Goal: Information Seeking & Learning: Learn about a topic

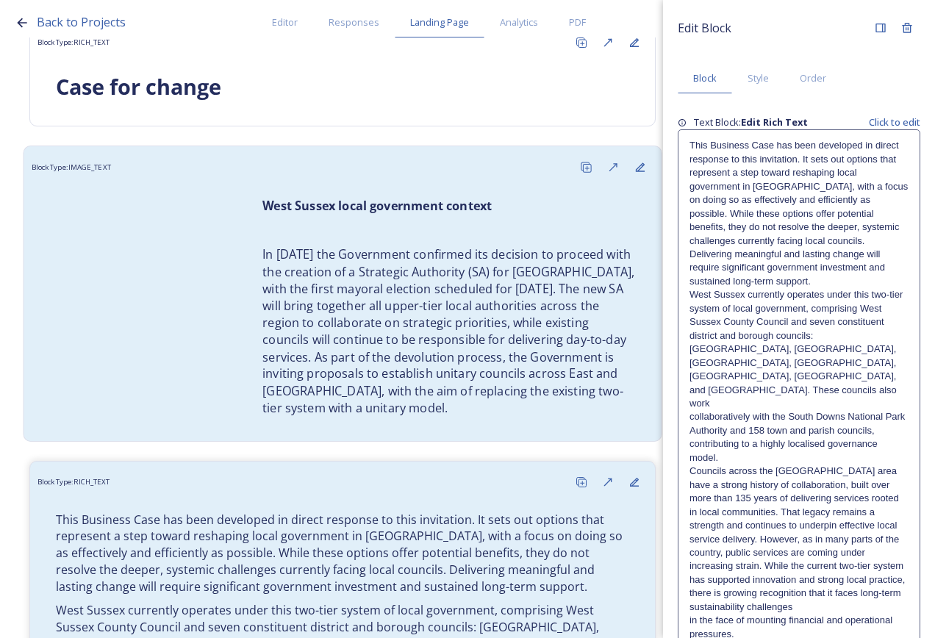
scroll to position [146, 0]
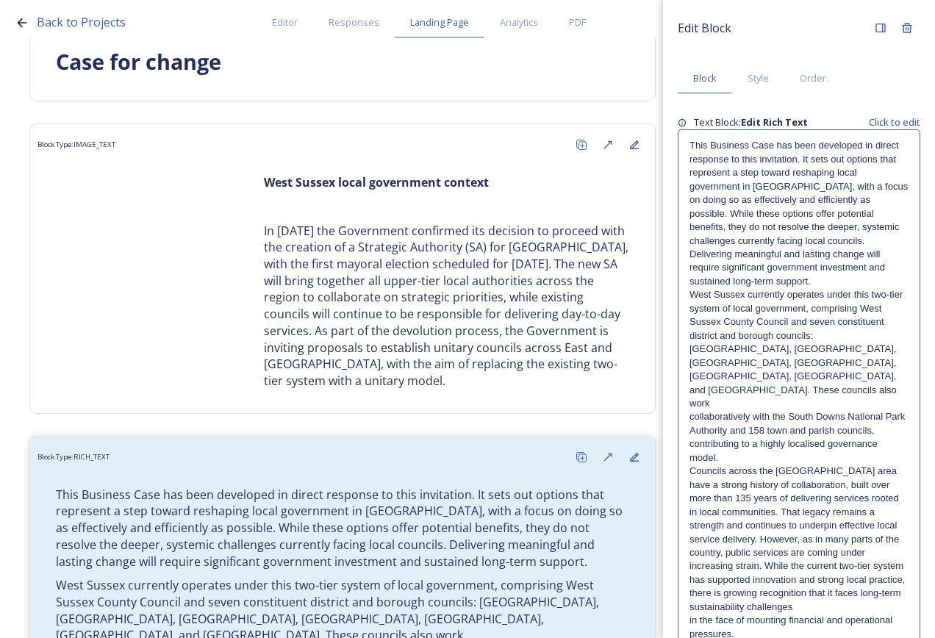
click at [805, 410] on p "collaboratively with the South Downs National Park Authority and 158 town and p…" at bounding box center [799, 437] width 219 height 54
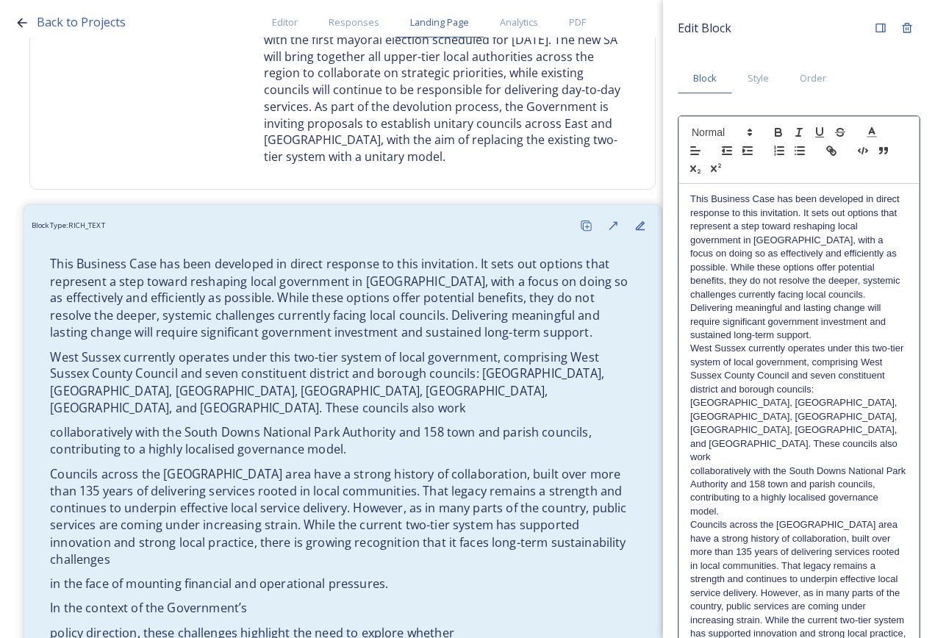
scroll to position [72, 0]
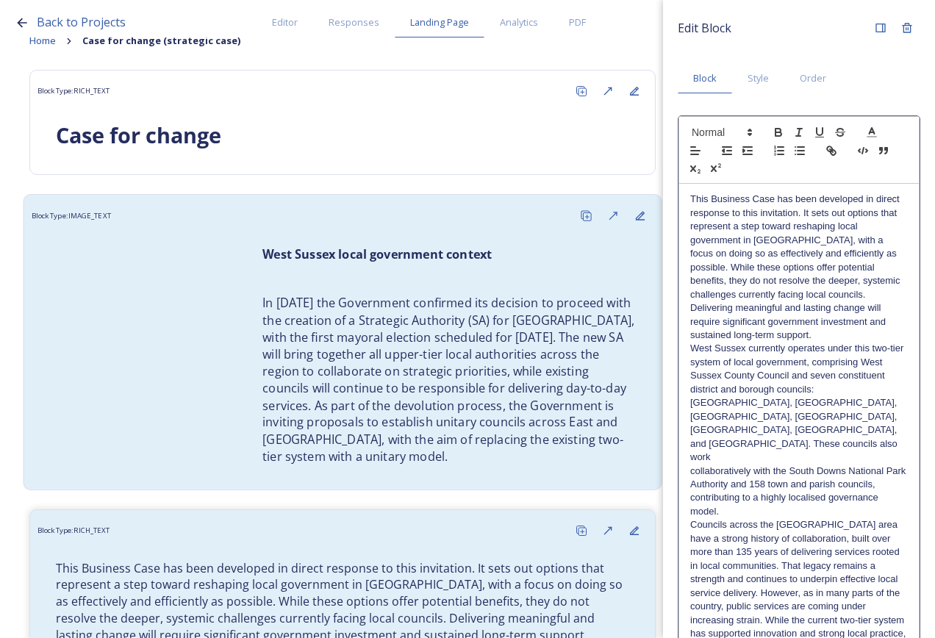
click at [428, 284] on p at bounding box center [449, 279] width 373 height 17
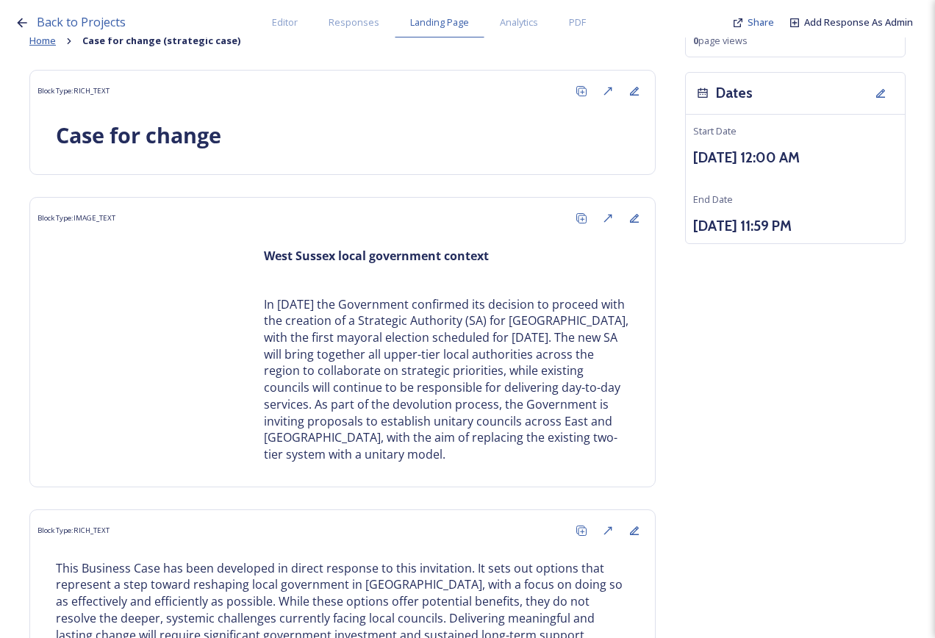
click at [41, 45] on span "Home" at bounding box center [42, 40] width 26 height 13
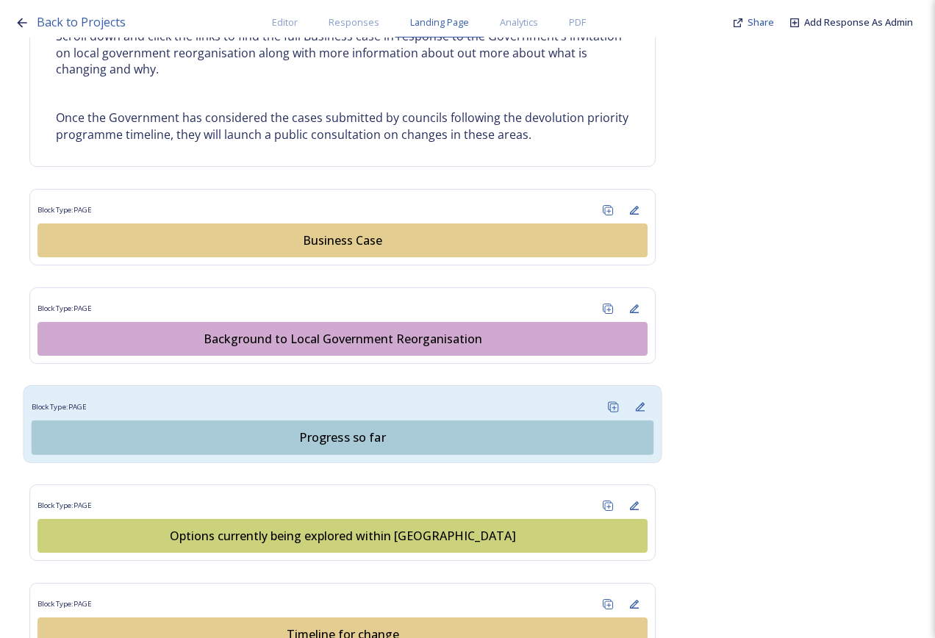
scroll to position [881, 0]
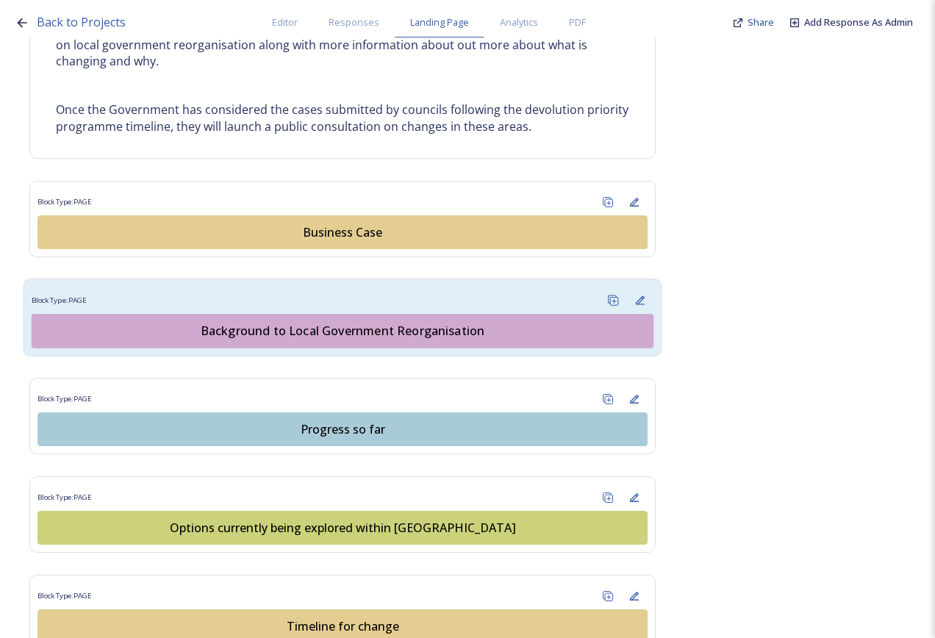
click at [376, 340] on button "Background to Local Government Reorganisation" at bounding box center [343, 331] width 623 height 35
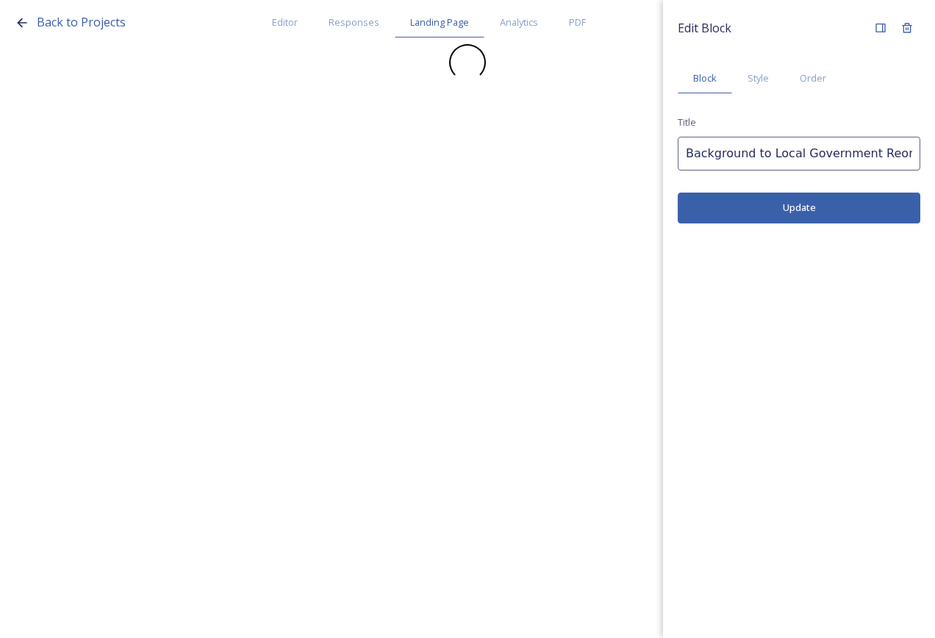
scroll to position [0, 0]
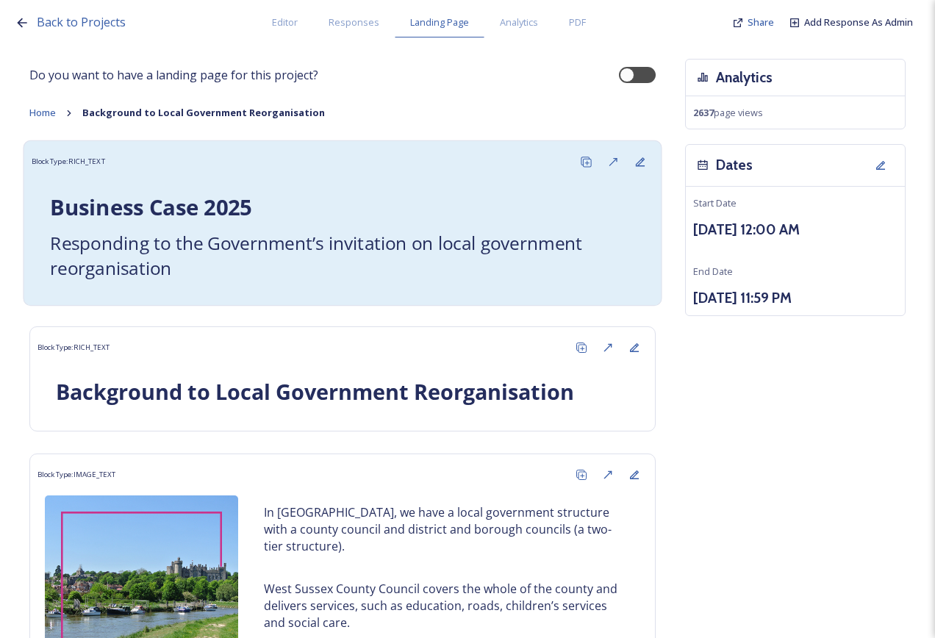
click at [299, 182] on div "Business Case 2025 ﻿ Responding to the Government’s invitation on local governm…" at bounding box center [343, 237] width 623 height 122
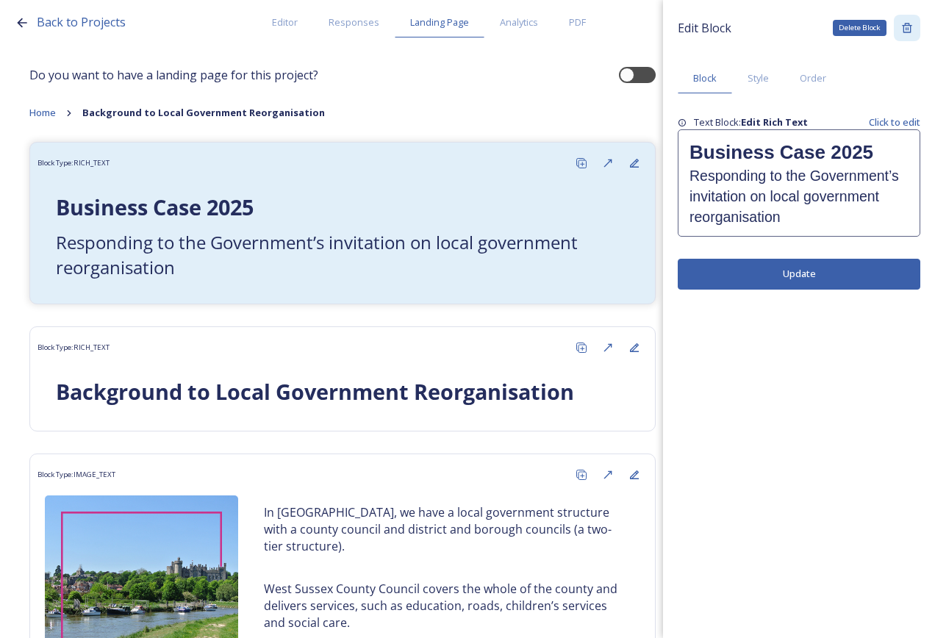
click at [910, 29] on icon at bounding box center [908, 28] width 12 height 12
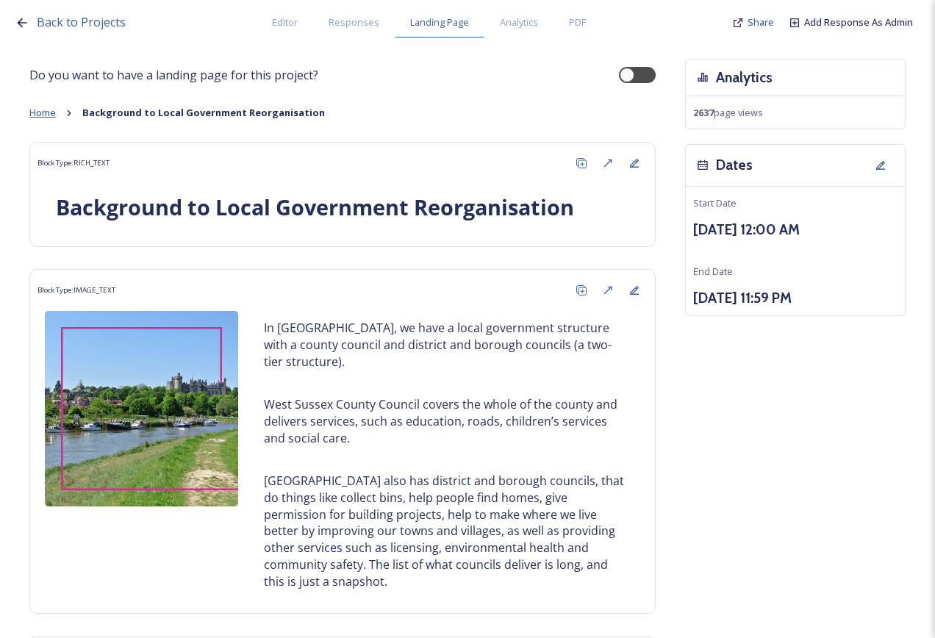
click at [50, 109] on span "Home" at bounding box center [42, 112] width 26 height 13
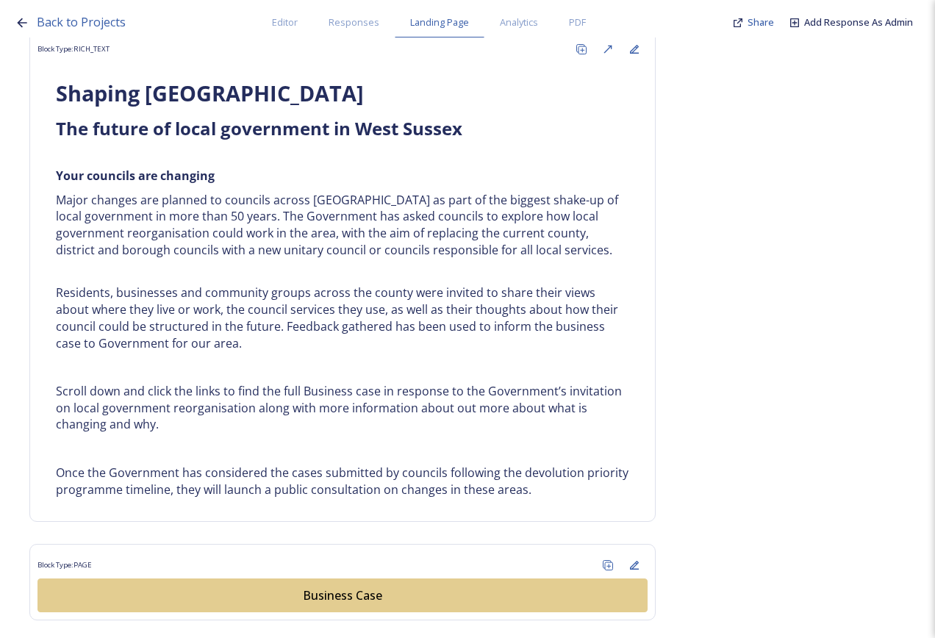
scroll to position [809, 0]
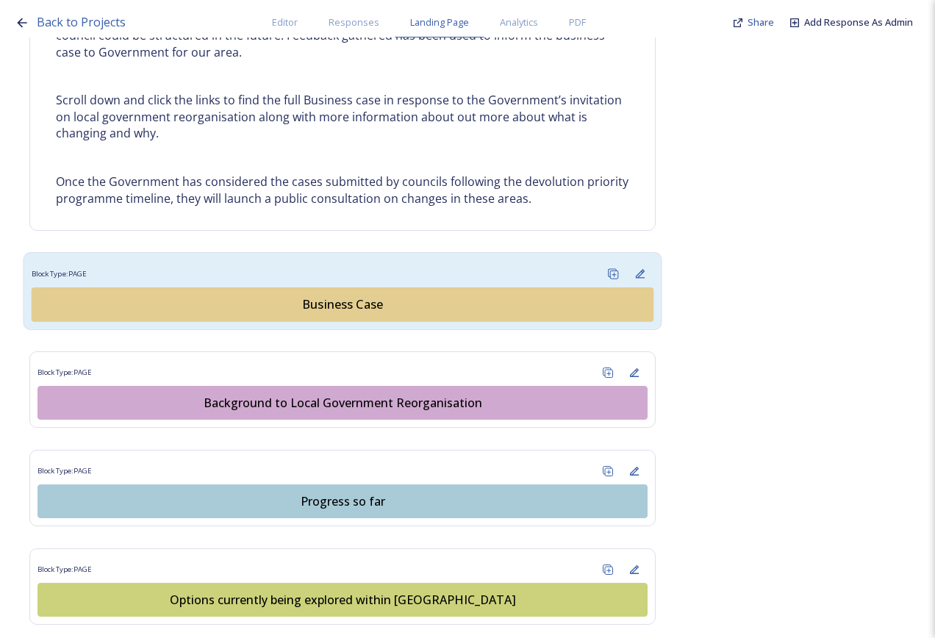
click at [324, 298] on div "Business Case" at bounding box center [343, 305] width 606 height 18
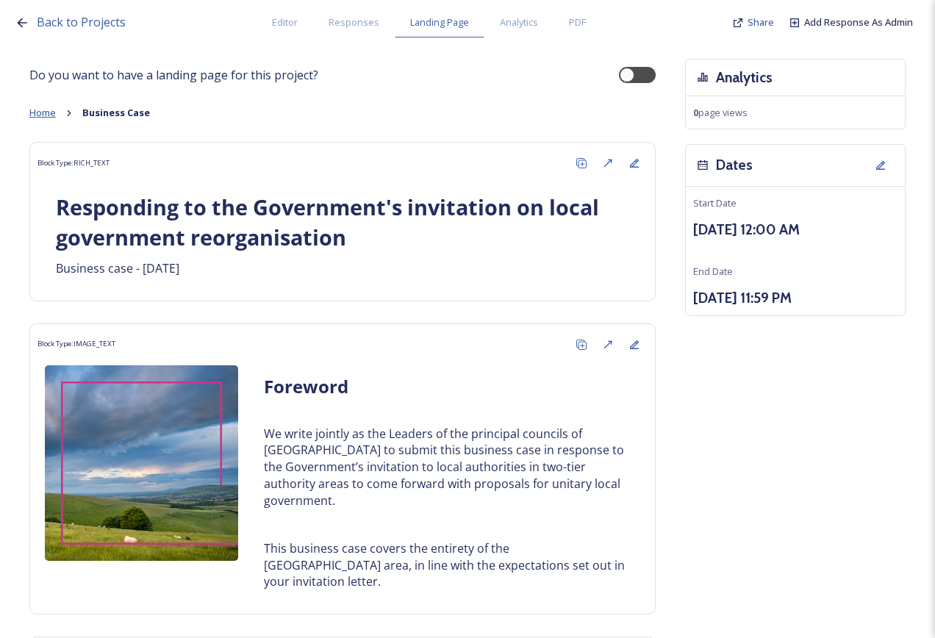
click at [32, 113] on span "Home" at bounding box center [42, 112] width 26 height 13
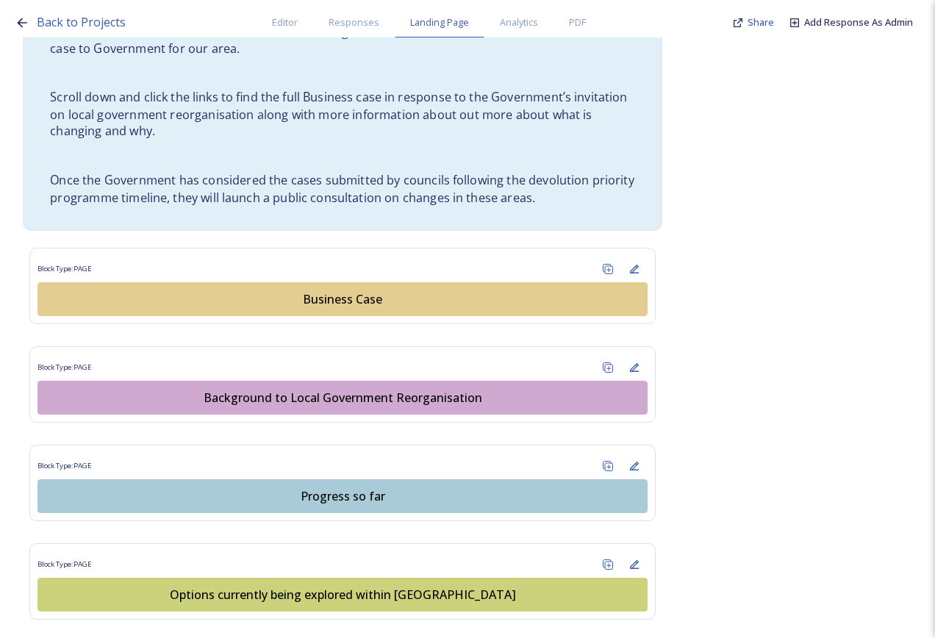
scroll to position [882, 0]
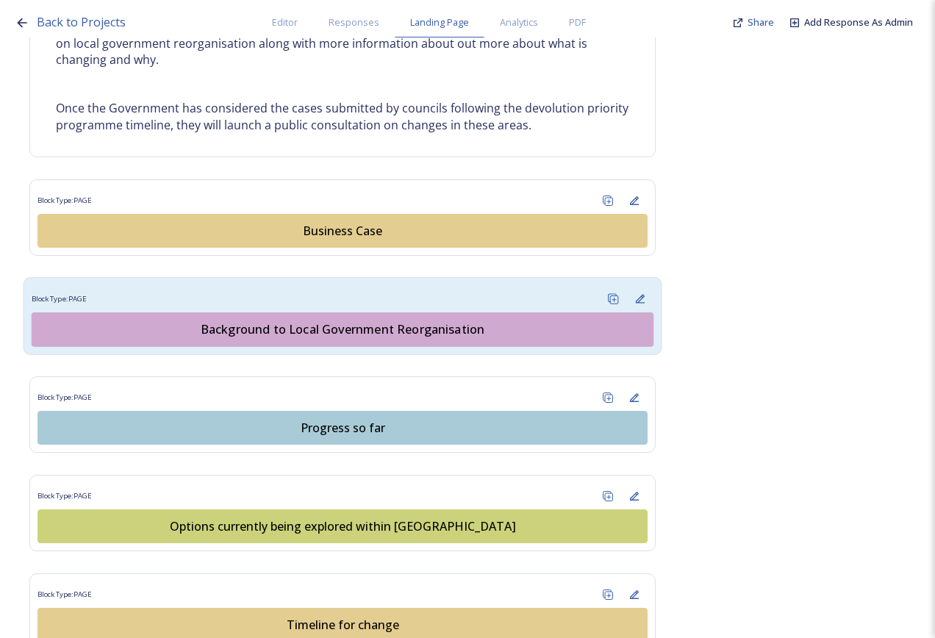
click at [333, 330] on div "Background to Local Government Reorganisation" at bounding box center [343, 330] width 606 height 18
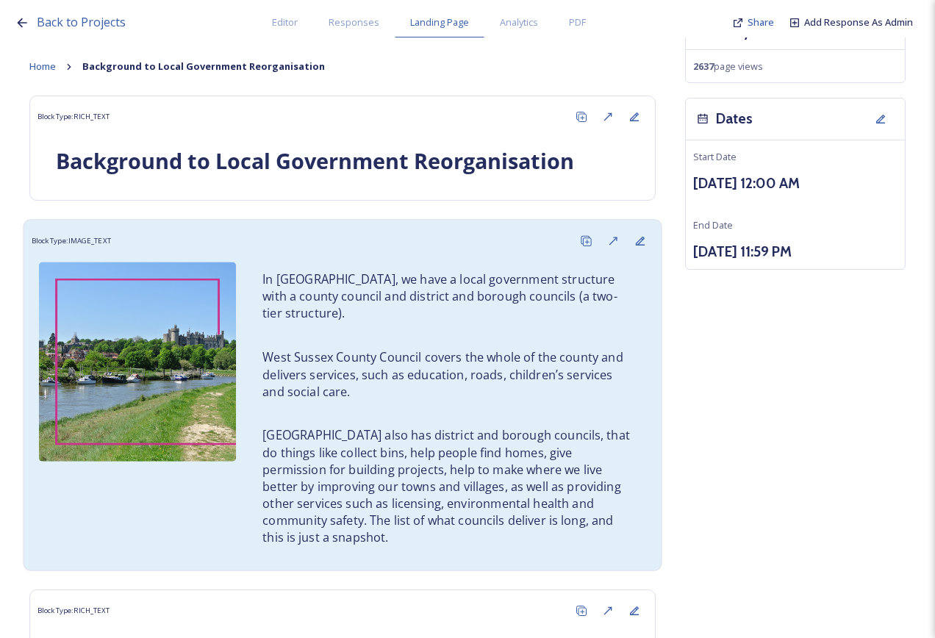
scroll to position [147, 0]
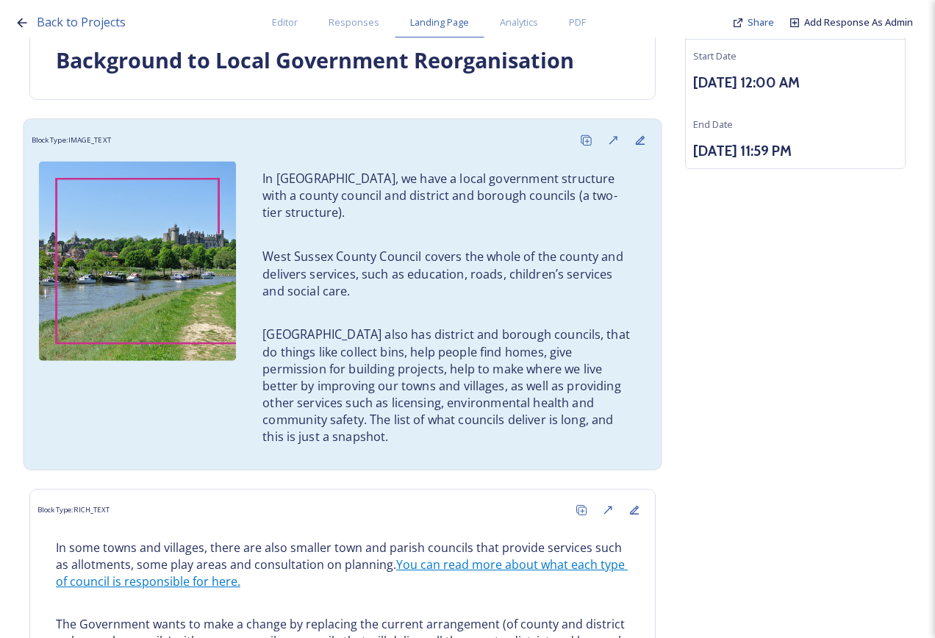
click at [314, 342] on p "[GEOGRAPHIC_DATA] also has district and borough councils, that do things like c…" at bounding box center [449, 385] width 373 height 119
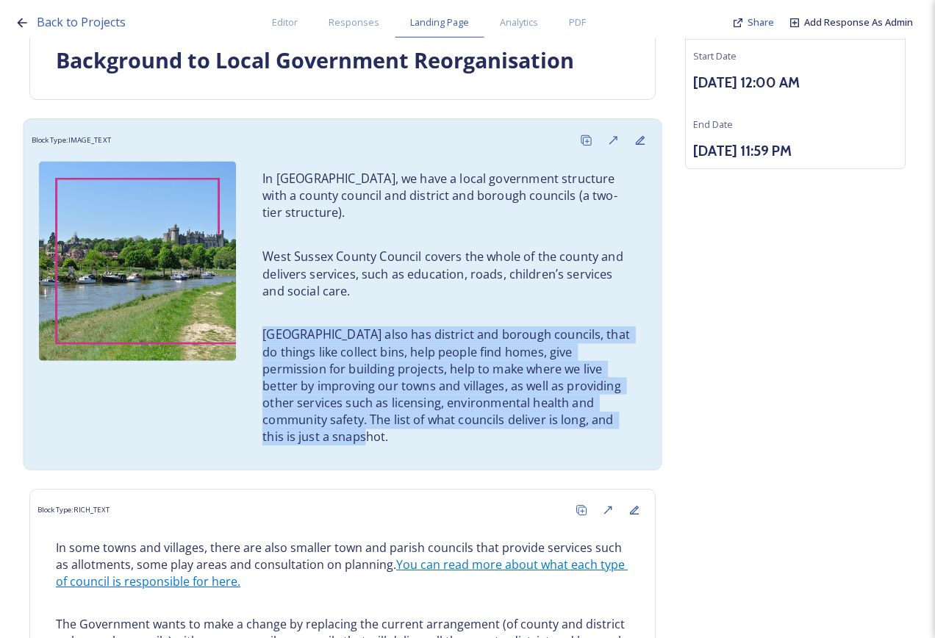
drag, startPoint x: 334, startPoint y: 435, endPoint x: 262, endPoint y: 343, distance: 116.8
click at [263, 343] on p "[GEOGRAPHIC_DATA] also has district and borough councils, that do things like c…" at bounding box center [449, 385] width 373 height 119
drag, startPoint x: 262, startPoint y: 343, endPoint x: 348, endPoint y: 370, distance: 90.2
click at [348, 370] on p "[GEOGRAPHIC_DATA] also has district and borough councils, that do things like c…" at bounding box center [449, 385] width 373 height 119
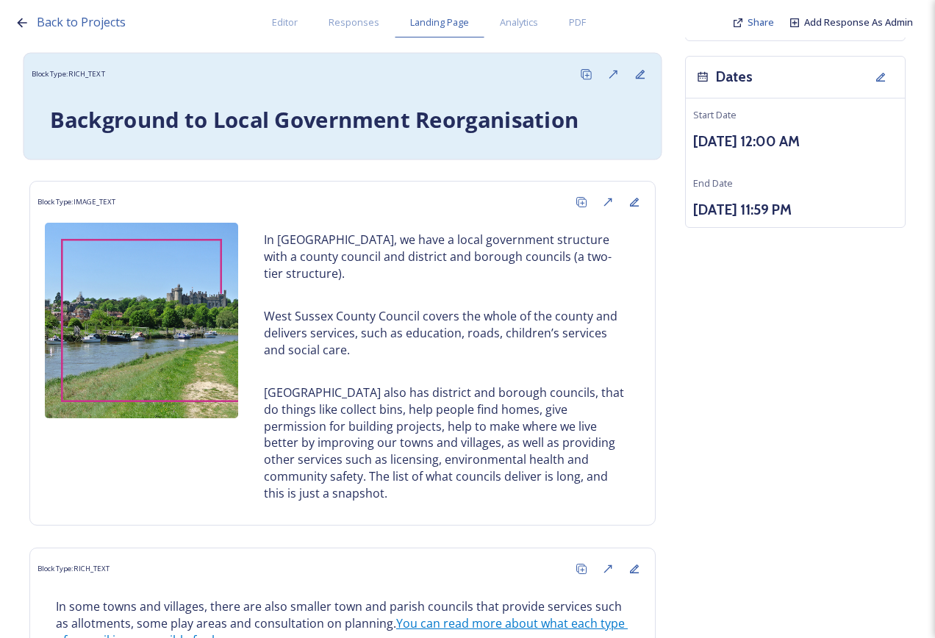
scroll to position [0, 0]
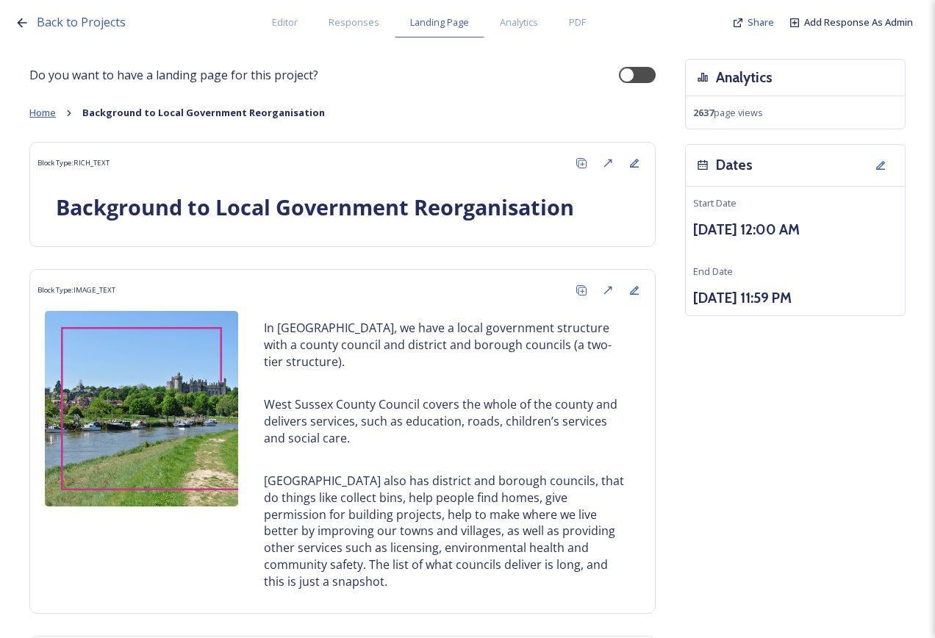
click at [40, 109] on span "Home" at bounding box center [42, 112] width 26 height 13
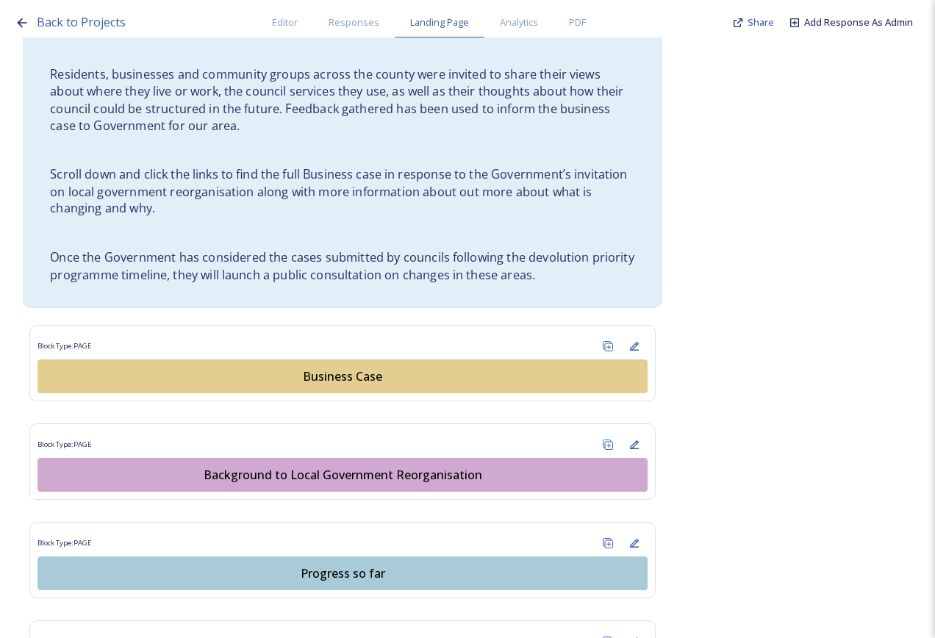
scroll to position [882, 0]
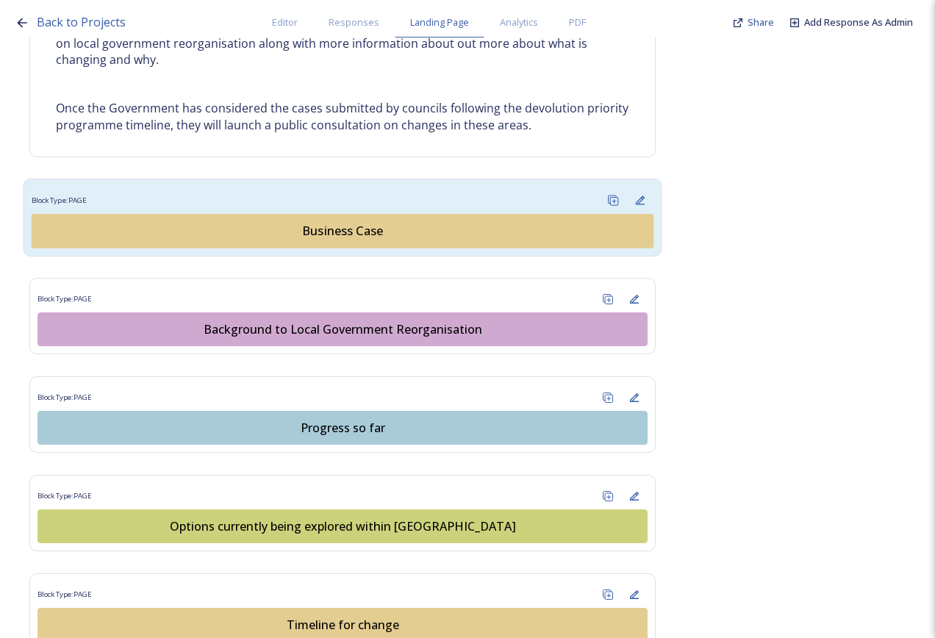
click at [361, 223] on div "Business Case" at bounding box center [343, 231] width 606 height 18
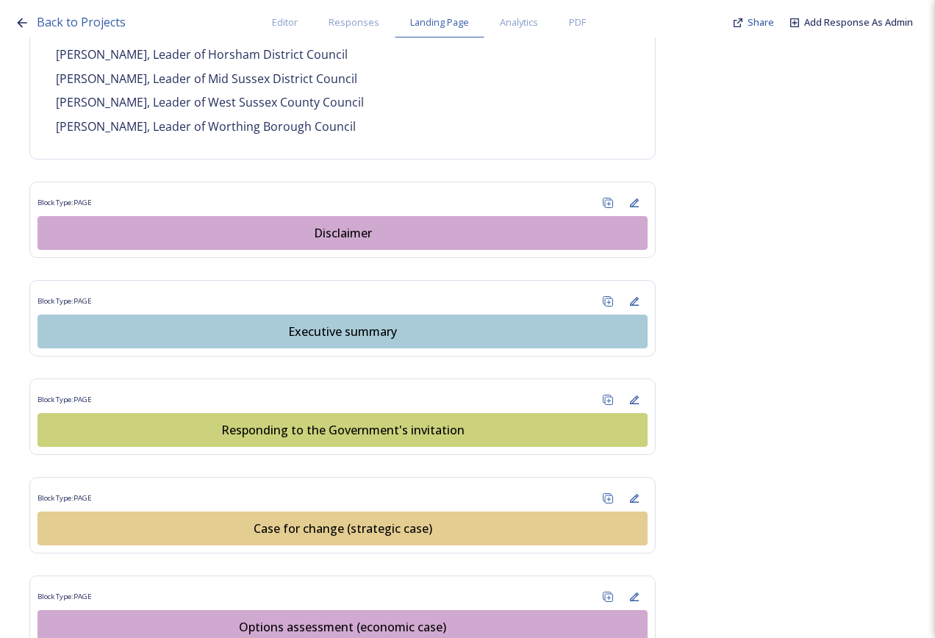
scroll to position [1324, 0]
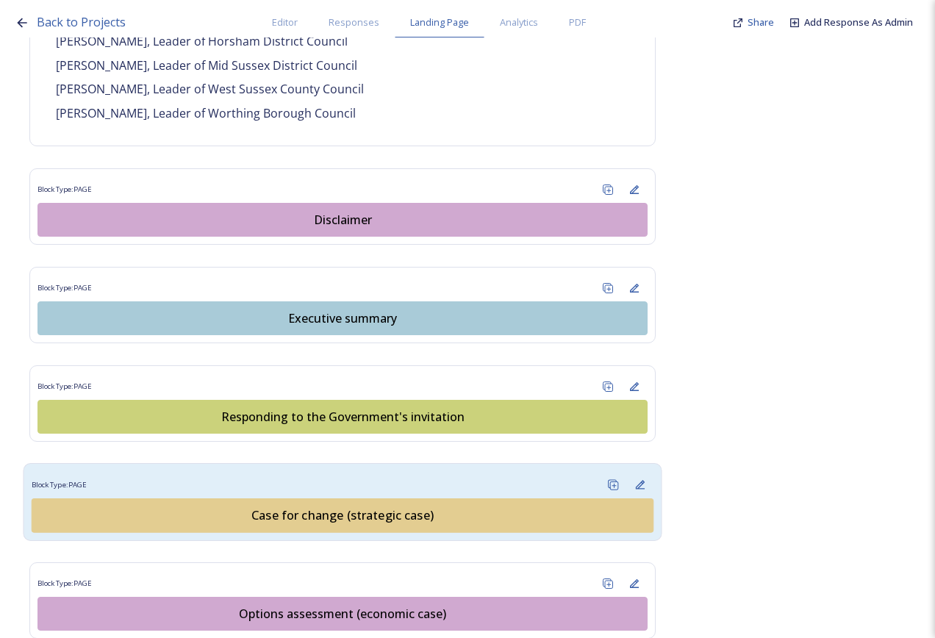
click at [320, 507] on div "Case for change (strategic case)" at bounding box center [343, 516] width 606 height 18
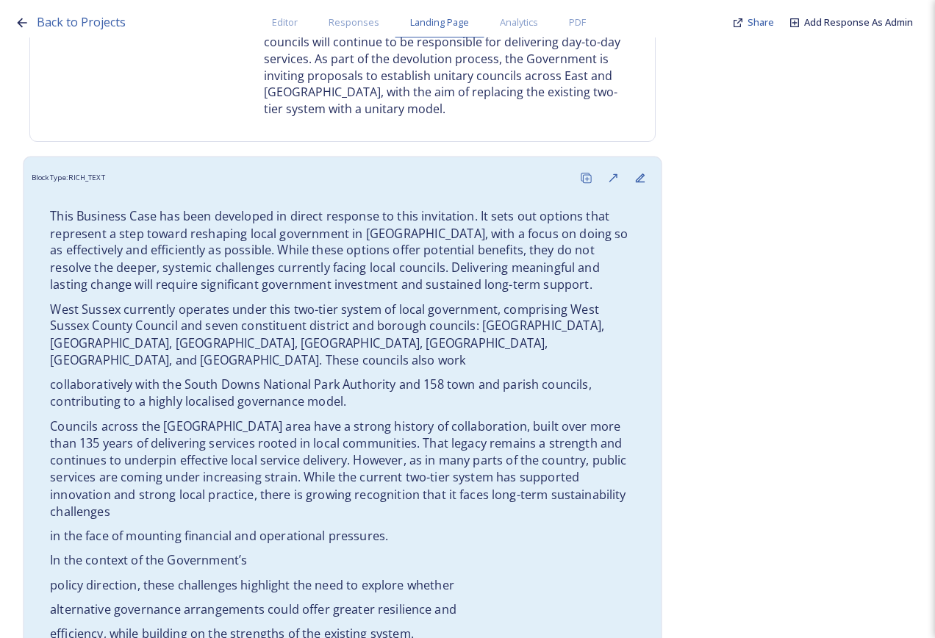
scroll to position [441, 0]
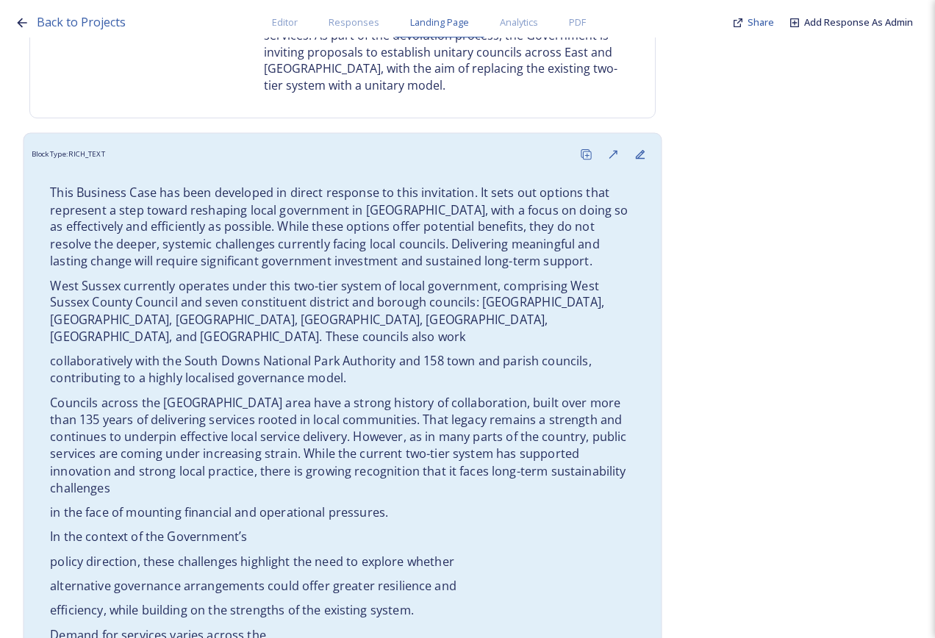
click at [369, 397] on p "Councils across the [GEOGRAPHIC_DATA] area have a strong history of collaborati…" at bounding box center [342, 445] width 585 height 102
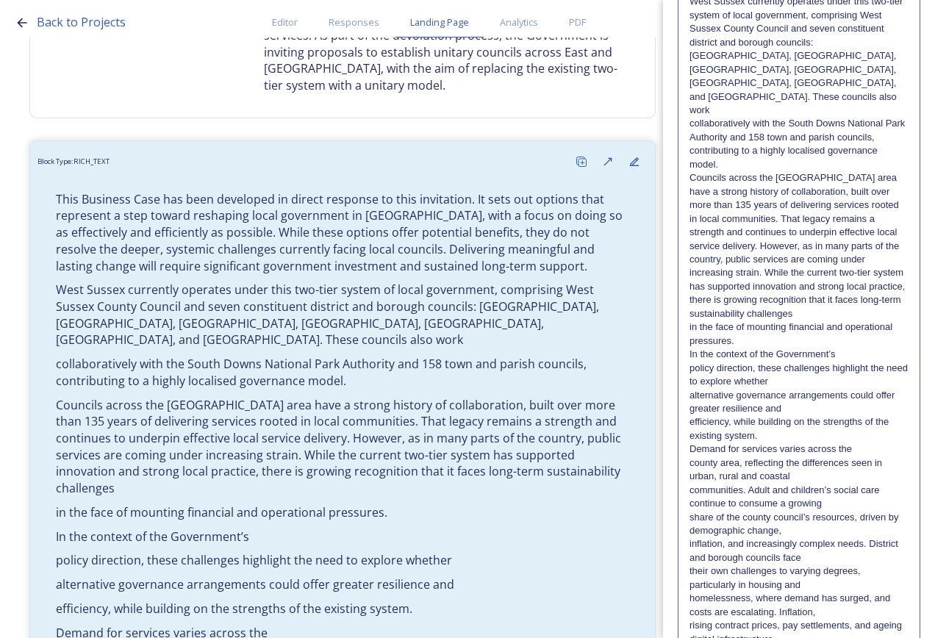
scroll to position [294, 0]
click at [771, 320] on p "in the face of mounting financial and operational pressures." at bounding box center [799, 333] width 219 height 27
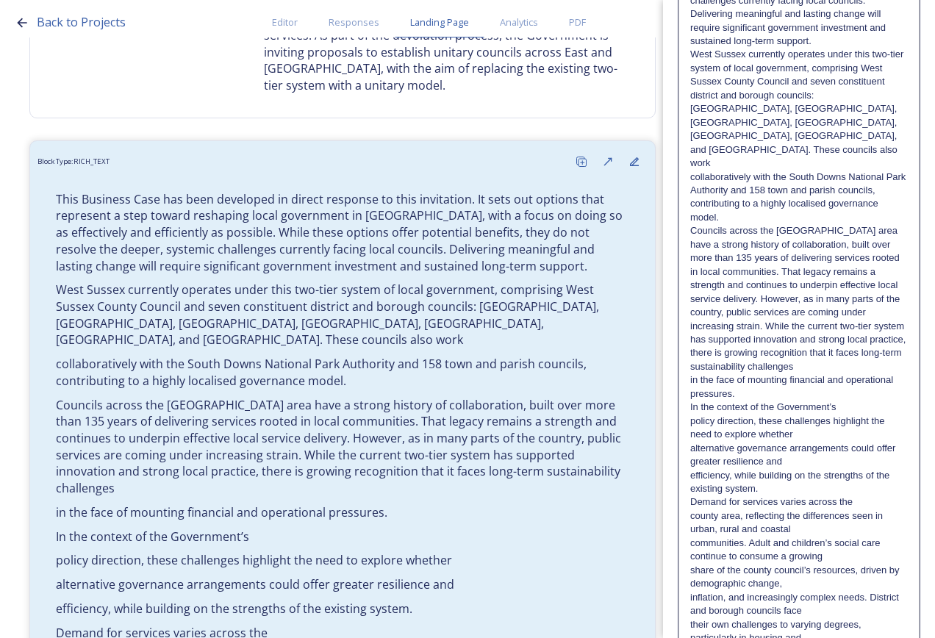
click at [850, 401] on p "In the context of the Government’s" at bounding box center [799, 407] width 218 height 13
click at [861, 401] on p "In the context of the Government’s policy direction, these challenges highlight…" at bounding box center [799, 421] width 218 height 40
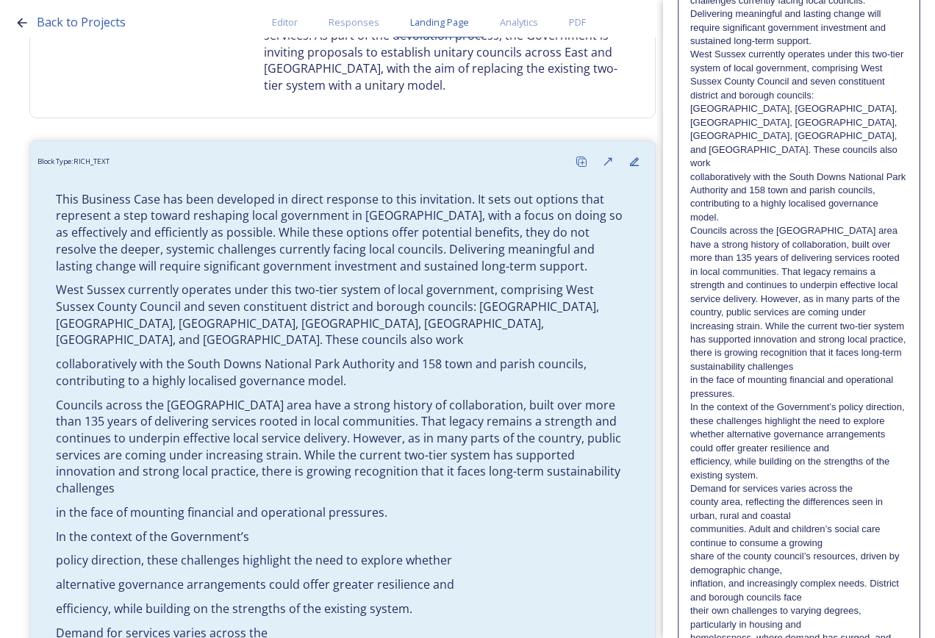
click at [872, 401] on p "In the context of the Government’s policy direction, these challenges highlight…" at bounding box center [799, 428] width 218 height 54
click at [766, 455] on p "efficiency, while building on the strengths of the existing system." at bounding box center [799, 468] width 218 height 27
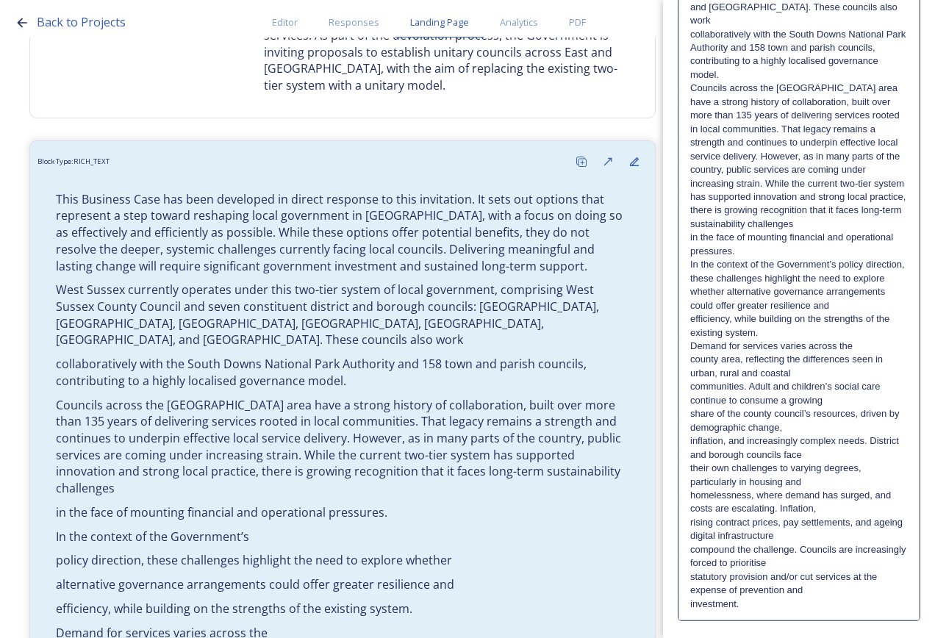
scroll to position [446, 0]
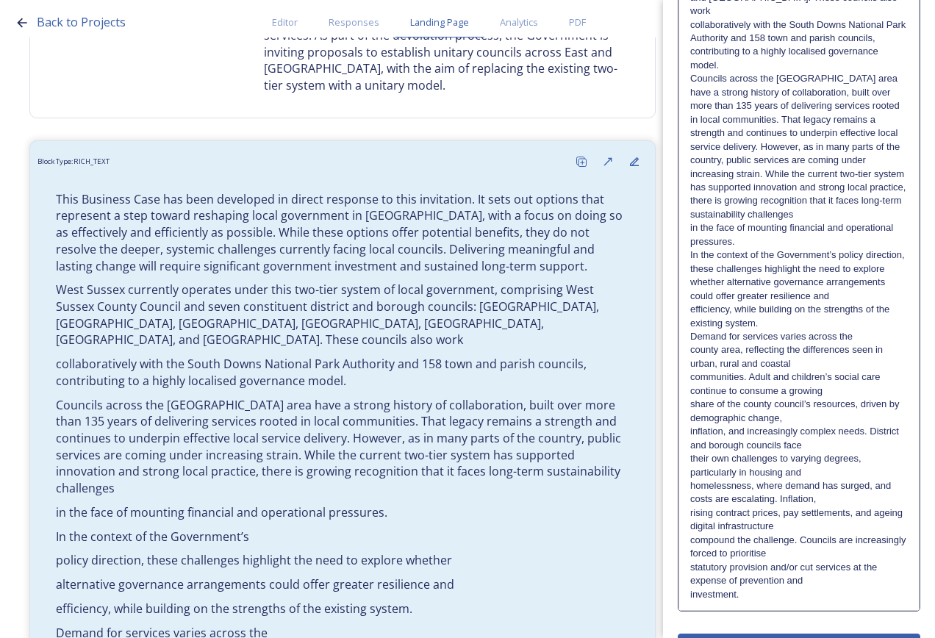
click at [848, 609] on div "Edit Block Block Style Order This Business Case has been developed in direct re…" at bounding box center [799, 116] width 243 height 1096
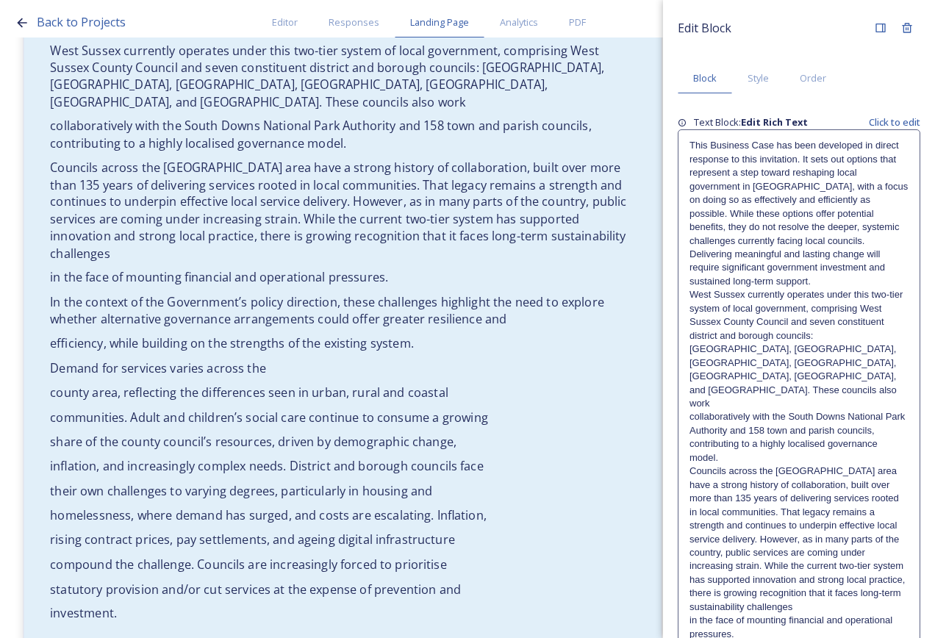
scroll to position [726, 0]
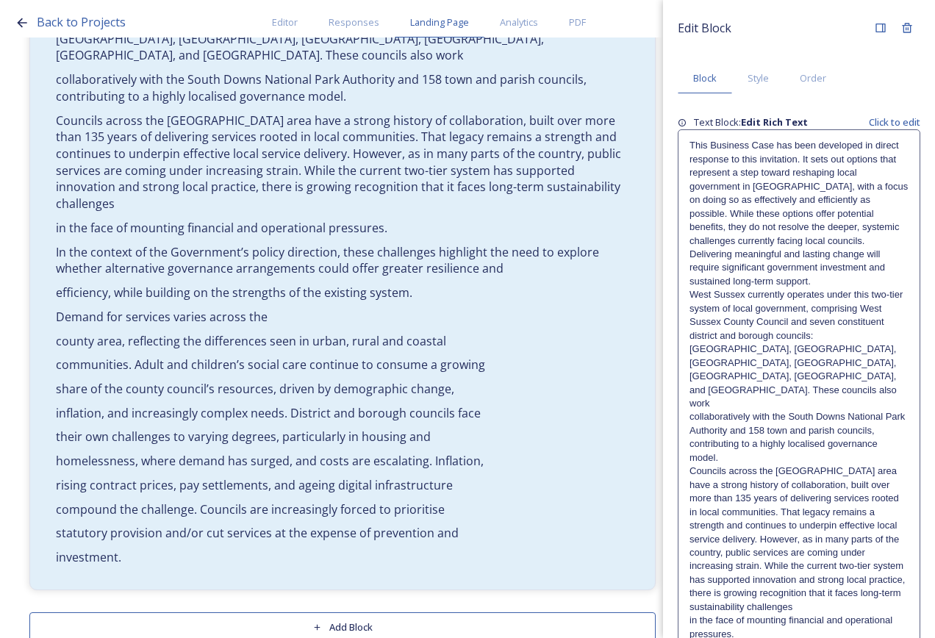
click at [334, 613] on button "Add Block" at bounding box center [342, 628] width 627 height 30
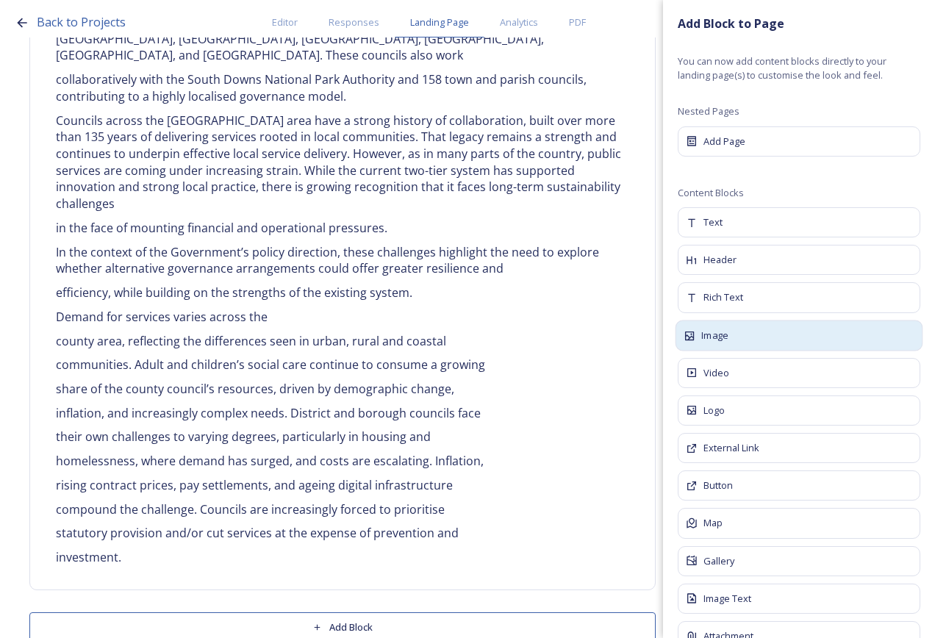
click at [738, 335] on div "Image" at bounding box center [800, 335] width 248 height 31
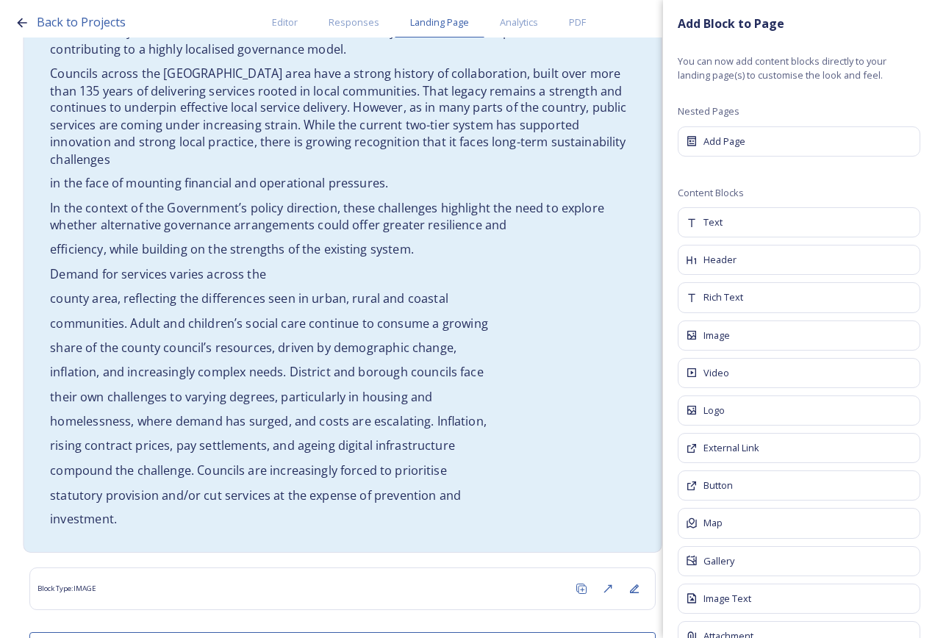
scroll to position [790, 0]
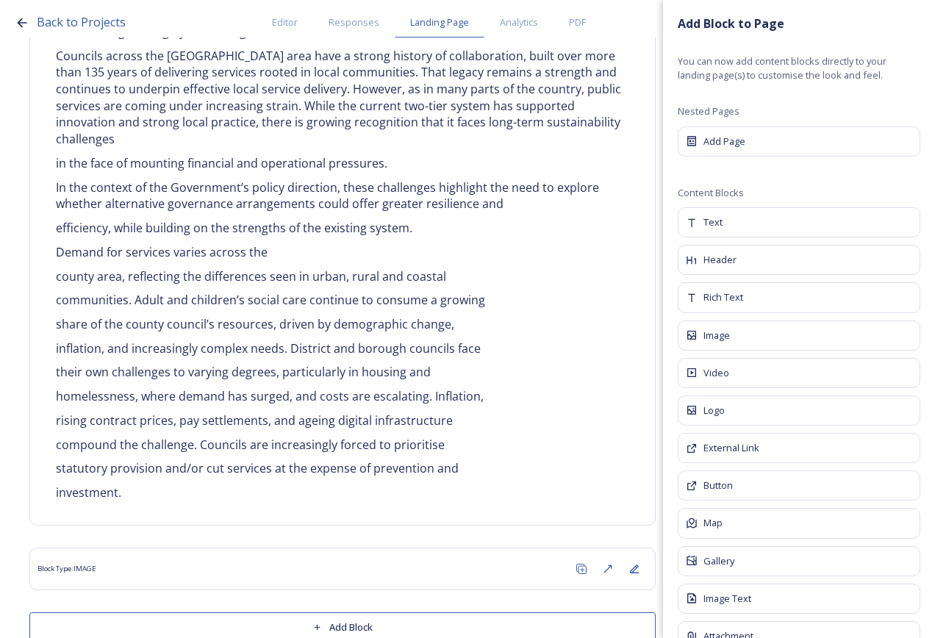
click at [350, 613] on button "Add Block" at bounding box center [342, 628] width 627 height 30
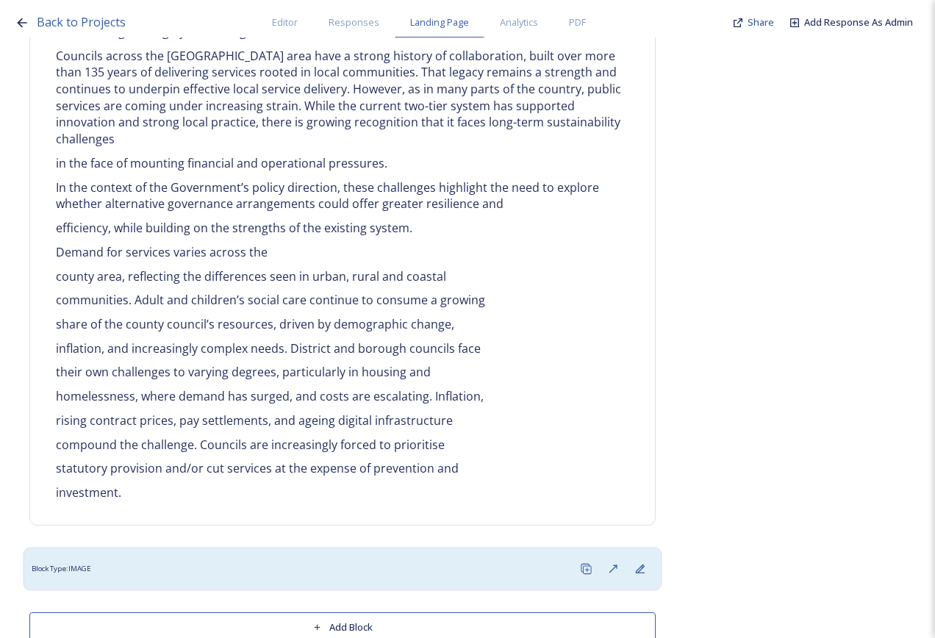
click at [388, 555] on div "Block Type: IMAGE" at bounding box center [343, 568] width 623 height 27
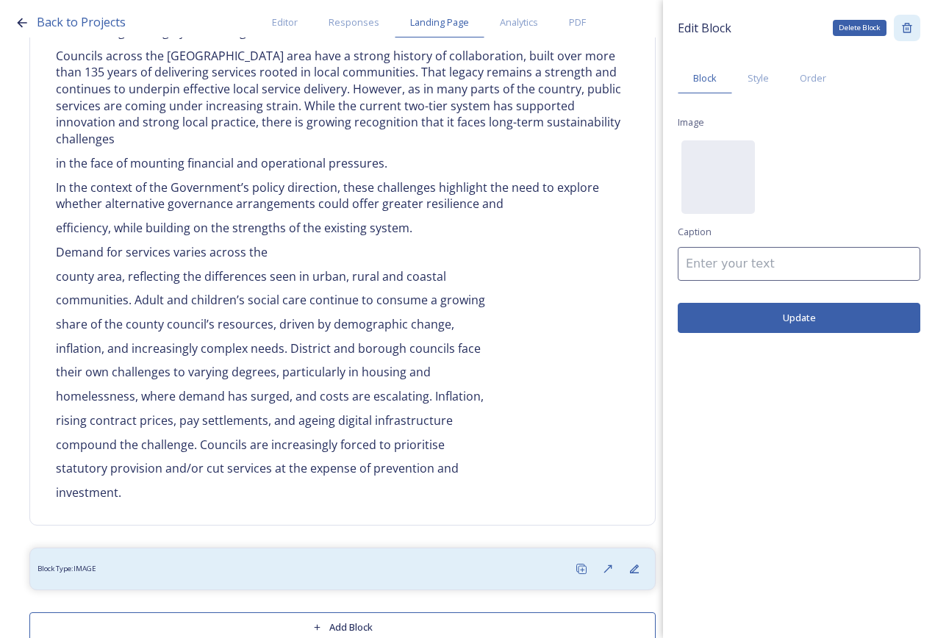
click at [912, 32] on icon at bounding box center [908, 28] width 12 height 12
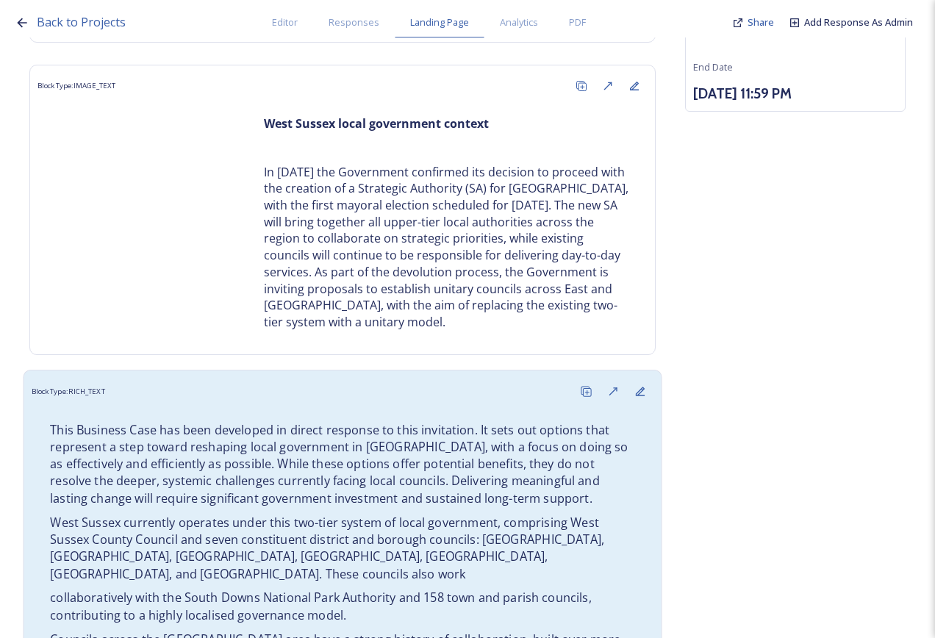
scroll to position [0, 0]
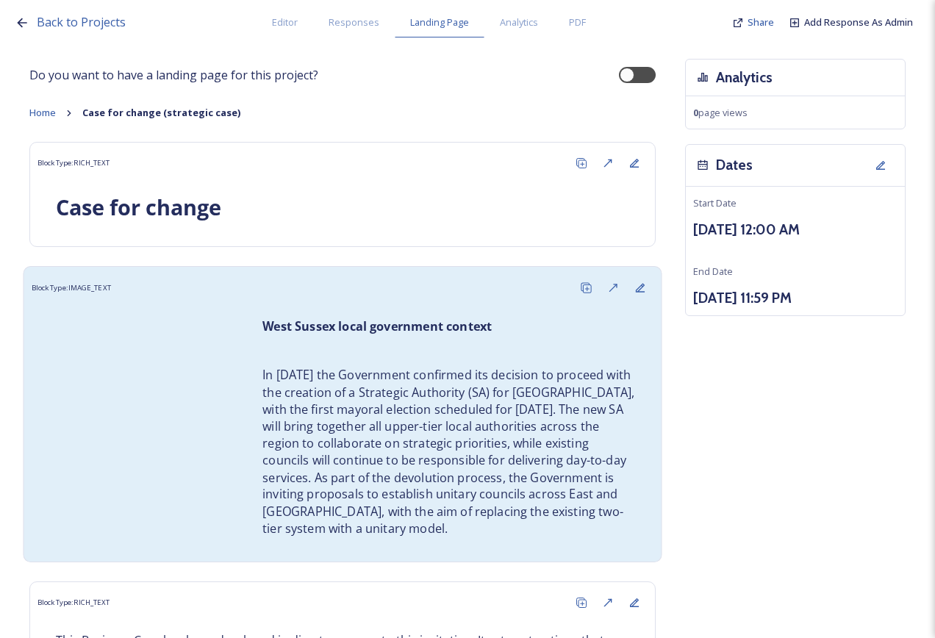
click at [55, 277] on div "Block Type: IMAGE_TEXT" at bounding box center [343, 287] width 623 height 27
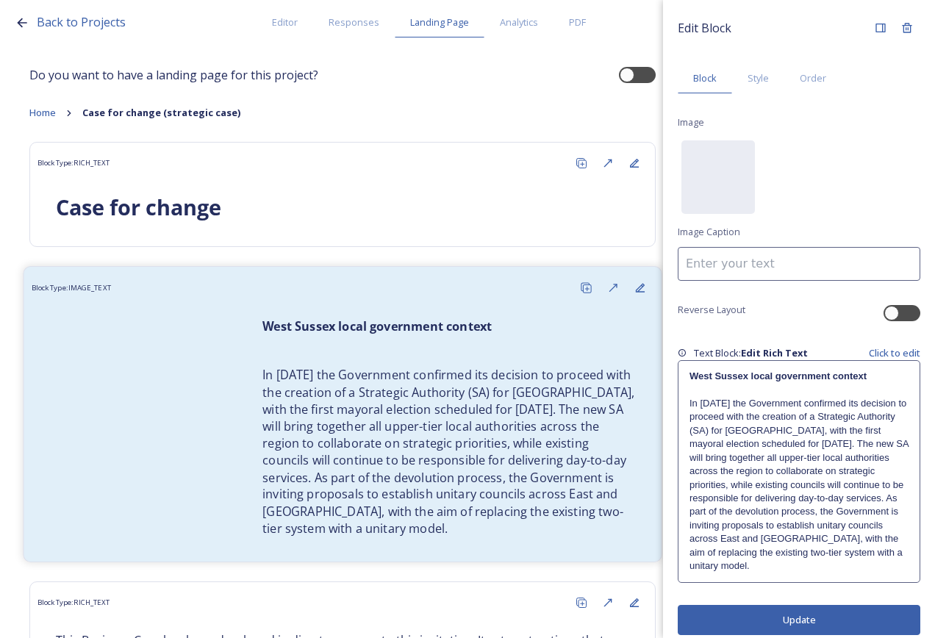
click at [360, 413] on p "In [DATE] the Government confirmed its decision to proceed with the creation of…" at bounding box center [449, 452] width 373 height 171
click at [364, 413] on p "In [DATE] the Government confirmed its decision to proceed with the creation of…" at bounding box center [449, 452] width 373 height 171
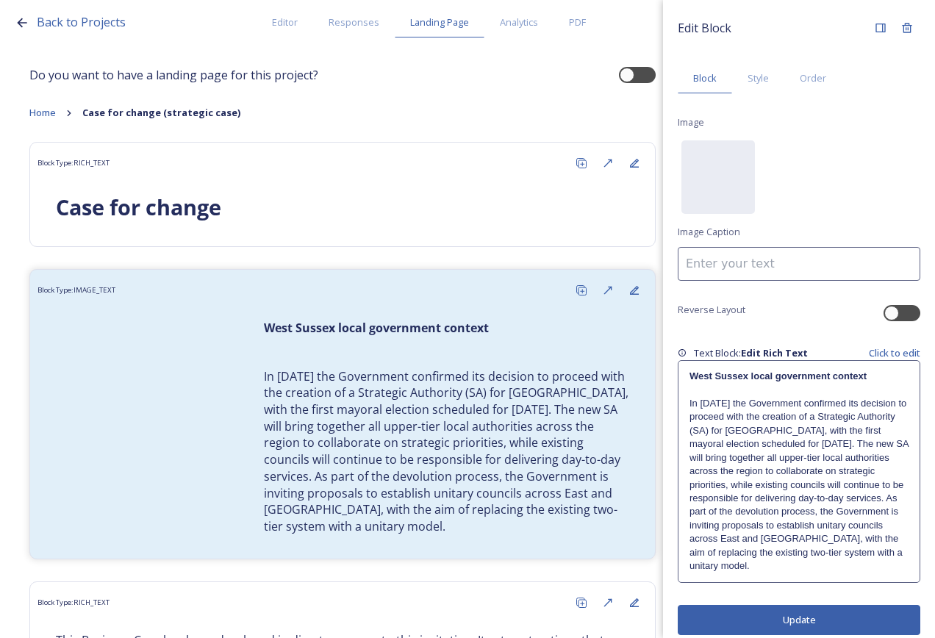
click at [763, 497] on p "In [DATE] the Government confirmed its decision to proceed with the creation of…" at bounding box center [799, 485] width 219 height 176
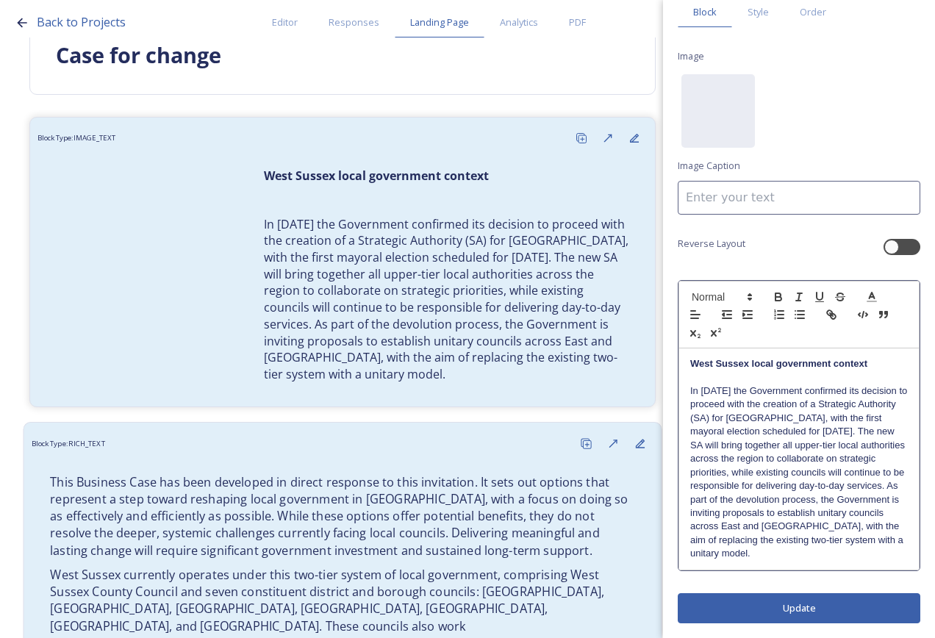
scroll to position [294, 0]
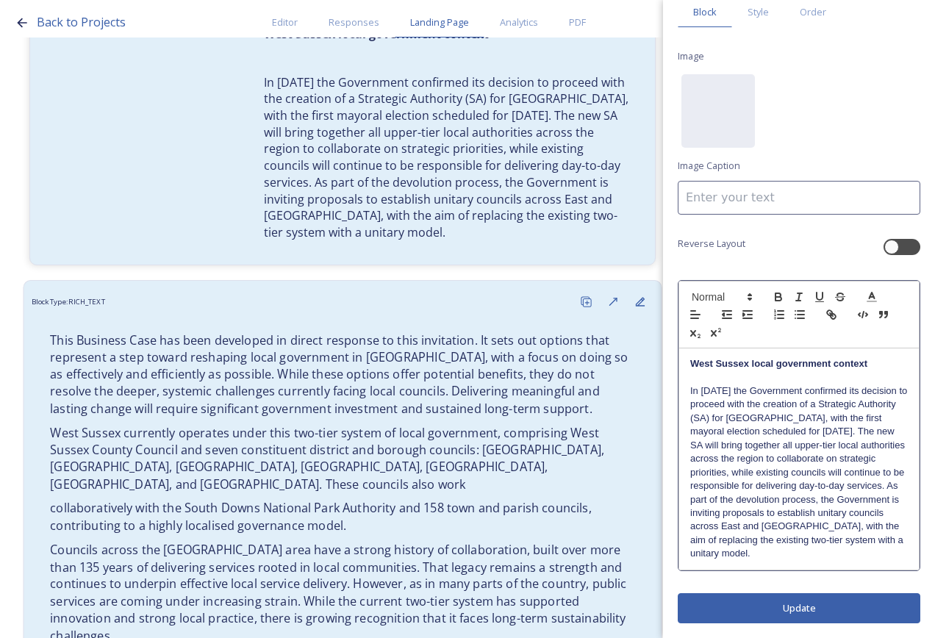
click at [390, 357] on p "This Business Case has been developed in direct response to this invitation. It…" at bounding box center [342, 374] width 585 height 85
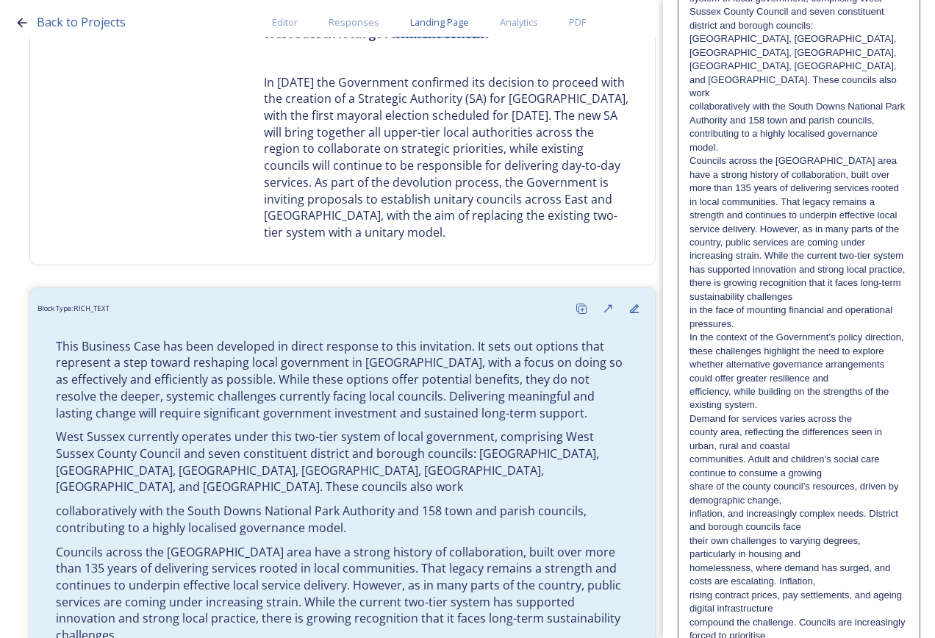
scroll to position [392, 0]
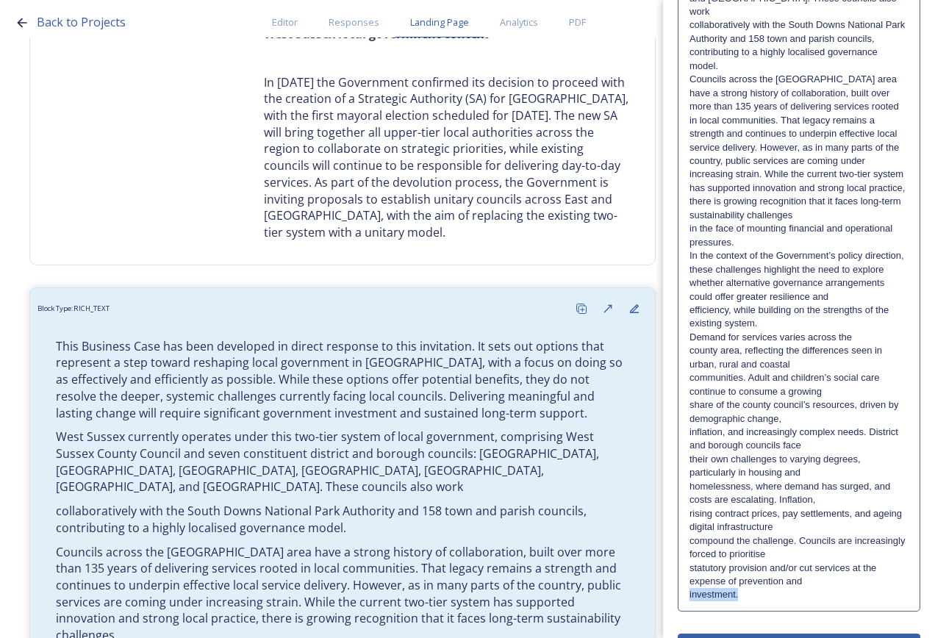
drag, startPoint x: 745, startPoint y: 555, endPoint x: 685, endPoint y: 553, distance: 60.3
click at [685, 553] on div "This Business Case has been developed in direct response to this invitation. It…" at bounding box center [799, 174] width 241 height 873
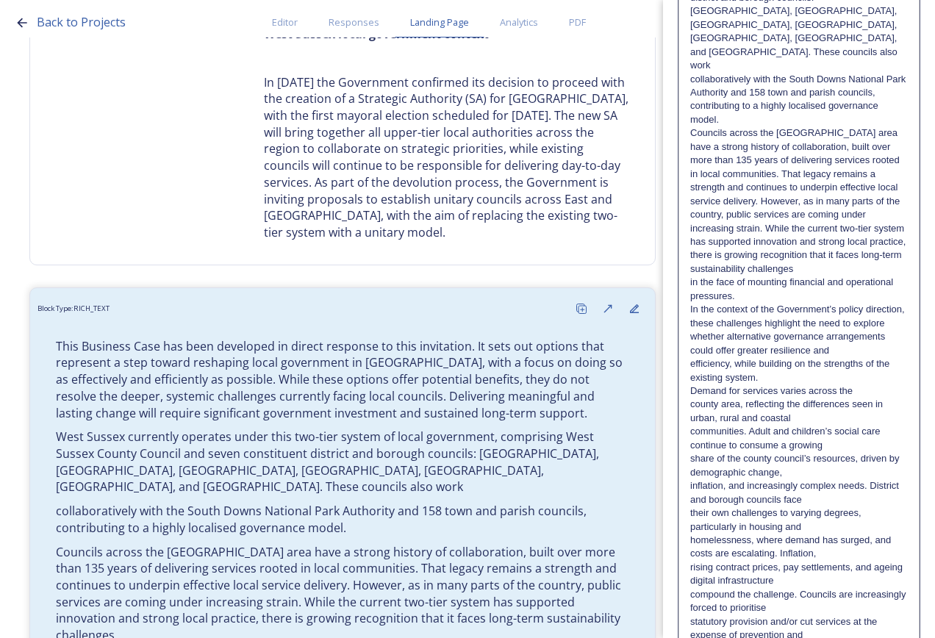
drag, startPoint x: 753, startPoint y: 621, endPoint x: 694, endPoint y: 614, distance: 59.3
click at [694, 614] on div "This Business Case has been developed in direct response to this invitation. It…" at bounding box center [799, 228] width 240 height 873
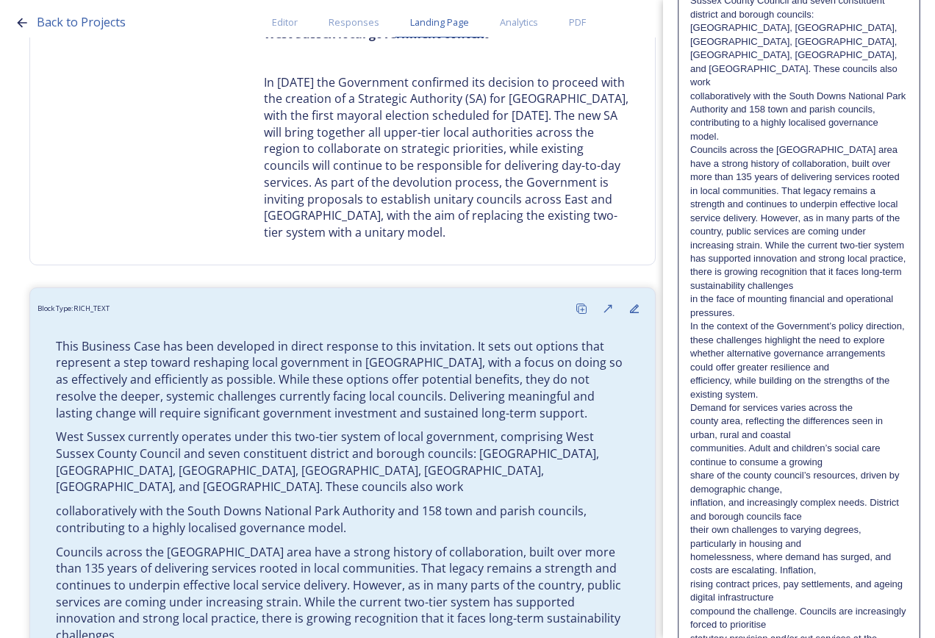
scroll to position [446, 0]
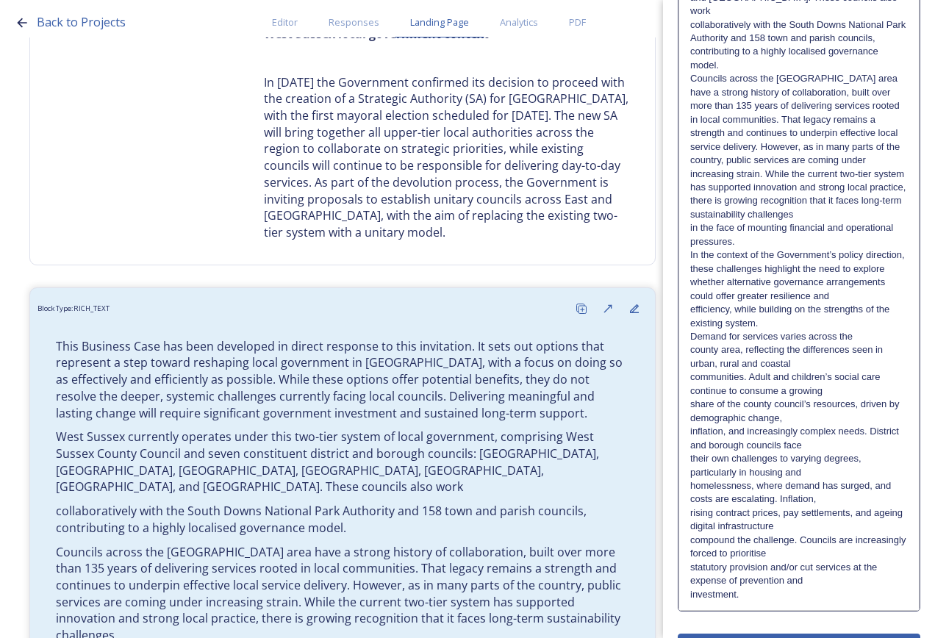
click at [849, 561] on p "statutory provision and/or cut services at the expense of prevention and" at bounding box center [799, 574] width 218 height 27
click at [825, 534] on p "compound the challenge. Councils are increasingly forced to prioritise" at bounding box center [799, 547] width 218 height 27
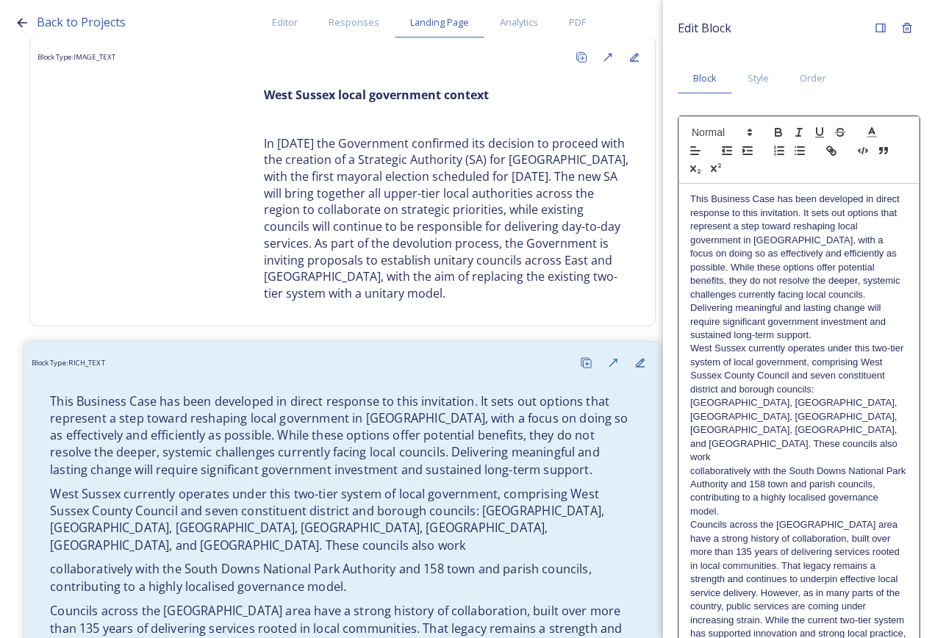
scroll to position [368, 0]
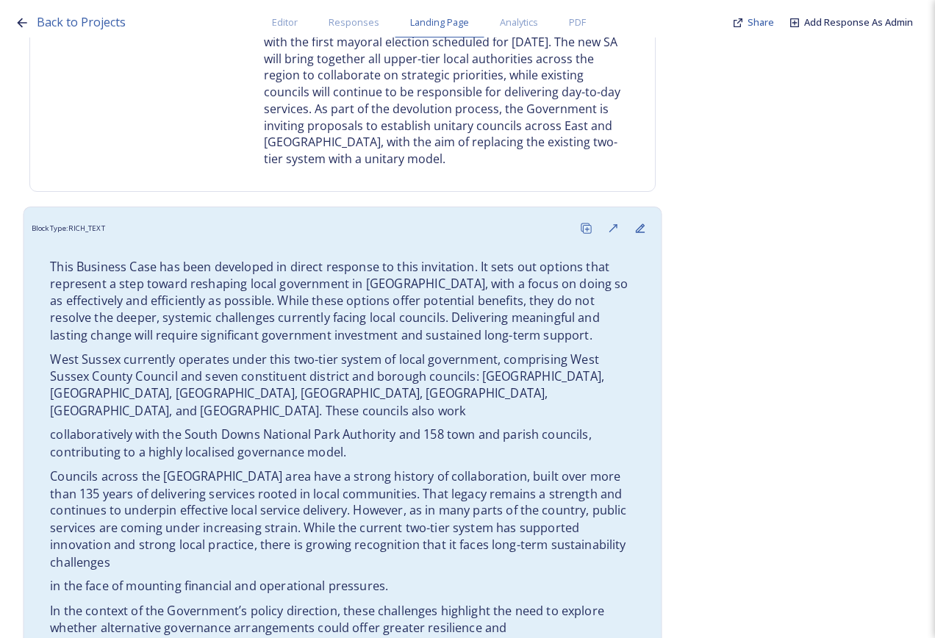
click at [460, 408] on div "This Business Case has been developed in direct response to this invitation. It…" at bounding box center [342, 594] width 607 height 690
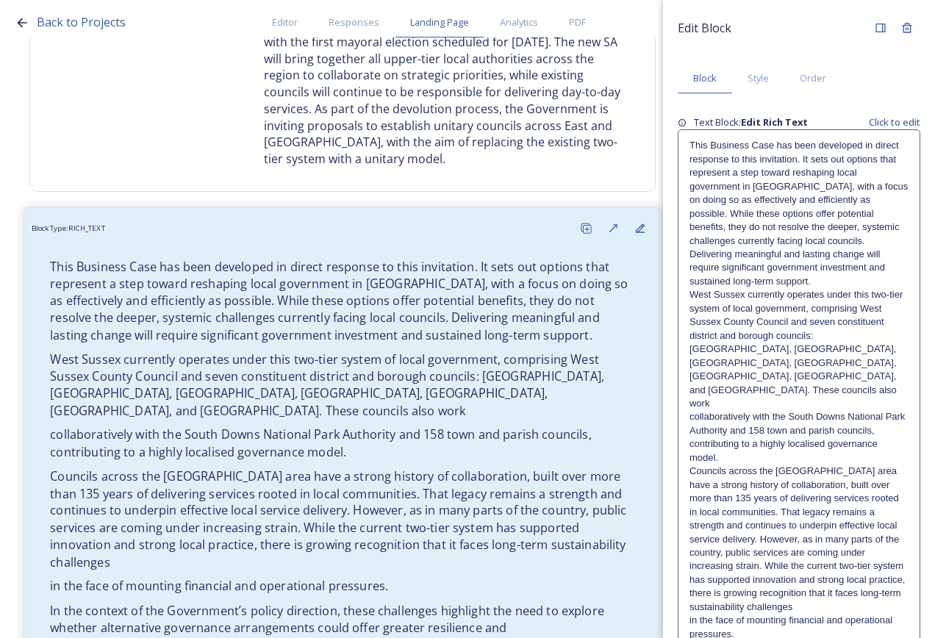
click at [376, 306] on p "This Business Case has been developed in direct response to this invitation. It…" at bounding box center [342, 300] width 585 height 85
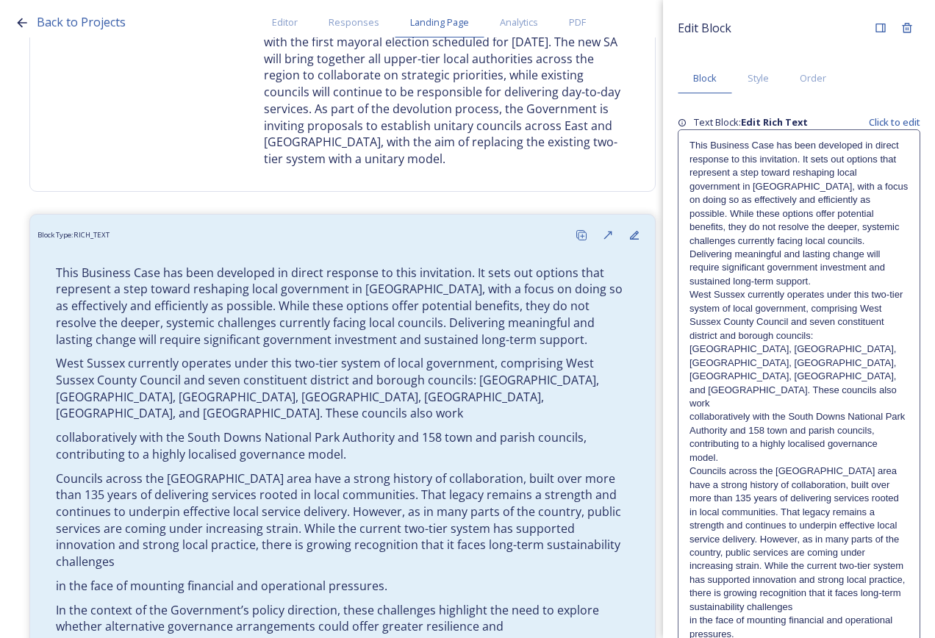
click at [852, 359] on p "West Sussex currently operates under this two-tier system of local government, …" at bounding box center [799, 349] width 219 height 122
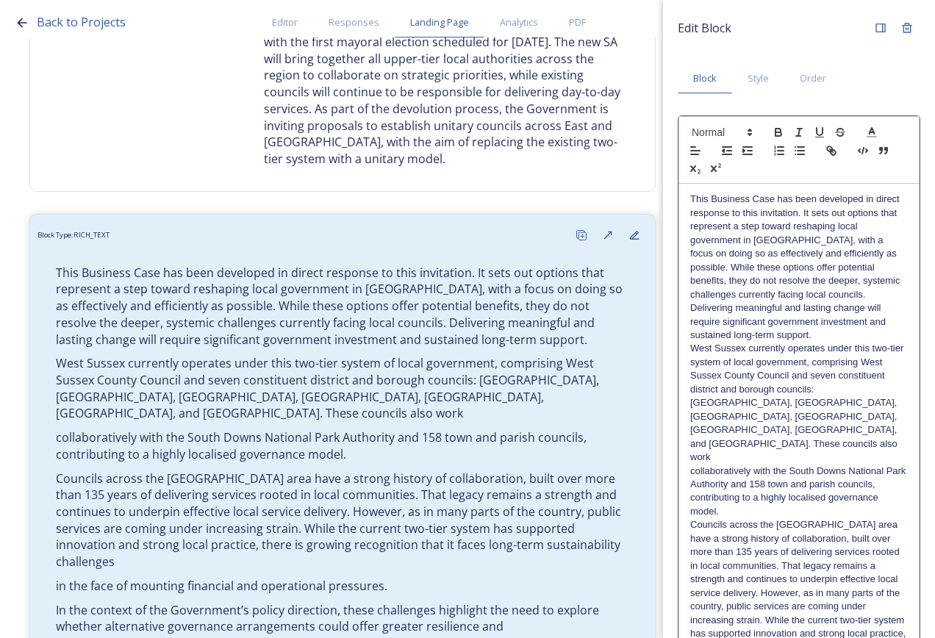
click at [894, 414] on p "West Sussex currently operates under this two-tier system of local government, …" at bounding box center [799, 403] width 218 height 122
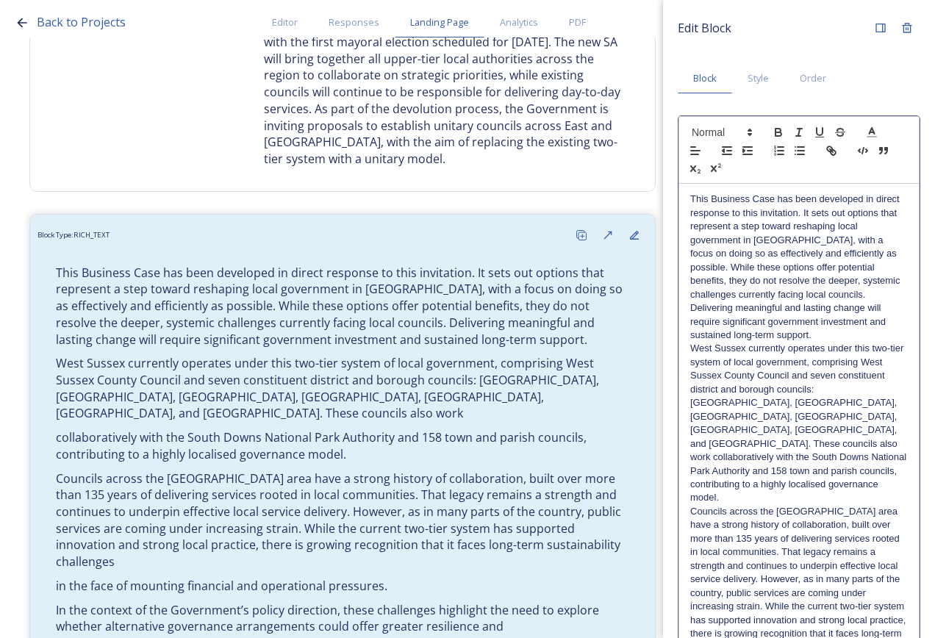
click at [864, 458] on p "West Sussex currently operates under this two-tier system of local government, …" at bounding box center [799, 423] width 218 height 163
click at [862, 471] on p "West Sussex currently operates under this two-tier system of local government, …" at bounding box center [799, 423] width 218 height 163
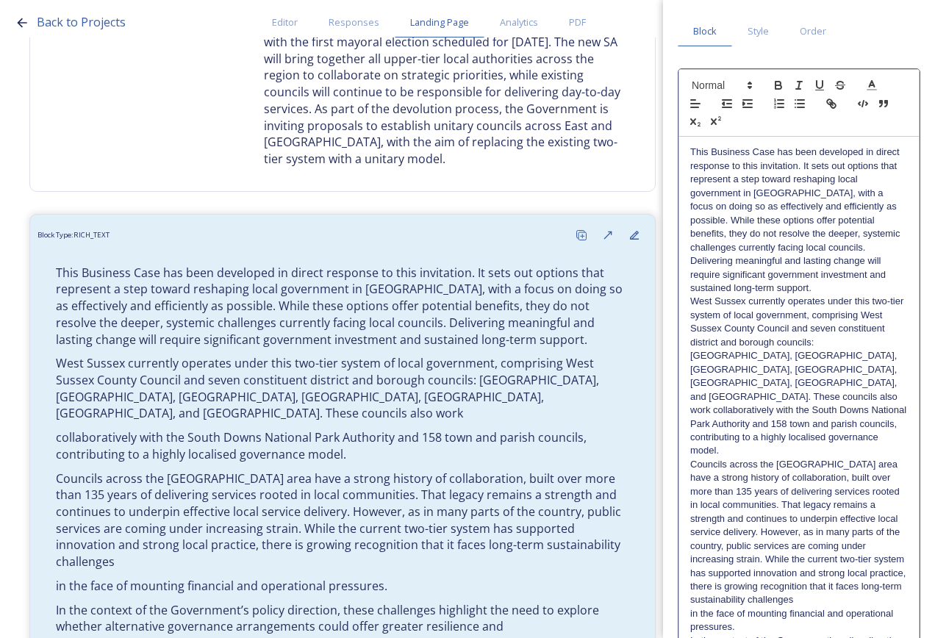
scroll to position [74, 0]
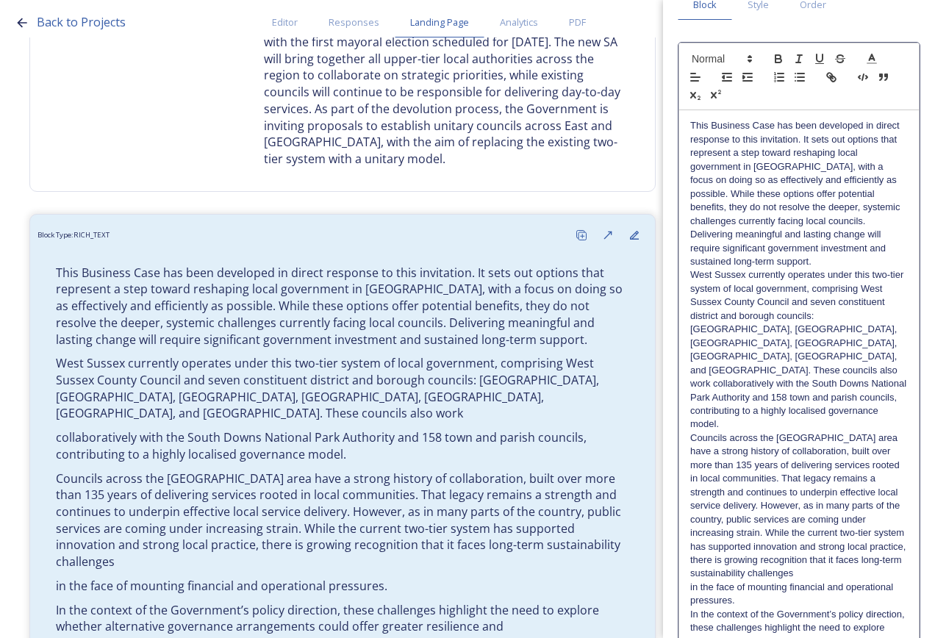
click at [870, 549] on p "Councils across the [GEOGRAPHIC_DATA] area have a strong history of collaborati…" at bounding box center [799, 506] width 218 height 149
click at [829, 572] on p "Councils across the [GEOGRAPHIC_DATA] area have a strong history of collaborati…" at bounding box center [799, 513] width 218 height 163
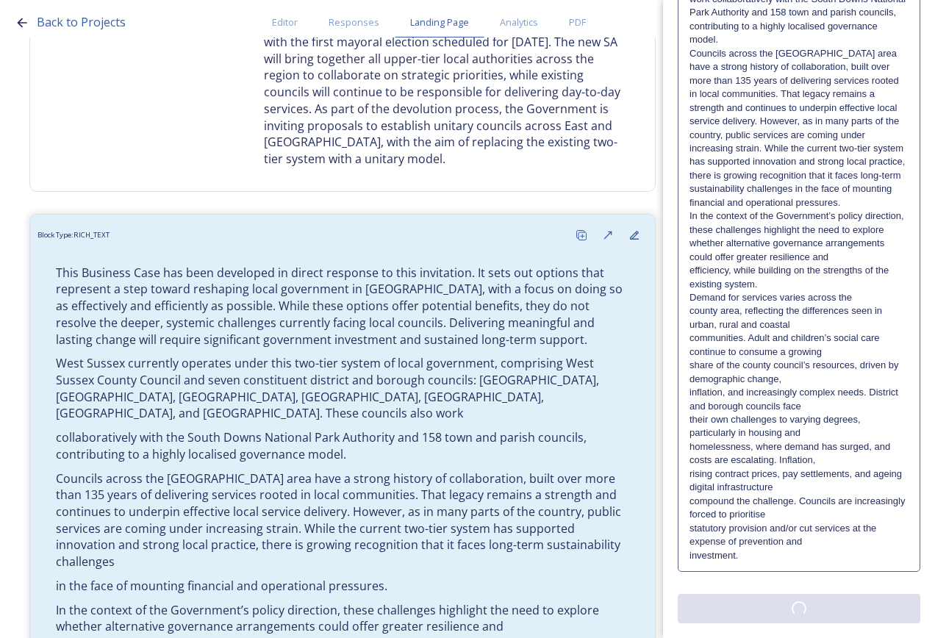
scroll to position [0, 0]
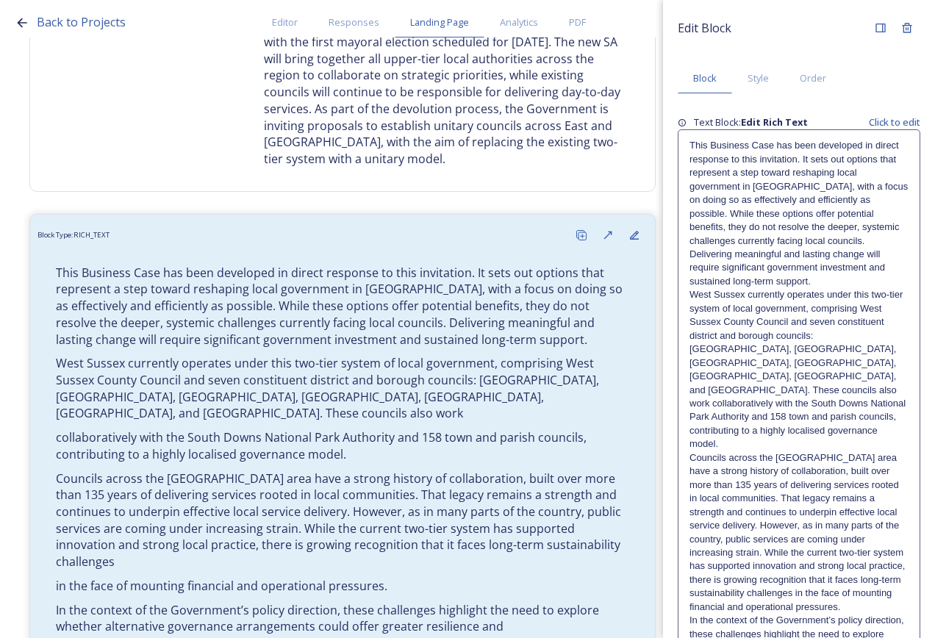
click at [800, 611] on div "Edit Block Block Style Order Text Block: Edit Rich Text Click to edit This Busi…" at bounding box center [799, 521] width 243 height 1013
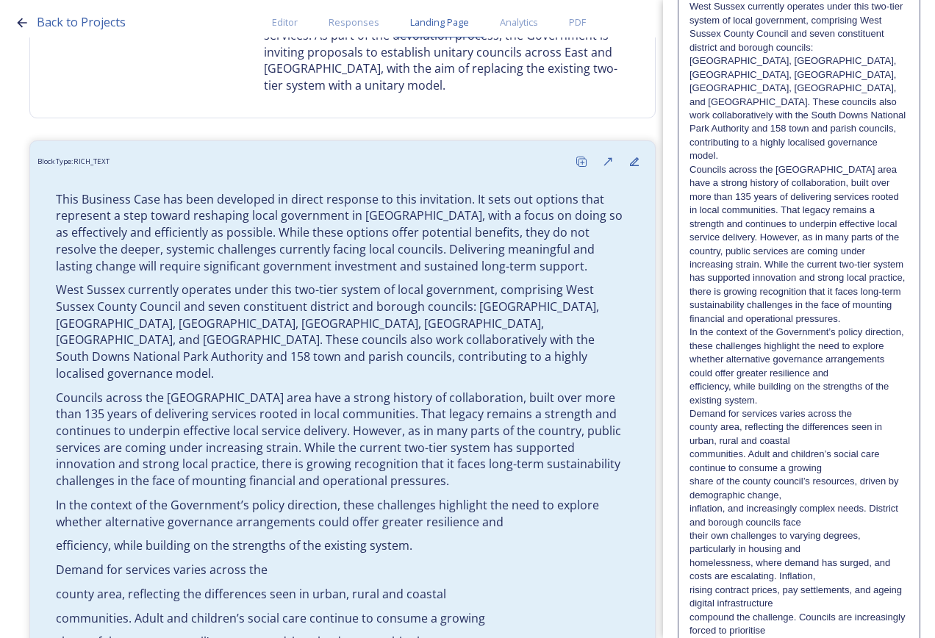
scroll to position [294, 0]
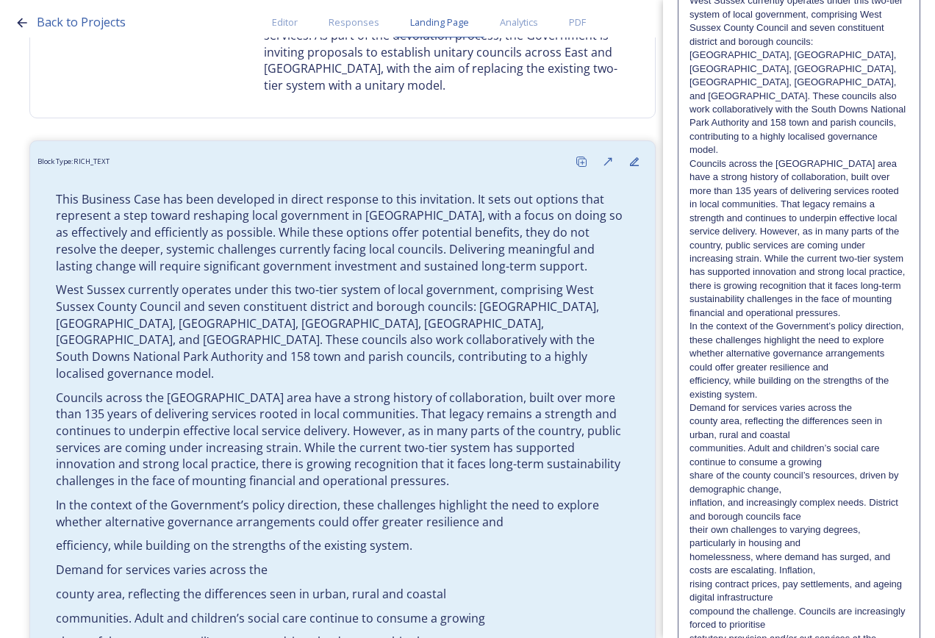
click at [860, 320] on p "In the context of the Government’s policy direction, these challenges highlight…" at bounding box center [799, 347] width 219 height 54
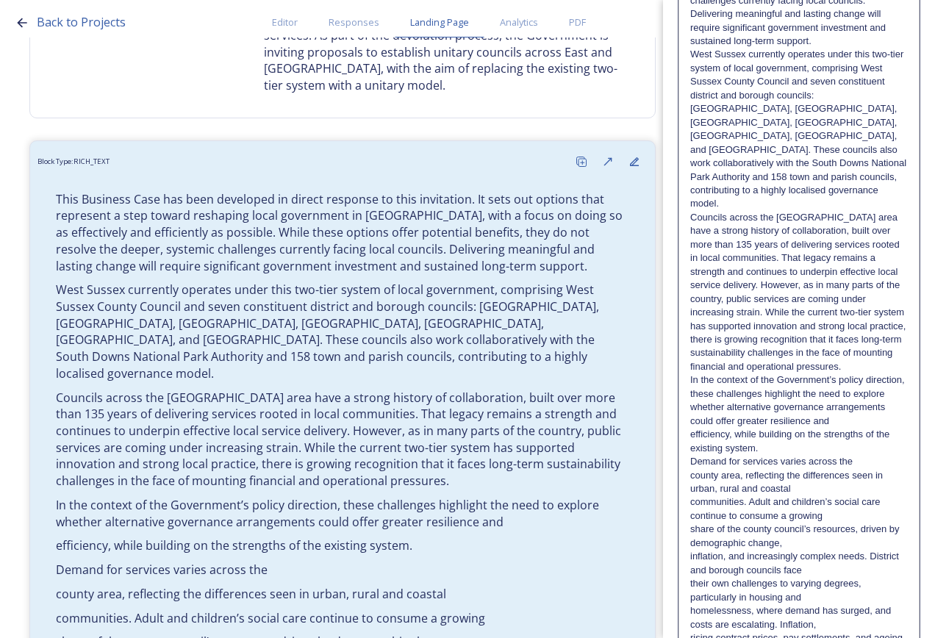
click at [866, 374] on p "In the context of the Government’s policy direction, these challenges highlight…" at bounding box center [799, 401] width 218 height 54
click at [876, 397] on p "In the context of the Government’s policy direction, these challenges highlight…" at bounding box center [799, 401] width 218 height 54
click at [801, 436] on p "efficiency, while building on the strengths of the existing system." at bounding box center [799, 441] width 218 height 27
click at [890, 406] on p "In the context of the Government’s policy direction, these challenges highlight…" at bounding box center [799, 401] width 218 height 54
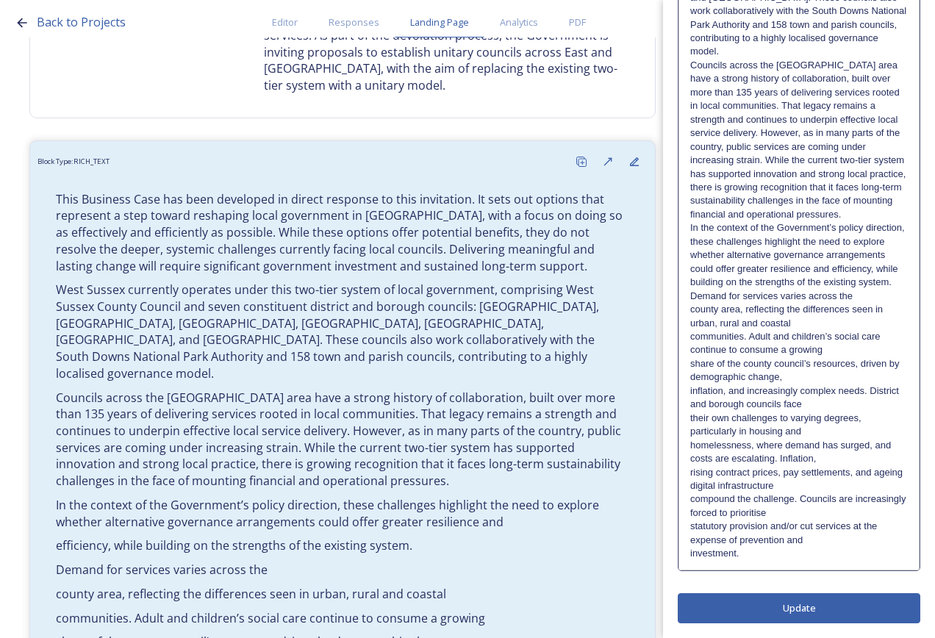
scroll to position [0, 0]
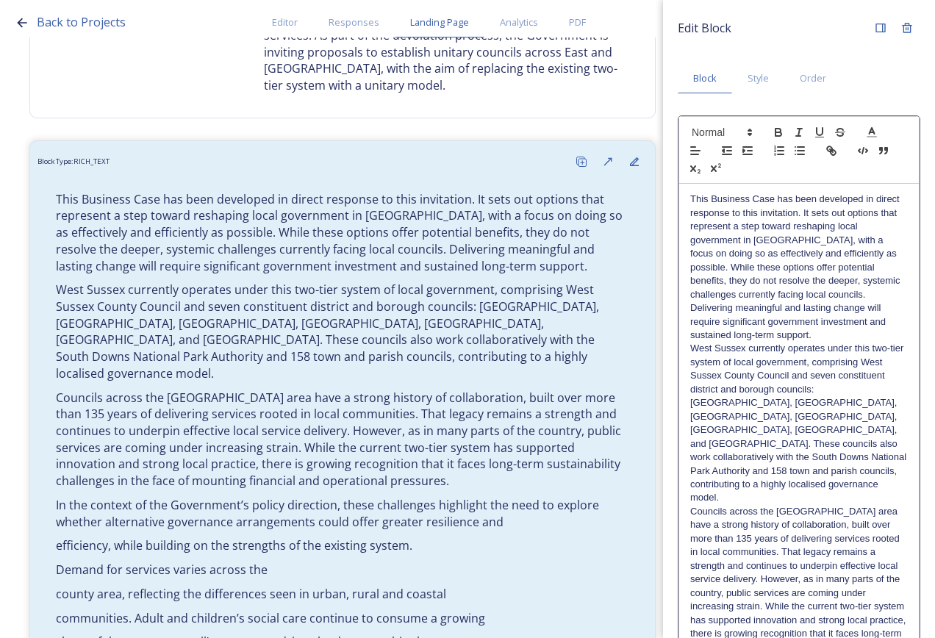
click at [799, 612] on div "Edit Block Block Style Order This Business Case has been developed in direct re…" at bounding box center [799, 542] width 243 height 1055
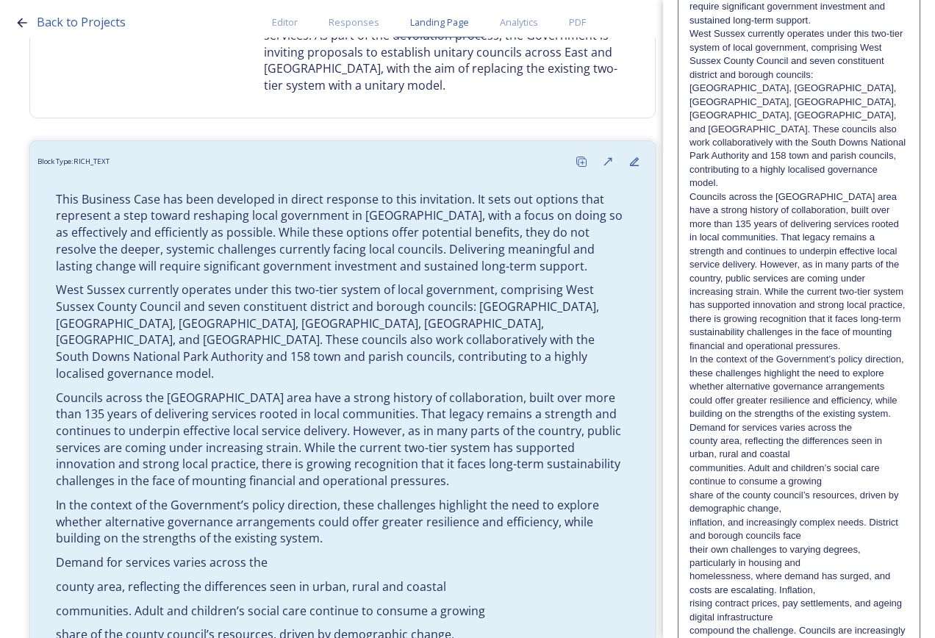
scroll to position [392, 0]
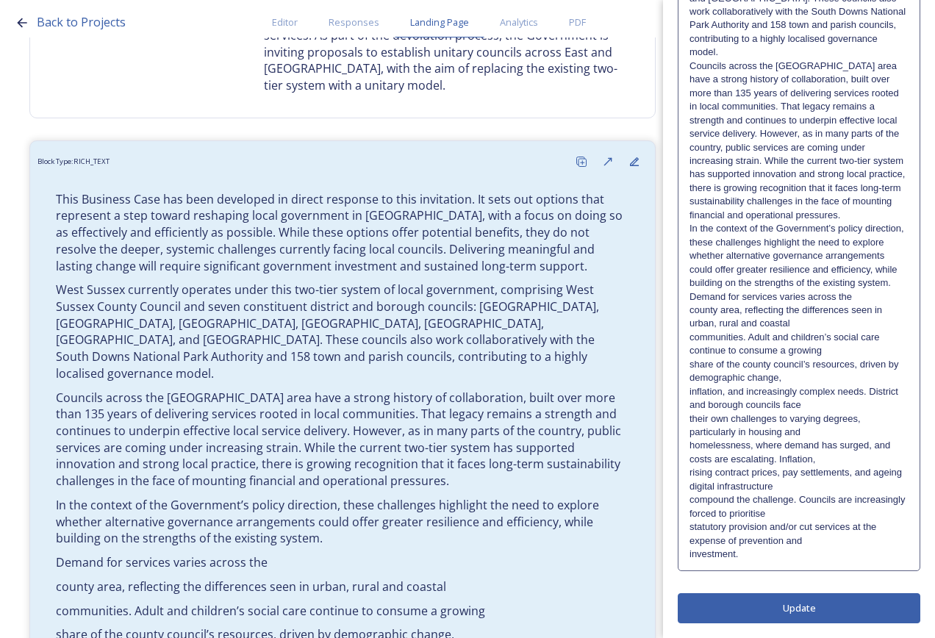
click at [851, 296] on p "Demand for services varies across the" at bounding box center [799, 296] width 219 height 13
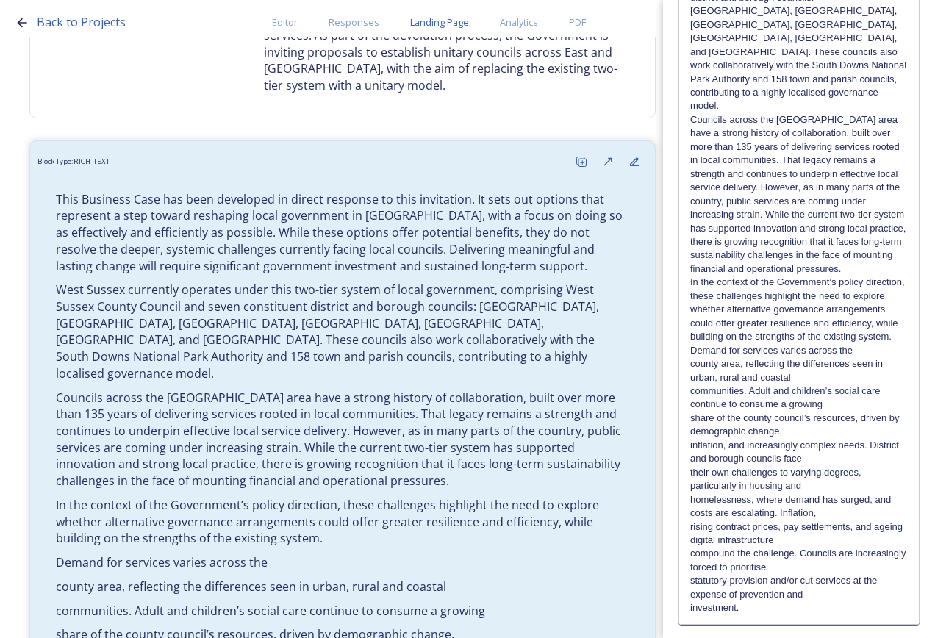
scroll to position [446, 0]
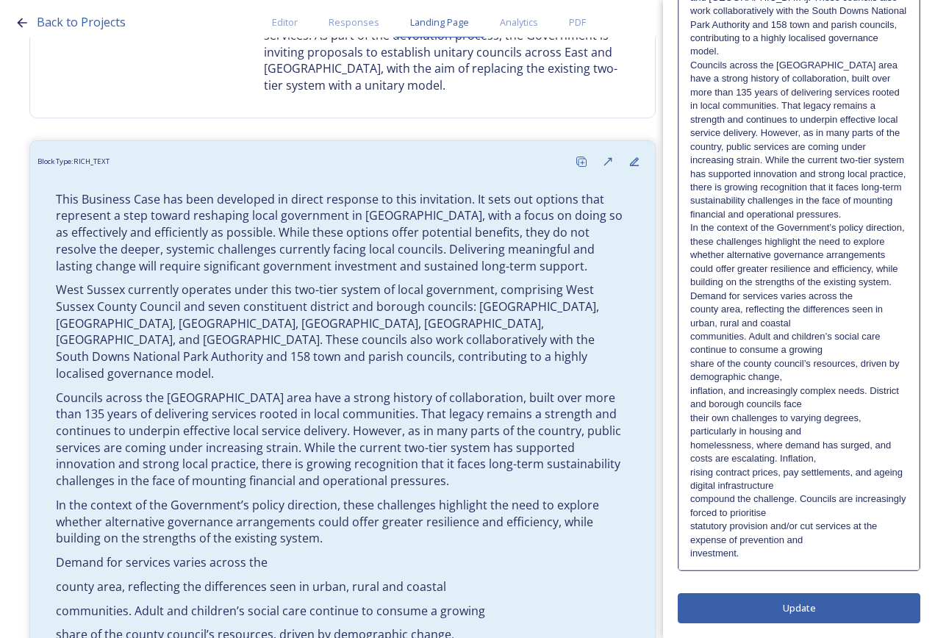
click at [854, 295] on p "Demand for services varies across the" at bounding box center [799, 296] width 218 height 13
click at [849, 318] on p "Demand for services varies across the county area, reflecting the differences s…" at bounding box center [799, 310] width 218 height 40
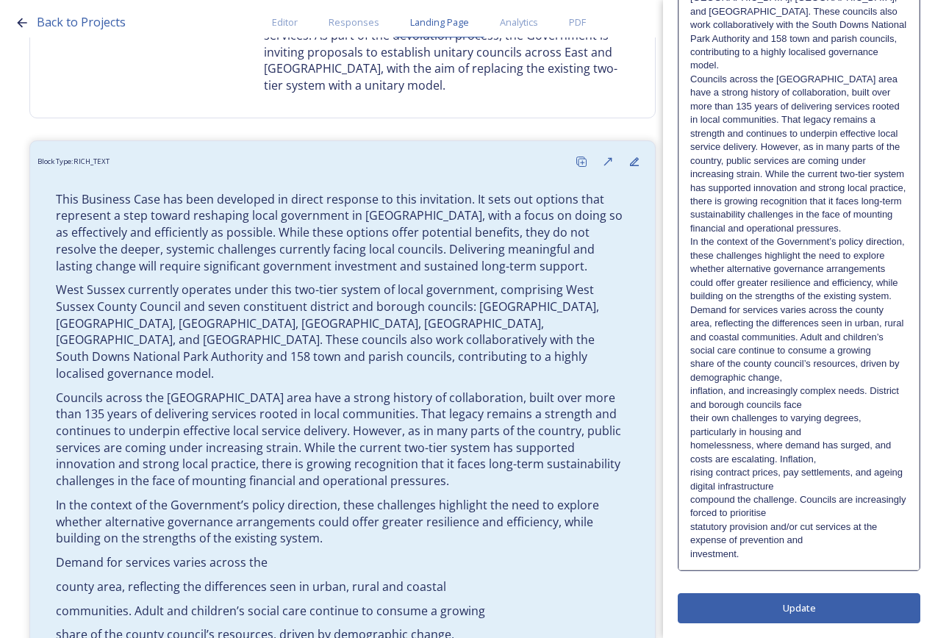
click at [849, 345] on p "Demand for services varies across the county area, reflecting the differences s…" at bounding box center [799, 331] width 218 height 54
click at [848, 374] on p "Demand for services varies across the county area, reflecting the differences s…" at bounding box center [799, 345] width 218 height 82
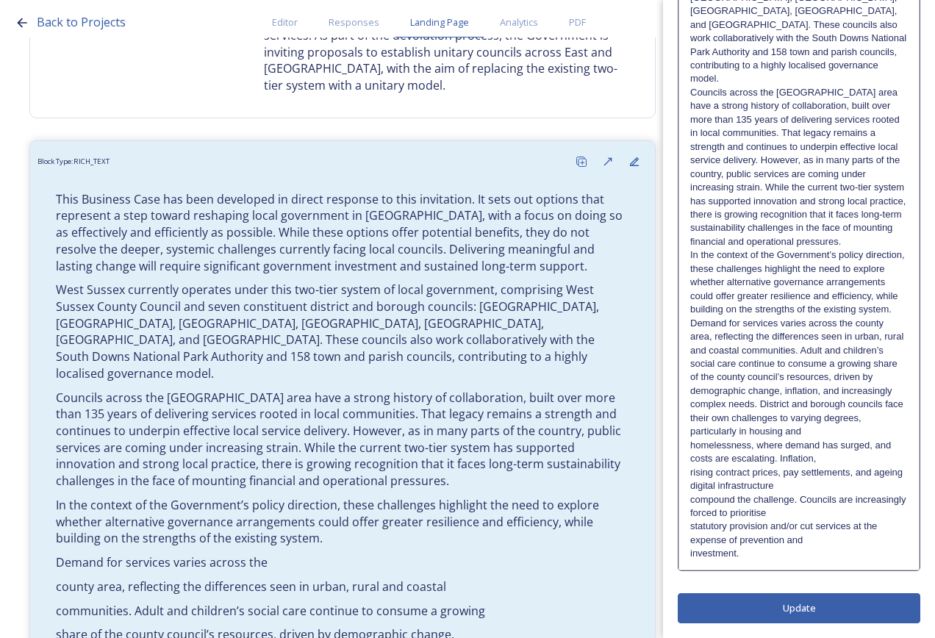
click at [868, 391] on p "Demand for services varies across the county area, reflecting the differences s…" at bounding box center [799, 364] width 218 height 95
click at [847, 404] on p "Demand for services varies across the county area, reflecting the differences s…" at bounding box center [799, 364] width 218 height 95
click at [846, 455] on p "homelessness, where demand has surged, and costs are escalating. Inflation," at bounding box center [799, 452] width 218 height 27
click at [854, 487] on p "homelessness, where demand has surged, and costs are escalating. Inflation, ris…" at bounding box center [799, 466] width 218 height 54
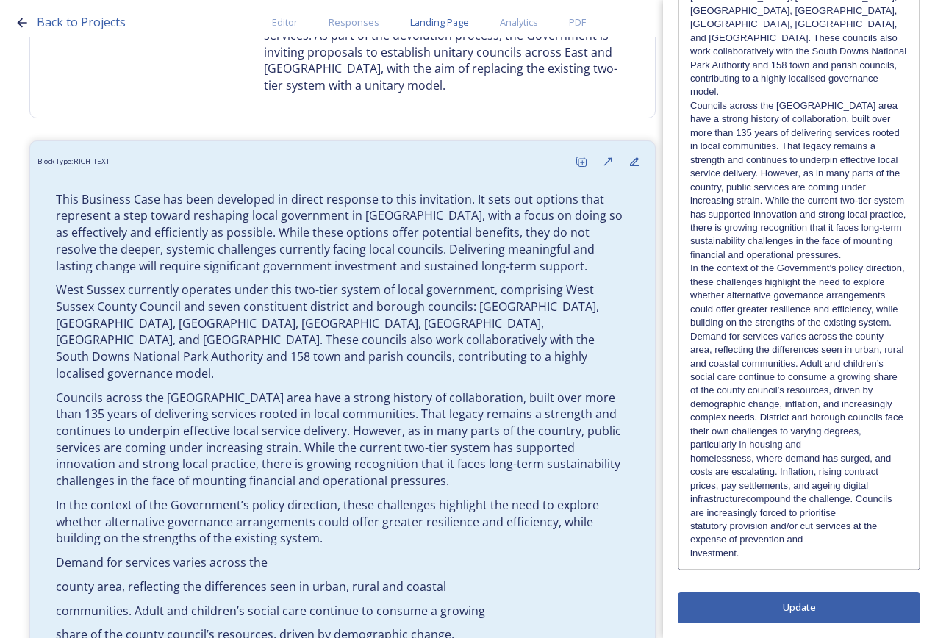
scroll to position [406, 0]
click at [845, 513] on p "homelessness, where demand has surged, and costs are escalating. Inflation, ris…" at bounding box center [799, 486] width 218 height 68
click at [846, 540] on p "homelessness, where demand has surged, and costs are escalating. Inflation, ris…" at bounding box center [799, 499] width 218 height 95
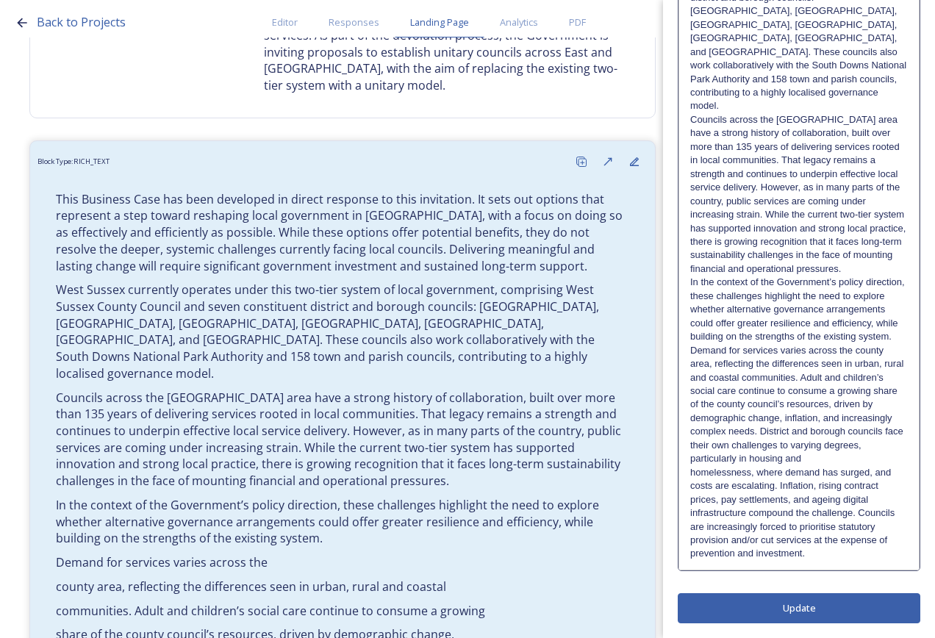
click at [832, 603] on div "Edit Block Block Style Order This Business Case has been developed in direct re…" at bounding box center [799, 123] width 243 height 1001
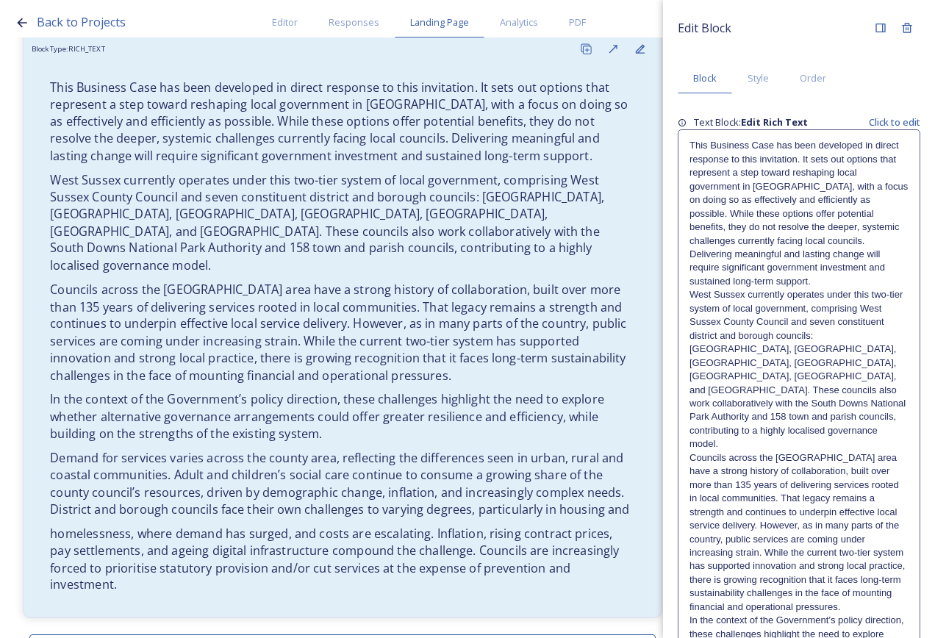
scroll to position [588, 0]
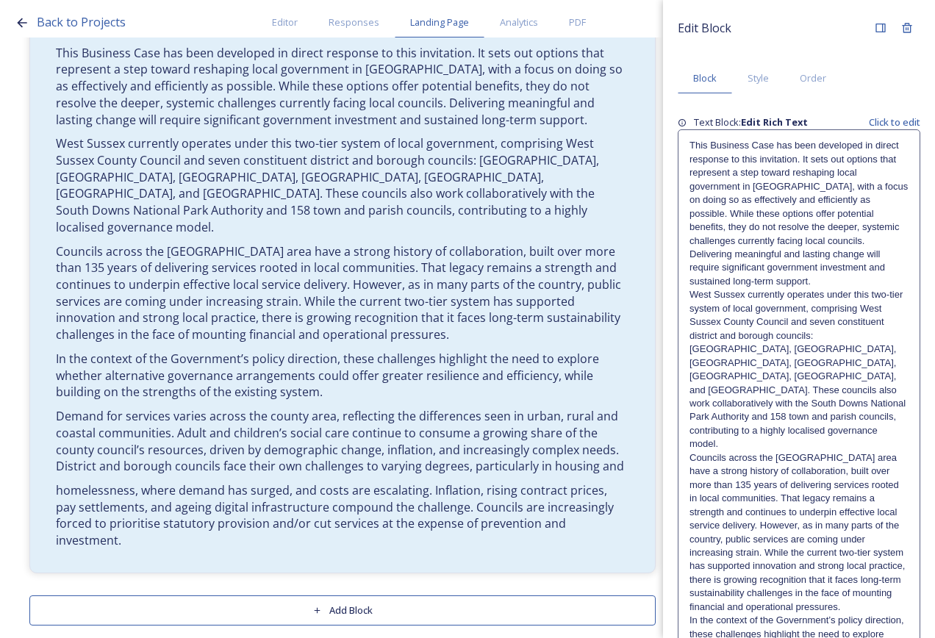
click at [857, 410] on p "West Sussex currently operates under this two-tier system of local government, …" at bounding box center [799, 369] width 219 height 163
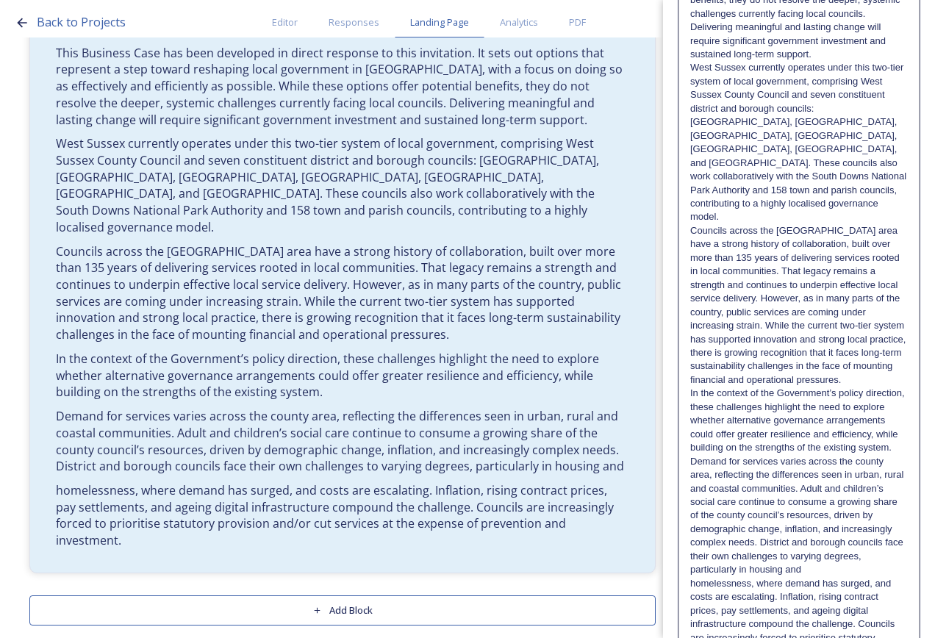
scroll to position [392, 0]
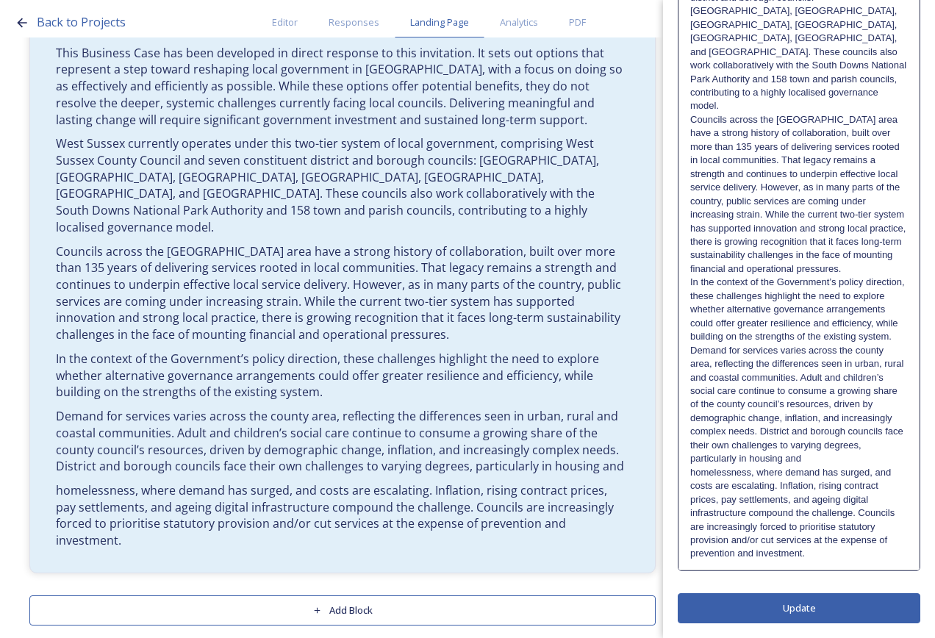
click at [829, 554] on p "homelessness, where demand has surged, and costs are escalating. Inflation, ris…" at bounding box center [799, 513] width 218 height 95
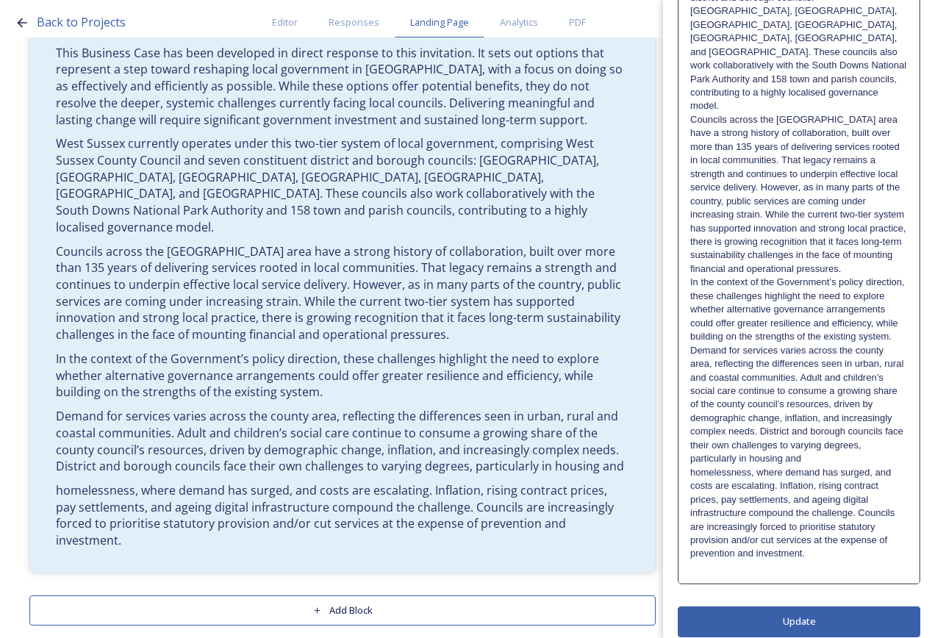
paste div
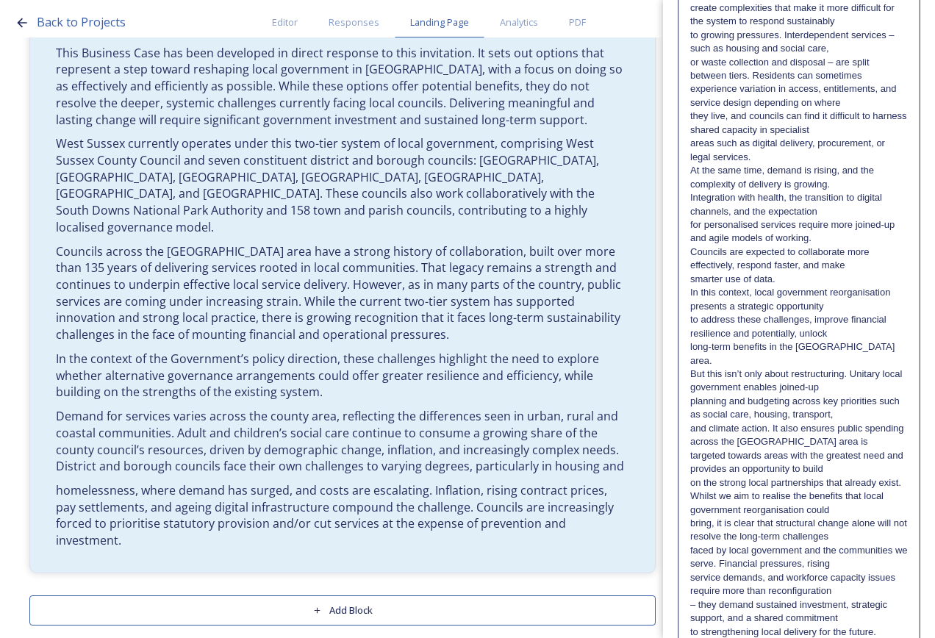
scroll to position [910, 0]
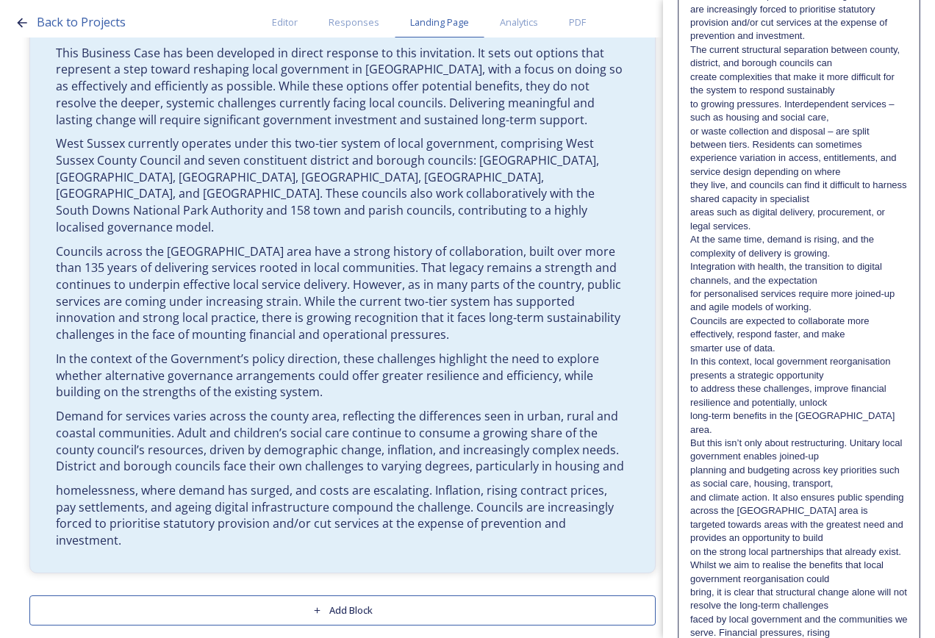
click at [862, 44] on p "The current structural separation between county, district, and borough council…" at bounding box center [799, 56] width 218 height 27
click at [871, 51] on p "The current structural separation between county, district, and borough council…" at bounding box center [799, 56] width 218 height 27
click at [864, 63] on p "The current structural separation between county, district, and borough council…" at bounding box center [799, 56] width 218 height 27
click at [887, 85] on p "The current structural separation between county, district, and borough council…" at bounding box center [799, 70] width 218 height 54
click at [862, 116] on p "The current structural separation between county, district, and borough council…" at bounding box center [799, 84] width 218 height 82
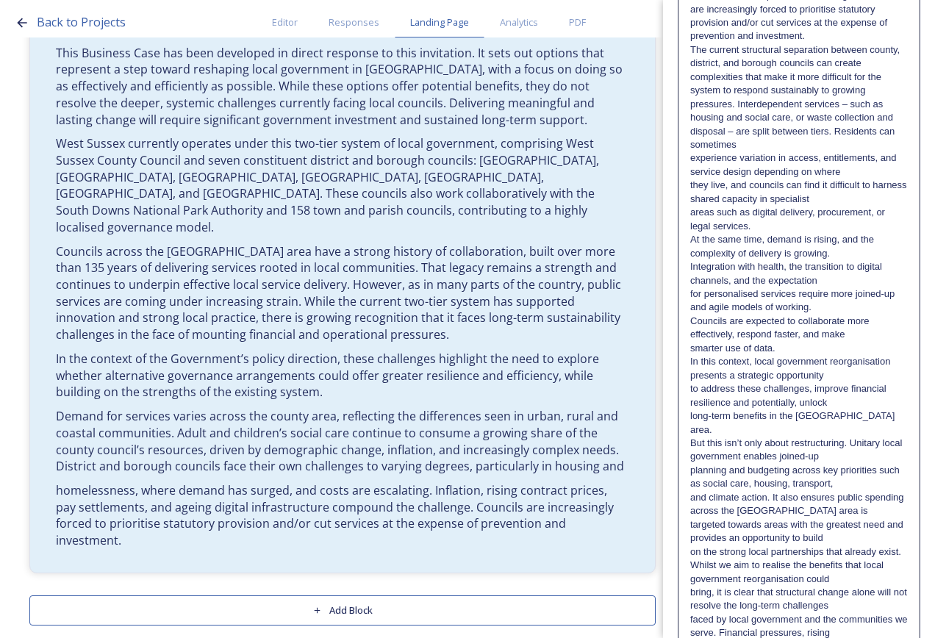
click at [865, 140] on p "The current structural separation between county, district, and borough council…" at bounding box center [799, 97] width 218 height 109
click at [869, 165] on p "The current structural separation between county, district, and borough council…" at bounding box center [799, 111] width 218 height 136
click at [871, 170] on p "The current structural separation between county, district, and borough council…" at bounding box center [799, 111] width 218 height 136
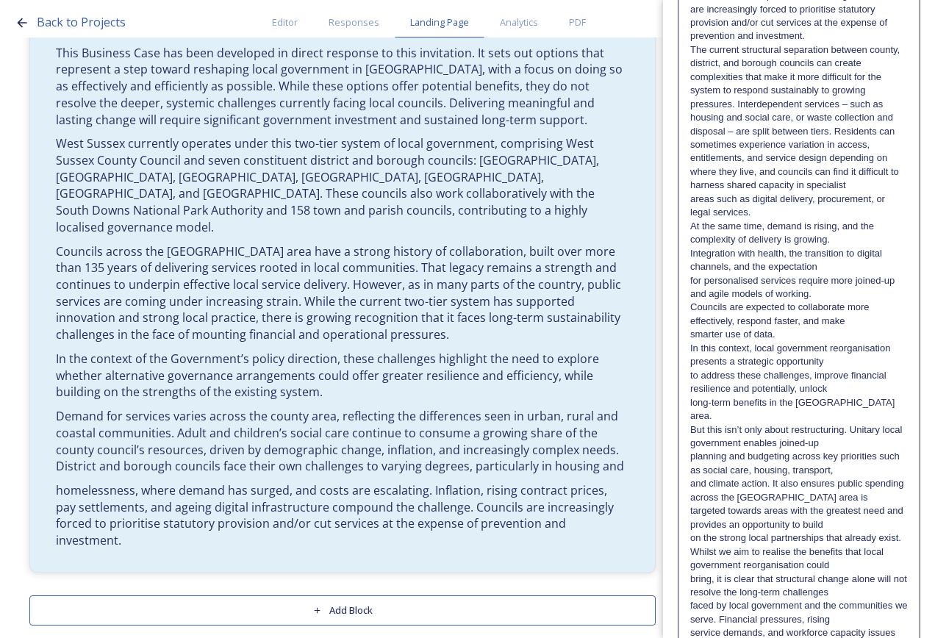
click at [868, 190] on p "The current structural separation between county, district, and borough council…" at bounding box center [799, 117] width 218 height 149
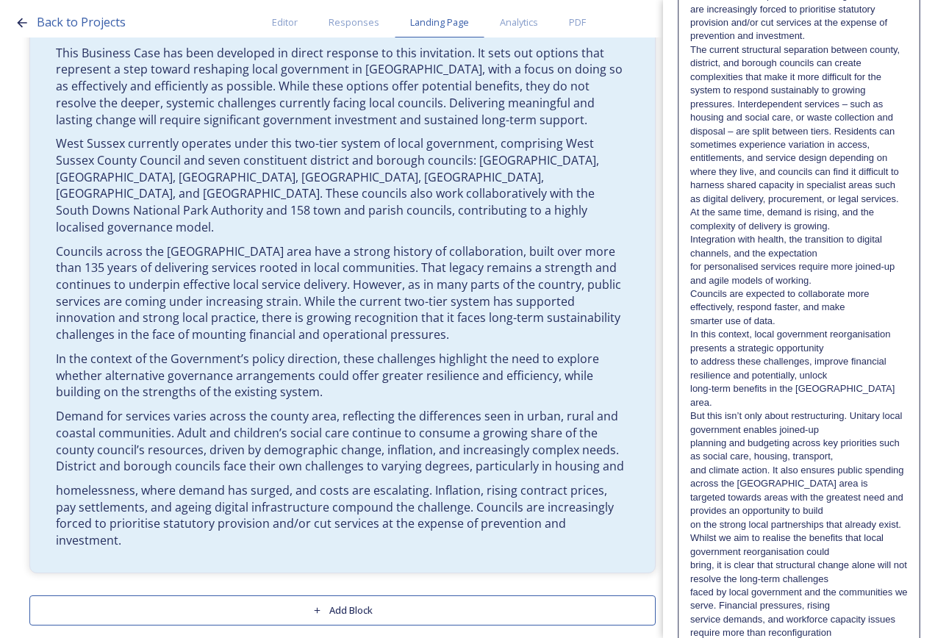
click at [868, 206] on p "The current structural separation between county, district, and borough council…" at bounding box center [799, 124] width 218 height 163
click at [844, 233] on p "At the same time, demand is rising, and the complexity of delivery is growing." at bounding box center [799, 219] width 218 height 27
click at [833, 260] on p "At the same time, demand is rising, and the complexity of delivery is growing. …" at bounding box center [799, 233] width 218 height 54
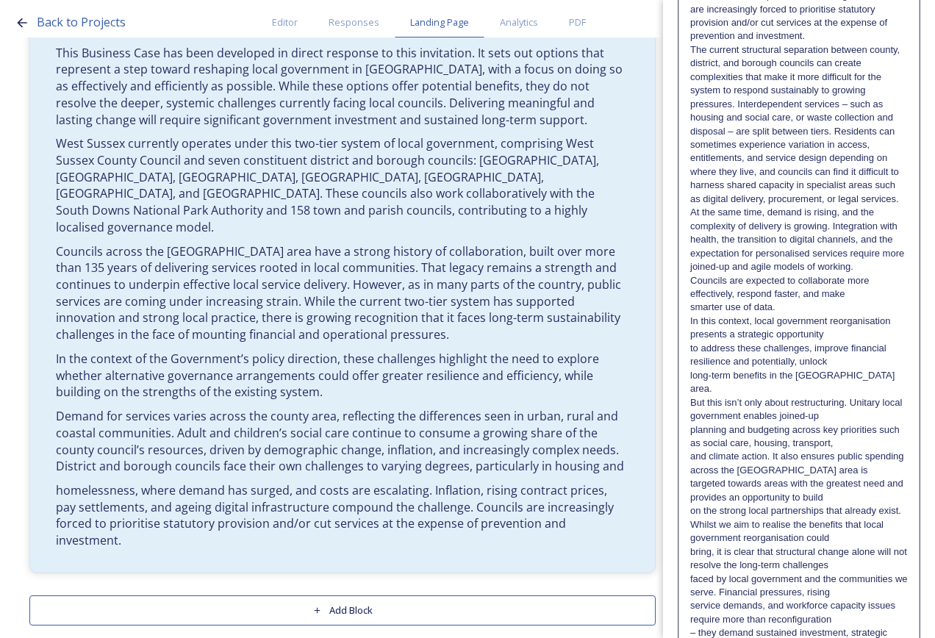
click at [877, 274] on p "At the same time, demand is rising, and the complexity of delivery is growing. …" at bounding box center [799, 240] width 218 height 68
click at [840, 301] on p "At the same time, demand is rising, and the complexity of delivery is growing. …" at bounding box center [799, 253] width 218 height 95
click at [846, 301] on p "At the same time, demand is rising, and the complexity of delivery is growing. …" at bounding box center [799, 253] width 218 height 95
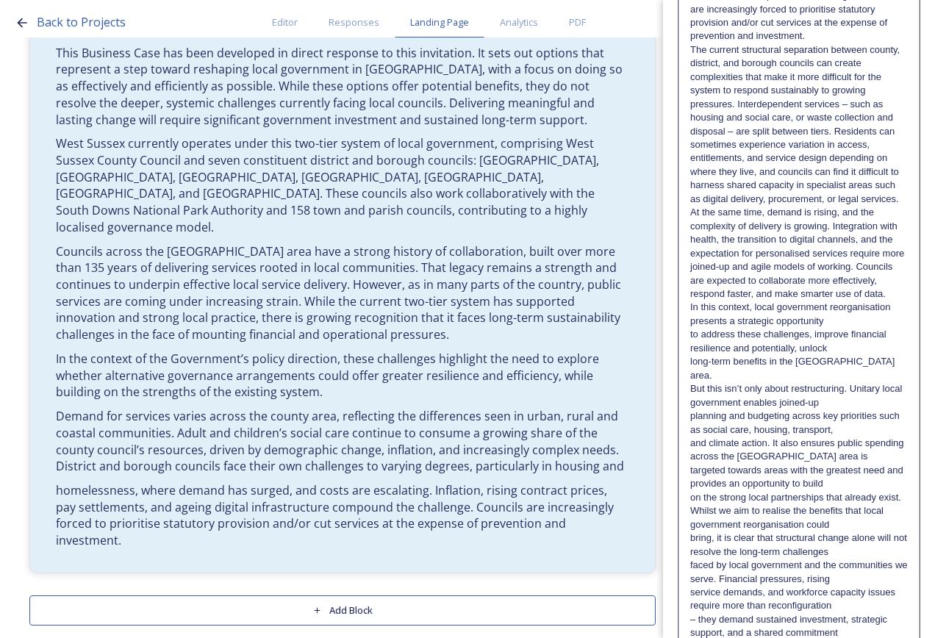
click at [870, 295] on p "At the same time, demand is rising, and the complexity of delivery is growing. …" at bounding box center [799, 253] width 218 height 95
click at [838, 328] on p "In this context, local government reorganisation presents a strategic opportuni…" at bounding box center [799, 314] width 218 height 27
click at [857, 355] on p "In this context, local government reorganisation presents a strategic opportuni…" at bounding box center [799, 328] width 218 height 54
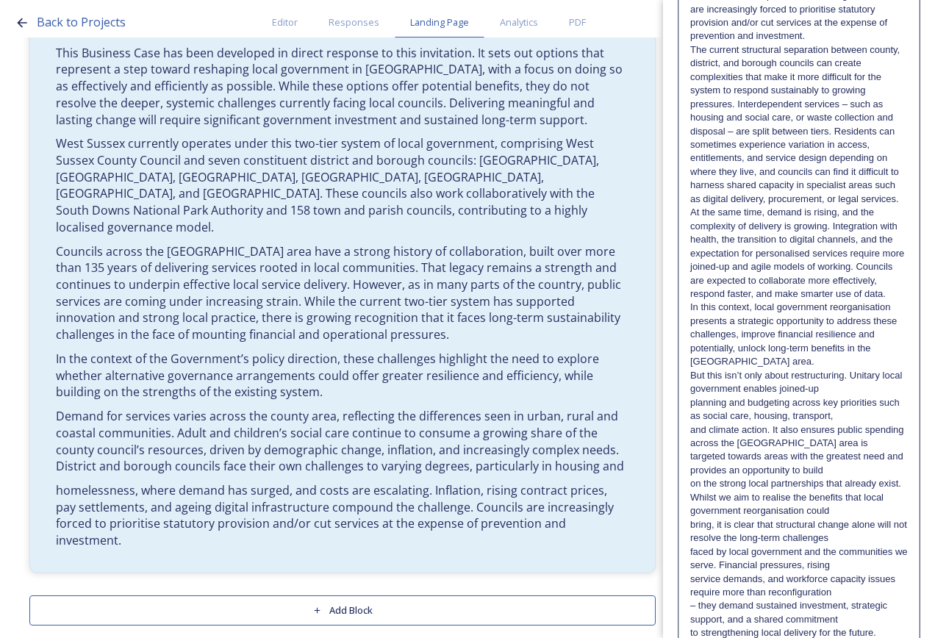
click at [848, 368] on p "In this context, local government reorganisation presents a strategic opportuni…" at bounding box center [799, 335] width 218 height 68
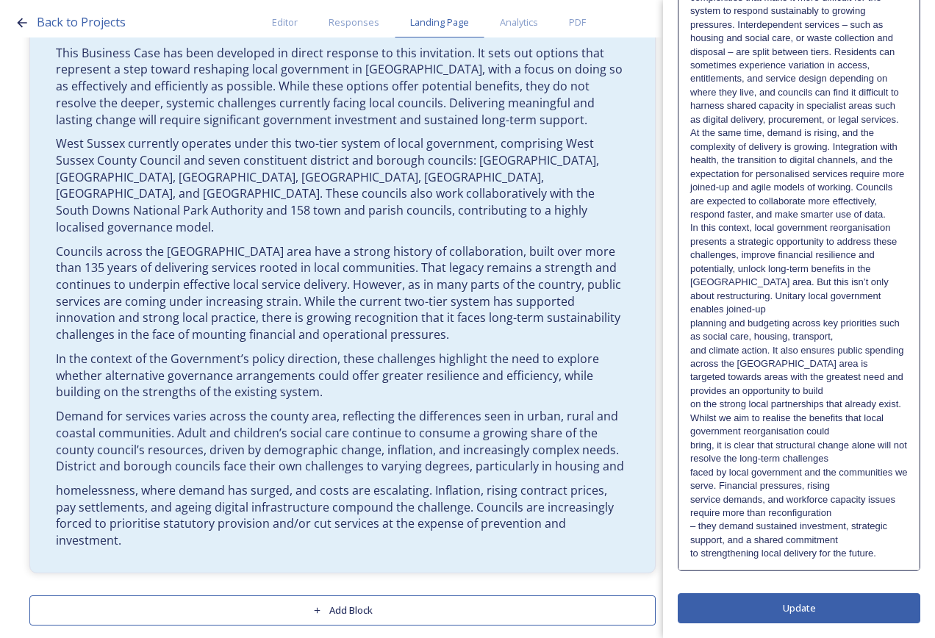
click at [784, 298] on p "In this context, local government reorganisation presents a strategic opportuni…" at bounding box center [799, 268] width 218 height 95
click at [853, 344] on p "and climate action. It also ensures public spending across the [GEOGRAPHIC_DATA…" at bounding box center [799, 357] width 218 height 27
click at [861, 344] on p "and climate action. It also ensures public spending across the [GEOGRAPHIC_DATA…" at bounding box center [799, 357] width 218 height 27
click at [862, 350] on p "and climate action. It also ensures public spending across the [GEOGRAPHIC_DATA…" at bounding box center [799, 357] width 218 height 27
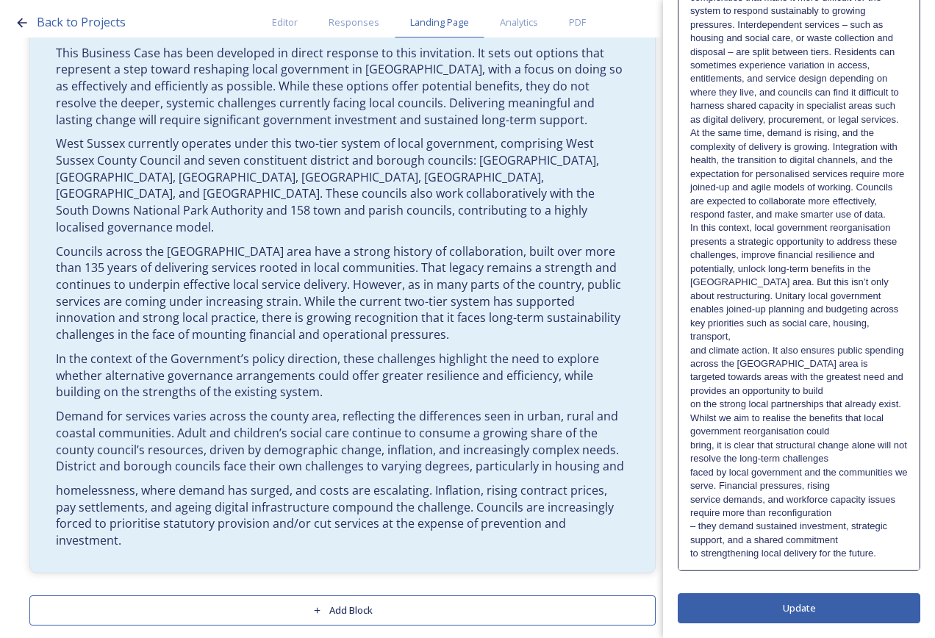
click at [864, 349] on p "and climate action. It also ensures public spending across the [GEOGRAPHIC_DATA…" at bounding box center [799, 357] width 218 height 27
click at [858, 379] on p "and climate action. It also ensures public spending across the [GEOGRAPHIC_DATA…" at bounding box center [799, 371] width 218 height 54
click at [857, 427] on p "Whilst we aim to realise the benefits that local government reorganisation could" at bounding box center [799, 425] width 218 height 27
click at [854, 454] on p "Whilst we aim to realise the benefits that local government reorganisation coul…" at bounding box center [799, 439] width 218 height 54
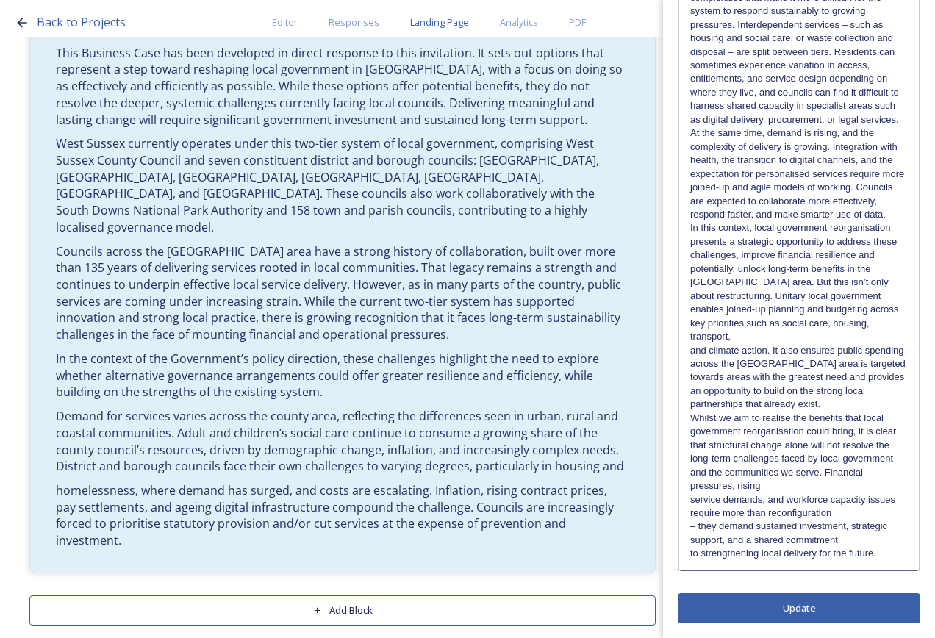
click at [832, 482] on p "Whilst we aim to realise the benefits that local government reorganisation coul…" at bounding box center [799, 453] width 218 height 82
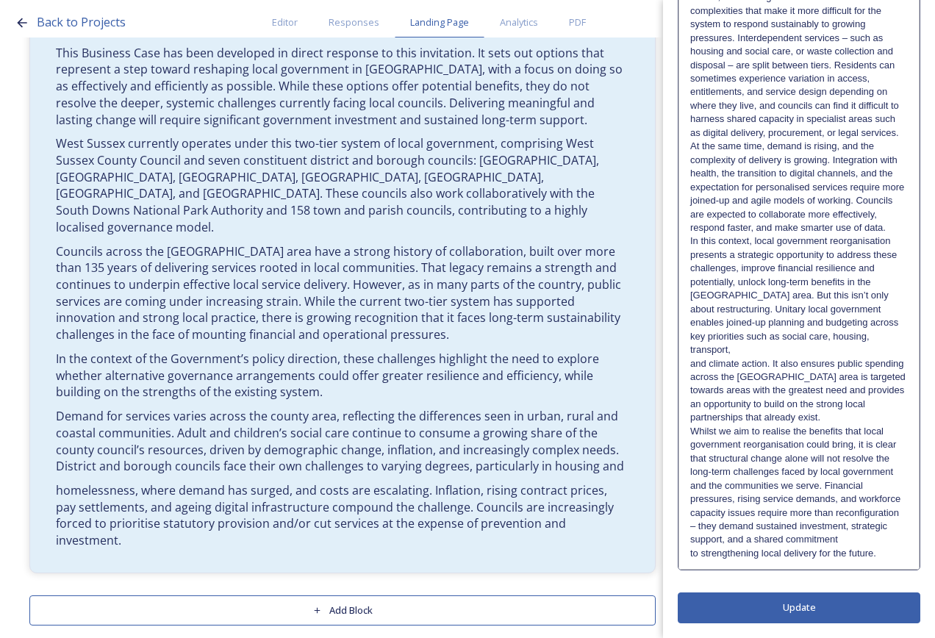
click at [824, 510] on p "Whilst we aim to realise the benefits that local government reorganisation coul…" at bounding box center [799, 472] width 218 height 95
click at [765, 542] on p "Whilst we aim to realise the benefits that local government reorganisation coul…" at bounding box center [799, 486] width 218 height 122
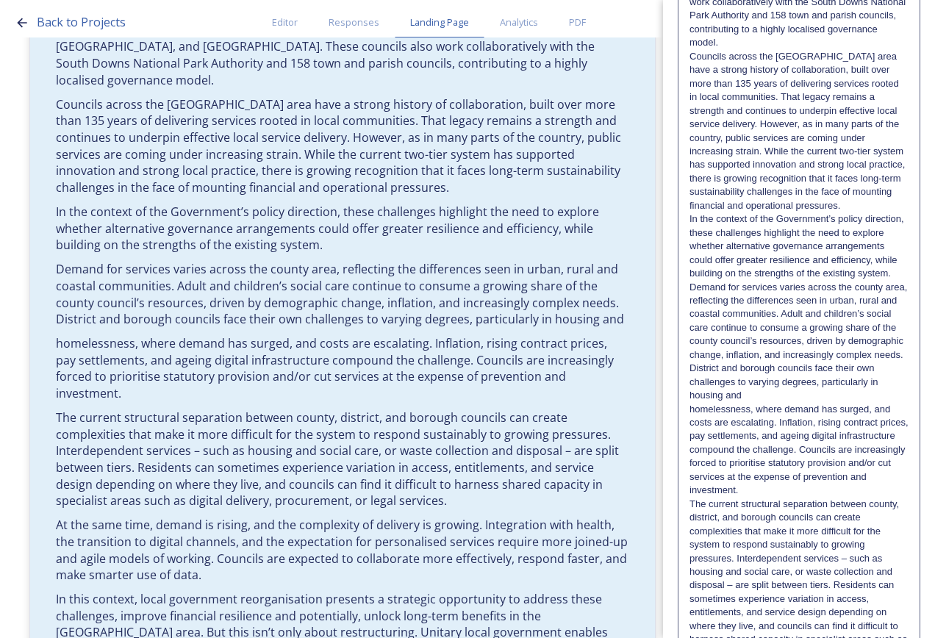
scroll to position [441, 0]
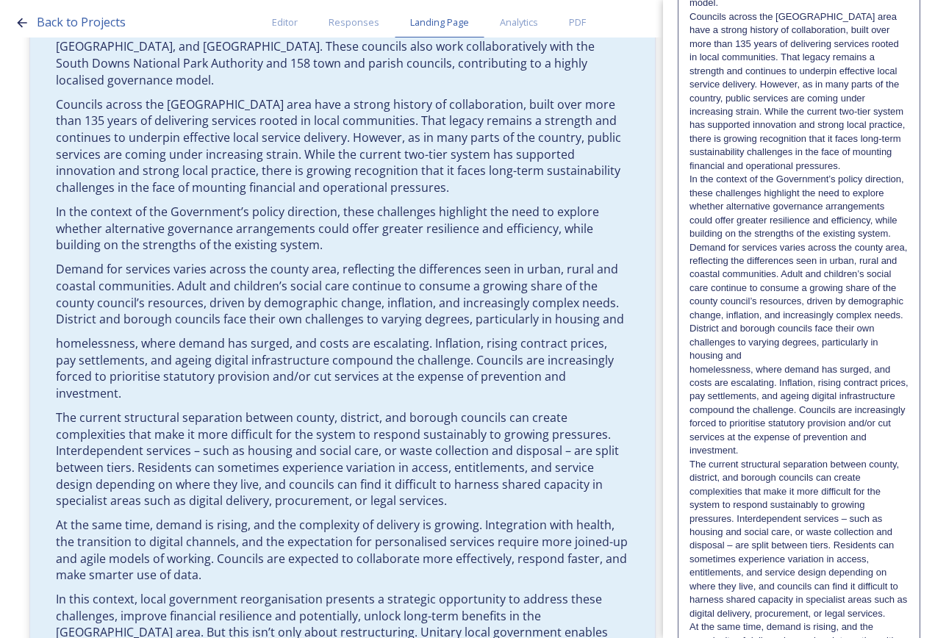
click at [864, 464] on p "The current structural separation between county, district, and borough council…" at bounding box center [799, 539] width 219 height 163
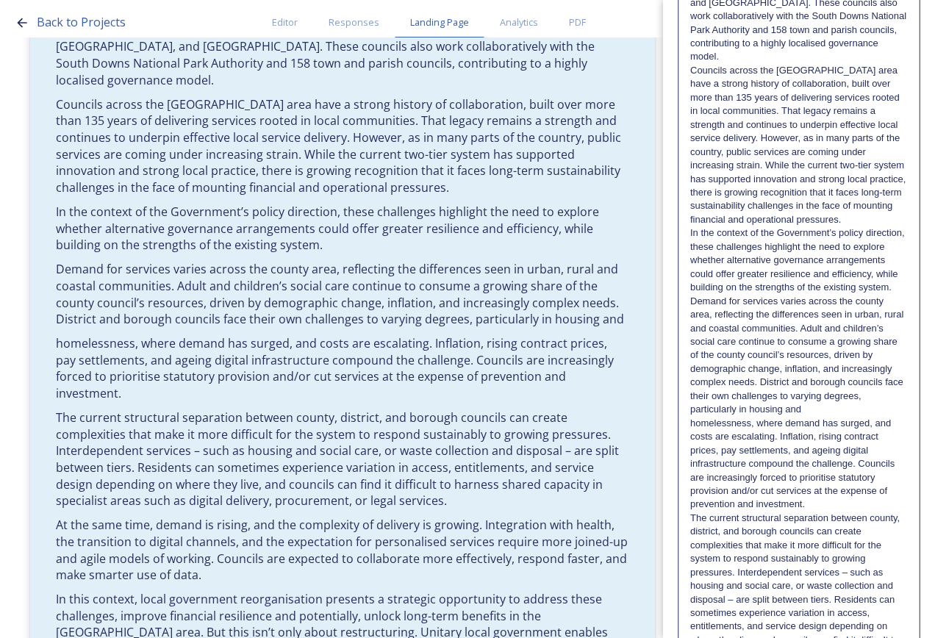
click at [866, 507] on p "homelessness, where demand has surged, and costs are escalating. Inflation, ris…" at bounding box center [799, 464] width 218 height 95
click at [866, 513] on p "The current structural separation between county, district, and borough council…" at bounding box center [799, 593] width 218 height 163
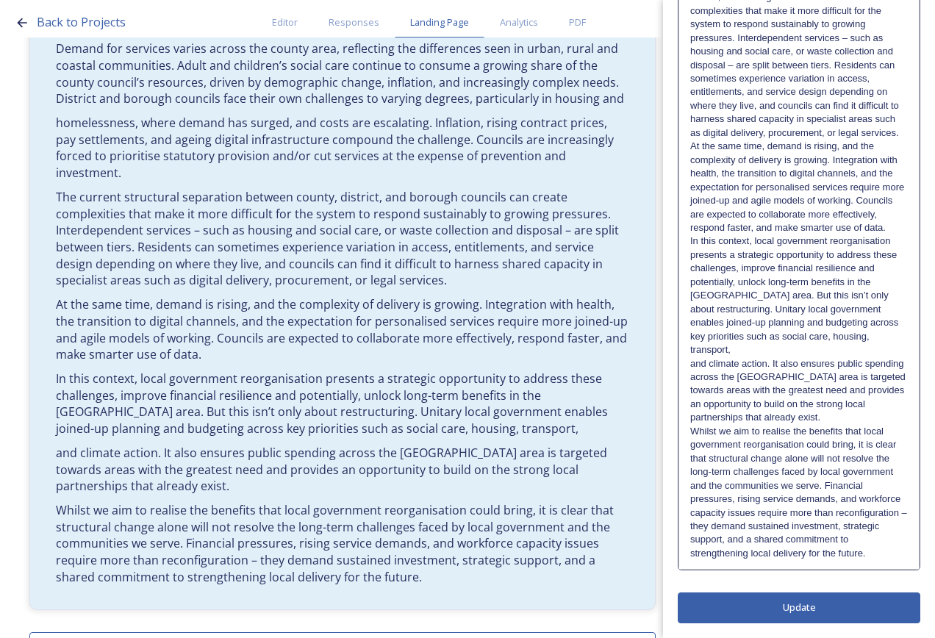
scroll to position [1003, 0]
click at [892, 337] on p "In this context, local government reorganisation presents a strategic opportuni…" at bounding box center [799, 296] width 218 height 122
click at [893, 337] on p "In this context, local government reorganisation presents a strategic opportuni…" at bounding box center [799, 296] width 218 height 122
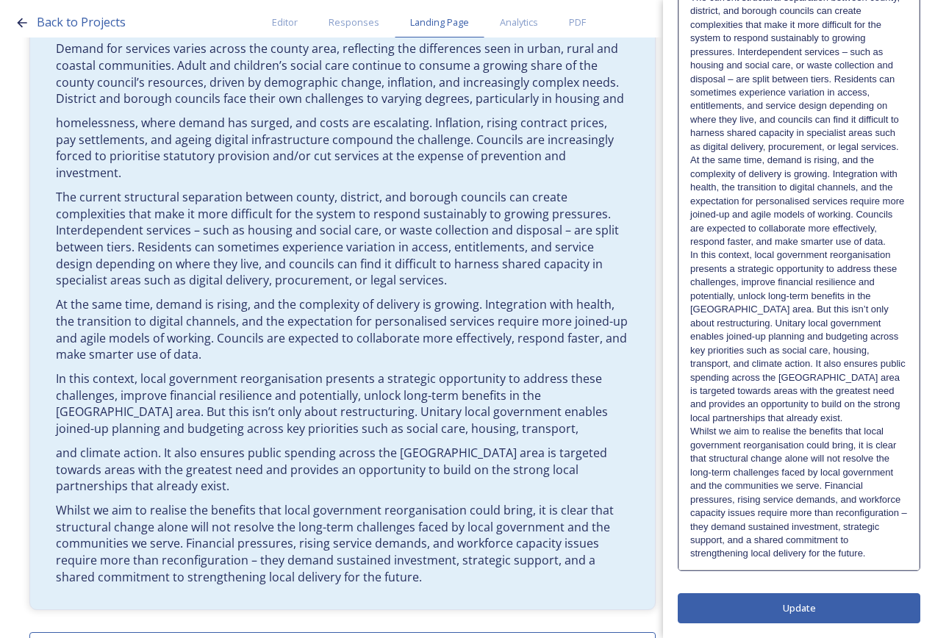
scroll to position [0, 0]
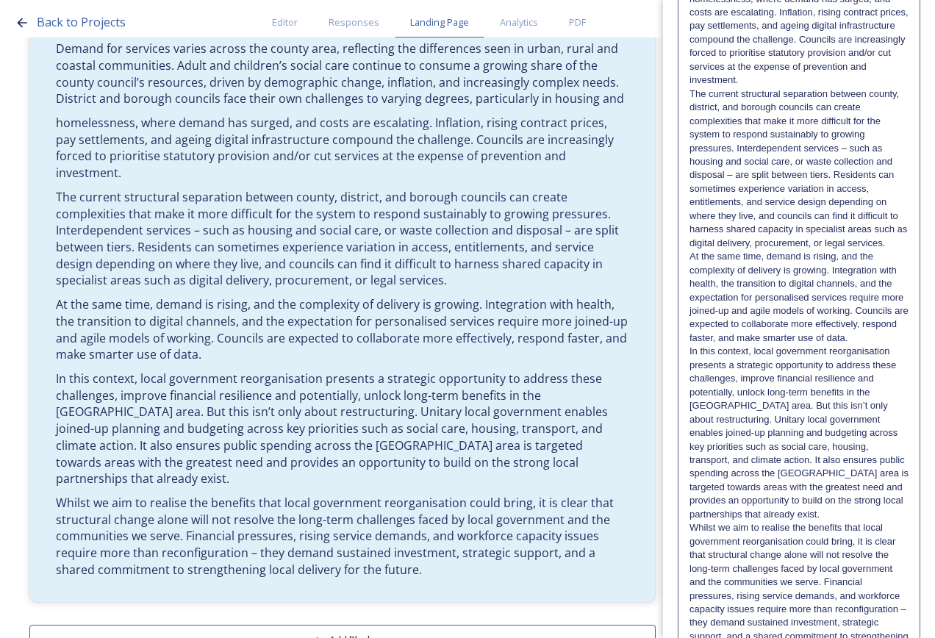
scroll to position [948, 0]
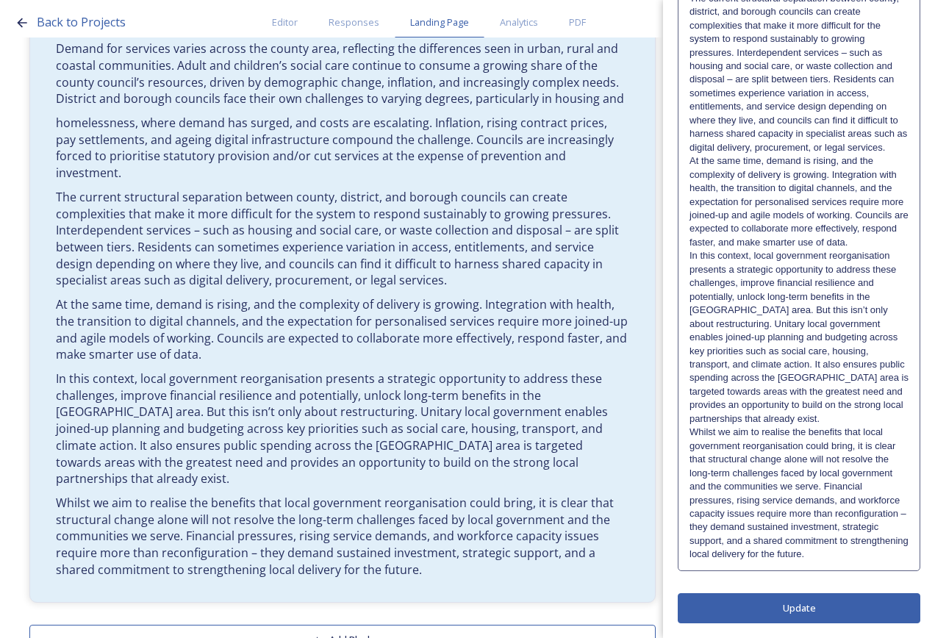
click at [797, 355] on p "In this context, local government reorganisation presents a strategic opportuni…" at bounding box center [799, 337] width 219 height 176
click at [797, 346] on p "In this context, local government reorganisation presents a strategic opportuni…" at bounding box center [799, 337] width 218 height 176
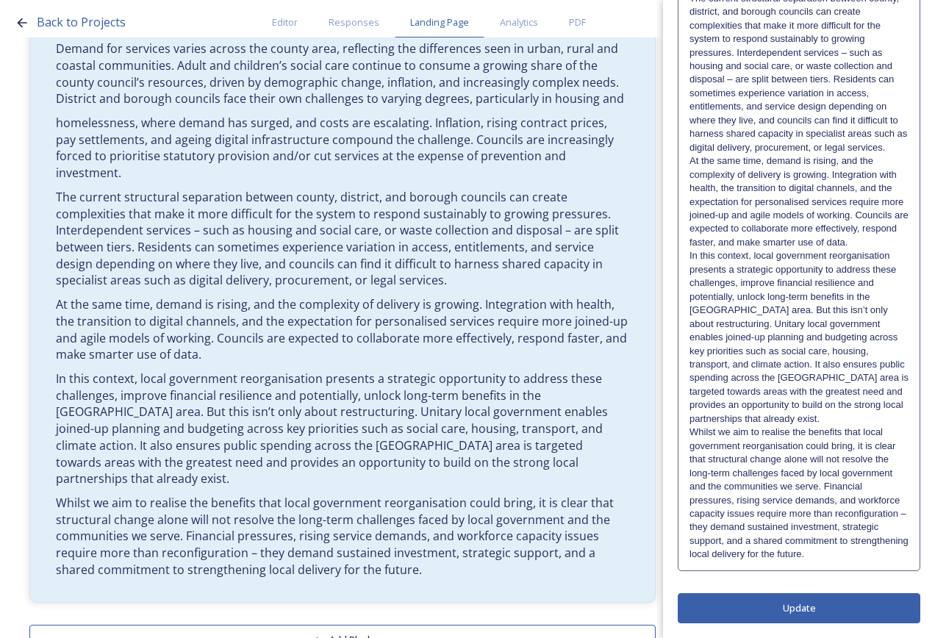
click at [825, 596] on button "Update" at bounding box center [799, 608] width 243 height 30
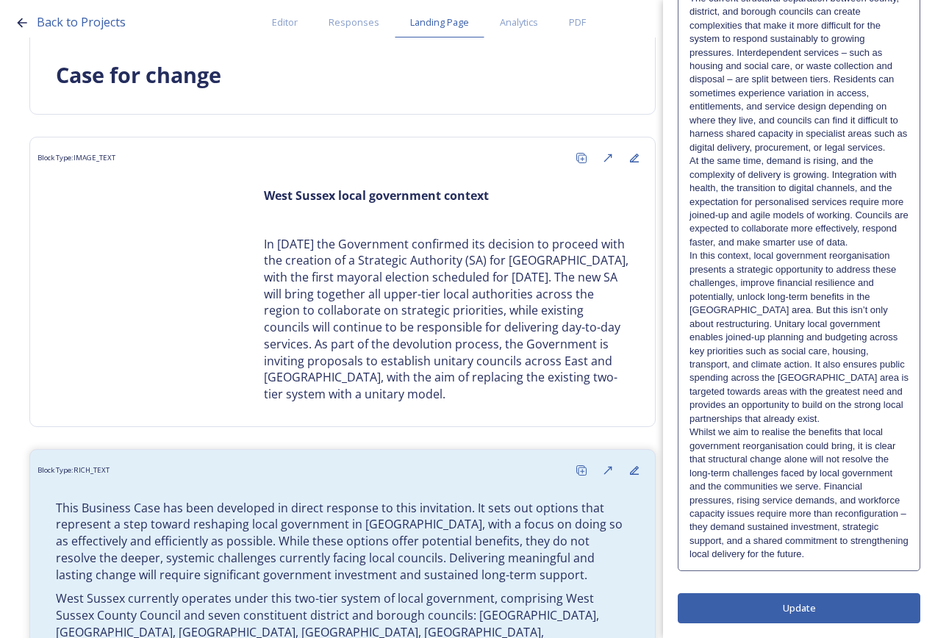
scroll to position [159, 0]
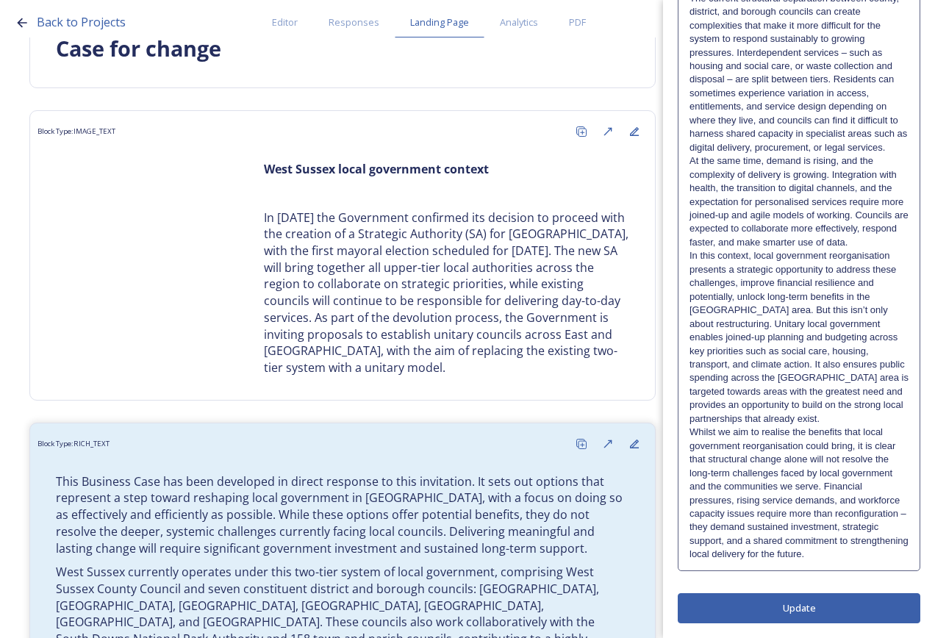
click at [840, 331] on p "In this context, local government reorganisation presents a strategic opportuni…" at bounding box center [799, 337] width 219 height 176
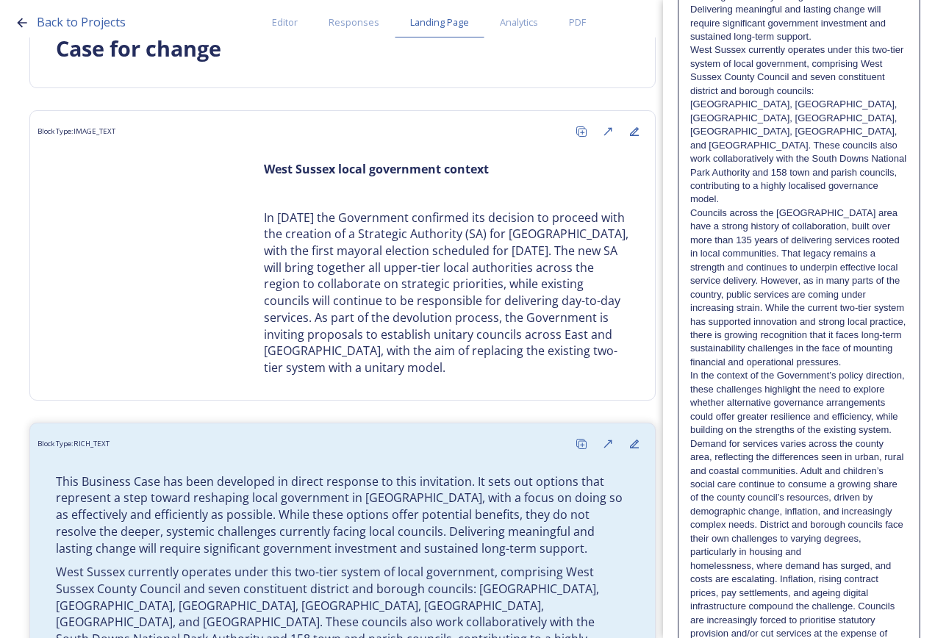
scroll to position [0, 0]
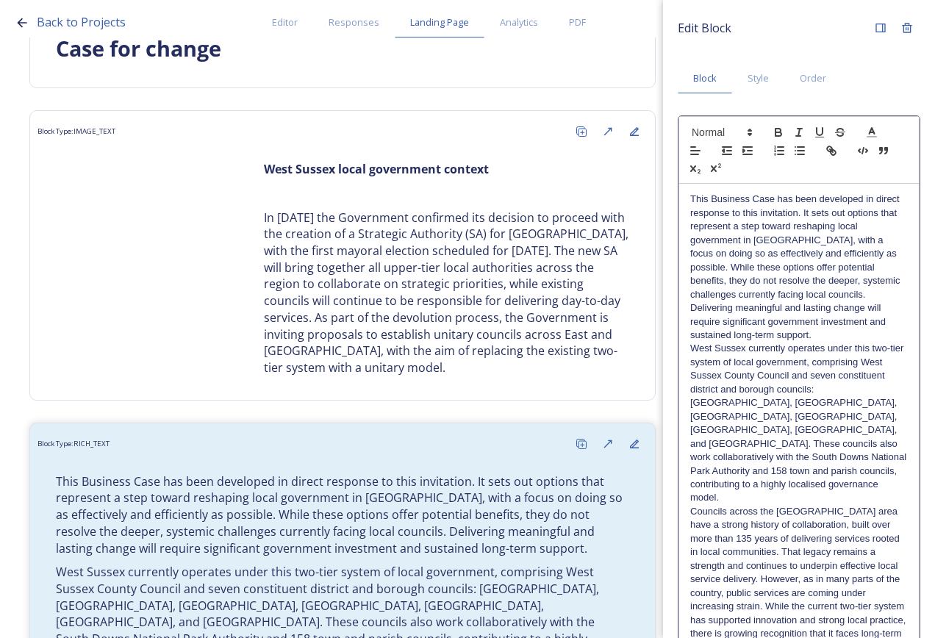
click at [806, 474] on p "West Sussex currently operates under this two-tier system of local government, …" at bounding box center [799, 423] width 218 height 163
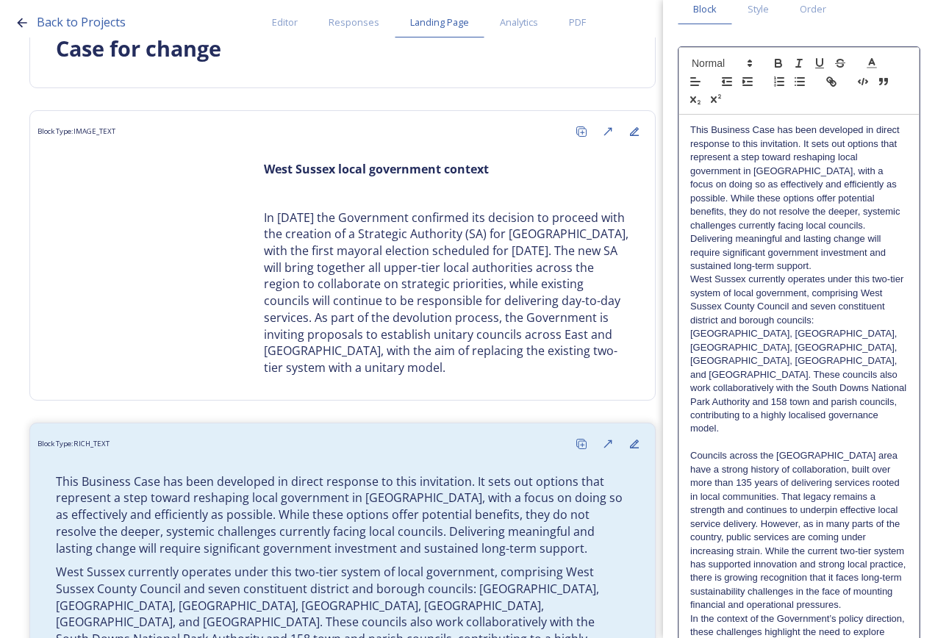
scroll to position [221, 0]
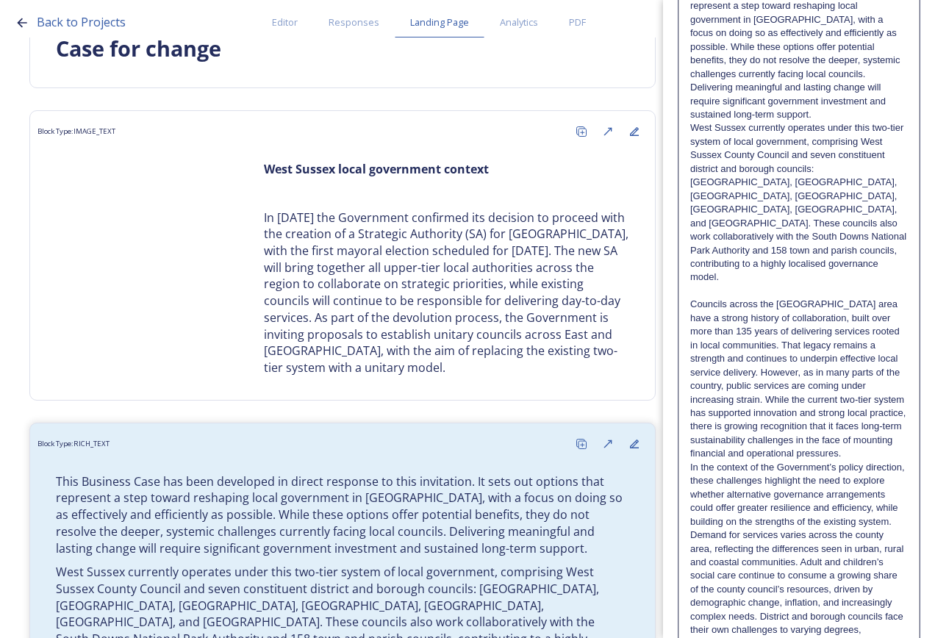
click at [804, 461] on p "In the context of the Government’s policy direction, these challenges highlight…" at bounding box center [799, 495] width 218 height 68
click at [800, 443] on p "Councils across the [GEOGRAPHIC_DATA] area have a strong history of collaborati…" at bounding box center [799, 379] width 218 height 163
click at [785, 534] on p "In the context of the Government’s policy direction, these challenges highlight…" at bounding box center [799, 508] width 218 height 68
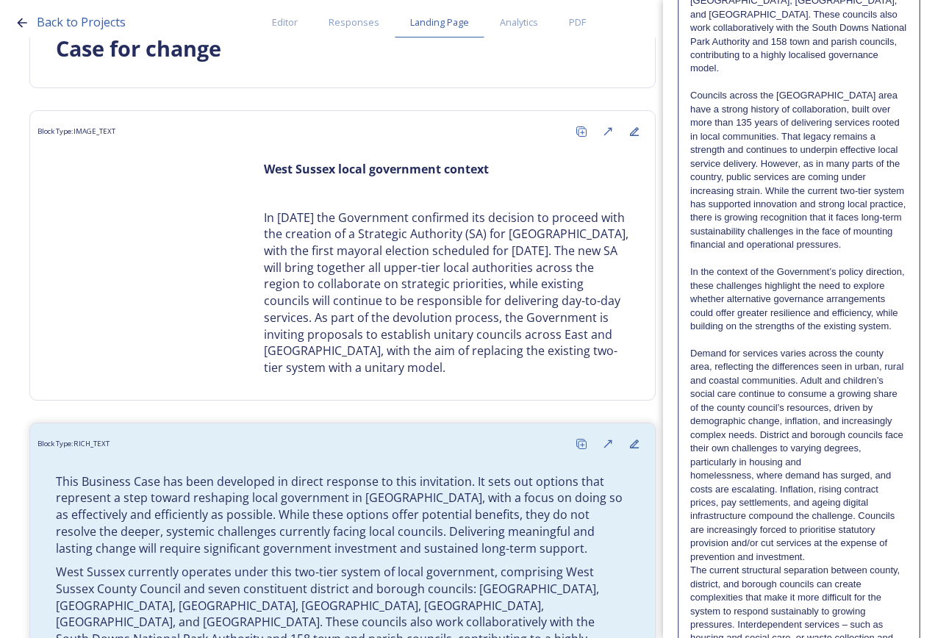
scroll to position [441, 0]
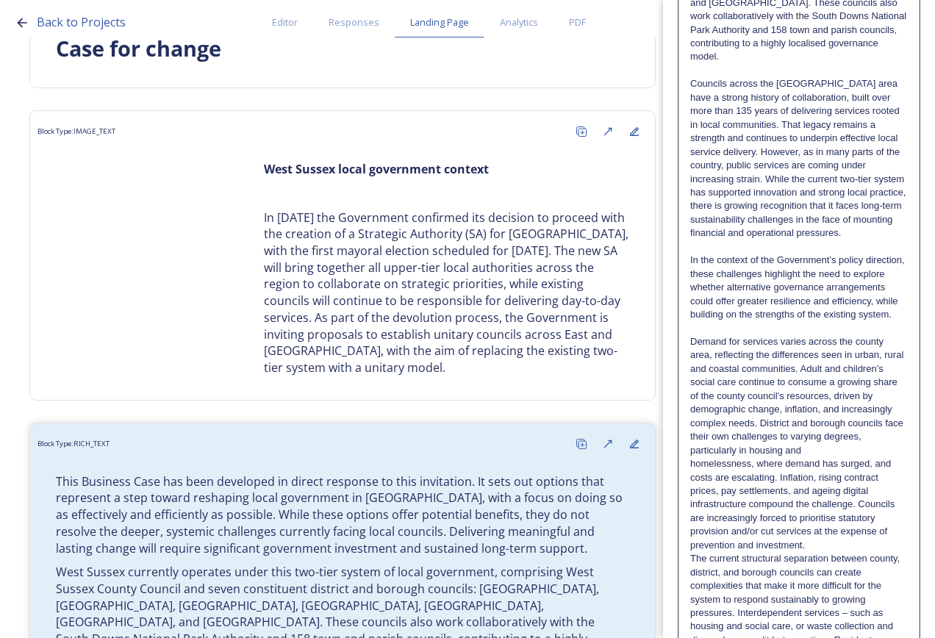
click at [822, 548] on p "homelessness, where demand has surged, and costs are escalating. Inflation, ris…" at bounding box center [799, 504] width 218 height 95
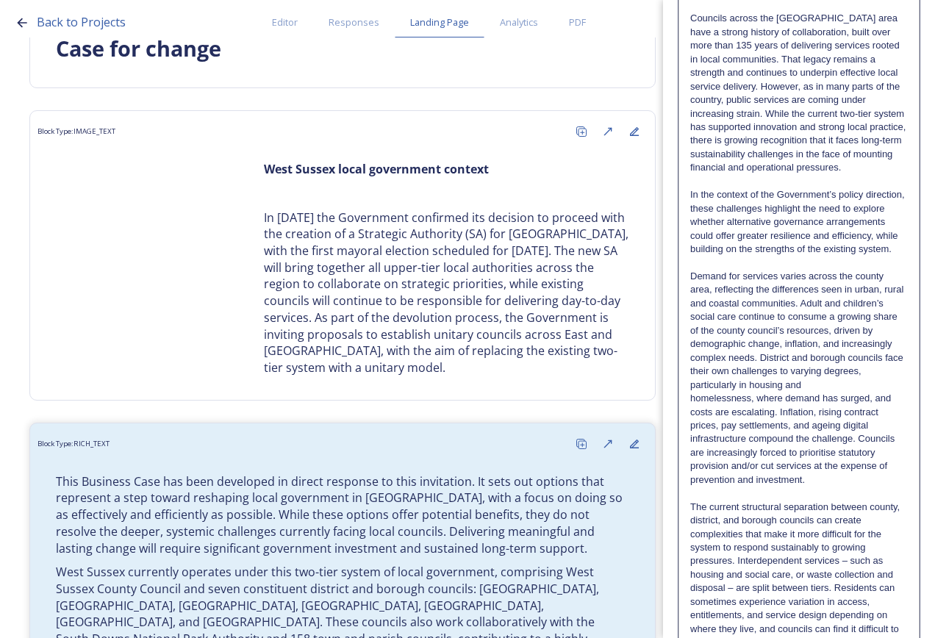
scroll to position [662, 0]
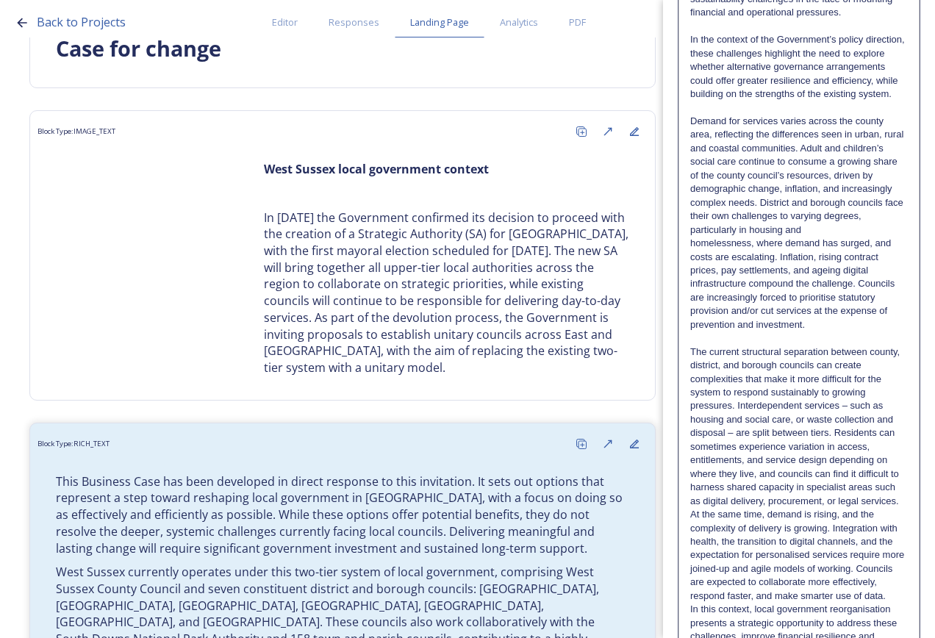
click at [816, 508] on p "The current structural separation between county, district, and borough council…" at bounding box center [799, 427] width 218 height 163
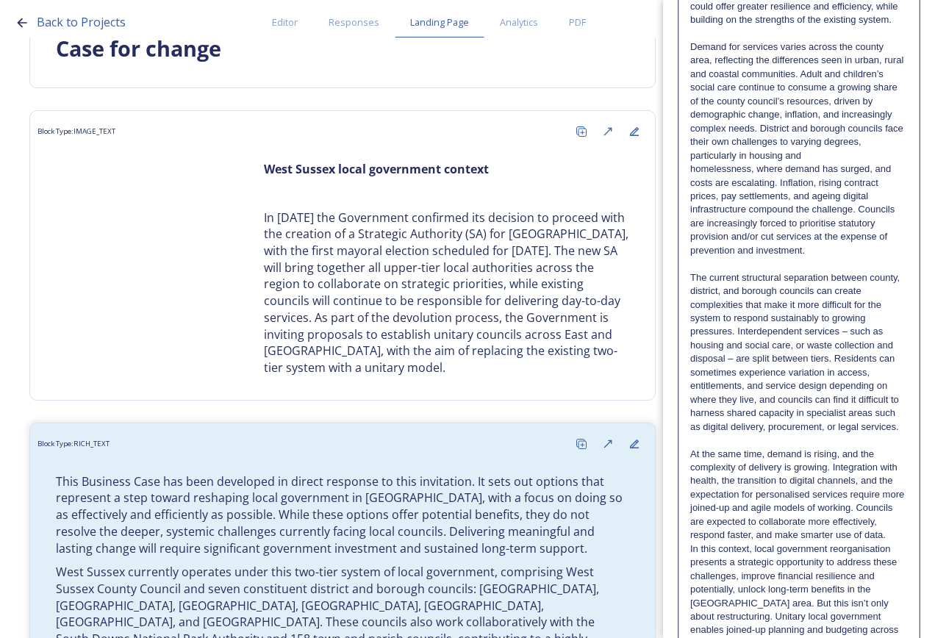
scroll to position [882, 0]
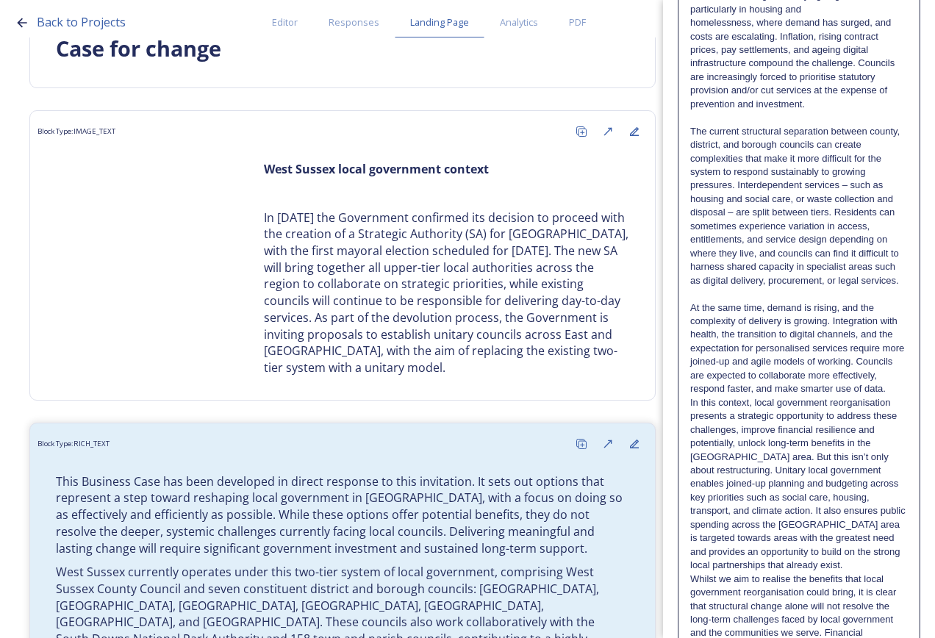
click at [782, 396] on p "At the same time, demand is rising, and the complexity of delivery is growing. …" at bounding box center [799, 348] width 218 height 95
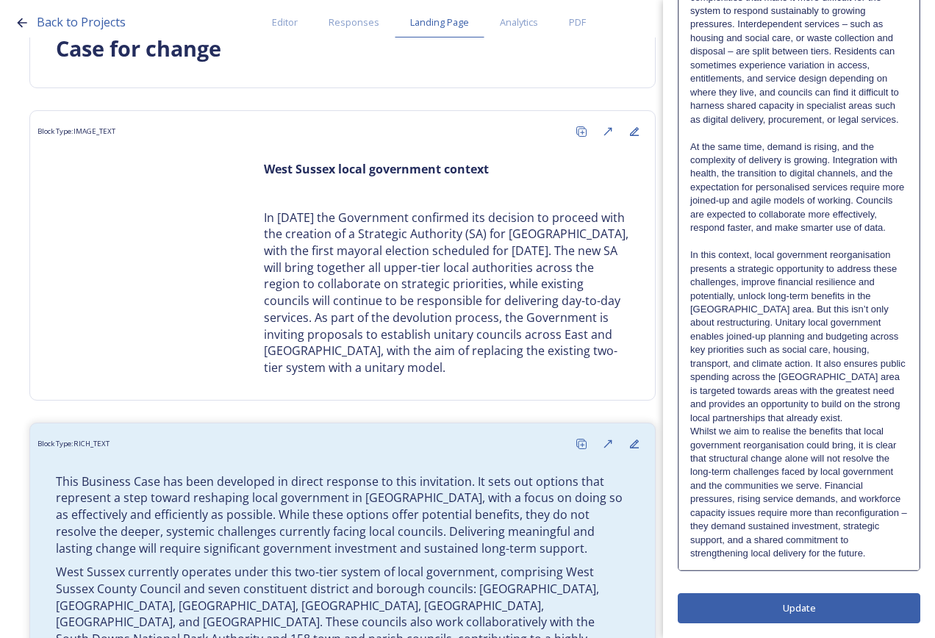
scroll to position [1084, 0]
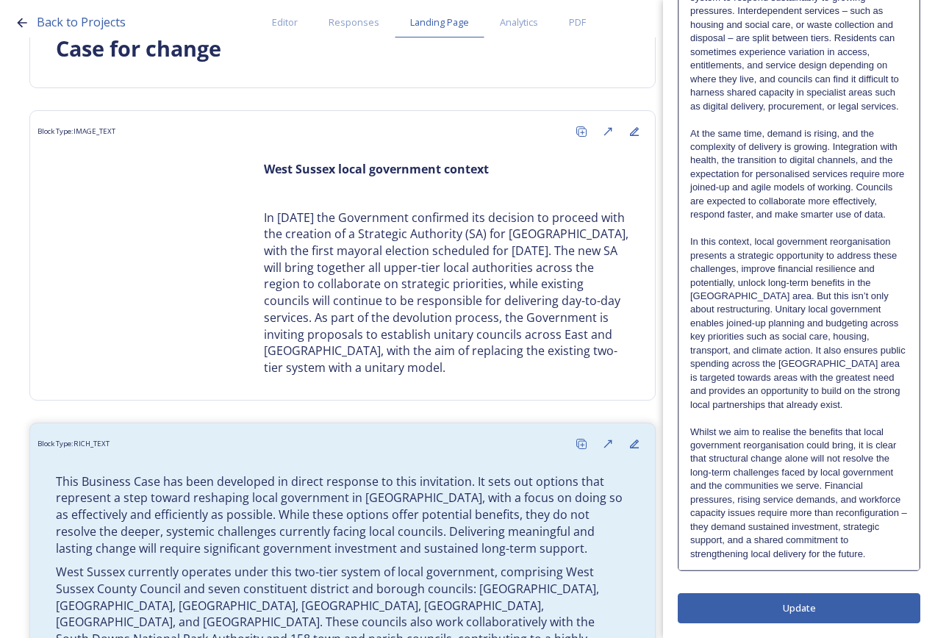
click at [772, 296] on p "In this context, local government reorganisation presents a strategic opportuni…" at bounding box center [799, 323] width 218 height 176
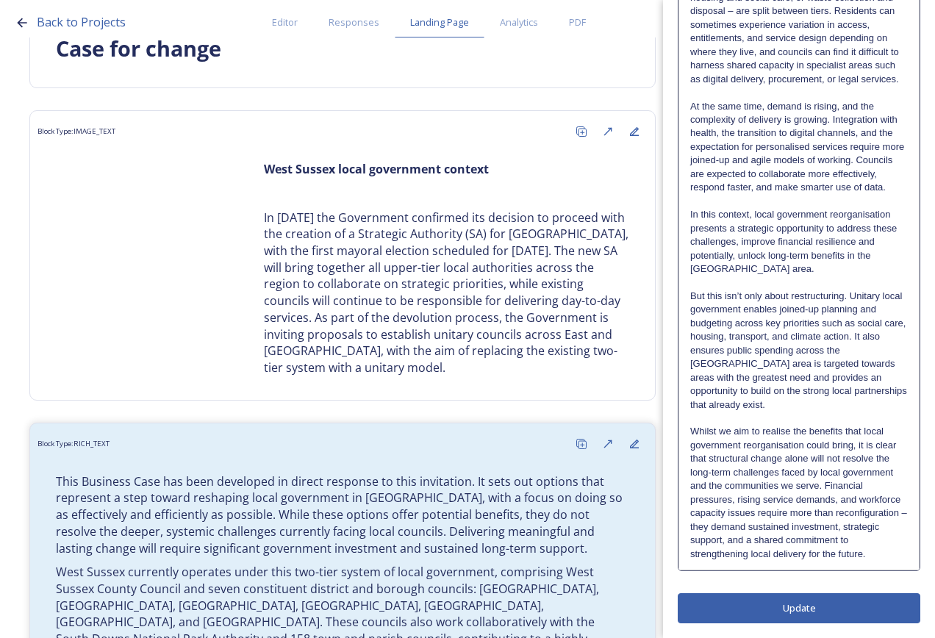
scroll to position [1125, 0]
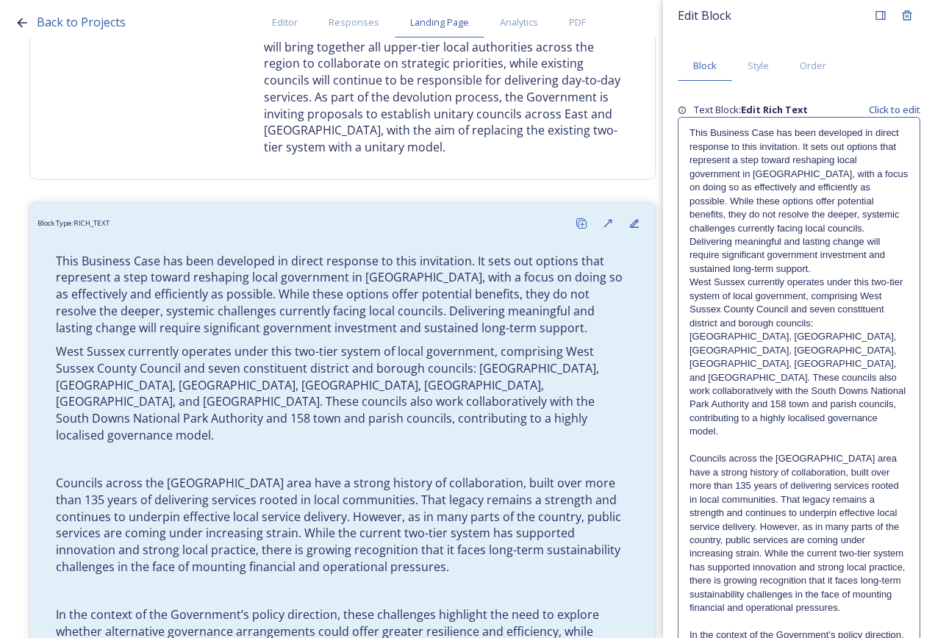
scroll to position [0, 0]
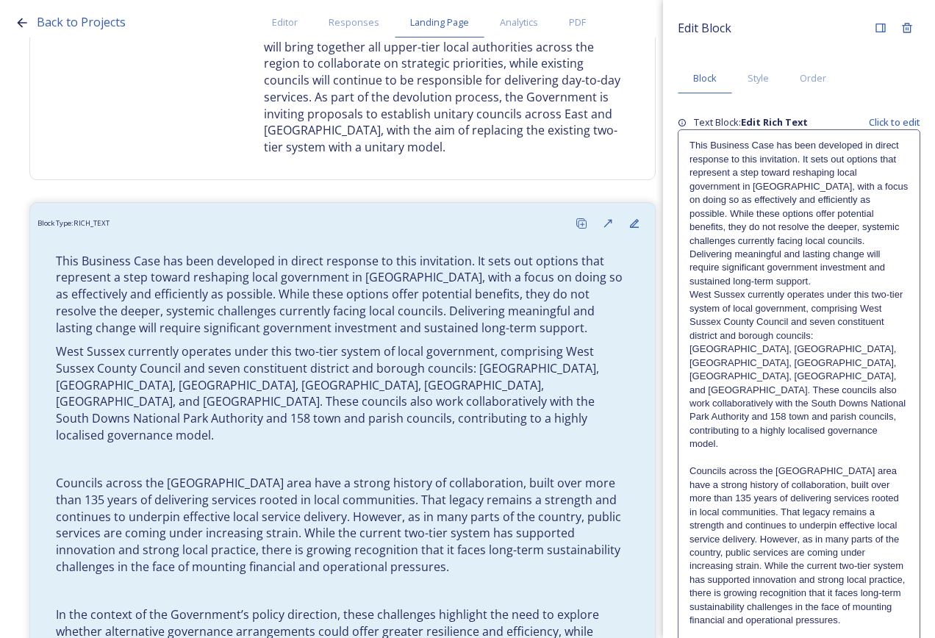
click at [691, 295] on p "West Sussex currently operates under this two-tier system of local government, …" at bounding box center [799, 369] width 219 height 163
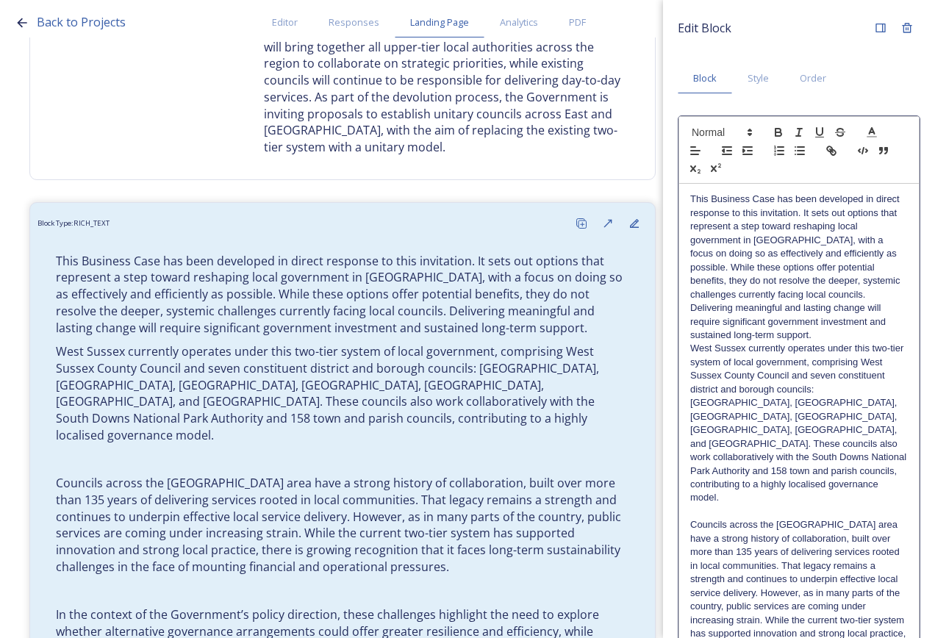
click at [693, 351] on p "West Sussex currently operates under this two-tier system of local government, …" at bounding box center [799, 423] width 218 height 163
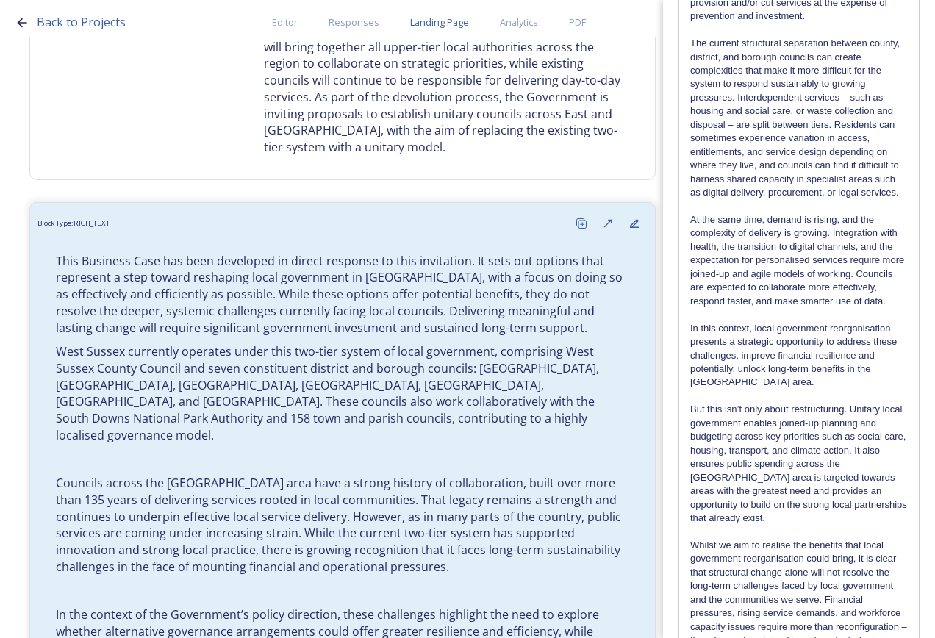
scroll to position [1138, 0]
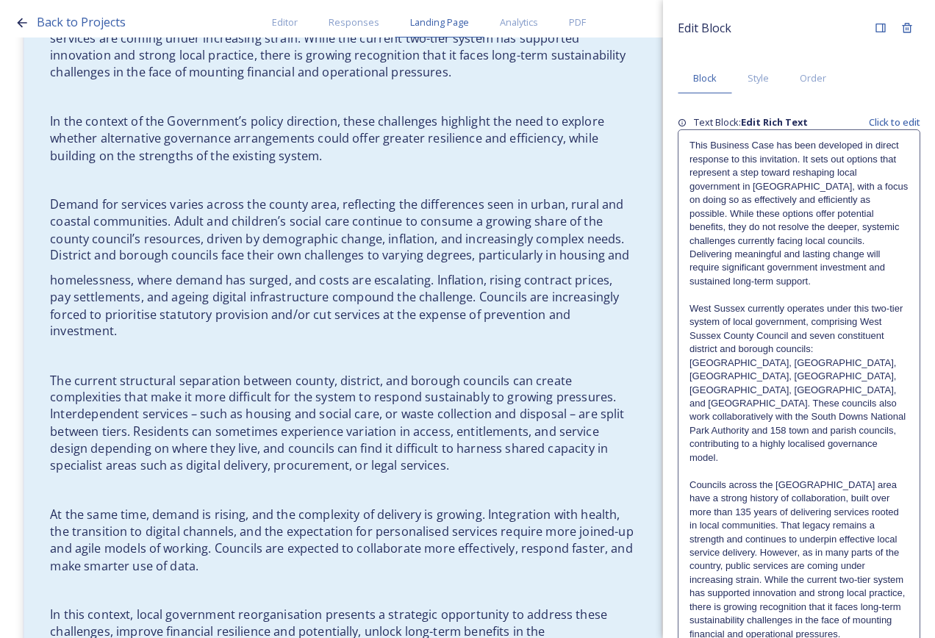
scroll to position [1209, 0]
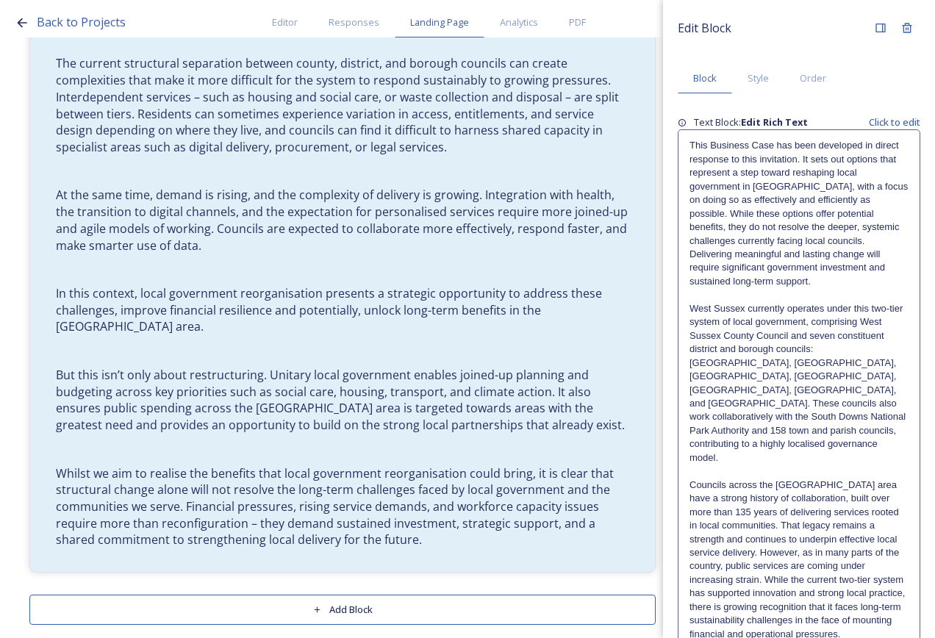
click at [356, 597] on button "Add Block" at bounding box center [342, 610] width 627 height 30
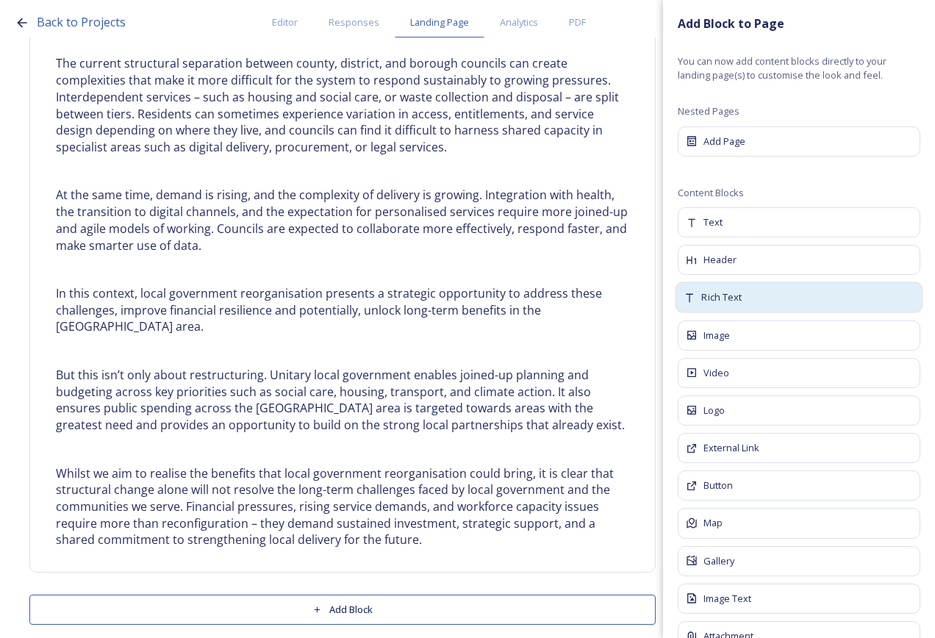
click at [733, 298] on span "Rich Text" at bounding box center [722, 297] width 40 height 15
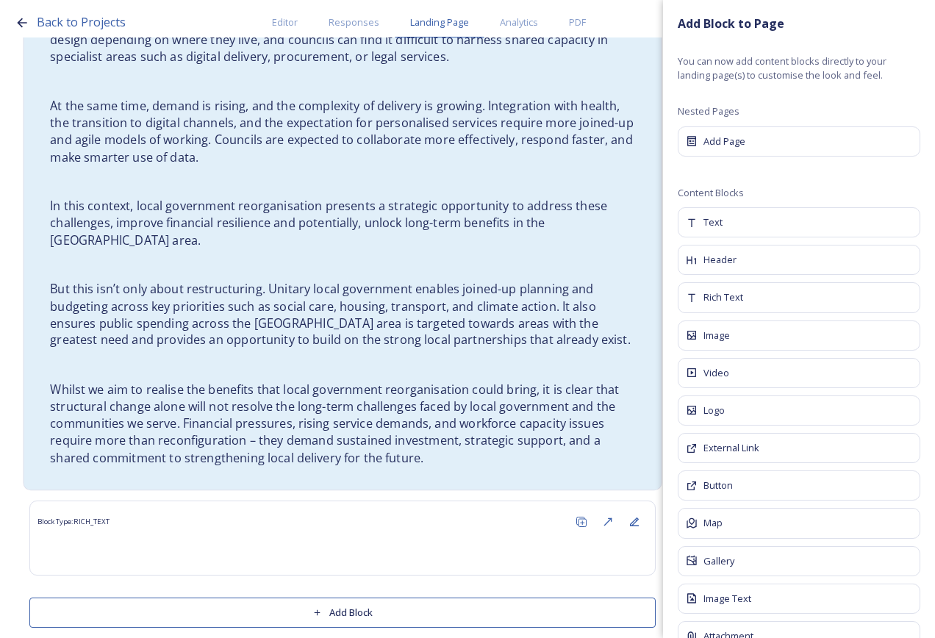
scroll to position [1306, 0]
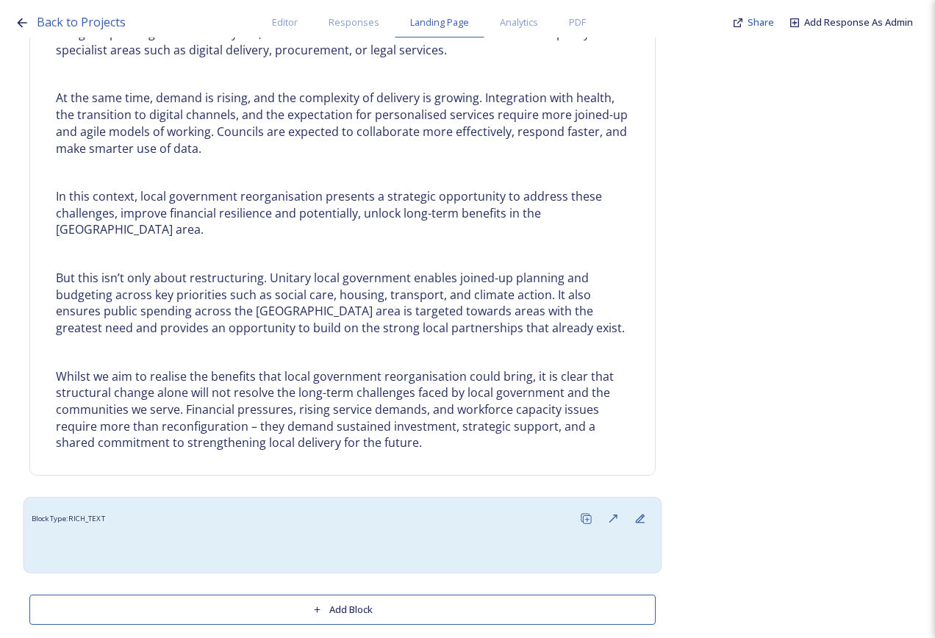
click at [304, 540] on div at bounding box center [342, 549] width 607 height 18
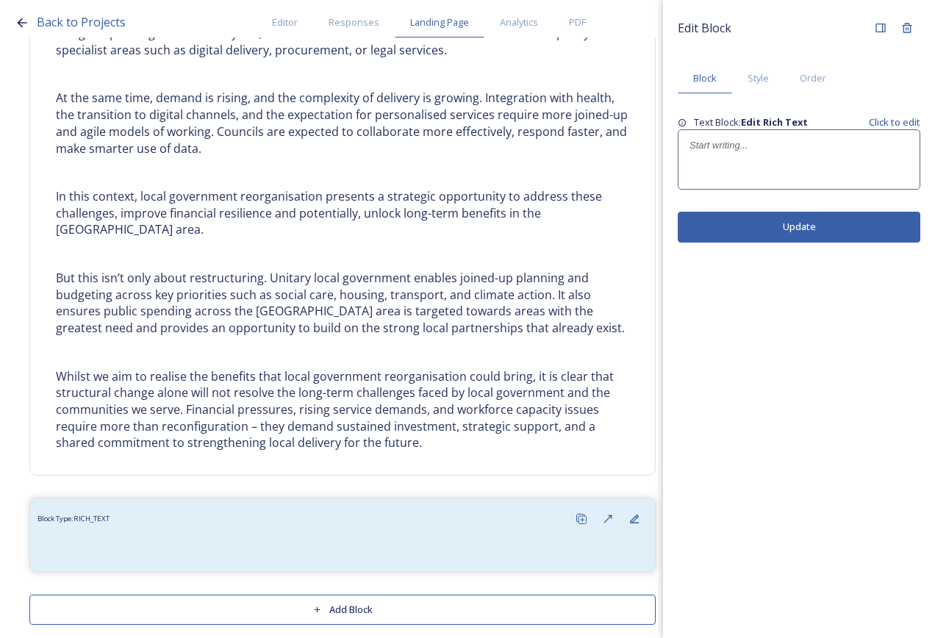
click at [832, 154] on div at bounding box center [799, 159] width 241 height 59
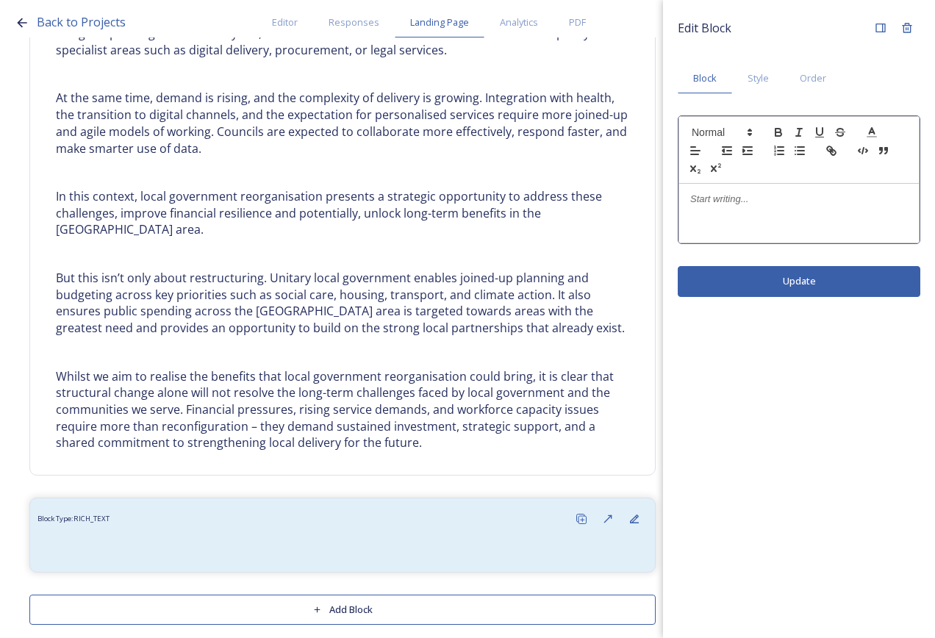
click at [757, 204] on p at bounding box center [799, 199] width 218 height 13
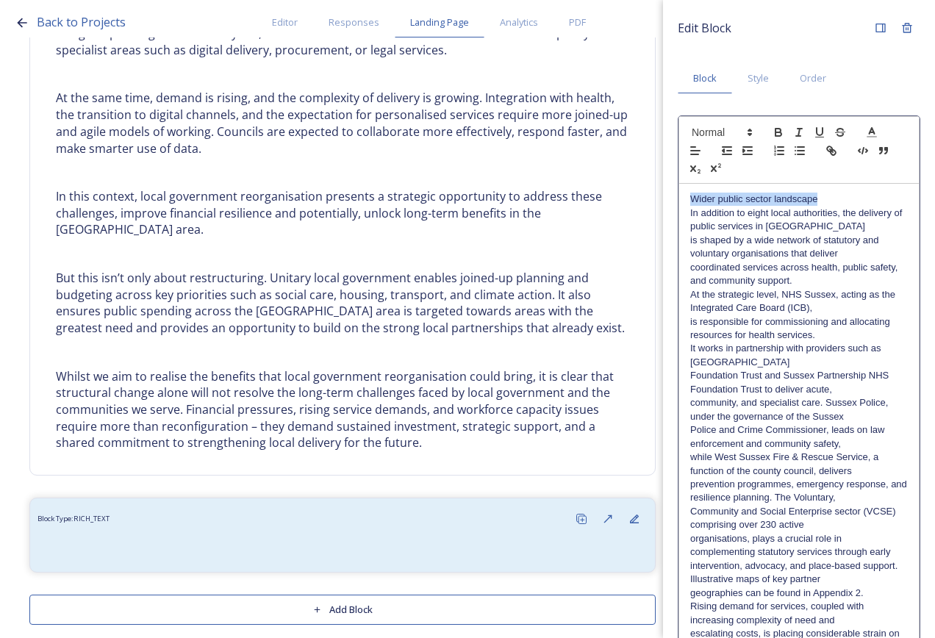
drag, startPoint x: 835, startPoint y: 199, endPoint x: 674, endPoint y: 188, distance: 160.6
click at [674, 188] on div "Edit Block Block Style Order Wider public sector landscape In addition to eight…" at bounding box center [799, 413] width 272 height 827
click at [783, 132] on icon "button" at bounding box center [778, 132] width 13 height 13
click at [834, 224] on p "In addition to eight local authorities, the delivery of public services in [GEO…" at bounding box center [799, 220] width 218 height 27
click at [832, 254] on p "In addition to eight local authorities, the delivery of public services in [GEO…" at bounding box center [799, 234] width 218 height 54
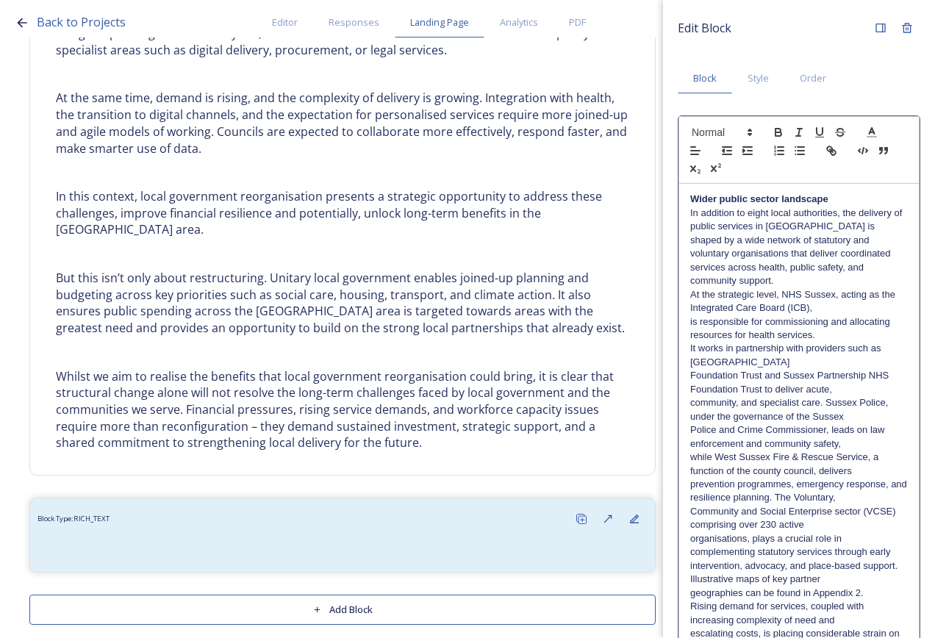
click at [835, 204] on p "Wider public sector landscape" at bounding box center [799, 199] width 218 height 13
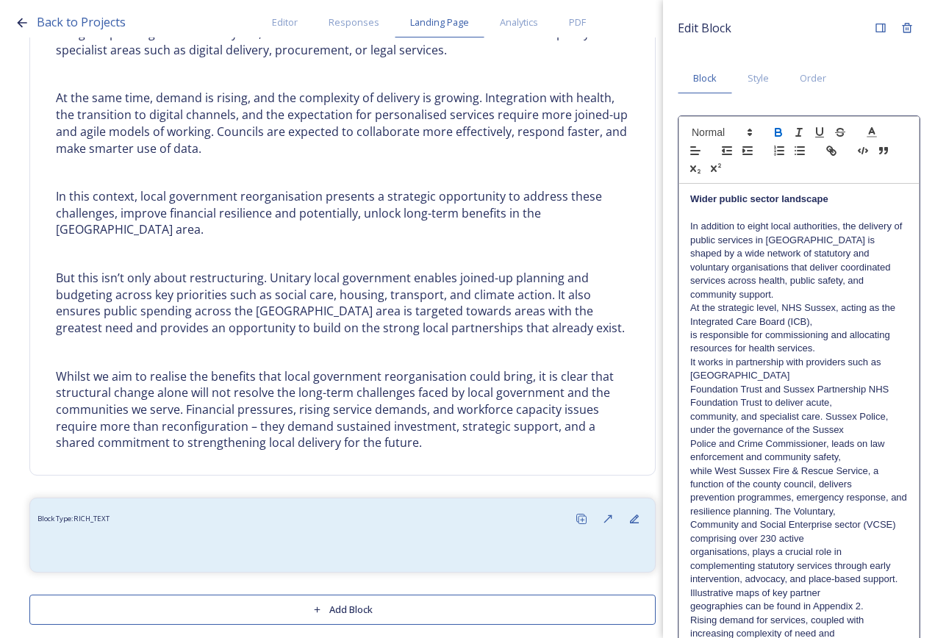
click at [794, 295] on p "In addition to eight local authorities, the delivery of public services in [GEO…" at bounding box center [799, 261] width 218 height 82
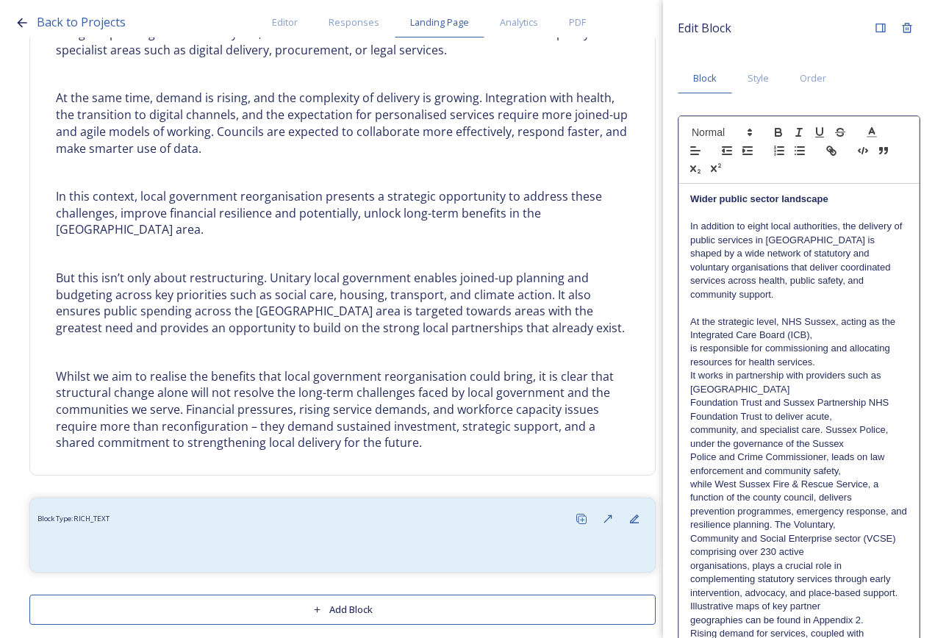
click at [820, 334] on p "At the strategic level, NHS Sussex, acting as the Integrated Care Board (ICB)," at bounding box center [799, 328] width 218 height 27
click at [830, 368] on p "At the strategic level, NHS Sussex, acting as the Integrated Care Board (ICB), …" at bounding box center [799, 342] width 218 height 54
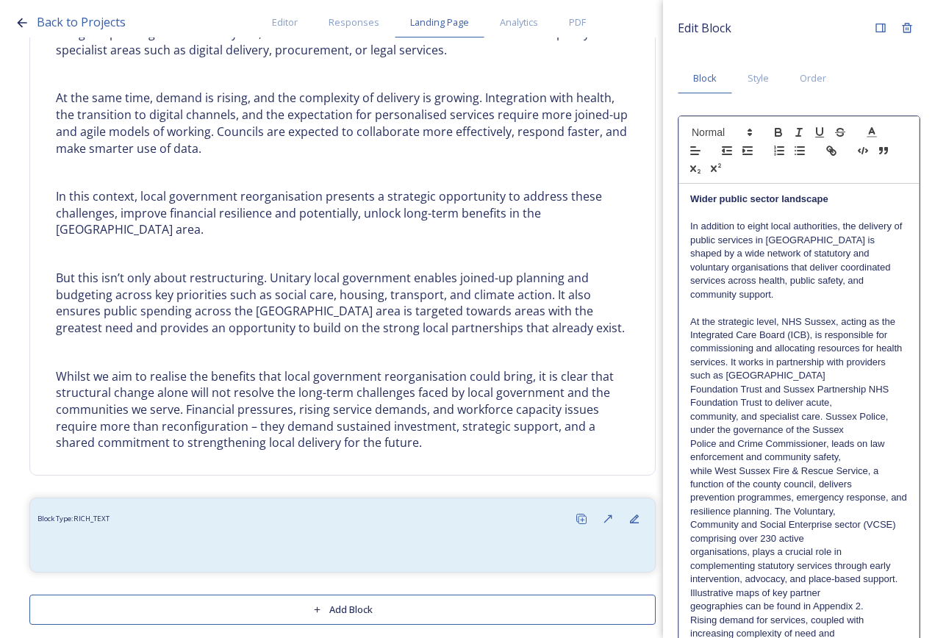
click at [766, 383] on p "At the strategic level, NHS Sussex, acting as the Integrated Care Board (ICB), …" at bounding box center [799, 349] width 218 height 68
click at [855, 430] on p "community, and specialist care. Sussex Police, under the governance of the Suss…" at bounding box center [799, 423] width 218 height 27
click at [871, 401] on p "At the strategic level, NHS Sussex, acting as the Integrated Care Board (ICB), …" at bounding box center [799, 362] width 218 height 95
click at [815, 459] on p "At the strategic level, NHS Sussex, acting as the Integrated Care Board (ICB), …" at bounding box center [799, 389] width 218 height 149
click at [810, 483] on p "At the strategic level, NHS Sussex, acting as the Integrated Care Board (ICB), …" at bounding box center [799, 403] width 218 height 176
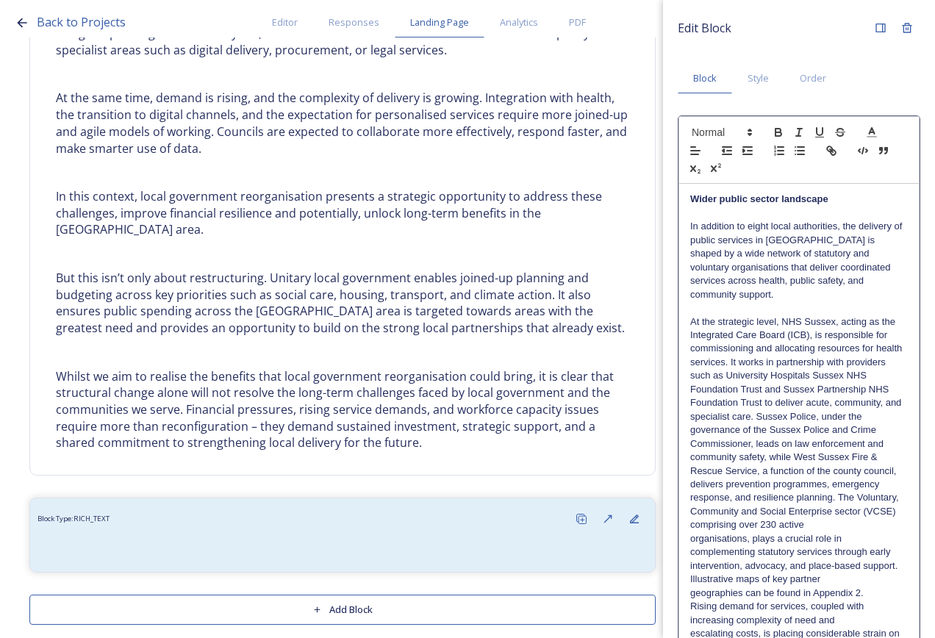
click at [802, 524] on p "Community and Social Enterprise sector (VCSE) comprising over 230 active" at bounding box center [799, 518] width 218 height 27
click at [801, 505] on p "At the strategic level, NHS Sussex, acting as the Integrated Care Board (ICB), …" at bounding box center [799, 410] width 218 height 190
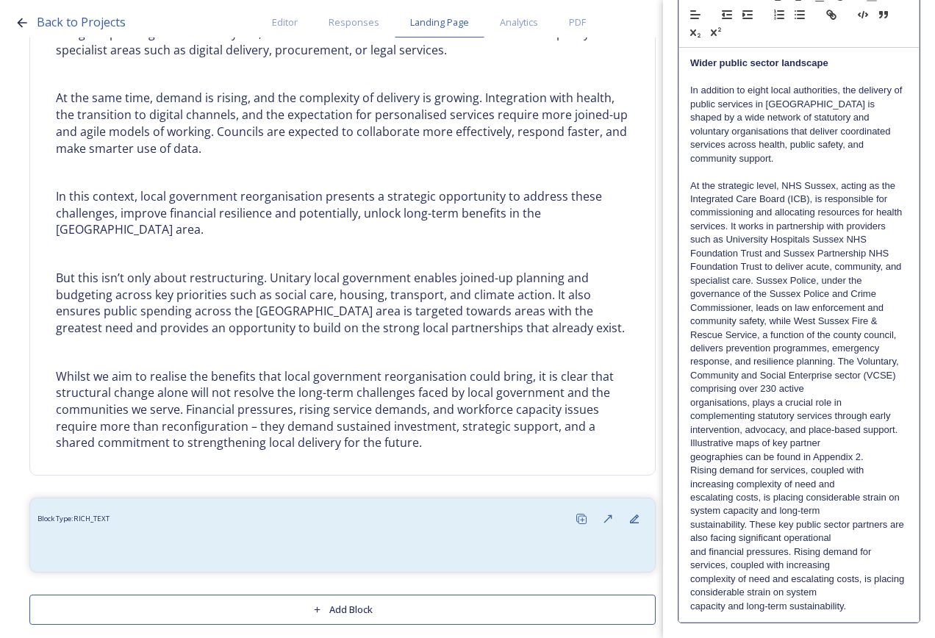
scroll to position [147, 0]
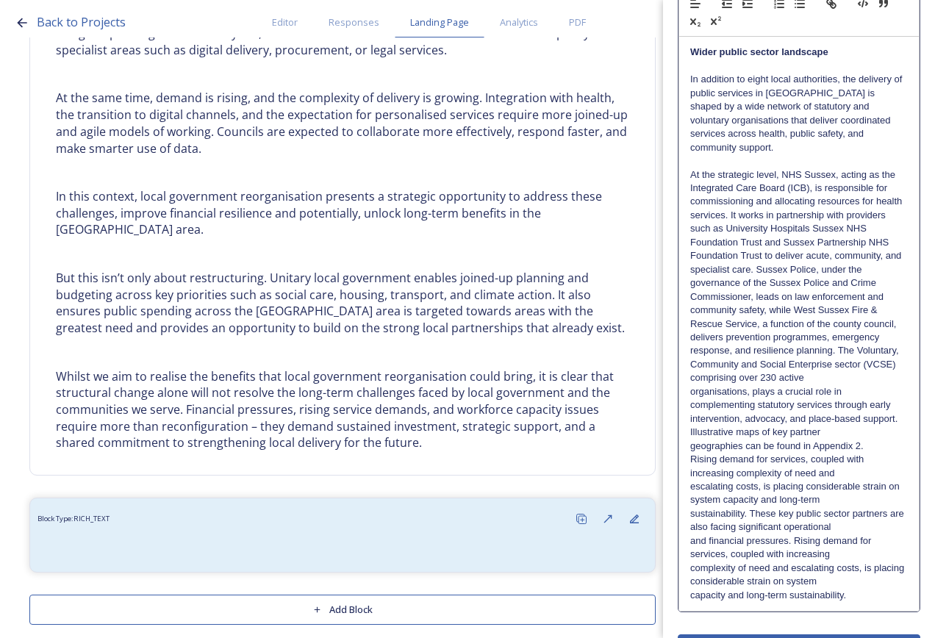
click at [860, 351] on p "At the strategic level, NHS Sussex, acting as the Integrated Care Board (ICB), …" at bounding box center [799, 276] width 218 height 217
click at [841, 394] on p "organisations, plays a crucial role in complementing statutory services through…" at bounding box center [799, 398] width 218 height 27
click at [866, 444] on p "geographies can be found in Appendix 2." at bounding box center [799, 446] width 218 height 13
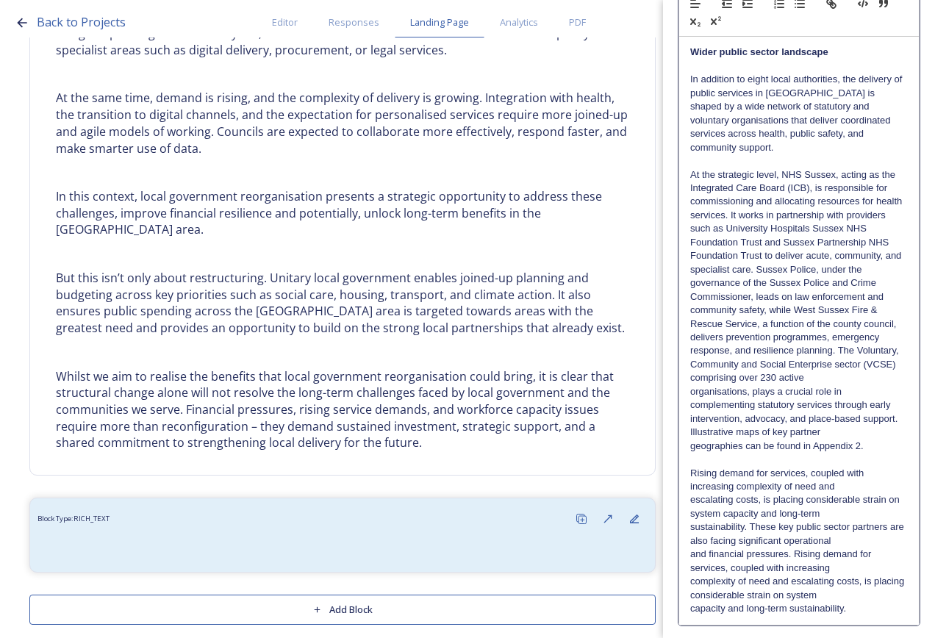
click at [865, 432] on p "intervention, advocacy, and place-based support. Illustrative maps of key partn…" at bounding box center [799, 426] width 218 height 27
click at [868, 420] on p "intervention, advocacy, and place-based support. Illustrative maps of key partn…" at bounding box center [799, 433] width 218 height 40
click at [862, 393] on p "organisations, plays a crucial role in complementing statutory services through…" at bounding box center [799, 398] width 218 height 27
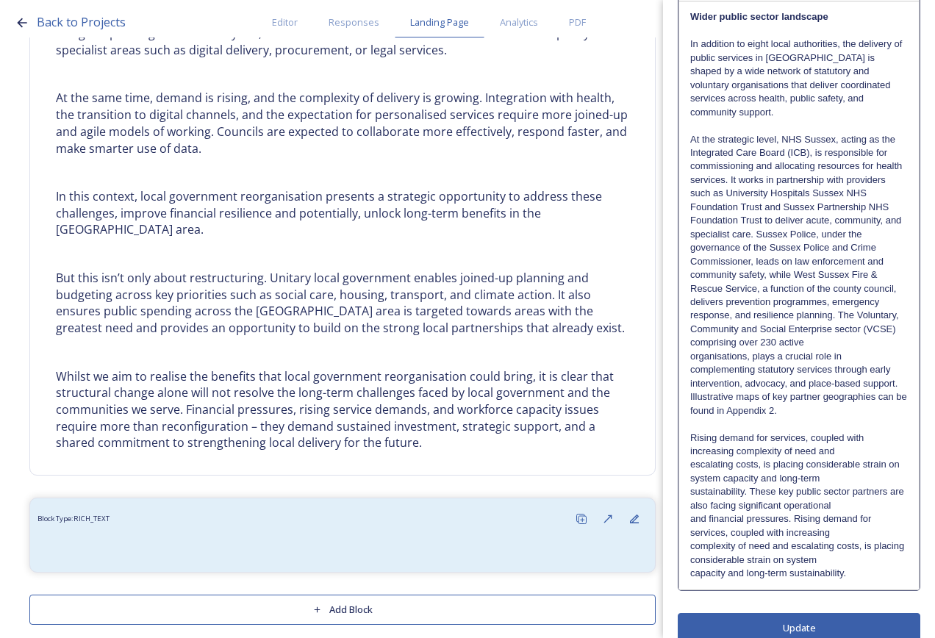
scroll to position [202, 0]
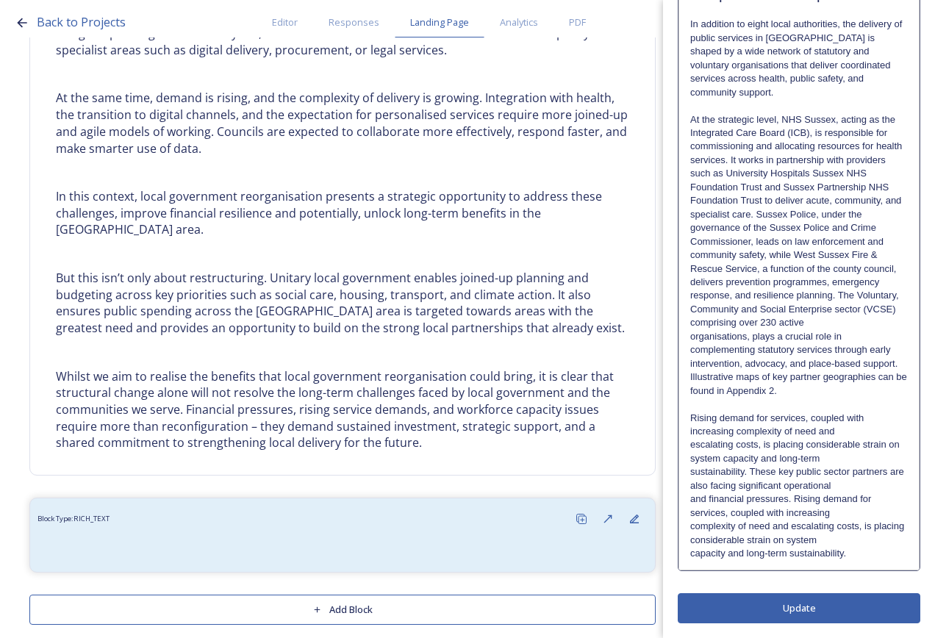
click at [819, 610] on div "Edit Block Block Style Order Wider public sector landscape In addition to eight…" at bounding box center [799, 217] width 243 height 811
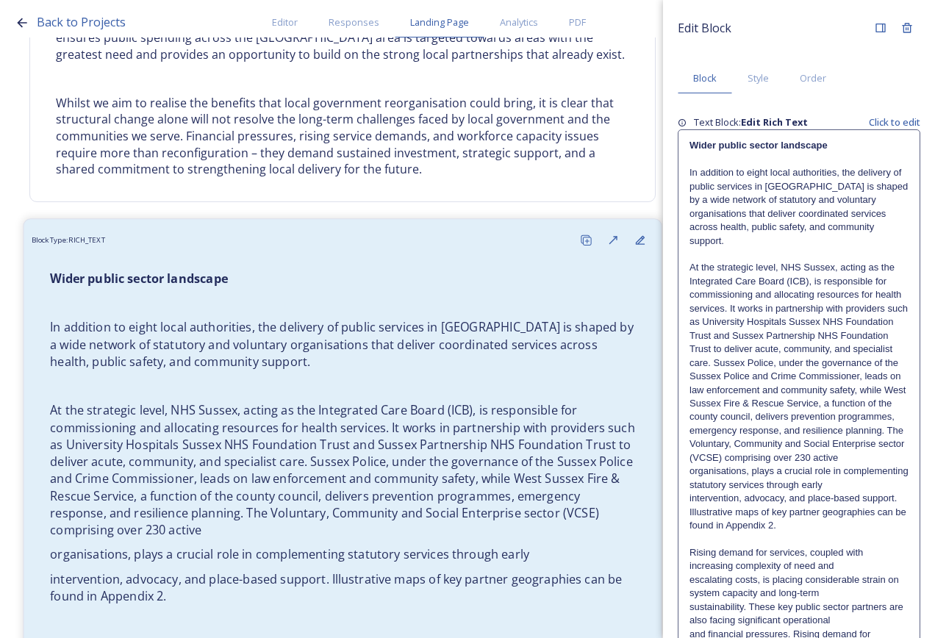
scroll to position [1600, 0]
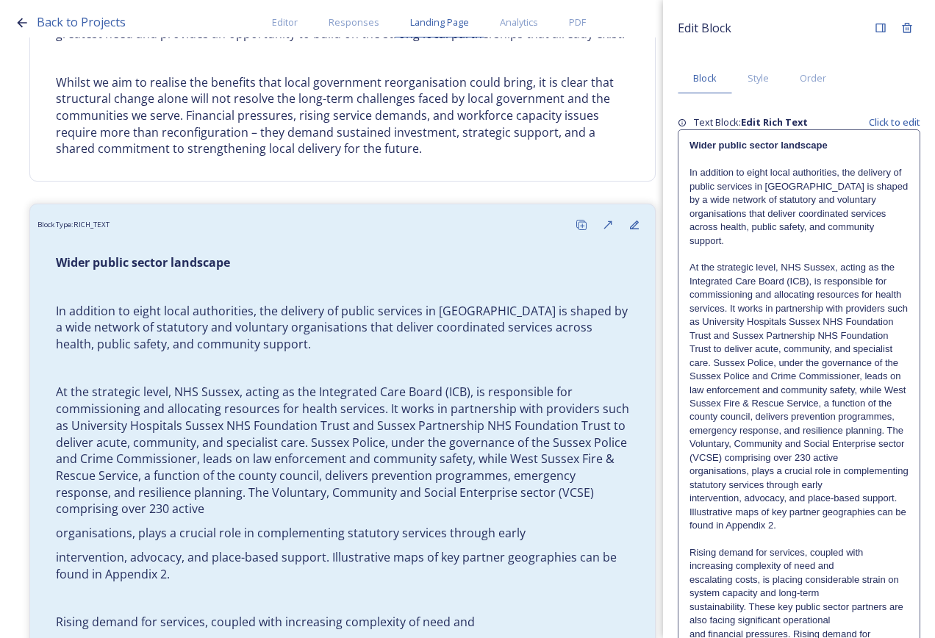
click at [867, 465] on p "At the strategic level, NHS Sussex, acting as the Integrated Care Board (ICB), …" at bounding box center [799, 363] width 219 height 204
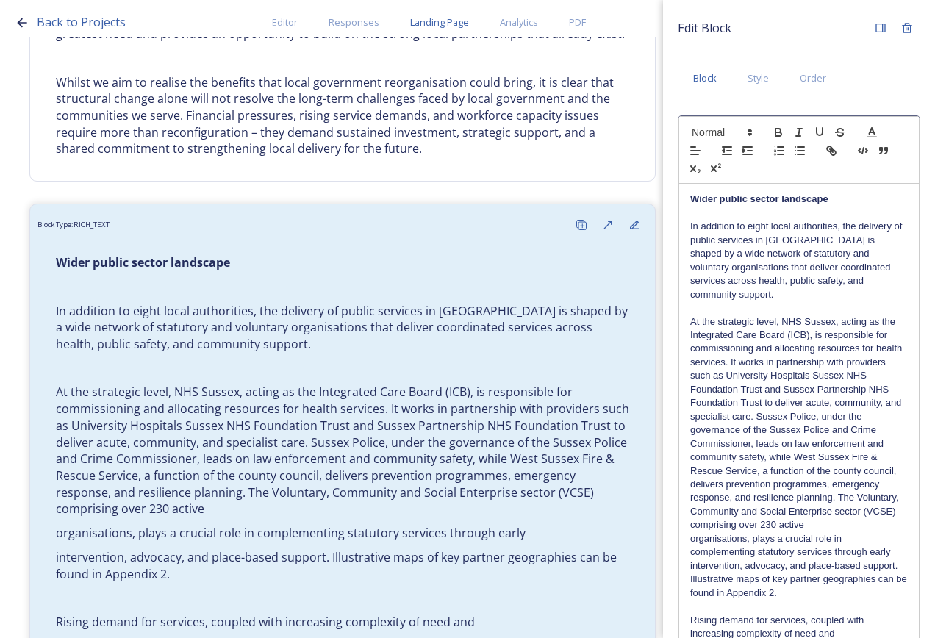
click at [865, 527] on p "At the strategic level, NHS Sussex, acting as the Integrated Care Board (ICB), …" at bounding box center [799, 423] width 218 height 217
click at [870, 527] on p "At the strategic level, NHS Sussex, acting as the Integrated Care Board (ICB), …" at bounding box center [799, 423] width 218 height 217
click at [888, 552] on p "At the strategic level, NHS Sussex, acting as the Integrated Care Board (ICB), …" at bounding box center [799, 437] width 218 height 244
click at [890, 552] on p "At the strategic level, NHS Sussex, acting as the Integrated Care Board (ICB), …" at bounding box center [799, 437] width 218 height 244
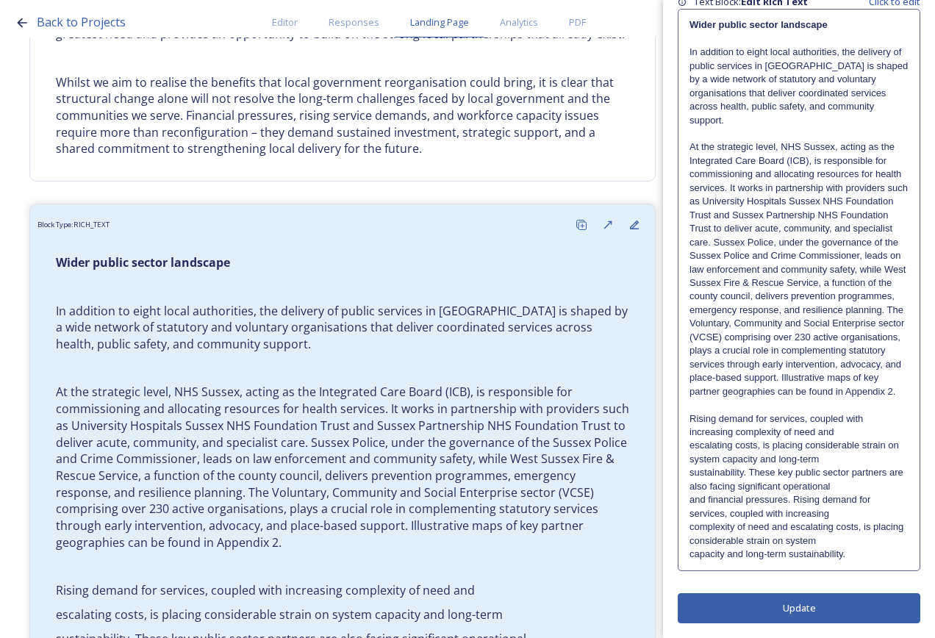
scroll to position [0, 0]
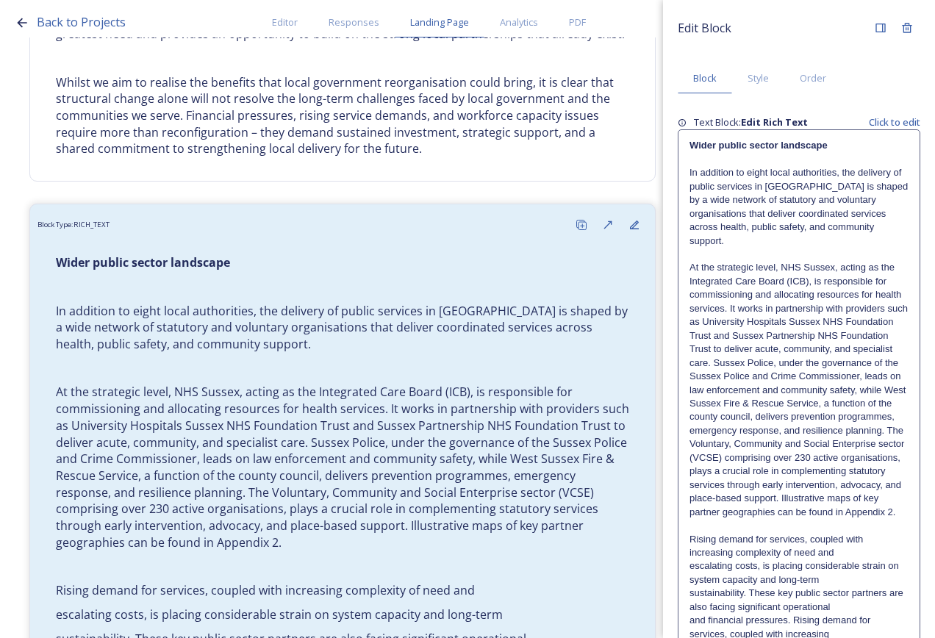
click at [838, 614] on div "Edit Block Block Style Order Text Block: Edit Rich Text Click to edit Wider pub…" at bounding box center [799, 379] width 243 height 729
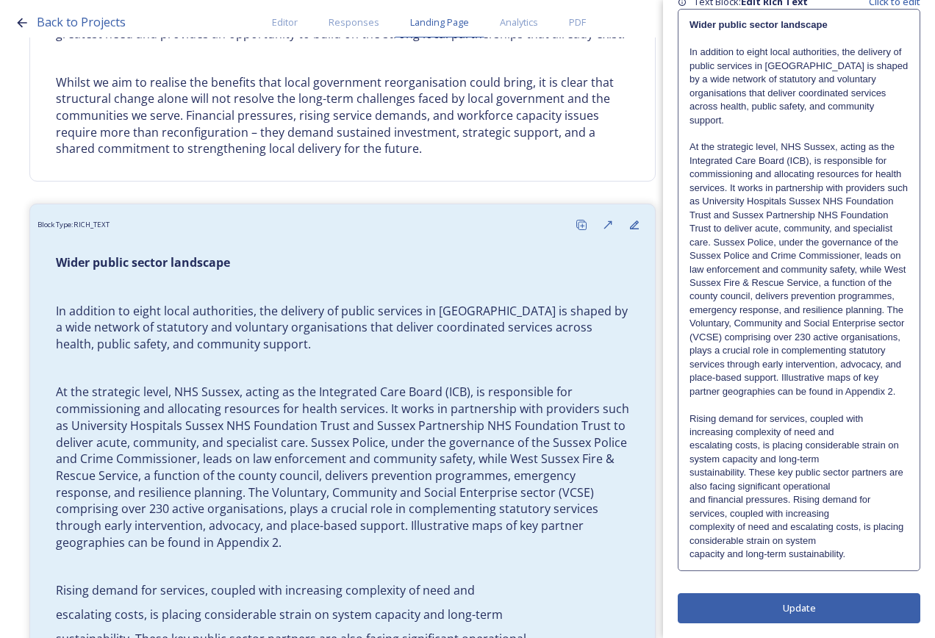
scroll to position [147, 0]
click at [863, 417] on p "Rising demand for services, coupled with increasing complexity of need and" at bounding box center [799, 426] width 219 height 27
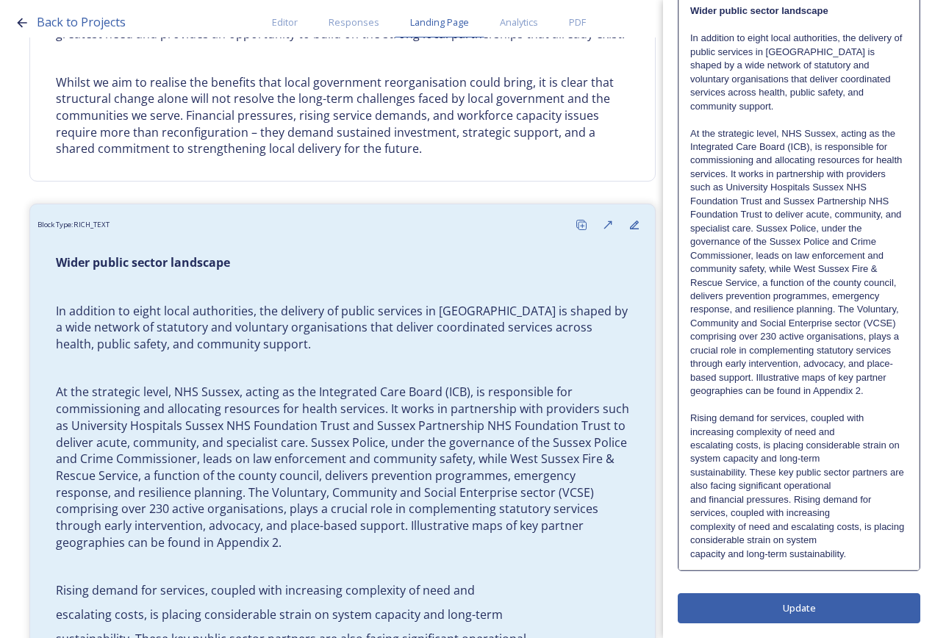
click at [865, 425] on p "Rising demand for services, coupled with increasing complexity of need and" at bounding box center [799, 425] width 218 height 27
click at [852, 432] on p "Rising demand for services, coupled with increasing complexity of need and" at bounding box center [799, 425] width 218 height 27
click at [857, 460] on p "Rising demand for services, coupled with increasing complexity of need and esca…" at bounding box center [799, 439] width 218 height 54
click at [838, 436] on p "Rising demand for services, coupled with increasing complexity of need and esca…" at bounding box center [799, 439] width 218 height 54
click at [843, 451] on p "Rising demand for services, coupled with increasing complexity of need and esca…" at bounding box center [799, 439] width 218 height 54
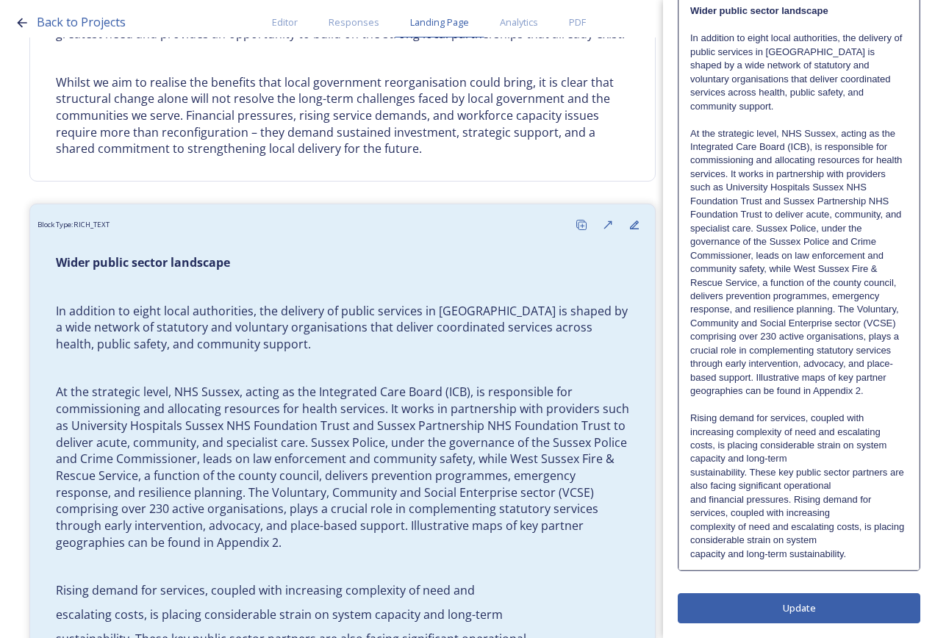
click at [840, 463] on p "Rising demand for services, coupled with increasing complexity of need and esca…" at bounding box center [799, 439] width 218 height 54
click at [840, 477] on p "Rising demand for services, coupled with increasing complexity of need and esca…" at bounding box center [799, 453] width 218 height 82
click at [841, 481] on p "Rising demand for services, coupled with increasing complexity of need and esca…" at bounding box center [799, 453] width 218 height 82
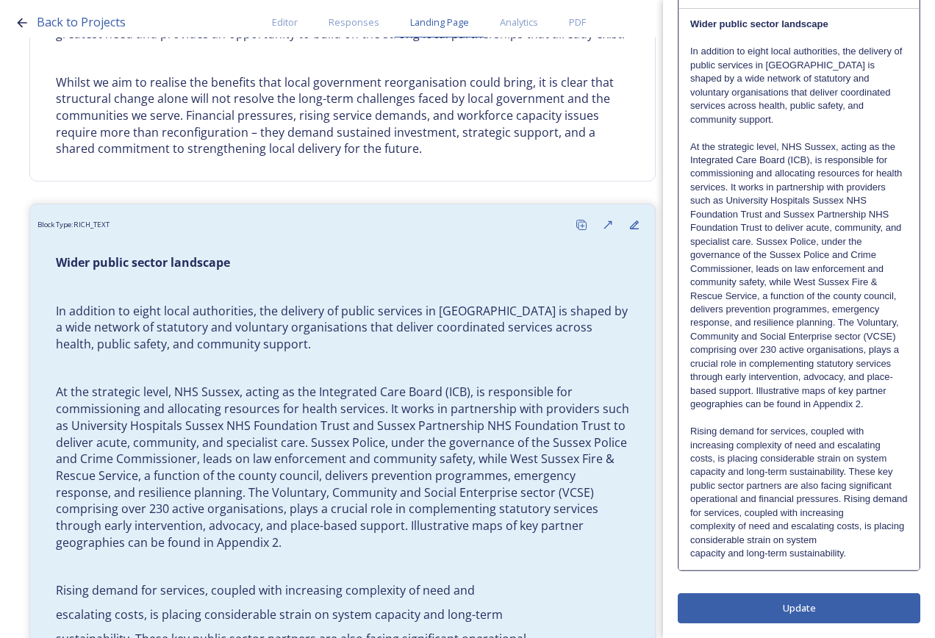
click at [868, 499] on p "Rising demand for services, coupled with increasing complexity of need and esca…" at bounding box center [799, 472] width 218 height 95
click at [879, 514] on p "Rising demand for services, coupled with increasing complexity of need and esca…" at bounding box center [799, 472] width 218 height 95
click at [872, 529] on p "Rising demand for services, coupled with increasing complexity of need and esca…" at bounding box center [799, 486] width 218 height 122
click at [872, 536] on p "Rising demand for services, coupled with increasing complexity of need and esca…" at bounding box center [799, 486] width 218 height 122
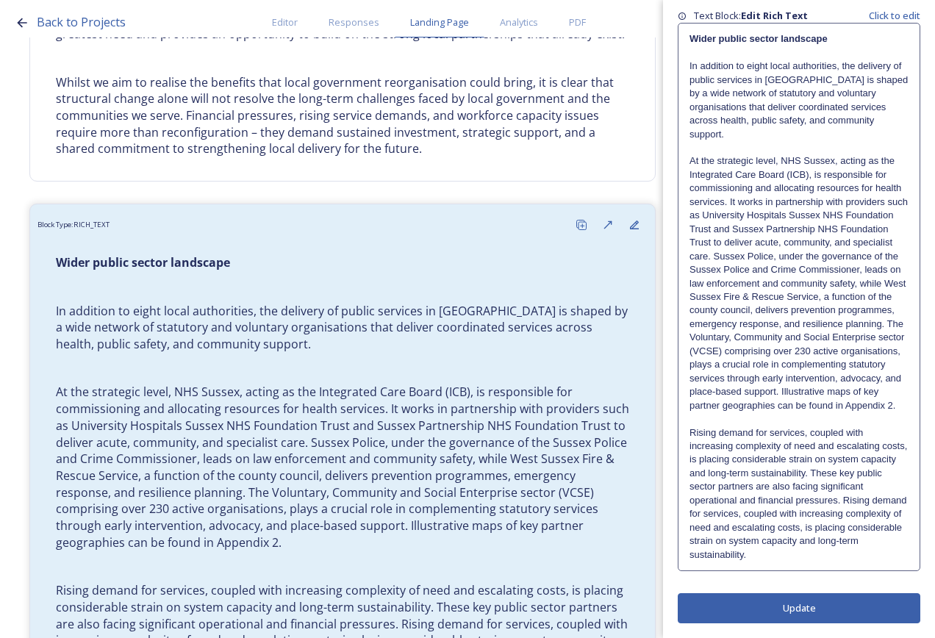
scroll to position [0, 0]
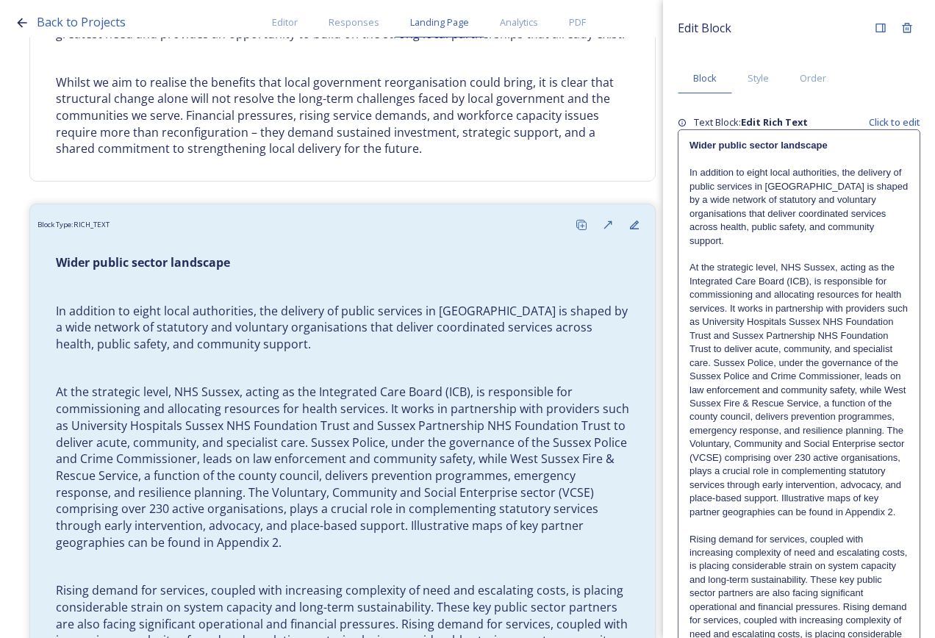
click at [852, 598] on div "Edit Block Block Style Order Text Block: Edit Rich Text Click to edit Wider pub…" at bounding box center [799, 372] width 243 height 715
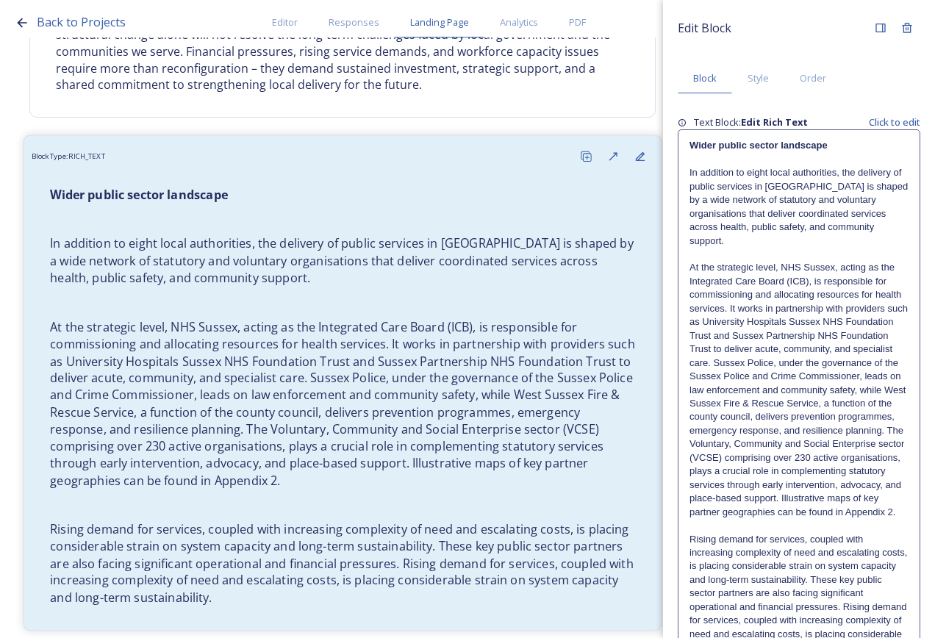
scroll to position [1717, 0]
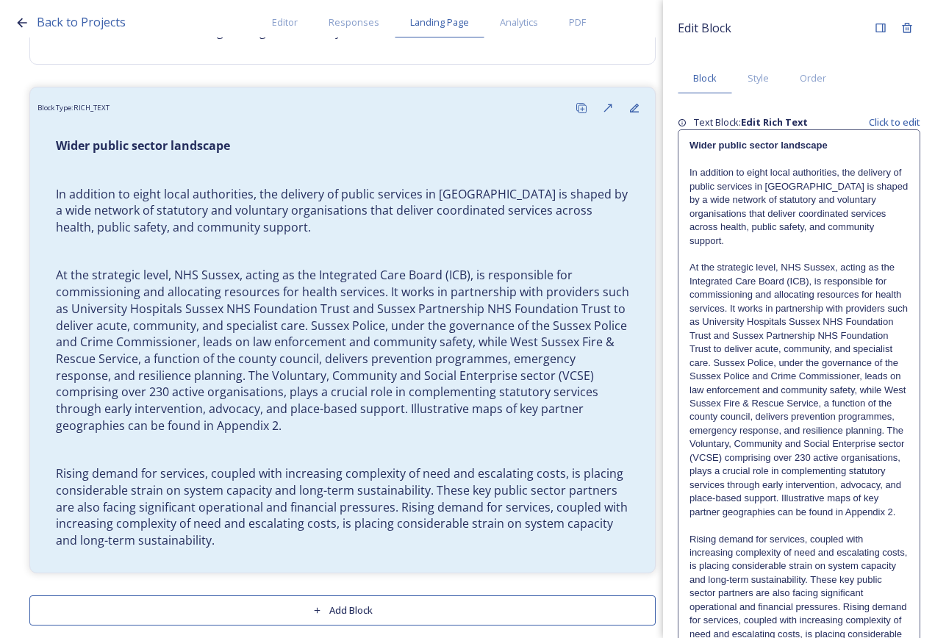
click at [749, 519] on p "At the strategic level, NHS Sussex, acting as the Integrated Care Board (ICB), …" at bounding box center [799, 390] width 219 height 258
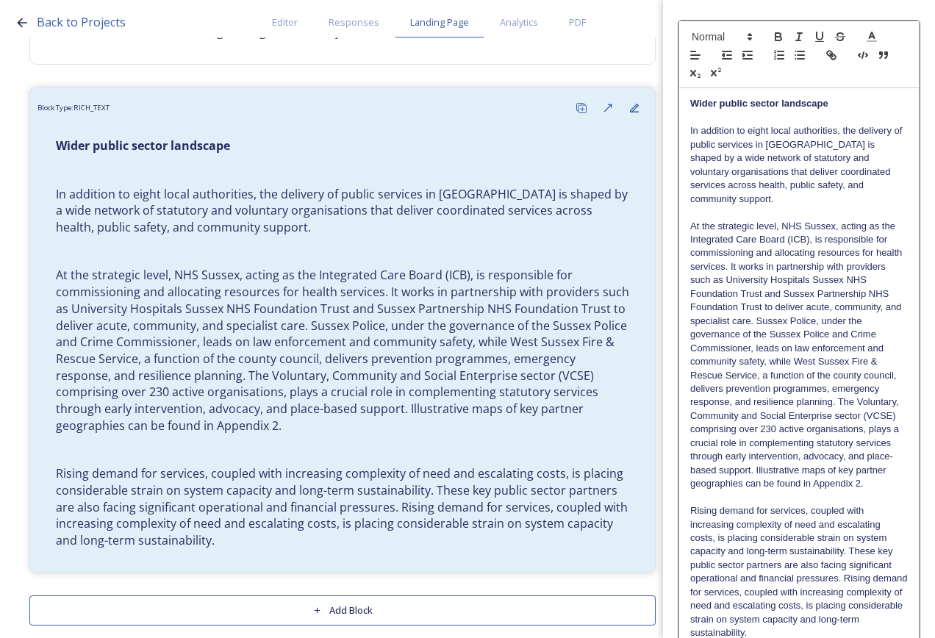
scroll to position [188, 0]
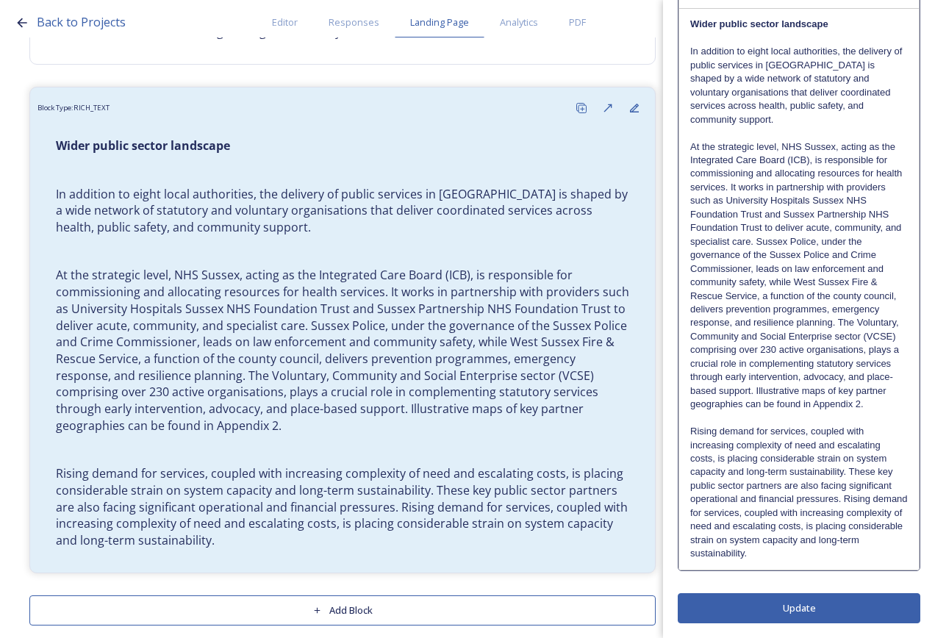
click at [827, 563] on div "Wider public sector landscape In addition to eight local authorities, the deliv…" at bounding box center [799, 289] width 240 height 560
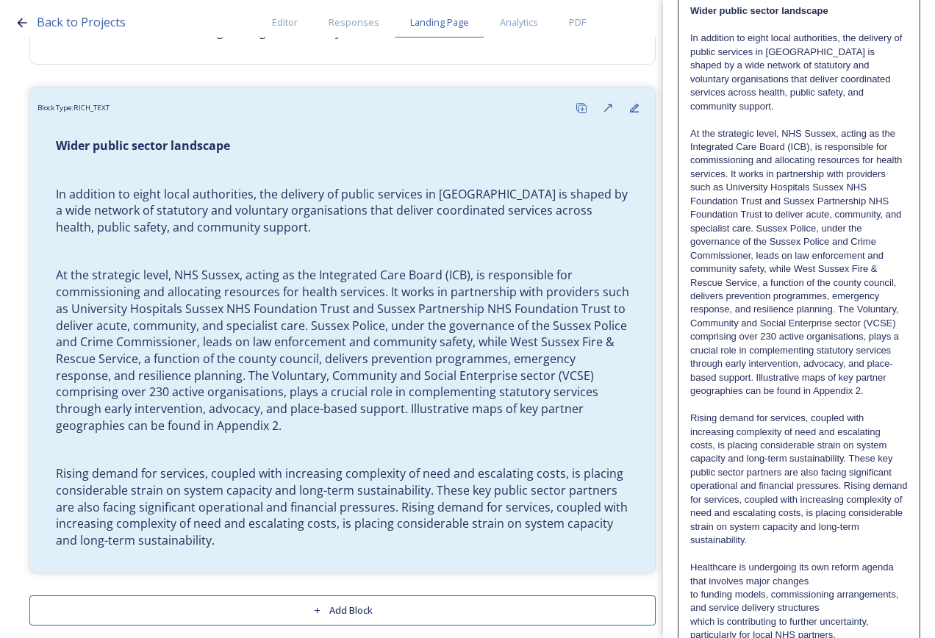
scroll to position [0, 0]
drag, startPoint x: 738, startPoint y: 581, endPoint x: 688, endPoint y: 578, distance: 49.4
click at [688, 578] on div "Wider public sector landscape In addition to eight local authorities, the deliv…" at bounding box center [799, 534] width 240 height 1076
click at [828, 588] on p "Healthcare is undergoing its own reform agenda that involves major changes" at bounding box center [799, 574] width 218 height 27
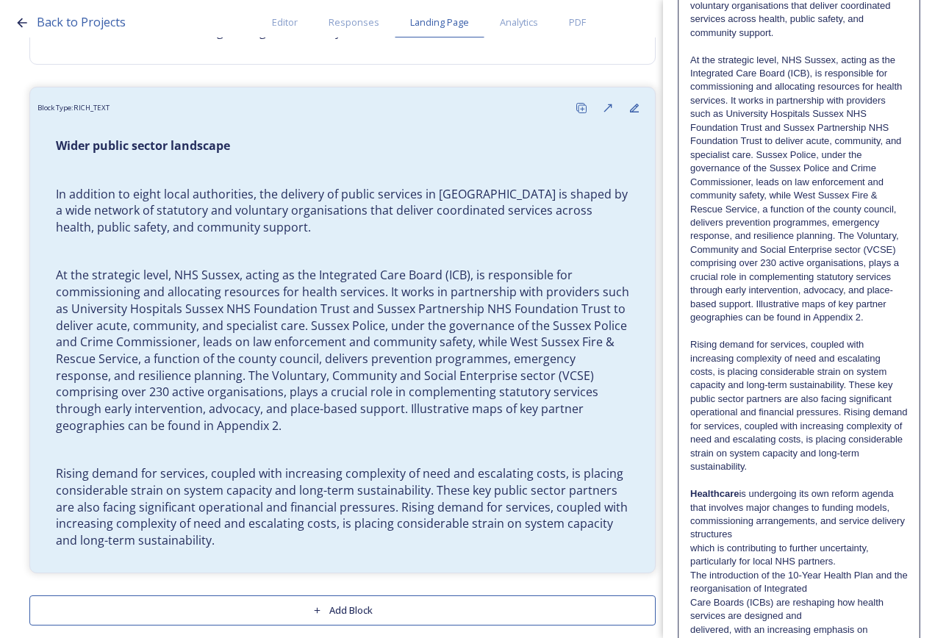
click at [807, 542] on p "Healthcare is undergoing its own reform agenda that involves major changes to f…" at bounding box center [799, 515] width 218 height 54
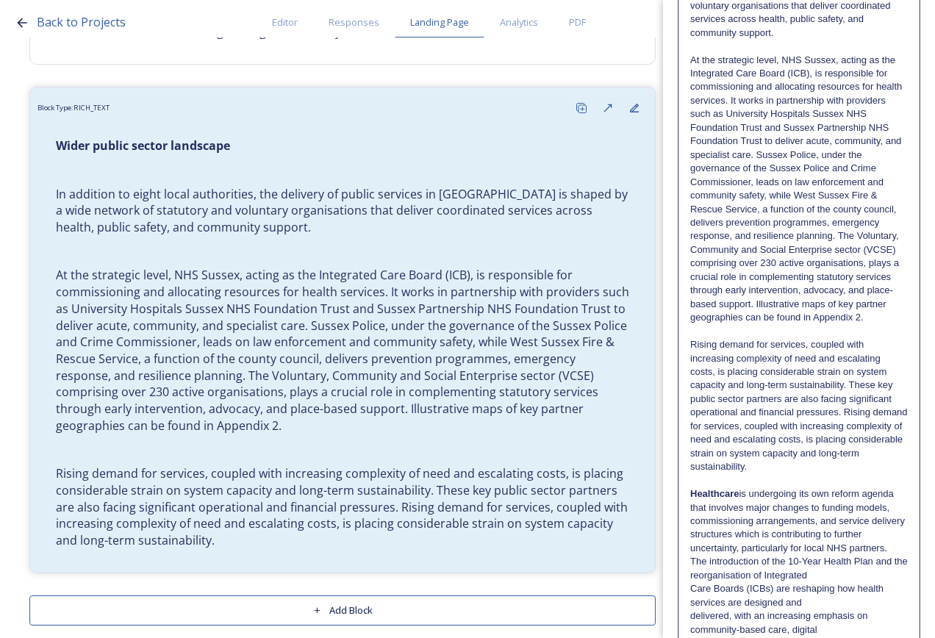
click at [863, 555] on p "Healthcare is undergoing its own reform agenda that involves major changes to f…" at bounding box center [799, 522] width 218 height 68
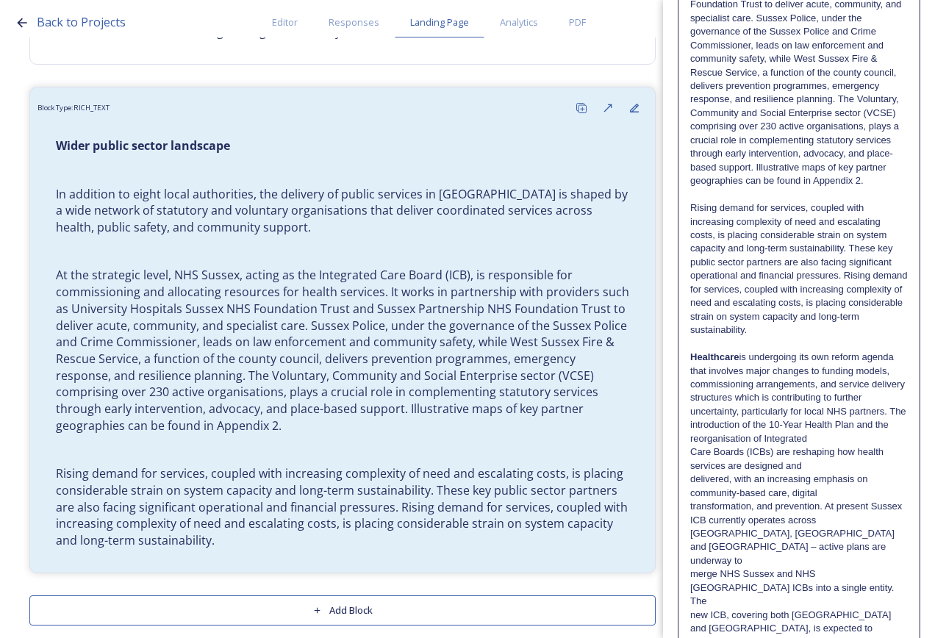
scroll to position [409, 0]
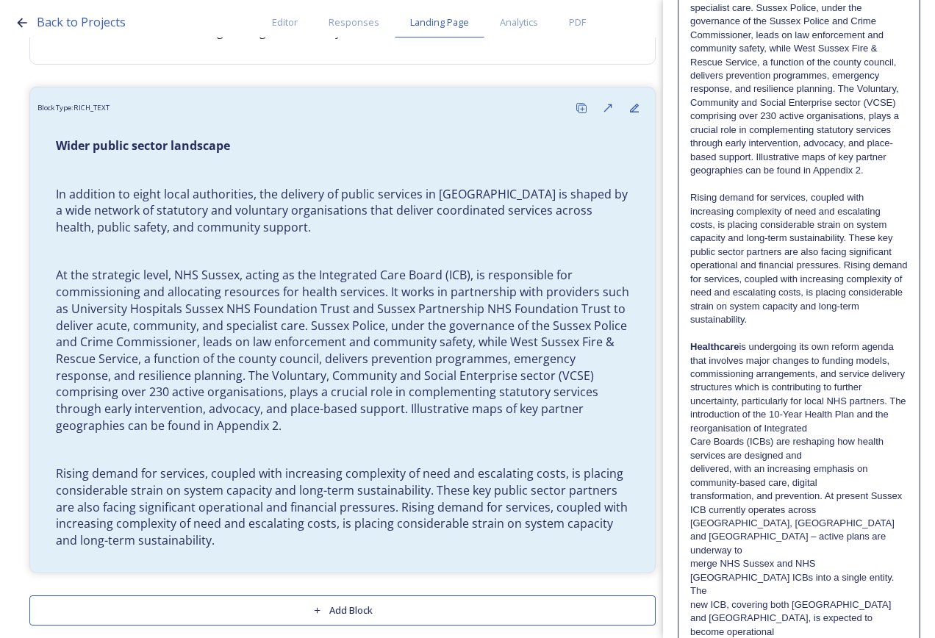
click at [822, 463] on p "Care Boards (ICBs) are reshaping how health services are designed and" at bounding box center [799, 448] width 218 height 27
click at [824, 490] on p "Care Boards (ICBs) are reshaping how health services are designed and delivered…" at bounding box center [799, 462] width 218 height 54
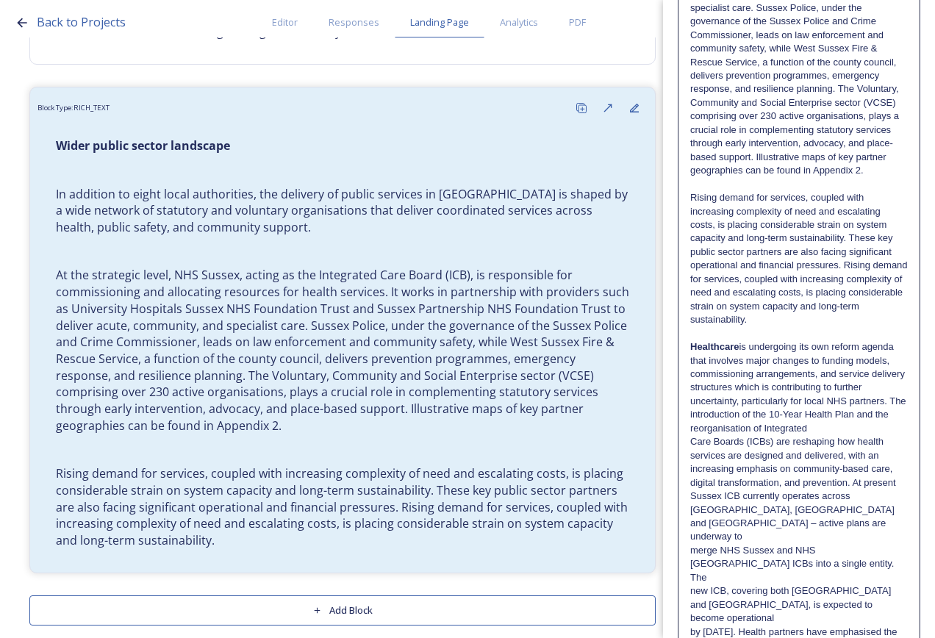
click at [859, 503] on p "Care Boards (ICBs) are reshaping how health services are designed and delivered…" at bounding box center [799, 469] width 218 height 68
click at [863, 540] on p "Care Boards (ICBs) are reshaping how health services are designed and delivered…" at bounding box center [799, 489] width 218 height 109
click at [849, 557] on p "Care Boards (ICBs) are reshaping how health services are designed and delivered…" at bounding box center [799, 496] width 218 height 122
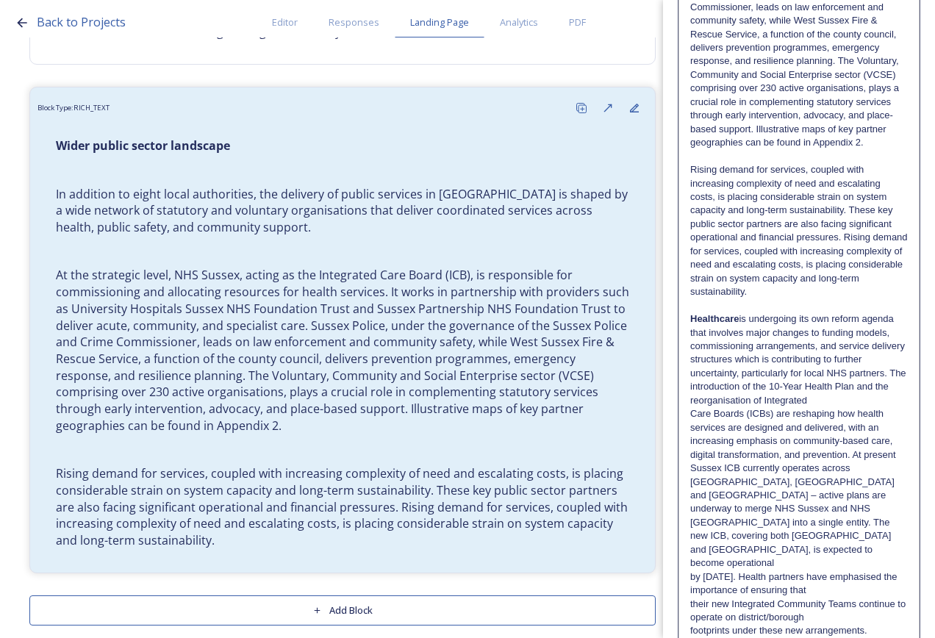
click at [838, 580] on div "Wider public sector landscape In addition to eight local authorities, the deliv…" at bounding box center [799, 258] width 240 height 1022
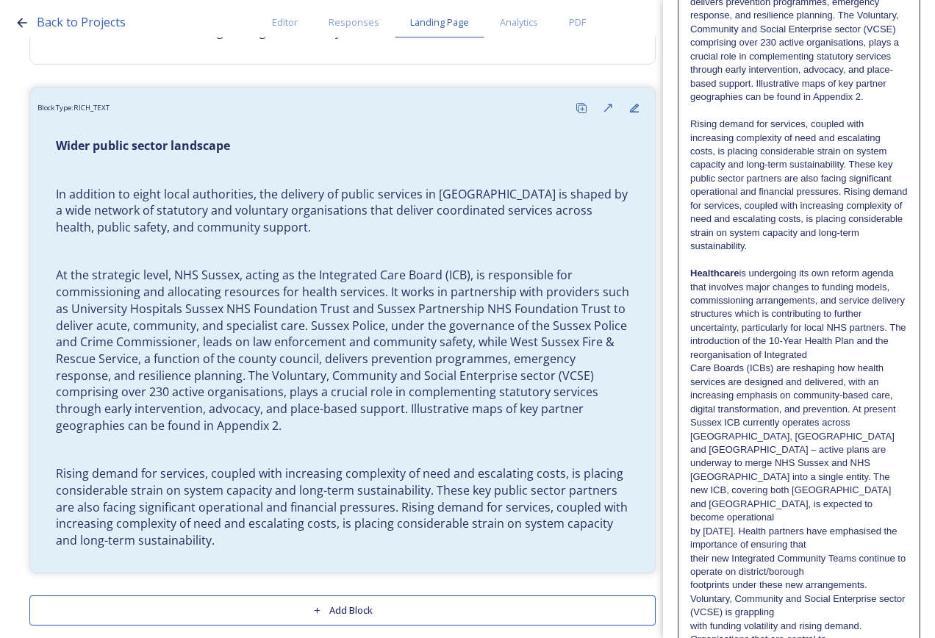
click at [809, 513] on p "Care Boards (ICBs) are reshaping how health services are designed and delivered…" at bounding box center [799, 443] width 218 height 163
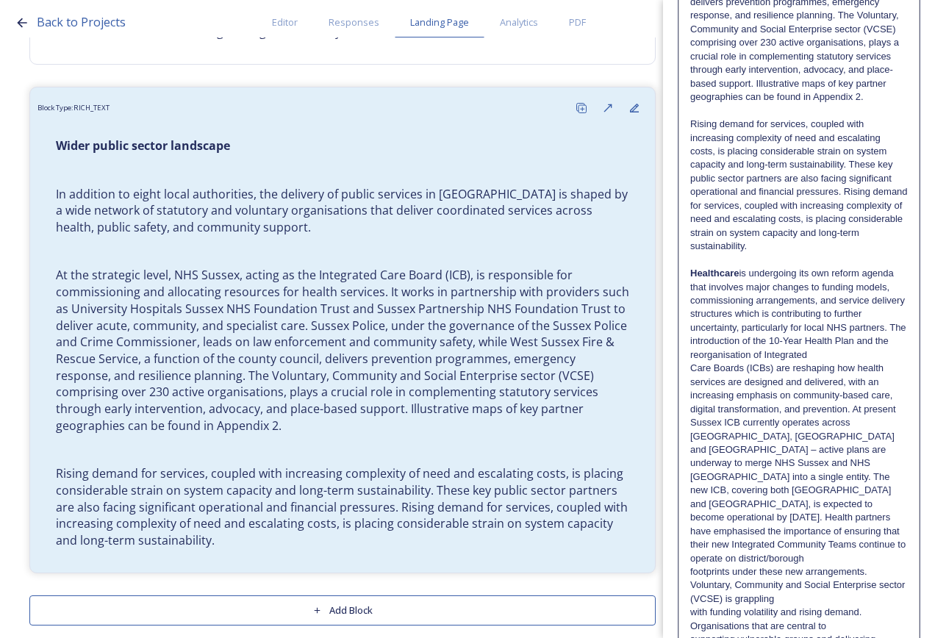
click at [839, 560] on p "their new Integrated Community Teams continue to operate on district/borough" at bounding box center [799, 551] width 218 height 27
click at [840, 570] on p "their new Integrated Community Teams continue to operate on district/borough fo…" at bounding box center [799, 558] width 218 height 40
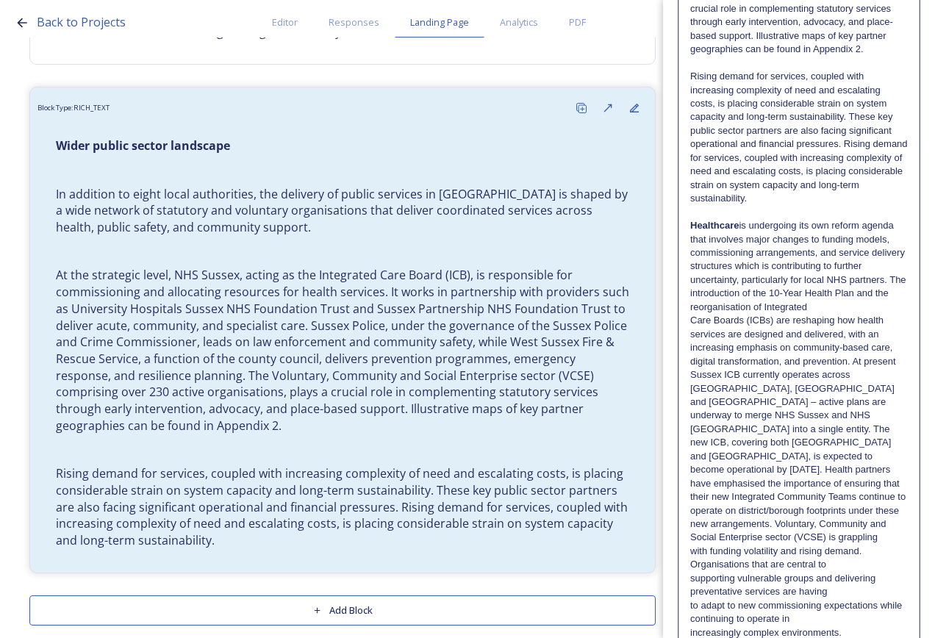
scroll to position [556, 0]
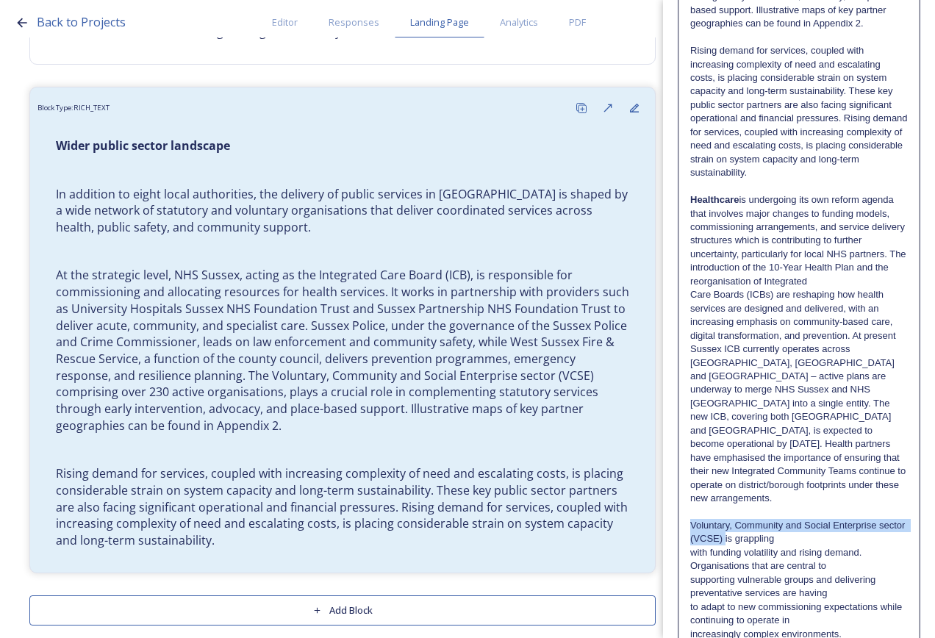
drag, startPoint x: 753, startPoint y: 540, endPoint x: 691, endPoint y: 529, distance: 62.7
click at [691, 529] on p "Voluntary, Community and Social Enterprise sector (VCSE) is grappling" at bounding box center [799, 532] width 218 height 27
click at [831, 534] on p "Voluntary, Community and Social Enterprise sector (VCSE) is grappling" at bounding box center [799, 532] width 218 height 27
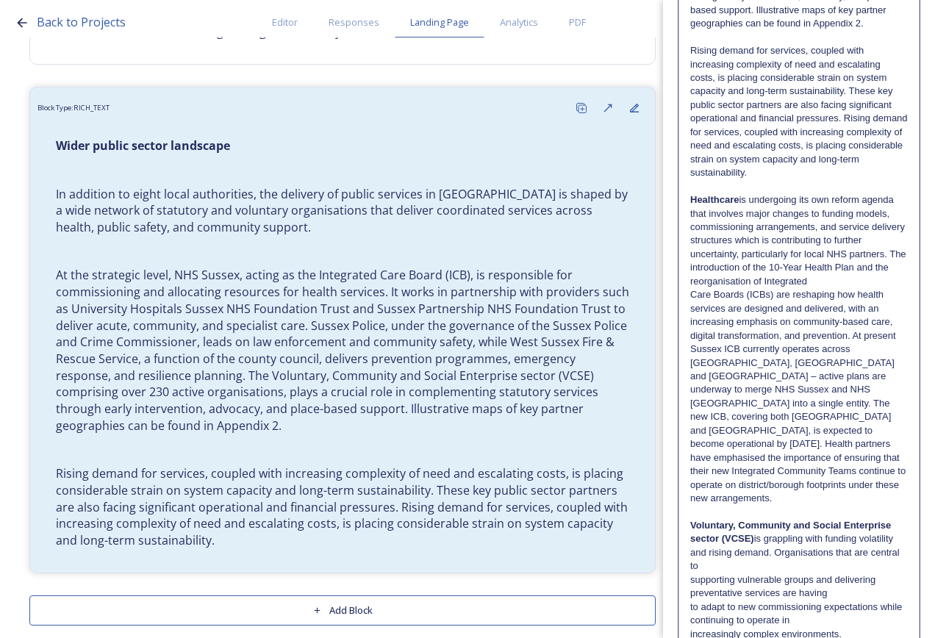
click at [845, 568] on p "Voluntary, Community and Social Enterprise sector (VCSE) is grappling with fund…" at bounding box center [799, 546] width 218 height 54
click at [869, 568] on p "Voluntary, Community and Social Enterprise sector (VCSE) is grappling with fund…" at bounding box center [799, 553] width 218 height 68
click at [873, 564] on p "Voluntary, Community and Social Enterprise sector (VCSE) is grappling with fund…" at bounding box center [799, 553] width 218 height 68
click at [876, 577] on p "Voluntary, Community and Social Enterprise sector (VCSE) is grappling with fund…" at bounding box center [799, 553] width 218 height 68
click at [874, 600] on p "Voluntary, Community and Social Enterprise sector (VCSE) is grappling with fund…" at bounding box center [799, 566] width 218 height 95
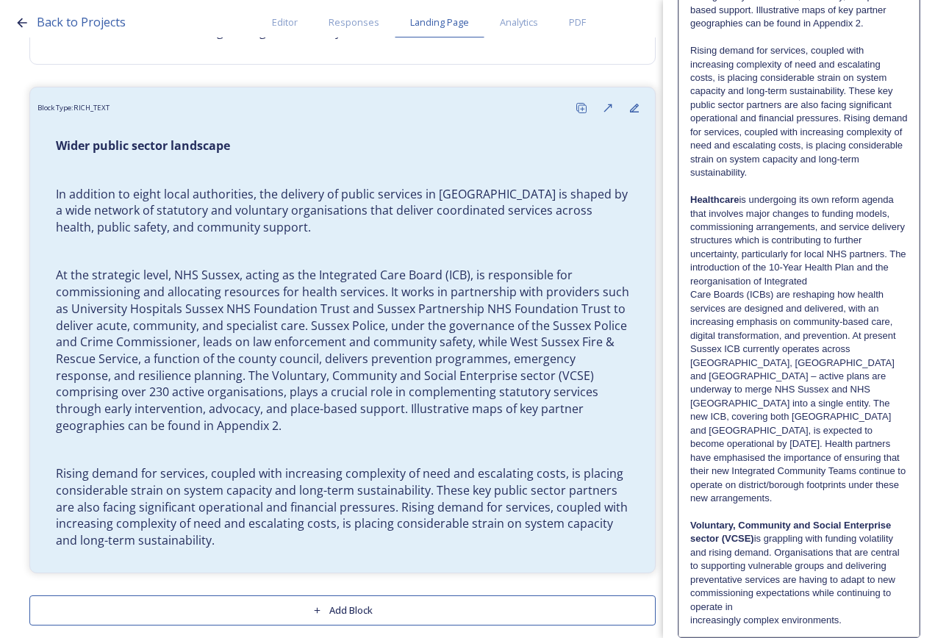
click at [875, 604] on p "Voluntary, Community and Social Enterprise sector (VCSE) is grappling with fund…" at bounding box center [799, 566] width 218 height 95
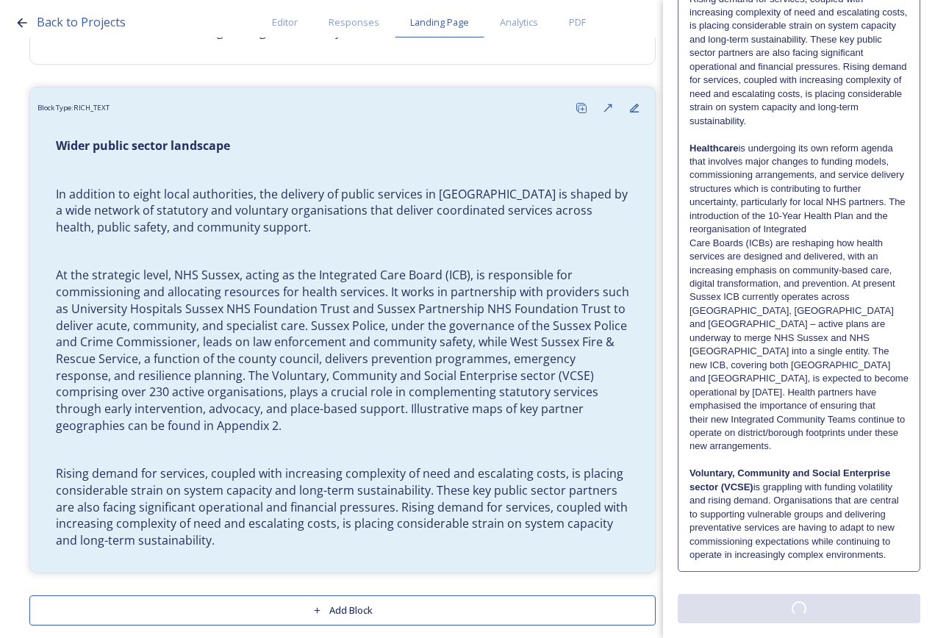
scroll to position [0, 0]
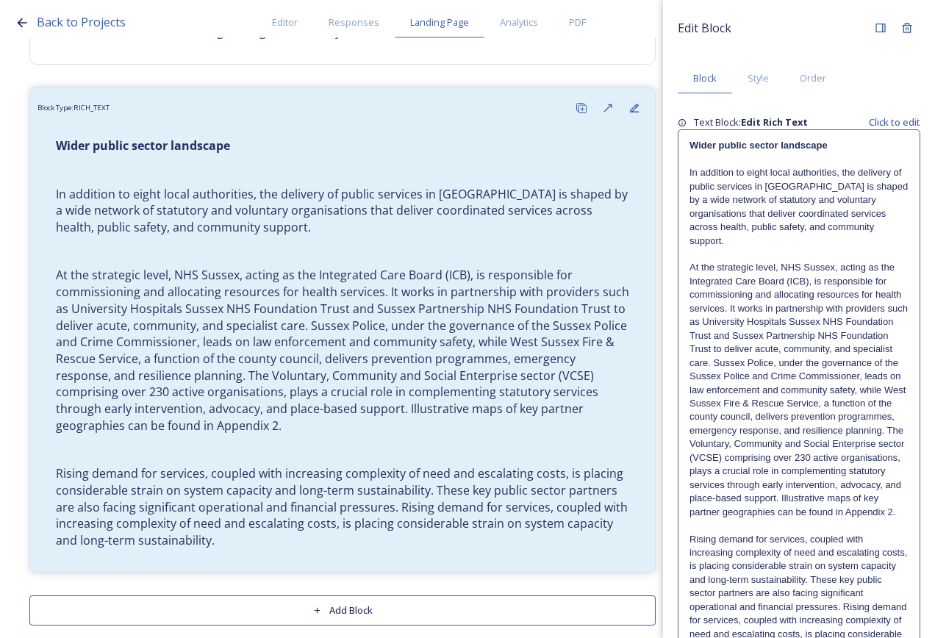
click at [867, 610] on div "Edit Block Block Style Order Text Block: Edit Rich Text Click to edit Wider pub…" at bounding box center [799, 589] width 243 height 1149
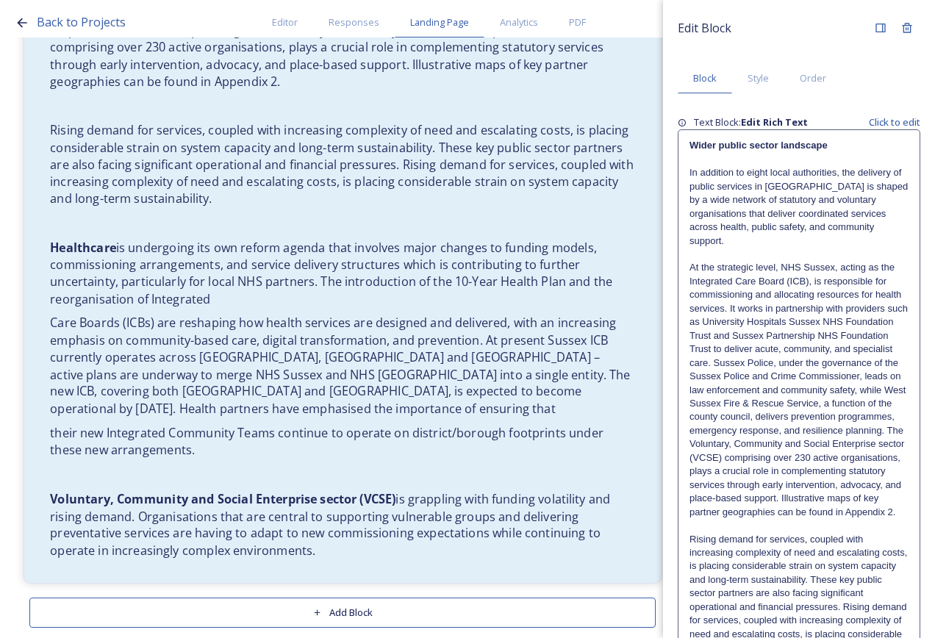
scroll to position [2062, 0]
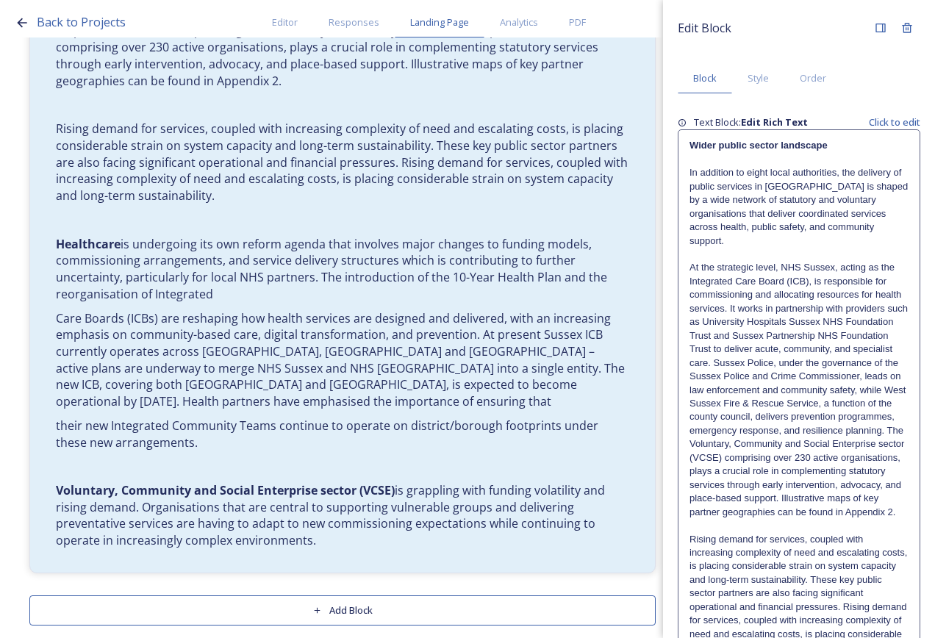
click at [781, 446] on p "At the strategic level, NHS Sussex, acting as the Integrated Care Board (ICB), …" at bounding box center [799, 390] width 219 height 258
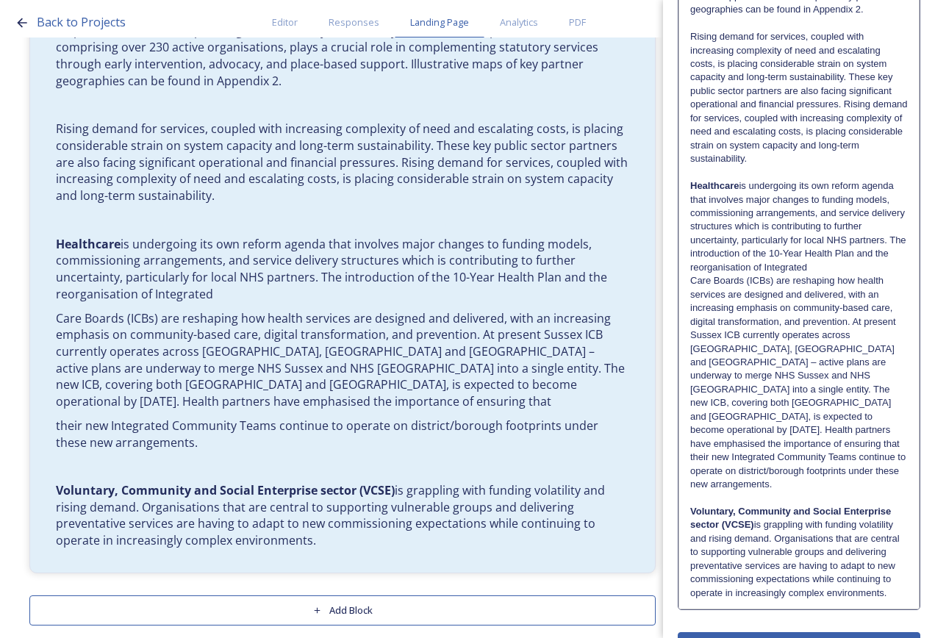
scroll to position [623, 0]
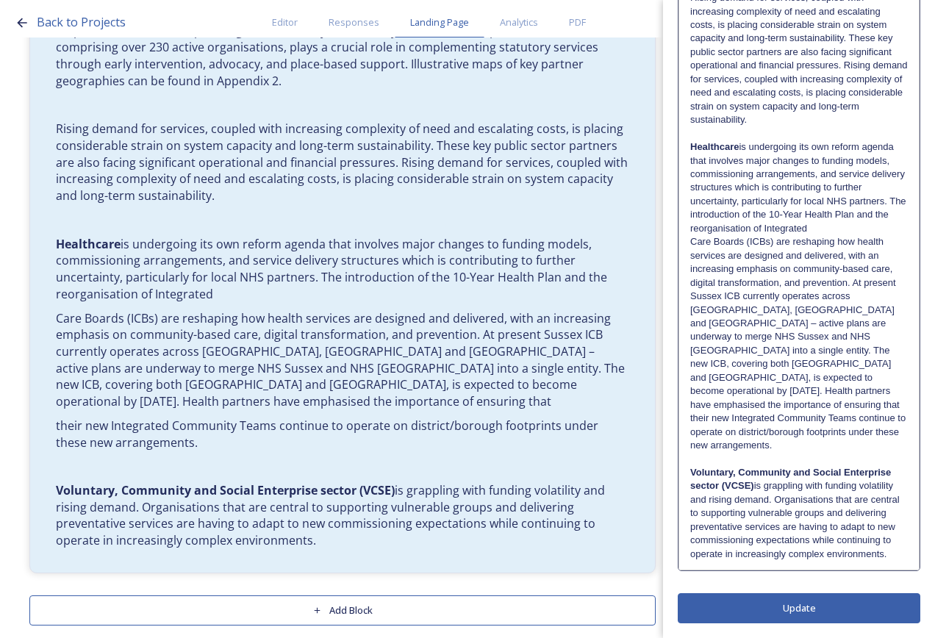
click at [863, 227] on p "Healthcare is undergoing its own reform agenda that involves major changes to f…" at bounding box center [799, 187] width 218 height 95
click at [878, 388] on p "Healthcare is undergoing its own reform agenda that involves major changes to f…" at bounding box center [799, 275] width 218 height 271
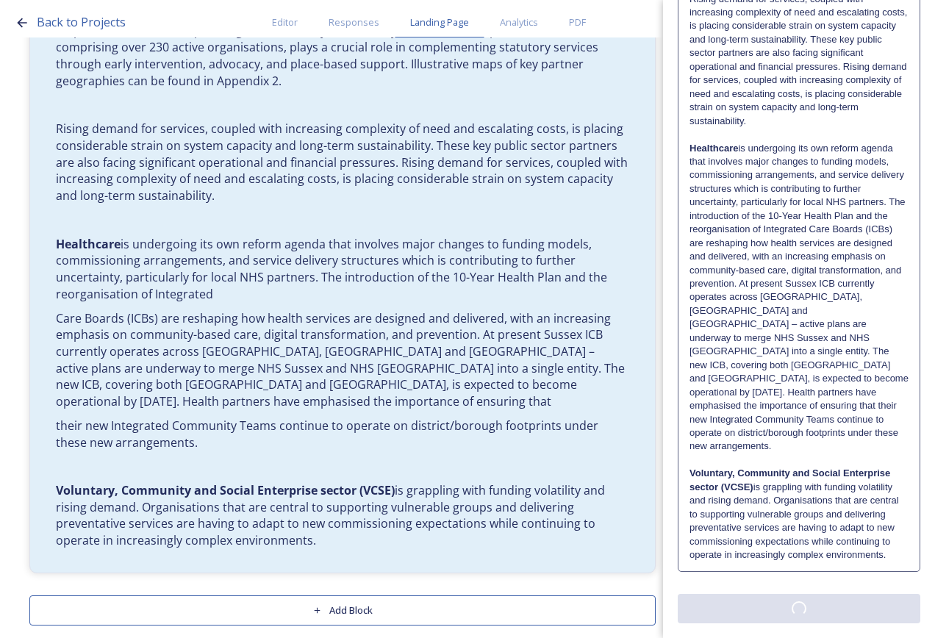
click at [829, 601] on div "Edit Block Block Style Order Text Block: Edit Rich Text Click to edit Wider pub…" at bounding box center [799, 48] width 243 height 1149
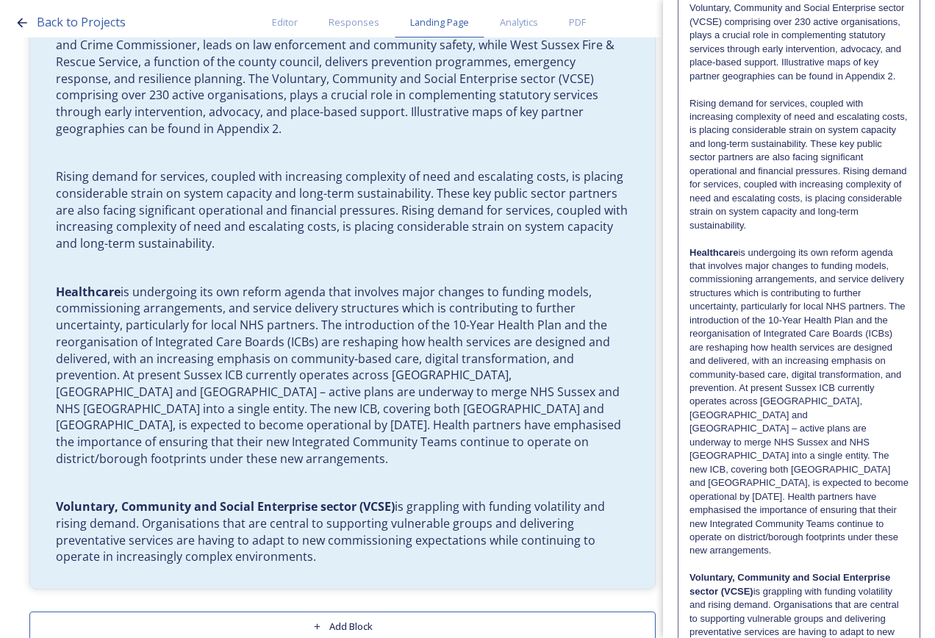
scroll to position [568, 0]
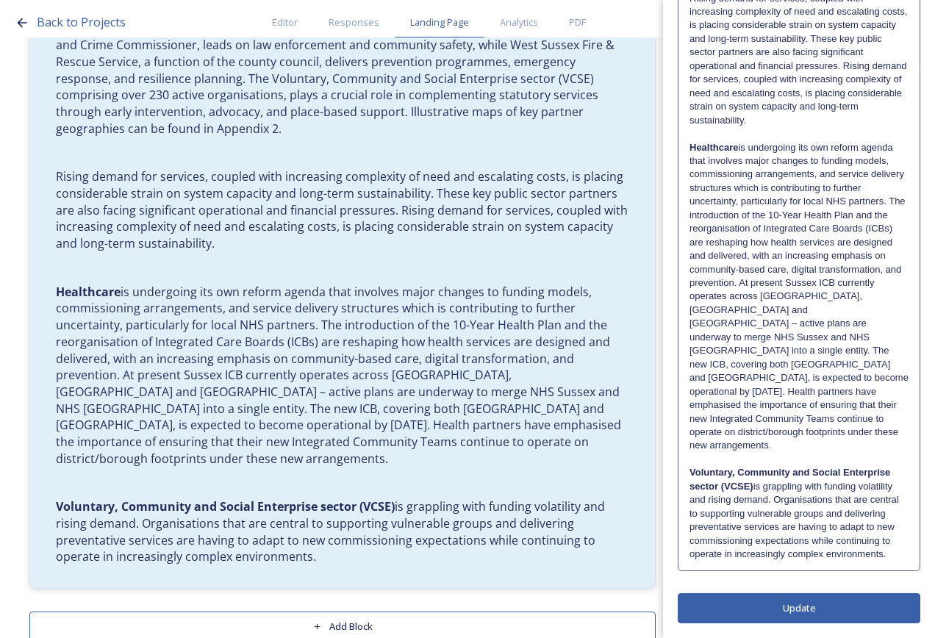
click at [819, 560] on p "Voluntary, Community and Social Enterprise sector (VCSE) is grappling with fund…" at bounding box center [799, 513] width 219 height 95
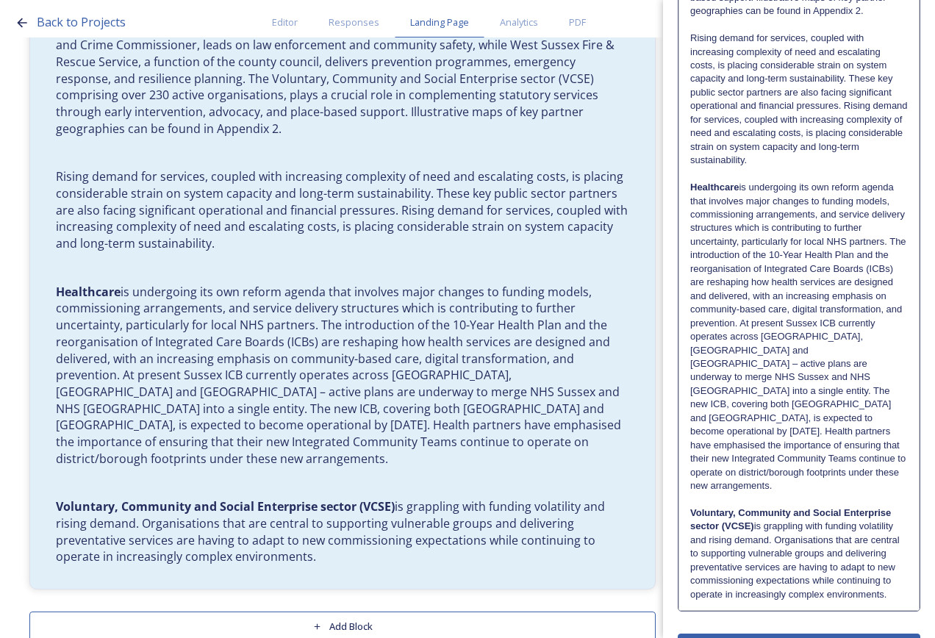
scroll to position [623, 0]
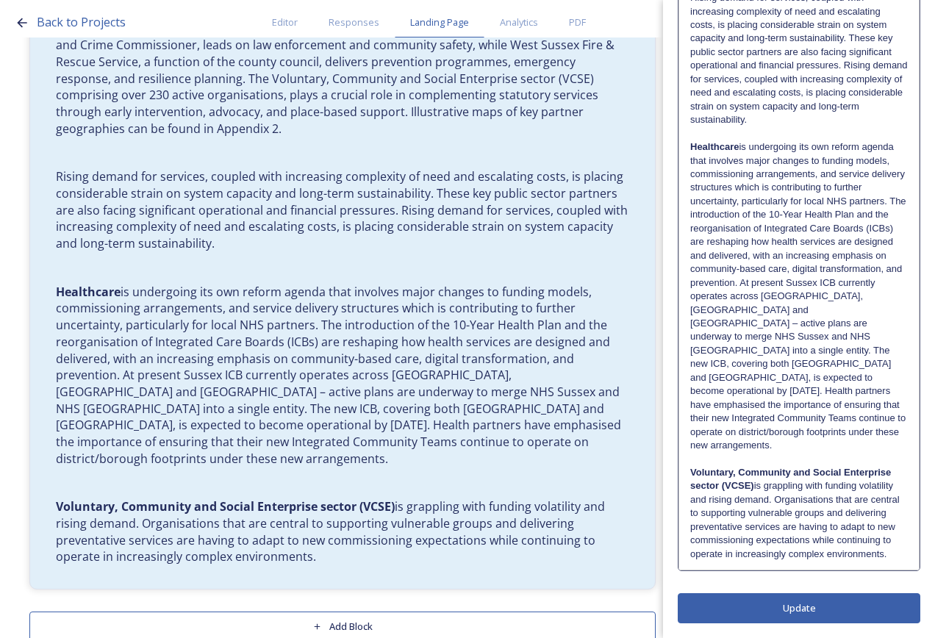
click at [817, 562] on div "Wider public sector landscape In addition to eight local authorities, the deliv…" at bounding box center [799, 72] width 240 height 995
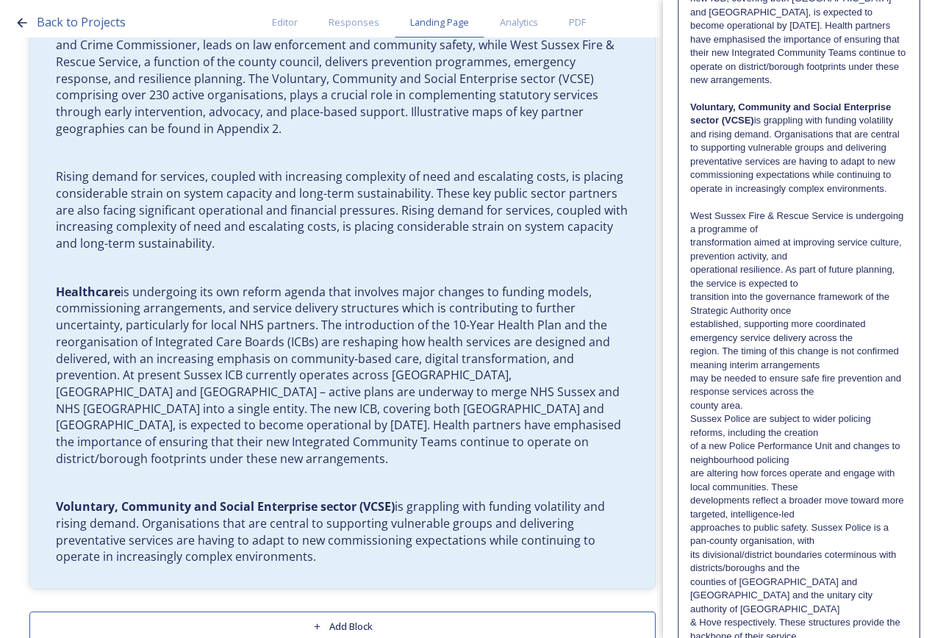
scroll to position [947, 0]
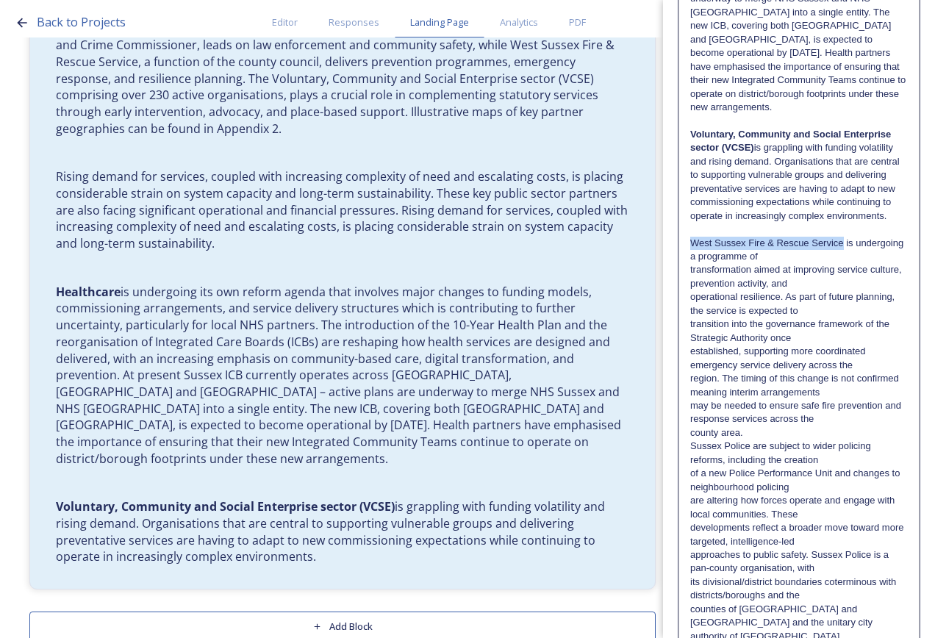
drag, startPoint x: 843, startPoint y: 254, endPoint x: 695, endPoint y: 255, distance: 147.8
click at [695, 255] on p "West Sussex Fire & Rescue Service is undergoing a programme of" at bounding box center [799, 250] width 218 height 27
click at [833, 290] on p "transformation aimed at improving service culture, prevention activity, and" at bounding box center [799, 276] width 218 height 27
click at [862, 256] on p "West Sussex Fire & Rescue Service is undergoing a programme of" at bounding box center [799, 250] width 218 height 27
click at [856, 264] on p "West Sussex Fire & Rescue Service is undergoing a programme of" at bounding box center [799, 250] width 218 height 27
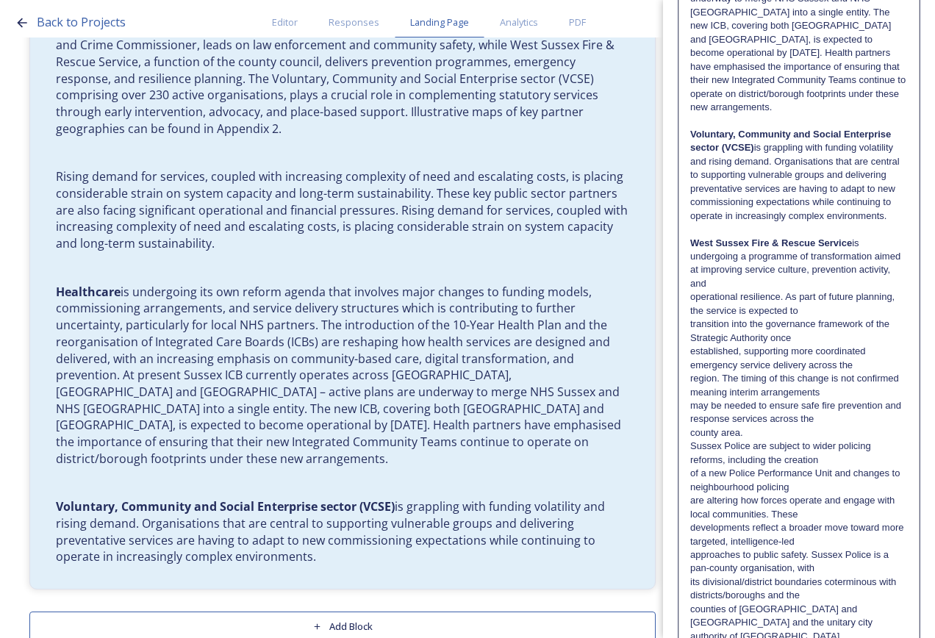
click at [860, 291] on p "West Sussex Fire & Rescue Service is undergoing a programme of transformation a…" at bounding box center [799, 264] width 218 height 54
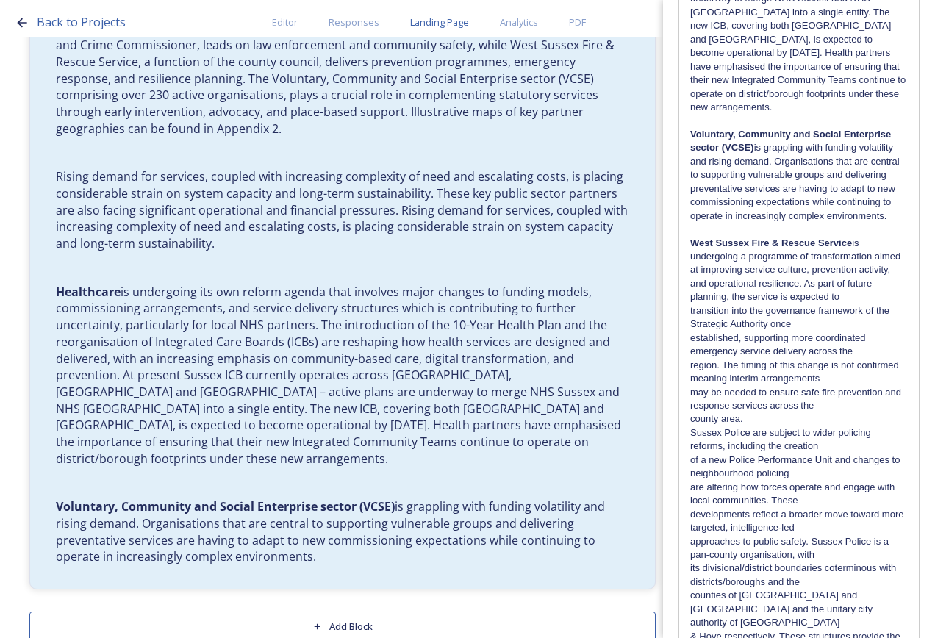
click at [878, 296] on p "West Sussex Fire & Rescue Service is undergoing a programme of transformation a…" at bounding box center [799, 271] width 218 height 68
drag, startPoint x: 879, startPoint y: 306, endPoint x: 872, endPoint y: 307, distance: 7.5
click at [872, 304] on p "West Sussex Fire & Rescue Service is undergoing a programme of transformation a…" at bounding box center [799, 271] width 218 height 68
click at [870, 332] on p "West Sussex Fire & Rescue Service is undergoing a programme of transformation a…" at bounding box center [799, 284] width 218 height 95
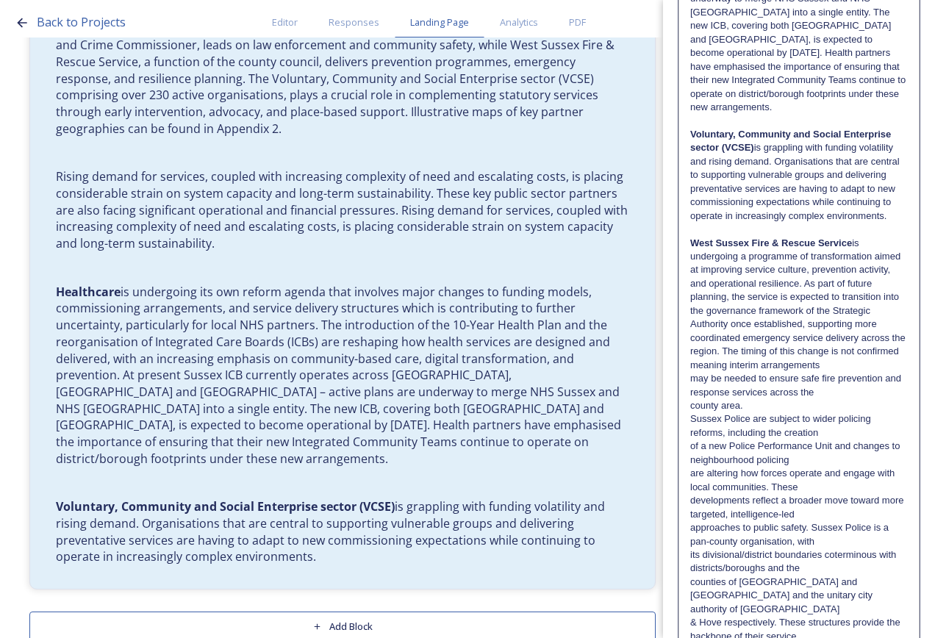
click at [872, 346] on p "West Sussex Fire & Rescue Service is undergoing a programme of transformation a…" at bounding box center [799, 291] width 218 height 109
click at [854, 399] on p "may be needed to ensure safe fire prevention and response services across the" at bounding box center [799, 385] width 218 height 27
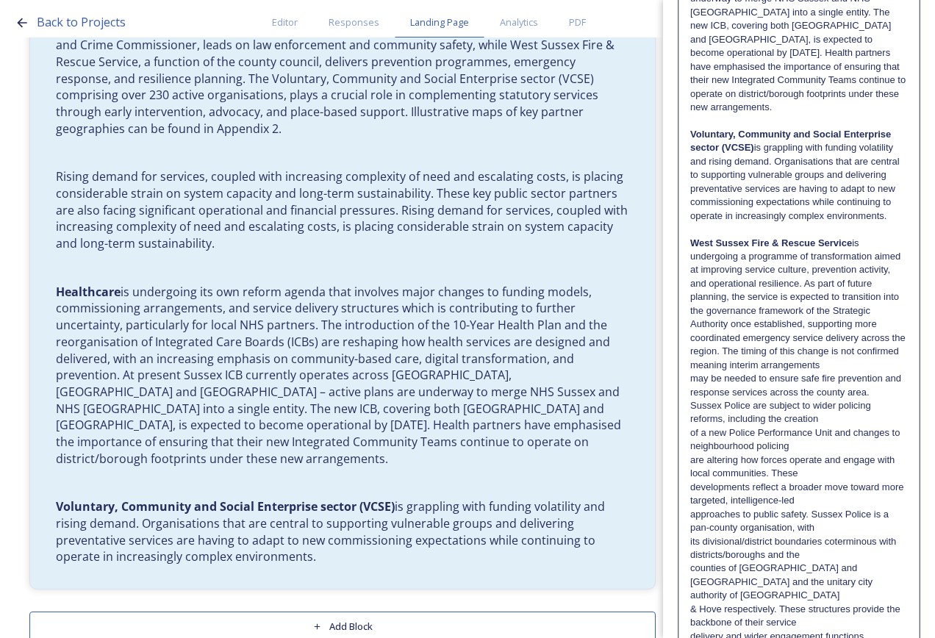
click at [887, 399] on p "may be needed to ensure safe fire prevention and response services across the c…" at bounding box center [799, 385] width 218 height 27
click at [891, 399] on p "may be needed to ensure safe fire prevention and response services across the c…" at bounding box center [799, 385] width 218 height 27
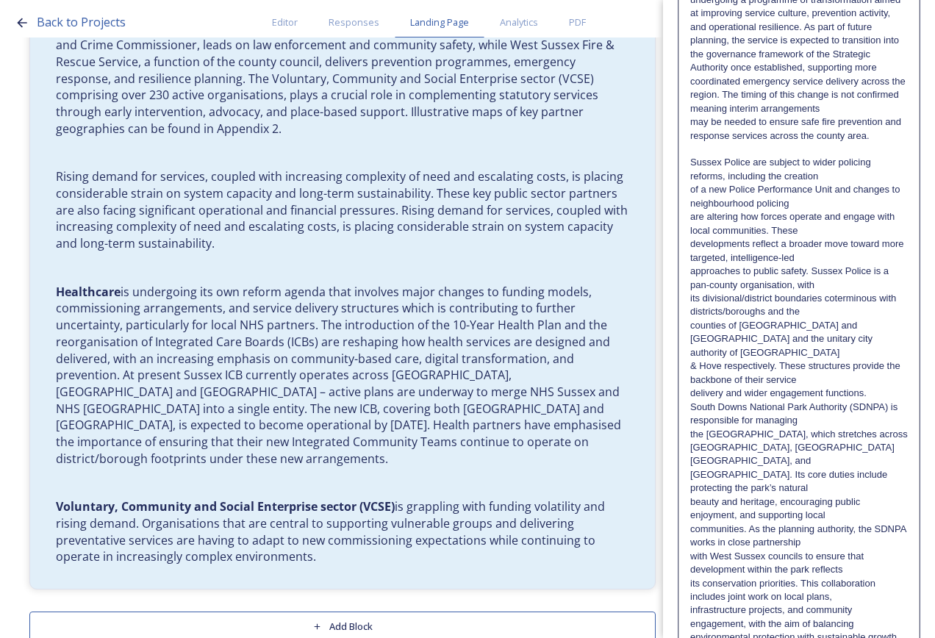
scroll to position [1288, 0]
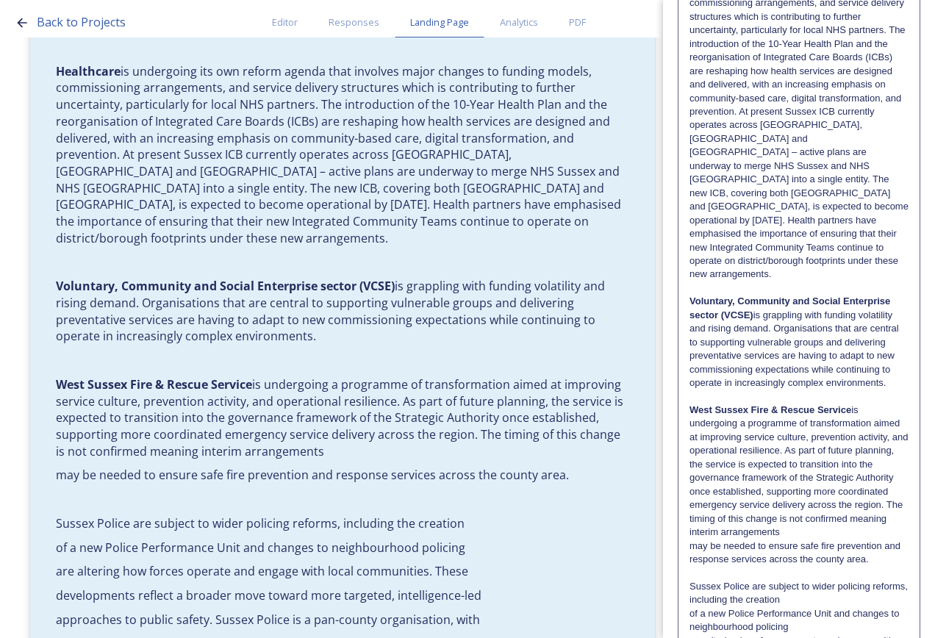
scroll to position [735, 0]
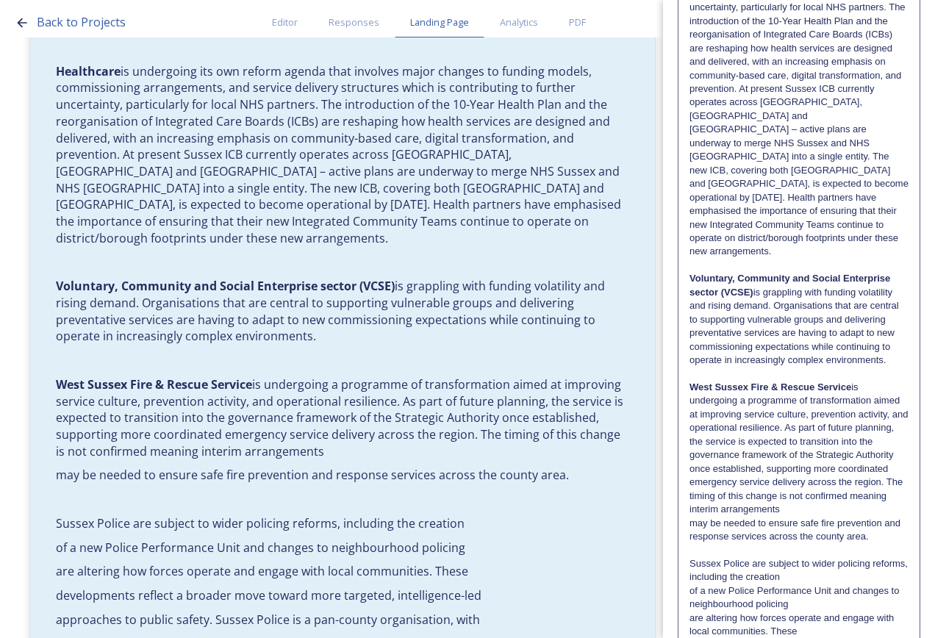
click at [879, 517] on p "West Sussex Fire & Rescue Service is undergoing a programme of transformation a…" at bounding box center [799, 449] width 219 height 136
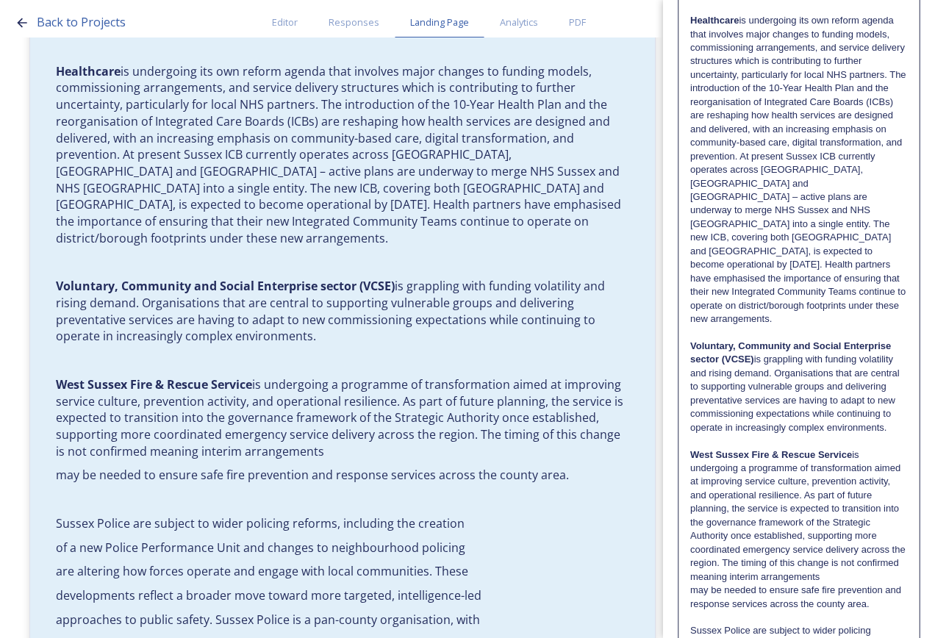
click at [873, 585] on p "West Sussex Fire & Rescue Service is undergoing a programme of transformation a…" at bounding box center [799, 517] width 218 height 136
click at [881, 585] on p "West Sussex Fire & Rescue Service is undergoing a programme of transformation a…" at bounding box center [799, 517] width 218 height 136
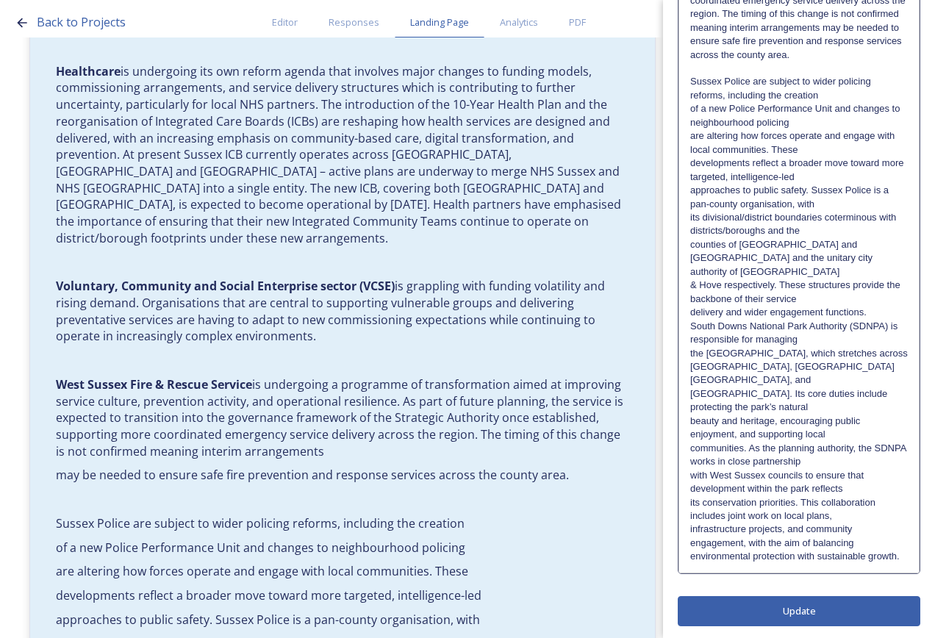
scroll to position [1288, 0]
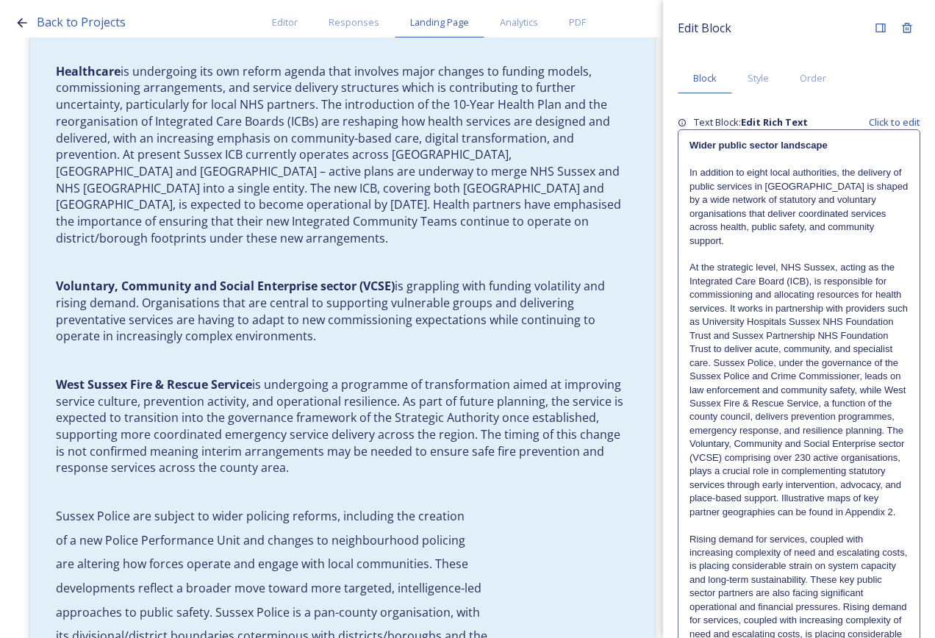
click at [793, 443] on p "At the strategic level, NHS Sussex, acting as the Integrated Care Board (ICB), …" at bounding box center [799, 390] width 219 height 258
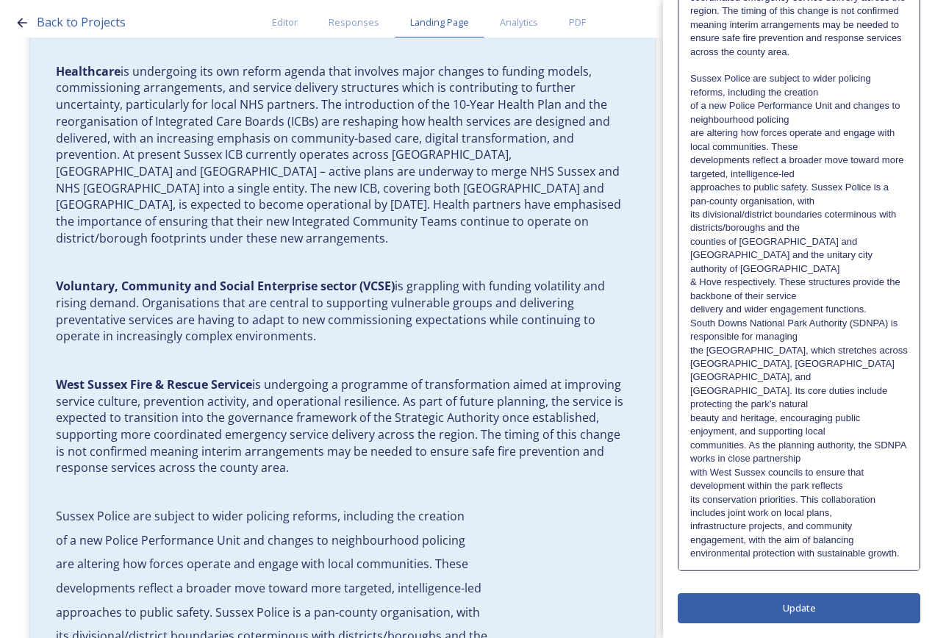
scroll to position [1067, 0]
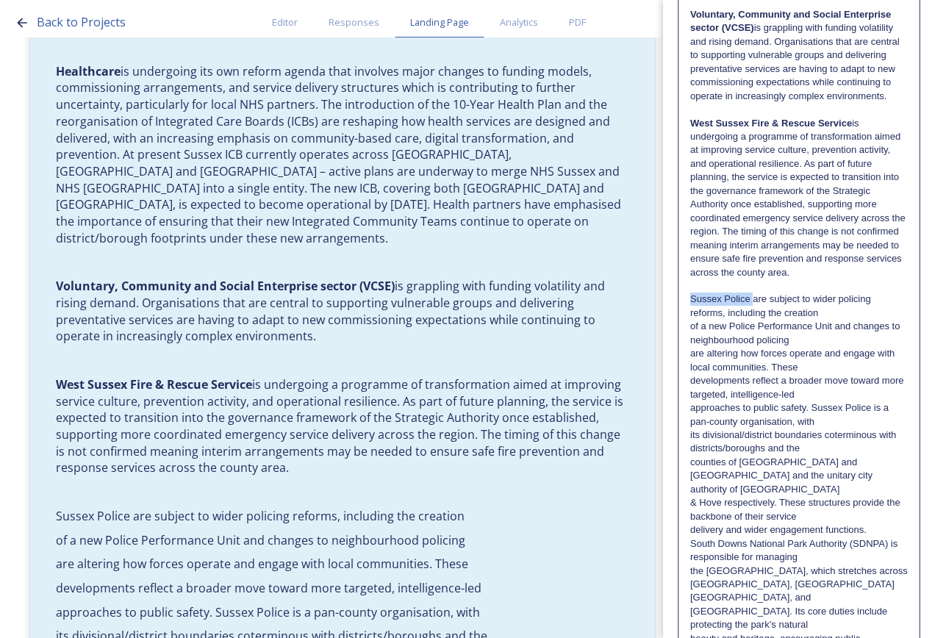
drag, startPoint x: 752, startPoint y: 319, endPoint x: 687, endPoint y: 316, distance: 65.5
click at [846, 320] on p "Sussex Police are subject to wider policing reforms, including the creation" at bounding box center [799, 306] width 218 height 27
click at [867, 336] on p "Sussex Police are subject to wider policing reforms, including the creation of …" at bounding box center [799, 320] width 218 height 54
click at [860, 346] on p "Sussex Police are subject to wider policing reforms, including the creation of …" at bounding box center [799, 320] width 218 height 54
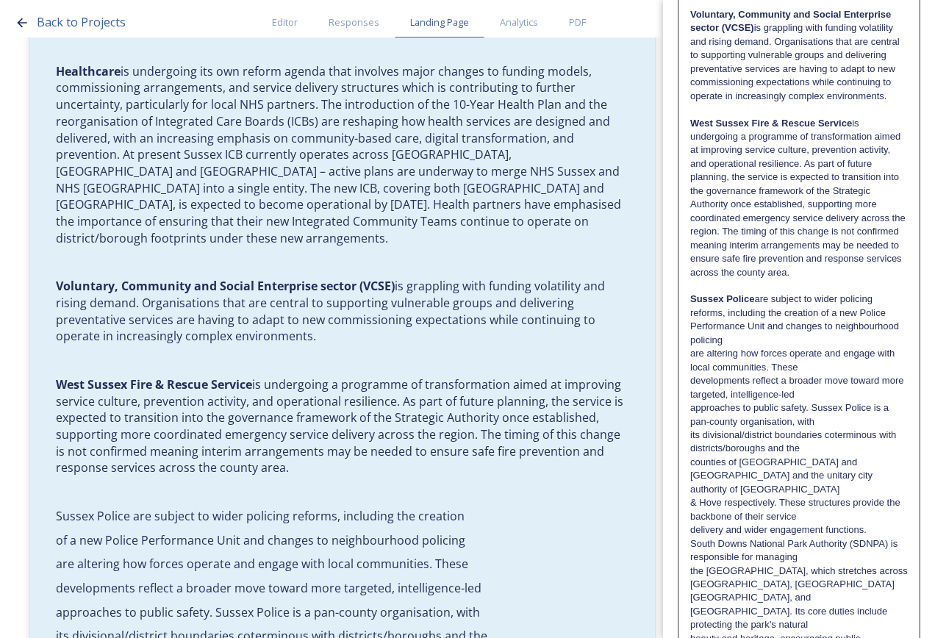
click at [858, 347] on p "Sussex Police are subject to wider policing reforms, including the creation of …" at bounding box center [799, 320] width 218 height 54
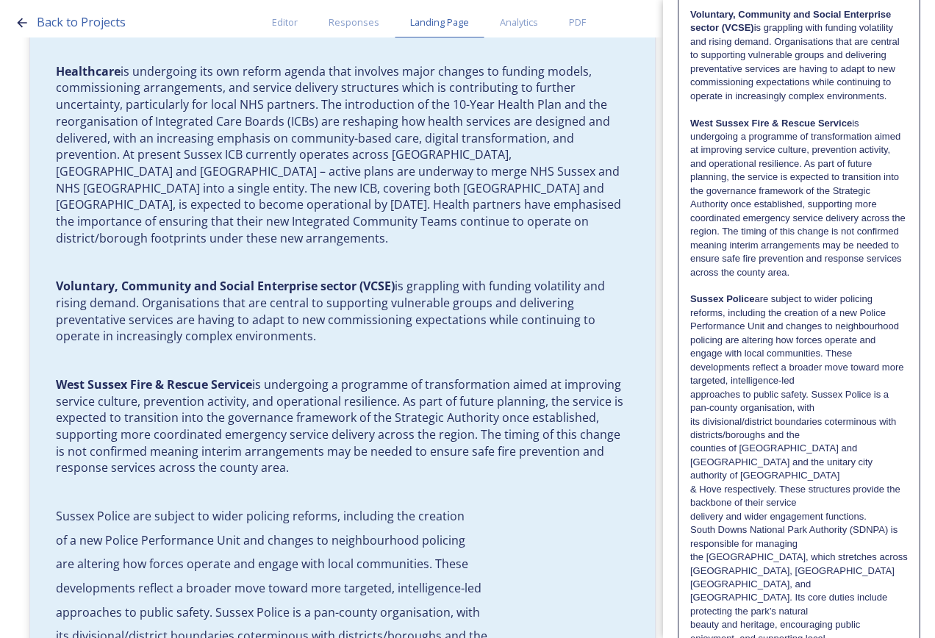
click at [726, 360] on p "Sussex Police are subject to wider policing reforms, including the creation of …" at bounding box center [799, 327] width 218 height 68
click at [863, 388] on p "Sussex Police are subject to wider policing reforms, including the creation of …" at bounding box center [799, 340] width 218 height 95
click at [876, 382] on p "Sussex Police are subject to wider policing reforms, including the creation of …" at bounding box center [799, 354] width 218 height 122
click at [875, 397] on p "Sussex Police are subject to wider policing reforms, including the creation of …" at bounding box center [799, 354] width 218 height 122
click at [849, 415] on p "Sussex Police are subject to wider policing reforms, including the creation of …" at bounding box center [799, 354] width 218 height 122
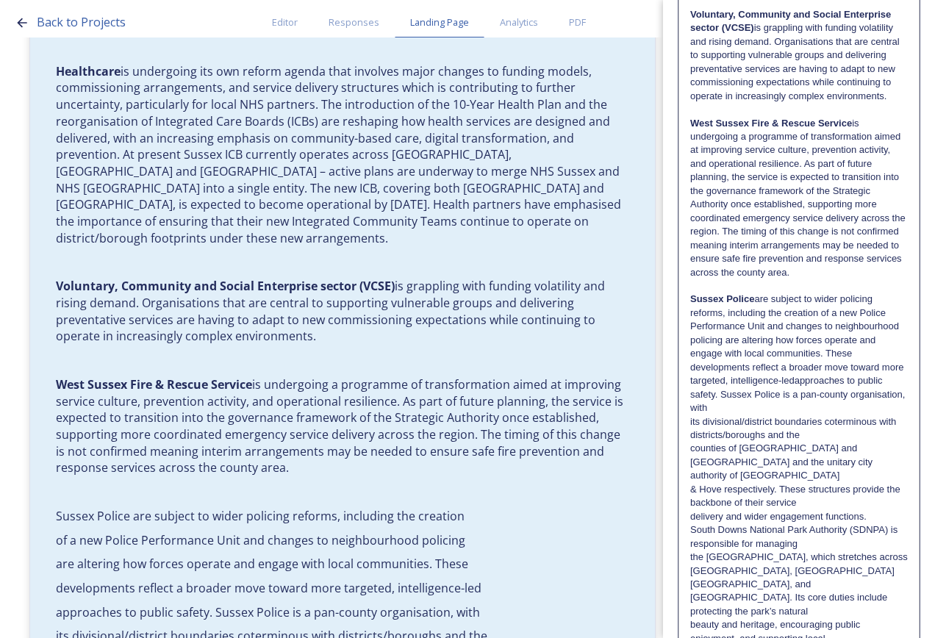
click at [704, 406] on p "Sussex Police are subject to wider policing reforms, including the creation of …" at bounding box center [799, 354] width 218 height 122
click at [811, 415] on p "Sussex Police are subject to wider policing reforms, including the creation of …" at bounding box center [799, 354] width 218 height 122
click at [814, 415] on p "Sussex Police are subject to wider policing reforms, including the creation of …" at bounding box center [799, 354] width 218 height 122
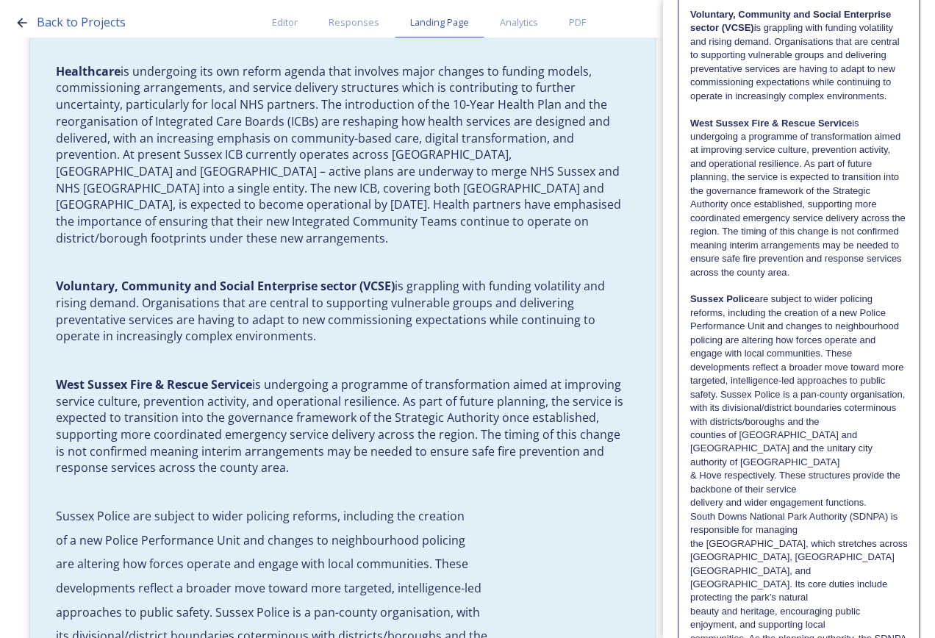
click at [819, 429] on p "Sussex Police are subject to wider policing reforms, including the creation of …" at bounding box center [799, 361] width 218 height 136
click at [819, 469] on p "Sussex Police are subject to wider policing reforms, including the creation of …" at bounding box center [799, 381] width 218 height 176
click at [843, 490] on p "Sussex Police are subject to wider policing reforms, including the creation of …" at bounding box center [799, 395] width 218 height 204
click at [846, 489] on p "Sussex Police are subject to wider policing reforms, including the creation of …" at bounding box center [799, 395] width 218 height 204
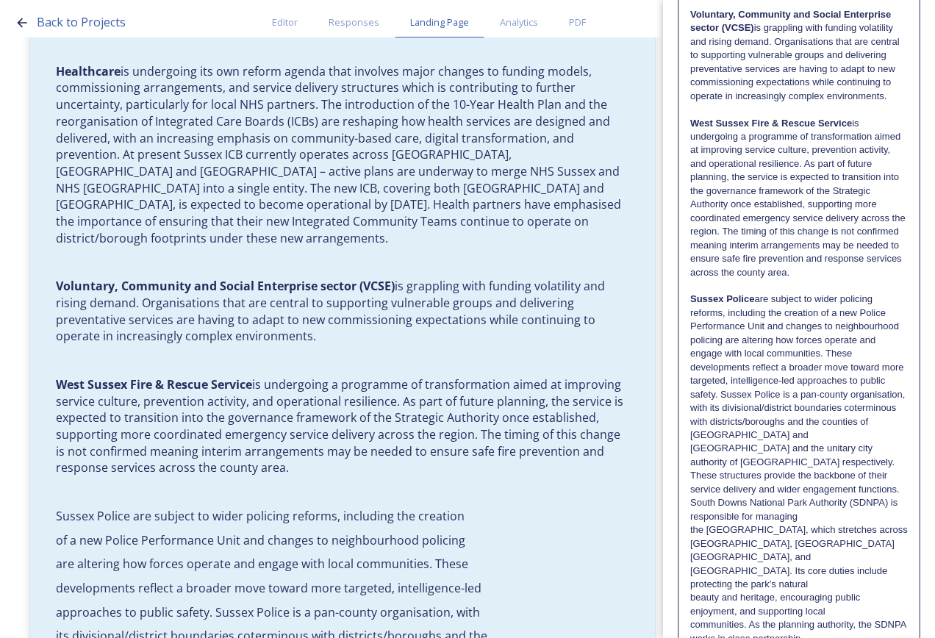
click at [868, 496] on p "Sussex Police are subject to wider policing reforms, including the creation of …" at bounding box center [799, 395] width 218 height 204
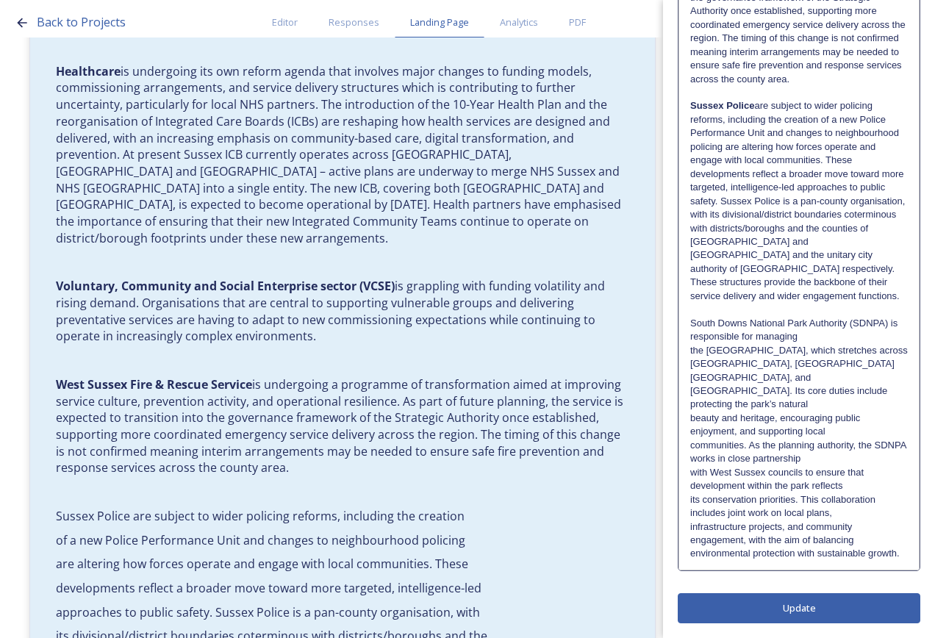
scroll to position [1274, 0]
drag, startPoint x: 848, startPoint y: 327, endPoint x: 685, endPoint y: 327, distance: 162.5
click at [873, 335] on p "South Downs National Park Authority (SDNPA) is responsible for managing" at bounding box center [799, 330] width 218 height 27
click at [840, 372] on p "[GEOGRAPHIC_DATA], and [GEOGRAPHIC_DATA]. Its core duties include protecting th…" at bounding box center [799, 391] width 218 height 40
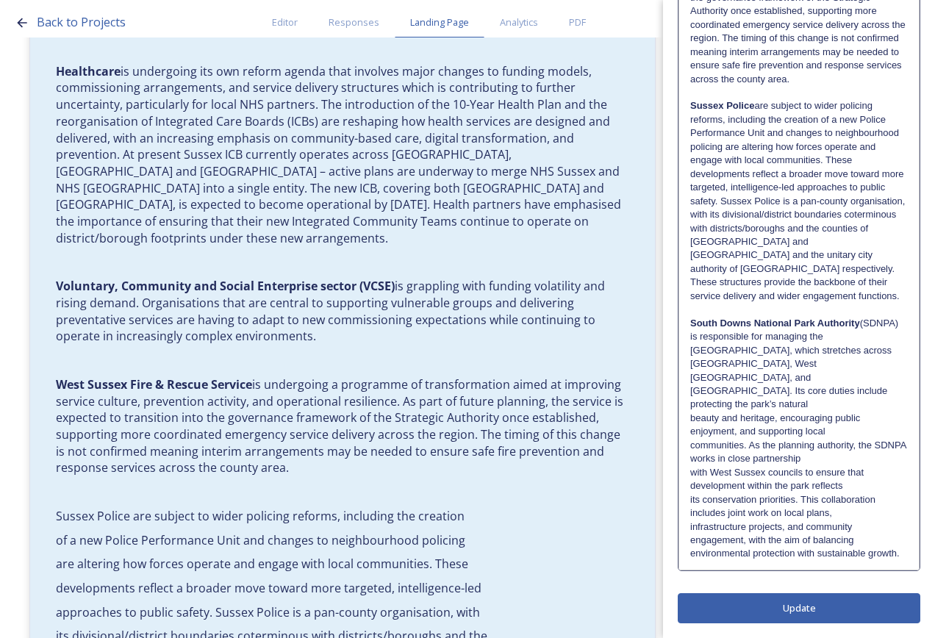
click at [843, 363] on p "South Downs National Park Authority (SDNPA) is responsible for managing the [GE…" at bounding box center [799, 344] width 218 height 54
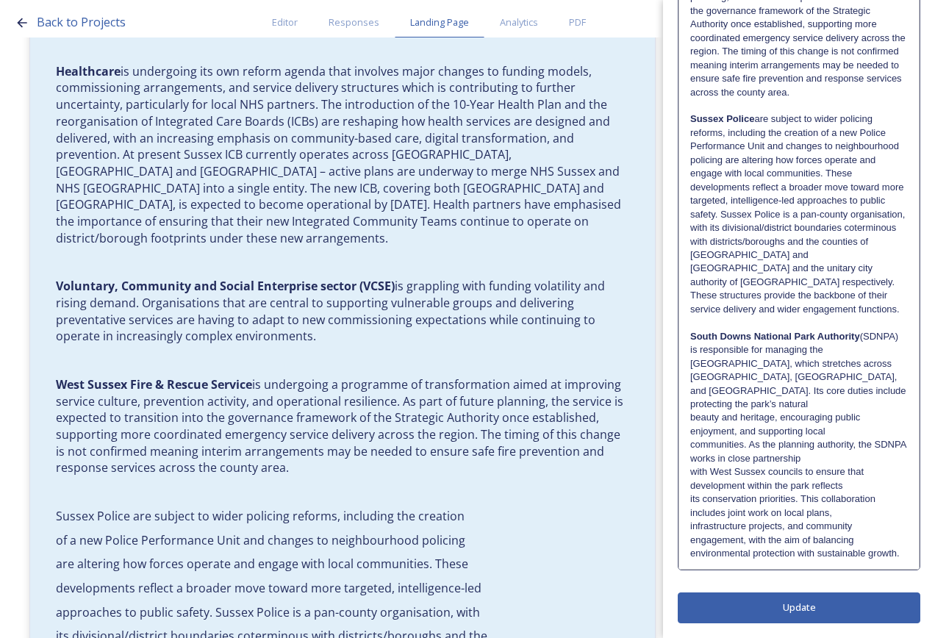
scroll to position [1260, 0]
click at [863, 411] on p "beauty and heritage, encouraging public enjoyment, and supporting local" at bounding box center [799, 424] width 218 height 27
click at [867, 416] on p "beauty and heritage, encouraging public enjoyment, and supporting local" at bounding box center [799, 424] width 218 height 27
click at [867, 443] on p "beauty and heritage, encouraging public enjoyment, and supporting local communi…" at bounding box center [799, 438] width 218 height 54
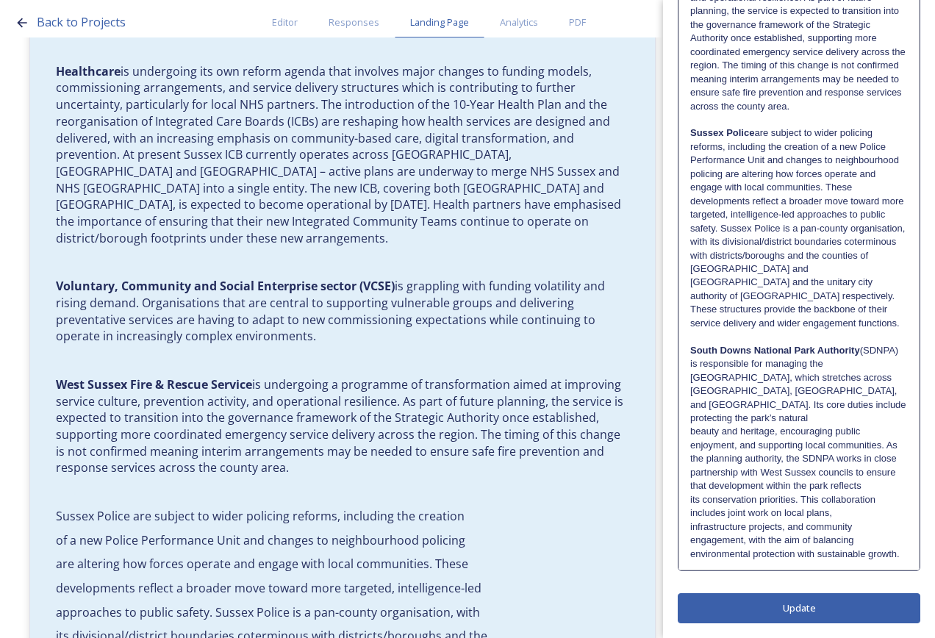
click at [874, 493] on p "its conservation priorities. This collaboration includes joint work on local pl…" at bounding box center [799, 506] width 218 height 27
click at [868, 499] on p "its conservation priorities. This collaboration includes joint work on local pl…" at bounding box center [799, 506] width 218 height 27
click at [845, 521] on p "its conservation priorities. This collaboration includes joint work on local pl…" at bounding box center [799, 520] width 218 height 54
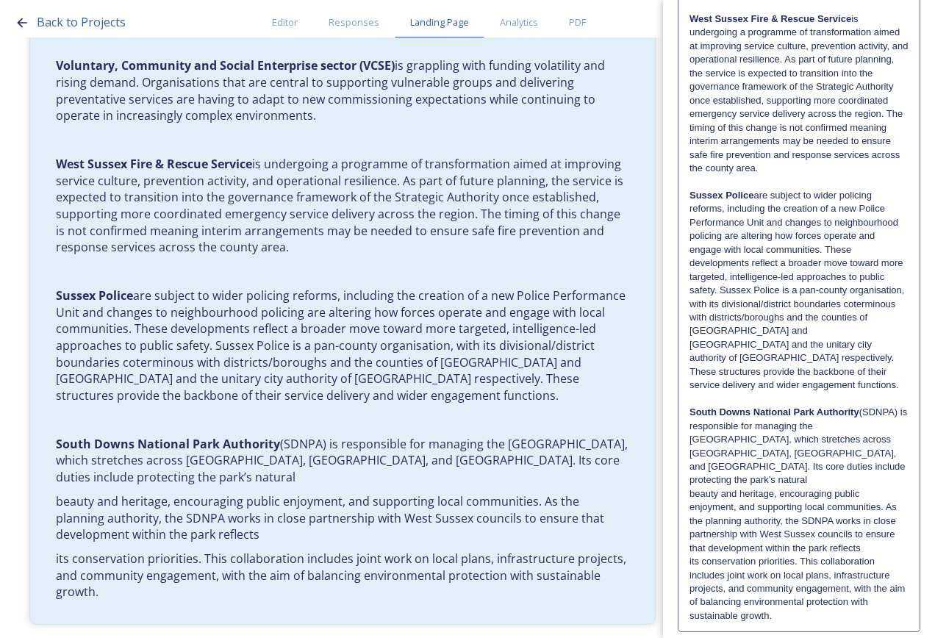
scroll to position [1179, 0]
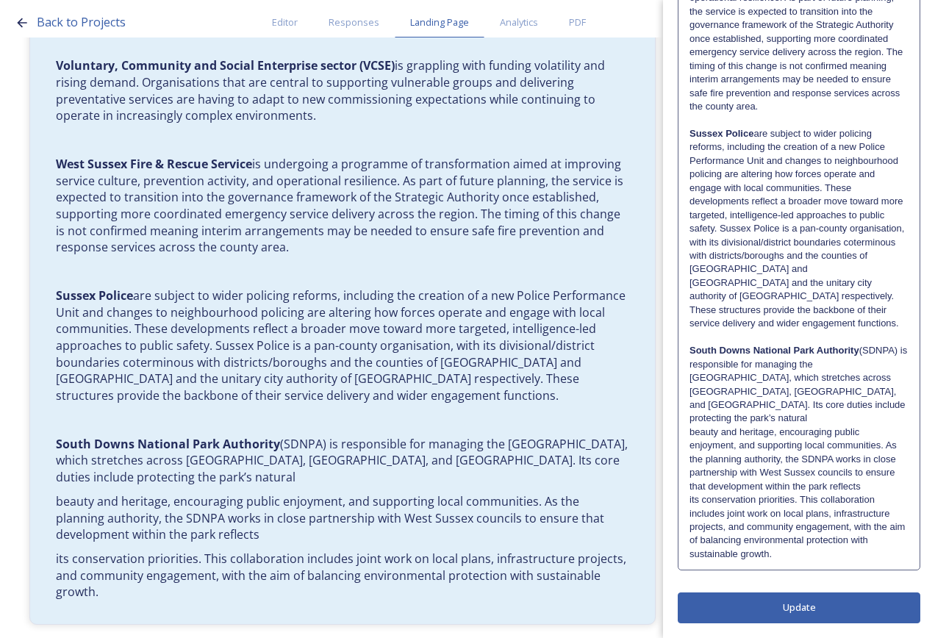
click at [890, 418] on p "South Downs National Park Authority (SDNPA) is responsible for managing the [GE…" at bounding box center [799, 385] width 219 height 82
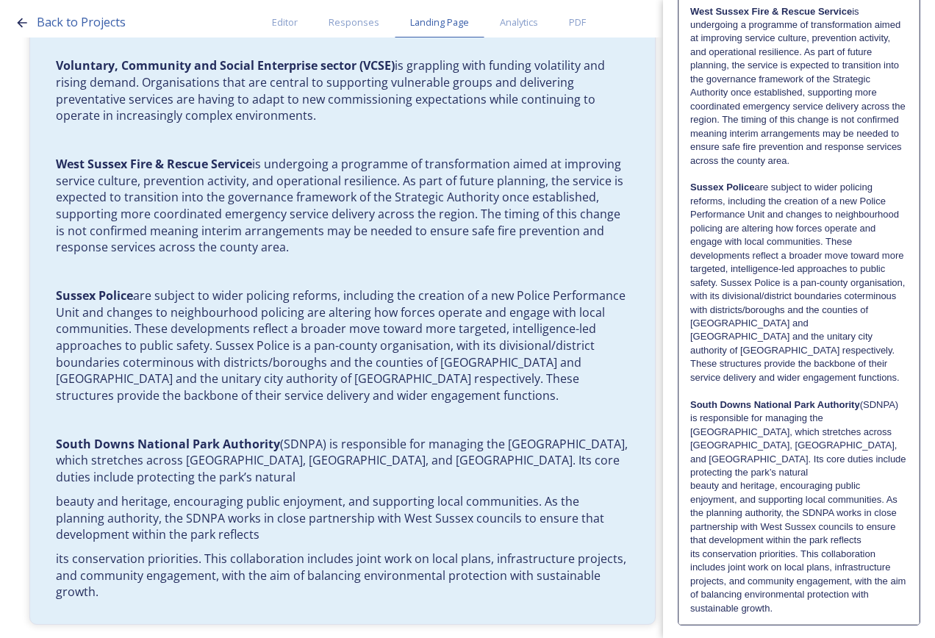
scroll to position [1233, 0]
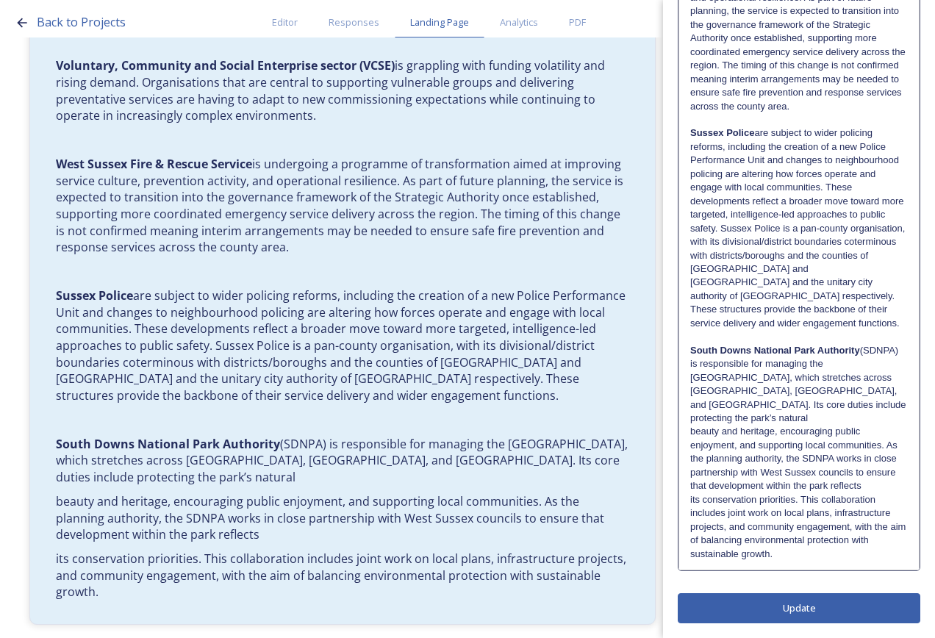
click at [890, 418] on p "South Downs National Park Authority (SDNPA) is responsible for managing the [GE…" at bounding box center [799, 385] width 218 height 82
click at [893, 482] on p "South Downs National Park Authority (SDNPA) is responsible for managing the [GE…" at bounding box center [799, 418] width 218 height 149
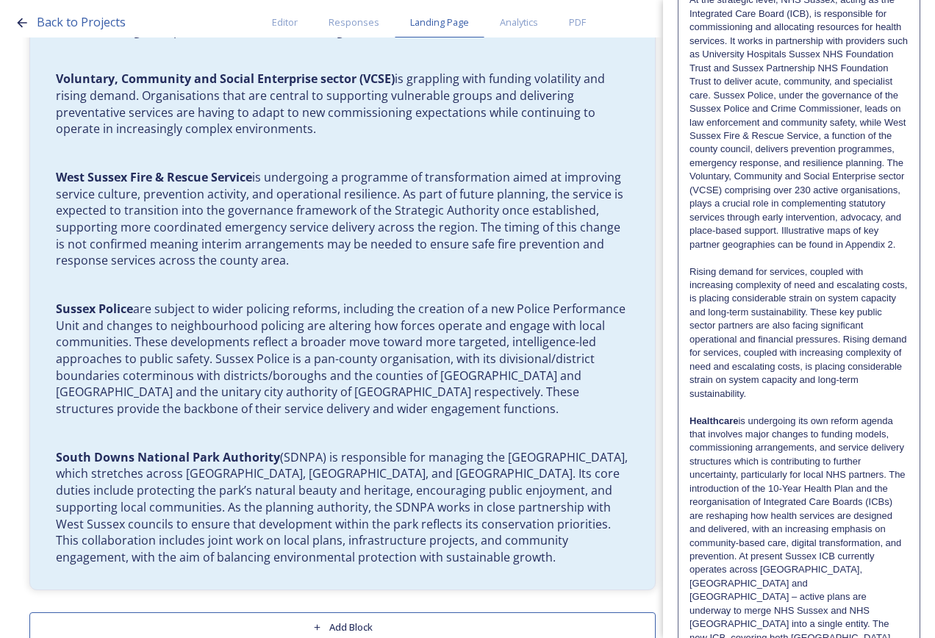
scroll to position [515, 0]
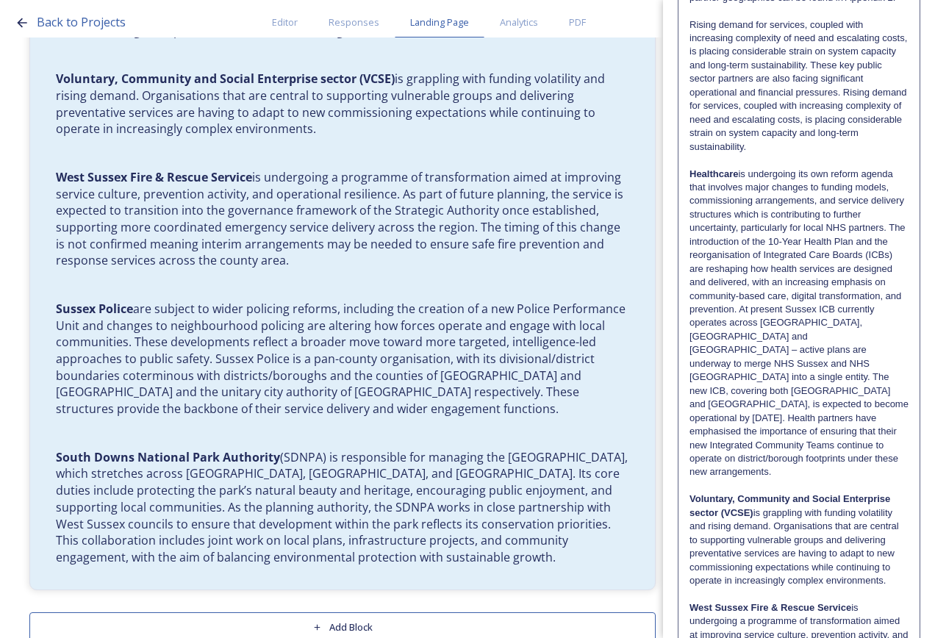
click at [831, 575] on p "Voluntary, Community and Social Enterprise sector (VCSE) is grappling with fund…" at bounding box center [799, 540] width 219 height 95
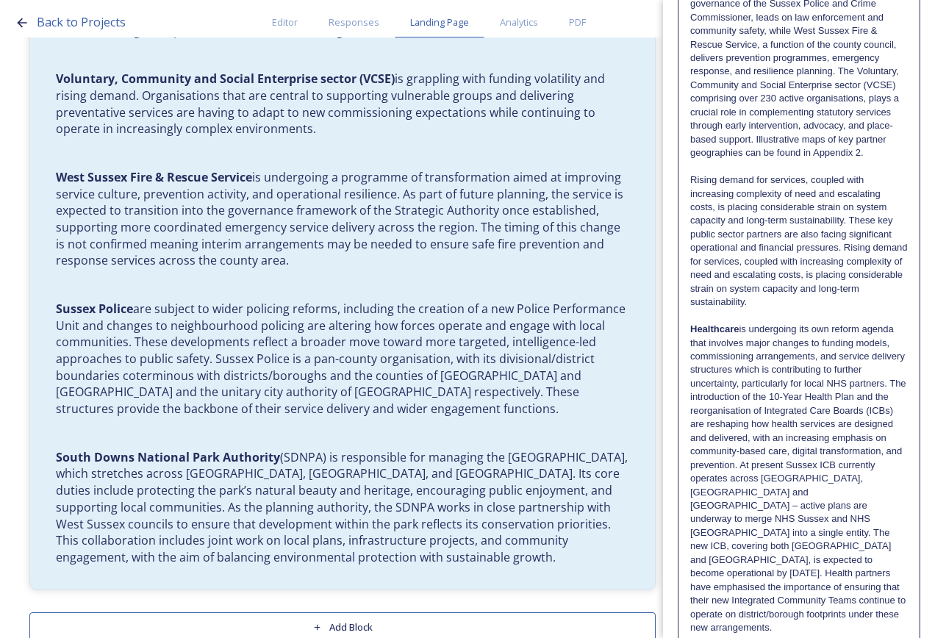
scroll to position [441, 0]
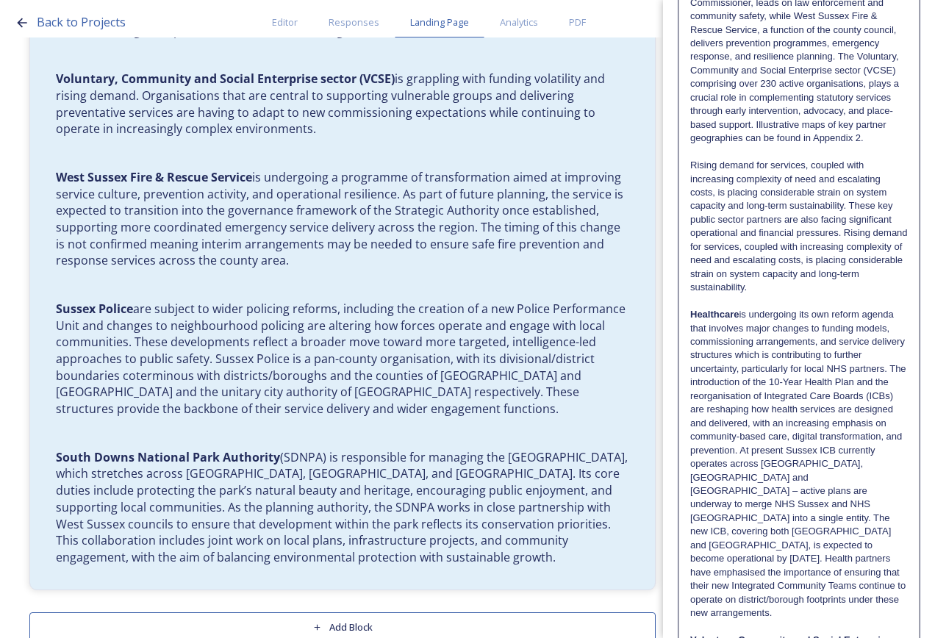
click at [694, 320] on strong "Healthcare" at bounding box center [714, 314] width 49 height 11
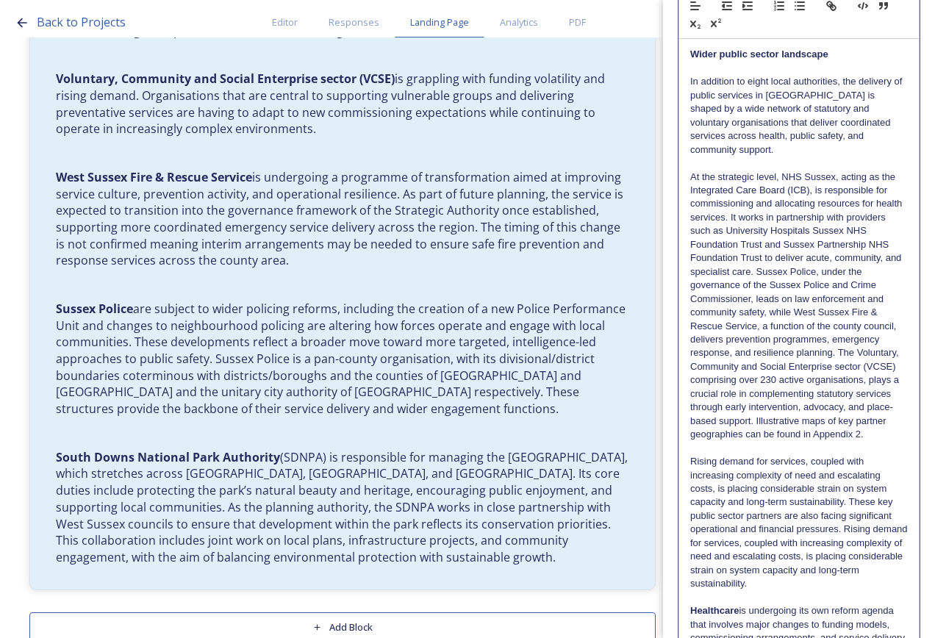
scroll to position [0, 0]
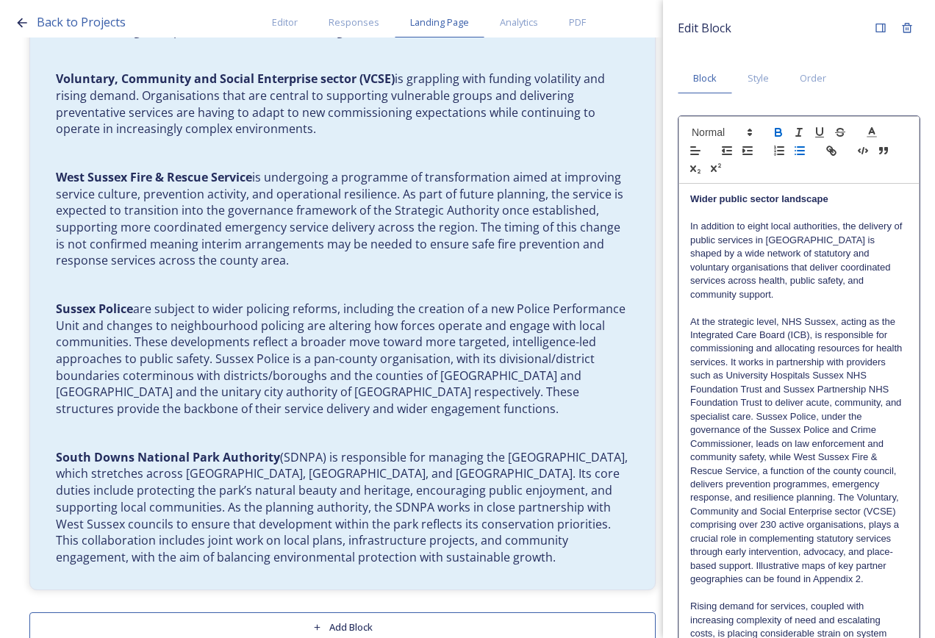
click at [805, 155] on icon "button" at bounding box center [799, 150] width 13 height 13
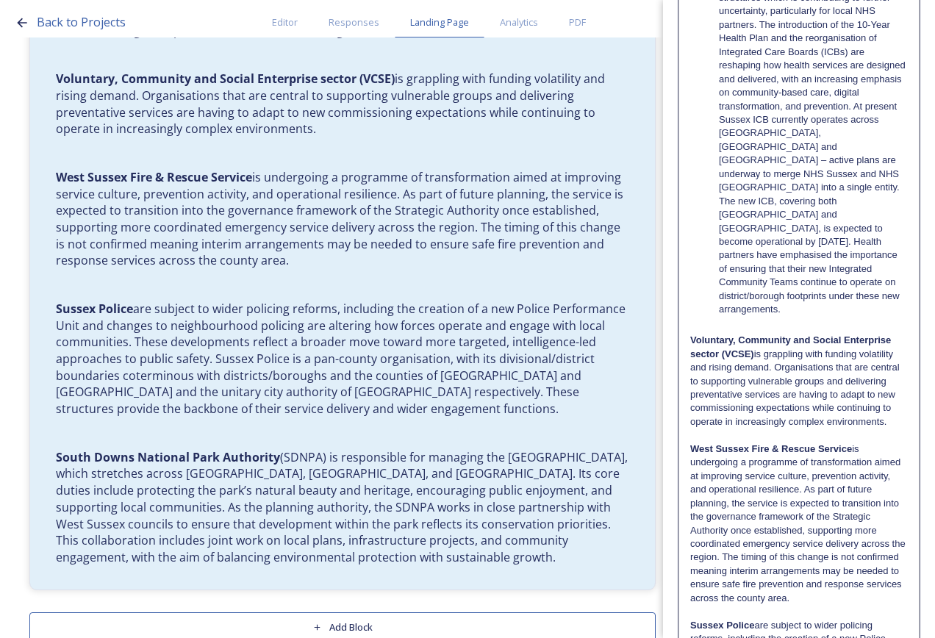
scroll to position [818, 0]
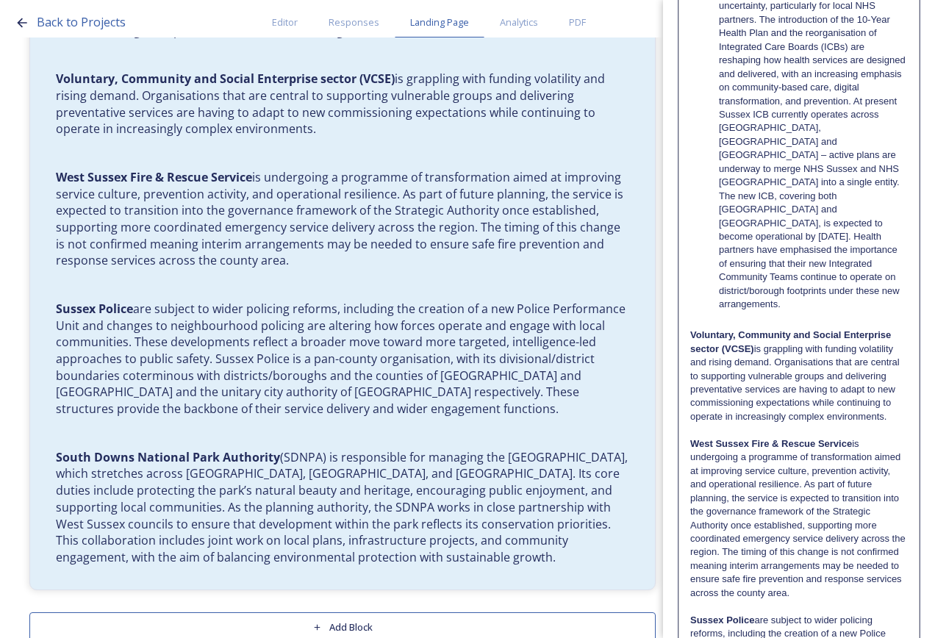
click at [690, 322] on div "Wider public sector landscape In addition to eight local authorities, the deliv…" at bounding box center [799, 204] width 240 height 1677
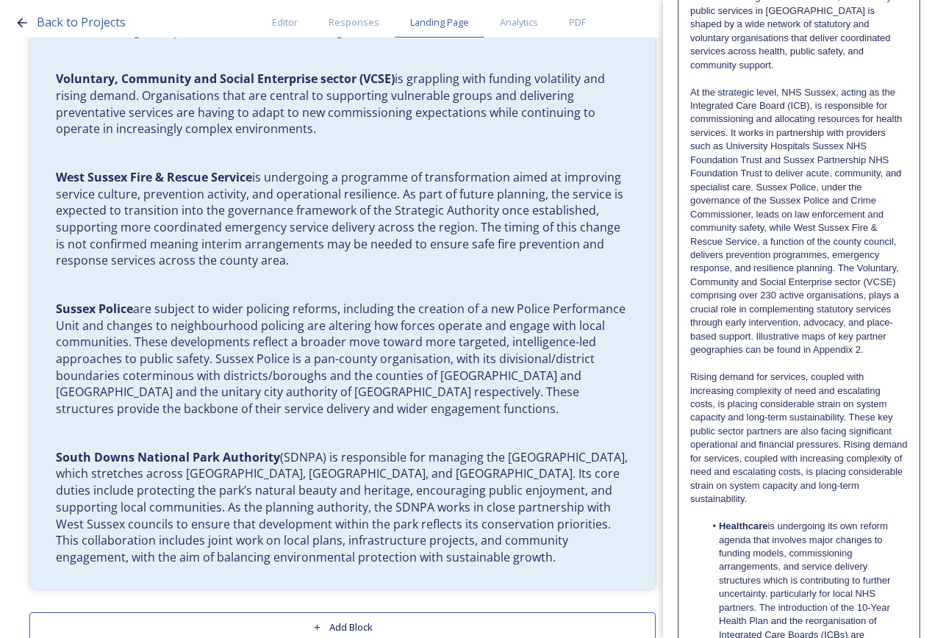
scroll to position [0, 0]
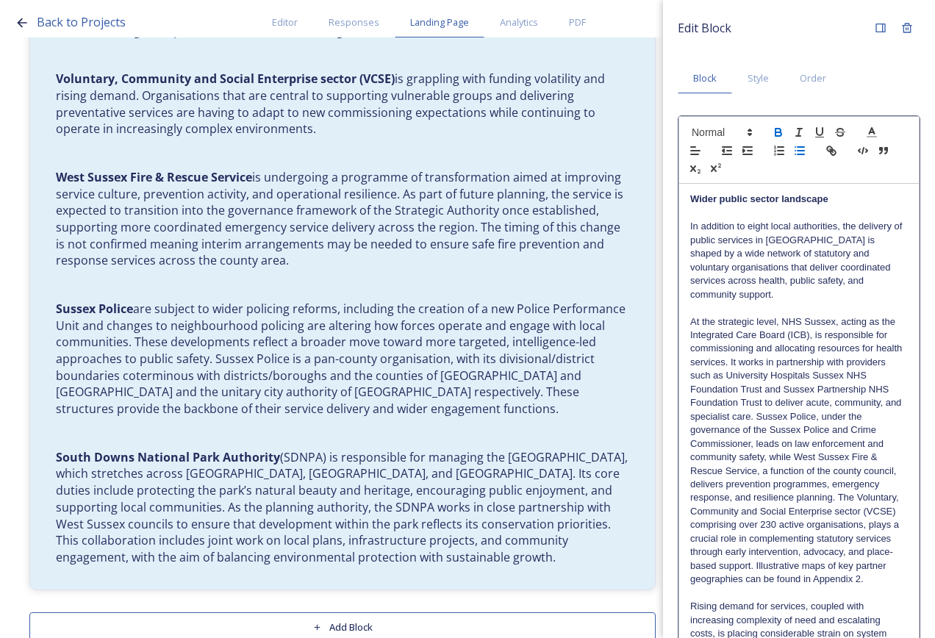
click at [796, 148] on icon "button" at bounding box center [799, 150] width 13 height 13
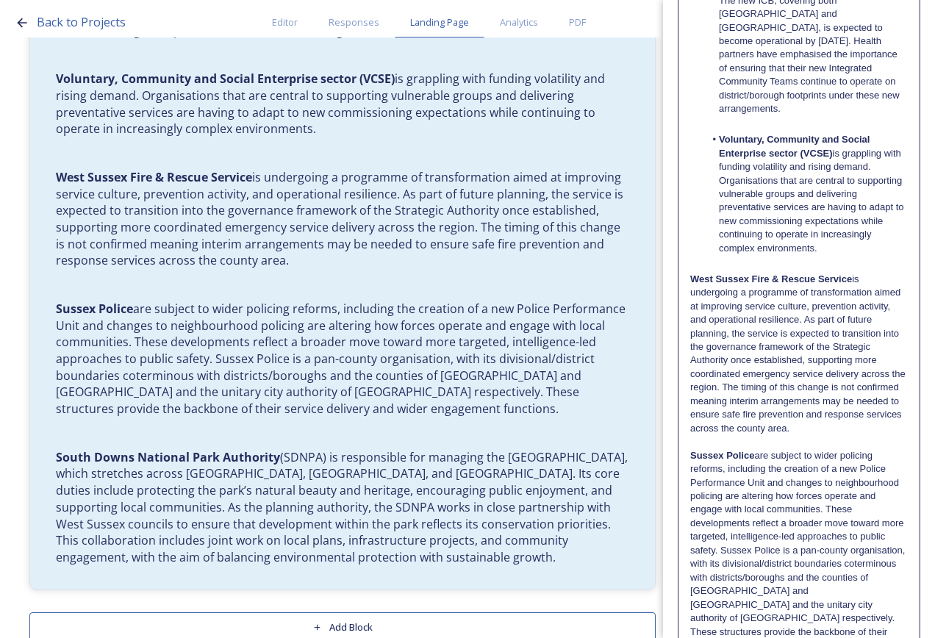
scroll to position [1015, 0]
click at [690, 263] on div "Wider public sector landscape In addition to eight local authorities, the deliv…" at bounding box center [799, 22] width 240 height 1707
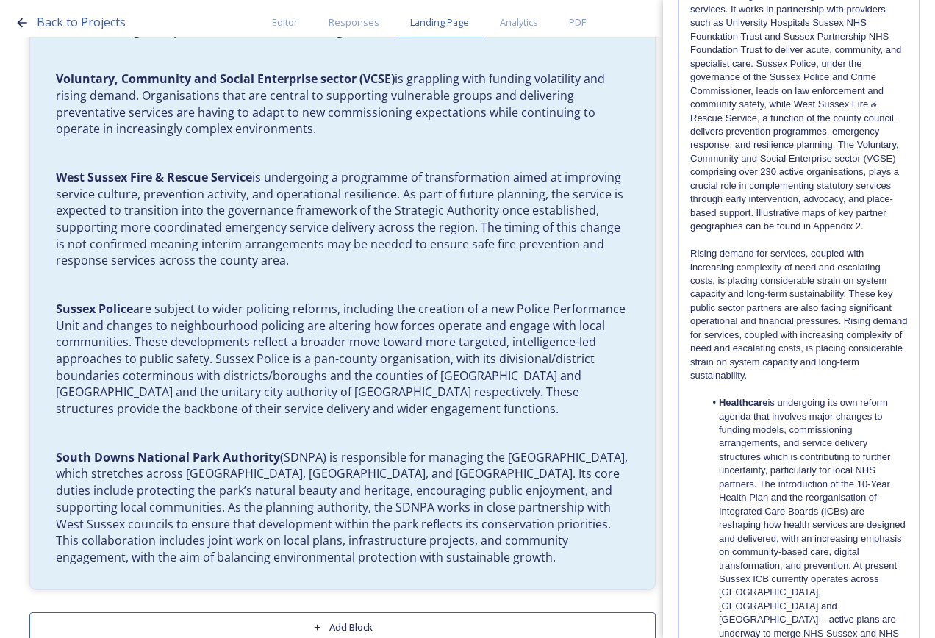
scroll to position [0, 0]
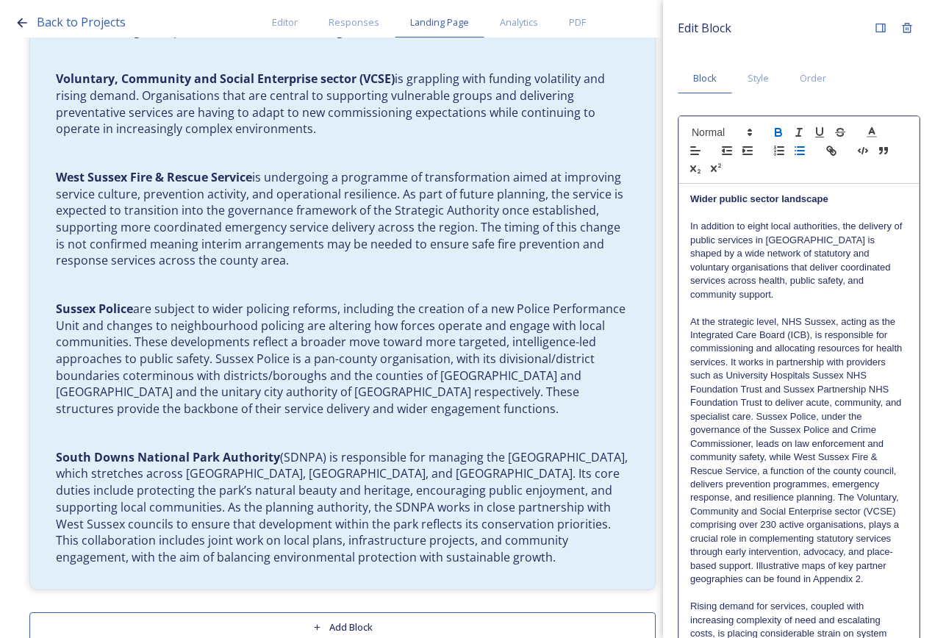
click at [800, 151] on line "button" at bounding box center [801, 151] width 7 height 0
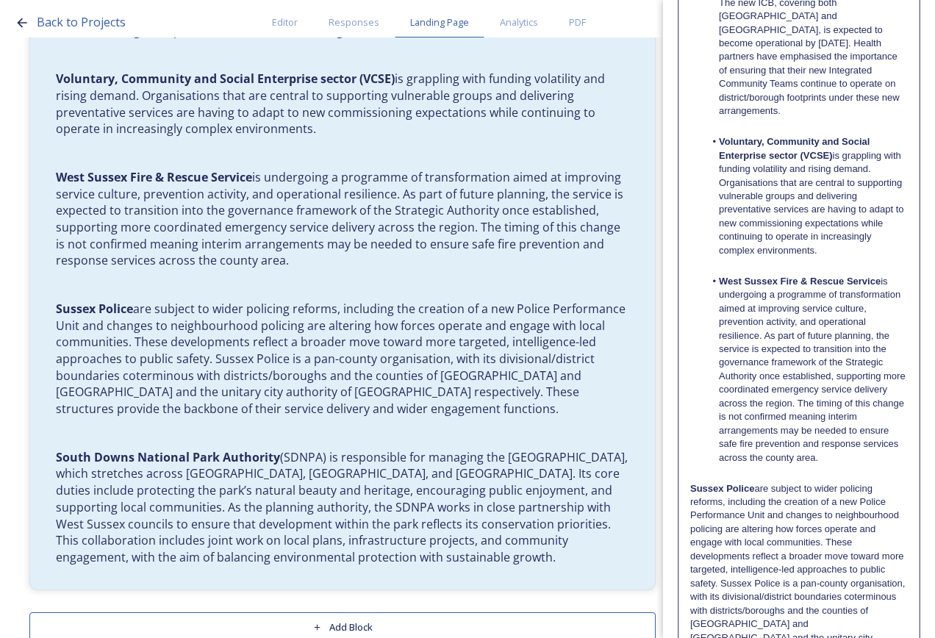
scroll to position [985, 0]
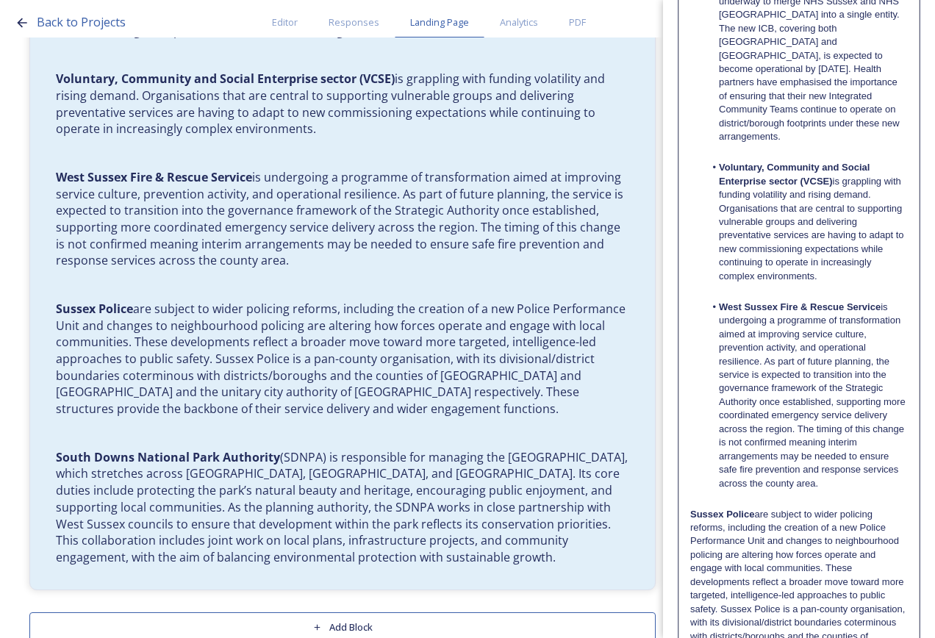
click at [693, 509] on strong "Sussex Police" at bounding box center [722, 514] width 64 height 11
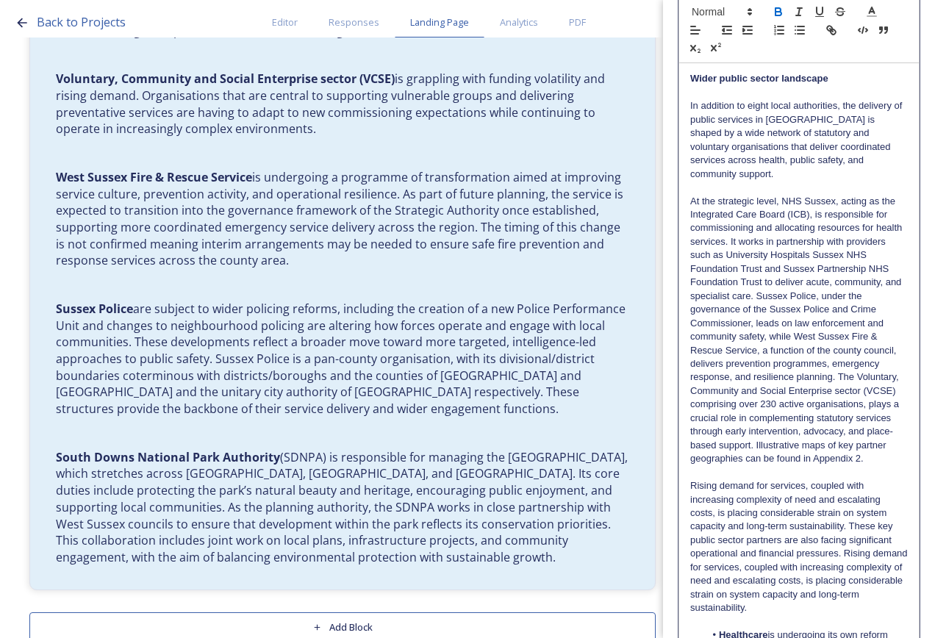
scroll to position [0, 0]
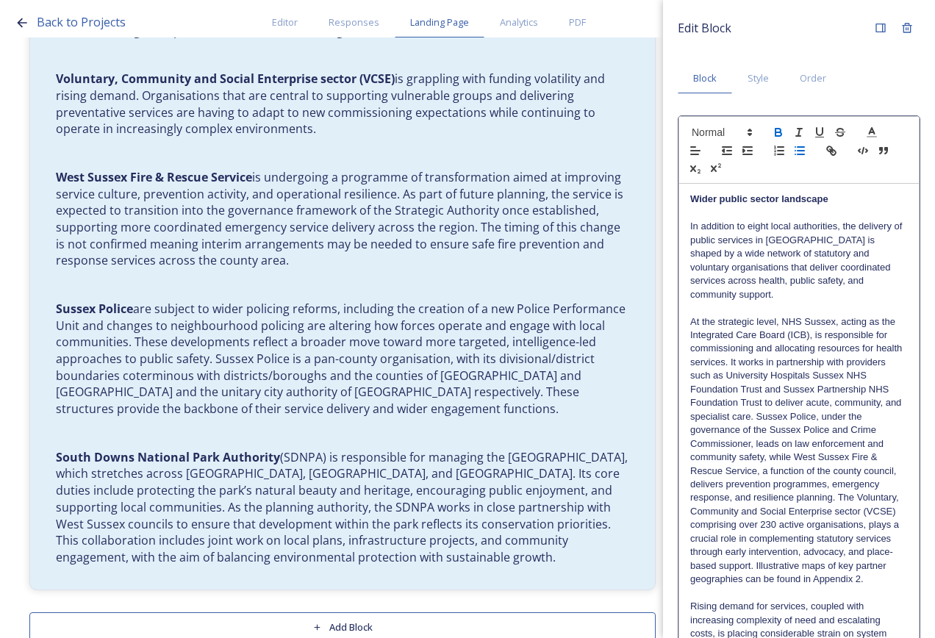
click at [800, 151] on icon "button" at bounding box center [799, 150] width 13 height 13
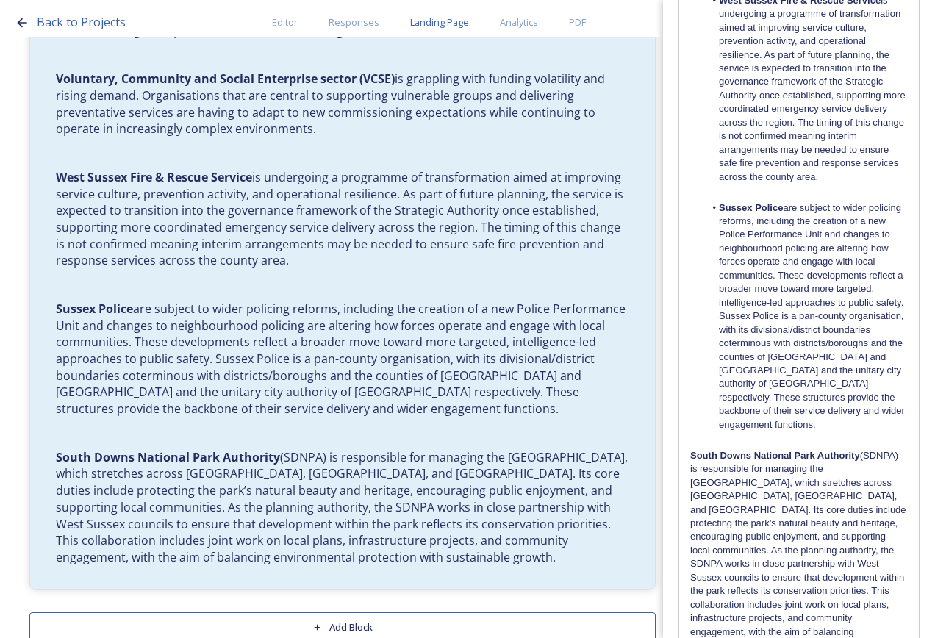
scroll to position [1384, 0]
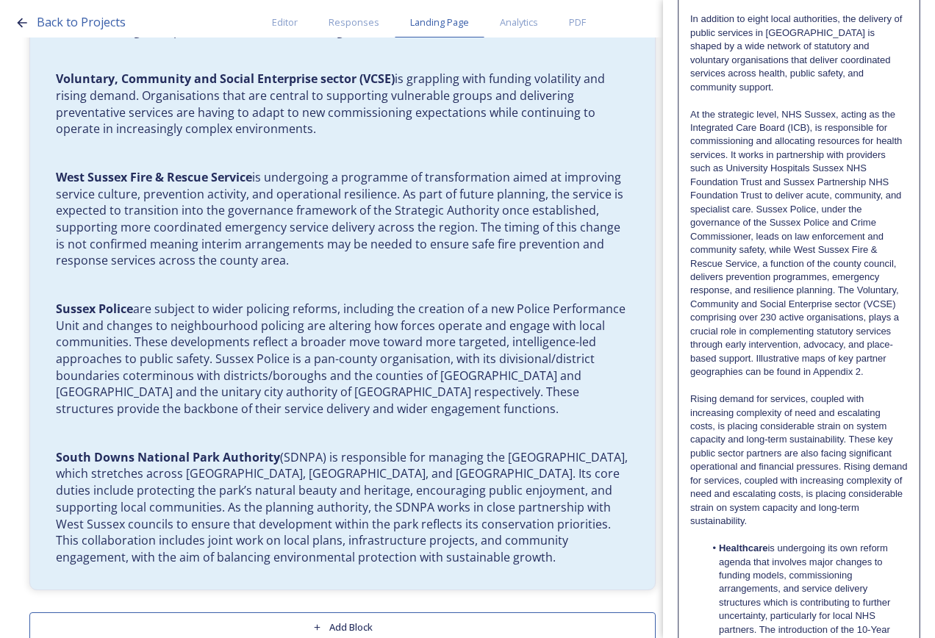
scroll to position [0, 0]
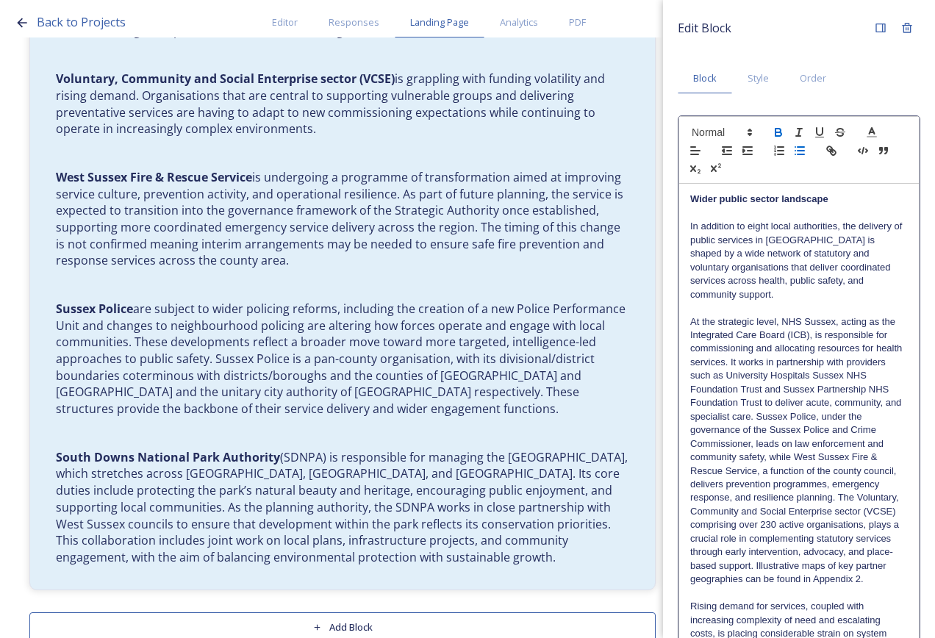
click at [805, 154] on icon "button" at bounding box center [799, 150] width 13 height 13
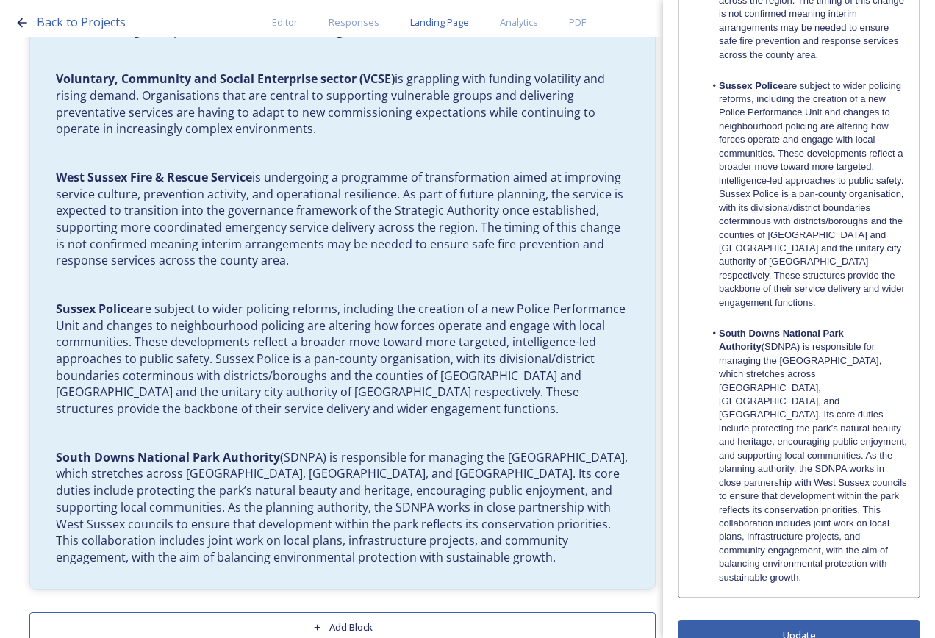
scroll to position [1428, 0]
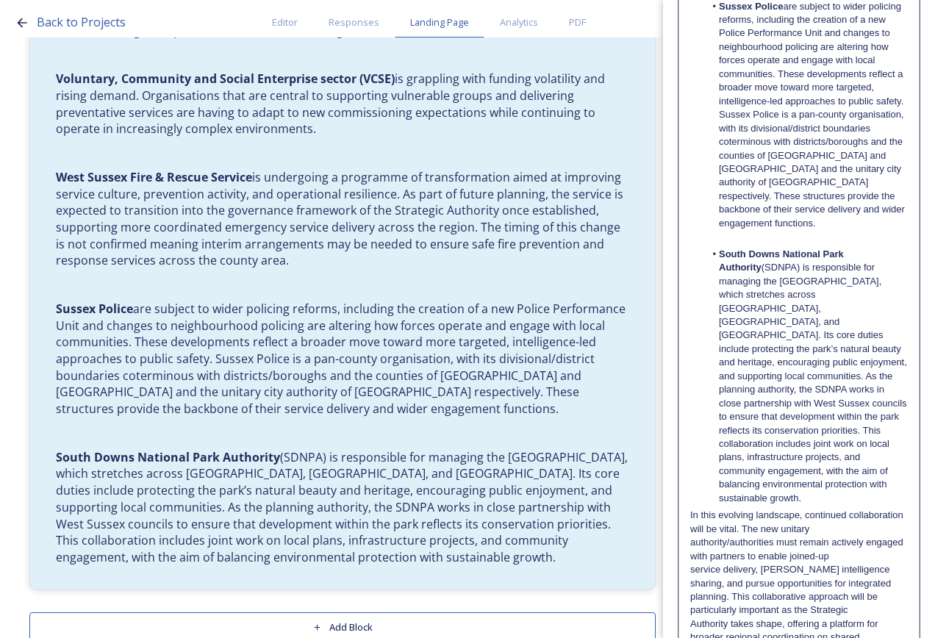
scroll to position [1672, 0]
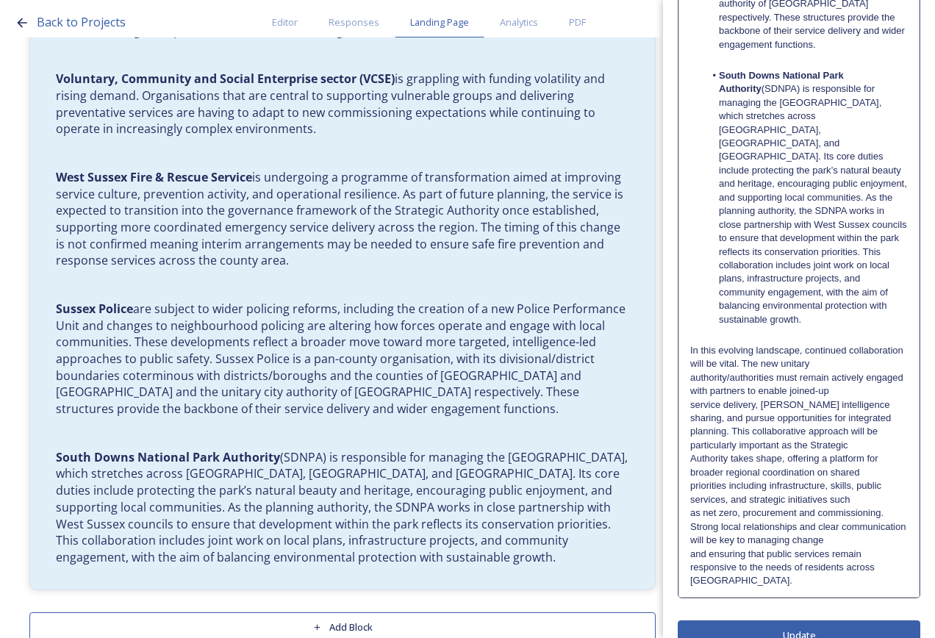
click at [848, 344] on p "In this evolving landscape, continued collaboration will be vital. The new unit…" at bounding box center [799, 357] width 218 height 27
click at [868, 349] on p "In this evolving landscape, continued collaboration will be vital. The new unit…" at bounding box center [799, 357] width 218 height 27
click at [860, 401] on p "service delivery, [PERSON_NAME] intelligence sharing, and pursue opportunities …" at bounding box center [799, 412] width 218 height 27
click at [864, 426] on p "service delivery, [PERSON_NAME] intelligence sharing, and pursue opportunities …" at bounding box center [799, 426] width 218 height 54
click at [861, 461] on p "service delivery, [PERSON_NAME] intelligence sharing, and pursue opportunities …" at bounding box center [799, 440] width 218 height 82
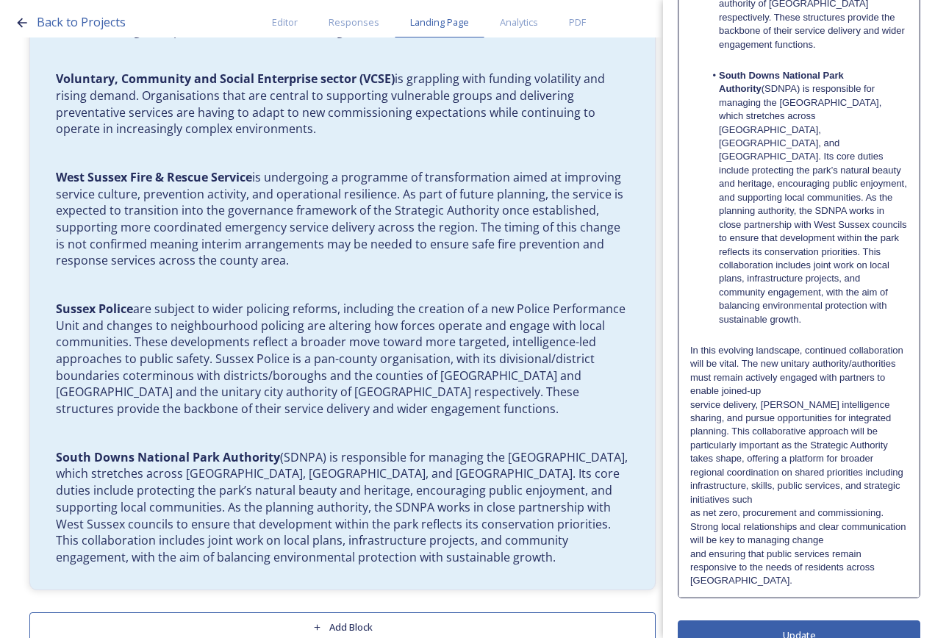
click at [868, 484] on p "service delivery, [PERSON_NAME] intelligence sharing, and pursue opportunities …" at bounding box center [799, 453] width 218 height 109
click at [857, 497] on p "service delivery, [PERSON_NAME] intelligence sharing, and pursue opportunities …" at bounding box center [799, 460] width 218 height 122
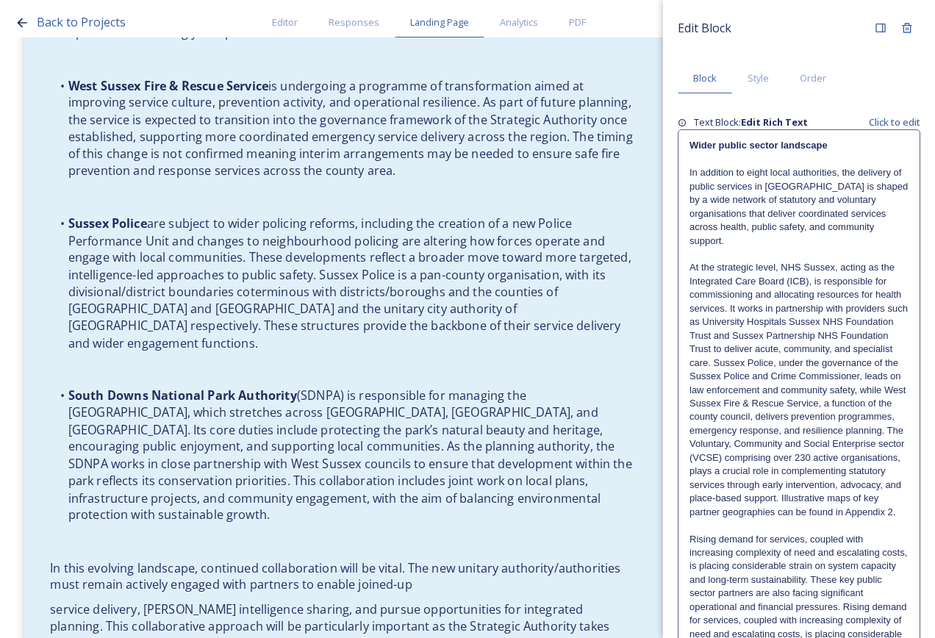
scroll to position [2730, 0]
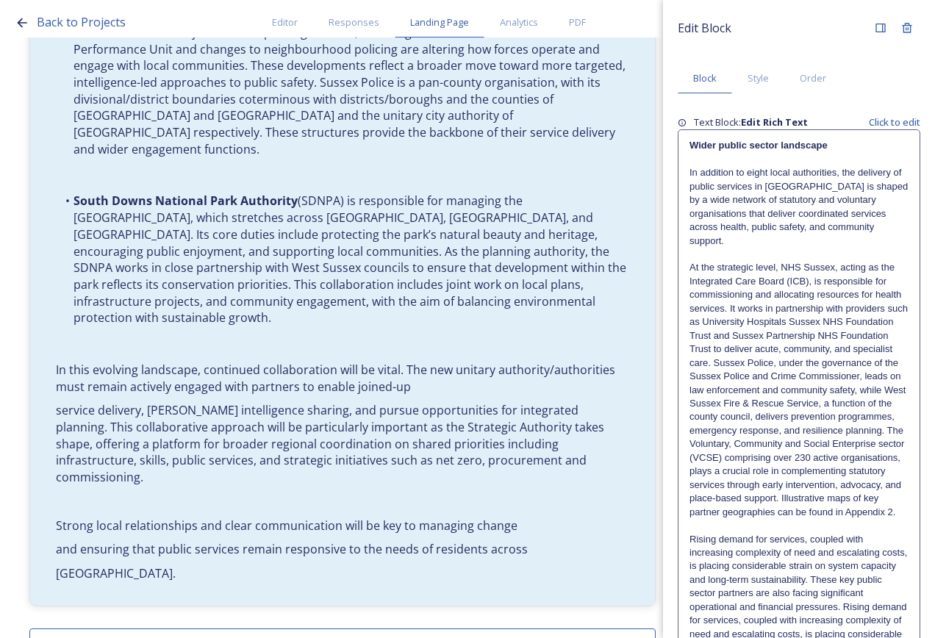
click at [793, 532] on p at bounding box center [799, 525] width 219 height 13
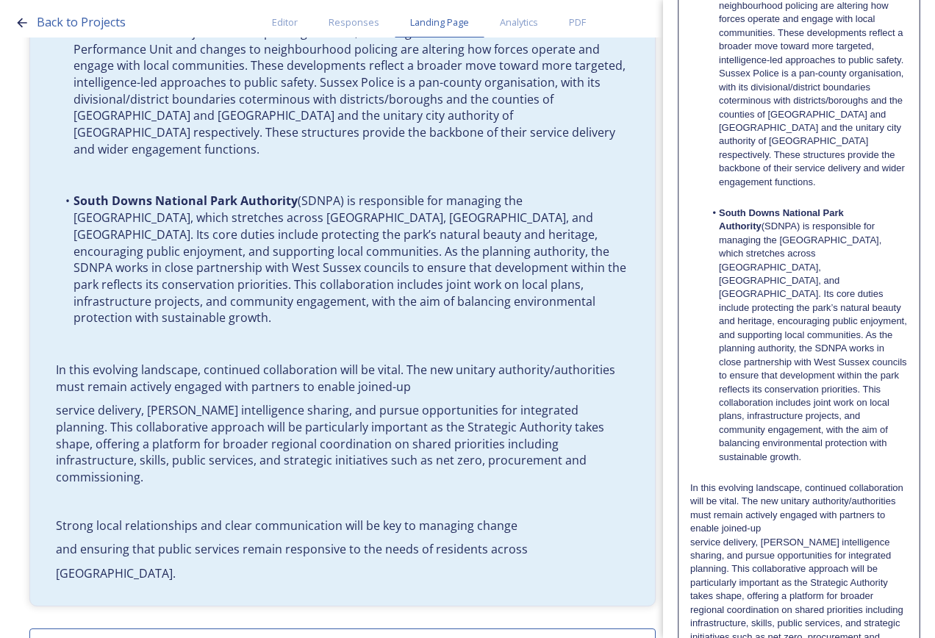
scroll to position [1699, 0]
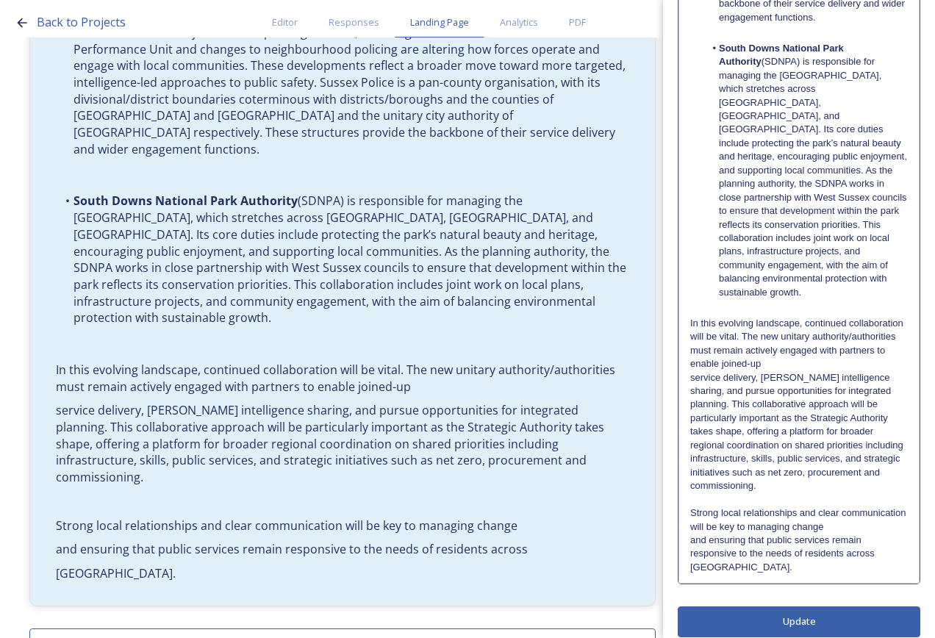
click at [866, 353] on p "In this evolving landscape, continued collaboration will be vital. The new unit…" at bounding box center [799, 344] width 218 height 54
click at [871, 352] on p "In this evolving landscape, continued collaboration will be vital. The new unit…" at bounding box center [799, 344] width 218 height 54
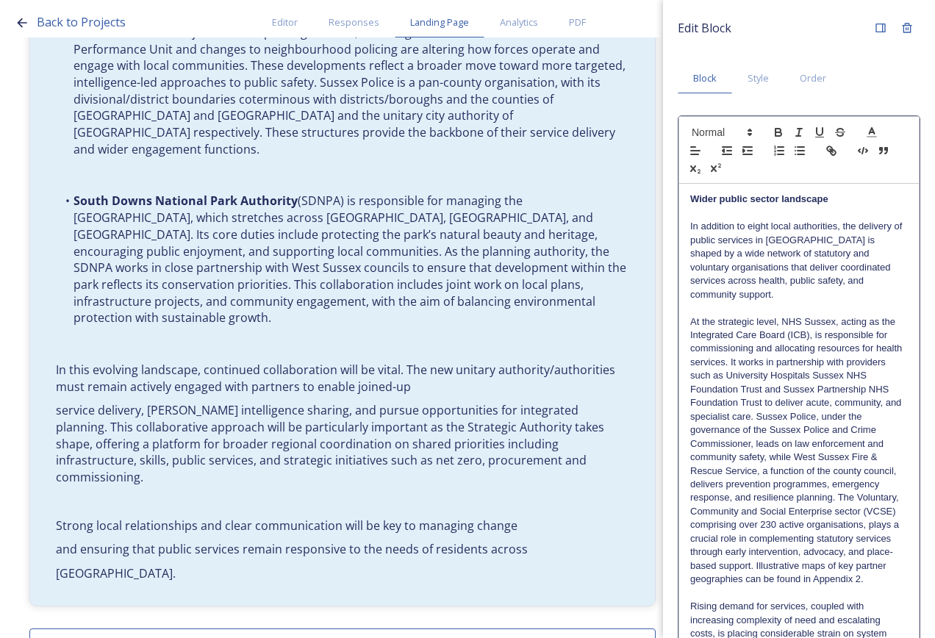
scroll to position [2722, 0]
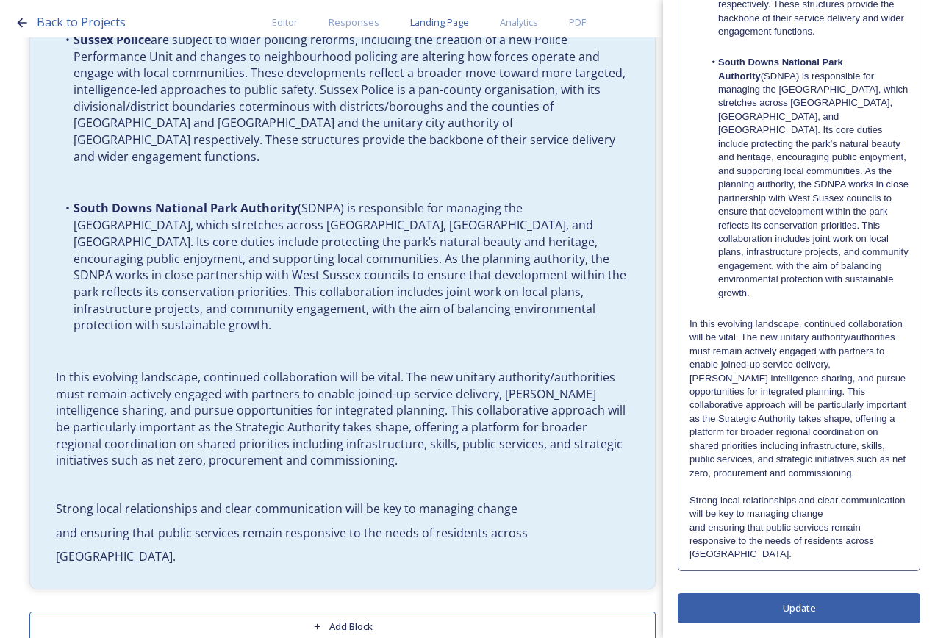
click at [858, 502] on p "Strong local relationships and clear communication will be key to managing chan…" at bounding box center [799, 507] width 219 height 27
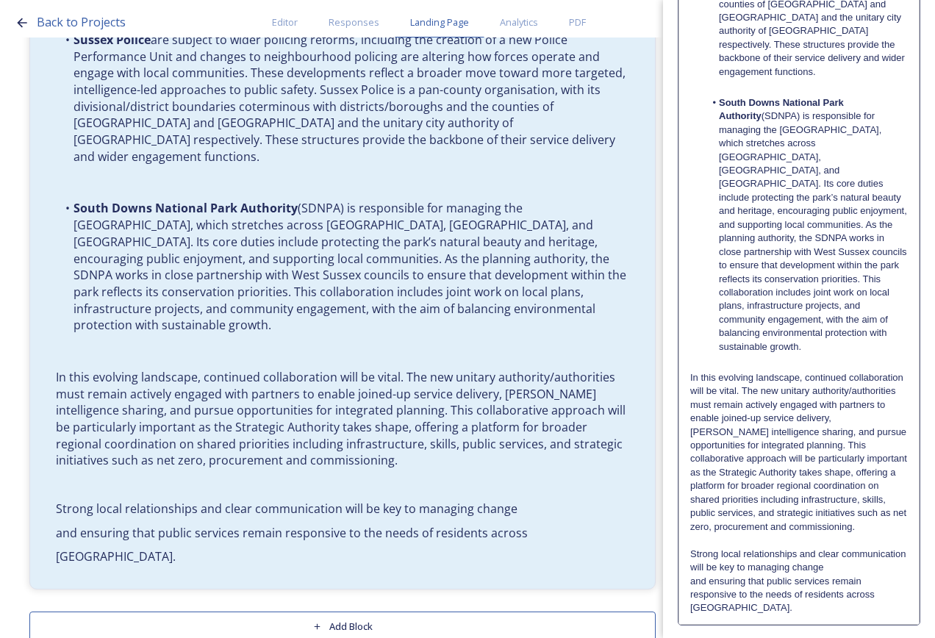
scroll to position [1699, 0]
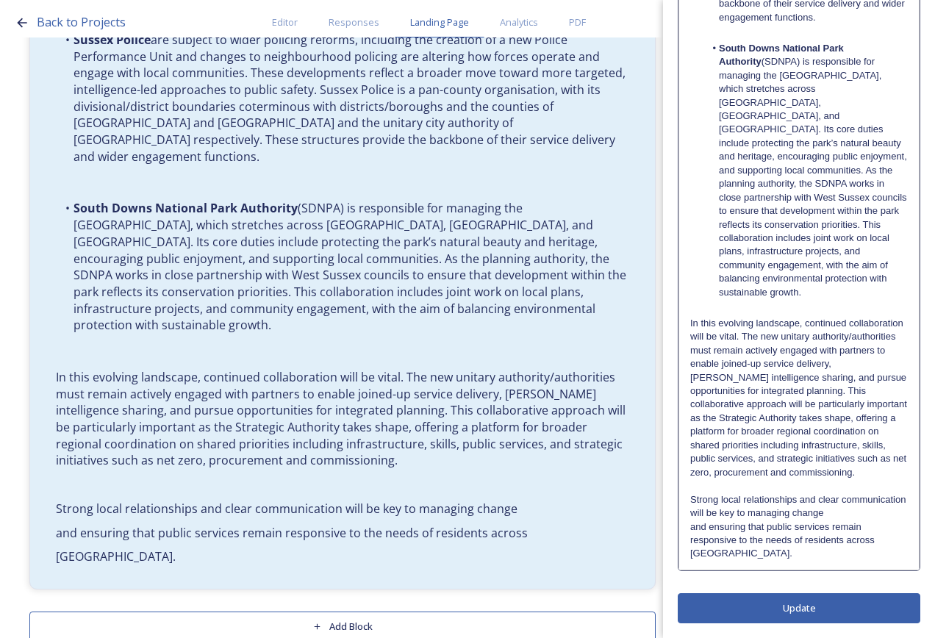
click at [846, 500] on p "Strong local relationships and clear communication will be key to managing chan…" at bounding box center [799, 506] width 218 height 27
click at [893, 512] on p "Strong local relationships and clear communication will be key to managing chan…" at bounding box center [799, 506] width 218 height 27
click at [873, 527] on p "Strong local relationships and clear communication will be key to managing chan…" at bounding box center [799, 520] width 218 height 54
click at [874, 539] on p "Strong local relationships and clear communication will be key to managing chan…" at bounding box center [799, 520] width 218 height 54
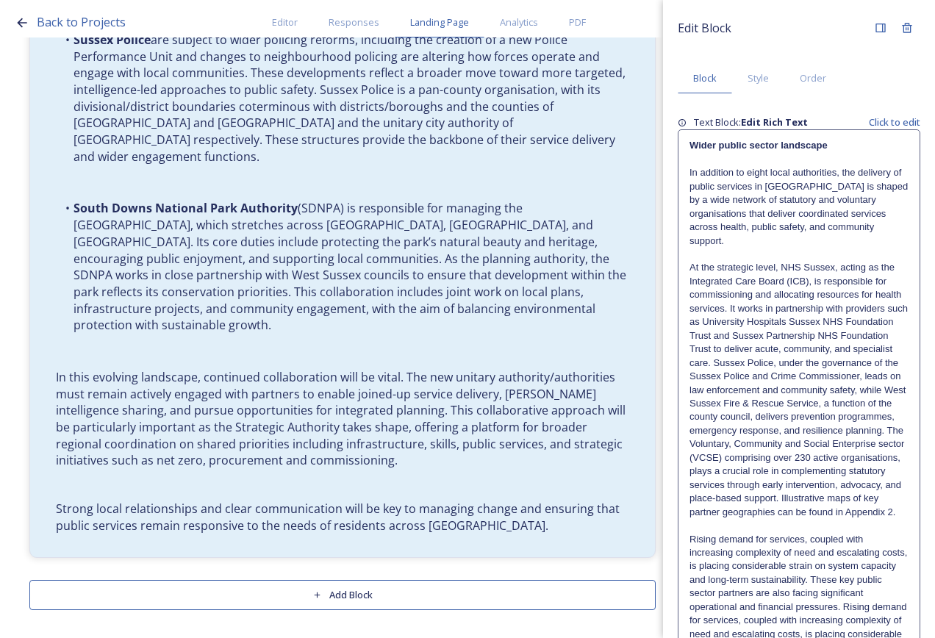
scroll to position [2691, 0]
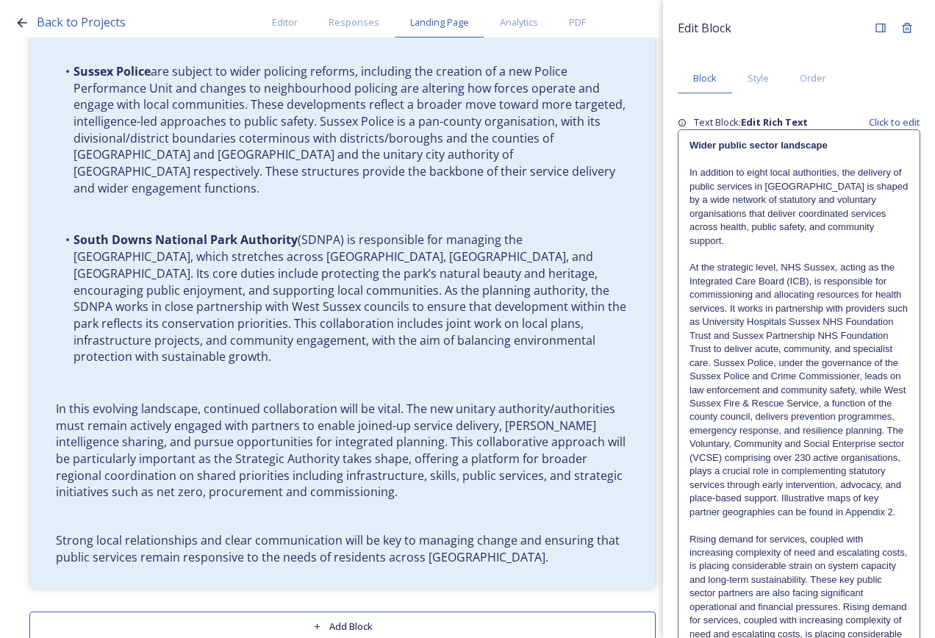
click at [844, 395] on p "At the strategic level, NHS Sussex, acting as the Integrated Care Board (ICB), …" at bounding box center [799, 390] width 219 height 258
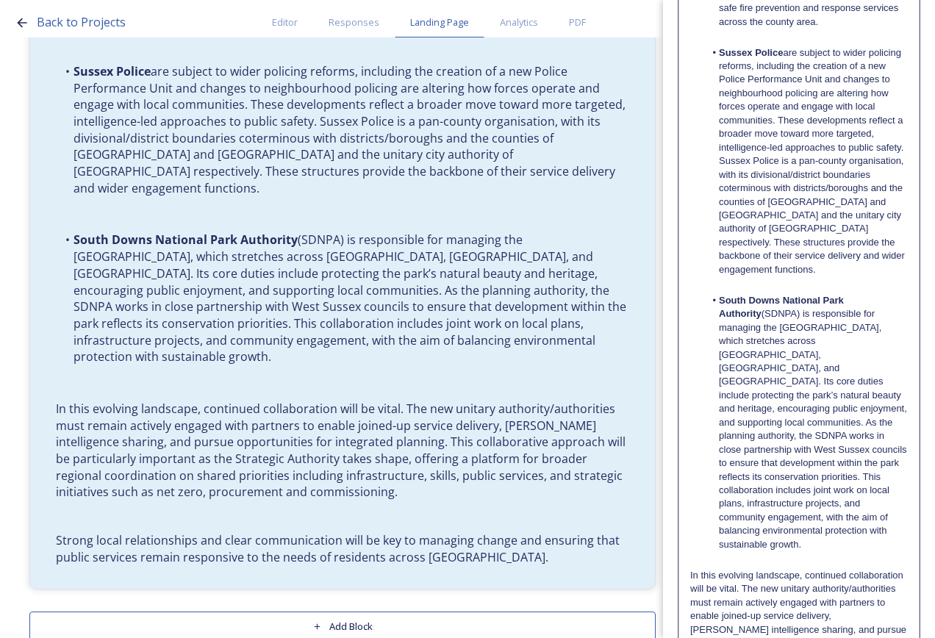
scroll to position [1699, 0]
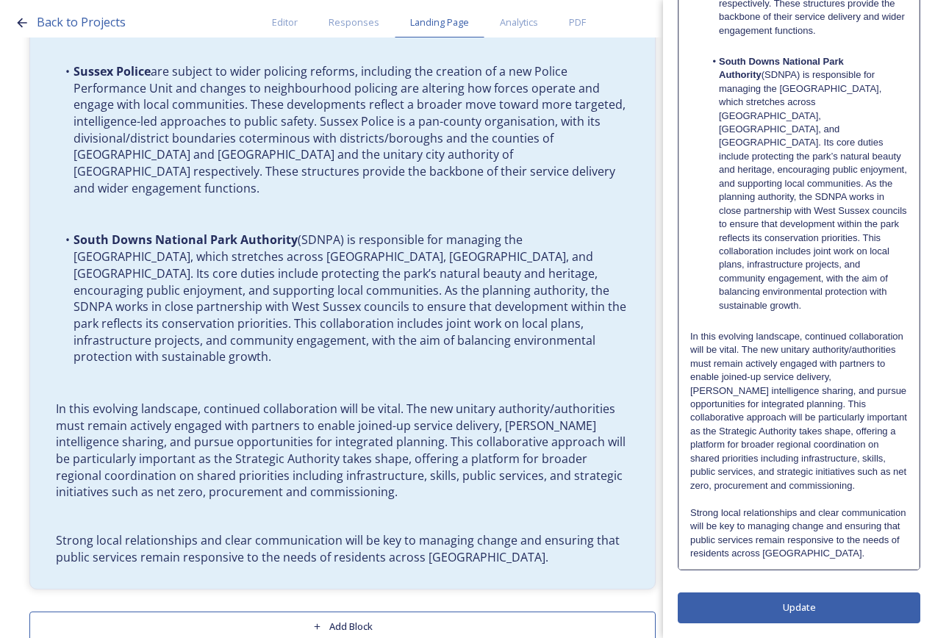
click at [807, 556] on p "Strong local relationships and clear communication will be key to managing chan…" at bounding box center [799, 534] width 218 height 54
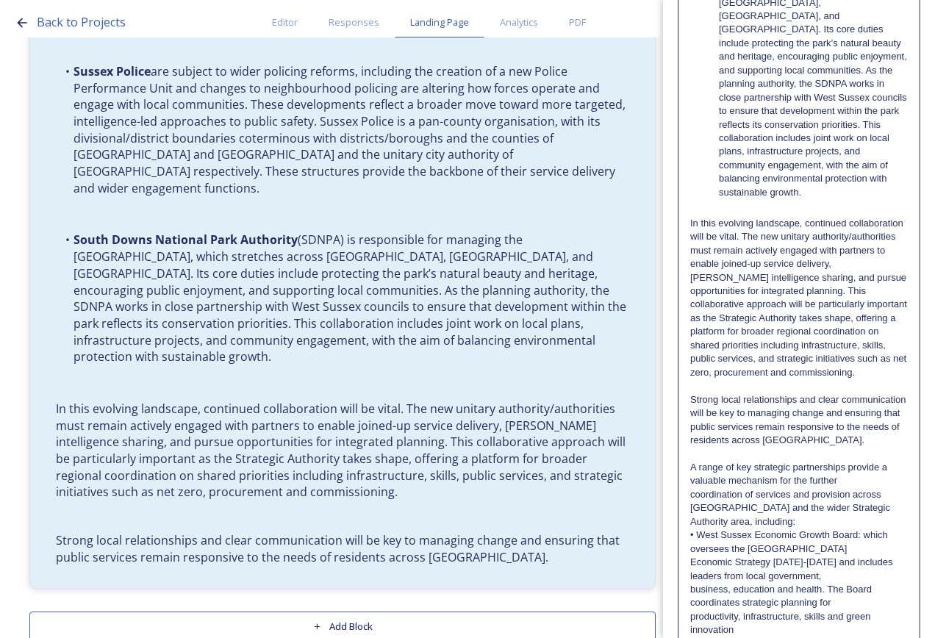
scroll to position [2059, 0]
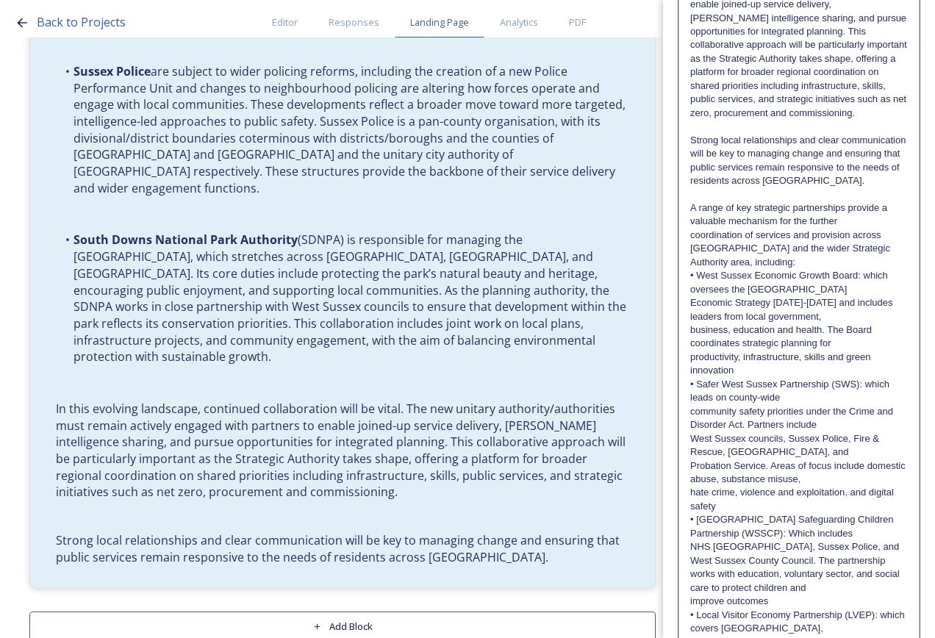
click at [804, 349] on p "business, education and health. The Board coordinates strategic planning for" at bounding box center [799, 337] width 218 height 27
click at [804, 269] on p "Authority area, including:" at bounding box center [799, 262] width 218 height 13
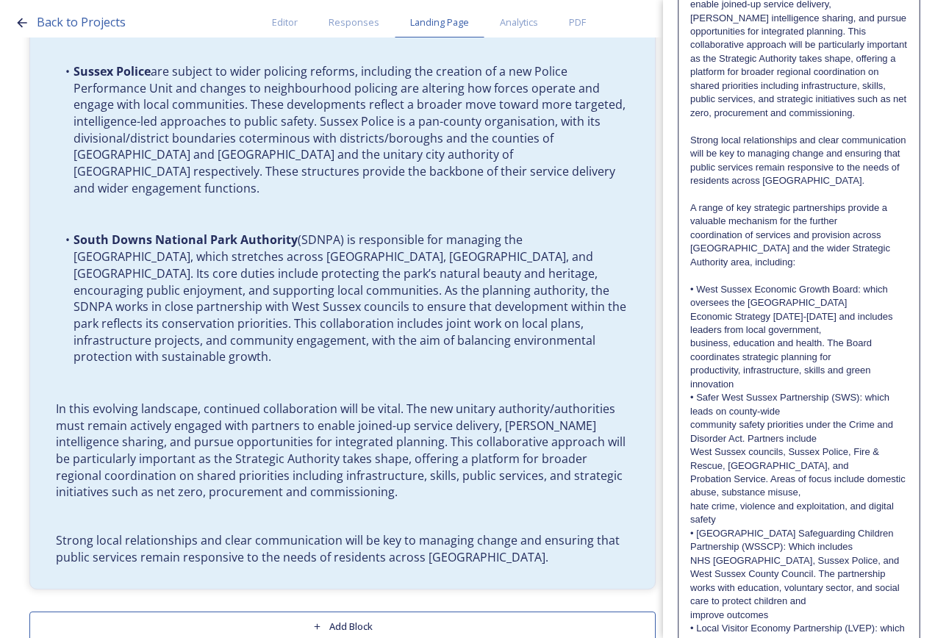
click at [888, 221] on p "A range of key strategic partnerships provide a valuable mechanism for the furt…" at bounding box center [799, 214] width 218 height 27
click at [862, 245] on p "coordination of services and provision across [GEOGRAPHIC_DATA] and the wider S…" at bounding box center [799, 242] width 218 height 27
click at [861, 229] on p "A range of key strategic partnerships provide a valuable mechanism for the furt…" at bounding box center [799, 214] width 218 height 27
click at [860, 256] on p "A range of key strategic partnerships provide a valuable mechanism for the furt…" at bounding box center [799, 228] width 218 height 54
click at [699, 289] on p "• West Sussex Economic Growth Board: which oversees the [GEOGRAPHIC_DATA]" at bounding box center [799, 296] width 218 height 27
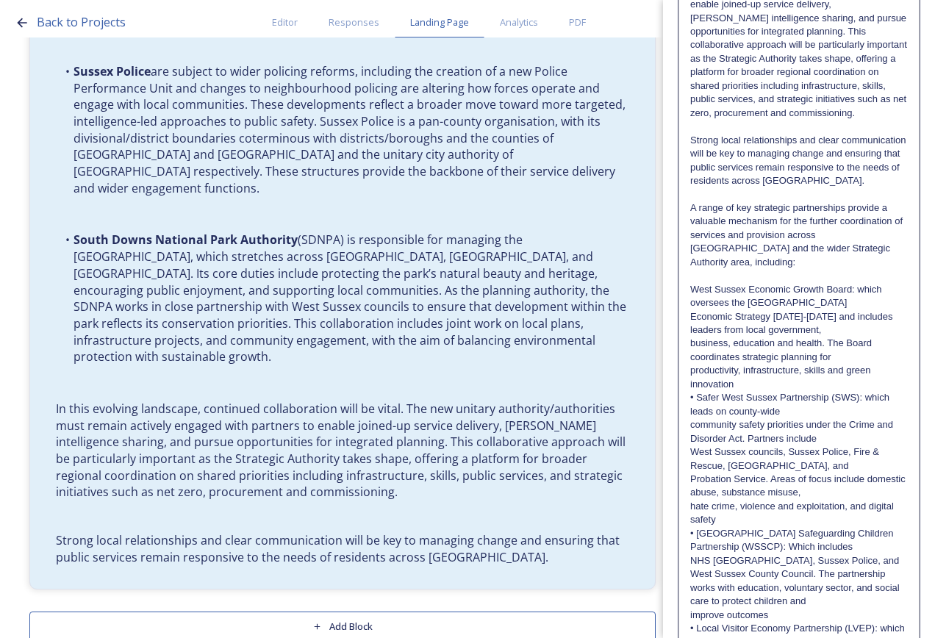
click at [825, 302] on p "West Sussex Economic Growth Board: which oversees the [GEOGRAPHIC_DATA]" at bounding box center [799, 296] width 218 height 27
drag, startPoint x: 853, startPoint y: 289, endPoint x: 689, endPoint y: 296, distance: 164.1
click at [773, 329] on p "West Sussex Economic Growth Board : which oversees the West Sussex Economic Str…" at bounding box center [799, 310] width 218 height 54
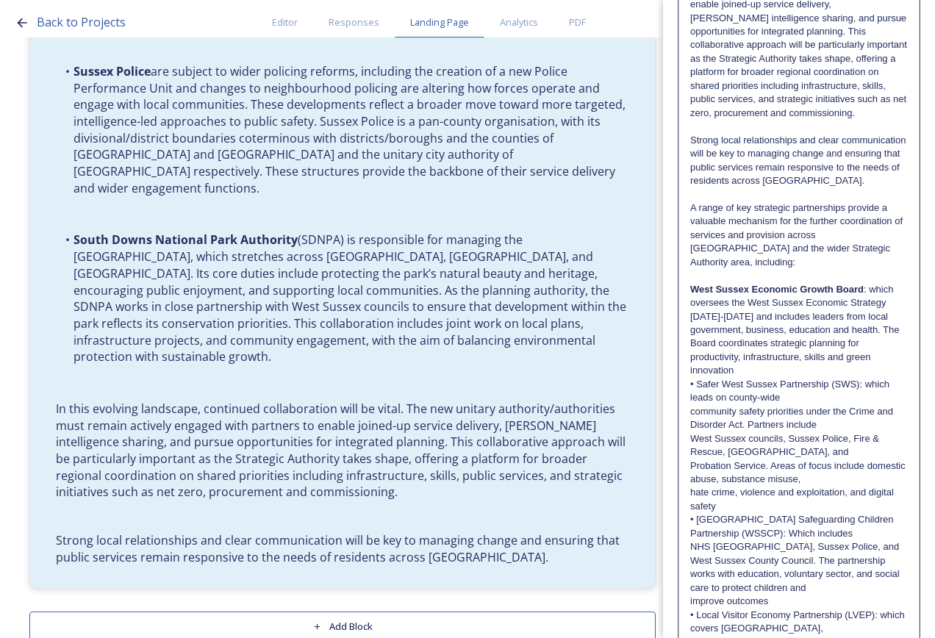
click at [698, 385] on p "• Safer West Sussex Partnership (SWS): which leads on county-wide" at bounding box center [799, 391] width 218 height 27
drag, startPoint x: 857, startPoint y: 383, endPoint x: 685, endPoint y: 382, distance: 171.3
click at [745, 370] on p "productivity, infrastructure, skills and green innovation" at bounding box center [799, 364] width 218 height 27
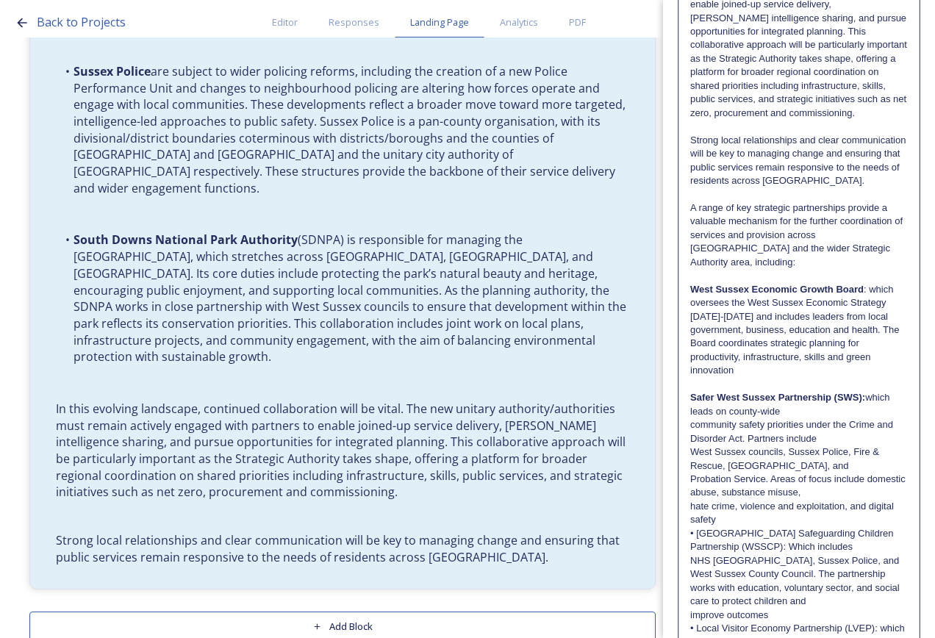
click at [797, 413] on p "Safer West Sussex Partnership (SWS): which leads on county-wide" at bounding box center [799, 404] width 218 height 27
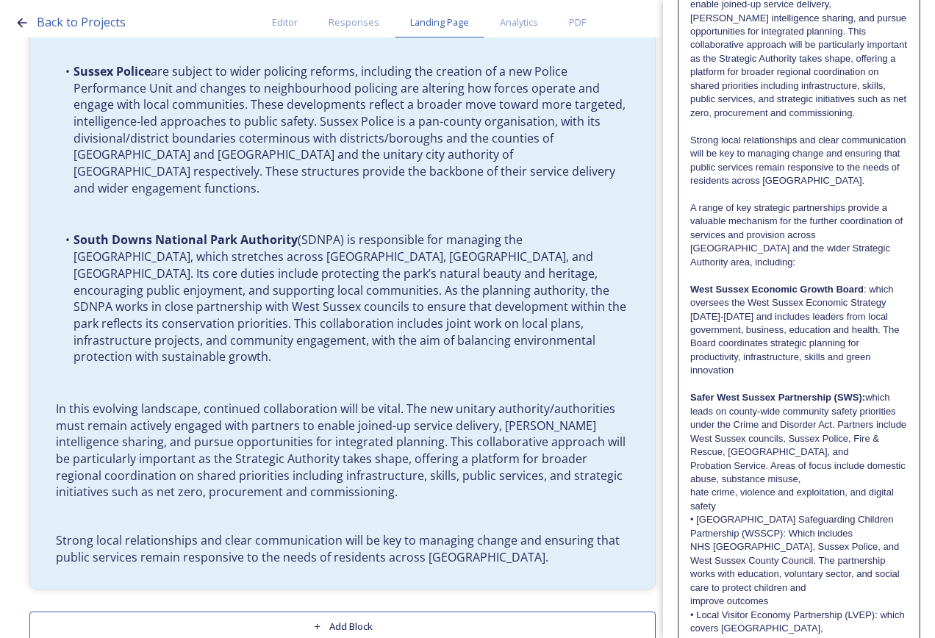
click at [806, 432] on p "Safer West Sussex Partnership (SWS): which leads on county-wide community safet…" at bounding box center [799, 411] width 218 height 40
click at [849, 456] on p "Safer West Sussex Partnership (SWS): which leads on county-wide community safet…" at bounding box center [799, 425] width 218 height 68
click at [846, 477] on p "Safer West Sussex Partnership (SWS): which leads on county-wide community safet…" at bounding box center [799, 438] width 218 height 95
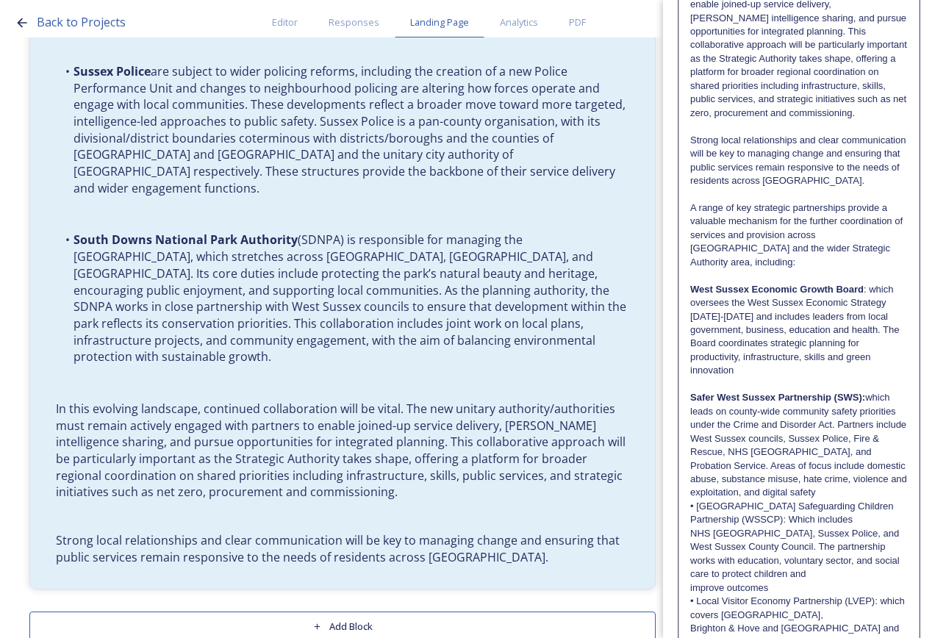
click at [845, 494] on p "Safer West Sussex Partnership (SWS): which leads on county-wide community safet…" at bounding box center [799, 445] width 218 height 109
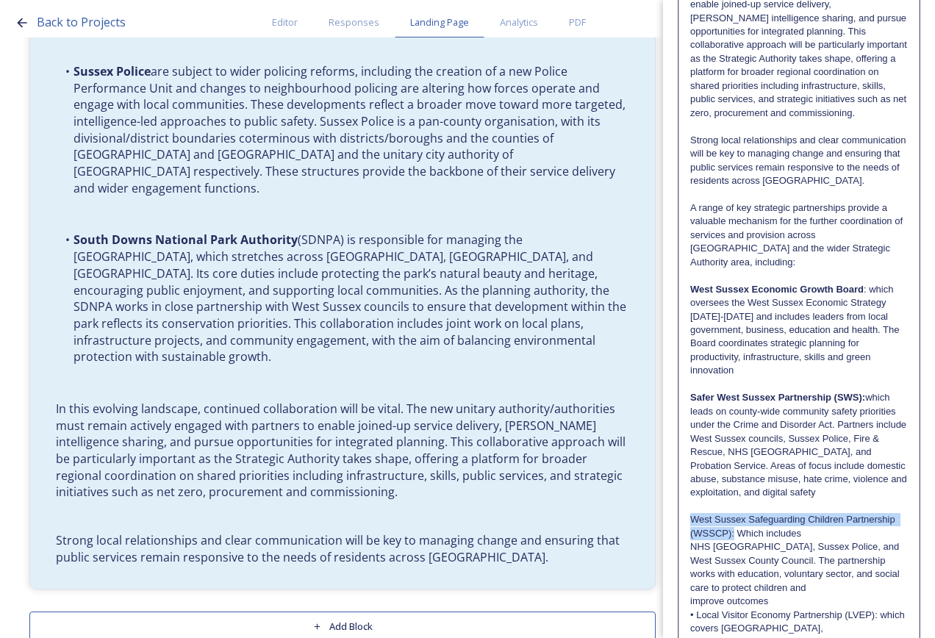
drag, startPoint x: 735, startPoint y: 532, endPoint x: 682, endPoint y: 523, distance: 54.5
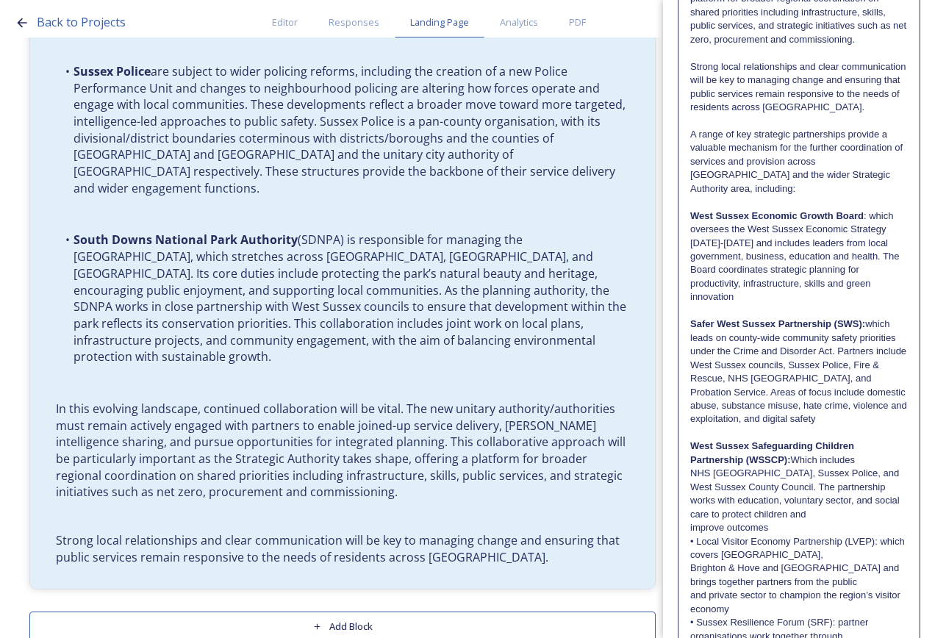
click at [861, 464] on p "West Sussex Safeguarding Children Partnership (WSSCP): Which includes" at bounding box center [799, 453] width 218 height 27
click at [854, 488] on p "[GEOGRAPHIC_DATA] Safeguarding Children Partnership (WSSCP): Which includes NHS…" at bounding box center [799, 467] width 218 height 54
click at [866, 471] on p "[GEOGRAPHIC_DATA] Safeguarding Children Partnership (WSSCP): Which includes NHS…" at bounding box center [799, 481] width 218 height 82
click at [839, 514] on p "[GEOGRAPHIC_DATA] Safeguarding Children Partnership (WSSCP): Which includes NHS…" at bounding box center [799, 481] width 218 height 82
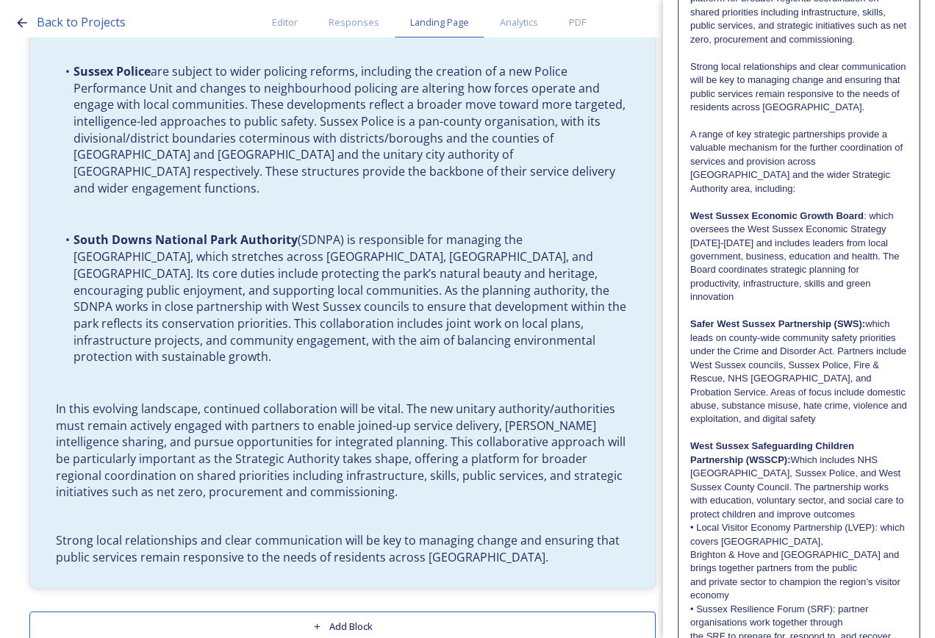
click at [867, 508] on p "[GEOGRAPHIC_DATA] Safeguarding Children Partnership (WSSCP): Which includes NHS…" at bounding box center [799, 481] width 218 height 82
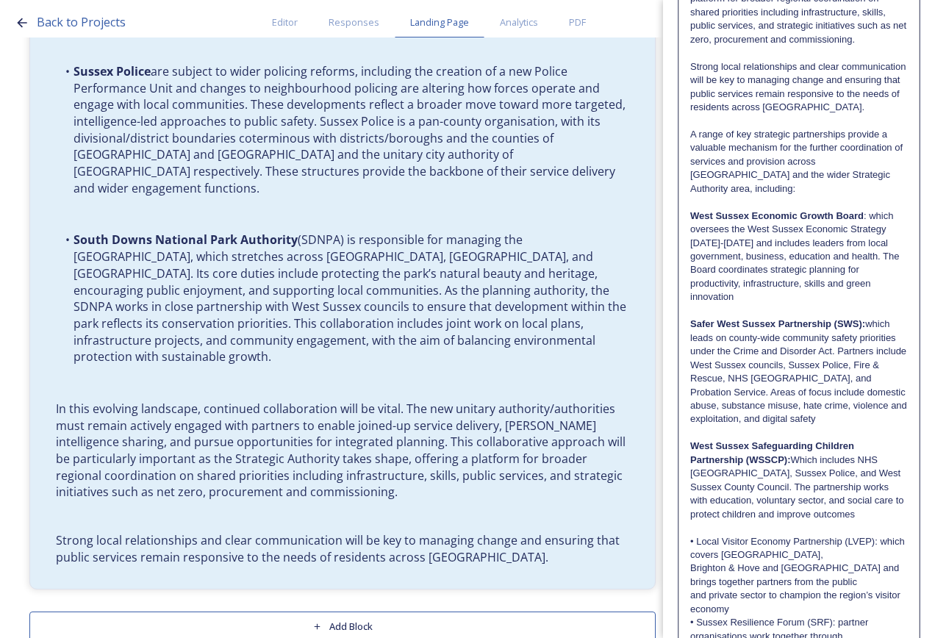
click at [867, 508] on p "[GEOGRAPHIC_DATA] Safeguarding Children Partnership (WSSCP): Which includes NHS…" at bounding box center [799, 481] width 218 height 82
click at [844, 418] on p "Safer West Sussex Partnership (SWS): which leads on county-wide community safet…" at bounding box center [799, 372] width 218 height 109
click at [730, 297] on p "productivity, infrastructure, skills and green innovation" at bounding box center [799, 290] width 218 height 27
click at [734, 296] on p "productivity, infrastructure, skills and green innovation" at bounding box center [799, 290] width 218 height 27
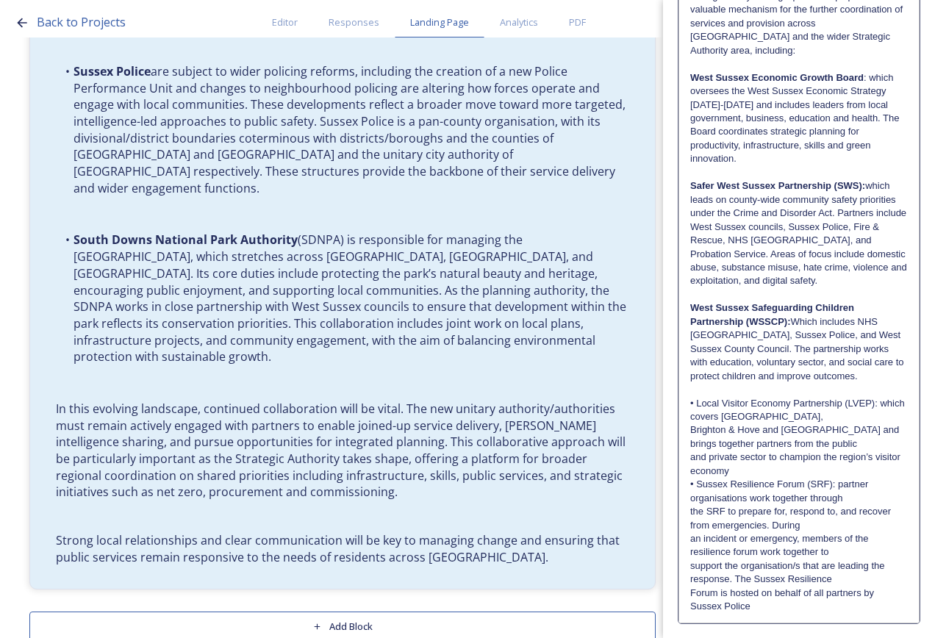
scroll to position [2280, 0]
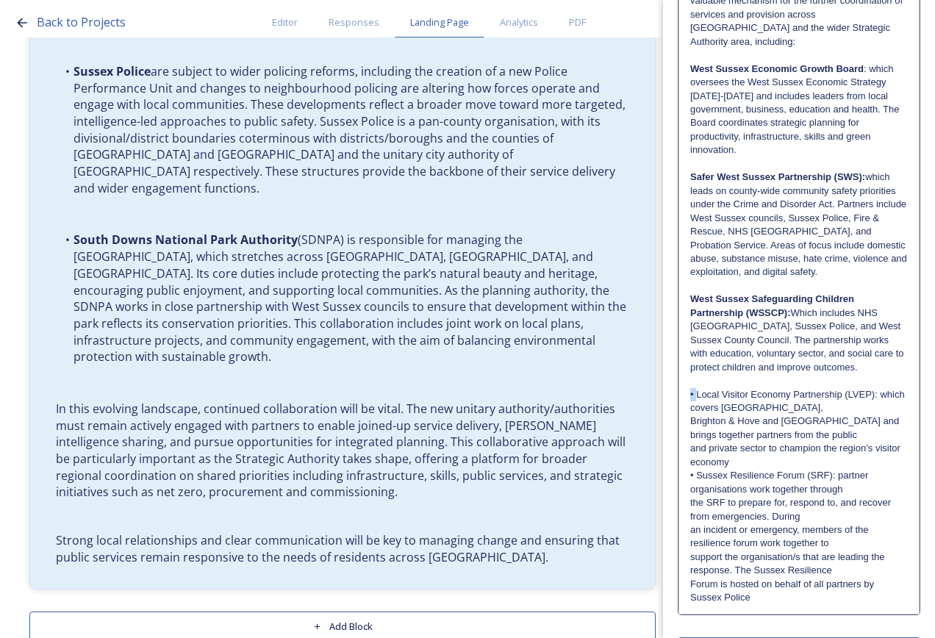
drag, startPoint x: 696, startPoint y: 395, endPoint x: 687, endPoint y: 395, distance: 9.6
click at [831, 411] on p "Local Visitor Economy Partnership (LVEP): which covers [GEOGRAPHIC_DATA]," at bounding box center [799, 401] width 218 height 27
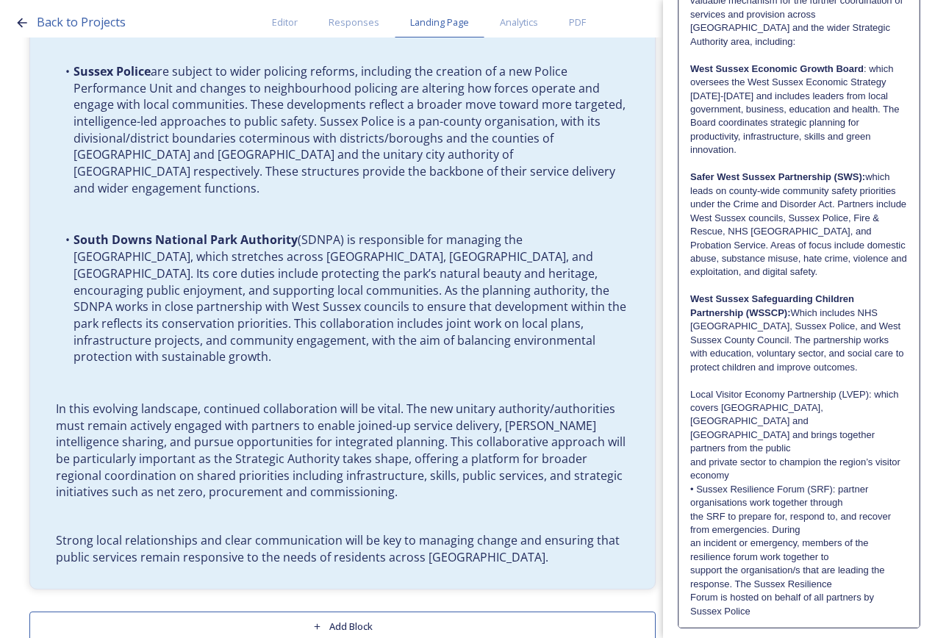
click at [832, 432] on p "Local Visitor Economy Partnership (LVEP): which covers [GEOGRAPHIC_DATA], [GEOG…" at bounding box center [799, 422] width 218 height 68
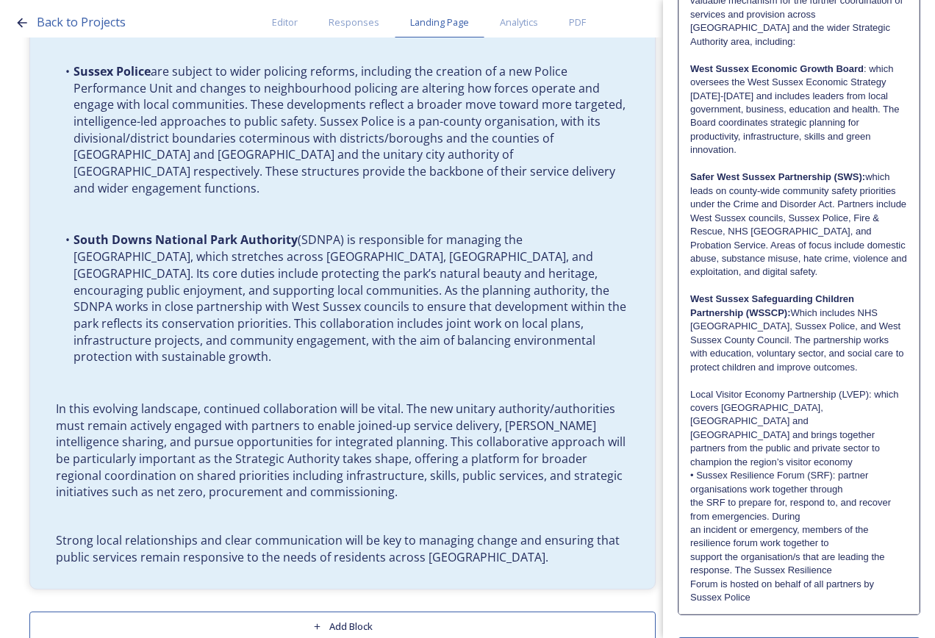
click at [835, 447] on p "Local Visitor Economy Partnership (LVEP): which covers [GEOGRAPHIC_DATA], [GEOG…" at bounding box center [799, 429] width 218 height 82
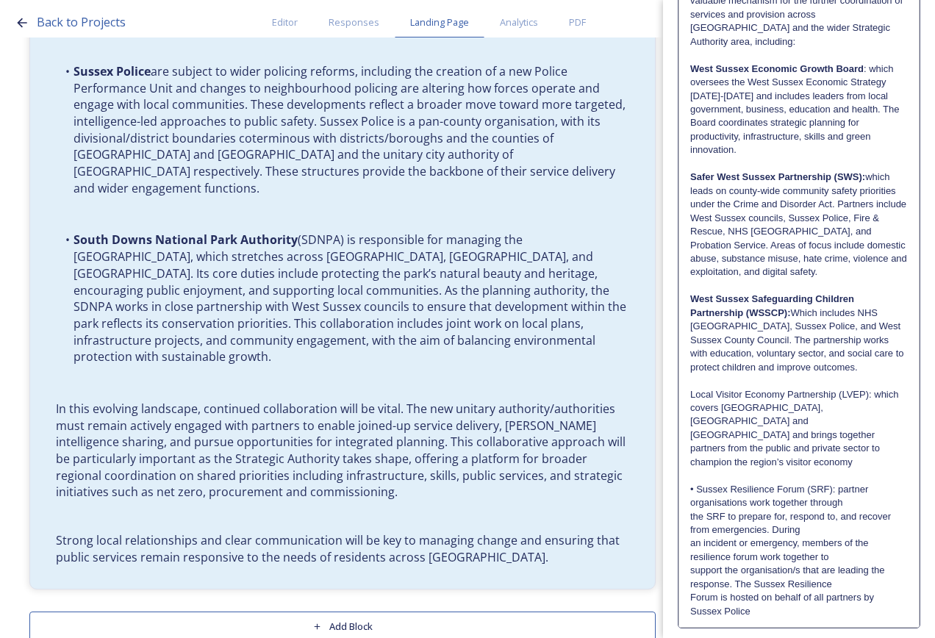
click at [835, 447] on p "Local Visitor Economy Partnership (LVEP): which covers [GEOGRAPHIC_DATA], [GEOG…" at bounding box center [799, 429] width 218 height 82
drag, startPoint x: 873, startPoint y: 395, endPoint x: 688, endPoint y: 390, distance: 185.4
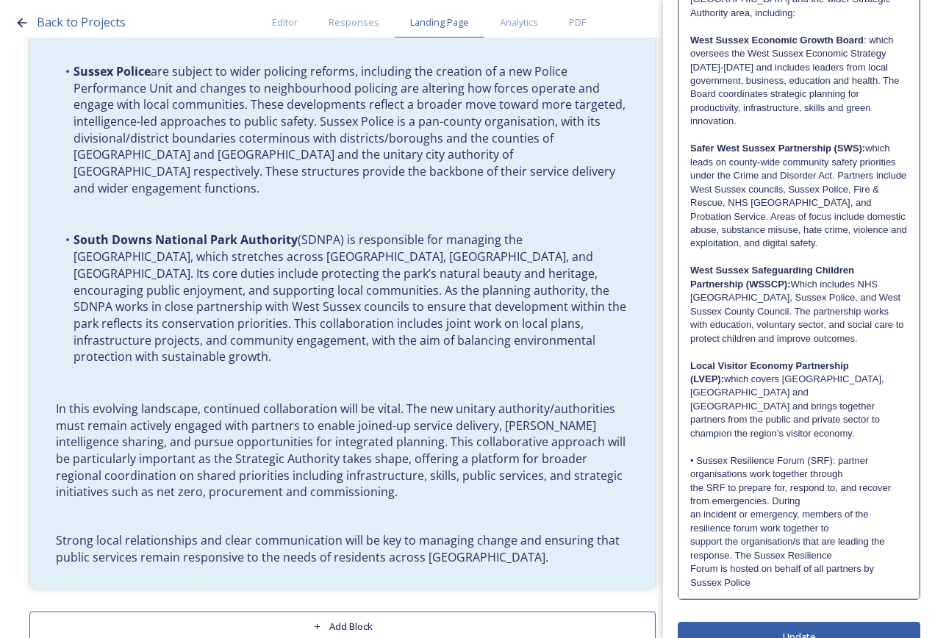
scroll to position [2324, 0]
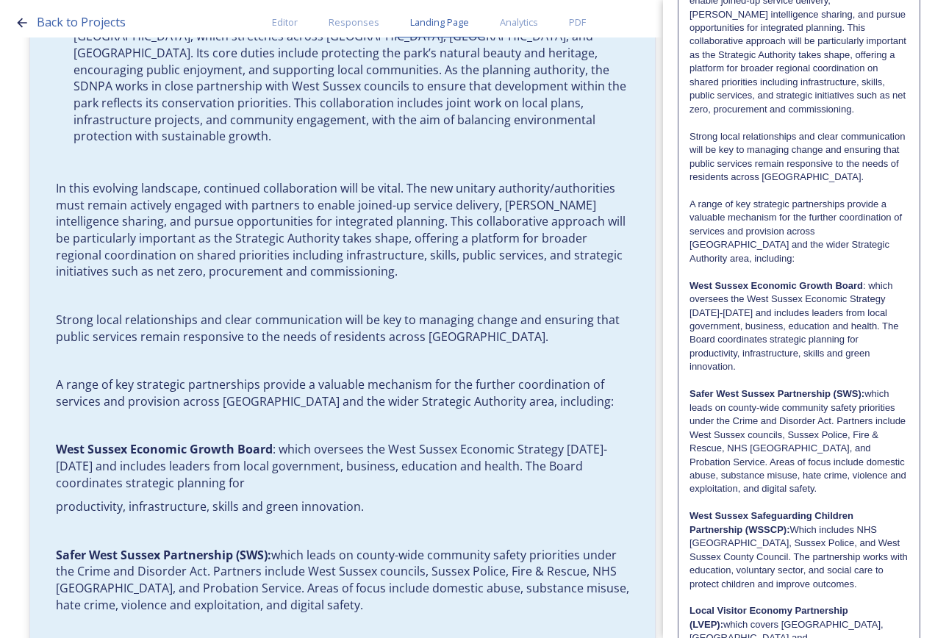
scroll to position [1985, 0]
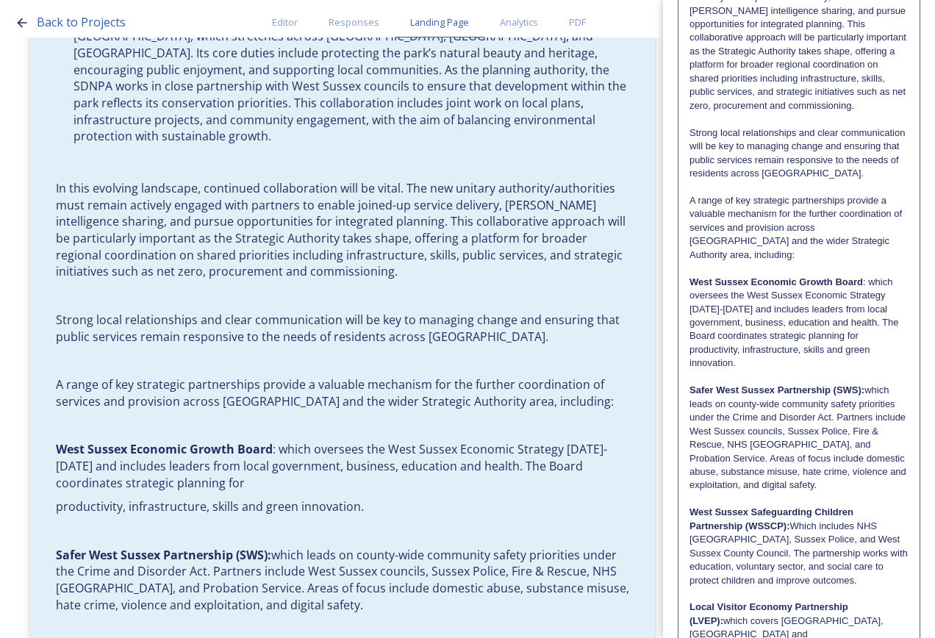
click at [878, 343] on p "West Sussex Economic Growth Board : which oversees the West Sussex Economic Str…" at bounding box center [799, 310] width 219 height 68
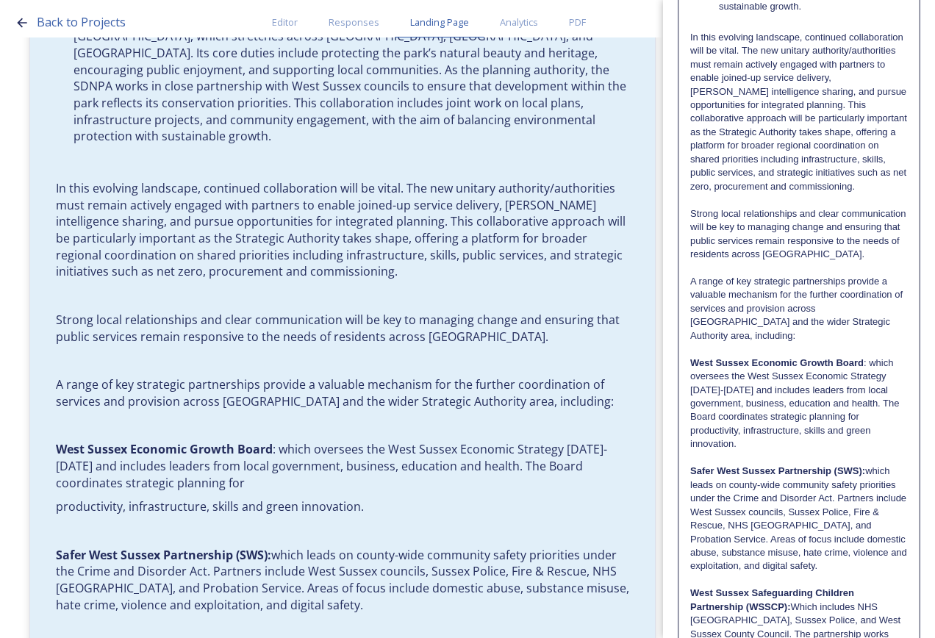
click at [880, 408] on p "West Sussex Economic Growth Board : which oversees the West Sussex Economic Str…" at bounding box center [799, 391] width 218 height 68
click at [880, 412] on p "West Sussex Economic Growth Board : which oversees the West Sussex Economic Str…" at bounding box center [799, 391] width 218 height 68
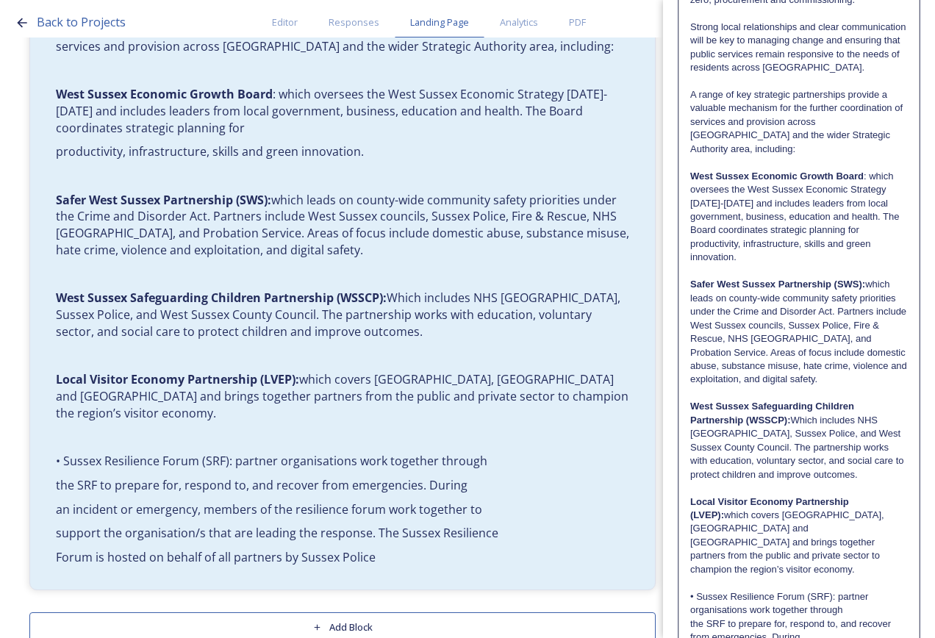
scroll to position [2324, 0]
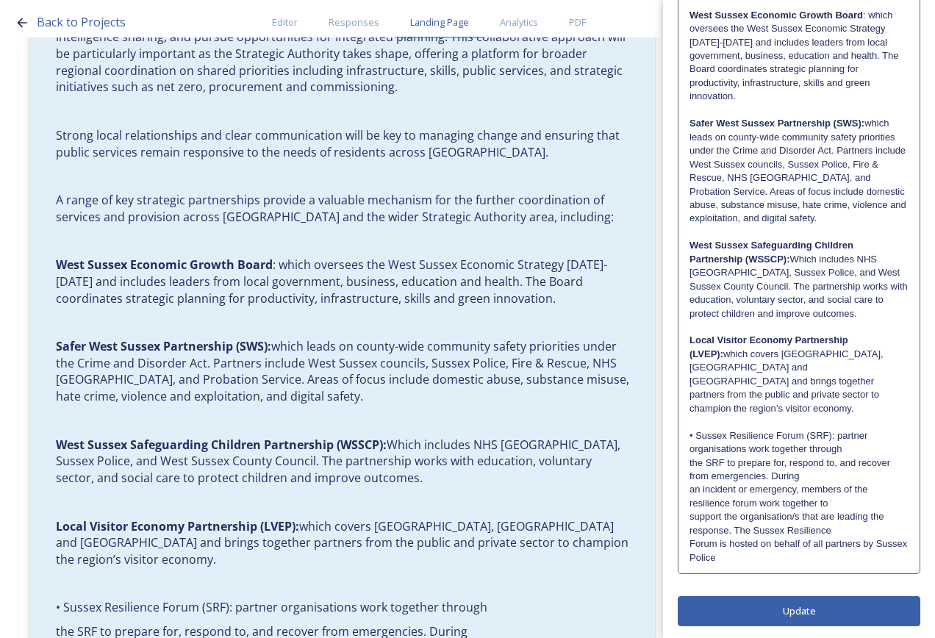
scroll to position [2269, 0]
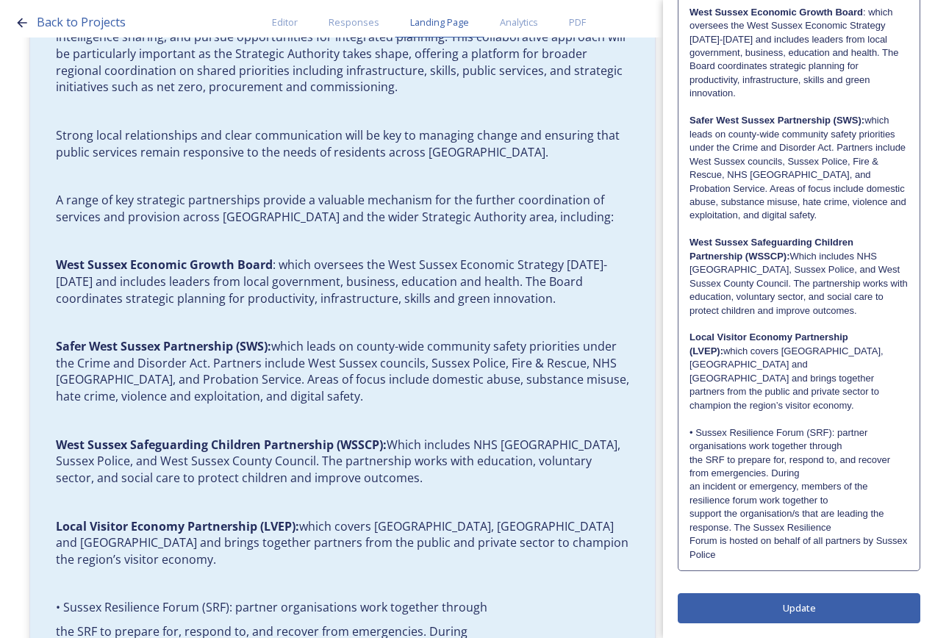
click at [698, 430] on p "• Sussex Resilience Forum (SRF): partner organisations work together through" at bounding box center [799, 439] width 219 height 27
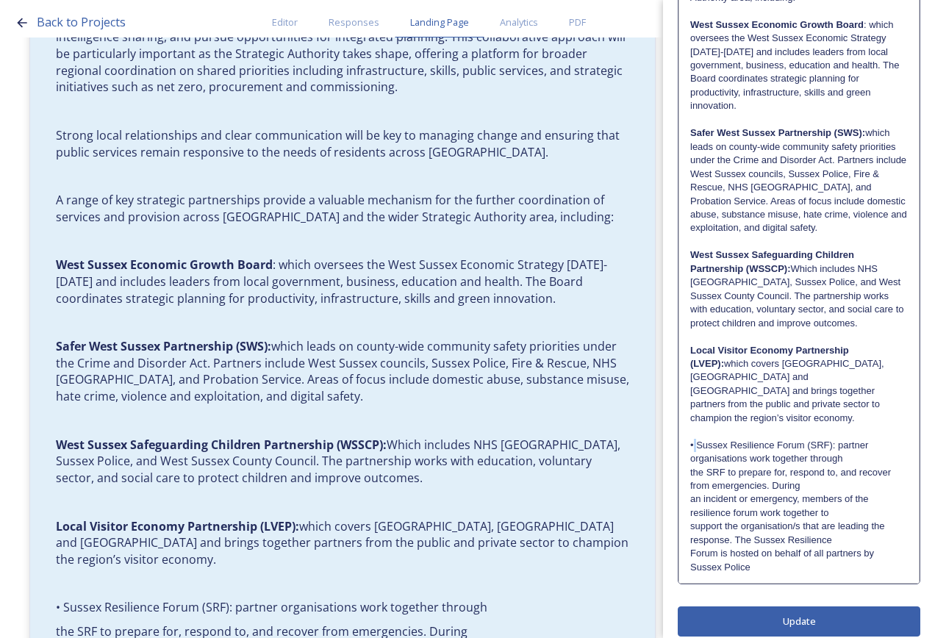
click at [696, 439] on p "• Sussex Resilience Forum (SRF): partner organisations work together through" at bounding box center [799, 452] width 218 height 27
drag, startPoint x: 831, startPoint y: 432, endPoint x: 681, endPoint y: 432, distance: 150.0
click at [796, 477] on p "the SRF to prepare for, respond to, and recover from emergencies. During" at bounding box center [799, 479] width 218 height 27
click at [840, 447] on p "Sussex Resilience Forum (SRF): partner organisations work together through" at bounding box center [799, 452] width 218 height 27
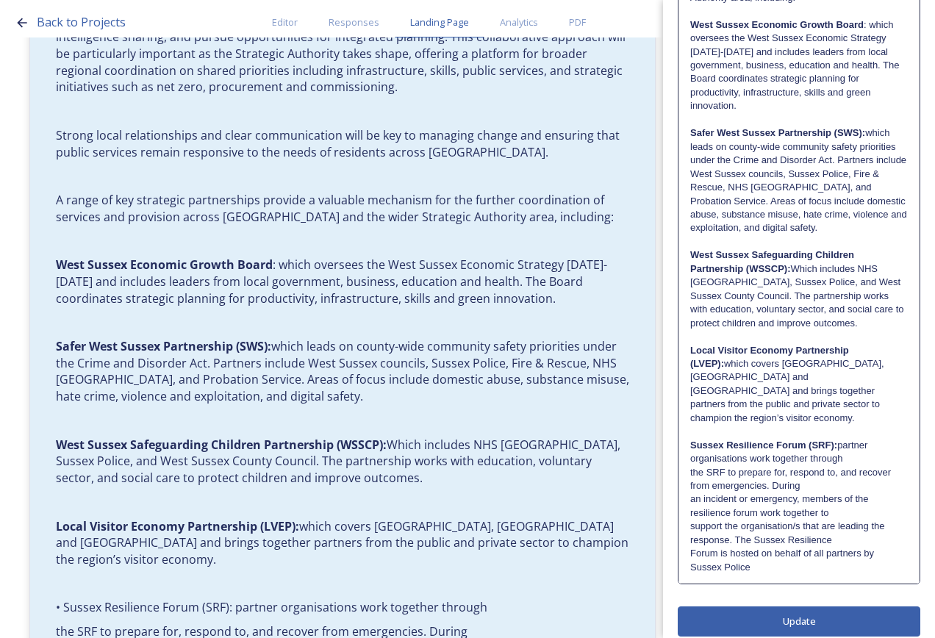
click at [842, 446] on p "Sussex Resilience Forum (SRF): partner organisations work together through" at bounding box center [799, 452] width 218 height 27
click at [862, 470] on p "Sussex Resilience Forum (SRF): partner organisations work together through the …" at bounding box center [799, 466] width 218 height 54
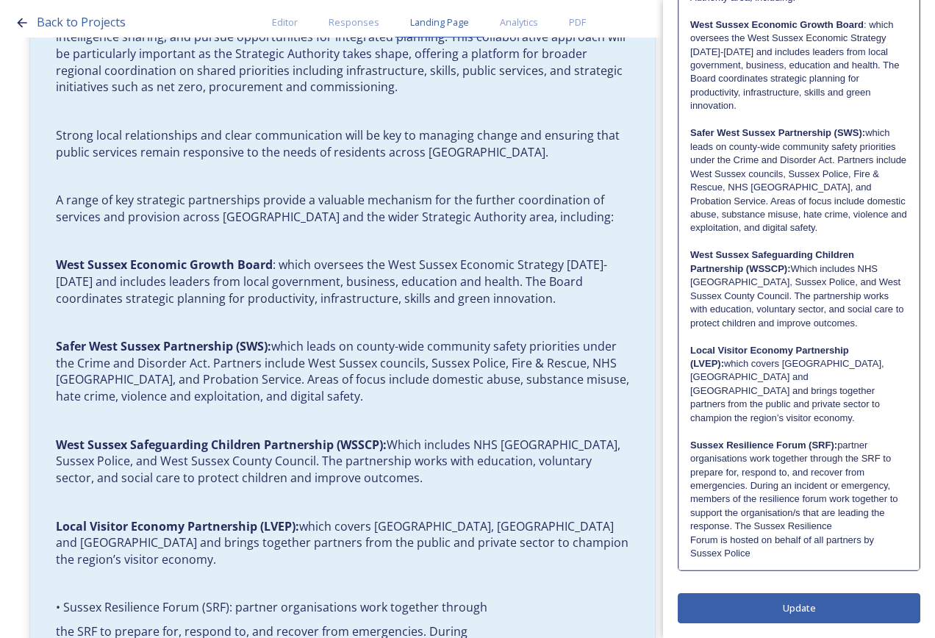
click at [836, 496] on p "Sussex Resilience Forum (SRF): partner organisations work together through the …" at bounding box center [799, 473] width 218 height 68
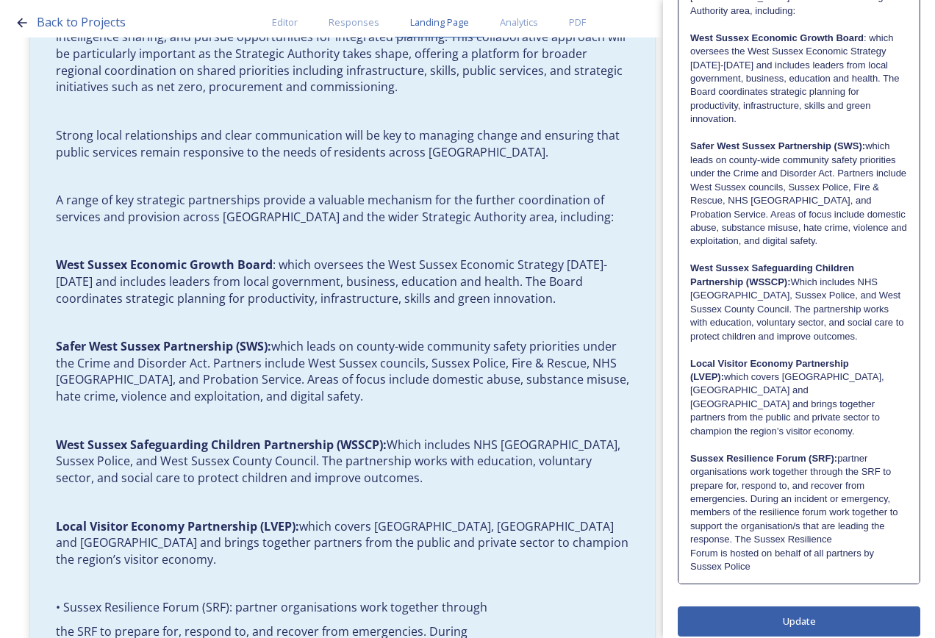
click at [843, 527] on p "Sussex Resilience Forum (SRF): partner organisations work together through the …" at bounding box center [799, 499] width 218 height 95
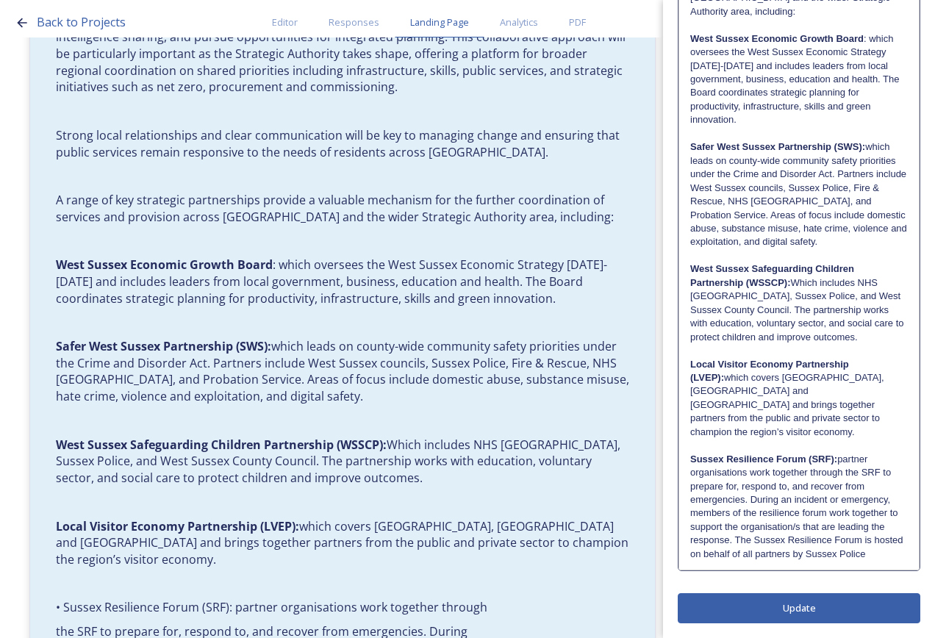
click at [785, 554] on p "Sussex Resilience Forum (SRF): partner organisations work together through the …" at bounding box center [799, 507] width 218 height 109
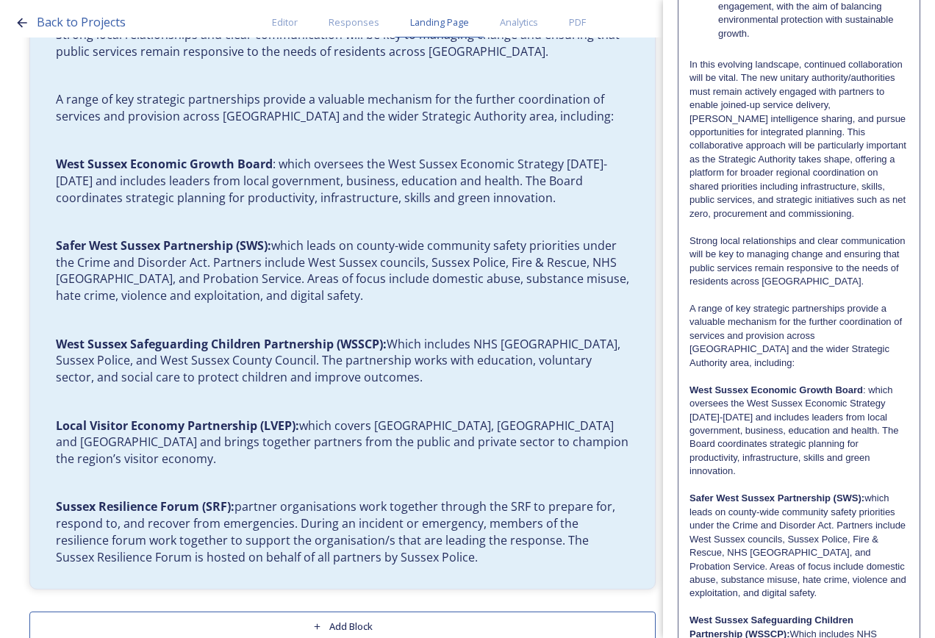
scroll to position [1814, 0]
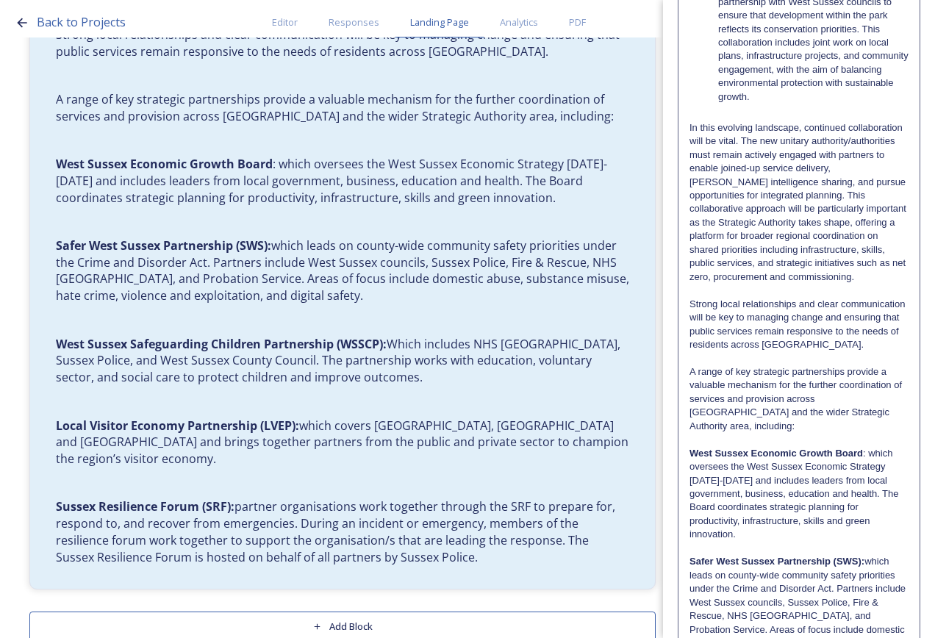
drag, startPoint x: 751, startPoint y: 557, endPoint x: 688, endPoint y: 480, distance: 99.2
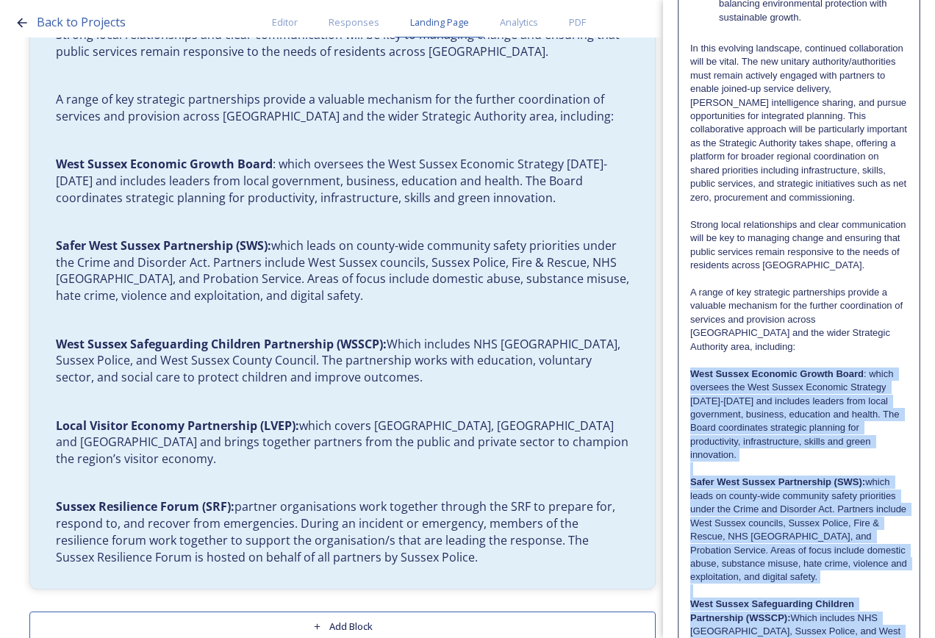
scroll to position [2310, 0]
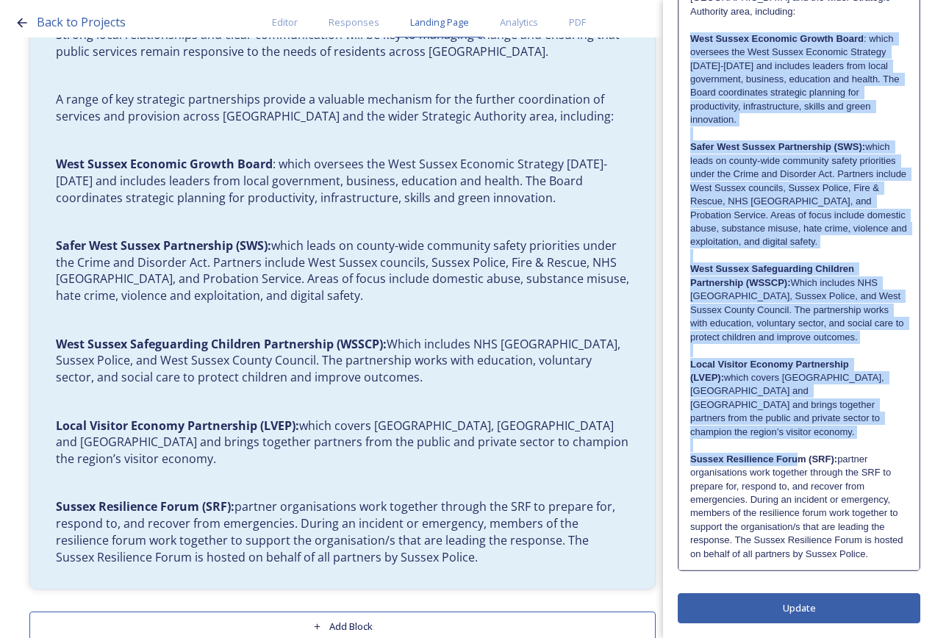
drag, startPoint x: 705, startPoint y: 543, endPoint x: 796, endPoint y: 660, distance: 148.9
click at [796, 638] on html "Back to Projects Editor Responses Landing Page Analytics PDF Share Add Response…" at bounding box center [467, 319] width 935 height 638
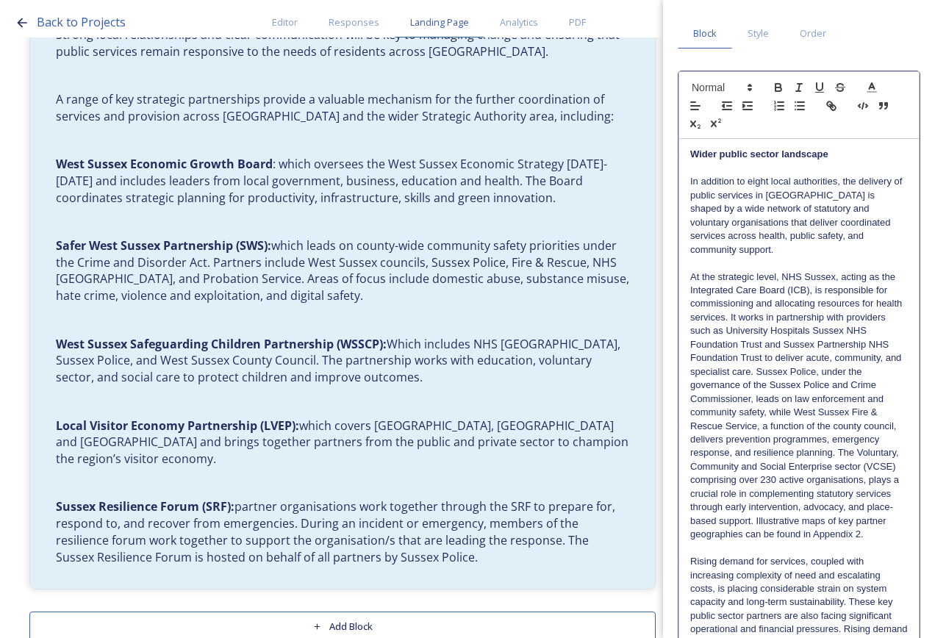
scroll to position [0, 0]
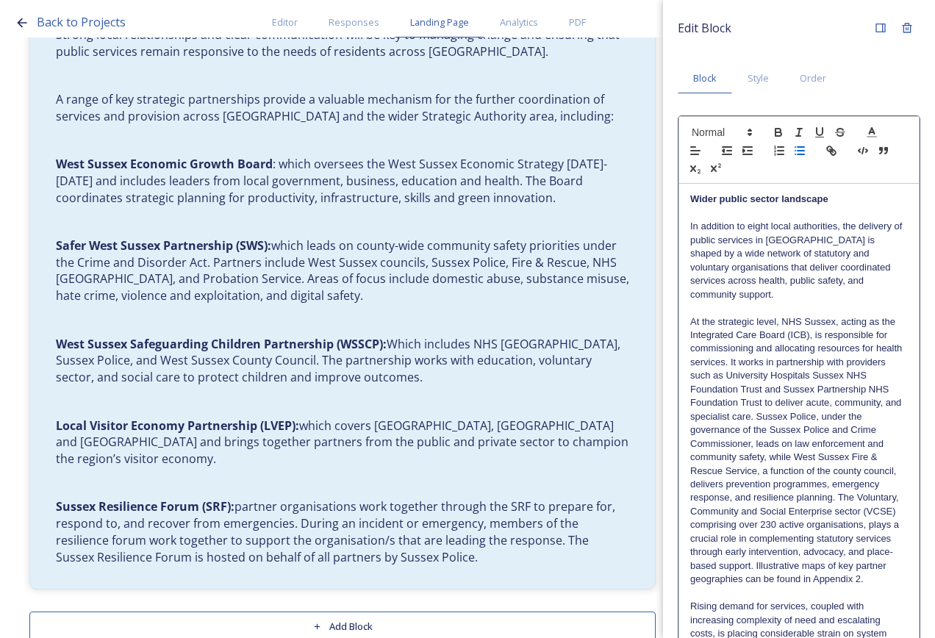
click at [800, 149] on icon "button" at bounding box center [799, 150] width 13 height 13
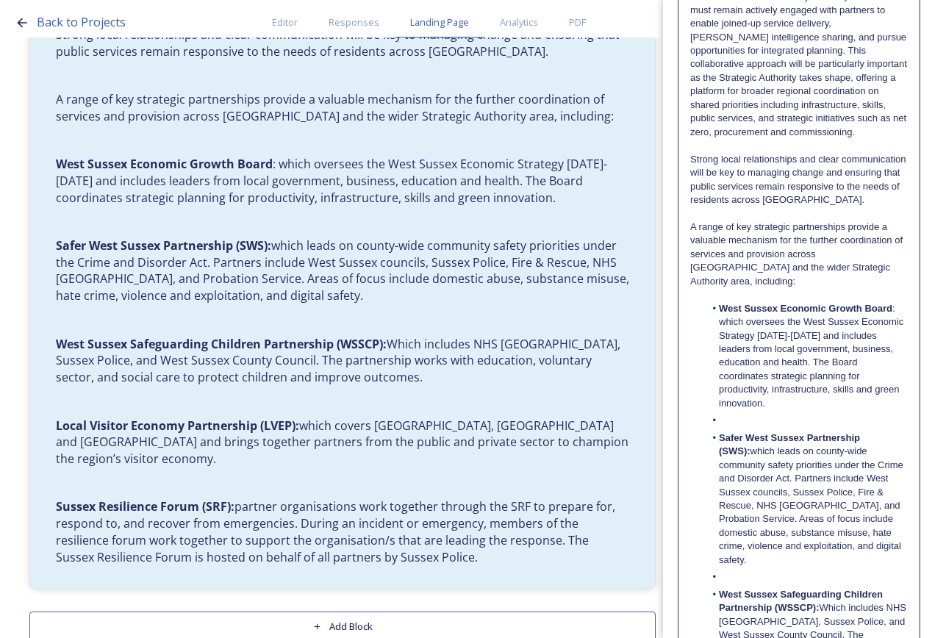
scroll to position [2206, 0]
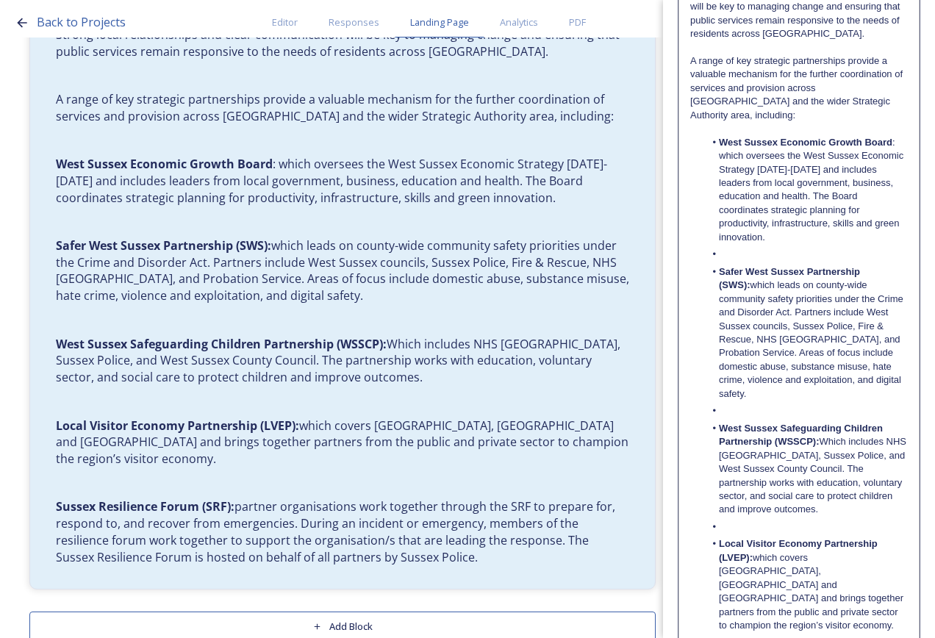
click at [757, 257] on li at bounding box center [807, 254] width 204 height 13
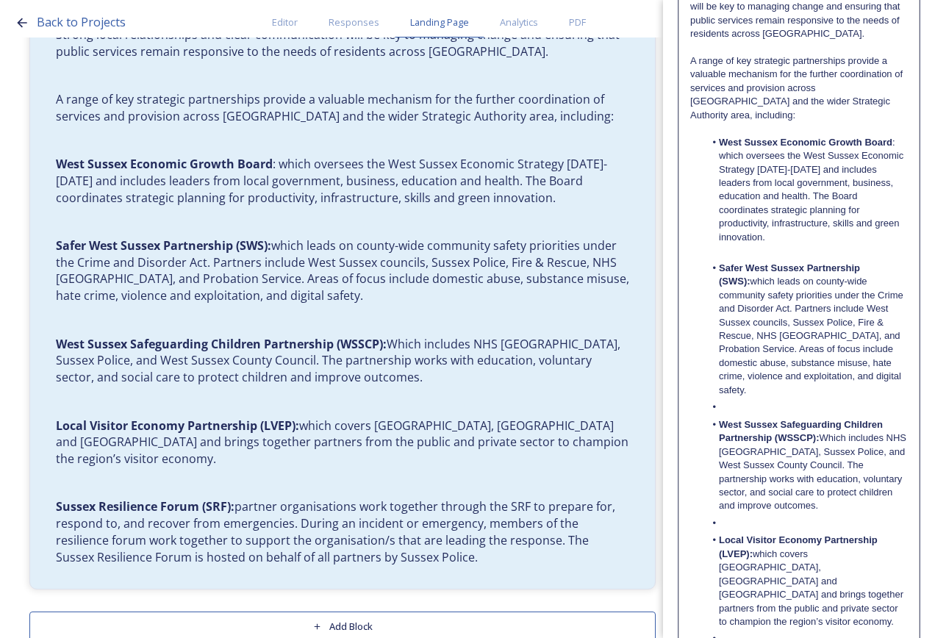
click at [773, 410] on li at bounding box center [807, 407] width 204 height 13
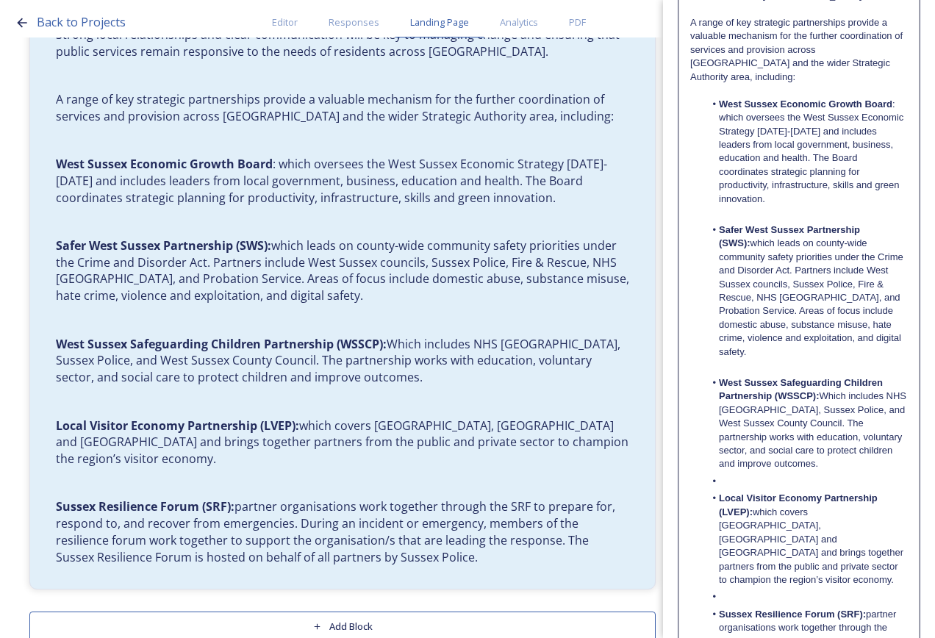
scroll to position [2280, 0]
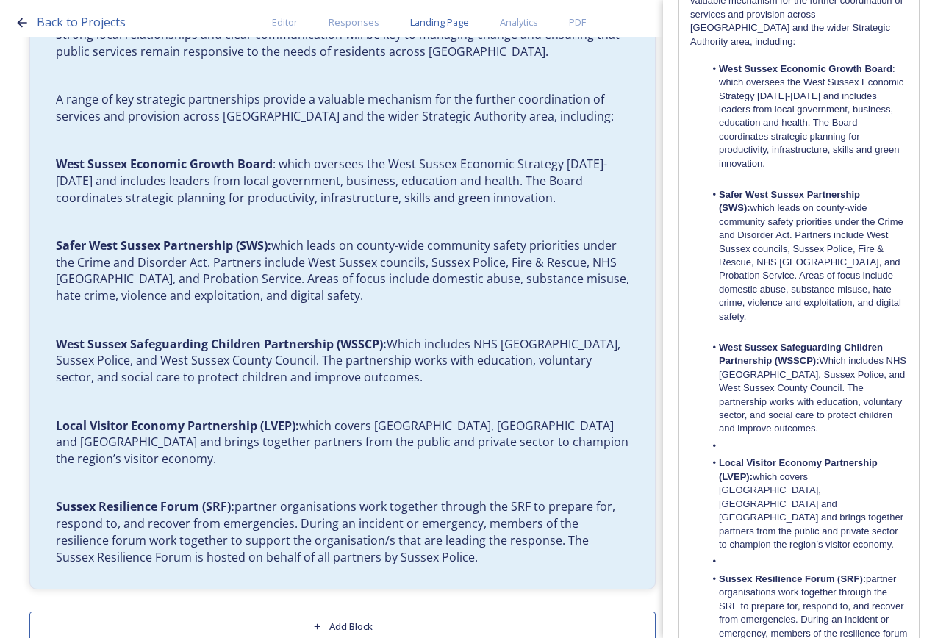
click at [762, 441] on li at bounding box center [807, 446] width 204 height 13
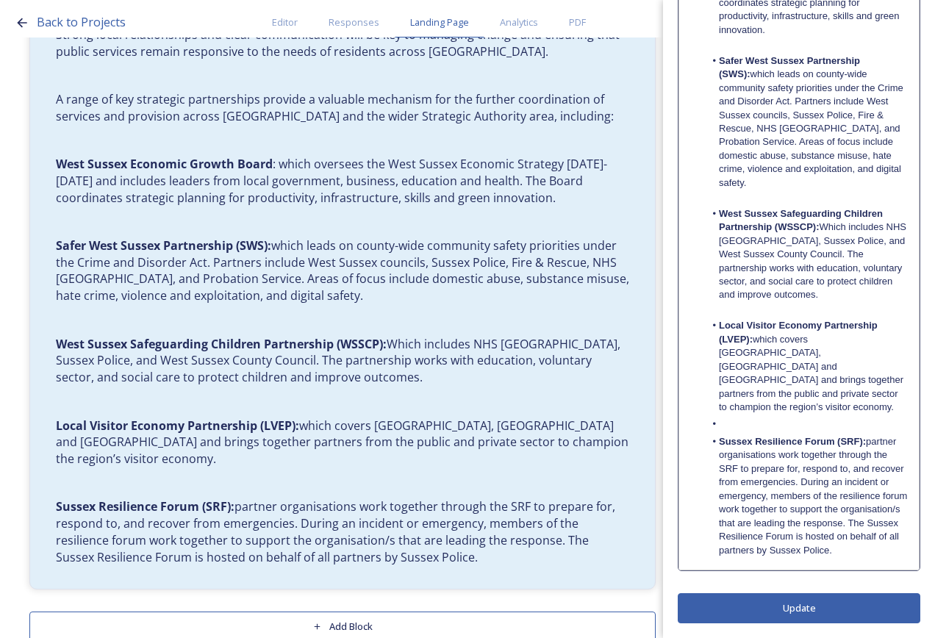
click at [758, 418] on li at bounding box center [807, 424] width 204 height 13
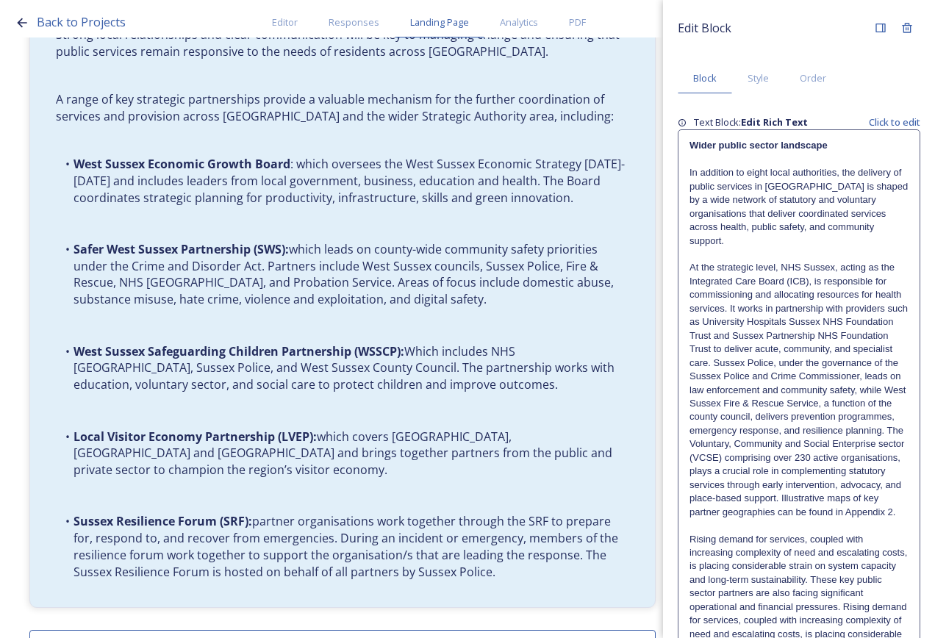
click at [366, 630] on button "Add Block" at bounding box center [342, 645] width 627 height 30
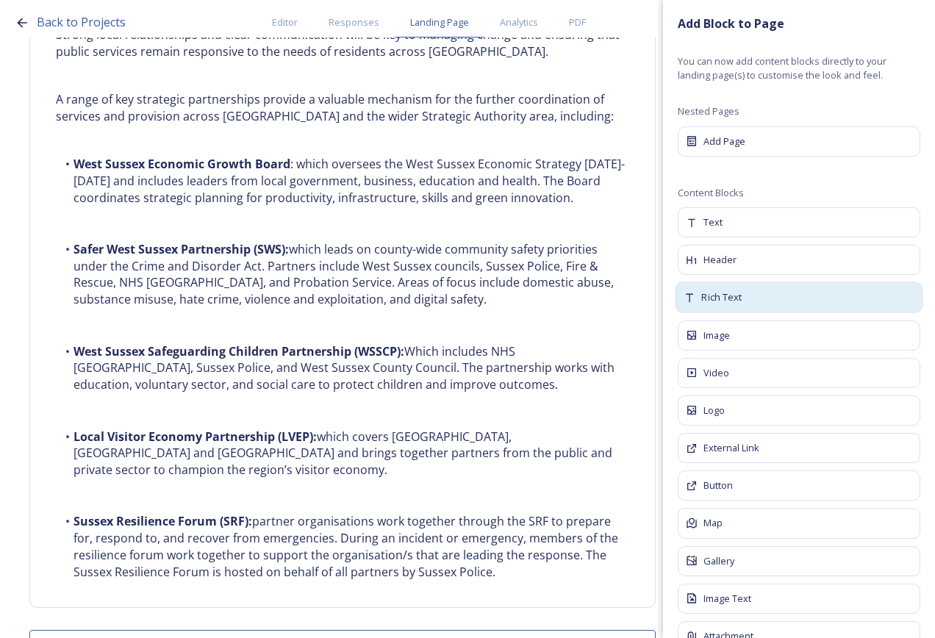
click at [767, 290] on div "Rich Text" at bounding box center [800, 297] width 248 height 31
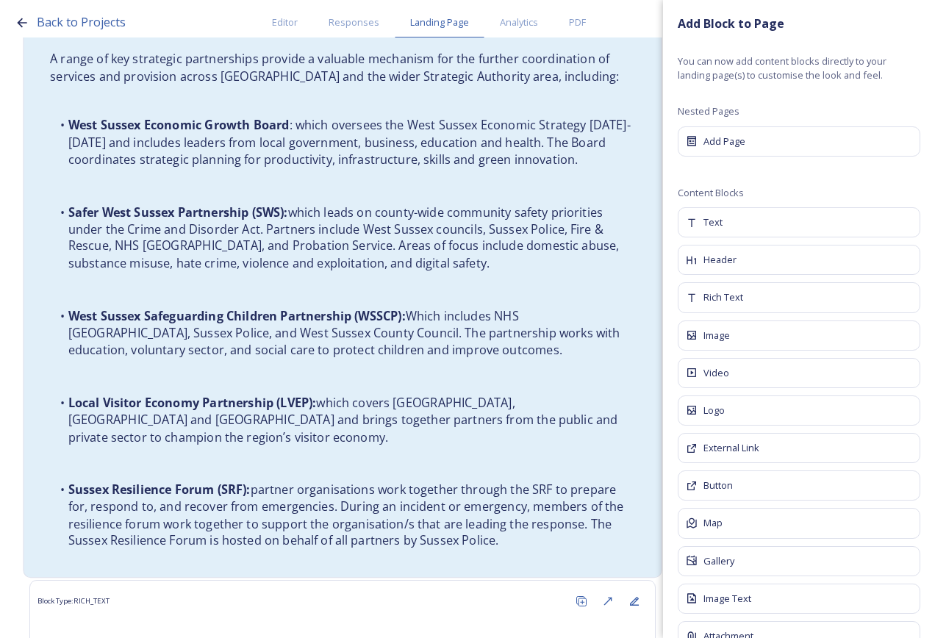
scroll to position [3312, 0]
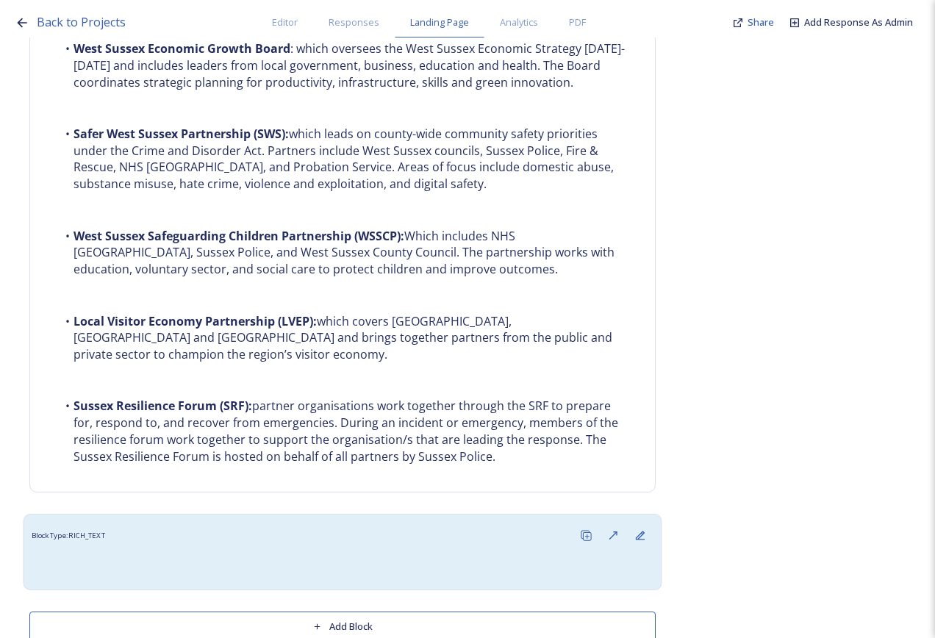
click at [244, 522] on div "Block Type: RICH_TEXT" at bounding box center [343, 535] width 623 height 27
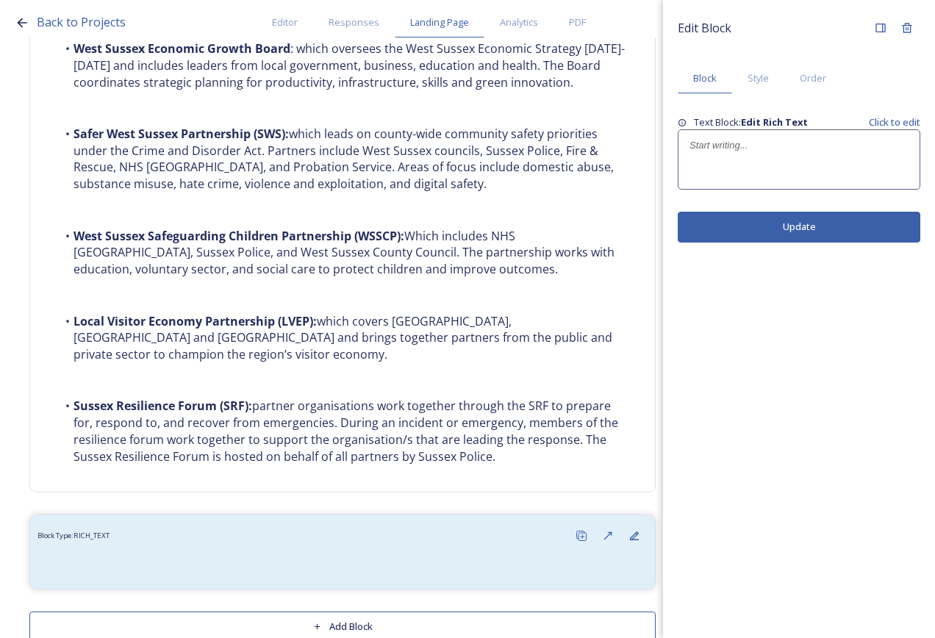
click at [734, 149] on p at bounding box center [799, 145] width 219 height 13
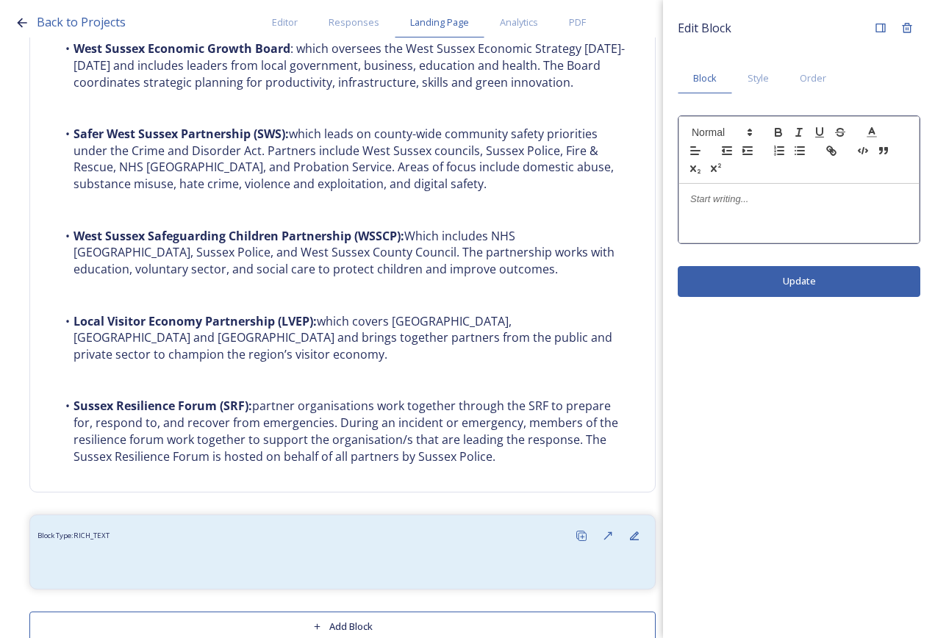
click at [744, 185] on div at bounding box center [799, 213] width 240 height 59
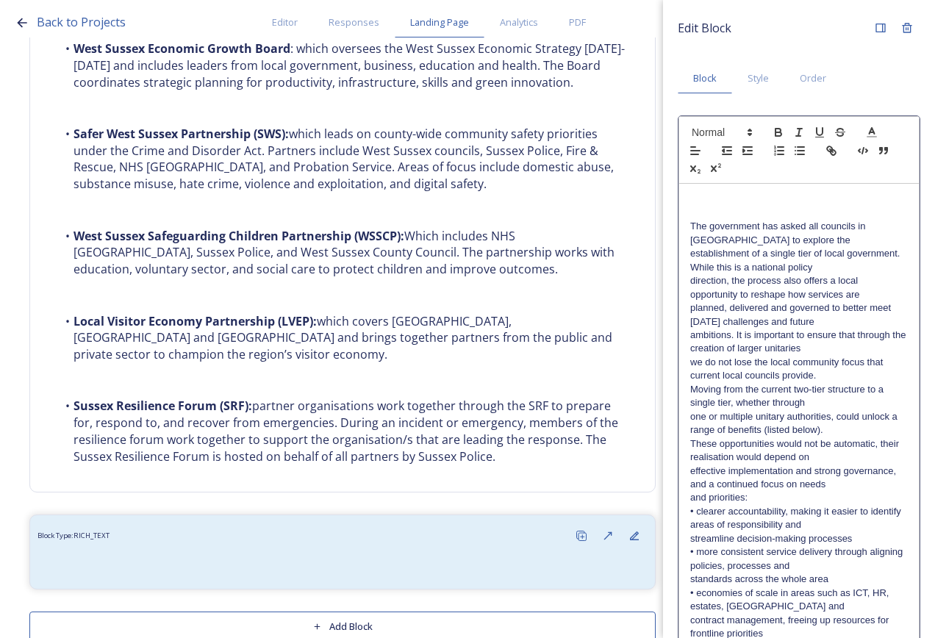
scroll to position [0, 0]
click at [778, 211] on p at bounding box center [799, 213] width 218 height 13
click at [805, 197] on p at bounding box center [799, 199] width 218 height 13
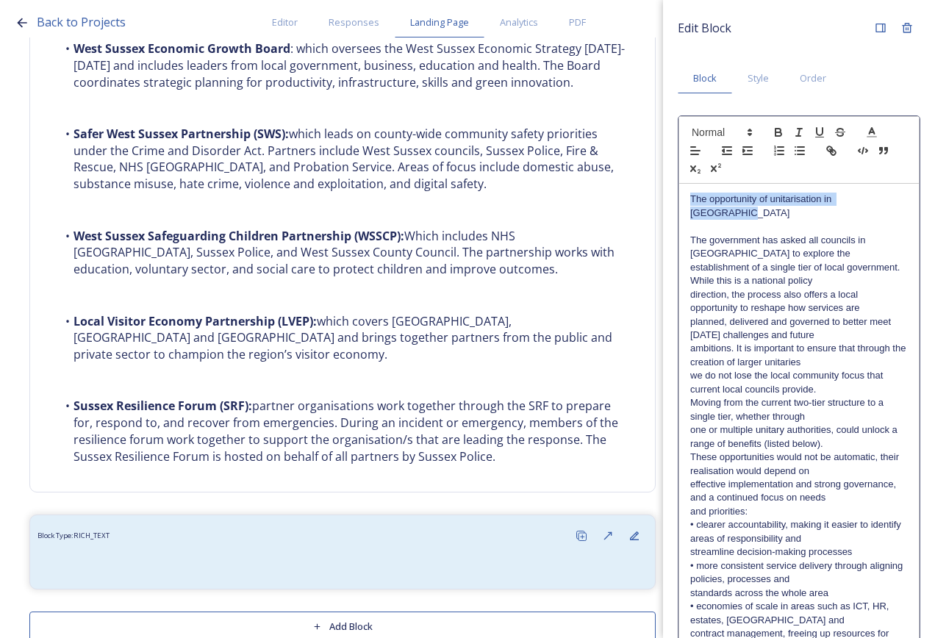
drag, startPoint x: 893, startPoint y: 200, endPoint x: 671, endPoint y: 182, distance: 223.5
click at [671, 182] on div "Edit Block Block Style Order The opportunity of unitarisation in [GEOGRAPHIC_DA…" at bounding box center [799, 556] width 272 height 1112
click at [784, 132] on icon "button" at bounding box center [778, 132] width 13 height 13
click at [812, 256] on p "The government has asked all councils in [GEOGRAPHIC_DATA] to explore the" at bounding box center [799, 247] width 218 height 27
click at [868, 279] on p "The government has asked all councils in [GEOGRAPHIC_DATA] to explore the estab…" at bounding box center [799, 261] width 218 height 54
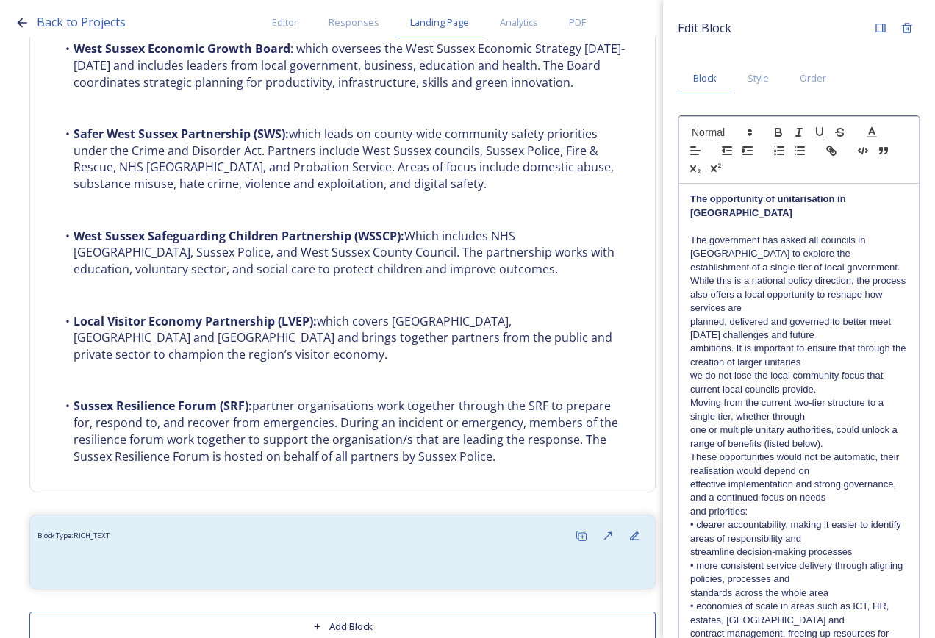
click at [854, 325] on p "planned, delivered and governed to better meet [DATE] challenges and future" at bounding box center [799, 328] width 218 height 27
click at [873, 289] on p "The government has asked all councils in [GEOGRAPHIC_DATA] to explore the estab…" at bounding box center [799, 275] width 218 height 82
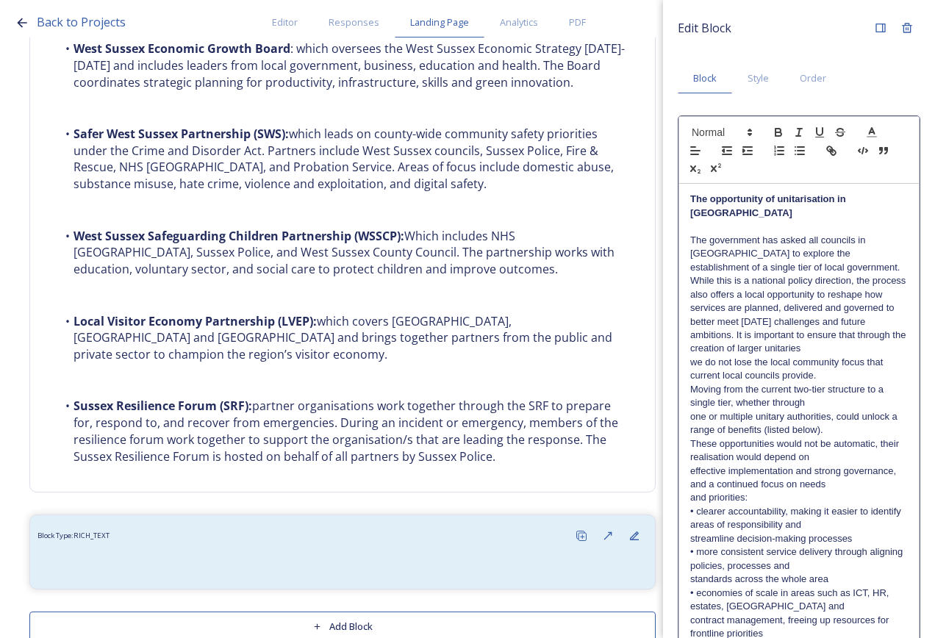
click at [865, 344] on p "The government has asked all councils in [GEOGRAPHIC_DATA] to explore the estab…" at bounding box center [799, 295] width 218 height 122
click at [863, 373] on p "The government has asked all councils in [GEOGRAPHIC_DATA] to explore the estab…" at bounding box center [799, 308] width 218 height 149
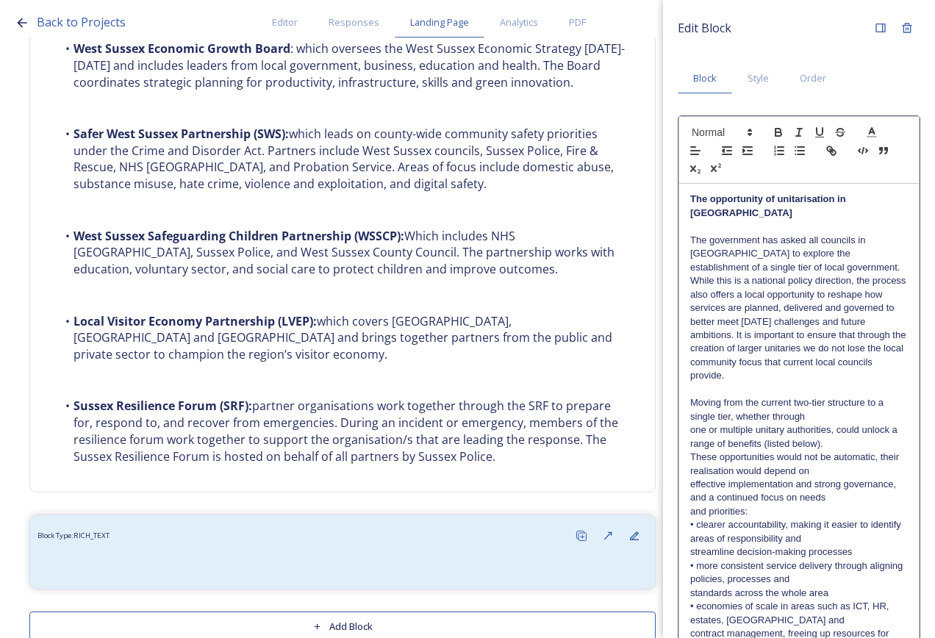
click at [861, 349] on p "The government has asked all councils in [GEOGRAPHIC_DATA] to explore the estab…" at bounding box center [799, 308] width 218 height 149
click at [865, 298] on p "The government has asked all councils in [GEOGRAPHIC_DATA] to explore the estab…" at bounding box center [799, 308] width 218 height 149
click at [859, 294] on p "The government has asked all councils in [GEOGRAPHIC_DATA] to explore the estab…" at bounding box center [799, 308] width 218 height 149
click at [877, 321] on p "The government has asked all councils in [GEOGRAPHIC_DATA] to explore the estab…" at bounding box center [799, 308] width 218 height 149
click at [857, 350] on p "The government has asked all councils in [GEOGRAPHIC_DATA] to explore the estab…" at bounding box center [799, 308] width 218 height 149
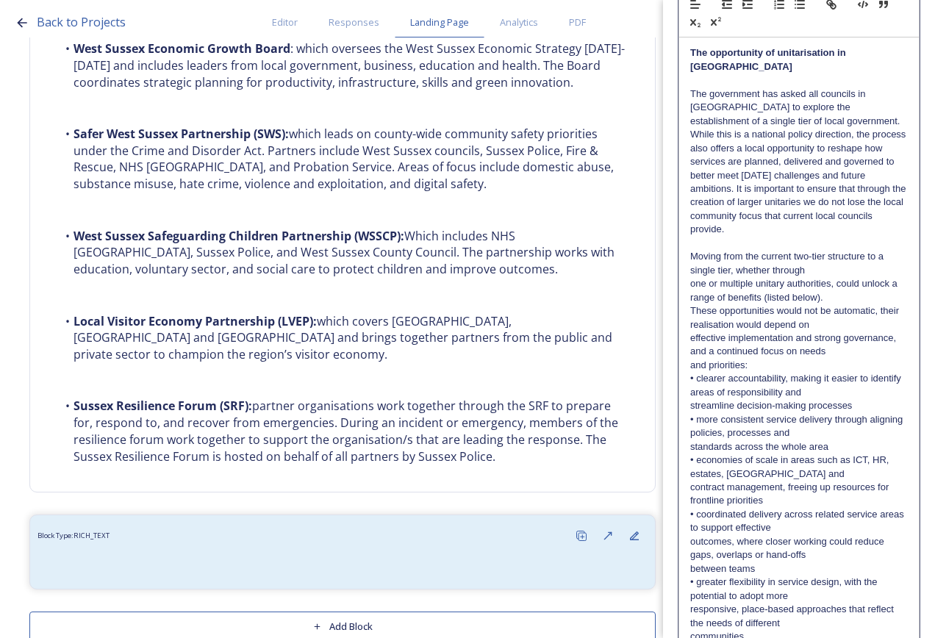
scroll to position [474, 0]
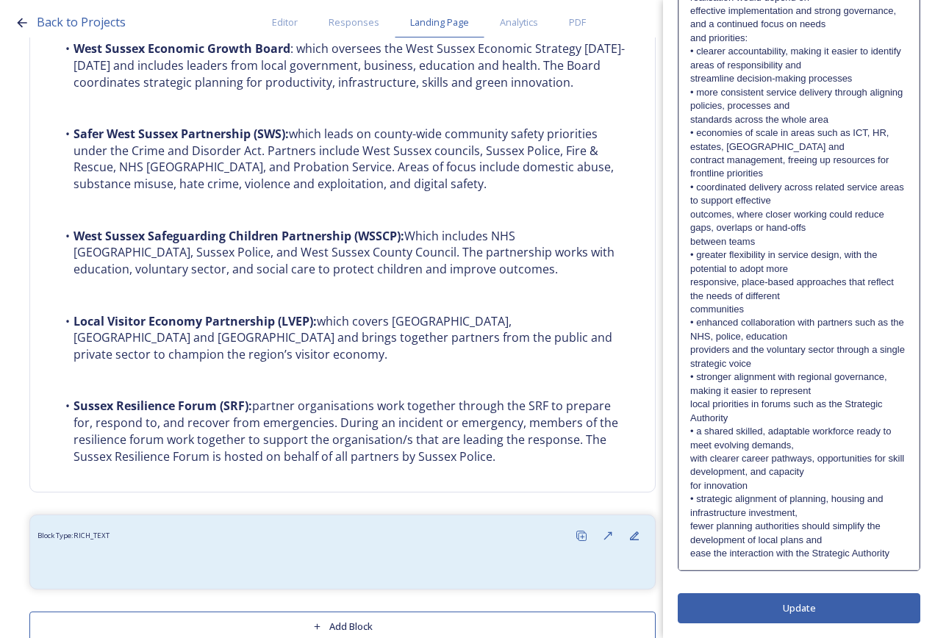
click at [868, 607] on div "Edit Block Block Style Order The opportunity of unitarisation in [GEOGRAPHIC_DA…" at bounding box center [799, 82] width 243 height 1082
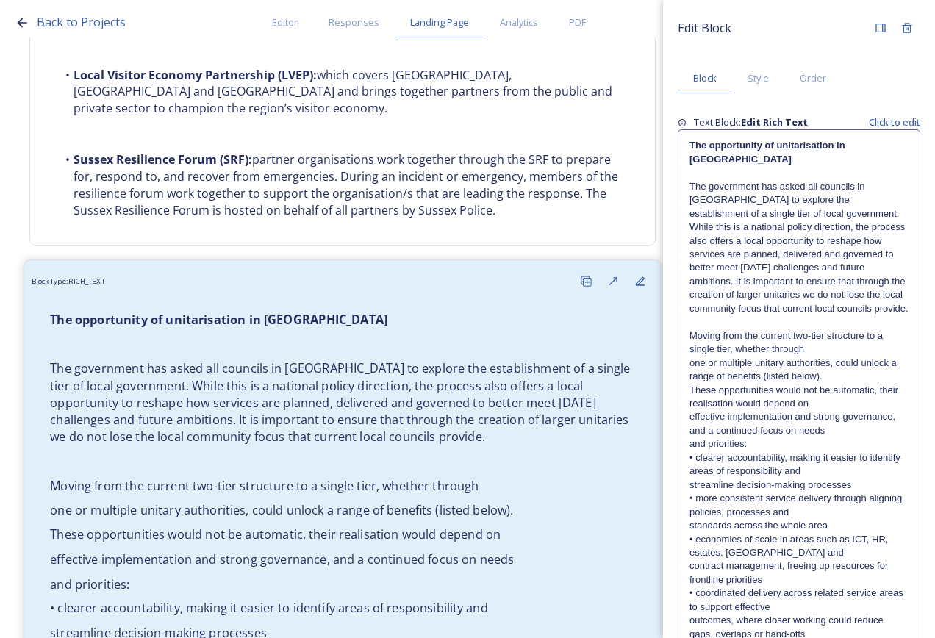
scroll to position [3680, 0]
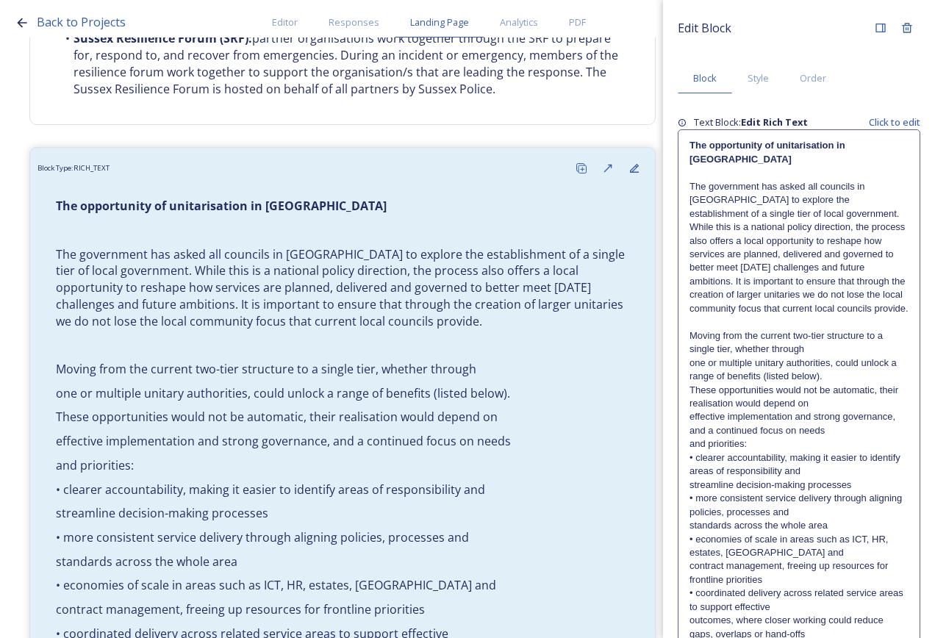
click at [760, 384] on p "one or multiple unitary authorities, could unlock a range of benefits (listed b…" at bounding box center [799, 370] width 219 height 27
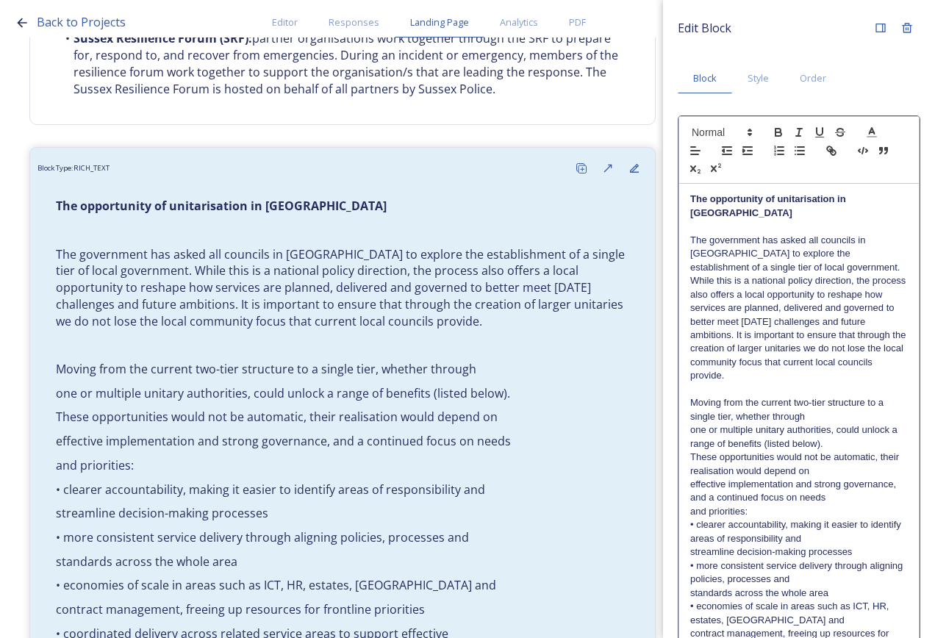
click at [811, 416] on p "Moving from the current two-tier structure to a single tier, whether through" at bounding box center [799, 409] width 218 height 27
click at [851, 445] on p "Moving from the current two-tier structure to a single tier, whether through on…" at bounding box center [799, 423] width 218 height 54
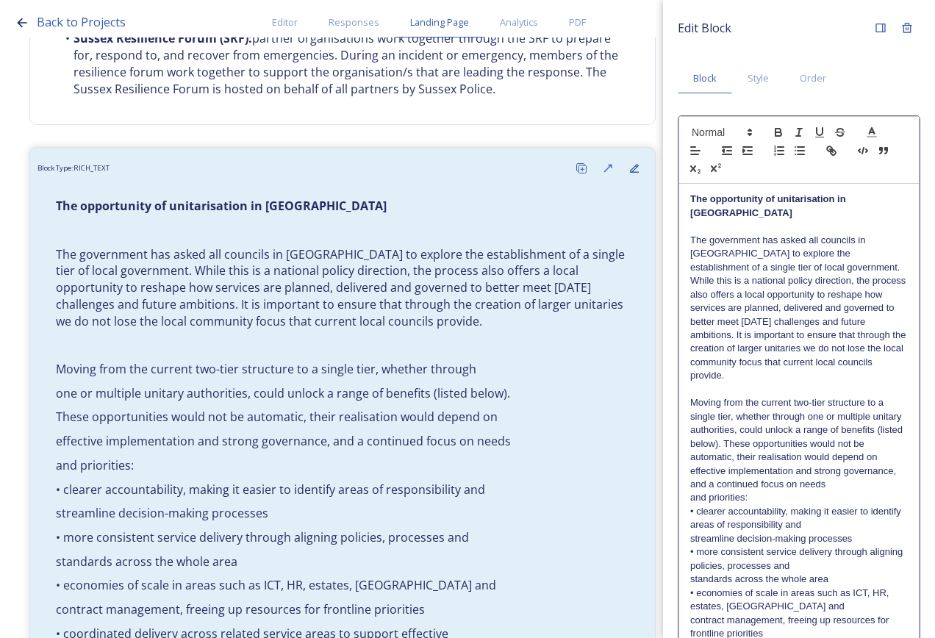
click at [835, 464] on p "Moving from the current two-tier structure to a single tier, whether through on…" at bounding box center [799, 430] width 218 height 68
click at [831, 496] on p "and priorities:" at bounding box center [799, 497] width 218 height 13
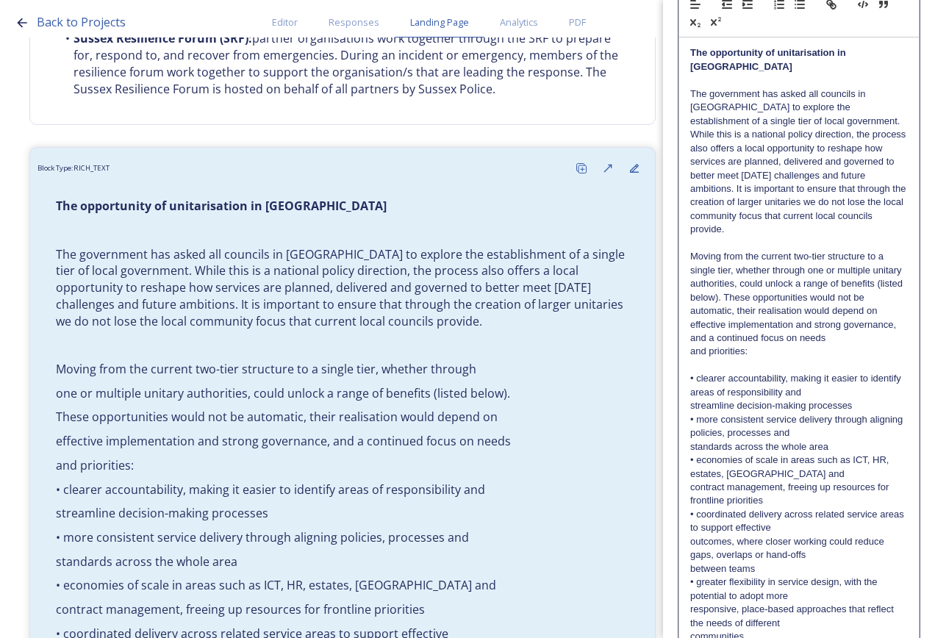
scroll to position [147, 0]
drag, startPoint x: 783, startPoint y: 379, endPoint x: 766, endPoint y: 379, distance: 16.9
click at [766, 379] on p "• clearer accountability, making it easier to identify areas of responsibility …" at bounding box center [799, 384] width 218 height 27
drag, startPoint x: 784, startPoint y: 381, endPoint x: 698, endPoint y: 378, distance: 86.1
click at [698, 378] on p "• clearer accountability, making it easier to identify areas of responsibility …" at bounding box center [799, 384] width 218 height 27
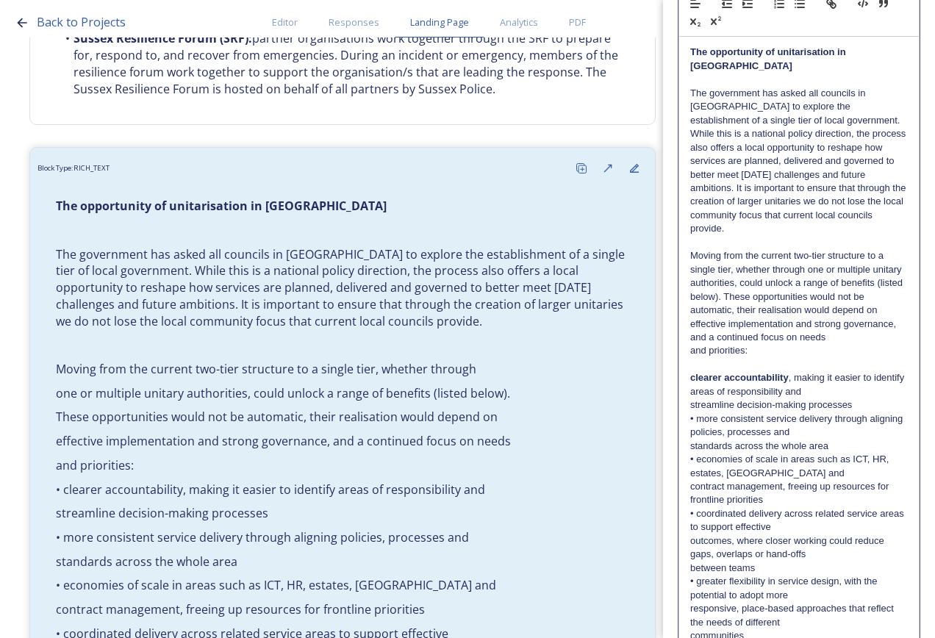
click at [692, 418] on p "• more consistent service delivery through aligning policies, processes and" at bounding box center [799, 426] width 218 height 27
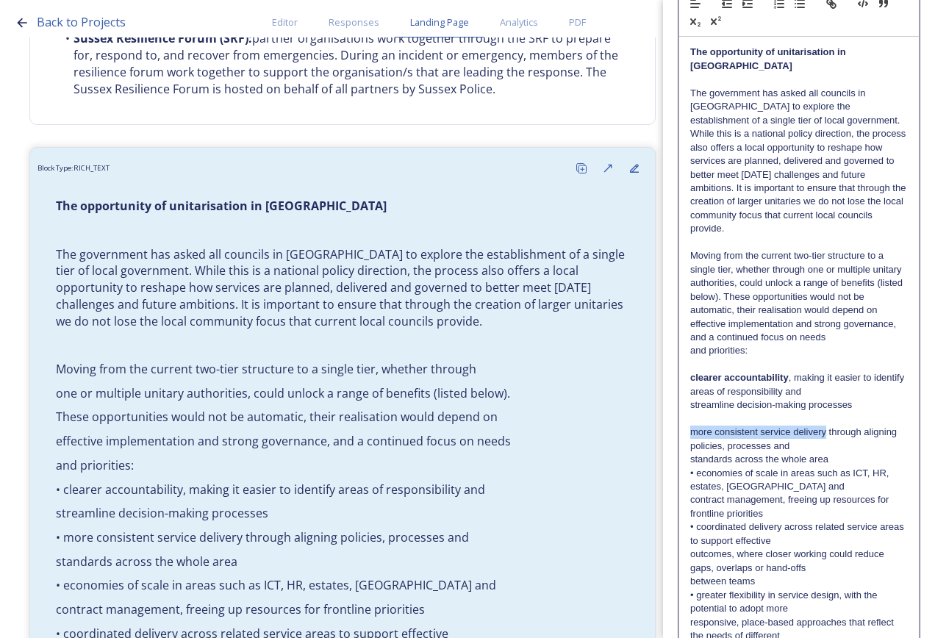
drag, startPoint x: 694, startPoint y: 432, endPoint x: 824, endPoint y: 435, distance: 130.2
click at [824, 435] on p "more consistent service delivery through aligning policies, processes and" at bounding box center [799, 439] width 218 height 27
click at [831, 389] on p "clearer accountability , making it easier to identify areas of responsibility a…" at bounding box center [799, 384] width 218 height 27
click at [835, 390] on p "clearer accountability , making it easier to identify areas of responsibility a…" at bounding box center [799, 384] width 218 height 27
click at [870, 378] on p "clearer accountability , making it easier to identify areas of responsibility a…" at bounding box center [799, 391] width 218 height 40
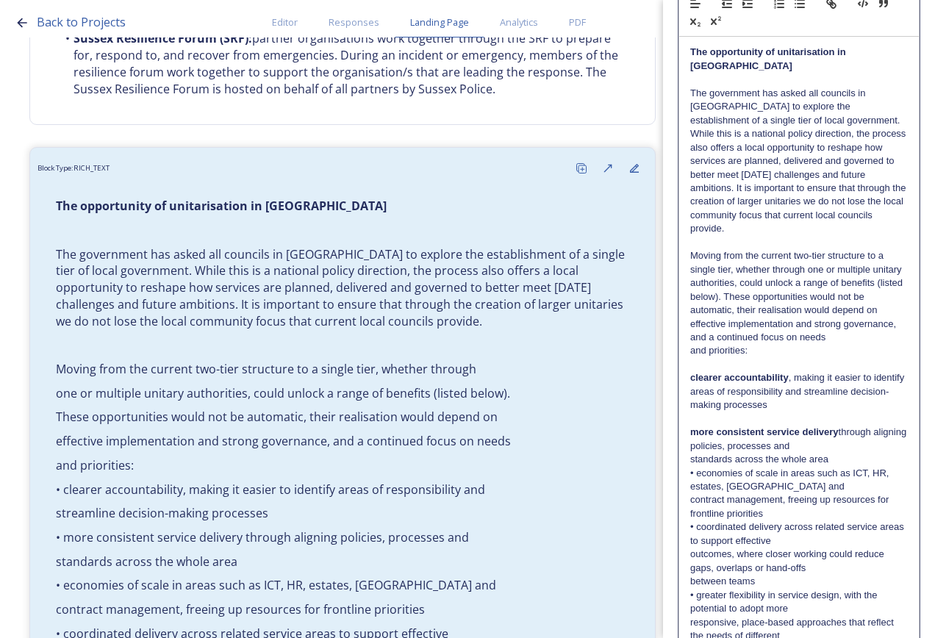
scroll to position [221, 0]
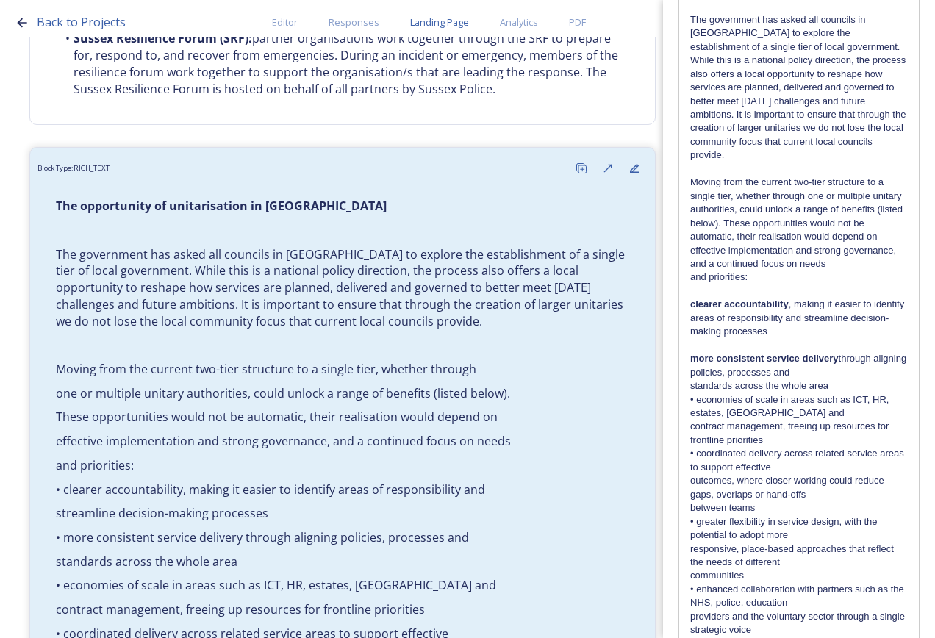
click at [808, 336] on p "clearer accountability , making it easier to identify areas of responsibility a…" at bounding box center [799, 318] width 218 height 40
click at [827, 371] on p "more consistent service delivery through aligning policies, processes and" at bounding box center [799, 365] width 218 height 27
click at [797, 384] on p "more consistent service delivery through aligning policies, processes and stand…" at bounding box center [799, 372] width 218 height 40
click at [698, 403] on p "• economies of scale in areas such as ICT, HR, estates, [GEOGRAPHIC_DATA] and" at bounding box center [799, 406] width 218 height 27
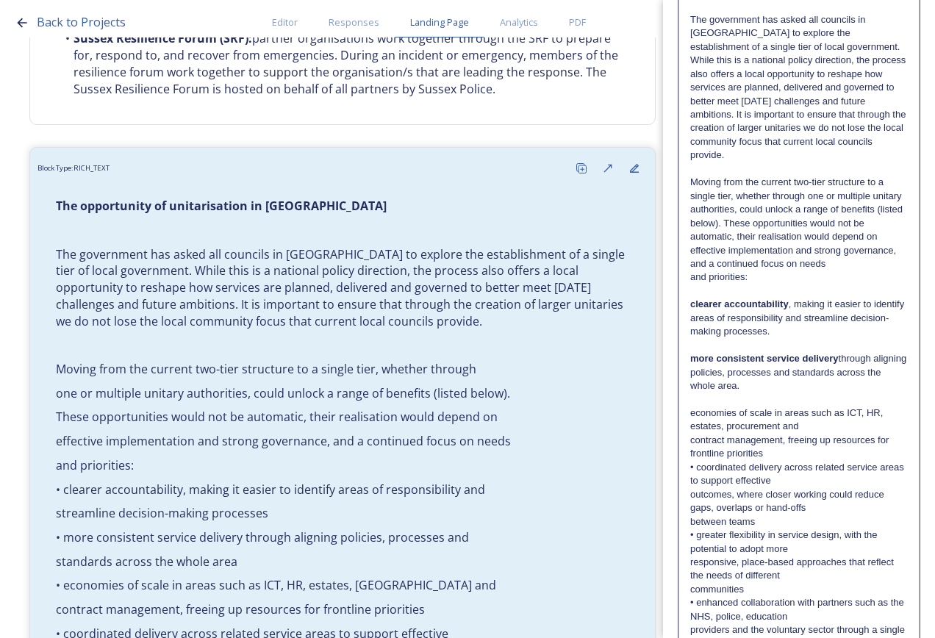
click at [799, 428] on p "economies of scale in areas such as ICT, HR, estates, procurement and" at bounding box center [799, 420] width 218 height 27
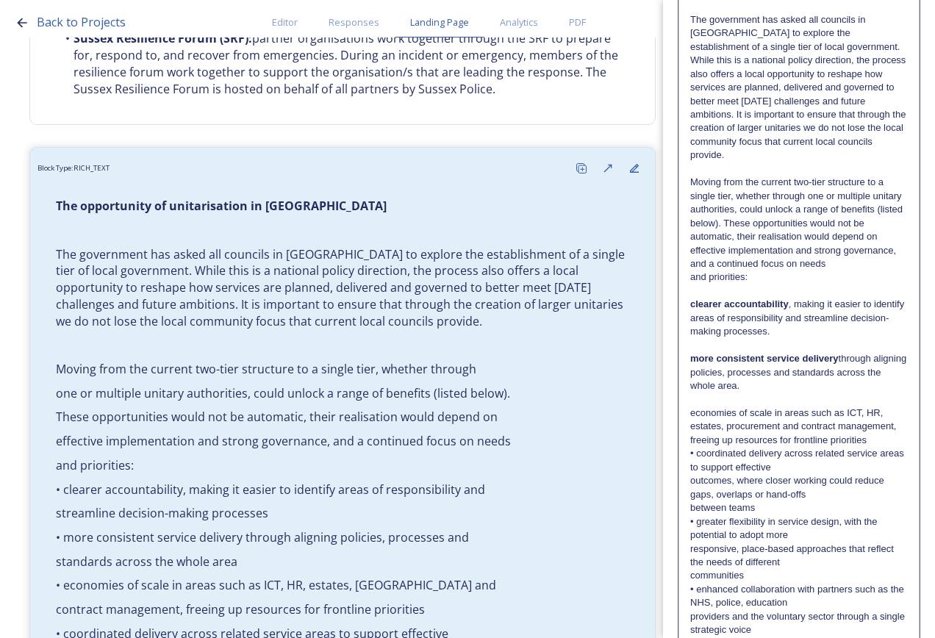
click at [867, 435] on p "economies of scale in areas such as ICT, HR, estates, procurement and contract …" at bounding box center [799, 427] width 218 height 40
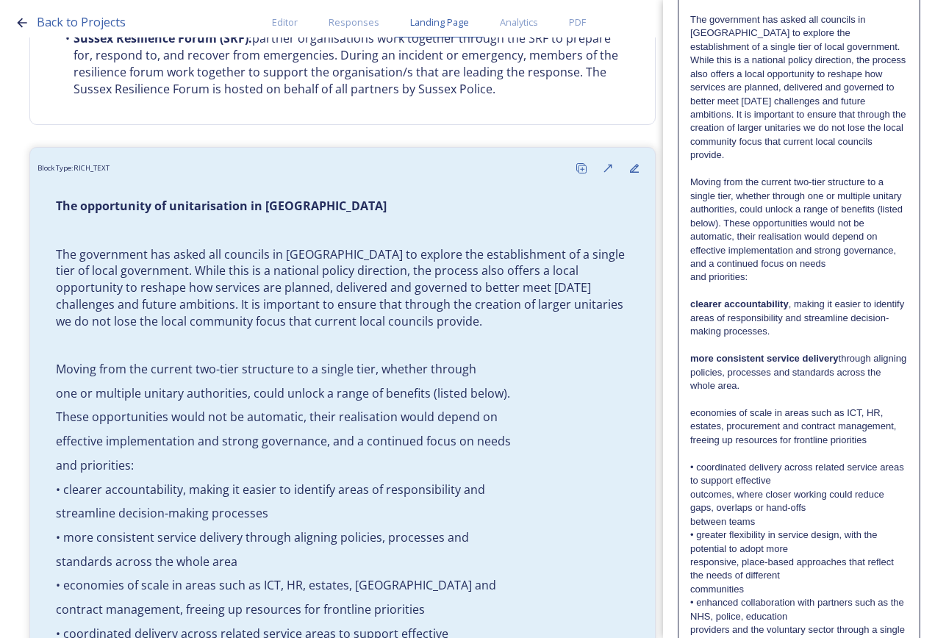
click at [872, 442] on p "economies of scale in areas such as ICT, HR, estates, procurement and contract …" at bounding box center [799, 427] width 218 height 40
drag, startPoint x: 691, startPoint y: 416, endPoint x: 772, endPoint y: 413, distance: 80.9
click at [772, 413] on p "economies of scale in areas such as ICT, HR, estates, procurement and contract …" at bounding box center [799, 427] width 218 height 40
click at [699, 467] on p "• coordinated delivery across related service areas to support effective" at bounding box center [799, 474] width 218 height 27
click at [802, 480] on p "coordinated delivery across related service areas to support effective" at bounding box center [799, 474] width 218 height 27
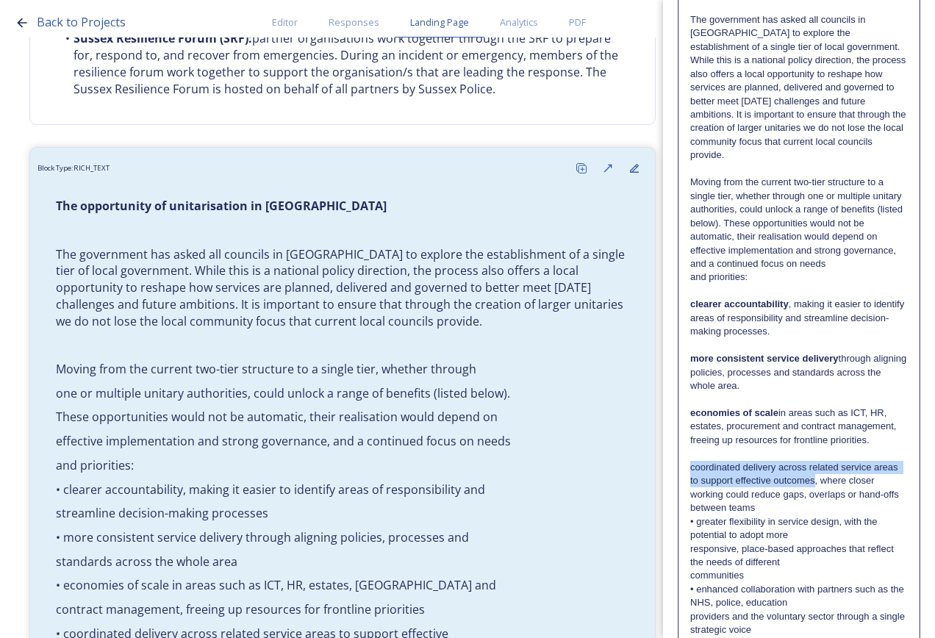
drag, startPoint x: 843, startPoint y: 483, endPoint x: 676, endPoint y: 469, distance: 167.5
click at [676, 469] on div "Edit Block Block Style Order The opportunity of unitarisation in [GEOGRAPHIC_DA…" at bounding box center [799, 341] width 272 height 1125
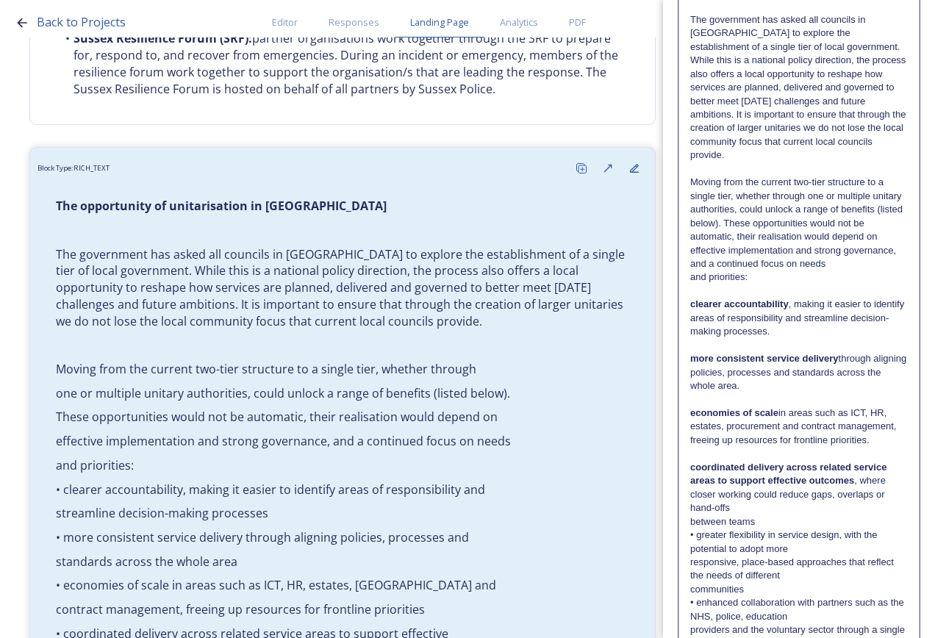
click at [777, 508] on p "coordinated delivery across related service areas to support effective outcomes…" at bounding box center [799, 488] width 218 height 54
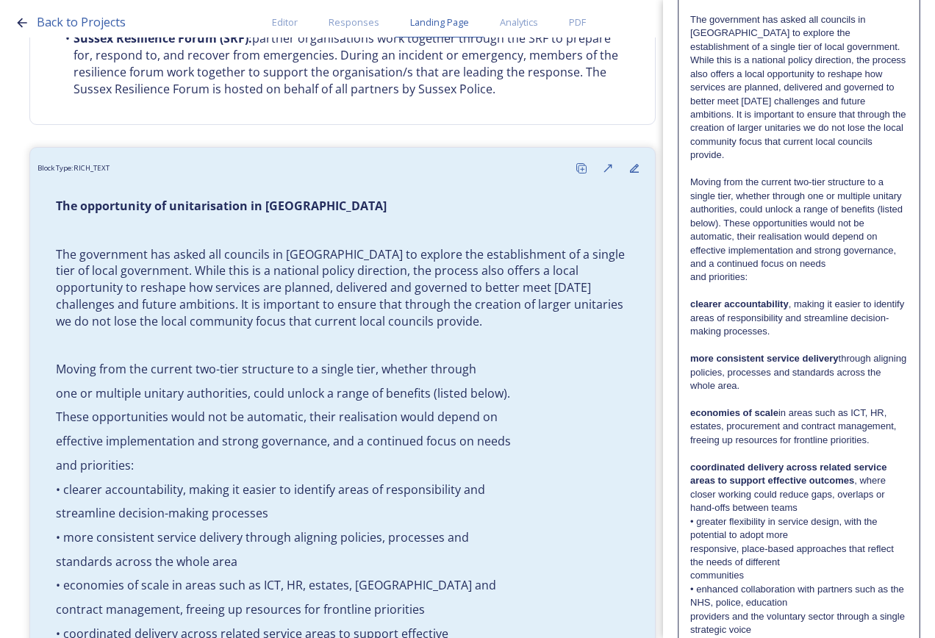
click at [799, 509] on p "coordinated delivery across related service areas to support effective outcomes…" at bounding box center [799, 488] width 218 height 54
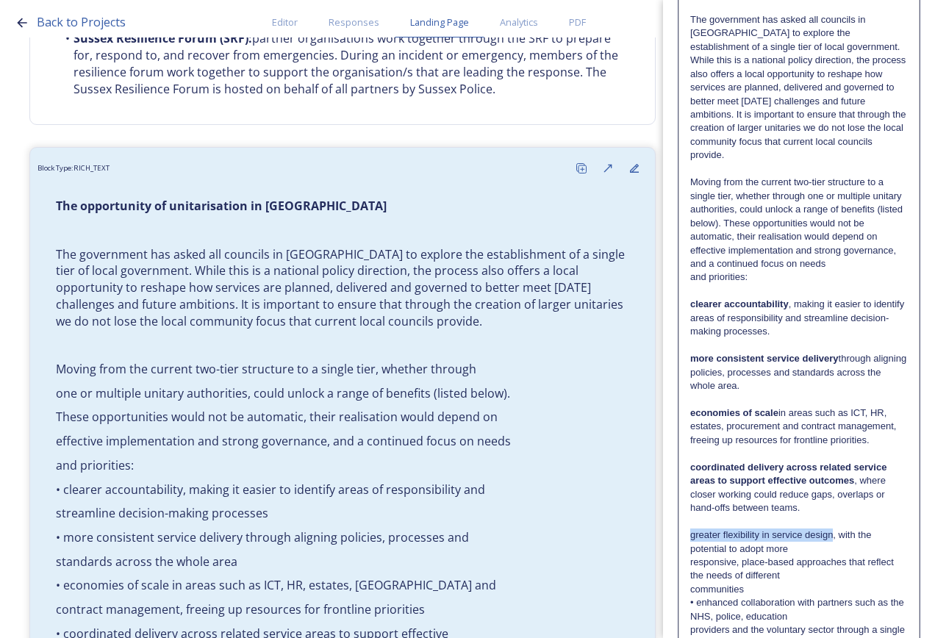
drag, startPoint x: 833, startPoint y: 533, endPoint x: 688, endPoint y: 536, distance: 145.6
click at [688, 536] on div "The opportunity of unitarisation in [GEOGRAPHIC_DATA] The government has asked …" at bounding box center [799, 406] width 240 height 886
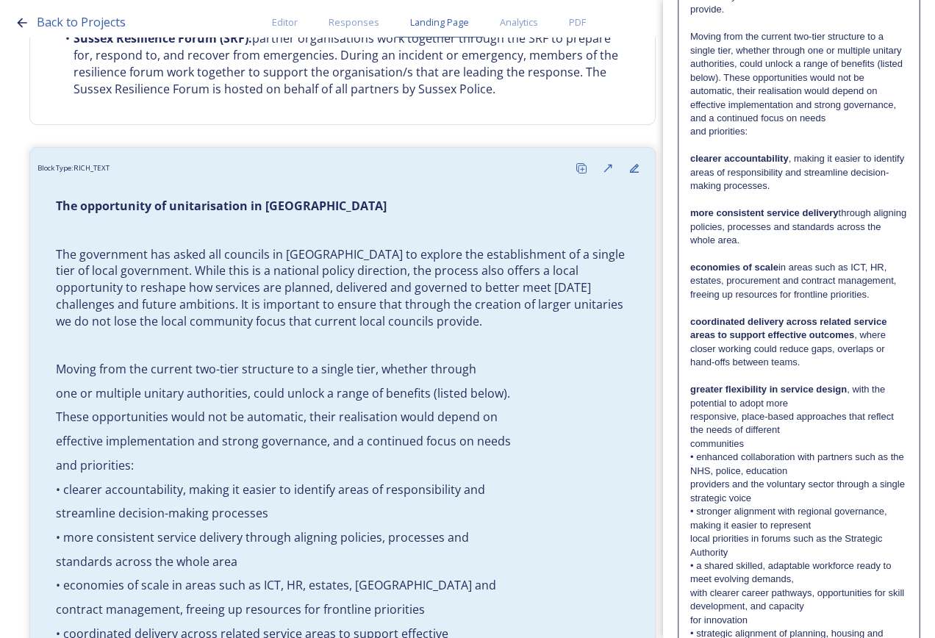
scroll to position [368, 0]
click at [807, 398] on p "greater flexibility in service design , with the potential to adopt more" at bounding box center [799, 395] width 218 height 27
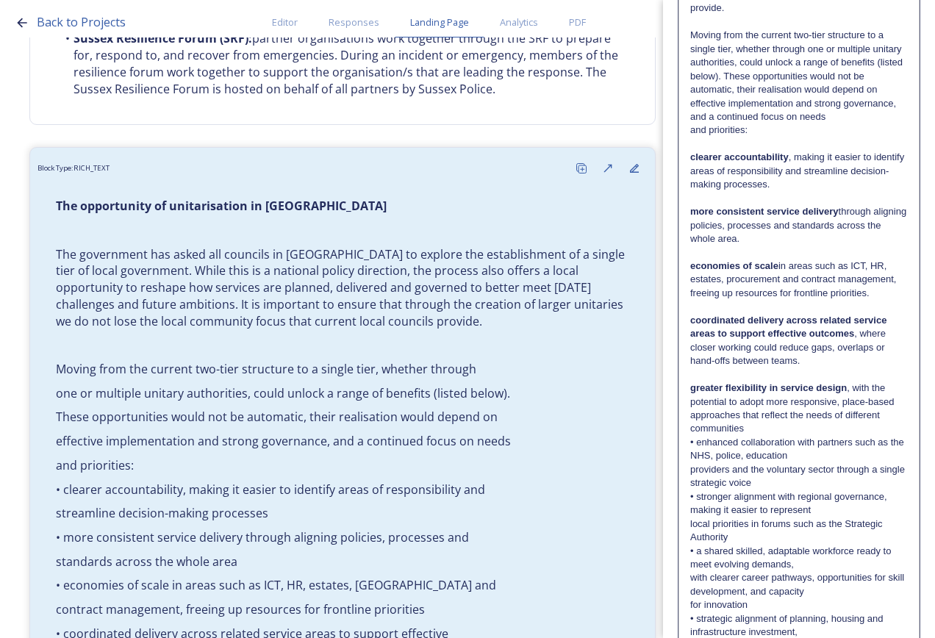
click at [796, 424] on p "communities" at bounding box center [799, 428] width 218 height 13
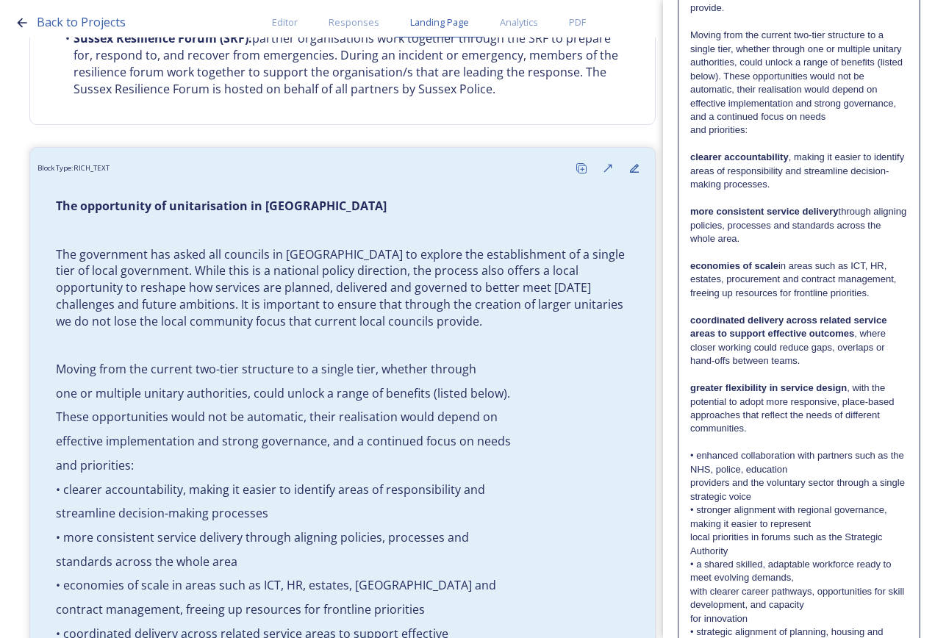
click at [697, 459] on p "• enhanced collaboration with partners such as the NHS, police, education" at bounding box center [799, 462] width 218 height 27
drag, startPoint x: 849, startPoint y: 454, endPoint x: 652, endPoint y: 453, distance: 196.3
click at [652, 453] on div "Back to Projects Editor Responses Landing Page Analytics PDF Share Add Response…" at bounding box center [467, 319] width 935 height 638
click at [854, 475] on p "enhanced collaboration with partners such as the NHS, police, education" at bounding box center [799, 462] width 218 height 27
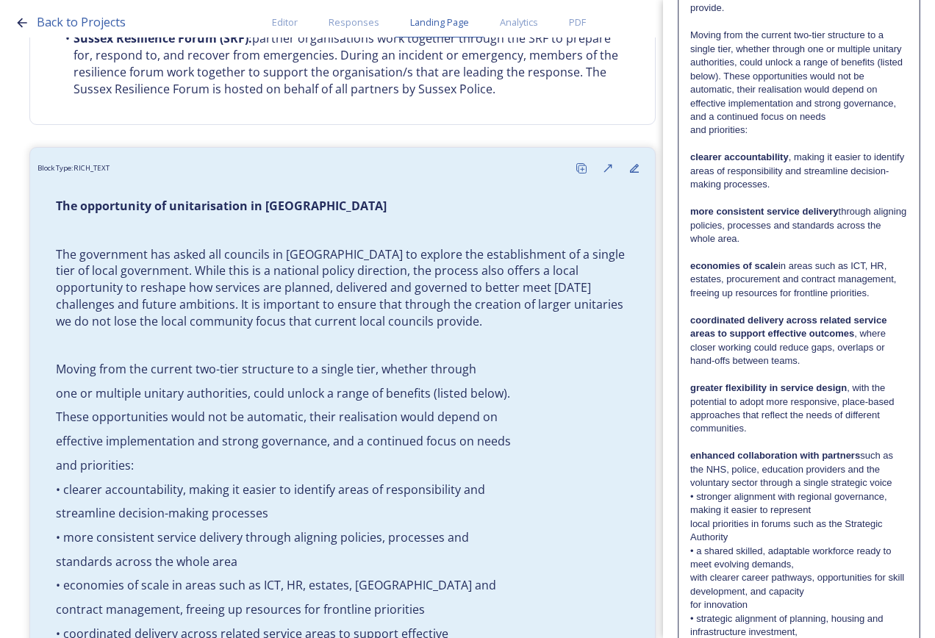
click at [697, 499] on p "• stronger alignment with regional governance, making it easier to represent" at bounding box center [799, 503] width 218 height 27
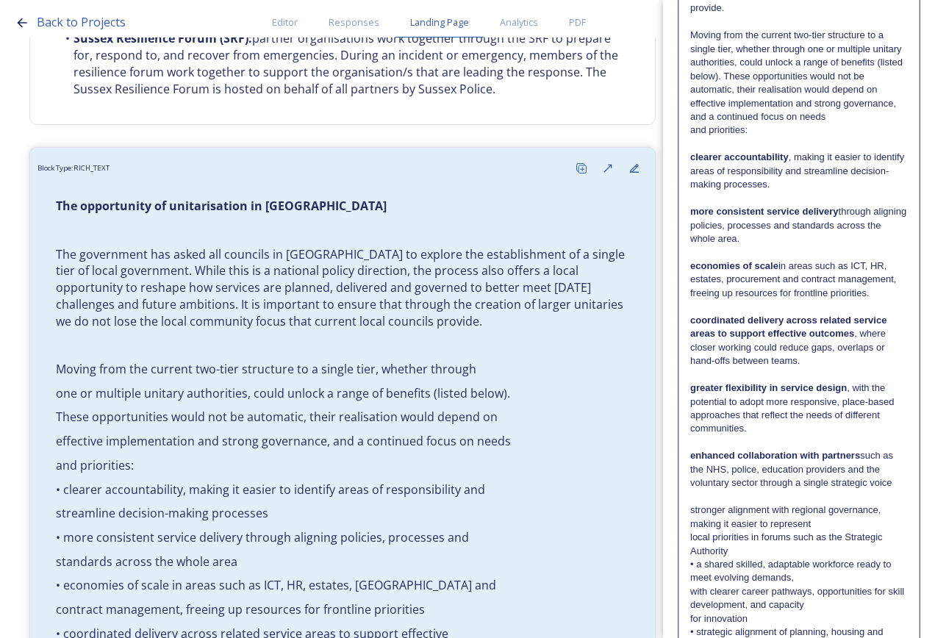
click at [891, 485] on p "enhanced collaboration with partners such as the NHS, police, education provide…" at bounding box center [799, 469] width 218 height 40
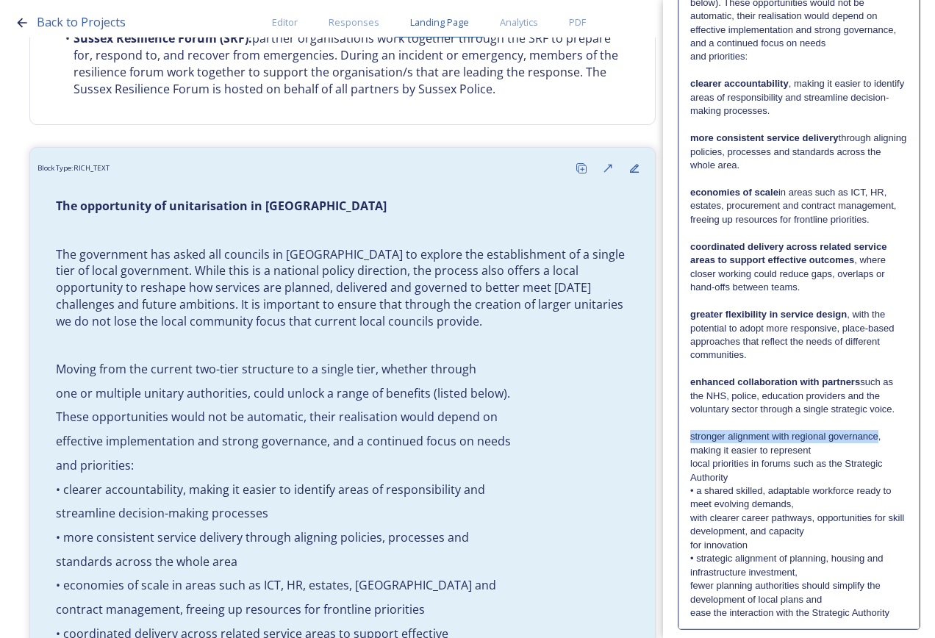
drag, startPoint x: 696, startPoint y: 436, endPoint x: 877, endPoint y: 438, distance: 180.9
click at [877, 438] on p "stronger alignment with regional governance, making it easier to represent" at bounding box center [799, 443] width 218 height 27
click at [820, 474] on p "local priorities in forums such as the Strategic Authority" at bounding box center [799, 470] width 218 height 27
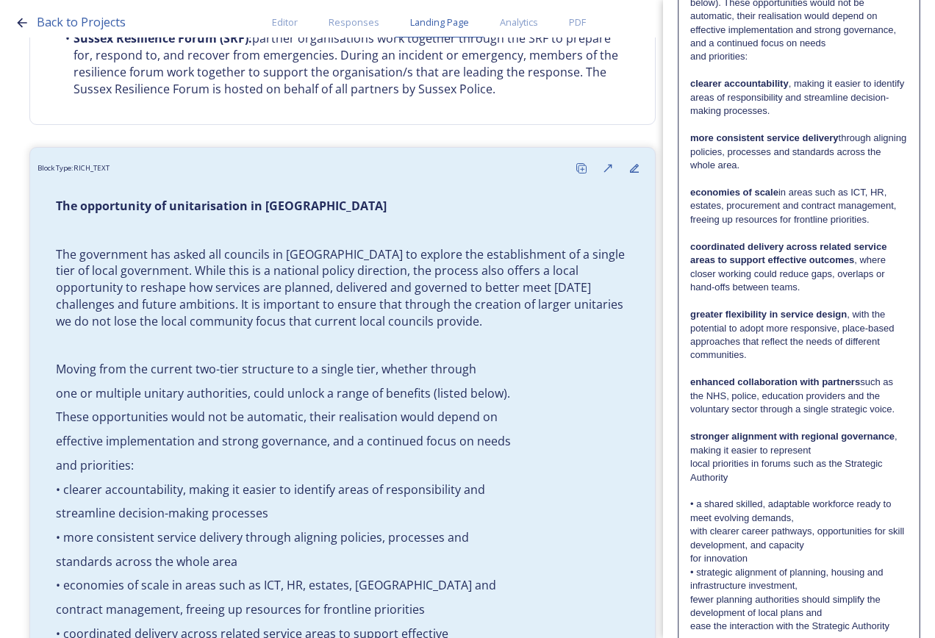
click at [697, 504] on p "• a shared skilled, adaptable workforce ready to meet evolving demands," at bounding box center [799, 511] width 218 height 27
click at [800, 513] on p "a shared skilled, adaptable workforce ready to meet evolving demands," at bounding box center [799, 511] width 218 height 27
click at [808, 546] on p "a shared skilled, adaptable workforce ready to meet evolving demands, with clea…" at bounding box center [799, 525] width 218 height 54
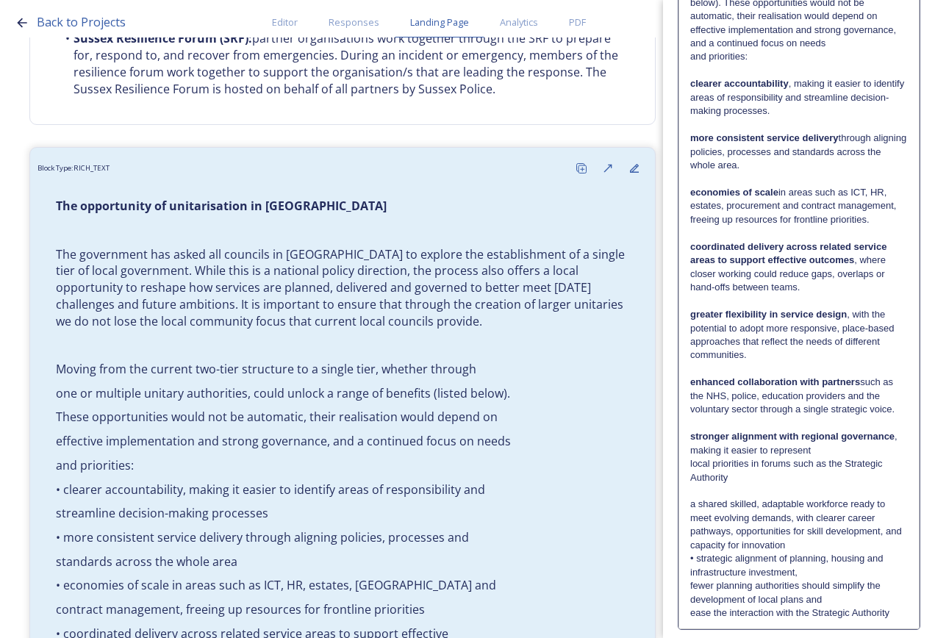
click at [810, 546] on p "a shared skilled, adaptable workforce ready to meet evolving demands, with clea…" at bounding box center [799, 525] width 218 height 54
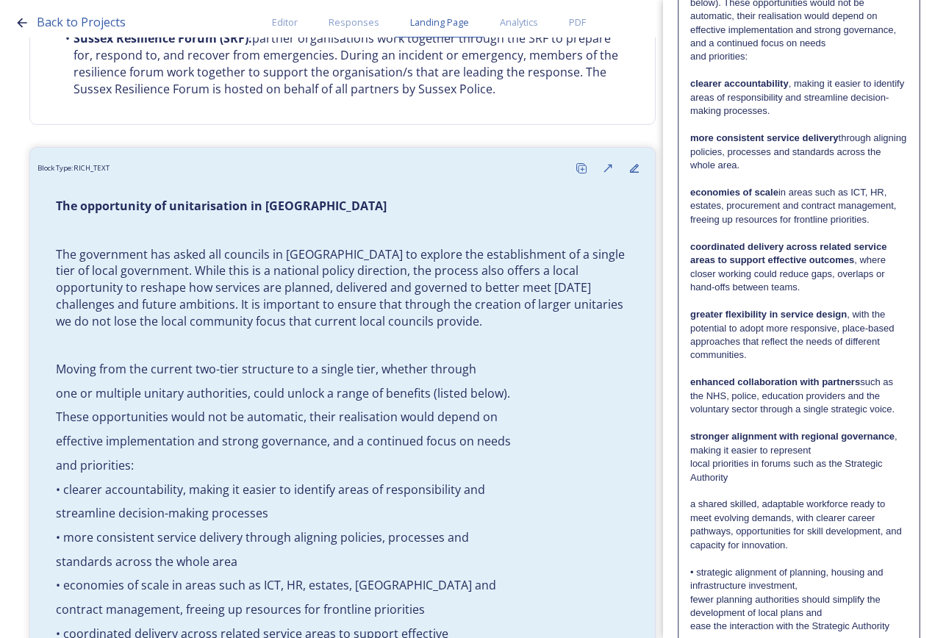
click at [789, 518] on p "a shared skilled, adaptable workforce ready to meet evolving demands, with clea…" at bounding box center [799, 525] width 218 height 54
drag, startPoint x: 791, startPoint y: 517, endPoint x: 685, endPoint y: 510, distance: 106.8
click at [685, 510] on div "The opportunity of unitarisation in [GEOGRAPHIC_DATA] The government has asked …" at bounding box center [799, 192] width 240 height 899
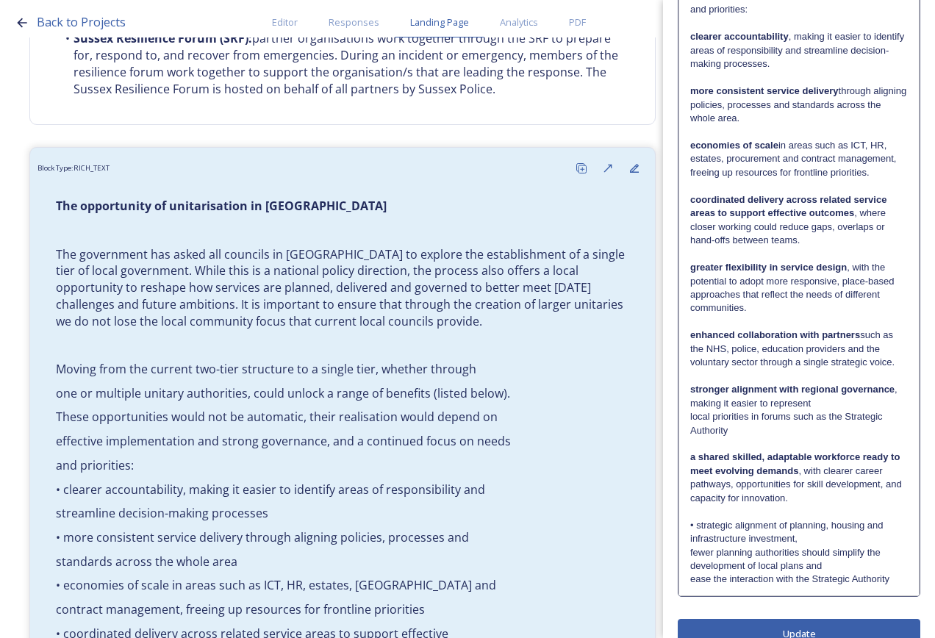
scroll to position [514, 0]
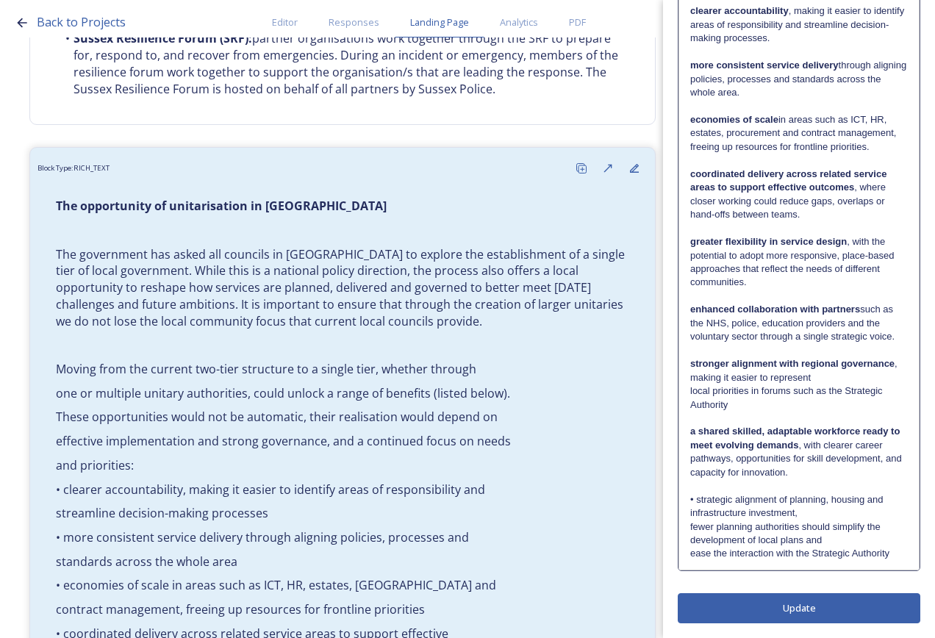
click at [697, 499] on p "• strategic alignment of planning, housing and infrastructure investment," at bounding box center [799, 506] width 218 height 27
click at [821, 511] on p "strategic alignment of planning, housing and infrastructure investment," at bounding box center [799, 506] width 218 height 27
click at [805, 538] on p "strategic alignment of planning, housing and infrastructure investment, fewer p…" at bounding box center [799, 520] width 218 height 54
click at [800, 558] on p "strategic alignment of planning, housing and infrastructure investment, fewer p…" at bounding box center [799, 527] width 218 height 68
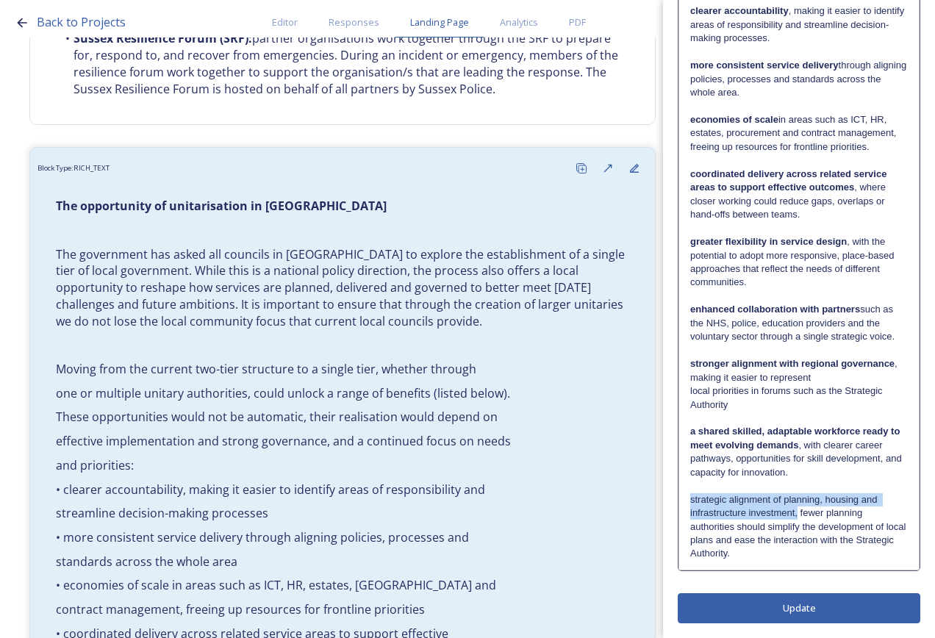
drag, startPoint x: 799, startPoint y: 513, endPoint x: 690, endPoint y: 504, distance: 108.5
click at [690, 504] on p "strategic alignment of planning, housing and infrastructure investment, fewer p…" at bounding box center [799, 527] width 218 height 68
click at [774, 538] on p "strategic alignment of planning, housing and infrastructure investment, fewer p…" at bounding box center [799, 527] width 218 height 68
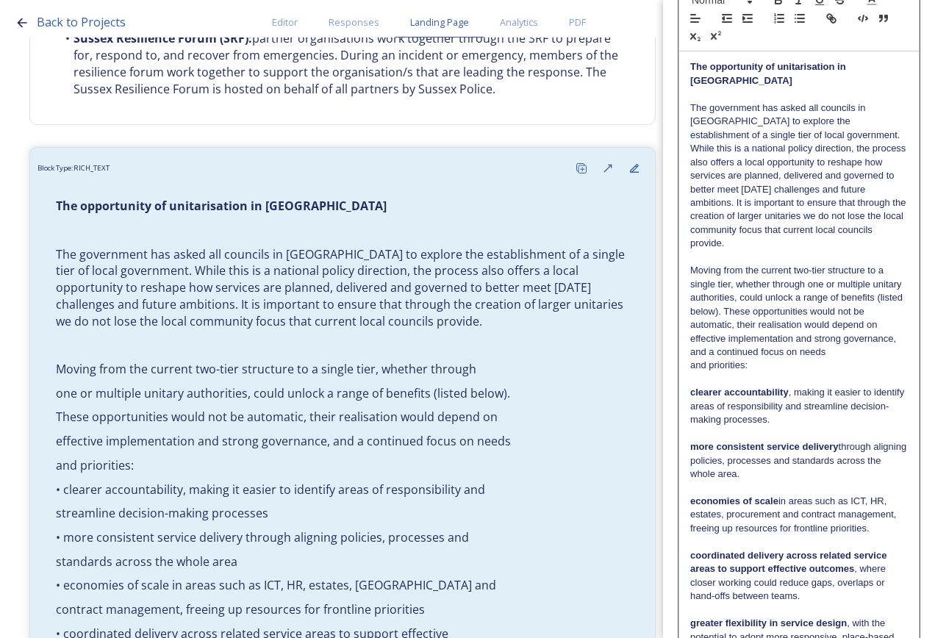
scroll to position [73, 0]
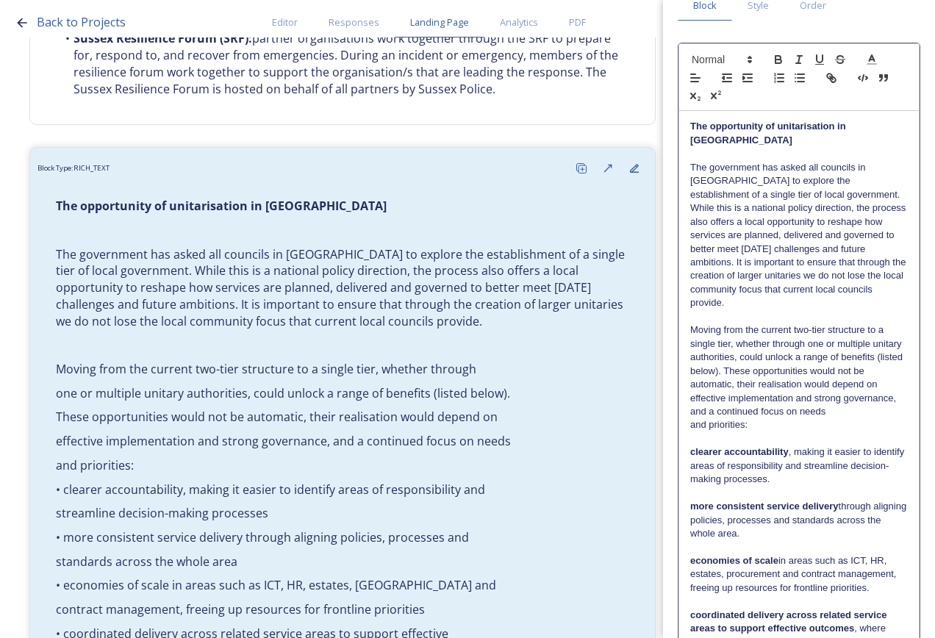
drag, startPoint x: 772, startPoint y: 554, endPoint x: 681, endPoint y: 451, distance: 137.0
click at [681, 451] on div "The opportunity of unitarisation in [GEOGRAPHIC_DATA] The government has asked …" at bounding box center [799, 560] width 240 height 899
click at [799, 74] on line "button" at bounding box center [801, 74] width 7 height 0
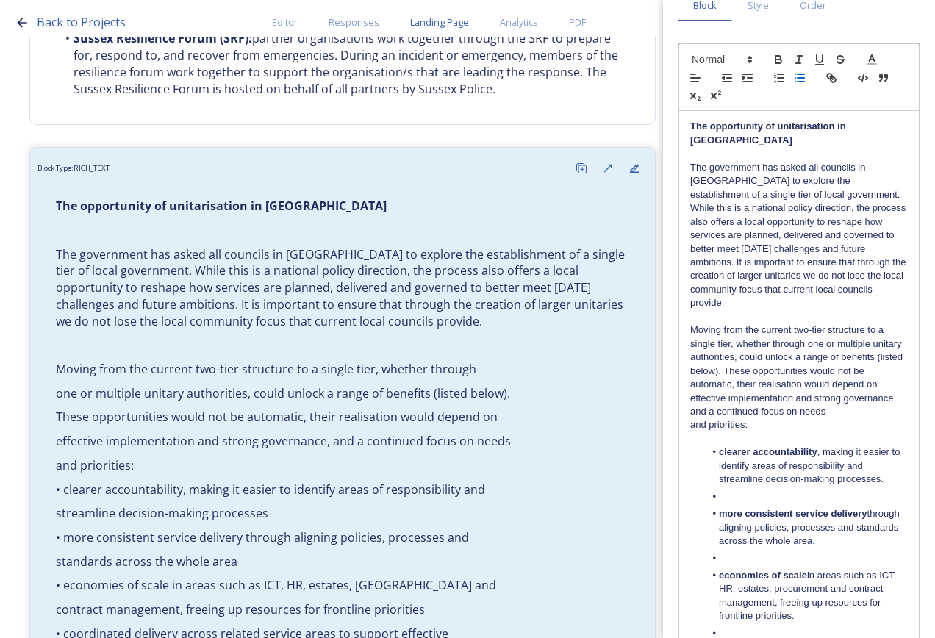
click at [768, 495] on li at bounding box center [807, 496] width 204 height 13
click at [769, 554] on li at bounding box center [807, 555] width 204 height 13
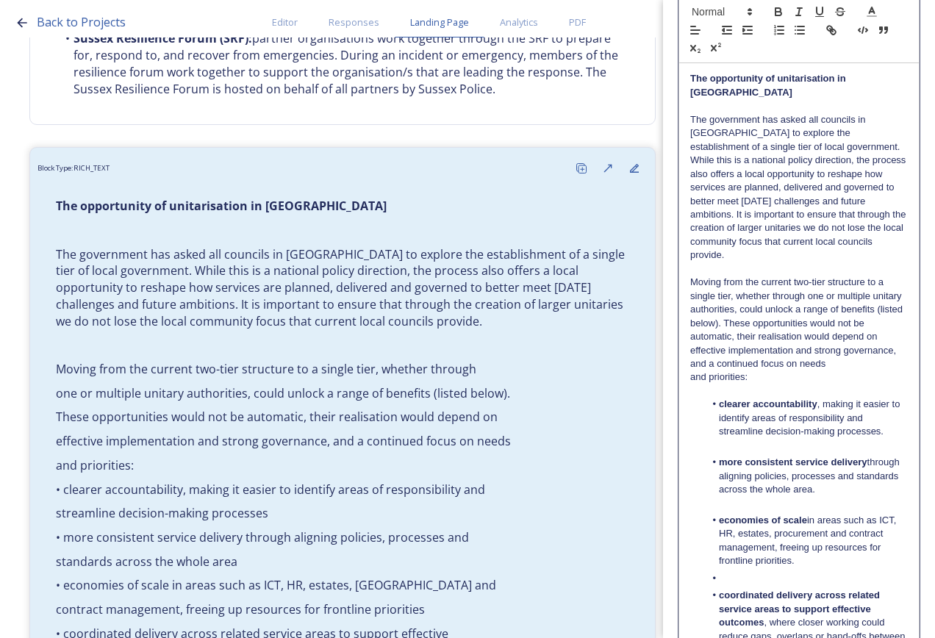
scroll to position [220, 0]
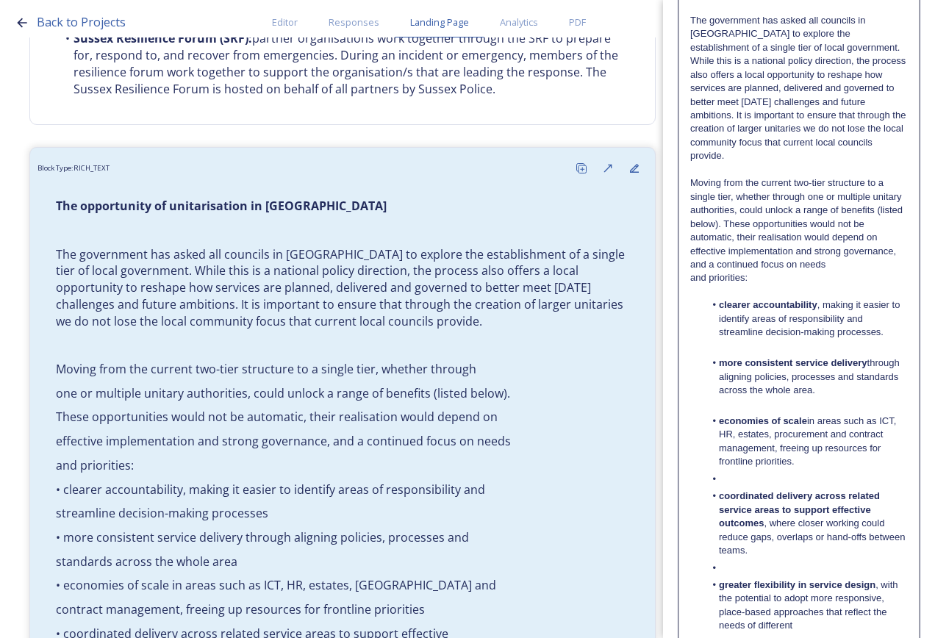
click at [762, 482] on li at bounding box center [807, 479] width 204 height 13
click at [754, 563] on li at bounding box center [807, 564] width 204 height 13
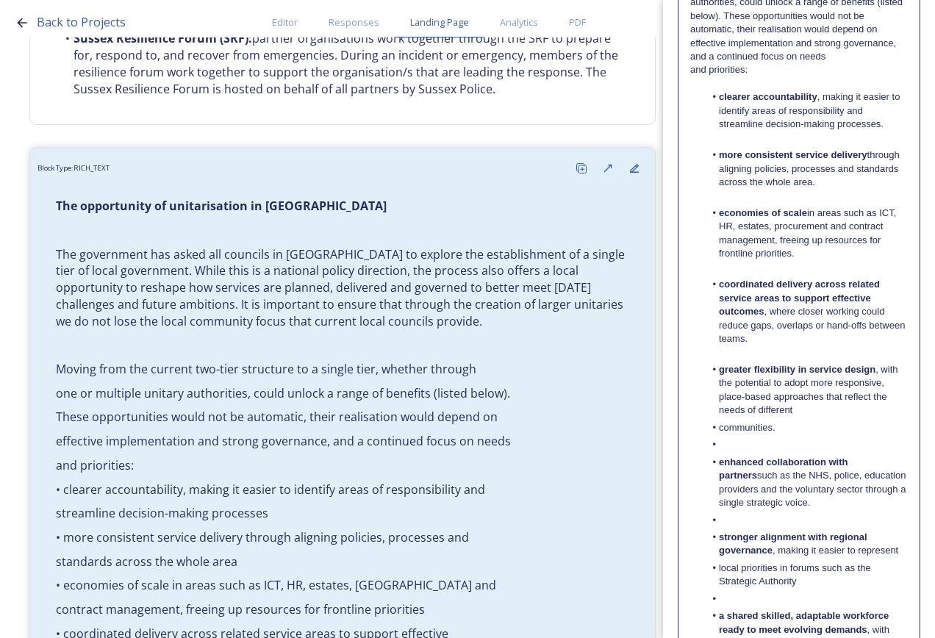
scroll to position [440, 0]
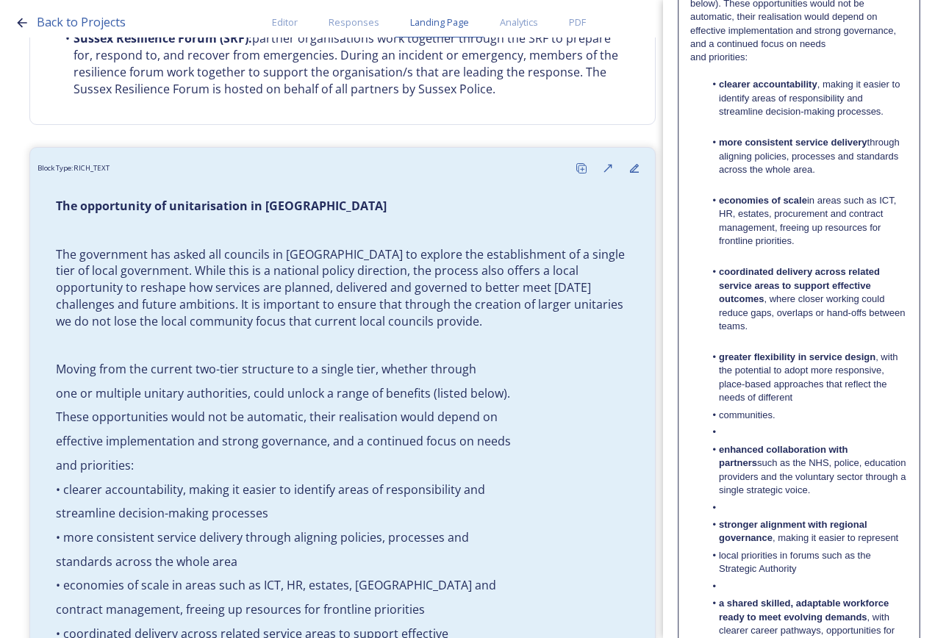
click at [752, 435] on li at bounding box center [807, 432] width 204 height 13
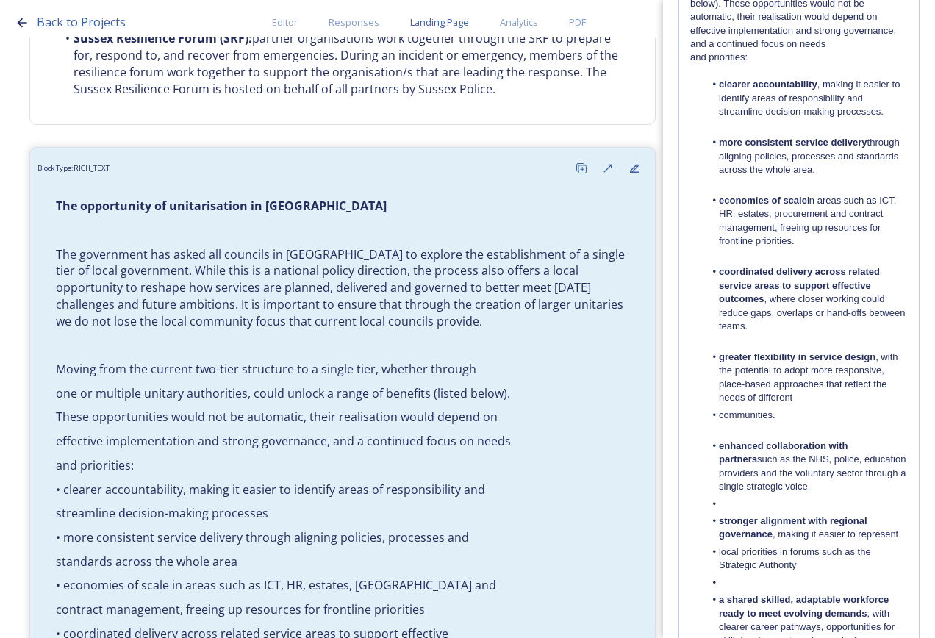
click at [717, 418] on li "communities." at bounding box center [807, 415] width 204 height 13
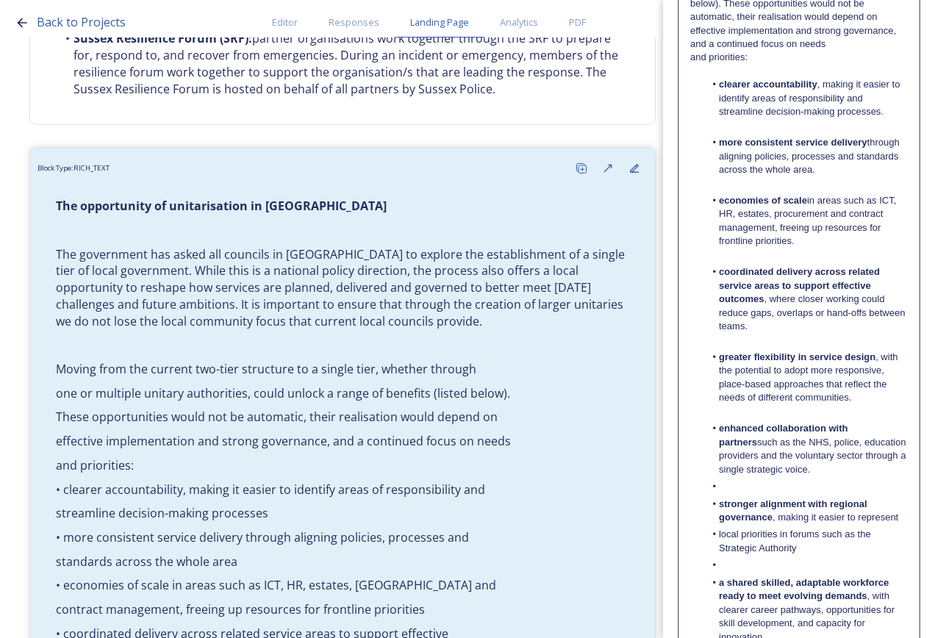
click at [772, 491] on li at bounding box center [807, 486] width 204 height 13
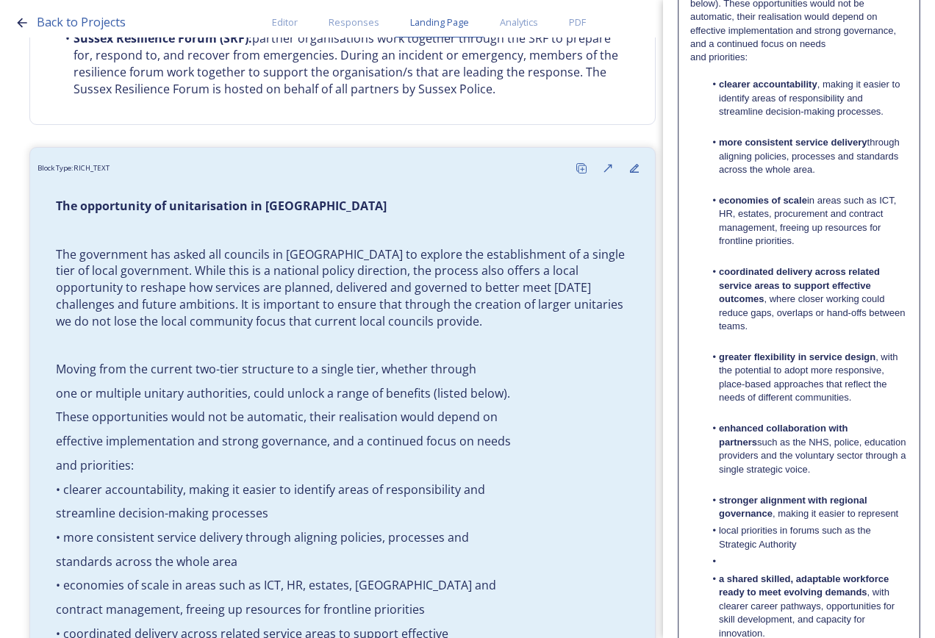
click at [789, 521] on li "stronger alignment with regional governance , making it easier to represent" at bounding box center [807, 507] width 204 height 27
click at [763, 559] on li at bounding box center [807, 558] width 204 height 13
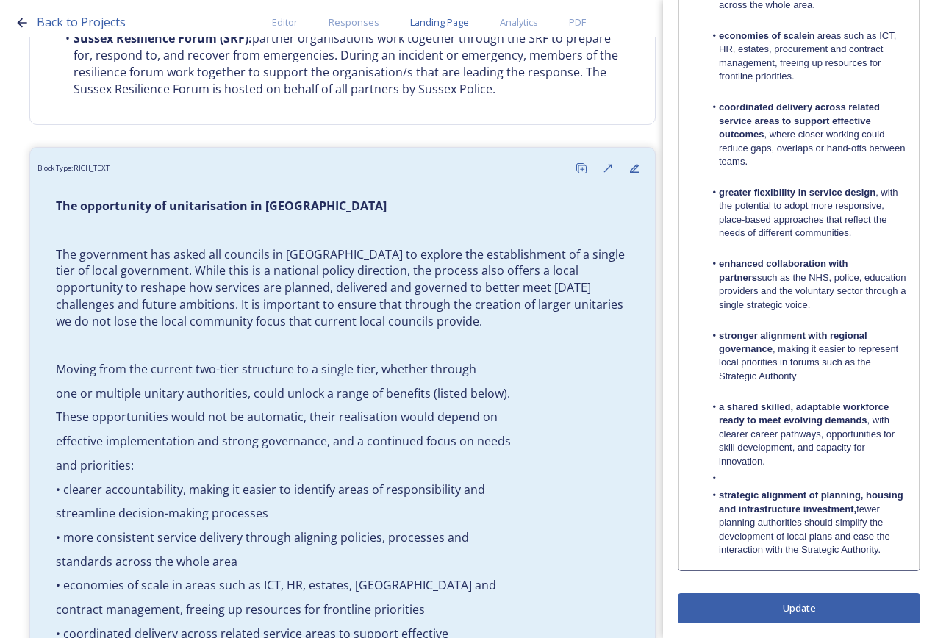
click at [740, 480] on li at bounding box center [807, 478] width 204 height 13
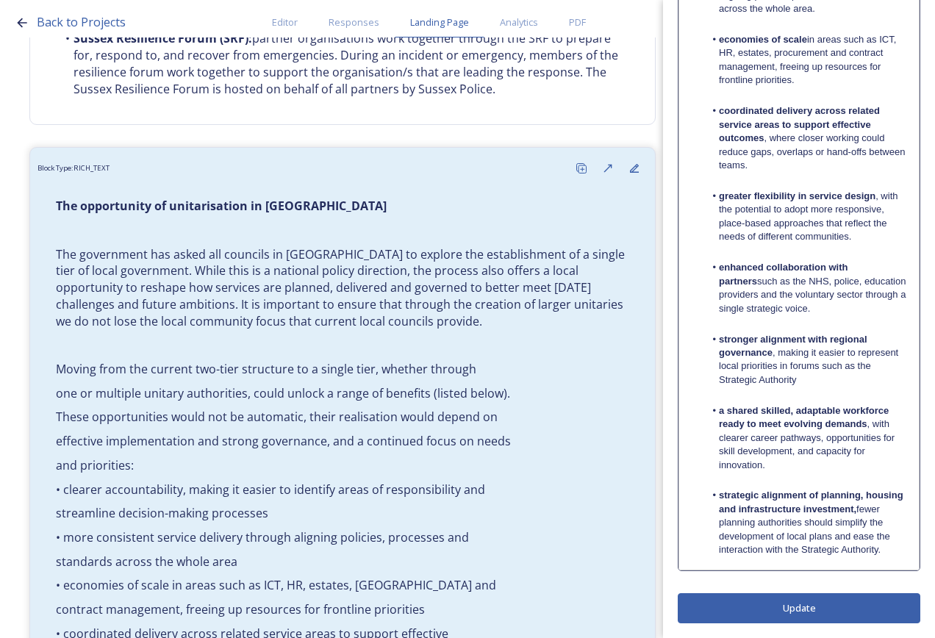
click at [790, 596] on div "Edit Block Block Style Order The opportunity of unitarisation in [GEOGRAPHIC_DA…" at bounding box center [799, 18] width 243 height 1210
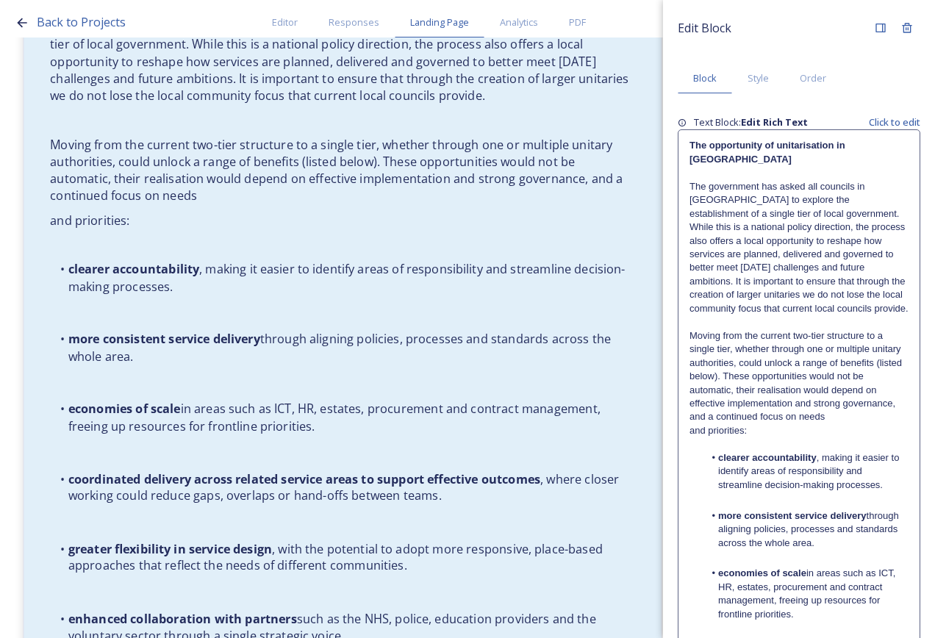
scroll to position [3900, 0]
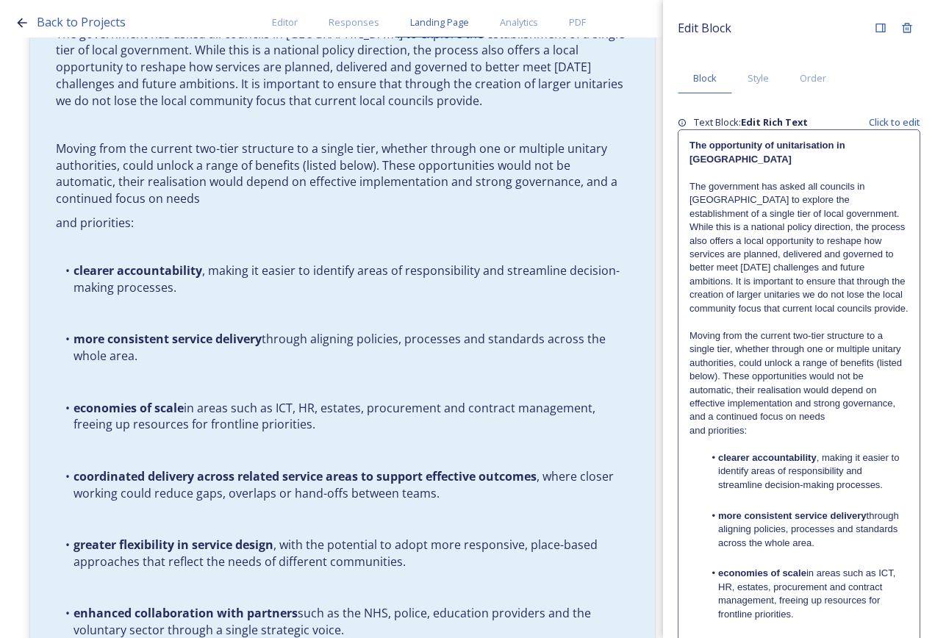
click at [793, 509] on p at bounding box center [799, 502] width 219 height 13
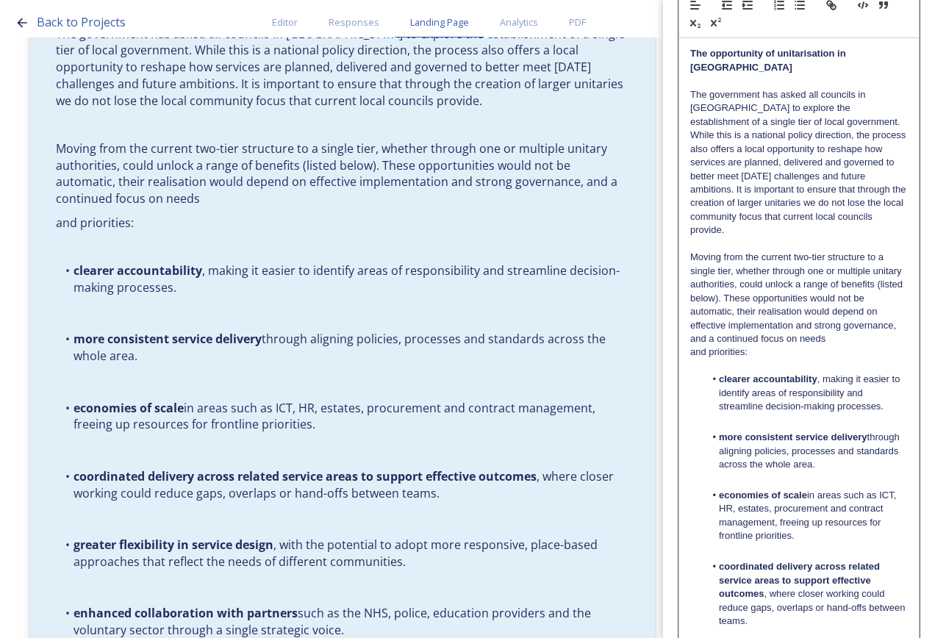
scroll to position [147, 0]
click at [756, 418] on p at bounding box center [799, 422] width 218 height 13
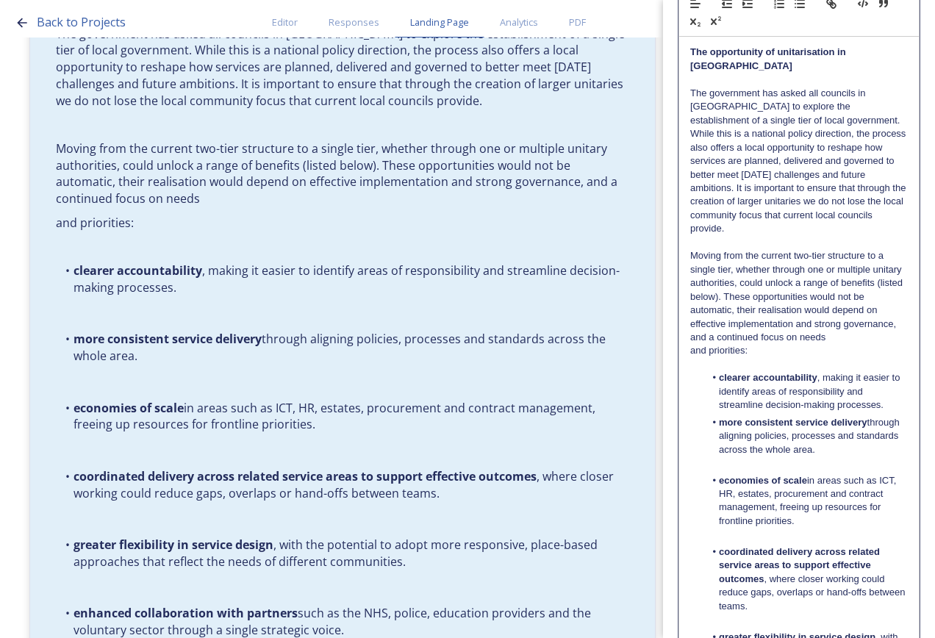
click at [754, 467] on p at bounding box center [799, 466] width 218 height 13
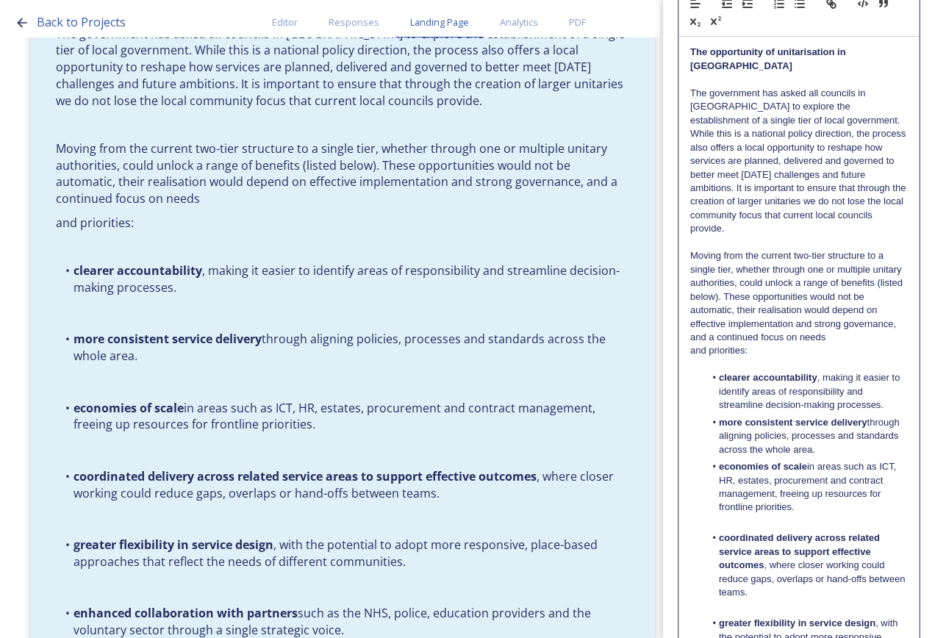
click at [762, 519] on p at bounding box center [799, 524] width 218 height 13
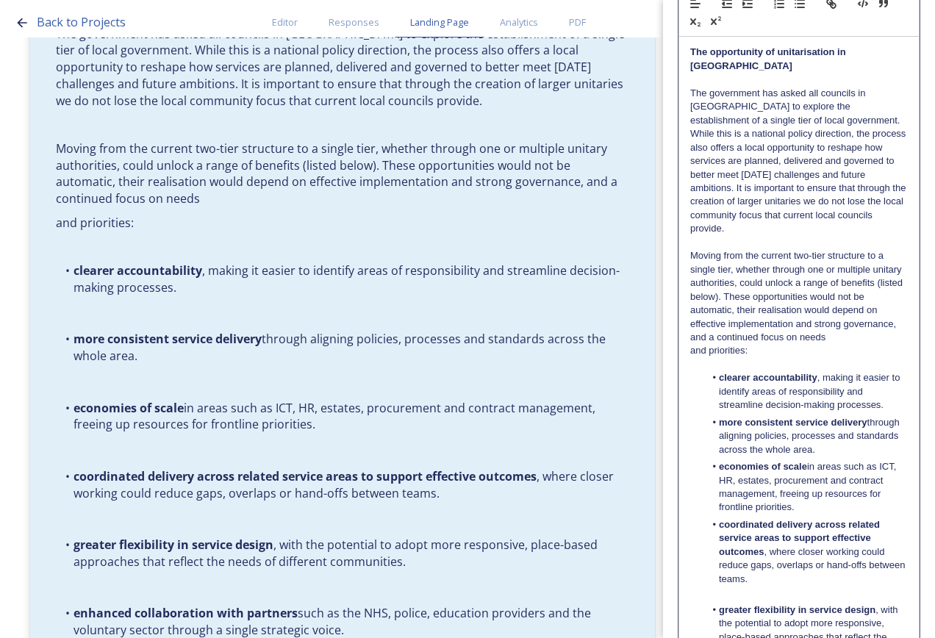
click at [738, 590] on p at bounding box center [799, 596] width 218 height 13
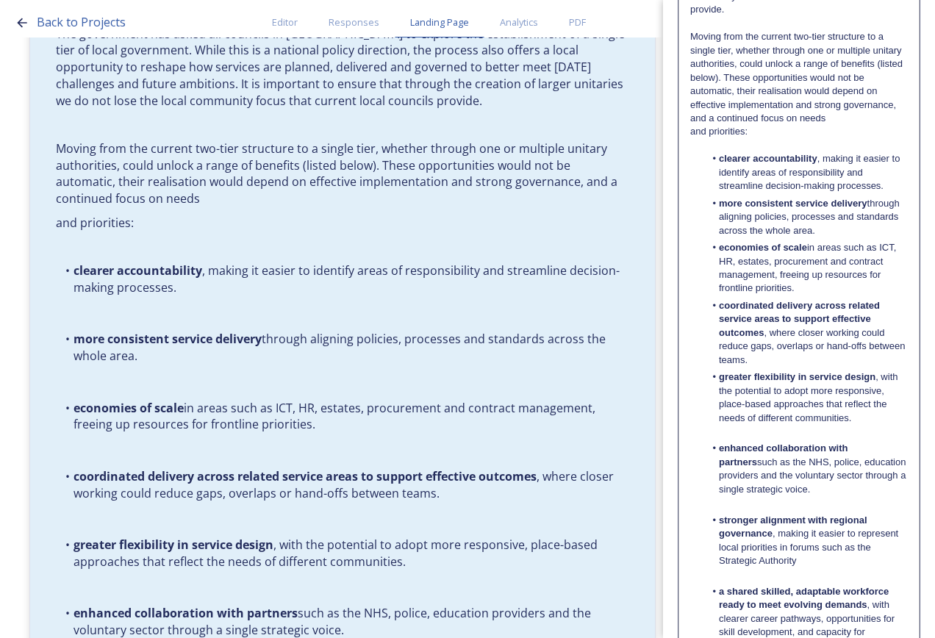
scroll to position [368, 0]
click at [740, 433] on p at bounding box center [799, 433] width 218 height 13
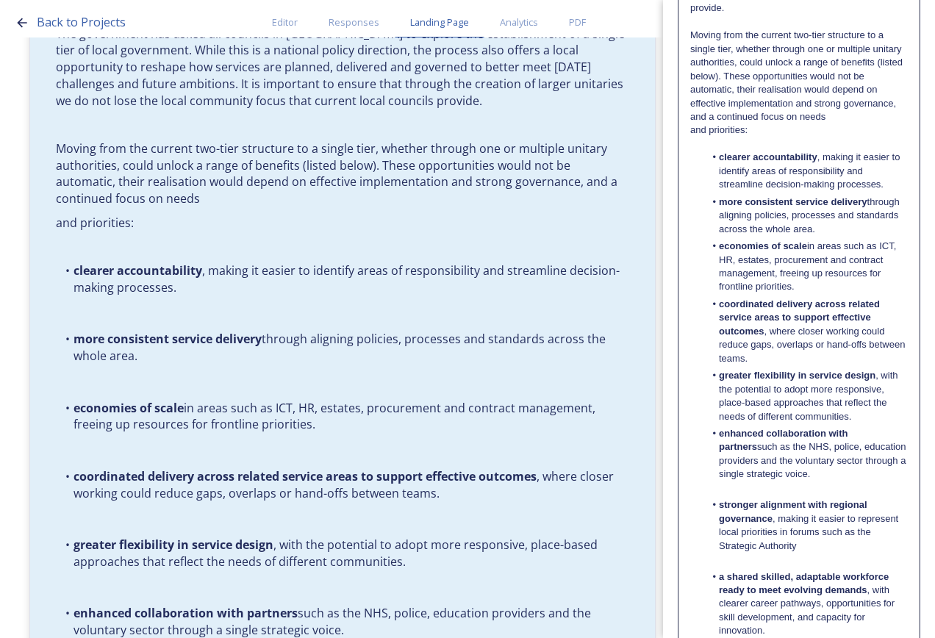
click at [749, 490] on p at bounding box center [799, 491] width 218 height 13
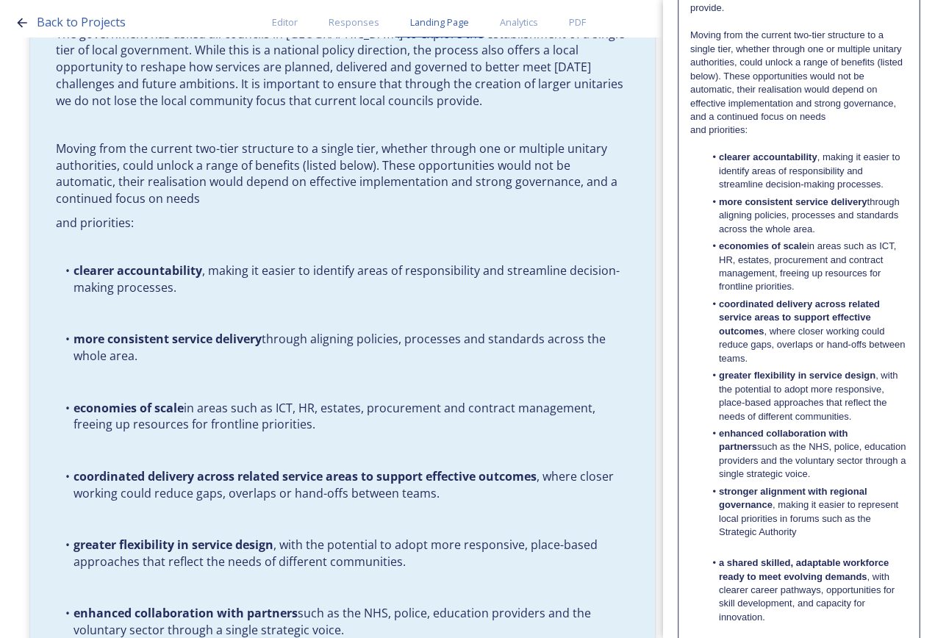
click at [765, 549] on p at bounding box center [799, 549] width 218 height 13
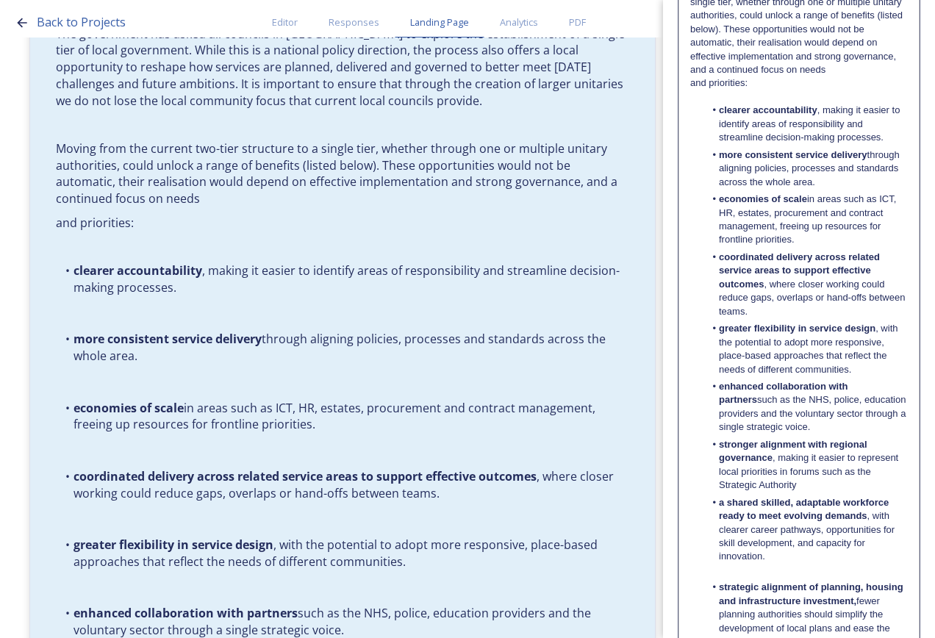
scroll to position [441, 0]
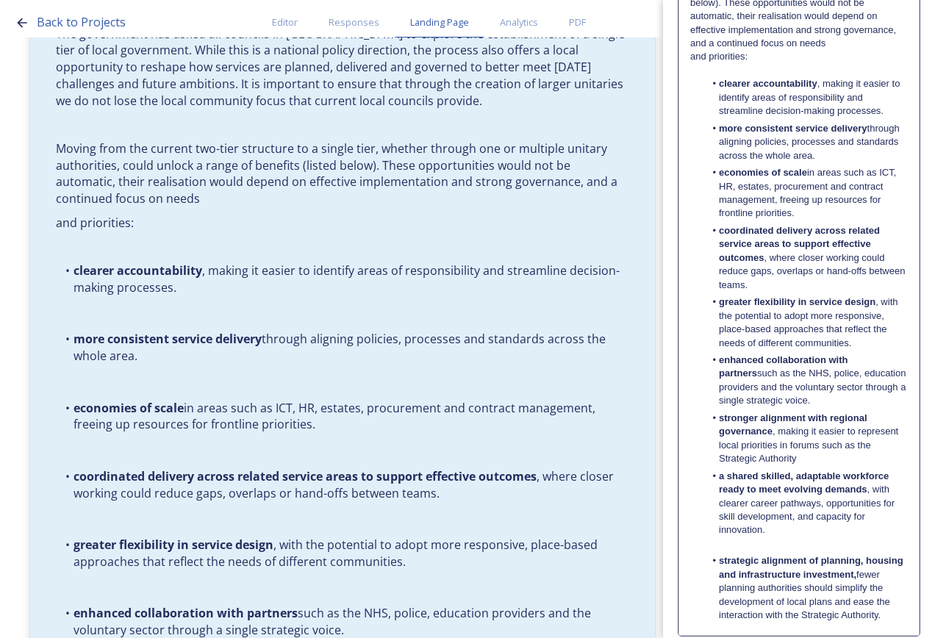
click at [765, 549] on p at bounding box center [799, 547] width 218 height 13
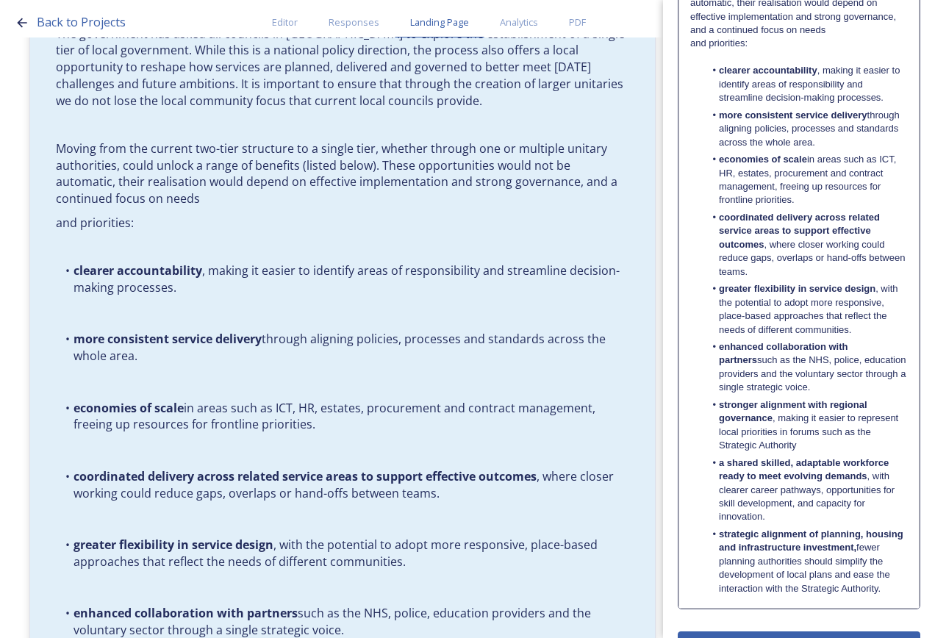
scroll to position [493, 0]
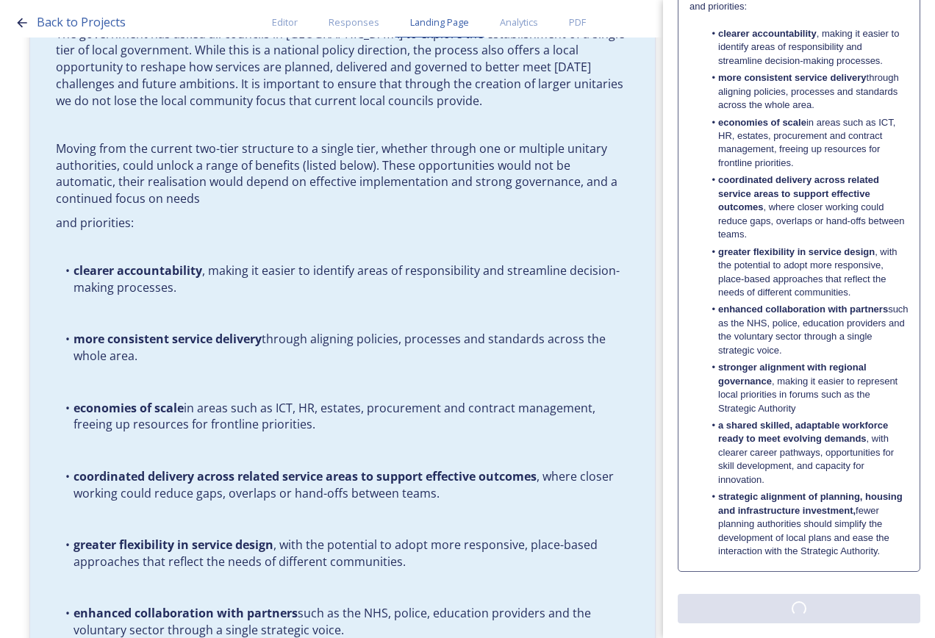
click at [787, 610] on div "Edit Block Block Style Order Text Block: Edit Rich Text Click to edit The oppor…" at bounding box center [799, 106] width 243 height 1033
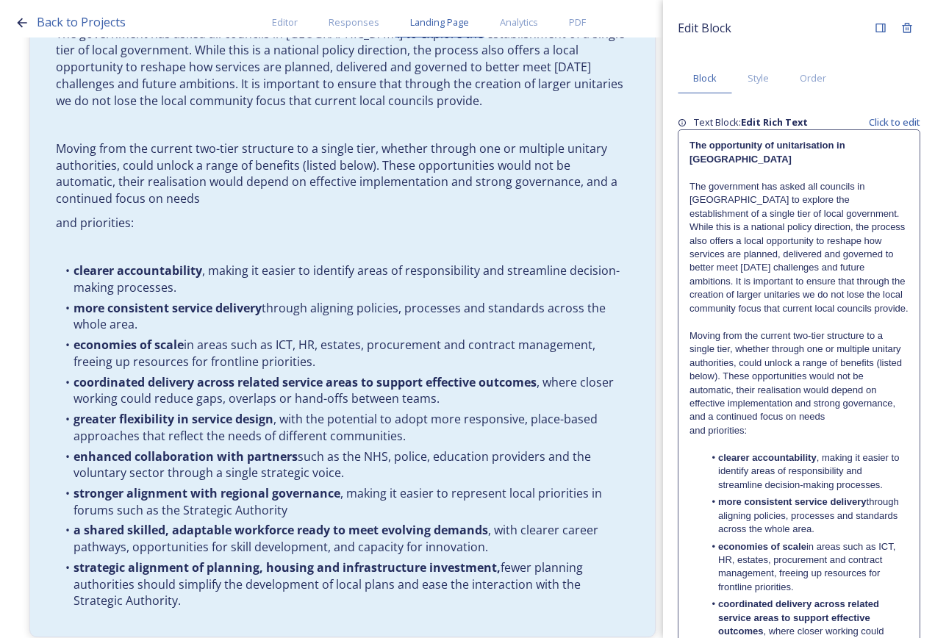
click at [732, 438] on p "and priorities:" at bounding box center [799, 430] width 219 height 13
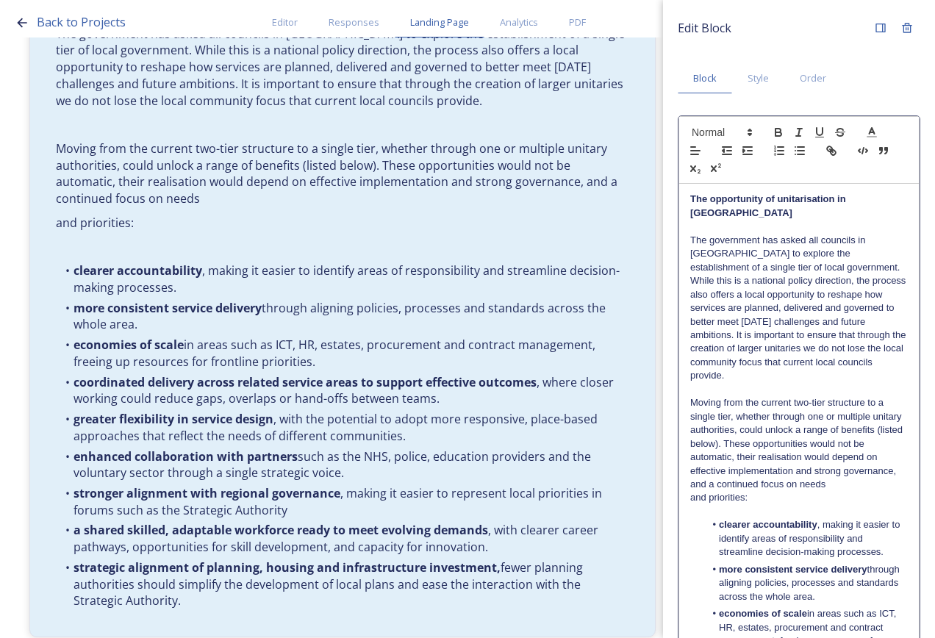
click at [885, 552] on li "clearer accountability , making it easier to identify areas of responsibility a…" at bounding box center [807, 538] width 204 height 40
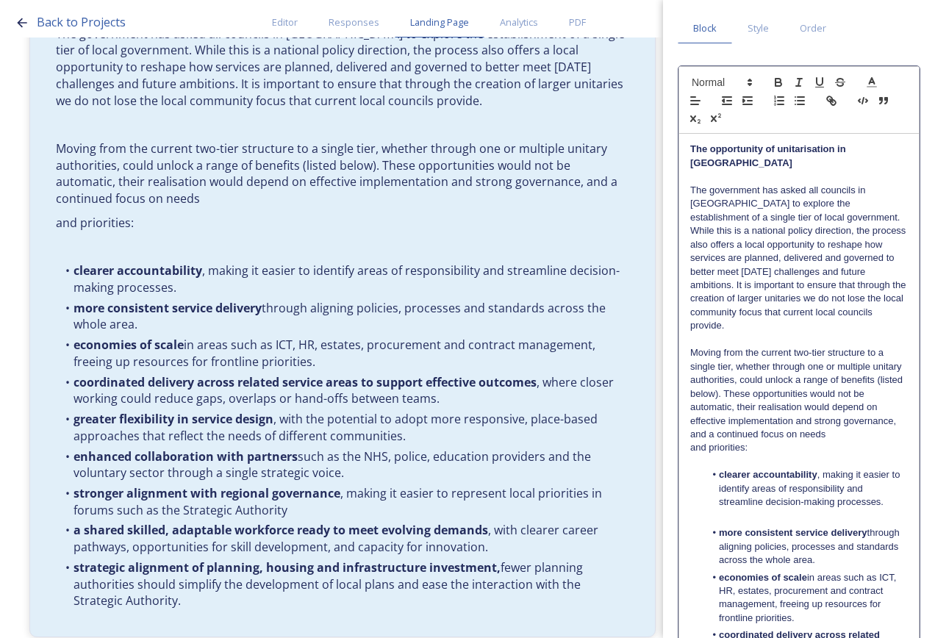
scroll to position [147, 0]
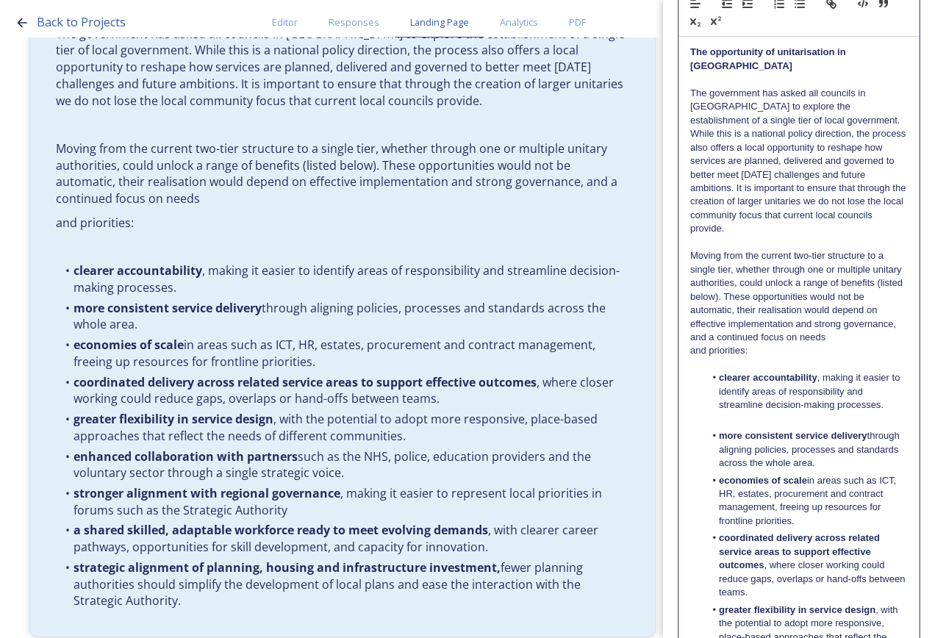
click at [872, 463] on li "more consistent service delivery through aligning policies, processes and stand…" at bounding box center [807, 449] width 204 height 40
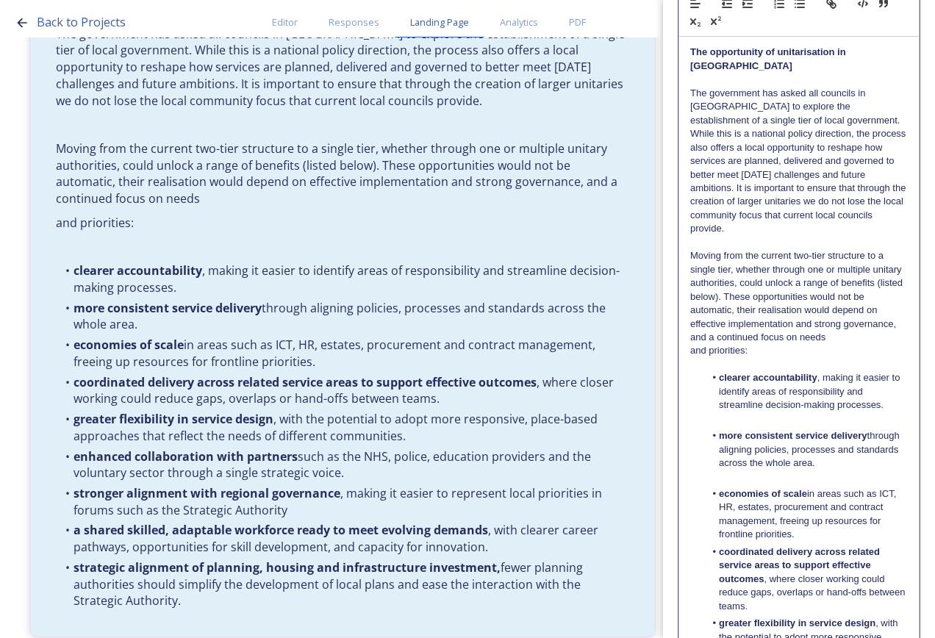
click at [877, 527] on li "economies of scale in areas such as ICT, HR, estates, procurement and contract …" at bounding box center [807, 515] width 204 height 54
click at [870, 541] on li "economies of scale in areas such as ICT, HR, estates, procurement and contract …" at bounding box center [807, 515] width 204 height 54
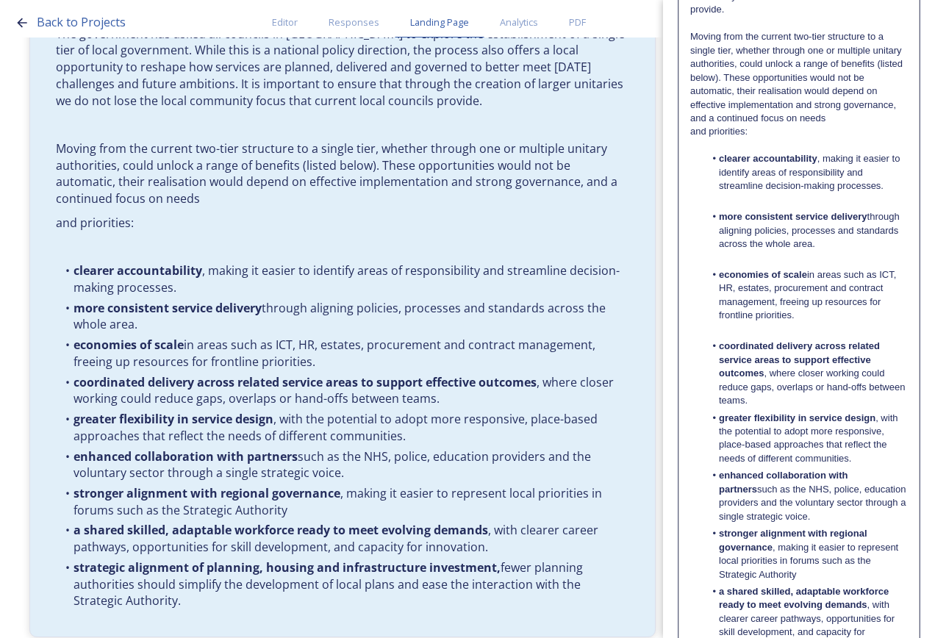
scroll to position [368, 0]
click at [809, 405] on li "coordinated delivery across related service areas to support effective outcomes…" at bounding box center [807, 372] width 204 height 68
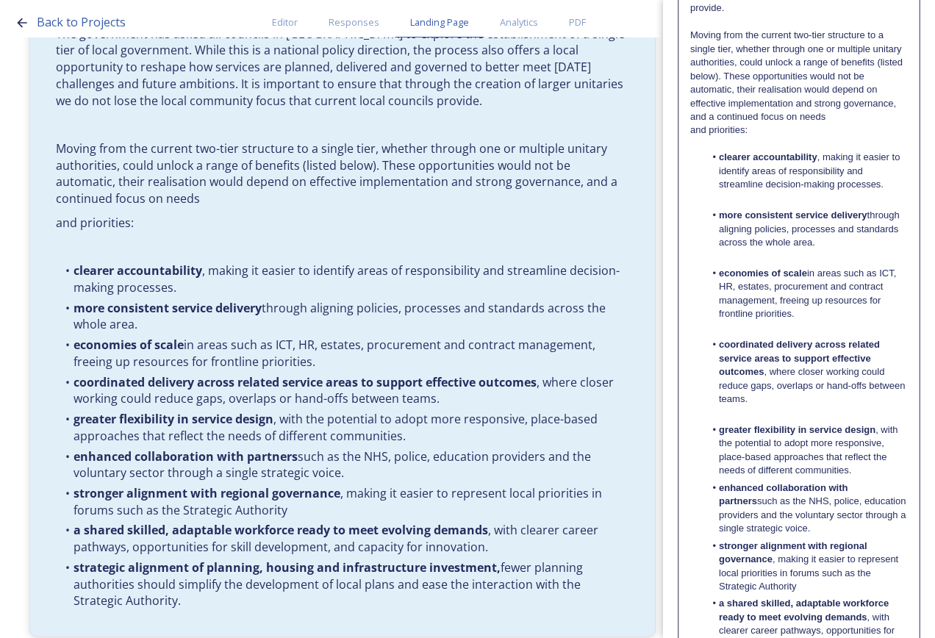
click at [897, 472] on div "The opportunity of unitarisation in [GEOGRAPHIC_DATA] The government has asked …" at bounding box center [799, 282] width 240 height 932
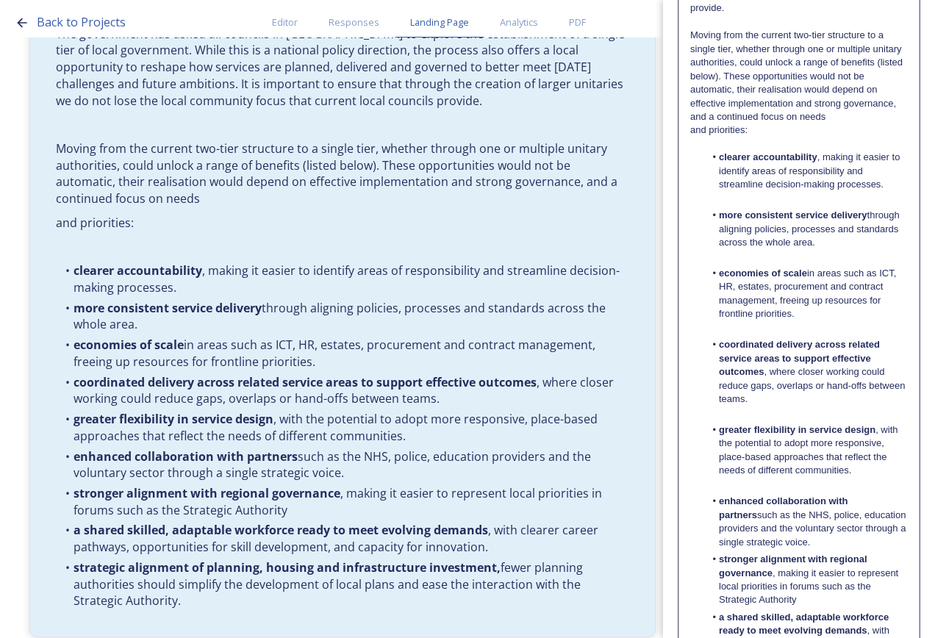
click at [885, 543] on li "enhanced collaboration with partners such as the NHS, police, education provide…" at bounding box center [807, 522] width 204 height 54
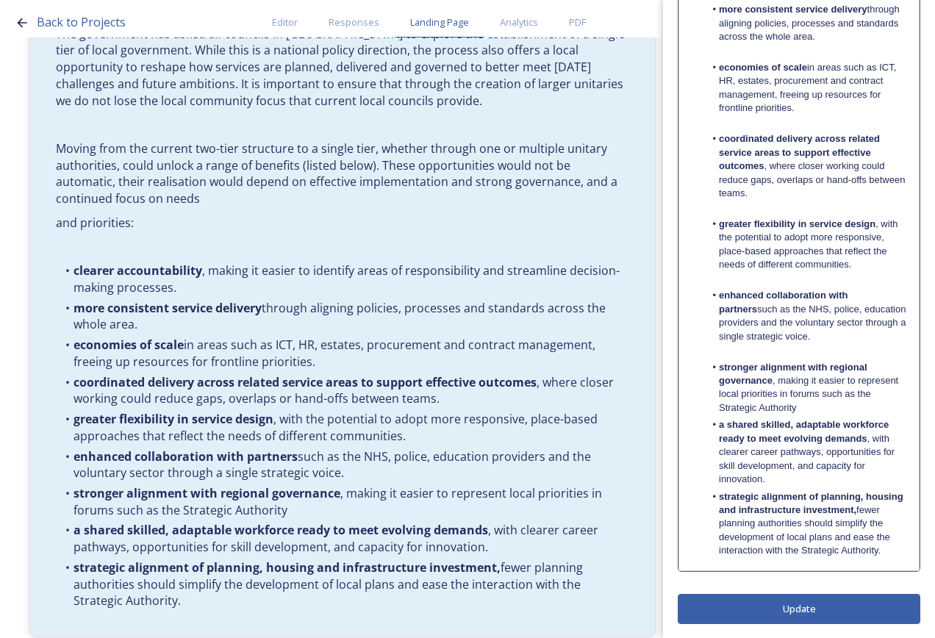
scroll to position [574, 0]
click at [831, 404] on li "stronger alignment with regional governance , making it easier to represent loc…" at bounding box center [807, 387] width 204 height 54
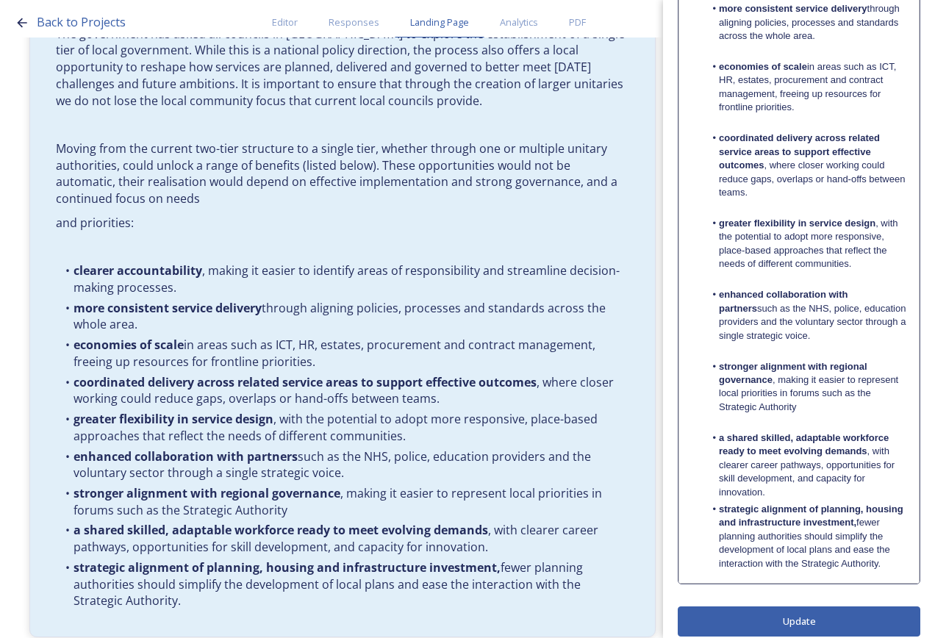
click at [829, 410] on li "stronger alignment with regional governance , making it easier to represent loc…" at bounding box center [807, 387] width 204 height 54
click at [833, 497] on li "a shared skilled, adaptable workforce ready to meet evolving demands , with cle…" at bounding box center [807, 466] width 204 height 68
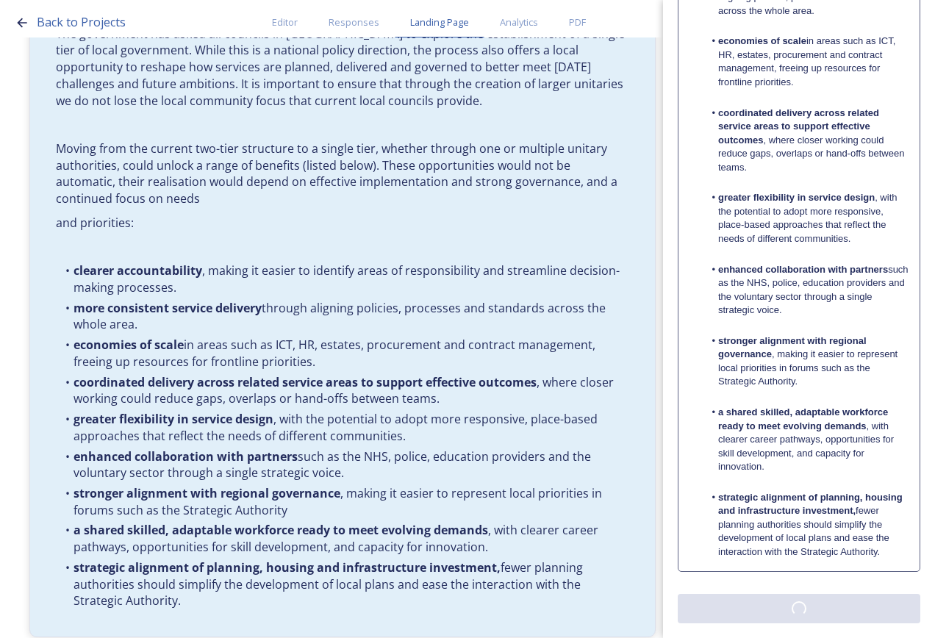
scroll to position [0, 0]
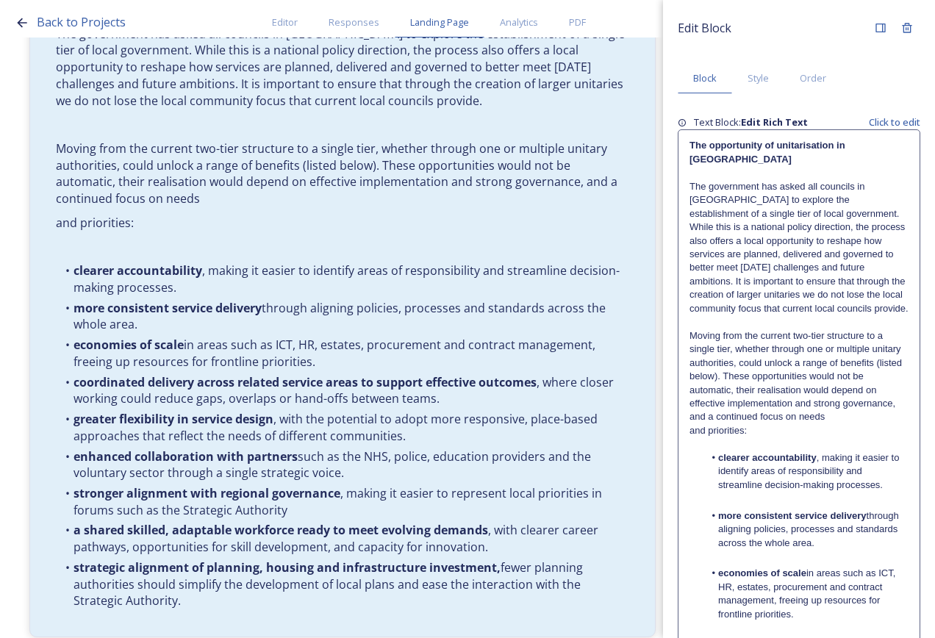
click at [832, 625] on div "Edit Block Block Style Order Text Block: Edit Rich Text Click to edit The oppor…" at bounding box center [799, 585] width 243 height 1141
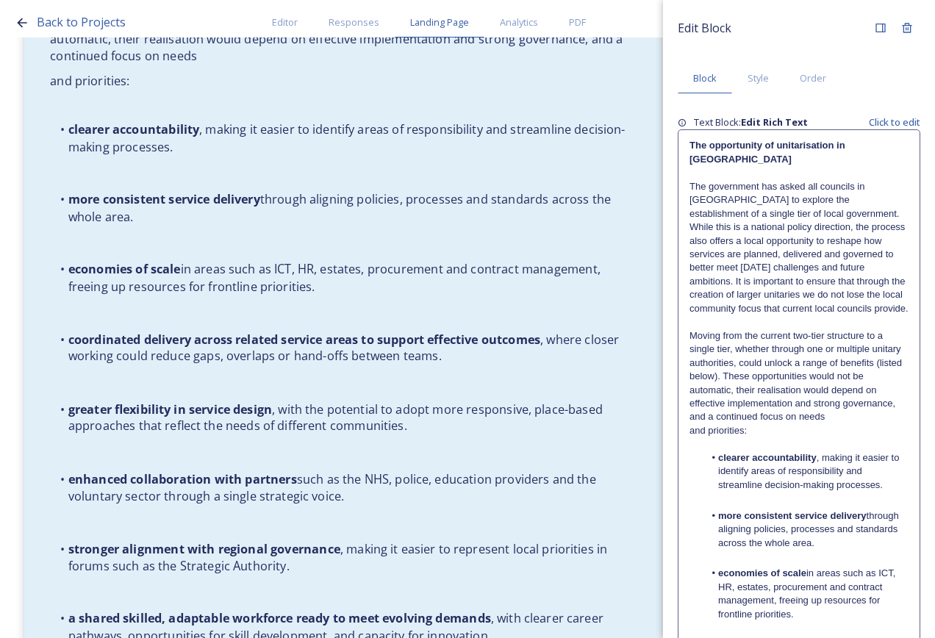
scroll to position [4199, 0]
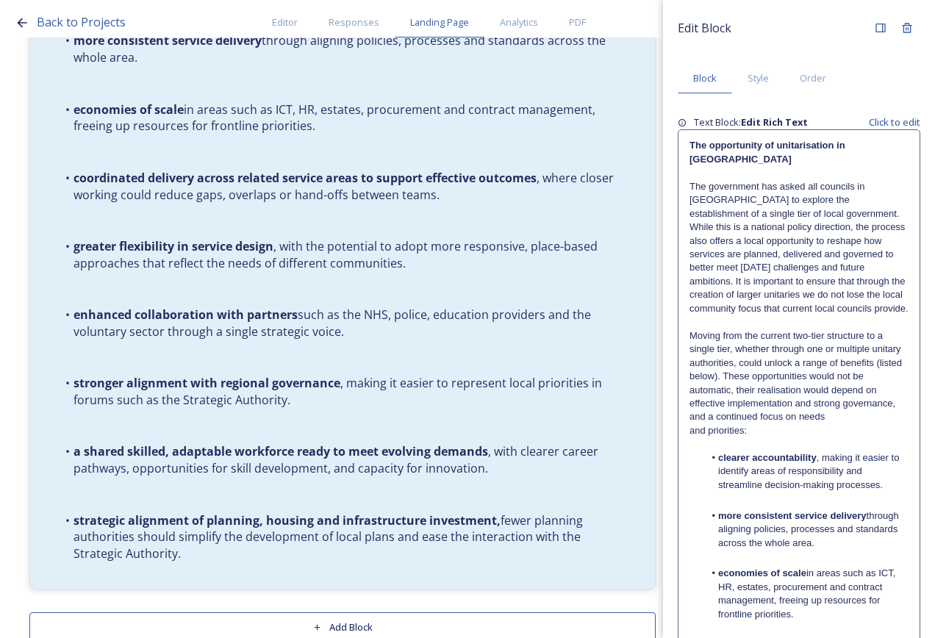
click at [577, 613] on button "Add Block" at bounding box center [342, 628] width 627 height 30
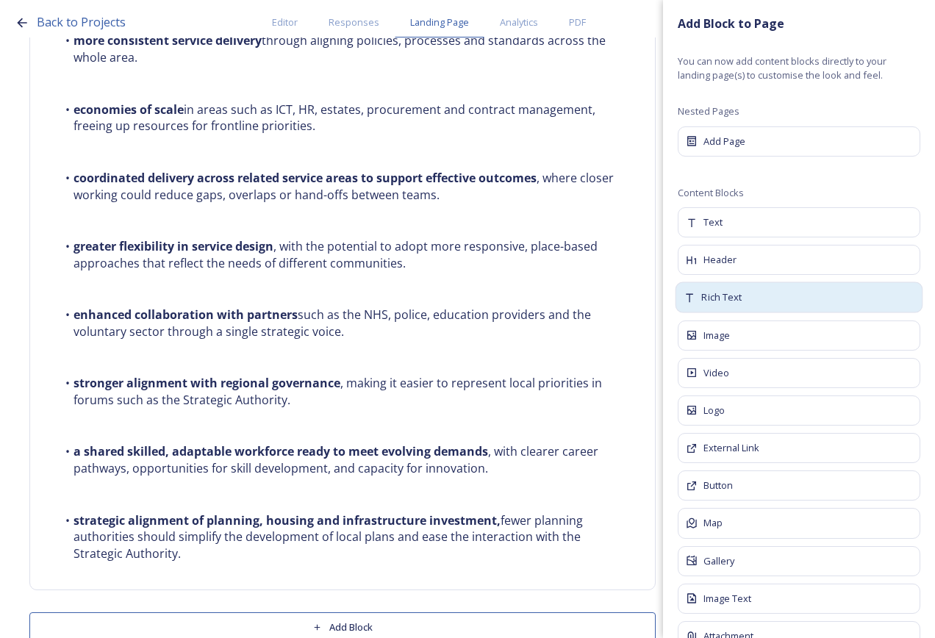
click at [751, 294] on div "Rich Text" at bounding box center [800, 297] width 248 height 31
click at [752, 299] on div "Rich Text" at bounding box center [800, 297] width 248 height 31
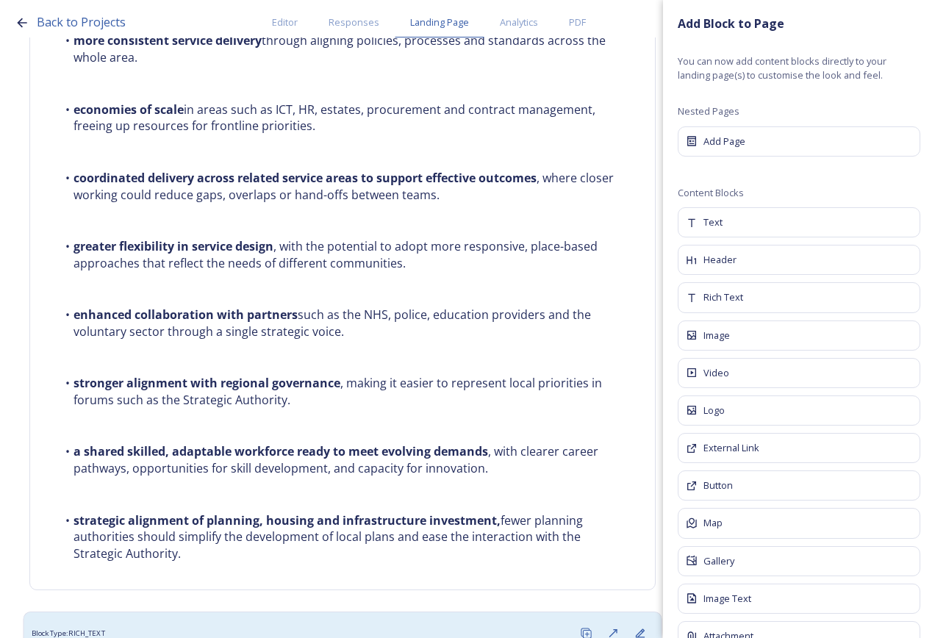
scroll to position [4393, 0]
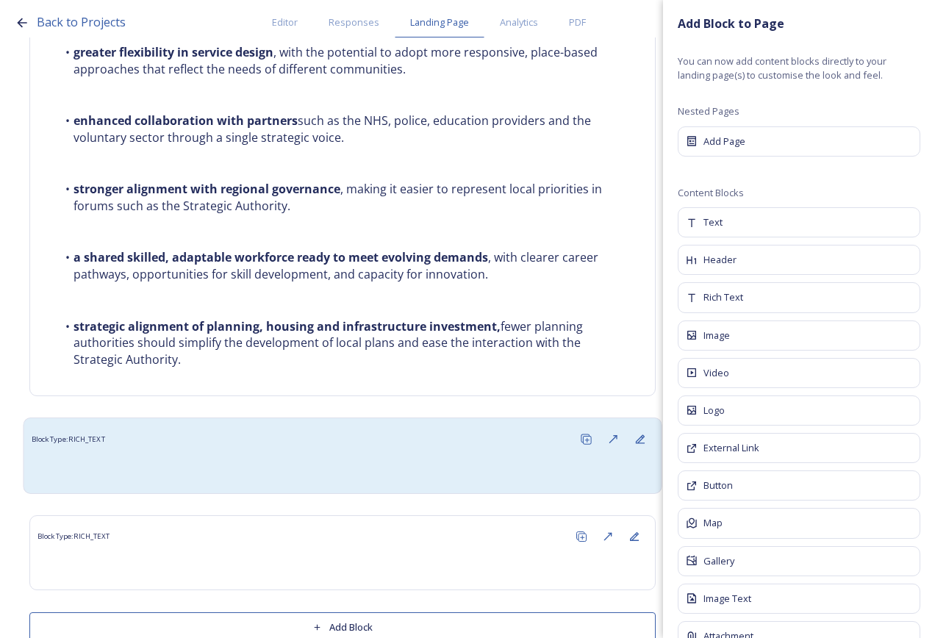
click at [286, 426] on div "Block Type: RICH_TEXT" at bounding box center [343, 439] width 623 height 27
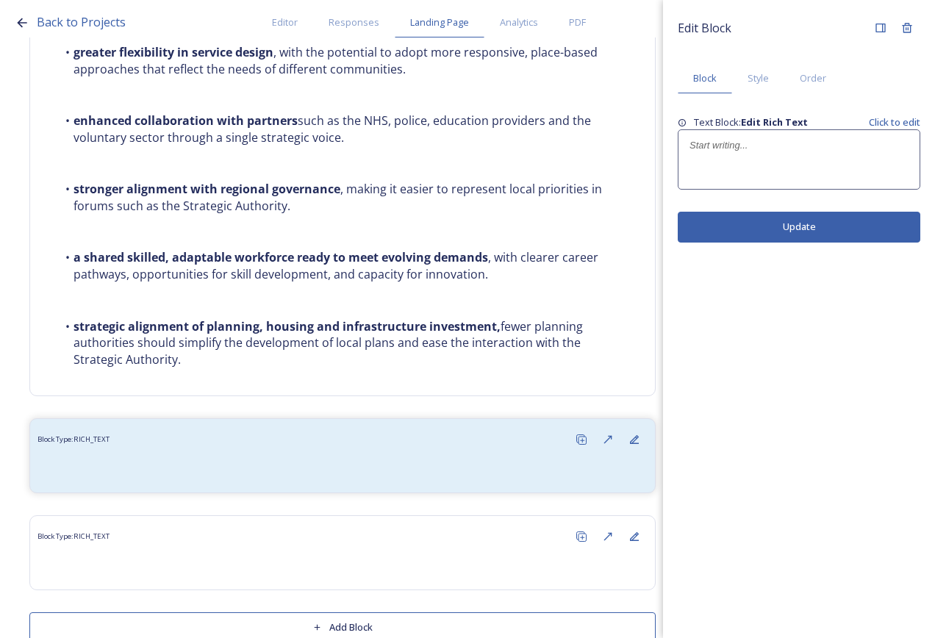
click at [741, 151] on p at bounding box center [799, 145] width 219 height 13
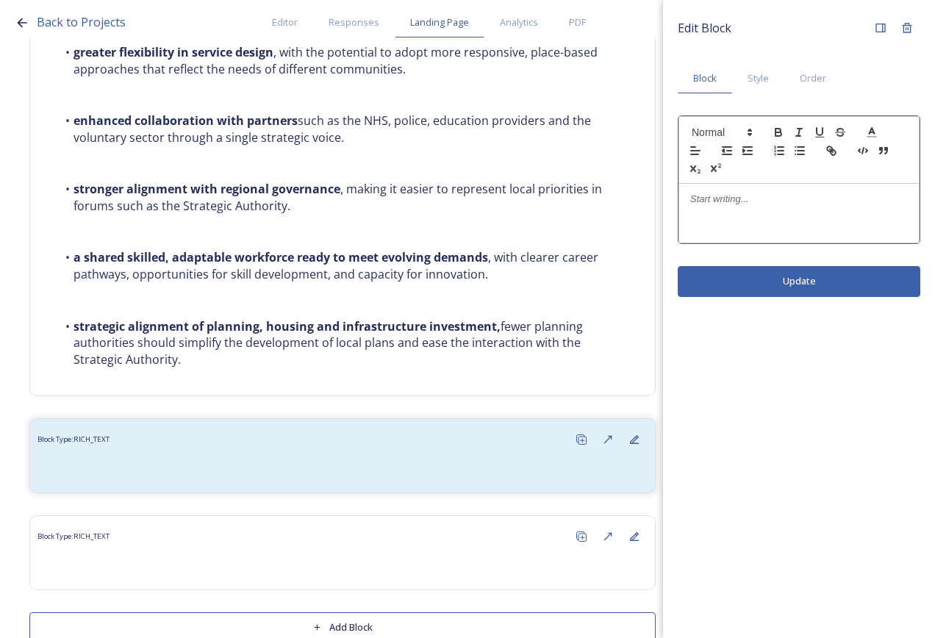
click at [739, 221] on div at bounding box center [799, 213] width 240 height 59
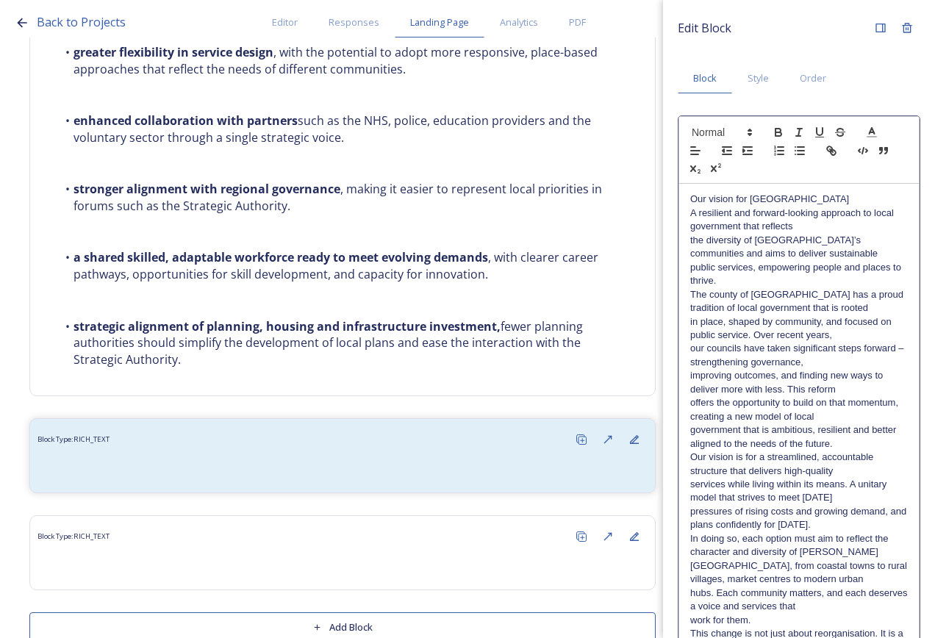
scroll to position [0, 0]
click at [823, 200] on p "Our vision for [GEOGRAPHIC_DATA]" at bounding box center [799, 199] width 218 height 13
drag, startPoint x: 823, startPoint y: 200, endPoint x: 649, endPoint y: 207, distance: 174.4
click at [649, 207] on div "Back to Projects Editor Responses Landing Page Analytics PDF Share Add Response…" at bounding box center [467, 319] width 935 height 638
drag, startPoint x: 814, startPoint y: 205, endPoint x: 735, endPoint y: 201, distance: 79.5
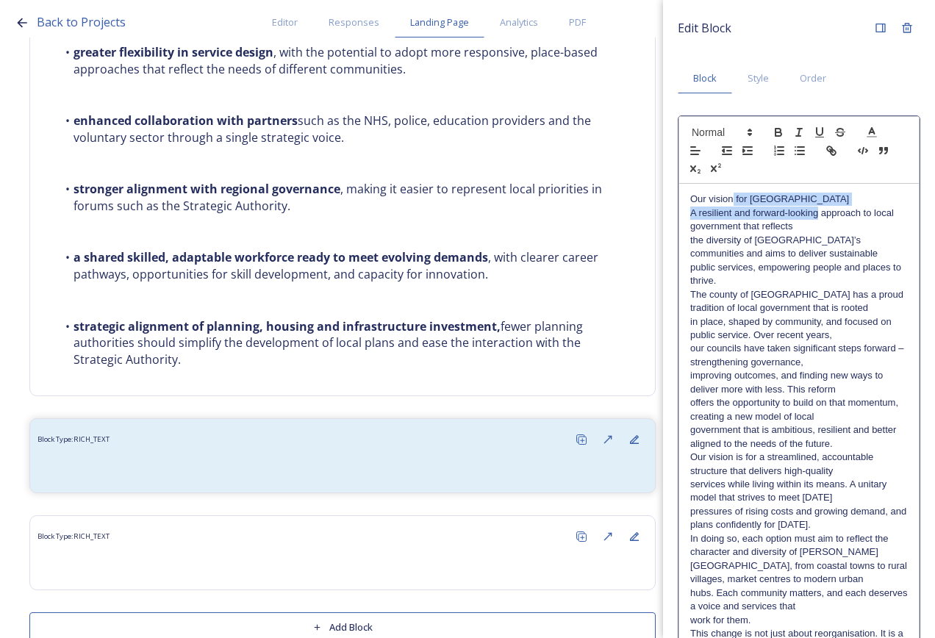
click at [735, 201] on div "Our vision for [GEOGRAPHIC_DATA] A resilient and forward-looking approach to lo…" at bounding box center [799, 484] width 240 height 601
click at [754, 211] on p "A resilient and forward-looking approach to local government that reflects" at bounding box center [799, 220] width 218 height 27
click at [817, 198] on p "Our vision for [GEOGRAPHIC_DATA]" at bounding box center [799, 199] width 218 height 13
drag, startPoint x: 810, startPoint y: 199, endPoint x: 682, endPoint y: 207, distance: 127.4
click at [682, 207] on div "Our vision for [GEOGRAPHIC_DATA] A resilient and forward-looking approach to lo…" at bounding box center [799, 484] width 240 height 601
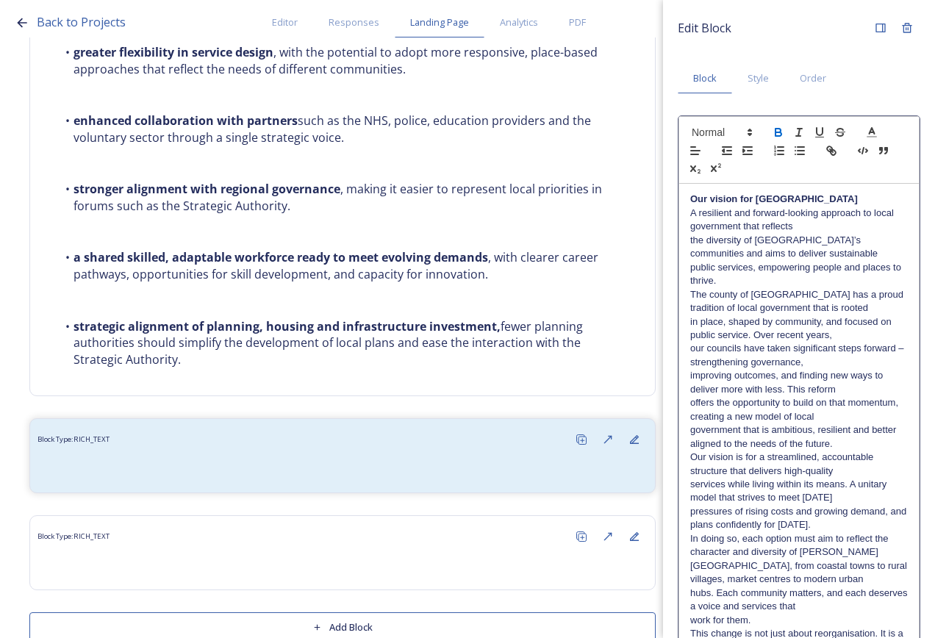
drag, startPoint x: 793, startPoint y: 230, endPoint x: 782, endPoint y: 225, distance: 12.8
click at [793, 230] on p "A resilient and forward-looking approach to local government that reflects" at bounding box center [799, 220] width 218 height 27
click at [796, 263] on p "public services, empowering people and places to thrive." at bounding box center [799, 274] width 218 height 27
click at [796, 254] on p "A resilient and forward-looking approach to local government that reflects the …" at bounding box center [799, 234] width 218 height 54
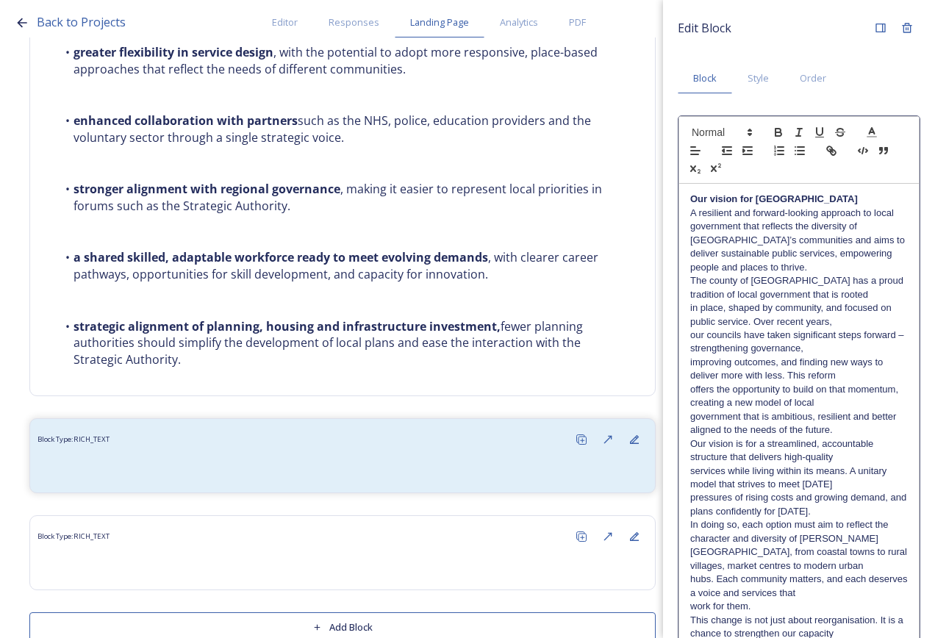
click at [800, 268] on p "A resilient and forward-looking approach to local government that reflects the …" at bounding box center [799, 241] width 218 height 68
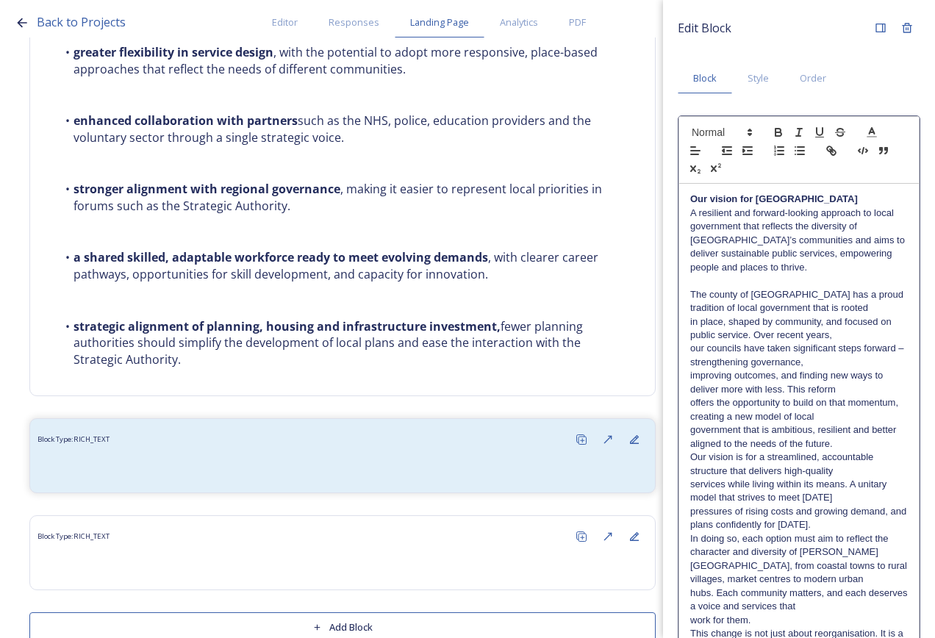
click at [801, 266] on p "A resilient and forward-looking approach to local government that reflects the …" at bounding box center [799, 241] width 218 height 68
click at [818, 201] on p "Our vision for [GEOGRAPHIC_DATA]" at bounding box center [799, 199] width 218 height 13
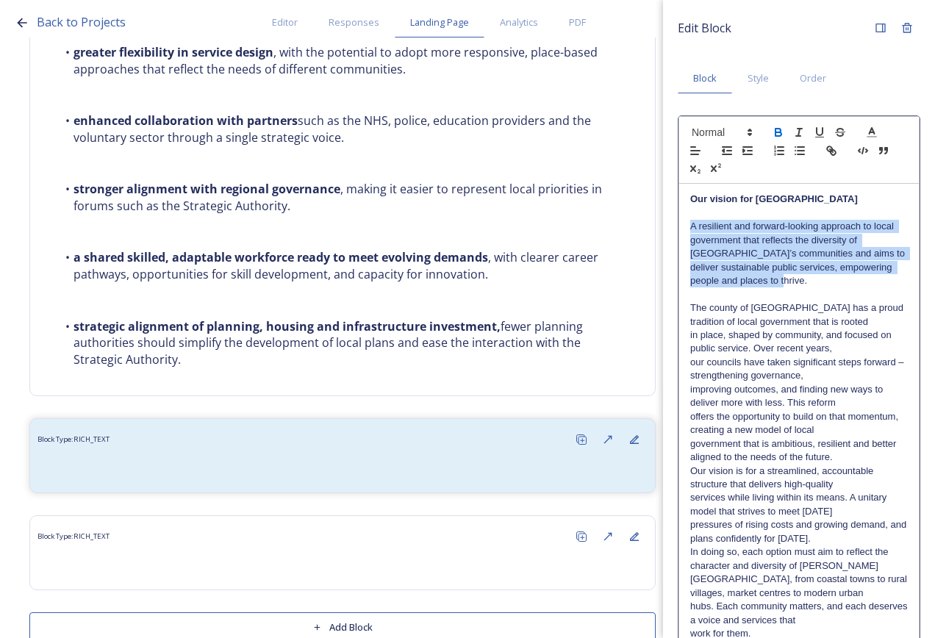
drag, startPoint x: 786, startPoint y: 282, endPoint x: 692, endPoint y: 229, distance: 108.0
click at [692, 229] on p "A resilient and forward-looking approach to local government that reflects the …" at bounding box center [799, 254] width 218 height 68
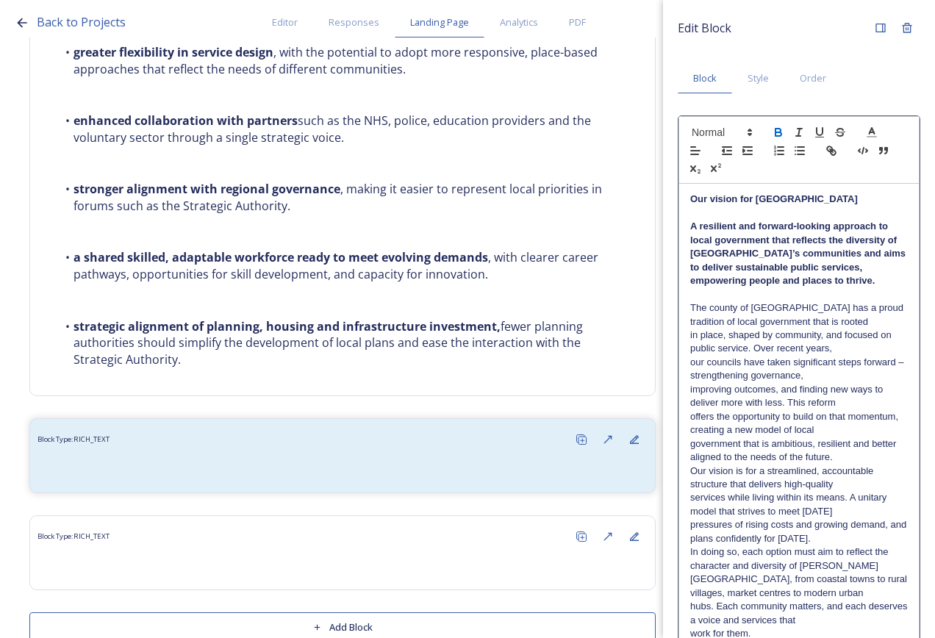
click at [766, 282] on strong "A resilient and forward-looking approach to local government that reflects the …" at bounding box center [799, 253] width 218 height 65
click at [713, 312] on p "The county of [GEOGRAPHIC_DATA] has a proud tradition of local government that …" at bounding box center [799, 314] width 218 height 27
click at [839, 320] on p "The county of [GEOGRAPHIC_DATA] has a proud tradition of local government that …" at bounding box center [799, 314] width 218 height 27
click at [851, 268] on strong "A resilient and forward-looking approach to local government that reflects the …" at bounding box center [799, 253] width 218 height 65
click at [824, 344] on p "The county of [GEOGRAPHIC_DATA] has a proud tradition of local government that …" at bounding box center [799, 328] width 218 height 54
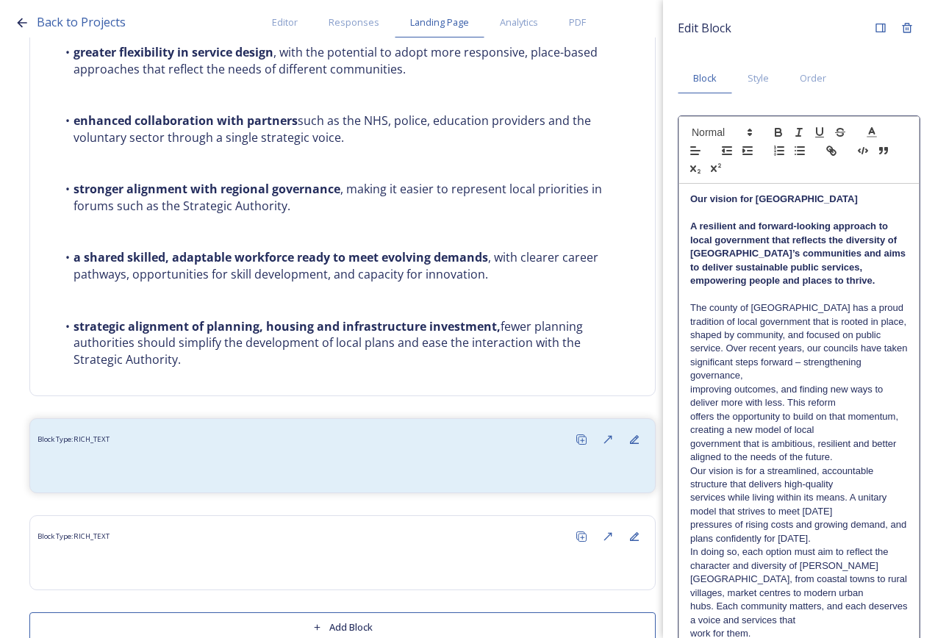
click at [844, 381] on p "The county of [GEOGRAPHIC_DATA] has a proud tradition of local government that …" at bounding box center [799, 342] width 218 height 82
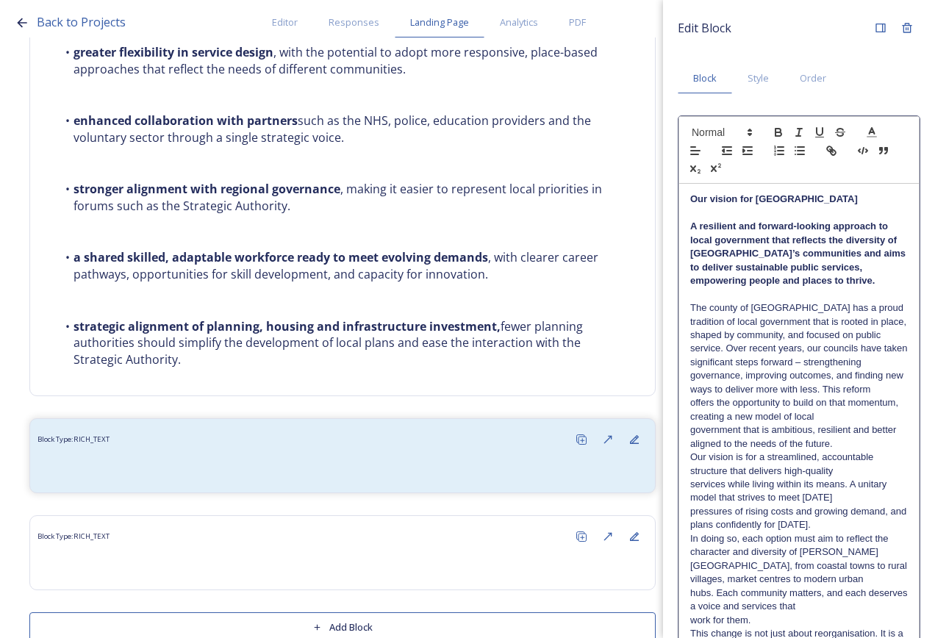
click at [861, 410] on p "offers the opportunity to build on that momentum, creating a new model of local" at bounding box center [799, 409] width 218 height 27
click at [863, 399] on p "offers the opportunity to build on that momentum, creating a new model of local" at bounding box center [799, 409] width 218 height 27
click at [844, 440] on p "government that is ambitious, resilient and better aligned to the needs of the …" at bounding box center [799, 437] width 218 height 27
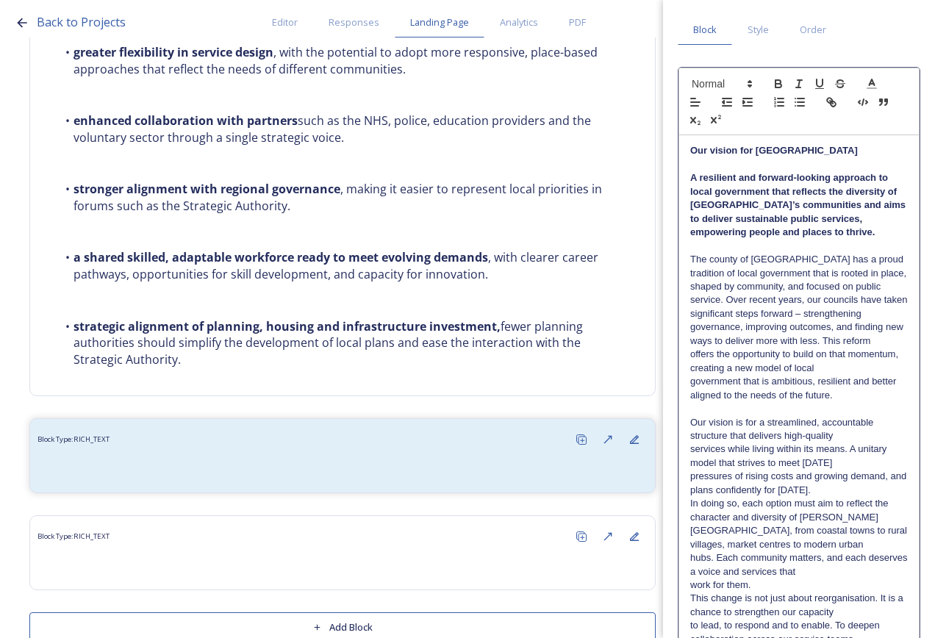
scroll to position [74, 0]
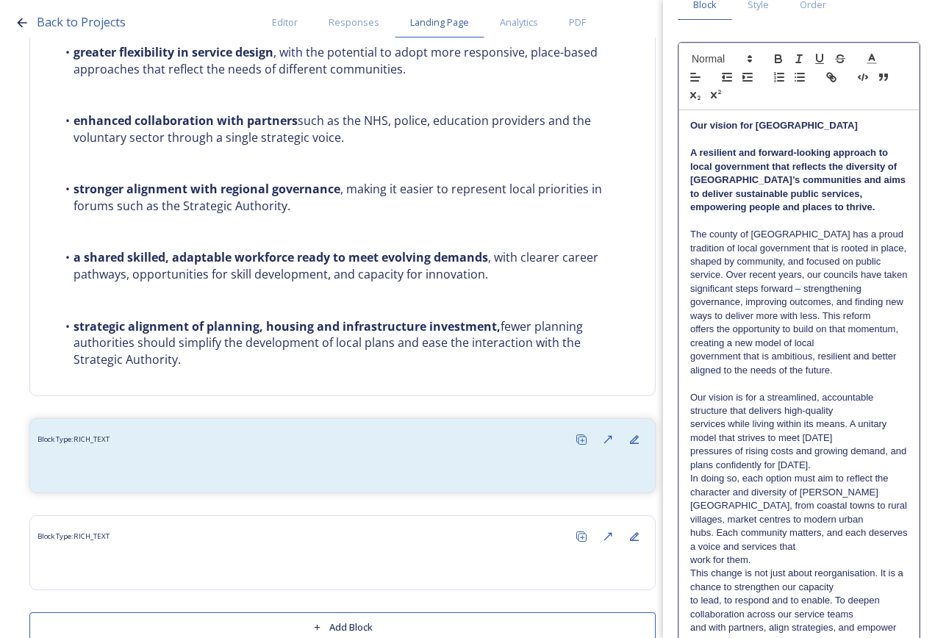
click at [855, 330] on p "offers the opportunity to build on that momentum, creating a new model of local" at bounding box center [799, 336] width 218 height 27
click at [868, 341] on p "offers the opportunity to build on that momentum, creating a new model of local" at bounding box center [799, 336] width 218 height 27
click at [870, 374] on p "offers the opportunity to build on that momentum, creating a new model of local…" at bounding box center [799, 350] width 218 height 54
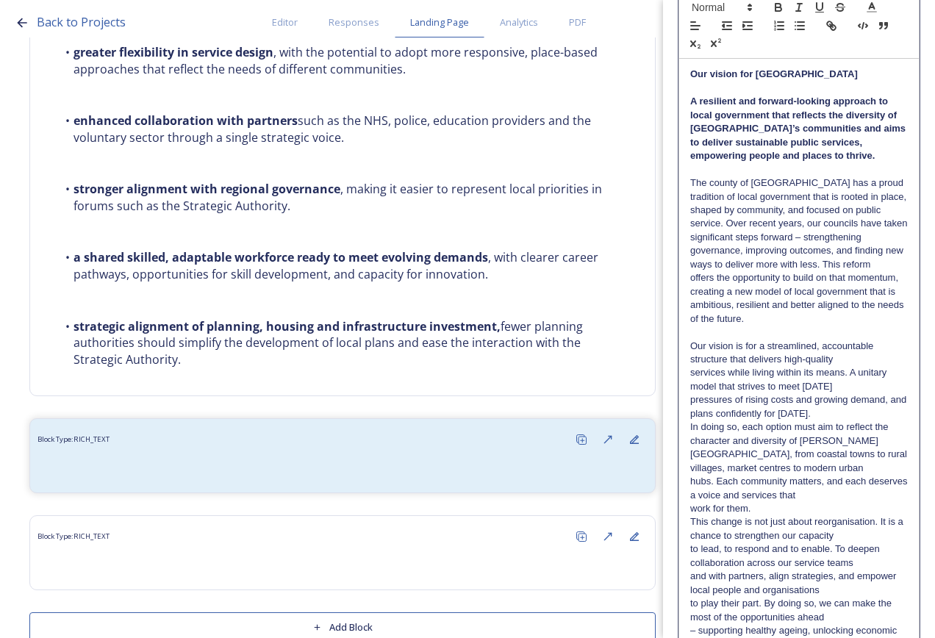
scroll to position [221, 0]
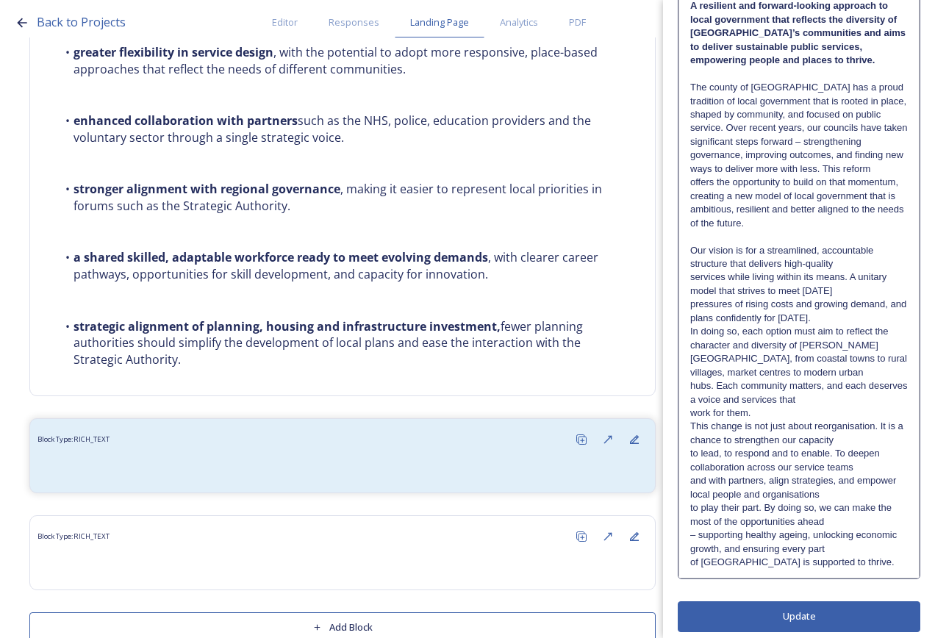
click at [833, 265] on p "Our vision is for a streamlined, accountable structure that delivers high-quali…" at bounding box center [799, 257] width 218 height 27
click at [847, 290] on p "Our vision is for a streamlined, accountable structure that delivers high-quali…" at bounding box center [799, 271] width 218 height 54
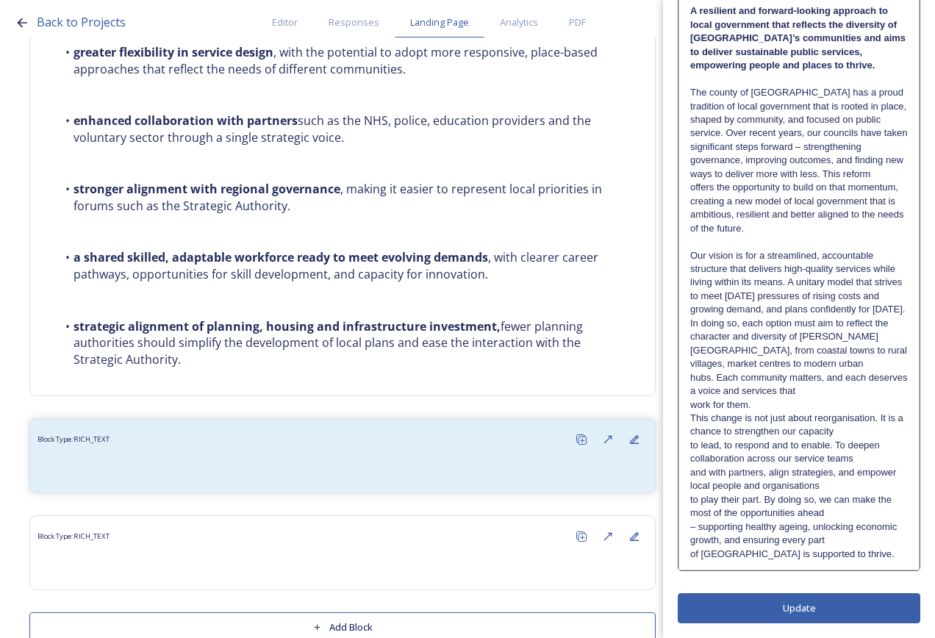
click at [840, 317] on p "Our vision is for a streamlined, accountable structure that delivers high-quali…" at bounding box center [799, 283] width 218 height 68
click at [868, 337] on p "Our vision is for a streamlined, accountable structure that delivers high-quali…" at bounding box center [799, 296] width 218 height 95
click at [864, 358] on p "Our vision is for a streamlined, accountable structure that delivers high-quali…" at bounding box center [799, 310] width 218 height 122
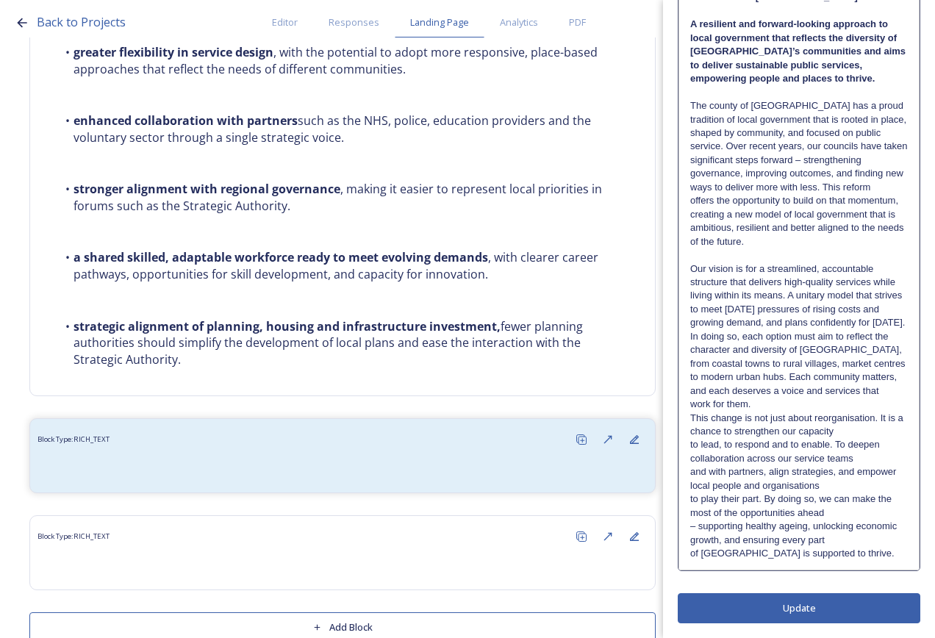
click at [858, 399] on p "work for them." at bounding box center [799, 404] width 218 height 13
click at [858, 390] on p "Our vision is for a streamlined, accountable structure that delivers high-quali…" at bounding box center [799, 331] width 218 height 136
click at [858, 401] on p "Our vision is for a streamlined, accountable structure that delivers high-quali…" at bounding box center [799, 337] width 218 height 149
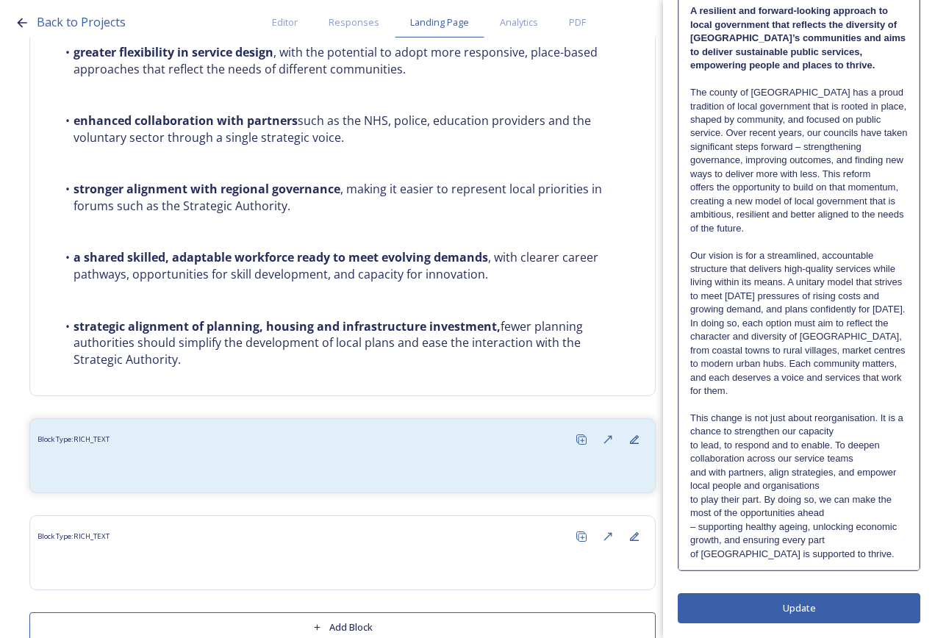
click at [880, 429] on p "This change is not just about reorganisation. It is a chance to strengthen our …" at bounding box center [799, 425] width 218 height 27
click at [875, 456] on p "This change is not just about reorganisation. It is a chance to strengthen our …" at bounding box center [799, 439] width 218 height 54
click at [866, 485] on p "This change is not just about reorganisation. It is a chance to strengthen our …" at bounding box center [799, 453] width 218 height 82
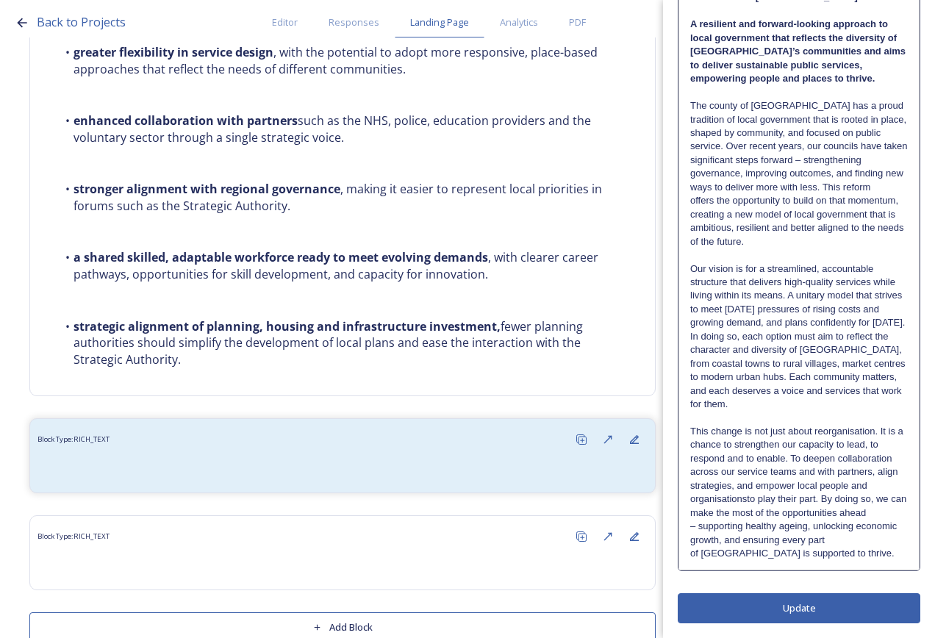
scroll to position [202, 0]
click at [863, 521] on div "Our vision for [GEOGRAPHIC_DATA] A resilient and forward-looking approach to lo…" at bounding box center [799, 276] width 240 height 588
click at [863, 527] on p "– supporting healthy ageing, unlocking economic growth, and ensuring every part" at bounding box center [799, 533] width 218 height 27
click at [868, 527] on p "– supporting healthy ageing, unlocking economic growth, and ensuring every part" at bounding box center [799, 533] width 218 height 27
click at [857, 541] on p "– supporting healthy ageing, unlocking economic growth, and ensuring every part" at bounding box center [799, 533] width 218 height 27
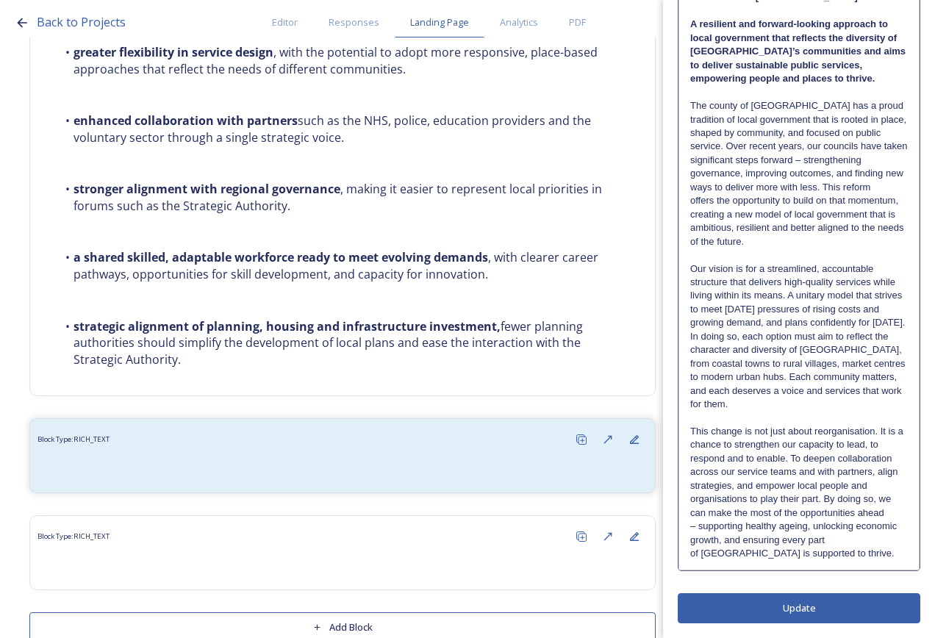
click at [860, 527] on p "– supporting healthy ageing, unlocking economic growth, and ensuring every part" at bounding box center [799, 533] width 218 height 27
drag, startPoint x: 865, startPoint y: 539, endPoint x: 872, endPoint y: 535, distance: 8.6
click at [866, 538] on p "– supporting healthy ageing, unlocking economic growth, and ensuring every part" at bounding box center [799, 533] width 218 height 27
click at [875, 539] on p "– supporting healthy ageing, unlocking economic growth, and ensuring every part" at bounding box center [799, 533] width 218 height 27
click at [849, 610] on div "Edit Block Block Style Order Our vision for [GEOGRAPHIC_DATA] A resilient and f…" at bounding box center [799, 217] width 243 height 811
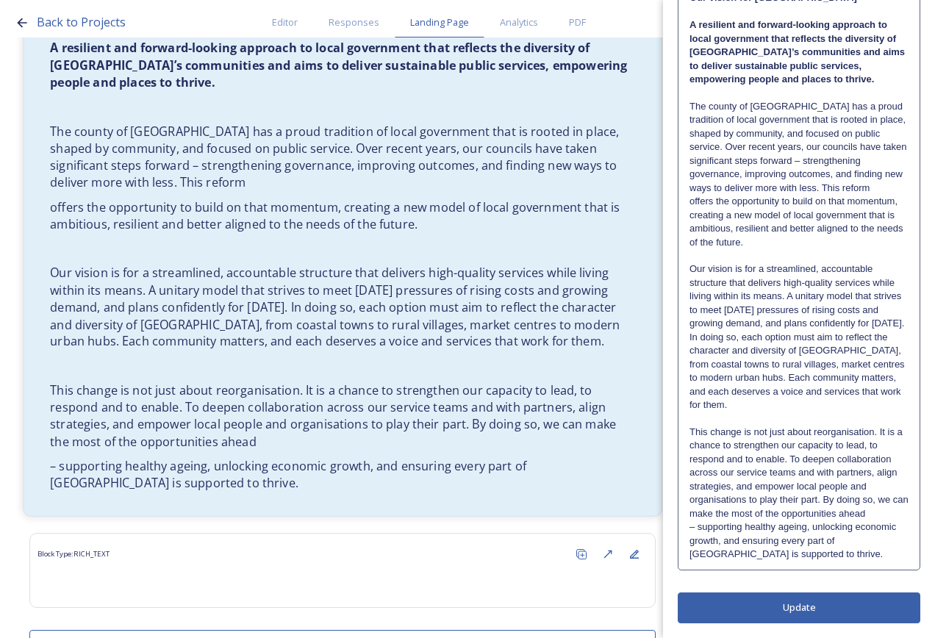
scroll to position [4884, 0]
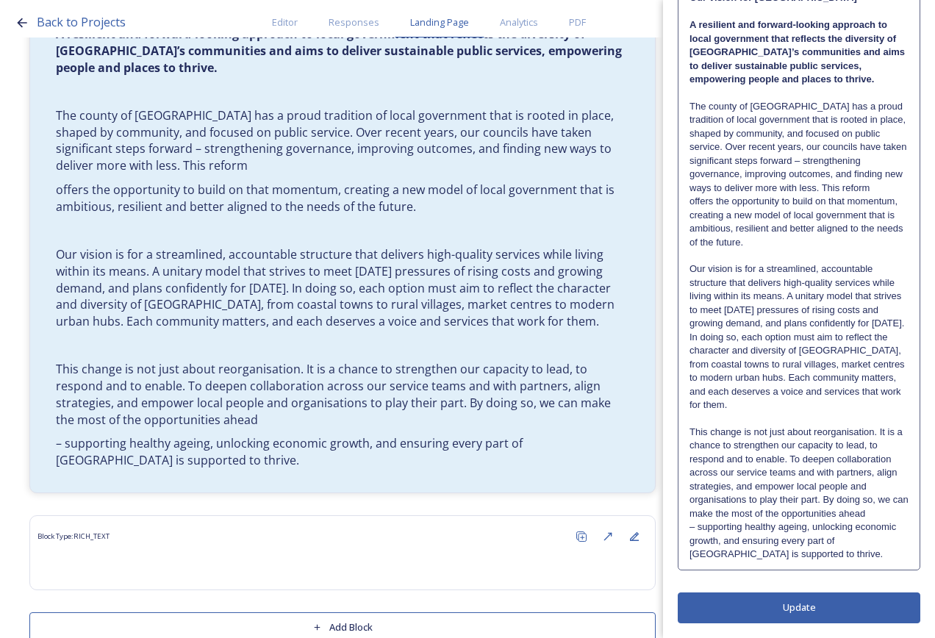
click at [882, 519] on p "This change is not just about reorganisation. It is a chance to strengthen our …" at bounding box center [799, 473] width 219 height 95
click at [883, 513] on p "This change is not just about reorganisation. It is a chance to strengthen our …" at bounding box center [799, 472] width 218 height 95
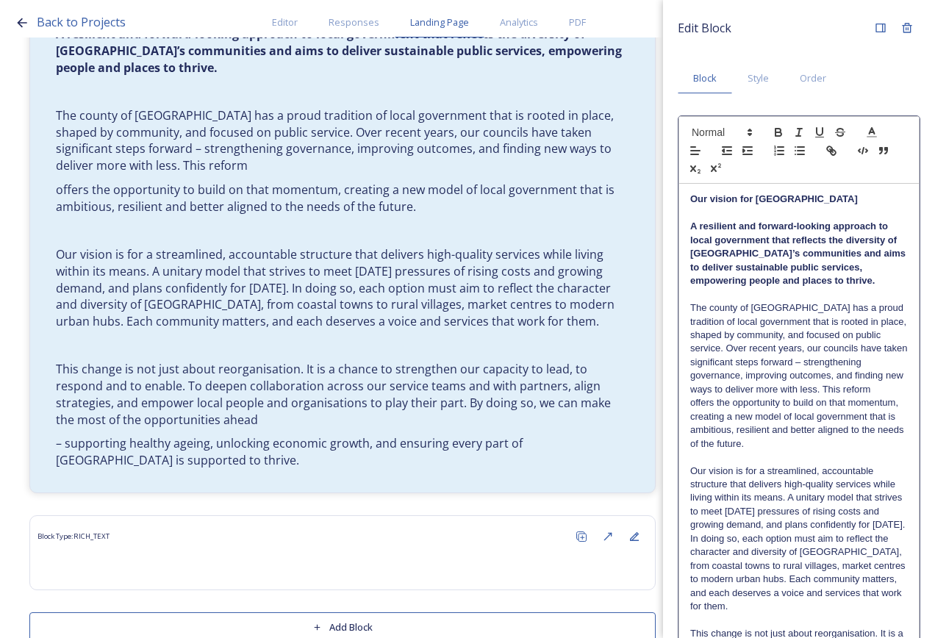
click at [829, 602] on div "Edit Block Block Style Order Our vision for [GEOGRAPHIC_DATA] A resilient and f…" at bounding box center [799, 420] width 243 height 811
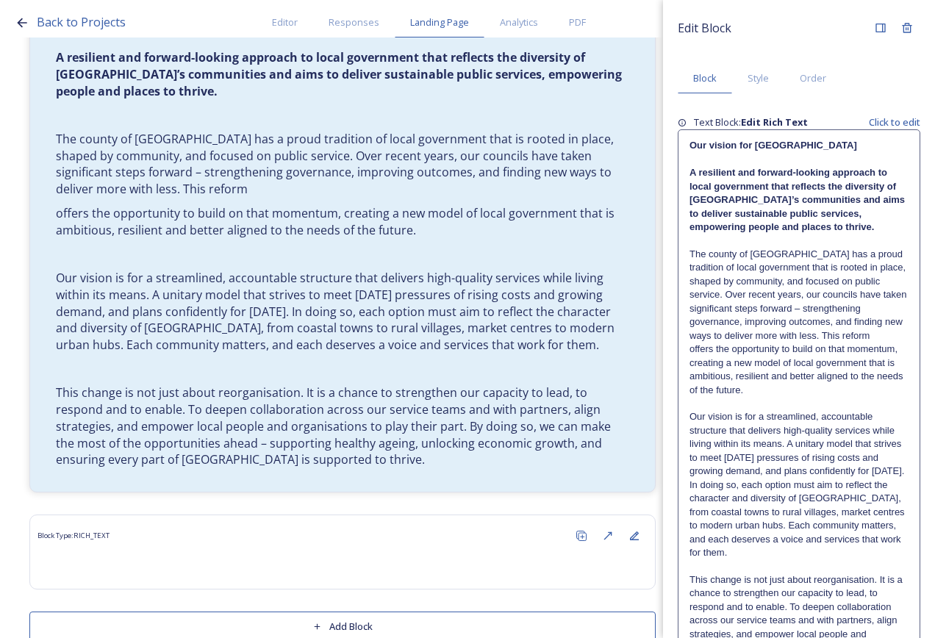
click at [779, 366] on p "offers the opportunity to build on that momentum, creating a new model of local…" at bounding box center [799, 370] width 219 height 54
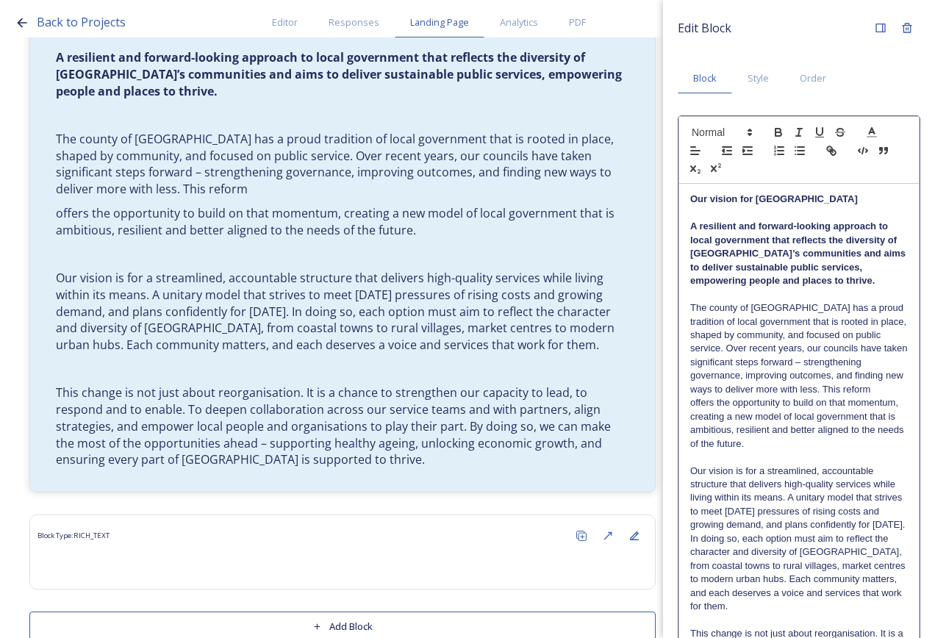
click at [890, 390] on p "The county of [GEOGRAPHIC_DATA] has a proud tradition of local government that …" at bounding box center [799, 348] width 218 height 95
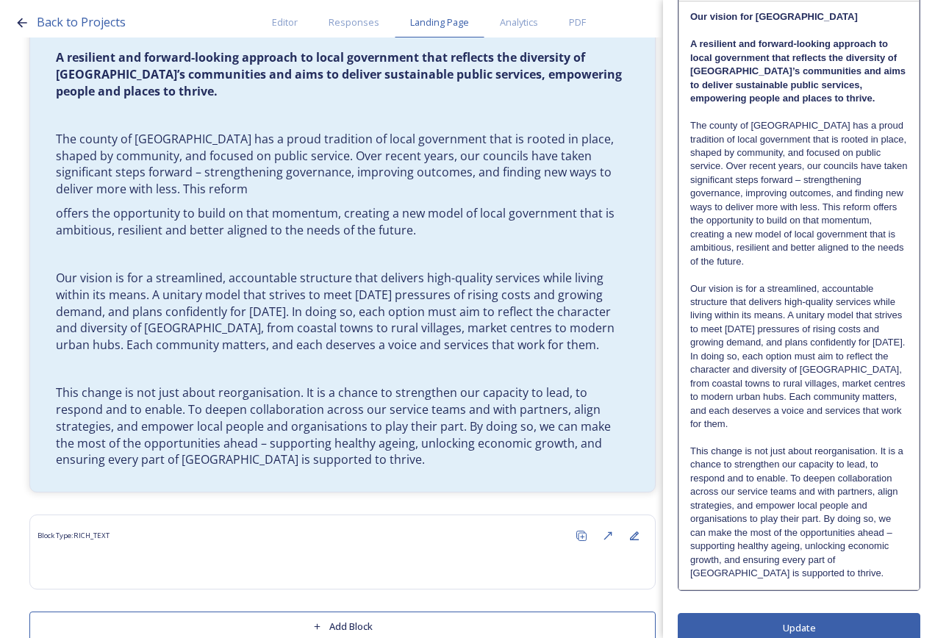
scroll to position [202, 0]
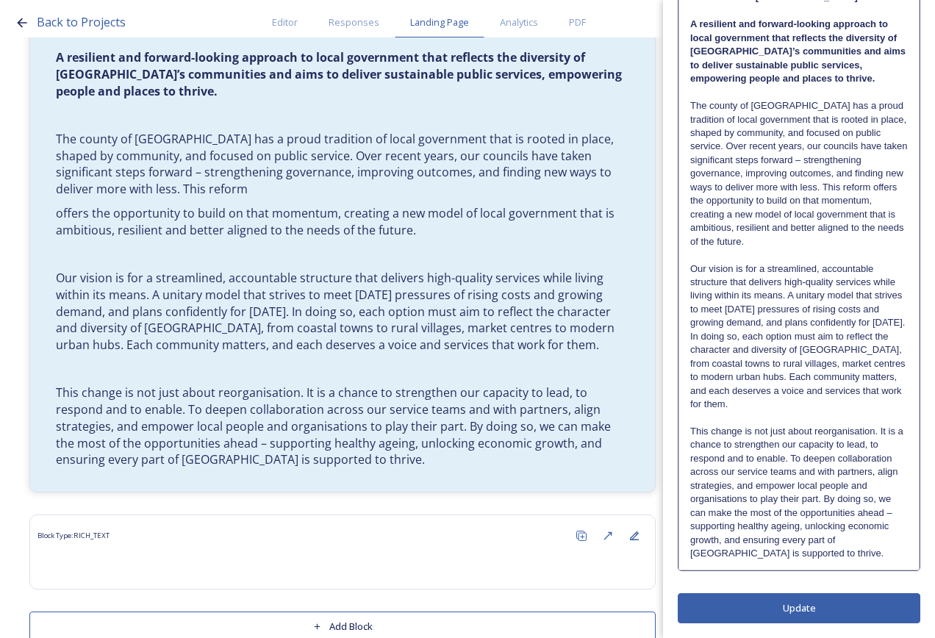
click at [829, 612] on div "Edit Block Block Style Order Our vision for [GEOGRAPHIC_DATA] A resilient and f…" at bounding box center [799, 217] width 243 height 811
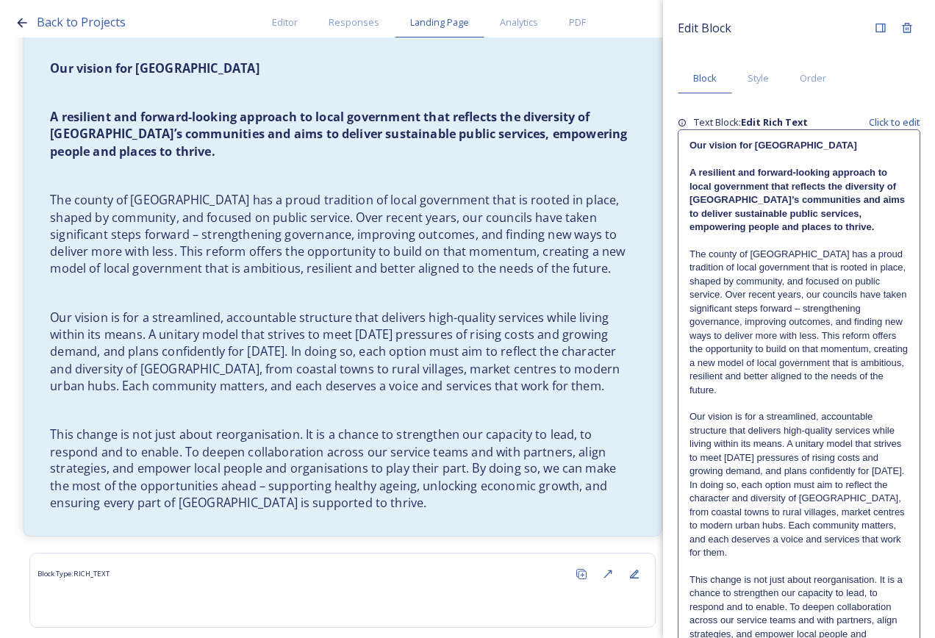
scroll to position [4836, 0]
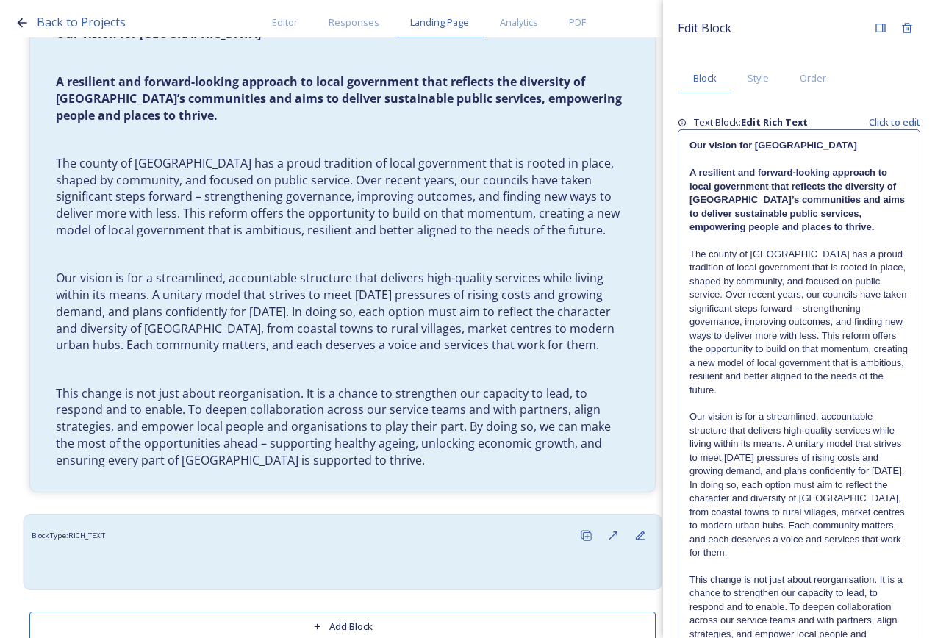
click at [393, 522] on div "Block Type: RICH_TEXT" at bounding box center [343, 535] width 623 height 27
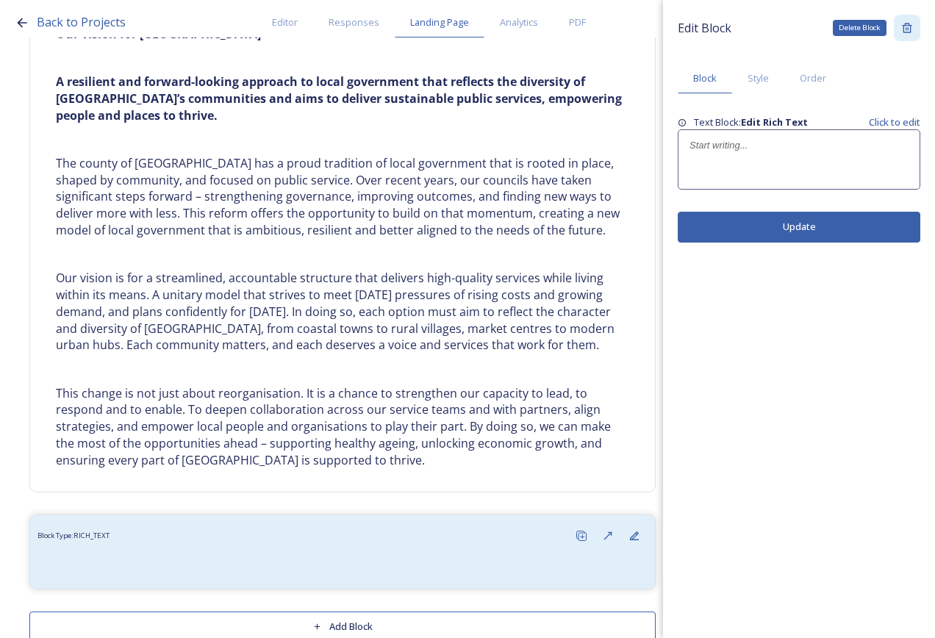
click at [913, 29] on icon at bounding box center [908, 28] width 12 height 12
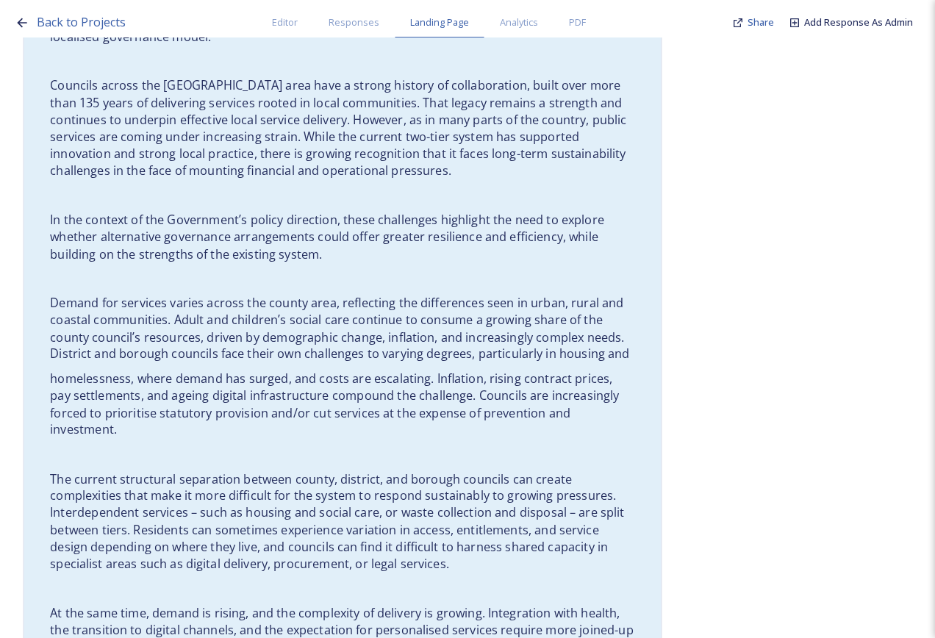
scroll to position [842, 0]
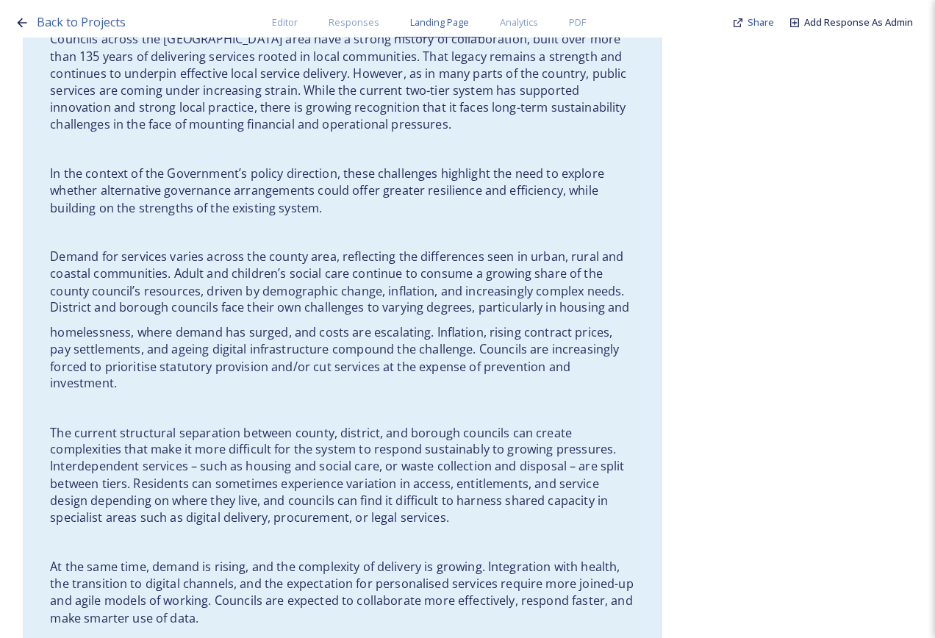
click at [454, 271] on p "Demand for services varies across the county area, reflecting the differences s…" at bounding box center [342, 283] width 585 height 68
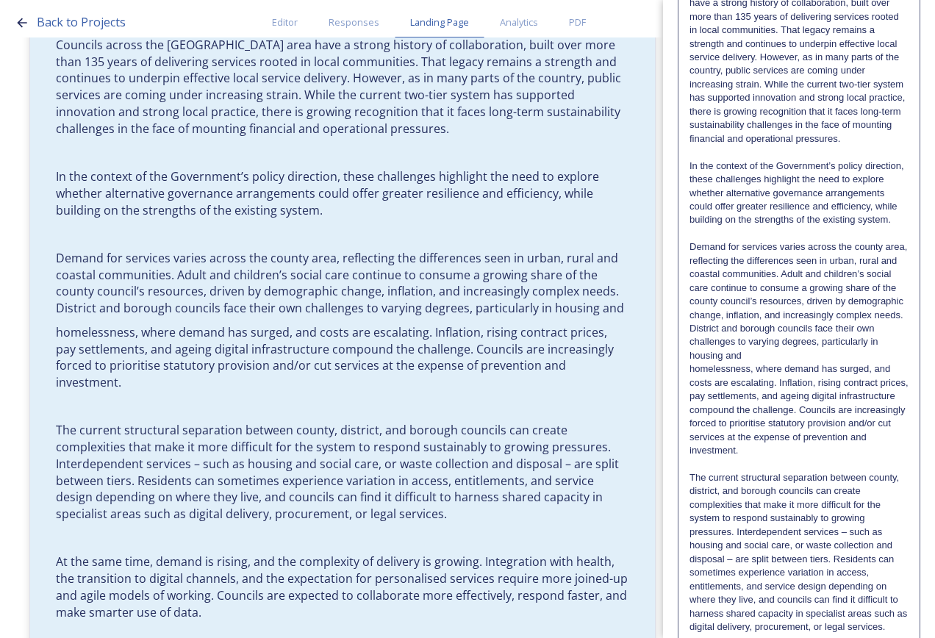
scroll to position [515, 0]
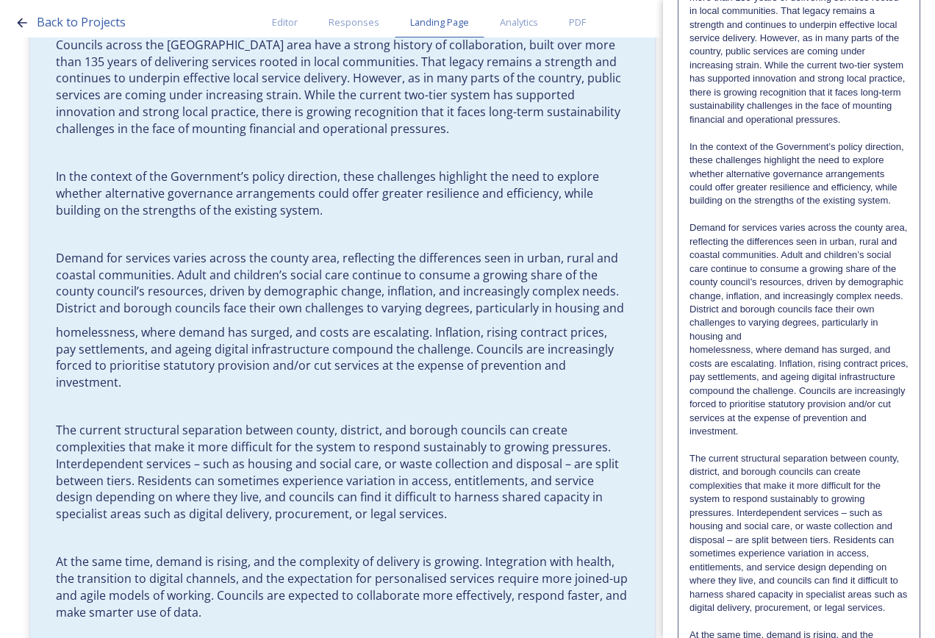
click at [877, 336] on p "Demand for services varies across the county area, reflecting the differences s…" at bounding box center [799, 282] width 219 height 122
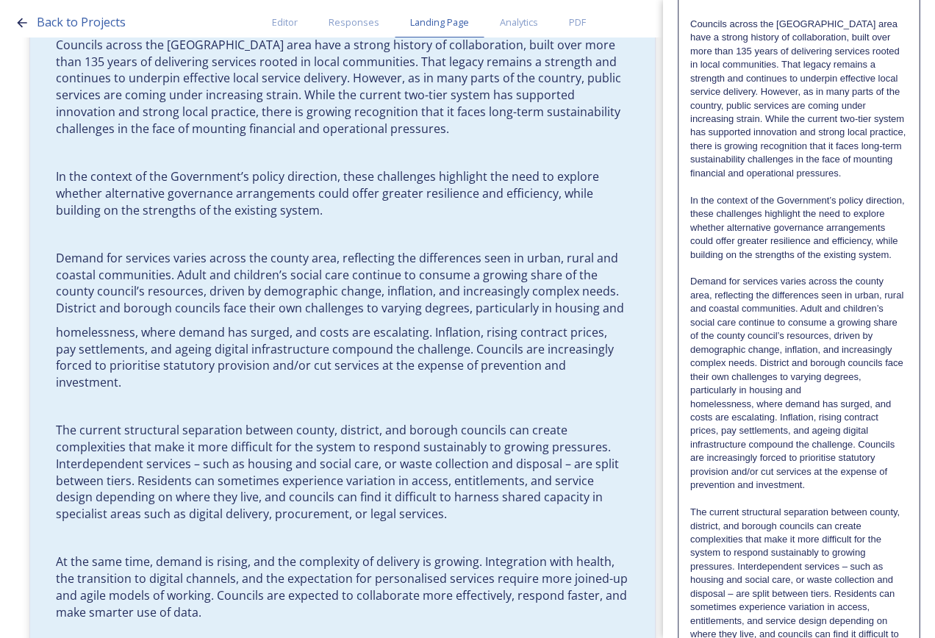
click at [875, 390] on p "Demand for services varies across the county area, reflecting the differences s…" at bounding box center [799, 336] width 218 height 122
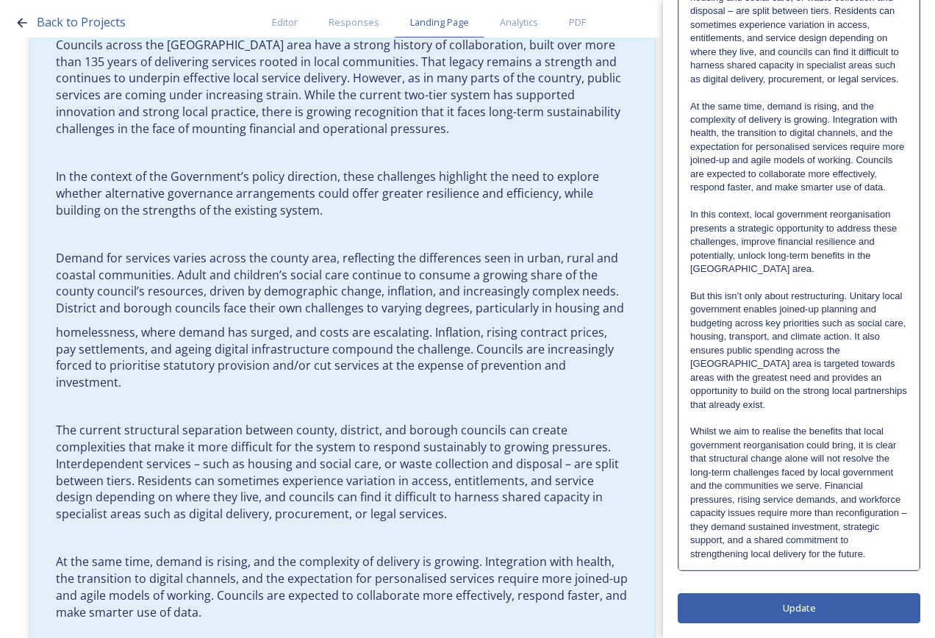
scroll to position [1138, 0]
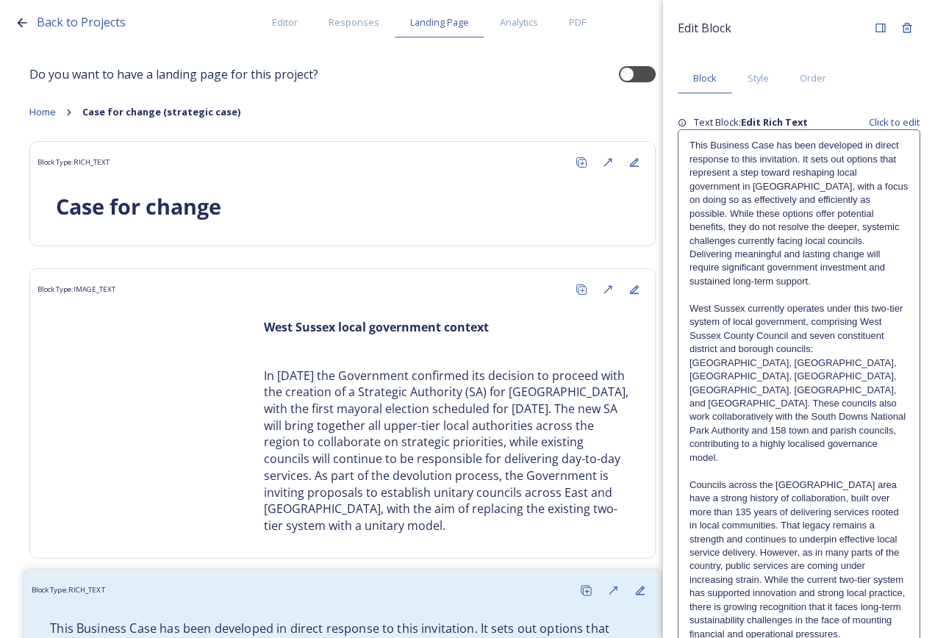
scroll to position [0, 0]
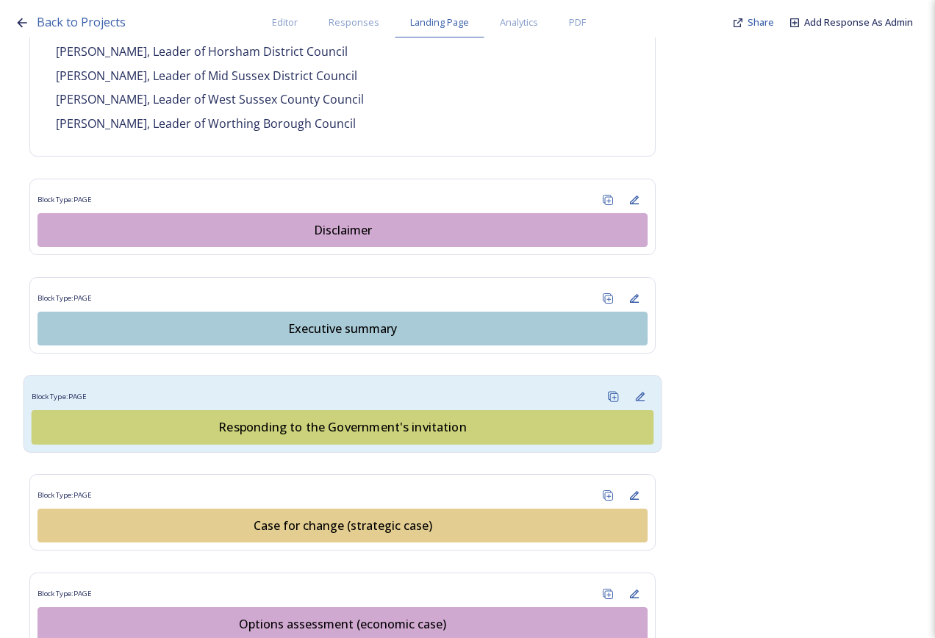
scroll to position [1324, 0]
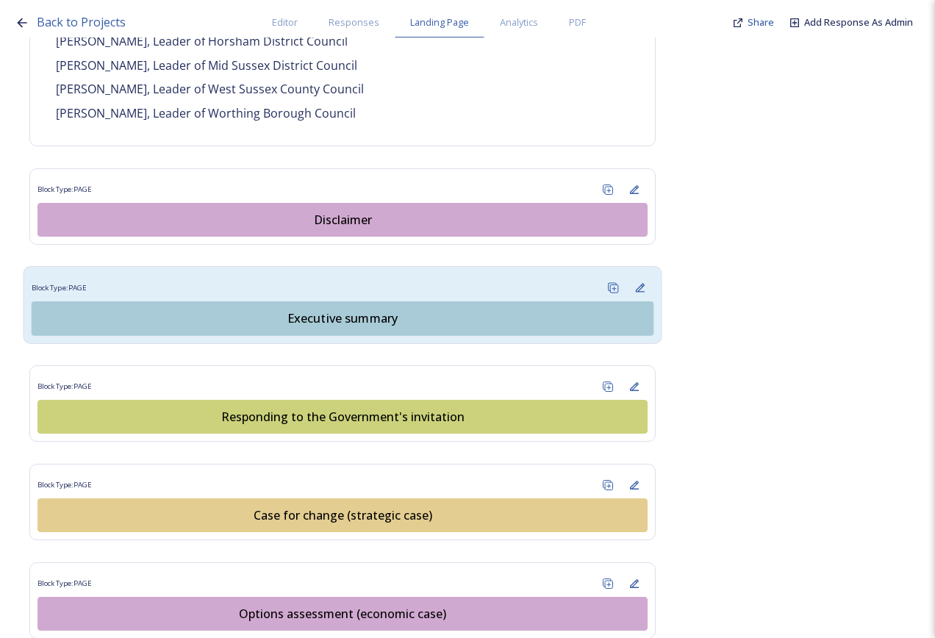
click at [352, 301] on button "Executive summary" at bounding box center [343, 318] width 623 height 35
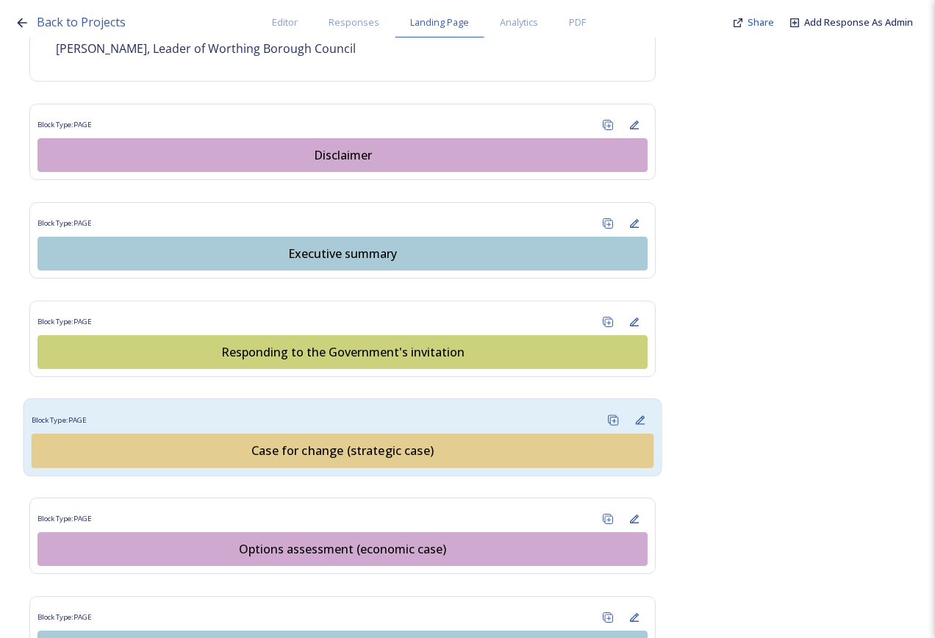
scroll to position [1397, 0]
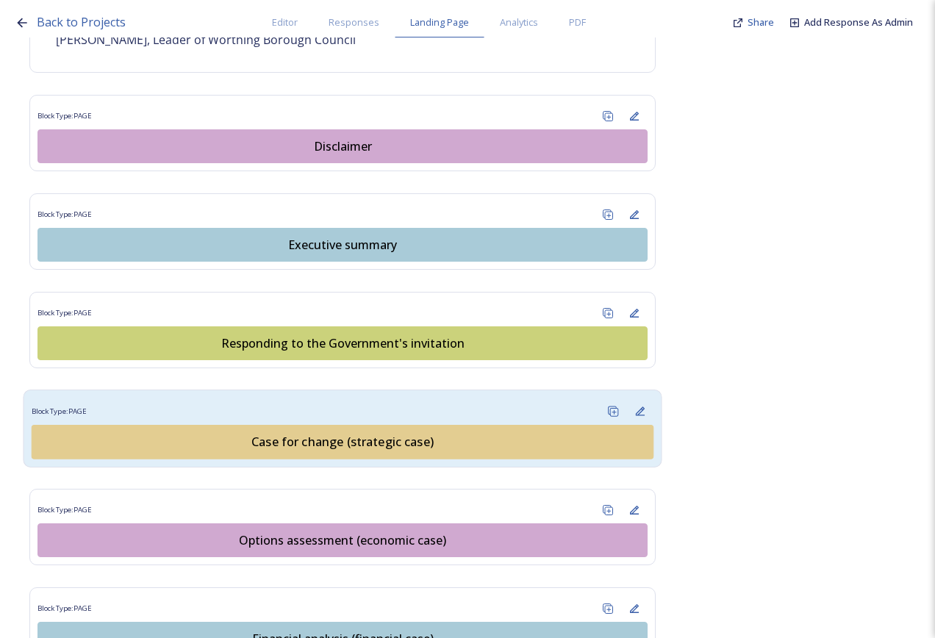
click at [381, 433] on div "Case for change (strategic case)" at bounding box center [343, 442] width 606 height 18
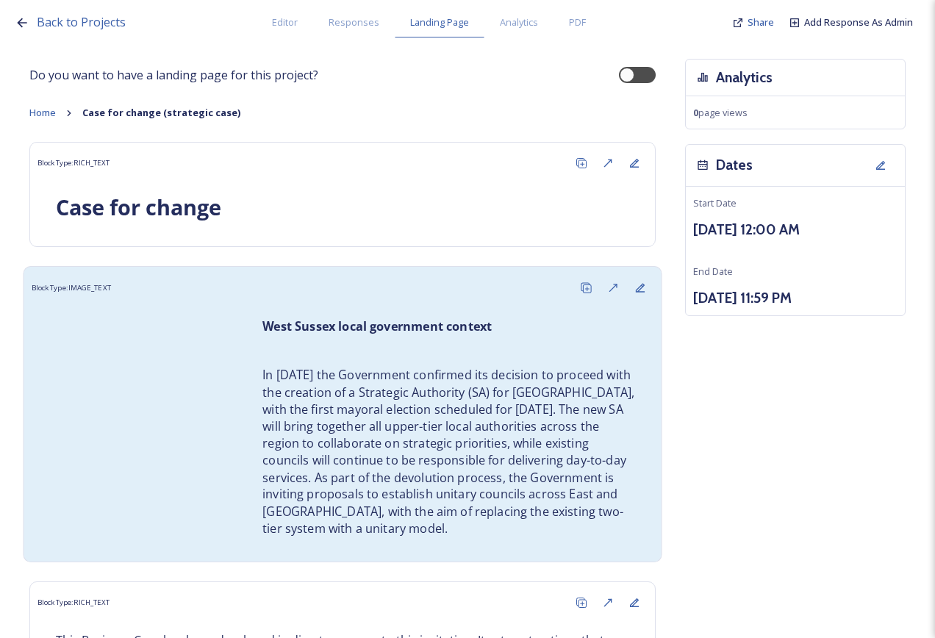
click at [508, 378] on p "In [DATE] the Government confirmed its decision to proceed with the creation of…" at bounding box center [449, 452] width 373 height 171
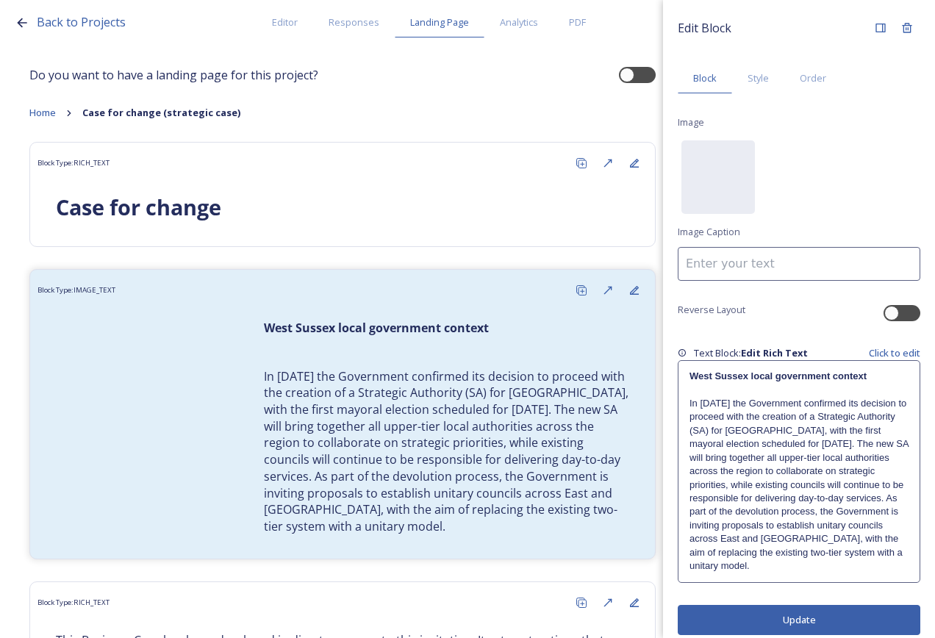
click at [860, 394] on p at bounding box center [799, 389] width 219 height 13
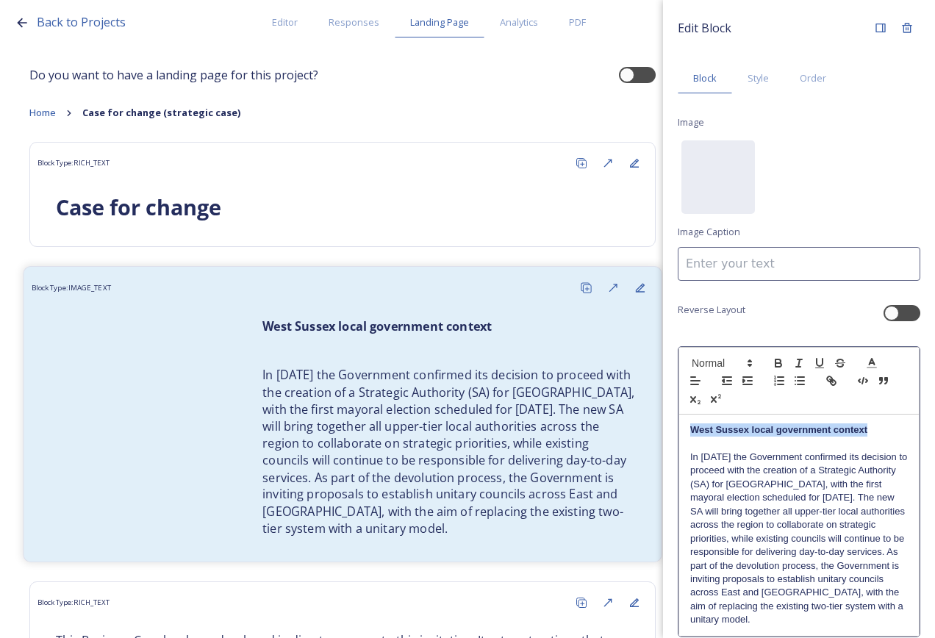
drag, startPoint x: 881, startPoint y: 429, endPoint x: 613, endPoint y: 419, distance: 267.8
click at [613, 419] on div "Back to Projects Editor Responses Landing Page Analytics PDF Share Add Response…" at bounding box center [467, 319] width 935 height 638
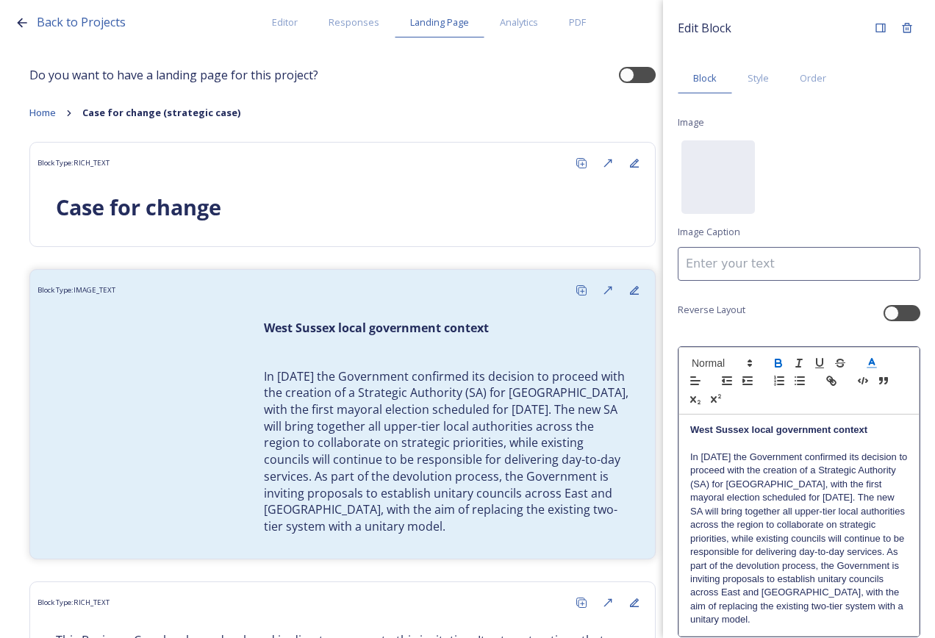
click at [871, 360] on icon at bounding box center [871, 363] width 13 height 13
click at [813, 430] on strong "West Sussex local government context" at bounding box center [778, 429] width 177 height 11
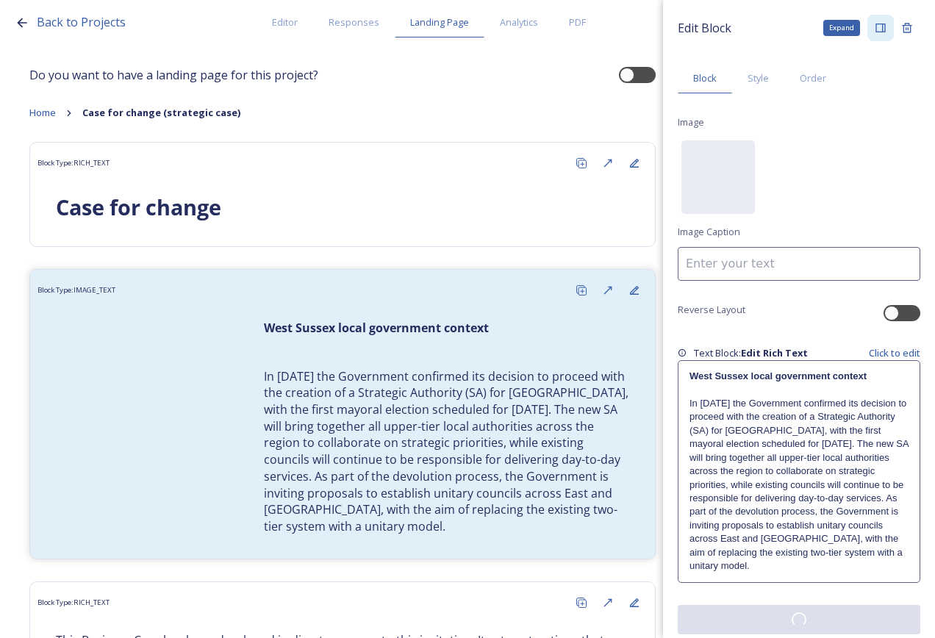
click at [870, 26] on div "Expand" at bounding box center [881, 28] width 26 height 26
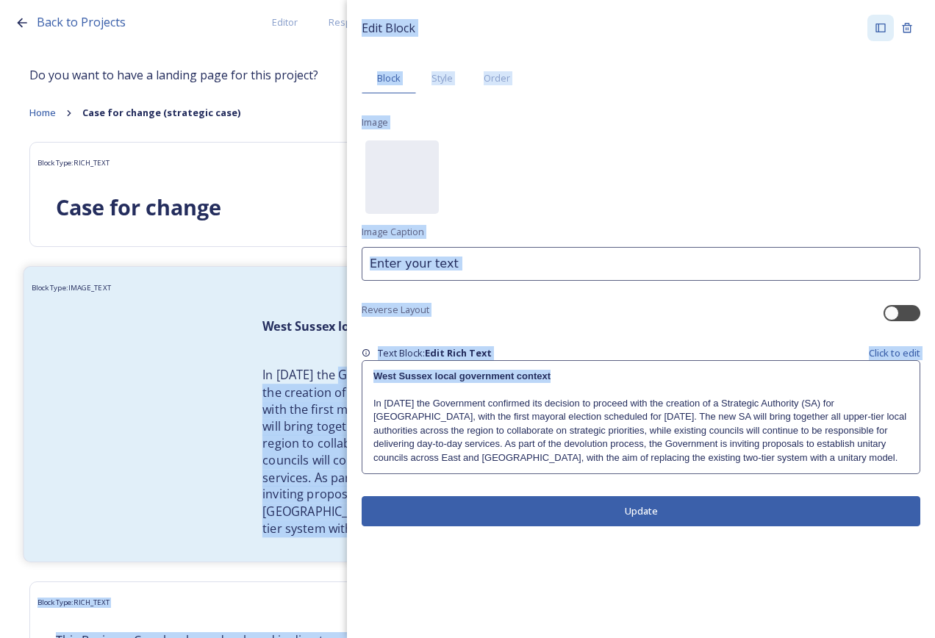
drag, startPoint x: 592, startPoint y: 379, endPoint x: 334, endPoint y: 367, distance: 258.4
click at [334, 367] on div "Back to Projects Editor Responses Landing Page Analytics PDF Share Add Response…" at bounding box center [467, 319] width 935 height 638
click at [698, 352] on div "Text Block: Edit Rich Text Click to edit" at bounding box center [641, 353] width 559 height 14
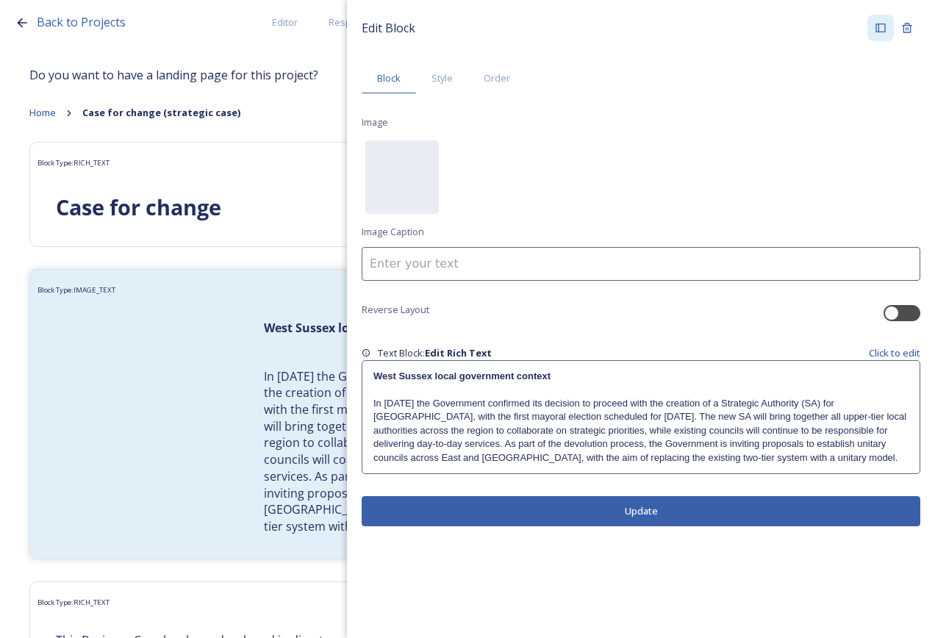
click at [641, 365] on div "West Sussex local government context In [DATE] the Government confirmed its dec…" at bounding box center [641, 417] width 557 height 113
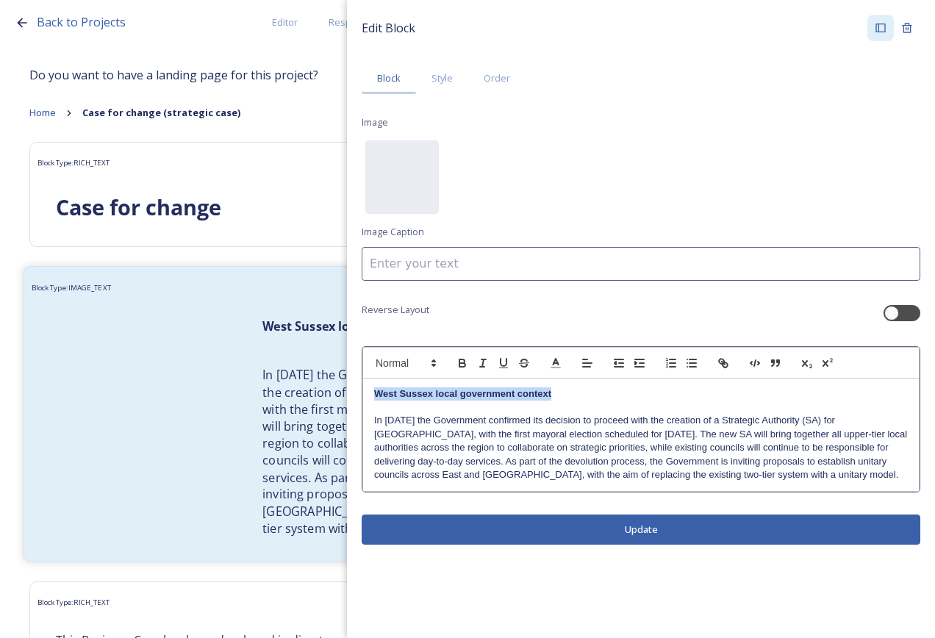
drag, startPoint x: 602, startPoint y: 393, endPoint x: 335, endPoint y: 381, distance: 267.2
click at [335, 381] on div "Back to Projects Editor Responses Landing Page Analytics PDF Share Add Response…" at bounding box center [467, 319] width 935 height 638
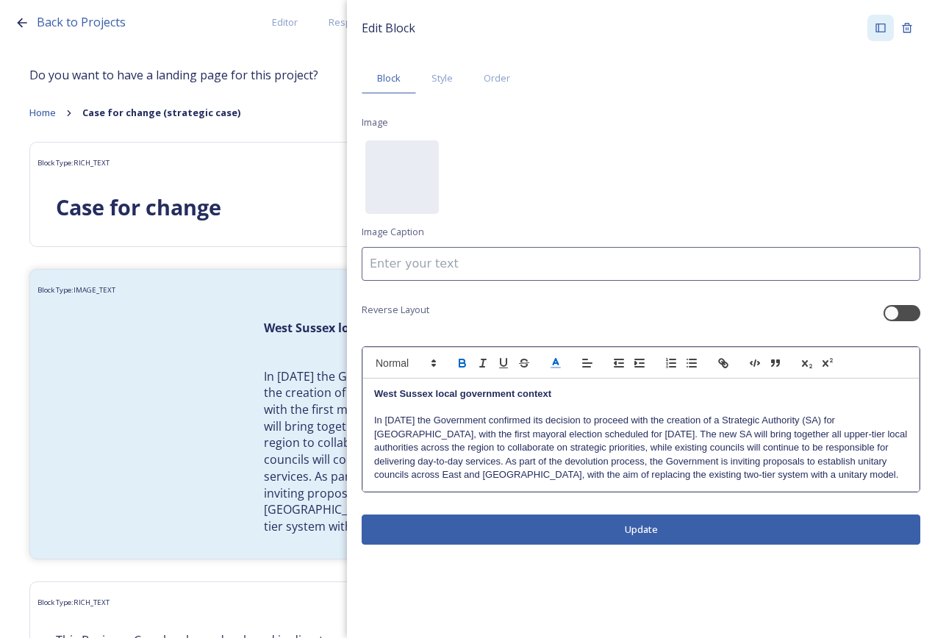
click at [553, 362] on icon at bounding box center [555, 363] width 13 height 13
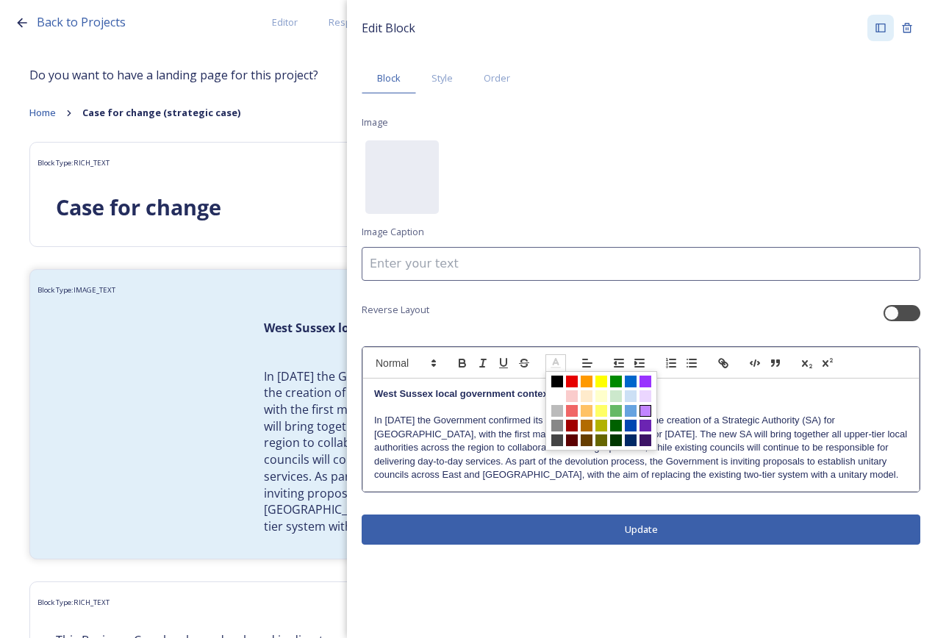
click at [648, 409] on span at bounding box center [646, 411] width 12 height 12
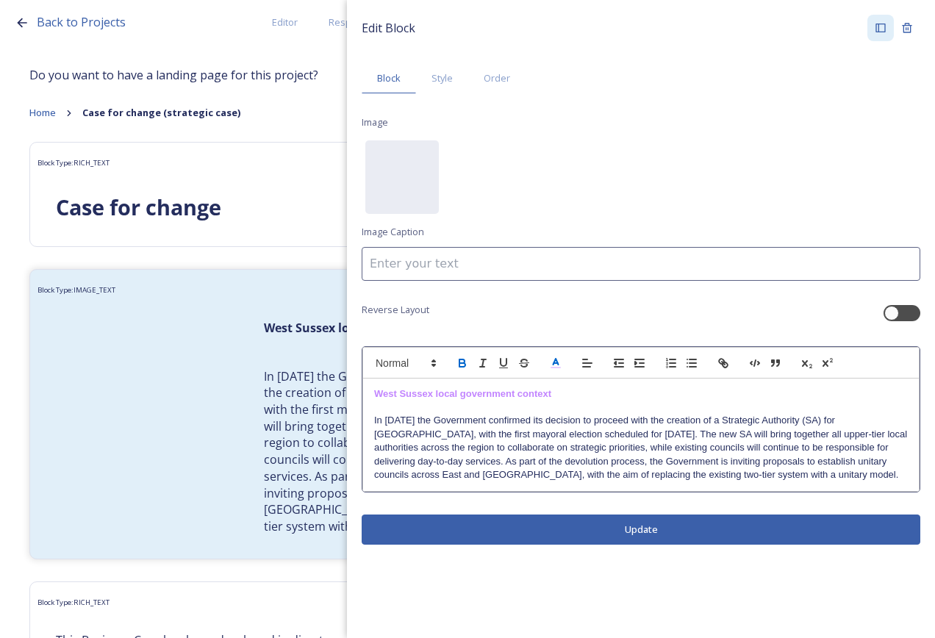
click at [701, 425] on p "In [DATE] the Government confirmed its decision to proceed with the creation of…" at bounding box center [641, 448] width 534 height 68
click at [671, 526] on button "Update" at bounding box center [641, 530] width 559 height 30
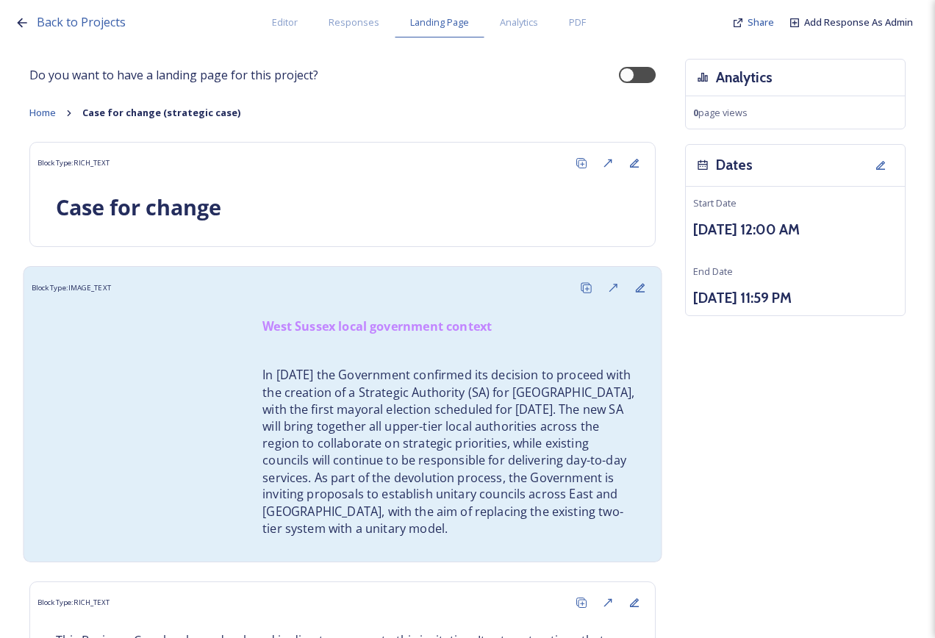
click at [251, 405] on div "West Sussex local government context In [DATE] the Government confirmed its dec…" at bounding box center [448, 428] width 395 height 238
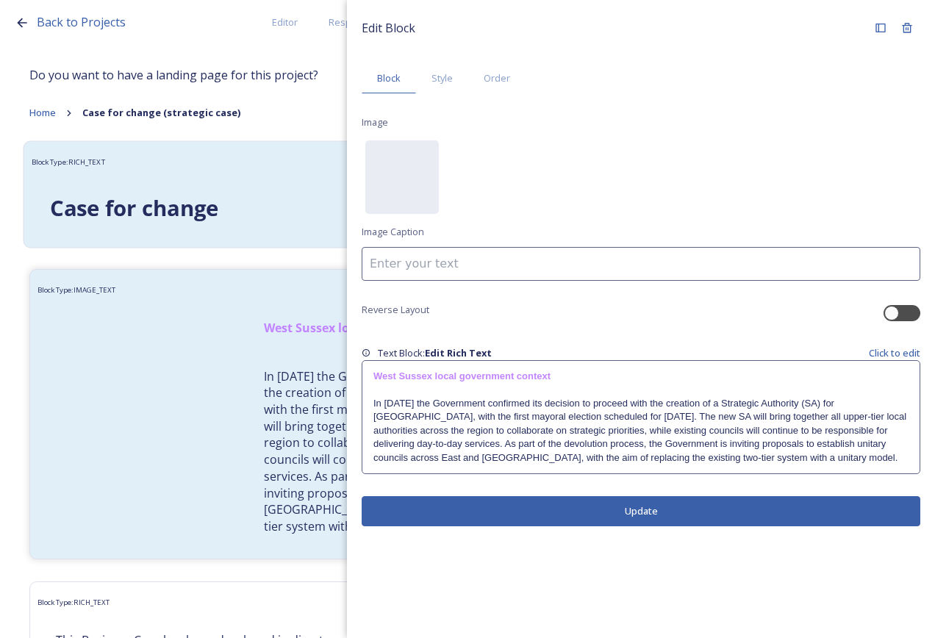
click at [298, 208] on h1 "Case for change" at bounding box center [342, 208] width 585 height 31
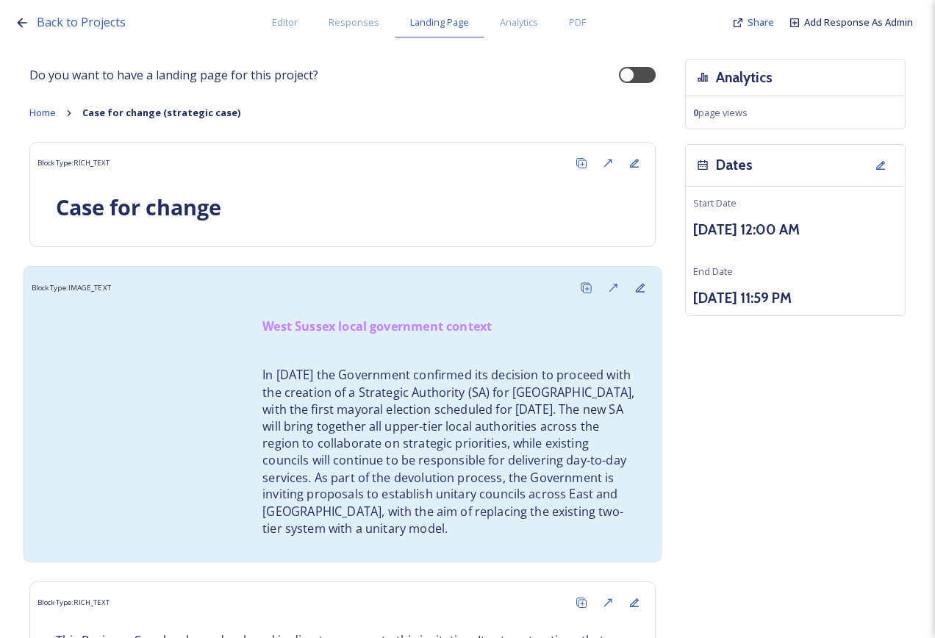
click at [223, 376] on div "West Sussex local government context In [DATE] the Government confirmed its dec…" at bounding box center [343, 427] width 623 height 252
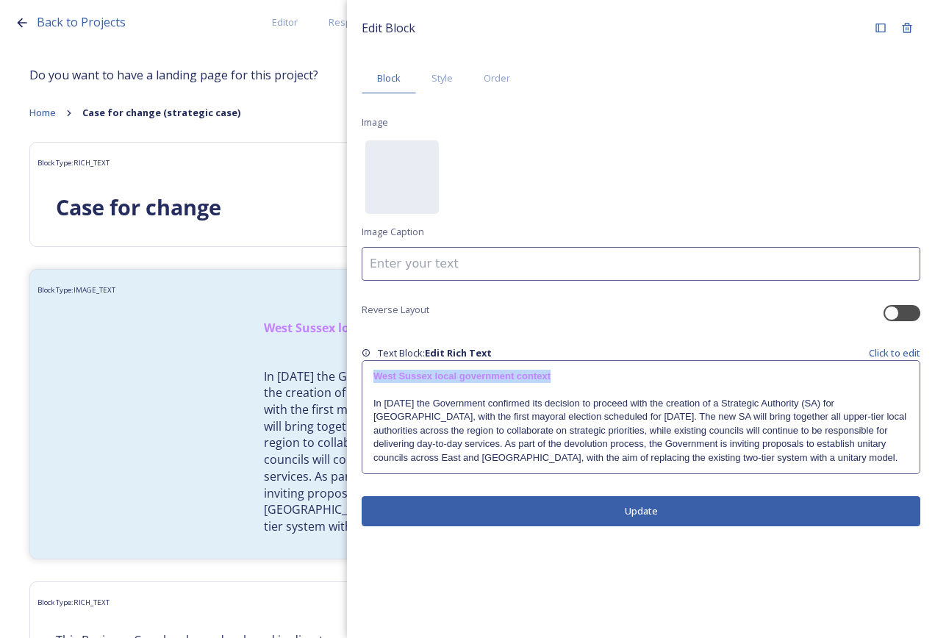
drag, startPoint x: 568, startPoint y: 382, endPoint x: 371, endPoint y: 379, distance: 197.1
click at [371, 379] on div "West Sussex local government context In [DATE] the Government confirmed its dec…" at bounding box center [641, 417] width 557 height 113
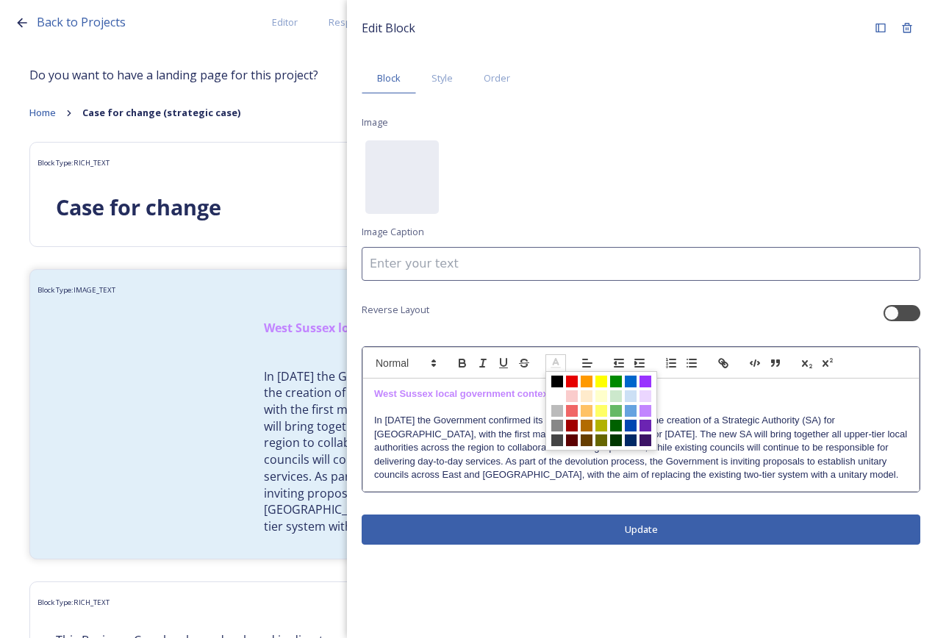
click at [557, 363] on line at bounding box center [556, 363] width 4 height 0
click at [648, 382] on span at bounding box center [646, 382] width 12 height 12
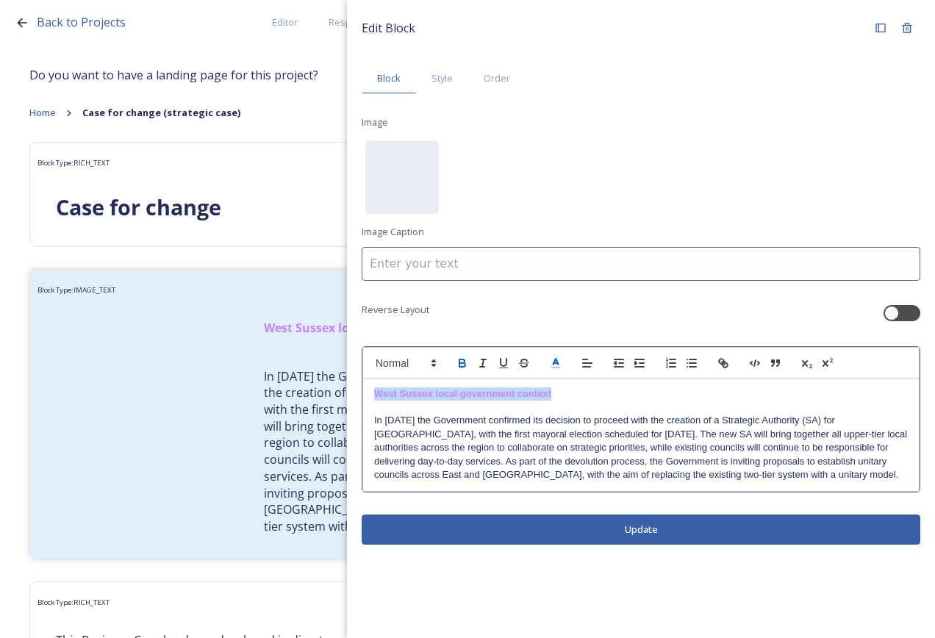
drag, startPoint x: 570, startPoint y: 396, endPoint x: 377, endPoint y: 400, distance: 192.7
click at [377, 400] on p "﻿ West Sussex local government context" at bounding box center [641, 394] width 534 height 13
click at [563, 364] on span at bounding box center [556, 363] width 21 height 18
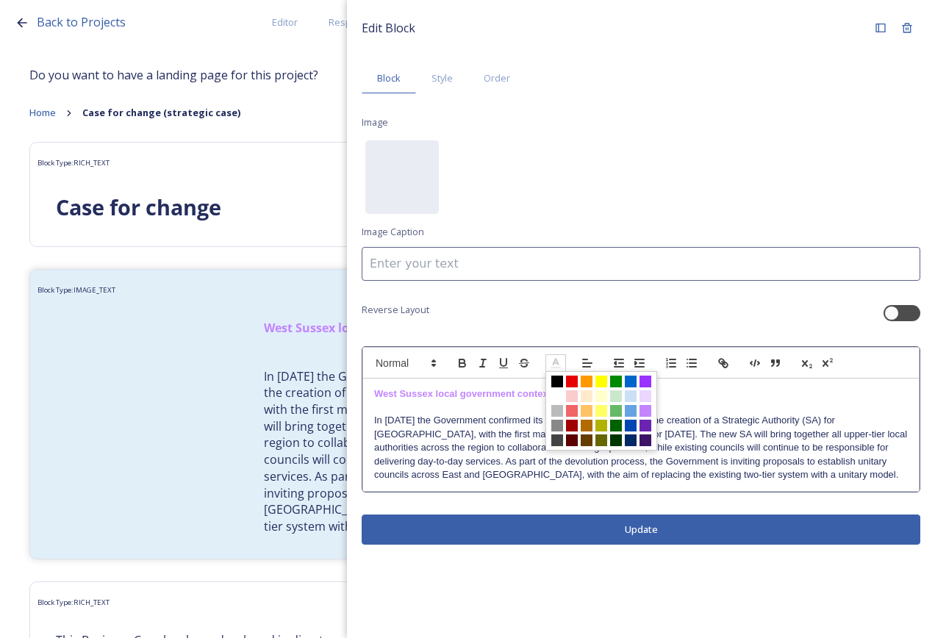
click at [652, 381] on span at bounding box center [602, 410] width 112 height 79
click at [649, 382] on span at bounding box center [646, 382] width 12 height 12
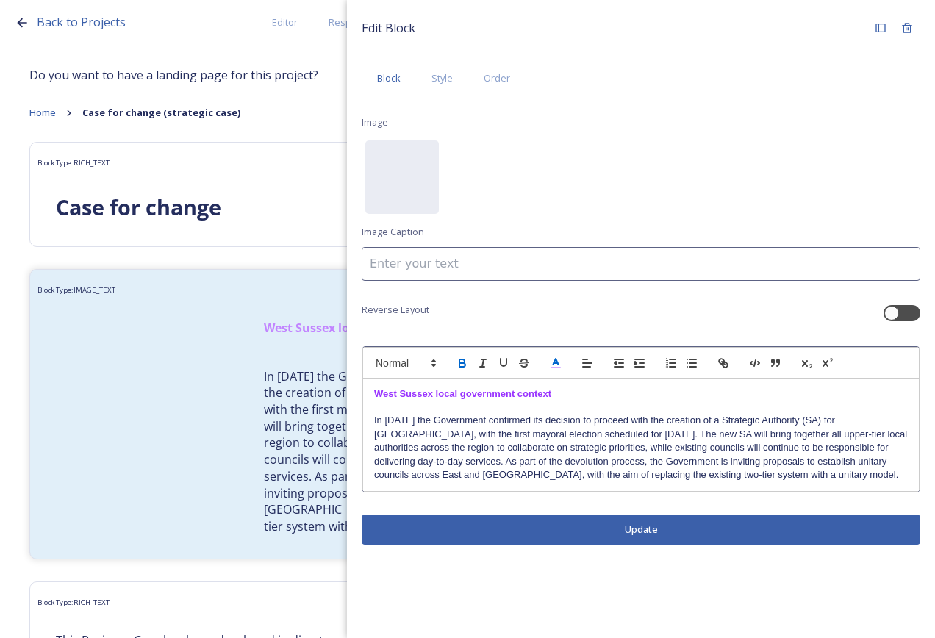
click at [656, 405] on p at bounding box center [641, 407] width 534 height 13
click at [642, 527] on button "Update" at bounding box center [641, 530] width 559 height 30
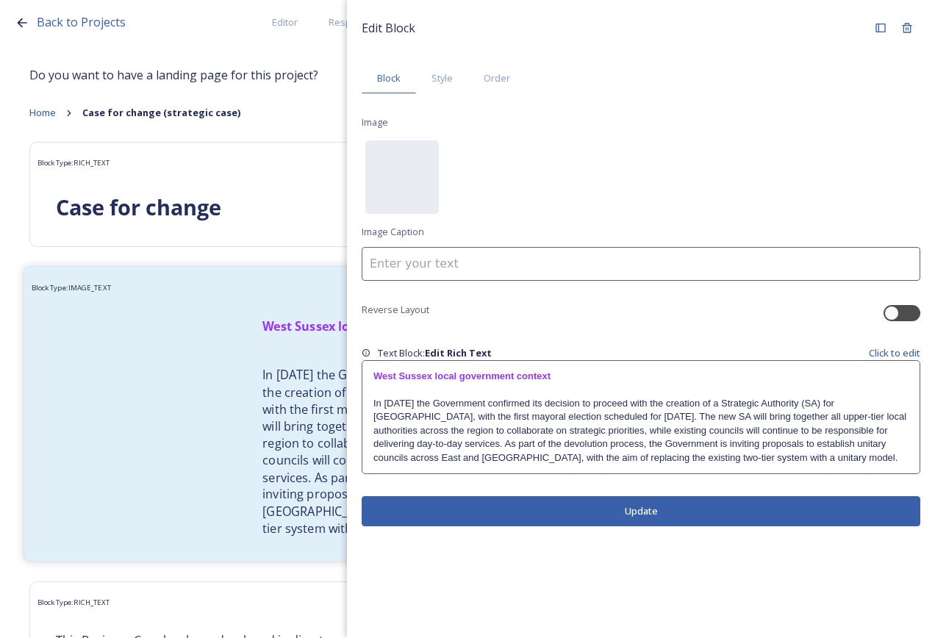
click at [313, 445] on p "In [DATE] the Government confirmed its decision to proceed with the creation of…" at bounding box center [449, 452] width 373 height 171
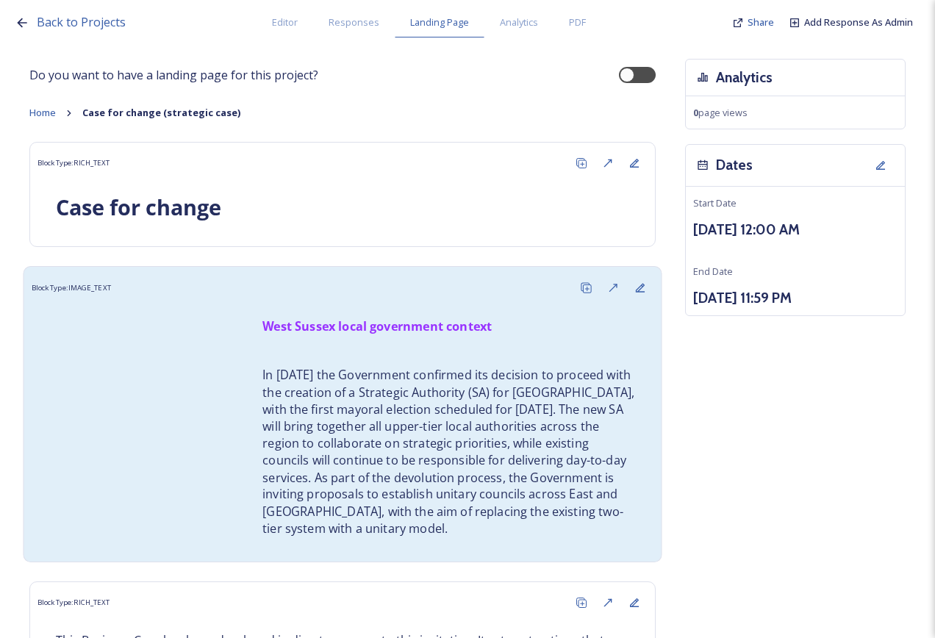
click at [328, 447] on p "In [DATE] the Government confirmed its decision to proceed with the creation of…" at bounding box center [449, 452] width 373 height 171
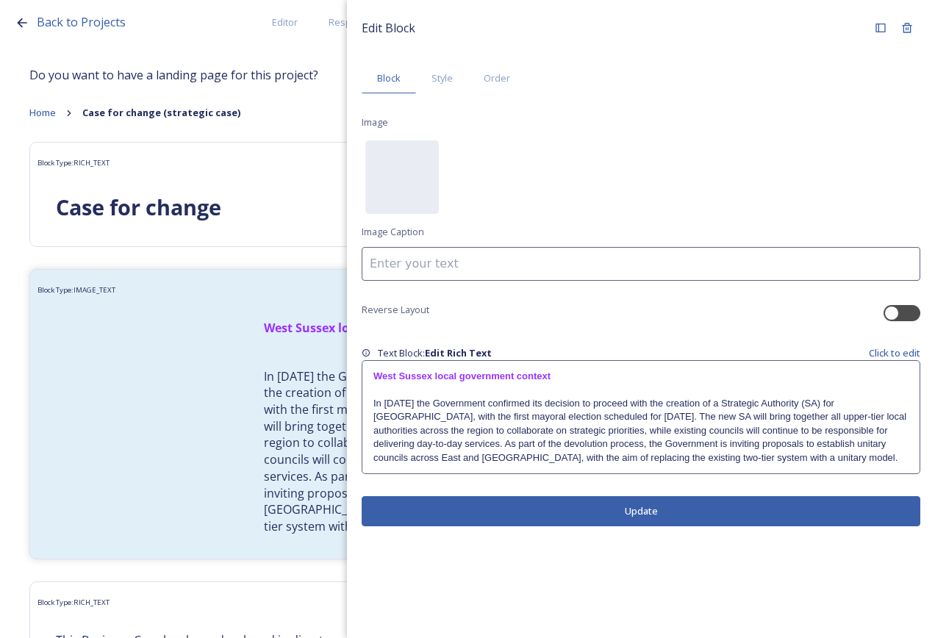
click at [415, 404] on p "In [DATE] the Government confirmed its decision to proceed with the creation of…" at bounding box center [641, 431] width 535 height 68
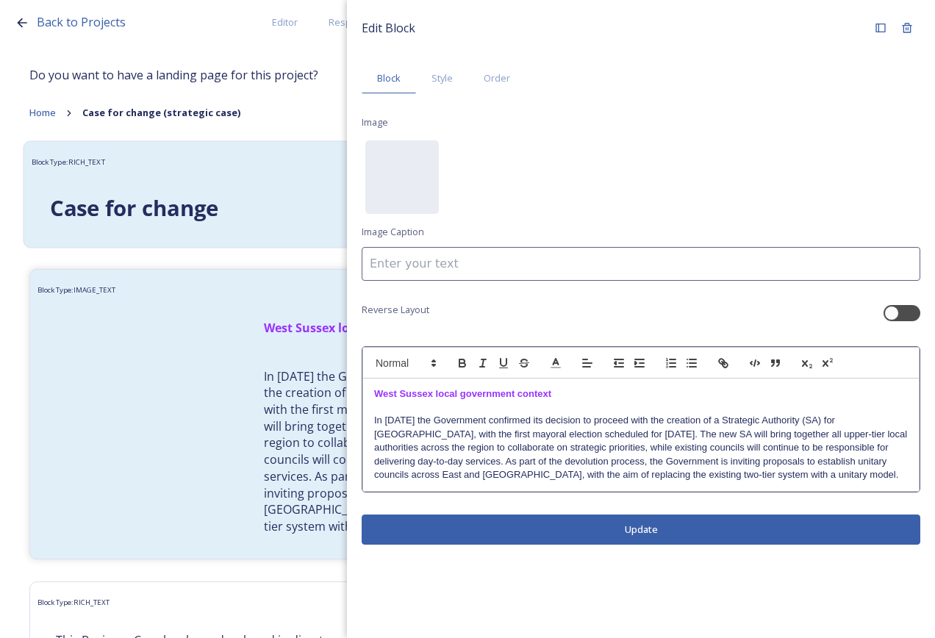
click at [260, 159] on div "Block Type: RICH_TEXT" at bounding box center [343, 162] width 623 height 27
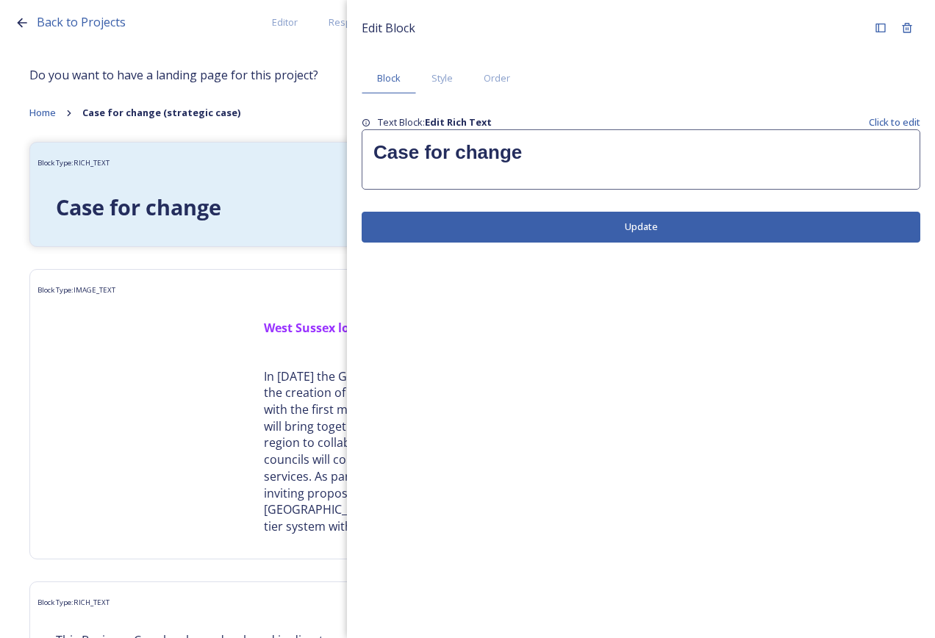
click at [9, 261] on div "Back to Projects Editor Responses Landing Page Analytics PDF Share Add Response…" at bounding box center [467, 319] width 935 height 638
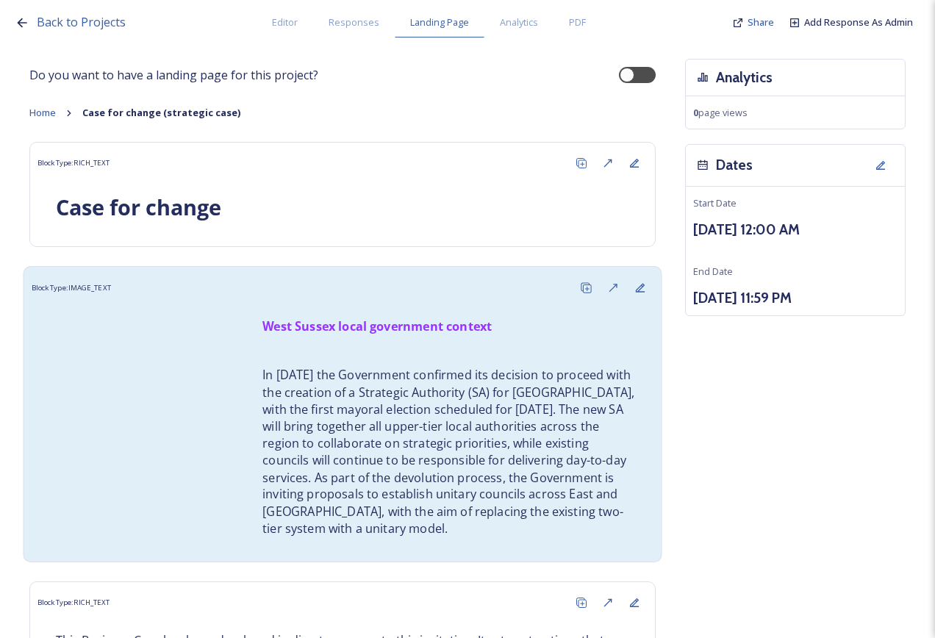
click at [490, 384] on p "In [DATE] the Government confirmed its decision to proceed with the creation of…" at bounding box center [449, 452] width 373 height 171
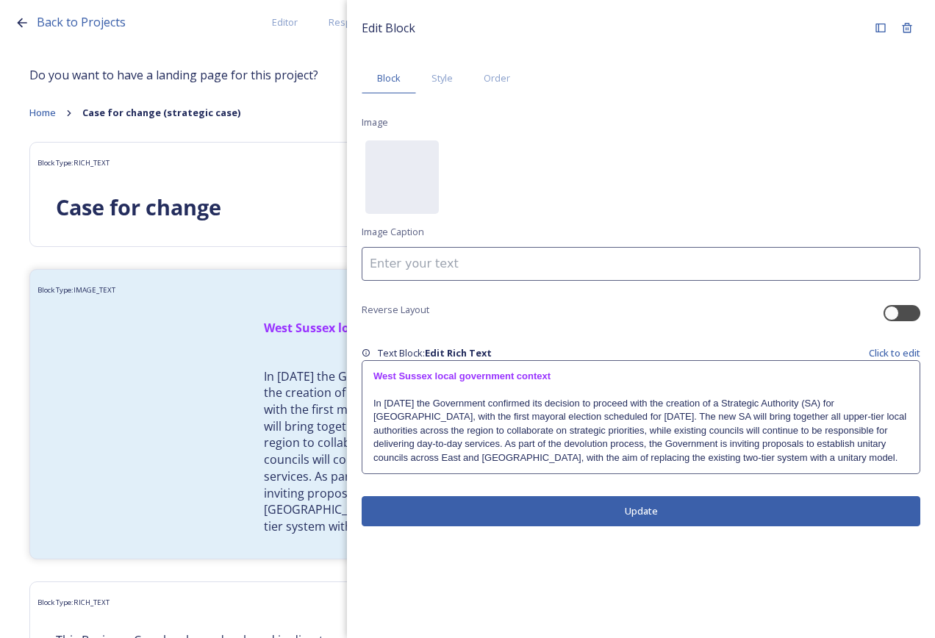
click at [546, 386] on p at bounding box center [641, 389] width 535 height 13
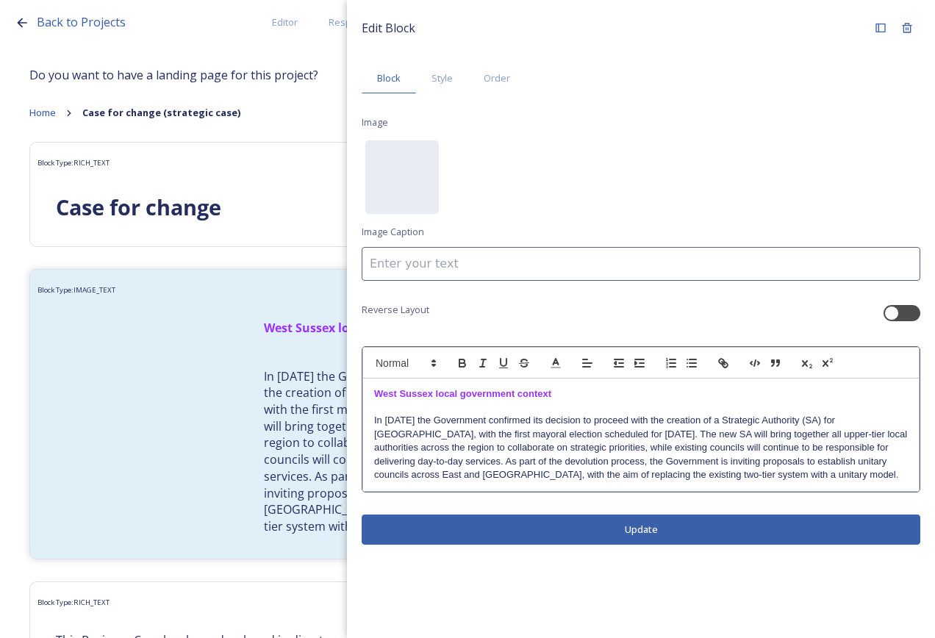
drag, startPoint x: 560, startPoint y: 393, endPoint x: 376, endPoint y: 395, distance: 183.1
click at [371, 395] on div "﻿West Sussex local government context In [DATE] the Government confirmed its de…" at bounding box center [641, 435] width 556 height 113
click at [557, 368] on line at bounding box center [556, 368] width 9 height 0
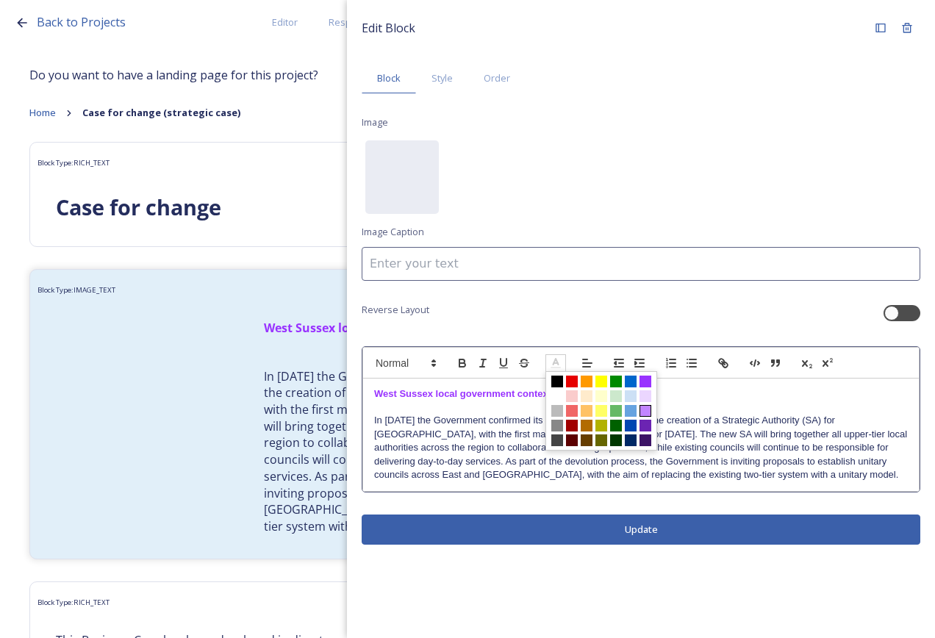
click at [649, 408] on span at bounding box center [646, 411] width 12 height 12
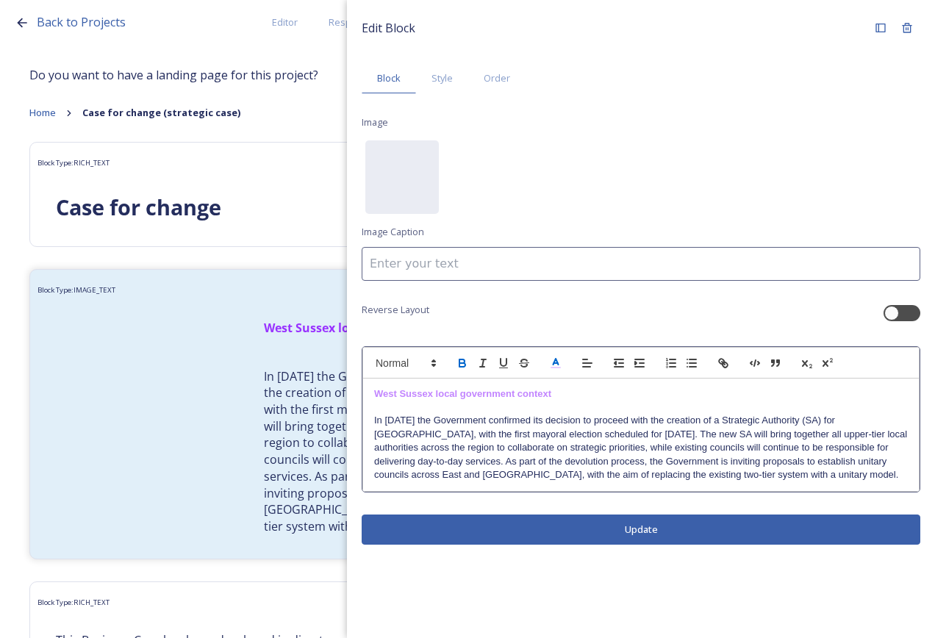
click at [649, 409] on p at bounding box center [641, 407] width 534 height 13
drag, startPoint x: 551, startPoint y: 393, endPoint x: 358, endPoint y: 395, distance: 192.7
click at [358, 395] on div "Edit Block Block Style Order Image No preview available for file of . Image Cap…" at bounding box center [641, 280] width 588 height 560
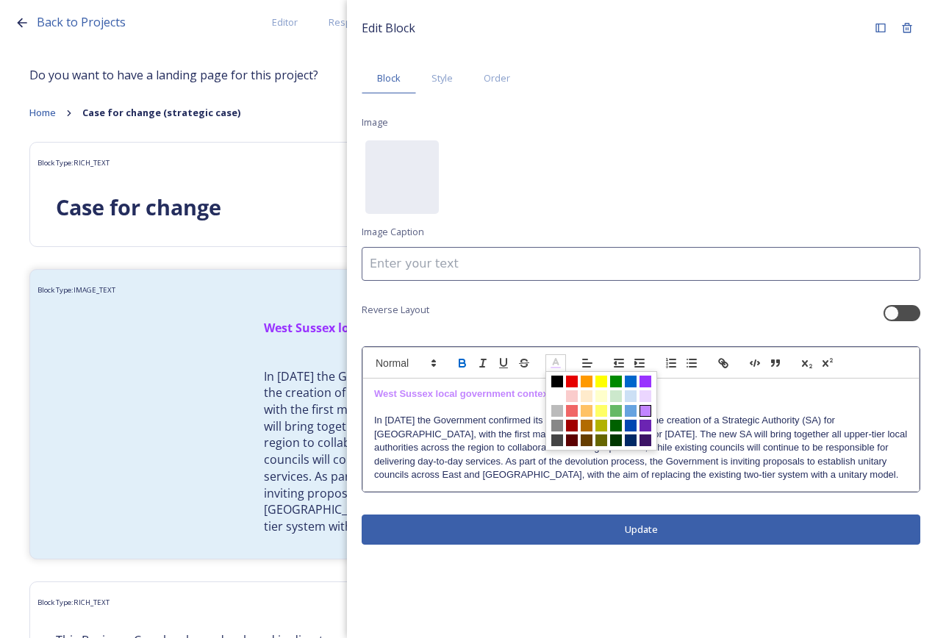
click at [553, 362] on icon at bounding box center [555, 363] width 13 height 13
click at [558, 381] on span at bounding box center [558, 382] width 12 height 12
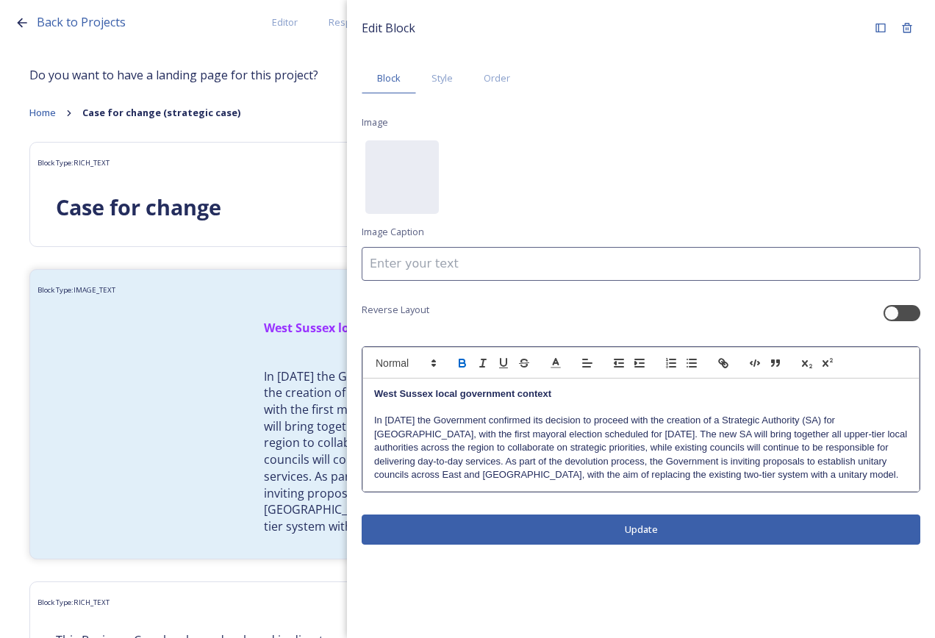
click at [543, 435] on p "In [DATE] the Government confirmed its decision to proceed with the creation of…" at bounding box center [641, 448] width 534 height 68
click at [610, 529] on div "Edit Block Block Style Order Image No preview available for file of . Image Cap…" at bounding box center [641, 280] width 588 height 560
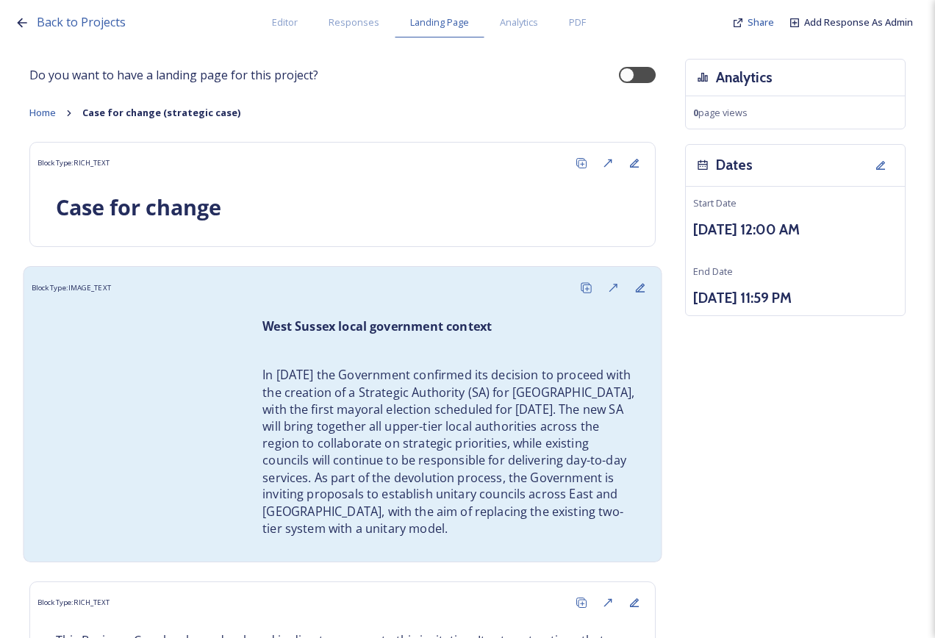
click at [329, 482] on p "In [DATE] the Government confirmed its decision to proceed with the creation of…" at bounding box center [449, 452] width 373 height 171
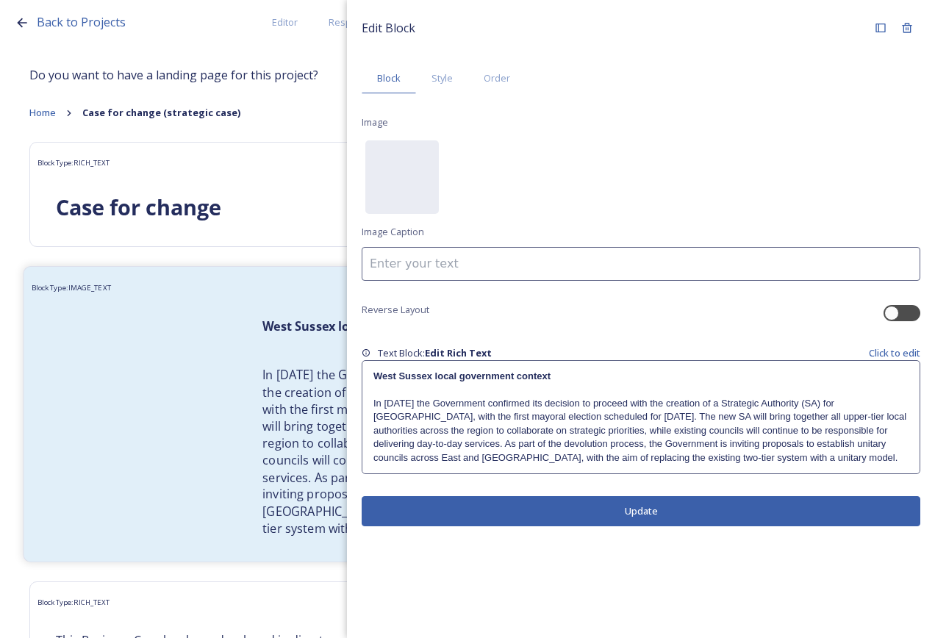
drag, startPoint x: 567, startPoint y: 381, endPoint x: 302, endPoint y: 374, distance: 264.8
click at [302, 374] on div "Back to Projects Editor Responses Landing Page Analytics PDF Share Add Response…" at bounding box center [467, 319] width 935 height 638
drag, startPoint x: 302, startPoint y: 374, endPoint x: 430, endPoint y: 392, distance: 129.2
click at [430, 392] on p at bounding box center [641, 389] width 535 height 13
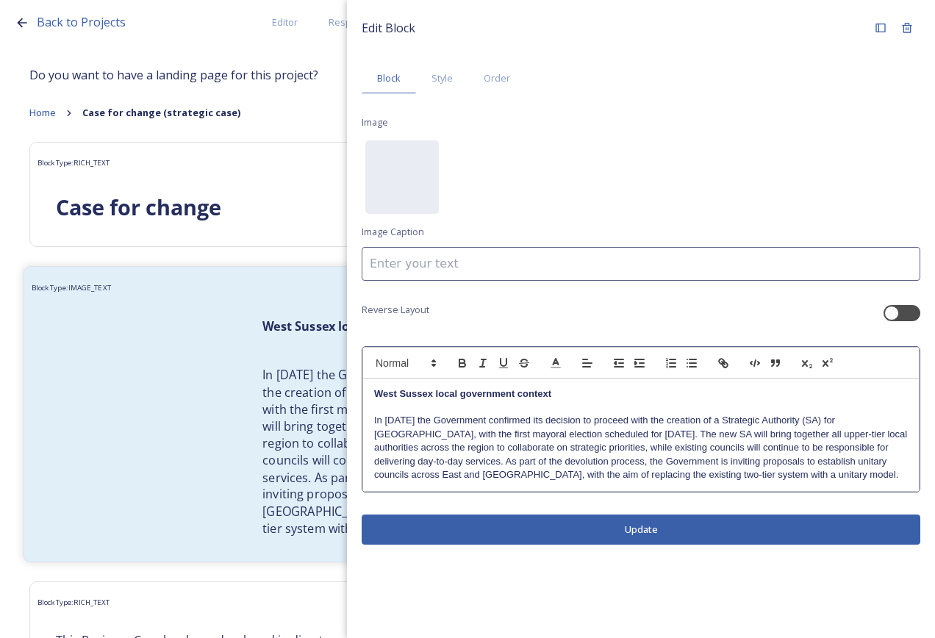
drag, startPoint x: 551, startPoint y: 392, endPoint x: 338, endPoint y: 393, distance: 212.5
click at [338, 393] on div "Back to Projects Editor Responses Landing Page Analytics PDF Share Add Response…" at bounding box center [467, 319] width 935 height 638
click at [559, 365] on icon at bounding box center [555, 363] width 13 height 13
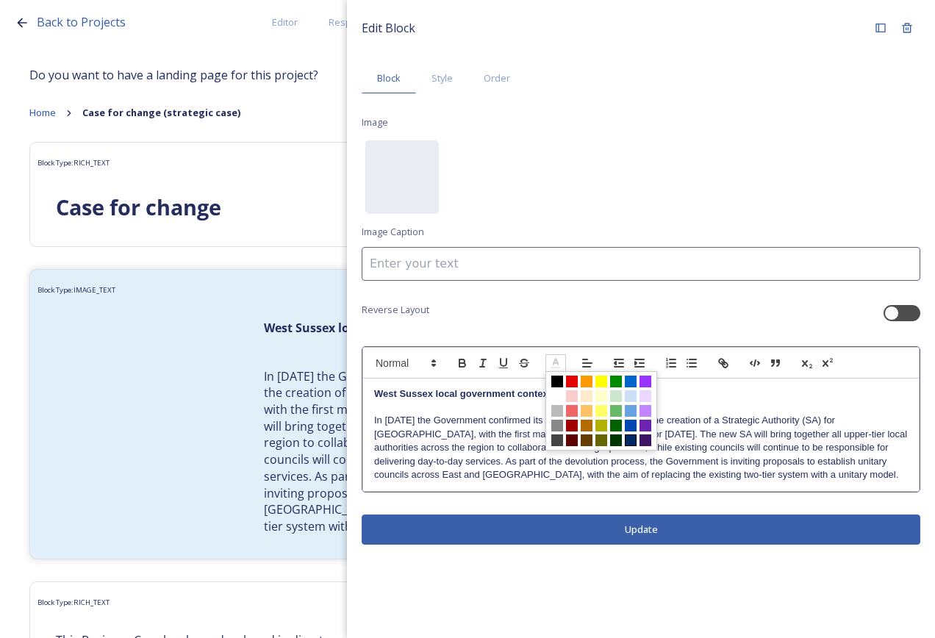
click at [632, 442] on span at bounding box center [631, 441] width 12 height 12
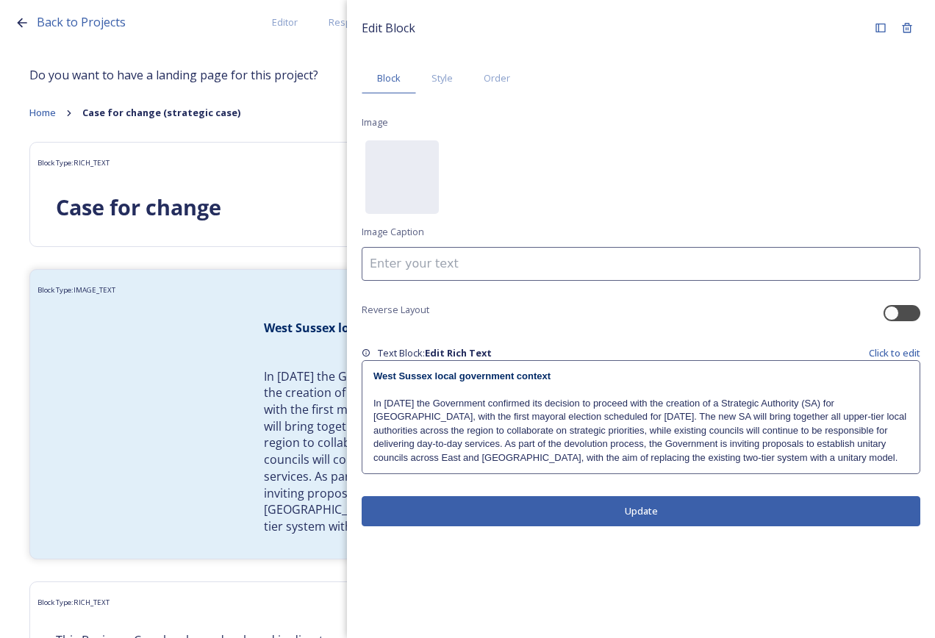
click at [575, 528] on div "Edit Block Block Style Order Image No preview available for file of . Image Cap…" at bounding box center [641, 270] width 588 height 541
click at [257, 434] on div "﻿West Sussex local government context In [DATE] the Government confirmed its de…" at bounding box center [448, 428] width 395 height 238
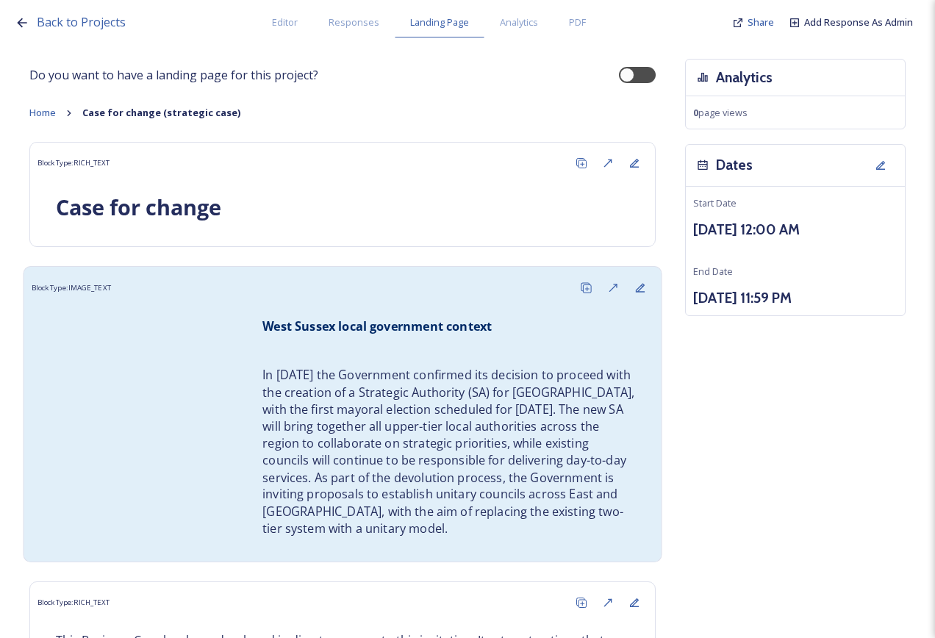
click at [304, 393] on p "In [DATE] the Government confirmed its decision to proceed with the creation of…" at bounding box center [449, 452] width 373 height 171
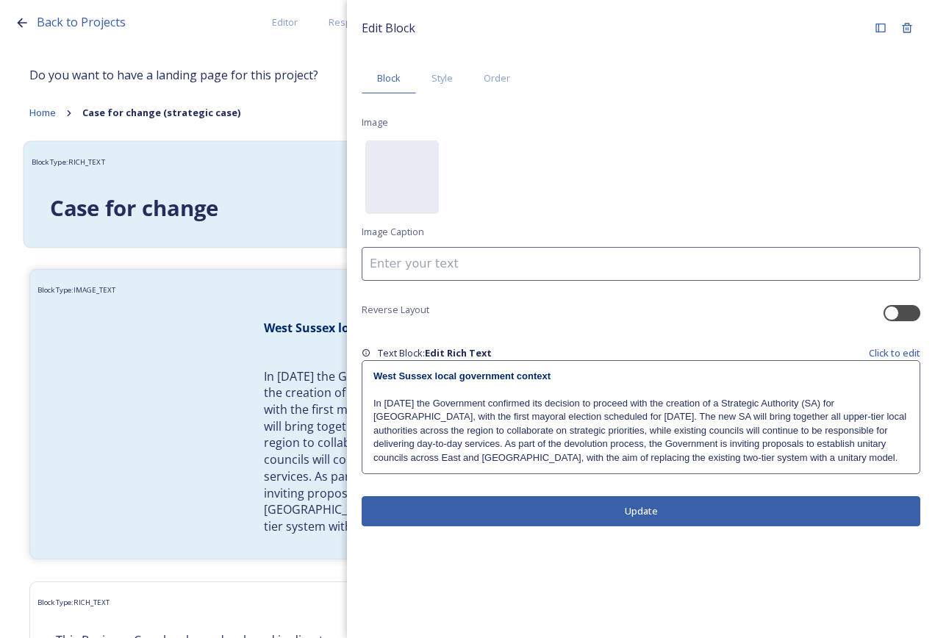
click at [289, 144] on div "Block Type: RICH_TEXT Case for change" at bounding box center [342, 194] width 639 height 107
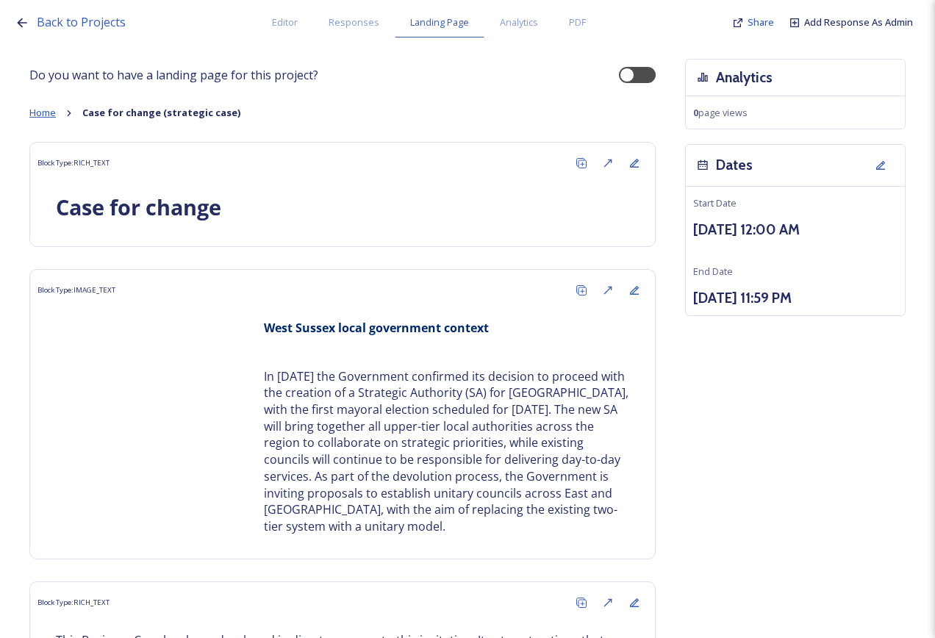
click at [52, 113] on span "Home" at bounding box center [42, 112] width 26 height 13
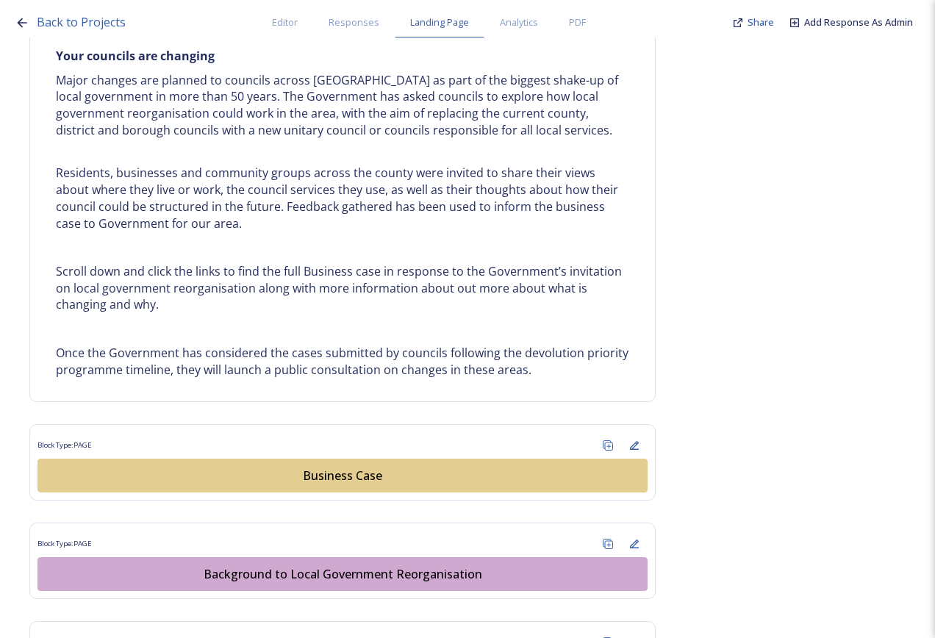
scroll to position [1029, 0]
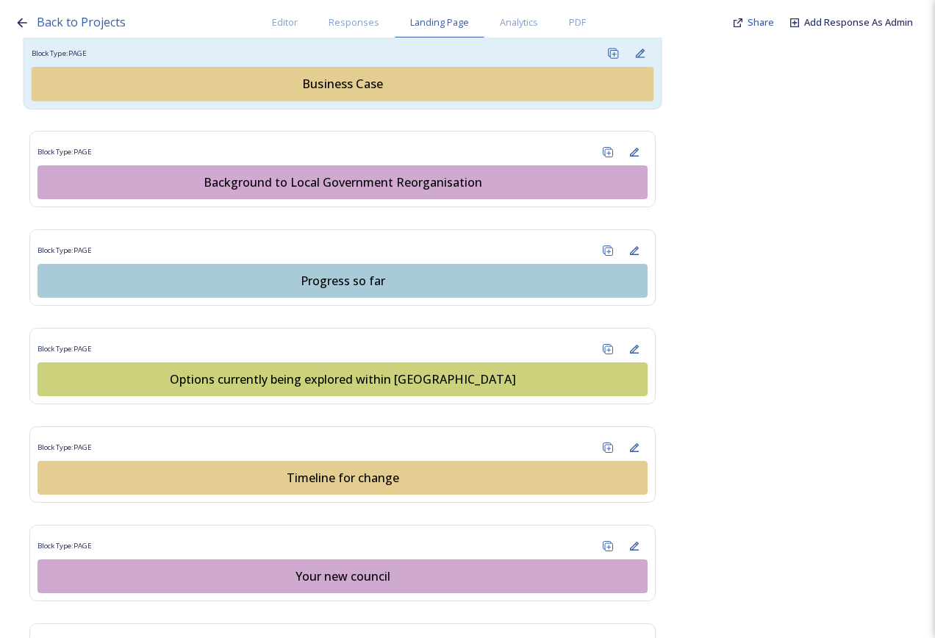
click at [340, 85] on div "Business Case" at bounding box center [343, 84] width 606 height 18
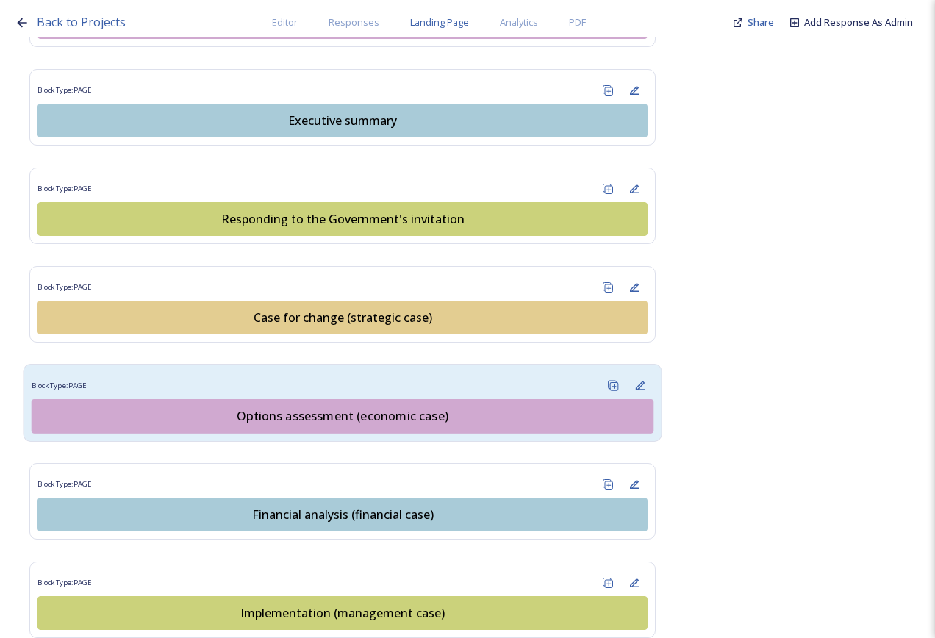
scroll to position [1618, 0]
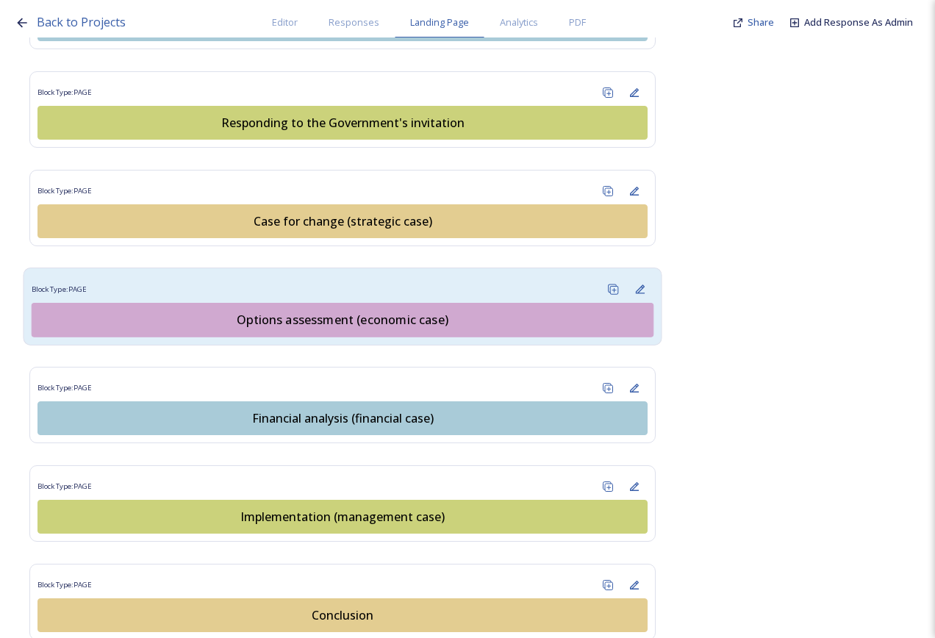
click at [385, 316] on button "Options assessment (economic case)" at bounding box center [343, 320] width 623 height 35
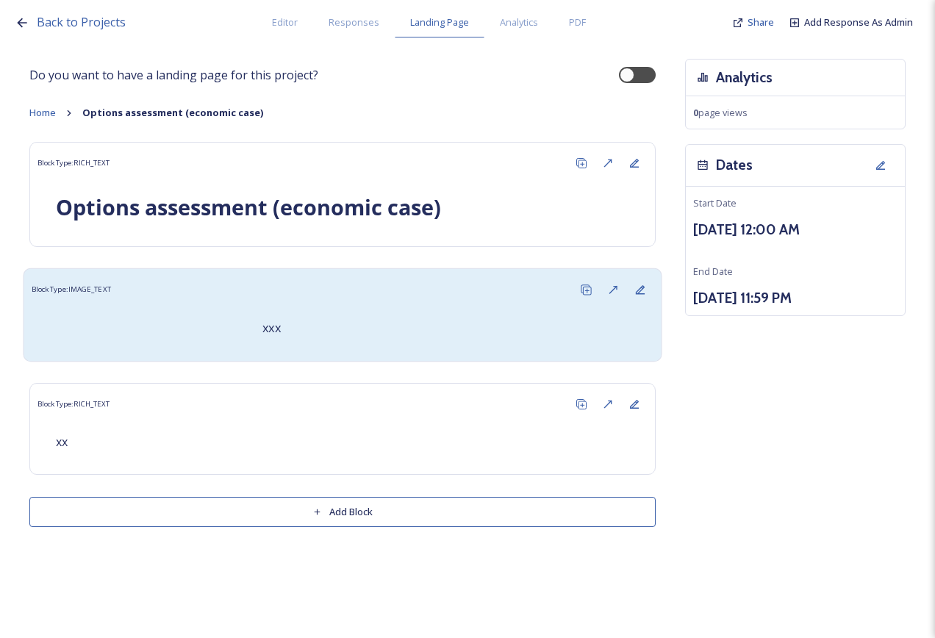
click at [233, 333] on div "xxx" at bounding box center [343, 329] width 623 height 50
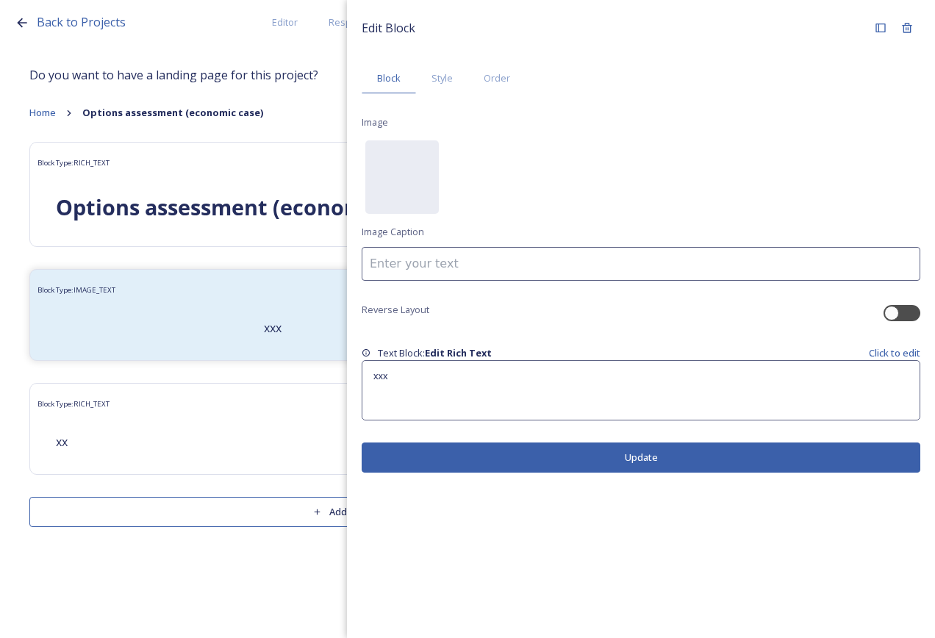
click at [418, 368] on div "xxx" at bounding box center [641, 390] width 557 height 59
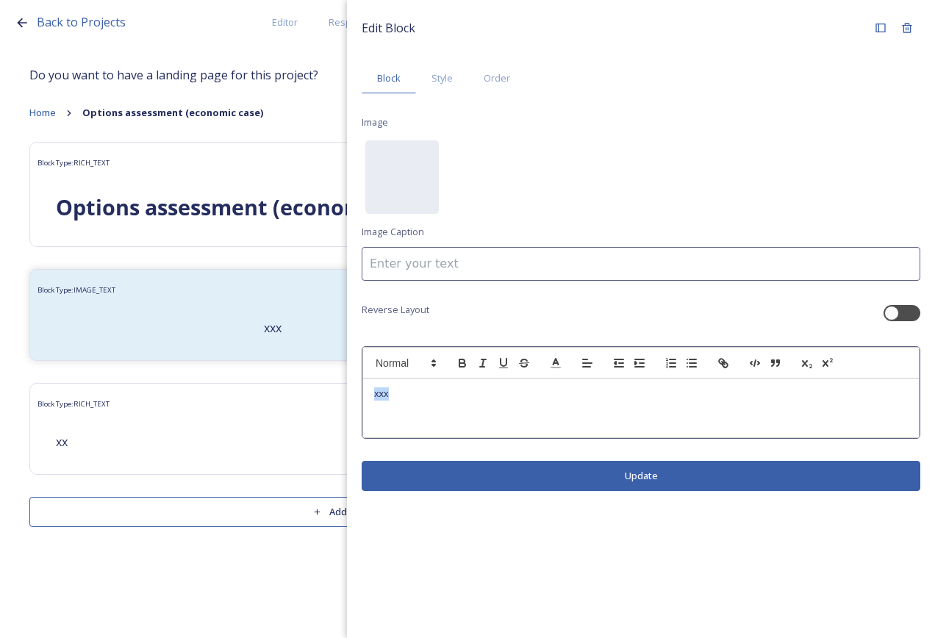
drag, startPoint x: 420, startPoint y: 392, endPoint x: 378, endPoint y: 374, distance: 45.8
click at [354, 385] on div "Edit Block Block Style Order Image No preview available for file of . Image Cap…" at bounding box center [641, 253] width 588 height 506
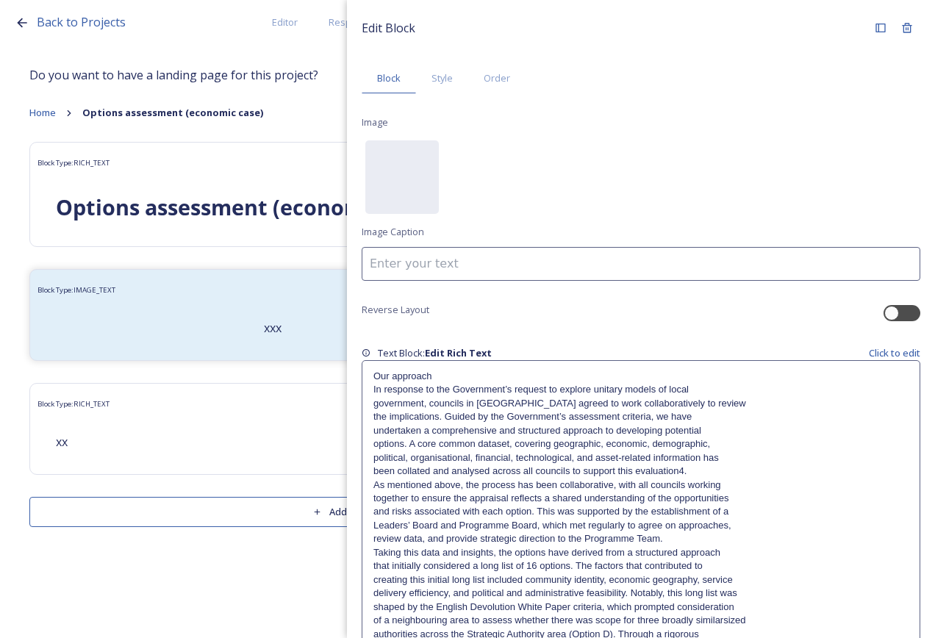
click at [684, 607] on div "Edit Block Block Style Order Image No preview available for file of . Image Cap…" at bounding box center [641, 488] width 559 height 946
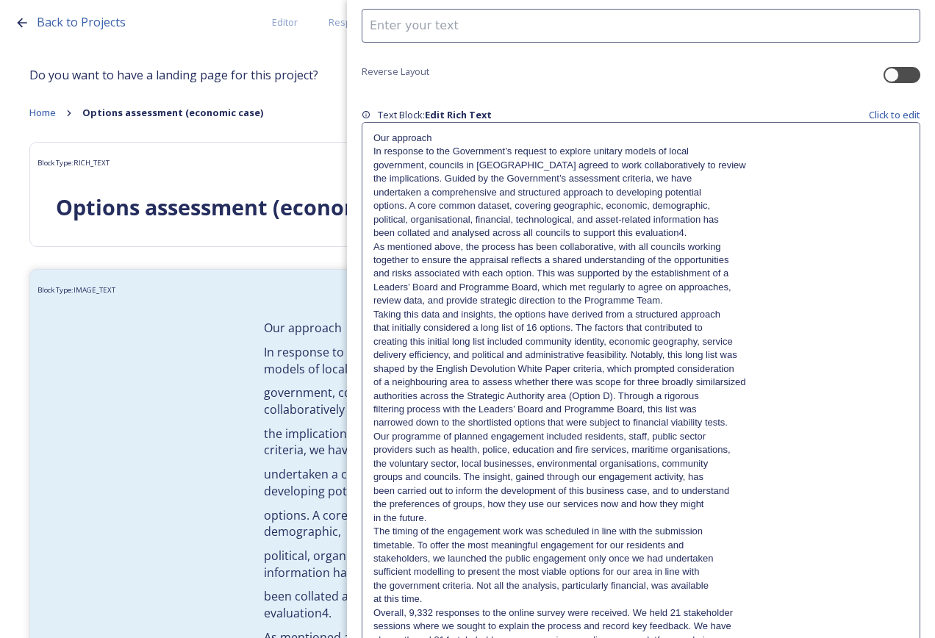
scroll to position [338, 0]
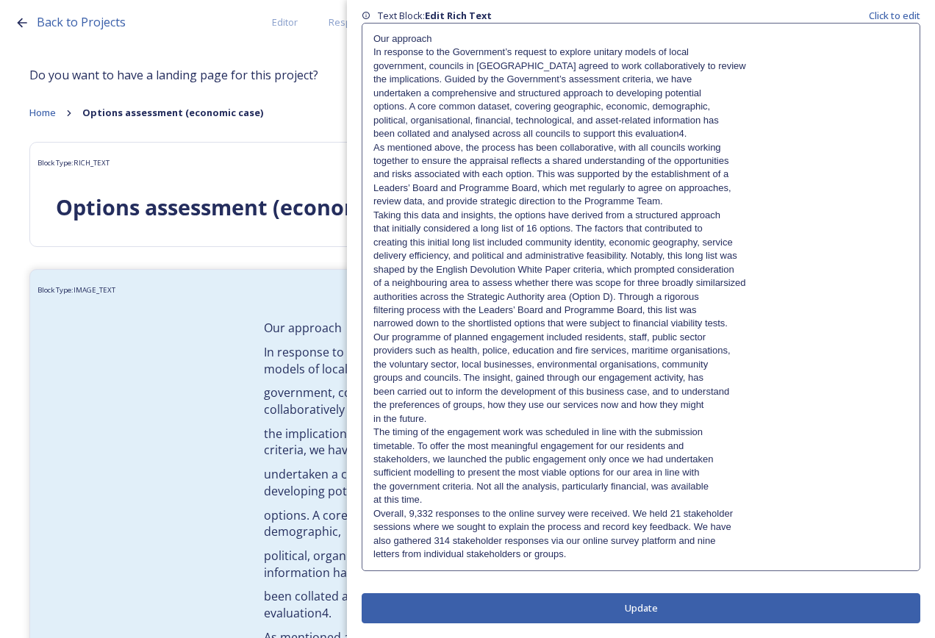
click at [718, 557] on p "letters from individual stakeholders or groups." at bounding box center [641, 554] width 535 height 13
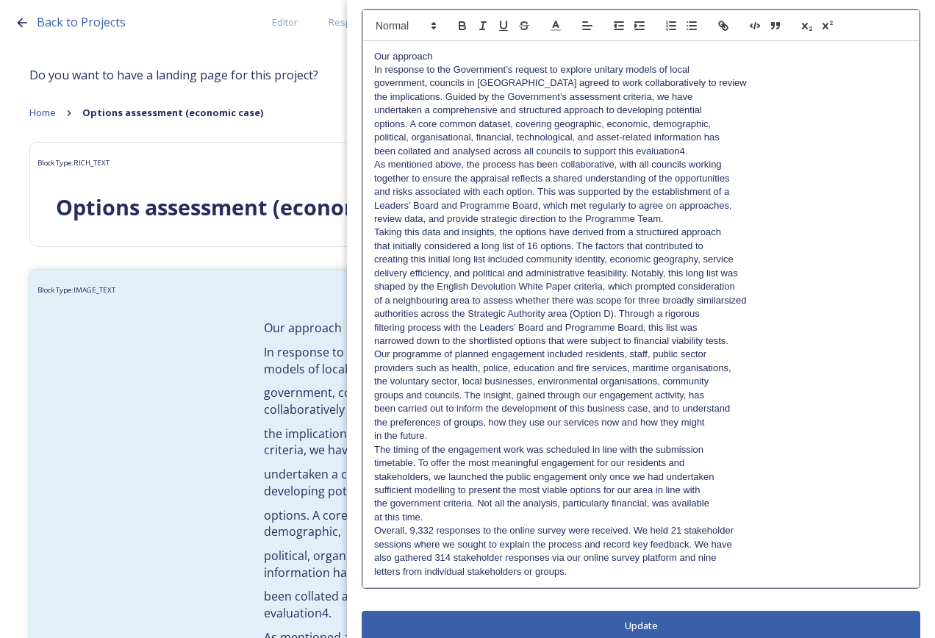
click at [716, 574] on p "letters from individual stakeholders or groups." at bounding box center [641, 571] width 534 height 13
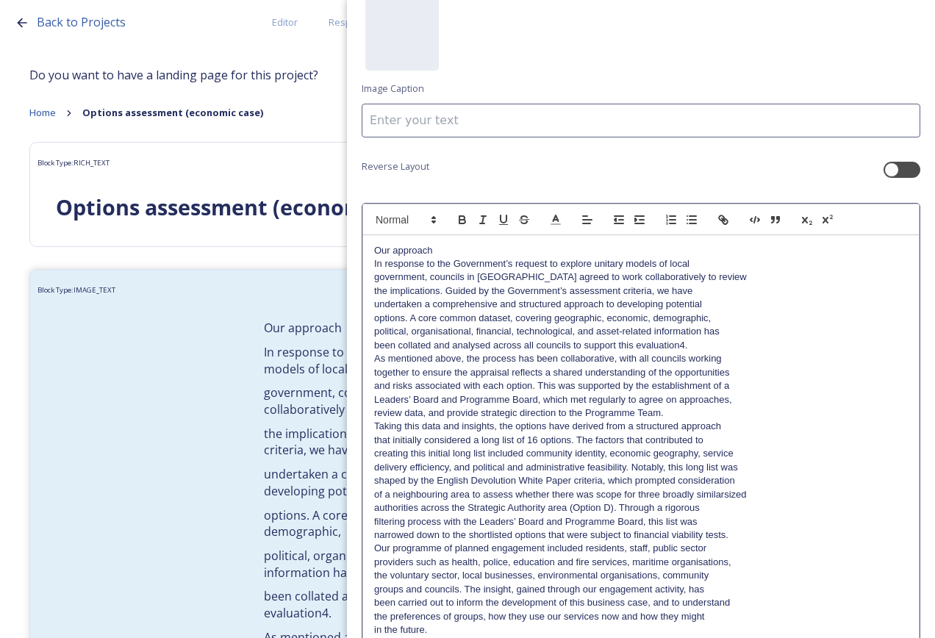
scroll to position [0, 0]
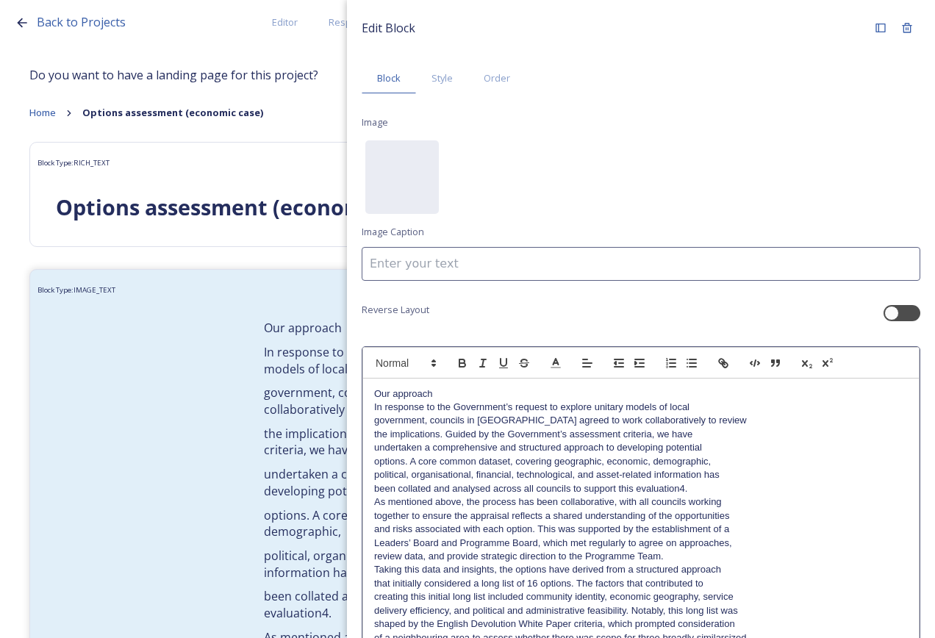
click at [474, 394] on p "Our approach" at bounding box center [641, 394] width 534 height 13
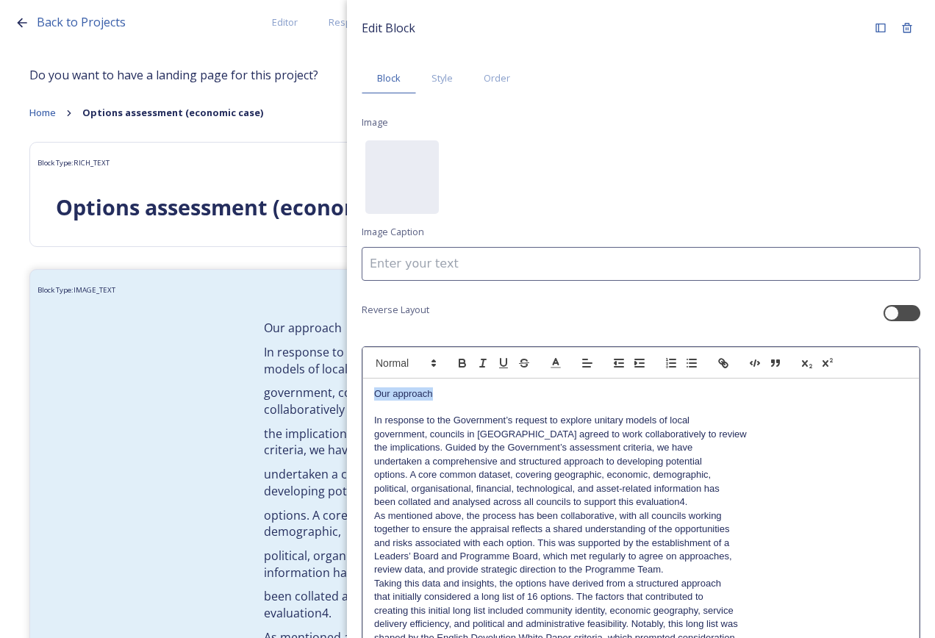
drag, startPoint x: 415, startPoint y: 395, endPoint x: 365, endPoint y: 400, distance: 50.3
click at [460, 360] on icon "button" at bounding box center [462, 362] width 5 height 4
click at [739, 426] on p "In response to the Government’s request to explore unitary models of local" at bounding box center [641, 420] width 534 height 13
click at [743, 433] on p "In response to the Government’s request to explore unitary models of local gove…" at bounding box center [641, 427] width 534 height 27
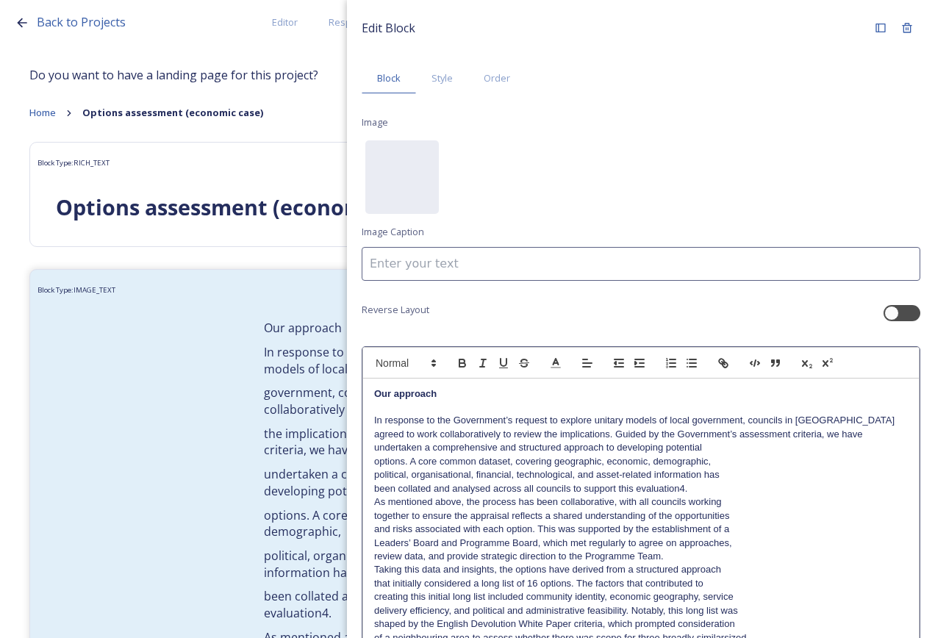
click at [827, 435] on p "In response to the Government’s request to explore unitary models of local gove…" at bounding box center [641, 427] width 534 height 27
click at [819, 446] on p "In response to the Government’s request to explore unitary models of local gove…" at bounding box center [641, 434] width 534 height 40
click at [779, 457] on p "In response to the Government’s request to explore unitary models of local gove…" at bounding box center [641, 441] width 534 height 54
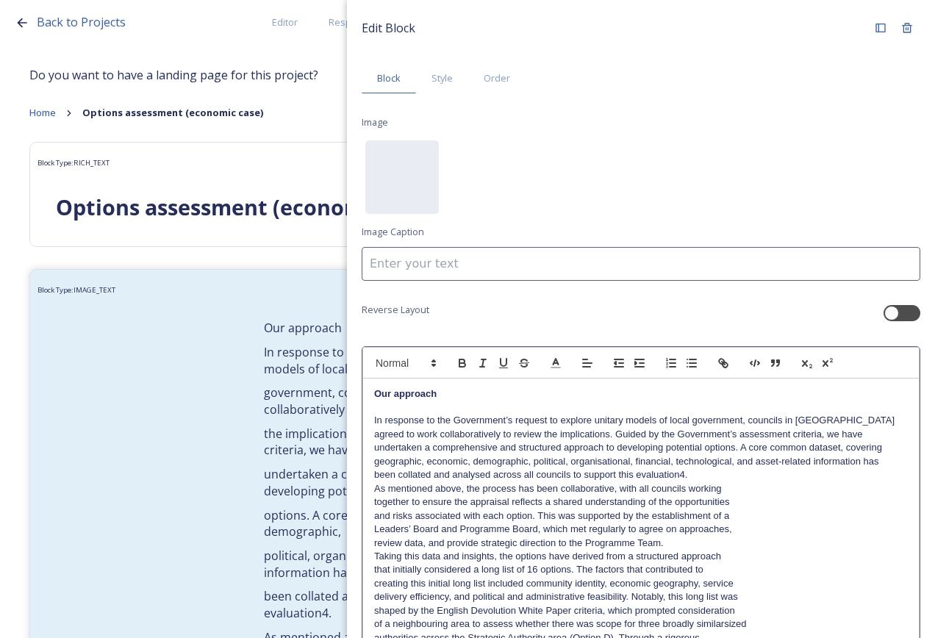
click at [769, 472] on p "been collated and analysed across all councils to support this evaluation4." at bounding box center [641, 474] width 534 height 13
click at [681, 474] on p "been collated and analysed across all councils to support this evaluation4." at bounding box center [641, 474] width 534 height 13
click at [685, 476] on p "been collated and analysed across all councils to support this evaluation4." at bounding box center [641, 474] width 534 height 13
click at [826, 362] on icon "button" at bounding box center [827, 363] width 13 height 13
click at [765, 471] on p "been collated and analysed across all councils to support this evaluation 4 ." at bounding box center [641, 474] width 534 height 13
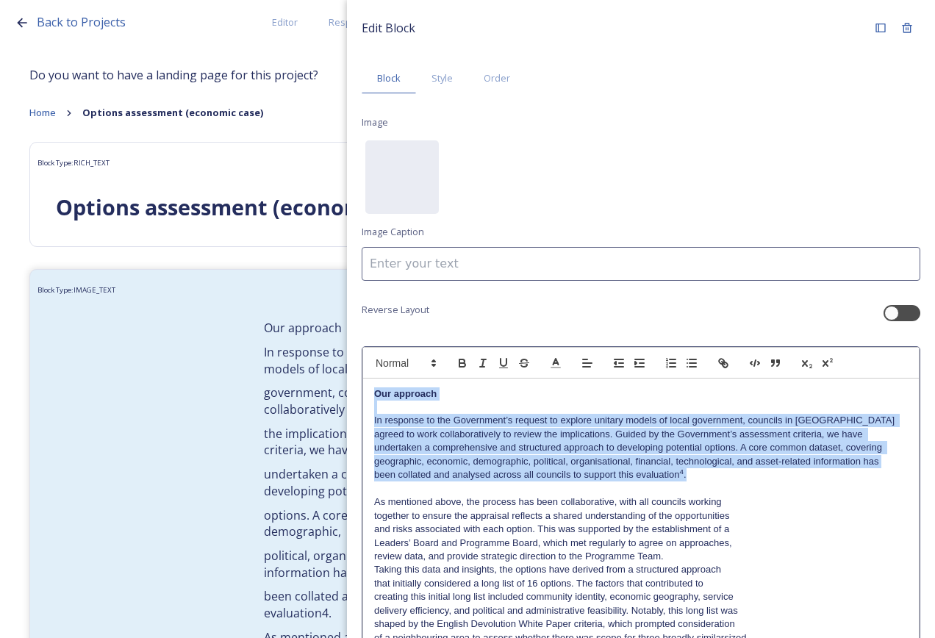
drag, startPoint x: 719, startPoint y: 472, endPoint x: 363, endPoint y: 395, distance: 364.9
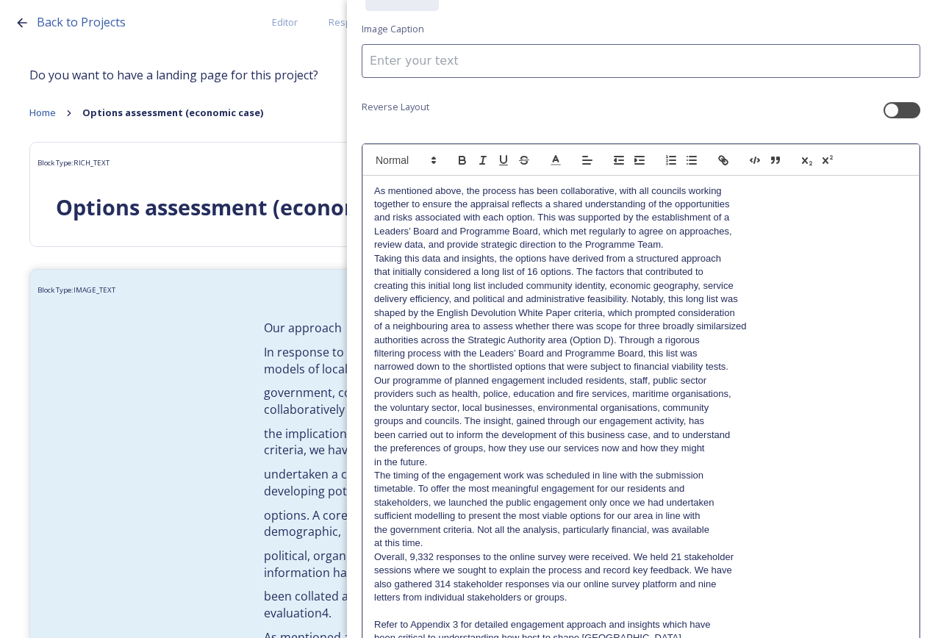
scroll to position [288, 0]
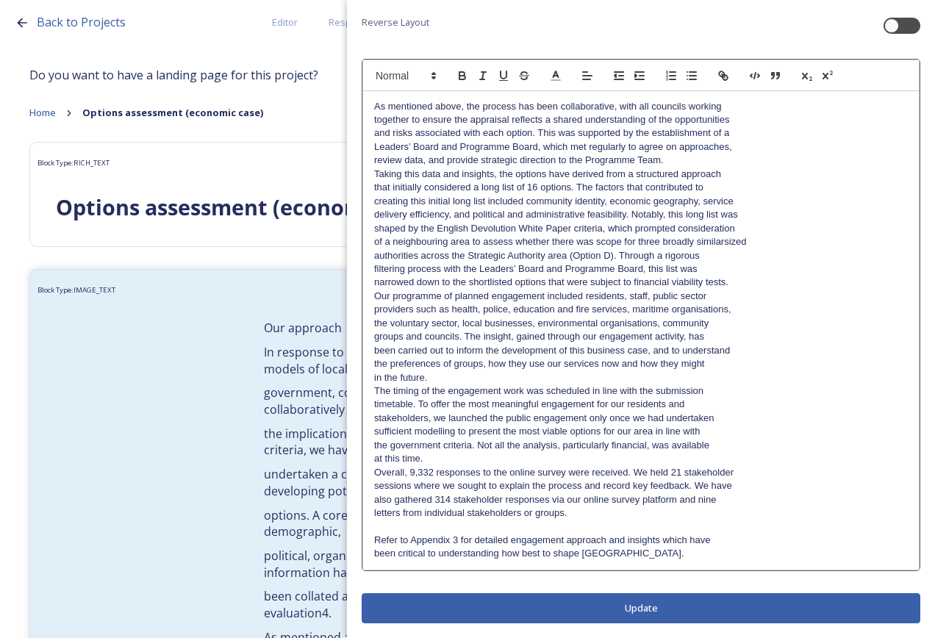
click at [734, 601] on div "Edit Block Block Style Order Image No preview available for file of . Image Cap…" at bounding box center [641, 175] width 559 height 896
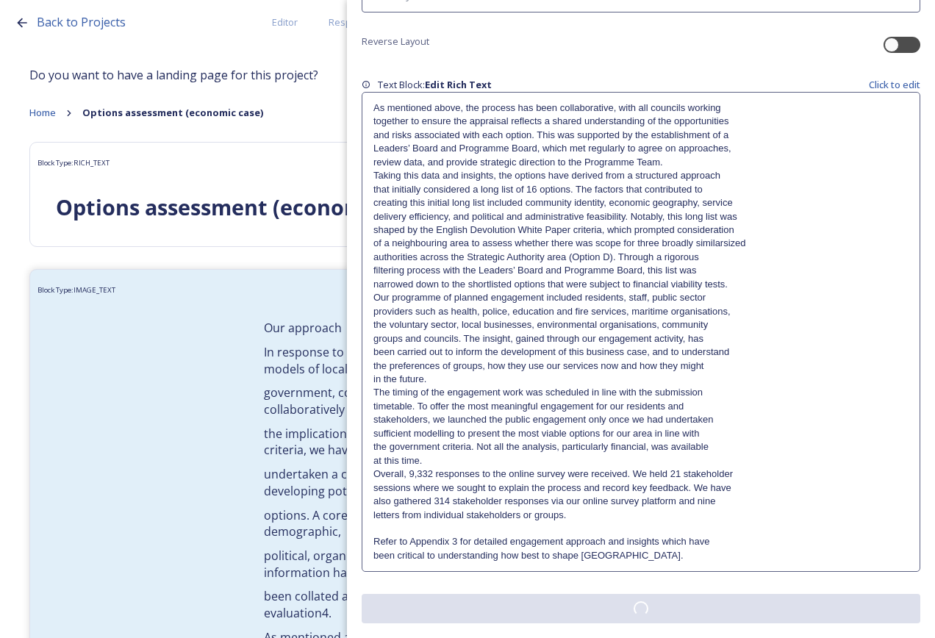
scroll to position [0, 0]
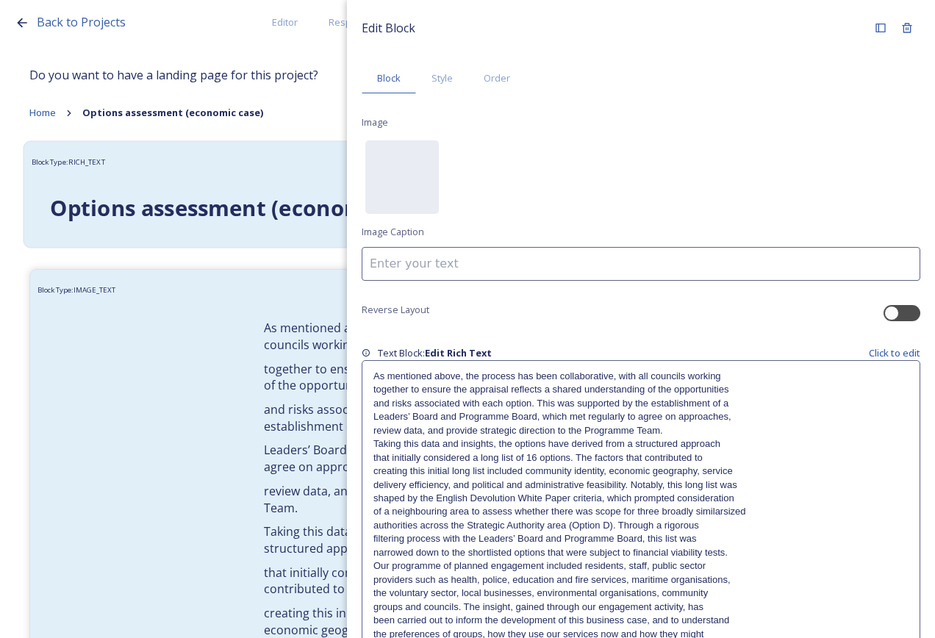
click at [193, 201] on strong "Options assessment (economic case)" at bounding box center [246, 207] width 393 height 29
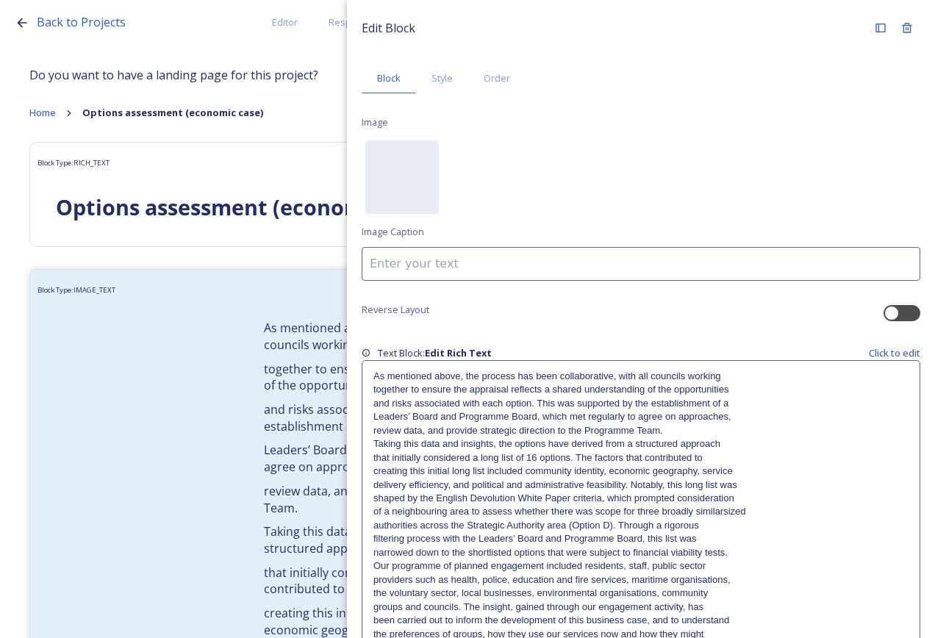
click at [457, 399] on p "and risks associated with each option. This was supported by the establishment …" at bounding box center [641, 403] width 535 height 13
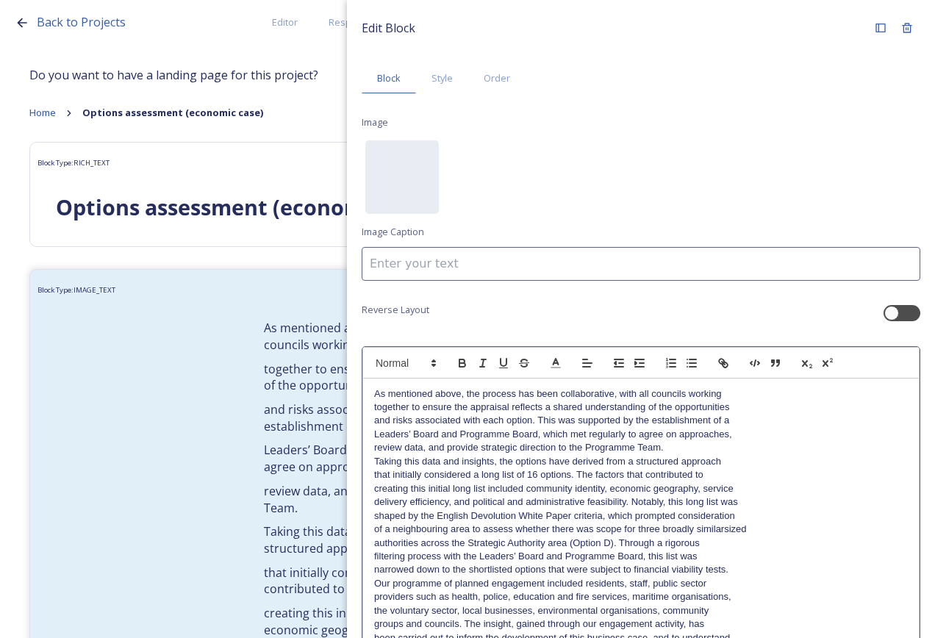
click at [374, 393] on p "As mentioned above, the process has been collaborative, with all councils worki…" at bounding box center [641, 394] width 534 height 13
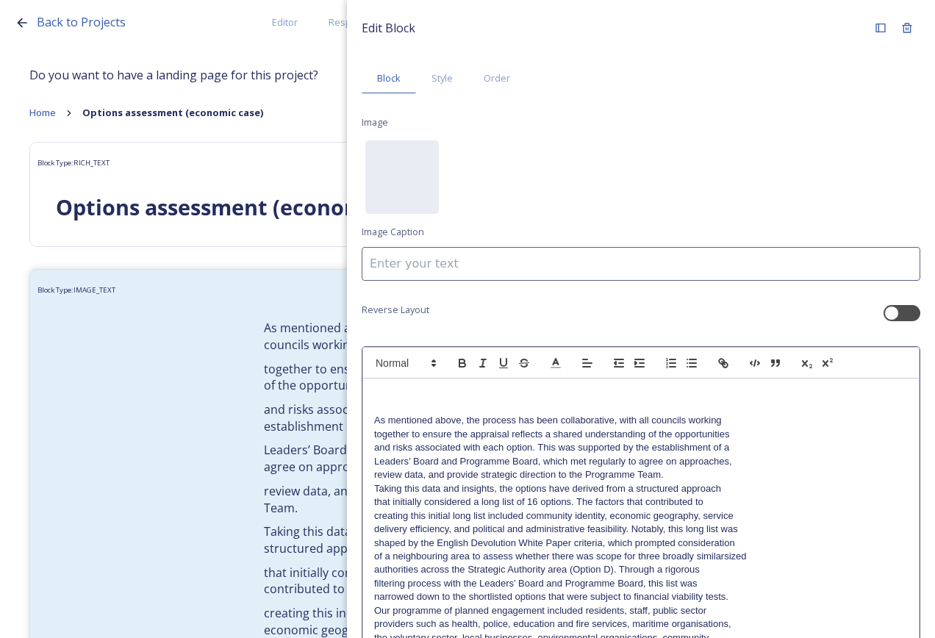
click at [384, 394] on p at bounding box center [641, 394] width 534 height 13
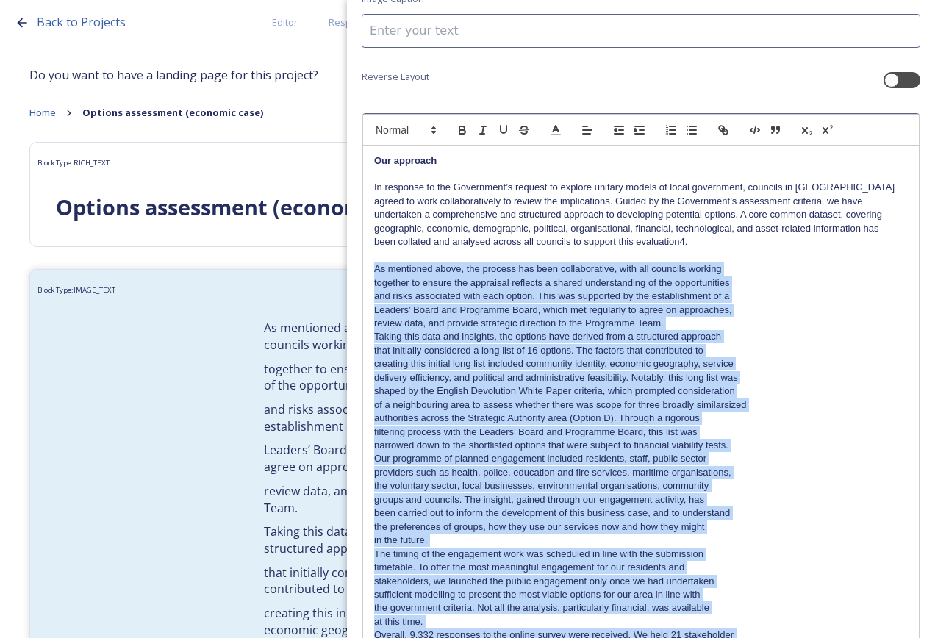
scroll to position [396, 0]
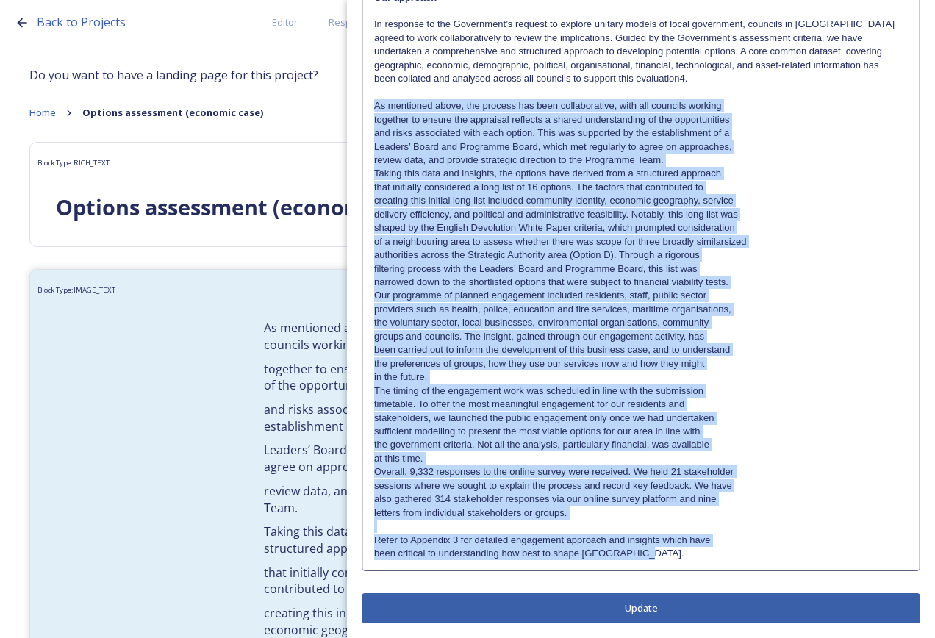
drag, startPoint x: 375, startPoint y: 501, endPoint x: 713, endPoint y: 672, distance: 378.2
click at [713, 638] on html "Back to Projects Editor Responses Landing Page Analytics PDF Share Add Response…" at bounding box center [467, 319] width 935 height 638
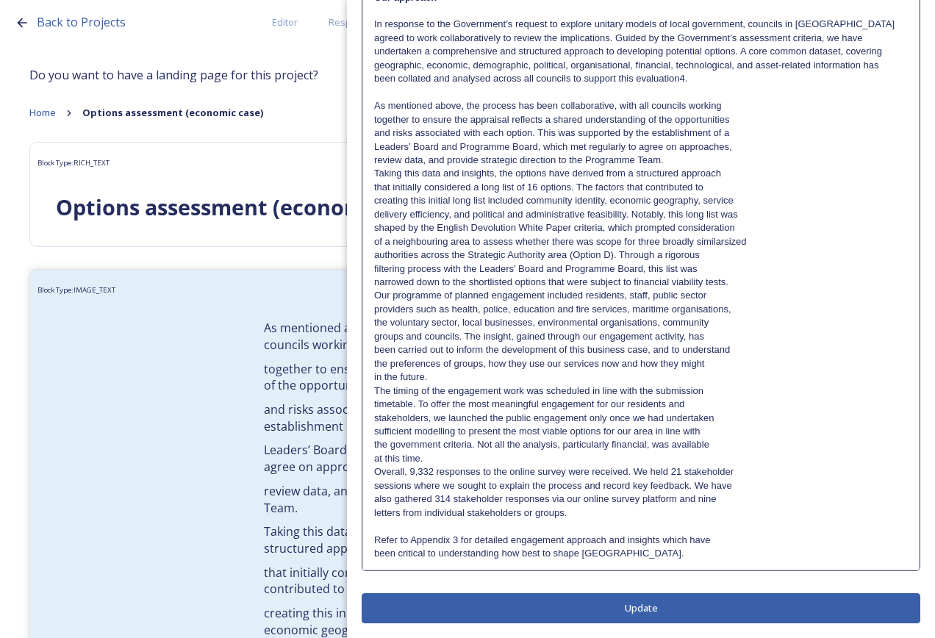
scroll to position [0, 0]
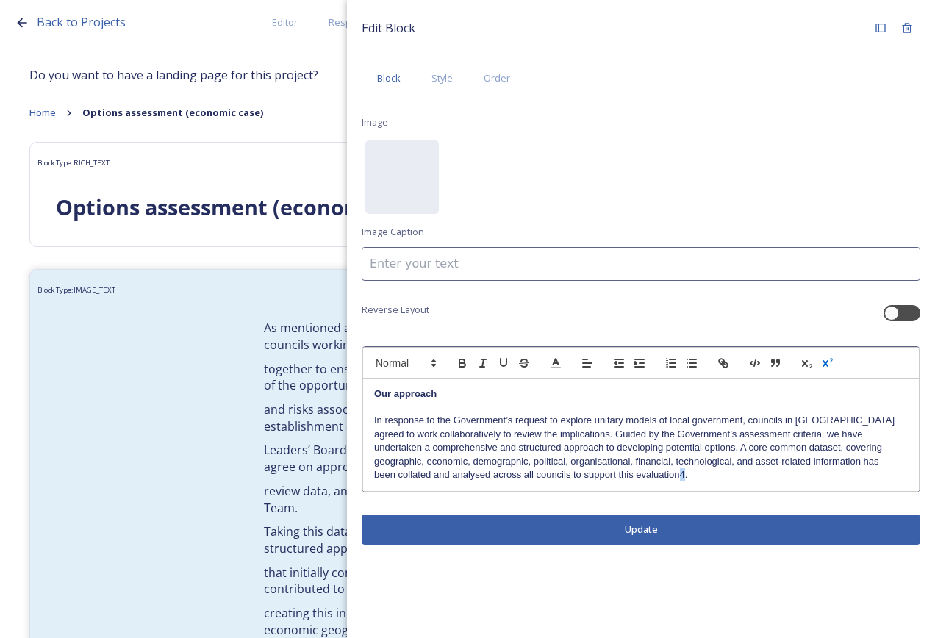
click at [824, 358] on icon "button" at bounding box center [827, 363] width 13 height 13
click at [718, 525] on button "Update" at bounding box center [641, 530] width 559 height 30
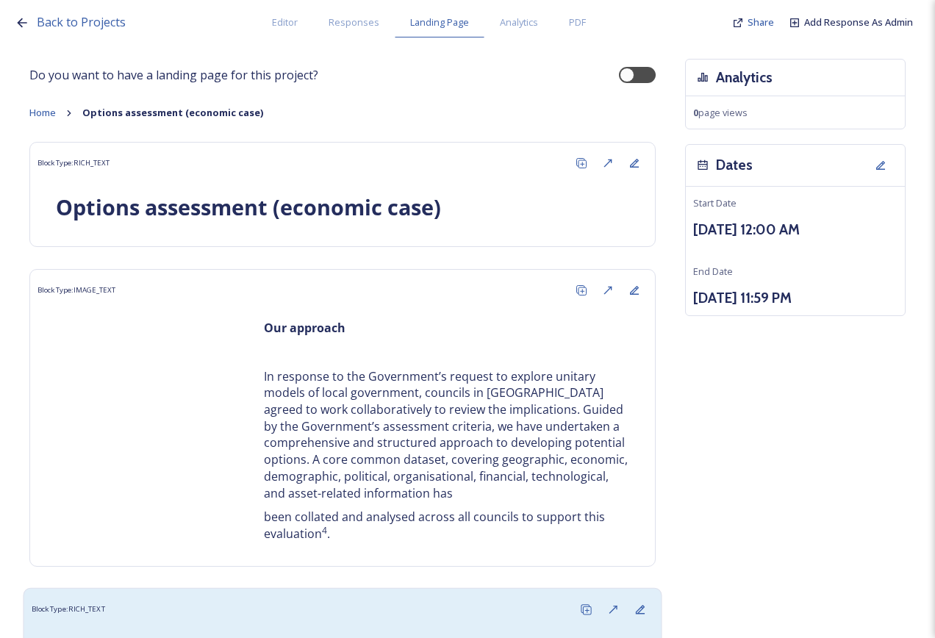
click at [229, 612] on div "Block Type: RICH_TEXT" at bounding box center [343, 609] width 623 height 27
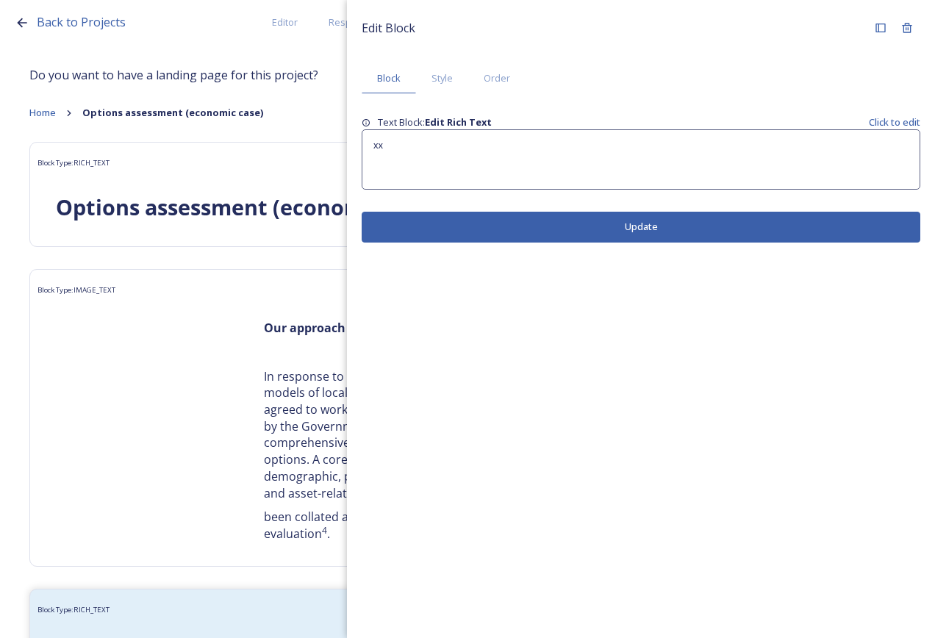
click at [499, 172] on div "xx" at bounding box center [641, 159] width 557 height 59
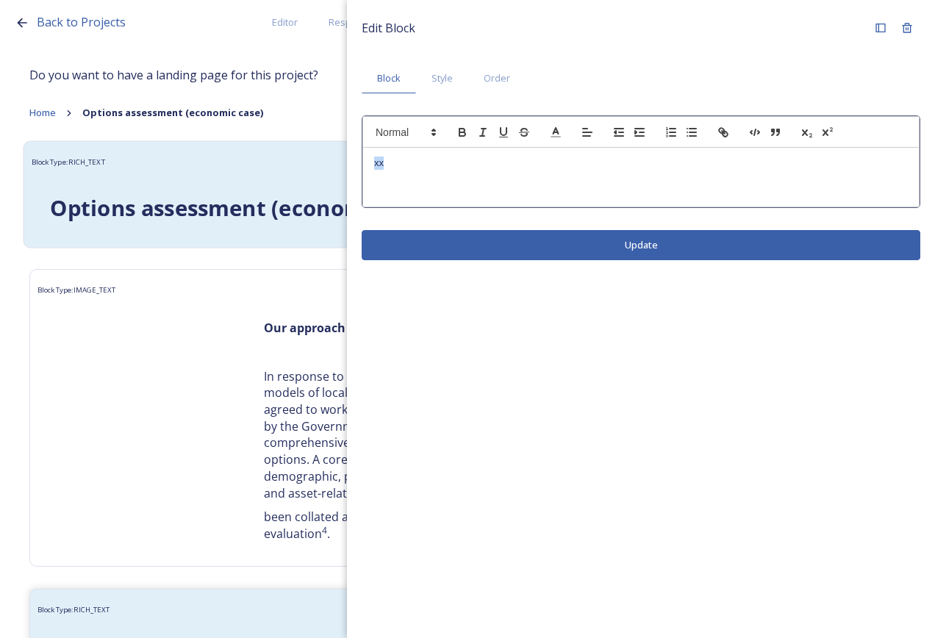
drag, startPoint x: 432, startPoint y: 174, endPoint x: 276, endPoint y: 168, distance: 156.0
click at [276, 168] on div "Back to Projects Editor Responses Landing Page Analytics PDF Share Add Response…" at bounding box center [467, 319] width 935 height 638
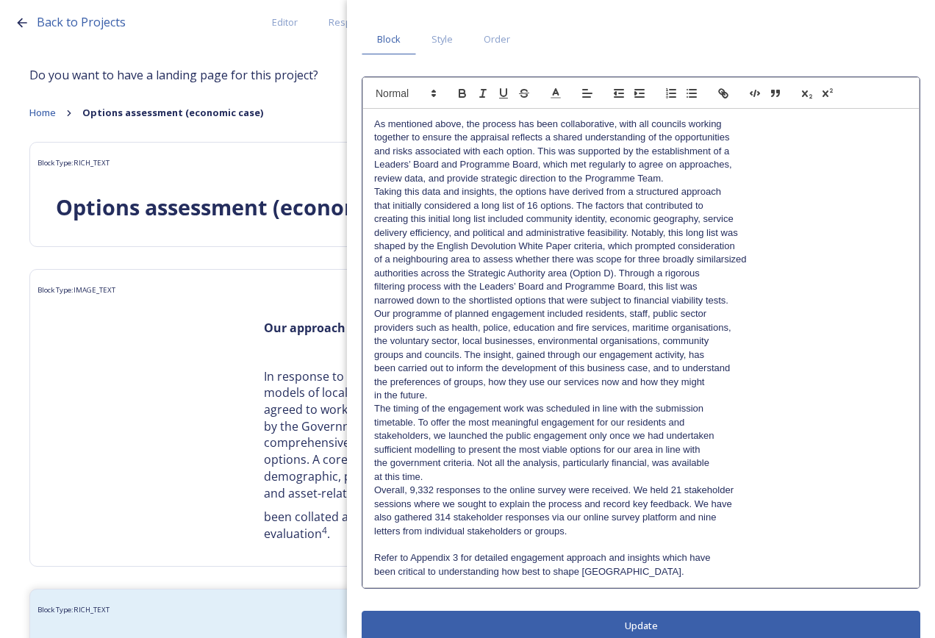
scroll to position [57, 0]
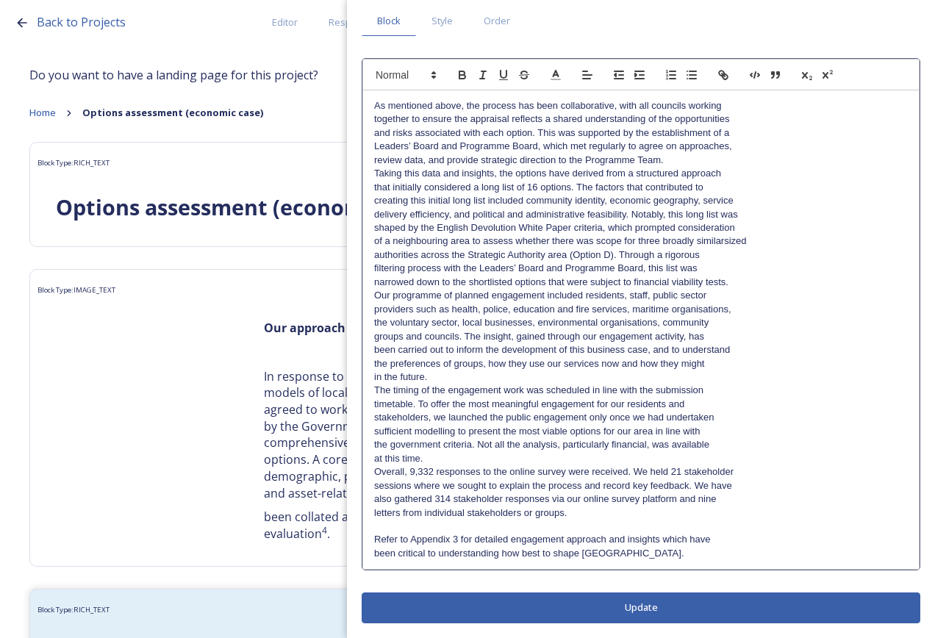
click at [649, 610] on div "Edit Block Block Style Order As mentioned above, the process has been collabora…" at bounding box center [641, 290] width 559 height 666
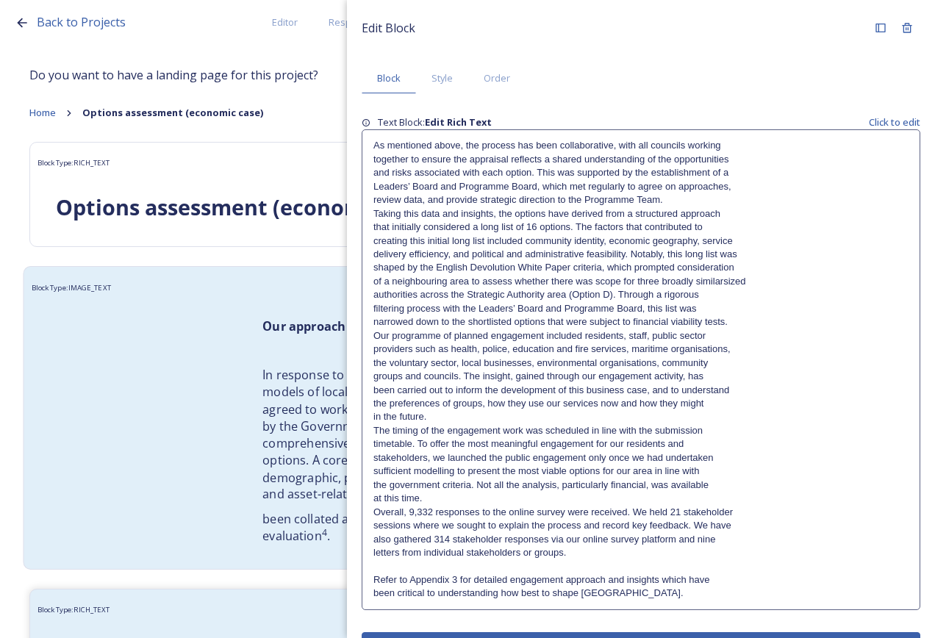
click at [264, 472] on p "In response to the Government’s request to explore unitary models of local gove…" at bounding box center [449, 435] width 373 height 136
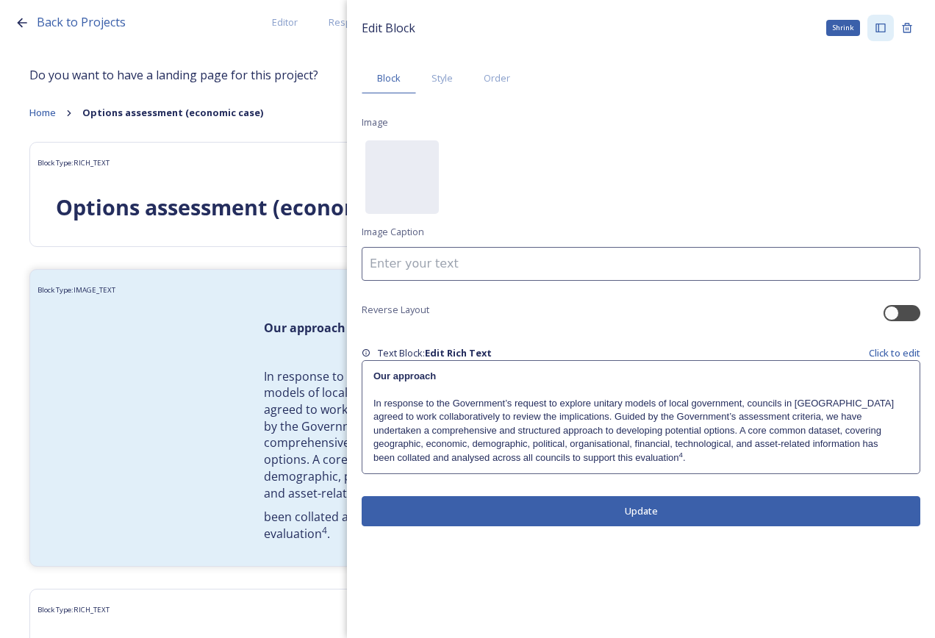
click at [885, 25] on icon at bounding box center [881, 28] width 10 height 9
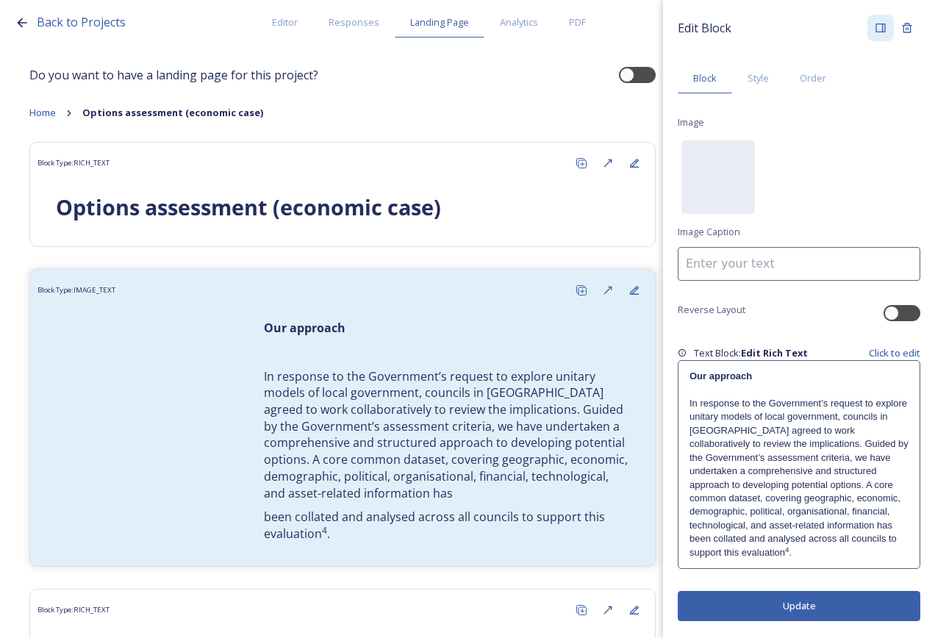
click at [831, 370] on p "Our approach" at bounding box center [799, 376] width 219 height 13
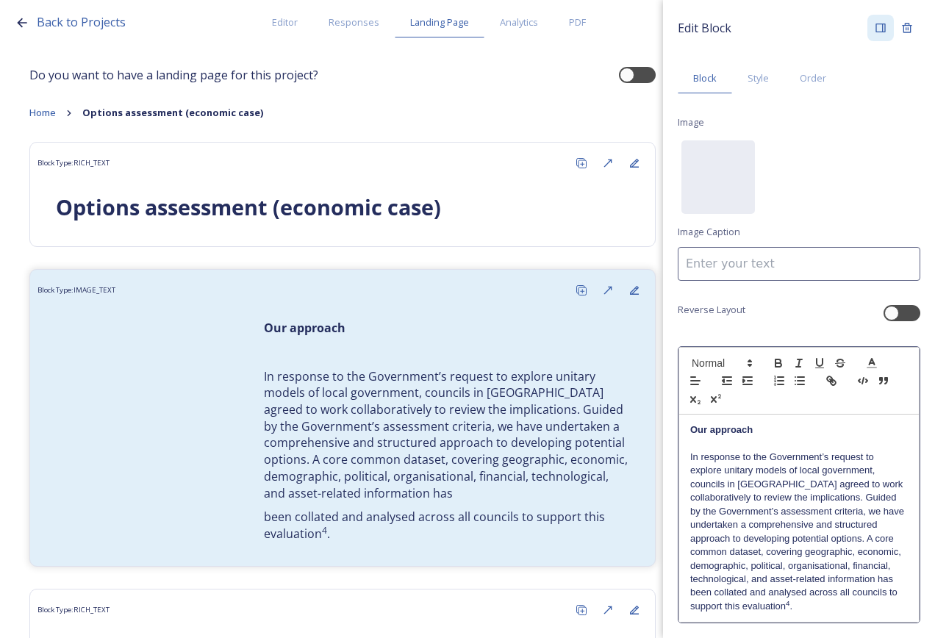
click at [779, 407] on div at bounding box center [799, 381] width 241 height 68
click at [876, 526] on p "In response to the Government’s request to explore unitary models of local gove…" at bounding box center [799, 519] width 218 height 136
click at [879, 548] on p "In response to the Government’s request to explore unitary models of local gove…" at bounding box center [799, 519] width 218 height 136
click at [835, 587] on p "In response to the Government’s request to explore unitary models of local gove…" at bounding box center [799, 519] width 218 height 136
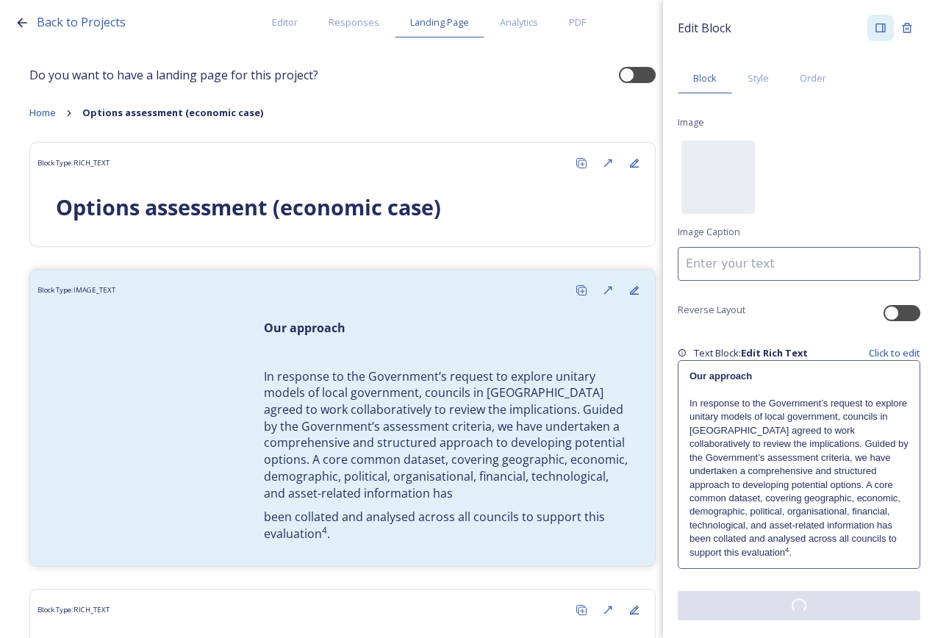
click at [803, 600] on button at bounding box center [799, 605] width 243 height 29
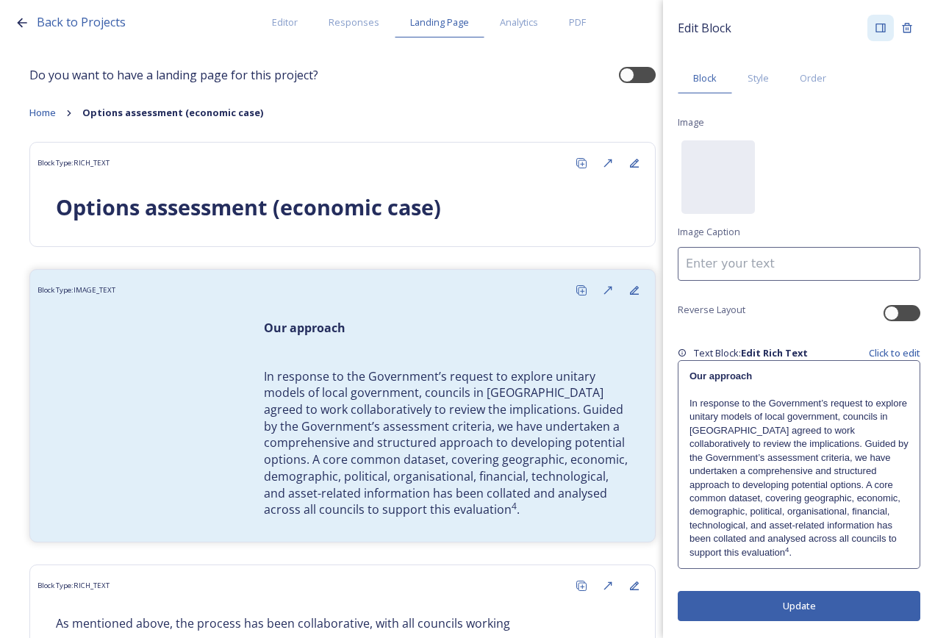
click at [865, 442] on p "In response to the Government’s request to explore unitary models of local gove…" at bounding box center [799, 478] width 219 height 163
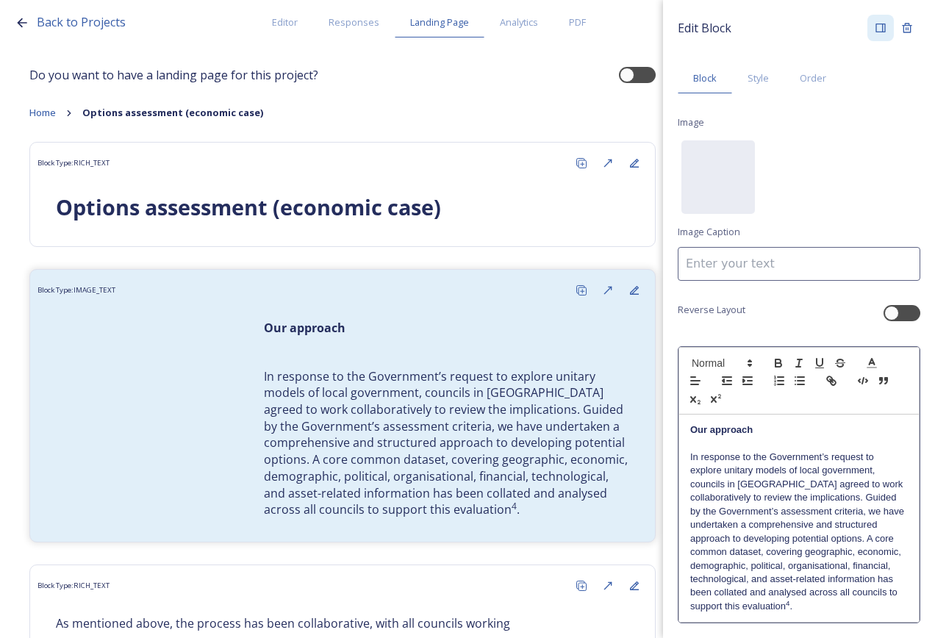
click at [717, 511] on p "In response to the Government’s request to explore unitary models of local gove…" at bounding box center [799, 532] width 218 height 163
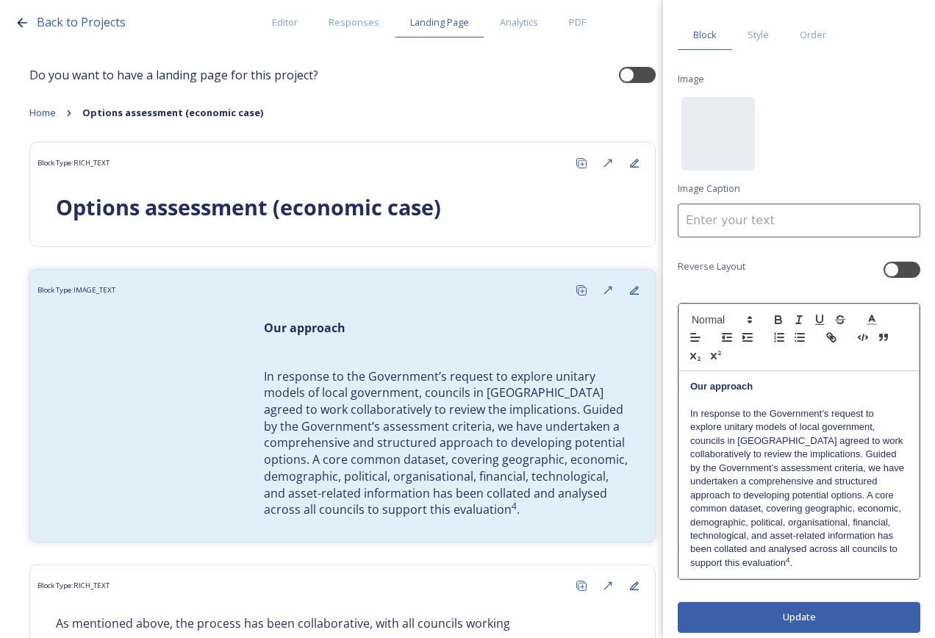
scroll to position [66, 0]
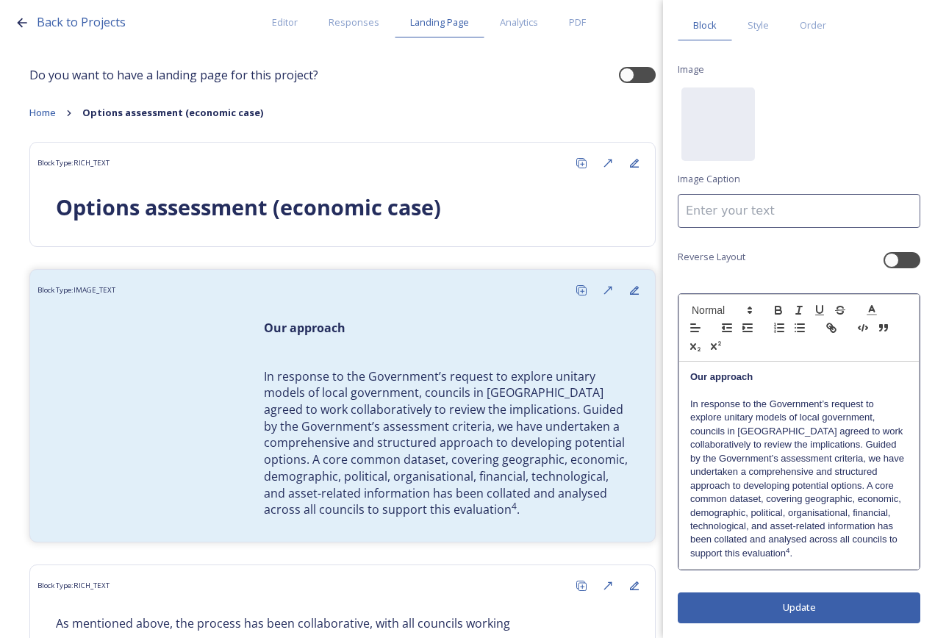
drag, startPoint x: 812, startPoint y: 583, endPoint x: 810, endPoint y: 593, distance: 9.8
click at [812, 585] on div "Edit Block Block Style Order Image No preview available for file of . Image Cap…" at bounding box center [799, 293] width 243 height 662
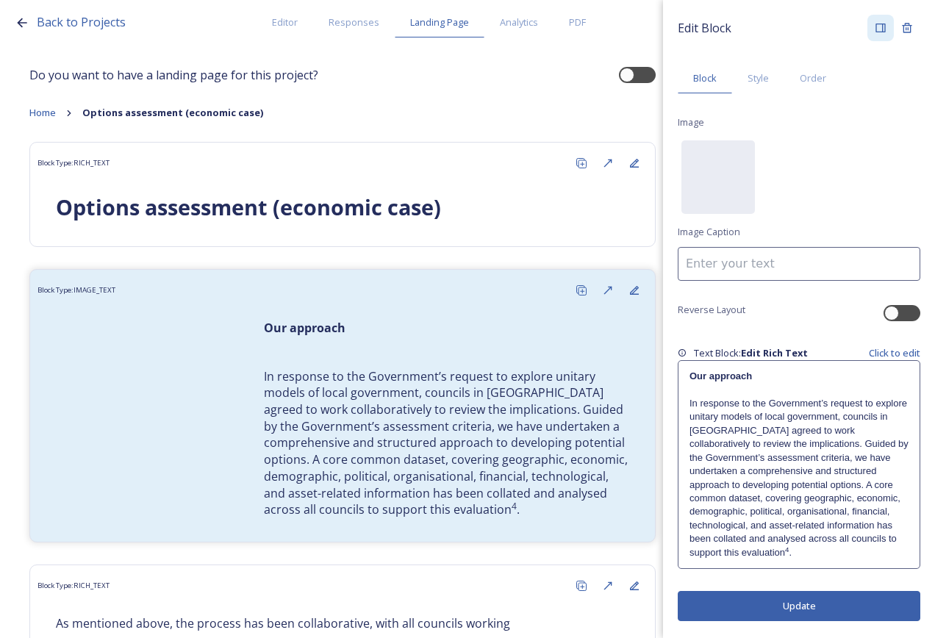
click at [815, 601] on button "Update" at bounding box center [799, 606] width 243 height 30
click at [781, 602] on button "Update" at bounding box center [799, 606] width 243 height 30
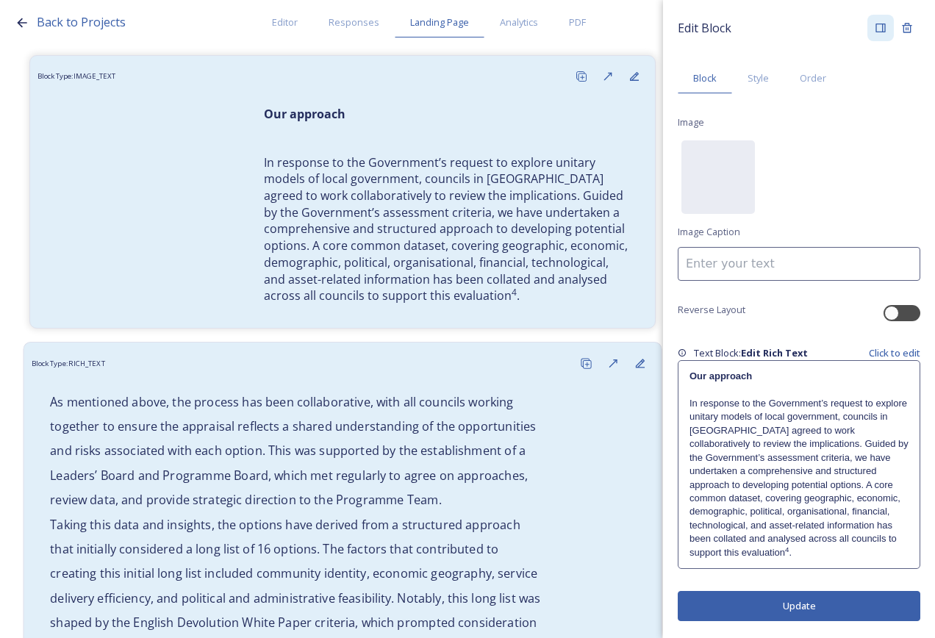
scroll to position [221, 0]
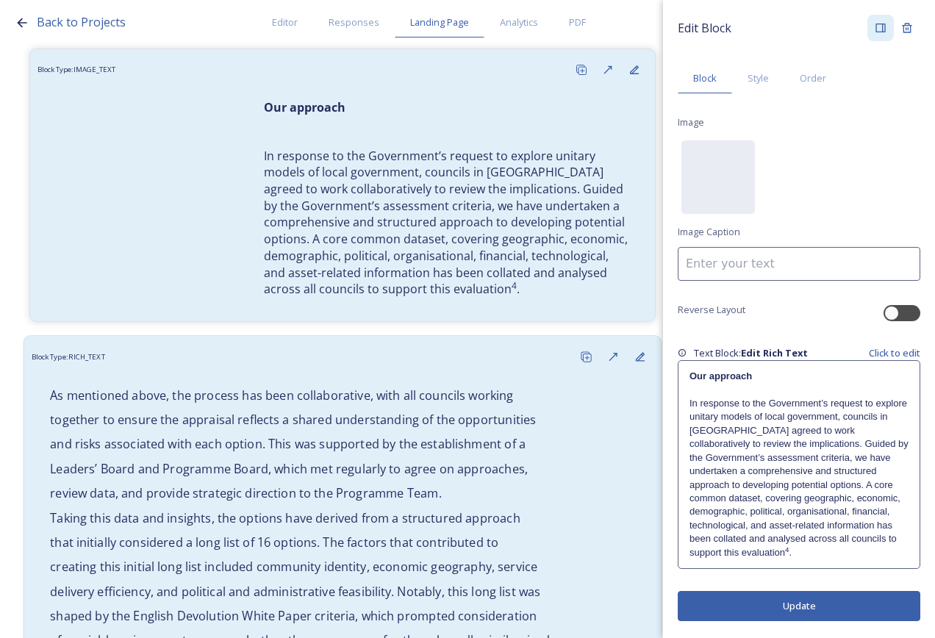
click at [398, 442] on p "and risks associated with each option. This was supported by the establishment …" at bounding box center [342, 444] width 585 height 17
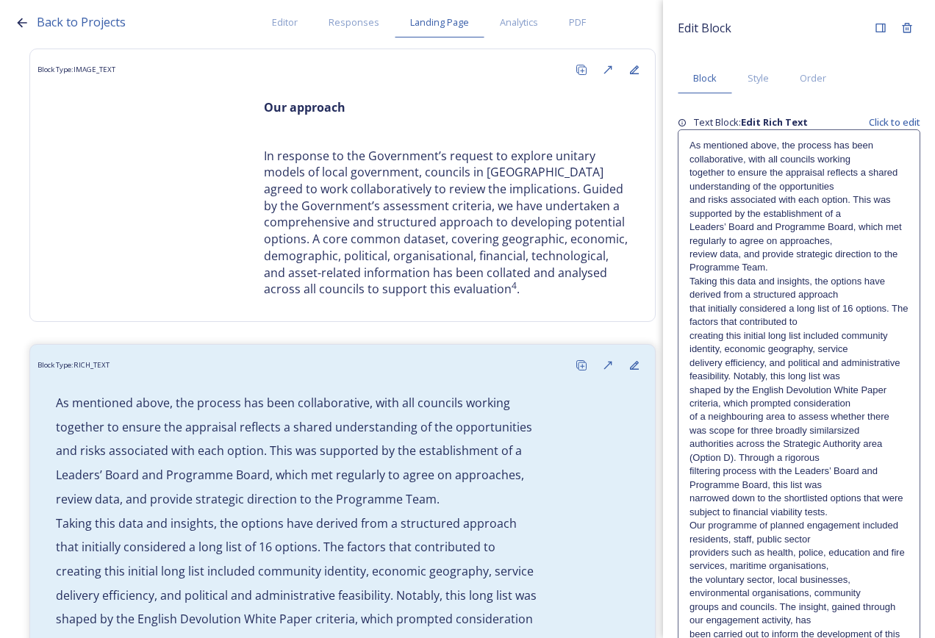
click at [692, 283] on p "Taking this data and insights, the options have derived from a structured appro…" at bounding box center [799, 288] width 219 height 27
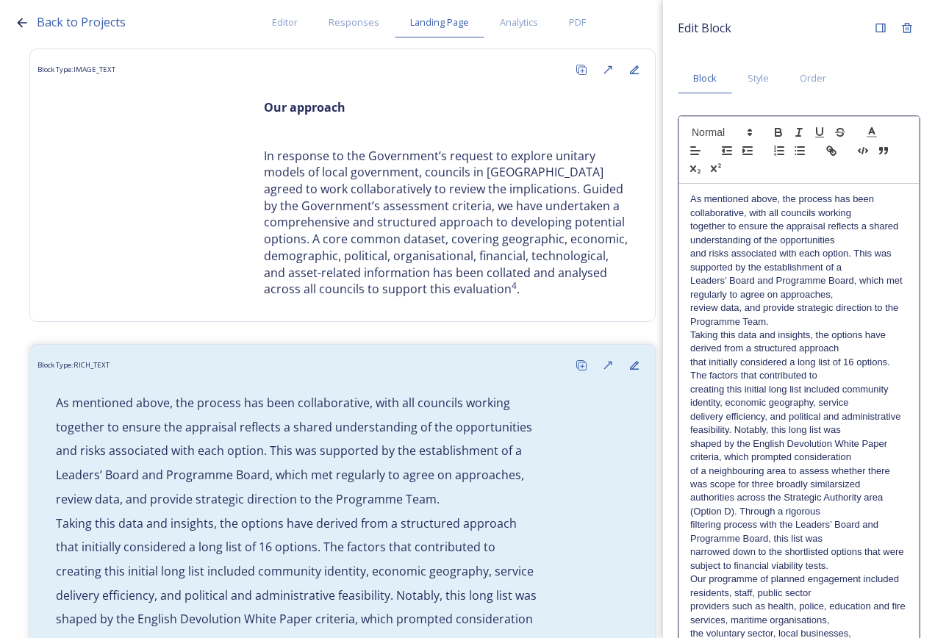
click at [688, 331] on div "As mentioned above, the process has been collaborative, with all councils worki…" at bounding box center [799, 627] width 240 height 886
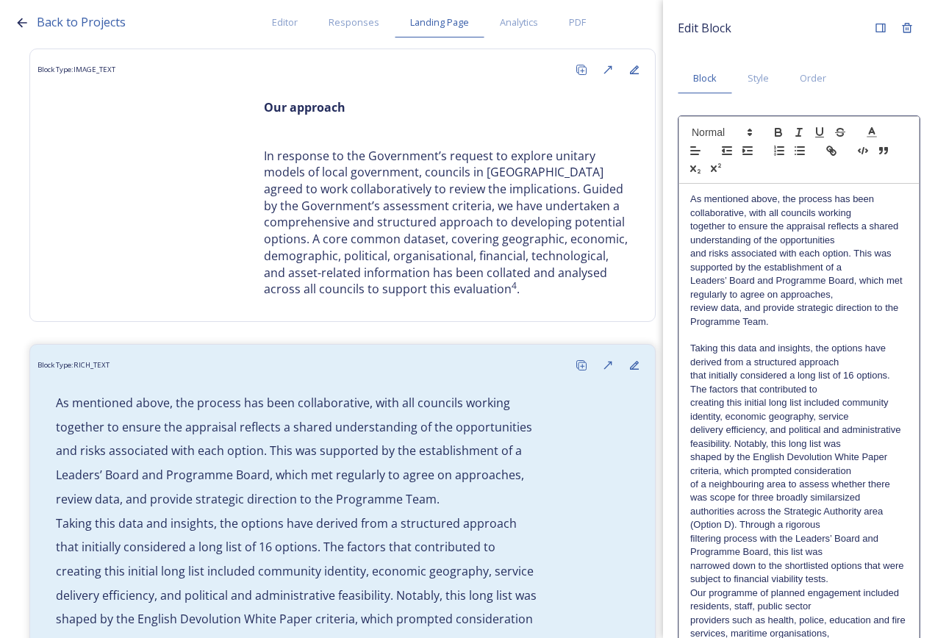
scroll to position [74, 0]
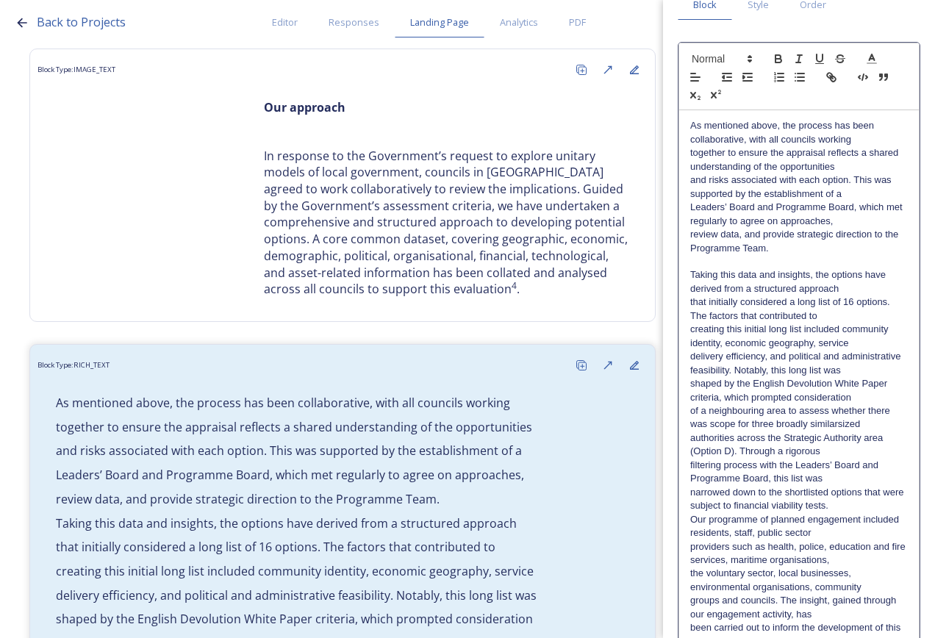
click at [690, 532] on div "As mentioned above, the process has been collaborative, with all councils worki…" at bounding box center [799, 559] width 240 height 899
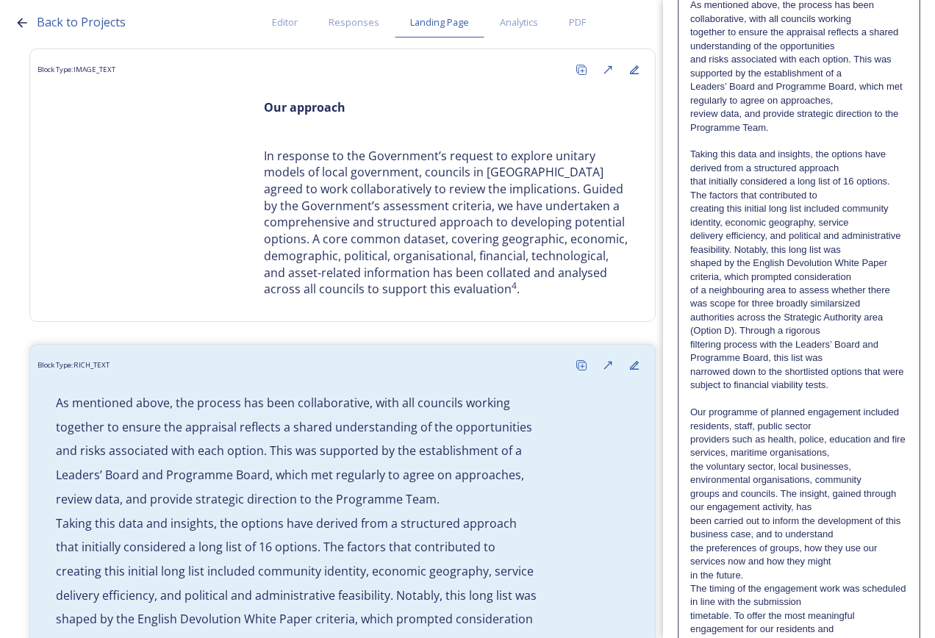
scroll to position [221, 0]
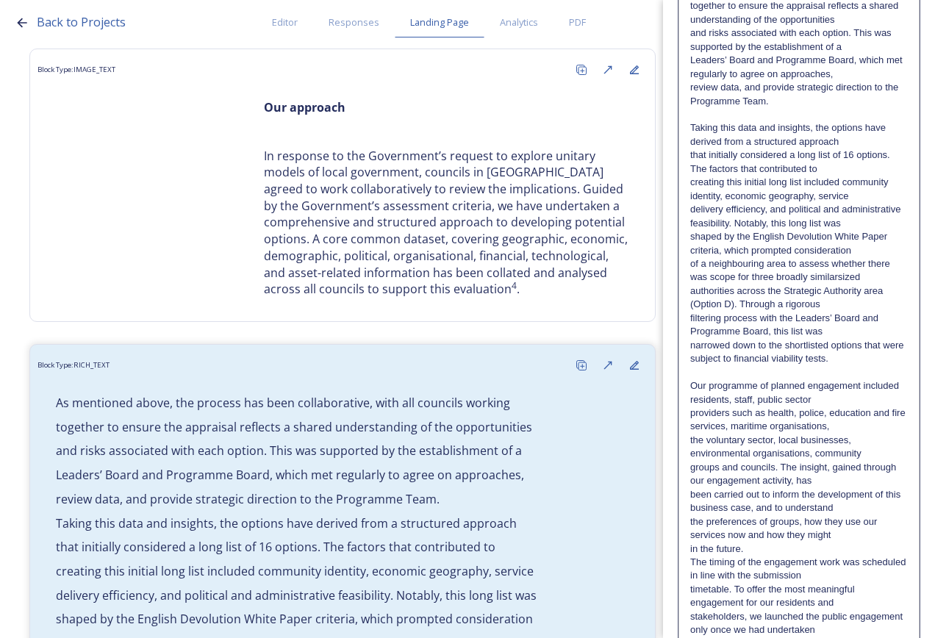
click at [689, 574] on div "As mentioned above, the process has been collaborative, with all councils worki…" at bounding box center [799, 419] width 240 height 913
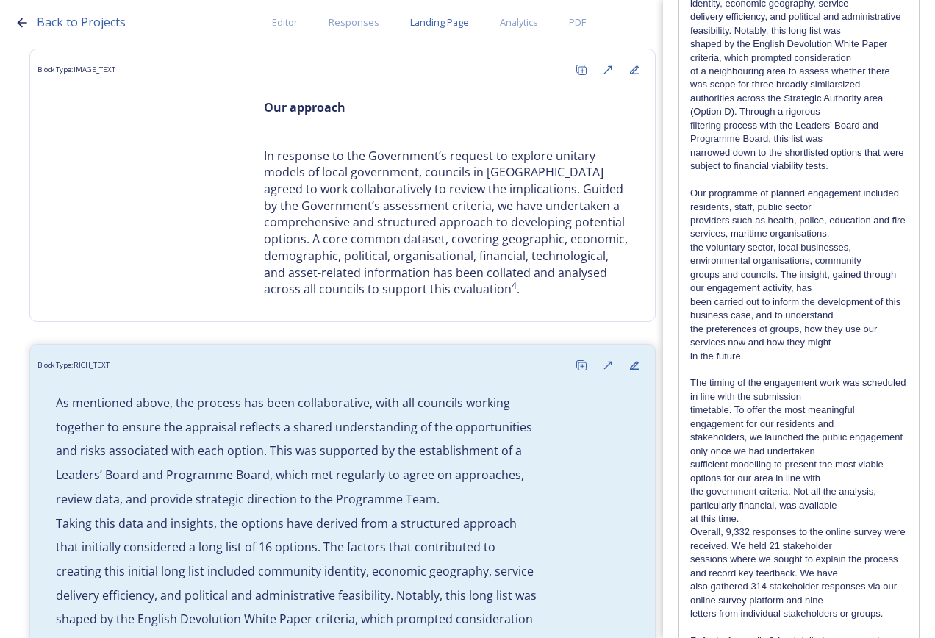
scroll to position [441, 0]
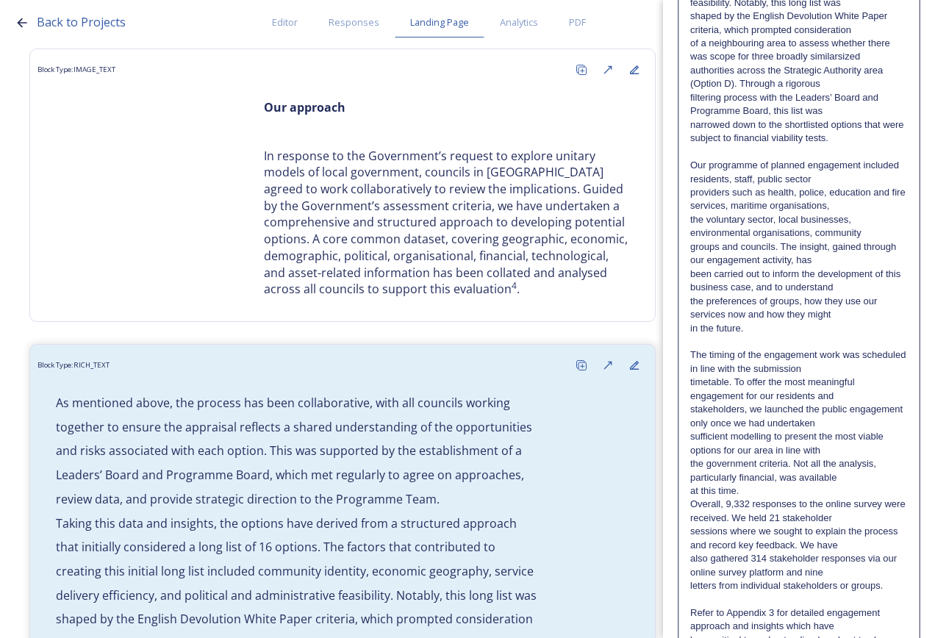
click at [690, 520] on div "As mentioned above, the process has been collaborative, with all councils worki…" at bounding box center [799, 206] width 240 height 927
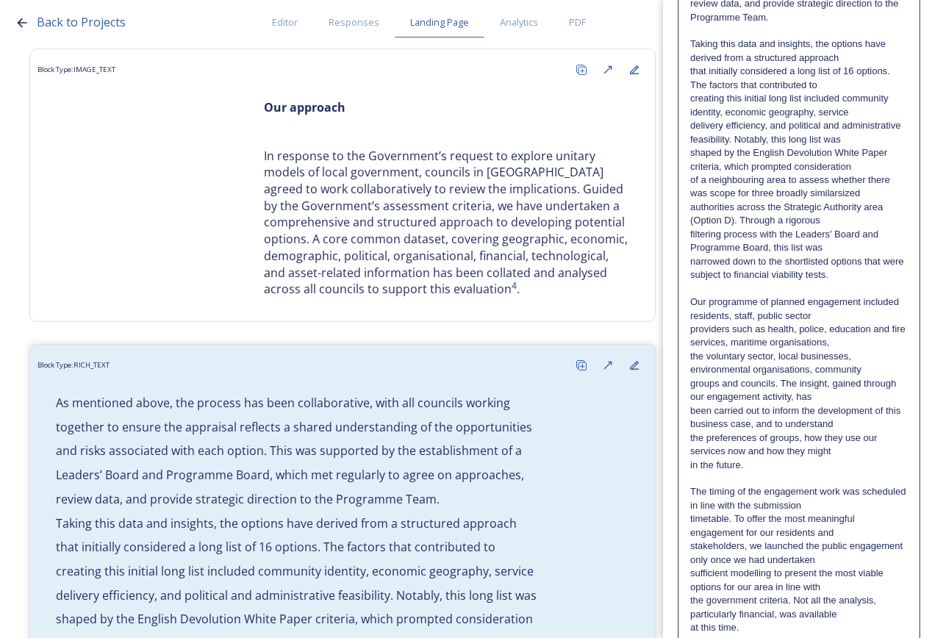
scroll to position [0, 0]
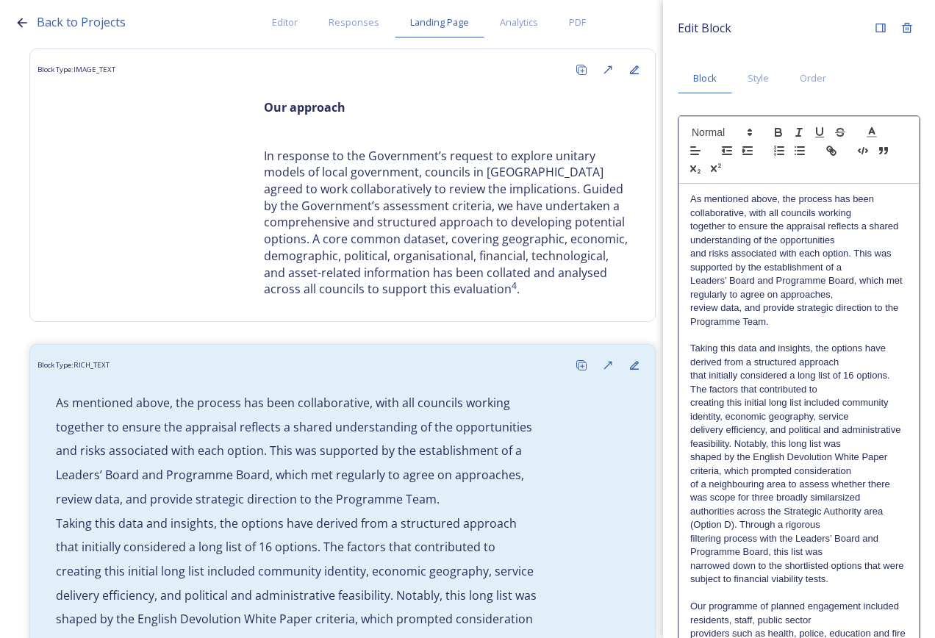
click at [874, 201] on p "As mentioned above, the process has been collaborative, with all councils worki…" at bounding box center [799, 206] width 218 height 27
click at [868, 216] on p "As mentioned above, the process has been collaborative, with all councils worki…" at bounding box center [799, 206] width 218 height 27
click at [871, 229] on p "As mentioned above, the process has been collaborative, with all councils worki…" at bounding box center [799, 220] width 218 height 54
click at [858, 229] on p "As mentioned above, the process has been collaborative, with all councils worki…" at bounding box center [799, 220] width 218 height 54
click at [860, 227] on p "As mentioned above, the process has been collaborative, with all councils worki…" at bounding box center [799, 220] width 218 height 54
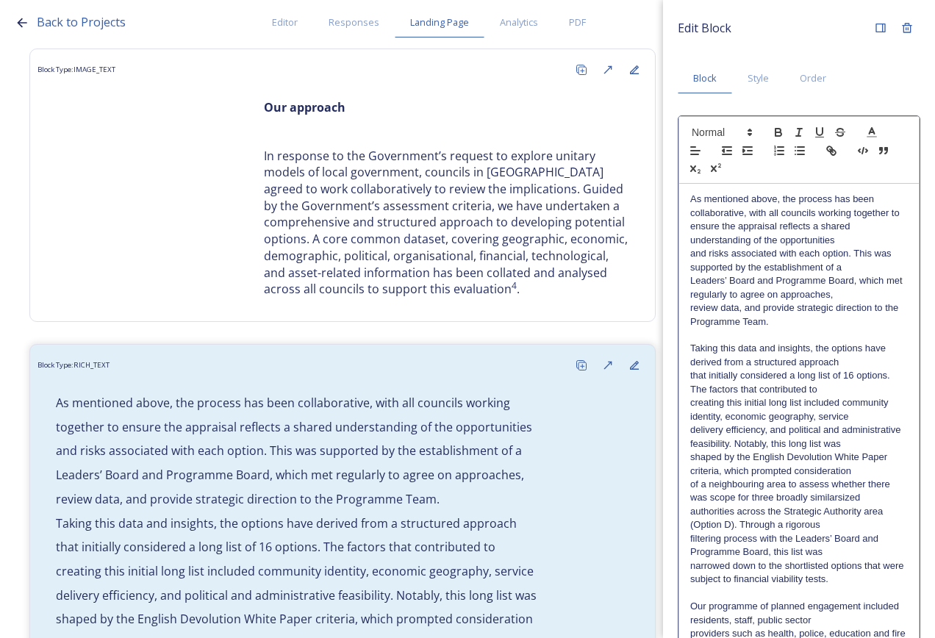
click at [864, 232] on p "As mentioned above, the process has been collaborative, with all councils worki…" at bounding box center [799, 220] width 218 height 54
click at [864, 239] on p "As mentioned above, the process has been collaborative, with all councils worki…" at bounding box center [799, 220] width 218 height 54
click at [863, 266] on p "As mentioned above, the process has been collaborative, with all councils worki…" at bounding box center [799, 234] width 218 height 82
click at [858, 293] on p "As mentioned above, the process has been collaborative, with all councils worki…" at bounding box center [799, 247] width 218 height 109
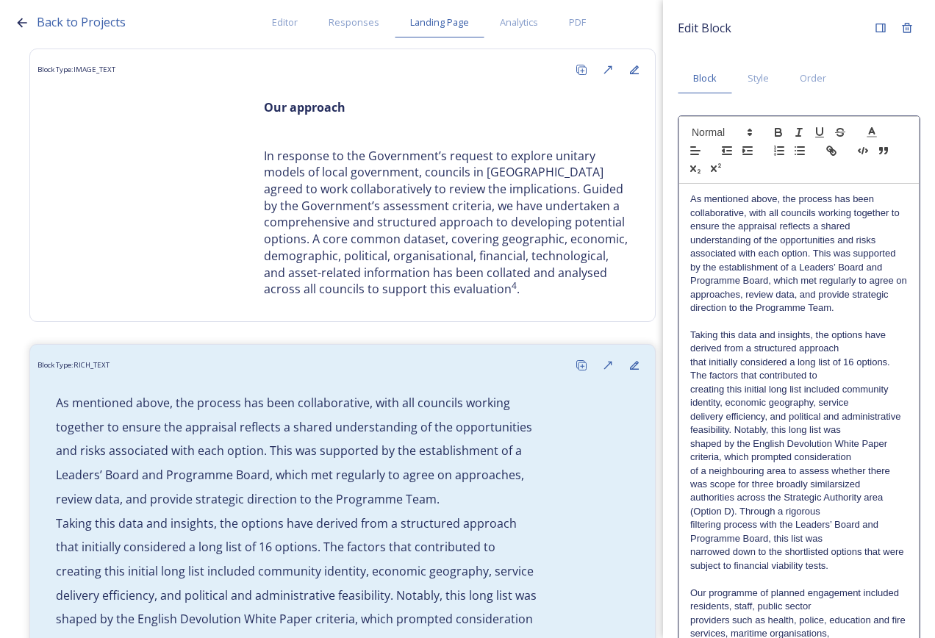
click at [863, 351] on p "Taking this data and insights, the options have derived from a structured appro…" at bounding box center [799, 342] width 218 height 27
click at [860, 368] on p "Taking this data and insights, the options have derived from a structured appro…" at bounding box center [799, 356] width 218 height 54
click at [859, 376] on p "Taking this data and insights, the options have derived from a structured appro…" at bounding box center [799, 356] width 218 height 54
click at [858, 402] on p "Taking this data and insights, the options have derived from a structured appro…" at bounding box center [799, 370] width 218 height 82
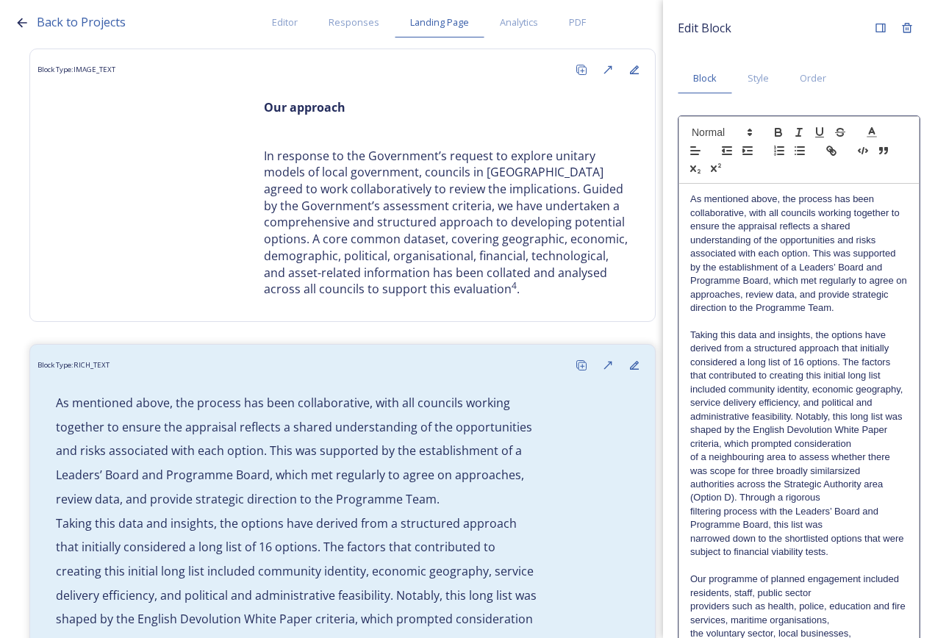
click at [858, 393] on p "Taking this data and insights, the options have derived from a structured appro…" at bounding box center [799, 376] width 218 height 95
click at [859, 424] on p "Taking this data and insights, the options have derived from a structured appro…" at bounding box center [799, 376] width 218 height 95
click at [862, 433] on p "Taking this data and insights, the options have derived from a structured appro…" at bounding box center [799, 390] width 218 height 122
click at [845, 451] on p "Taking this data and insights, the options have derived from a structured appro…" at bounding box center [799, 390] width 218 height 122
click at [814, 478] on p "Taking this data and insights, the options have derived from a structured appro…" at bounding box center [799, 403] width 218 height 149
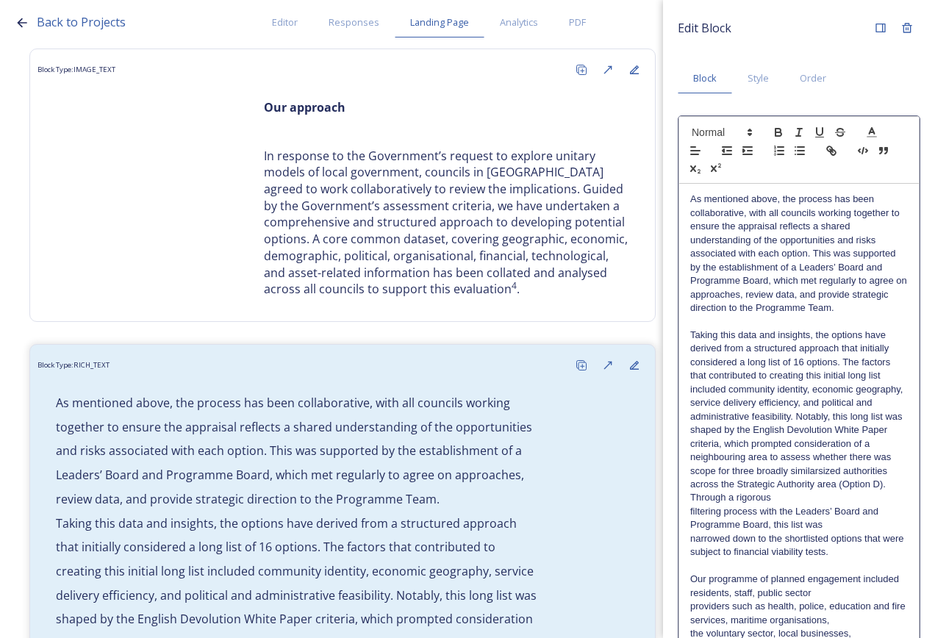
click at [718, 477] on p "Taking this data and insights, the options have derived from a structured appro…" at bounding box center [799, 417] width 218 height 176
click at [719, 481] on p "Taking this data and insights, the options have derived from a structured appro…" at bounding box center [799, 417] width 218 height 176
click at [828, 525] on p "filtering process with the Leaders’ Board and Programme Board, this list was" at bounding box center [799, 518] width 218 height 27
click at [833, 560] on p at bounding box center [799, 566] width 218 height 13
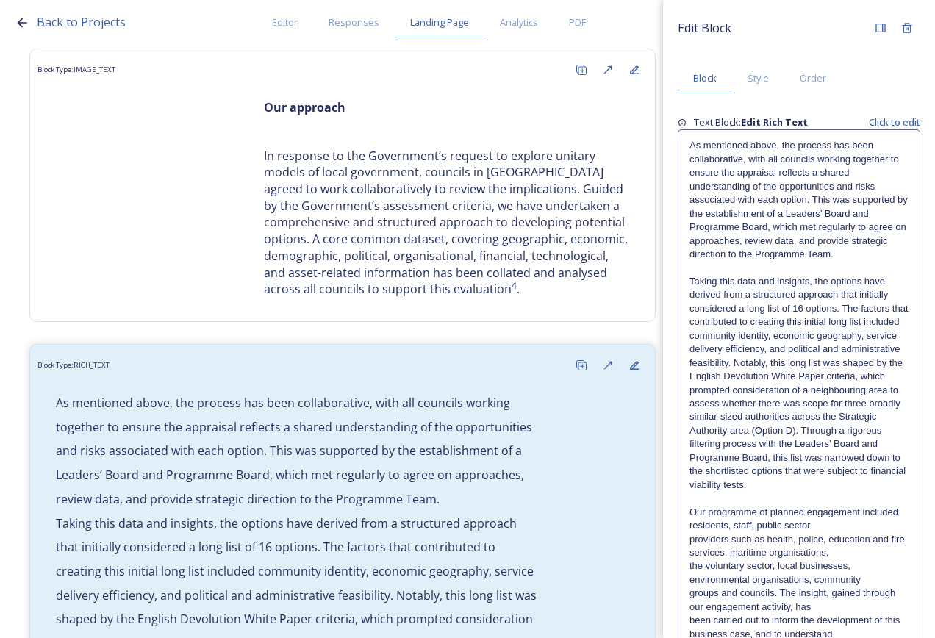
click at [854, 609] on div "Edit Block Block Style Order Text Block: Edit Rich Text Click to edit As mentio…" at bounding box center [799, 549] width 243 height 1068
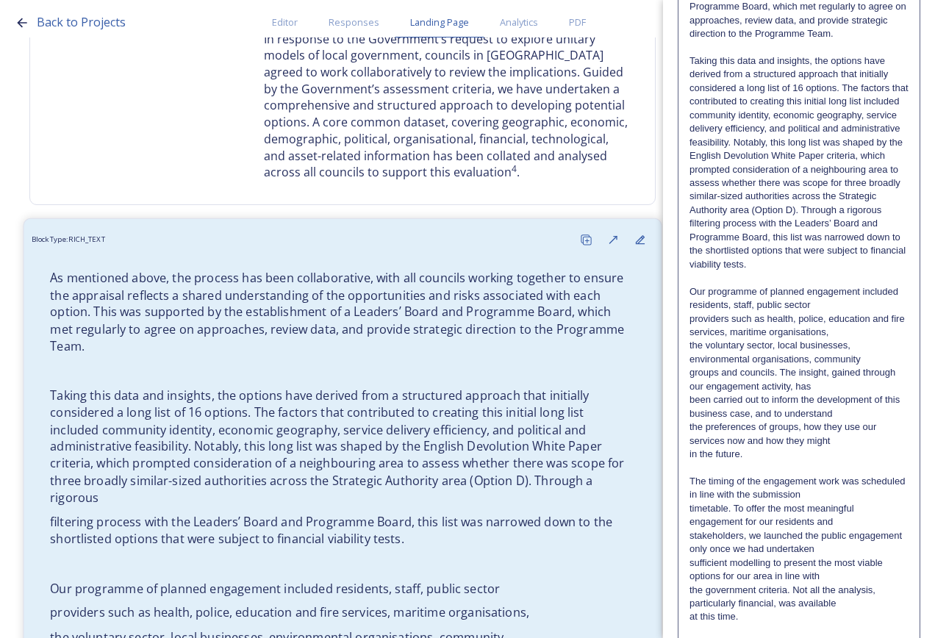
scroll to position [368, 0]
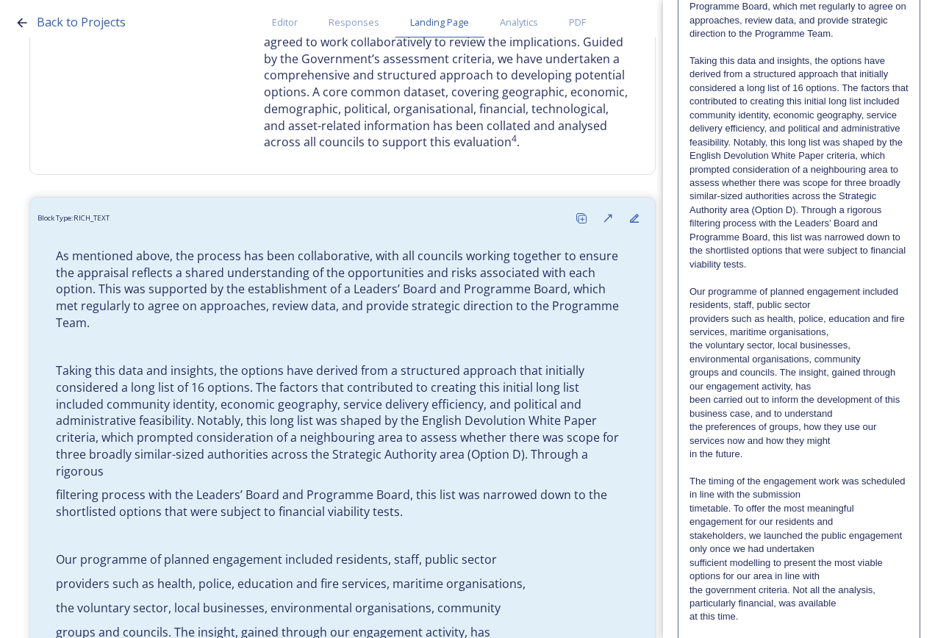
click at [881, 217] on p "Taking this data and insights, the options have derived from a structured appro…" at bounding box center [799, 135] width 219 height 163
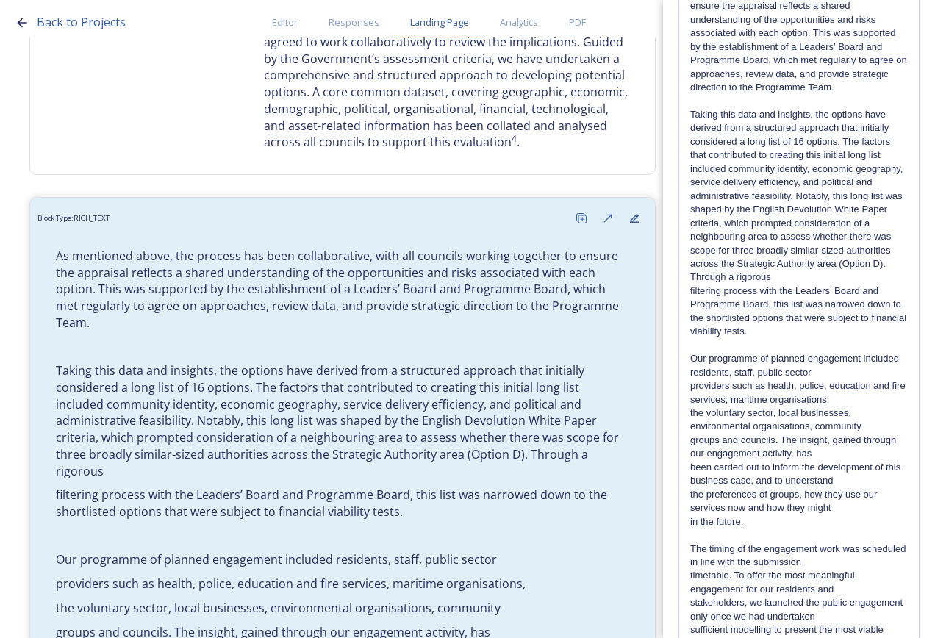
click at [882, 279] on p "Taking this data and insights, the options have derived from a structured appro…" at bounding box center [799, 196] width 218 height 176
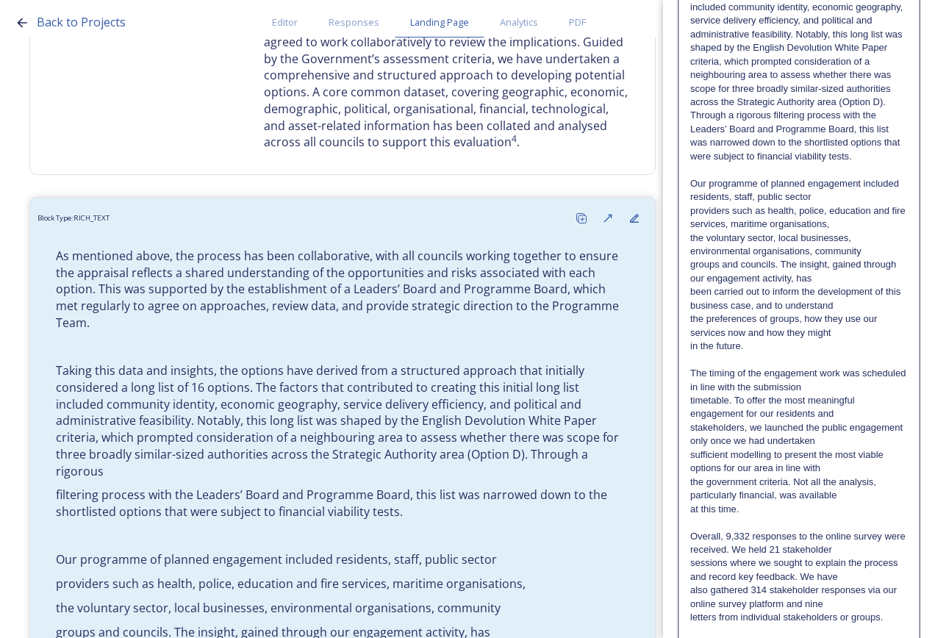
scroll to position [528, 0]
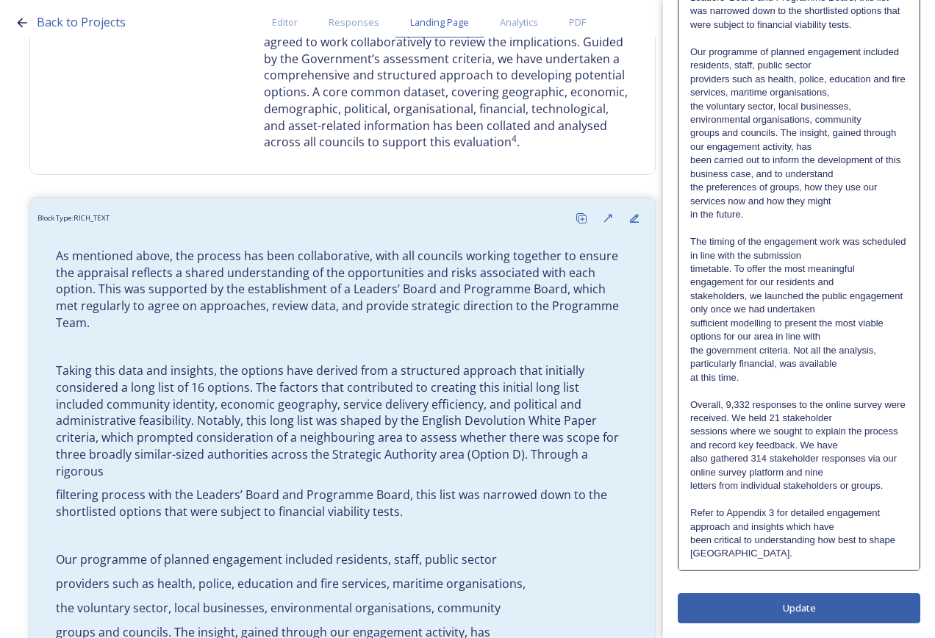
click at [838, 596] on div "Edit Block Block Style Order As mentioned above, the process has been collabora…" at bounding box center [799, 62] width 243 height 1123
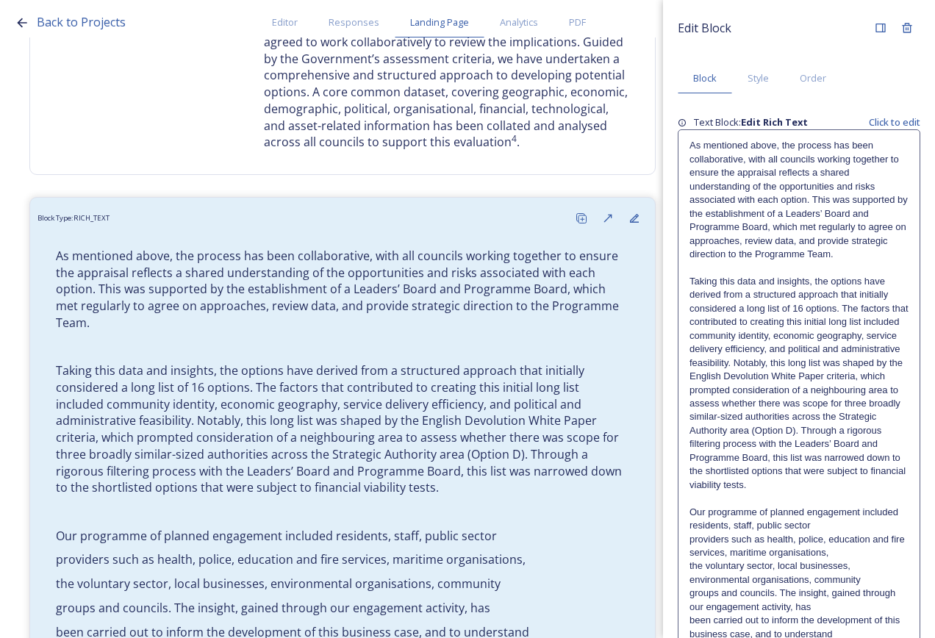
click at [860, 524] on p "Our programme of planned engagement included residents, staff, public sector" at bounding box center [799, 519] width 219 height 27
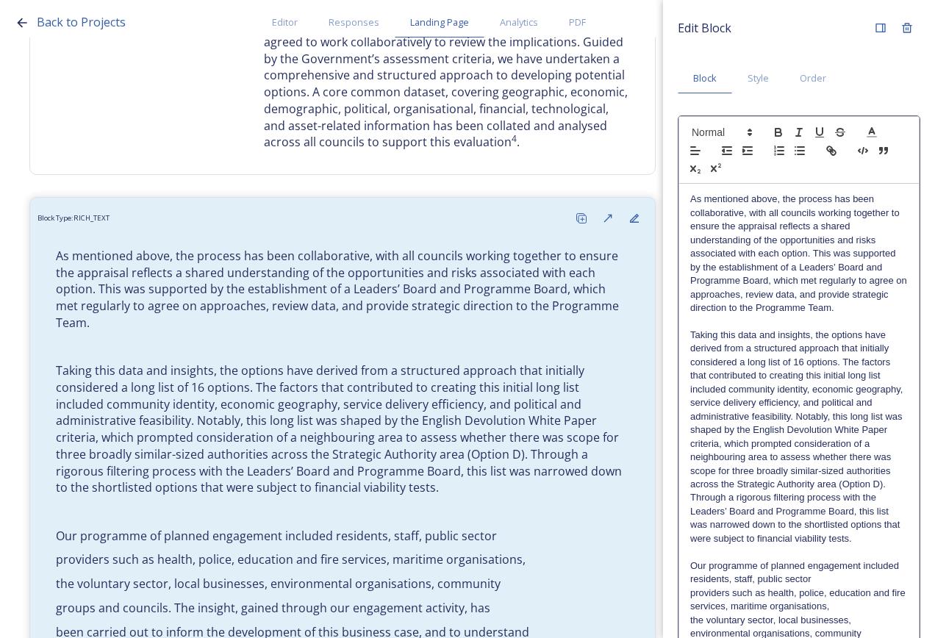
click at [863, 580] on p "Our programme of planned engagement included residents, staff, public sector" at bounding box center [799, 573] width 218 height 27
click at [867, 587] on p "Our programme of planned engagement included residents, staff, public sector" at bounding box center [799, 573] width 218 height 27
click at [864, 606] on p "Our programme of planned engagement included residents, staff, public sector pr…" at bounding box center [799, 587] width 218 height 54
click at [875, 614] on p "Our programme of planned engagement included residents, staff, public sector pr…" at bounding box center [799, 587] width 218 height 54
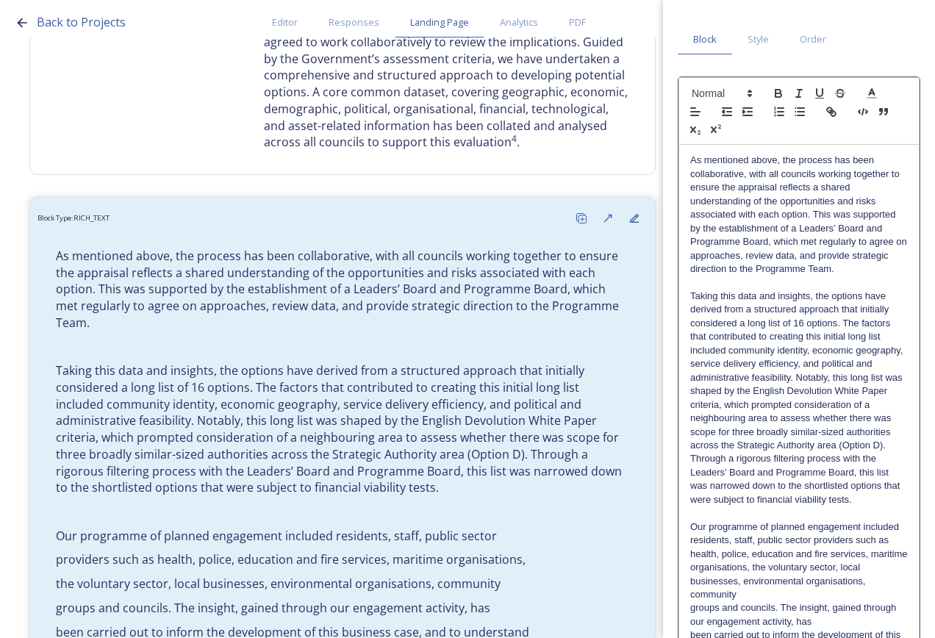
scroll to position [74, 0]
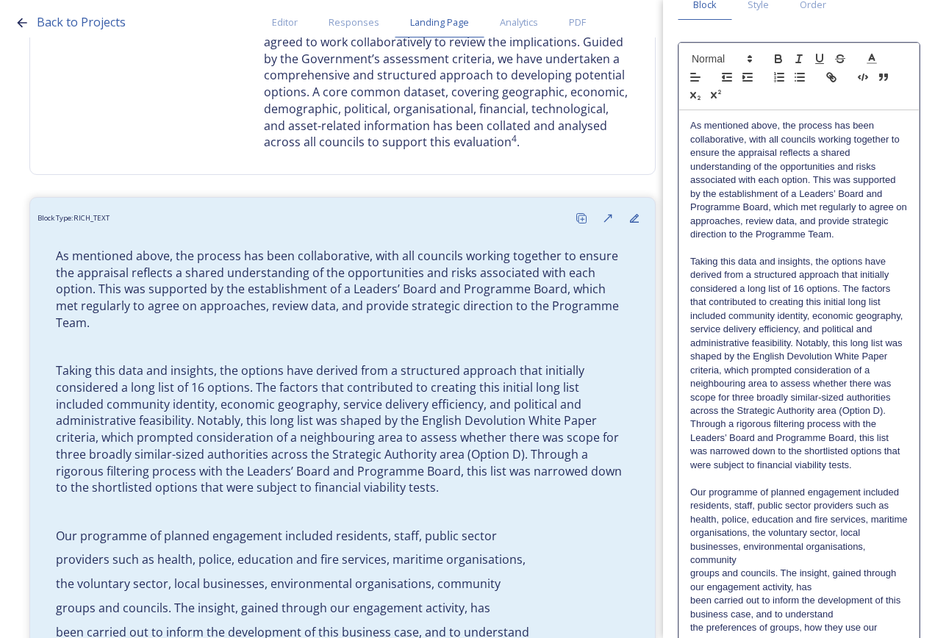
click at [855, 561] on p "Our programme of planned engagement included residents, staff, public sector pr…" at bounding box center [799, 527] width 218 height 82
click at [857, 561] on p "Our programme of planned engagement included residents, staff, public sector pr…" at bounding box center [799, 527] width 218 height 82
click at [859, 568] on p "Our programme of planned engagement included residents, staff, public sector pr…" at bounding box center [799, 527] width 218 height 82
click at [857, 581] on p "Our programme of planned engagement included residents, staff, public sector pr…" at bounding box center [799, 533] width 218 height 95
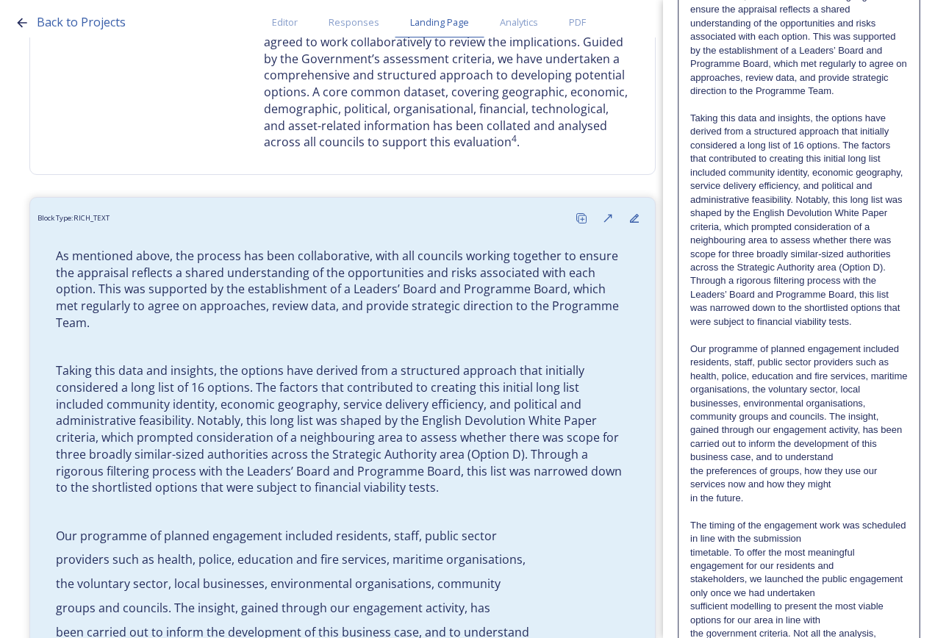
scroll to position [221, 0]
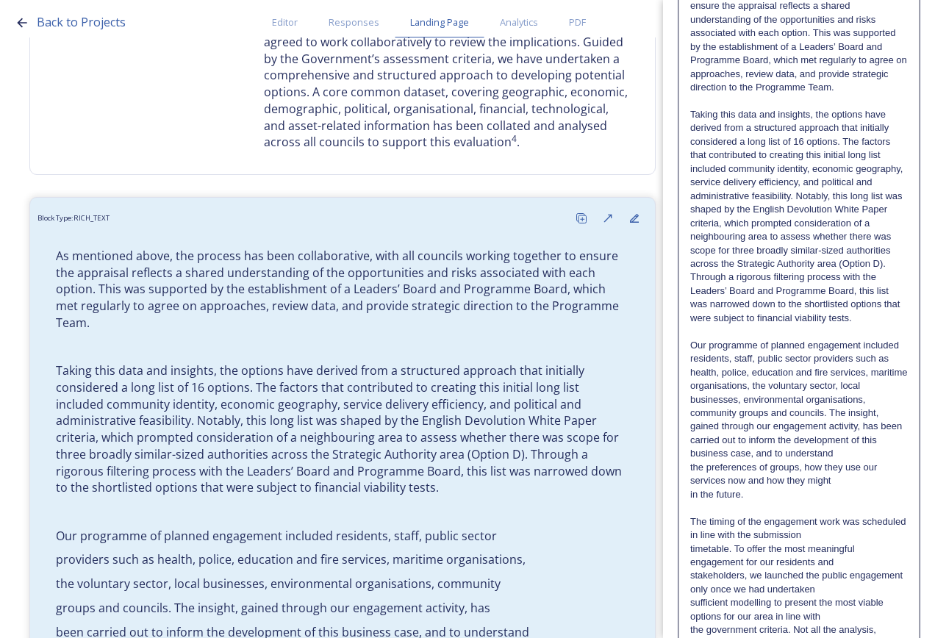
click at [864, 454] on p "Our programme of planned engagement included residents, staff, public sector pr…" at bounding box center [799, 400] width 218 height 122
click at [865, 454] on p "Our programme of planned engagement included residents, staff, public sector pr…" at bounding box center [799, 400] width 218 height 122
click at [841, 461] on p "Our programme of planned engagement included residents, staff, public sector pr…" at bounding box center [799, 400] width 218 height 122
click at [846, 501] on p "in the future." at bounding box center [799, 494] width 218 height 13
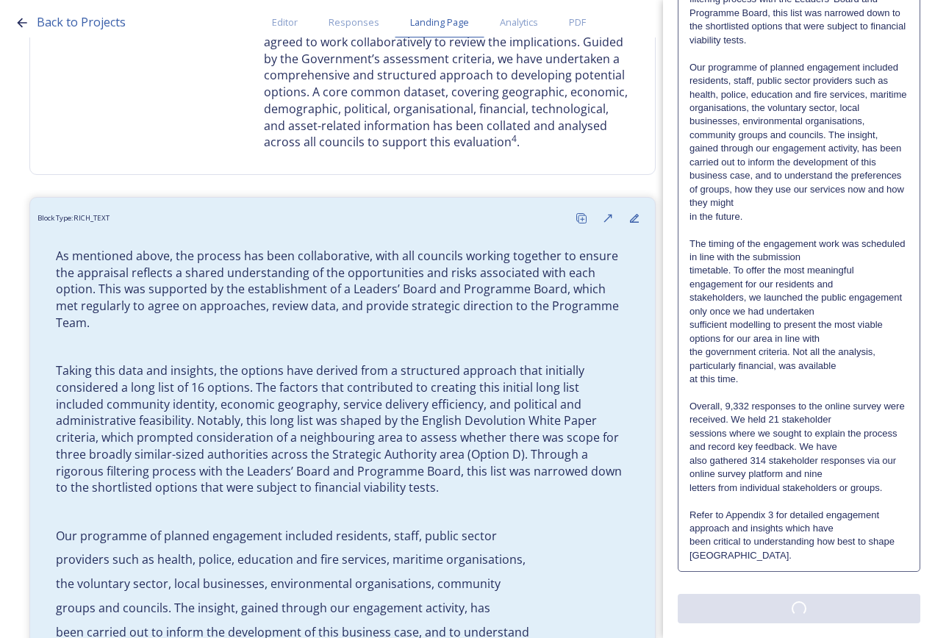
scroll to position [0, 0]
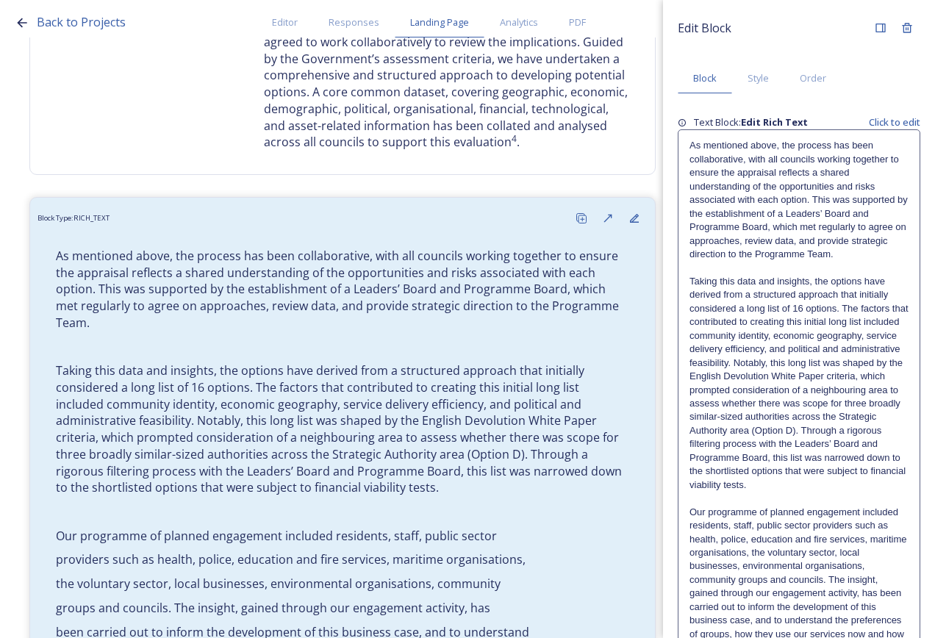
click at [837, 602] on div "Edit Block Block Style Order Text Block: Edit Rich Text Click to edit As mentio…" at bounding box center [799, 542] width 243 height 1054
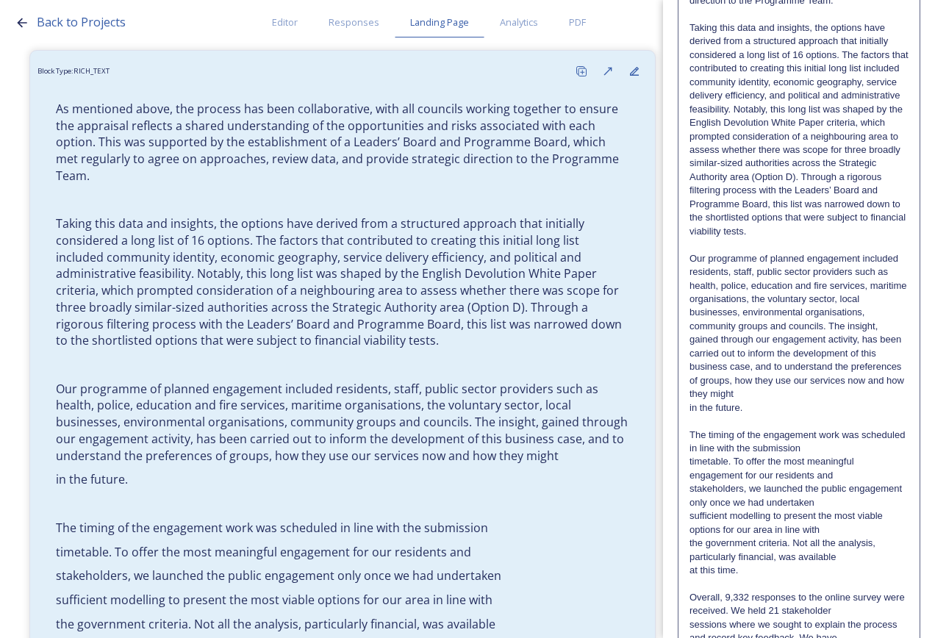
scroll to position [294, 0]
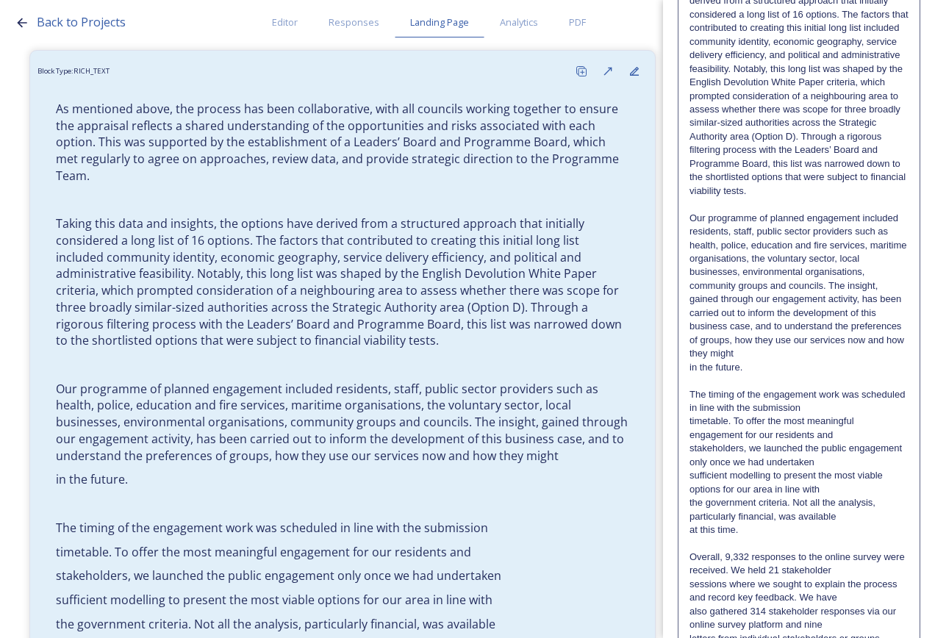
click at [867, 361] on p "Our programme of planned engagement included residents, staff, public sector pr…" at bounding box center [799, 286] width 219 height 149
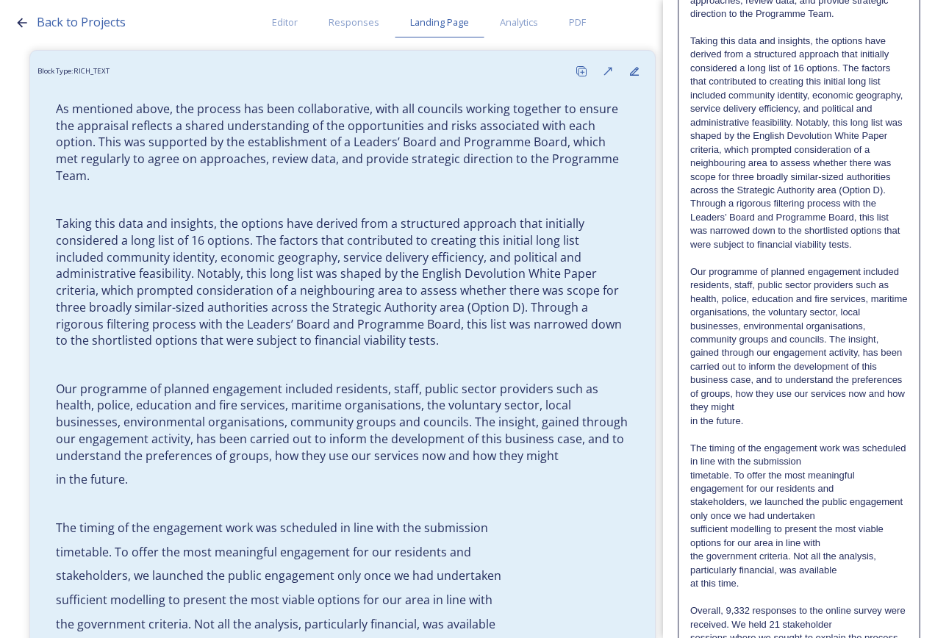
click at [865, 415] on p "Our programme of planned engagement included residents, staff, public sector pr…" at bounding box center [799, 339] width 218 height 149
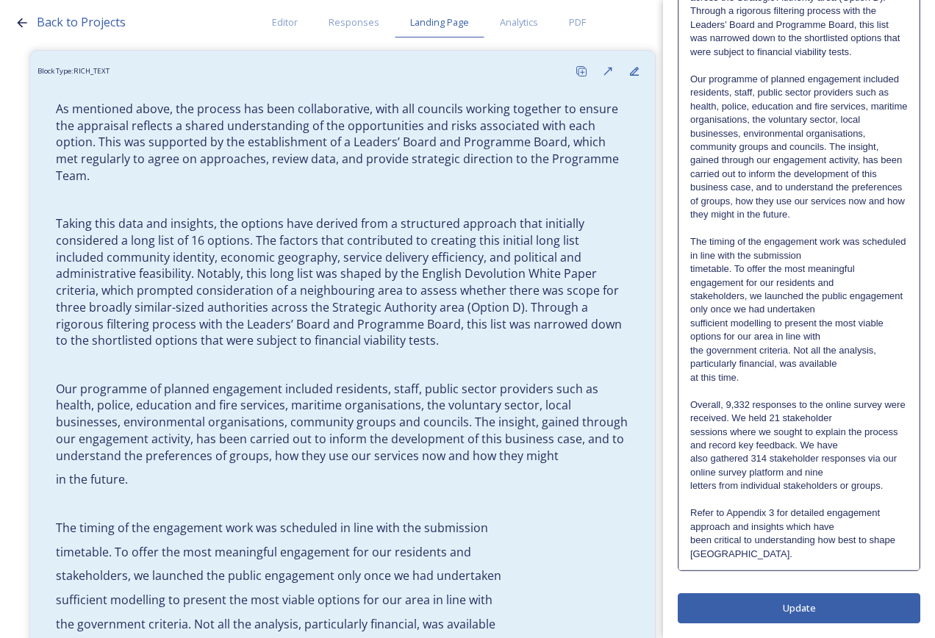
scroll to position [0, 0]
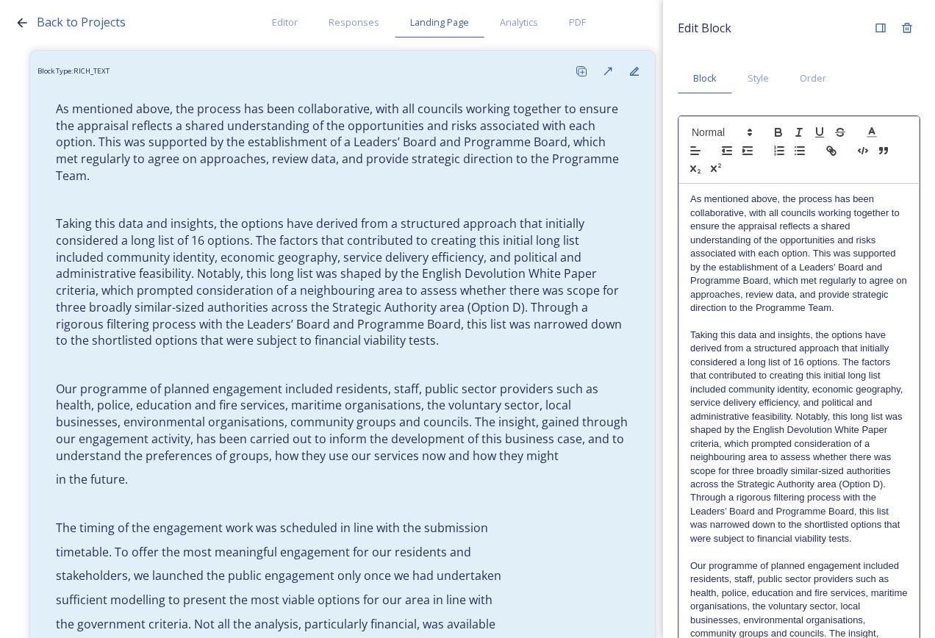
click at [801, 597] on div "Edit Block Block Style Order As mentioned above, the process has been collabora…" at bounding box center [799, 563] width 243 height 1096
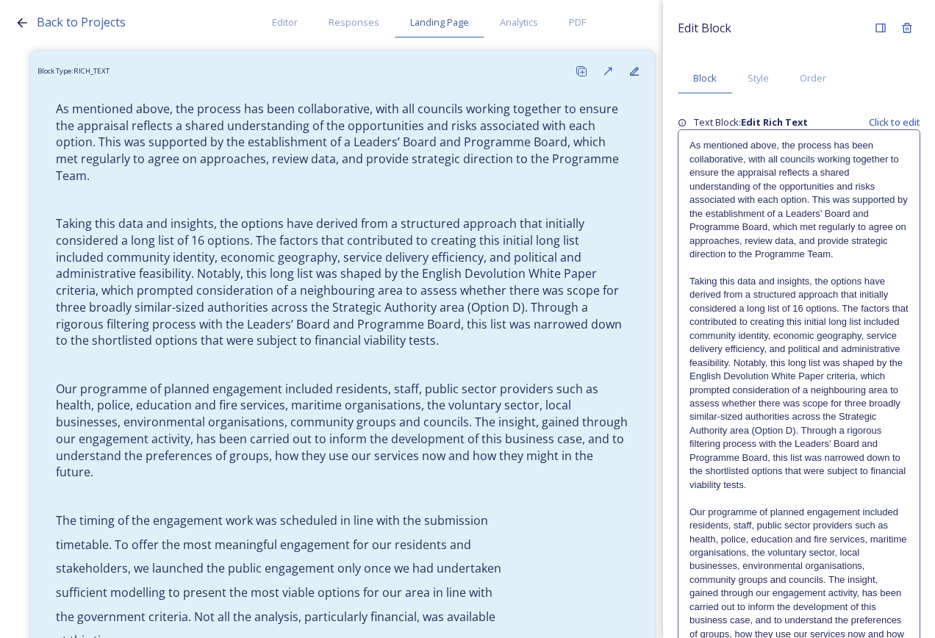
click at [810, 492] on p "Taking this data and insights, the options have derived from a structured appro…" at bounding box center [799, 383] width 219 height 217
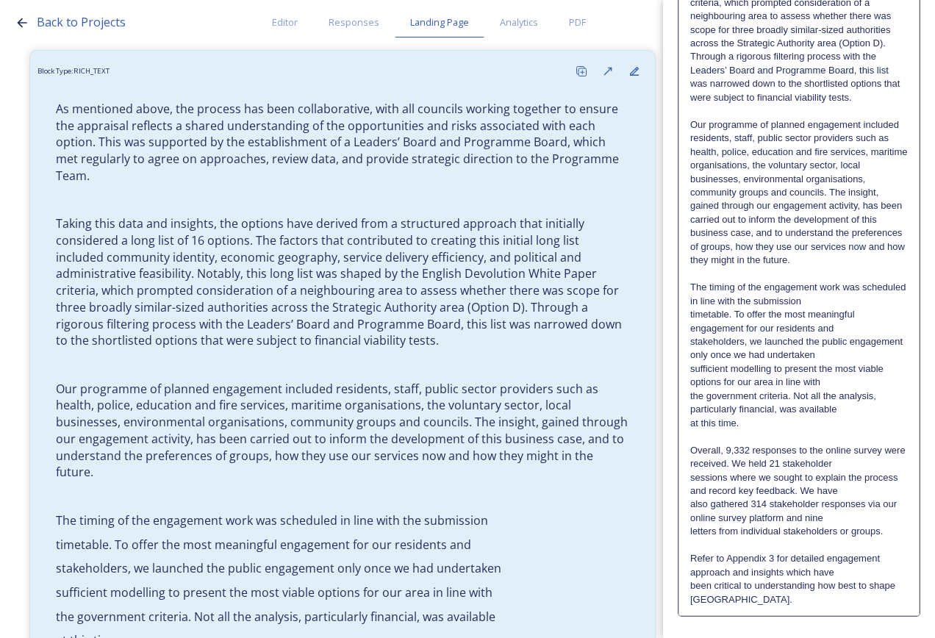
scroll to position [514, 0]
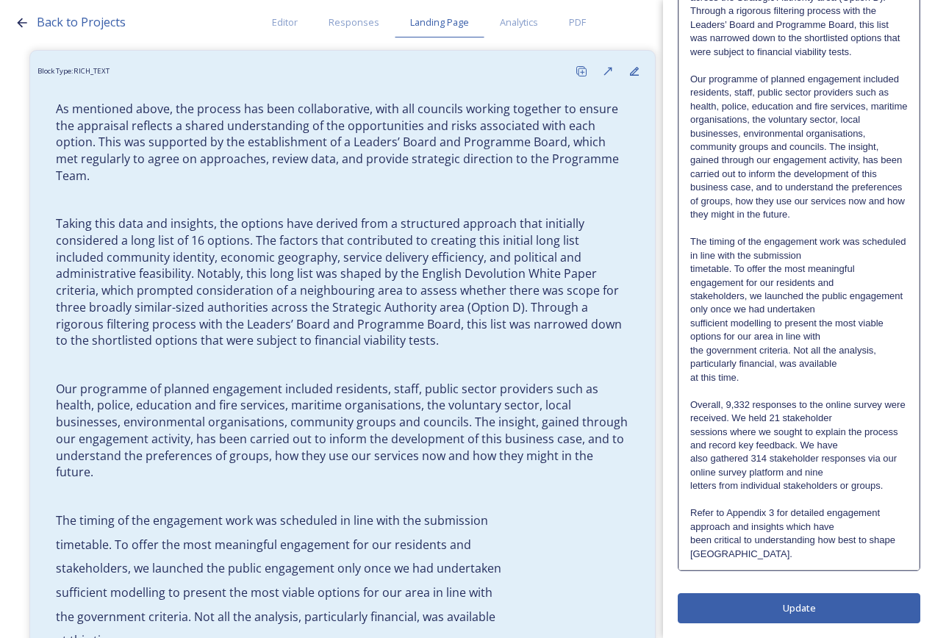
click at [860, 241] on p "The timing of the engagement work was scheduled in line with the submission" at bounding box center [799, 248] width 218 height 27
click at [859, 247] on p "The timing of the engagement work was scheduled in line with the submission" at bounding box center [799, 248] width 218 height 27
click at [854, 254] on p "The timing of the engagement work was scheduled in line with the submission" at bounding box center [799, 248] width 218 height 27
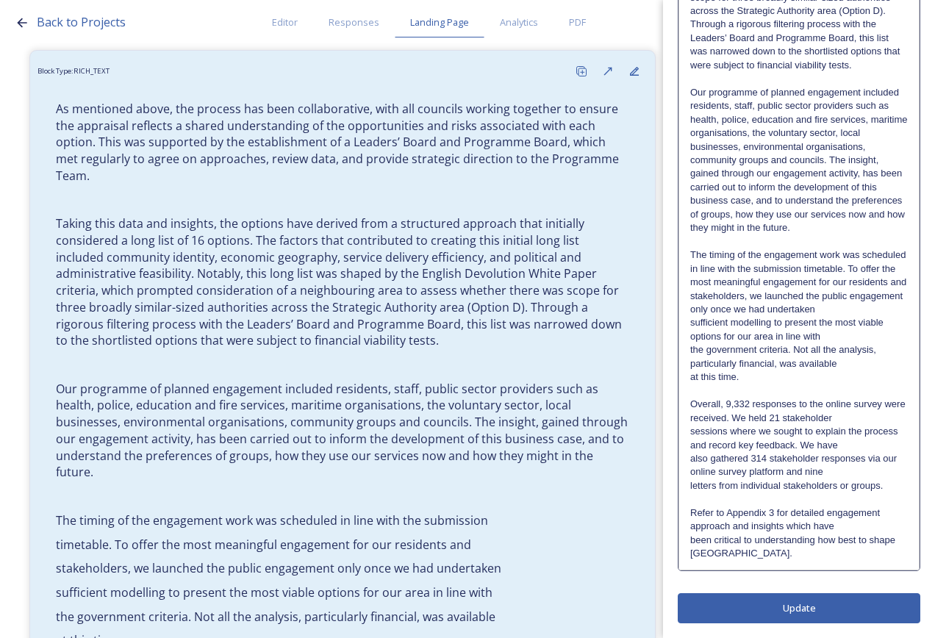
click at [868, 283] on p "The timing of the engagement work was scheduled in line with the submission tim…" at bounding box center [799, 269] width 218 height 40
click at [860, 296] on p "The timing of the engagement work was scheduled in line with the submission tim…" at bounding box center [799, 283] width 218 height 68
click at [835, 334] on p "sufficient modelling to present the most viable options for our area in line wi…" at bounding box center [799, 329] width 218 height 27
click at [827, 303] on p "The timing of the engagement work was scheduled in line with the submission tim…" at bounding box center [799, 283] width 218 height 68
click at [843, 337] on p "sufficient modelling to present the most viable options for our area in line wi…" at bounding box center [799, 329] width 218 height 27
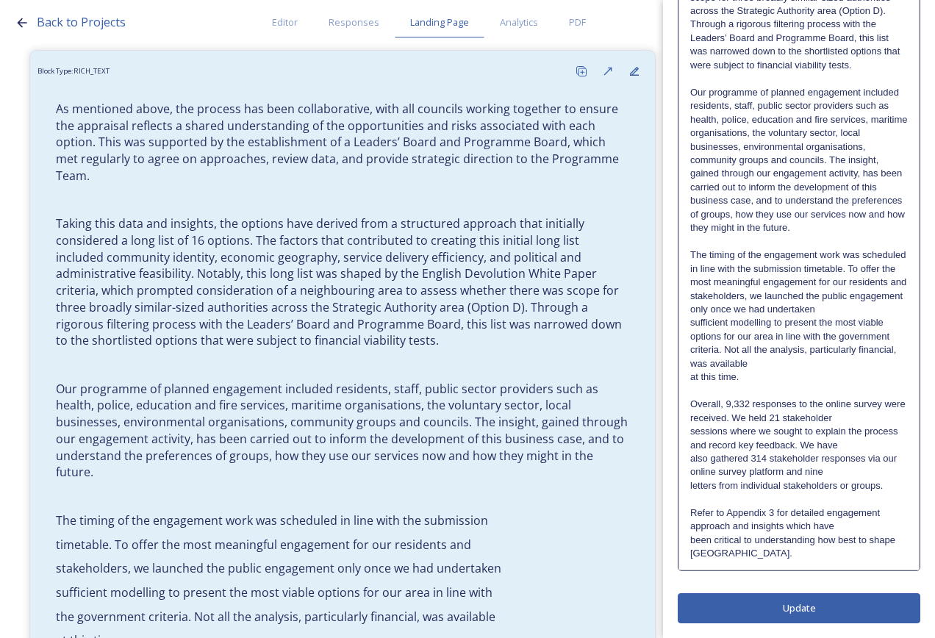
click at [784, 317] on p "sufficient modelling to present the most viable options for our area in line wi…" at bounding box center [799, 343] width 218 height 54
click at [780, 306] on p "The timing of the engagement work was scheduled in line with the submission tim…" at bounding box center [799, 283] width 218 height 68
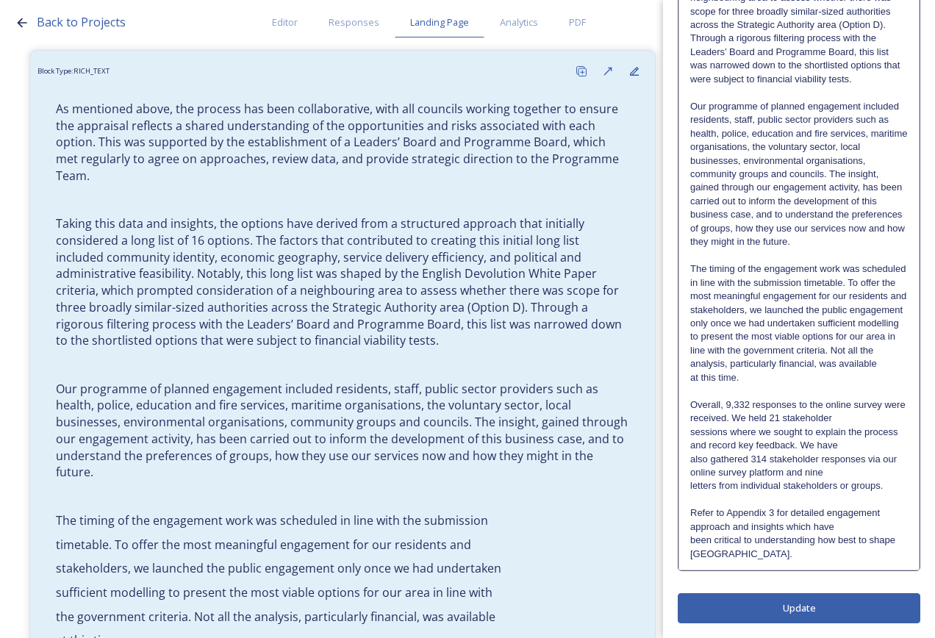
click at [863, 348] on p "The timing of the engagement work was scheduled in line with the submission tim…" at bounding box center [799, 317] width 218 height 109
click at [836, 364] on p "The timing of the engagement work was scheduled in line with the submission tim…" at bounding box center [799, 317] width 218 height 109
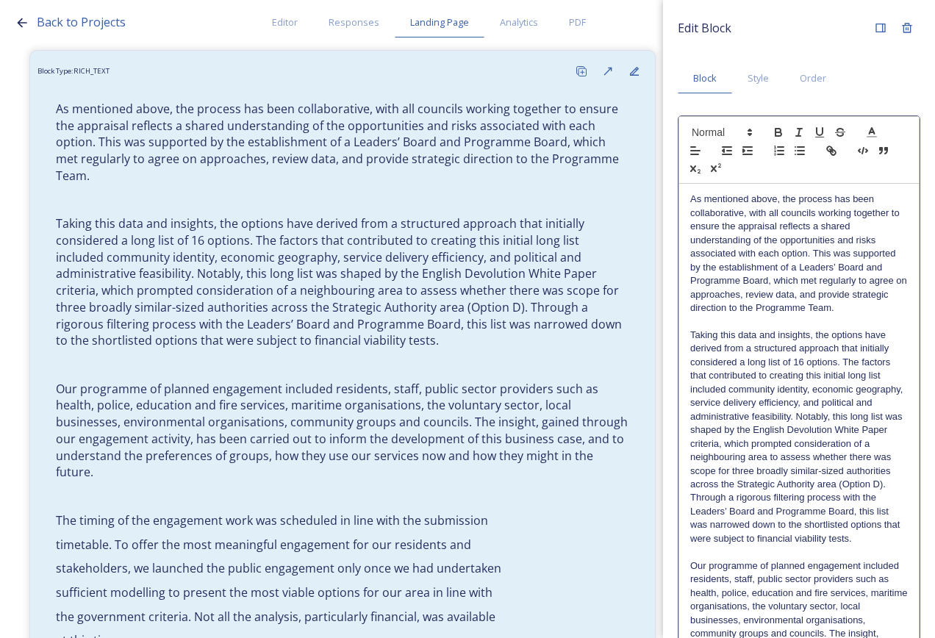
click at [840, 611] on div "Edit Block Block Style Order As mentioned above, the process has been collabora…" at bounding box center [799, 549] width 243 height 1068
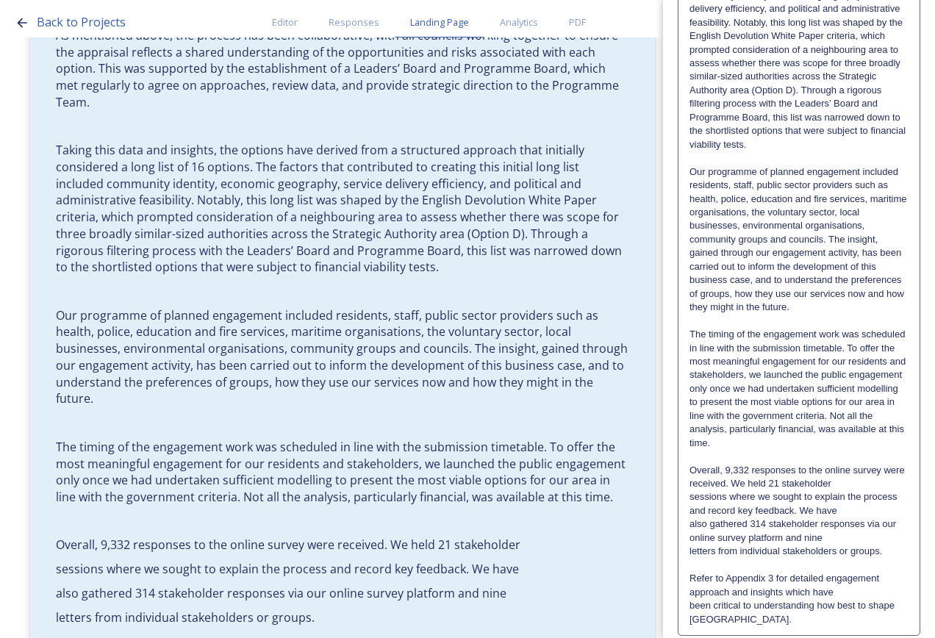
scroll to position [432, 0]
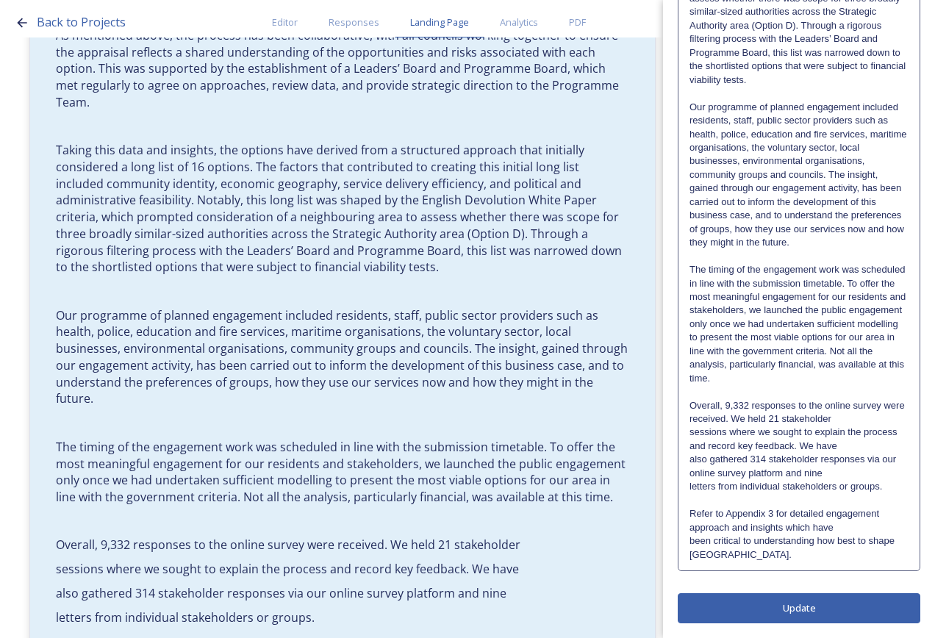
click at [857, 416] on p "Overall, 9,332 responses to the online survey were received. We held 21 stakeho…" at bounding box center [799, 412] width 219 height 27
click at [857, 416] on p "Overall, 9,332 responses to the online survey were received. We held 21 stakeho…" at bounding box center [799, 412] width 218 height 27
click at [872, 448] on p "Overall, 9,332 responses to the online survey were received. We held 21 stakeho…" at bounding box center [799, 426] width 218 height 54
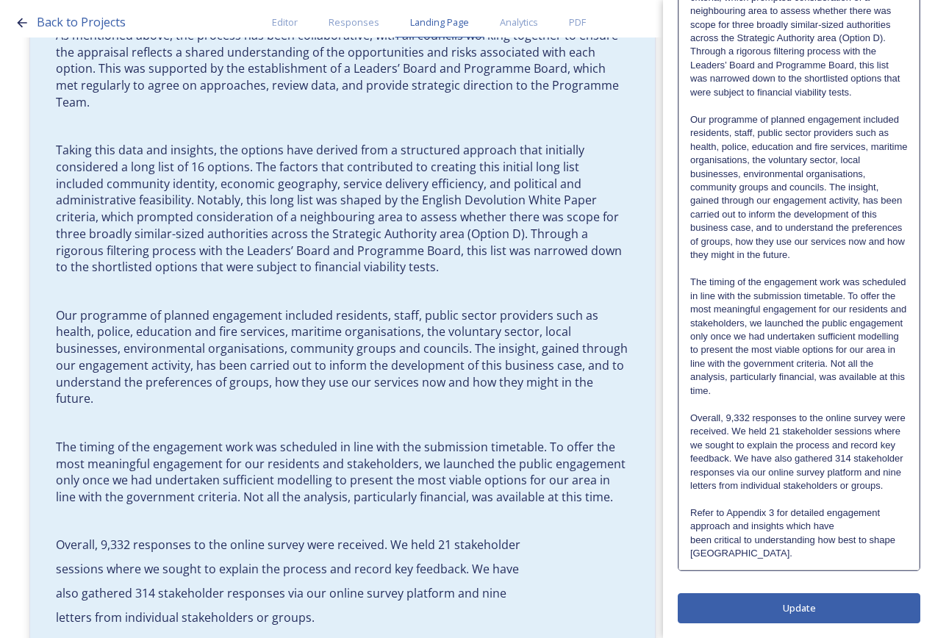
click at [852, 472] on p "Overall, 9,332 responses to the online survey were received. We held 21 stakeho…" at bounding box center [799, 446] width 218 height 68
click at [852, 490] on p "Overall, 9,332 responses to the online survey were received. We held 21 stakeho…" at bounding box center [799, 453] width 218 height 82
click at [879, 515] on p "Refer to Appendix 3 for detailed engagement approach and insights which have" at bounding box center [799, 520] width 218 height 27
click at [883, 524] on p "Refer to Appendix 3 for detailed engagement approach and insights which have" at bounding box center [799, 520] width 218 height 27
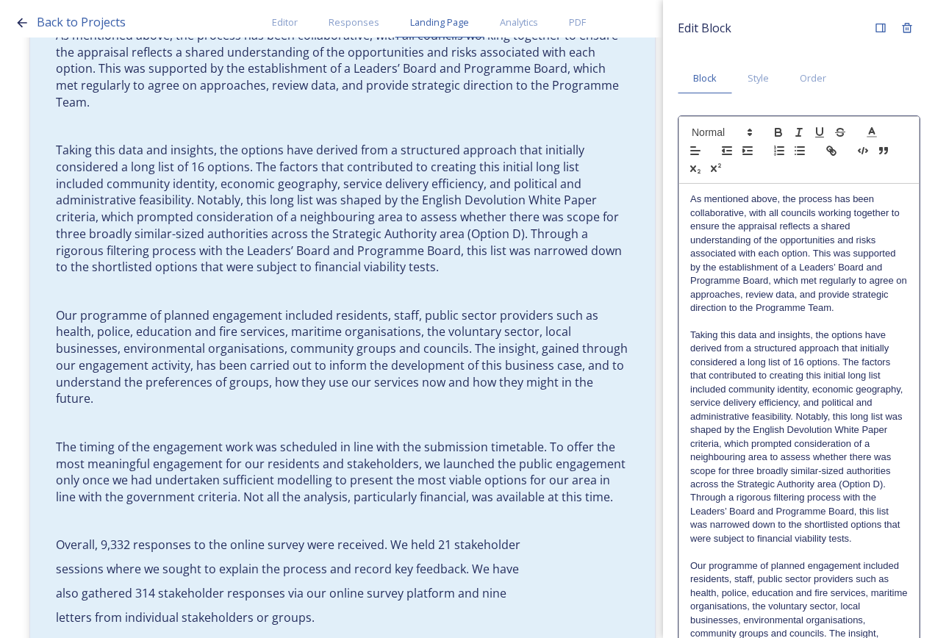
click at [868, 608] on div "Edit Block Block Style Order As mentioned above, the process has been collabora…" at bounding box center [799, 542] width 243 height 1055
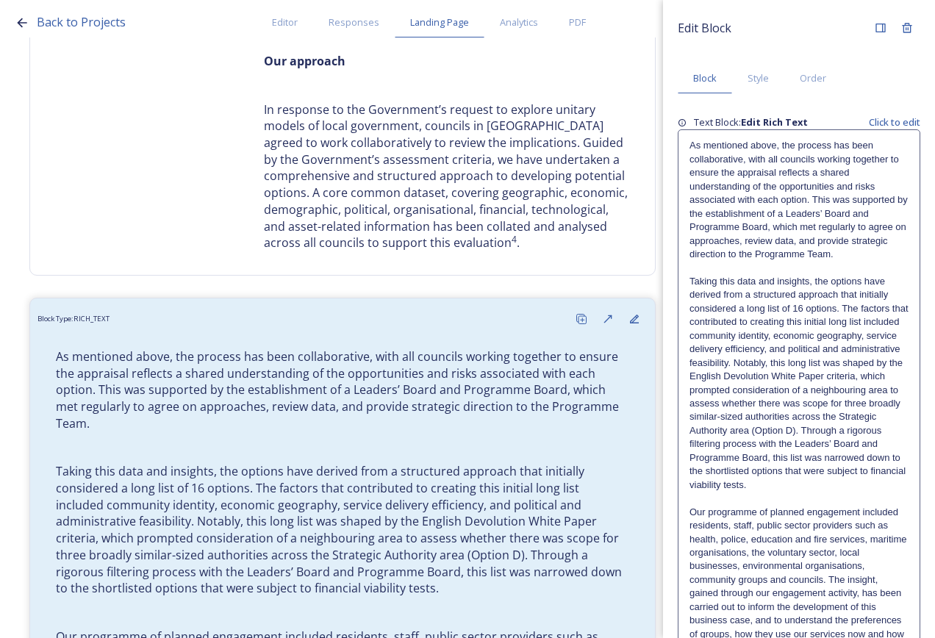
scroll to position [708, 0]
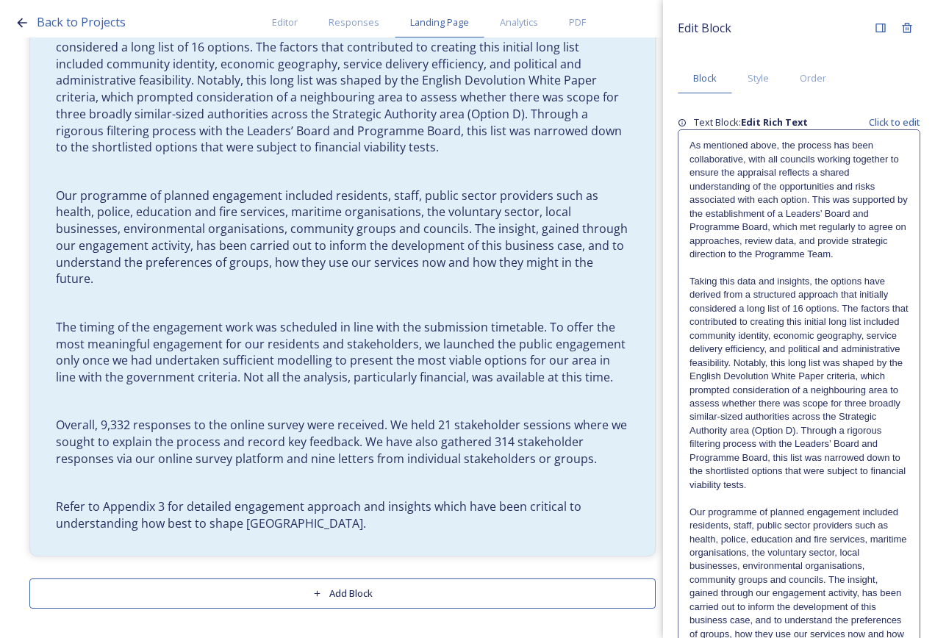
click at [446, 585] on button "Add Block" at bounding box center [342, 594] width 627 height 30
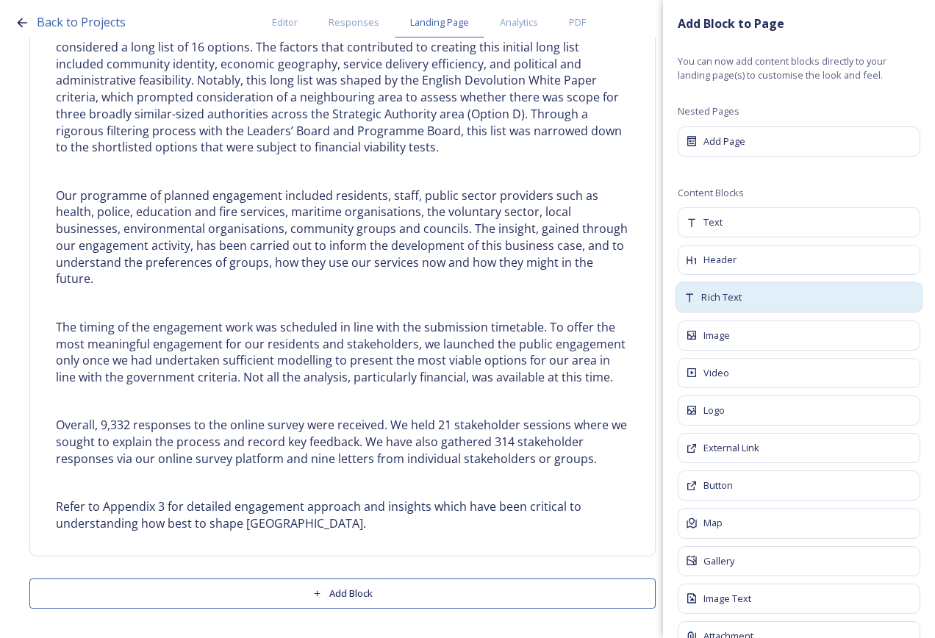
click at [744, 294] on div "Rich Text" at bounding box center [800, 297] width 248 height 31
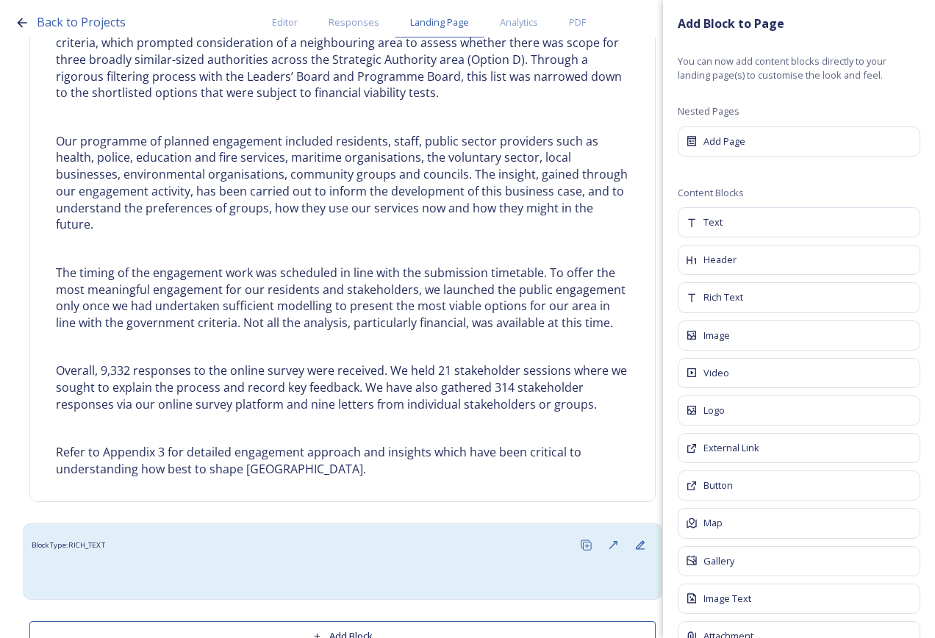
scroll to position [805, 0]
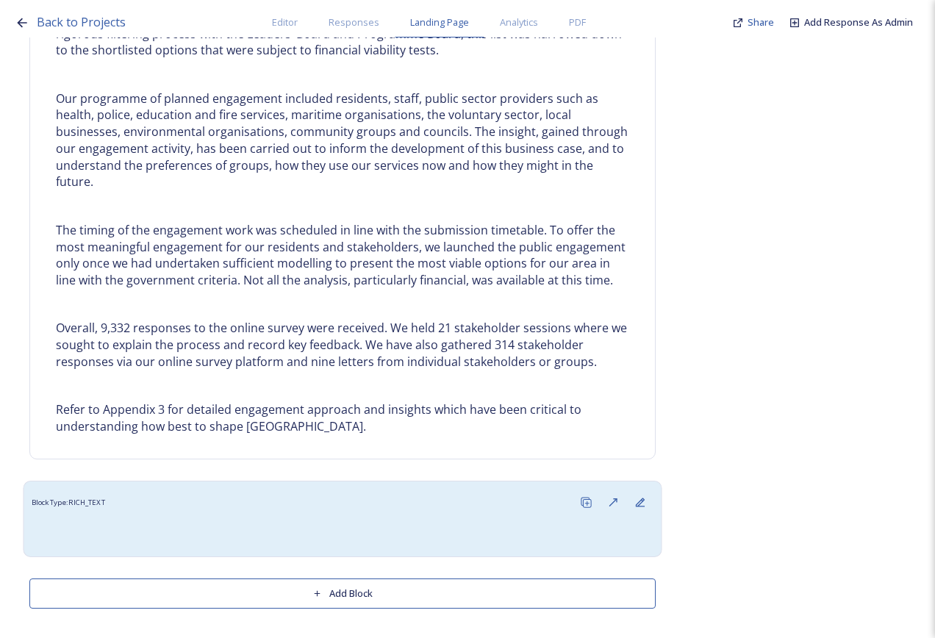
click at [371, 520] on div at bounding box center [343, 532] width 623 height 33
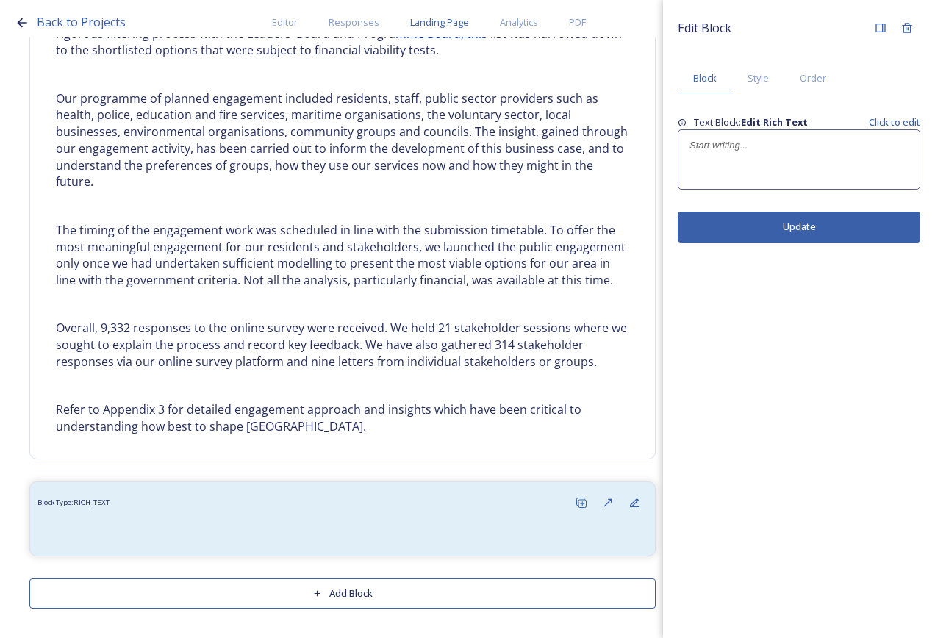
click at [739, 147] on p at bounding box center [799, 145] width 219 height 13
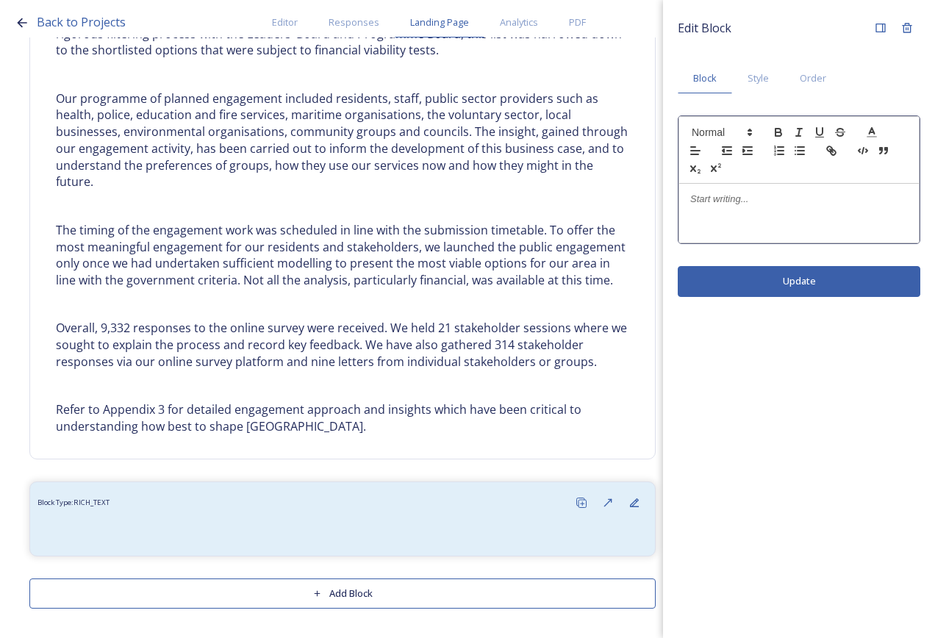
click at [715, 200] on p at bounding box center [799, 199] width 218 height 13
click at [778, 132] on icon "button" at bounding box center [779, 134] width 6 height 4
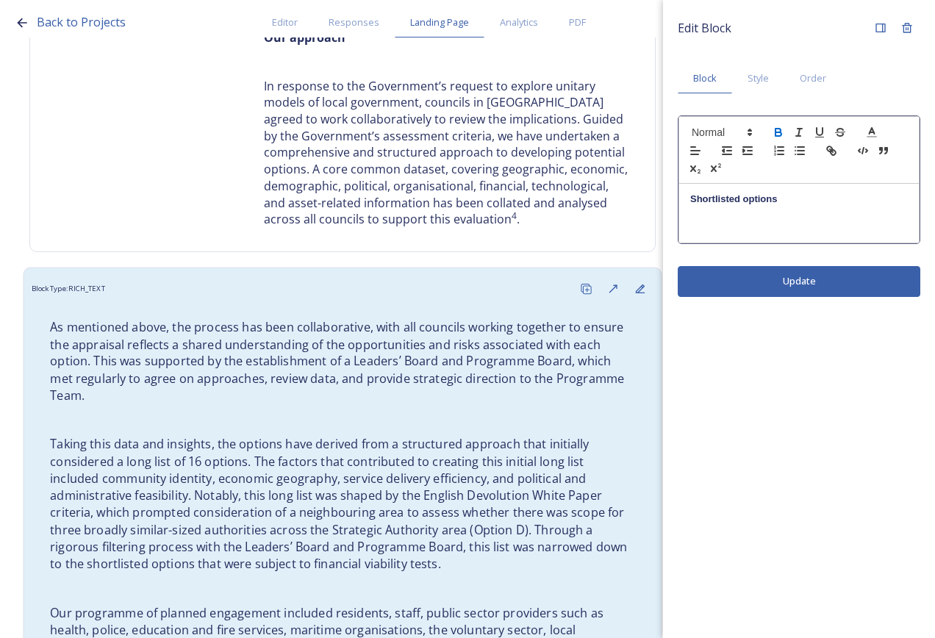
scroll to position [0, 0]
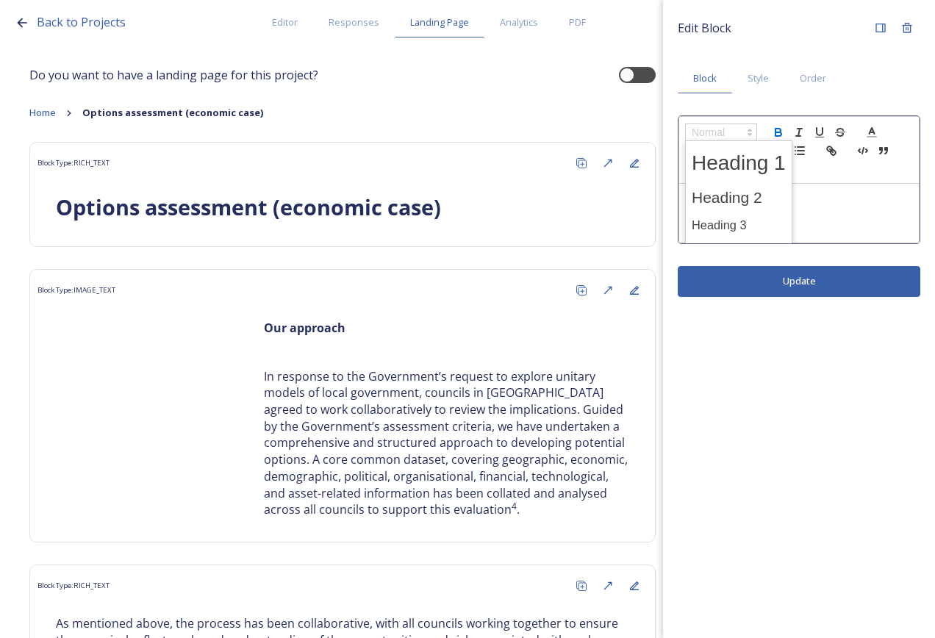
click at [729, 127] on span at bounding box center [721, 133] width 72 height 18
click at [743, 229] on span at bounding box center [739, 226] width 94 height 26
click at [750, 288] on div "Edit Block Block Style Order Shortlisted options Update" at bounding box center [799, 319] width 272 height 638
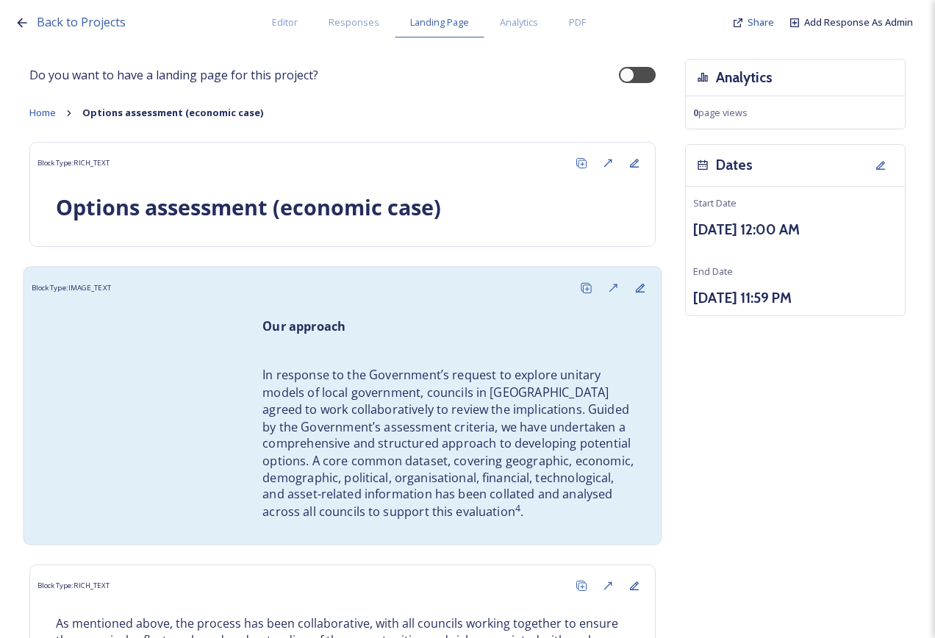
click at [434, 323] on p "Our approach" at bounding box center [449, 326] width 373 height 17
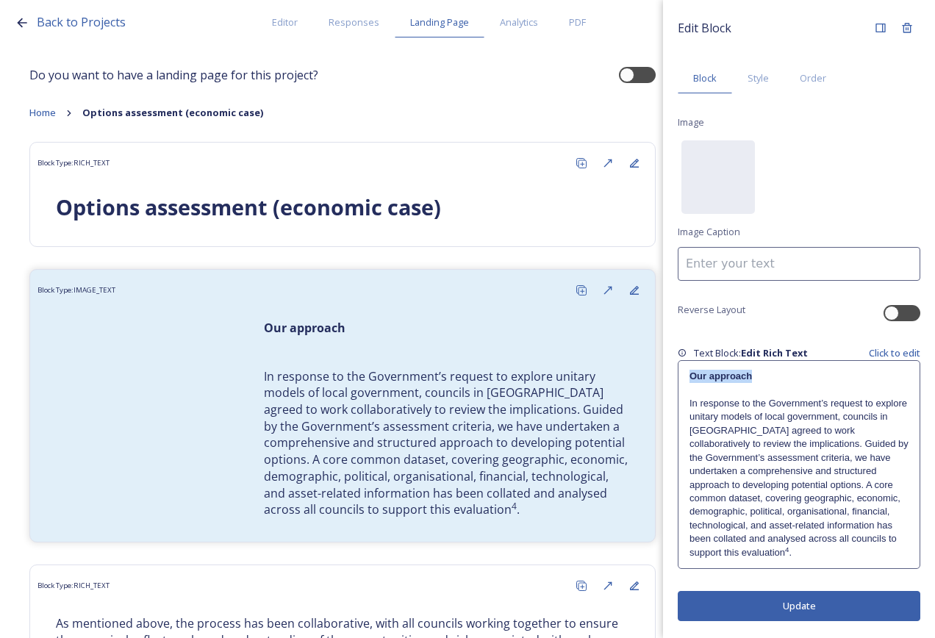
drag, startPoint x: 777, startPoint y: 379, endPoint x: 672, endPoint y: 379, distance: 104.4
click at [672, 379] on div "Edit Block Block Style Order Image No preview available for file of . Image Cap…" at bounding box center [799, 318] width 272 height 636
drag, startPoint x: 672, startPoint y: 379, endPoint x: 785, endPoint y: 371, distance: 112.8
click at [785, 371] on p "Our approach" at bounding box center [799, 376] width 219 height 13
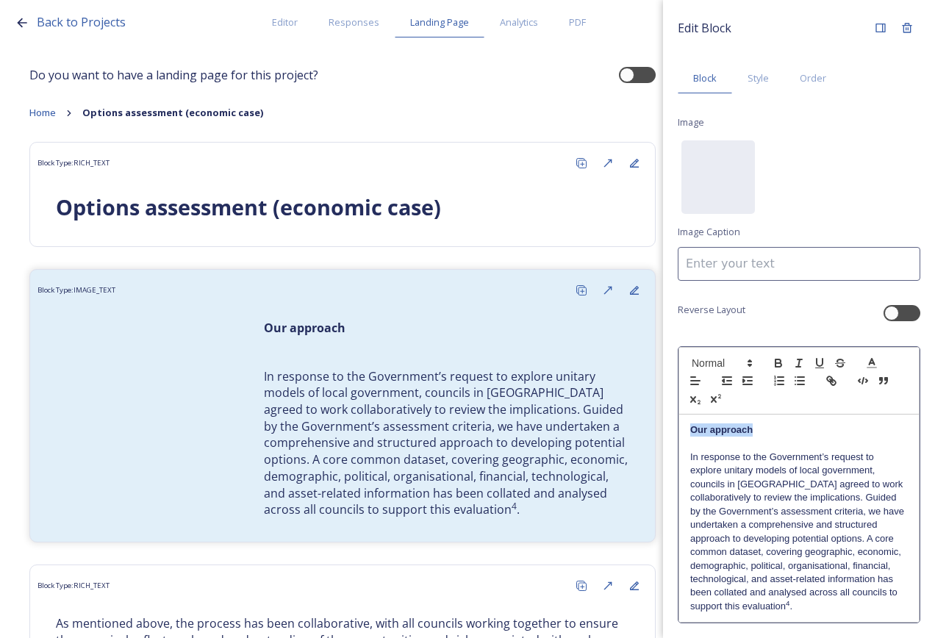
drag, startPoint x: 773, startPoint y: 419, endPoint x: 693, endPoint y: 431, distance: 81.0
click at [693, 431] on div "Our approach In response to the Government’s request to explore unitary models …" at bounding box center [799, 518] width 240 height 207
click at [710, 363] on span at bounding box center [721, 363] width 72 height 18
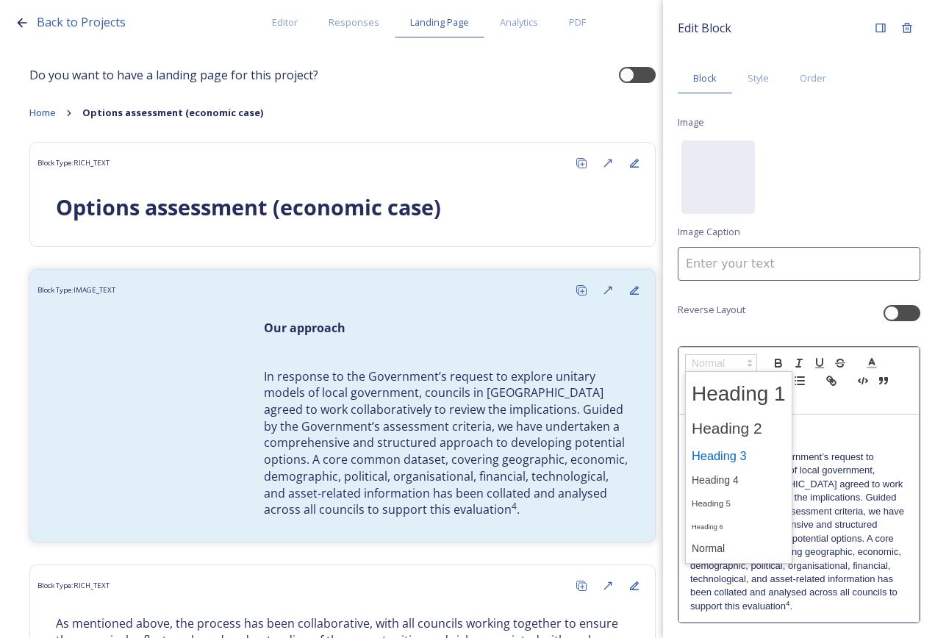
click at [741, 452] on span at bounding box center [739, 456] width 94 height 26
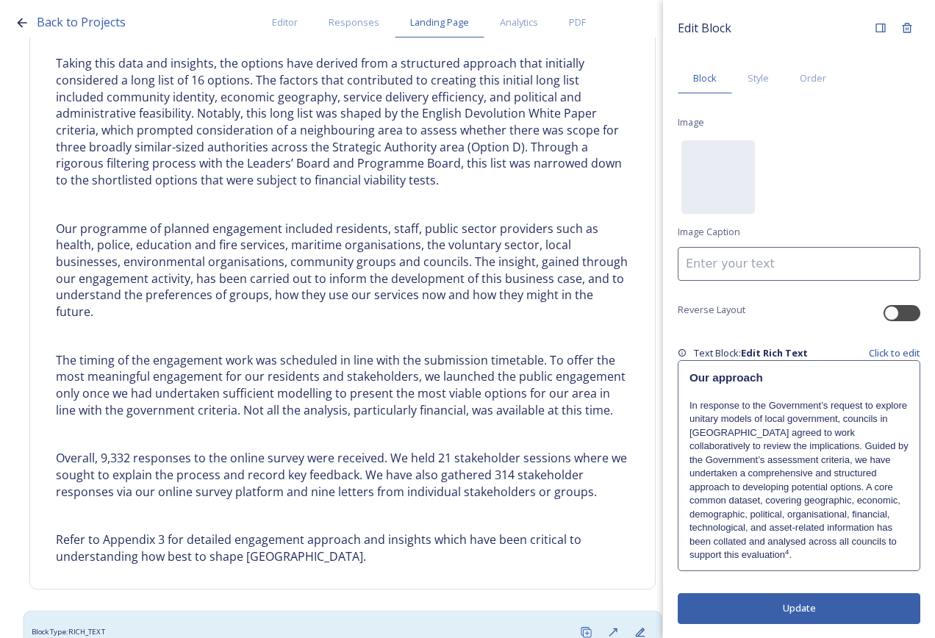
scroll to position [832, 0]
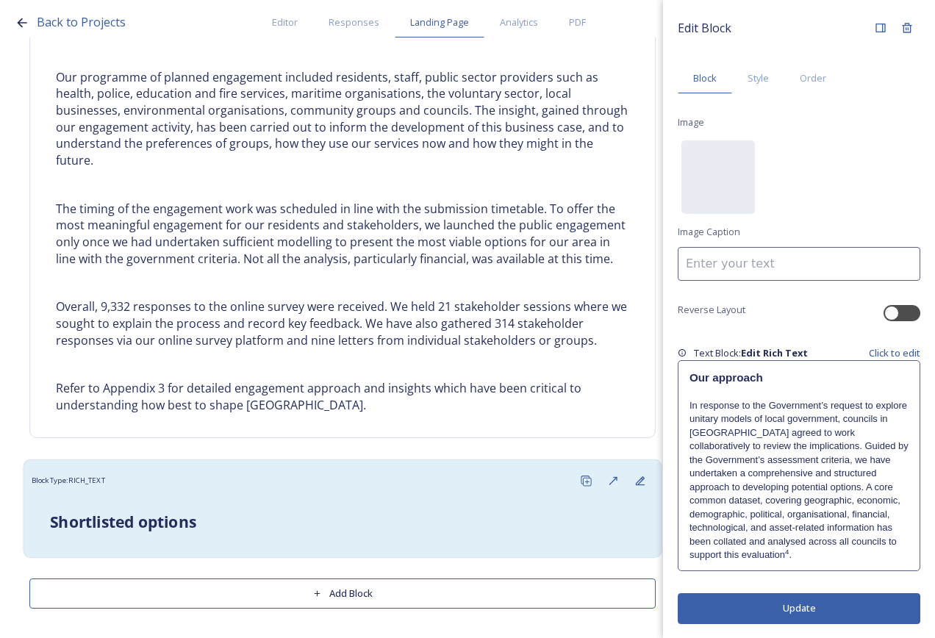
click at [493, 491] on div "Block Type: RICH_TEXT" at bounding box center [343, 480] width 623 height 27
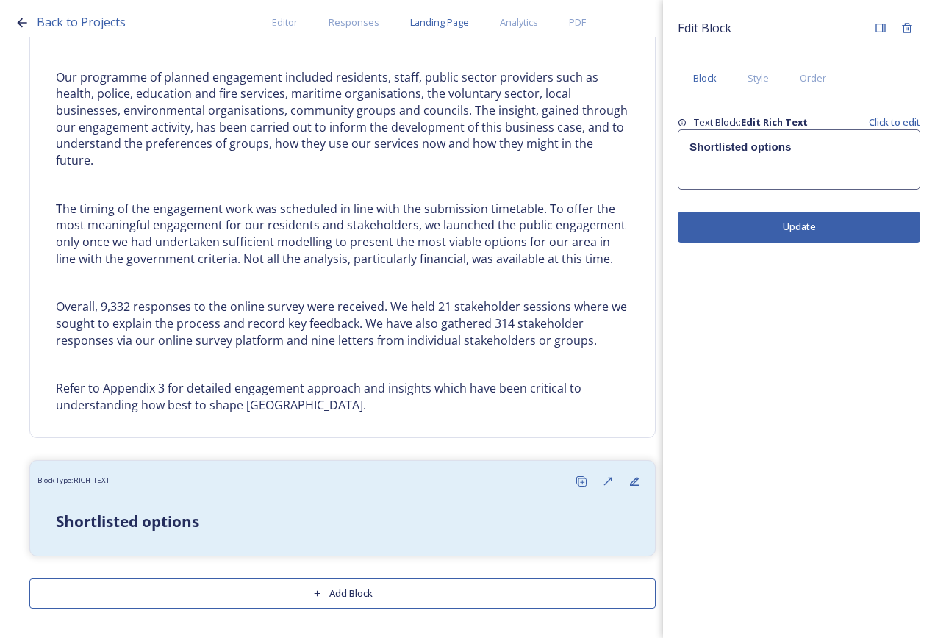
click at [801, 167] on div "Shortlisted options" at bounding box center [799, 159] width 241 height 59
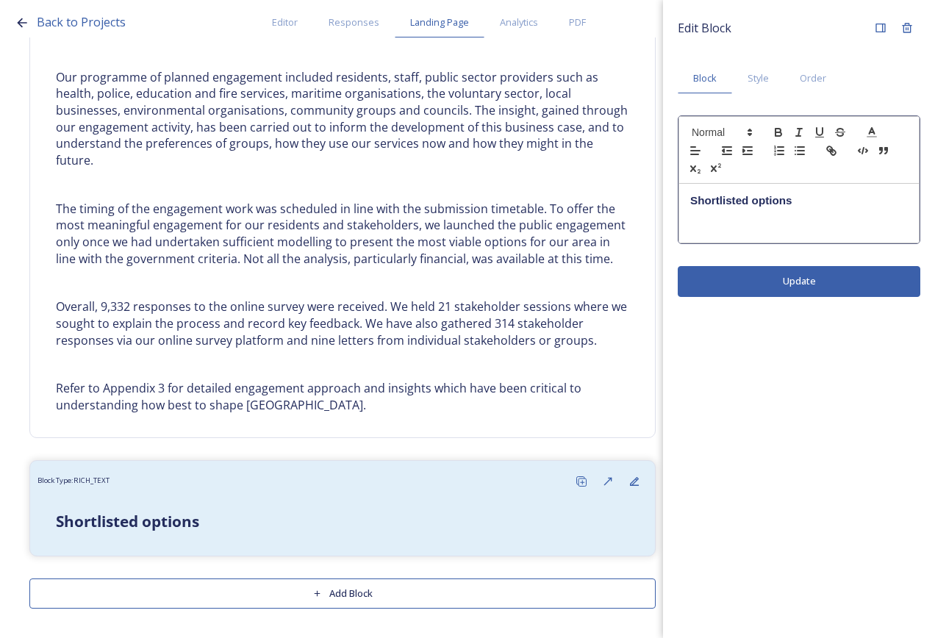
click at [823, 207] on h3 "Shortlisted options" at bounding box center [799, 201] width 218 height 16
click at [725, 240] on div "Shortlisted options" at bounding box center [799, 214] width 240 height 60
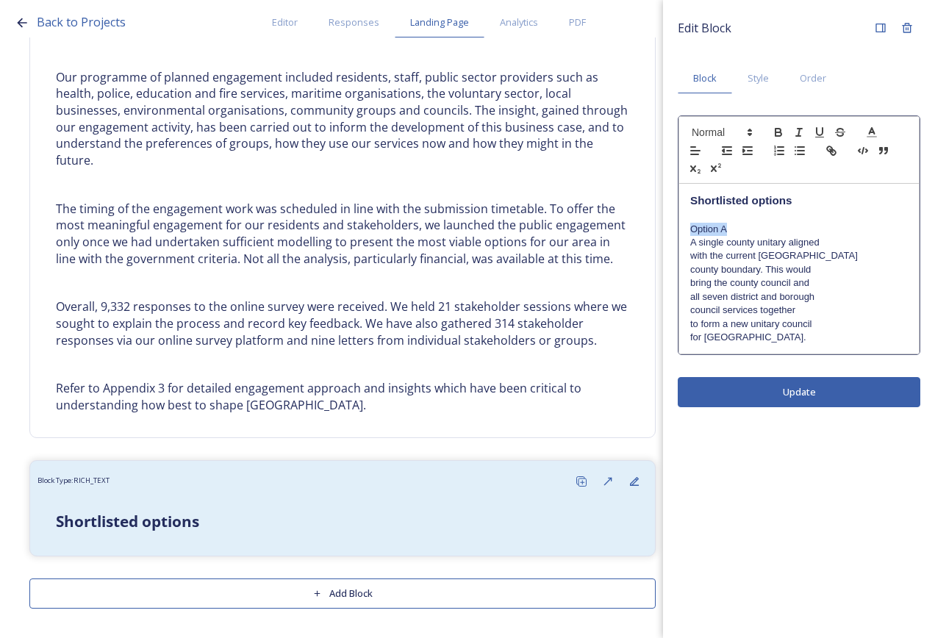
drag, startPoint x: 741, startPoint y: 229, endPoint x: 688, endPoint y: 234, distance: 53.9
click at [688, 234] on div "Shortlisted options Option A A single county unitary aligned with the current W…" at bounding box center [799, 268] width 240 height 169
click at [829, 248] on p "A single county unitary aligned" at bounding box center [799, 242] width 218 height 13
click at [835, 251] on p "A single county unitary aligned with the current [GEOGRAPHIC_DATA]" at bounding box center [799, 249] width 218 height 27
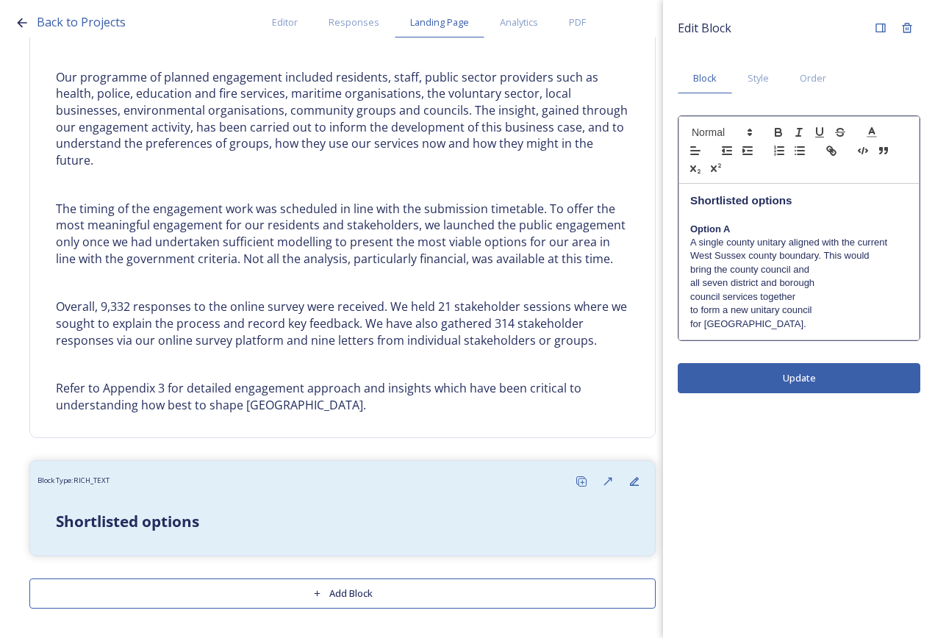
click at [874, 254] on p "A single county unitary aligned with the current West Sussex county boundary. T…" at bounding box center [799, 249] width 218 height 27
click at [890, 270] on p "A single county unitary aligned with the current West Sussex county boundary. T…" at bounding box center [799, 256] width 218 height 40
click at [888, 276] on p "A single county unitary aligned with the current West Sussex county boundary. T…" at bounding box center [799, 263] width 218 height 54
click at [887, 285] on p "A single county unitary aligned with the current West Sussex county boundary. T…" at bounding box center [799, 263] width 218 height 54
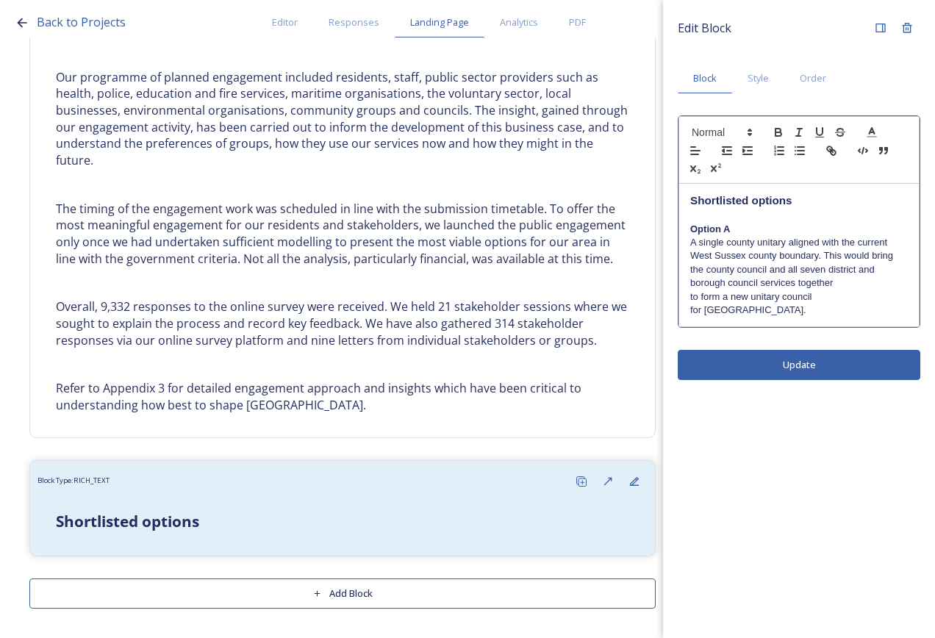
click at [885, 288] on p "A single county unitary aligned with the current West Sussex county boundary. T…" at bounding box center [799, 263] width 218 height 54
click at [885, 291] on p "A single county unitary aligned with the current West Sussex county boundary. T…" at bounding box center [799, 270] width 218 height 68
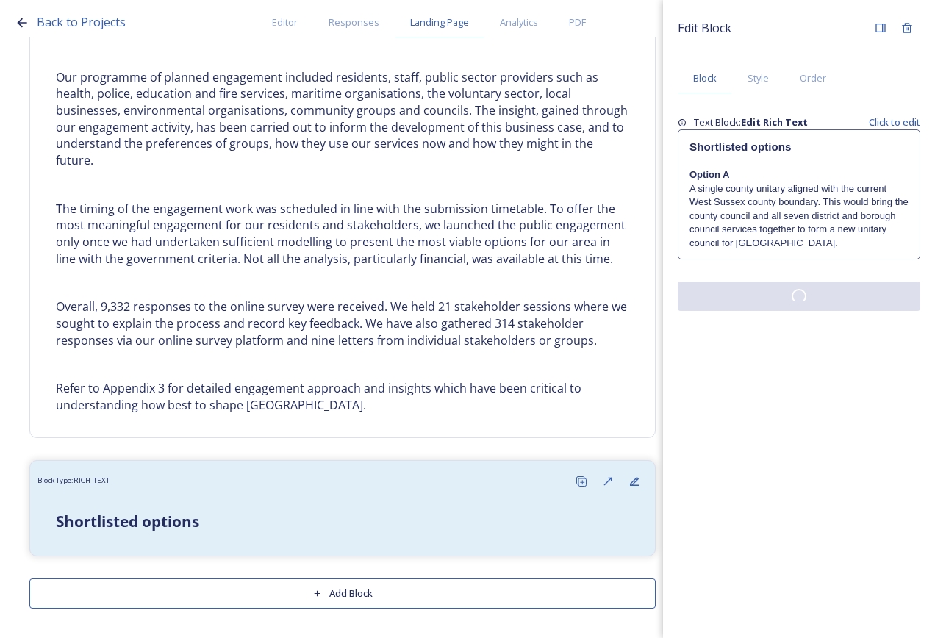
click at [855, 346] on div "Edit Block Block Style Order Text Block: Edit Rich Text Click to edit Shortlist…" at bounding box center [799, 319] width 272 height 638
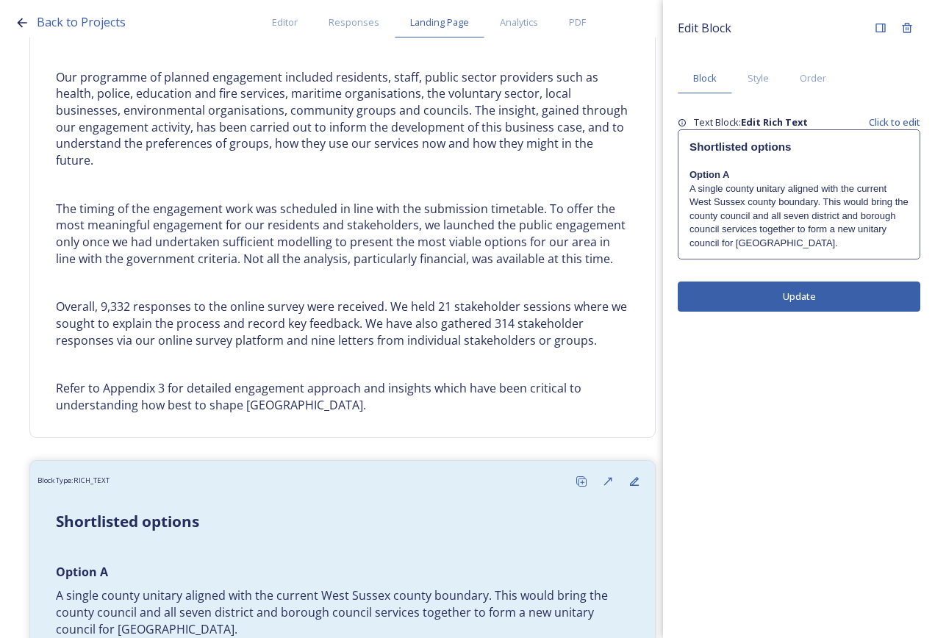
click at [849, 243] on p "A single county unitary aligned with the current West Sussex county boundary. T…" at bounding box center [799, 216] width 219 height 68
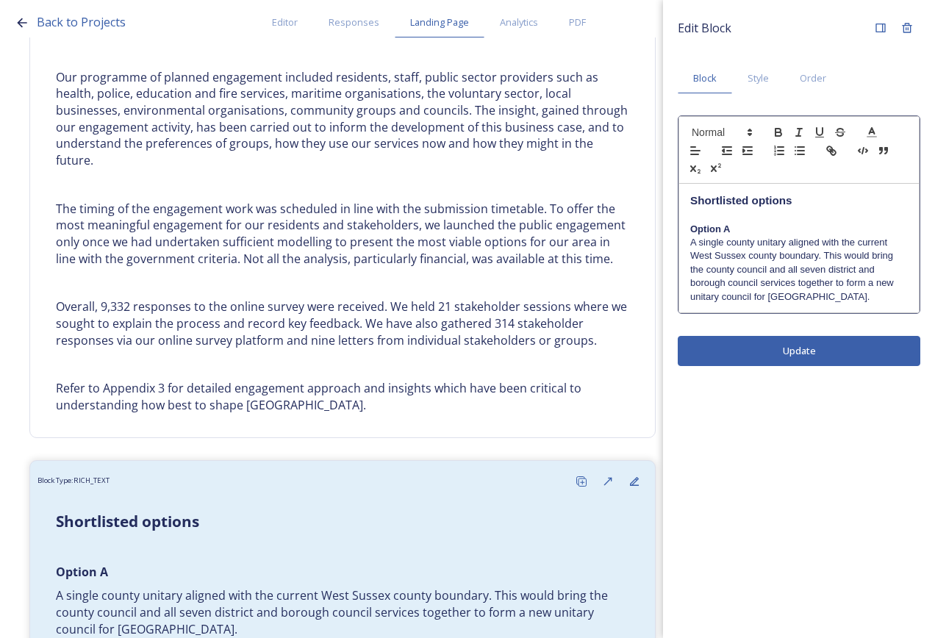
click at [836, 293] on p "A single county unitary aligned with the current West Sussex county boundary. T…" at bounding box center [799, 270] width 218 height 68
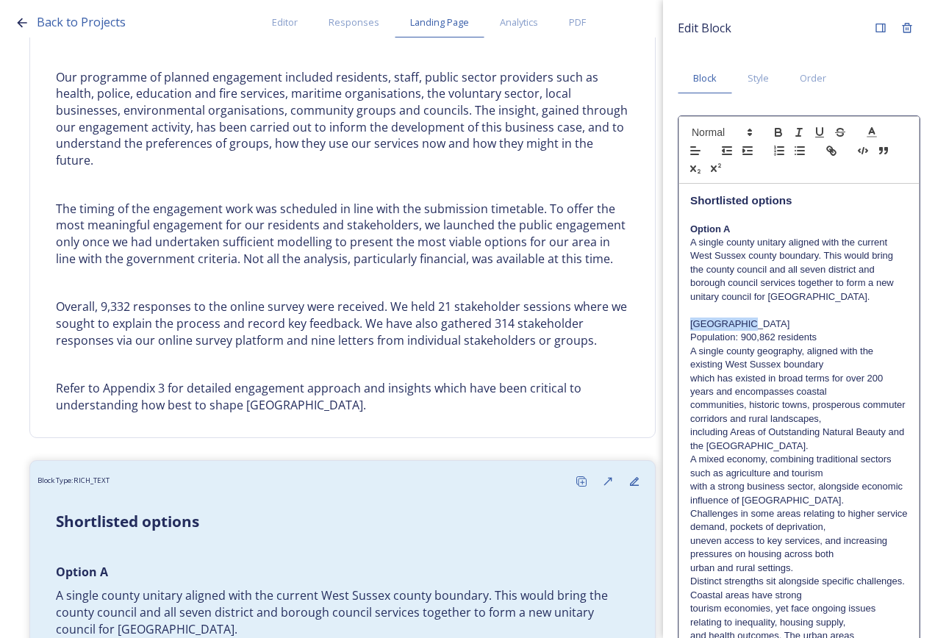
drag, startPoint x: 799, startPoint y: 324, endPoint x: 650, endPoint y: 327, distance: 149.3
click at [650, 327] on div "Back to Projects Editor Responses Landing Page Analytics PDF Share Add Response…" at bounding box center [467, 319] width 935 height 638
click at [760, 351] on p "A single county geography, aligned with the existing West Sussex boundary" at bounding box center [799, 358] width 218 height 27
click at [832, 335] on p "Population: 900,862 residents" at bounding box center [799, 337] width 218 height 13
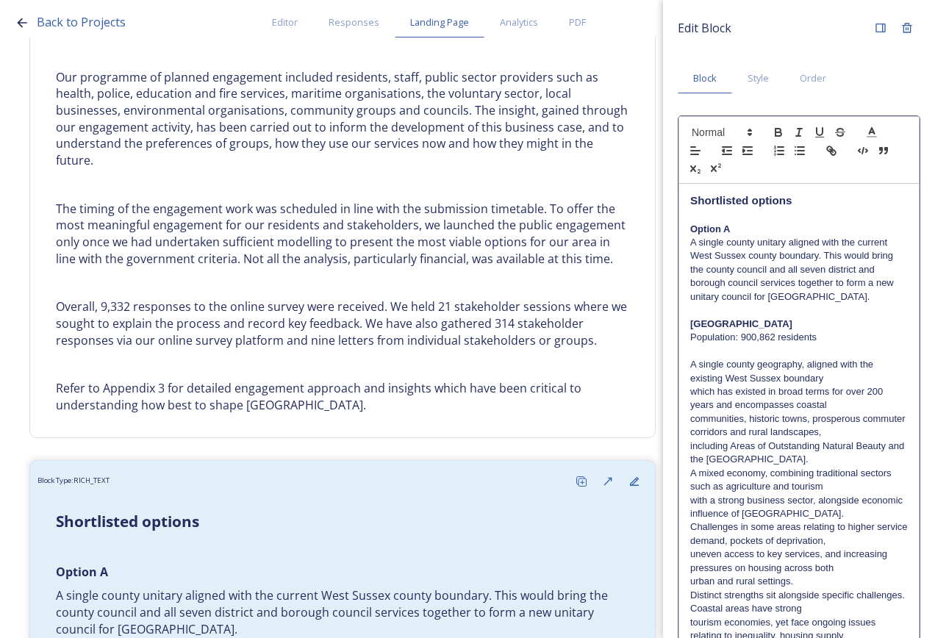
click at [853, 384] on p "A single county geography, aligned with the existing West Sussex boundary" at bounding box center [799, 371] width 218 height 27
click at [857, 407] on p "A single county geography, aligned with the existing West Sussex boundary which…" at bounding box center [799, 385] width 218 height 54
click at [866, 429] on p "A single county geography, aligned with the existing [GEOGRAPHIC_DATA] boundary…" at bounding box center [799, 399] width 218 height 82
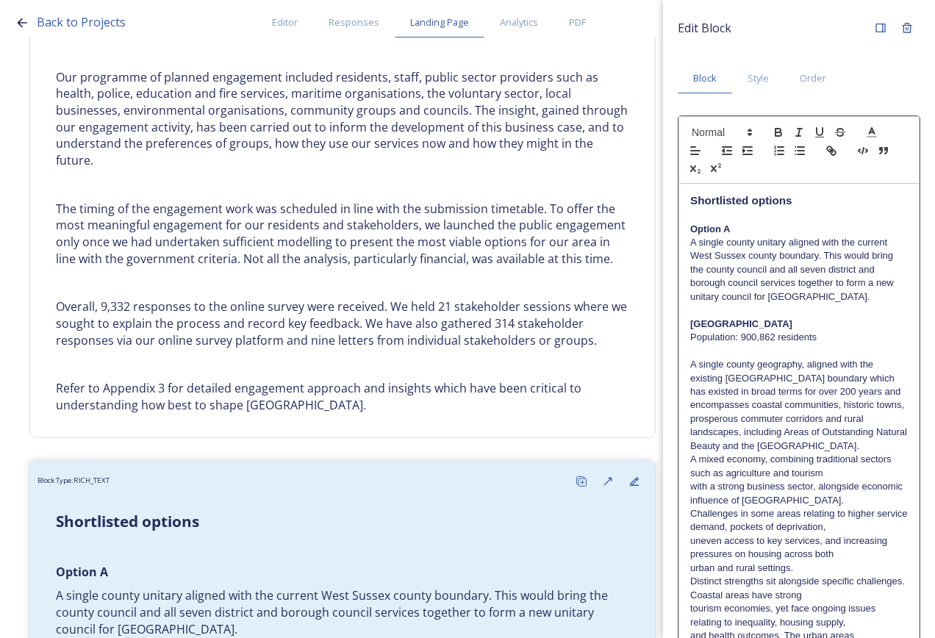
click at [869, 453] on p "A single county geography, aligned with the existing [GEOGRAPHIC_DATA] boundary…" at bounding box center [799, 405] width 218 height 95
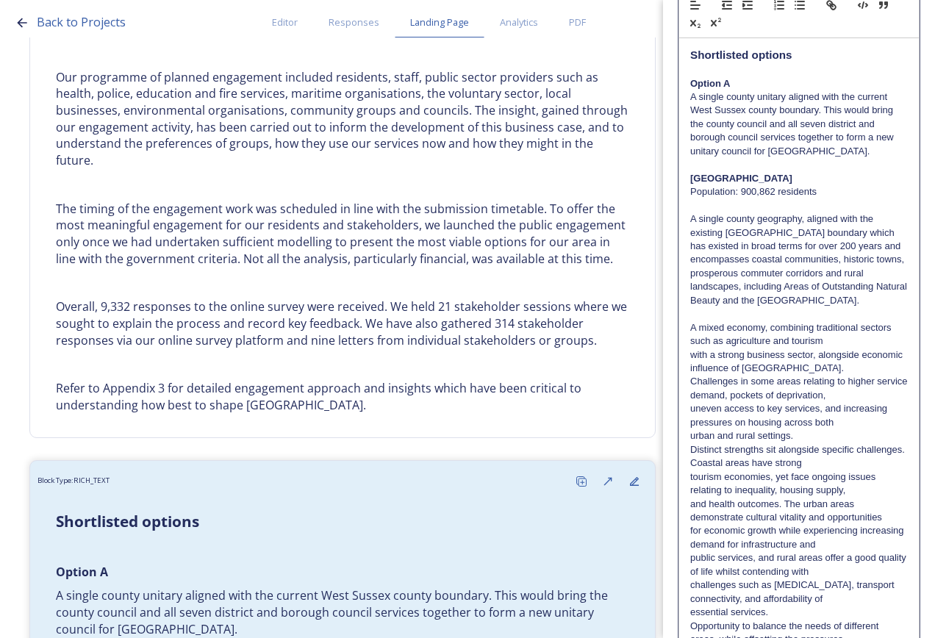
scroll to position [147, 0]
click at [831, 347] on p "A mixed economy, combining traditional sectors such as agriculture and tourism" at bounding box center [799, 333] width 218 height 27
click at [840, 374] on p "A mixed economy, combining traditional sectors such as agriculture and tourism …" at bounding box center [799, 347] width 218 height 54
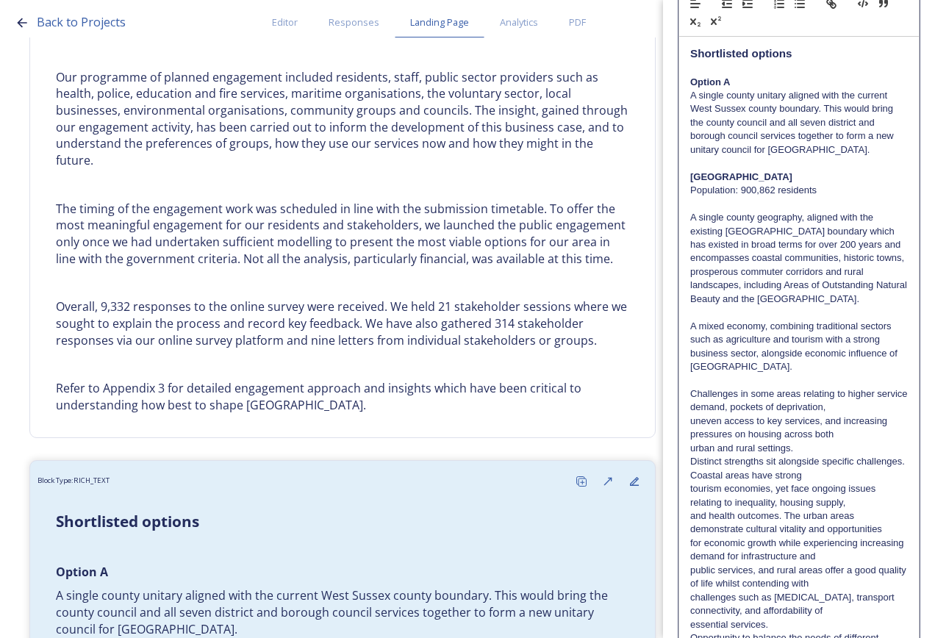
click at [847, 442] on p "uneven access to key services, and increasing pressures on housing across both" at bounding box center [799, 428] width 218 height 27
click at [849, 455] on p "uneven access to key services, and increasing pressures on housing across both …" at bounding box center [799, 435] width 218 height 40
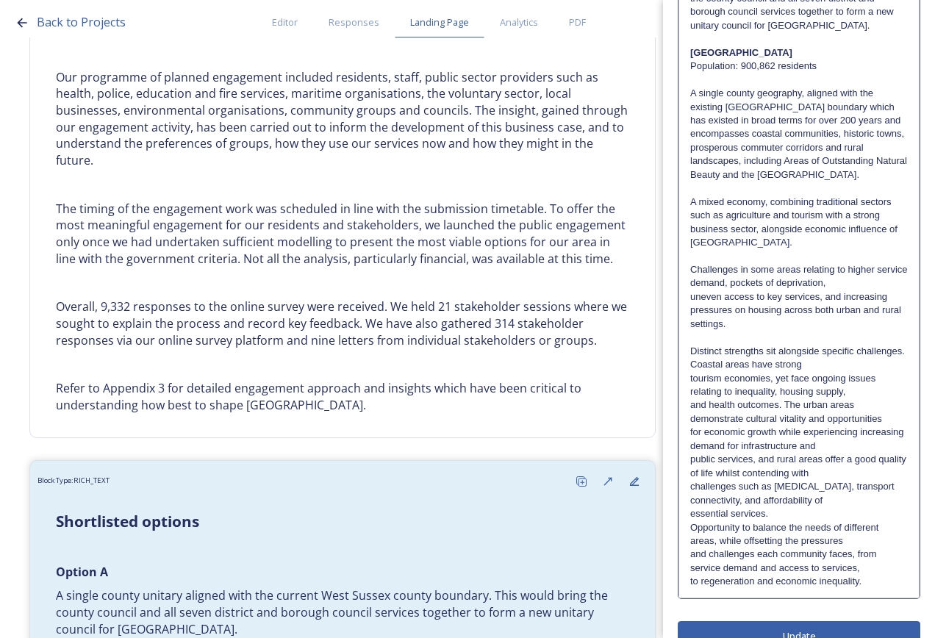
scroll to position [294, 0]
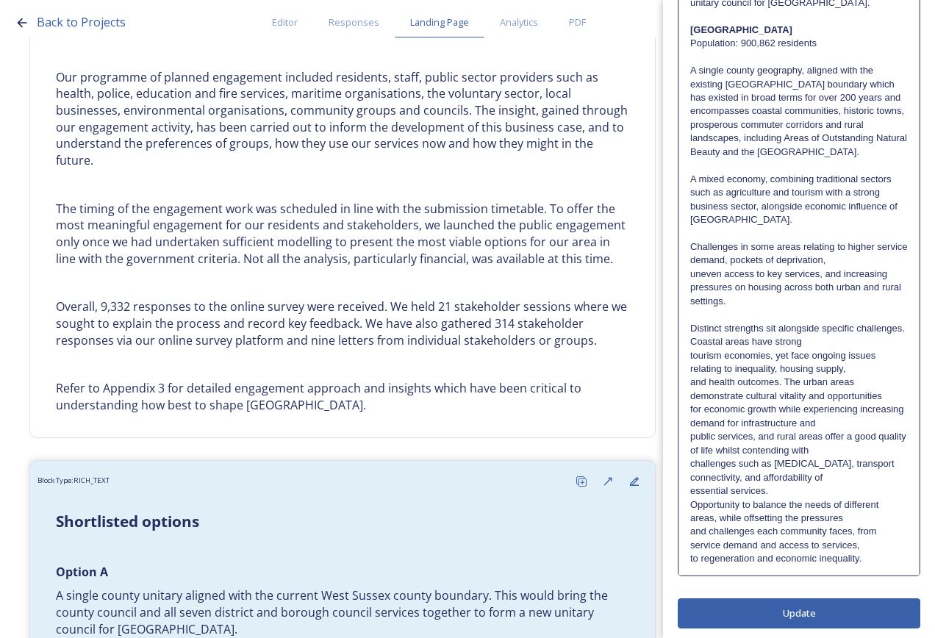
click at [855, 343] on p "Distinct strengths sit alongside specific challenges. Coastal areas have strong" at bounding box center [799, 335] width 218 height 27
click at [862, 349] on p "Distinct strengths sit alongside specific challenges. Coastal areas have strong" at bounding box center [799, 335] width 218 height 27
click at [861, 376] on p "Distinct strengths sit alongside specific challenges. Coastal areas have strong…" at bounding box center [799, 349] width 218 height 54
click at [861, 370] on p "Distinct strengths sit alongside specific challenges. Coastal areas have strong…" at bounding box center [799, 349] width 218 height 54
click at [860, 376] on p "Distinct strengths sit alongside specific challenges. Coastal areas have strong…" at bounding box center [799, 349] width 218 height 54
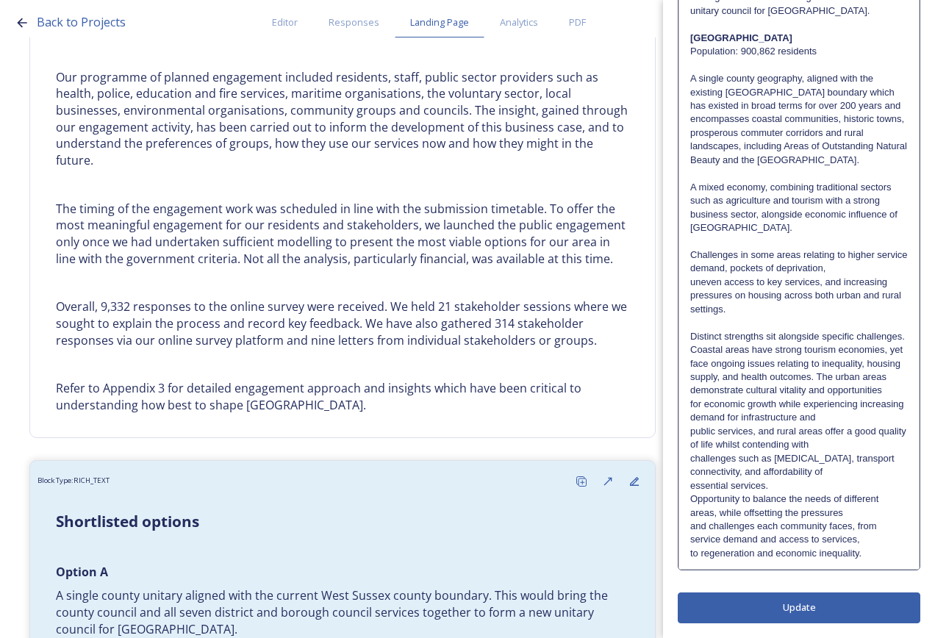
click at [857, 398] on p "Distinct strengths sit alongside specific challenges. Coastal areas have strong…" at bounding box center [799, 364] width 218 height 68
click at [854, 425] on p "Distinct strengths sit alongside specific challenges. Coastal areas have strong…" at bounding box center [799, 377] width 218 height 95
click at [825, 425] on p "Distinct strengths sit alongside specific challenges. Coastal areas have strong…" at bounding box center [799, 377] width 218 height 95
click at [827, 452] on p "Distinct strengths sit alongside specific challenges. Coastal areas have strong…" at bounding box center [799, 391] width 218 height 122
click at [831, 479] on p "Distinct strengths sit alongside specific challenges. Coastal areas have strong…" at bounding box center [799, 404] width 218 height 149
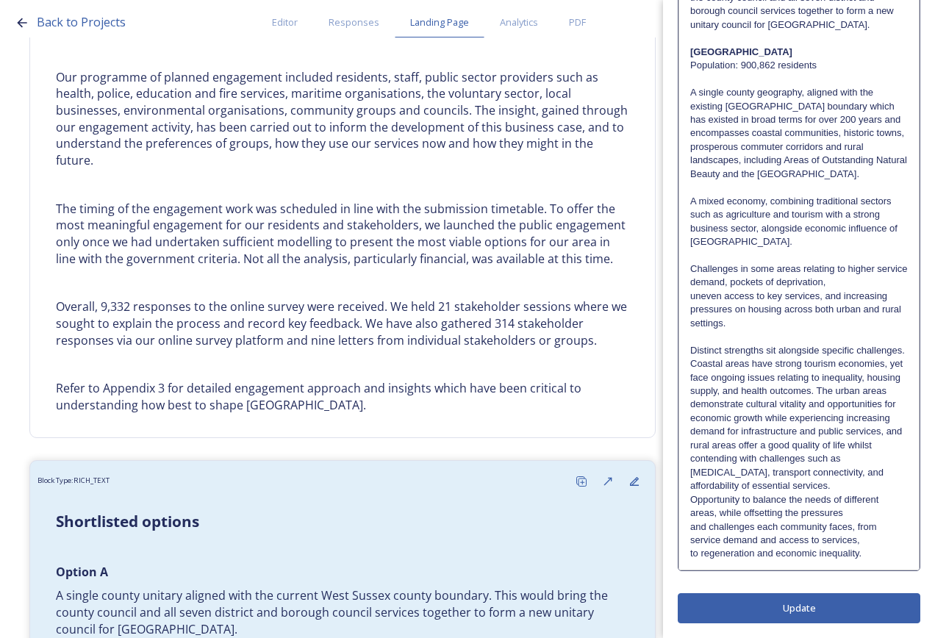
click at [828, 493] on p "Distinct strengths sit alongside specific challenges. Coastal areas have strong…" at bounding box center [799, 418] width 218 height 149
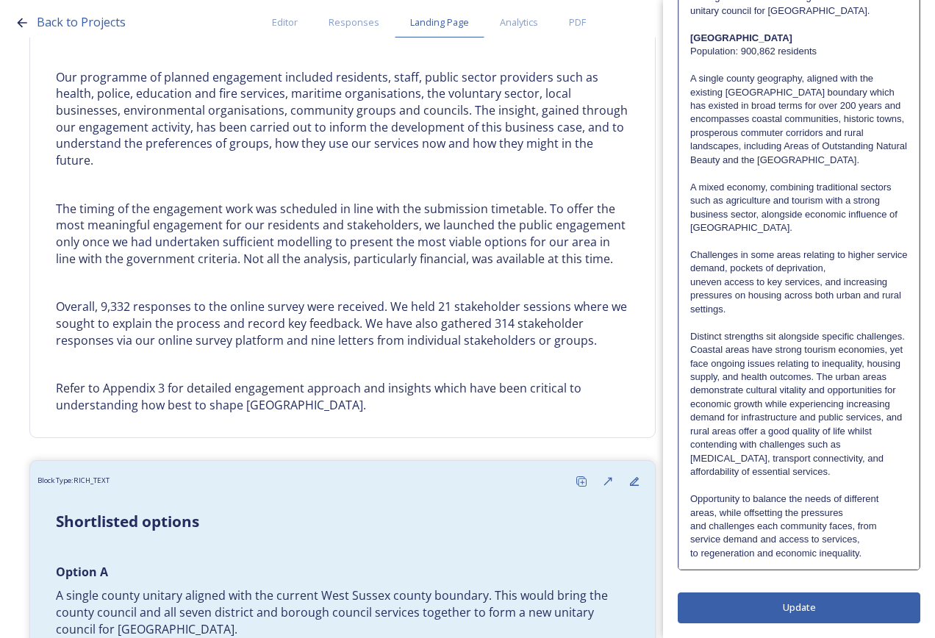
scroll to position [313, 0]
click at [882, 501] on p "Opportunity to balance the needs of different areas, while offsetting the press…" at bounding box center [799, 506] width 218 height 27
click at [875, 506] on p "Opportunity to balance the needs of different areas, while offsetting the press…" at bounding box center [799, 506] width 218 height 27
click at [875, 512] on p "Opportunity to balance the needs of different areas, while offsetting the press…" at bounding box center [799, 506] width 218 height 27
click at [873, 532] on p "Opportunity to balance the needs of different areas, while offsetting the press…" at bounding box center [799, 520] width 218 height 54
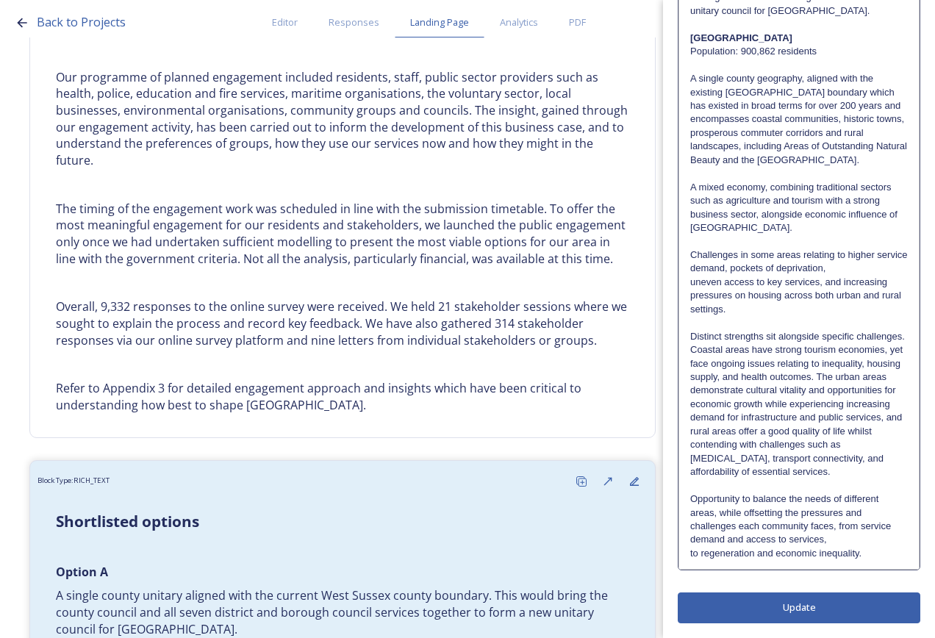
click at [874, 539] on p "Opportunity to balance the needs of different areas, while offsetting the press…" at bounding box center [799, 520] width 218 height 54
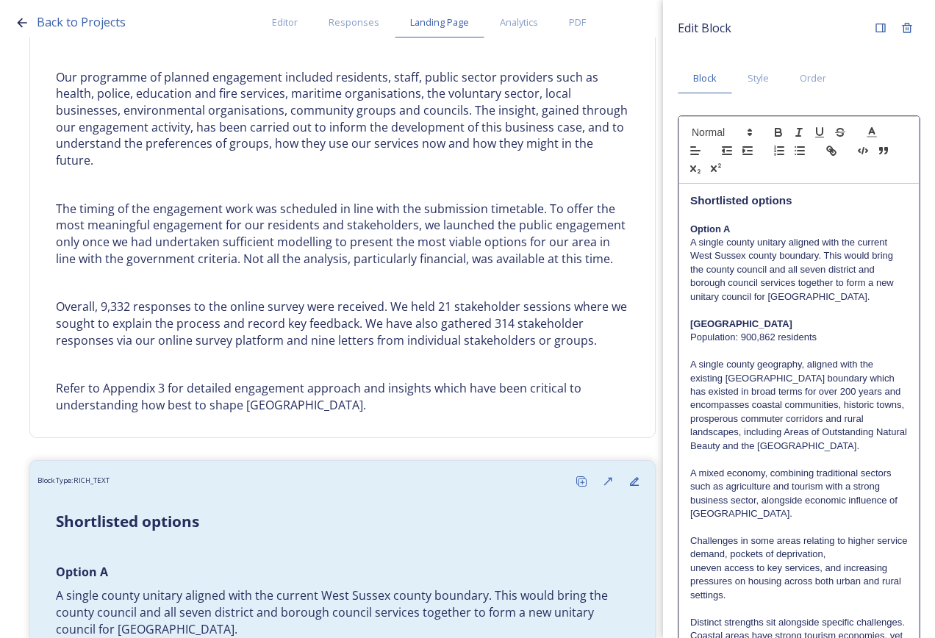
click at [863, 610] on div "Edit Block Block Style Order Shortlisted options Option A A single county unita…" at bounding box center [799, 462] width 243 height 895
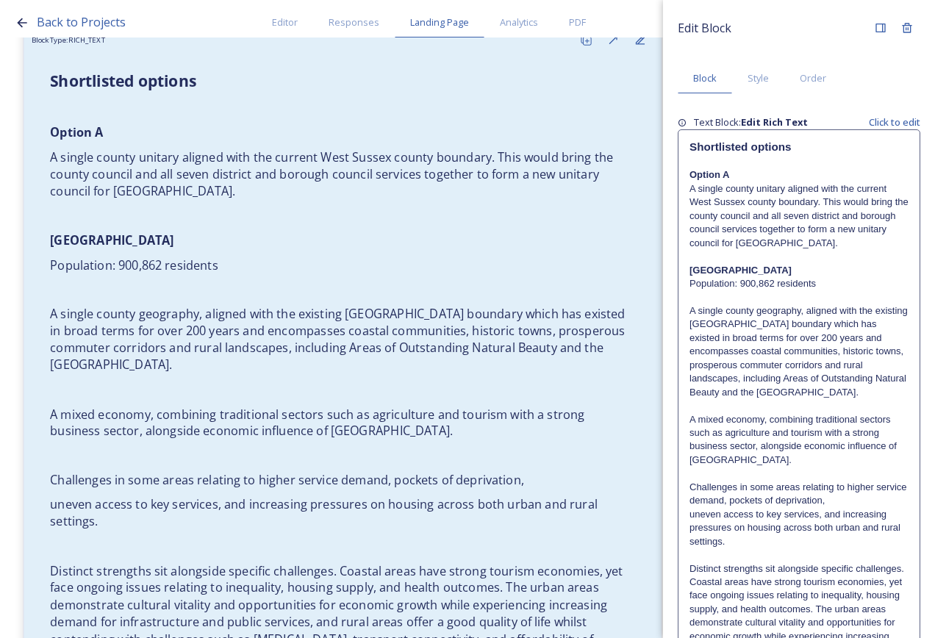
scroll to position [1273, 0]
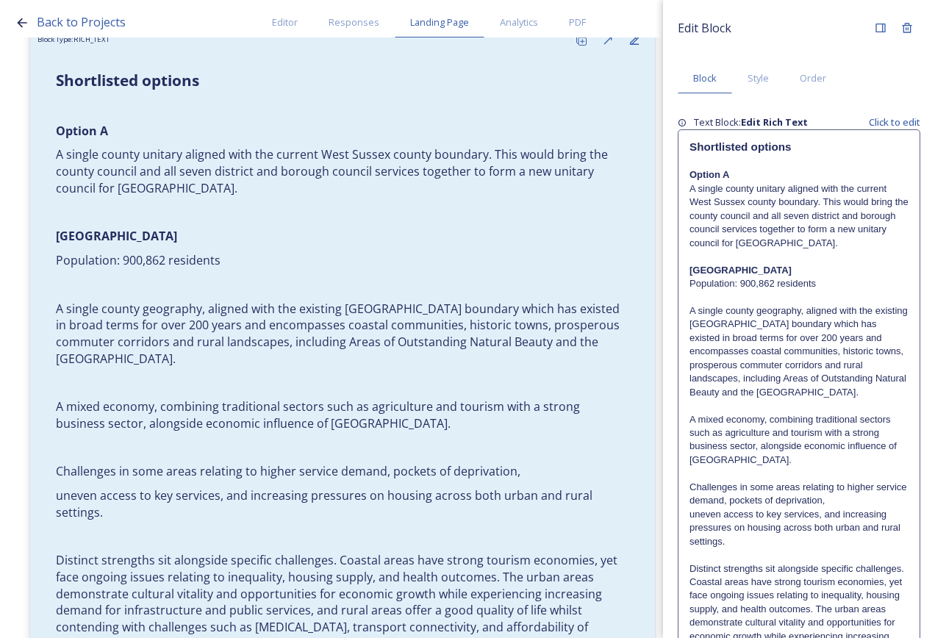
click at [796, 468] on p "A mixed economy, combining traditional sectors such as agriculture and tourism …" at bounding box center [799, 440] width 219 height 54
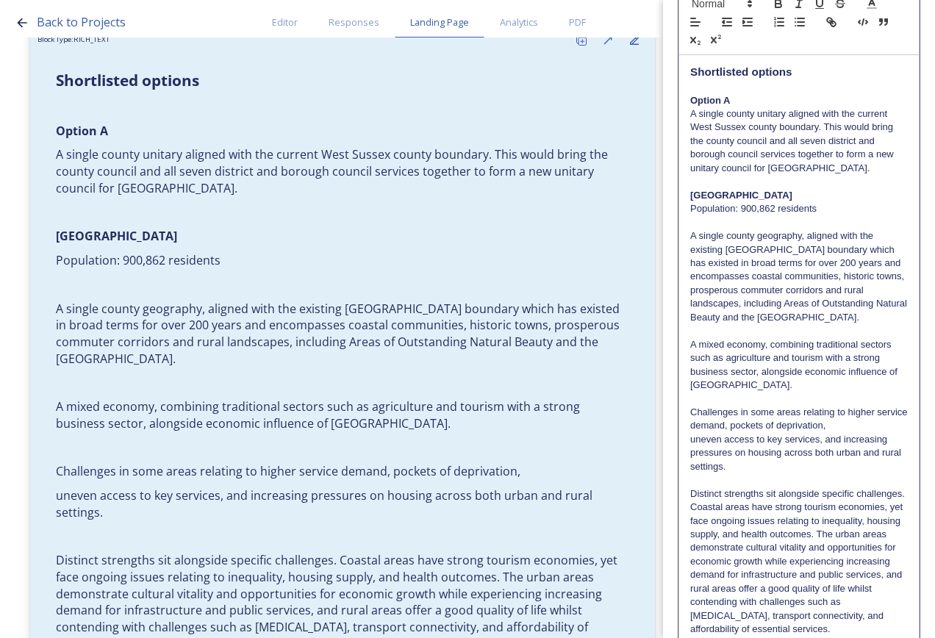
scroll to position [147, 0]
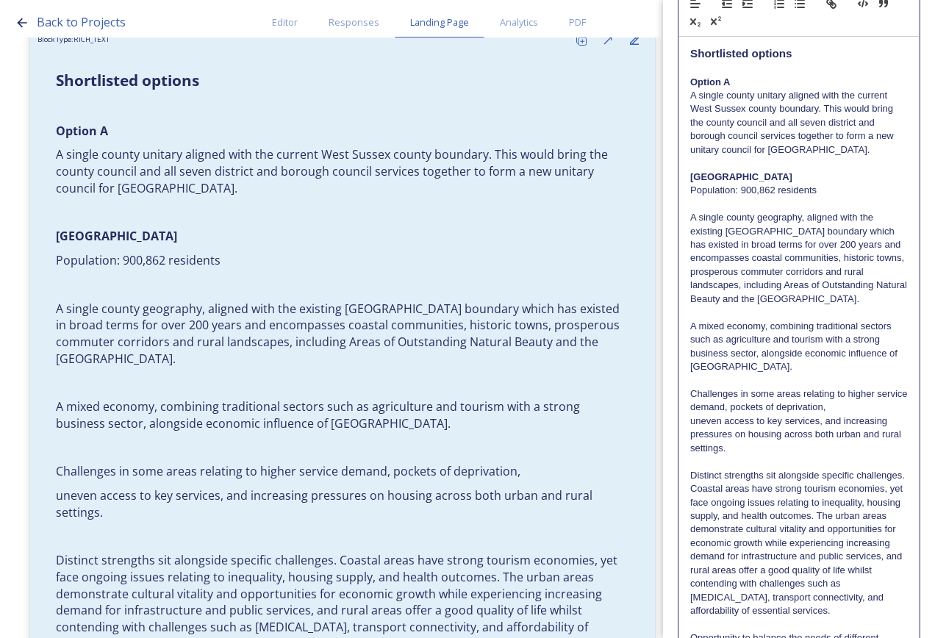
click at [857, 415] on p "Challenges in some areas relating to higher service demand, pockets of deprivat…" at bounding box center [799, 401] width 218 height 27
click at [860, 415] on p "Challenges in some areas relating to higher service demand, pockets of deprivat…" at bounding box center [799, 401] width 218 height 27
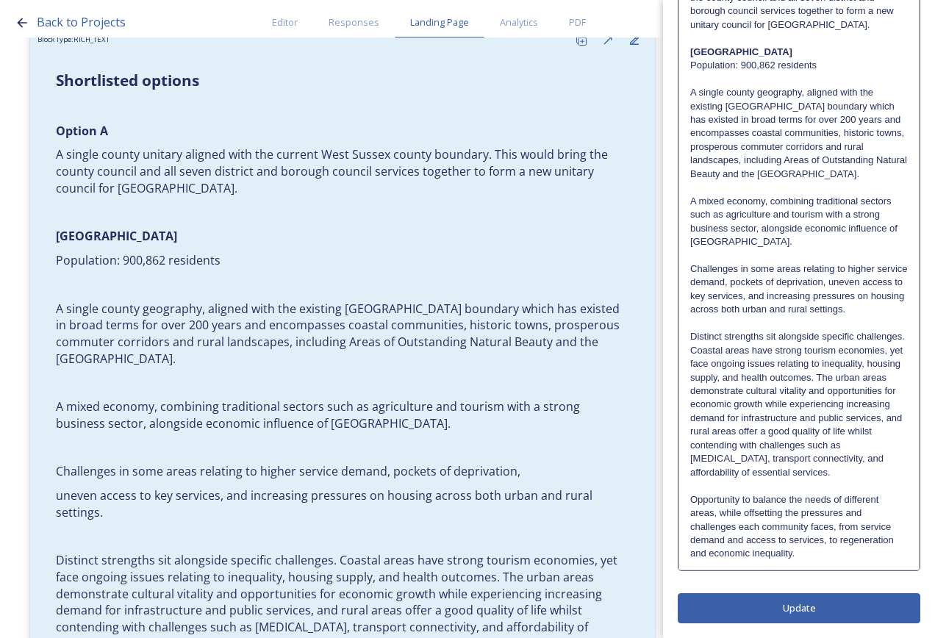
scroll to position [313, 0]
click at [827, 604] on div "Edit Block Block Style Order Shortlisted options Option A A single county unita…" at bounding box center [799, 183] width 243 height 881
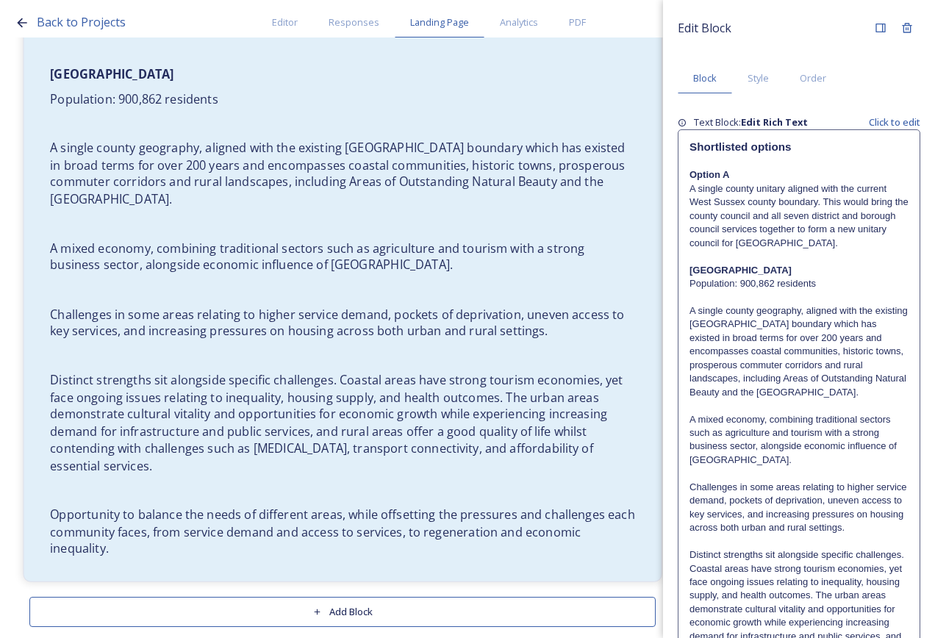
scroll to position [1451, 0]
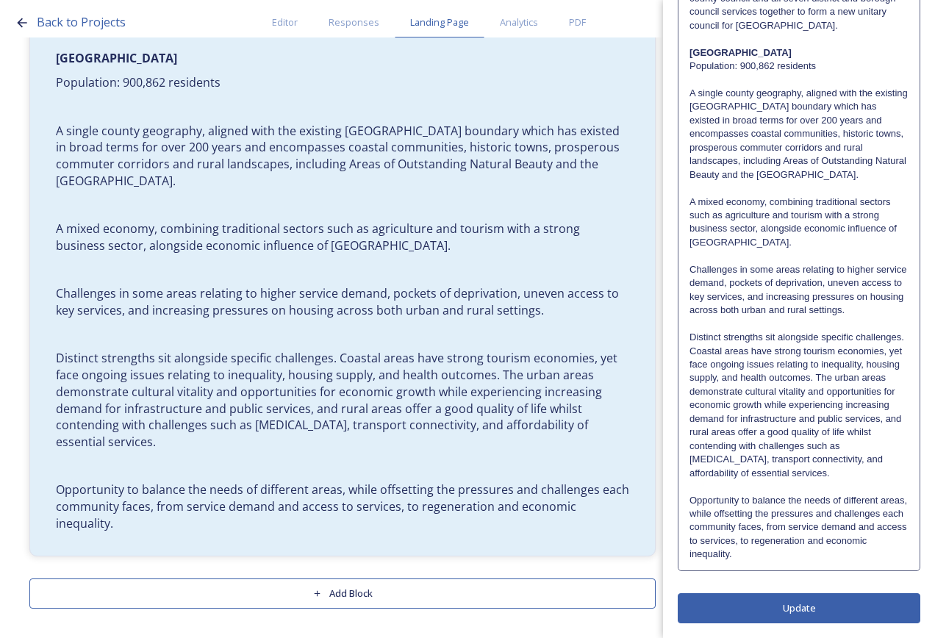
click at [810, 553] on p "Opportunity to balance the needs of different areas, while offsetting the press…" at bounding box center [799, 528] width 219 height 68
click at [824, 565] on div "Shortlisted options Option A A single county unitary aligned with the current W…" at bounding box center [799, 240] width 240 height 657
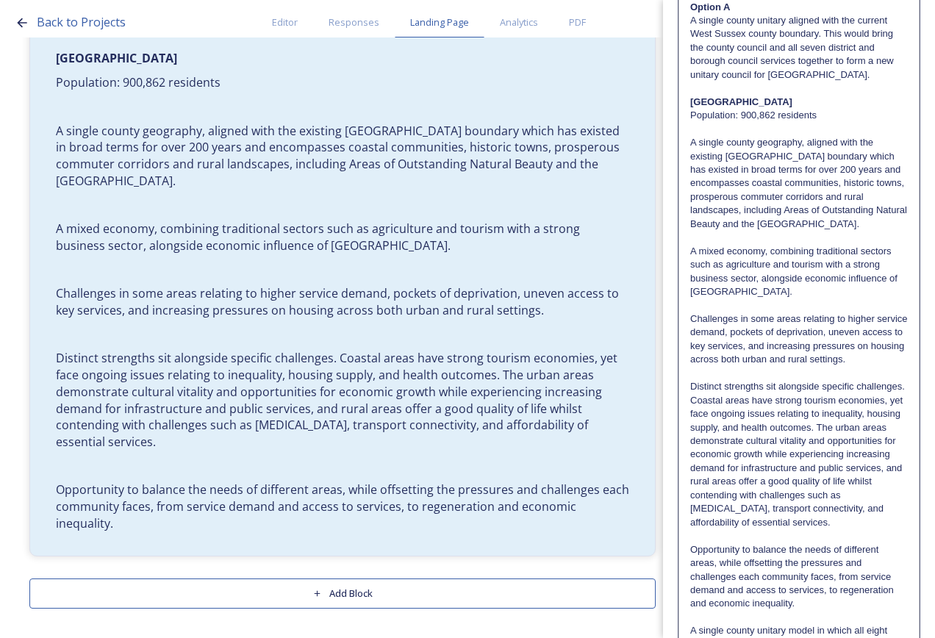
scroll to position [503, 0]
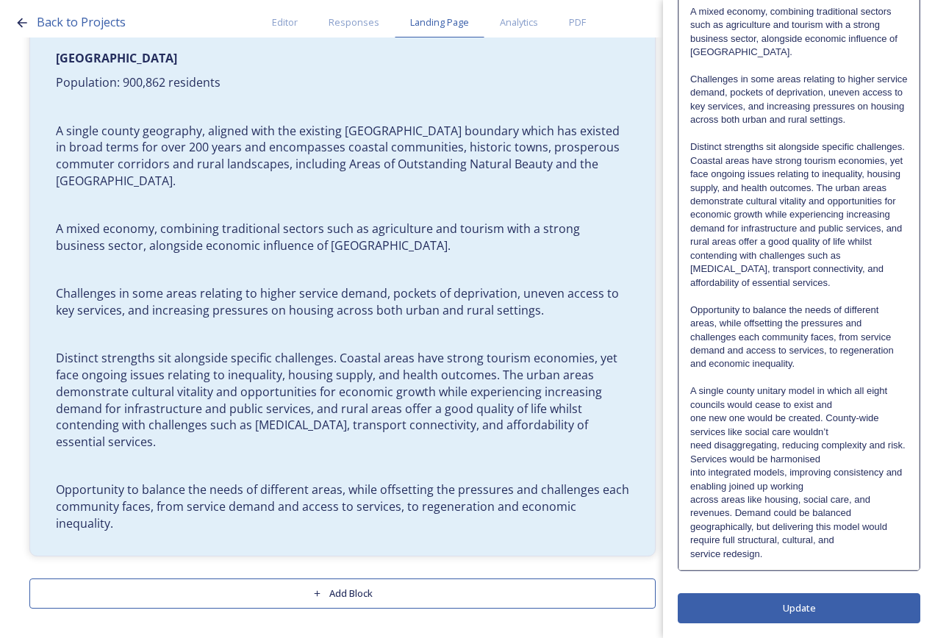
drag, startPoint x: 890, startPoint y: 389, endPoint x: 887, endPoint y: 407, distance: 17.9
click at [887, 407] on p "A single county unitary model in which all eight councils would cease to exist …" at bounding box center [799, 398] width 218 height 27
click at [886, 407] on p "A single county unitary model in which all eight councils would cease to exist …" at bounding box center [799, 398] width 218 height 27
click at [865, 432] on p "A single county unitary model in which all eight councils would cease to exist …" at bounding box center [799, 412] width 218 height 54
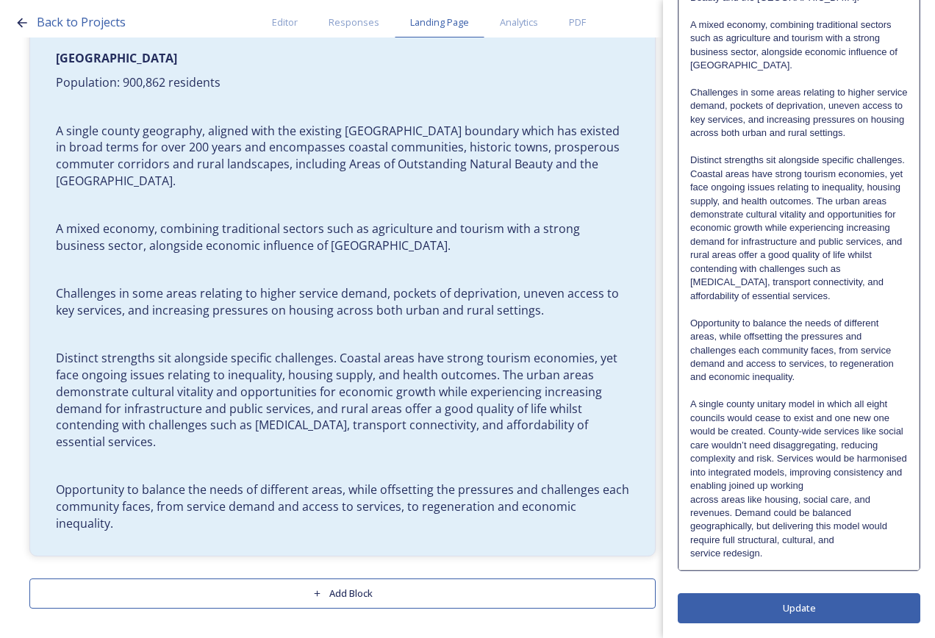
click at [842, 462] on p "A single county unitary model in which all eight councils would cease to exist …" at bounding box center [799, 432] width 218 height 68
click at [865, 431] on p "A single county unitary model in which all eight councils would cease to exist …" at bounding box center [799, 432] width 218 height 68
click at [865, 464] on p "A single county unitary model in which all eight councils would cease to exist …" at bounding box center [799, 432] width 218 height 68
click at [868, 510] on p "across areas like housing, social care, and revenues. Demand could be balanced" at bounding box center [799, 506] width 218 height 27
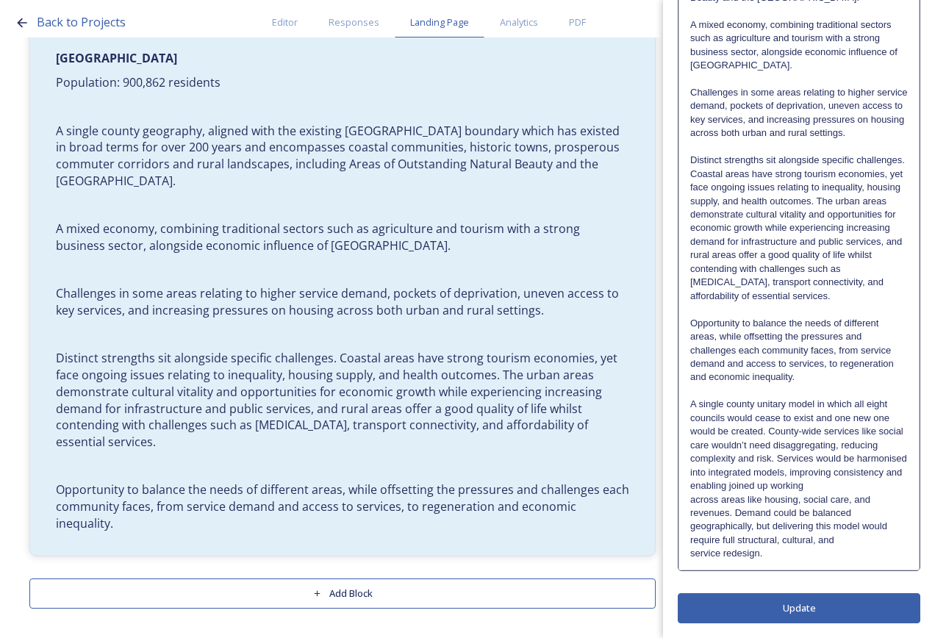
click at [863, 532] on p "across areas like housing, social care, and revenues. Demand could be balanced …" at bounding box center [799, 520] width 218 height 54
click at [862, 541] on p "across areas like housing, social care, and revenues. Demand could be balanced …" at bounding box center [799, 520] width 218 height 54
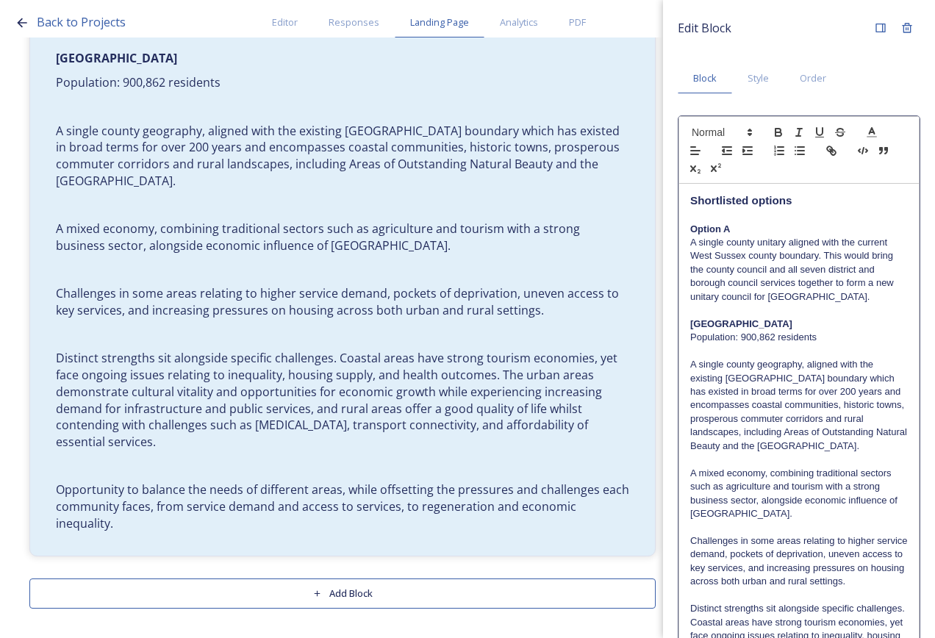
click at [861, 613] on div "Edit Block Block Style Order Shortlisted options Option A A single county unita…" at bounding box center [799, 543] width 243 height 1057
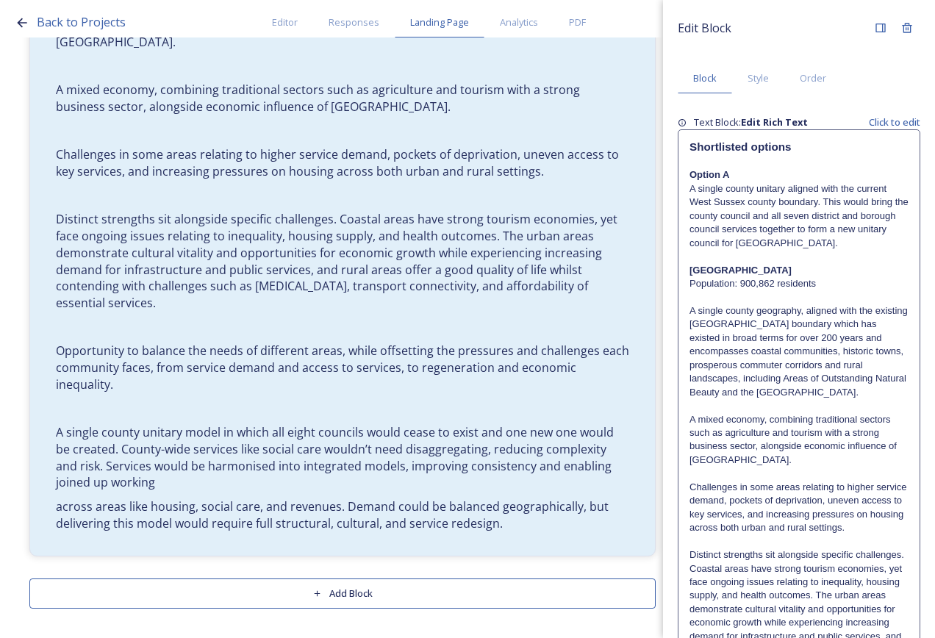
scroll to position [421, 0]
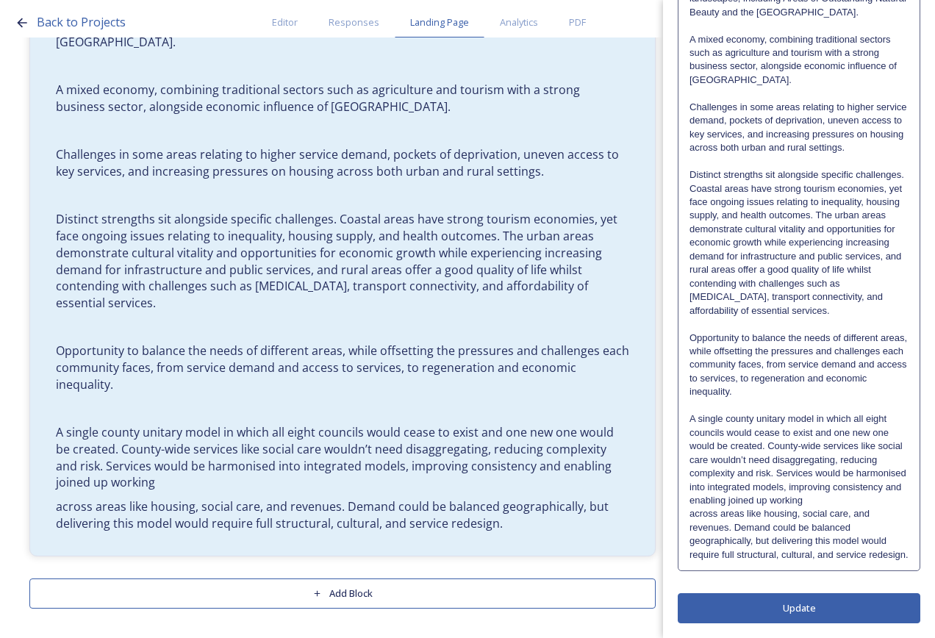
click at [878, 485] on p "A single county unitary model in which all eight councils would cease to exist …" at bounding box center [799, 460] width 219 height 95
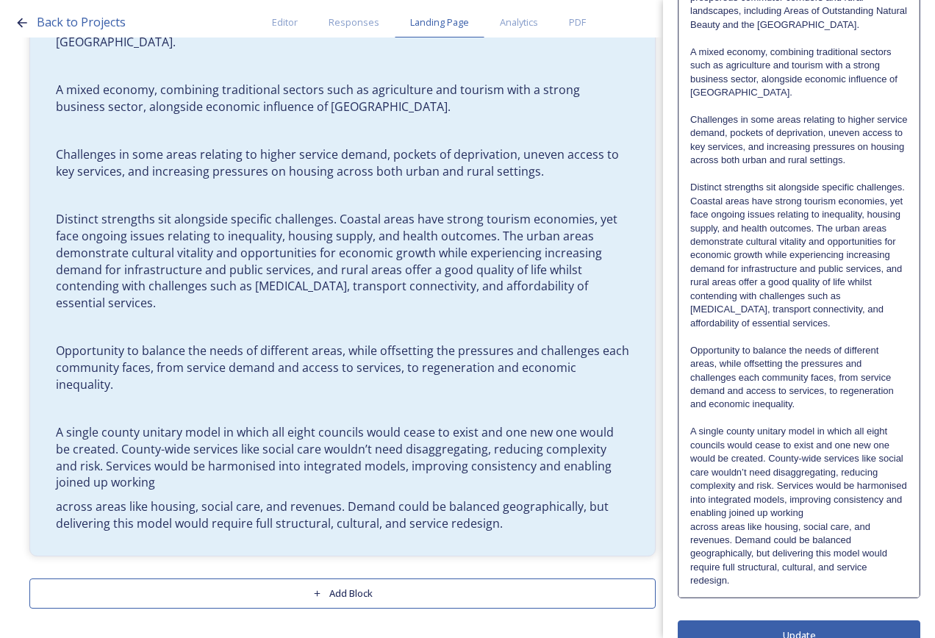
scroll to position [489, 0]
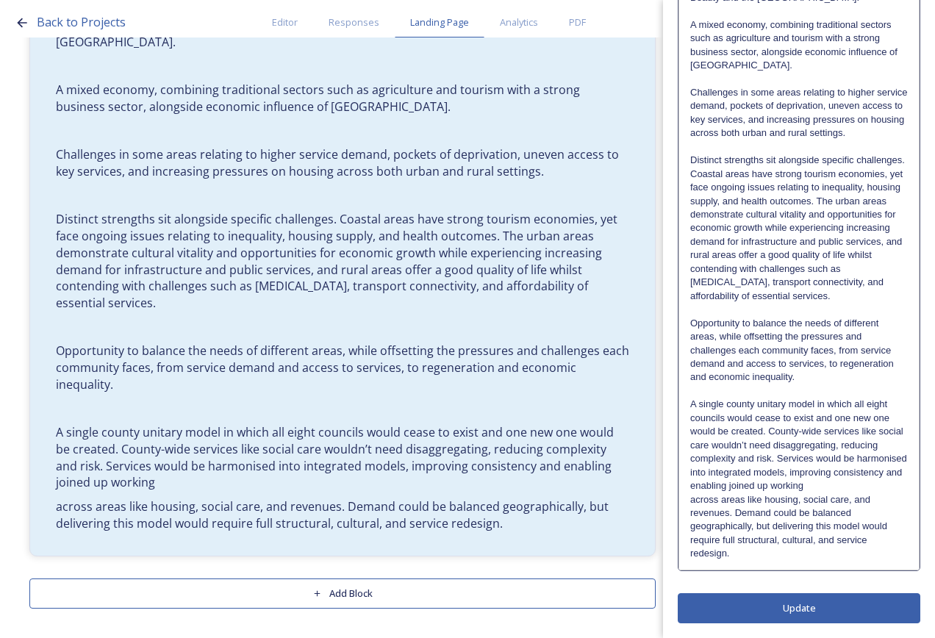
click at [879, 490] on p "A single county unitary model in which all eight councils would cease to exist …" at bounding box center [799, 445] width 218 height 95
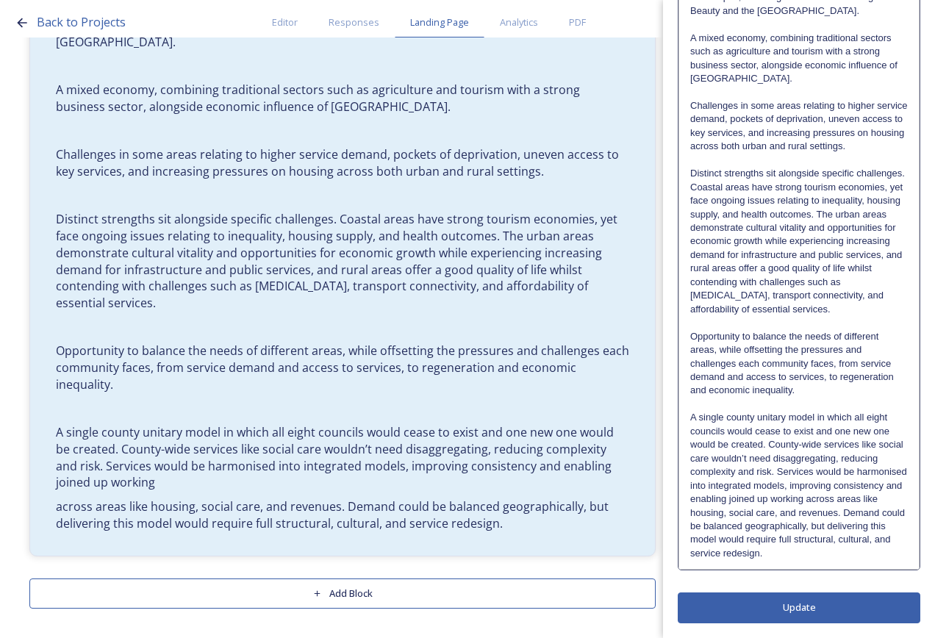
scroll to position [0, 0]
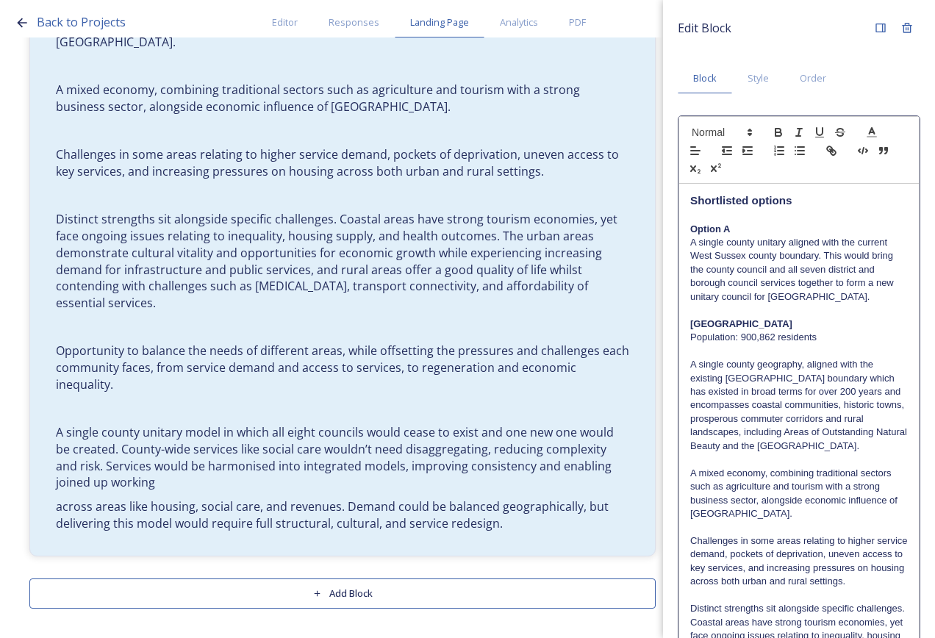
click at [844, 607] on div "Edit Block Block Style Order Shortlisted options Option A A single county unita…" at bounding box center [799, 537] width 243 height 1044
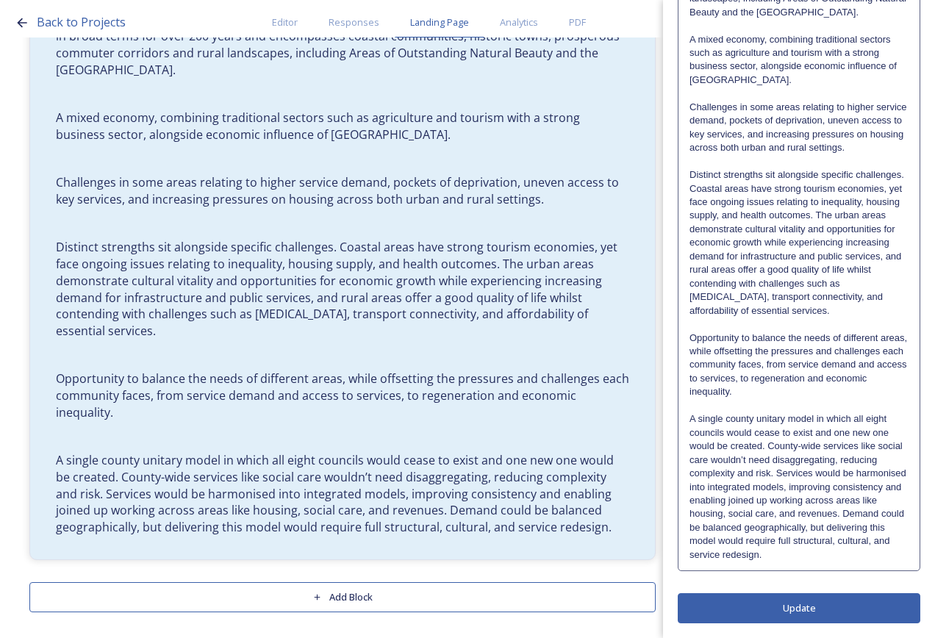
scroll to position [1566, 0]
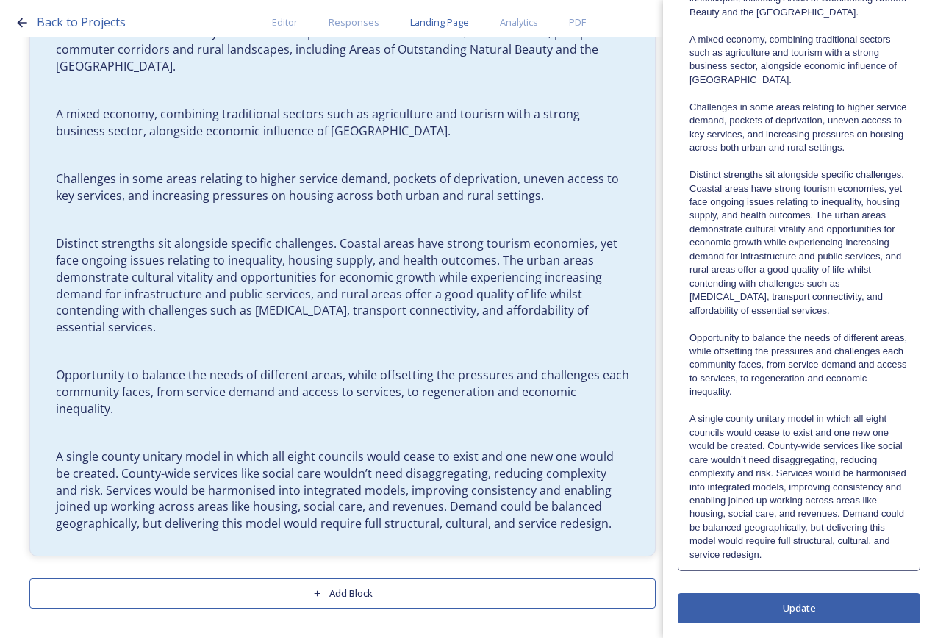
click at [797, 563] on div "Shortlisted options Option A A single county unitary aligned with the current W…" at bounding box center [799, 160] width 241 height 821
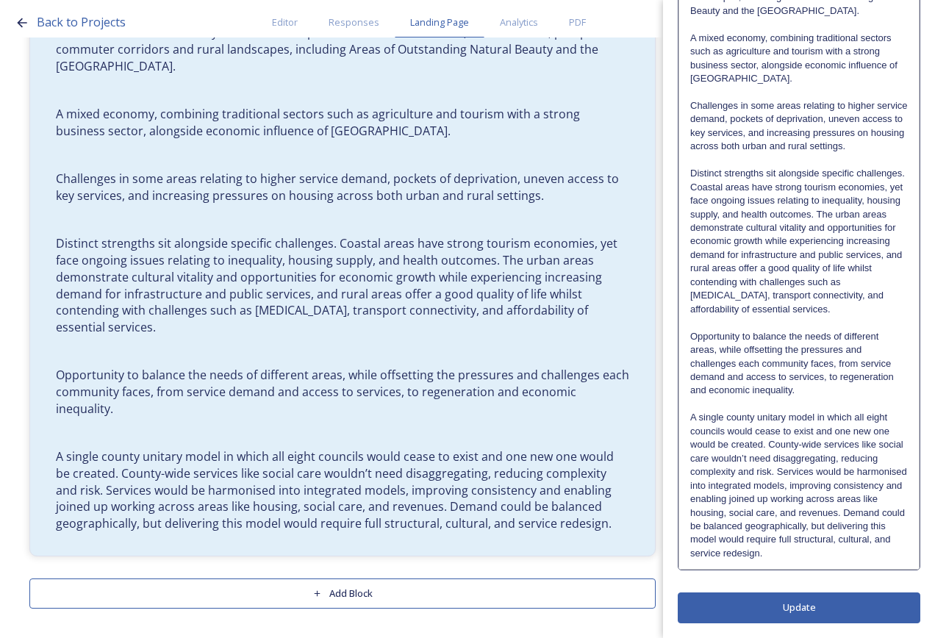
click at [765, 563] on div "Shortlisted options Option A A single county unitary aligned with the current W…" at bounding box center [799, 159] width 240 height 821
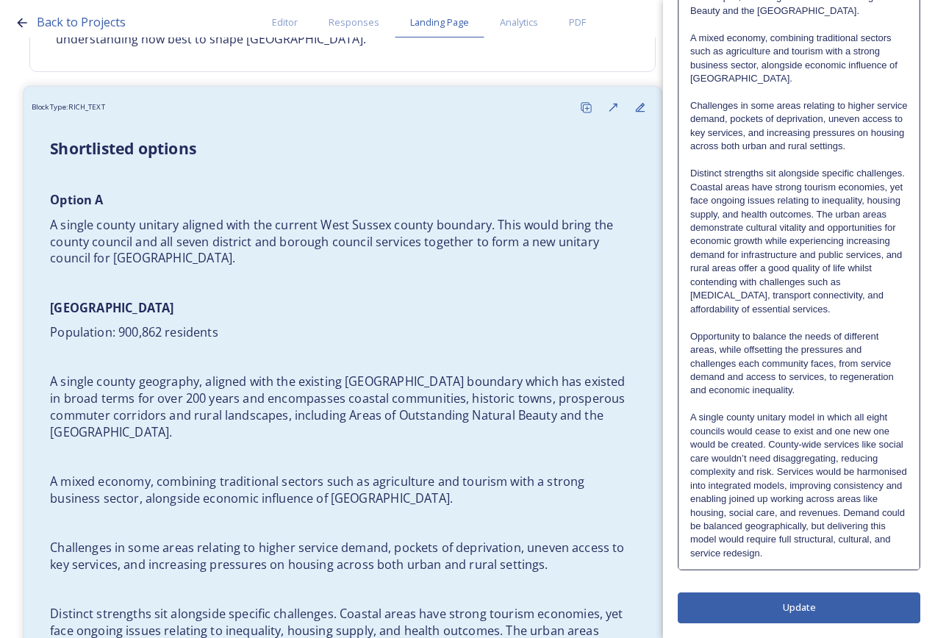
scroll to position [35, 0]
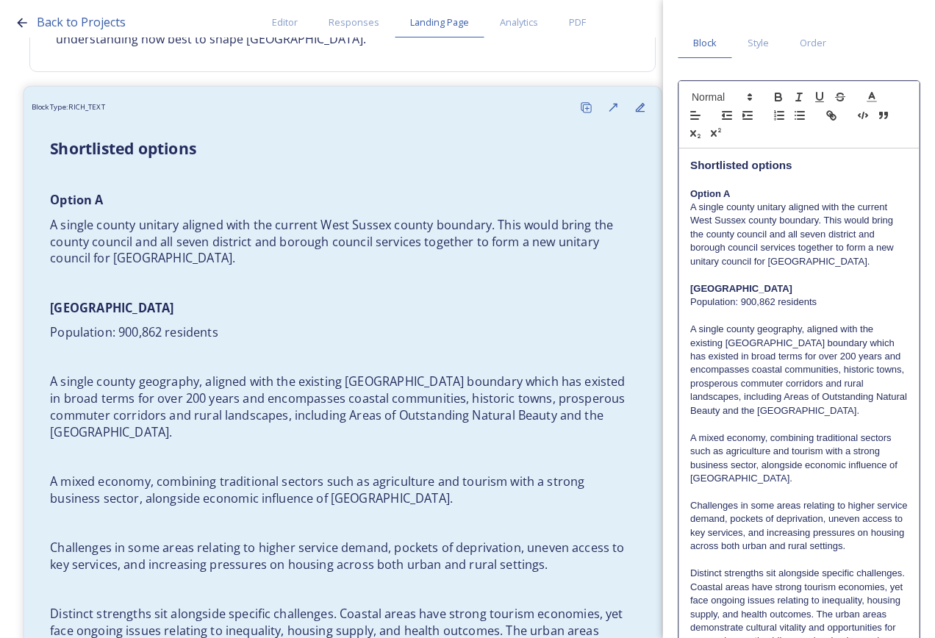
click at [318, 313] on p "[GEOGRAPHIC_DATA]" at bounding box center [342, 307] width 585 height 17
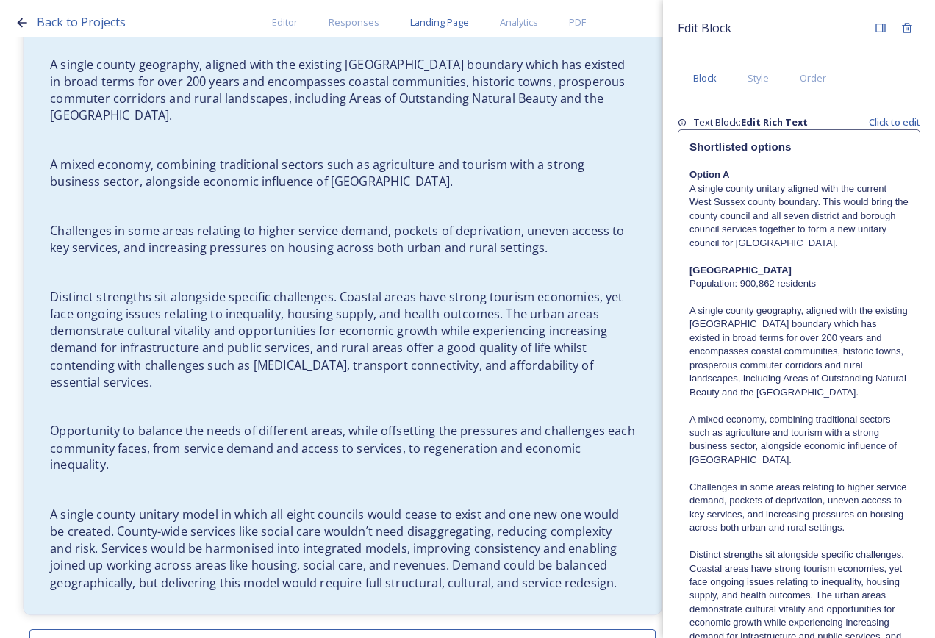
scroll to position [1566, 0]
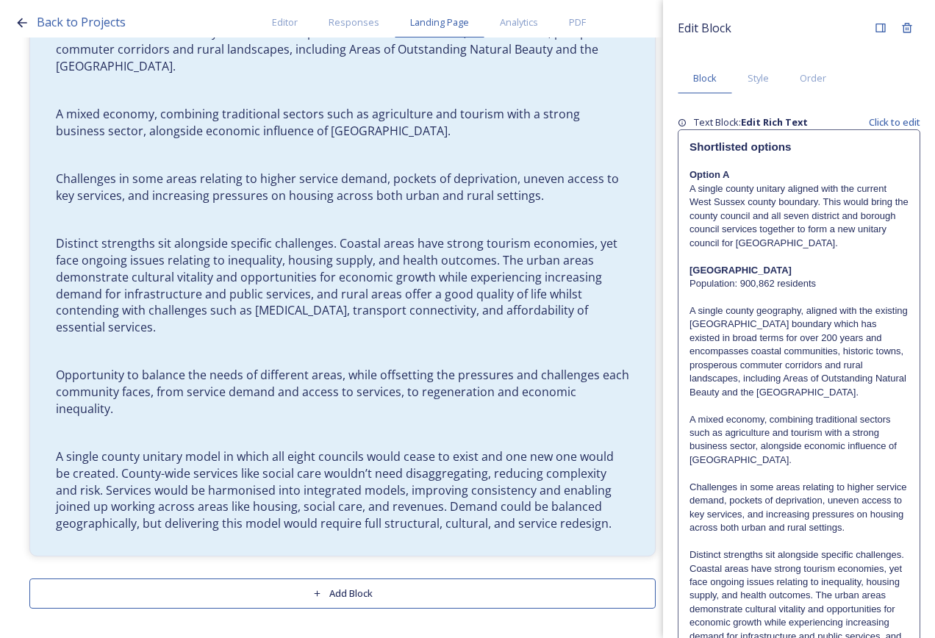
click at [366, 593] on button "Add Block" at bounding box center [342, 594] width 627 height 30
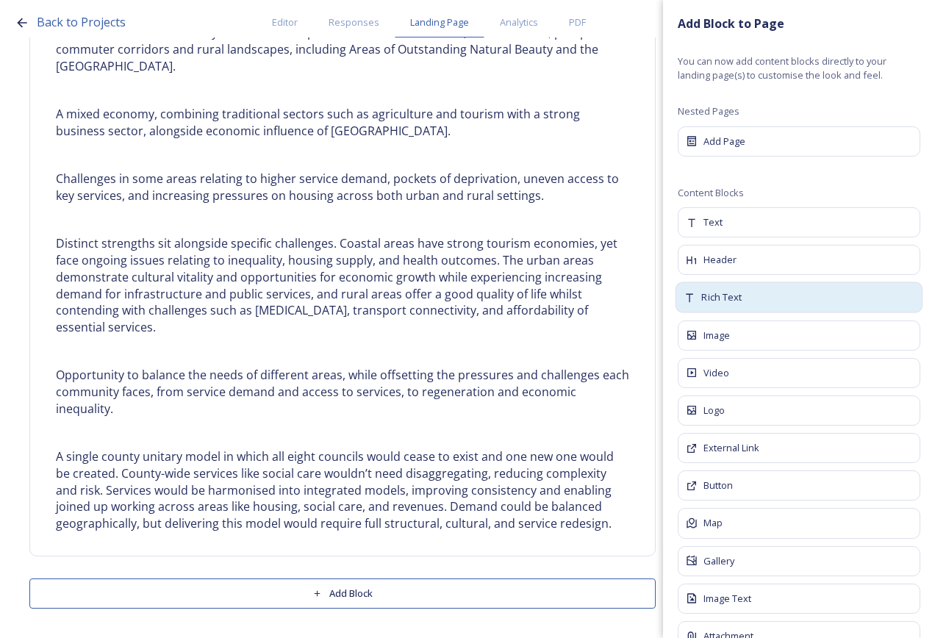
click at [725, 296] on span "Rich Text" at bounding box center [722, 297] width 40 height 15
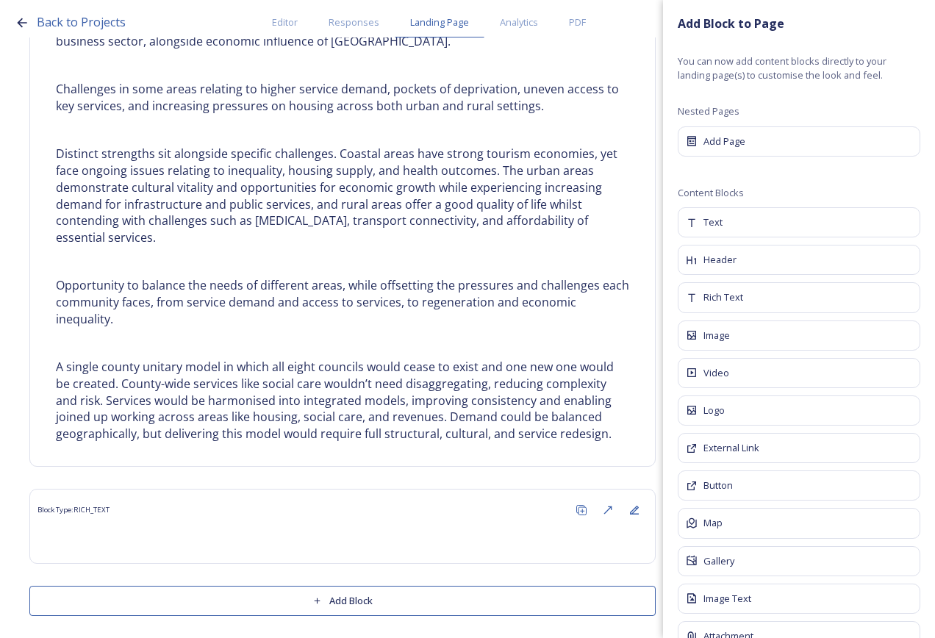
scroll to position [1663, 0]
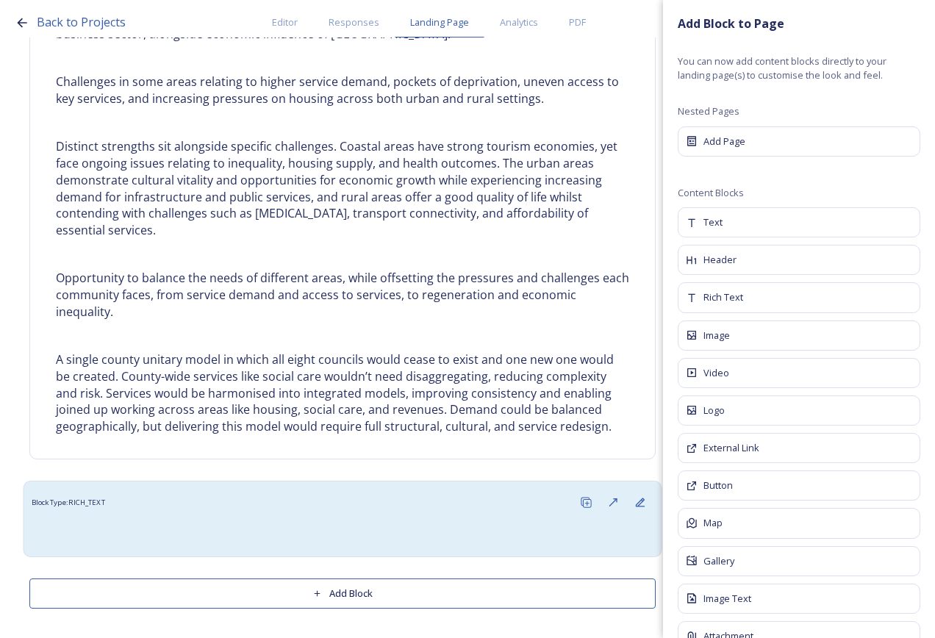
click at [337, 542] on div at bounding box center [343, 532] width 623 height 33
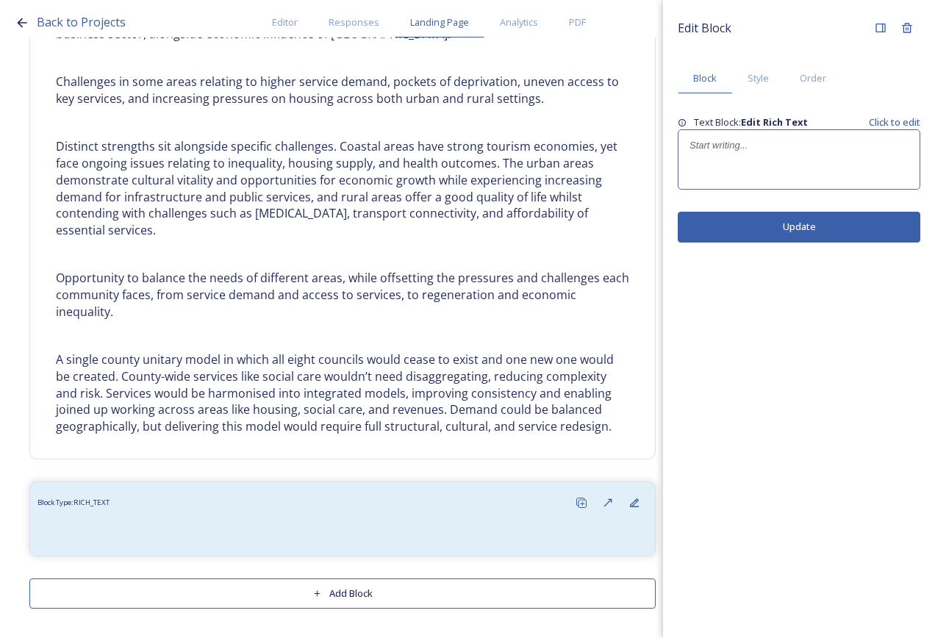
click at [739, 173] on div at bounding box center [799, 159] width 241 height 59
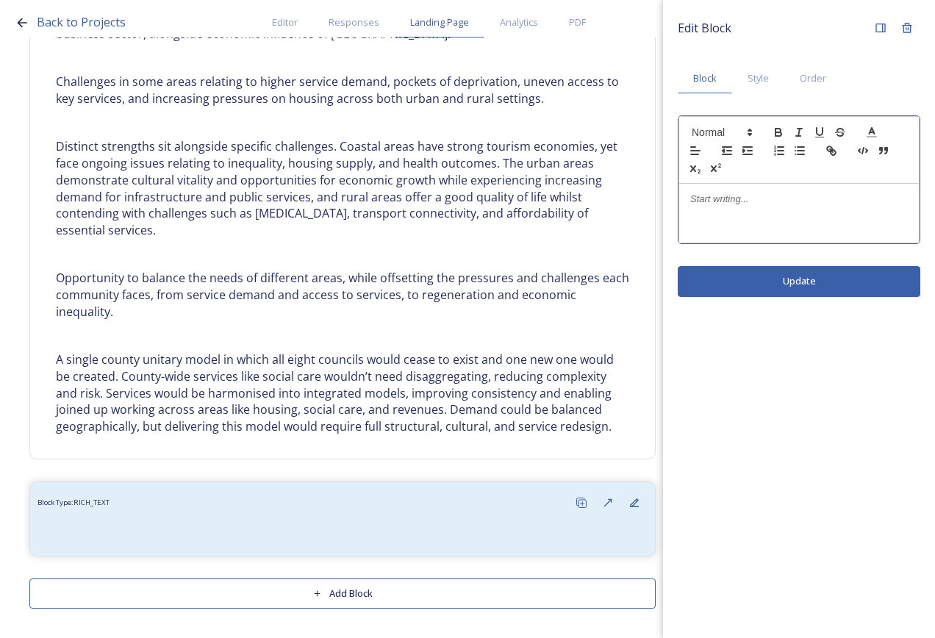
click at [738, 197] on p at bounding box center [799, 199] width 218 height 13
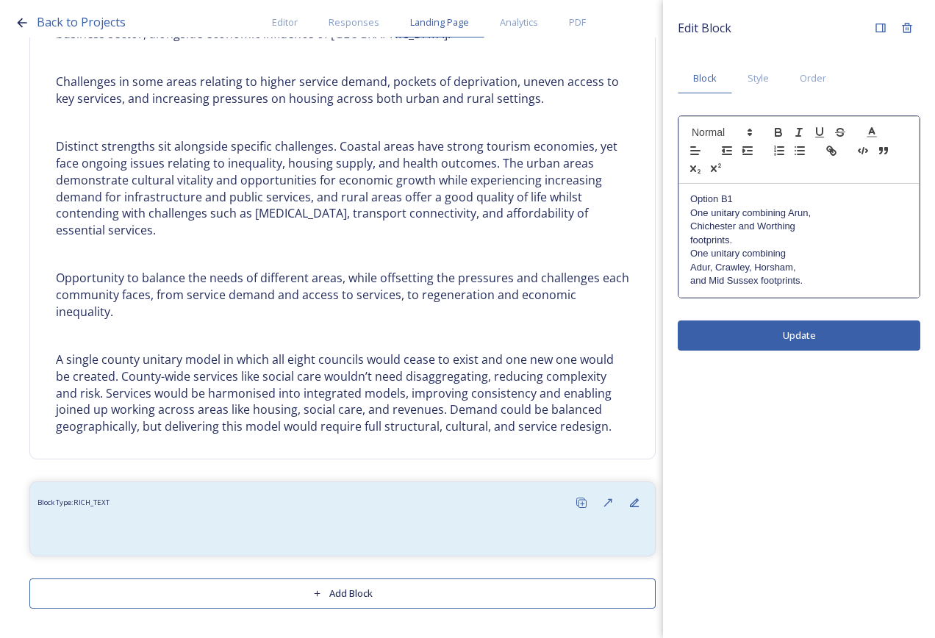
click at [854, 206] on p "Option B1" at bounding box center [799, 199] width 218 height 13
click at [853, 214] on p "One unitary combining Arun," at bounding box center [799, 213] width 218 height 13
click at [854, 203] on p "Option B1" at bounding box center [799, 199] width 218 height 13
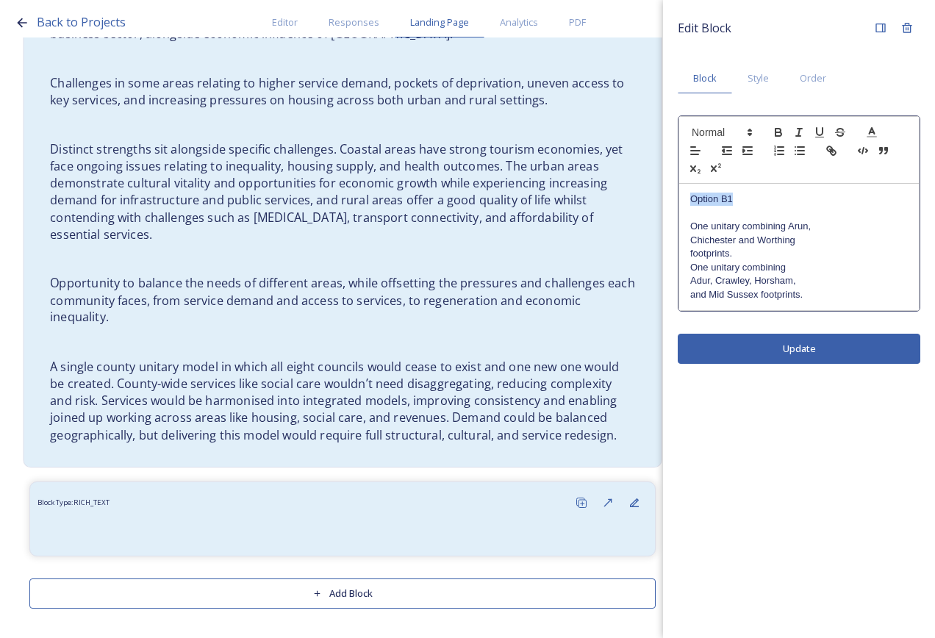
drag, startPoint x: 736, startPoint y: 190, endPoint x: 591, endPoint y: 190, distance: 144.9
click at [588, 196] on div "Back to Projects Editor Responses Landing Page Analytics PDF Share Add Response…" at bounding box center [467, 319] width 935 height 638
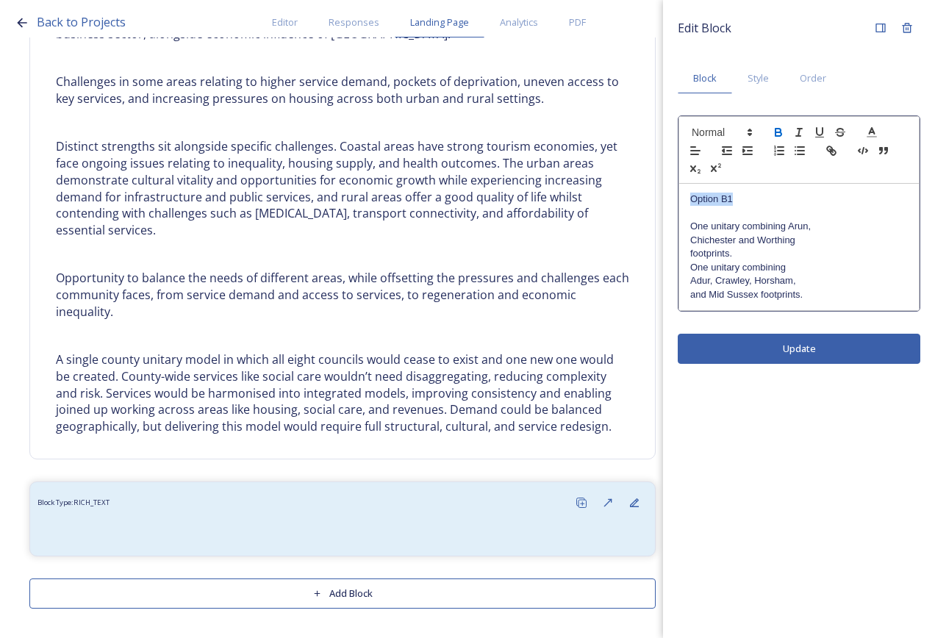
click at [780, 133] on icon "button" at bounding box center [779, 134] width 6 height 4
click at [818, 225] on p "One unitary combining Arun," at bounding box center [799, 226] width 218 height 13
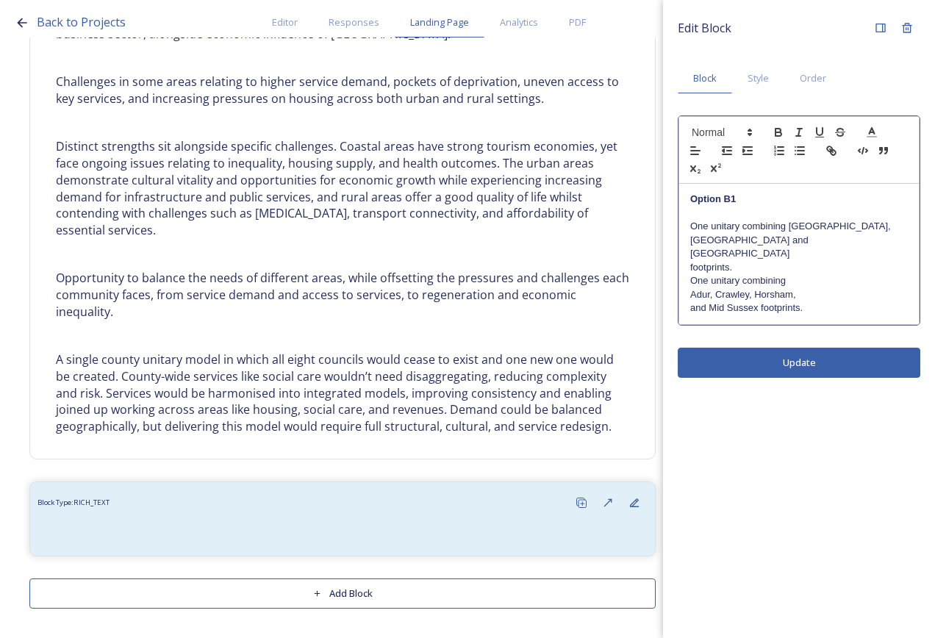
click at [884, 245] on p "One unitary combining [GEOGRAPHIC_DATA], [GEOGRAPHIC_DATA] and [GEOGRAPHIC_DATA]" at bounding box center [799, 240] width 218 height 40
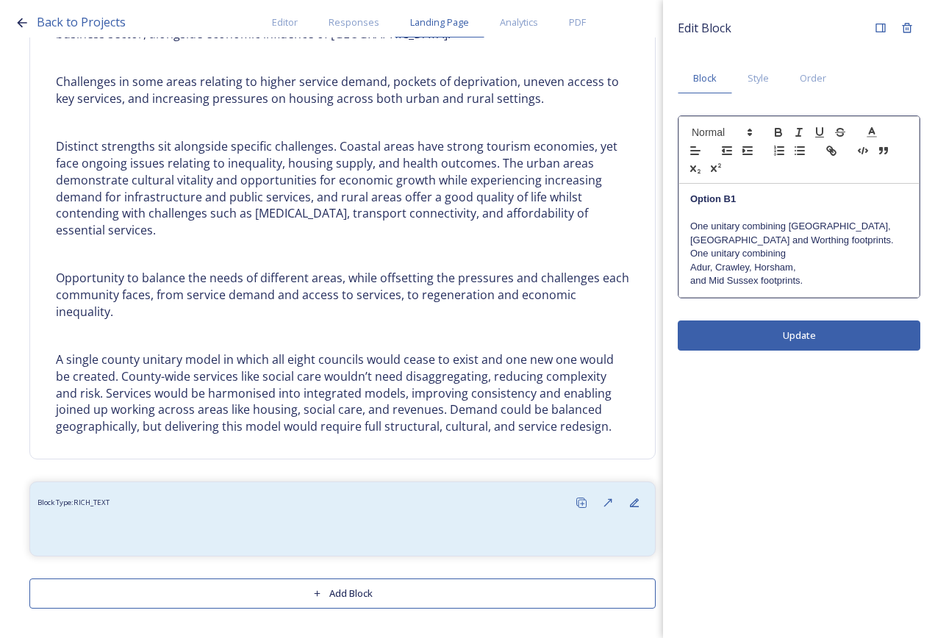
click at [852, 233] on p "One unitary combining [GEOGRAPHIC_DATA], [GEOGRAPHIC_DATA] and Worthing footpri…" at bounding box center [799, 233] width 218 height 27
click at [852, 237] on p "One unitary combining [GEOGRAPHIC_DATA], [GEOGRAPHIC_DATA] and Worthing footpri…" at bounding box center [799, 233] width 218 height 27
click at [846, 261] on p "Adur, Crawley, Horsham," at bounding box center [799, 267] width 218 height 13
click at [835, 315] on div "Edit Block Block Style Order Option B1 One unitary combining Arun, [GEOGRAPHIC_…" at bounding box center [799, 319] width 272 height 638
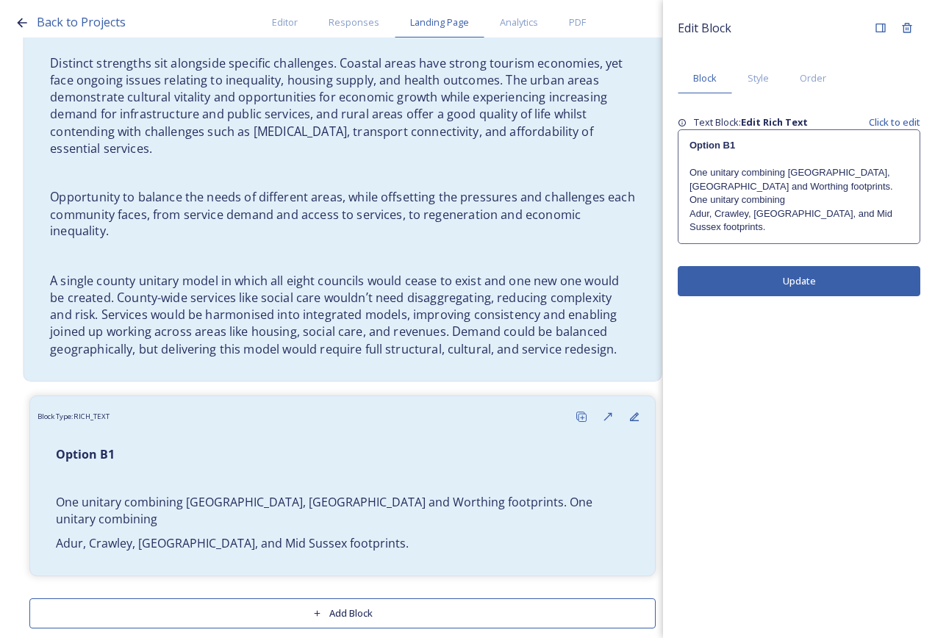
scroll to position [1752, 0]
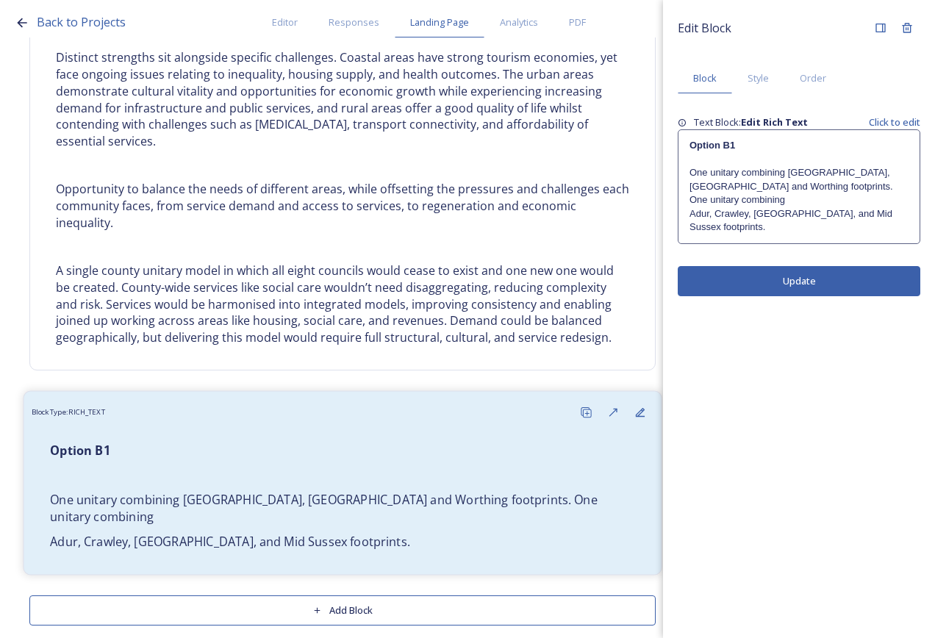
click at [357, 533] on p "Adur, Crawley, [GEOGRAPHIC_DATA], and Mid Sussex footprints." at bounding box center [342, 541] width 585 height 17
click at [860, 184] on p "One unitary combining [GEOGRAPHIC_DATA], [GEOGRAPHIC_DATA] and Worthing footpri…" at bounding box center [799, 186] width 219 height 40
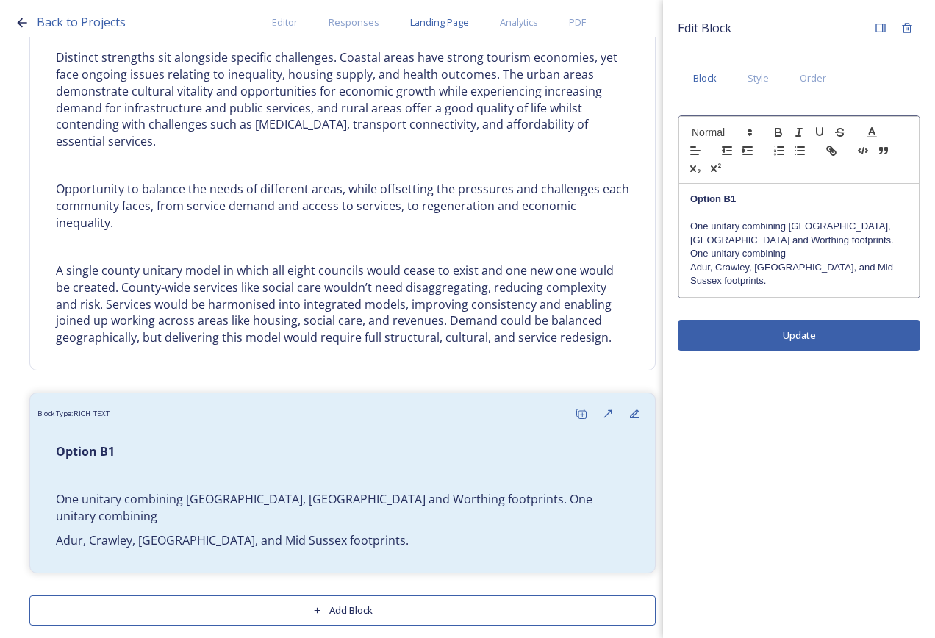
click at [883, 238] on p "One unitary combining [GEOGRAPHIC_DATA], [GEOGRAPHIC_DATA] and Worthing footpri…" at bounding box center [799, 240] width 218 height 40
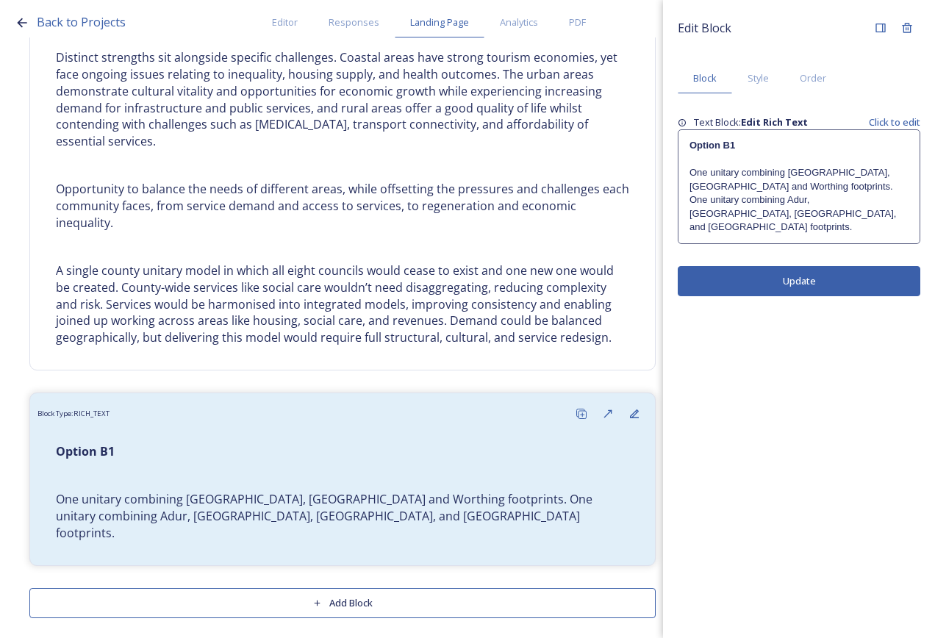
click at [869, 306] on div "Edit Block Block Style Order Text Block: Edit Rich Text Click to edit Option B1…" at bounding box center [799, 319] width 272 height 638
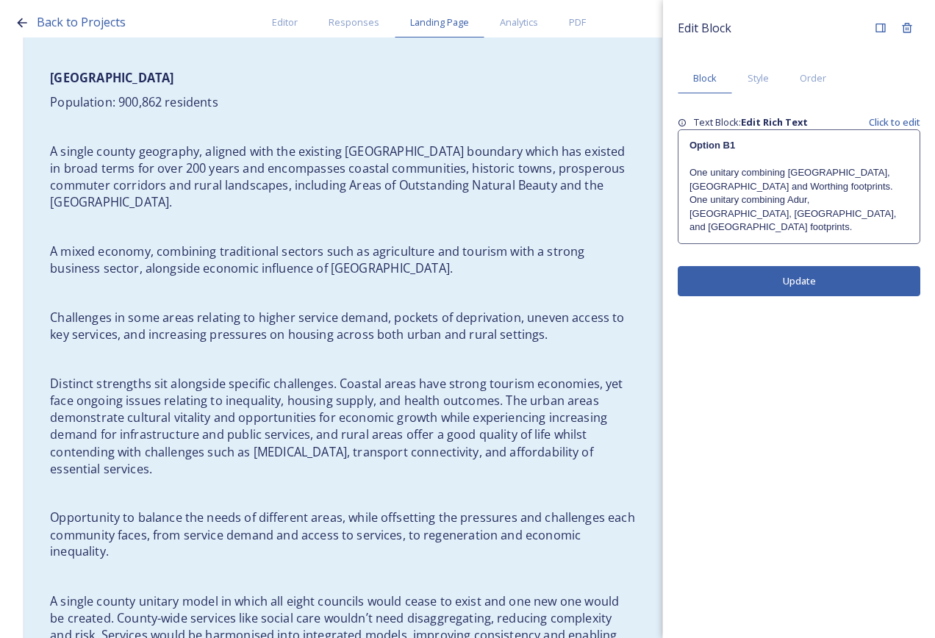
scroll to position [1082, 0]
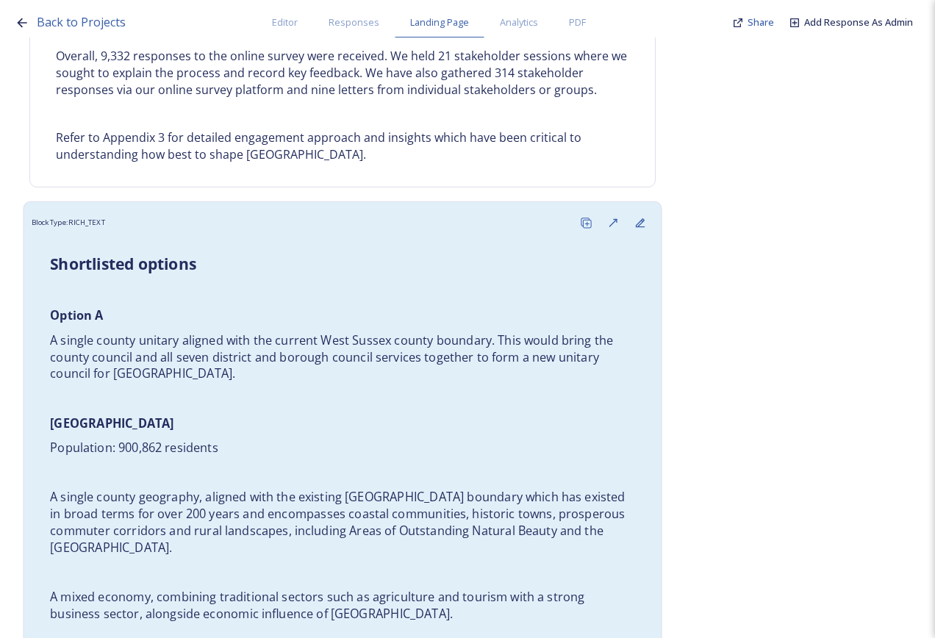
click at [405, 320] on p "Option A" at bounding box center [342, 315] width 585 height 17
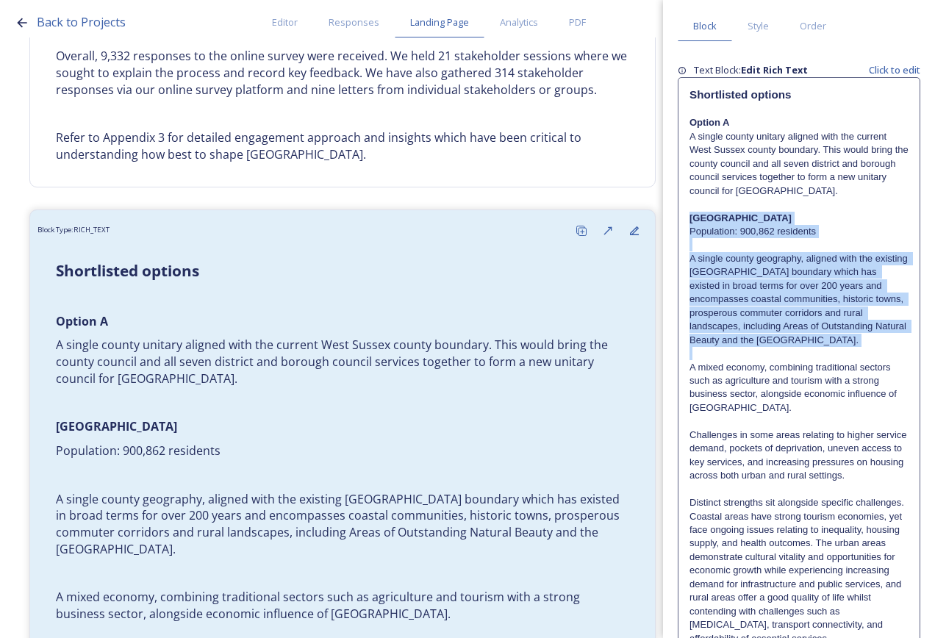
scroll to position [421, 0]
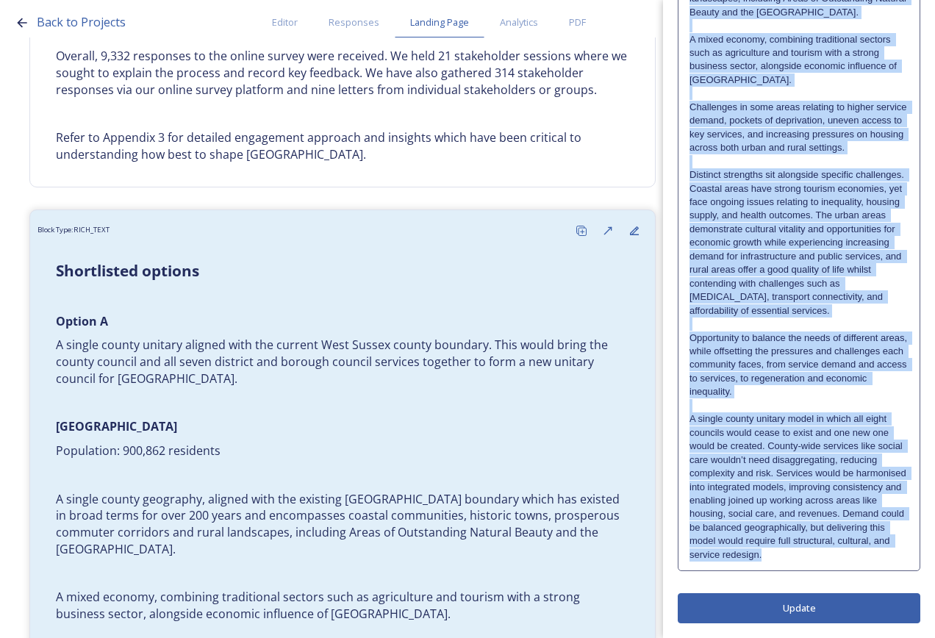
drag, startPoint x: 691, startPoint y: 271, endPoint x: 789, endPoint y: 581, distance: 324.7
click at [789, 581] on div "Edit Block Block Style Order Text Block: Edit Rich Text Click to edit Shortlist…" at bounding box center [799, 129] width 243 height 989
drag, startPoint x: 789, startPoint y: 581, endPoint x: 790, endPoint y: 209, distance: 372.1
drag, startPoint x: 790, startPoint y: 209, endPoint x: 738, endPoint y: 124, distance: 99.6
drag, startPoint x: 738, startPoint y: 124, endPoint x: 763, endPoint y: 106, distance: 30.0
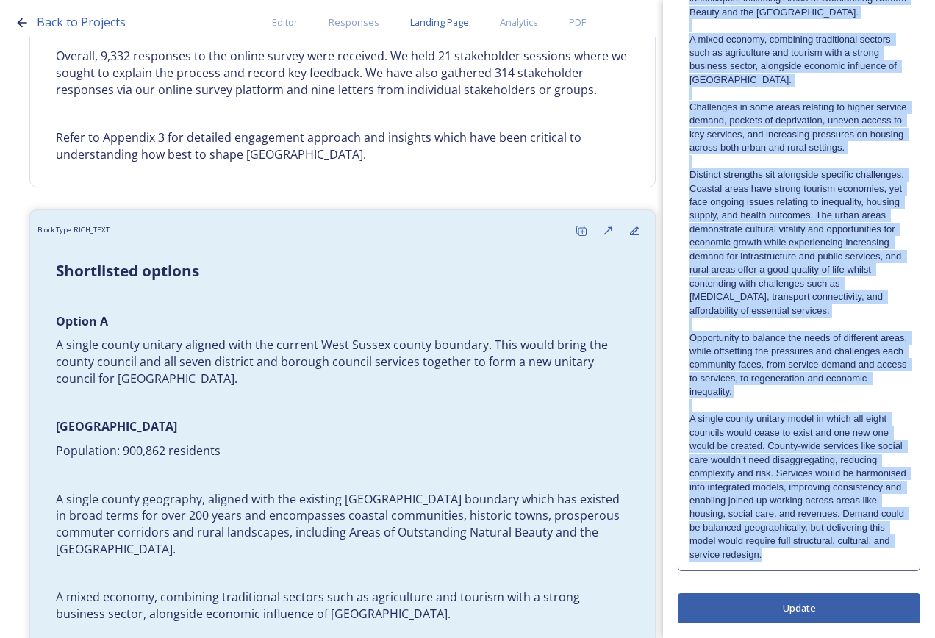
click at [763, 106] on p "Challenges in some areas relating to higher service demand, pockets of deprivat…" at bounding box center [799, 128] width 219 height 54
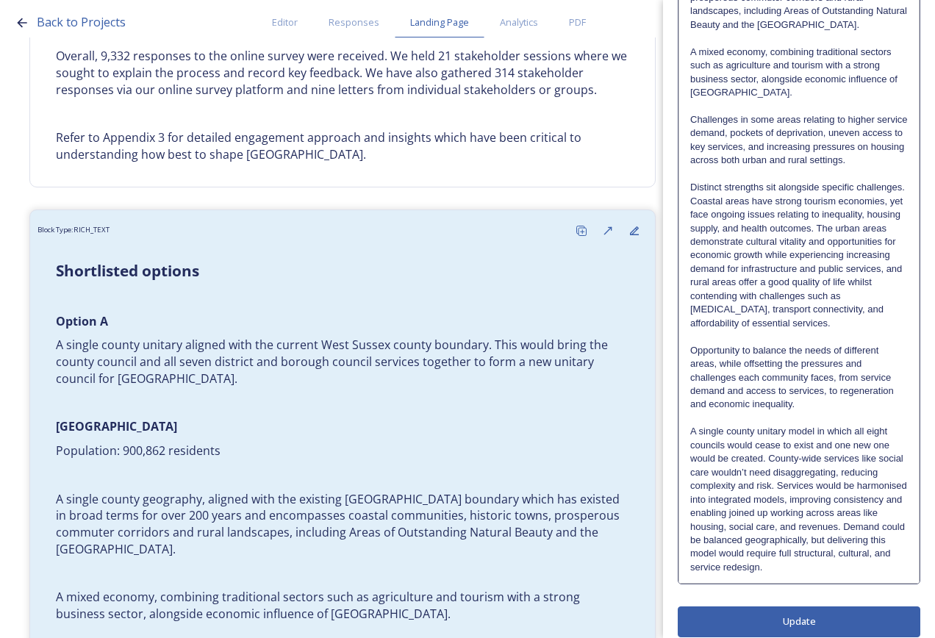
click at [782, 412] on p "Opportunity to balance the needs of different areas, while offsetting the press…" at bounding box center [799, 378] width 218 height 68
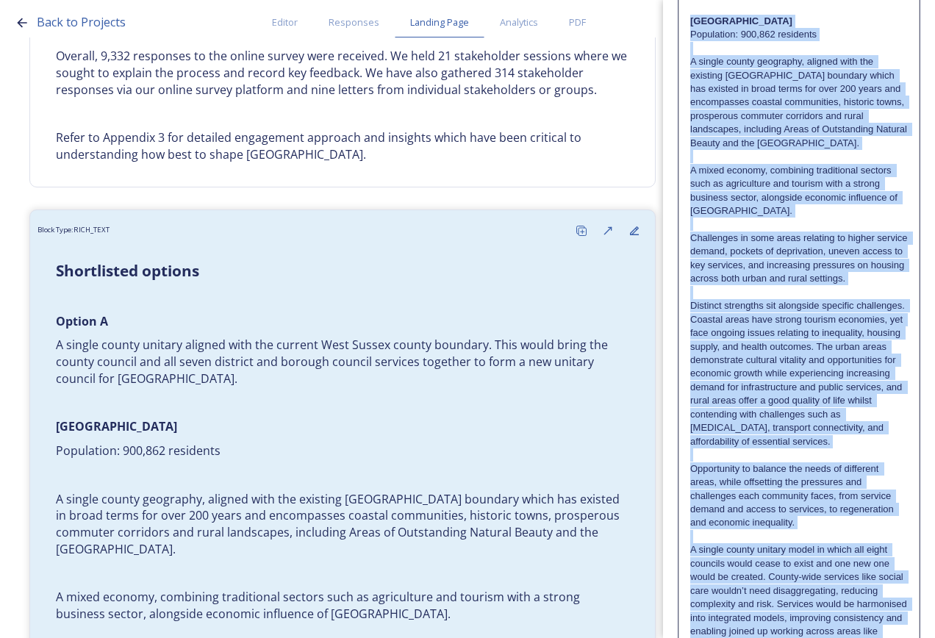
scroll to position [490, 0]
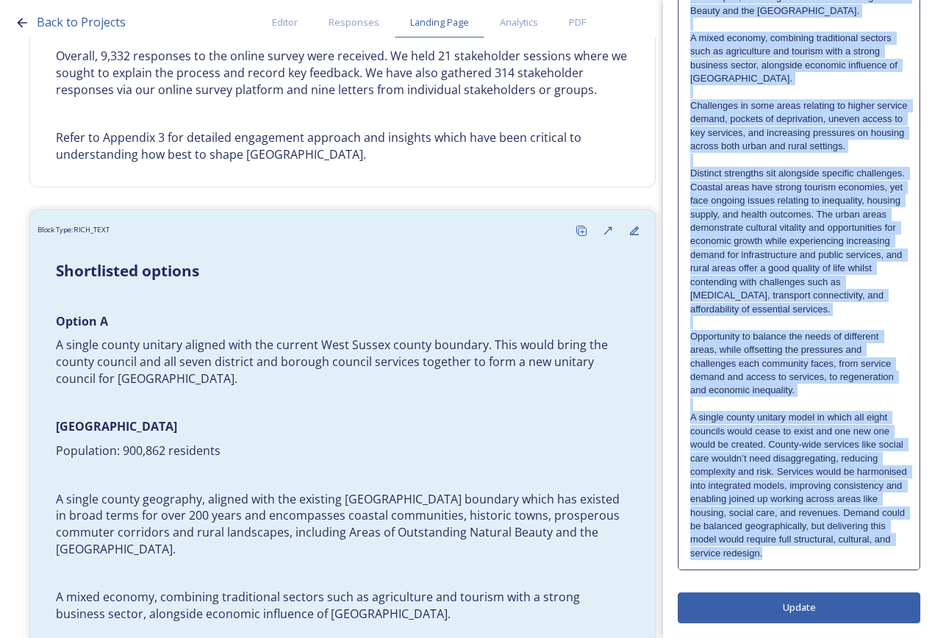
drag, startPoint x: 691, startPoint y: 278, endPoint x: 764, endPoint y: 544, distance: 276.0
click at [761, 555] on div "Shortlisted options Option A A single county unitary aligned with the current W…" at bounding box center [799, 159] width 240 height 821
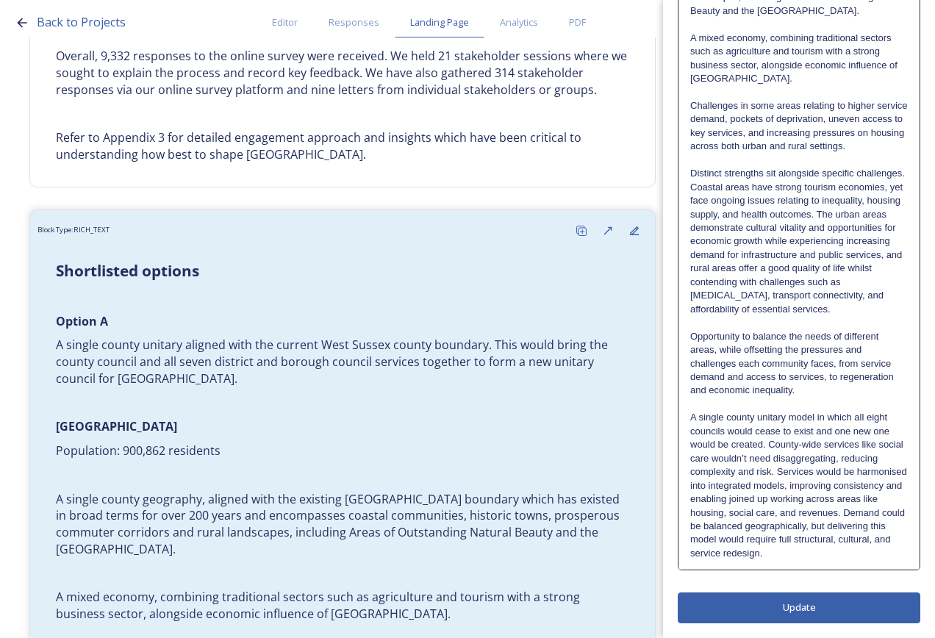
scroll to position [0, 0]
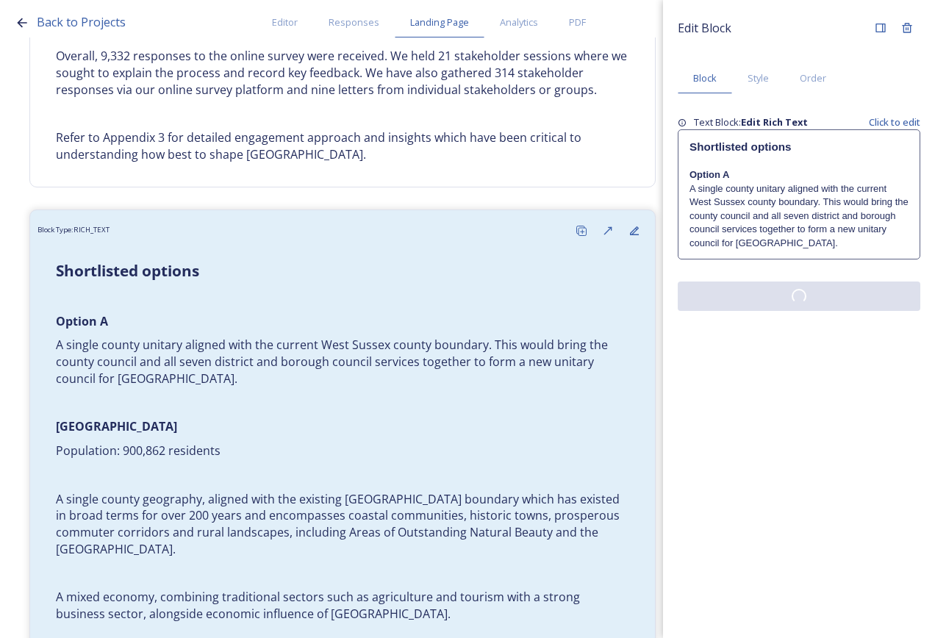
click at [772, 349] on div "Edit Block Block Style Order Text Block: Edit Rich Text Click to edit Shortlist…" at bounding box center [799, 319] width 272 height 638
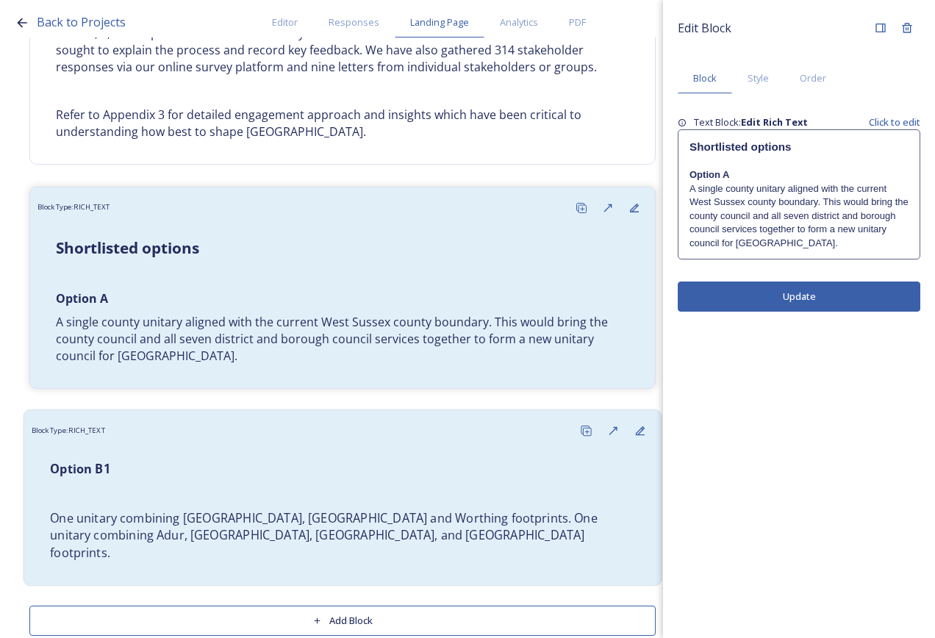
scroll to position [1116, 0]
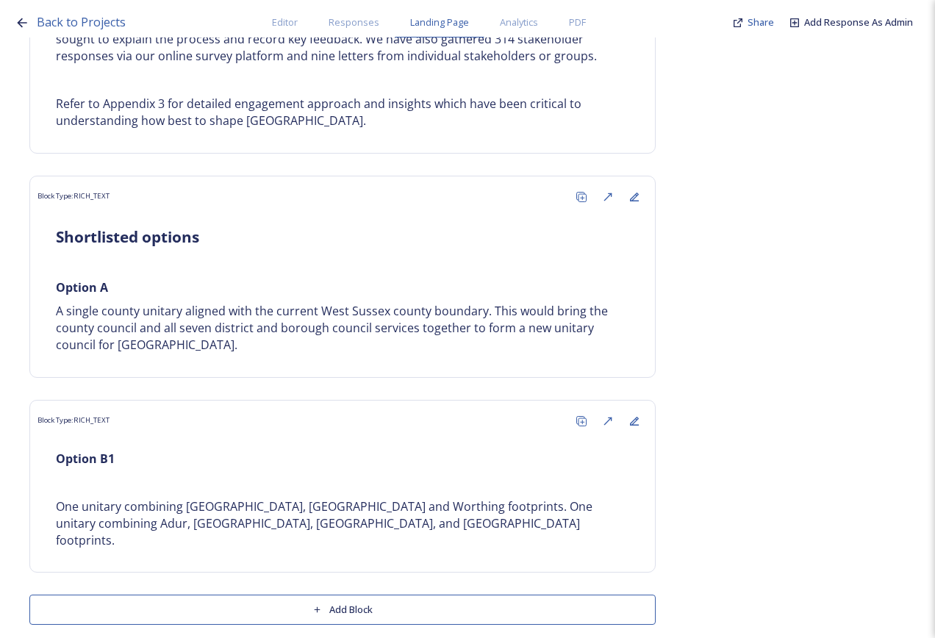
click at [393, 595] on button "Add Block" at bounding box center [342, 610] width 627 height 30
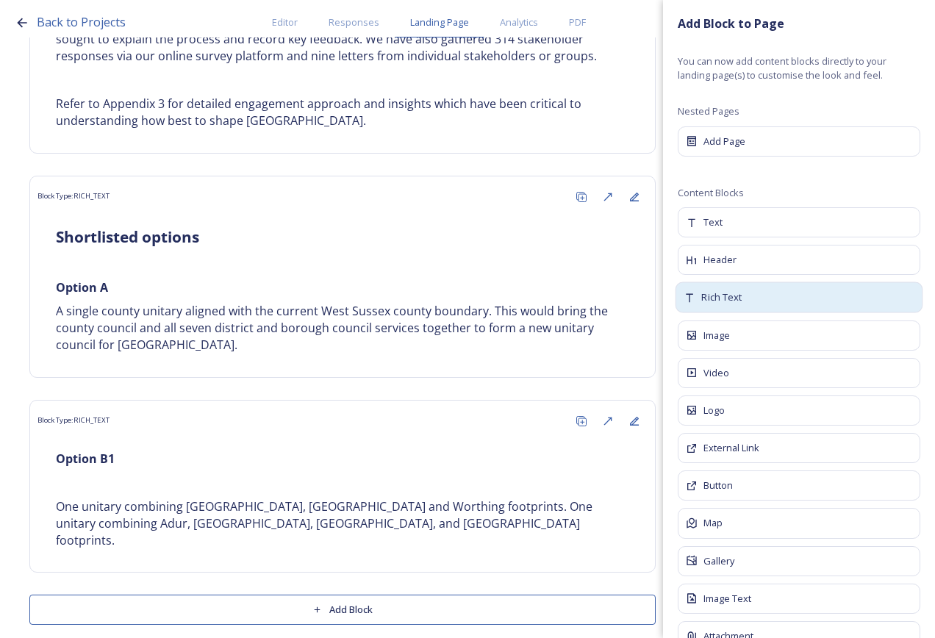
click at [743, 298] on div "Rich Text" at bounding box center [800, 297] width 248 height 31
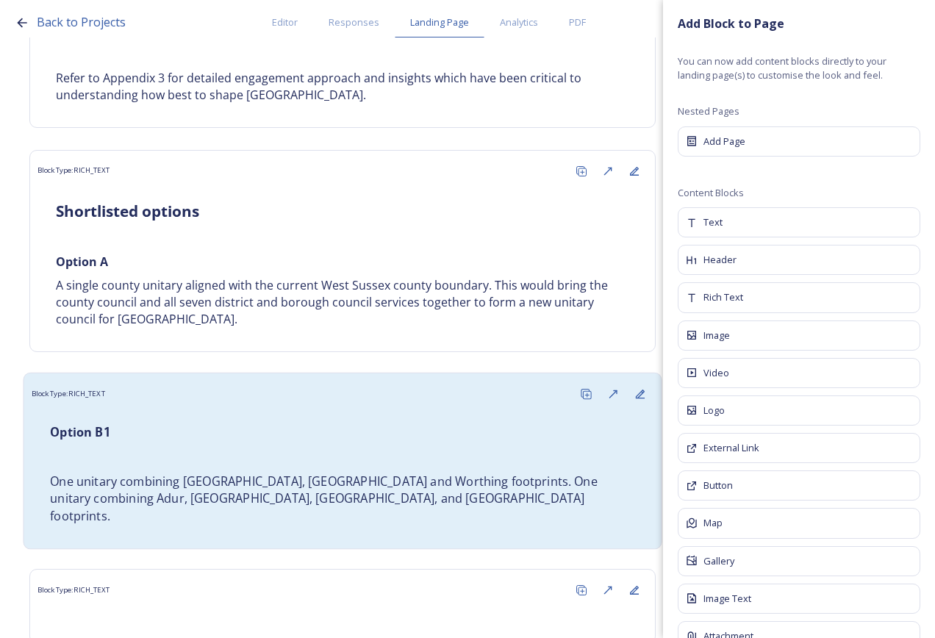
scroll to position [1213, 0]
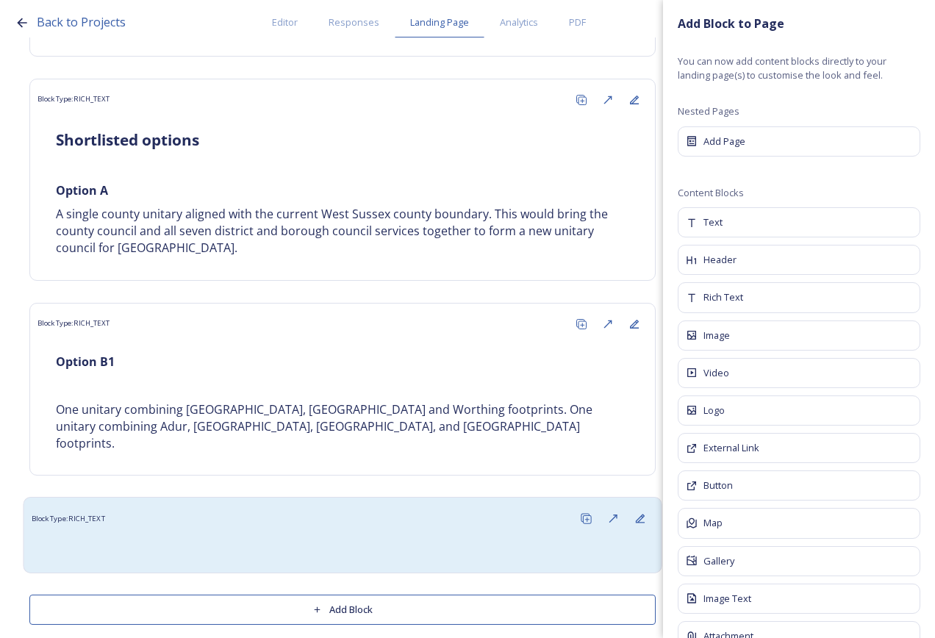
click at [210, 512] on div "Block Type: RICH_TEXT" at bounding box center [343, 518] width 623 height 27
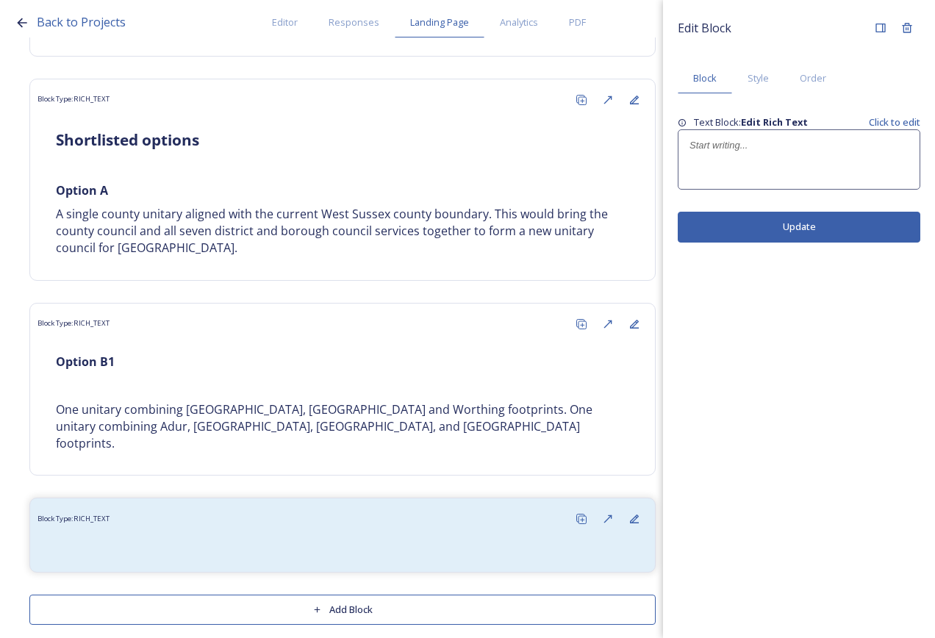
click at [738, 142] on p at bounding box center [799, 145] width 219 height 13
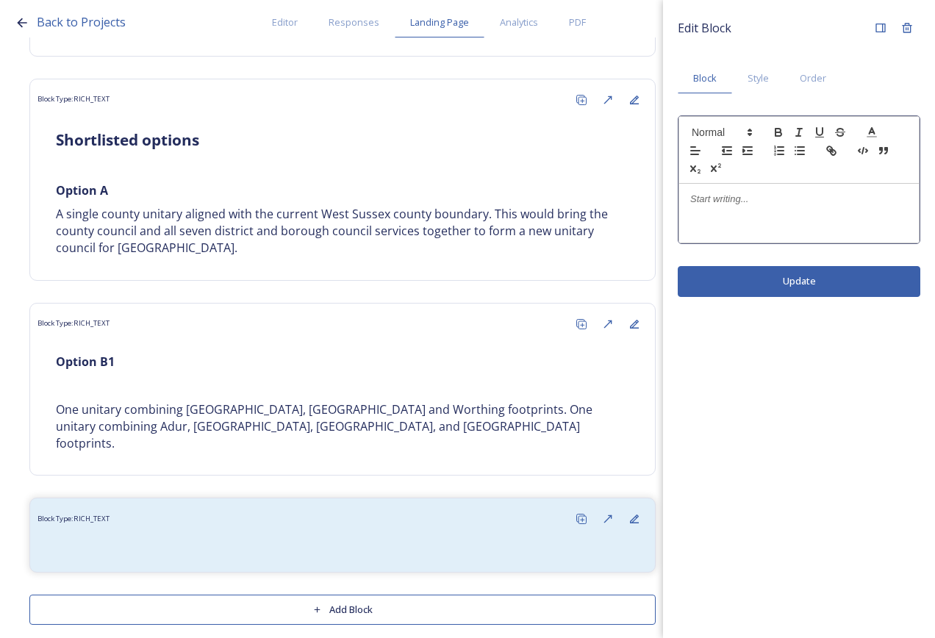
click at [740, 195] on p at bounding box center [799, 199] width 218 height 13
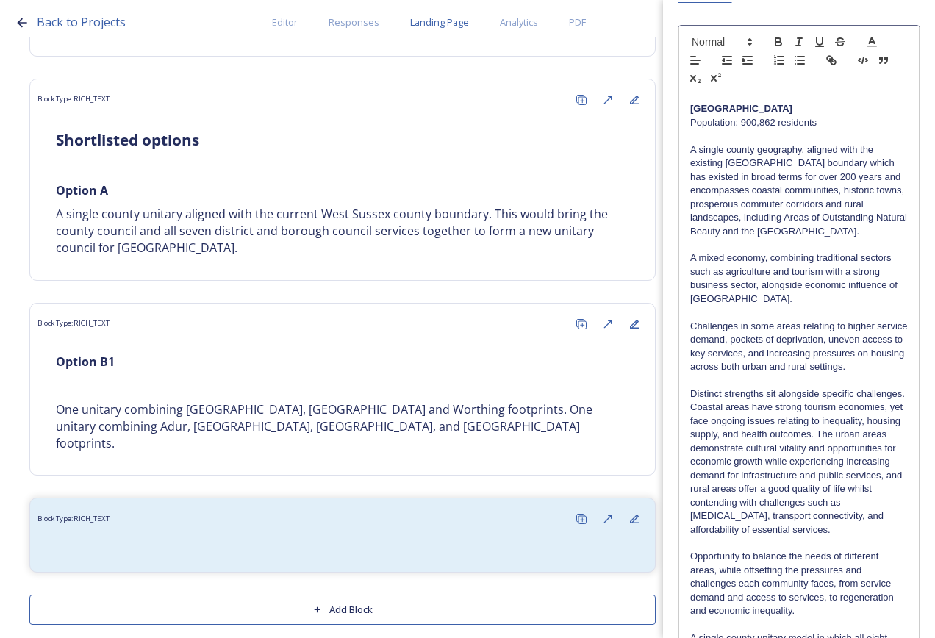
scroll to position [365, 0]
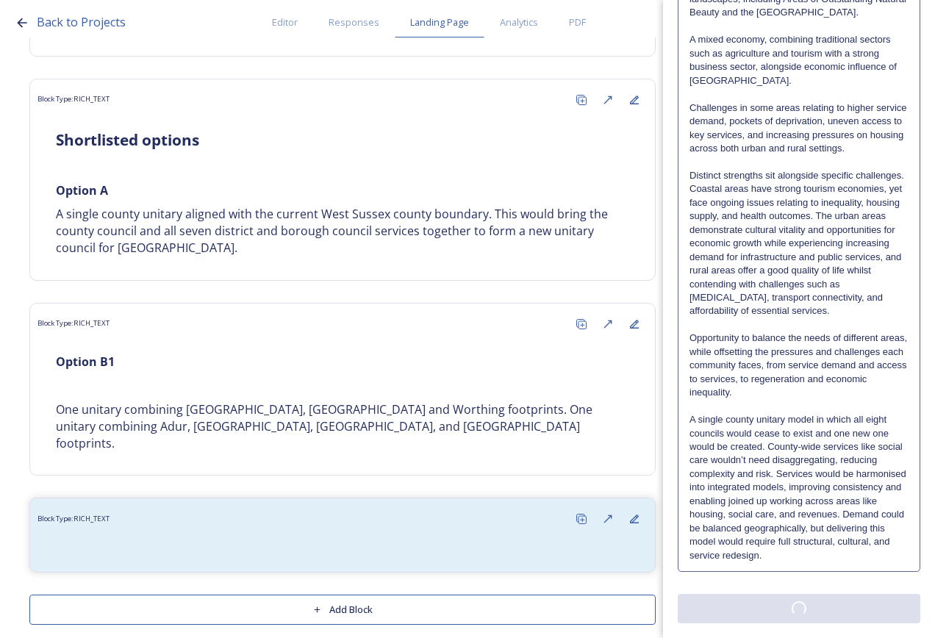
drag, startPoint x: 777, startPoint y: 610, endPoint x: 787, endPoint y: 602, distance: 12.5
click at [777, 611] on div "Edit Block Block Style Order Text Block: Edit Rich Text Click to edit [GEOGRAPH…" at bounding box center [799, 192] width 243 height 864
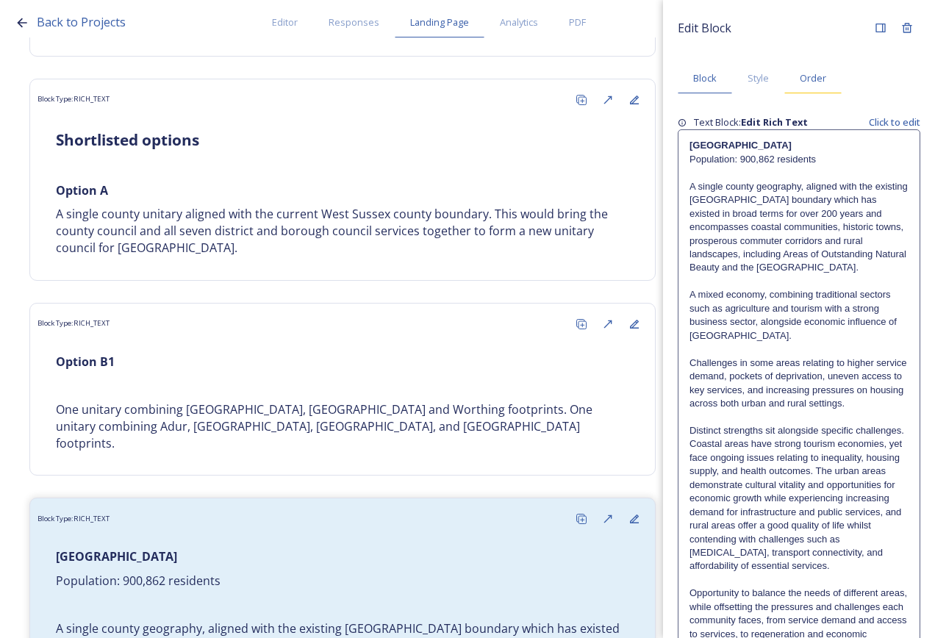
click at [793, 69] on div "Order" at bounding box center [813, 78] width 57 height 30
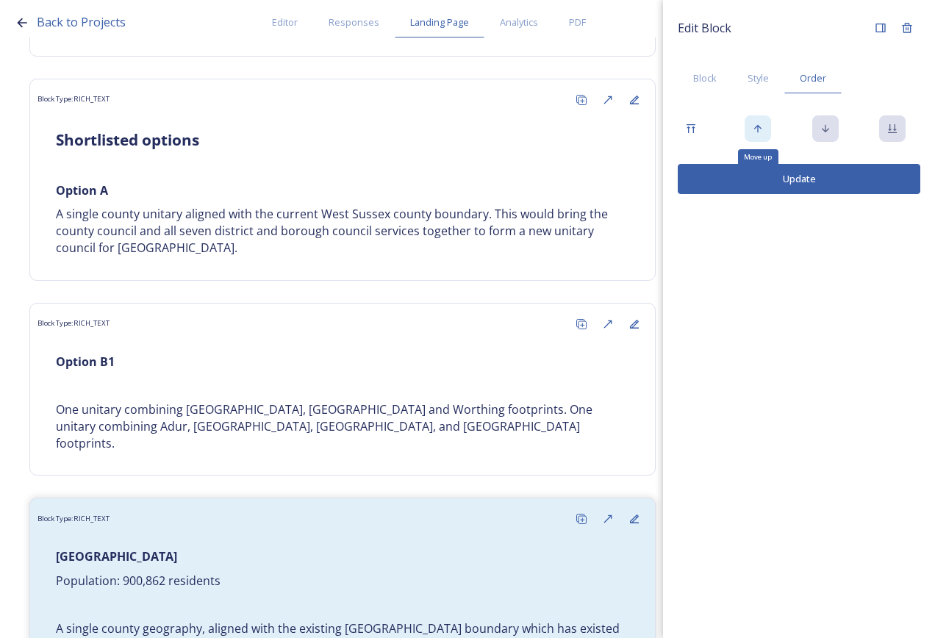
click at [765, 129] on div "Move up" at bounding box center [758, 128] width 26 height 26
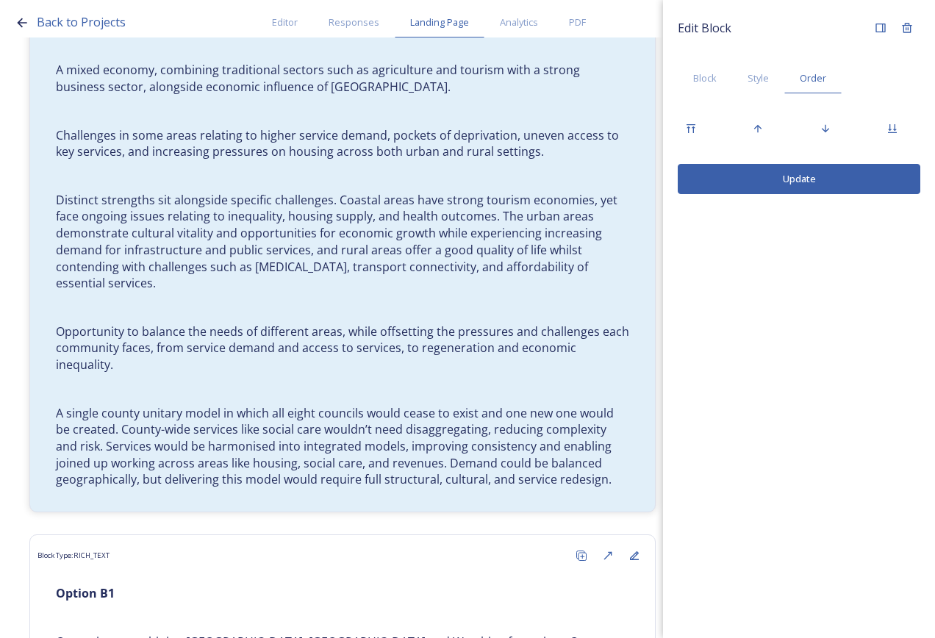
scroll to position [1810, 0]
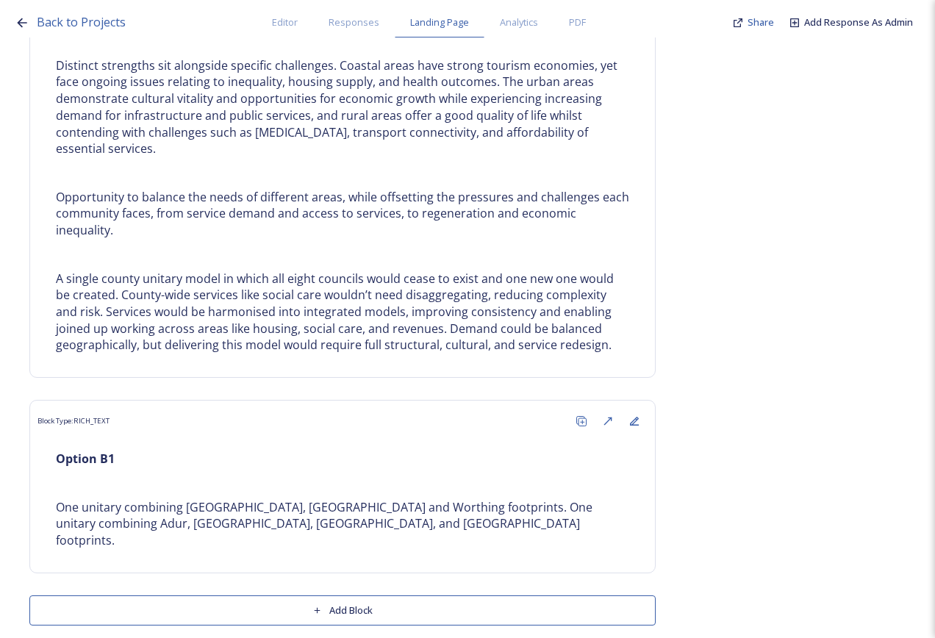
click at [359, 597] on button "Add Block" at bounding box center [342, 611] width 627 height 30
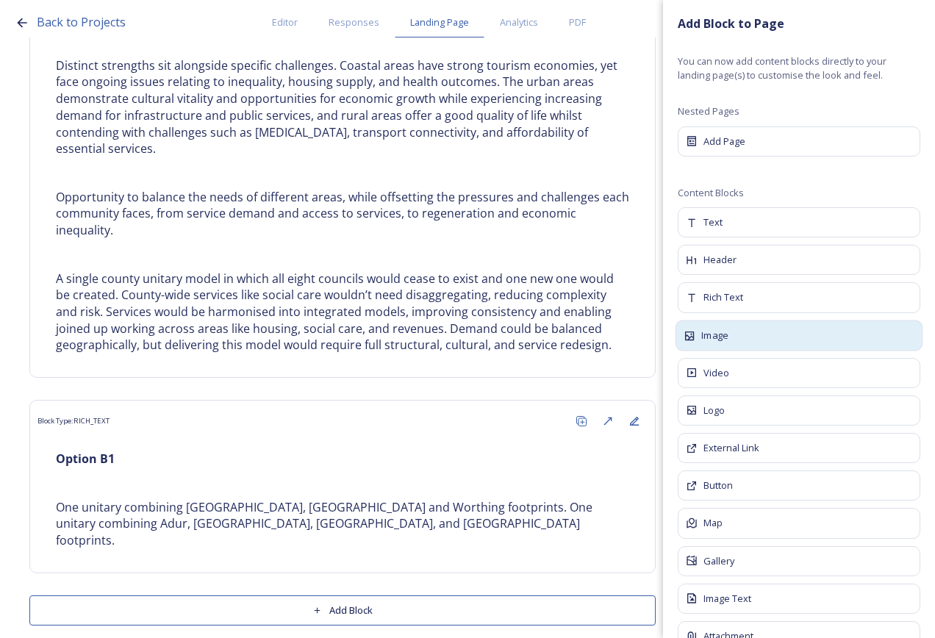
click at [746, 339] on div "Image" at bounding box center [800, 335] width 248 height 31
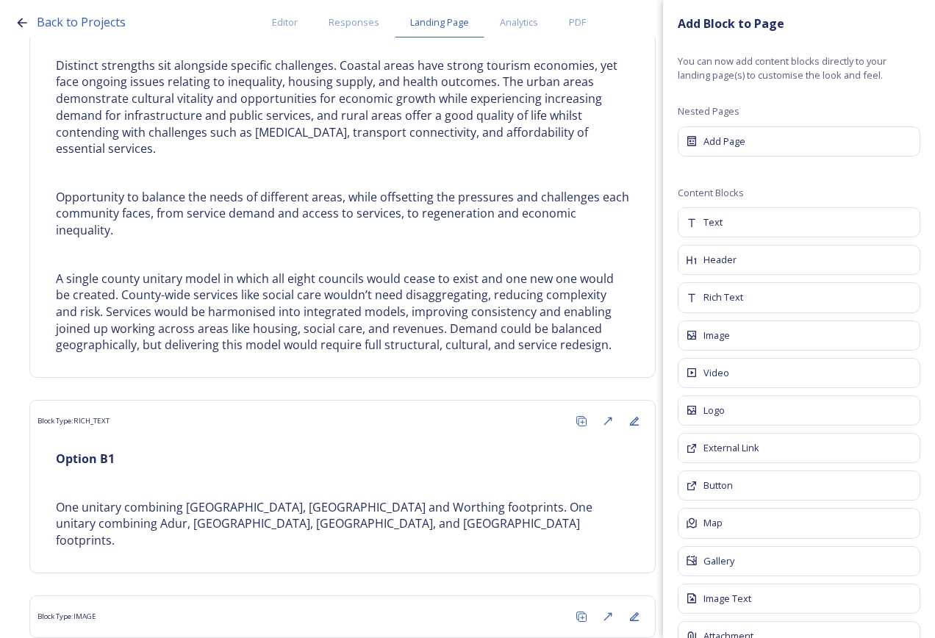
scroll to position [35, 0]
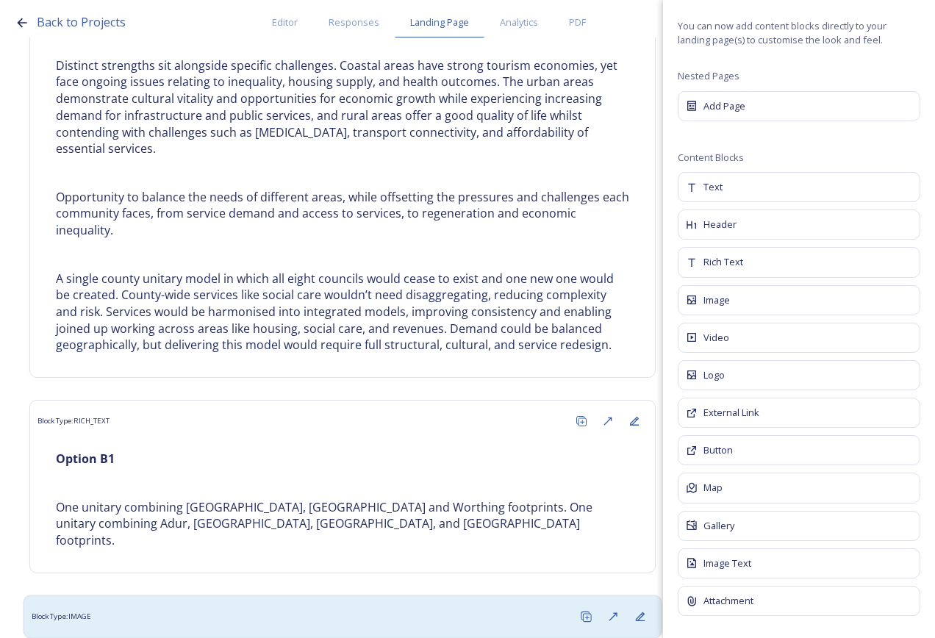
click at [304, 603] on div "Block Type: IMAGE" at bounding box center [343, 616] width 623 height 27
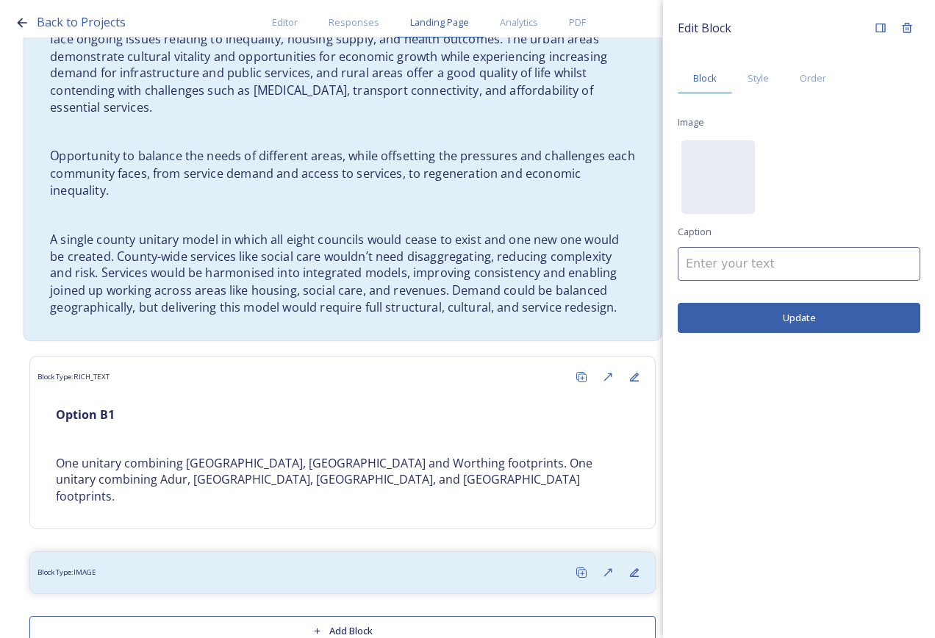
scroll to position [1874, 0]
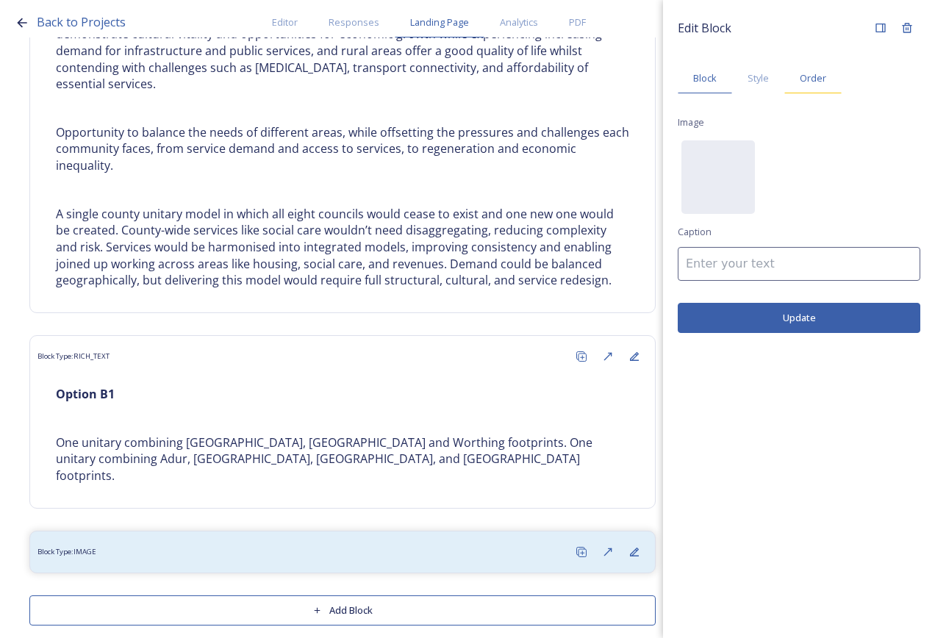
click at [810, 79] on span "Order" at bounding box center [813, 78] width 26 height 14
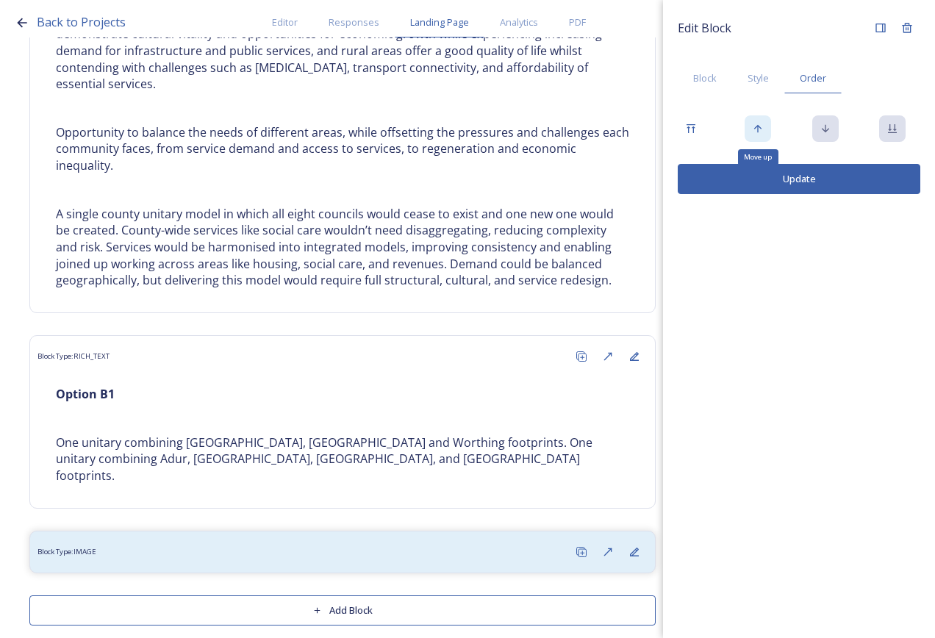
click at [764, 130] on icon at bounding box center [758, 129] width 12 height 12
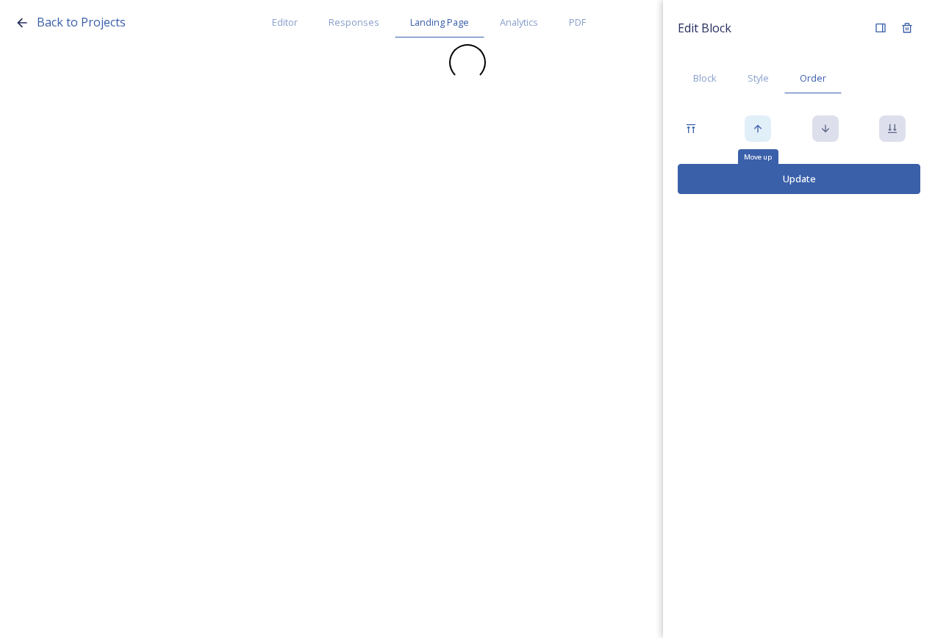
scroll to position [0, 0]
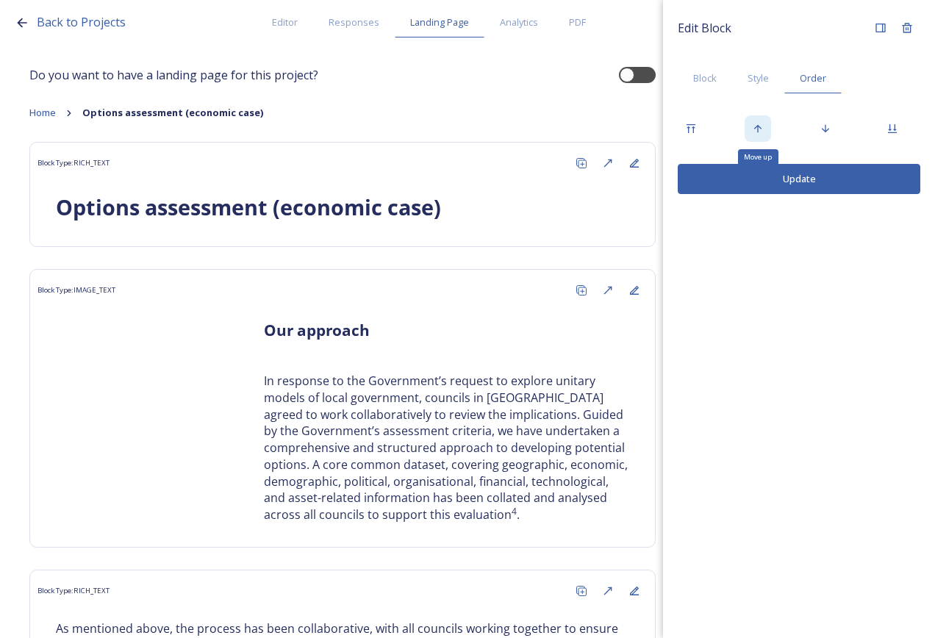
click at [764, 130] on icon at bounding box center [758, 129] width 12 height 12
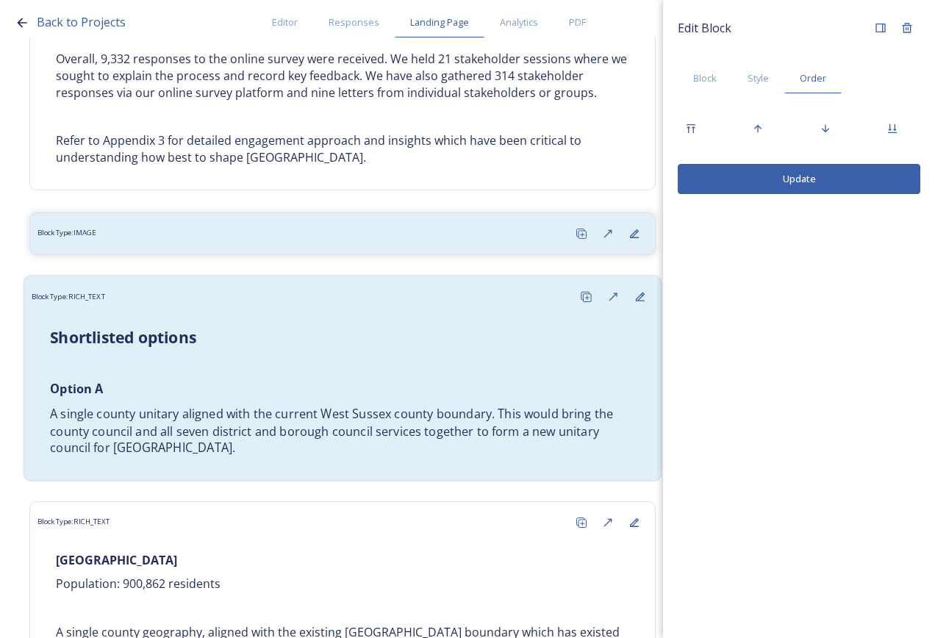
scroll to position [1066, 0]
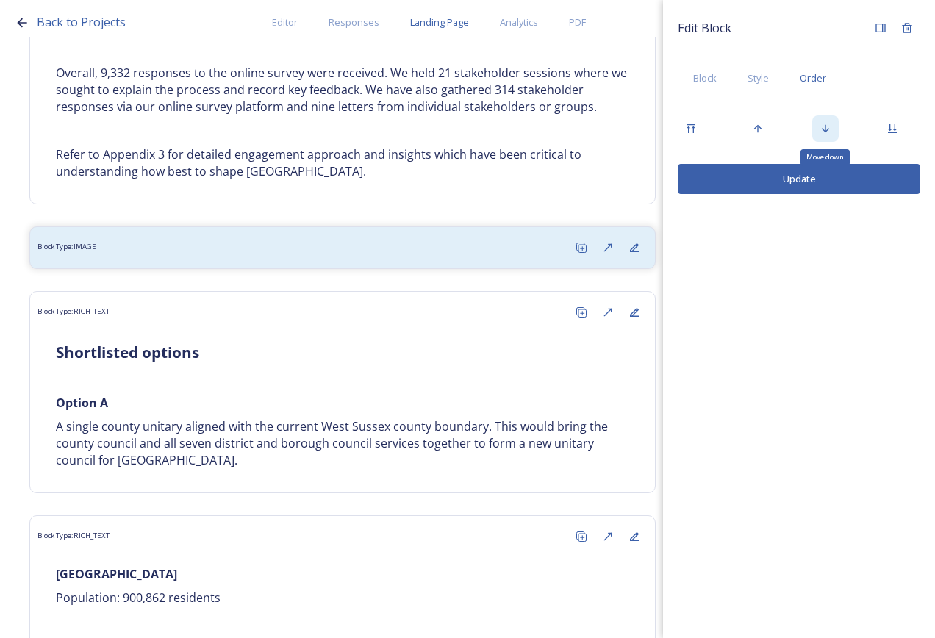
click at [824, 126] on icon at bounding box center [826, 129] width 12 height 12
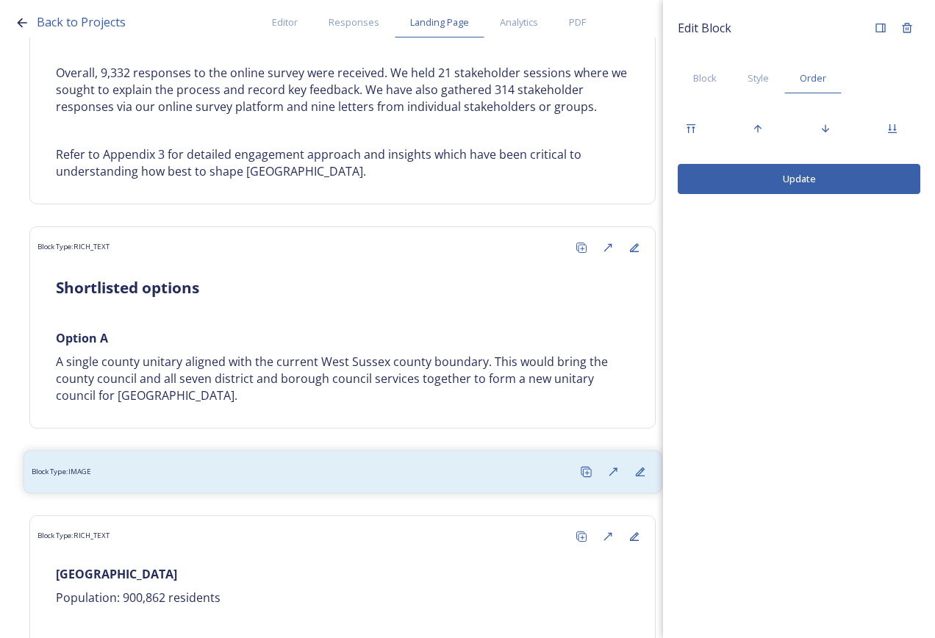
click at [194, 476] on div "Block Type: IMAGE" at bounding box center [343, 471] width 623 height 27
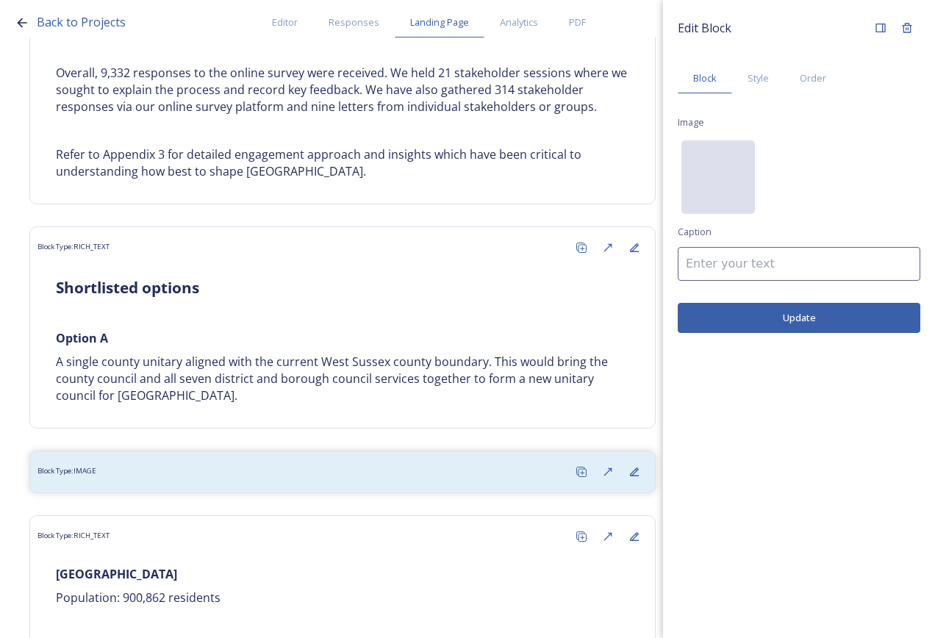
click at [713, 152] on div "No preview available for file of ." at bounding box center [719, 250] width 74 height 221
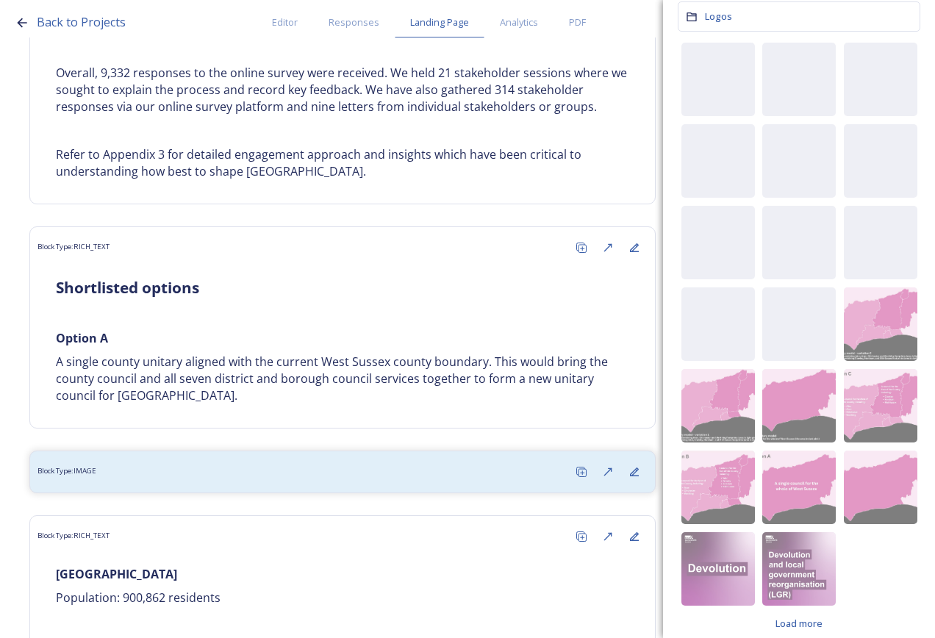
scroll to position [141, 0]
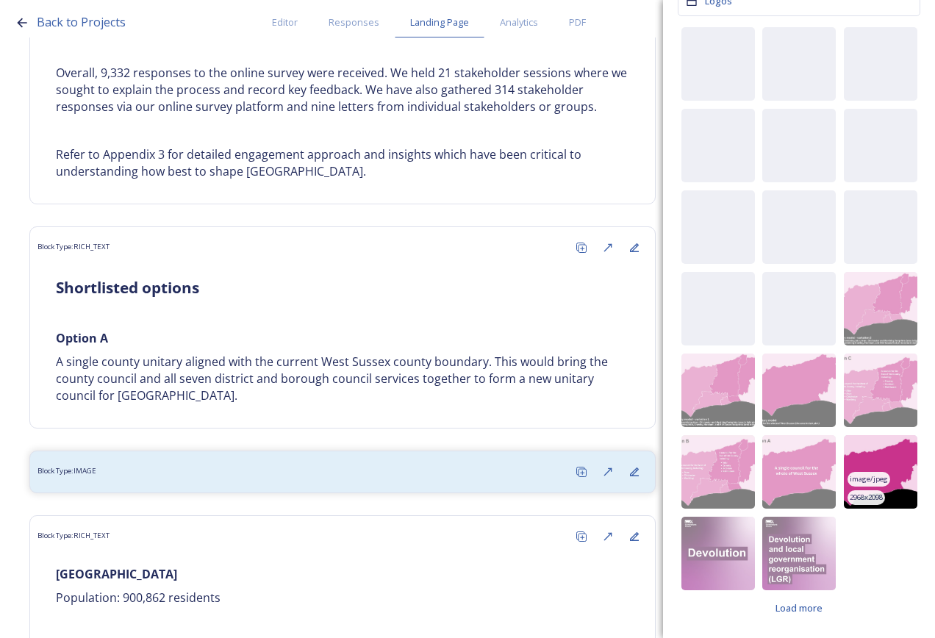
click at [869, 451] on img at bounding box center [881, 472] width 74 height 74
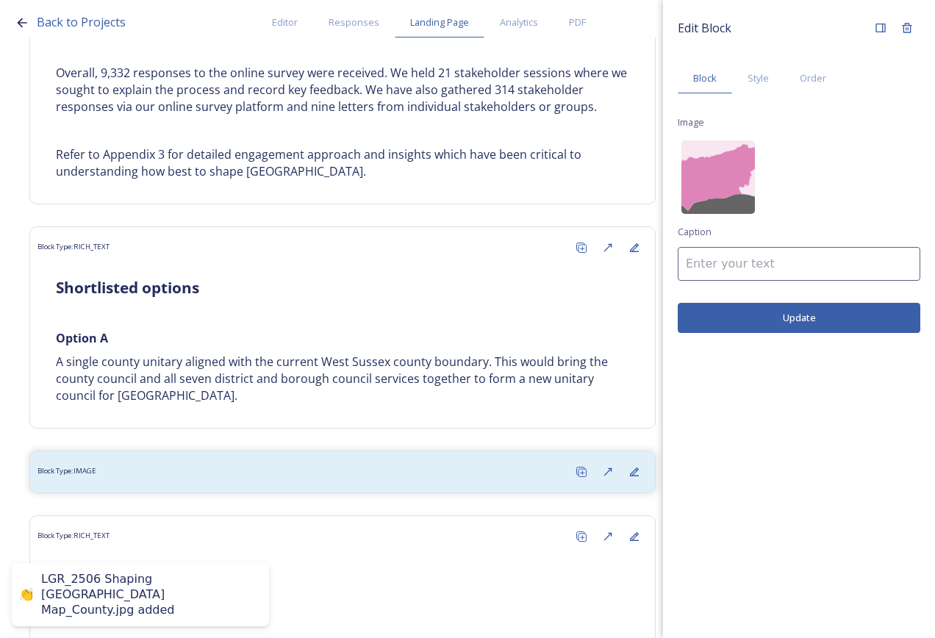
click at [790, 320] on button "Update" at bounding box center [799, 318] width 243 height 30
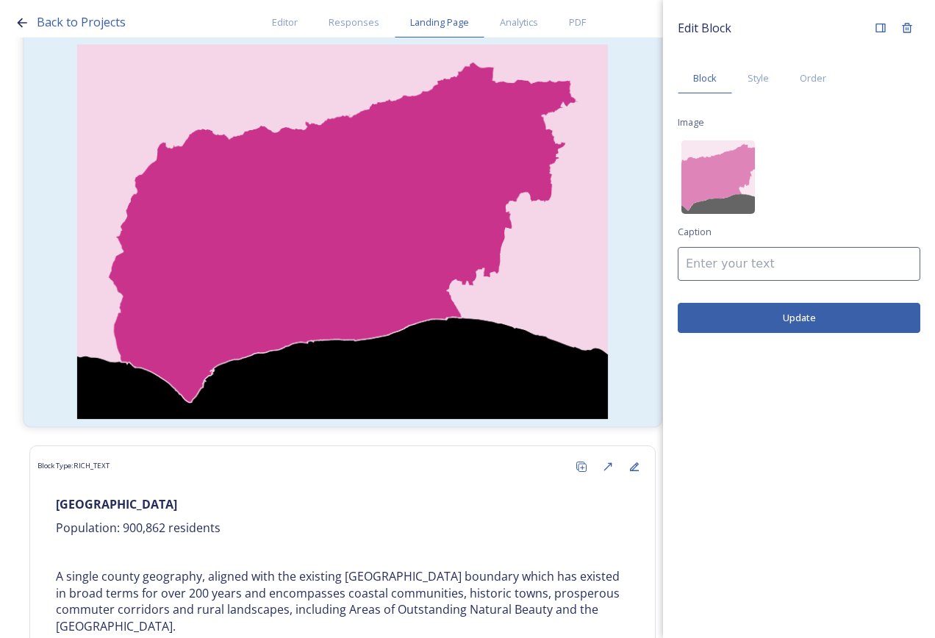
scroll to position [1507, 0]
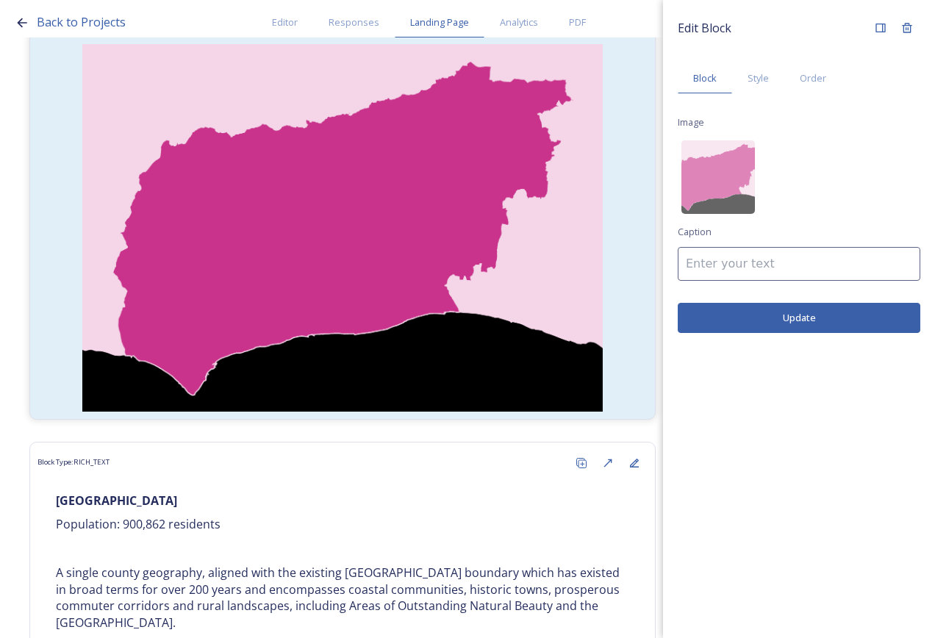
click at [715, 274] on input at bounding box center [799, 264] width 243 height 34
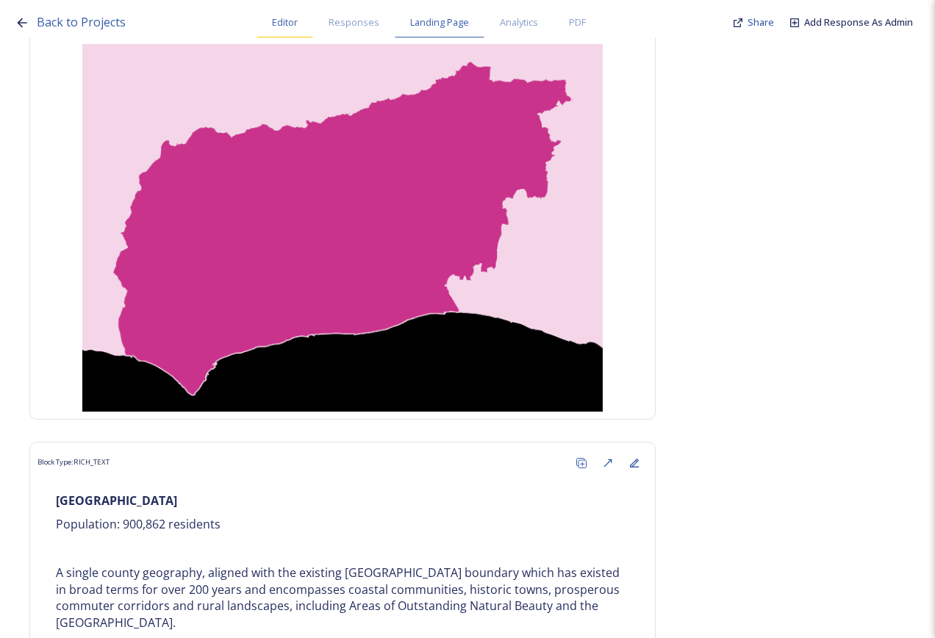
click at [289, 26] on span "Editor" at bounding box center [285, 22] width 26 height 14
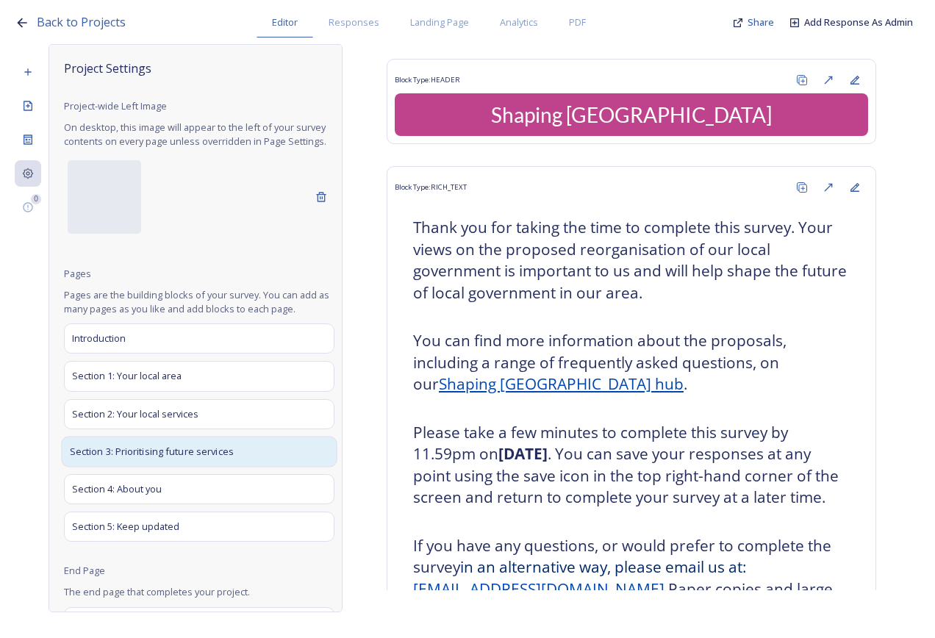
click at [201, 459] on span "Section 3: Prioritising future services" at bounding box center [152, 451] width 164 height 15
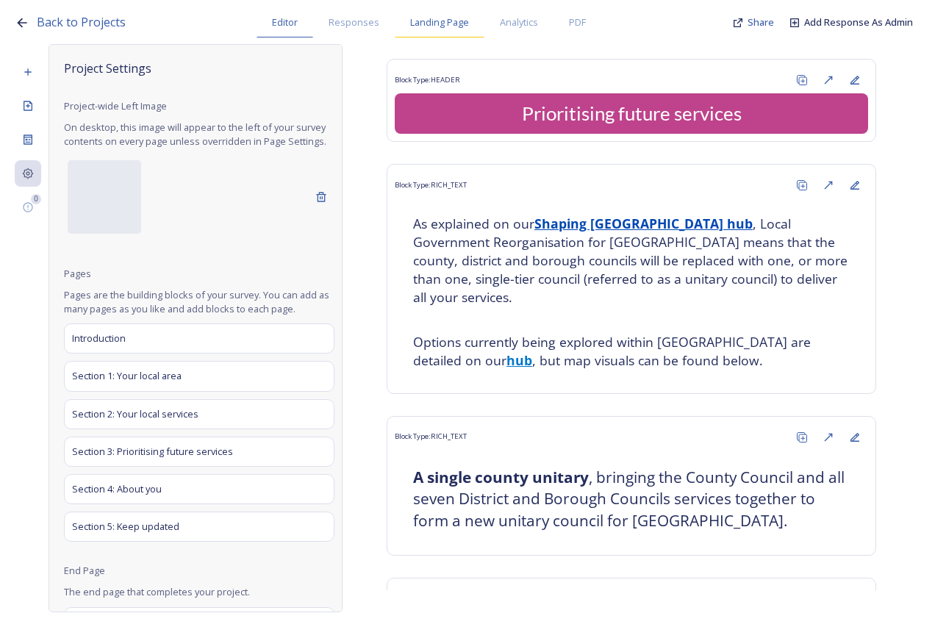
click at [454, 22] on span "Landing Page" at bounding box center [439, 22] width 59 height 14
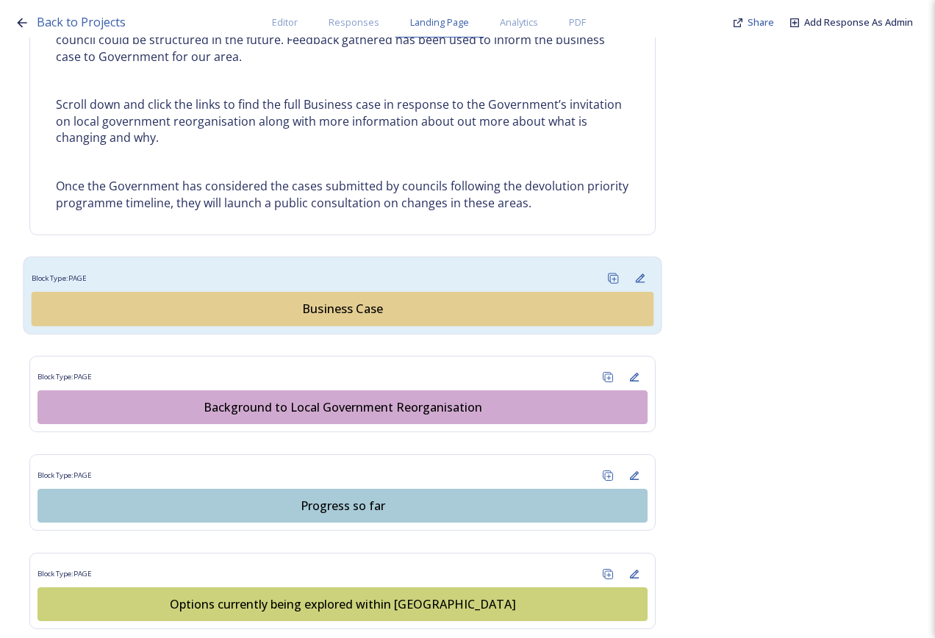
scroll to position [757, 0]
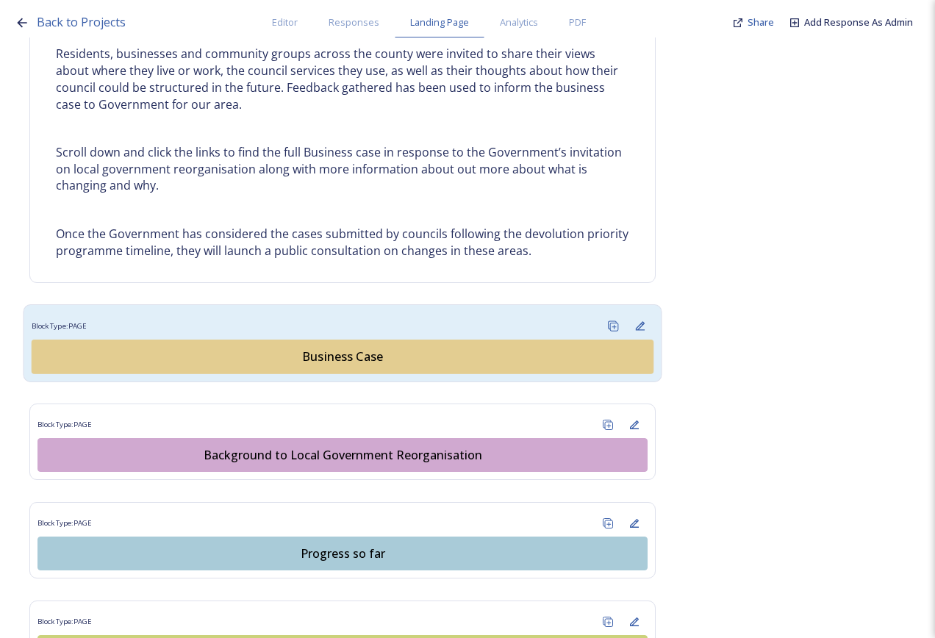
click at [368, 358] on div "Business Case" at bounding box center [343, 357] width 606 height 18
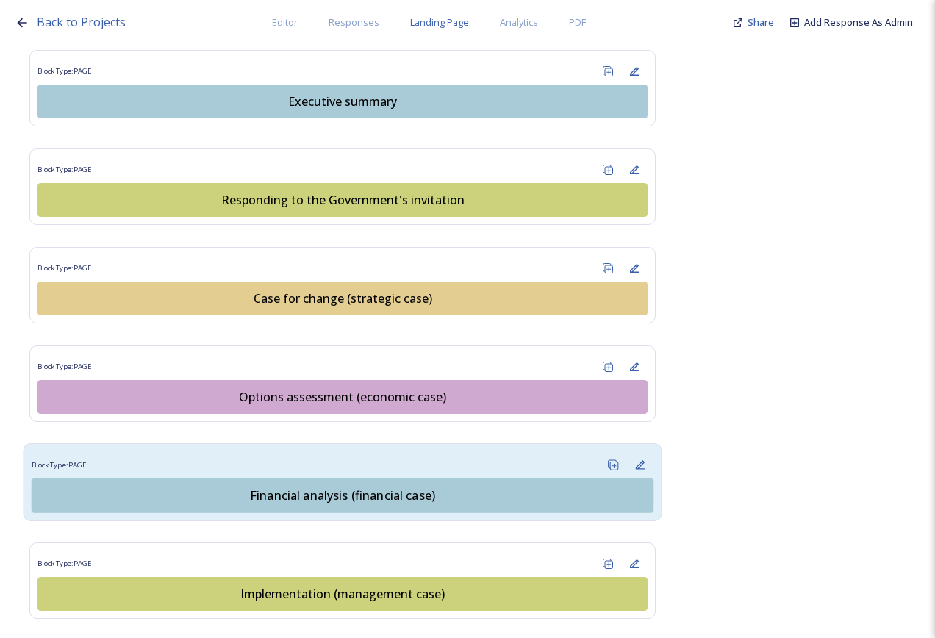
scroll to position [1397, 0]
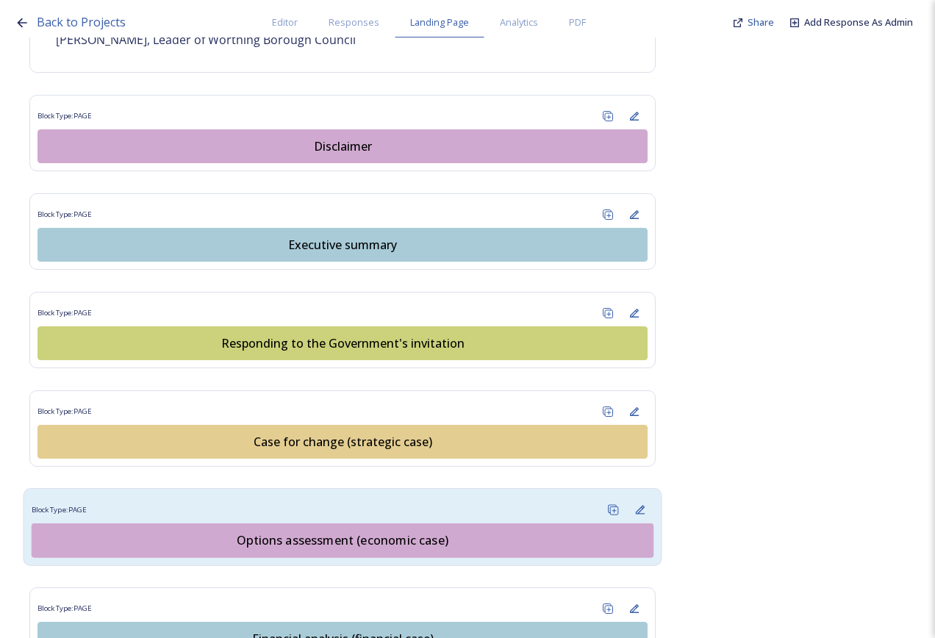
click at [338, 532] on div "Options assessment (economic case)" at bounding box center [343, 541] width 606 height 18
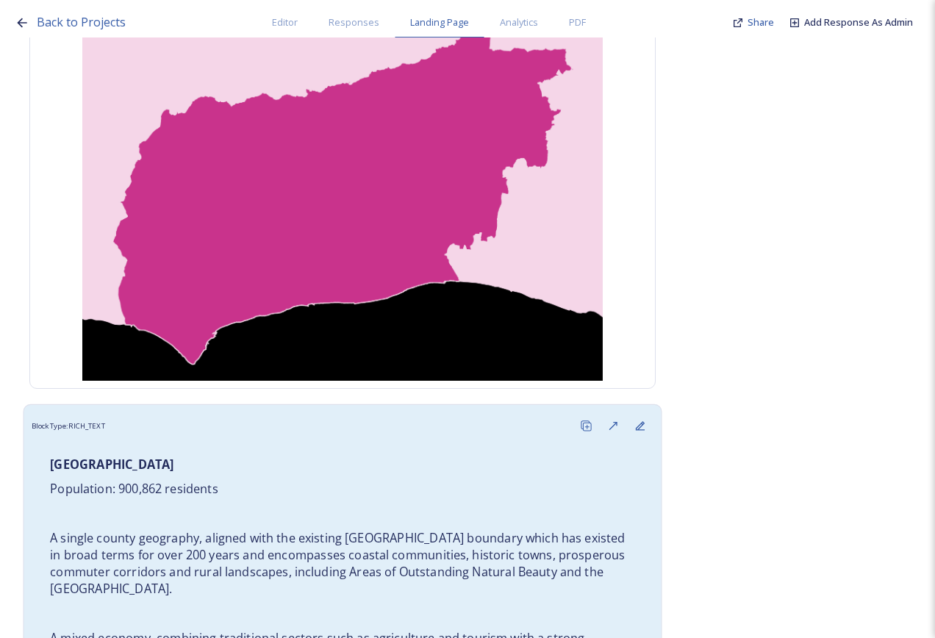
scroll to position [1544, 0]
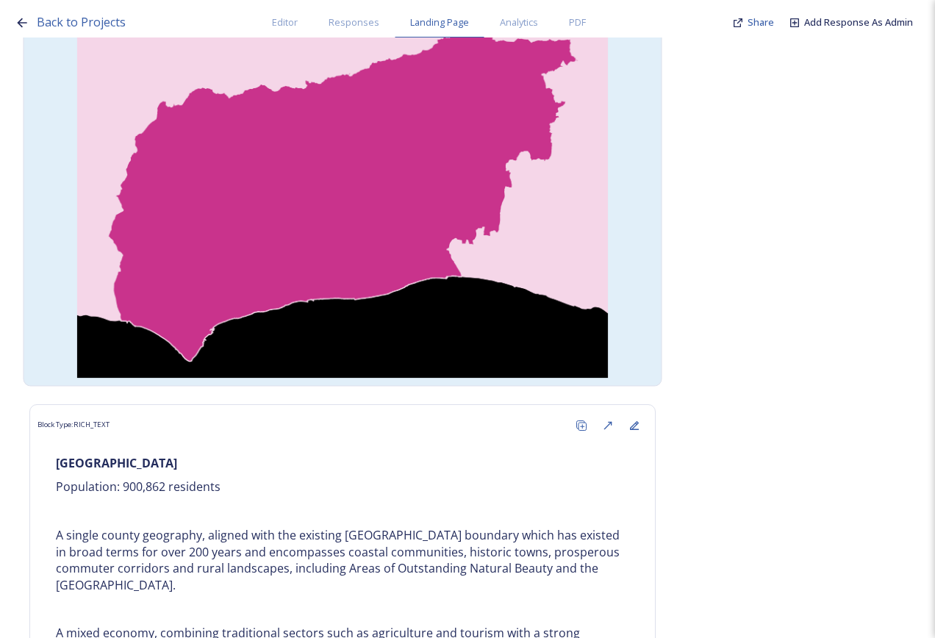
click at [334, 353] on img at bounding box center [343, 190] width 623 height 375
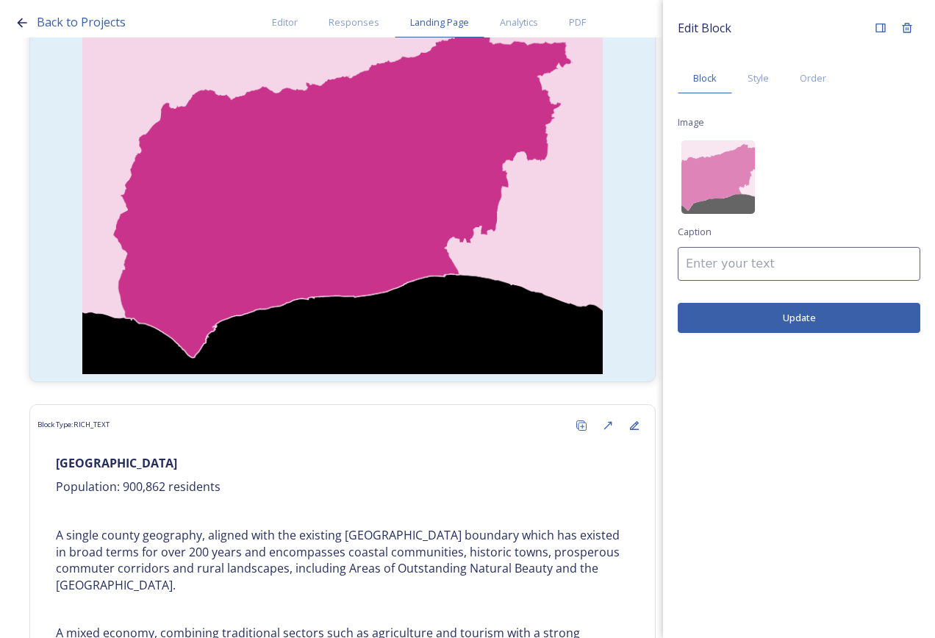
click at [796, 268] on input at bounding box center [799, 264] width 243 height 34
paste input "A single county unitary aligned with the current West Sussex county boundary."
type input "Image: A single county unitary aligned with the current West Sussex county boun…"
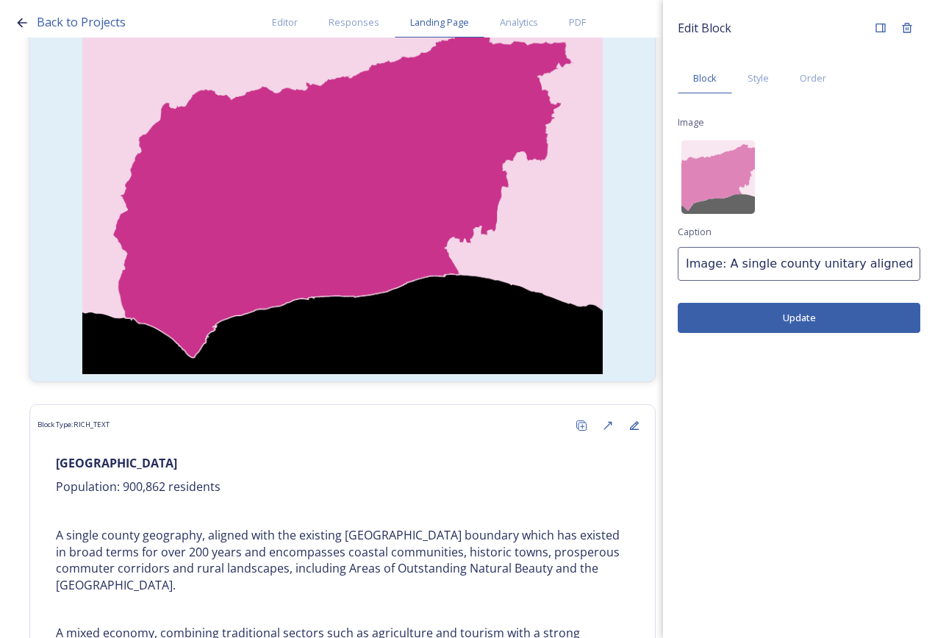
click at [824, 320] on button "Update" at bounding box center [799, 318] width 243 height 30
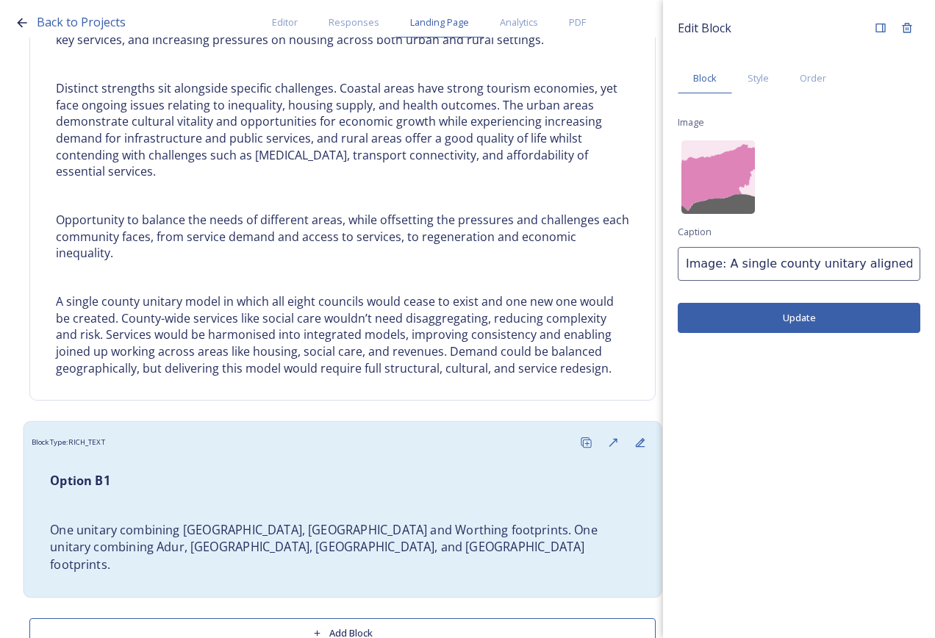
scroll to position [2278, 0]
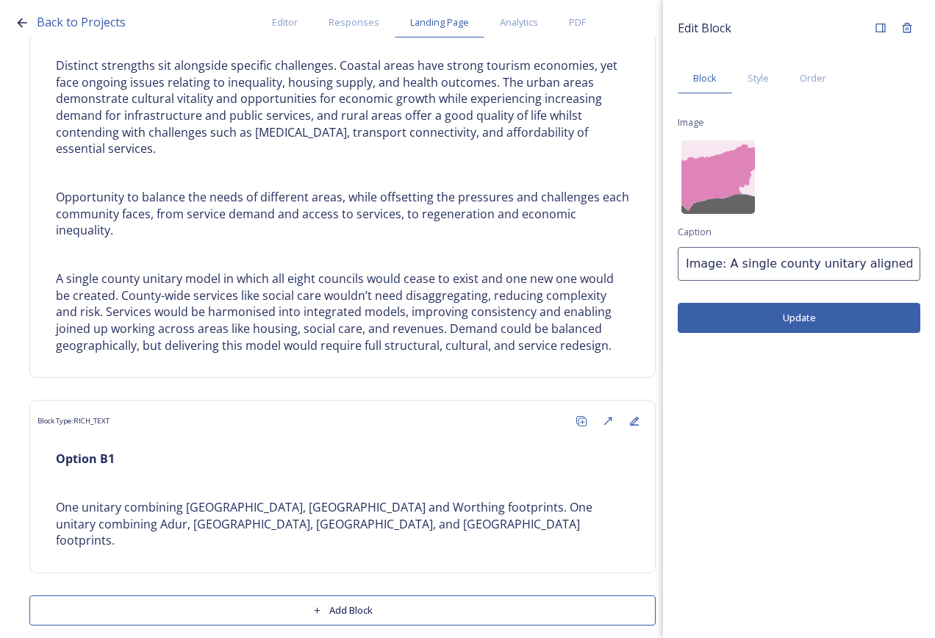
click at [319, 596] on button "Add Block" at bounding box center [342, 611] width 627 height 30
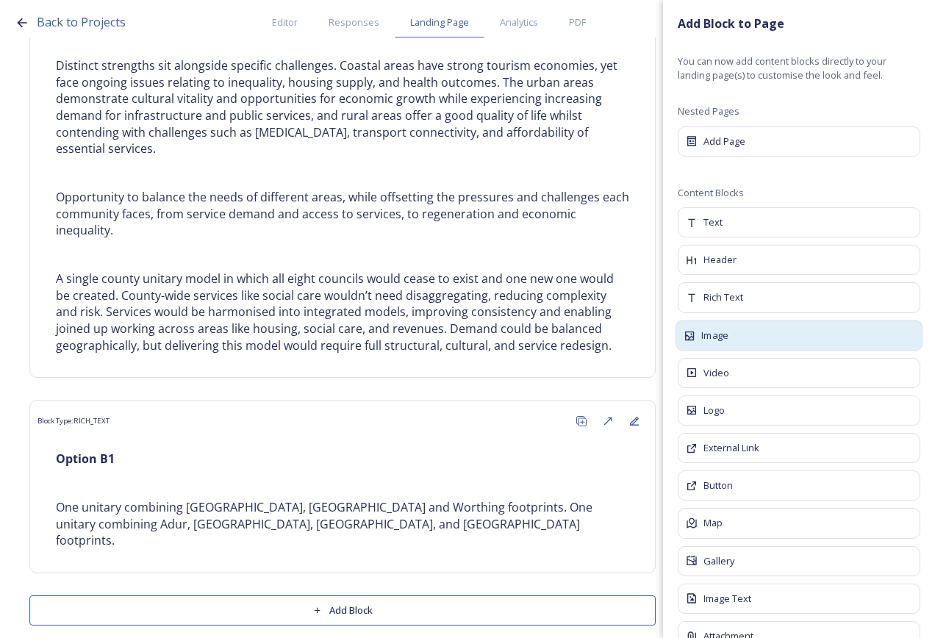
click at [735, 340] on div "Image" at bounding box center [800, 335] width 248 height 31
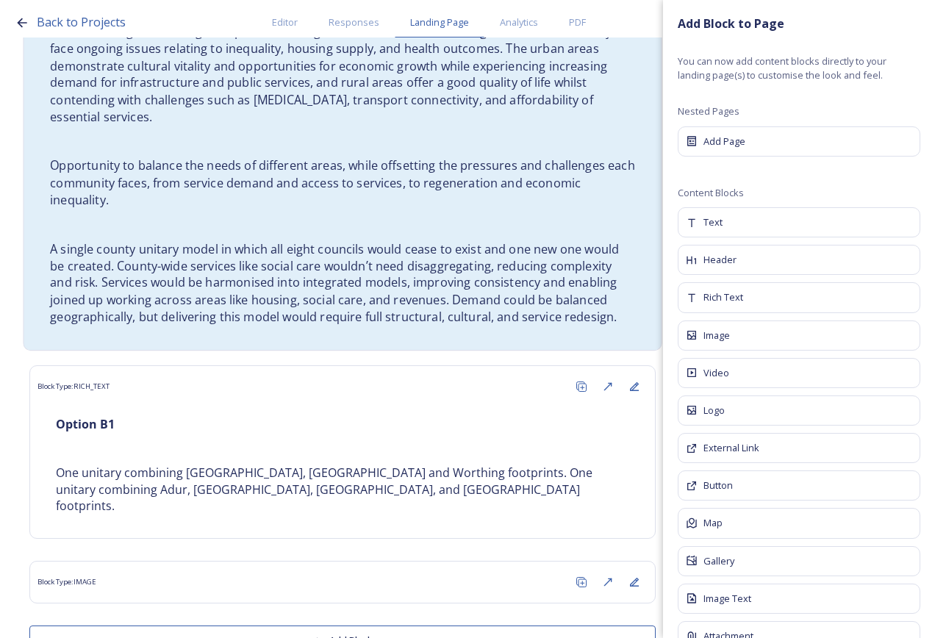
scroll to position [2343, 0]
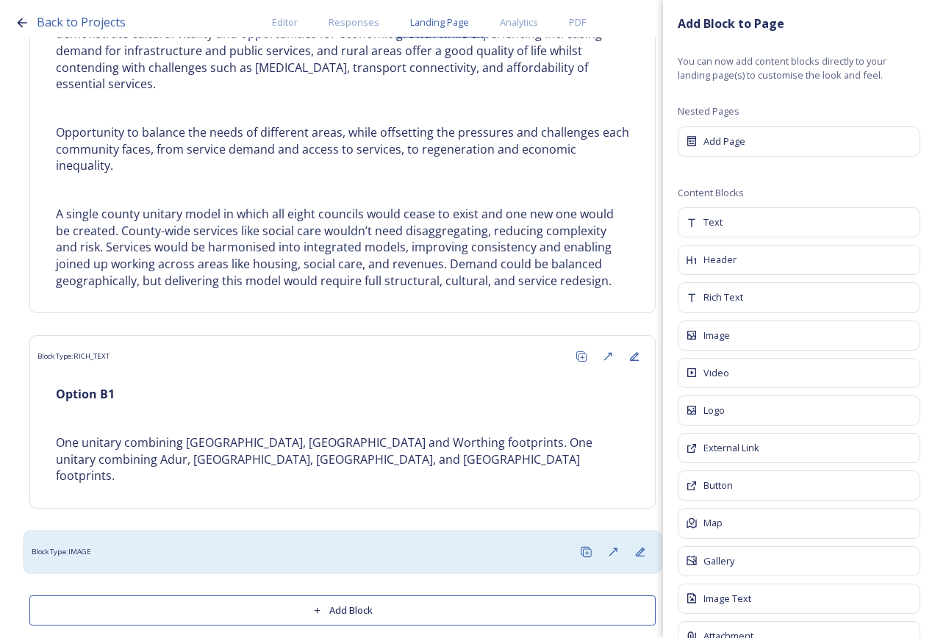
click at [336, 548] on div "Block Type: IMAGE" at bounding box center [343, 552] width 623 height 27
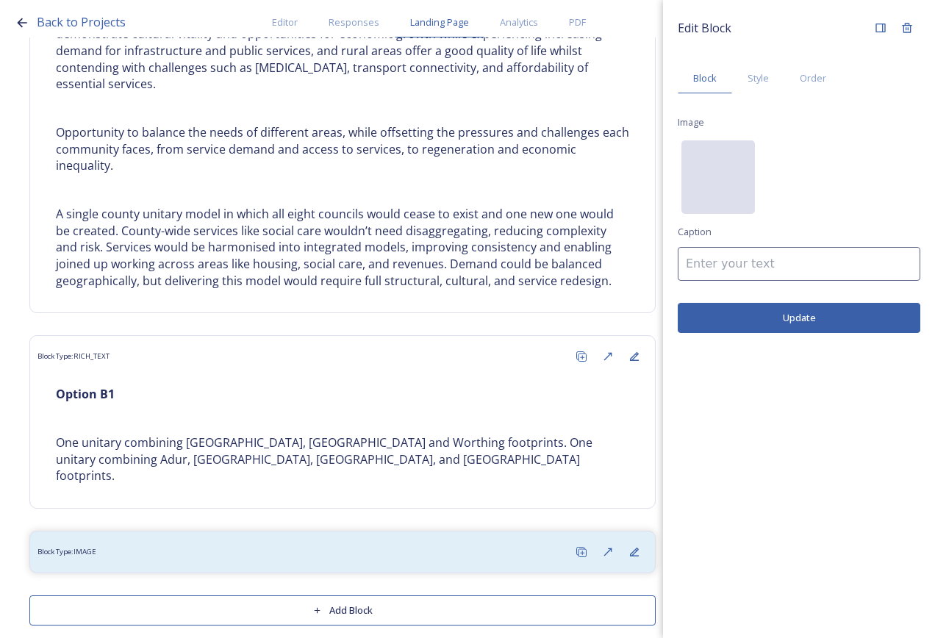
click at [704, 169] on div "No preview available for file of ." at bounding box center [719, 250] width 74 height 221
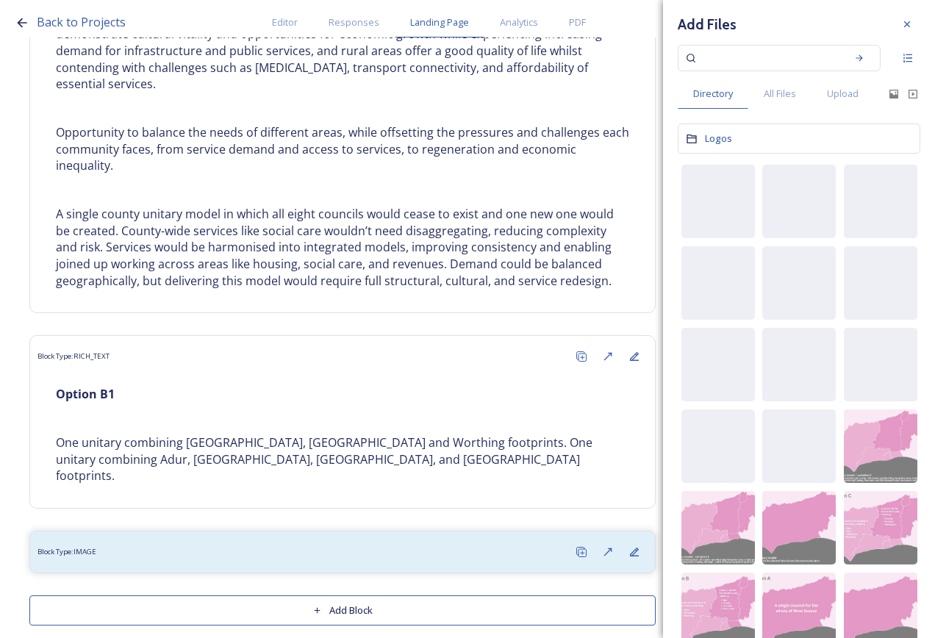
scroll to position [0, 0]
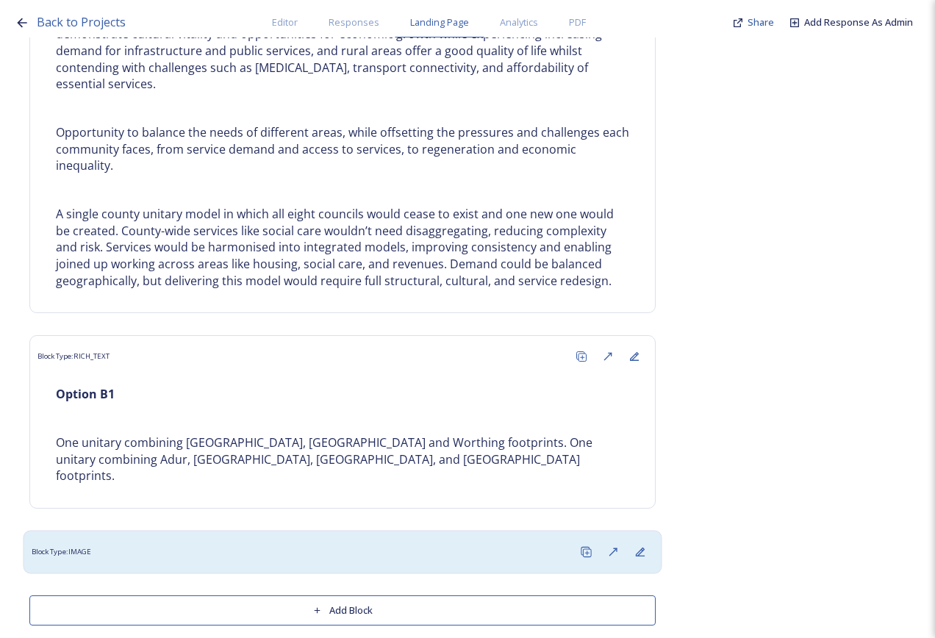
click at [213, 539] on div "Block Type: IMAGE" at bounding box center [343, 552] width 623 height 27
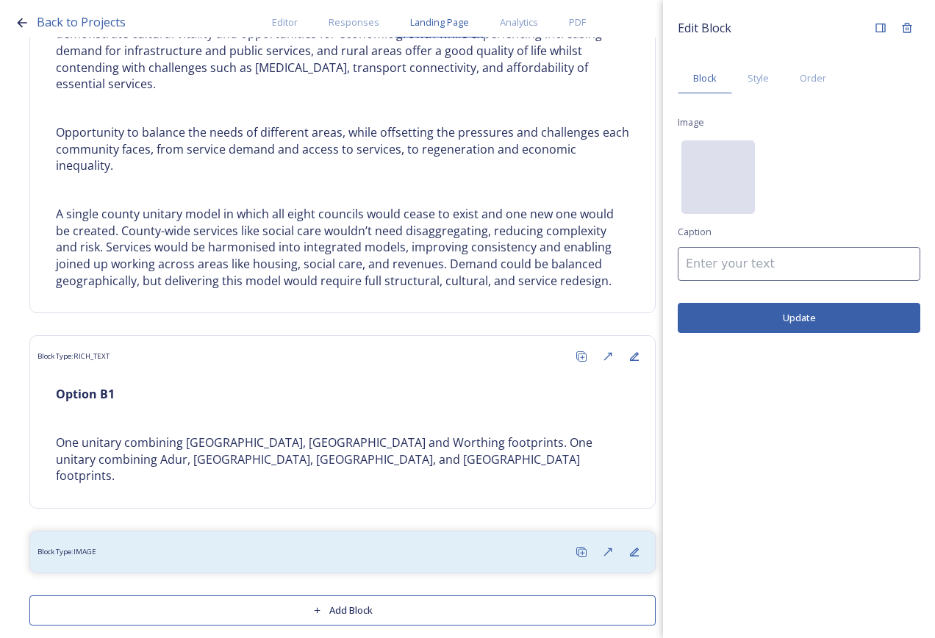
click at [706, 163] on div "No preview available for file of ." at bounding box center [719, 250] width 74 height 221
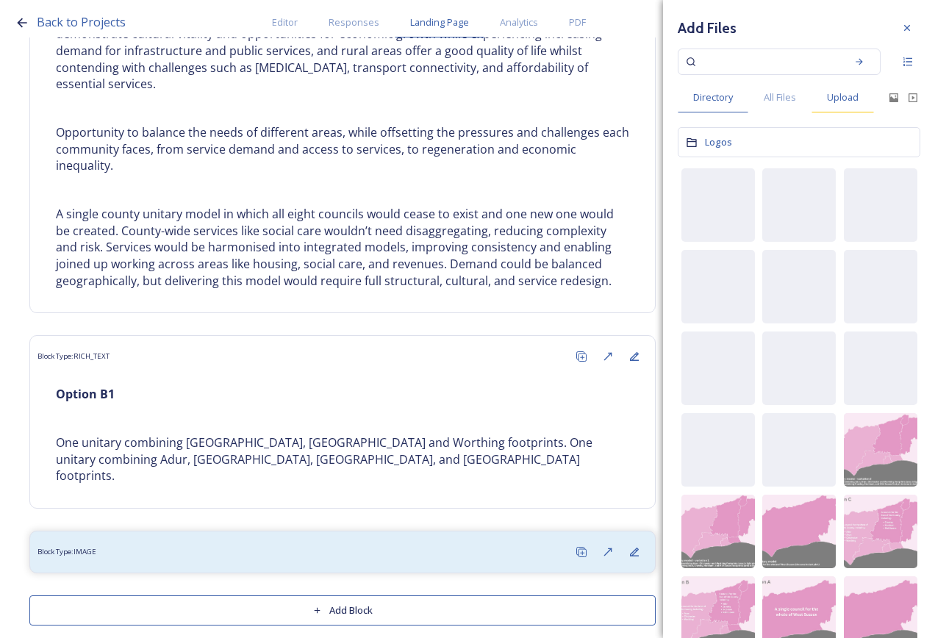
click at [838, 94] on span "Upload" at bounding box center [843, 97] width 32 height 14
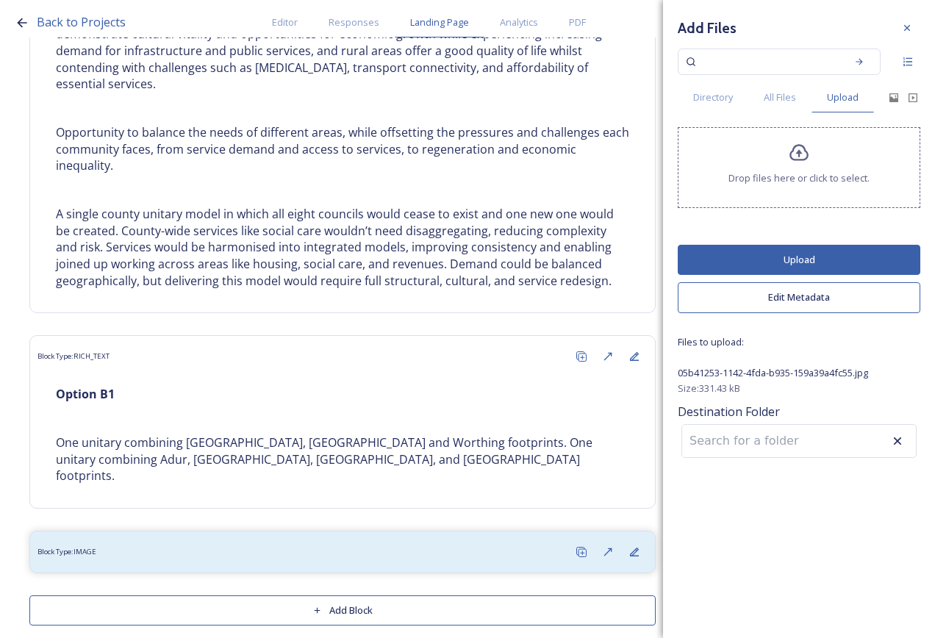
click at [819, 261] on button "Upload" at bounding box center [799, 260] width 243 height 30
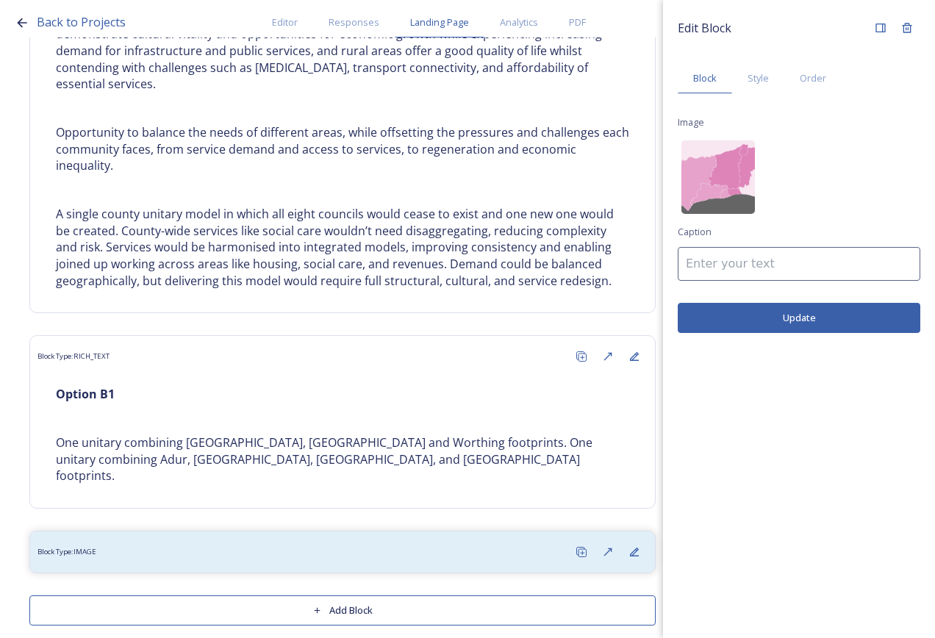
click at [742, 317] on button "Update" at bounding box center [799, 318] width 243 height 30
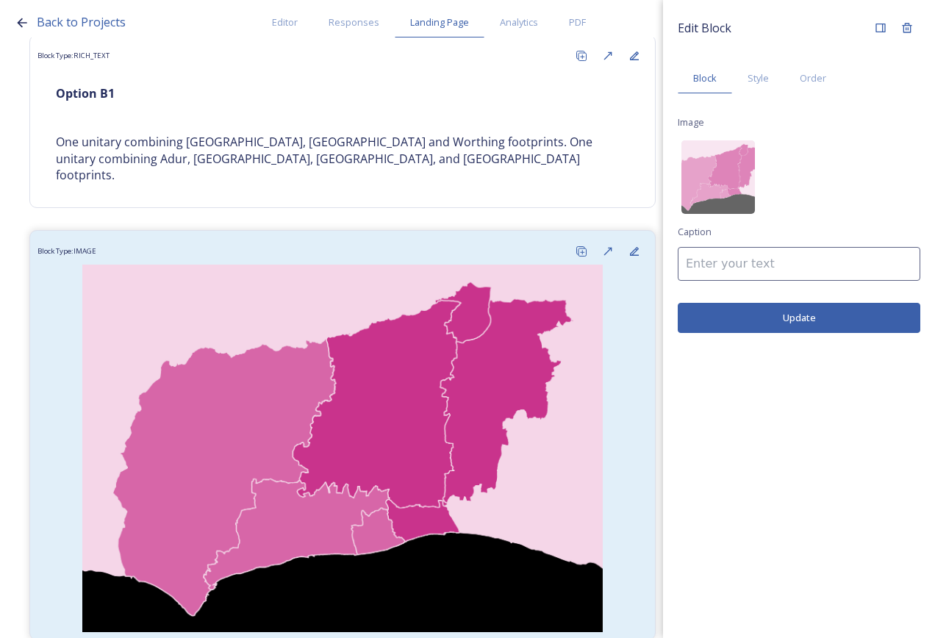
scroll to position [2710, 0]
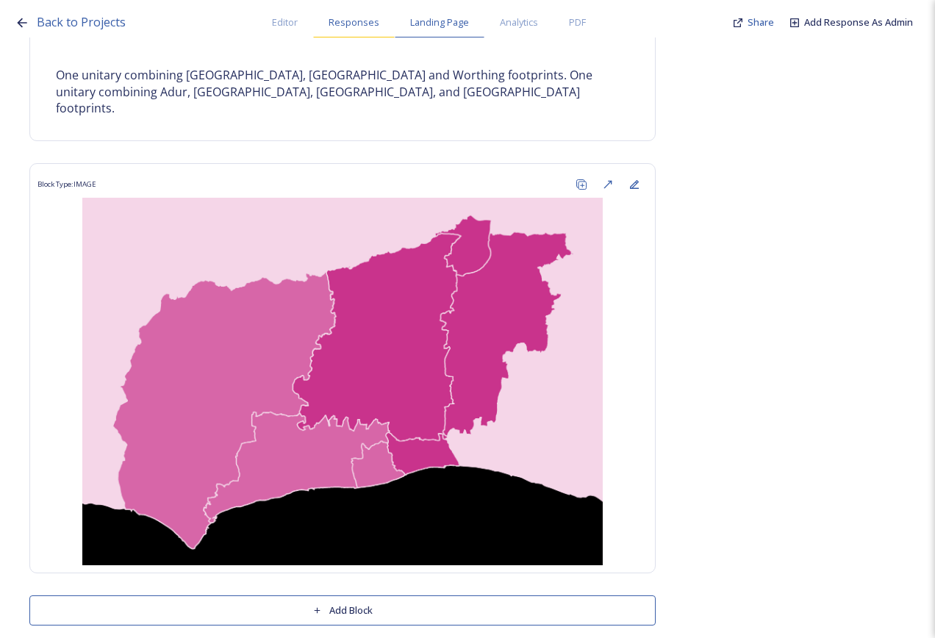
click at [351, 21] on span "Responses" at bounding box center [354, 22] width 51 height 14
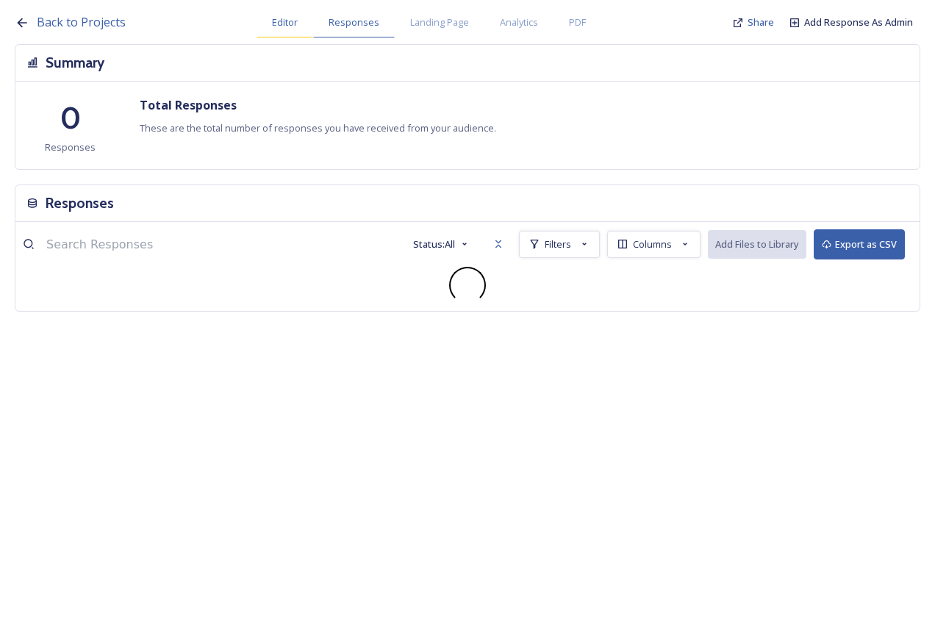
click at [282, 21] on span "Editor" at bounding box center [285, 22] width 26 height 14
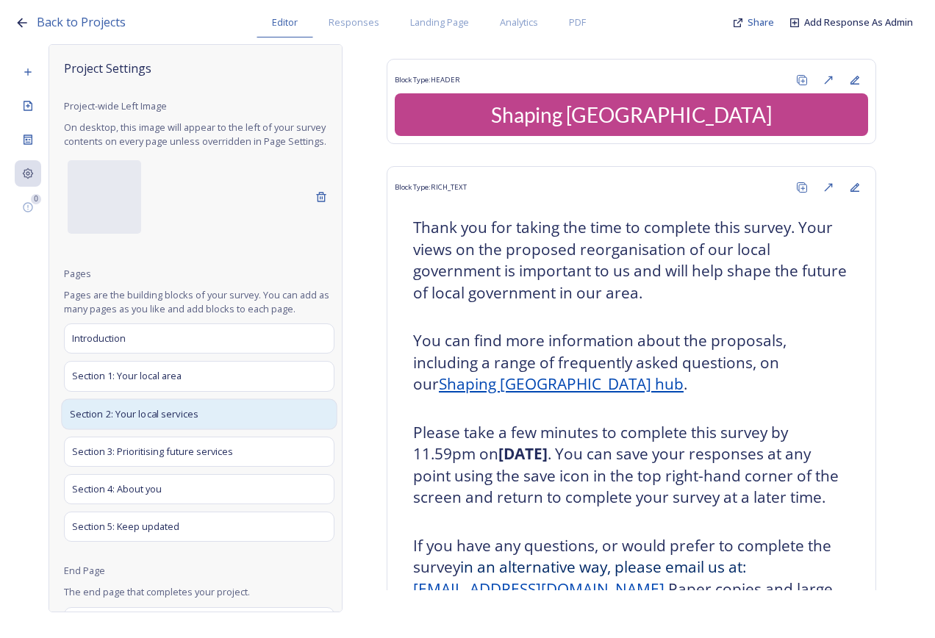
click at [207, 429] on div "Section 2: Your local services" at bounding box center [199, 414] width 276 height 31
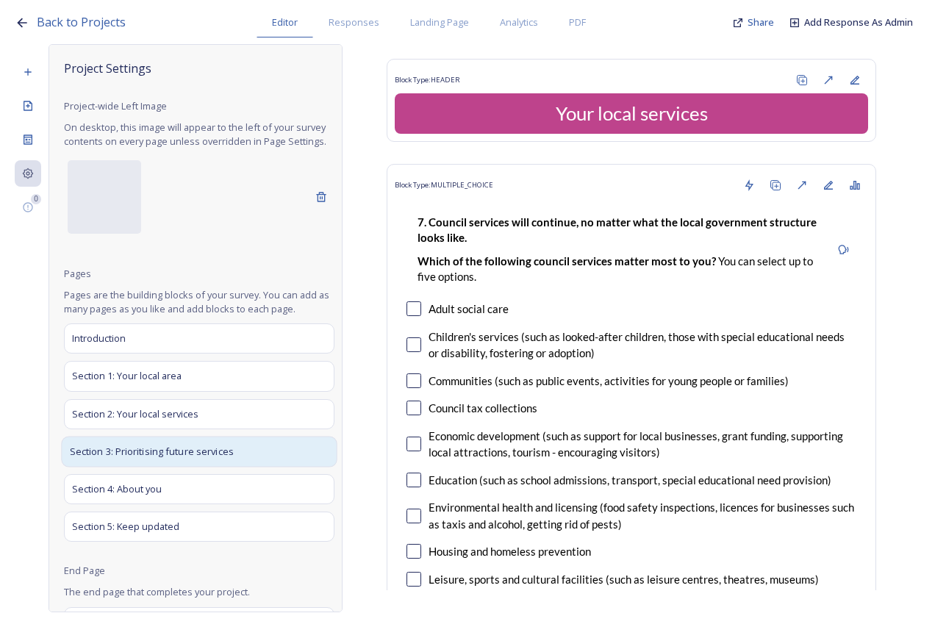
click at [199, 459] on span "Section 3: Prioritising future services" at bounding box center [152, 451] width 164 height 15
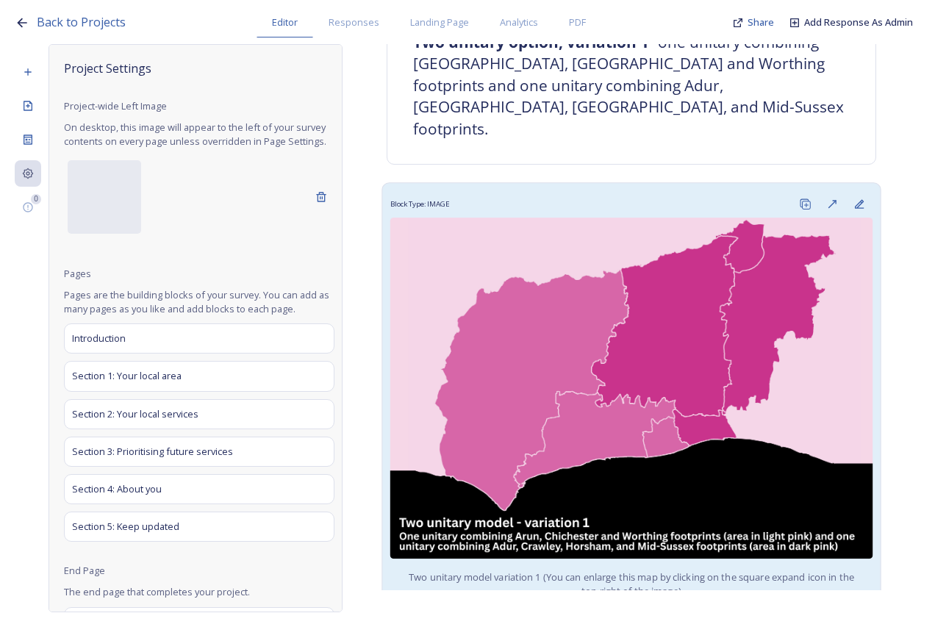
scroll to position [1103, 0]
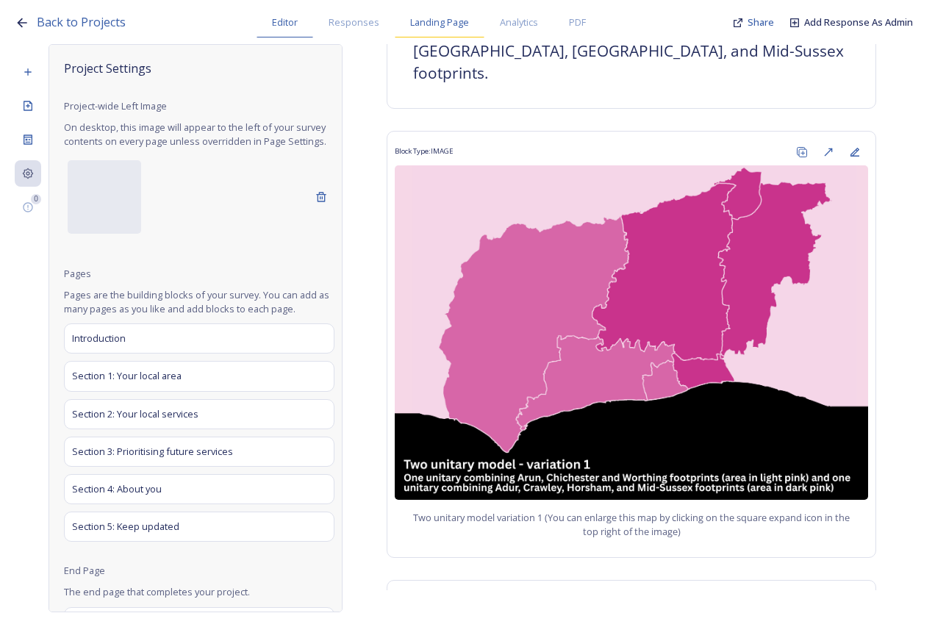
click at [453, 29] on span "Landing Page" at bounding box center [439, 22] width 59 height 14
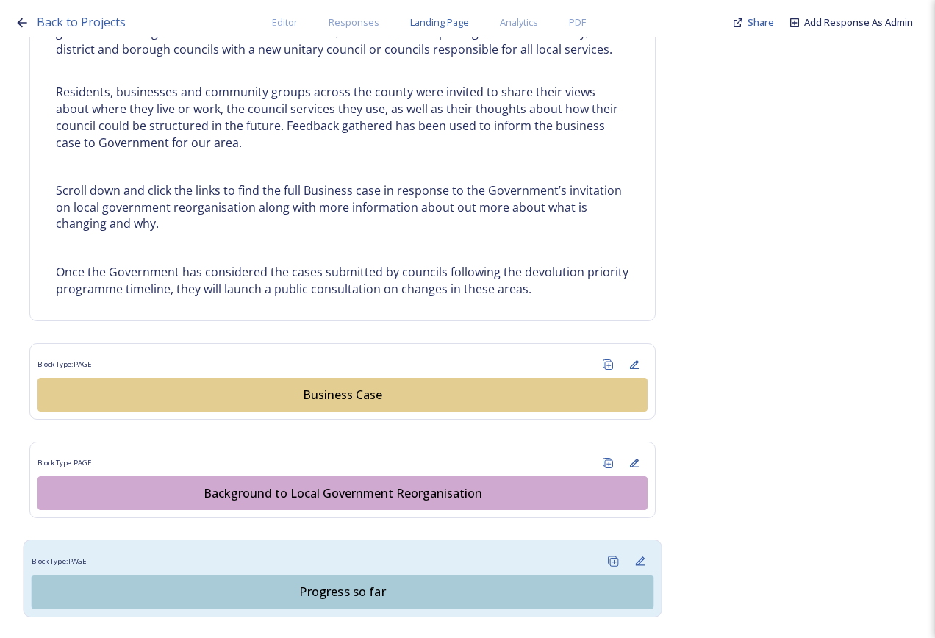
scroll to position [956, 0]
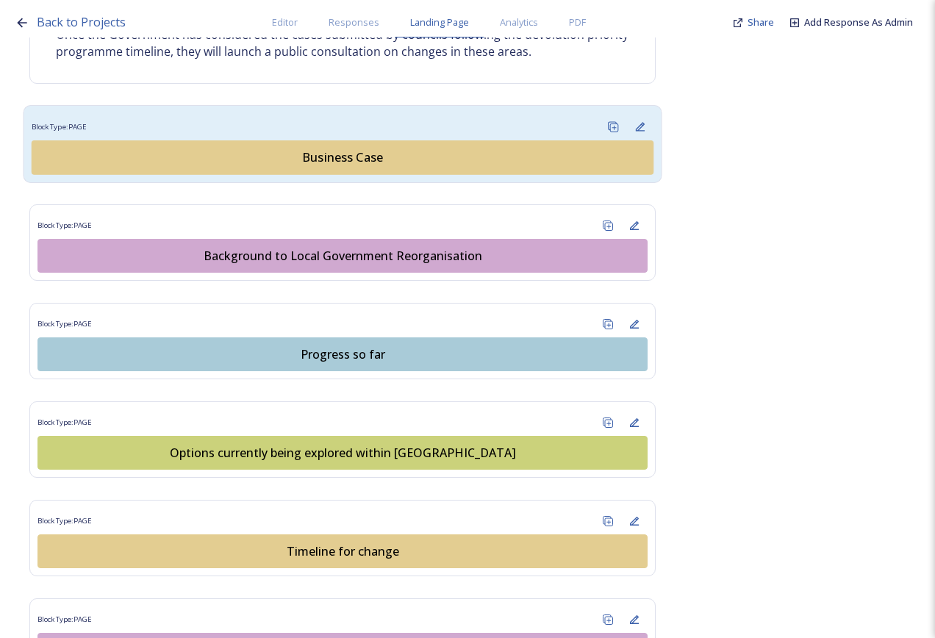
click at [354, 170] on button "Business Case" at bounding box center [343, 157] width 623 height 35
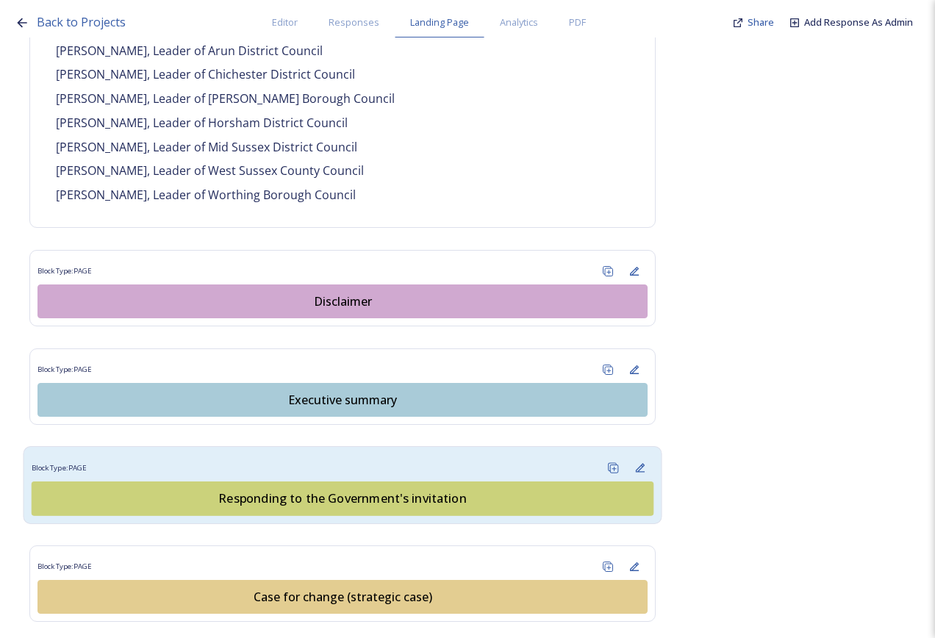
scroll to position [1397, 0]
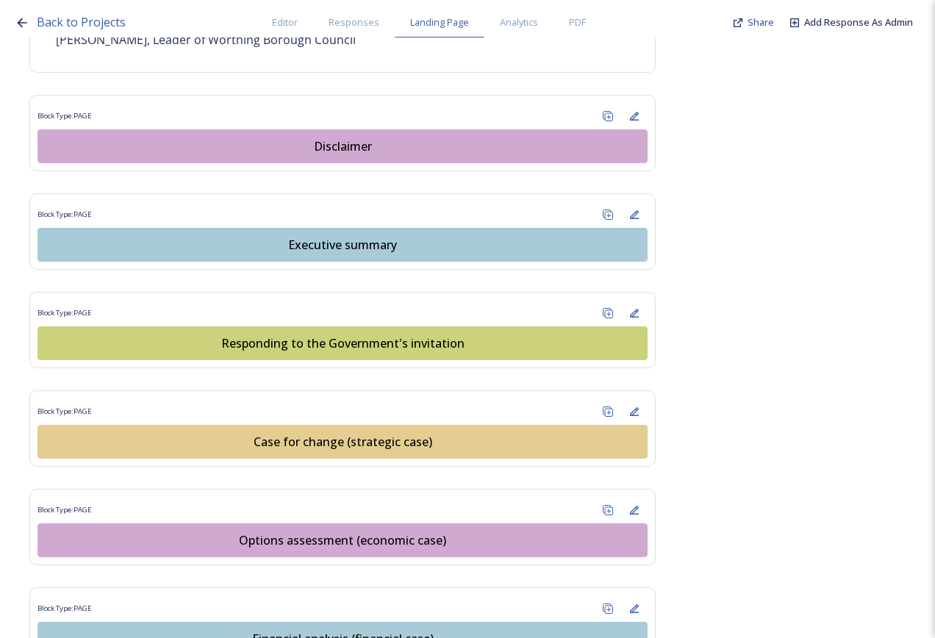
click at [316, 532] on div "Options assessment (economic case)" at bounding box center [343, 541] width 594 height 18
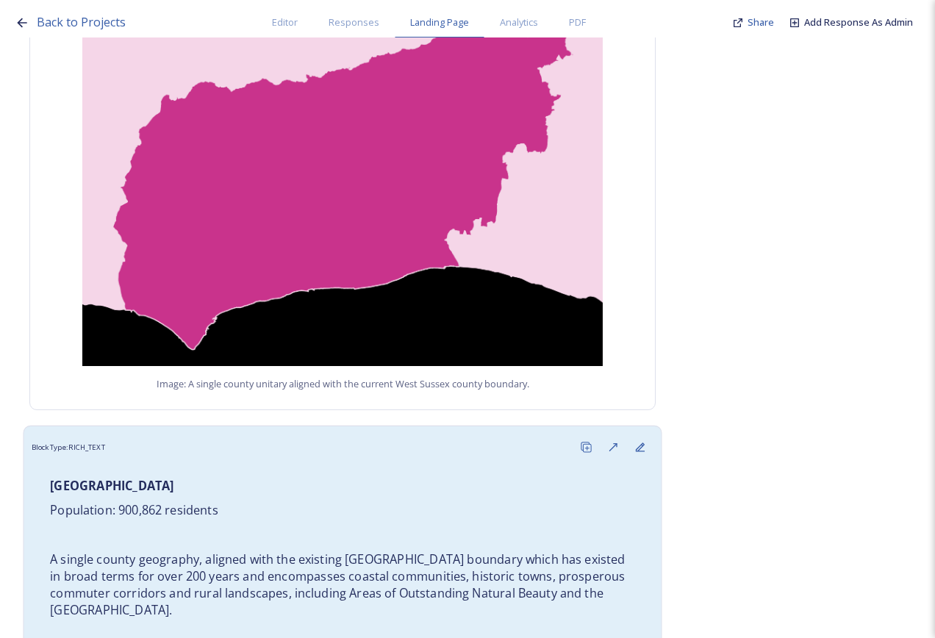
scroll to position [1691, 0]
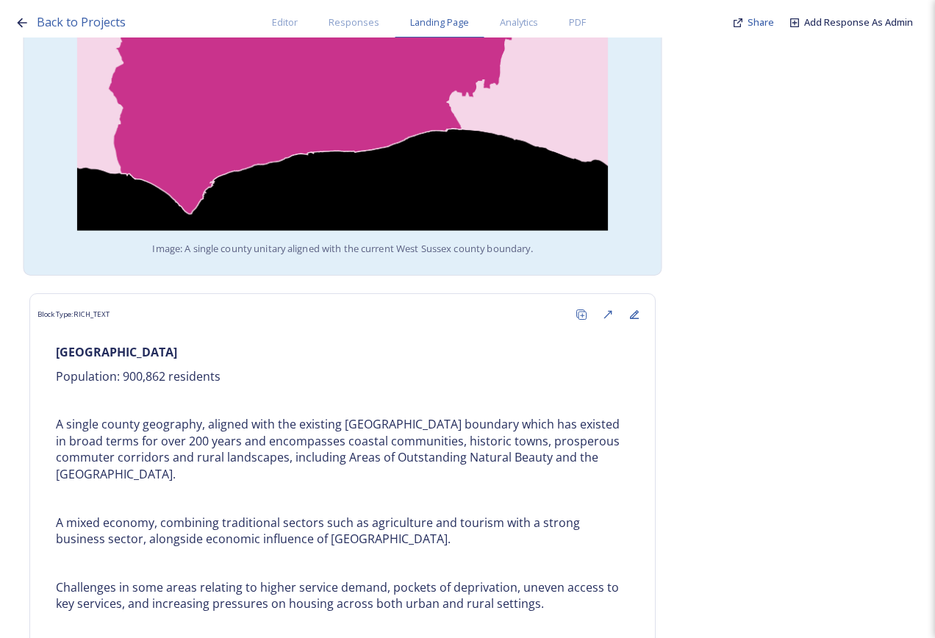
click at [350, 240] on div "Image: A single county unitary aligned with the current West Sussex county boun…" at bounding box center [343, 62] width 623 height 412
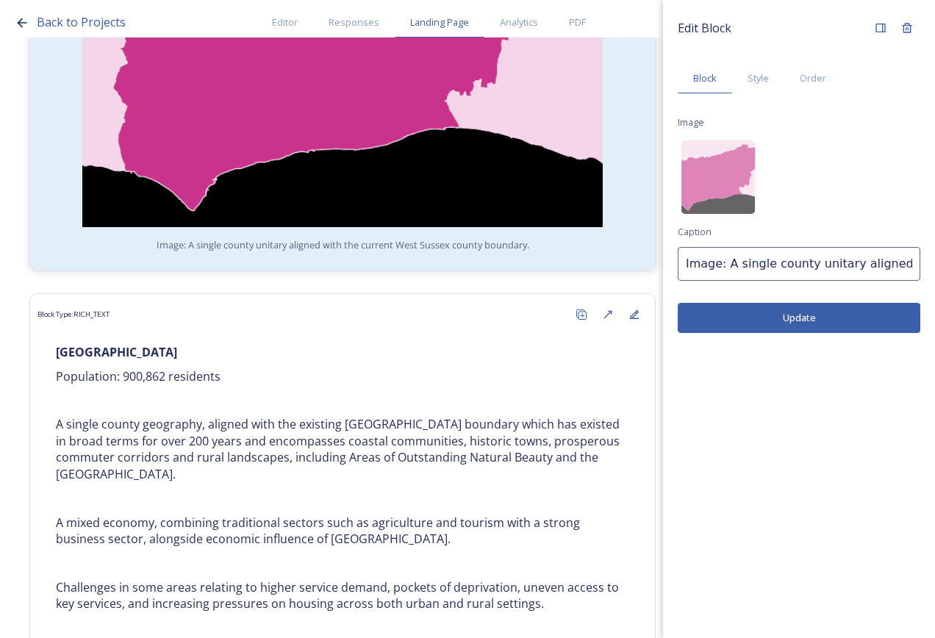
scroll to position [0, 218]
drag, startPoint x: 809, startPoint y: 265, endPoint x: 938, endPoint y: 285, distance: 130.2
click at [935, 285] on html "Back to Projects Editor Responses Landing Page Analytics PDF Share Add Response…" at bounding box center [467, 319] width 935 height 638
type input "Image: A single county unitary model"
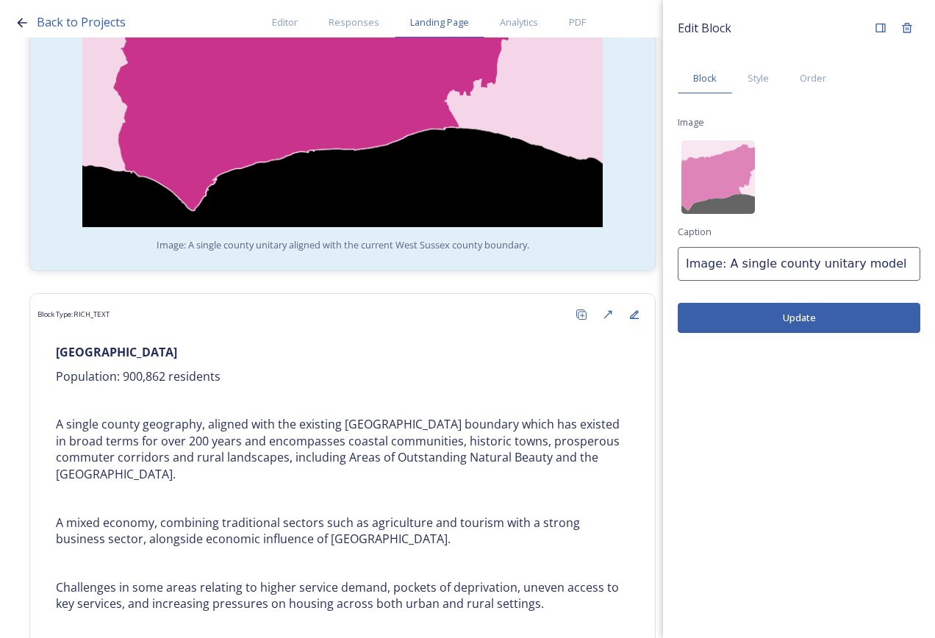
click at [753, 321] on button "Update" at bounding box center [799, 318] width 243 height 30
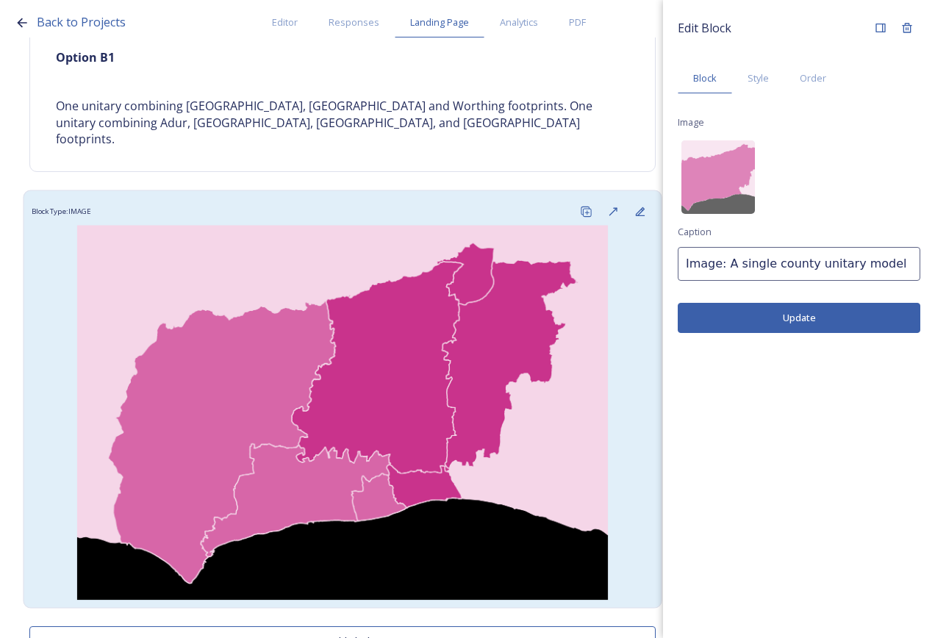
scroll to position [2710, 0]
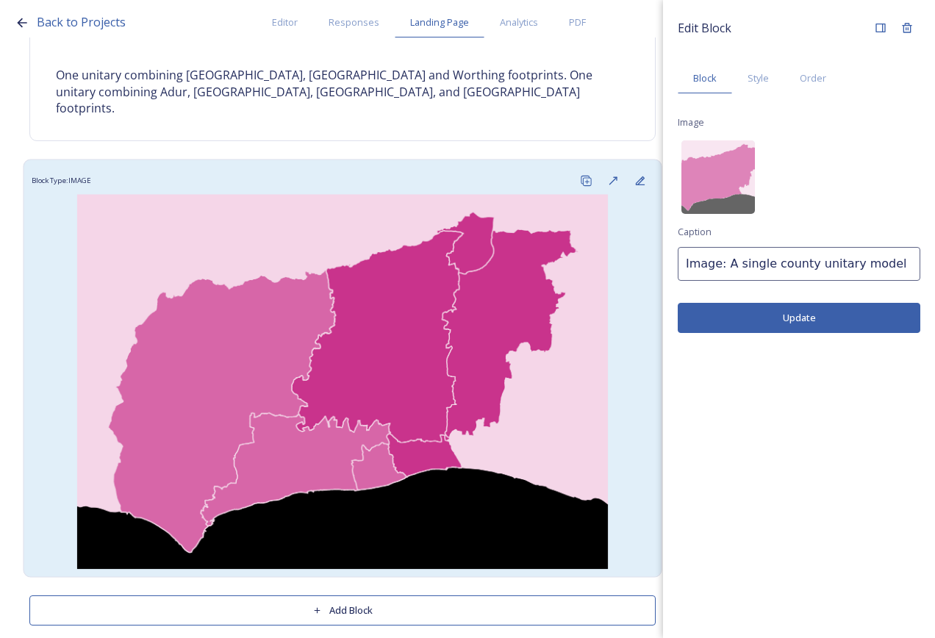
click at [438, 345] on img at bounding box center [343, 381] width 623 height 375
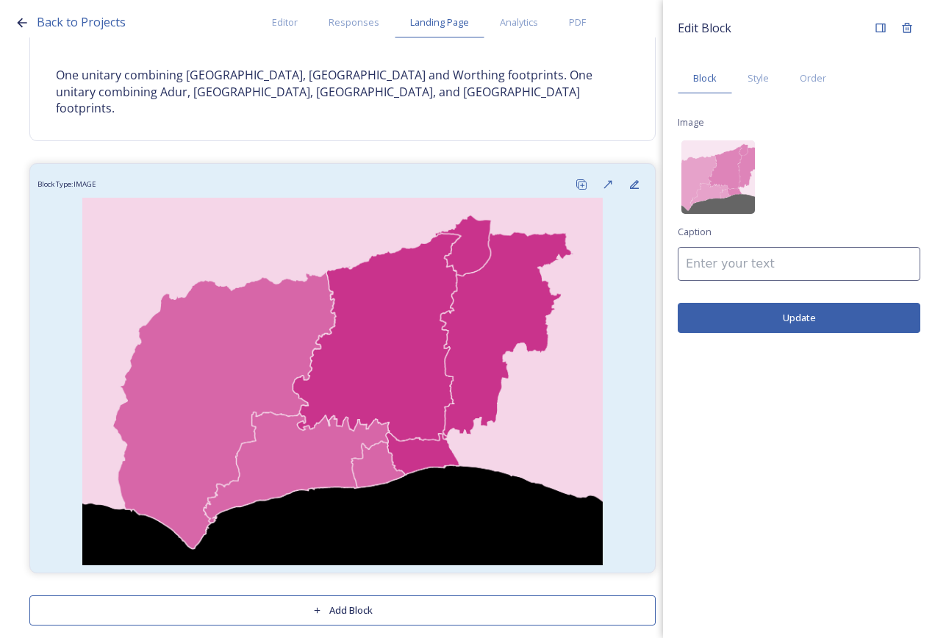
click at [765, 247] on input at bounding box center [799, 264] width 243 height 34
paste input "A single county unitary aligned with the current West Sussex county boundary."
drag, startPoint x: 916, startPoint y: 264, endPoint x: 699, endPoint y: 265, distance: 216.9
click at [699, 265] on input "A single county unitary aligned with the current West Sussex county boundary." at bounding box center [799, 264] width 243 height 34
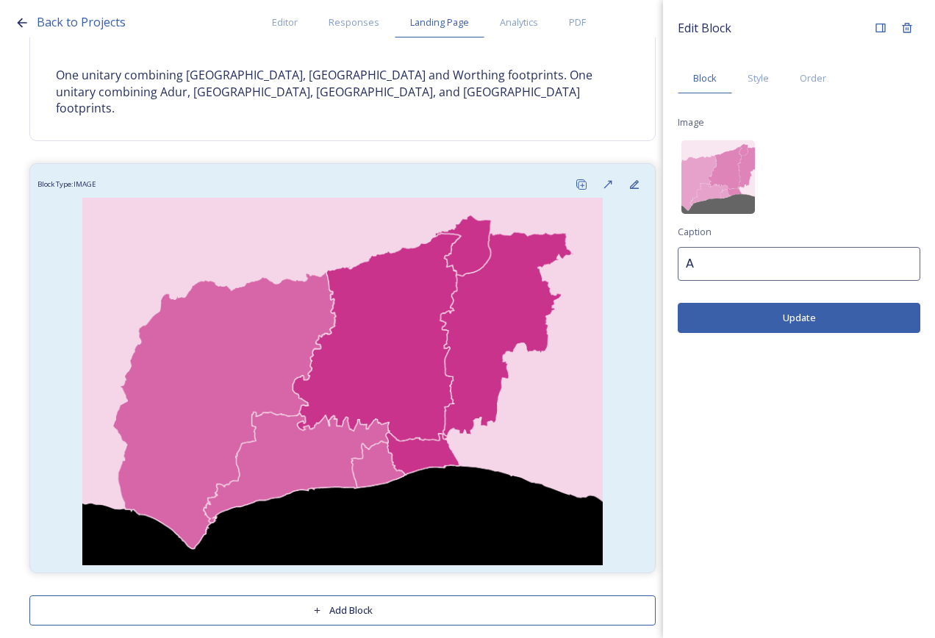
type input "A"
type input "Image: Two unitary model variation 1"
click at [839, 313] on button "Update" at bounding box center [799, 318] width 243 height 30
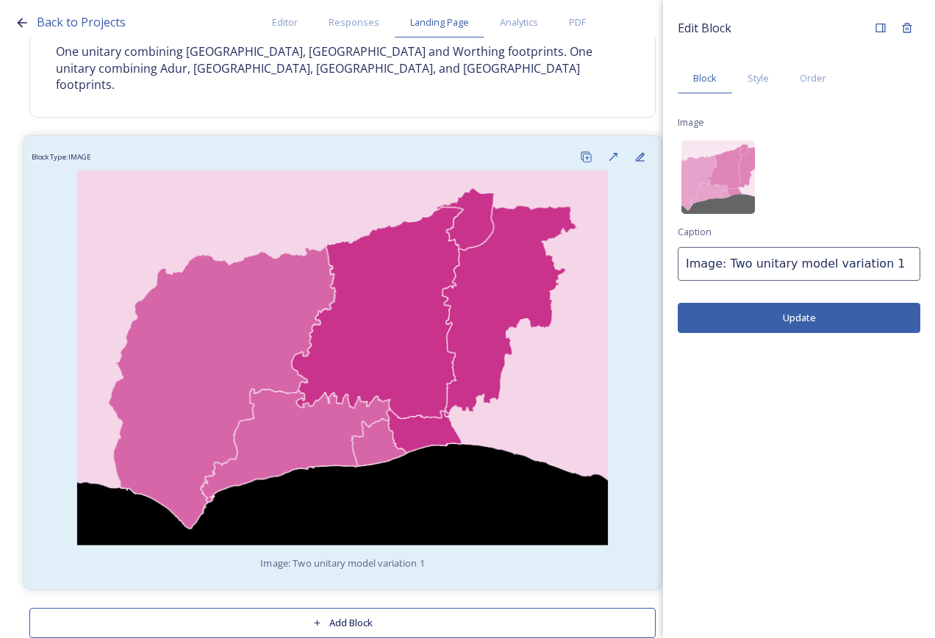
scroll to position [2747, 0]
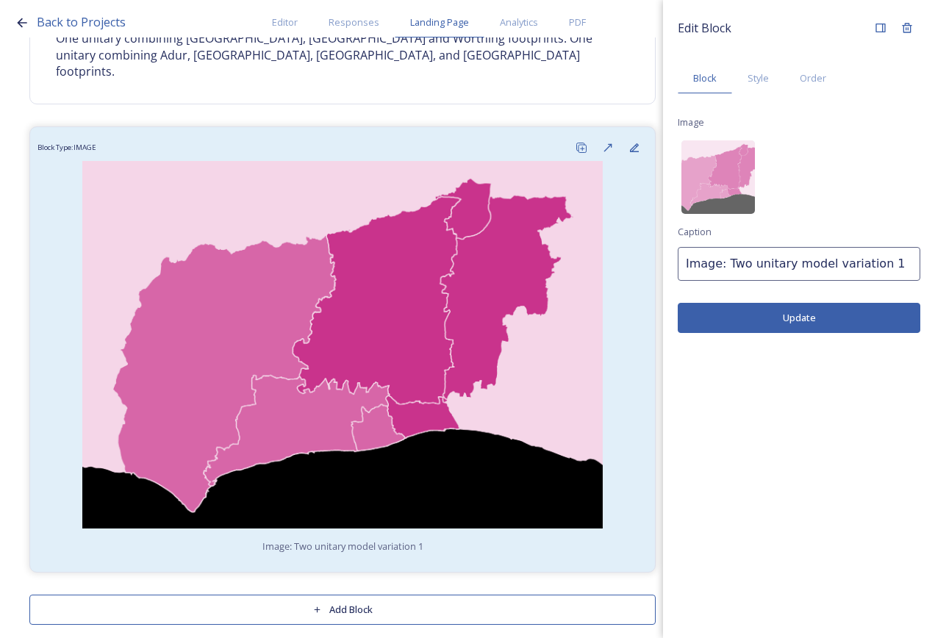
click at [374, 595] on button "Add Block" at bounding box center [342, 610] width 627 height 30
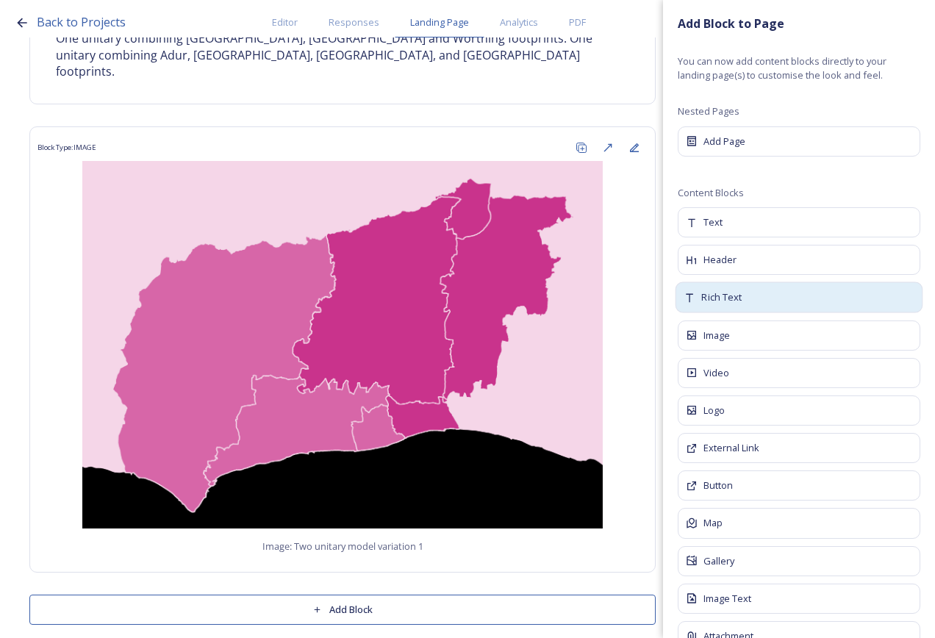
click at [759, 290] on div "Rich Text" at bounding box center [800, 297] width 248 height 31
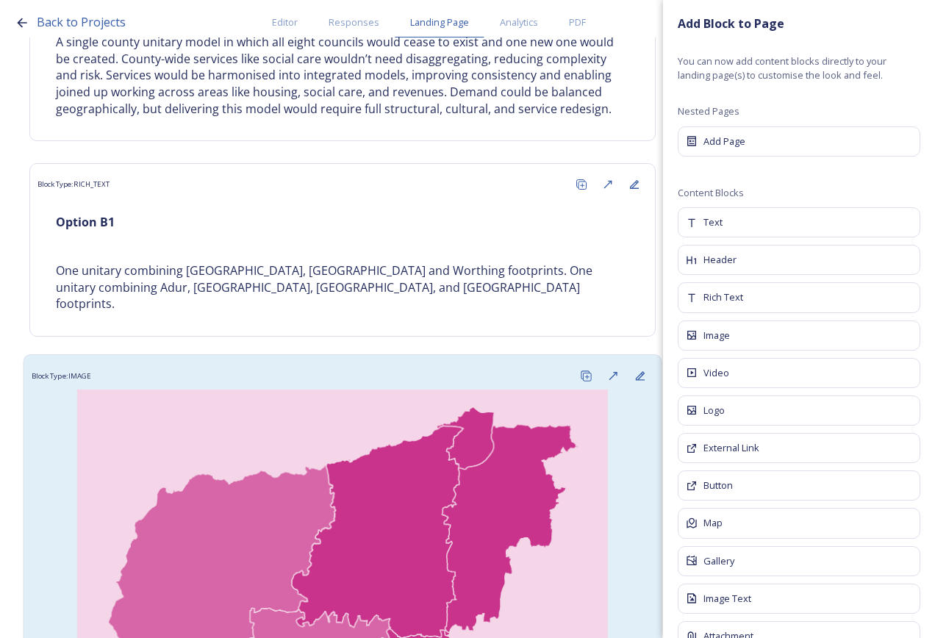
scroll to position [2453, 0]
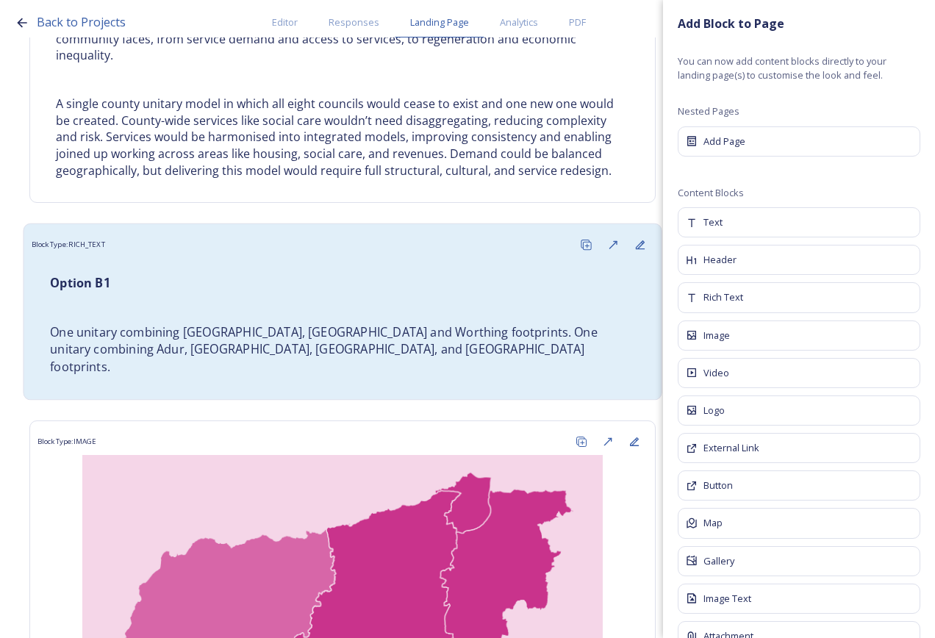
click at [430, 299] on div "Option B1 One unitary combining [GEOGRAPHIC_DATA], [GEOGRAPHIC_DATA] and Worthi…" at bounding box center [342, 325] width 607 height 118
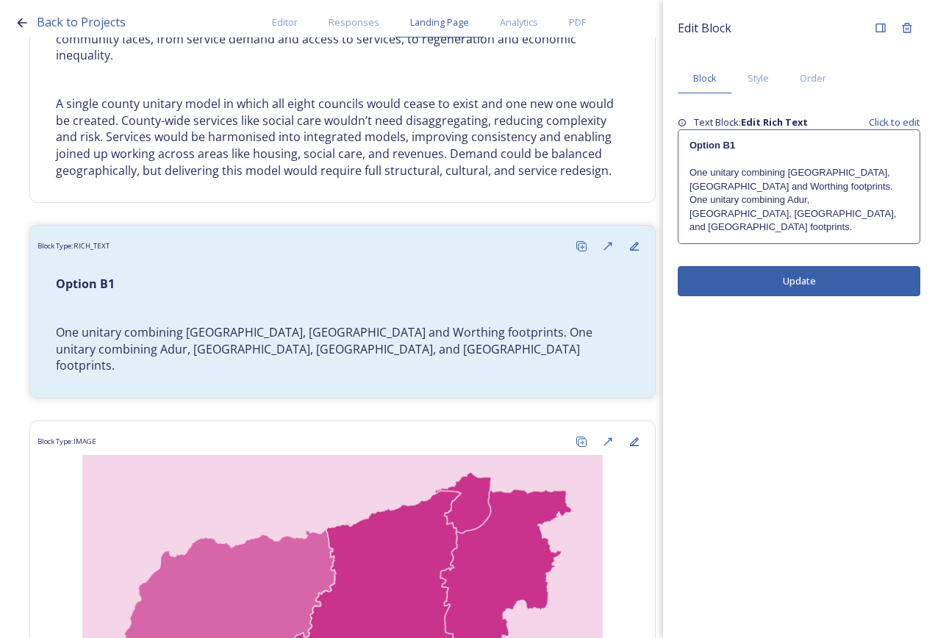
click at [843, 203] on p "One unitary combining [GEOGRAPHIC_DATA], [GEOGRAPHIC_DATA] and Worthing footpri…" at bounding box center [799, 200] width 219 height 68
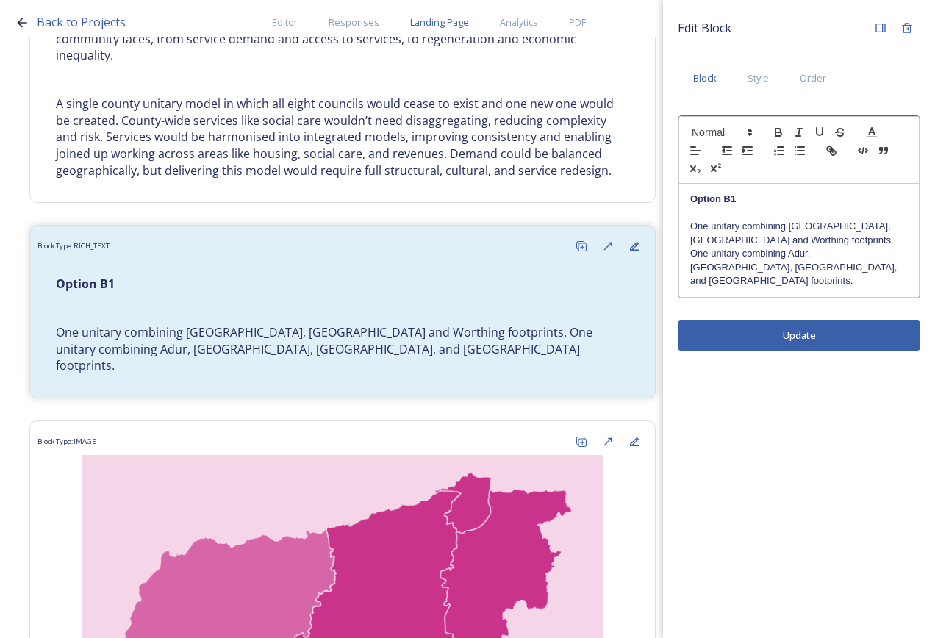
click at [778, 240] on p "One unitary combining [GEOGRAPHIC_DATA], [GEOGRAPHIC_DATA] and Worthing footpri…" at bounding box center [799, 254] width 218 height 68
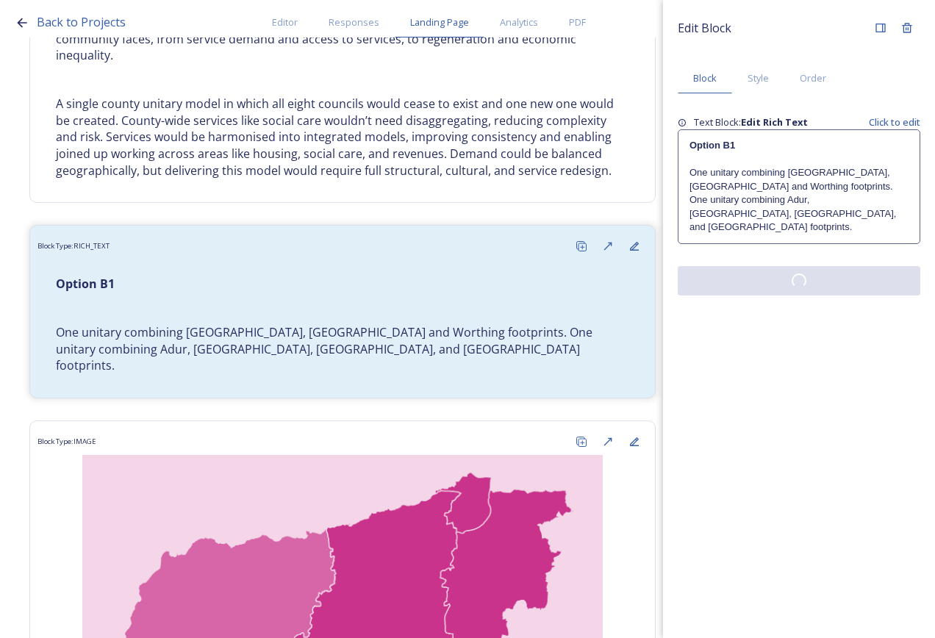
click at [810, 318] on div "Edit Block Block Style Order Text Block: Edit Rich Text Click to edit Option B1…" at bounding box center [799, 319] width 272 height 638
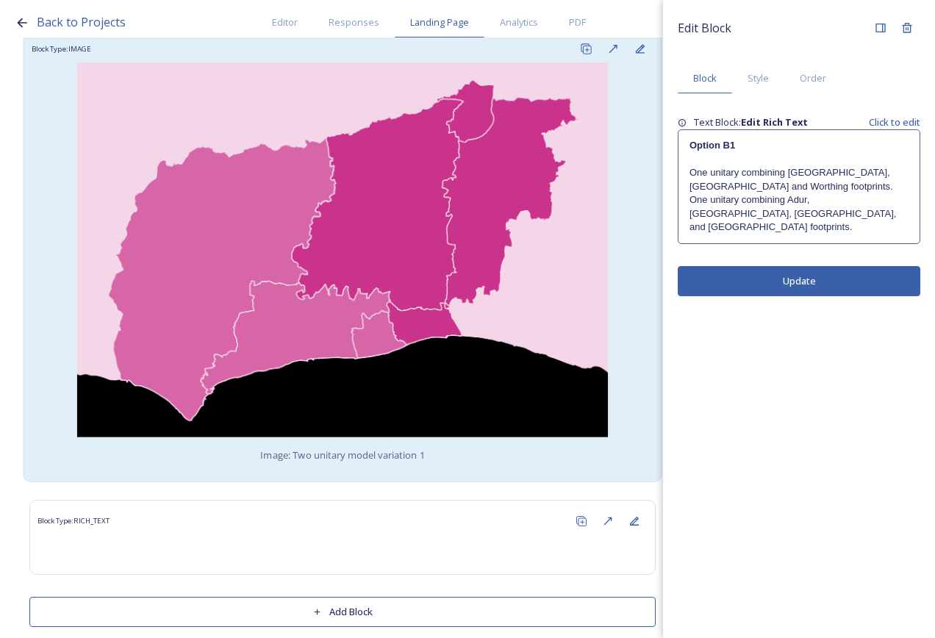
scroll to position [2852, 0]
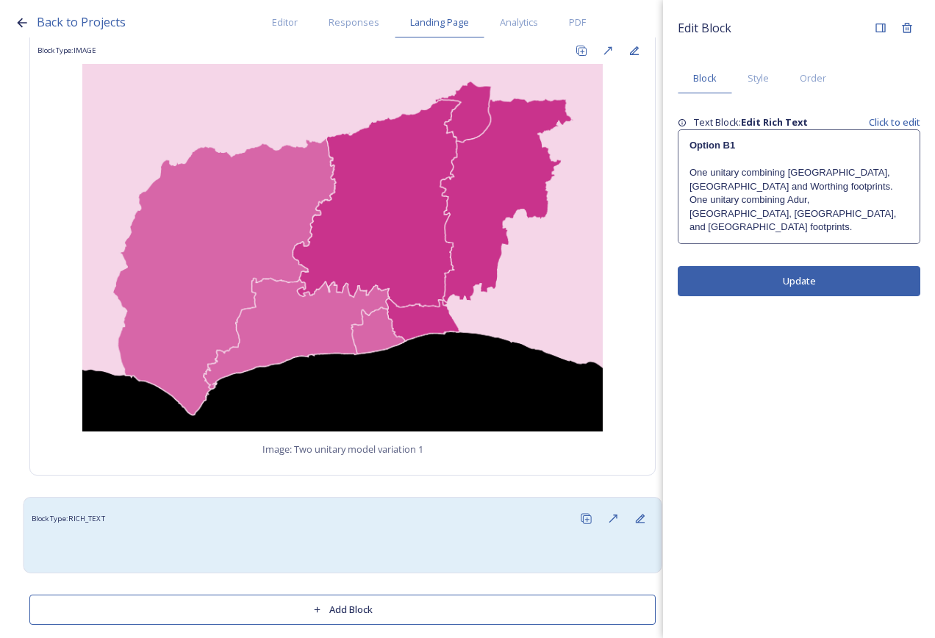
click at [311, 497] on div "Block Type: RICH_TEXT" at bounding box center [342, 535] width 639 height 76
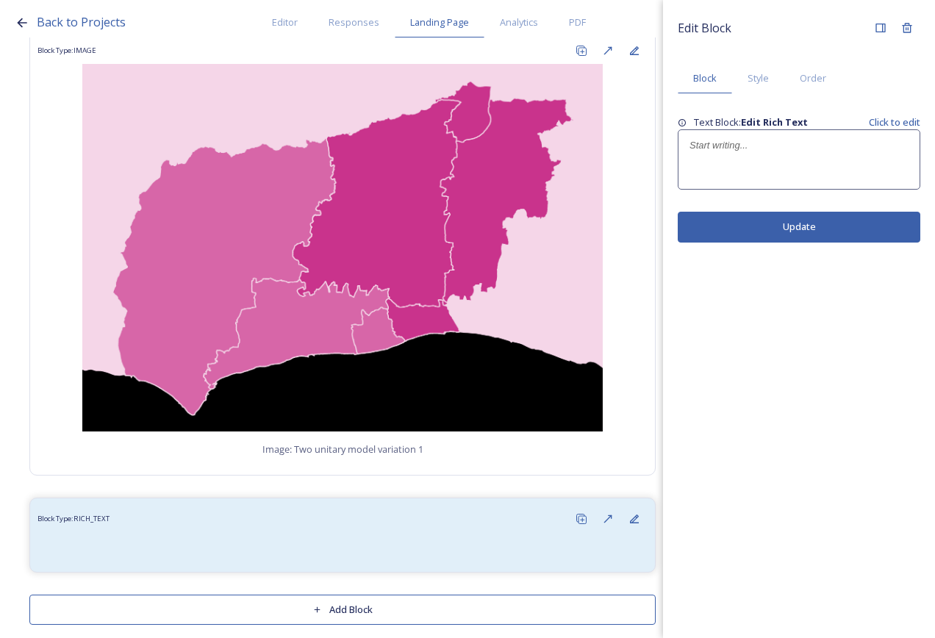
click at [710, 162] on div at bounding box center [799, 159] width 241 height 59
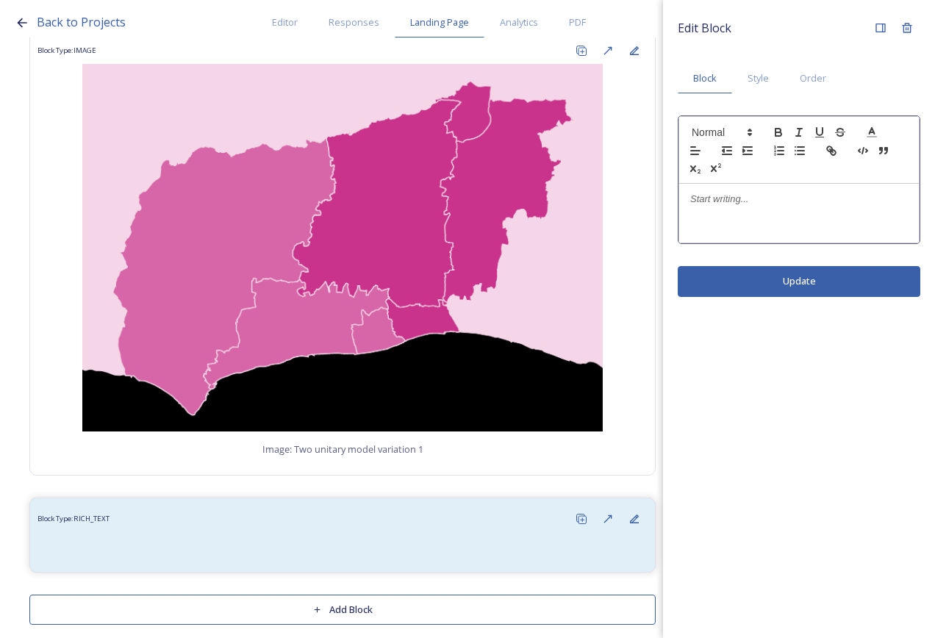
drag, startPoint x: 724, startPoint y: 182, endPoint x: 724, endPoint y: 207, distance: 24.3
click at [724, 193] on div at bounding box center [799, 179] width 241 height 127
click at [722, 212] on div at bounding box center [799, 213] width 240 height 59
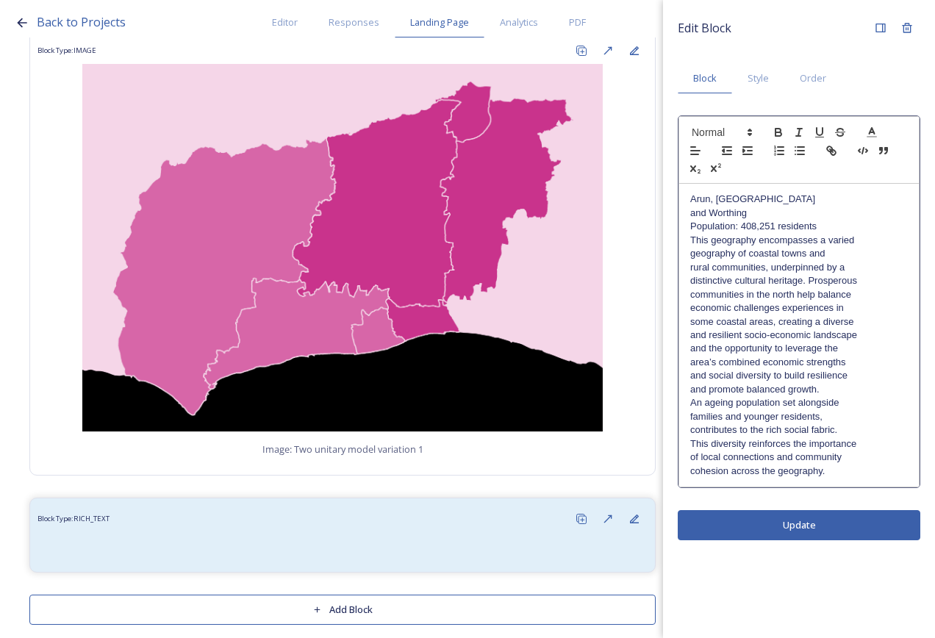
scroll to position [0, 0]
click at [788, 197] on p "Arun, [GEOGRAPHIC_DATA]" at bounding box center [799, 199] width 218 height 13
drag, startPoint x: 827, startPoint y: 201, endPoint x: 661, endPoint y: 198, distance: 166.2
click at [661, 198] on div "Back to Projects Editor Responses Landing Page Analytics PDF Share Add Response…" at bounding box center [467, 319] width 935 height 638
click at [774, 129] on icon "button" at bounding box center [778, 132] width 13 height 13
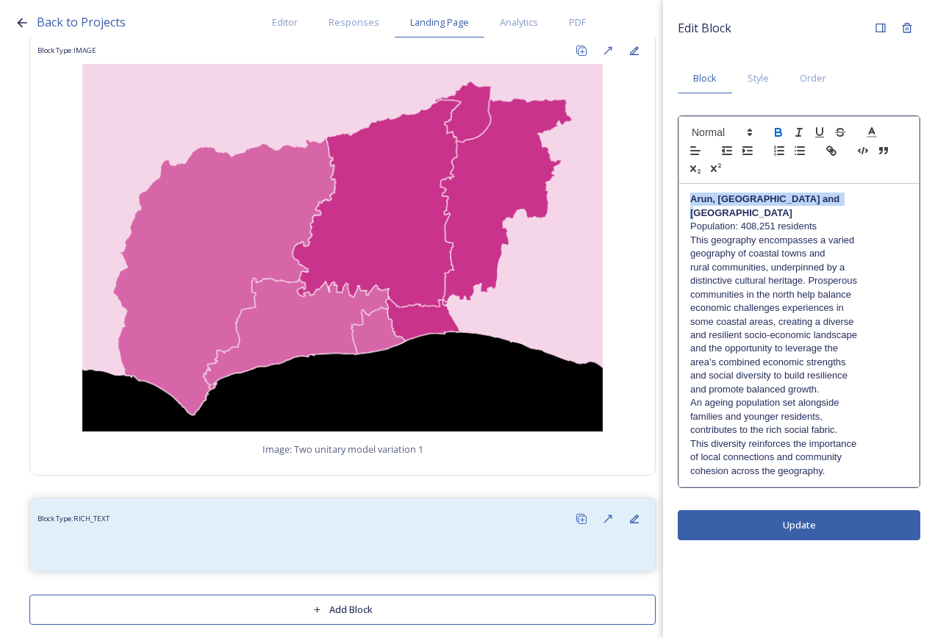
click at [815, 204] on strong "Arun, [GEOGRAPHIC_DATA] and [GEOGRAPHIC_DATA]" at bounding box center [766, 205] width 152 height 24
click at [824, 206] on p "Arun, [GEOGRAPHIC_DATA] and [GEOGRAPHIC_DATA]" at bounding box center [799, 206] width 218 height 27
click at [824, 220] on p "Population: 408,251 residents" at bounding box center [799, 226] width 218 height 13
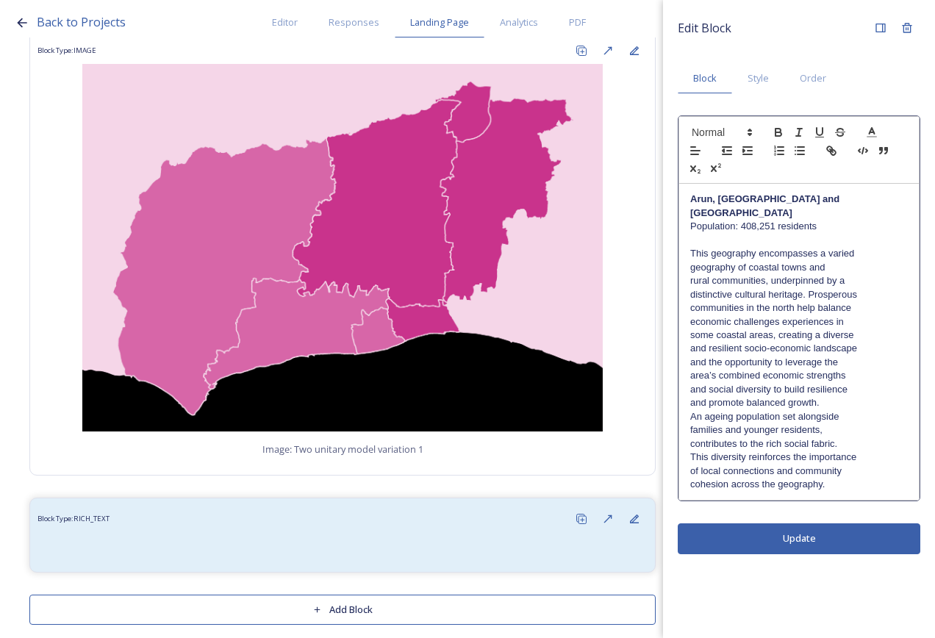
click at [818, 288] on p "distinctive cultural heritage. Prosperous" at bounding box center [799, 294] width 218 height 13
click at [857, 247] on p "This geography encompasses a varied" at bounding box center [799, 253] width 218 height 13
click at [879, 256] on p "This geography encompasses a varied geography of coastal towns and" at bounding box center [799, 260] width 218 height 27
click at [874, 266] on p "This geography encompasses a varied geography of coastal towns and rural commun…" at bounding box center [799, 267] width 218 height 40
click at [873, 286] on p "This geography encompasses a varied geography of coastal towns and rural commun…" at bounding box center [799, 274] width 218 height 54
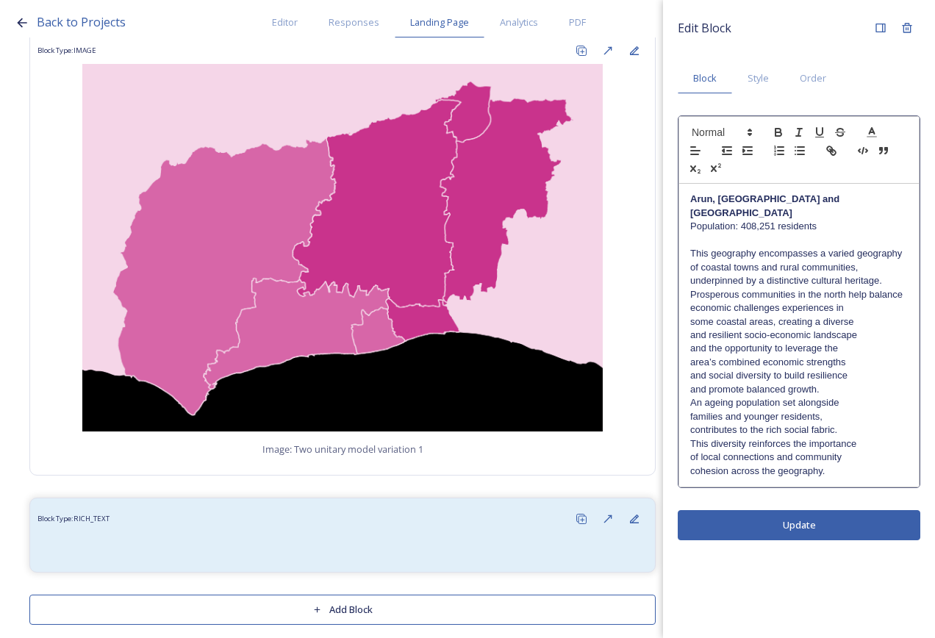
click at [882, 269] on p "This geography encompasses a varied geography of coastal towns and rural commun…" at bounding box center [799, 274] width 218 height 54
click at [877, 301] on p "economic challenges experiences in" at bounding box center [799, 307] width 218 height 13
click at [881, 307] on p "economic challenges experiences in some coastal areas, creating a diverse" at bounding box center [799, 314] width 218 height 27
click at [877, 318] on p "economic challenges experiences in some coastal areas, creating a diverse and r…" at bounding box center [799, 321] width 218 height 40
click at [869, 340] on p "economic challenges experiences in some coastal areas, creating a diverse and r…" at bounding box center [799, 328] width 218 height 54
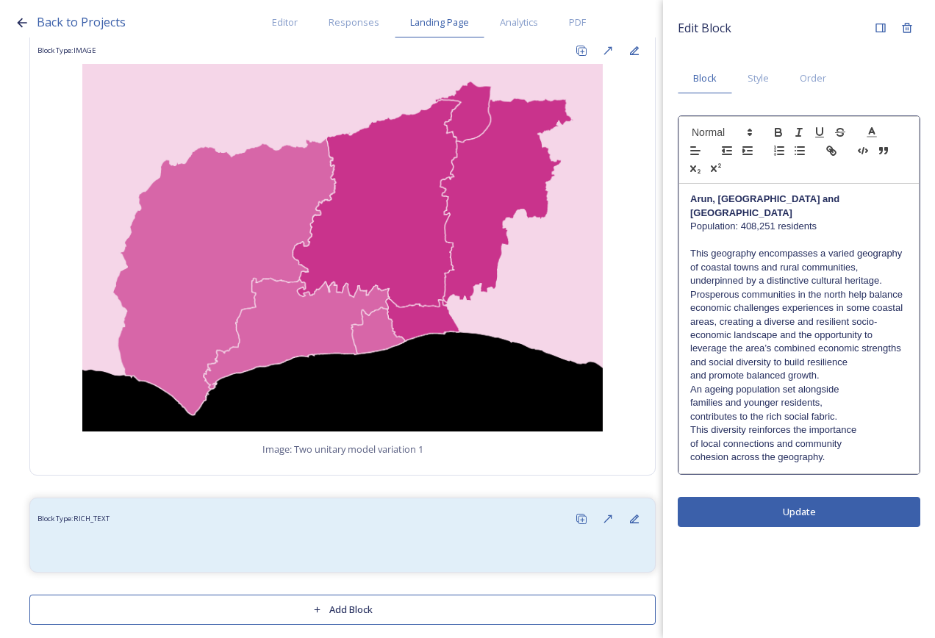
click at [870, 356] on p "and social diversity to build resilience" at bounding box center [799, 362] width 218 height 13
click at [868, 360] on p "and social diversity to build resilience and promote balanced growth." at bounding box center [799, 369] width 218 height 27
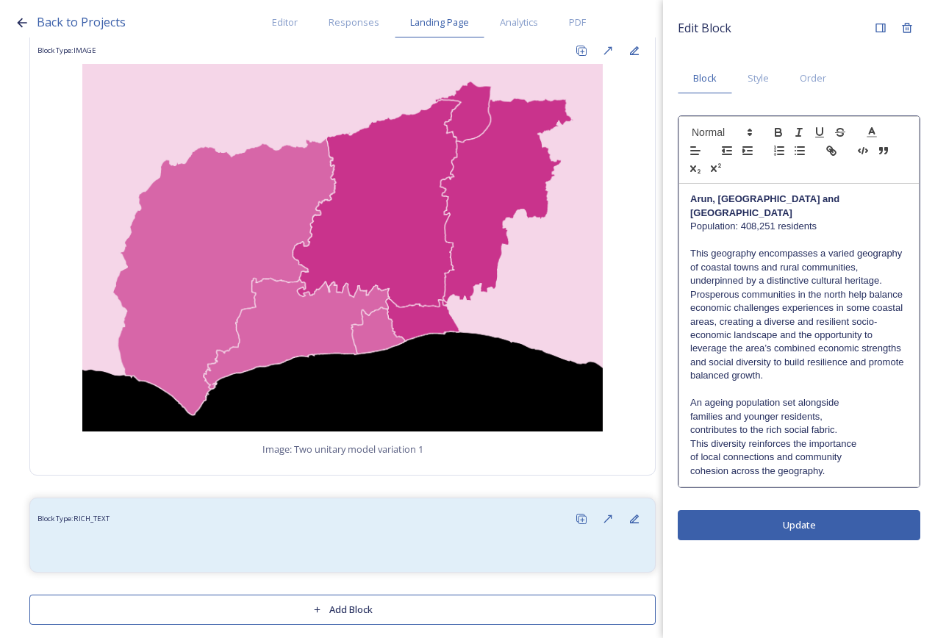
click at [849, 396] on p "An ageing population set alongside" at bounding box center [799, 402] width 218 height 13
click at [852, 401] on p "An ageing population set alongside families and younger residents," at bounding box center [799, 409] width 218 height 27
click at [815, 438] on p "This diversity reinforces the importance" at bounding box center [799, 444] width 218 height 13
click at [796, 412] on p "An ageing population set alongside families and younger residents, contributes …" at bounding box center [799, 416] width 218 height 40
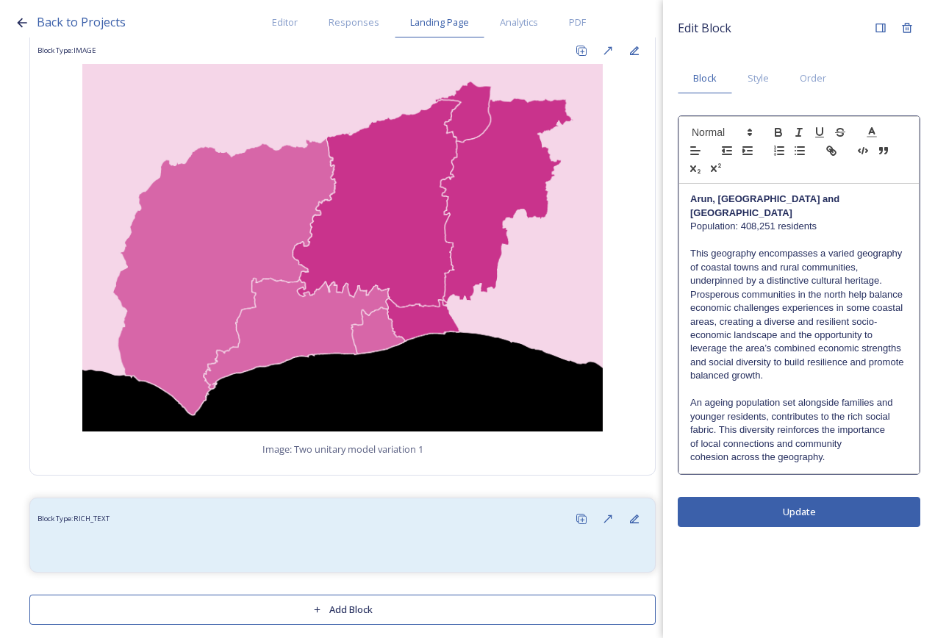
click at [854, 438] on p "of local connections and community" at bounding box center [799, 444] width 218 height 13
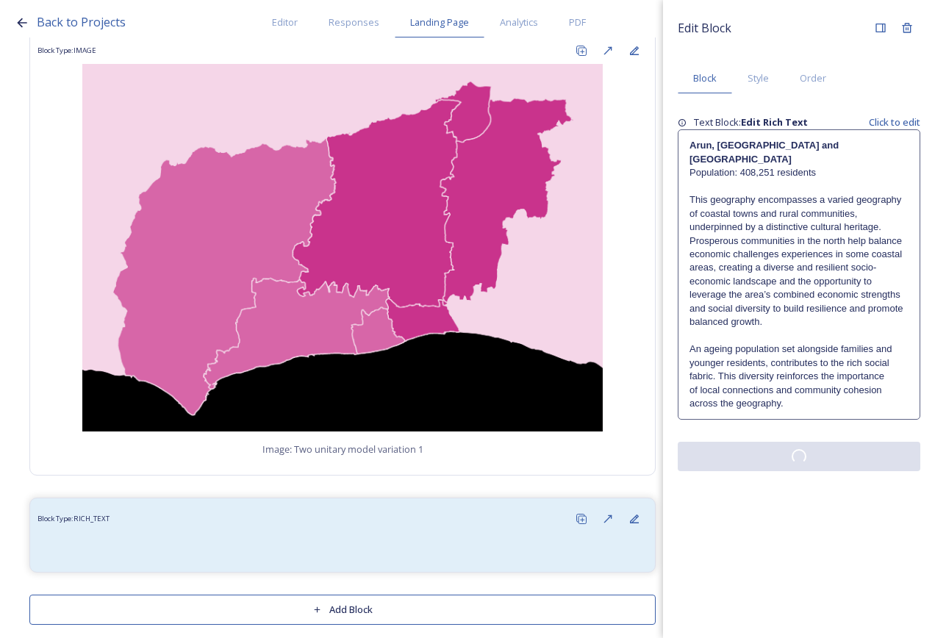
click at [866, 501] on div "Edit Block Block Style Order Text Block: Edit Rich Text Click to edit Arun, [GE…" at bounding box center [799, 319] width 272 height 638
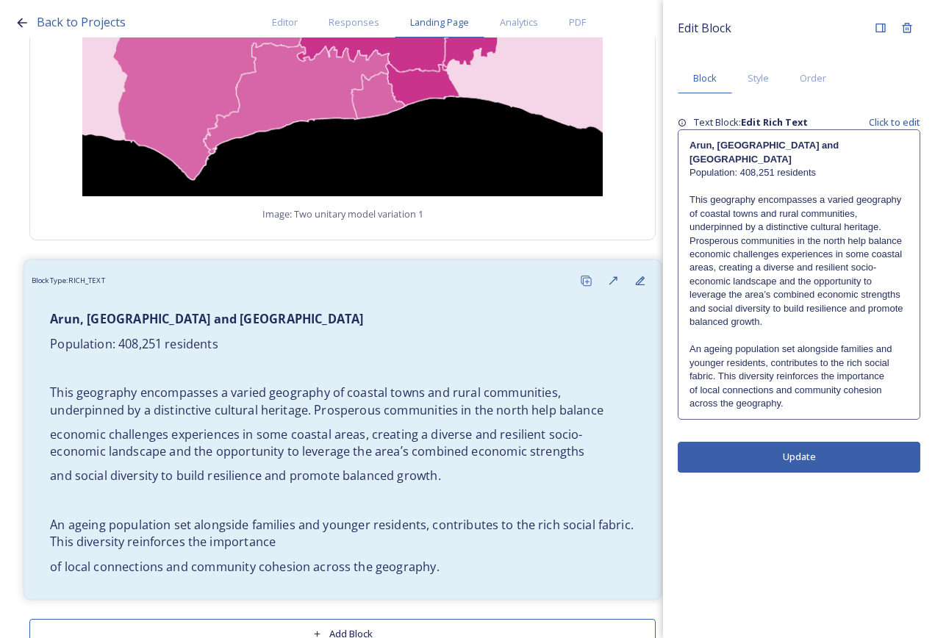
scroll to position [3110, 0]
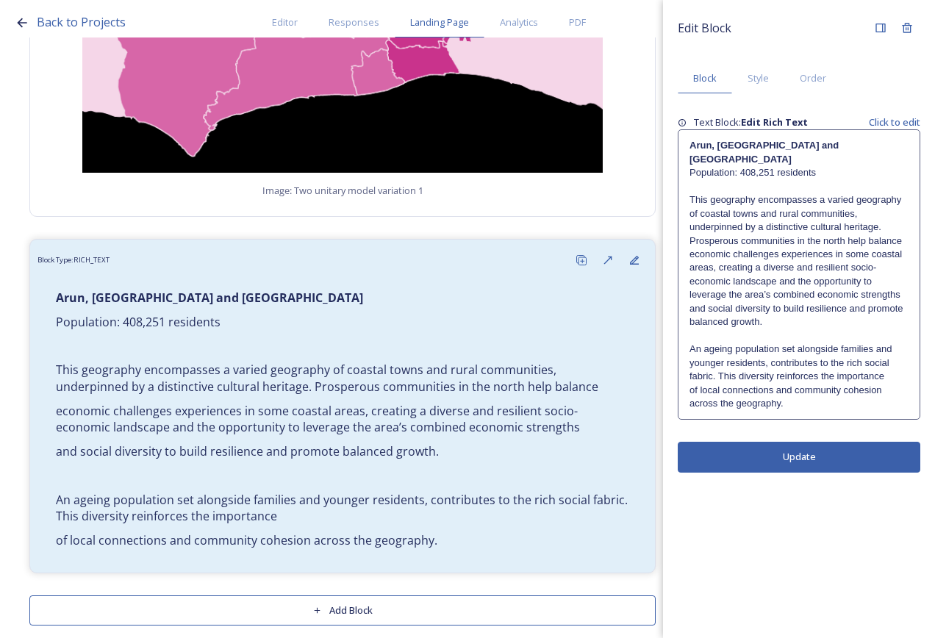
click at [850, 257] on p "economic challenges experiences in some coastal areas, creating a diverse and r…" at bounding box center [799, 275] width 219 height 54
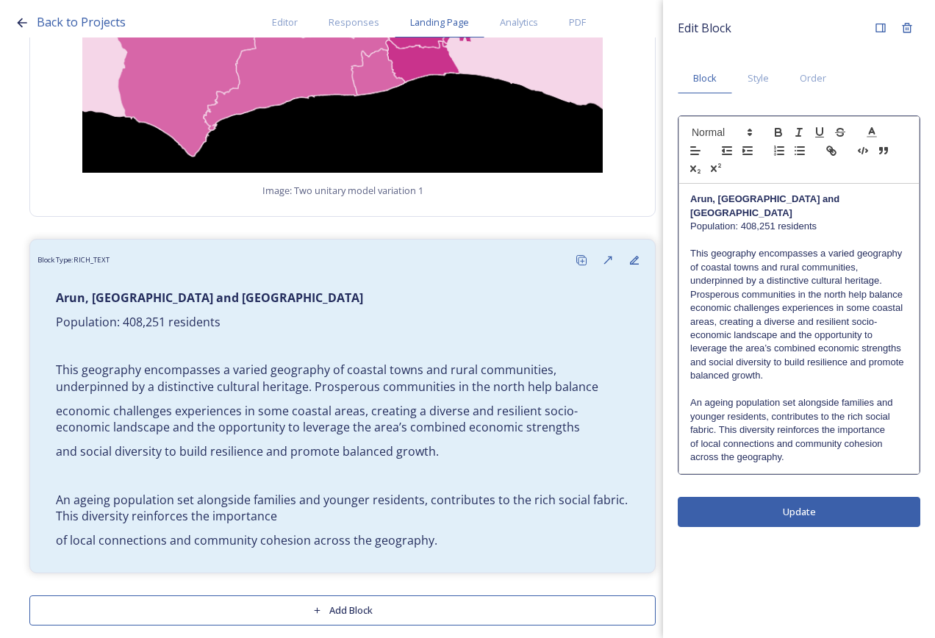
click at [901, 284] on p "This geography encompasses a varied geography of coastal towns and rural commun…" at bounding box center [799, 274] width 218 height 54
click at [901, 337] on p "This geography encompasses a varied geography of coastal towns and rural commun…" at bounding box center [799, 301] width 218 height 109
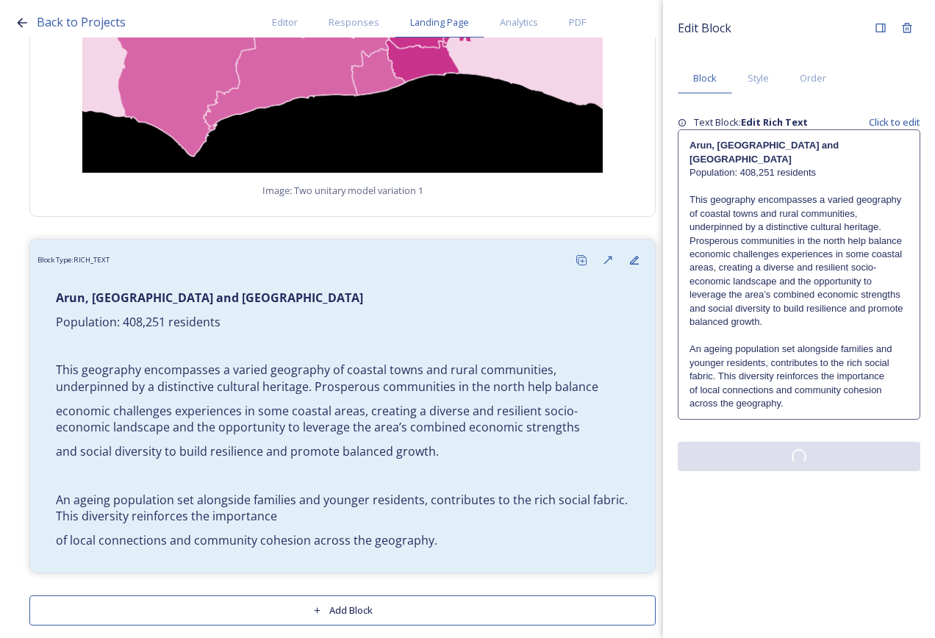
click at [830, 501] on div "Edit Block Block Style Order Text Block: Edit Rich Text Click to edit Arun, [GE…" at bounding box center [799, 319] width 272 height 638
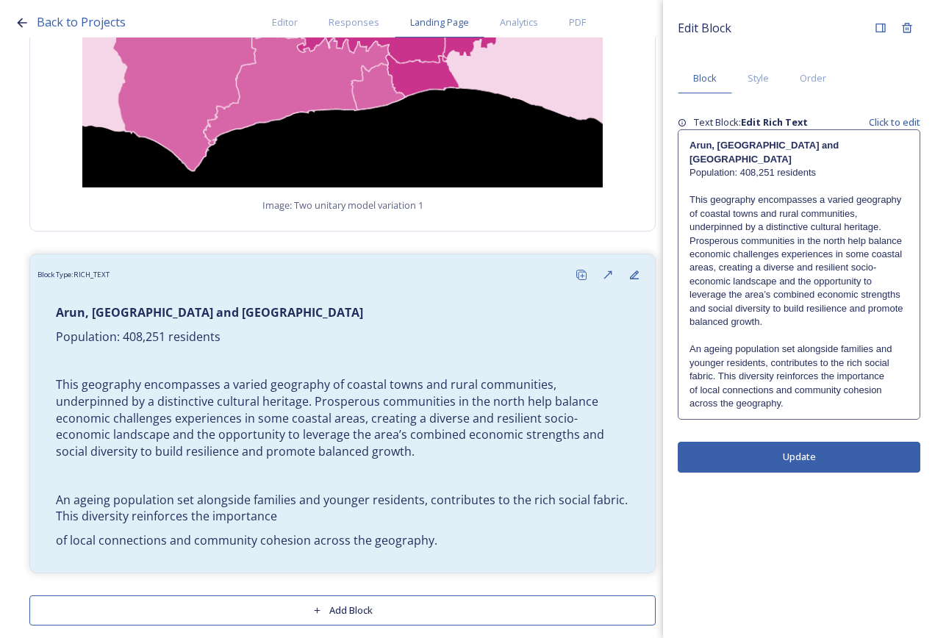
click at [881, 361] on p "An ageing population set alongside families and younger residents, contributes …" at bounding box center [799, 363] width 219 height 40
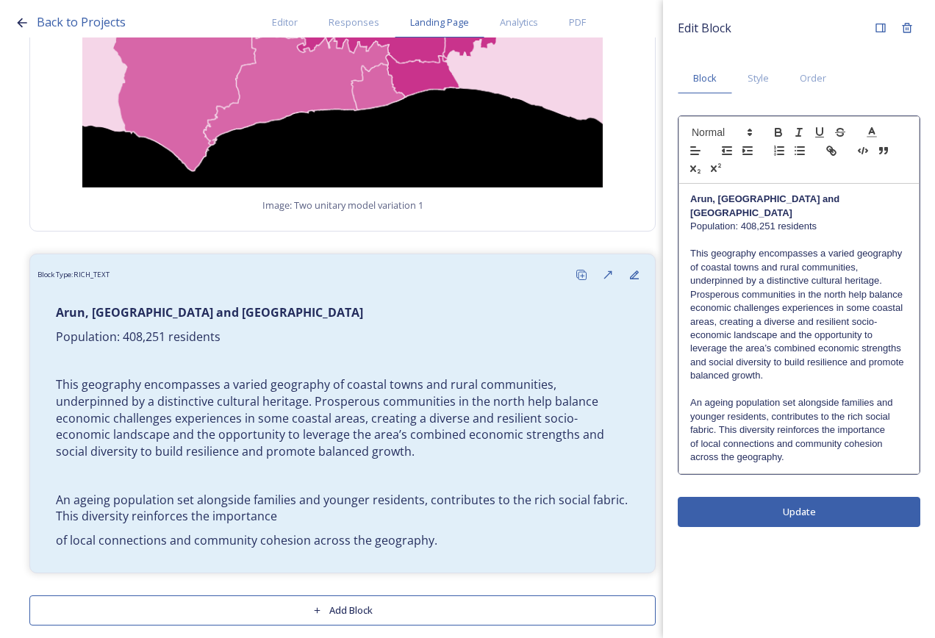
click at [891, 415] on p "An ageing population set alongside families and younger residents, contributes …" at bounding box center [799, 416] width 218 height 40
click at [864, 492] on div "Edit Block Block Style Order Arun, [GEOGRAPHIC_DATA] and Worthing Population: 4…" at bounding box center [799, 319] width 272 height 638
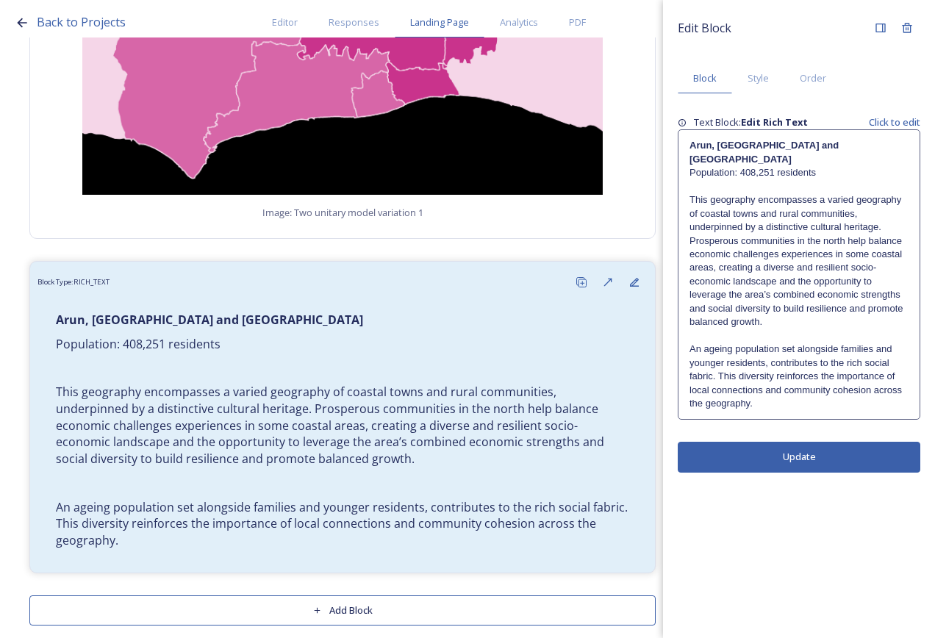
click at [815, 402] on div "[GEOGRAPHIC_DATA], [GEOGRAPHIC_DATA] and Worthing Population: 408,251 residents…" at bounding box center [799, 274] width 241 height 289
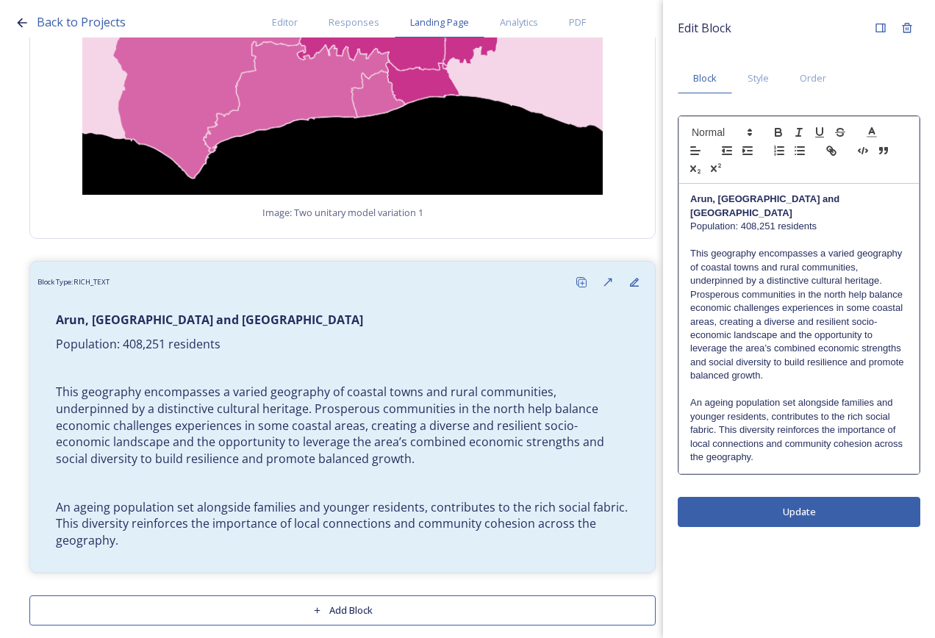
drag, startPoint x: 784, startPoint y: 441, endPoint x: 784, endPoint y: 451, distance: 9.6
click at [784, 451] on p "An ageing population set alongside families and younger residents, contributes …" at bounding box center [799, 430] width 218 height 68
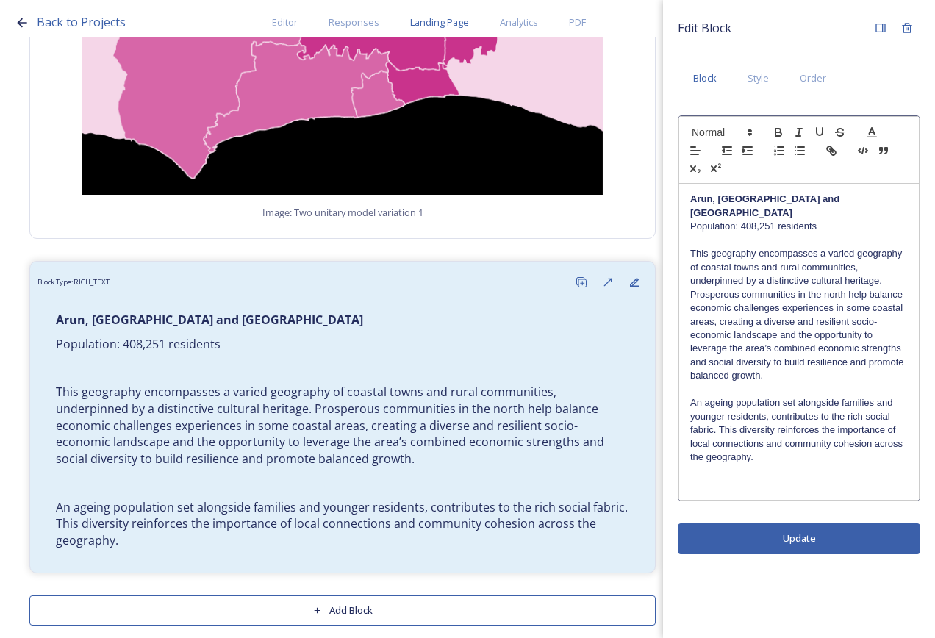
scroll to position [0, 0]
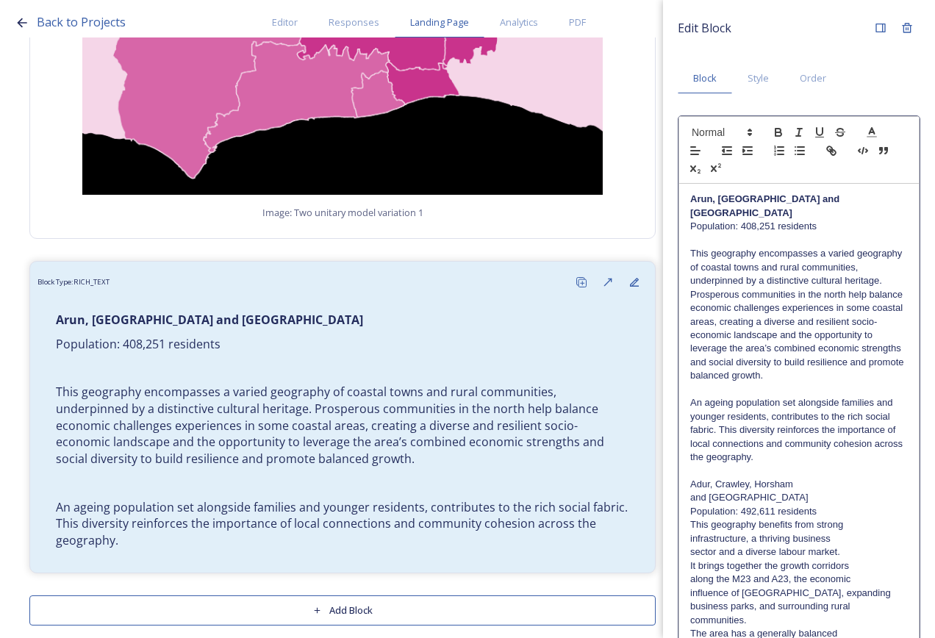
click at [811, 482] on p "Adur, Crawley, Horsham" at bounding box center [799, 484] width 218 height 13
drag, startPoint x: 871, startPoint y: 483, endPoint x: 690, endPoint y: 488, distance: 181.7
click at [690, 488] on div "[GEOGRAPHIC_DATA], [GEOGRAPHIC_DATA] and Worthing Population: 408,251 residents…" at bounding box center [799, 478] width 240 height 588
click at [692, 518] on p "This geography benefits from strong" at bounding box center [799, 524] width 218 height 13
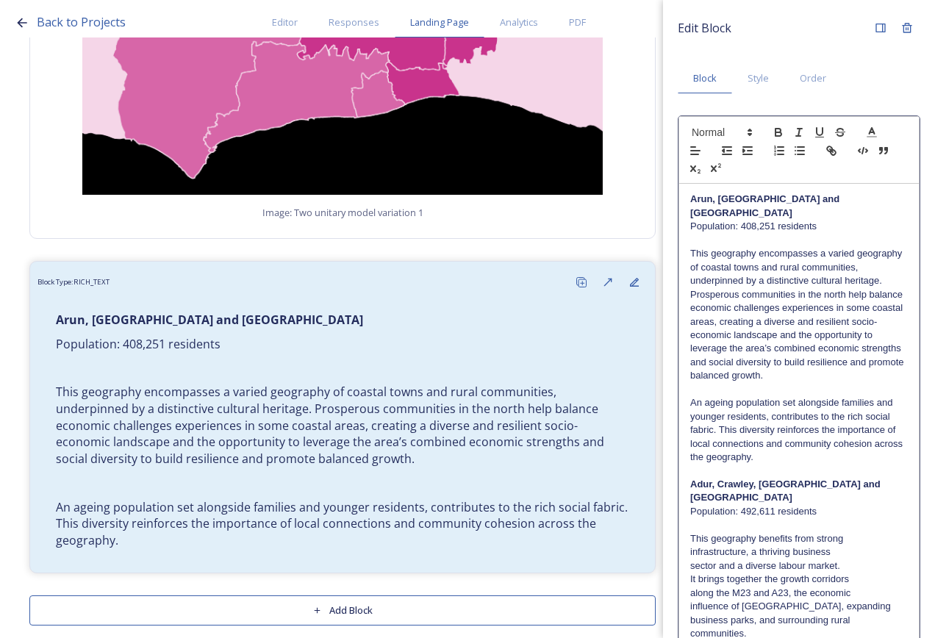
click at [852, 532] on p "This geography benefits from strong" at bounding box center [799, 538] width 218 height 13
click at [860, 537] on p "This geography benefits from strong infrastructure, a thriving business" at bounding box center [799, 545] width 218 height 27
click at [860, 554] on p "This geography benefits from strong infrastructure, a thriving business sector …" at bounding box center [799, 552] width 218 height 40
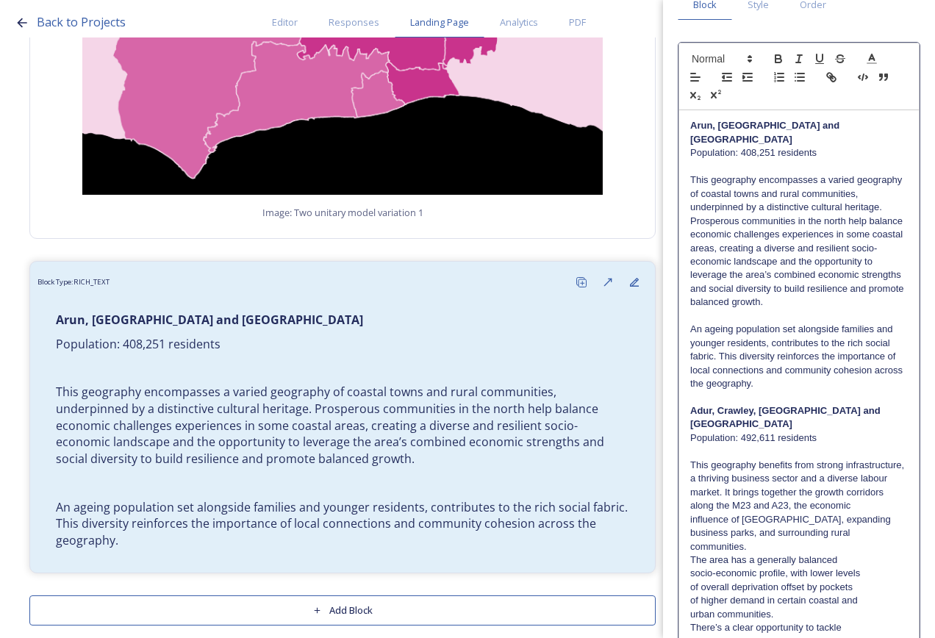
click at [825, 492] on p "This geography benefits from strong infrastructure, a thriving business sector …" at bounding box center [799, 479] width 218 height 40
click at [821, 515] on p "influence of [GEOGRAPHIC_DATA], expanding" at bounding box center [799, 519] width 218 height 13
click at [827, 505] on p "This geography benefits from strong infrastructure, a thriving business sector …" at bounding box center [799, 486] width 218 height 54
click at [864, 519] on p "This geography benefits from strong infrastructure, a thriving business sector …" at bounding box center [799, 493] width 218 height 68
click at [852, 538] on p "This geography benefits from strong infrastructure, a thriving business sector …" at bounding box center [799, 500] width 218 height 82
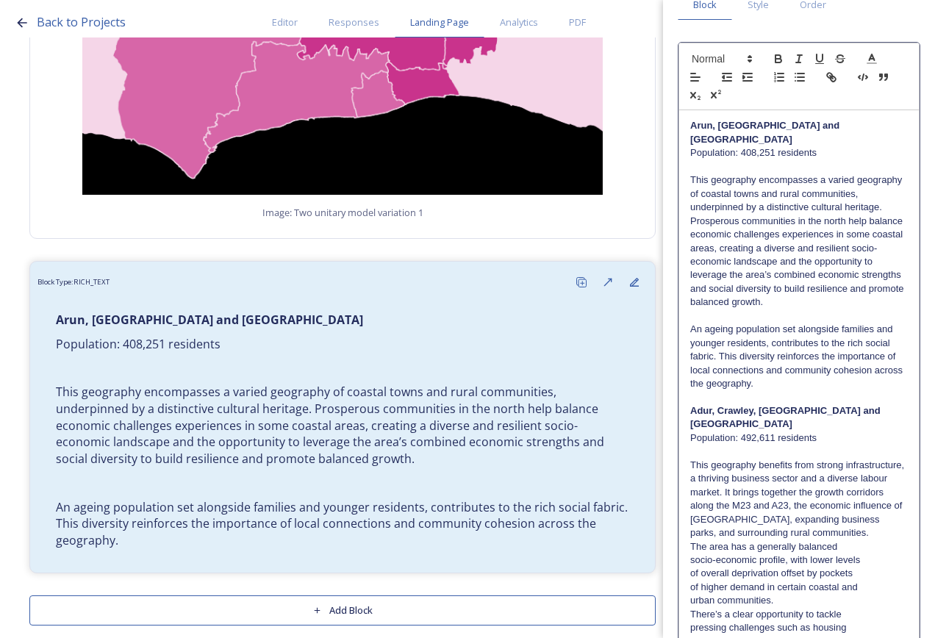
click at [852, 538] on p "This geography benefits from strong infrastructure, a thriving business sector …" at bounding box center [799, 500] width 218 height 82
click at [851, 561] on p "The area has a generally balanced" at bounding box center [799, 560] width 218 height 13
click at [849, 571] on p "The area has a generally balanced socio-economic profile, with lower levels" at bounding box center [799, 567] width 218 height 27
click at [849, 585] on p "The area has a generally balanced socio-economic profile, with lower levels of …" at bounding box center [799, 574] width 218 height 40
click at [849, 593] on p "The area has a generally balanced socio-economic profile, with lower levels of …" at bounding box center [799, 581] width 218 height 54
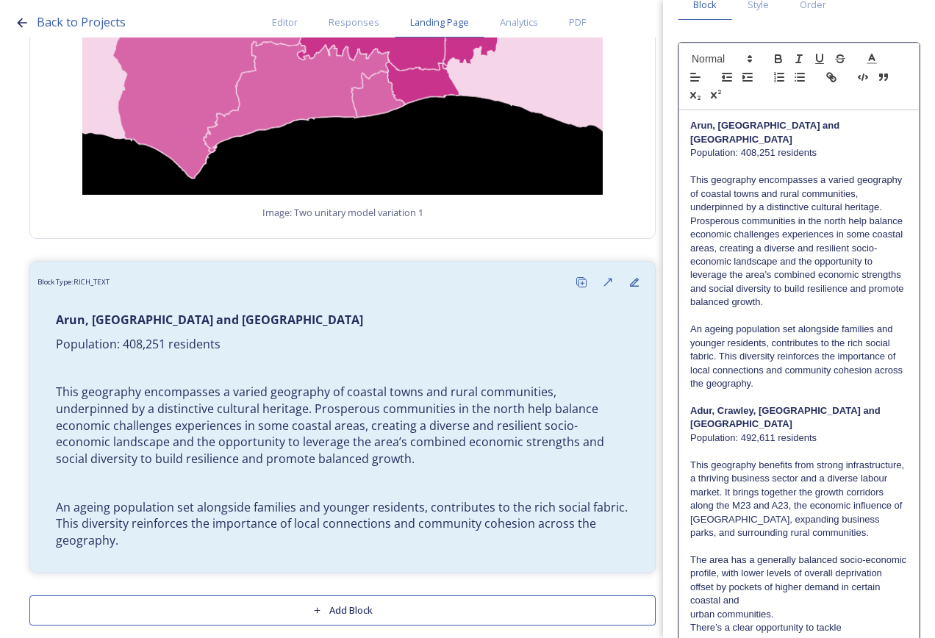
click at [849, 598] on p "The area has a generally balanced socio-economic profile, with lower levels of …" at bounding box center [799, 581] width 218 height 54
click at [873, 601] on p "The area has a generally balanced socio-economic profile, with lower levels of …" at bounding box center [799, 581] width 218 height 54
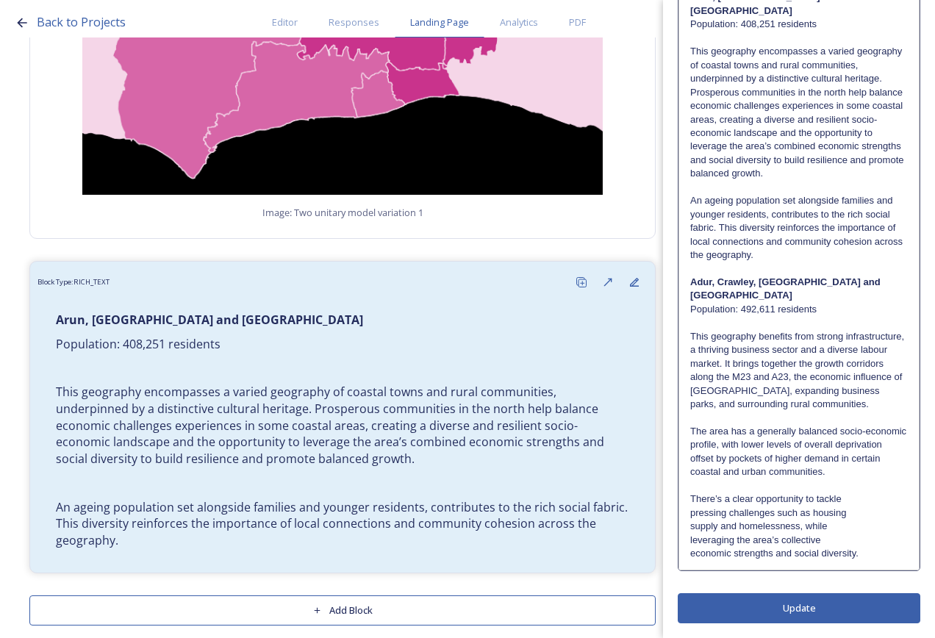
click at [847, 510] on p "pressing challenges such as housing" at bounding box center [799, 513] width 218 height 13
click at [847, 507] on p "pressing challenges such as housing" at bounding box center [799, 513] width 218 height 13
click at [843, 496] on p "There’s a clear opportunity to tackle" at bounding box center [799, 499] width 218 height 13
click at [861, 516] on p "There’s a clear opportunity to tackle pressing challenges such as housing" at bounding box center [799, 506] width 218 height 27
click at [857, 528] on p "There’s a clear opportunity to tackle pressing challenges such as housing suppl…" at bounding box center [799, 513] width 218 height 40
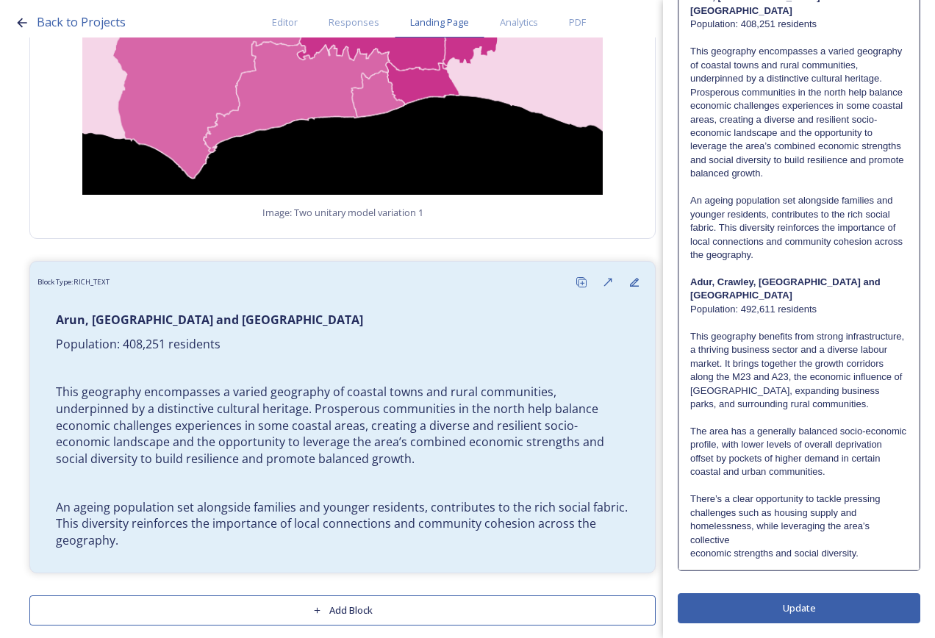
click at [853, 541] on p "There’s a clear opportunity to tackle pressing challenges such as housing suppl…" at bounding box center [799, 520] width 218 height 54
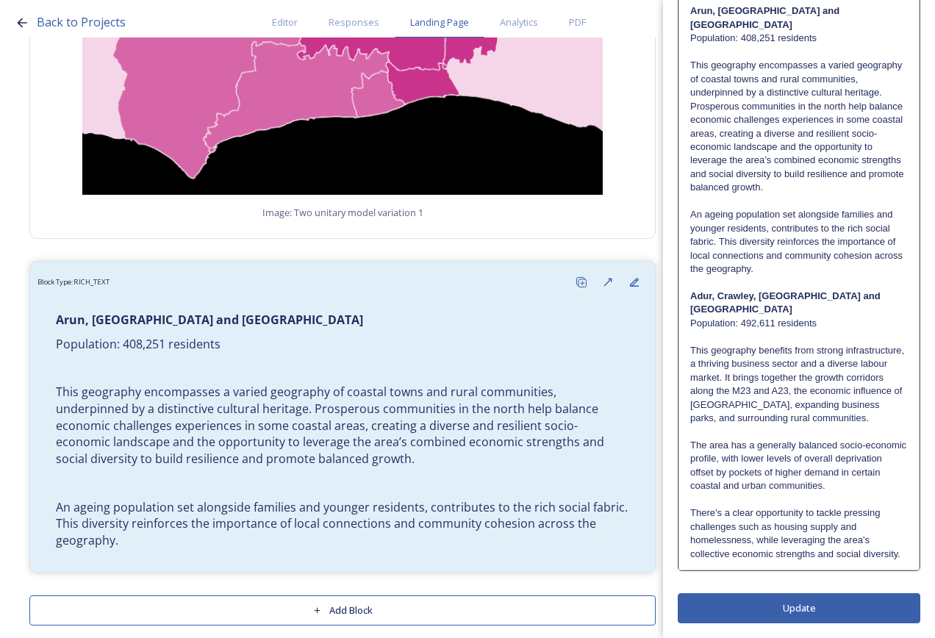
scroll to position [0, 0]
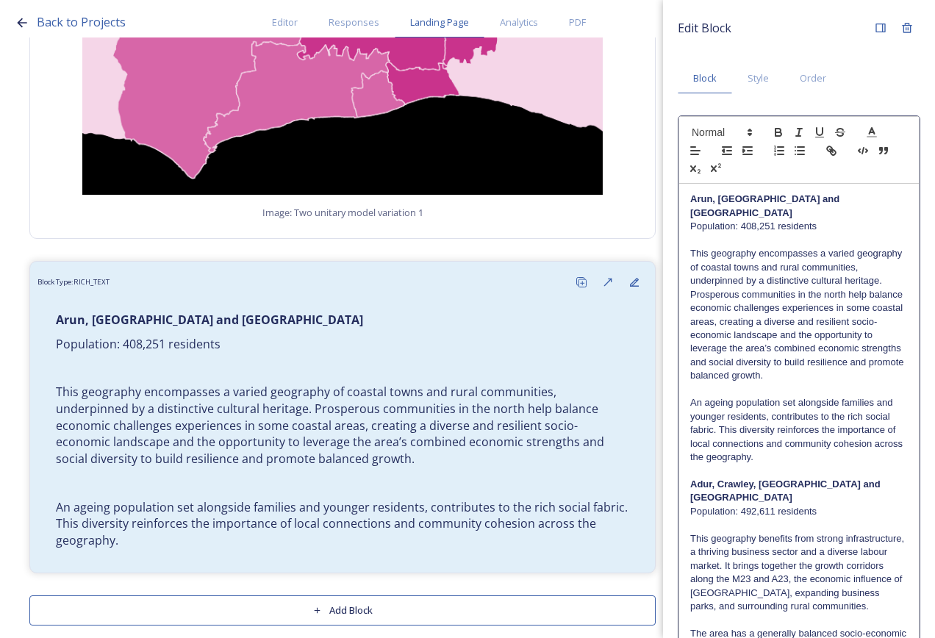
click at [840, 596] on div "Edit Block Block Style Order Arun, [GEOGRAPHIC_DATA] and Worthing Population: 4…" at bounding box center [799, 413] width 243 height 797
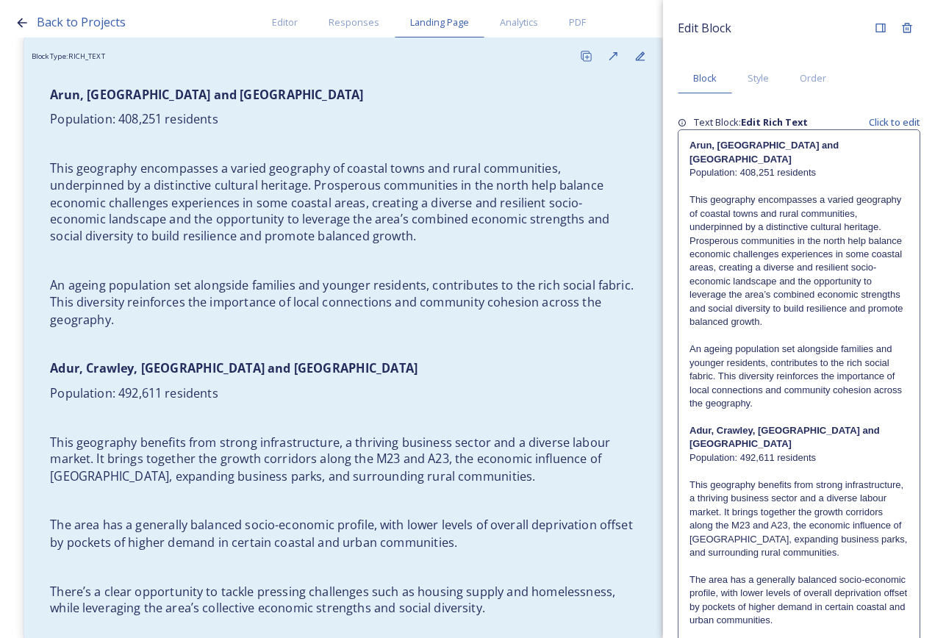
scroll to position [3372, 0]
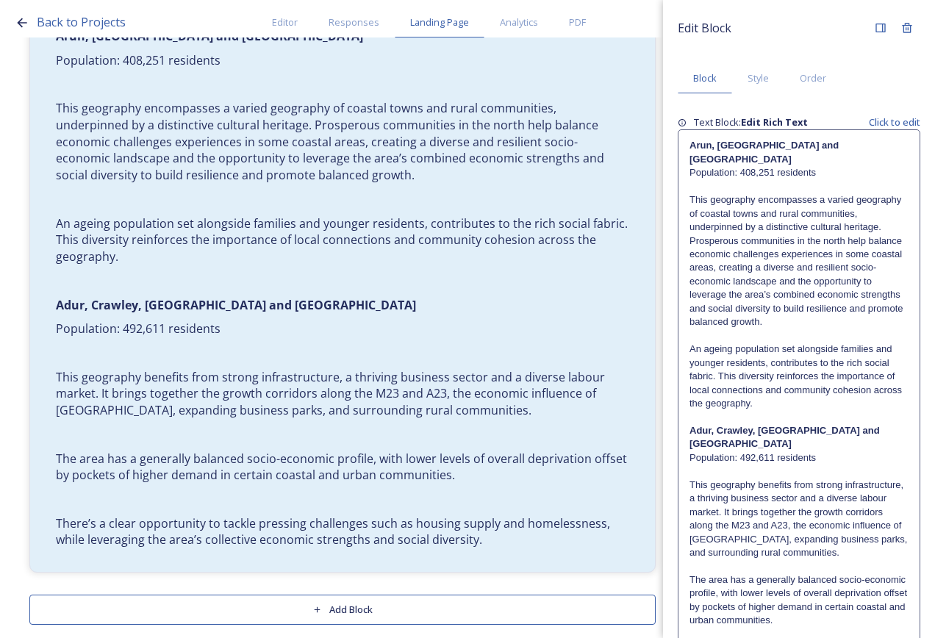
click at [830, 597] on p "The area has a generally balanced socio-economic profile, with lower levels of …" at bounding box center [799, 601] width 219 height 54
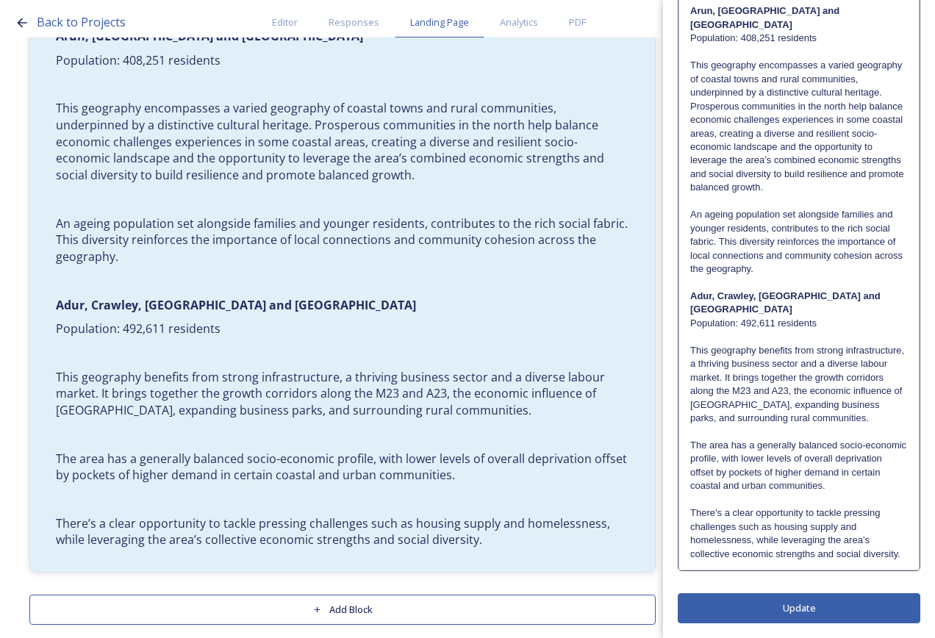
scroll to position [202, 0]
click at [832, 549] on p "There’s a clear opportunity to tackle pressing challenges such as housing suppl…" at bounding box center [799, 534] width 218 height 54
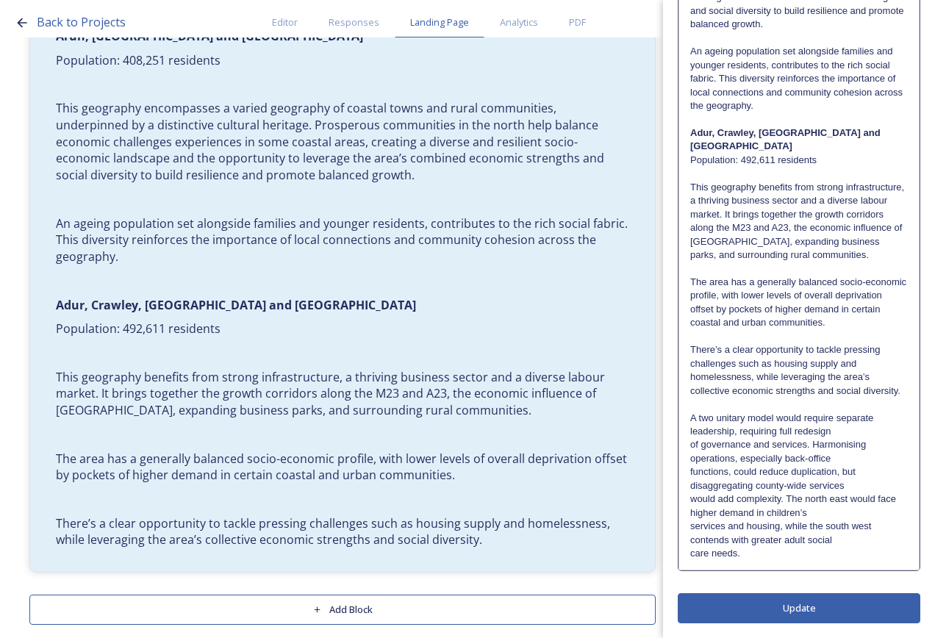
scroll to position [365, 0]
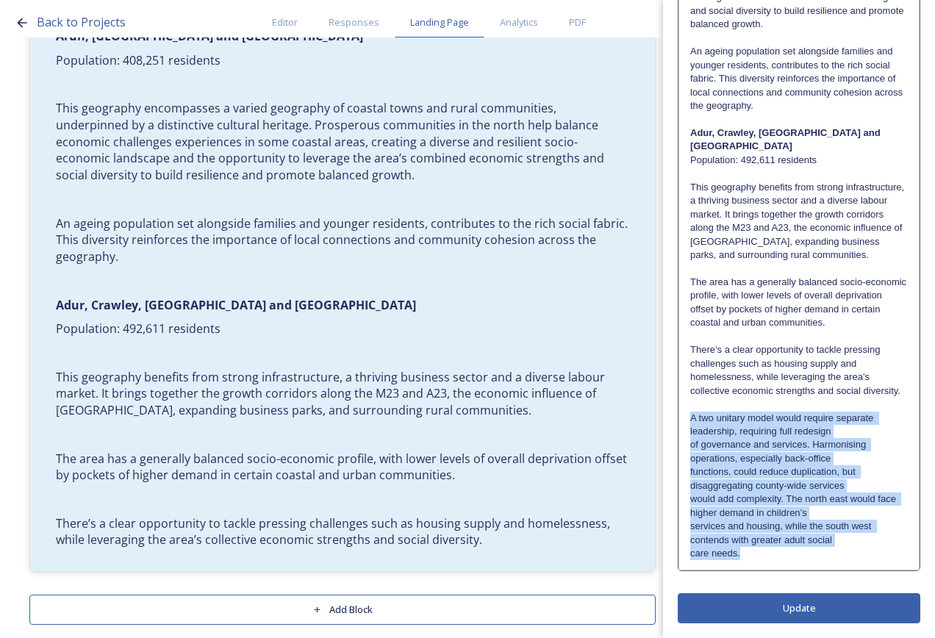
drag, startPoint x: 764, startPoint y: 557, endPoint x: 688, endPoint y: 420, distance: 157.0
click at [688, 420] on div "[GEOGRAPHIC_DATA], [GEOGRAPHIC_DATA] and Worthing Population: 408,251 residents…" at bounding box center [799, 200] width 240 height 737
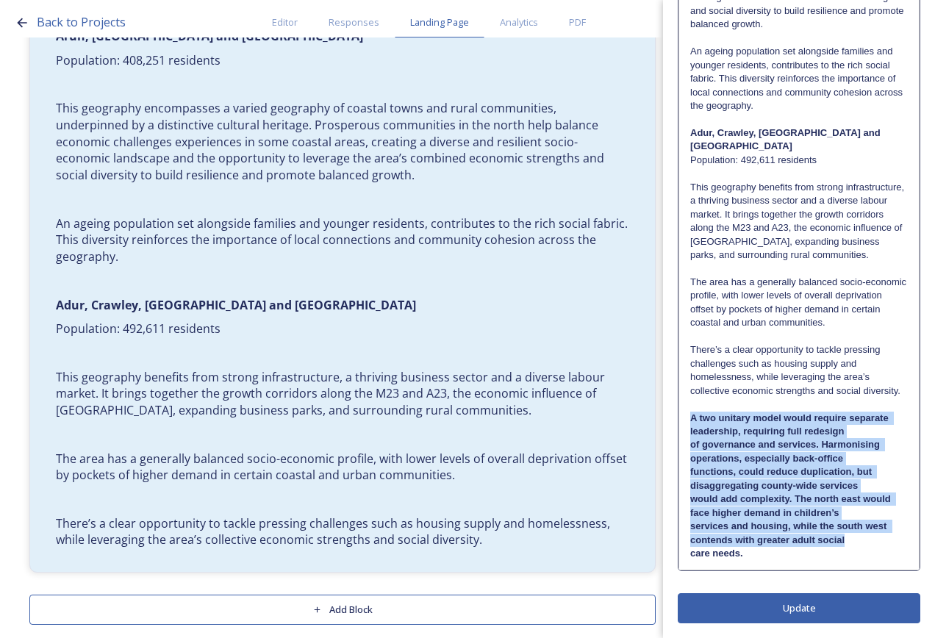
click at [864, 438] on p "A two unitary model would require separate leadership, requiring full redesign" at bounding box center [799, 425] width 218 height 27
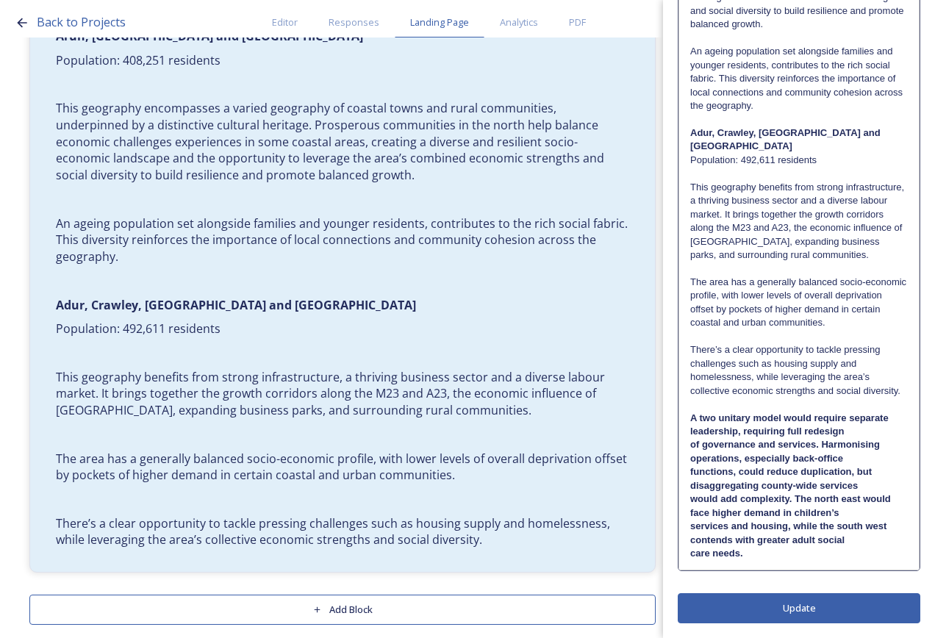
click at [888, 415] on strong "A two unitary model would require separate leadership, requiring full redesign" at bounding box center [790, 425] width 201 height 24
click at [882, 428] on p "A two unitary model would require separate leadership, requiring full redesign" at bounding box center [799, 425] width 218 height 27
click at [884, 444] on p "A two unitary model would require separate leadership, requiring full redesign …" at bounding box center [799, 439] width 218 height 54
click at [883, 459] on p "A two unitary model would require separate leadership, requiring full redesign …" at bounding box center [799, 439] width 218 height 54
click at [885, 483] on p "A two unitary model would require separate leadership, requiring full redesign …" at bounding box center [799, 453] width 218 height 82
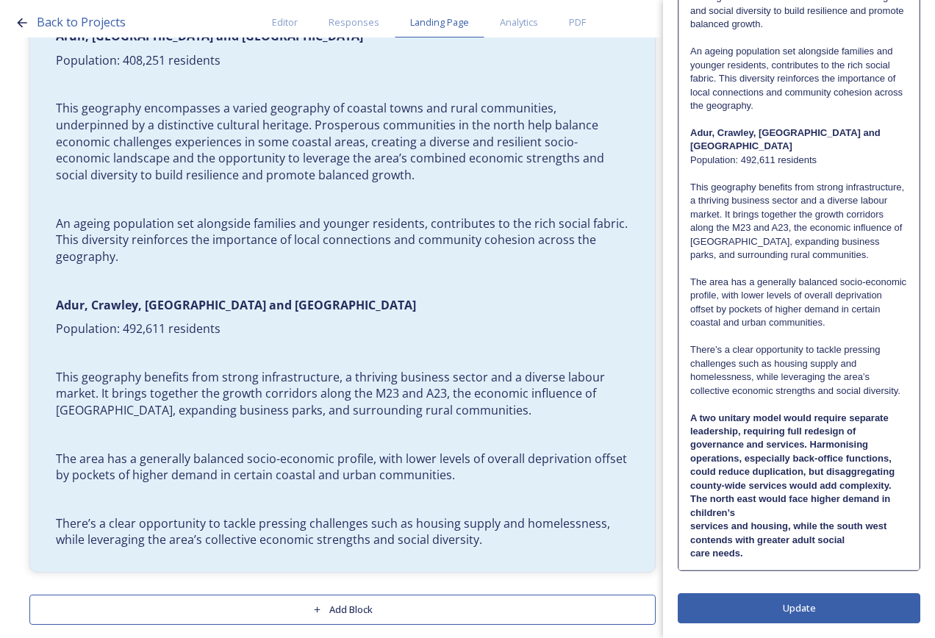
click at [895, 510] on p "A two unitary model would require separate leadership, requiring full redesign …" at bounding box center [799, 466] width 218 height 109
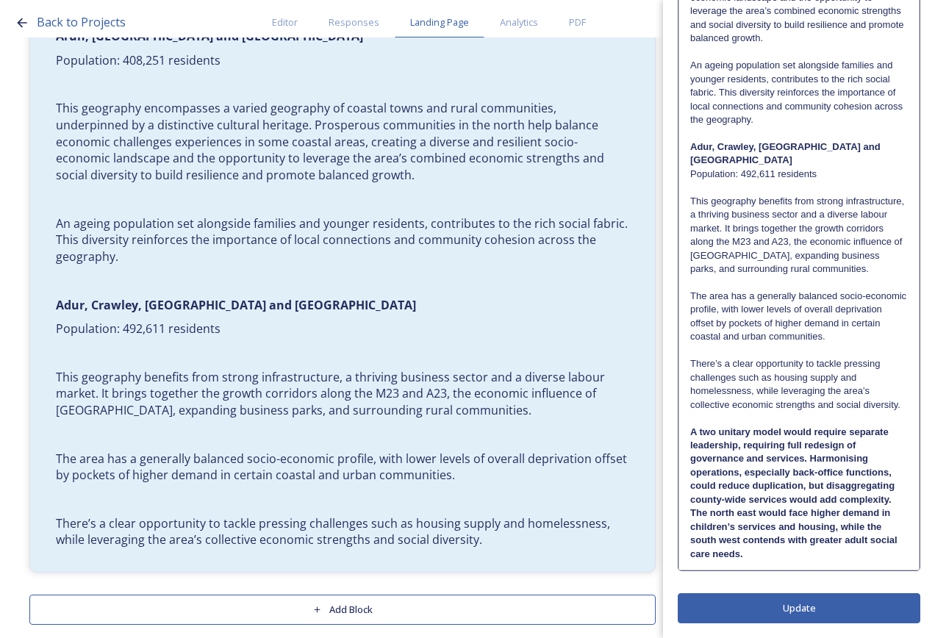
click at [878, 535] on p "A two unitary model would require separate leadership, requiring full redesign …" at bounding box center [799, 487] width 218 height 122
click at [871, 541] on p "A two unitary model would require separate leadership, requiring full redesign …" at bounding box center [799, 494] width 218 height 136
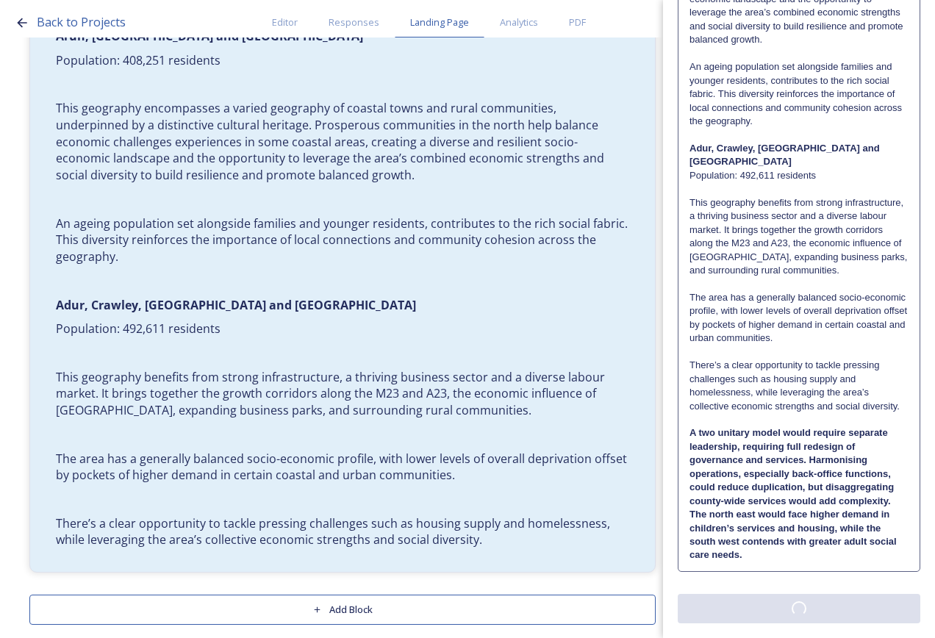
scroll to position [0, 0]
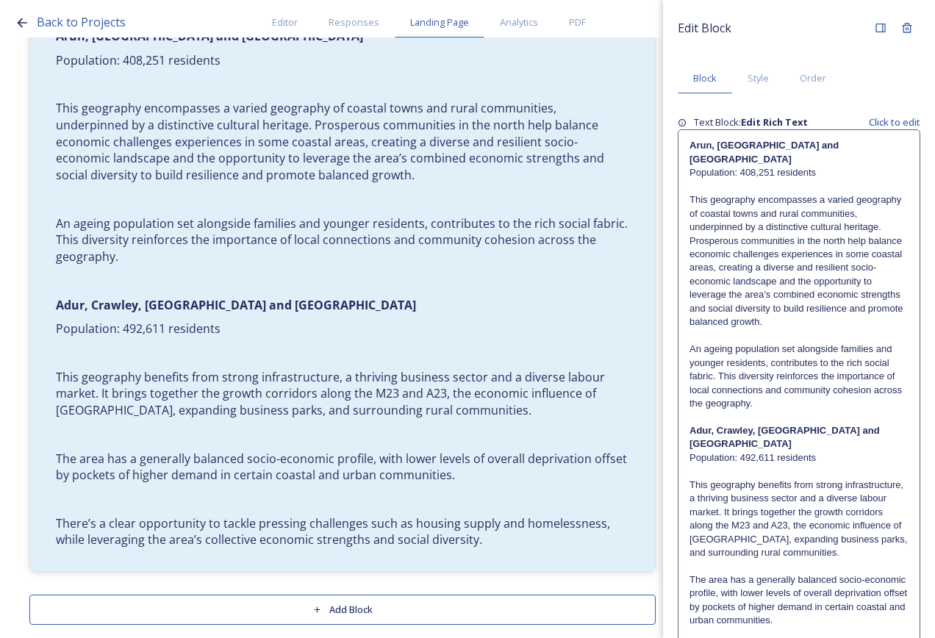
click at [877, 604] on div "Edit Block Block Style Order Text Block: Edit Rich Text Click to edit Arun, [GE…" at bounding box center [799, 460] width 243 height 891
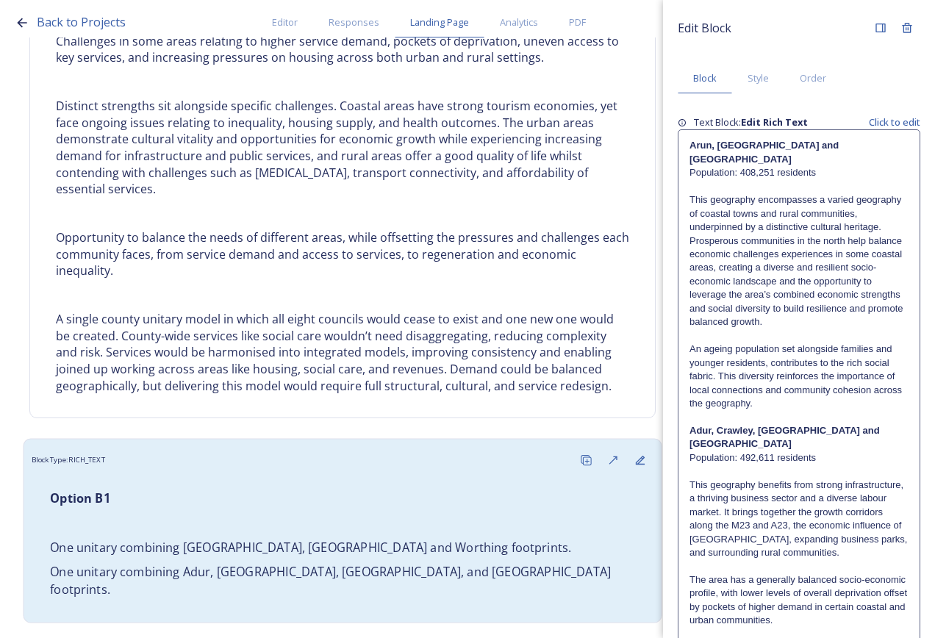
scroll to position [2237, 0]
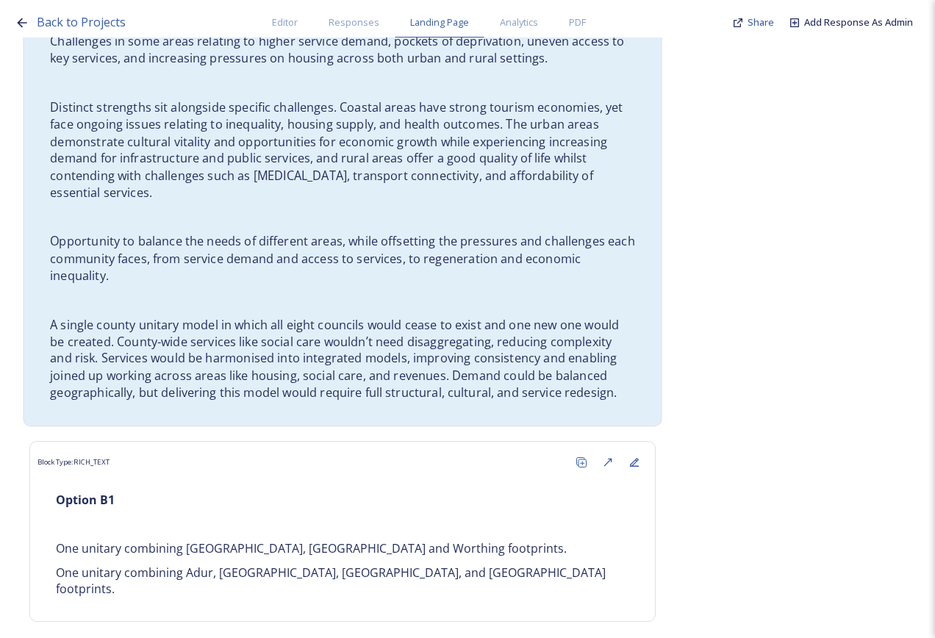
click at [371, 357] on p "A single county unitary model in which all eight councils would cease to exist …" at bounding box center [342, 358] width 585 height 85
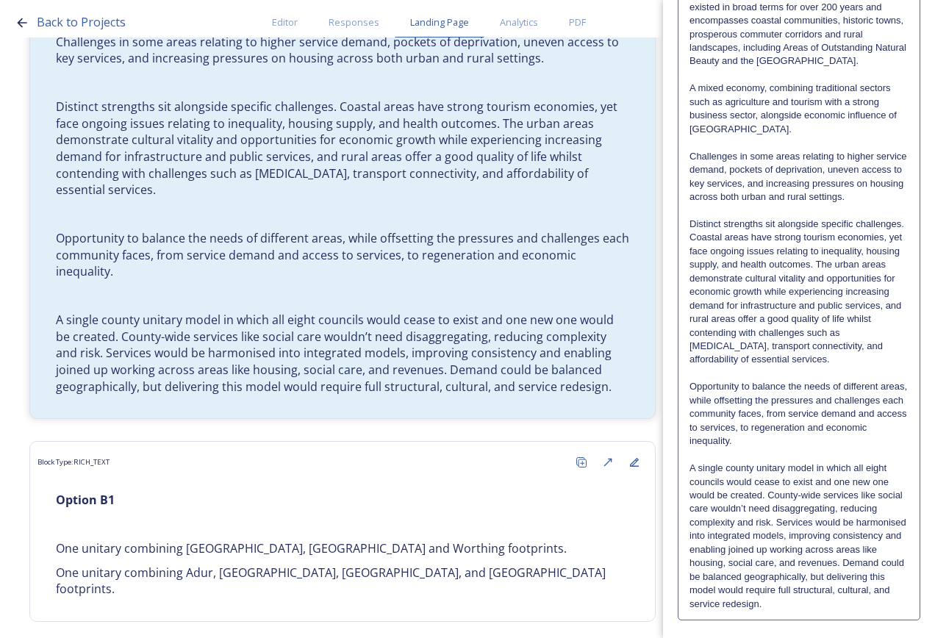
scroll to position [297, 0]
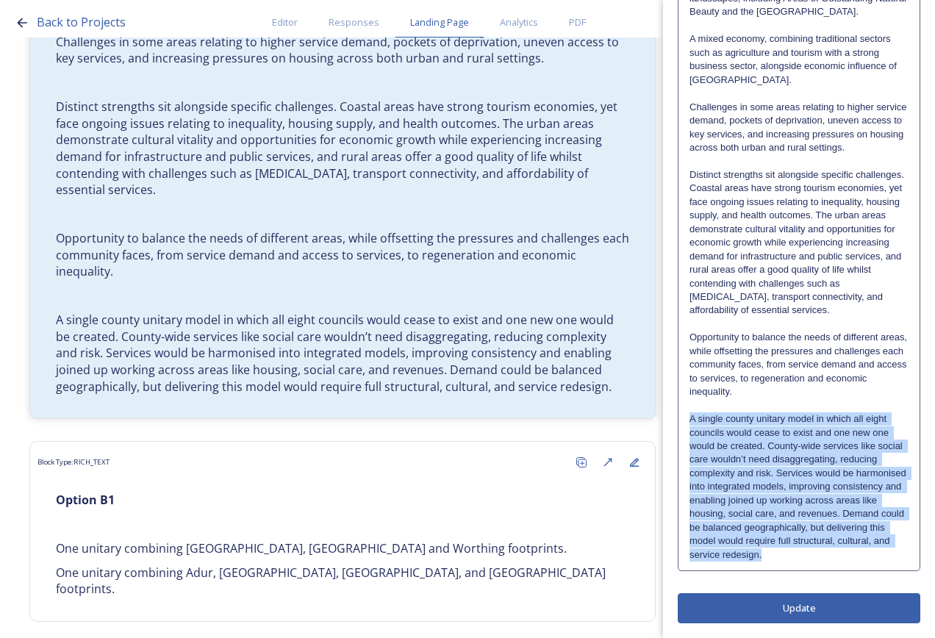
drag, startPoint x: 755, startPoint y: 565, endPoint x: 684, endPoint y: 410, distance: 170.8
click at [684, 410] on div "[GEOGRAPHIC_DATA] Population: 900,862 residents A single county geography, alig…" at bounding box center [799, 222] width 241 height 696
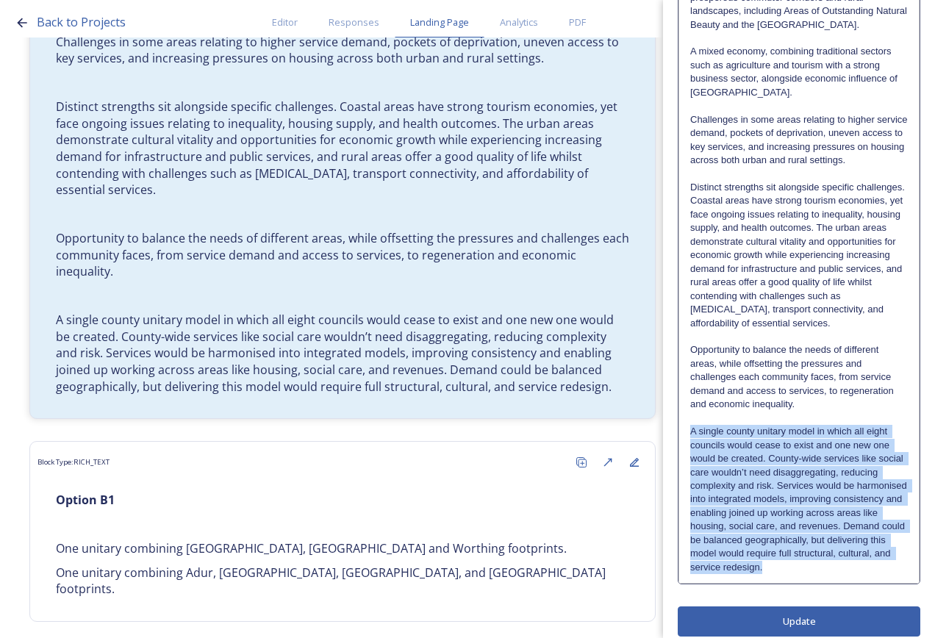
drag, startPoint x: 728, startPoint y: 599, endPoint x: 685, endPoint y: 479, distance: 127.9
click at [685, 479] on div "[GEOGRAPHIC_DATA] Population: 900,862 residents A single county geography, alig…" at bounding box center [799, 235] width 240 height 696
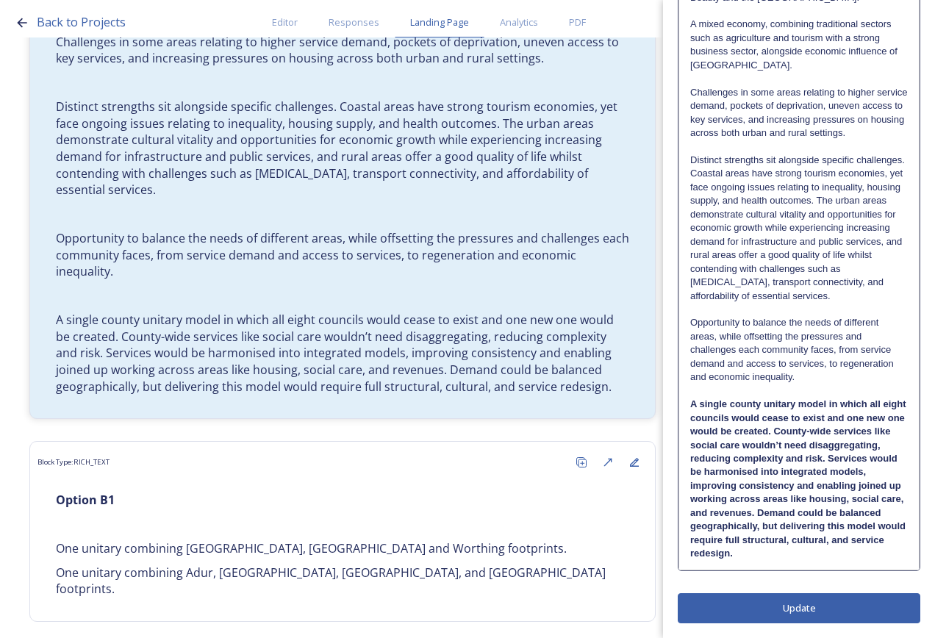
scroll to position [365, 0]
click at [841, 610] on div "Edit Block Block Style Order [GEOGRAPHIC_DATA] Population: 900,862 residents A …" at bounding box center [799, 156] width 243 height 933
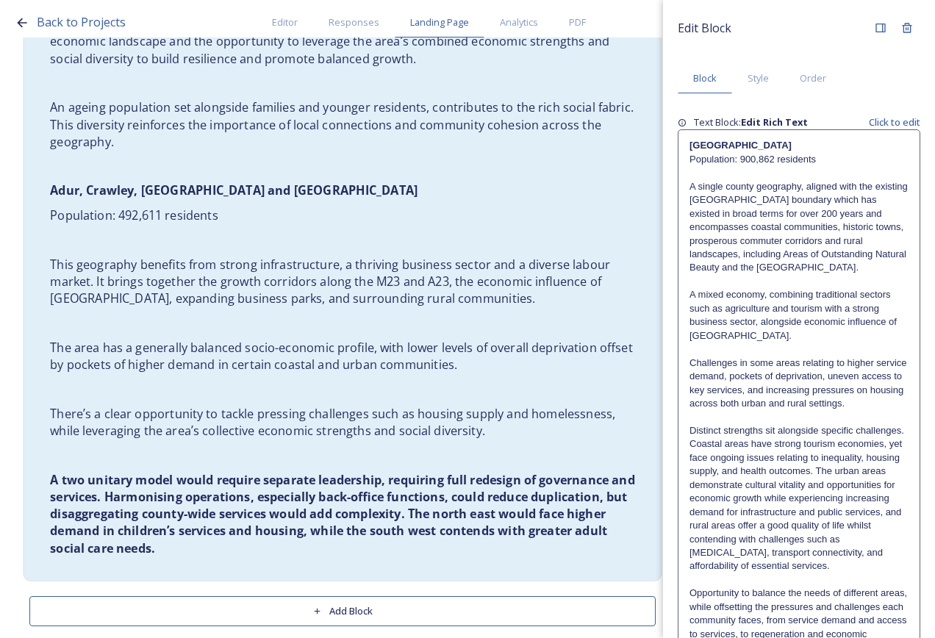
scroll to position [3504, 0]
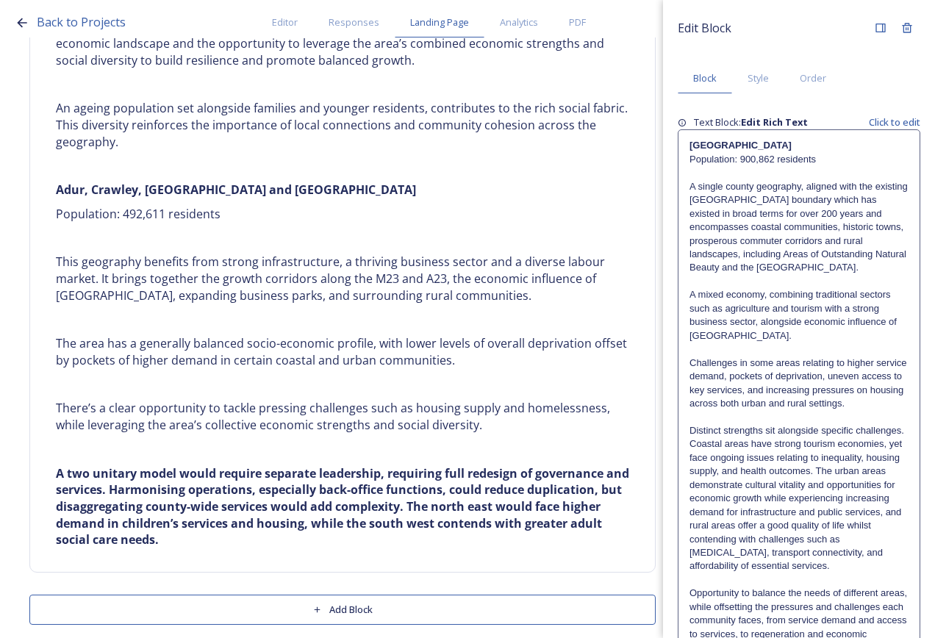
click at [396, 599] on button "Add Block" at bounding box center [342, 610] width 627 height 30
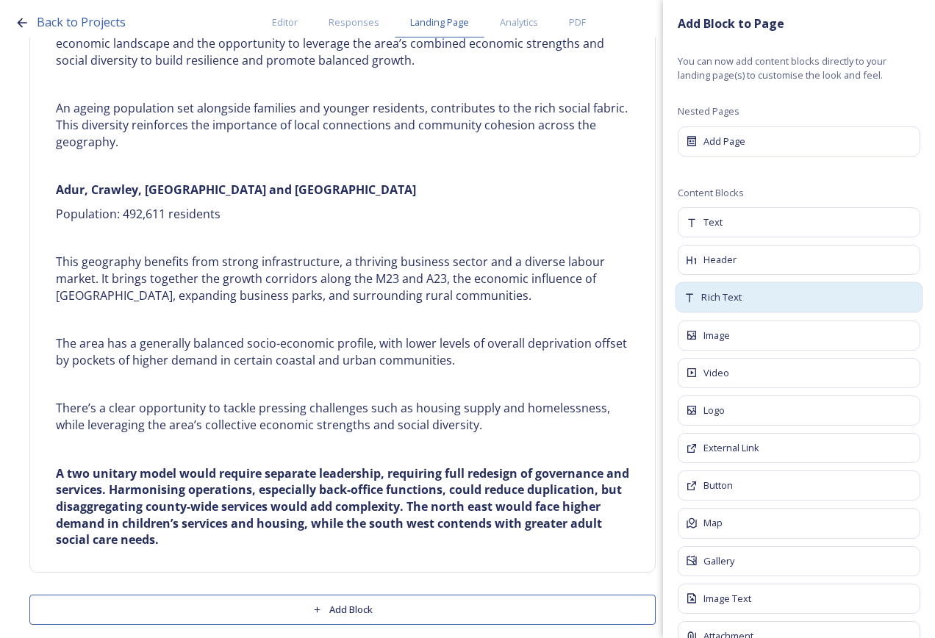
click at [760, 301] on div "Rich Text" at bounding box center [800, 297] width 248 height 31
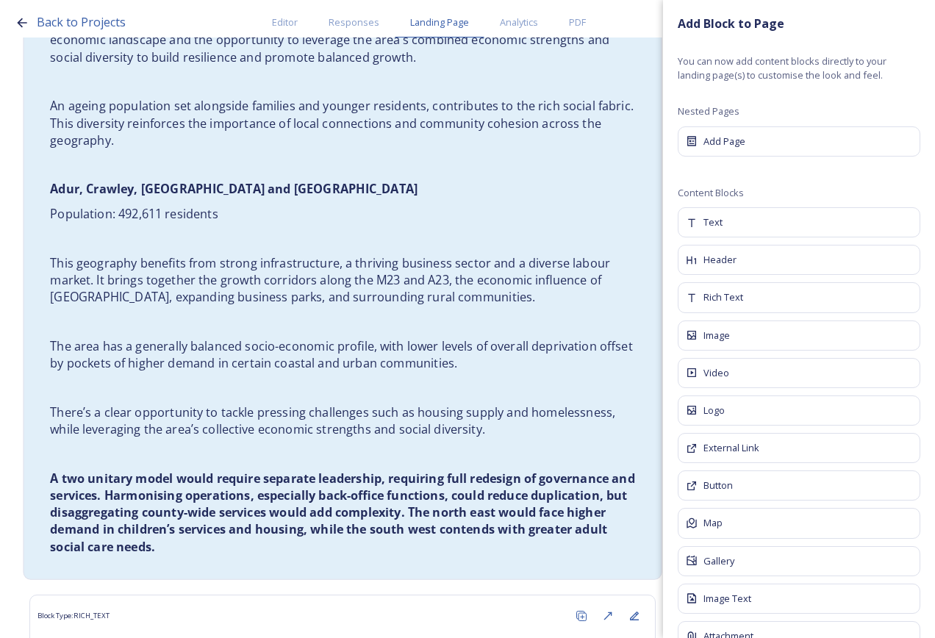
scroll to position [3601, 0]
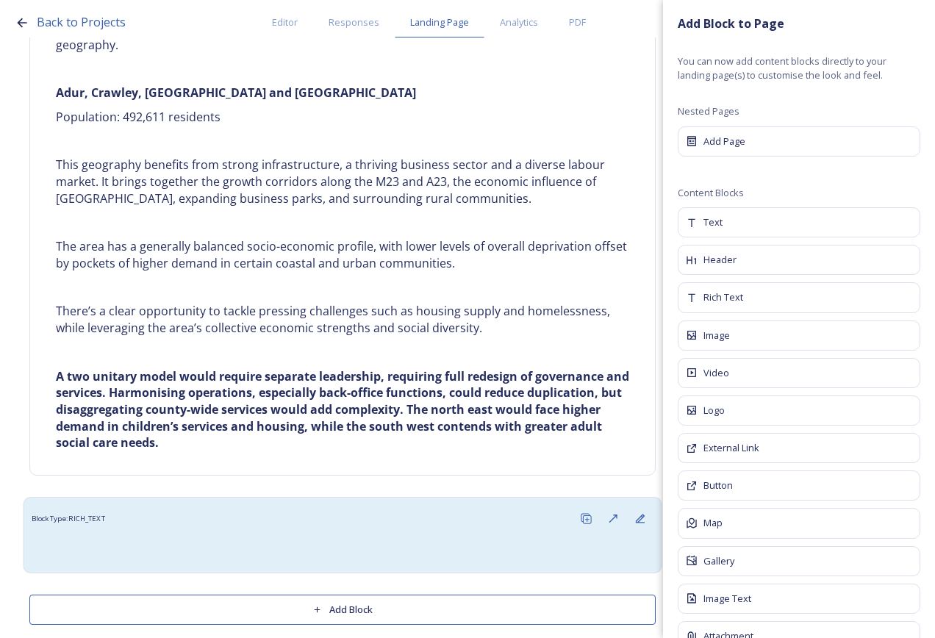
click at [232, 511] on div "Block Type: RICH_TEXT" at bounding box center [343, 518] width 623 height 27
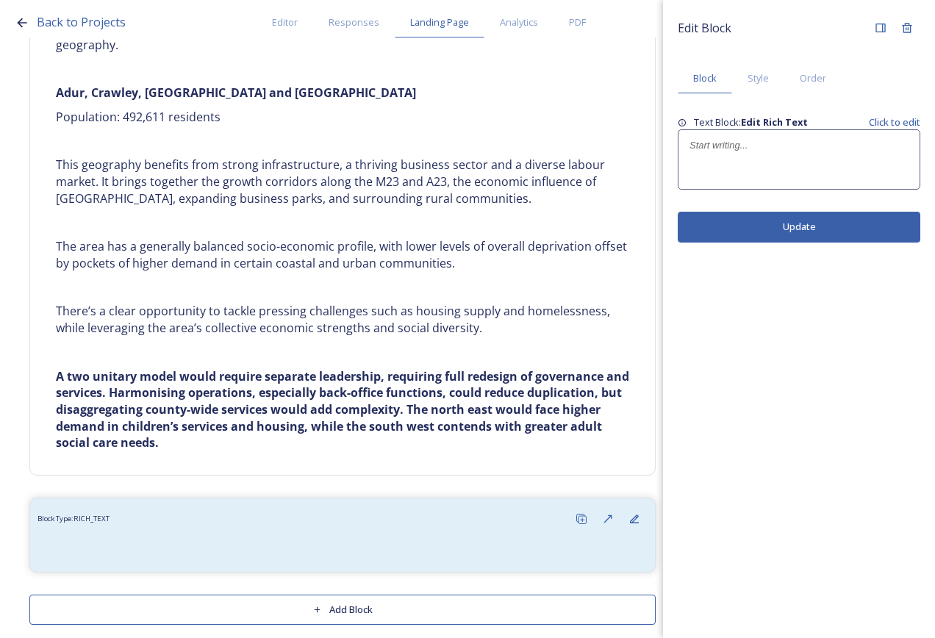
click at [723, 181] on div at bounding box center [799, 159] width 241 height 59
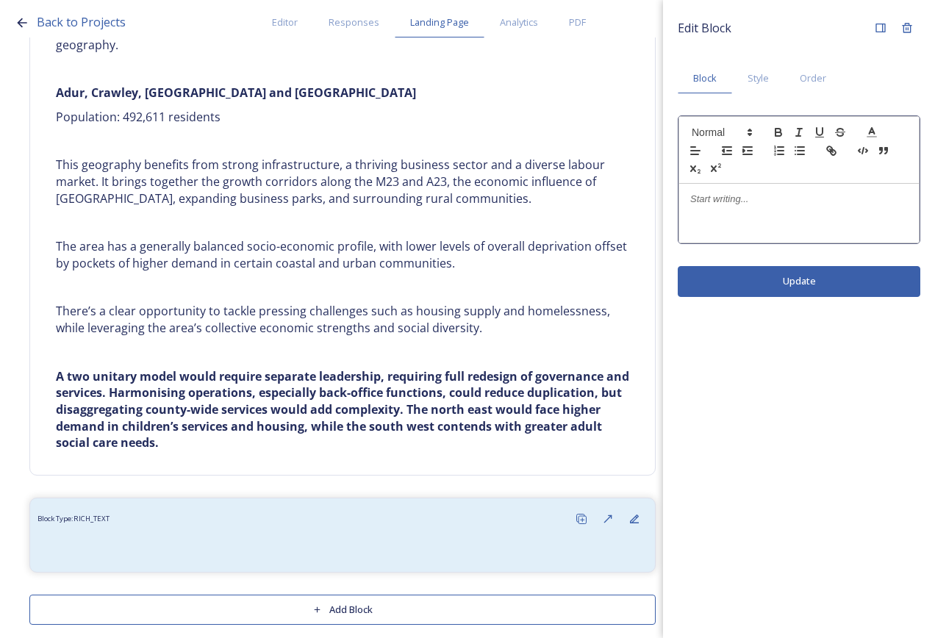
click at [711, 201] on p at bounding box center [799, 199] width 218 height 13
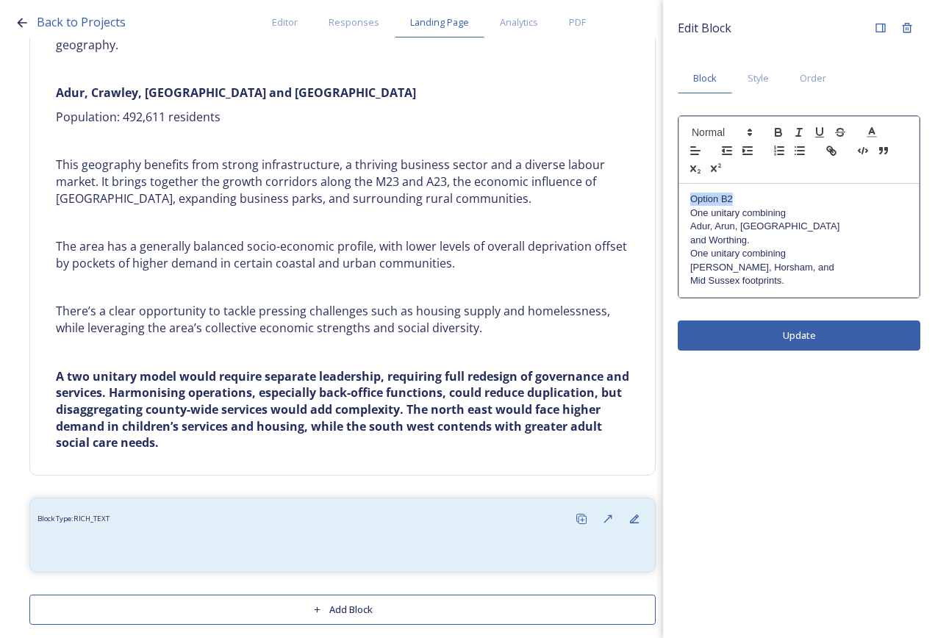
drag, startPoint x: 751, startPoint y: 192, endPoint x: 647, endPoint y: 194, distance: 103.7
click at [647, 194] on div "Back to Projects Editor Responses Landing Page Analytics PDF Share Add Response…" at bounding box center [467, 319] width 935 height 638
click at [815, 213] on p "One unitary combining" at bounding box center [799, 213] width 218 height 13
click at [831, 234] on p "and Worthing." at bounding box center [799, 240] width 218 height 13
click at [821, 247] on p "One unitary combining" at bounding box center [799, 253] width 218 height 13
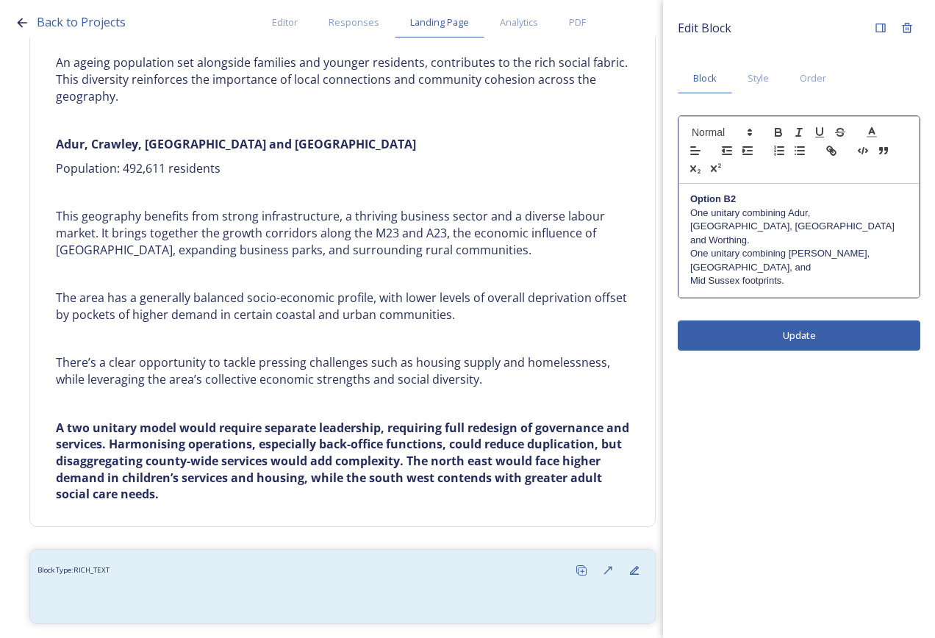
scroll to position [3527, 0]
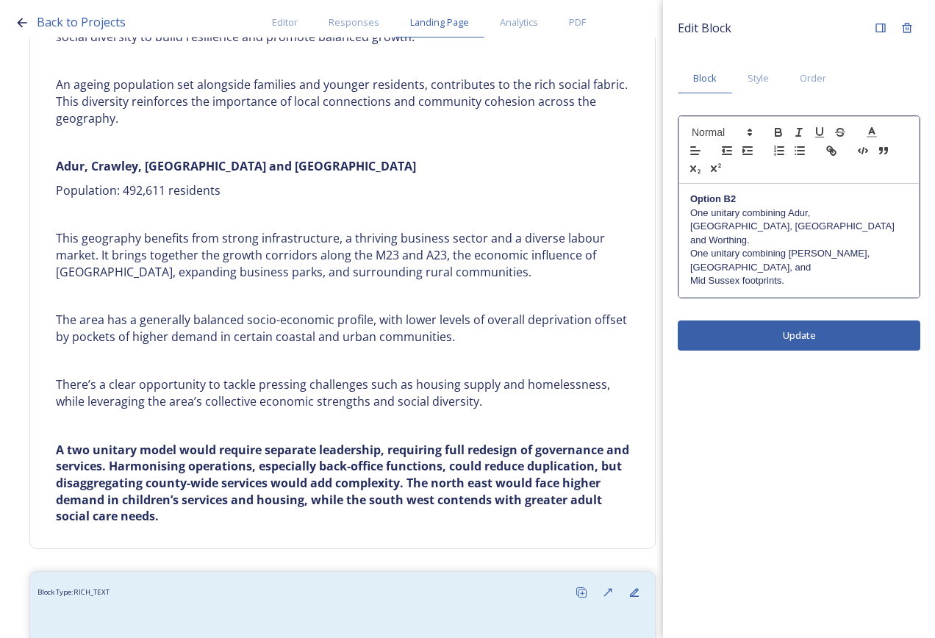
click at [851, 315] on div "Edit Block Block Style Order Option B2 One unitary combining Adur, Arun, [GEOGR…" at bounding box center [799, 319] width 272 height 638
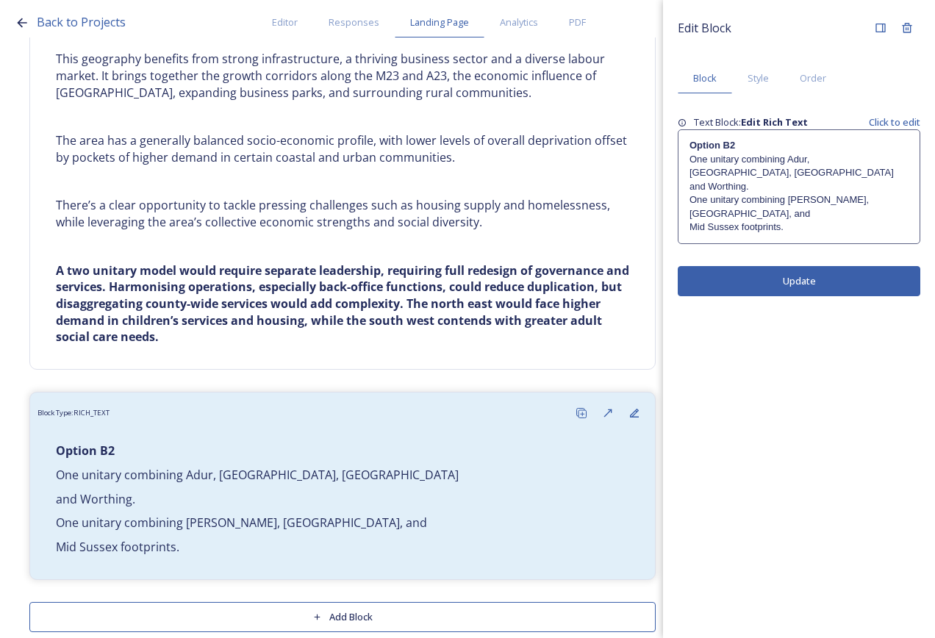
scroll to position [3713, 0]
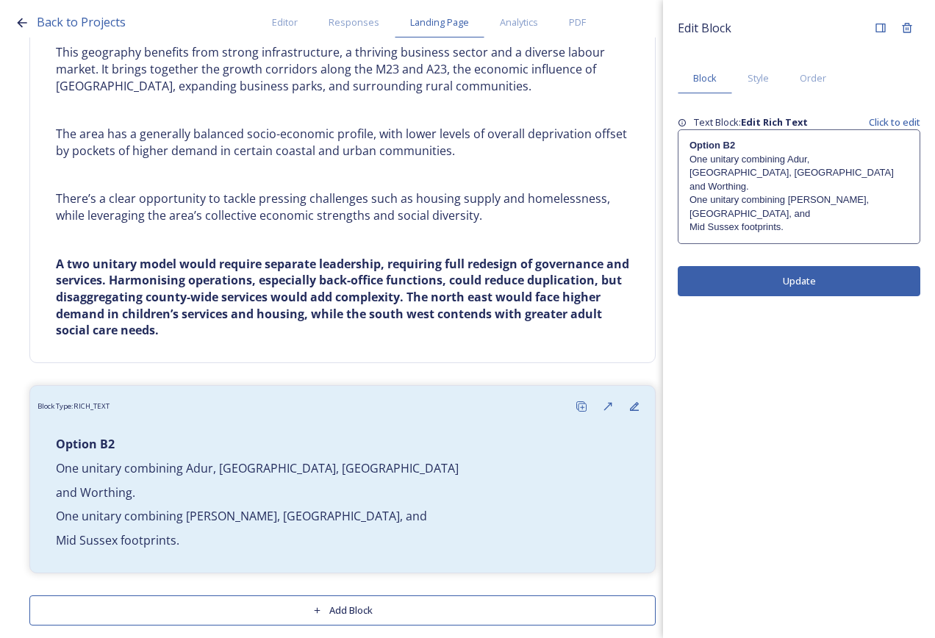
click at [798, 209] on div "Option B2 One unitary combining Adur, [GEOGRAPHIC_DATA], [GEOGRAPHIC_DATA] and …" at bounding box center [799, 186] width 241 height 113
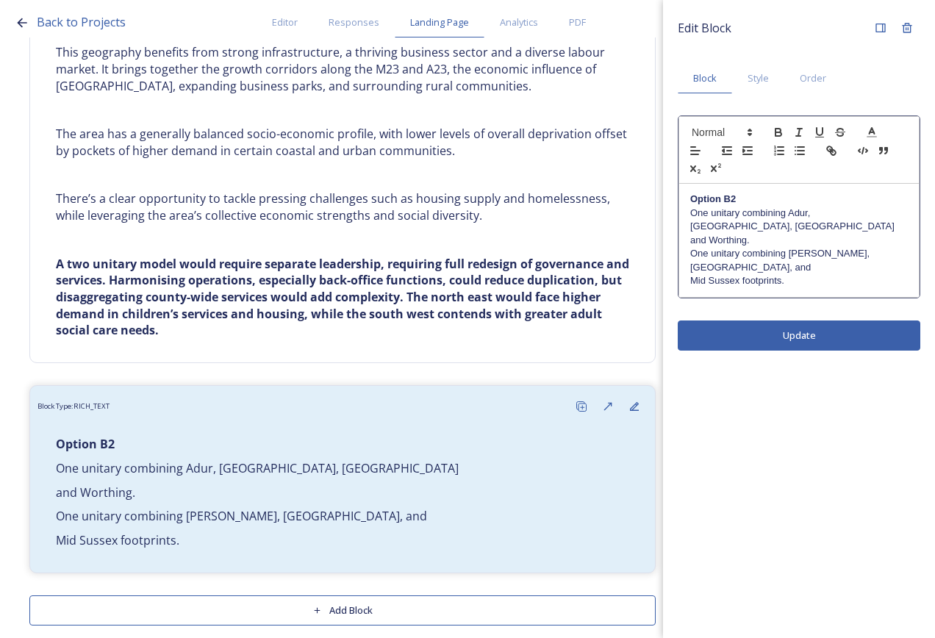
click at [883, 214] on p "One unitary combining Adur, [GEOGRAPHIC_DATA], [GEOGRAPHIC_DATA]" at bounding box center [799, 220] width 218 height 27
click at [895, 247] on p "One unitary combining [PERSON_NAME], [GEOGRAPHIC_DATA], and" at bounding box center [799, 260] width 218 height 27
click at [882, 303] on div "Edit Block Block Style Order Option B2 One unitary combining Adur, Arun, [GEOGR…" at bounding box center [799, 319] width 272 height 638
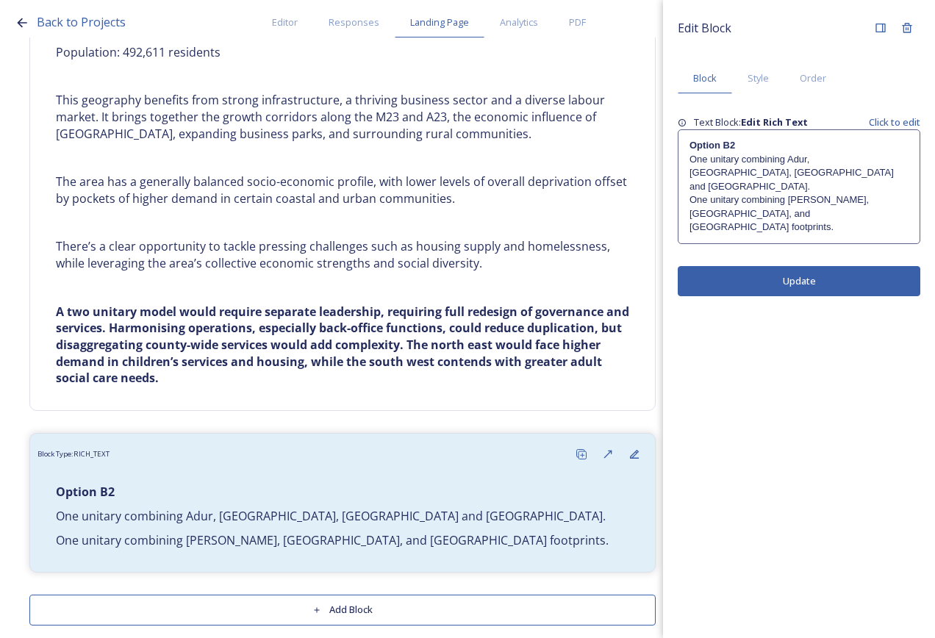
click at [457, 602] on button "Add Block" at bounding box center [342, 610] width 627 height 30
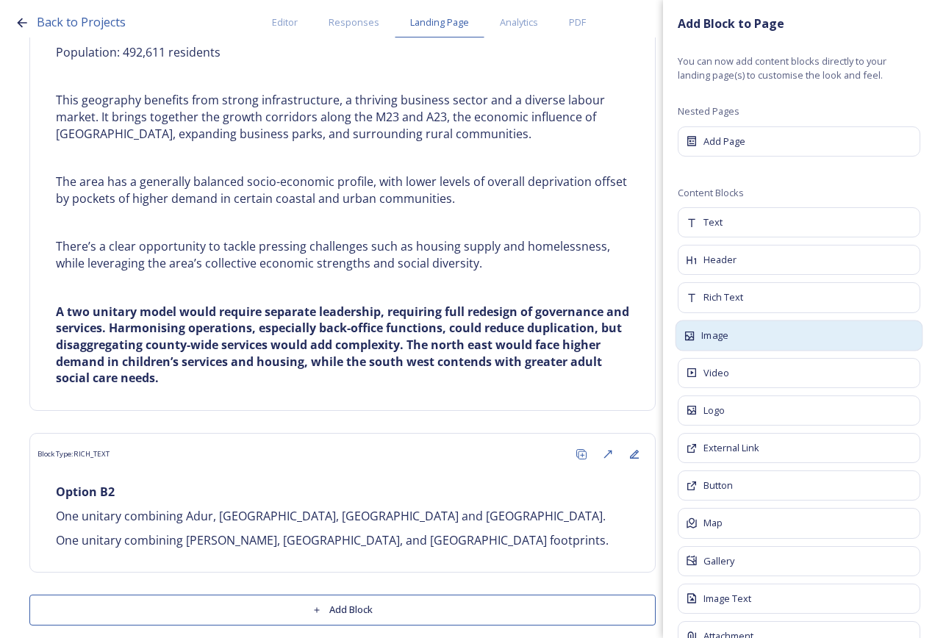
click at [759, 341] on div "Image" at bounding box center [800, 335] width 248 height 31
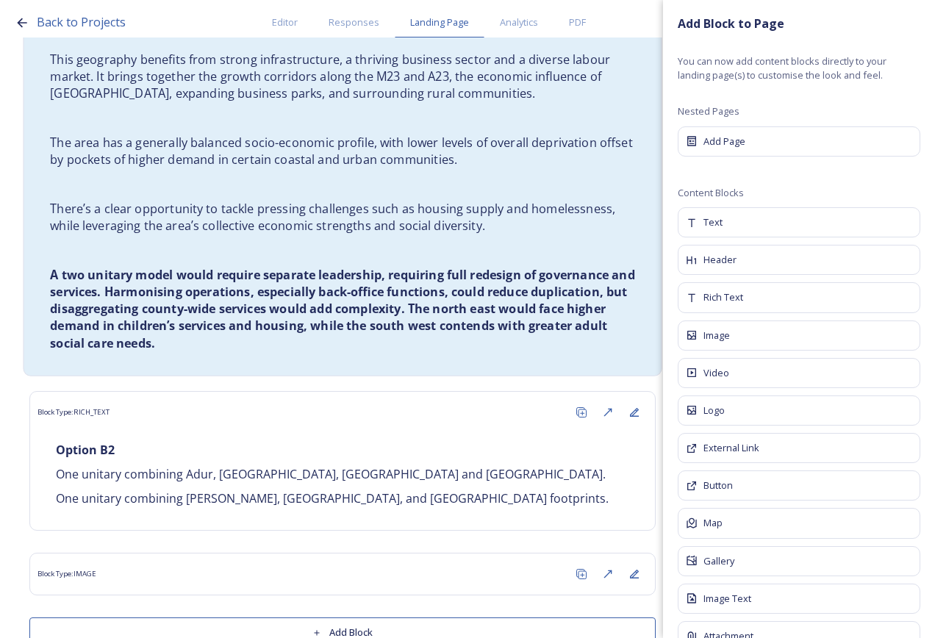
scroll to position [3730, 0]
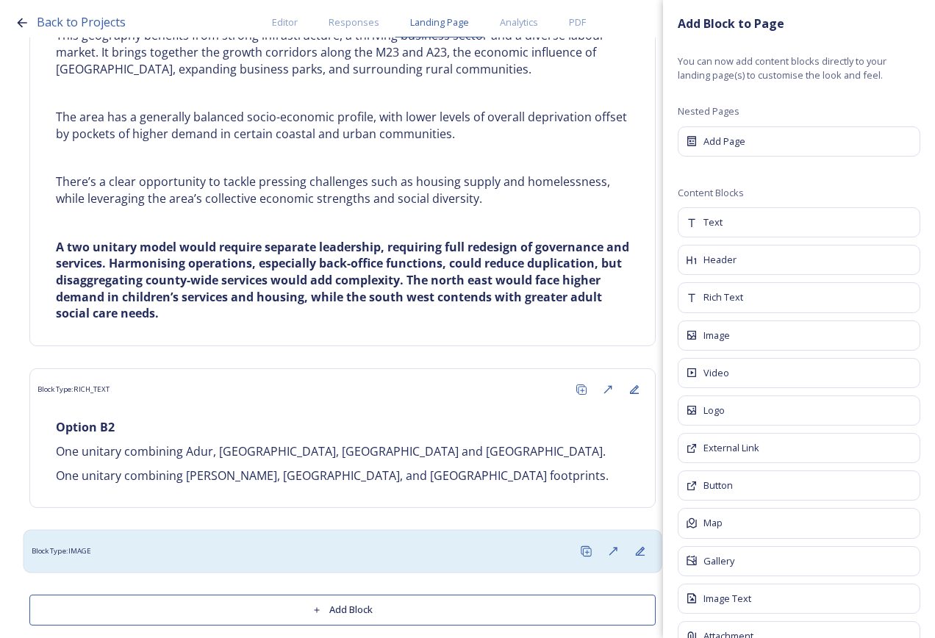
click at [253, 538] on div "Block Type: IMAGE" at bounding box center [343, 551] width 623 height 27
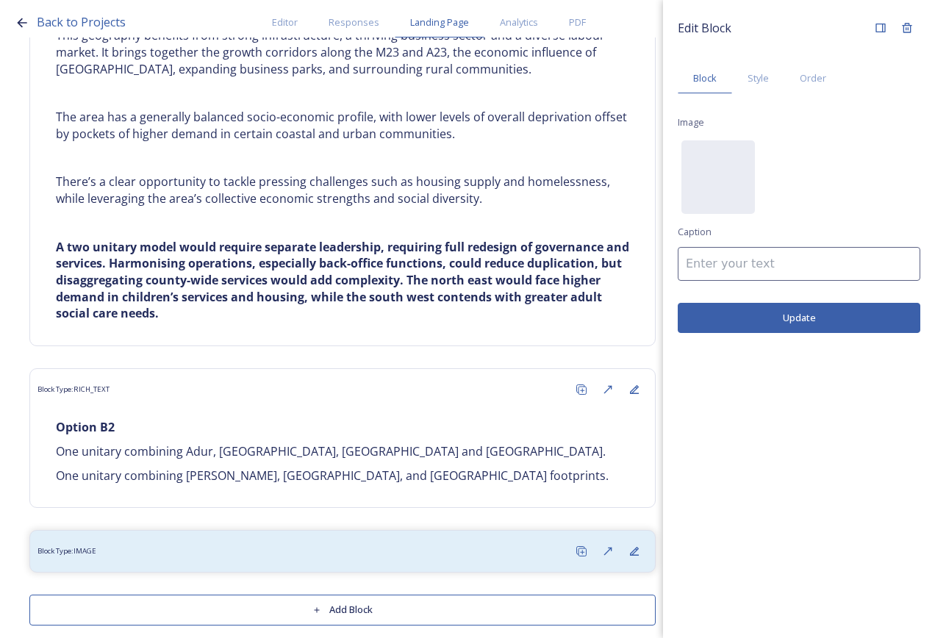
click at [693, 139] on div "Edit Block Block Style Order Image No preview available for file of . Caption U…" at bounding box center [799, 174] width 243 height 318
click at [707, 174] on div "No preview available for file of ." at bounding box center [719, 250] width 74 height 221
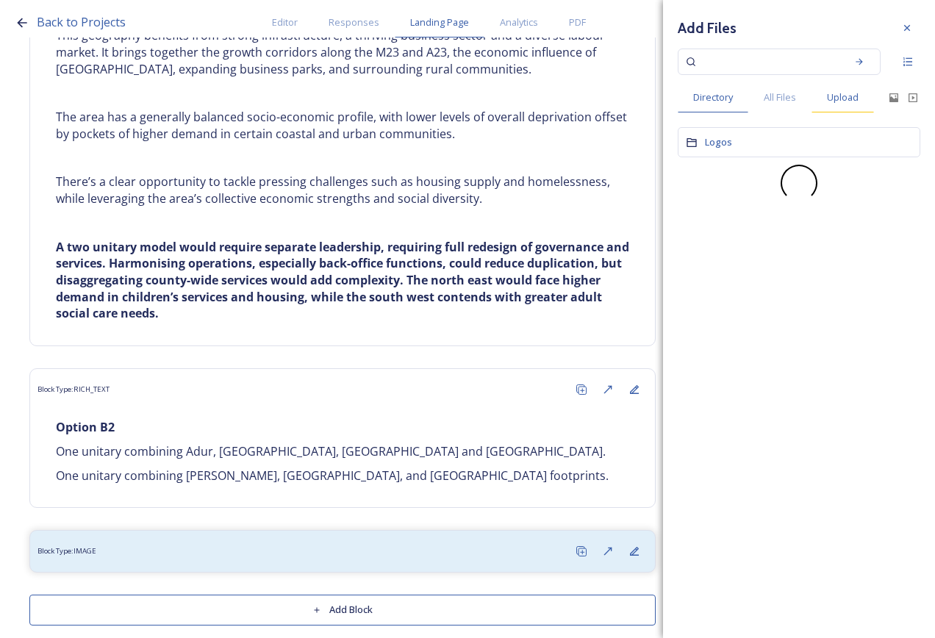
click at [849, 93] on span "Upload" at bounding box center [843, 97] width 32 height 14
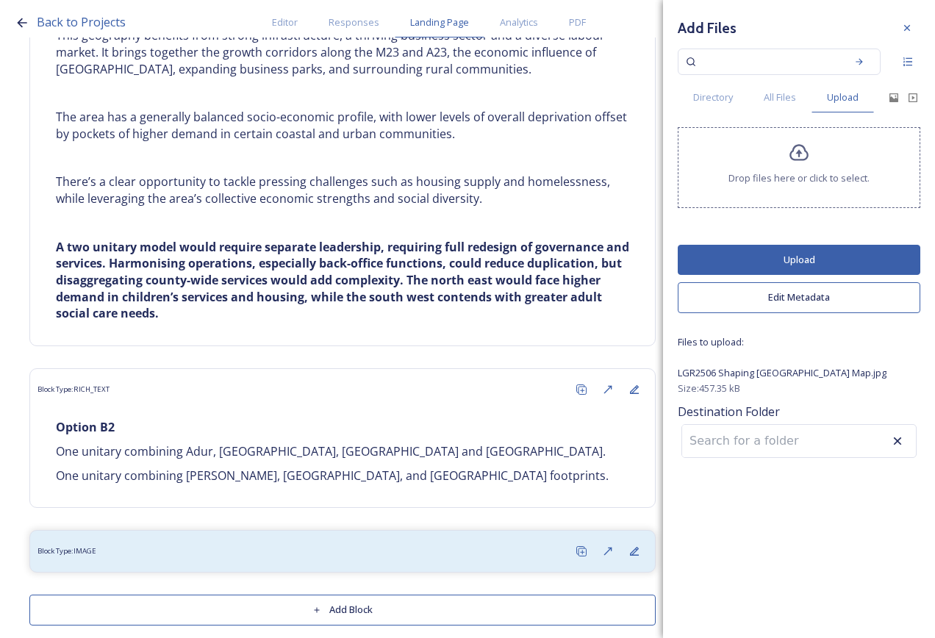
click at [839, 261] on button "Upload" at bounding box center [799, 260] width 243 height 30
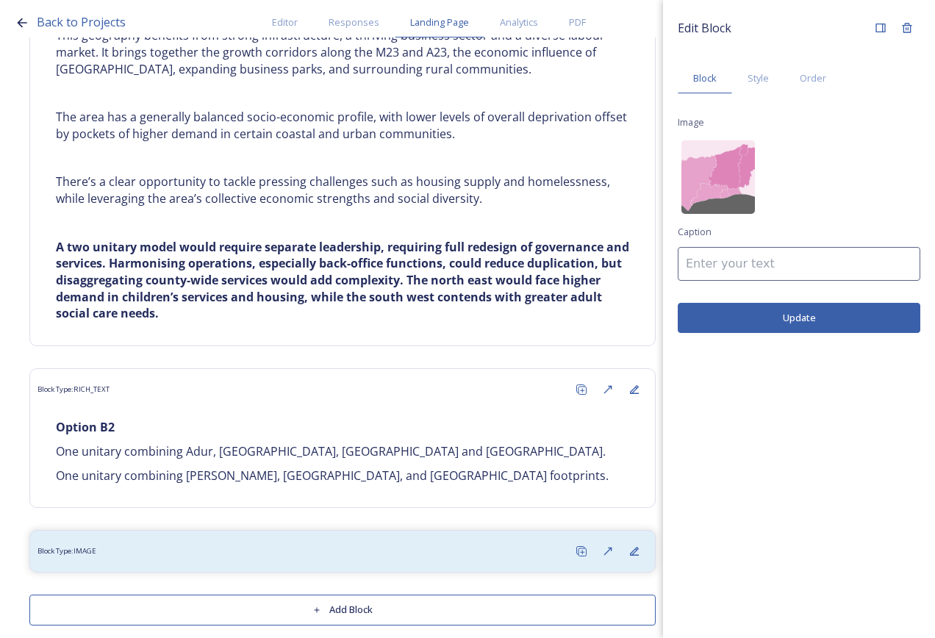
click at [791, 322] on button "Update" at bounding box center [799, 318] width 243 height 30
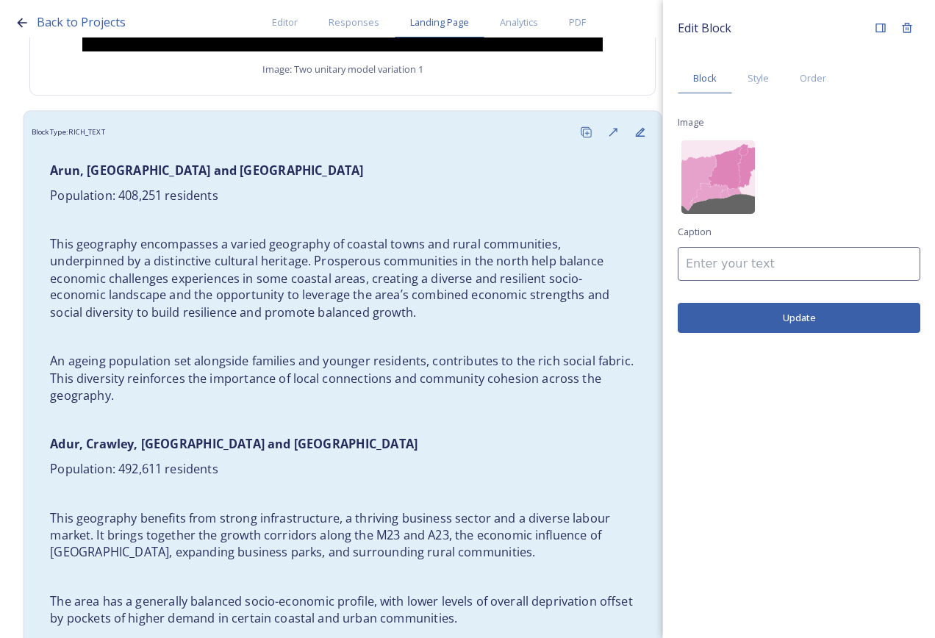
scroll to position [3142, 0]
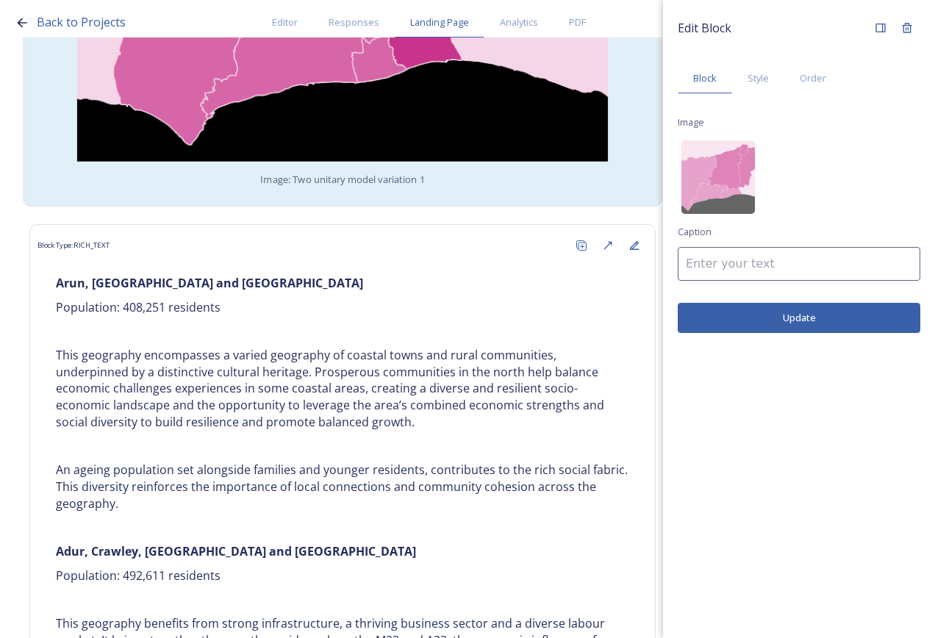
click at [350, 173] on span "Image: Two unitary model variation 1" at bounding box center [342, 180] width 164 height 15
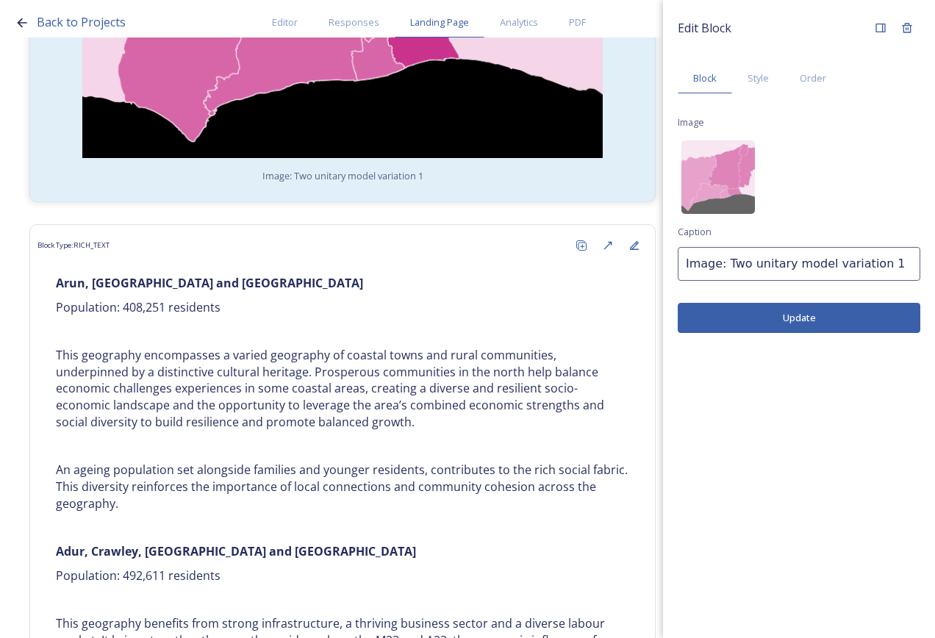
drag, startPoint x: 882, startPoint y: 267, endPoint x: 674, endPoint y: 265, distance: 208.1
click at [674, 265] on div "Edit Block Block Style Order Image Caption Image: Two unitary model variation 1…" at bounding box center [799, 174] width 272 height 348
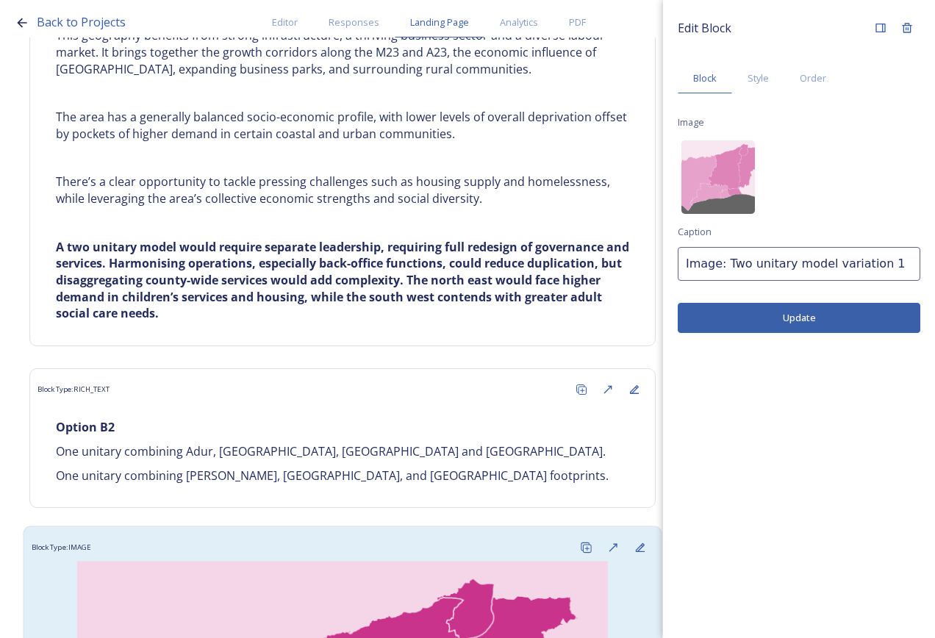
scroll to position [4098, 0]
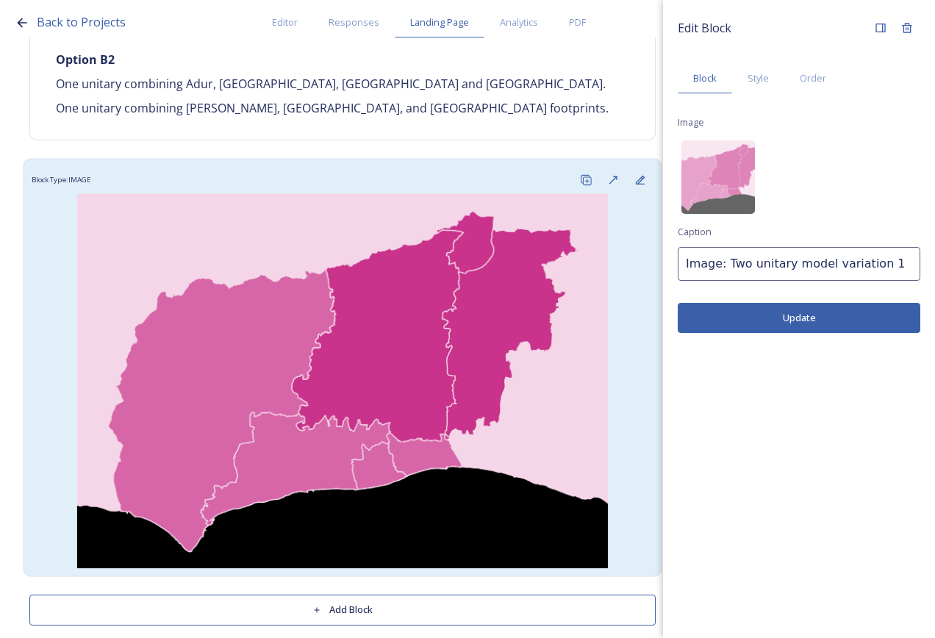
click at [468, 249] on img at bounding box center [343, 381] width 623 height 375
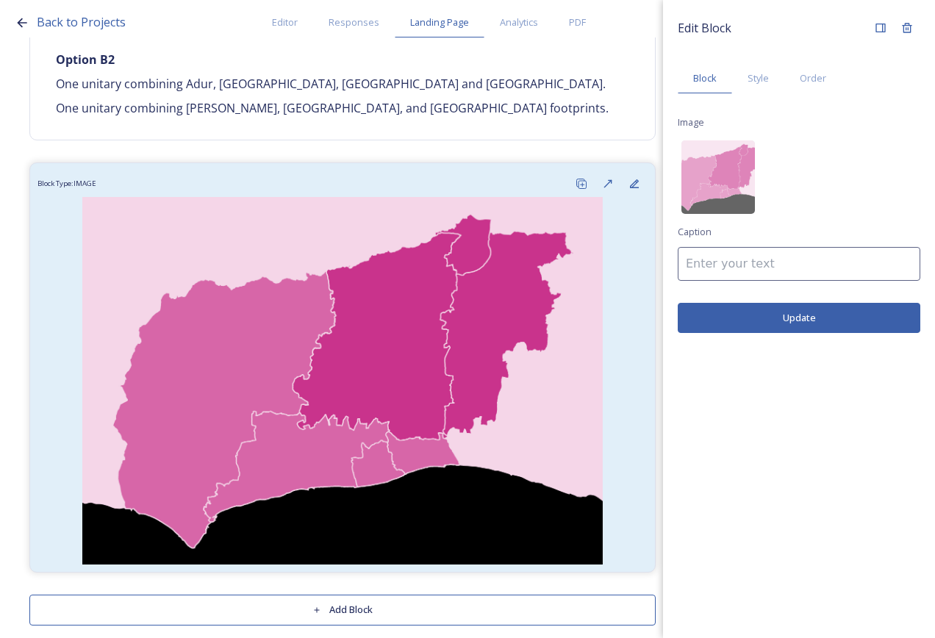
click at [738, 257] on input at bounding box center [799, 264] width 243 height 34
paste input "Image: Two unitary model variation 1"
type input "Image: Two unitary model variation 2"
click at [775, 304] on button "Update" at bounding box center [799, 318] width 243 height 30
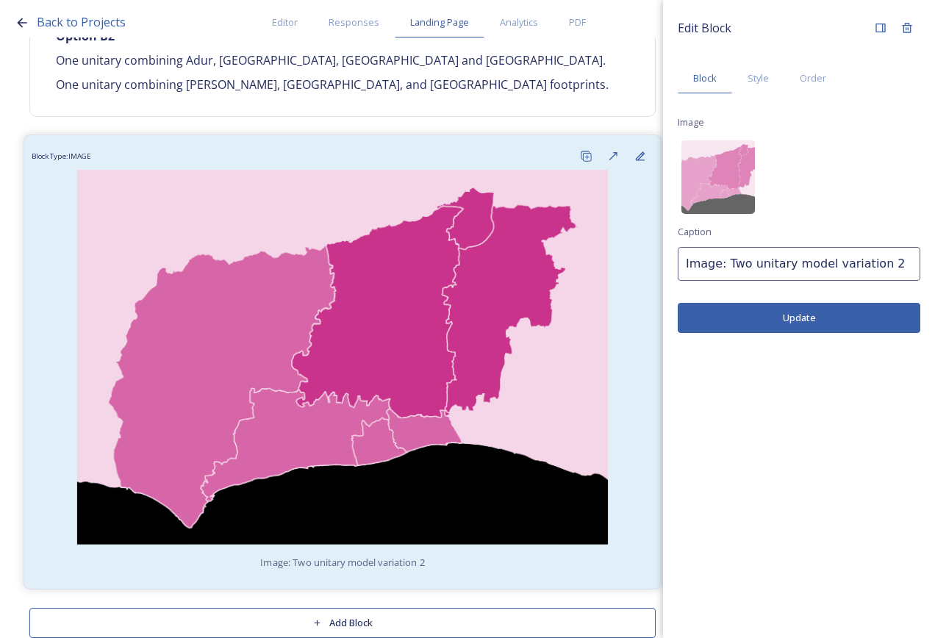
scroll to position [4134, 0]
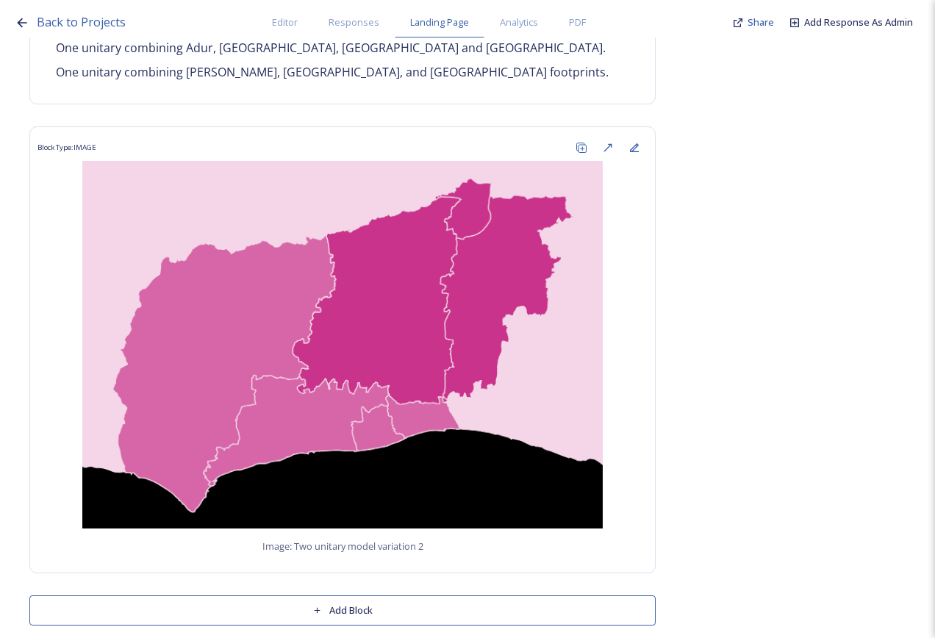
click at [343, 599] on button "Add Block" at bounding box center [342, 611] width 627 height 30
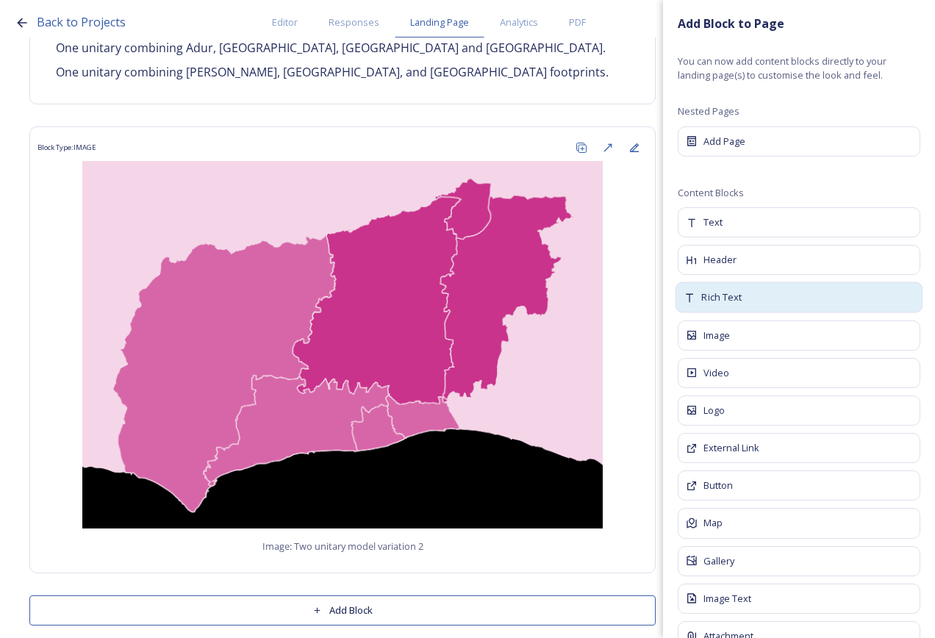
click at [761, 294] on div "Rich Text" at bounding box center [800, 297] width 248 height 31
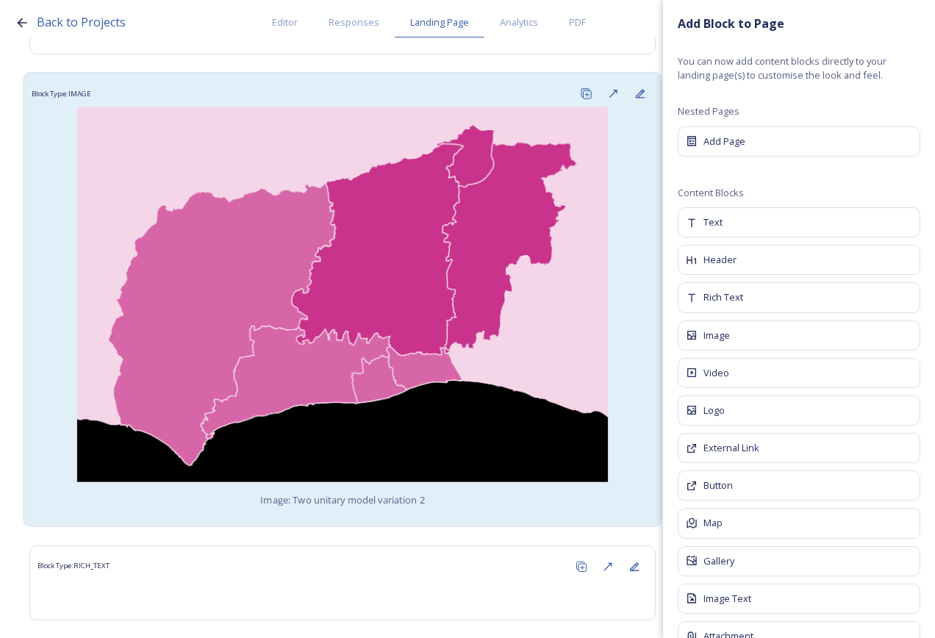
scroll to position [4231, 0]
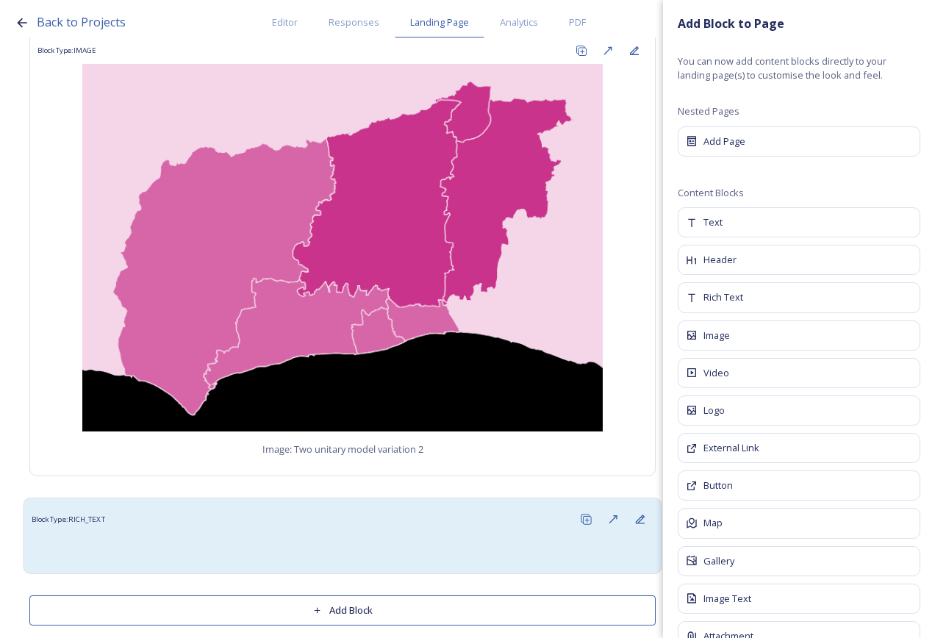
click at [253, 506] on div "Block Type: RICH_TEXT" at bounding box center [343, 519] width 623 height 27
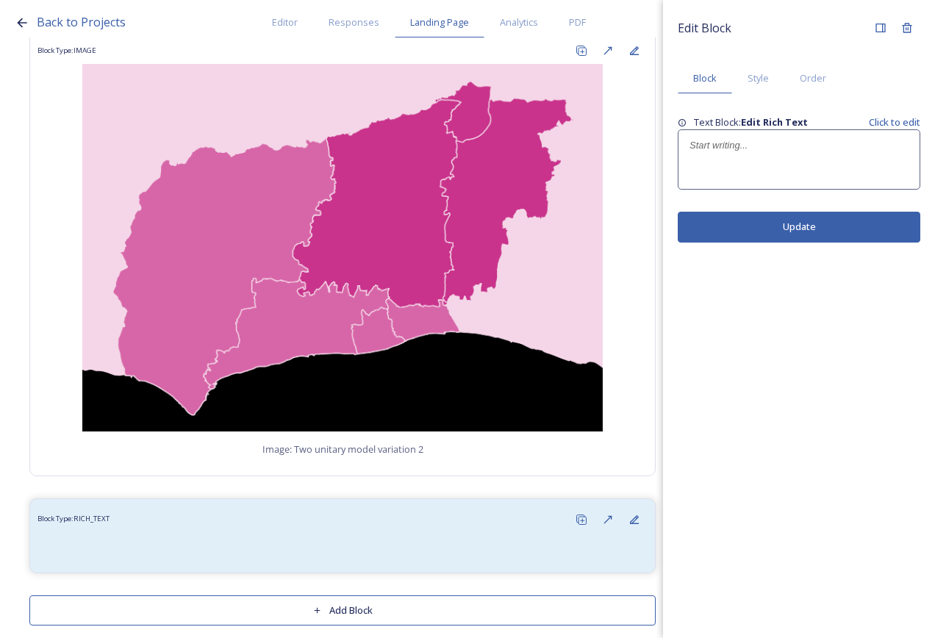
click at [721, 178] on div at bounding box center [799, 159] width 241 height 59
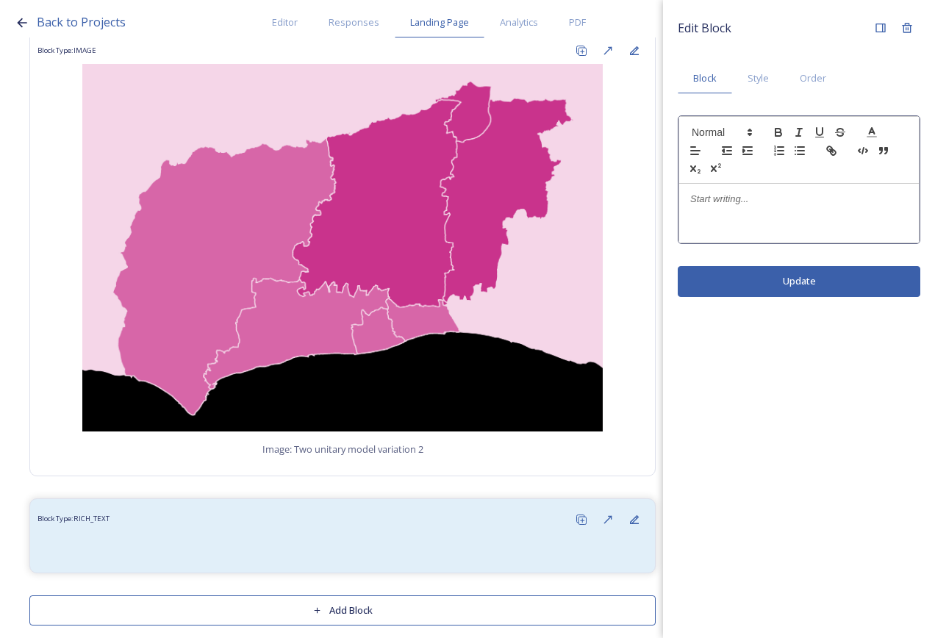
click at [732, 204] on p at bounding box center [799, 199] width 218 height 13
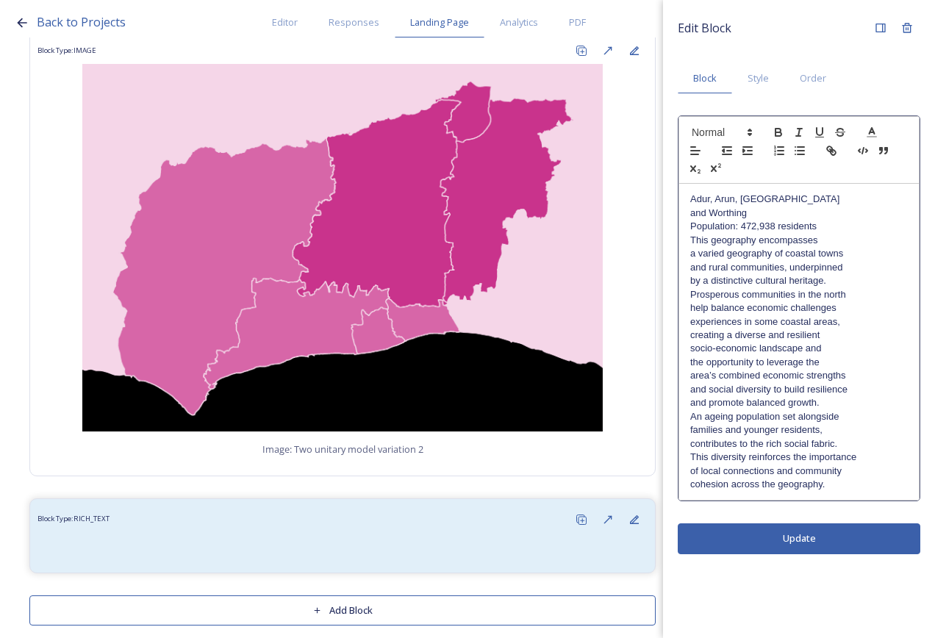
click at [803, 207] on p "and Worthing" at bounding box center [799, 213] width 218 height 13
click at [804, 196] on p "Adur, Arun, [GEOGRAPHIC_DATA]" at bounding box center [799, 199] width 218 height 13
click at [852, 220] on p "Population: 472,938 residents" at bounding box center [799, 226] width 218 height 13
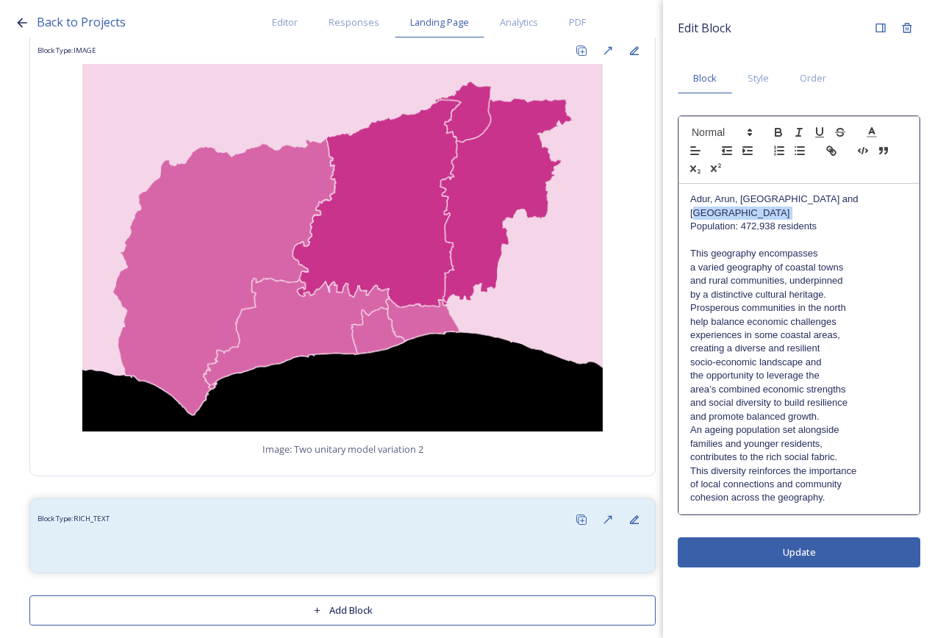
drag, startPoint x: 853, startPoint y: 200, endPoint x: 670, endPoint y: 207, distance: 183.2
click at [685, 208] on div "Adur, [GEOGRAPHIC_DATA], [GEOGRAPHIC_DATA] and Worthing Population: 472,938 res…" at bounding box center [799, 348] width 240 height 329
click at [691, 198] on p "Adur, Arun, [GEOGRAPHIC_DATA] and [GEOGRAPHIC_DATA]" at bounding box center [799, 206] width 218 height 27
drag, startPoint x: 692, startPoint y: 203, endPoint x: 868, endPoint y: 204, distance: 176.5
click at [868, 204] on p "Adur, Arun, [GEOGRAPHIC_DATA] and [GEOGRAPHIC_DATA]" at bounding box center [799, 206] width 218 height 27
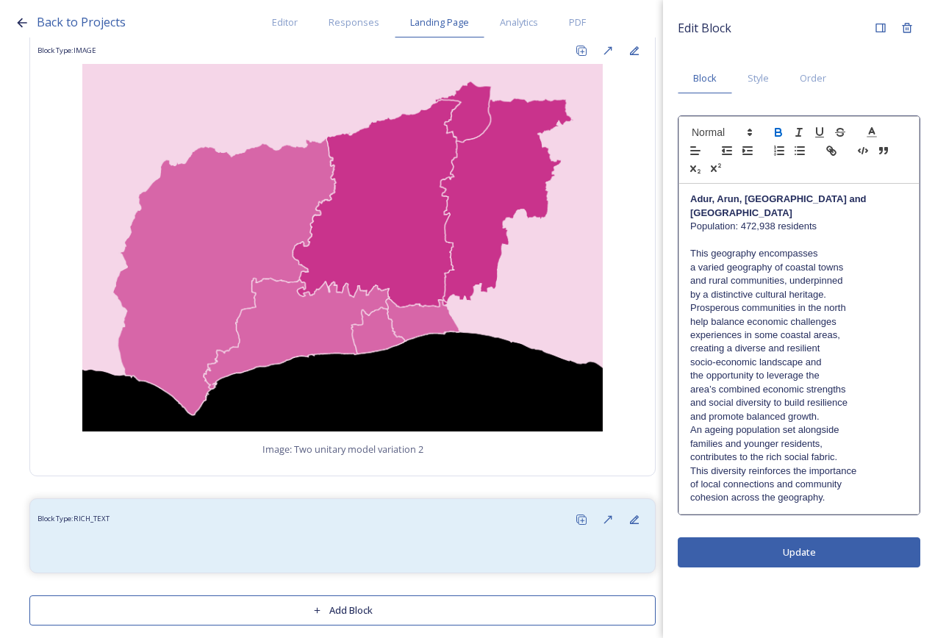
click at [829, 234] on p at bounding box center [799, 240] width 218 height 13
click at [827, 247] on p "This geography encompasses" at bounding box center [799, 253] width 218 height 13
click at [861, 251] on p "This geography encompasses a varied geography of coastal towns" at bounding box center [799, 260] width 218 height 27
click at [871, 254] on p "This geography encompasses a varied geography of coastal towns and rural commun…" at bounding box center [799, 267] width 218 height 40
click at [855, 254] on p "This geography encompasses a varied geography of coastal towns and rural commun…" at bounding box center [799, 267] width 218 height 40
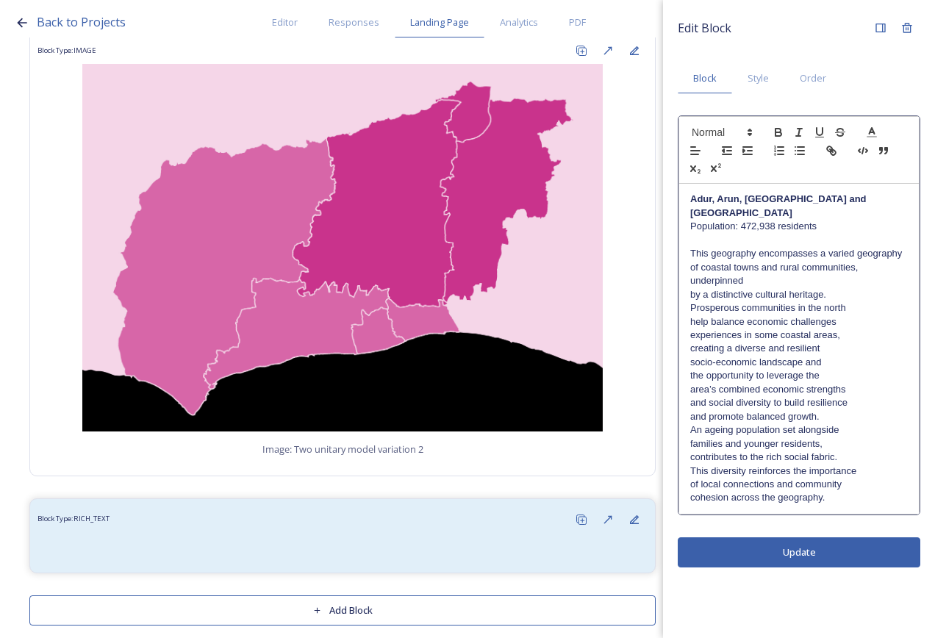
click at [858, 254] on p "This geography encompasses a varied geography of coastal towns and rural commun…" at bounding box center [799, 267] width 218 height 40
click at [864, 266] on p "This geography encompasses a varied geography of coastal towns and rural commun…" at bounding box center [799, 267] width 218 height 40
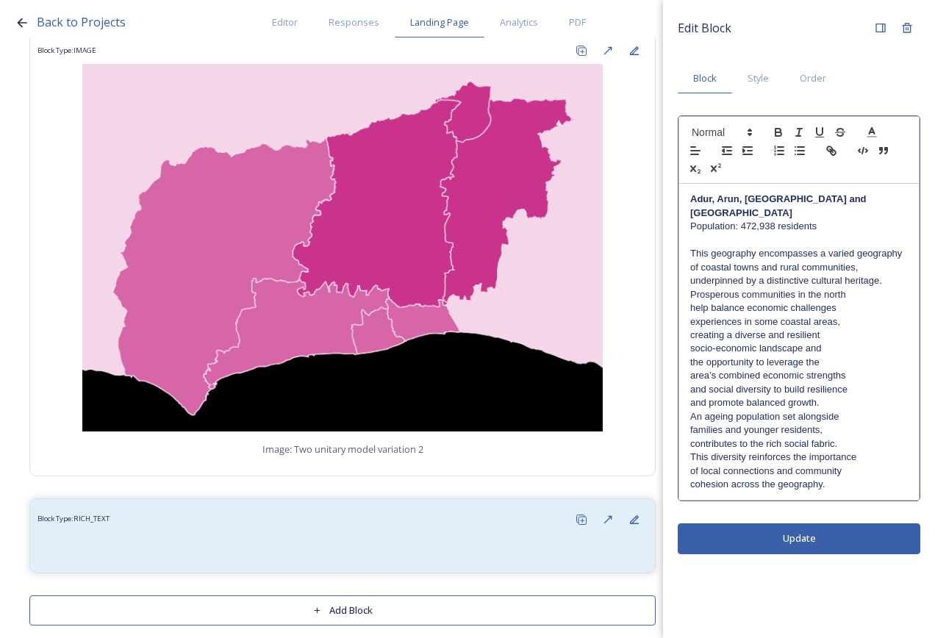
click at [884, 267] on p "This geography encompasses a varied geography of coastal towns and rural commun…" at bounding box center [799, 267] width 218 height 40
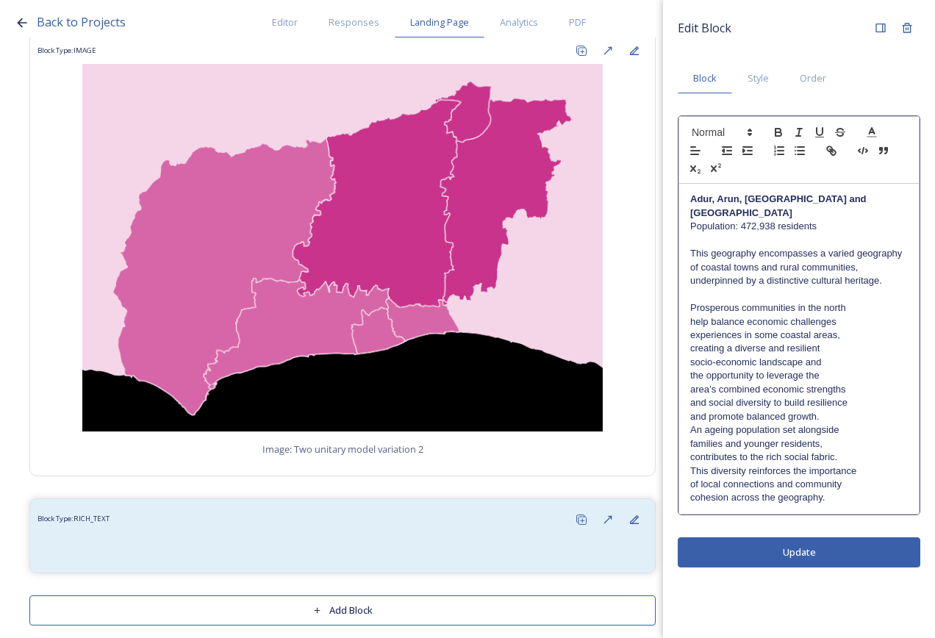
click at [878, 301] on p "Prosperous communities in the north" at bounding box center [799, 307] width 218 height 13
click at [874, 307] on p "Prosperous communities in the north help balance economic challenges" at bounding box center [799, 314] width 218 height 27
click at [873, 319] on p "Prosperous communities in the north help balance economic challenges experience…" at bounding box center [799, 321] width 218 height 40
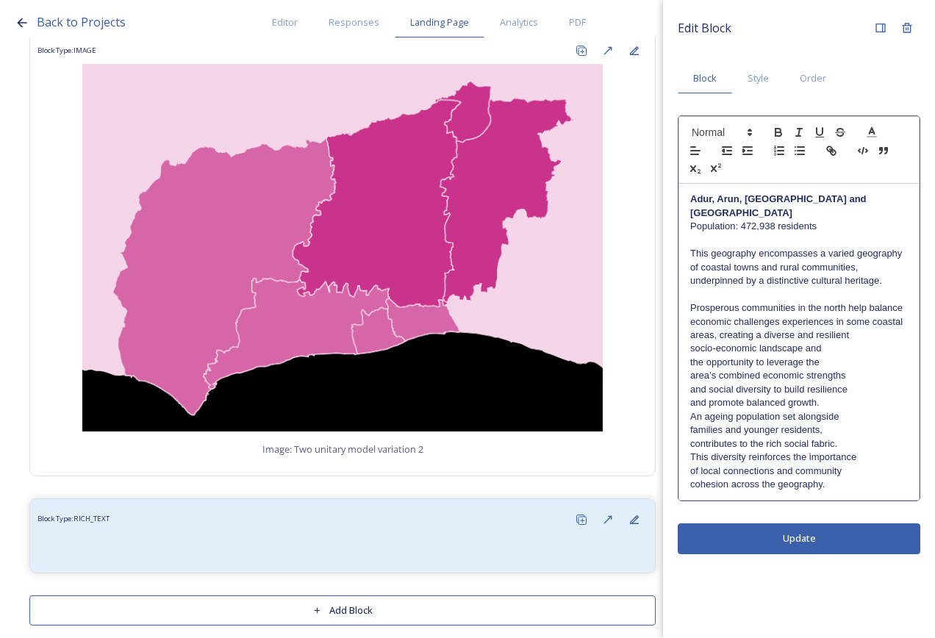
click at [874, 324] on p "Prosperous communities in the north help balance economic challenges experience…" at bounding box center [799, 321] width 218 height 40
click at [877, 336] on p "Prosperous communities in the north help balance economic challenges experience…" at bounding box center [799, 328] width 218 height 54
click at [879, 345] on p "Prosperous communities in the north help balance economic challenges experience…" at bounding box center [799, 335] width 218 height 68
click at [879, 351] on p "Prosperous communities in the north help balance economic challenges experience…" at bounding box center [799, 335] width 218 height 68
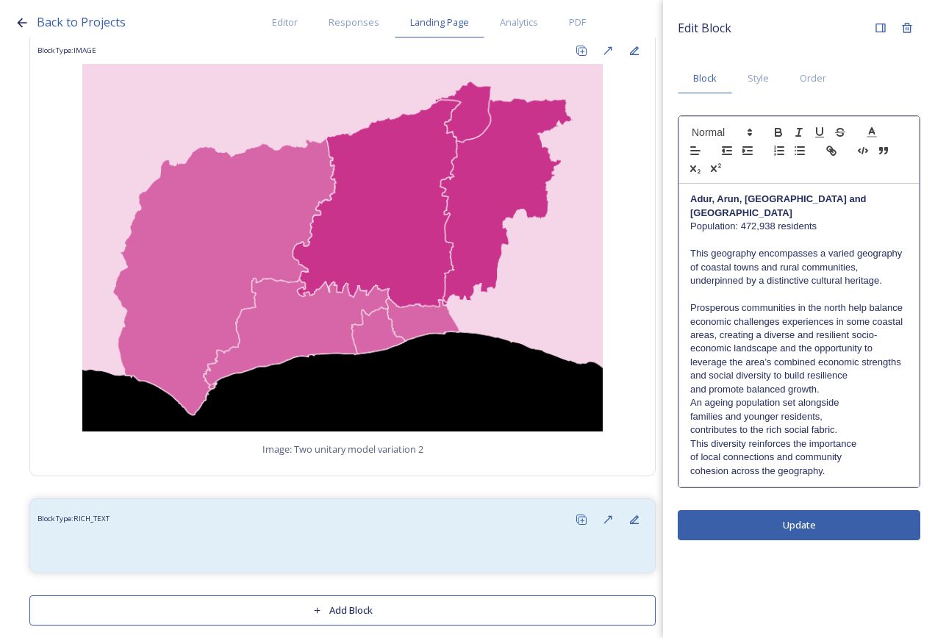
click at [877, 369] on p "and social diversity to build resilience" at bounding box center [799, 375] width 218 height 13
click at [879, 376] on p "and social diversity to build resilience and promote balanced growth." at bounding box center [799, 382] width 218 height 27
click at [846, 382] on p "and social diversity to build resilience and promote balanced growth. An ageing…" at bounding box center [799, 389] width 218 height 40
click at [863, 389] on p "and social diversity to build resilience and promote balanced growth. An ageing…" at bounding box center [799, 389] width 218 height 40
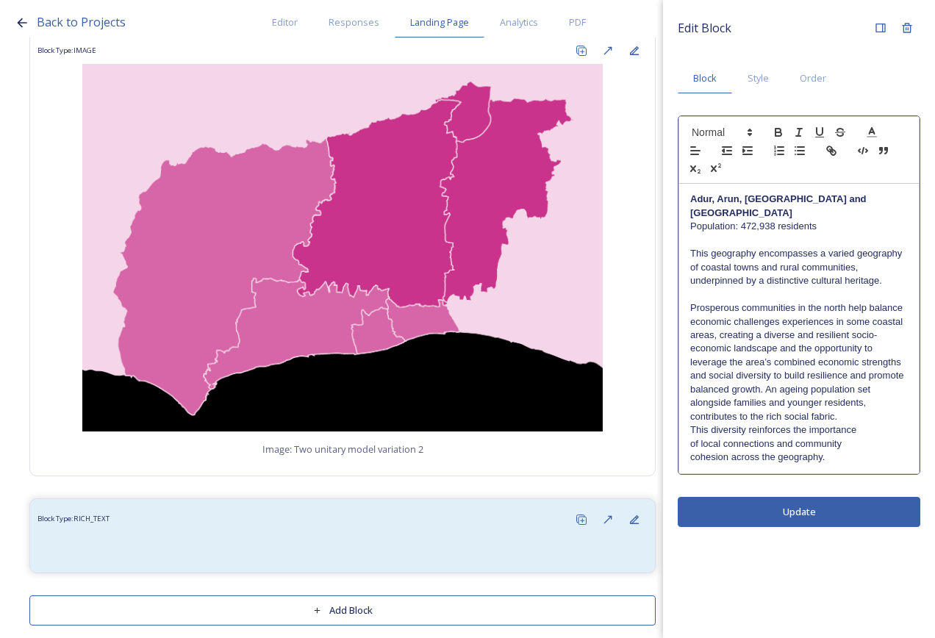
click at [868, 389] on p "and social diversity to build resilience and promote balanced growth. An ageing…" at bounding box center [799, 389] width 218 height 40
click at [890, 397] on p "and social diversity to build resilience and promote balanced growth. An ageing…" at bounding box center [799, 396] width 218 height 54
click at [865, 413] on p "and social diversity to build resilience and promote balanced growth. An ageing…" at bounding box center [799, 403] width 218 height 68
click at [853, 429] on p "and social diversity to build resilience and promote balanced growth. An ageing…" at bounding box center [799, 410] width 218 height 82
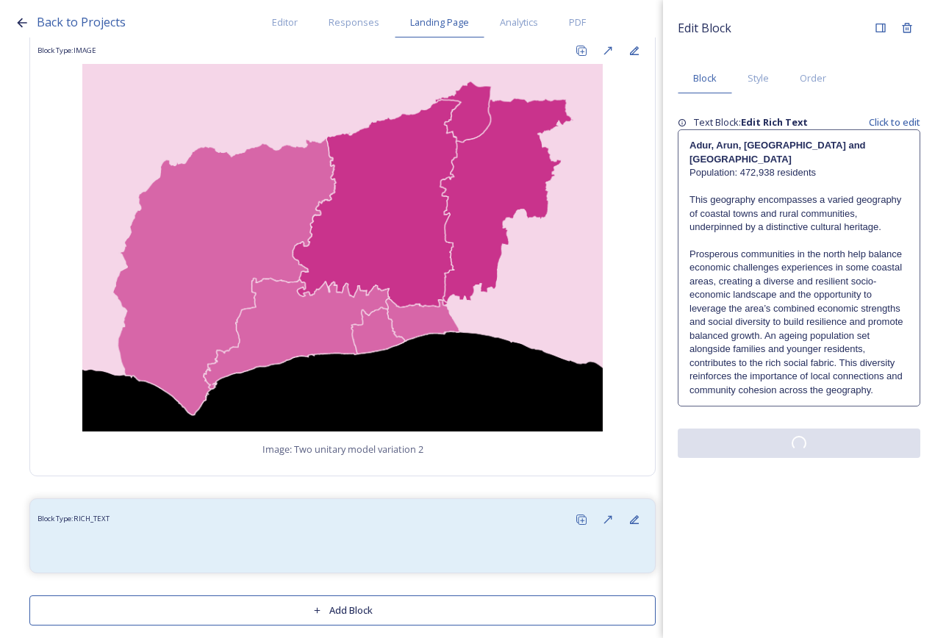
click at [835, 487] on div "Edit Block Block Style Order Text Block: Edit Rich Text Click to edit Adur, [GE…" at bounding box center [799, 319] width 272 height 638
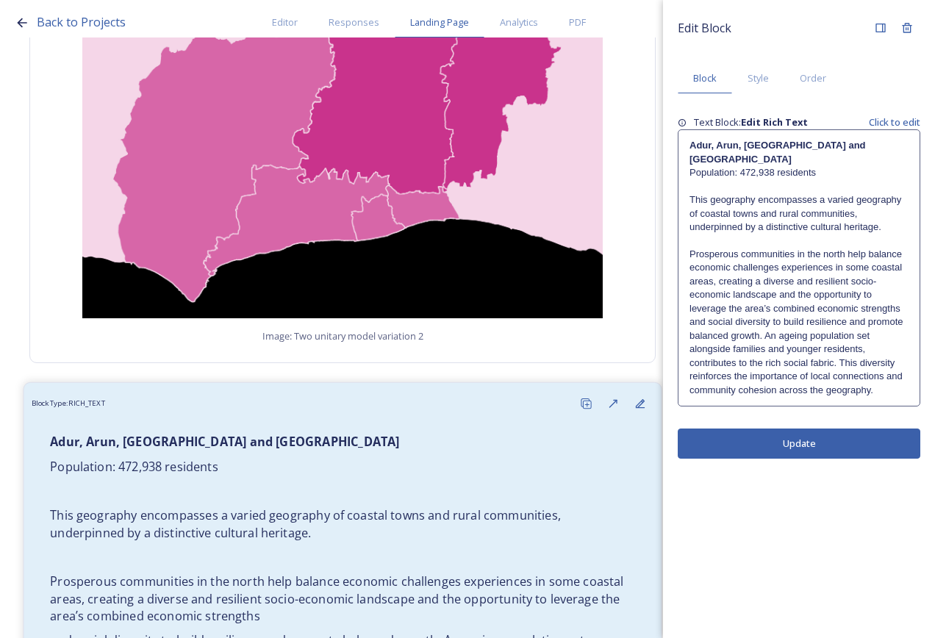
scroll to position [4476, 0]
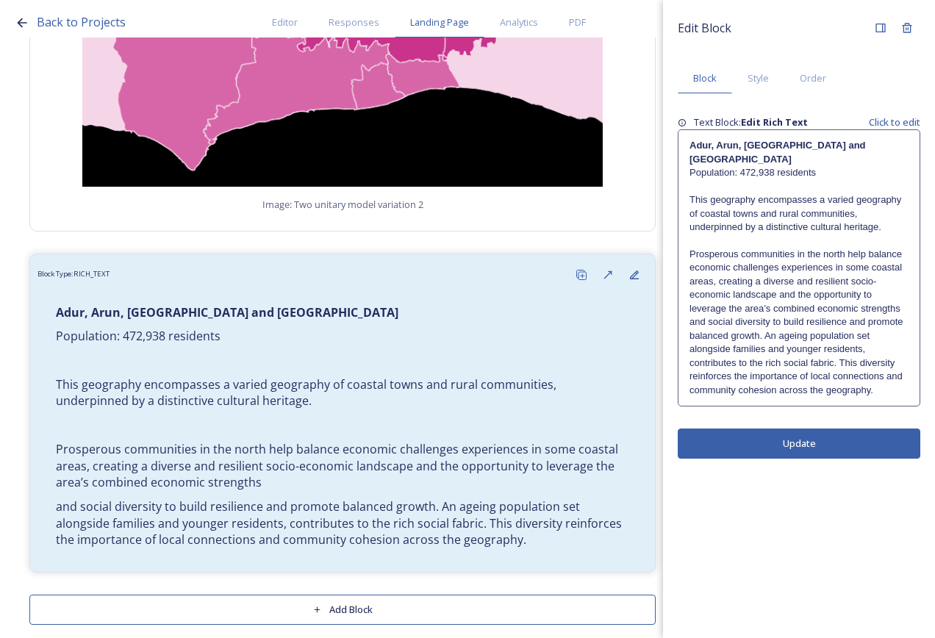
click at [765, 290] on p "Prosperous communities in the north help balance economic challenges experience…" at bounding box center [799, 282] width 219 height 68
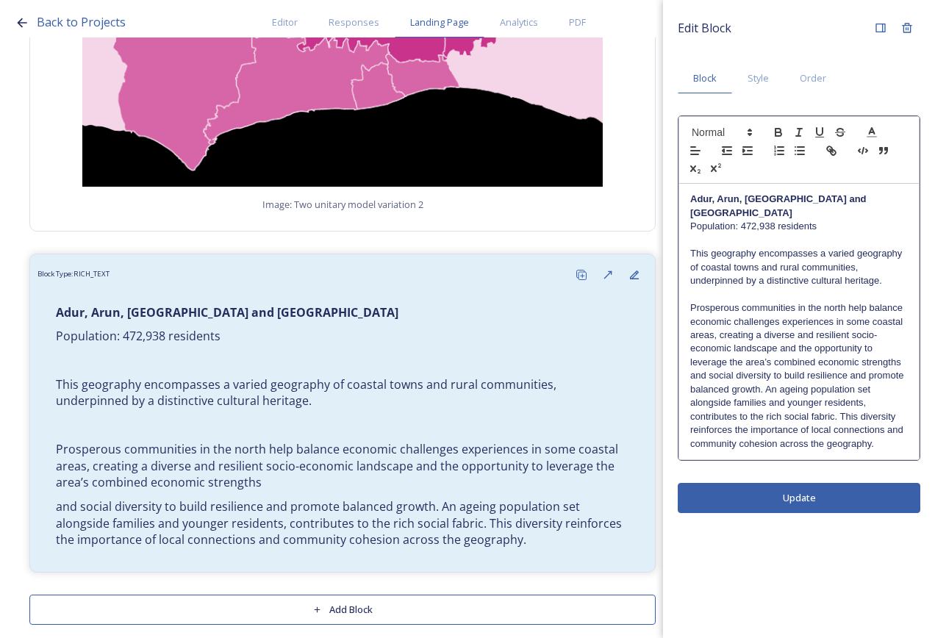
click at [768, 375] on p "and social diversity to build resilience and promote balanced growth. An ageing…" at bounding box center [799, 410] width 218 height 82
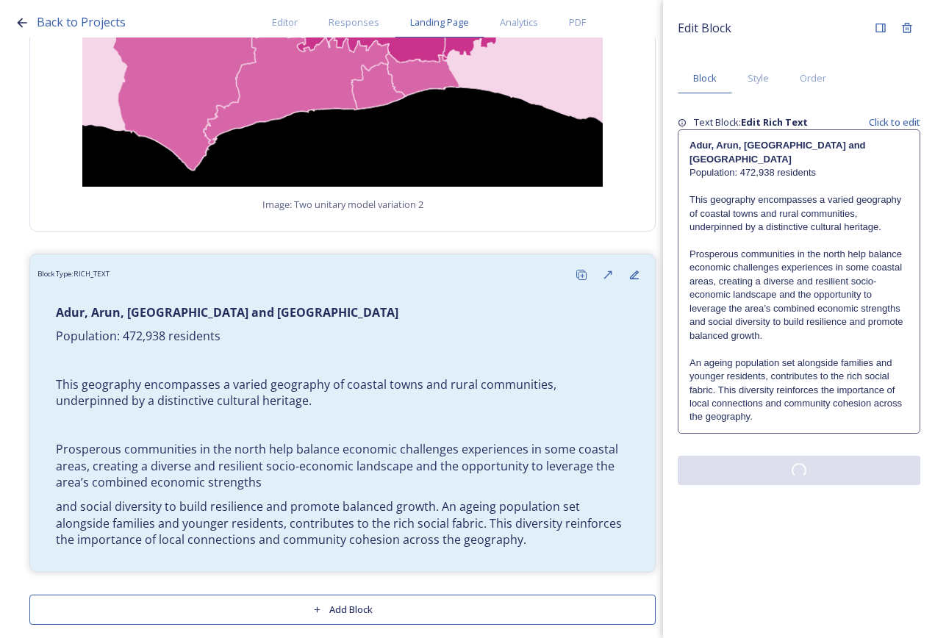
click at [783, 504] on div "Edit Block Block Style Order Text Block: Edit Rich Text Click to edit Adur, [GE…" at bounding box center [799, 319] width 272 height 638
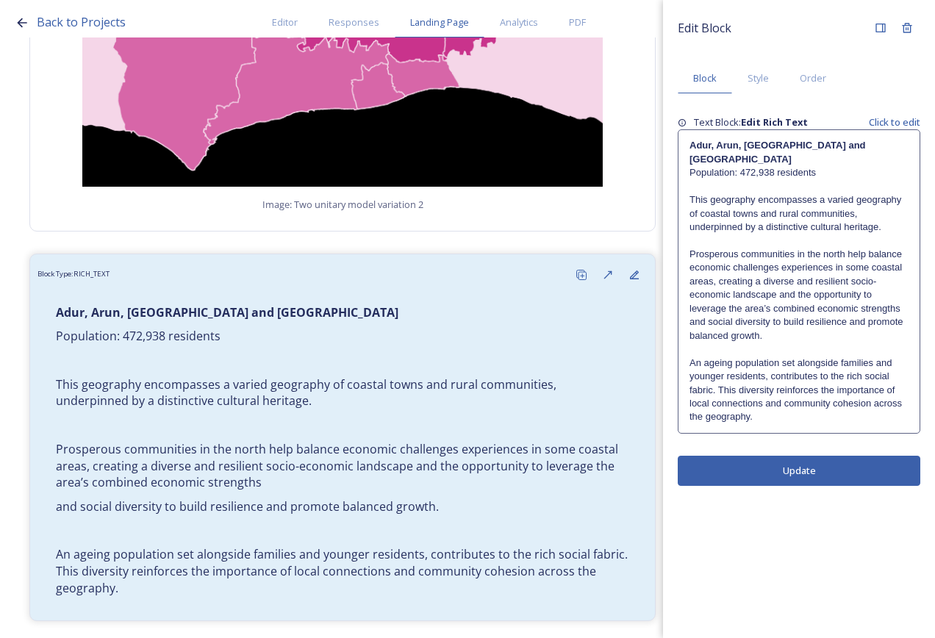
click at [821, 394] on p "An ageing population set alongside families and younger residents, contributes …" at bounding box center [799, 391] width 219 height 68
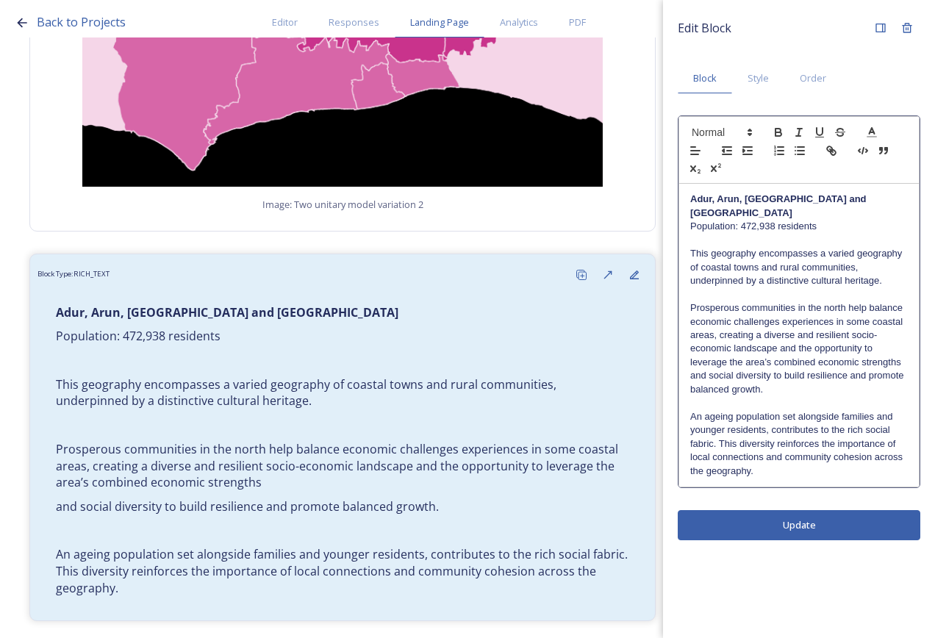
click at [774, 462] on p "An ageing population set alongside families and younger residents, contributes …" at bounding box center [799, 444] width 218 height 68
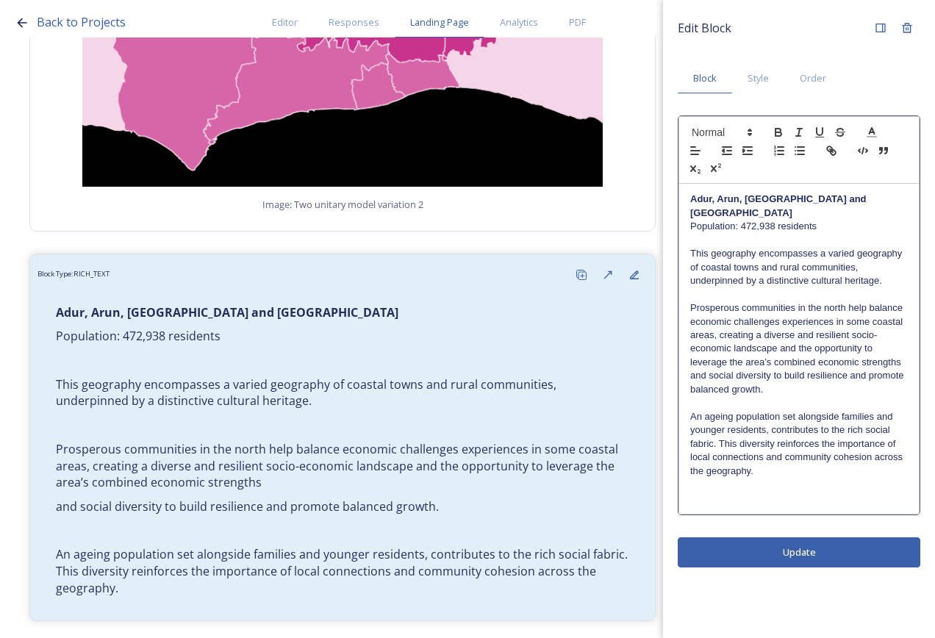
scroll to position [0, 0]
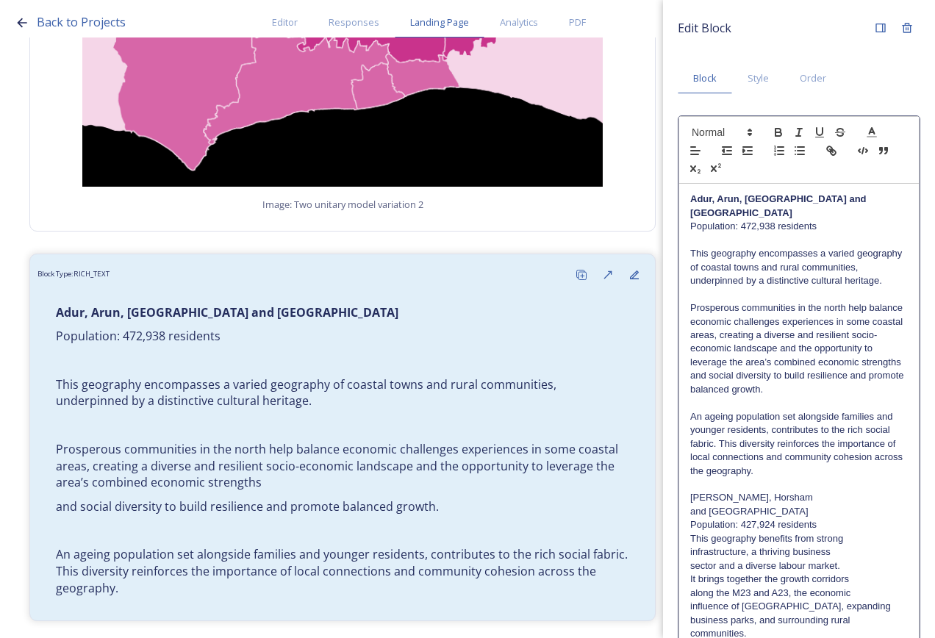
click at [792, 504] on p "[PERSON_NAME], Horsham" at bounding box center [799, 497] width 218 height 13
drag, startPoint x: 768, startPoint y: 513, endPoint x: 693, endPoint y: 510, distance: 74.4
click at [693, 510] on p "[PERSON_NAME], Horsham and [GEOGRAPHIC_DATA]" at bounding box center [799, 504] width 218 height 27
click at [822, 537] on p "This geography benefits from strong" at bounding box center [799, 538] width 218 height 13
click at [822, 524] on p "Population: 427,924 residents" at bounding box center [799, 524] width 218 height 13
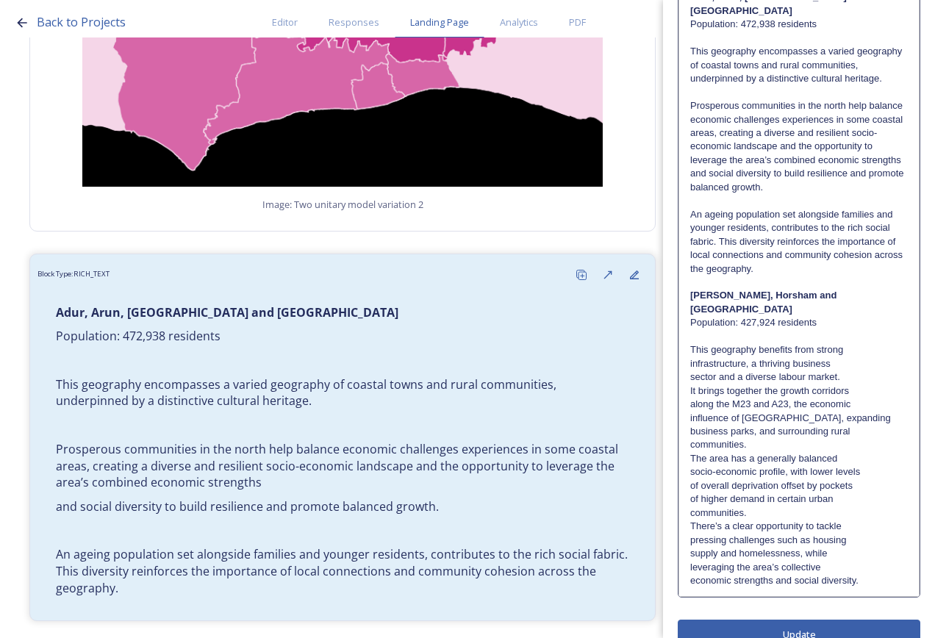
scroll to position [221, 0]
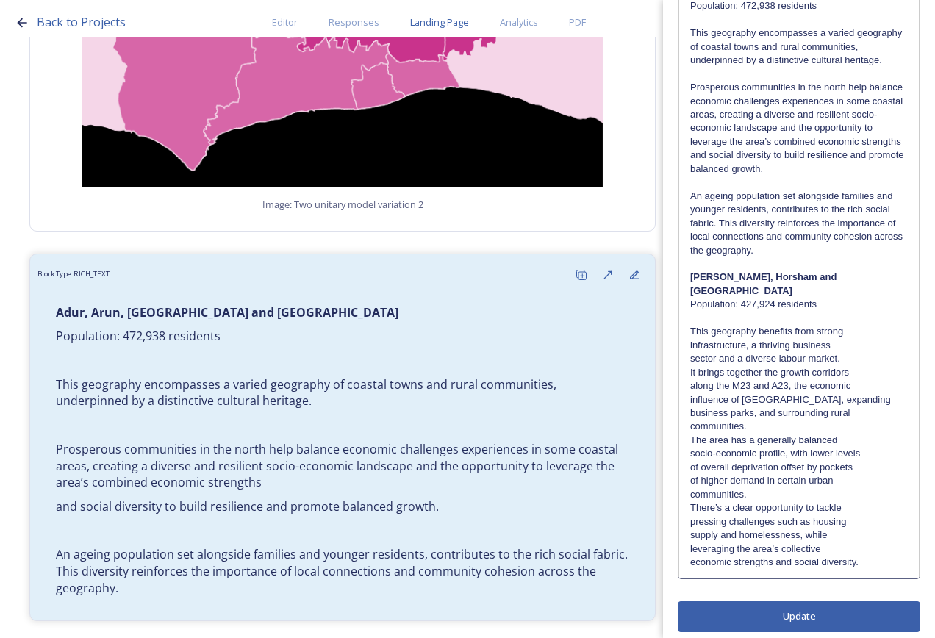
click at [846, 336] on p "This geography benefits from strong" at bounding box center [799, 331] width 218 height 13
click at [855, 346] on p "This geography benefits from strong infrastructure, a thriving business" at bounding box center [799, 338] width 218 height 27
click at [852, 360] on p "This geography benefits from strong infrastructure, a thriving business sector …" at bounding box center [799, 345] width 218 height 40
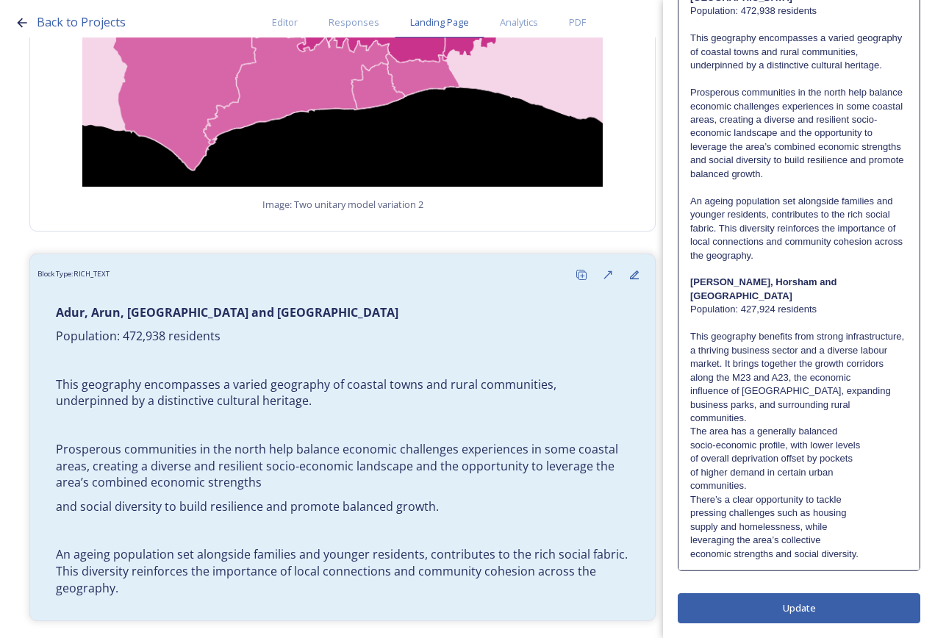
click at [834, 370] on p "This geography benefits from strong infrastructure, a thriving business sector …" at bounding box center [799, 350] width 218 height 40
click at [821, 384] on p "This geography benefits from strong infrastructure, a thriving business sector …" at bounding box center [799, 357] width 218 height 54
click at [793, 397] on p "This geography benefits from strong infrastructure, a thriving business sector …" at bounding box center [799, 364] width 218 height 68
click at [782, 412] on p "This geography benefits from strong infrastructure, a thriving business sector …" at bounding box center [799, 371] width 218 height 82
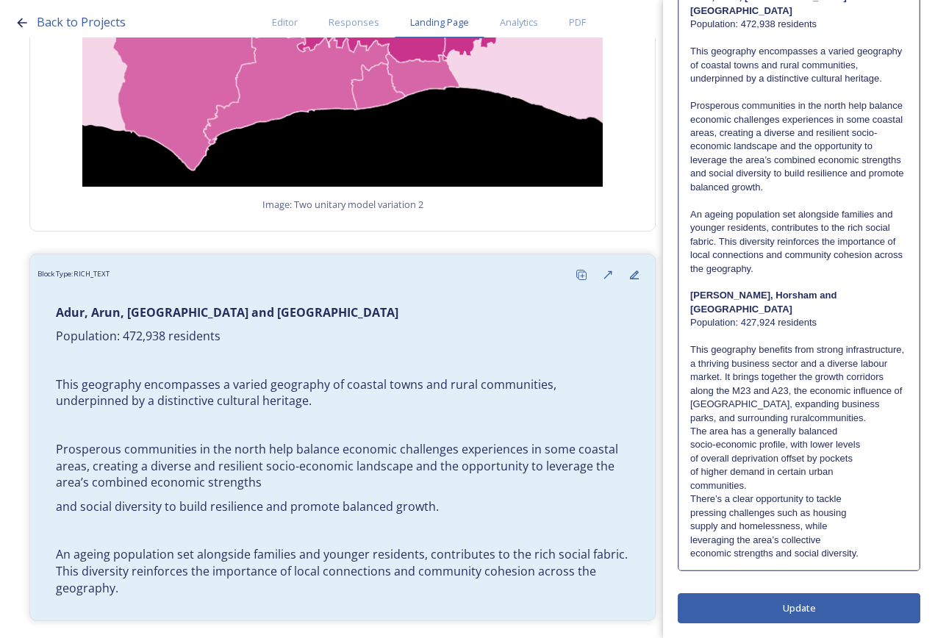
scroll to position [215, 0]
click at [782, 423] on p "This geography benefits from strong infrastructure, a thriving business sector …" at bounding box center [799, 384] width 218 height 82
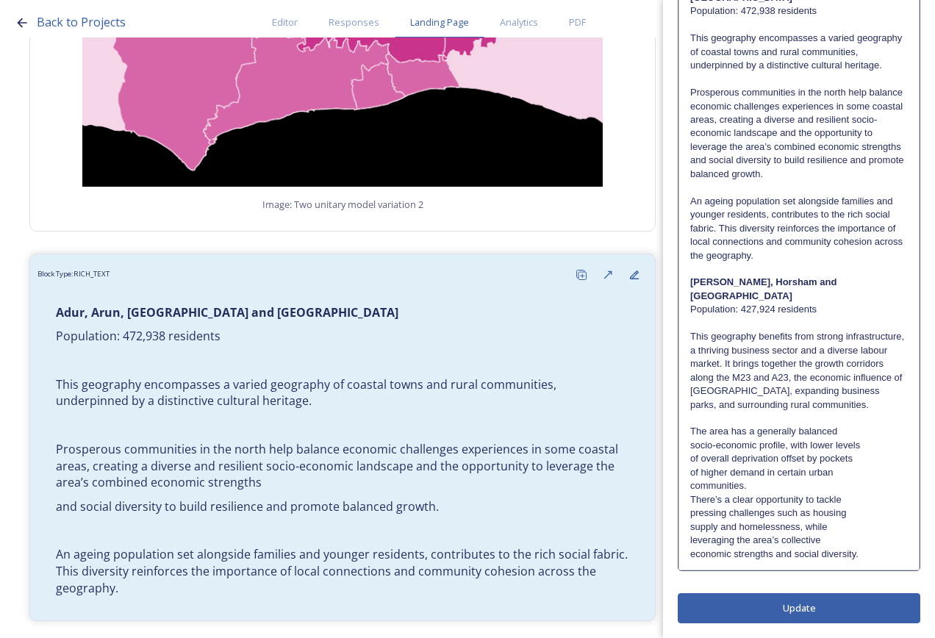
click at [762, 493] on p "communities." at bounding box center [799, 485] width 218 height 13
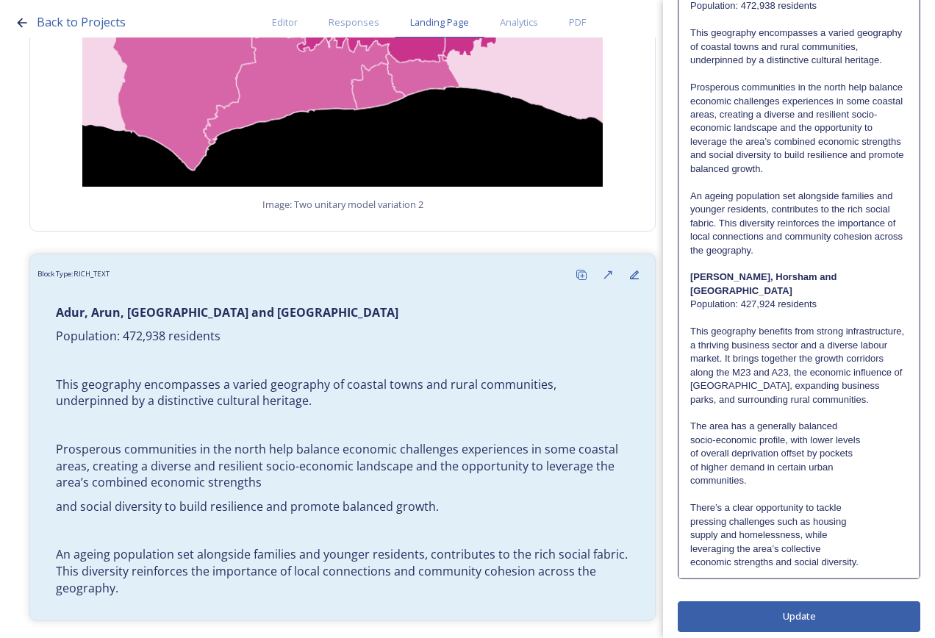
click at [854, 433] on p "The area has a generally balanced" at bounding box center [799, 426] width 218 height 13
click at [853, 447] on p "The area has a generally balanced socio-economic profile, with lower levels" at bounding box center [799, 433] width 218 height 27
click at [853, 460] on p "The area has a generally balanced socio-economic profile, with lower levels of …" at bounding box center [799, 440] width 218 height 40
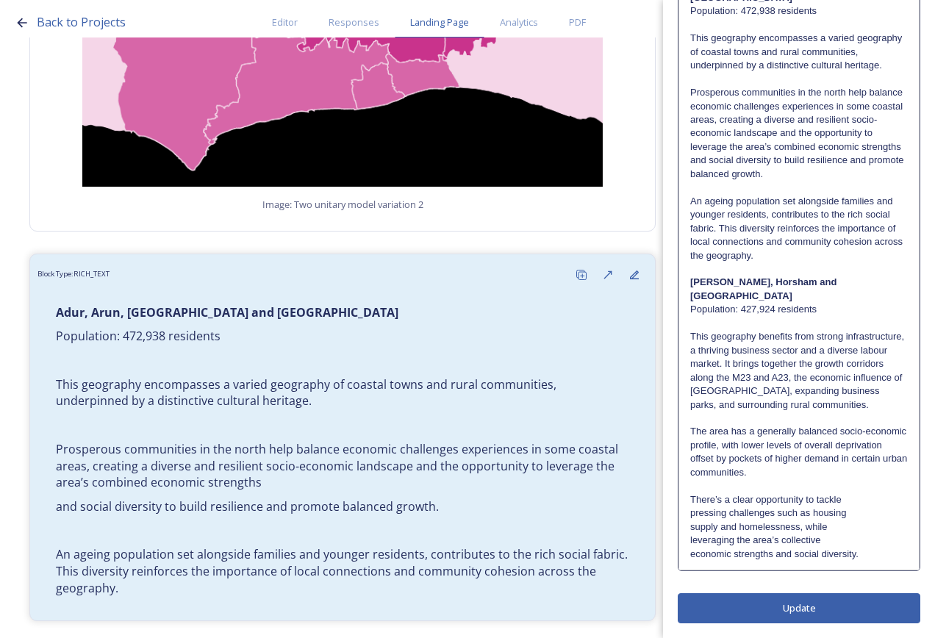
click at [852, 465] on p "The area has a generally balanced socio-economic profile, with lower levels of …" at bounding box center [799, 445] width 218 height 40
click at [864, 488] on p at bounding box center [799, 485] width 218 height 13
click at [862, 507] on p "There’s a clear opportunity to tackle" at bounding box center [799, 499] width 218 height 13
click at [865, 521] on p "There’s a clear opportunity to tackle pressing challenges such as housing" at bounding box center [799, 506] width 218 height 27
click at [863, 534] on p "There’s a clear opportunity to tackle pressing challenges such as housing suppl…" at bounding box center [799, 513] width 218 height 40
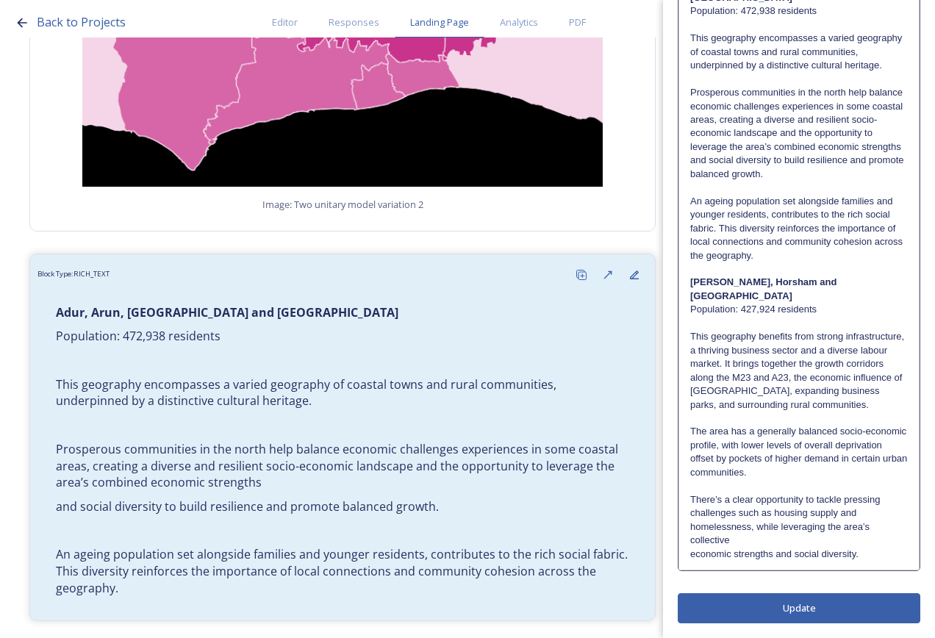
click at [867, 548] on p "There’s a clear opportunity to tackle pressing challenges such as housing suppl…" at bounding box center [799, 520] width 218 height 54
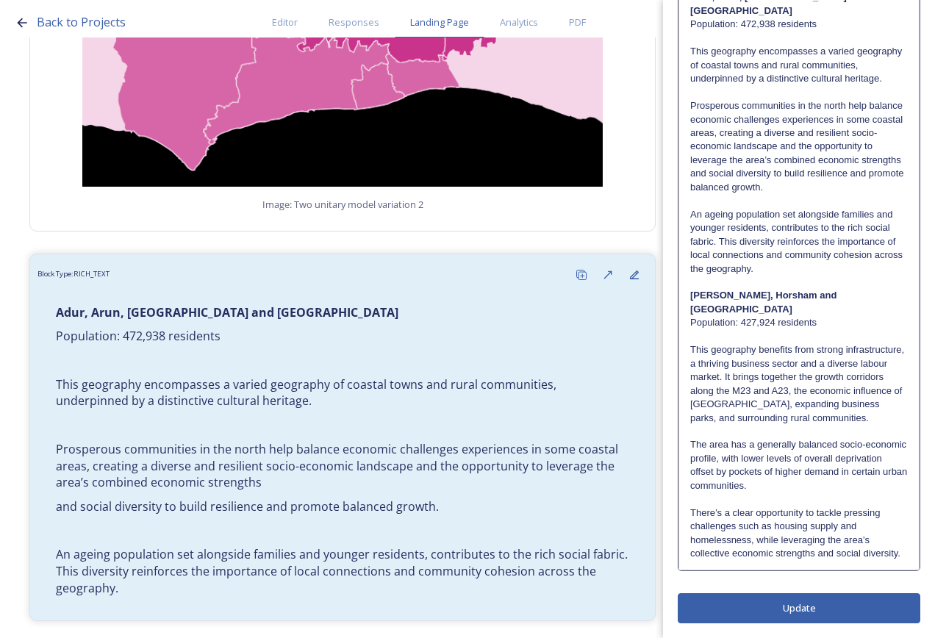
click at [856, 605] on div "Edit Block Block Style Order Adur, [GEOGRAPHIC_DATA], [GEOGRAPHIC_DATA] and Wor…" at bounding box center [799, 217] width 243 height 811
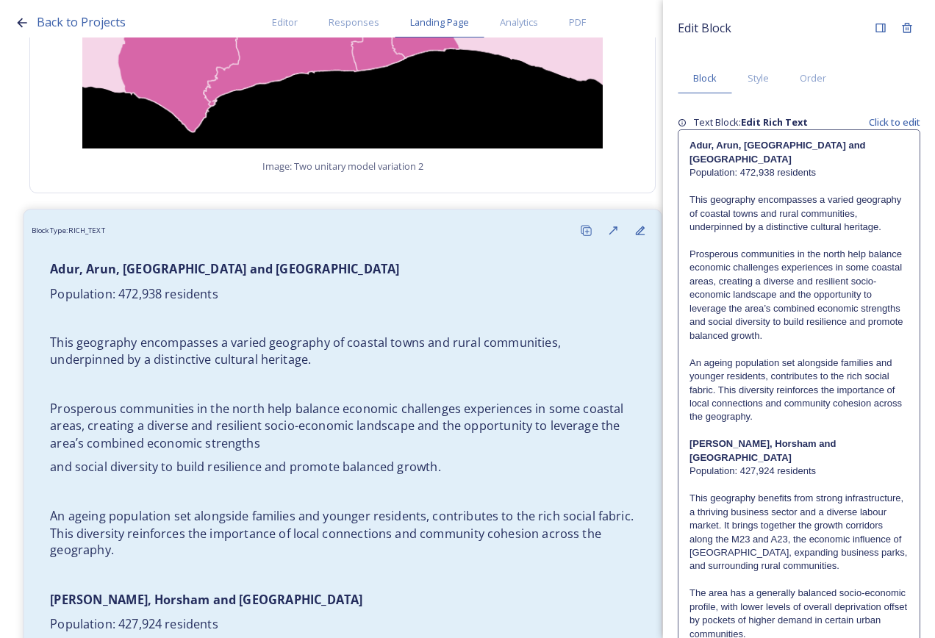
scroll to position [4550, 0]
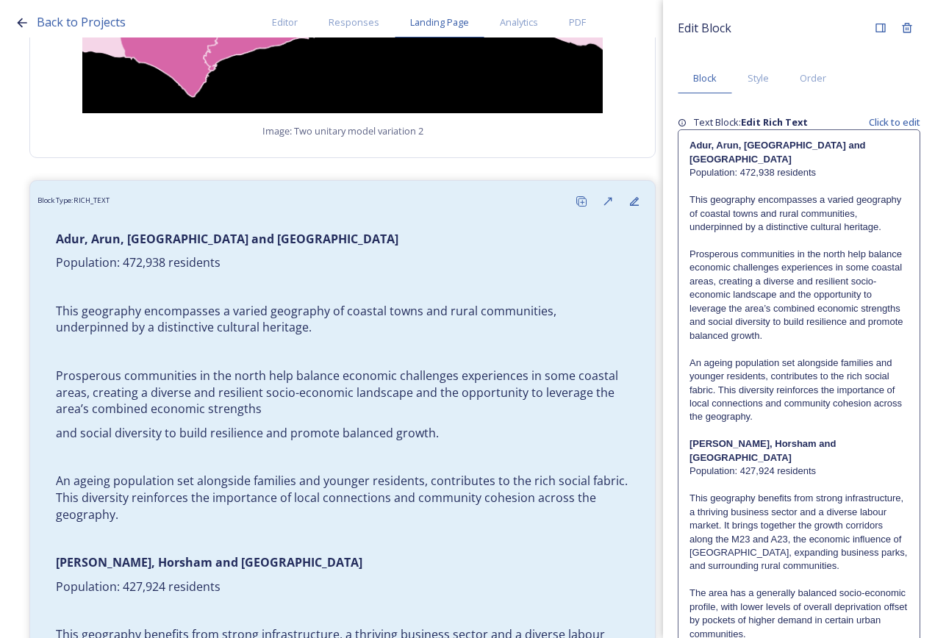
click at [831, 438] on p at bounding box center [799, 430] width 219 height 13
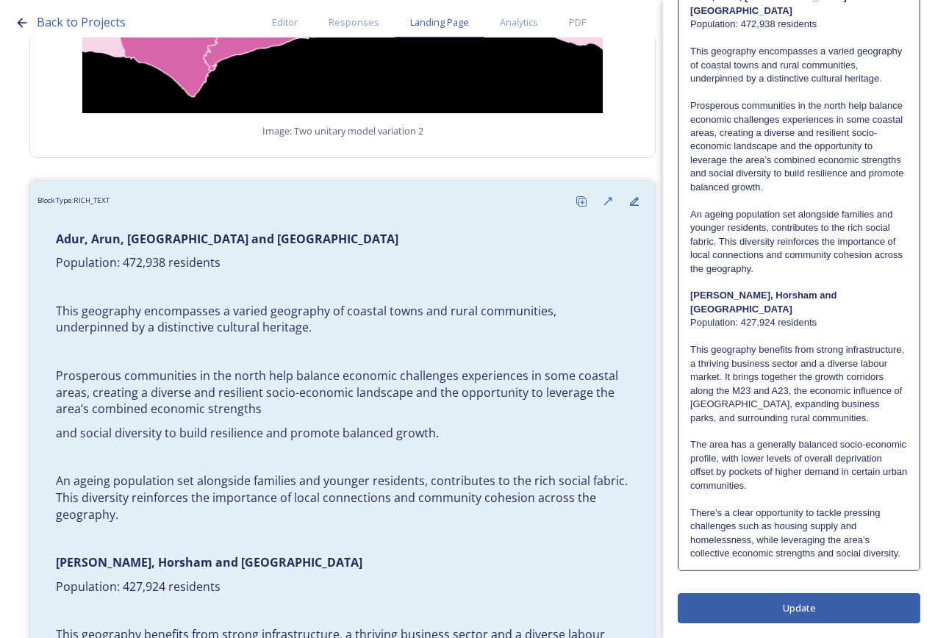
scroll to position [156, 0]
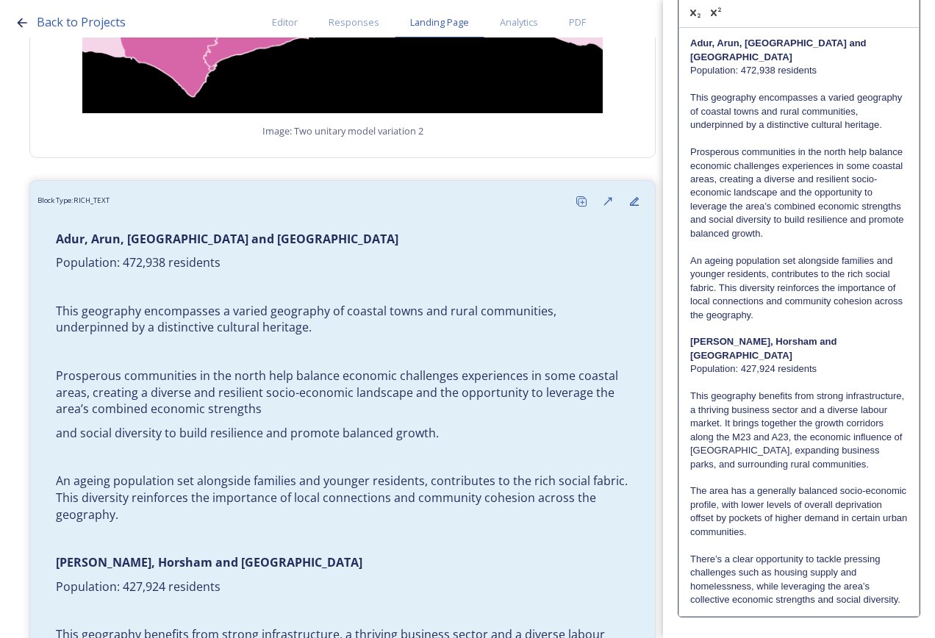
click at [803, 213] on p "Prosperous communities in the north help balance economic challenges experience…" at bounding box center [799, 180] width 218 height 68
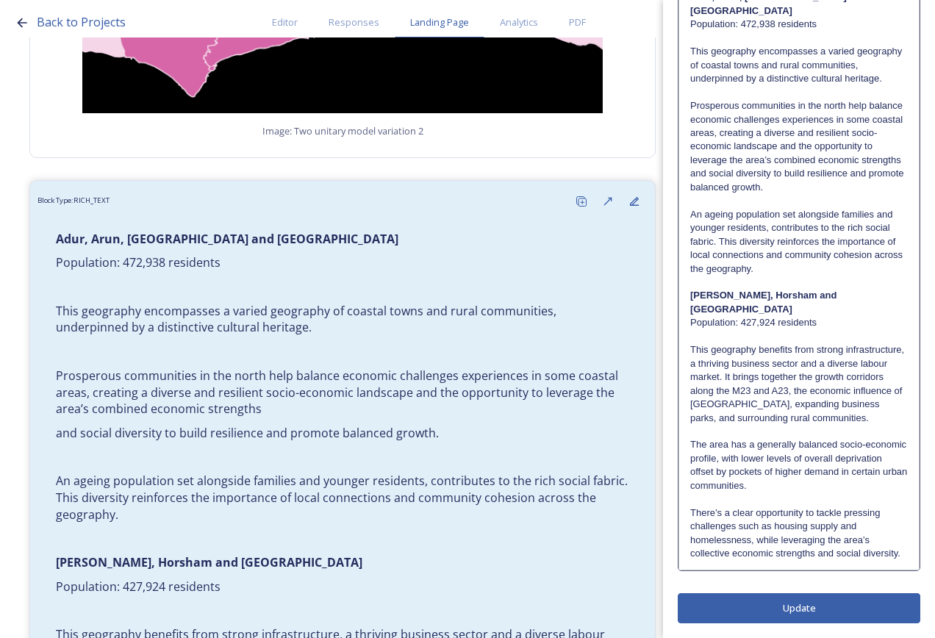
scroll to position [0, 0]
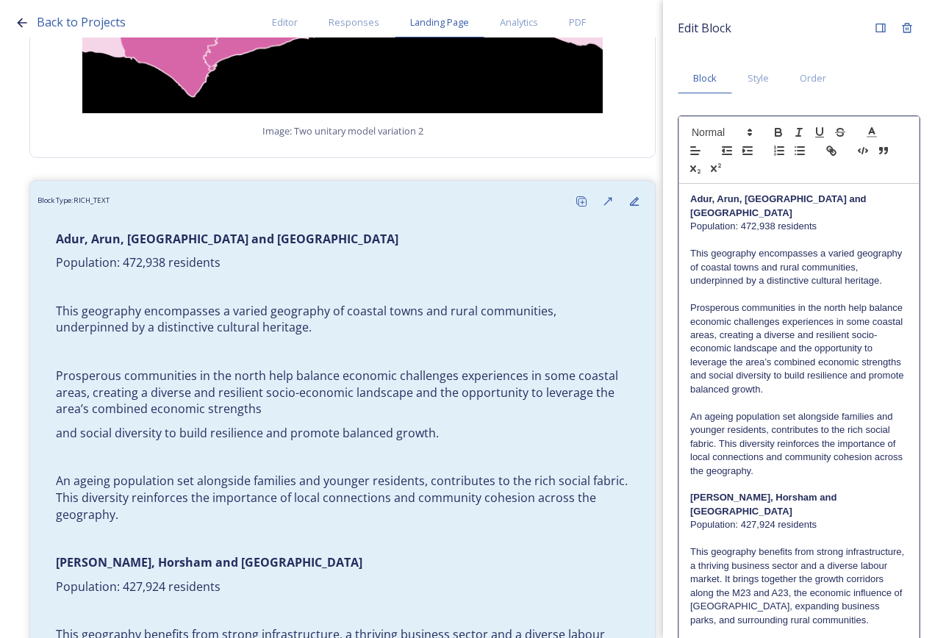
click at [816, 610] on div "Edit Block Block Style Order Adur, [GEOGRAPHIC_DATA], [GEOGRAPHIC_DATA] and Wor…" at bounding box center [799, 420] width 243 height 811
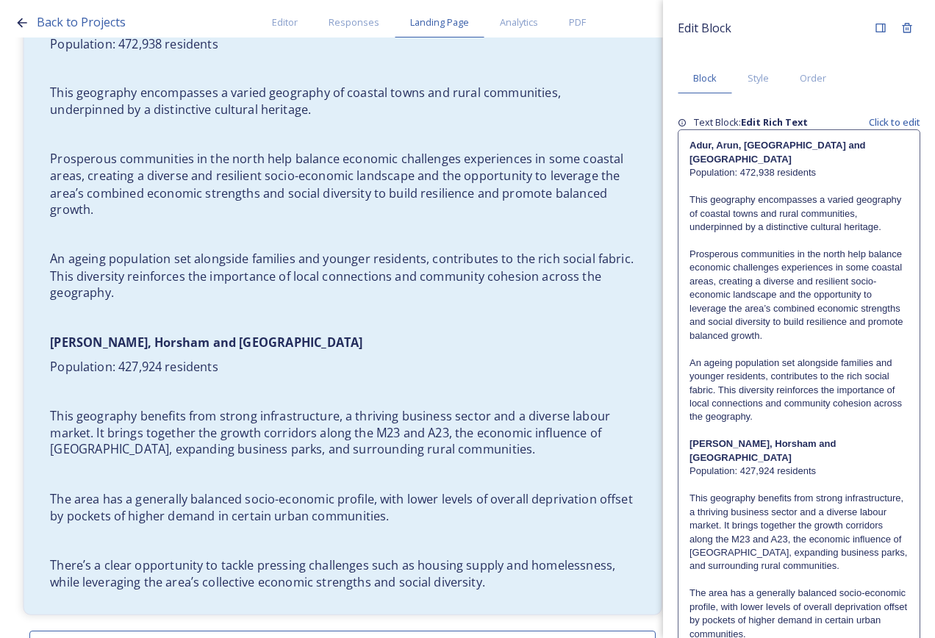
scroll to position [4800, 0]
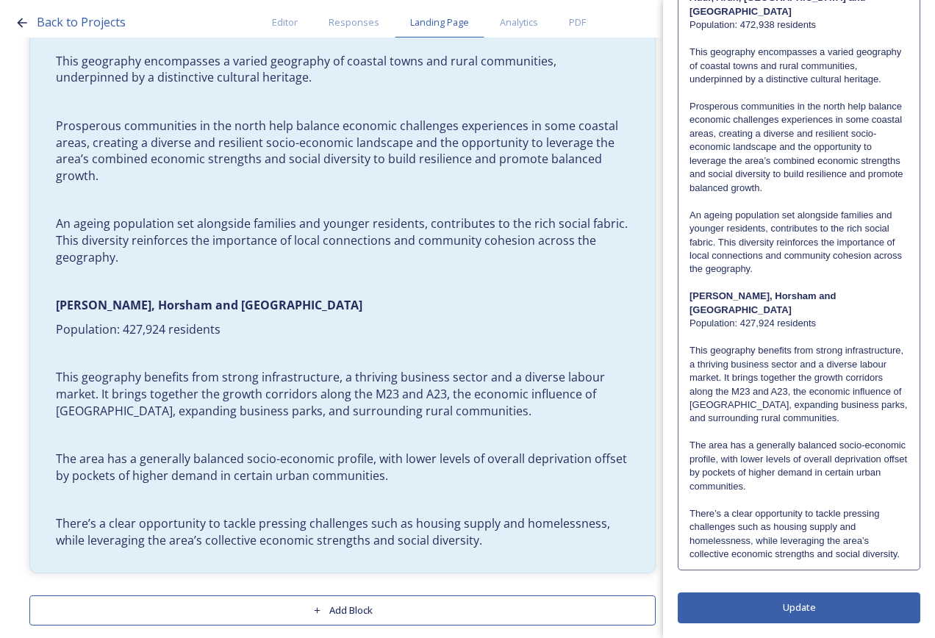
click at [775, 565] on div "Adur, [GEOGRAPHIC_DATA], [GEOGRAPHIC_DATA] and Worthing Population: 472,938 res…" at bounding box center [799, 276] width 241 height 588
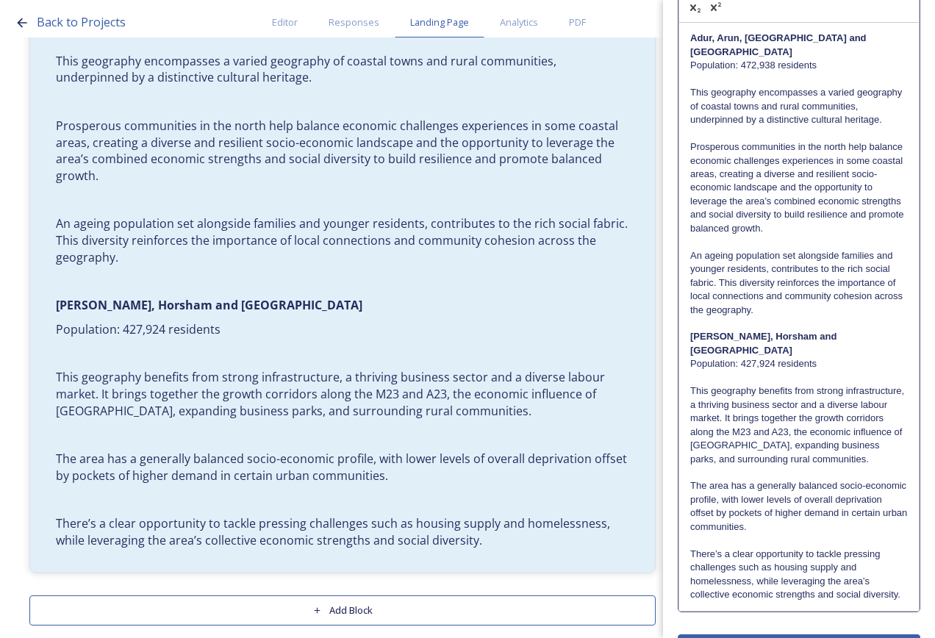
scroll to position [215, 0]
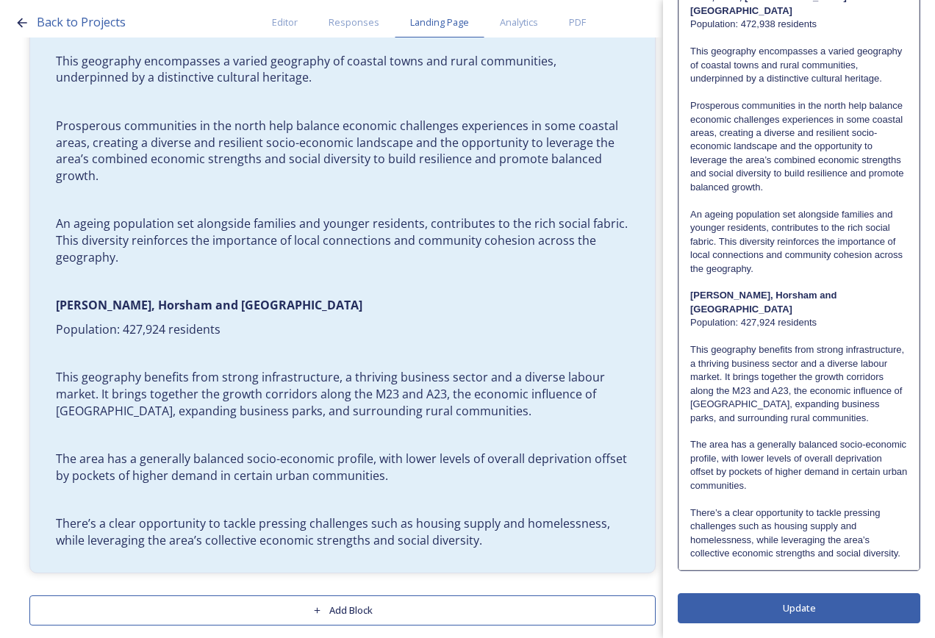
click at [779, 558] on p "There’s a clear opportunity to tackle pressing challenges such as housing suppl…" at bounding box center [799, 534] width 218 height 54
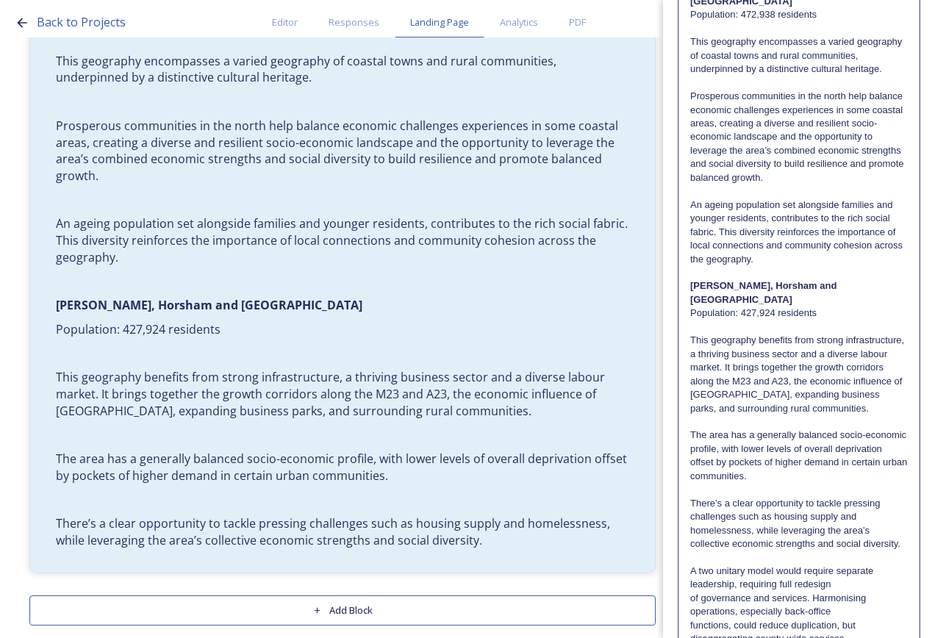
scroll to position [379, 0]
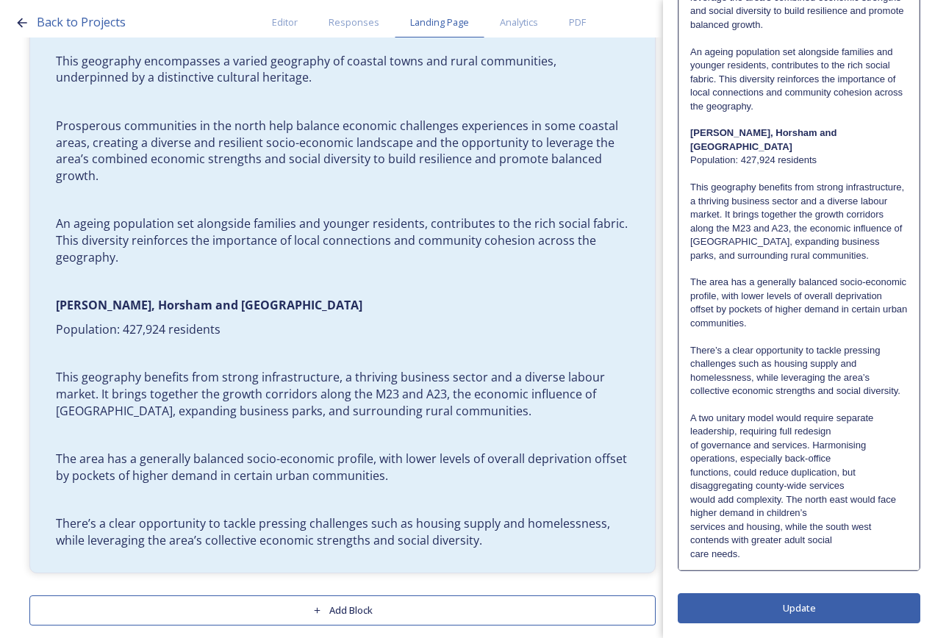
click at [845, 429] on p "A two unitary model would require separate leadership, requiring full redesign" at bounding box center [799, 425] width 218 height 27
click at [874, 423] on p "A two unitary model would require separate leadership, requiring full redesign …" at bounding box center [799, 439] width 218 height 54
click at [872, 446] on p "A two unitary model would require separate leadership, requiring full redesign …" at bounding box center [799, 439] width 218 height 54
click at [868, 460] on p "A two unitary model would require separate leadership, requiring full redesign …" at bounding box center [799, 439] width 218 height 54
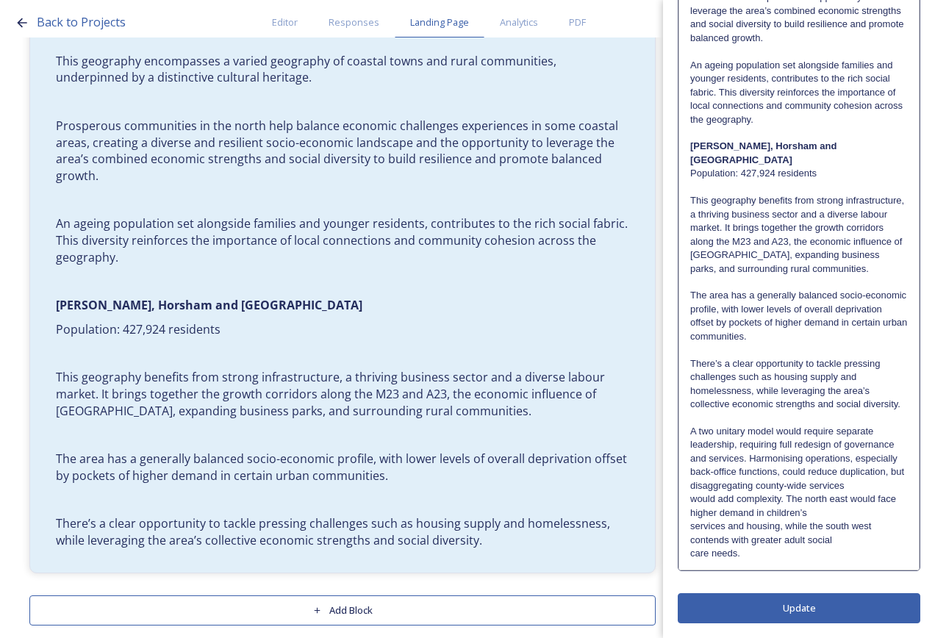
click at [871, 481] on p "A two unitary model would require separate leadership, requiring full redesign …" at bounding box center [799, 459] width 218 height 68
click at [877, 513] on p "A two unitary model would require separate leadership, requiring full redesign …" at bounding box center [799, 472] width 218 height 95
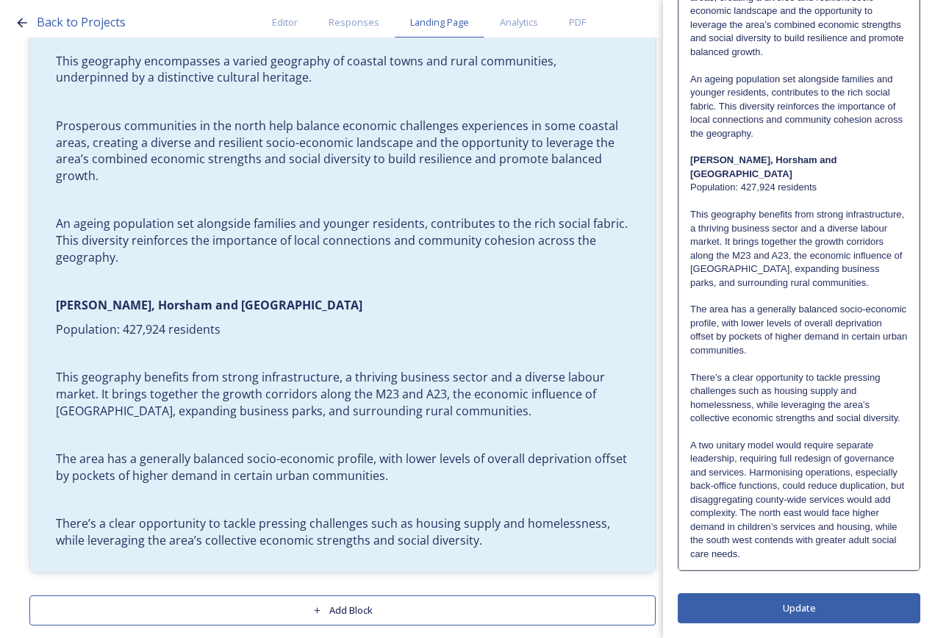
click at [874, 538] on p "A two unitary model would require separate leadership, requiring full redesign …" at bounding box center [799, 493] width 218 height 109
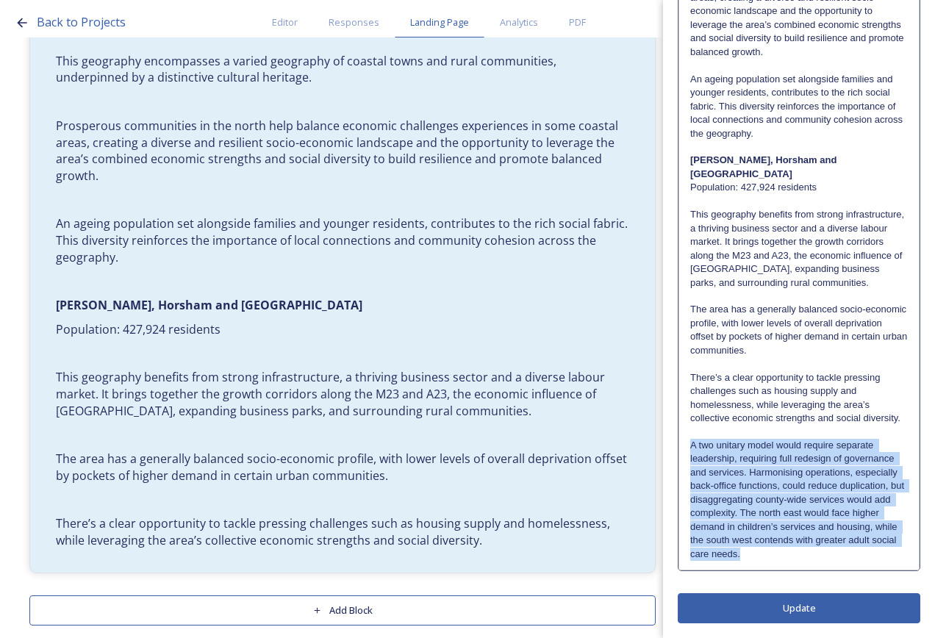
drag, startPoint x: 854, startPoint y: 561, endPoint x: 692, endPoint y: 442, distance: 200.9
click at [692, 442] on div "Adur, [GEOGRAPHIC_DATA], [GEOGRAPHIC_DATA] and Worthing Population: 472,938 res…" at bounding box center [799, 208] width 240 height 724
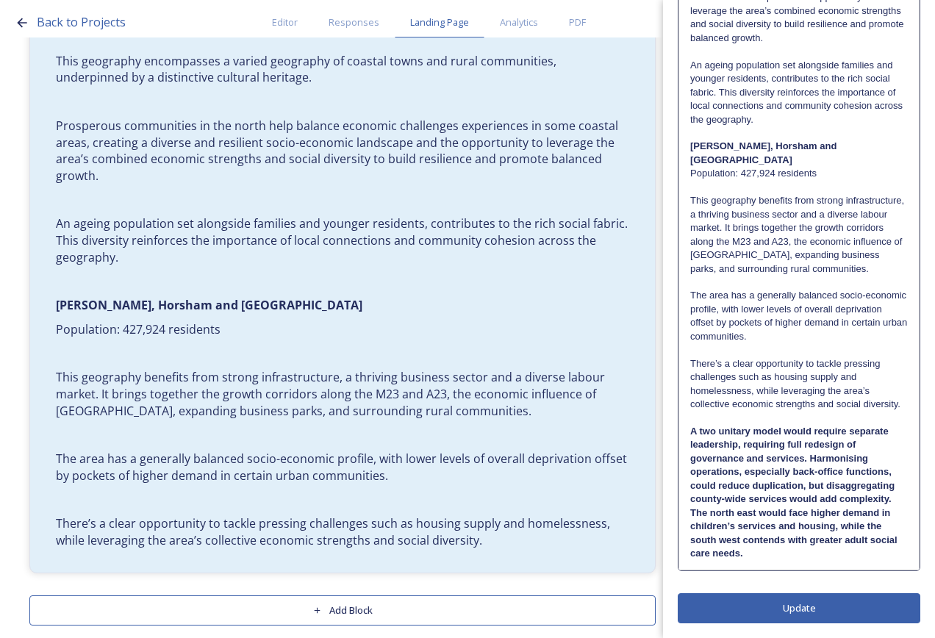
click at [782, 603] on div "Edit Block Block Style Order Adur, [GEOGRAPHIC_DATA], [GEOGRAPHIC_DATA] and Wor…" at bounding box center [799, 143] width 243 height 960
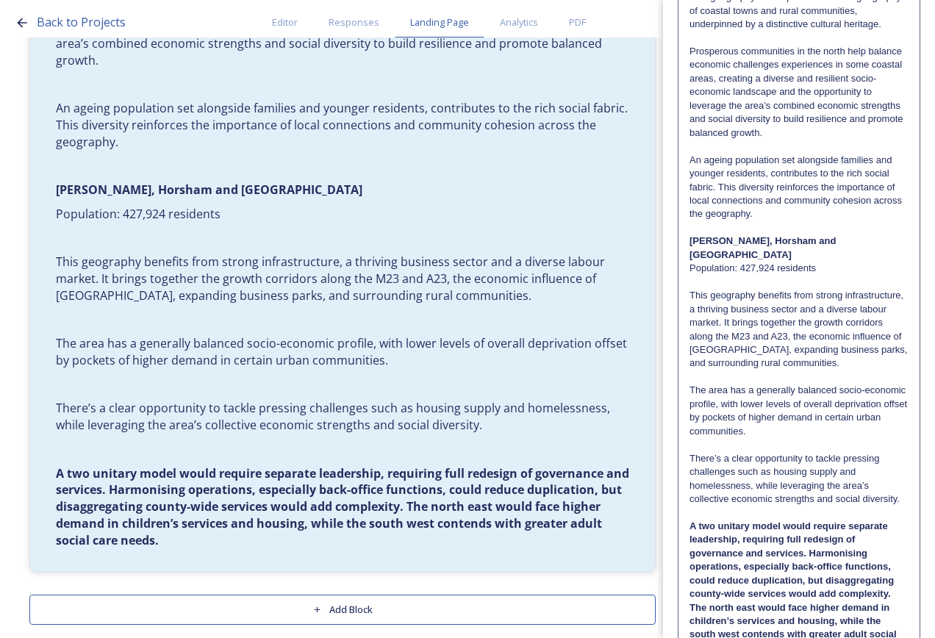
scroll to position [310, 0]
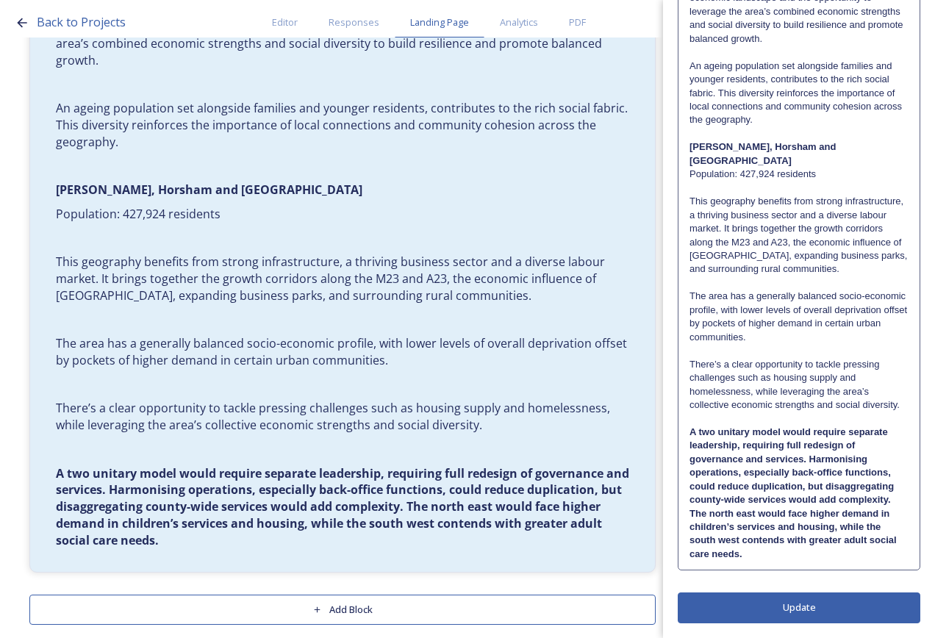
click at [764, 605] on button "Update" at bounding box center [799, 608] width 243 height 30
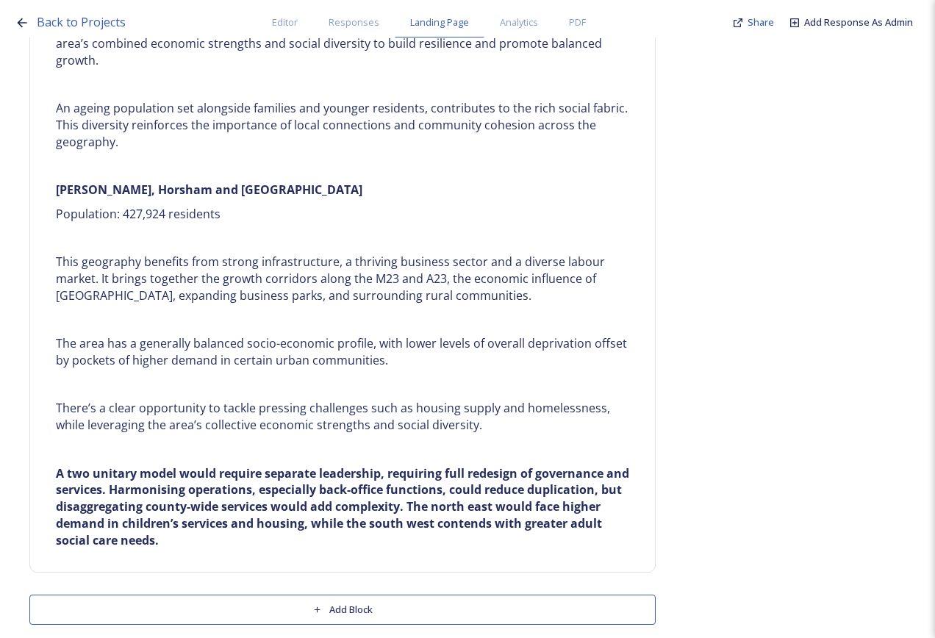
scroll to position [35, 0]
click at [434, 596] on button "Add Block" at bounding box center [342, 610] width 627 height 30
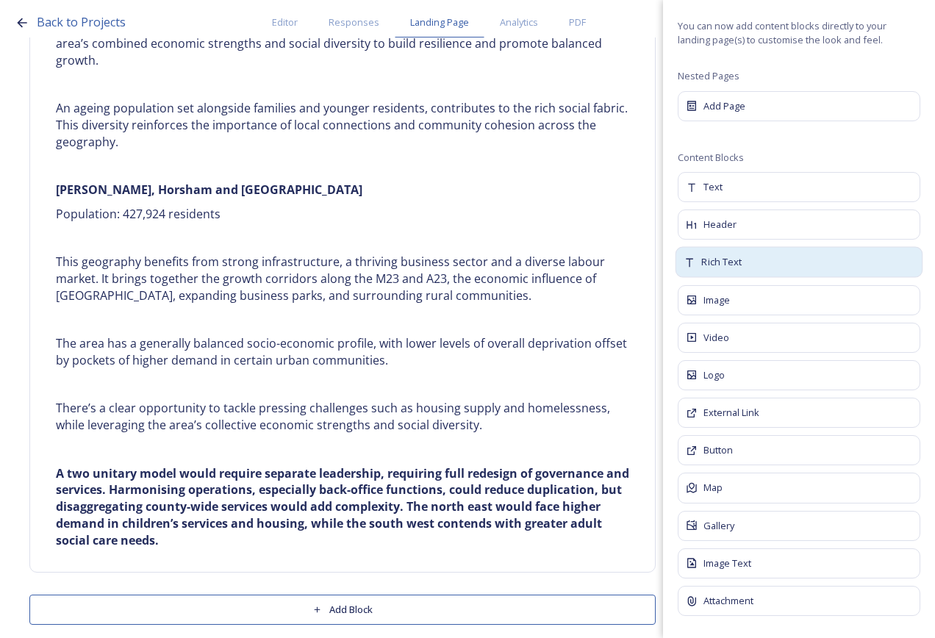
click at [744, 260] on div "Rich Text" at bounding box center [800, 262] width 248 height 31
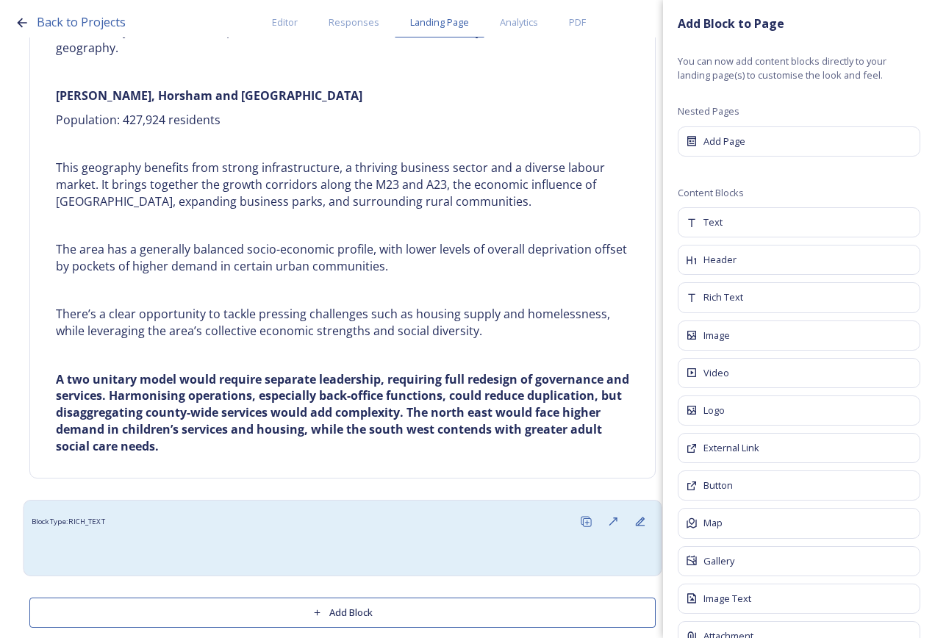
scroll to position [5012, 0]
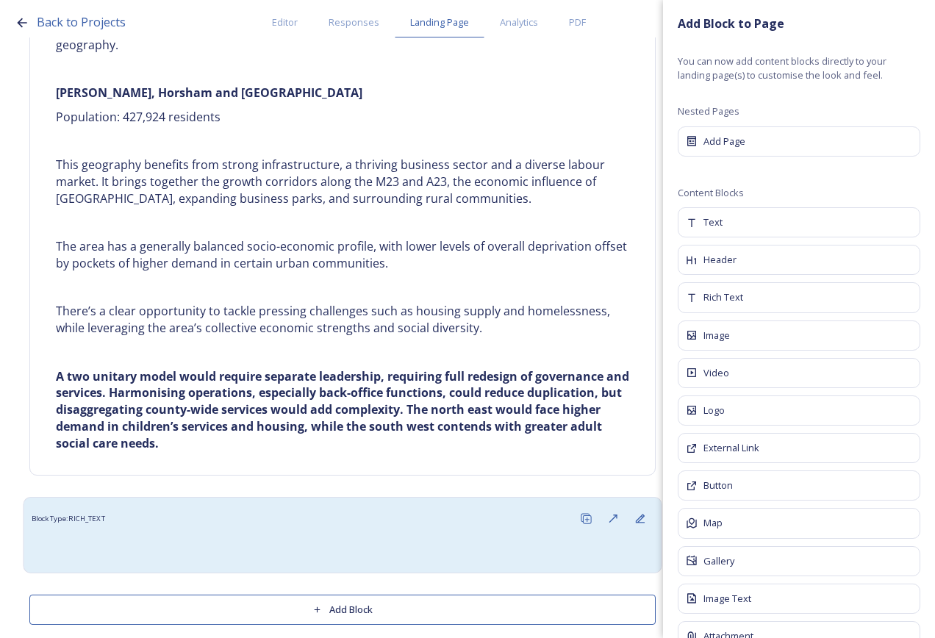
click at [328, 513] on div "Block Type: RICH_TEXT" at bounding box center [343, 518] width 623 height 27
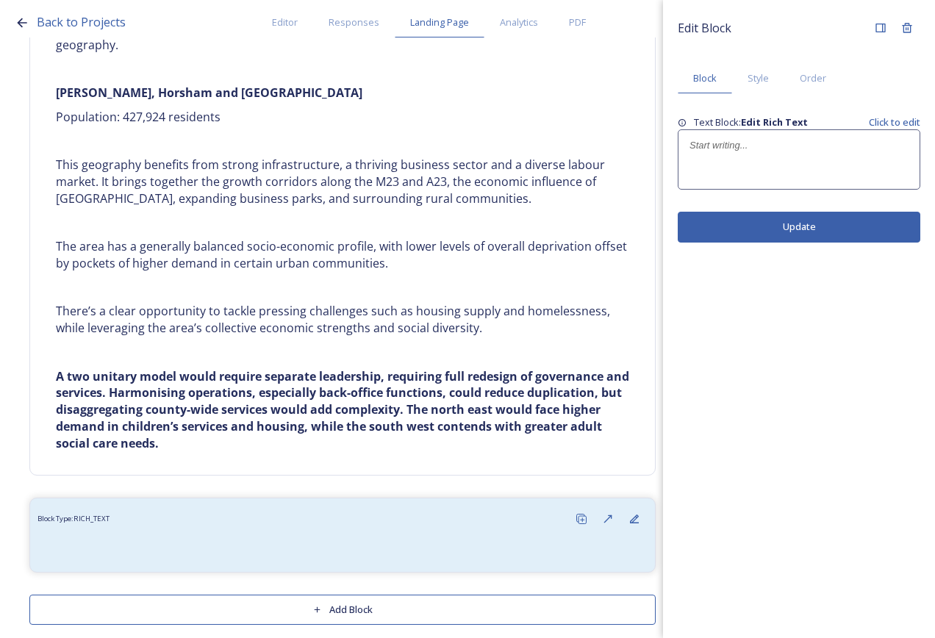
click at [782, 168] on div at bounding box center [799, 159] width 241 height 59
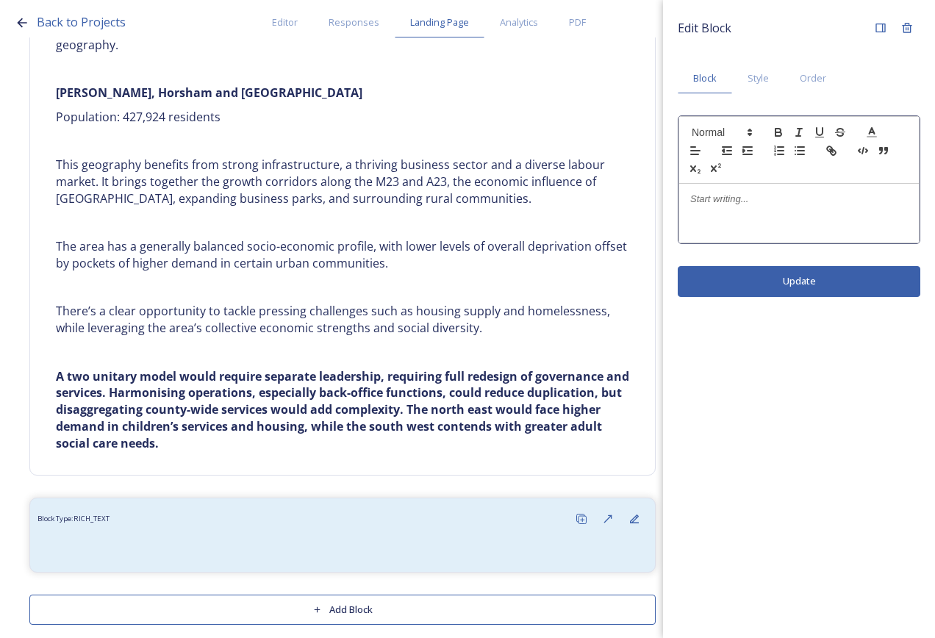
click at [765, 182] on div at bounding box center [799, 150] width 241 height 68
click at [760, 193] on div at bounding box center [799, 213] width 240 height 59
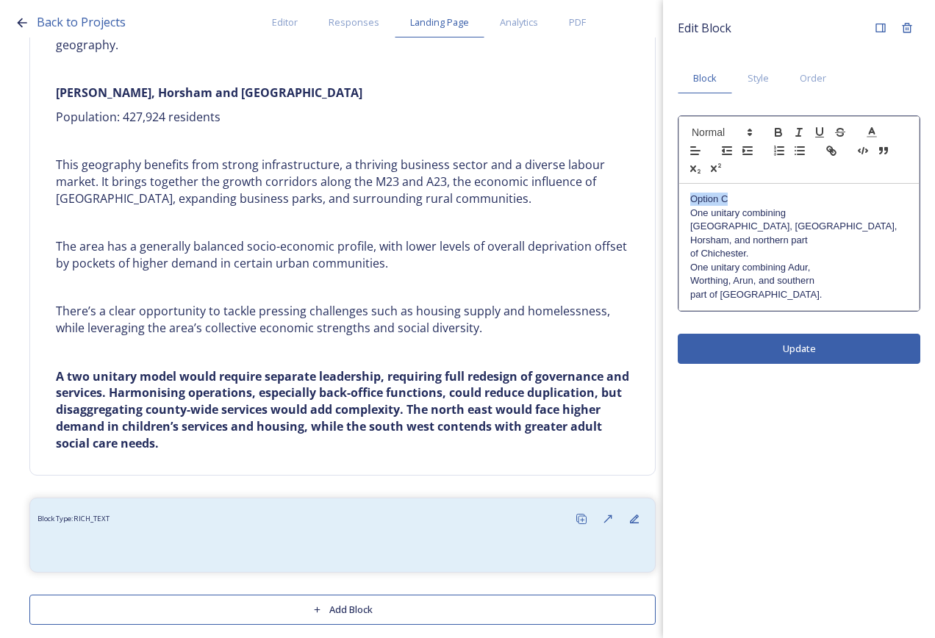
drag, startPoint x: 770, startPoint y: 201, endPoint x: 681, endPoint y: 202, distance: 89.0
click at [681, 202] on div "Option C One unitary combining [GEOGRAPHIC_DATA], [GEOGRAPHIC_DATA], [GEOGRAPHI…" at bounding box center [799, 247] width 240 height 126
click at [785, 213] on p "One unitary combining" at bounding box center [799, 213] width 218 height 13
click at [860, 234] on p "Horsham, and northern part" at bounding box center [799, 240] width 218 height 13
click at [859, 261] on p "One unitary combining Adur," at bounding box center [799, 267] width 218 height 13
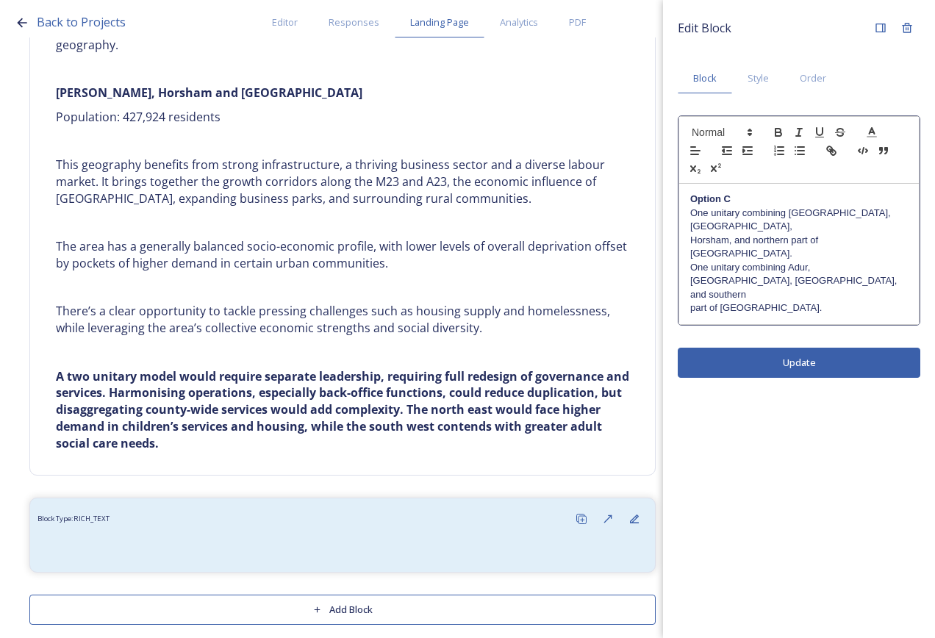
click at [845, 261] on p "One unitary combining Adur, [GEOGRAPHIC_DATA], [GEOGRAPHIC_DATA], and southern" at bounding box center [799, 281] width 218 height 40
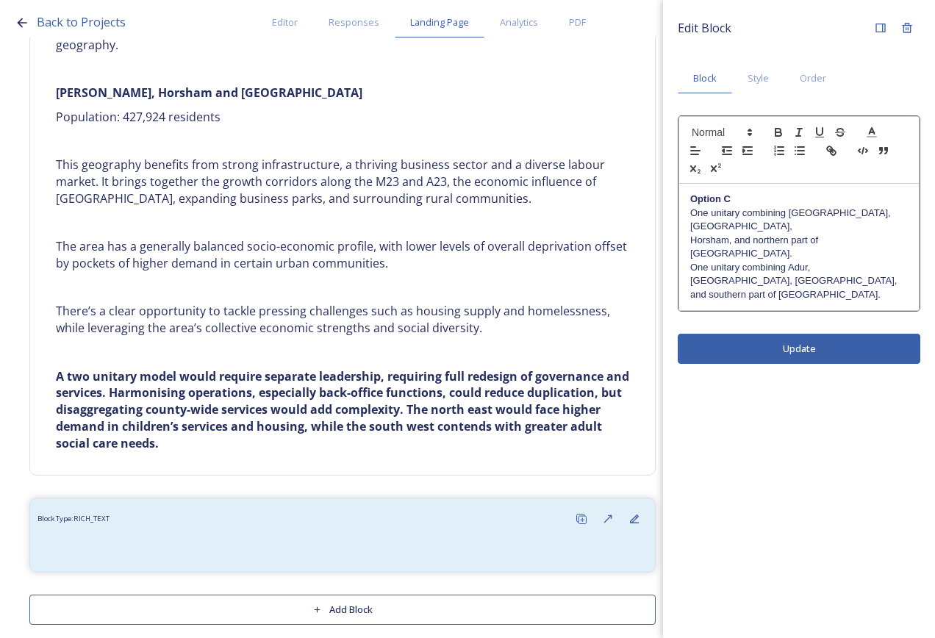
click at [686, 239] on div "Option C One unitary combining [GEOGRAPHIC_DATA], [GEOGRAPHIC_DATA], [GEOGRAPHI…" at bounding box center [799, 247] width 240 height 126
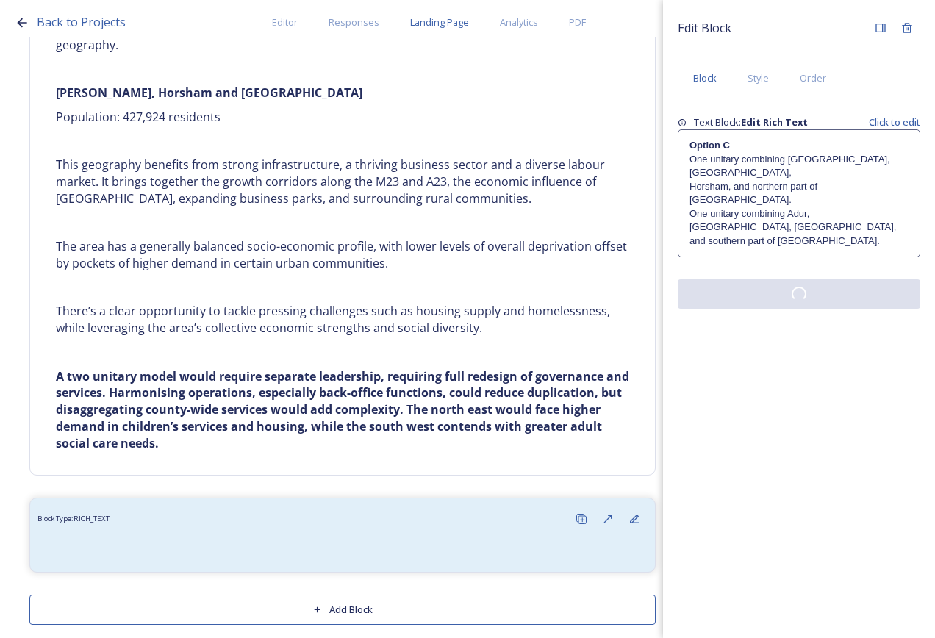
click at [737, 306] on div "Edit Block Block Style Order Text Block: Edit Rich Text Click to edit Option C …" at bounding box center [799, 319] width 272 height 638
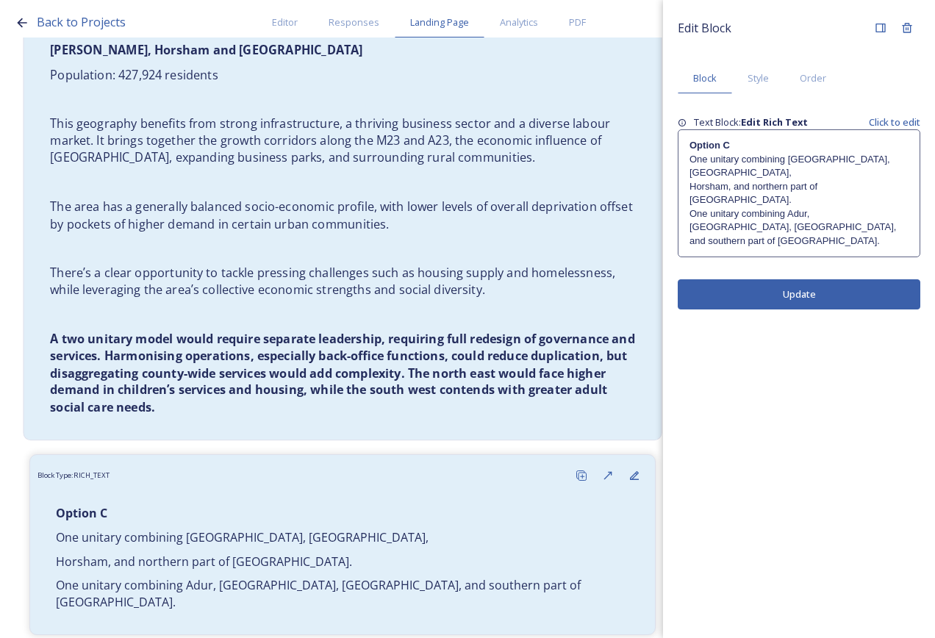
scroll to position [5101, 0]
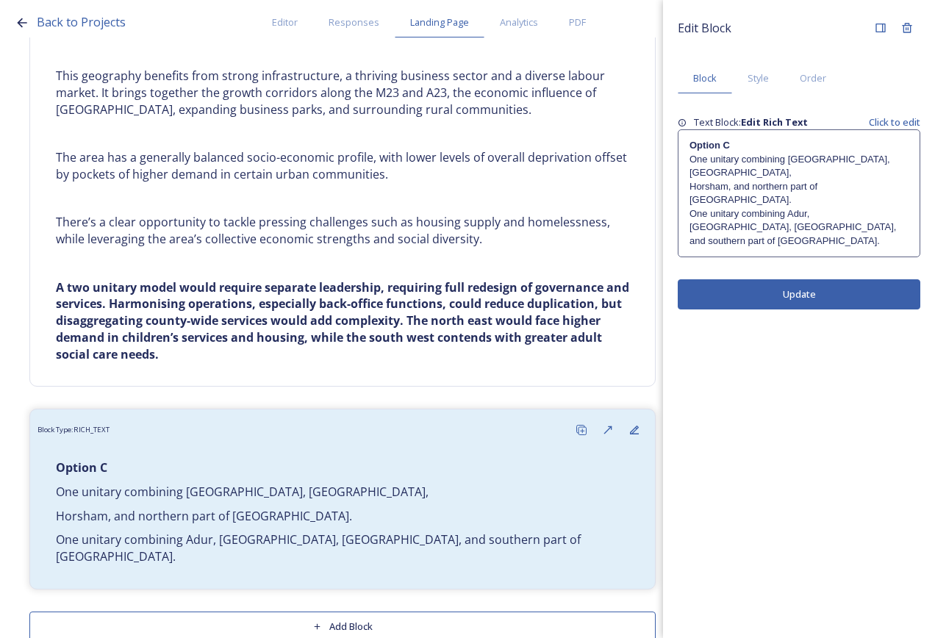
click at [785, 210] on div "Option C One unitary combining [GEOGRAPHIC_DATA], [GEOGRAPHIC_DATA], [GEOGRAPHI…" at bounding box center [799, 193] width 241 height 126
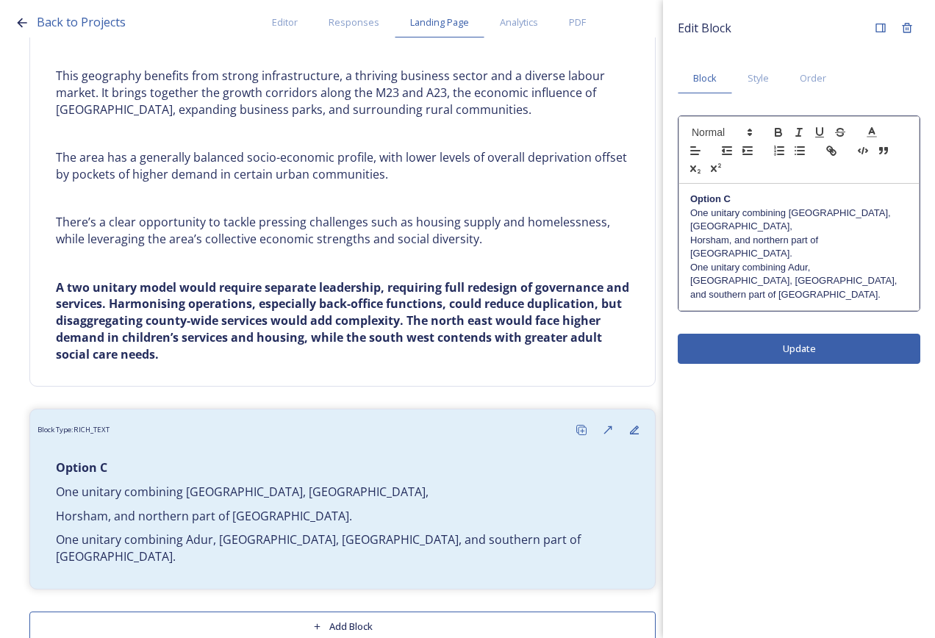
click at [881, 219] on p "One unitary combining [GEOGRAPHIC_DATA], [GEOGRAPHIC_DATA]," at bounding box center [799, 220] width 218 height 27
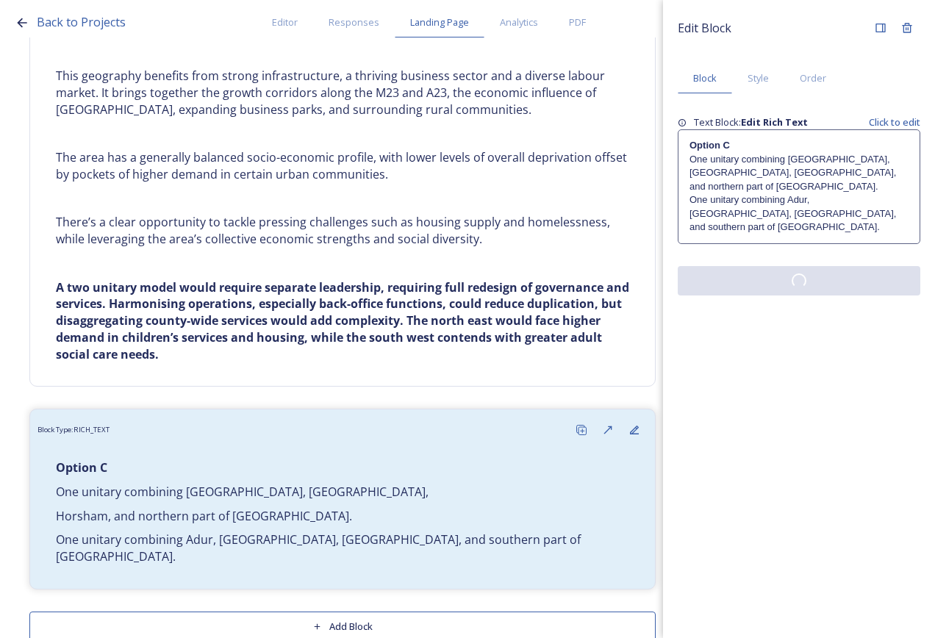
click at [846, 313] on div "Edit Block Block Style Order Text Block: Edit Rich Text Click to edit Option C …" at bounding box center [799, 319] width 272 height 638
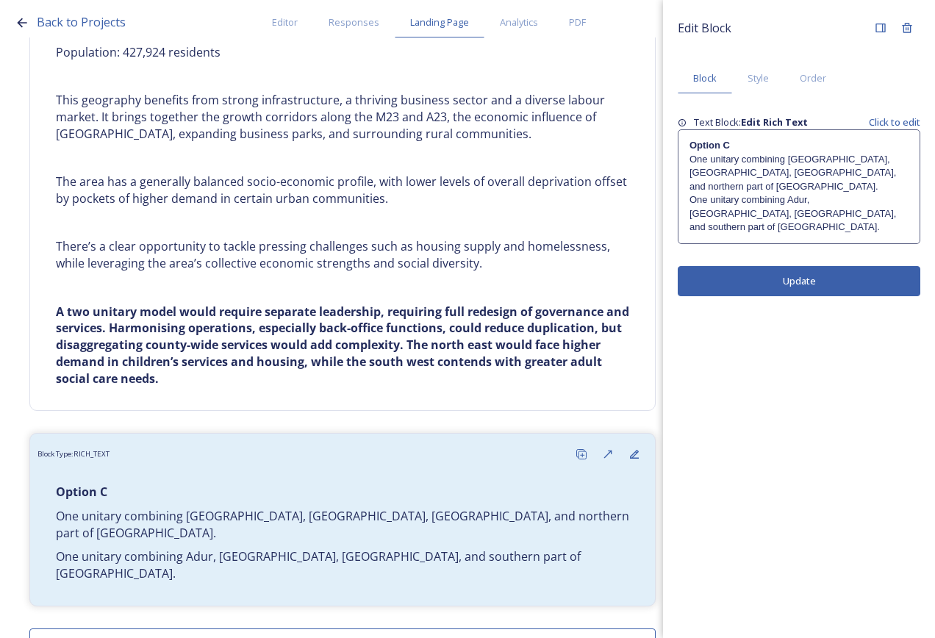
click at [446, 629] on button "Add Block" at bounding box center [342, 644] width 627 height 30
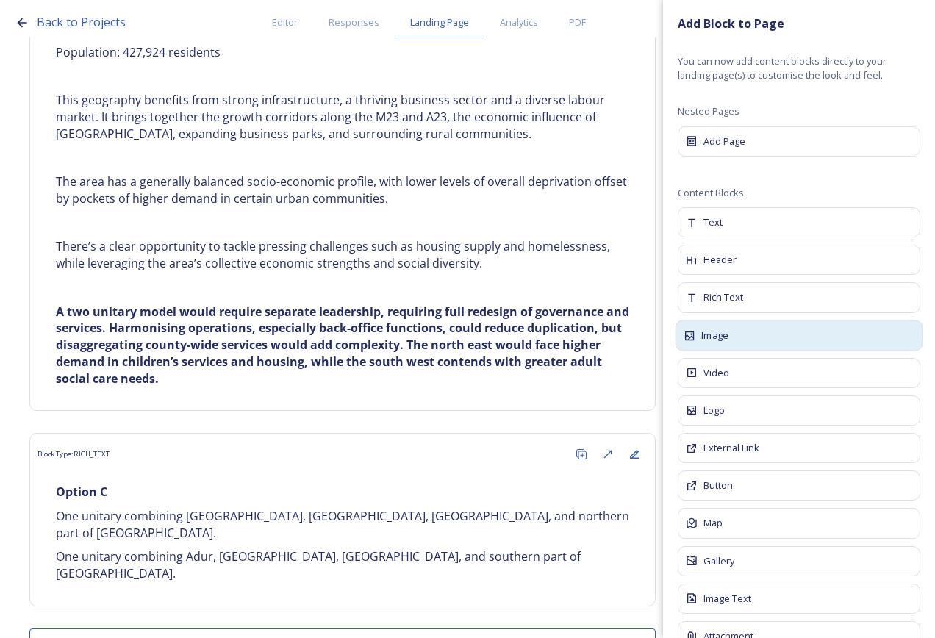
click at [759, 333] on div "Image" at bounding box center [800, 335] width 248 height 31
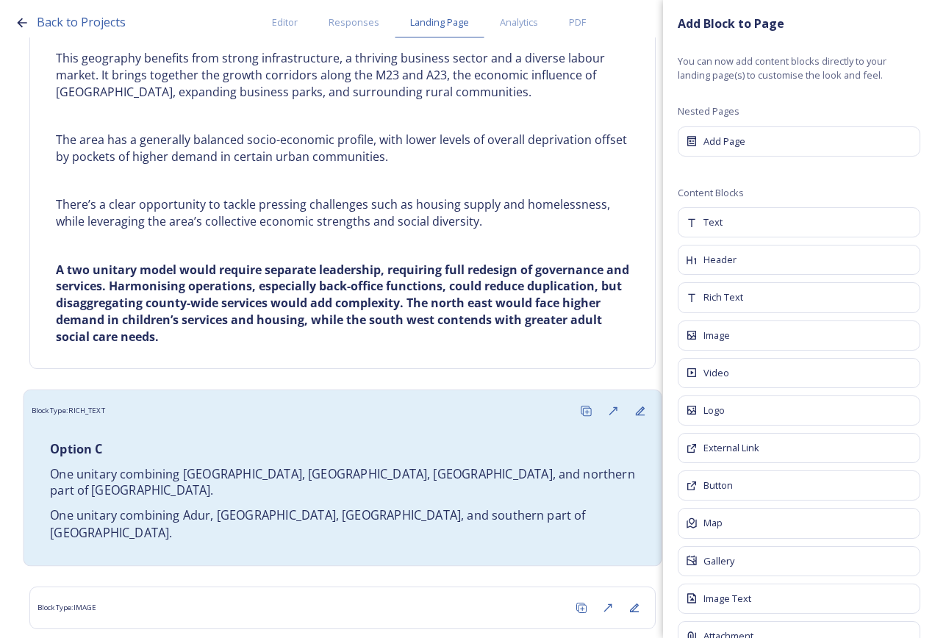
scroll to position [5141, 0]
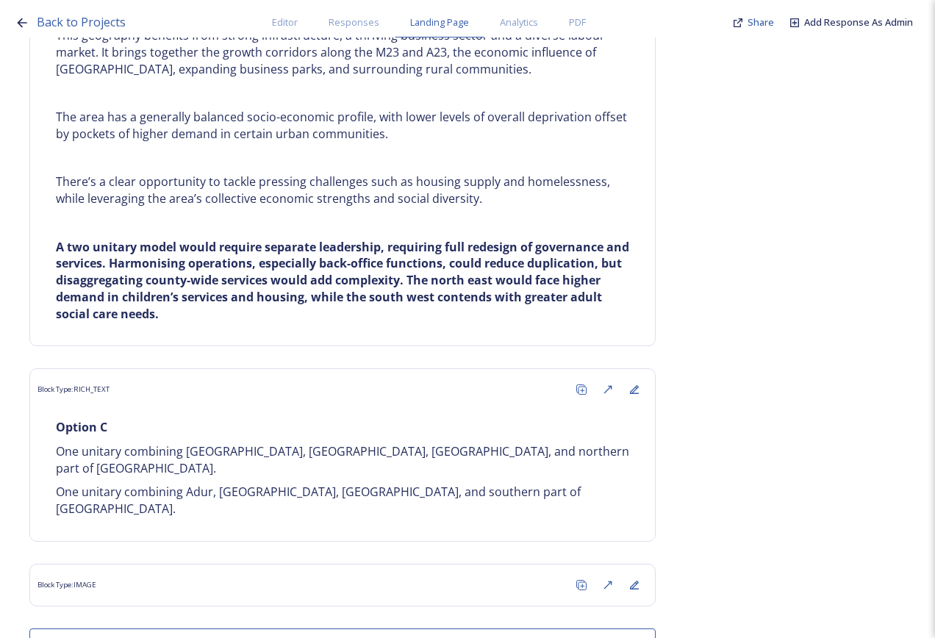
click at [432, 629] on button "Add Block" at bounding box center [342, 644] width 627 height 30
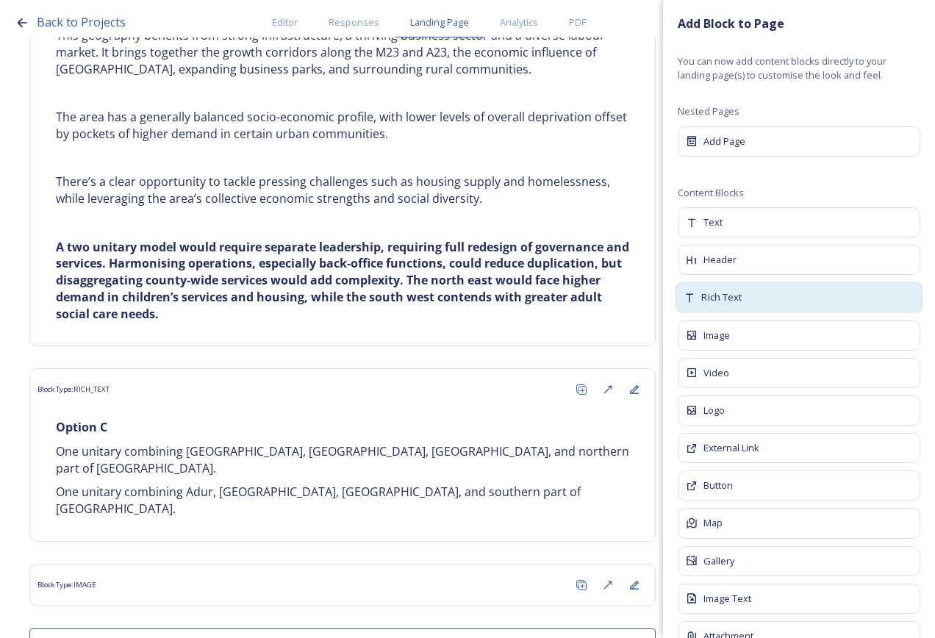
click at [754, 301] on div "Rich Text" at bounding box center [800, 297] width 248 height 31
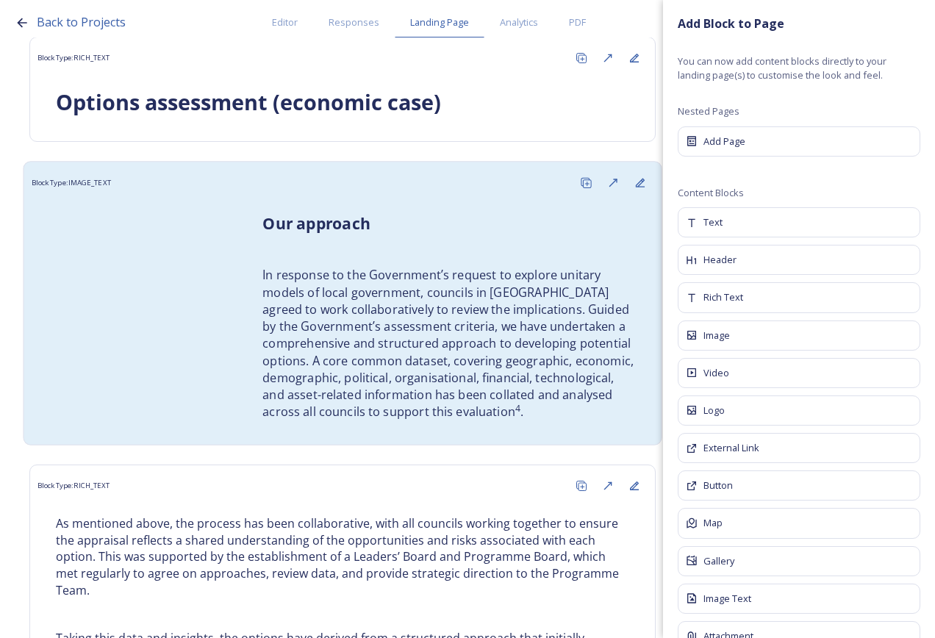
scroll to position [0, 0]
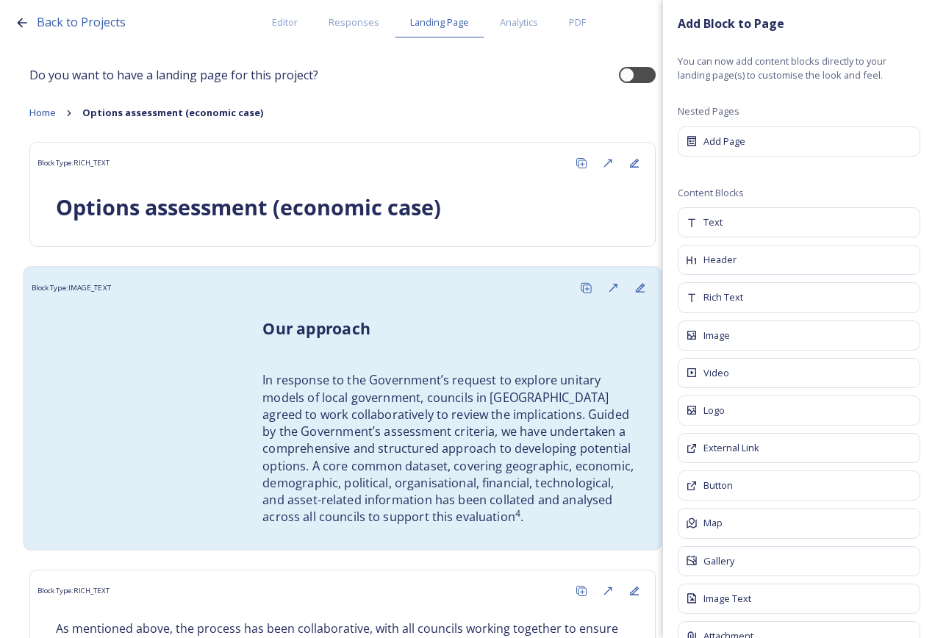
drag, startPoint x: 336, startPoint y: 330, endPoint x: 382, endPoint y: 330, distance: 45.6
click at [335, 330] on strong "Our approach" at bounding box center [317, 328] width 108 height 21
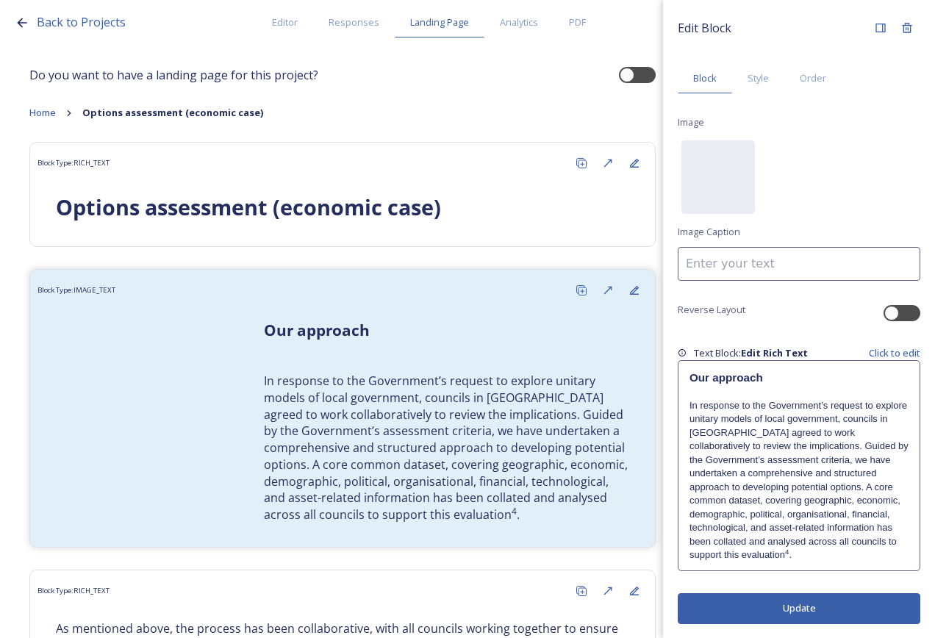
click at [737, 387] on p at bounding box center [799, 392] width 219 height 13
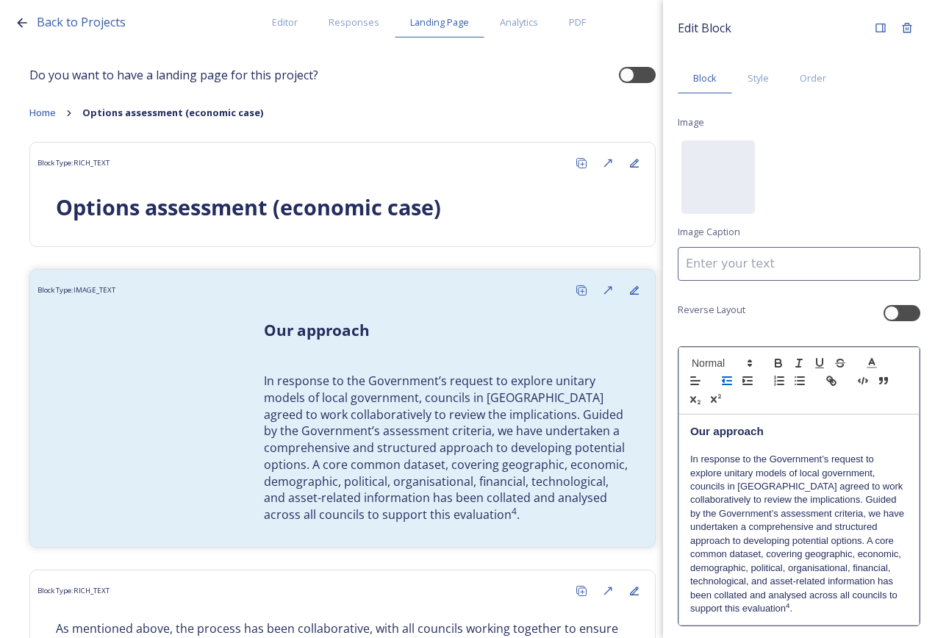
click at [737, 382] on button "button" at bounding box center [727, 381] width 21 height 18
click at [729, 424] on h3 "Our approach" at bounding box center [799, 432] width 218 height 16
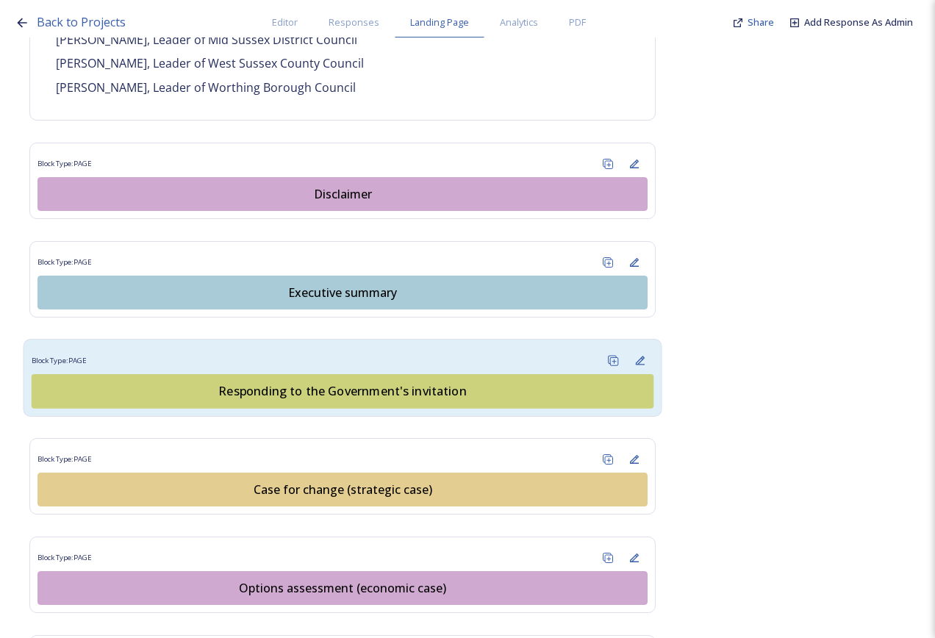
scroll to position [1397, 0]
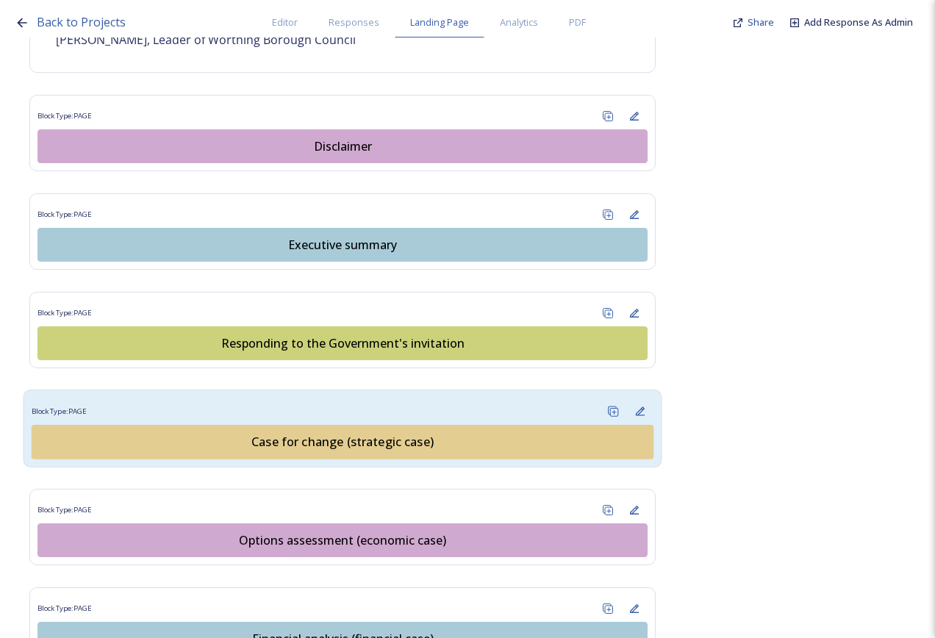
click at [374, 433] on div "Case for change (strategic case)" at bounding box center [343, 442] width 606 height 18
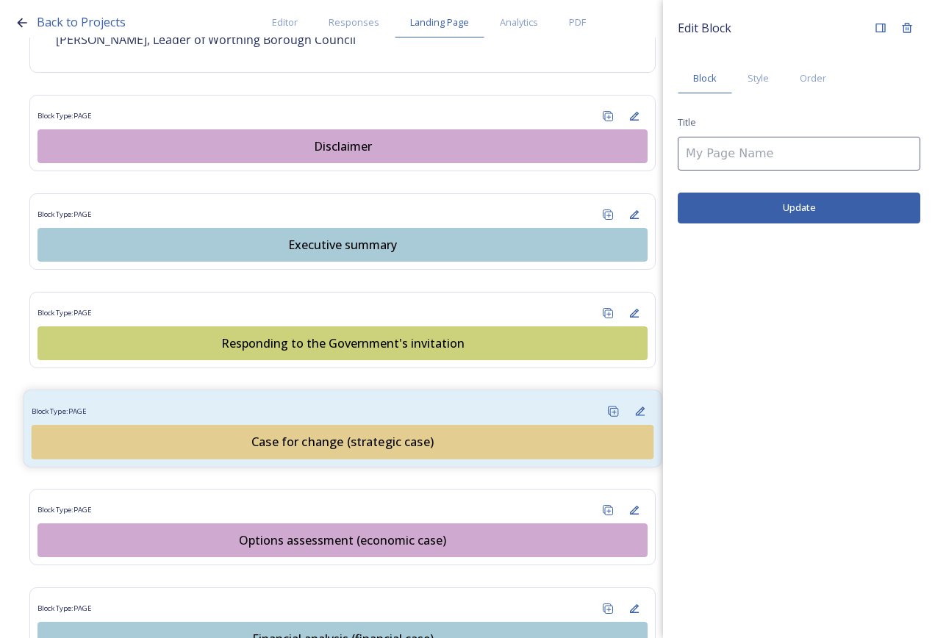
type input "Case for change (strategic case)"
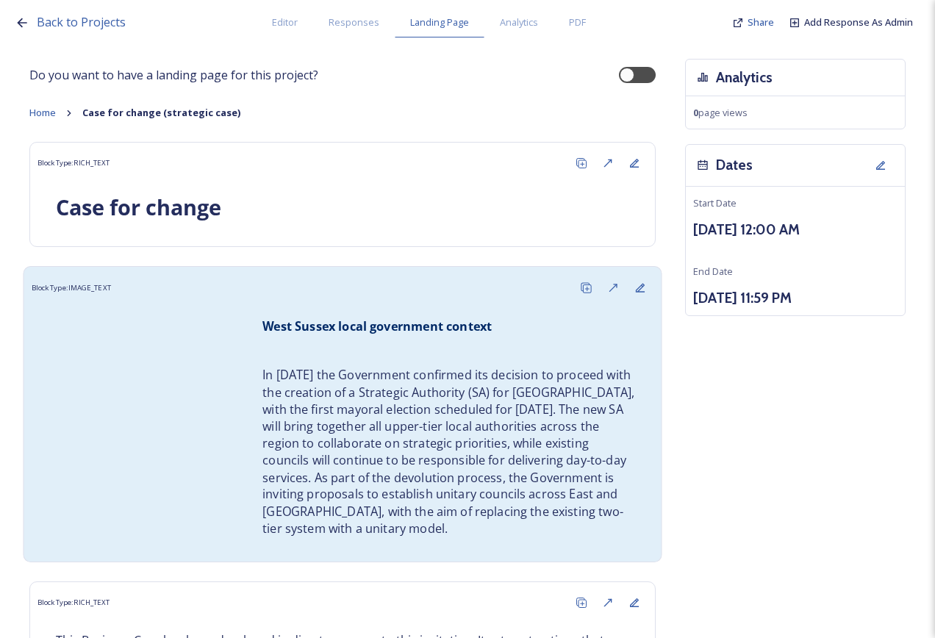
click at [372, 399] on p "In [DATE] the Government confirmed its decision to proceed with the creation of…" at bounding box center [449, 452] width 373 height 171
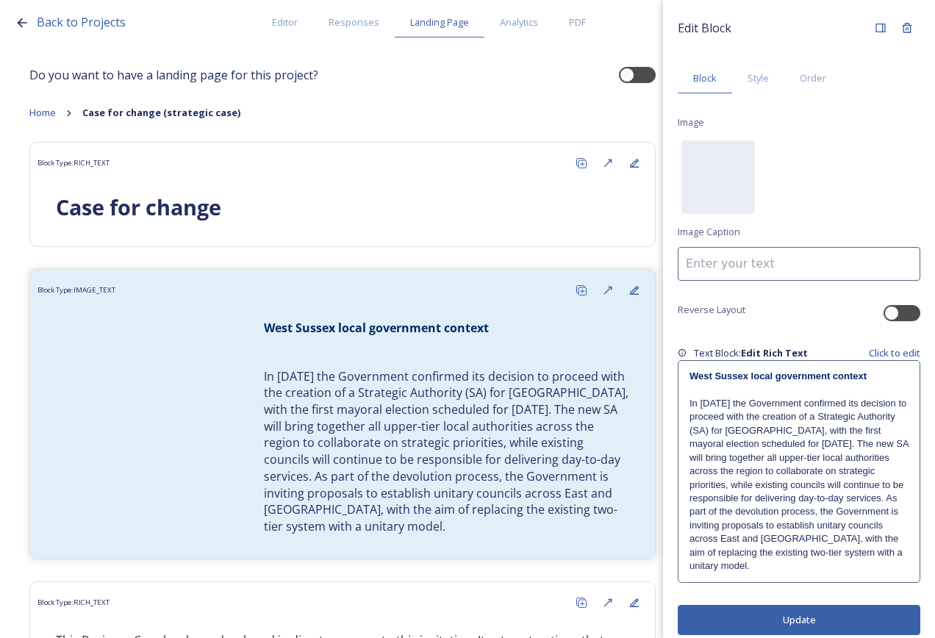
click at [799, 406] on p "In [DATE] the Government confirmed its decision to proceed with the creation of…" at bounding box center [799, 485] width 219 height 176
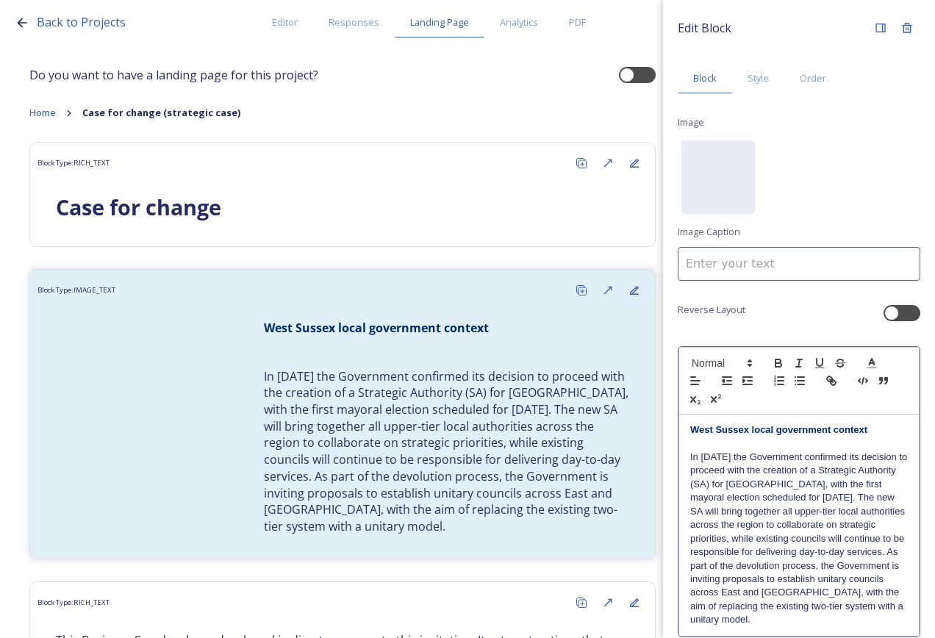
drag, startPoint x: 882, startPoint y: 433, endPoint x: 671, endPoint y: 432, distance: 210.3
click at [671, 432] on div "Edit Block Block Style Order Image No preview available for file of . Image Cap…" at bounding box center [799, 352] width 272 height 704
click at [715, 365] on span at bounding box center [721, 363] width 72 height 18
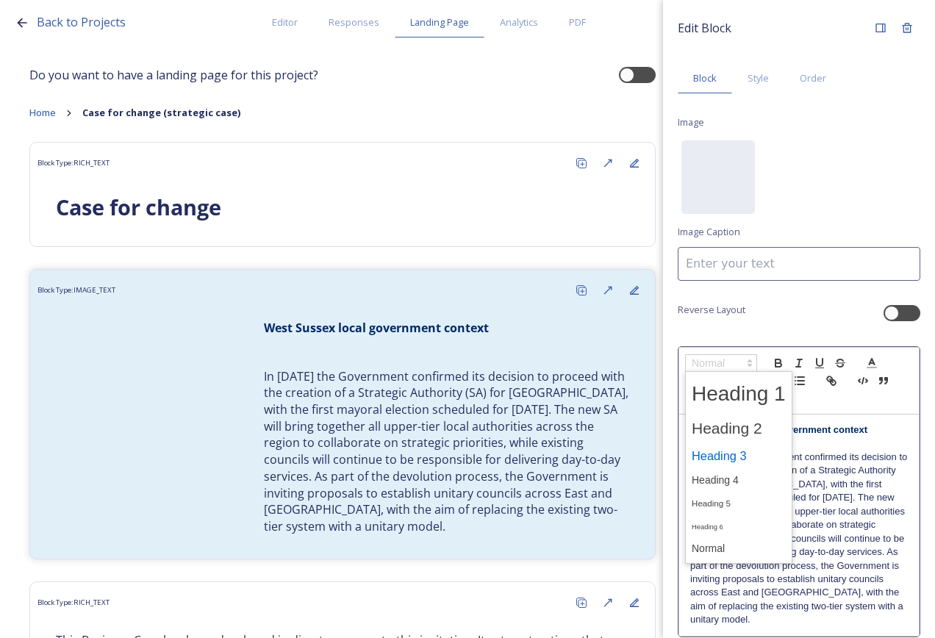
click at [732, 462] on span at bounding box center [739, 456] width 94 height 26
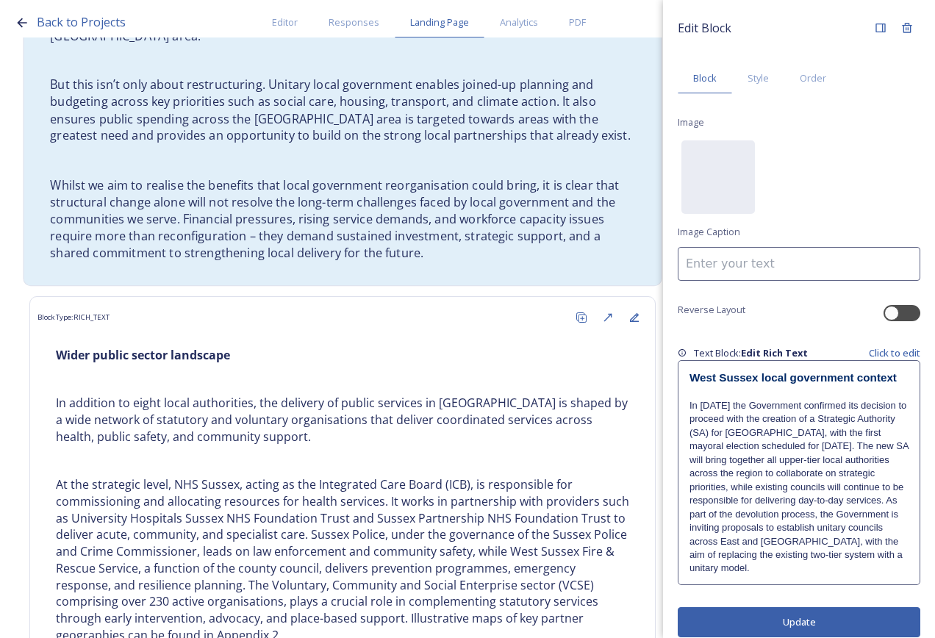
scroll to position [1544, 0]
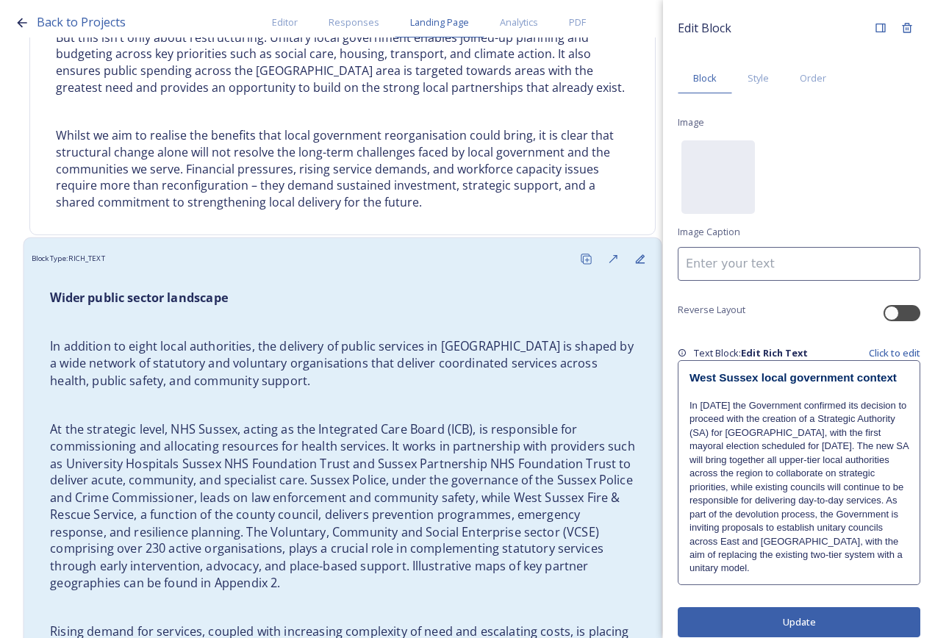
click at [428, 441] on p "At the strategic level, NHS Sussex, acting as the Integrated Care Board (ICB), …" at bounding box center [342, 506] width 585 height 171
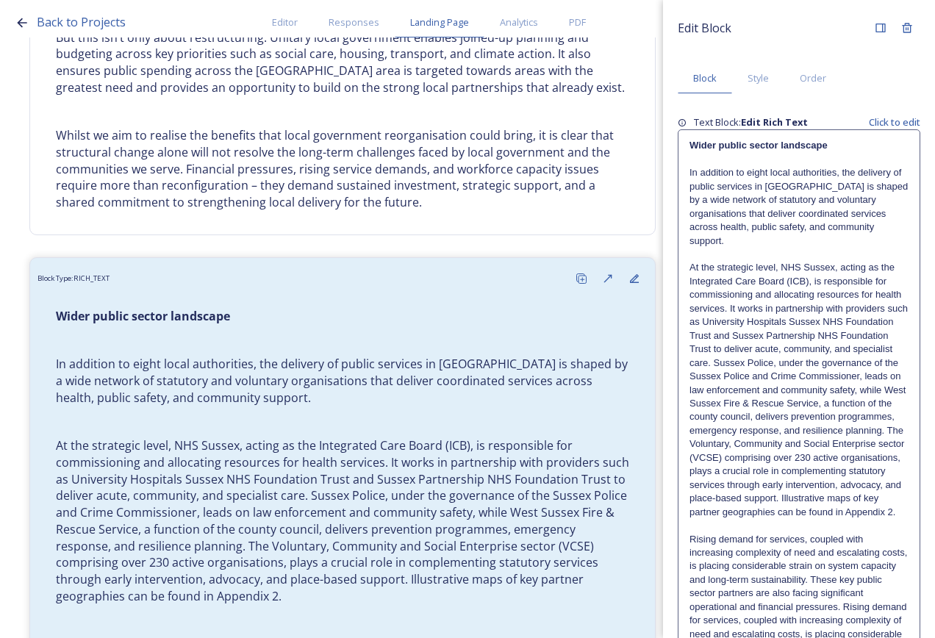
click at [781, 261] on p "At the strategic level, NHS Sussex, acting as the Integrated Care Board (ICB), …" at bounding box center [799, 390] width 219 height 258
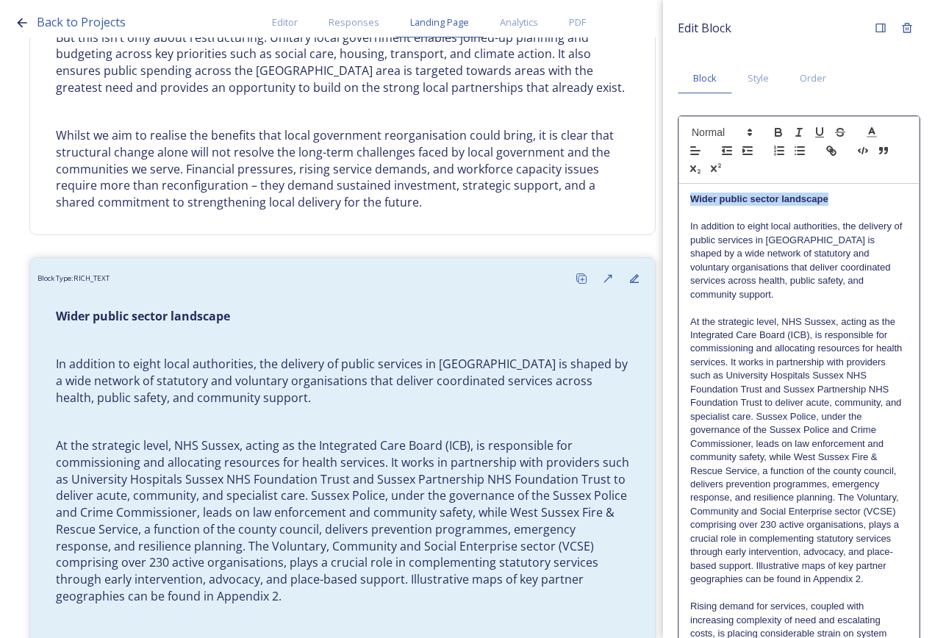
drag, startPoint x: 850, startPoint y: 203, endPoint x: 707, endPoint y: 147, distance: 153.2
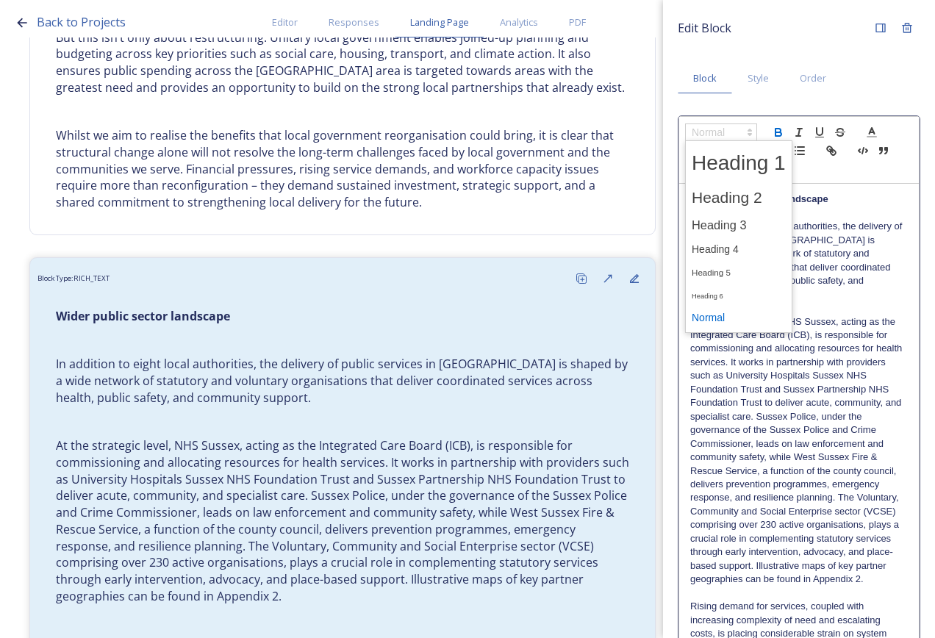
click at [712, 136] on span at bounding box center [721, 133] width 72 height 18
click at [736, 226] on span at bounding box center [739, 226] width 94 height 26
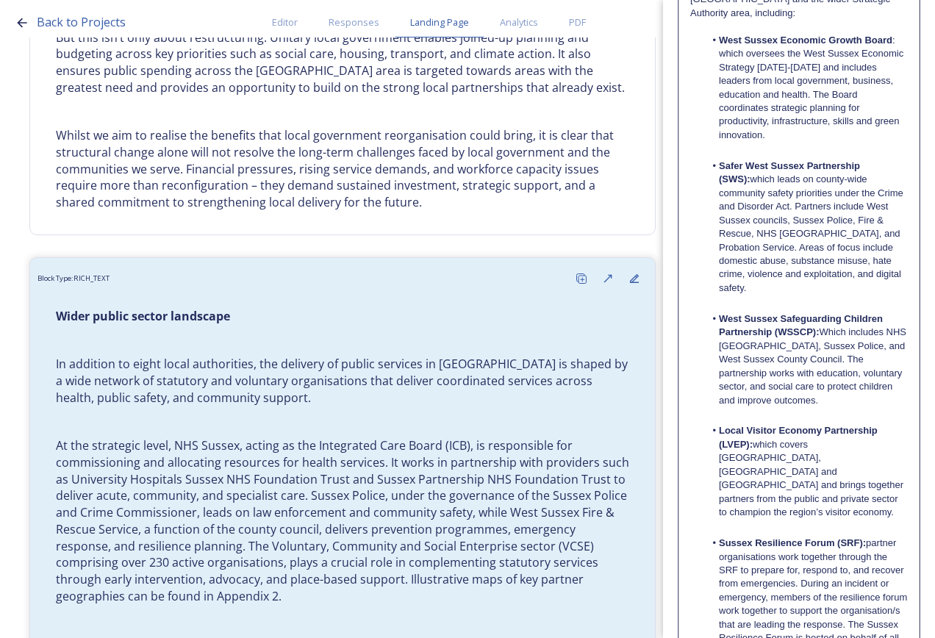
scroll to position [2413, 0]
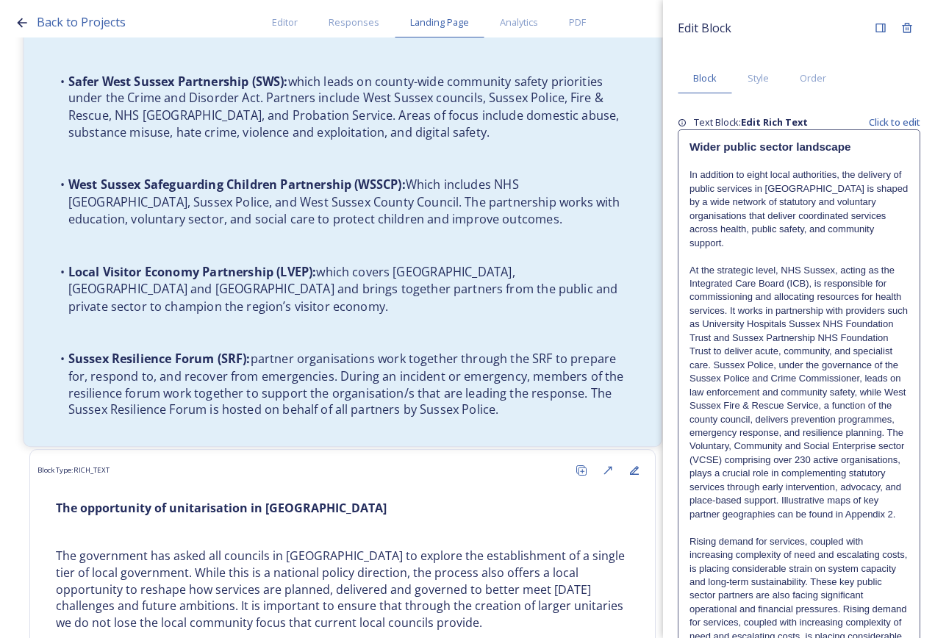
scroll to position [3456, 0]
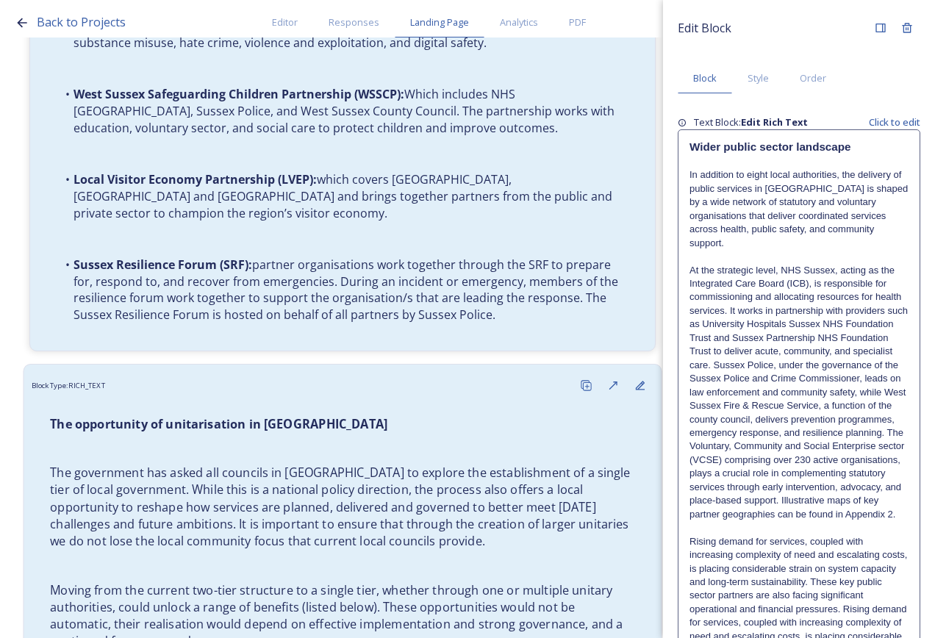
click at [366, 557] on p at bounding box center [342, 565] width 585 height 17
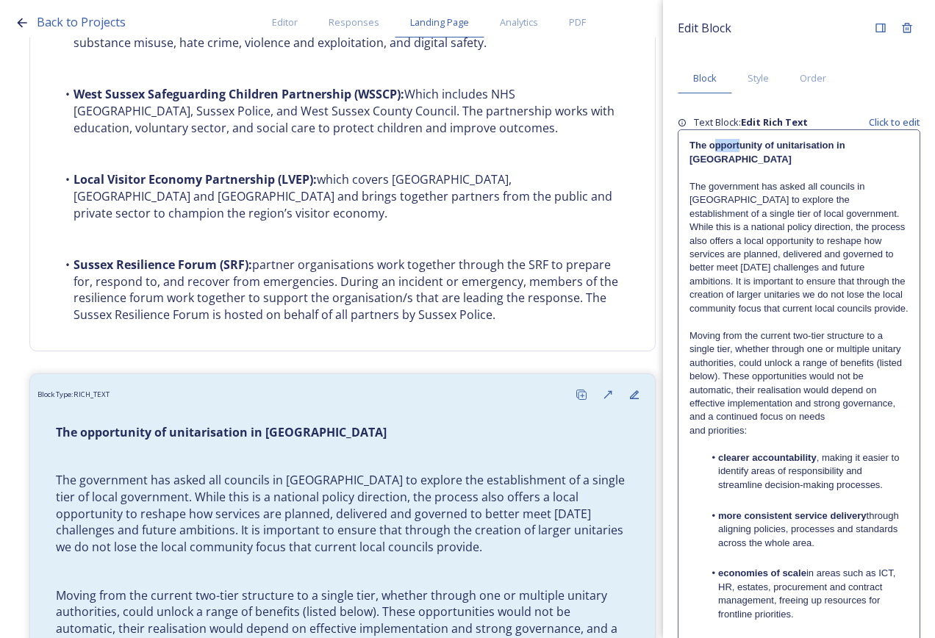
drag, startPoint x: 740, startPoint y: 149, endPoint x: 718, endPoint y: 143, distance: 22.8
click at [718, 143] on strong "The opportunity of unitarisation in [GEOGRAPHIC_DATA]" at bounding box center [769, 152] width 158 height 24
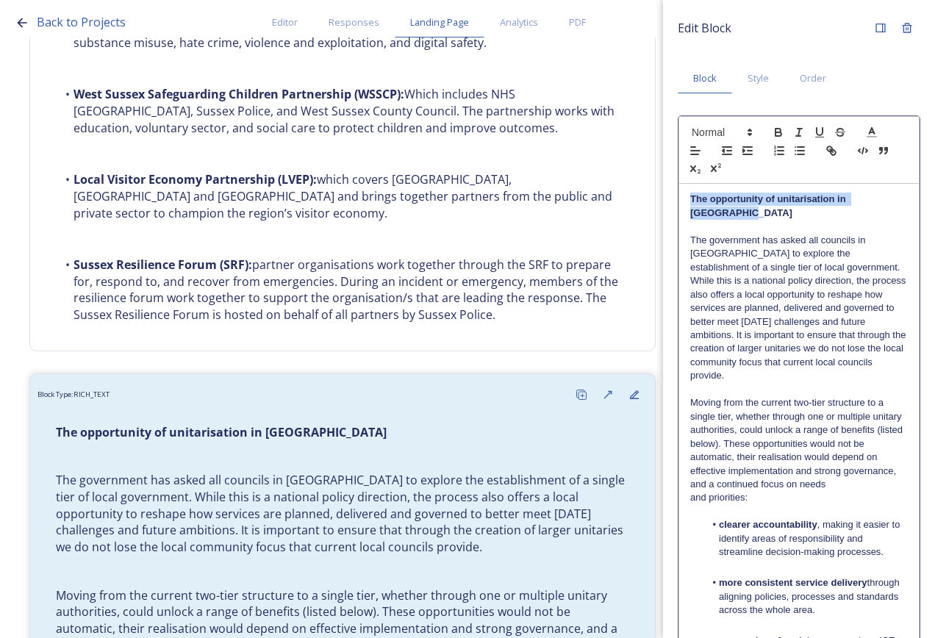
drag, startPoint x: 729, startPoint y: 217, endPoint x: 674, endPoint y: 196, distance: 58.9
click at [674, 196] on div "Edit Block Block Style Order The opportunity of unitarisation in [GEOGRAPHIC_DA…" at bounding box center [799, 620] width 272 height 1240
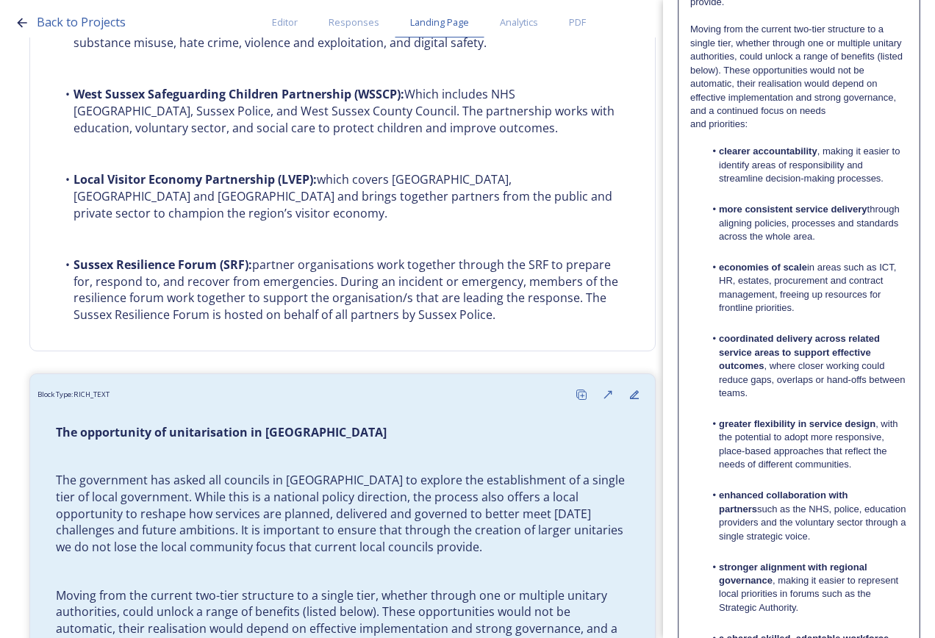
scroll to position [602, 0]
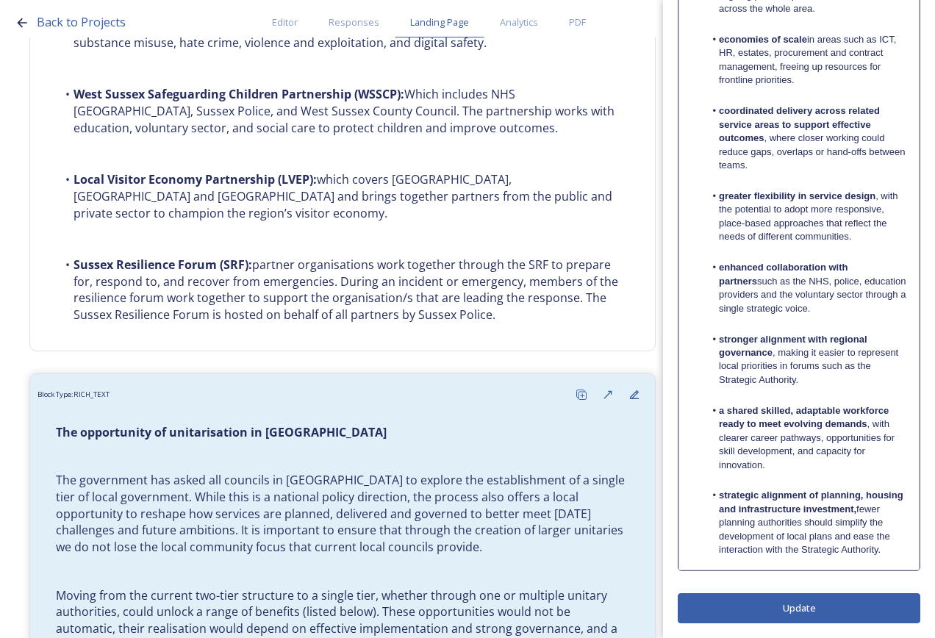
click at [816, 612] on div "Edit Block Block Style Order The opportunity of unitarisation in [GEOGRAPHIC_DA…" at bounding box center [799, 18] width 243 height 1210
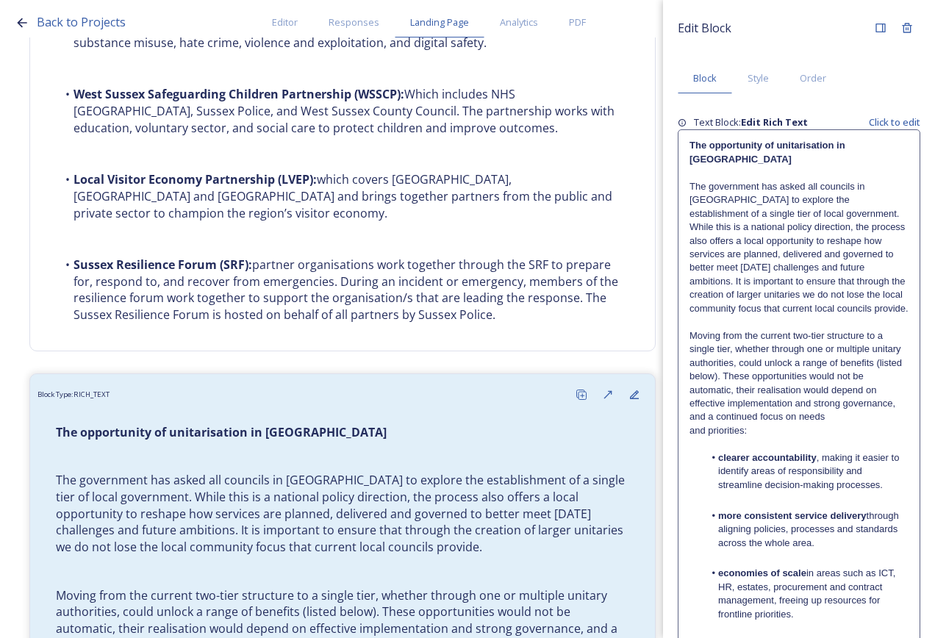
click at [760, 211] on p "The government has asked all councils in [GEOGRAPHIC_DATA] to explore the estab…" at bounding box center [799, 248] width 219 height 136
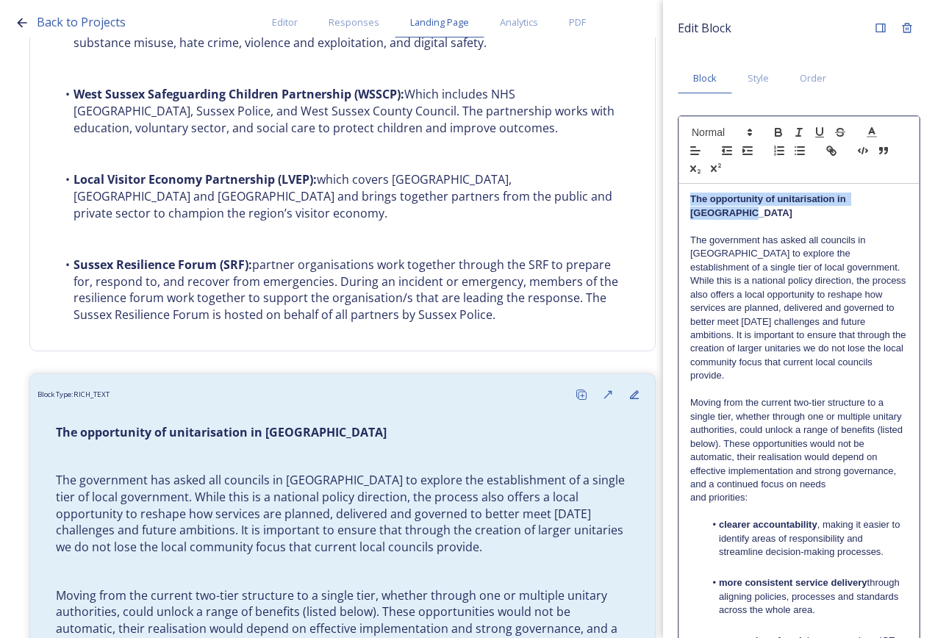
drag, startPoint x: 743, startPoint y: 209, endPoint x: 694, endPoint y: 163, distance: 66.6
click at [705, 132] on span at bounding box center [721, 133] width 72 height 18
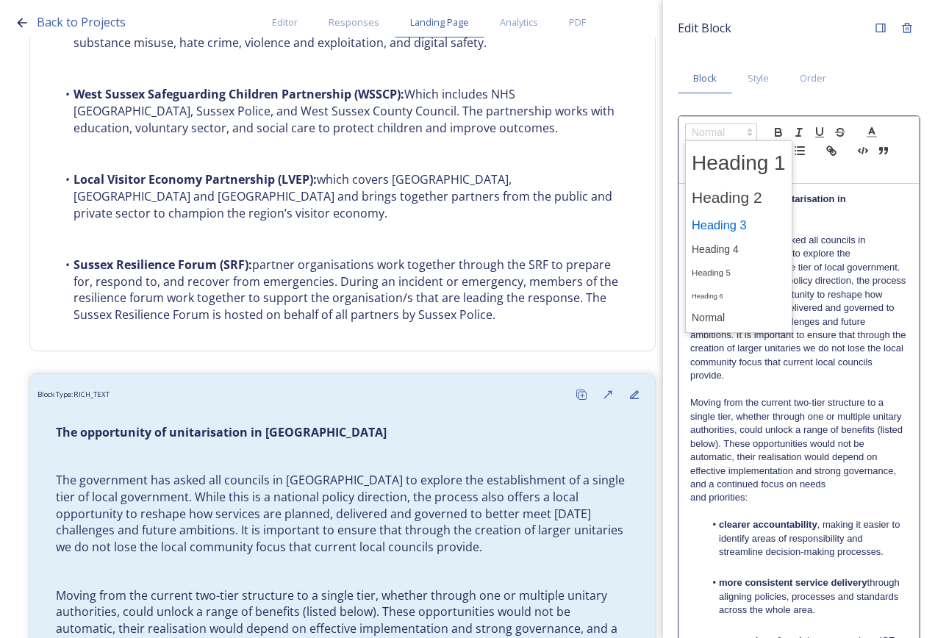
click at [749, 225] on span at bounding box center [739, 226] width 94 height 26
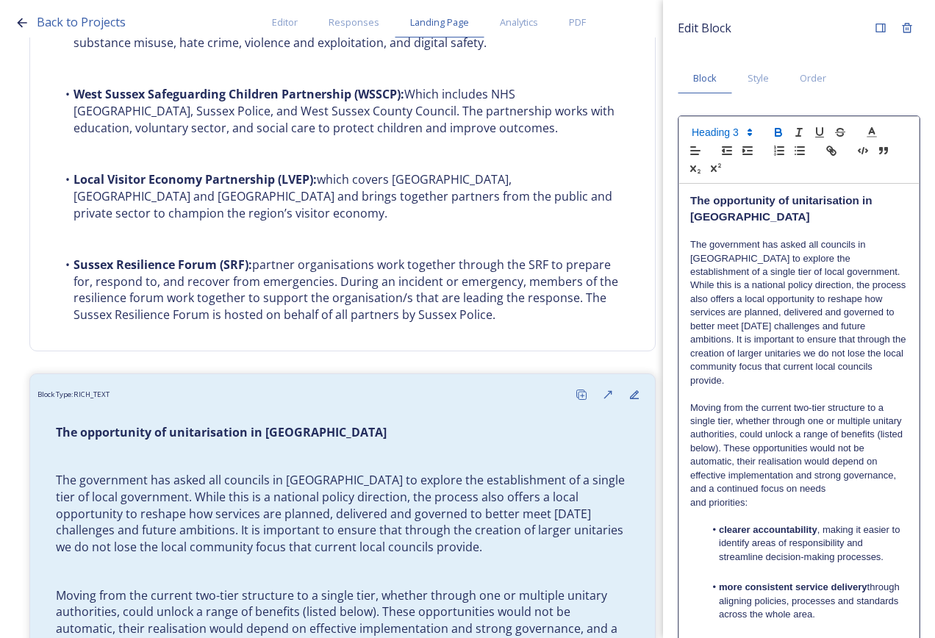
click at [796, 610] on div "Edit Block Block Style Order The opportunity of unitarisation in [GEOGRAPHIC_DA…" at bounding box center [799, 622] width 243 height 1215
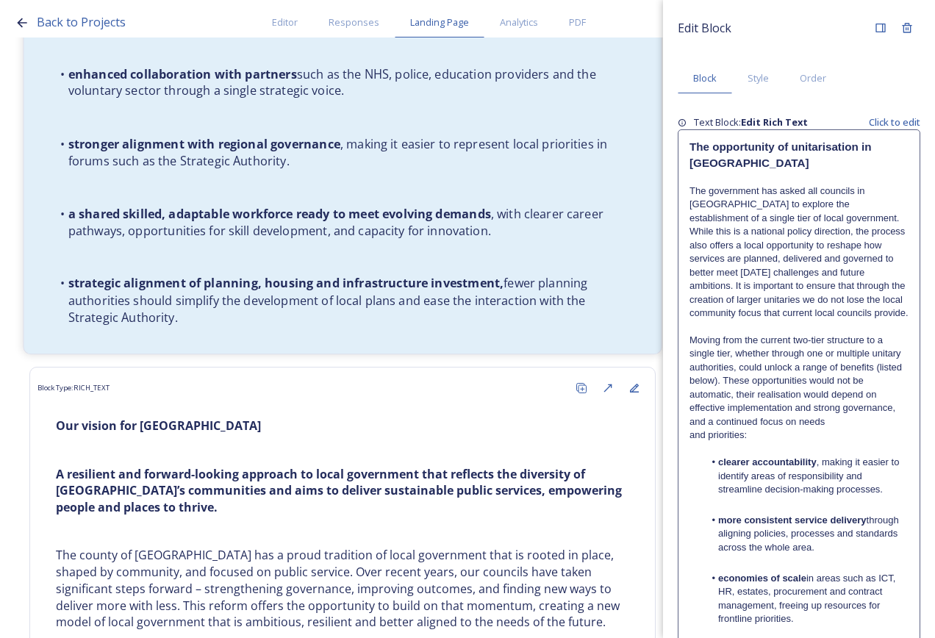
scroll to position [4486, 0]
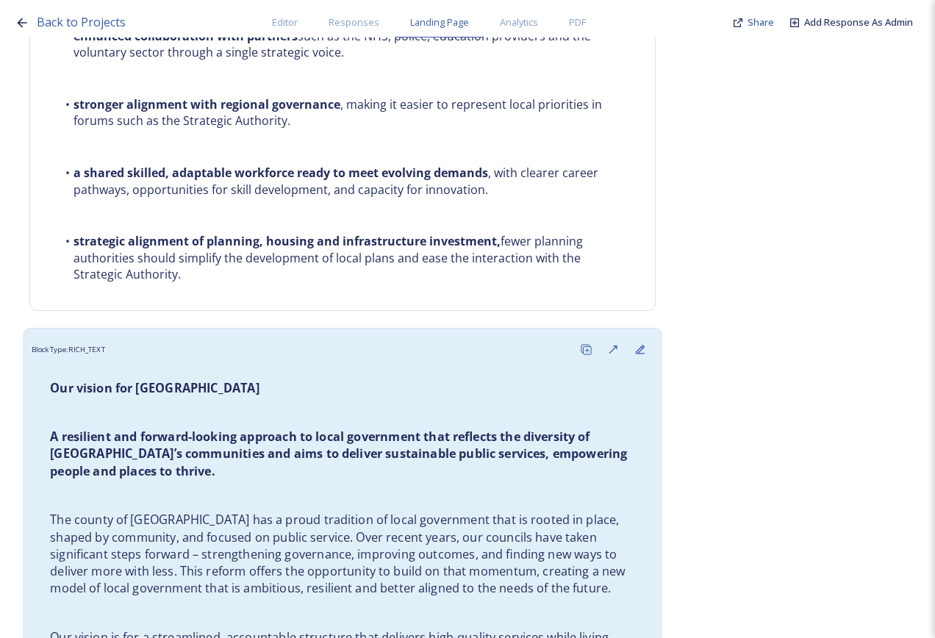
click at [303, 441] on p "A resilient and forward-looking approach to local government that reflects the …" at bounding box center [342, 454] width 585 height 51
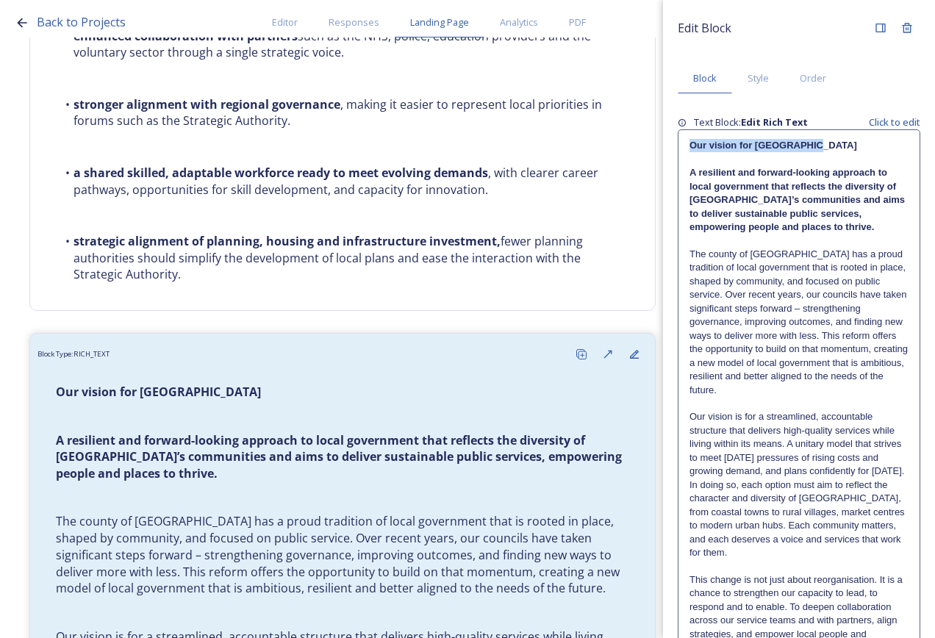
drag, startPoint x: 829, startPoint y: 148, endPoint x: 689, endPoint y: 141, distance: 140.6
click at [689, 141] on div "Our vision for [GEOGRAPHIC_DATA] A resilient and forward-looking approach to lo…" at bounding box center [799, 424] width 241 height 588
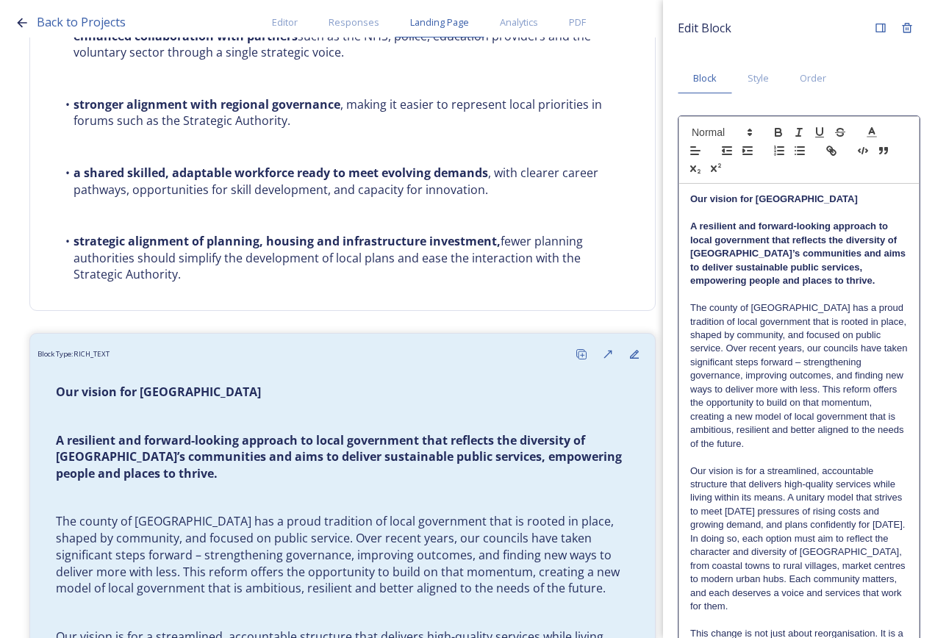
click at [803, 220] on p "A resilient and forward-looking approach to local government that reflects the …" at bounding box center [799, 254] width 218 height 68
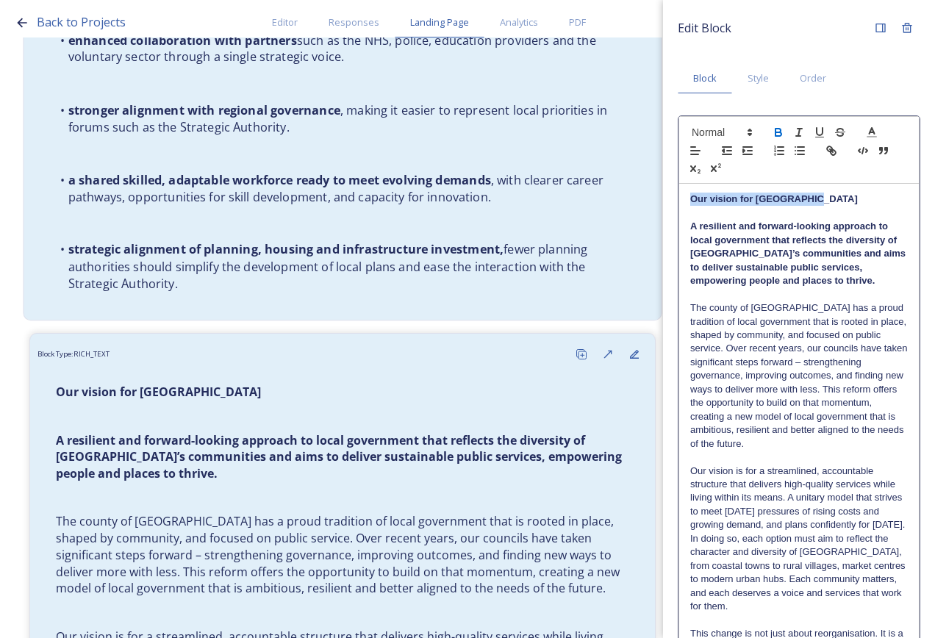
drag, startPoint x: 821, startPoint y: 204, endPoint x: 636, endPoint y: 200, distance: 184.6
click at [636, 200] on div "Back to Projects Editor Responses Landing Page Analytics PDF Share Add Response…" at bounding box center [467, 319] width 935 height 638
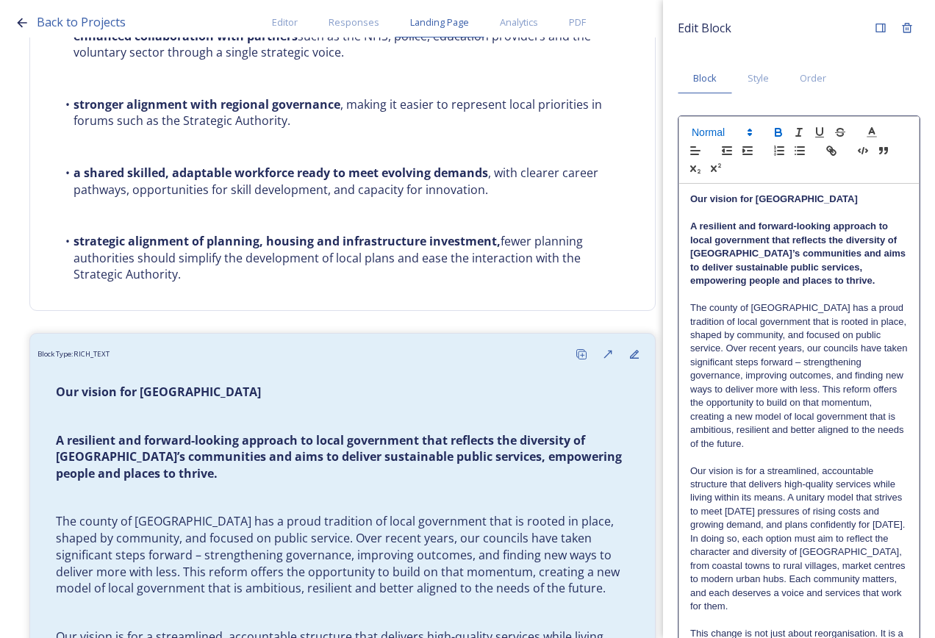
click at [702, 134] on span at bounding box center [721, 133] width 72 height 18
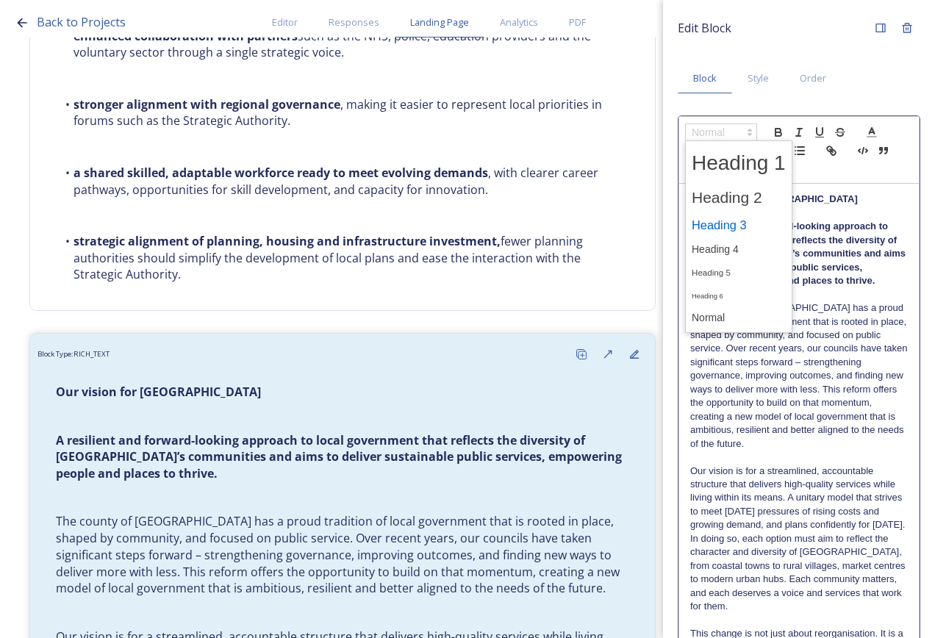
click at [756, 221] on span at bounding box center [739, 226] width 94 height 26
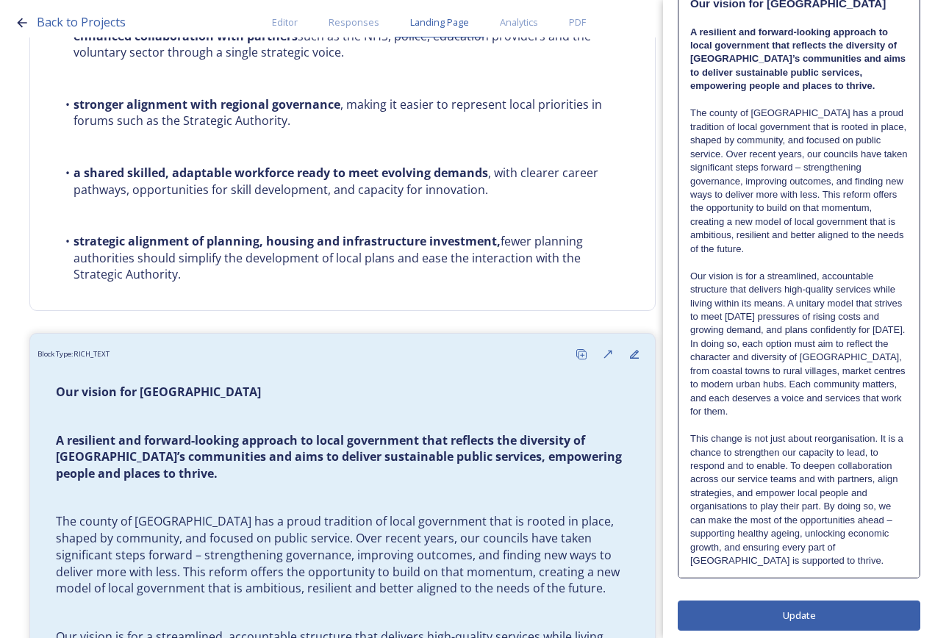
scroll to position [204, 0]
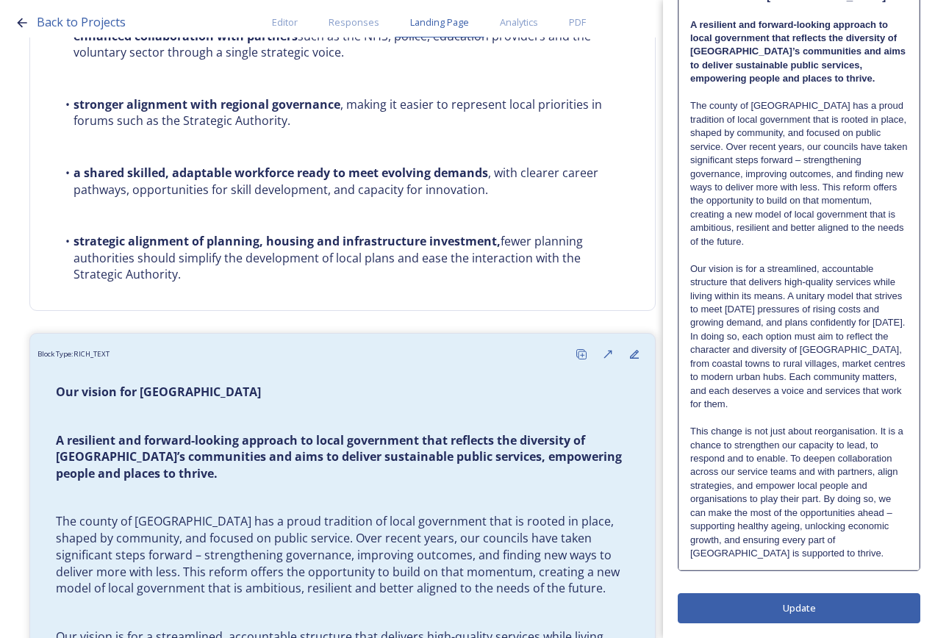
click at [797, 610] on div "Edit Block Block Style Order Our vision for [GEOGRAPHIC_DATA] A resilient and f…" at bounding box center [799, 216] width 243 height 813
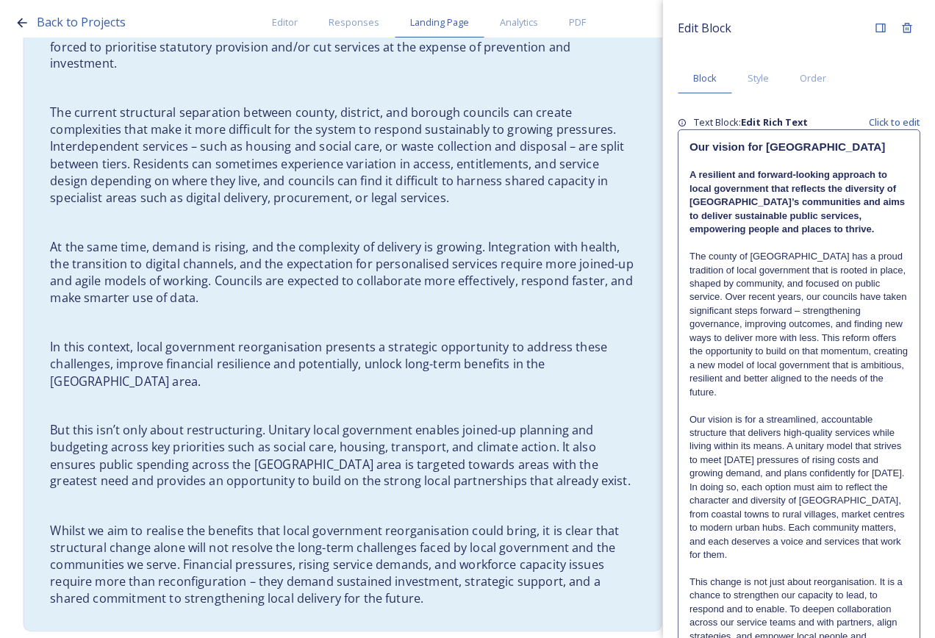
scroll to position [854, 0]
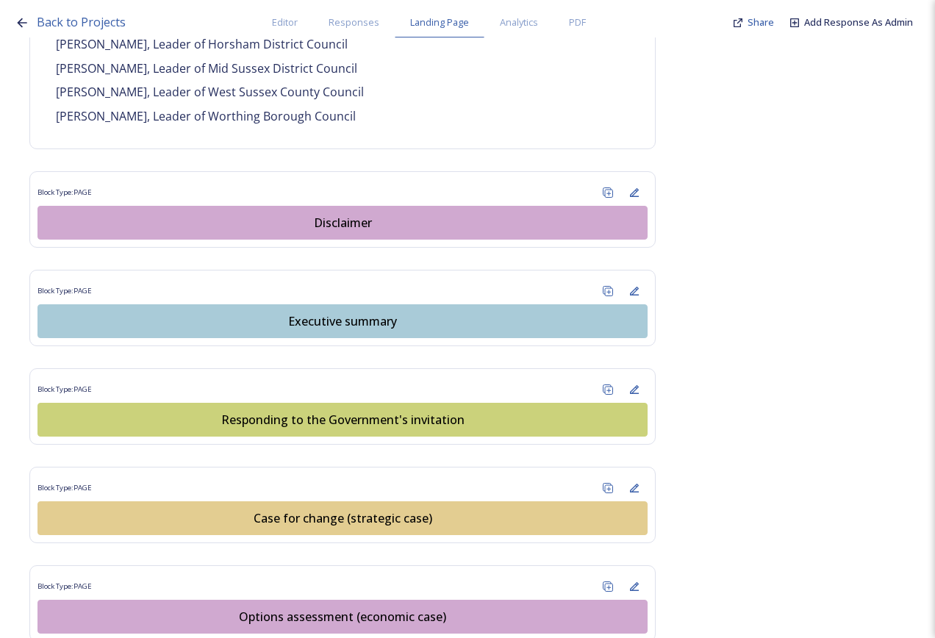
scroll to position [1397, 0]
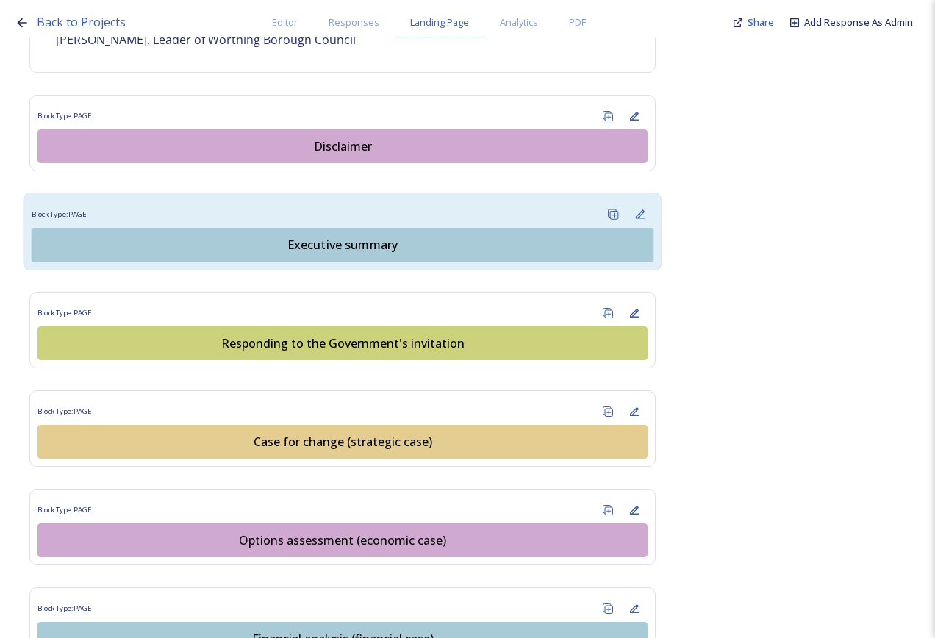
click at [345, 236] on div "Executive summary" at bounding box center [343, 245] width 606 height 18
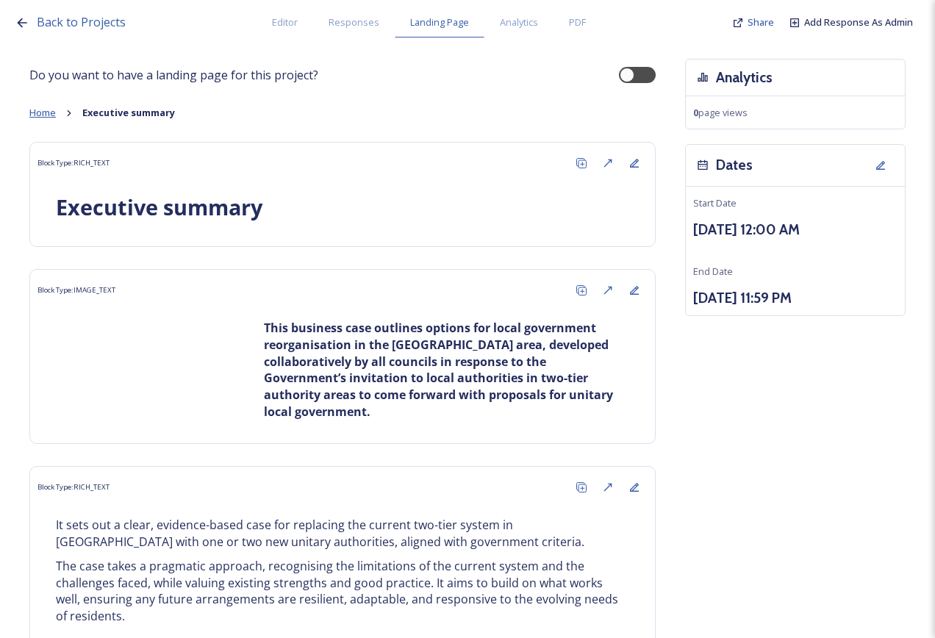
click at [56, 112] on span "Home" at bounding box center [42, 112] width 26 height 13
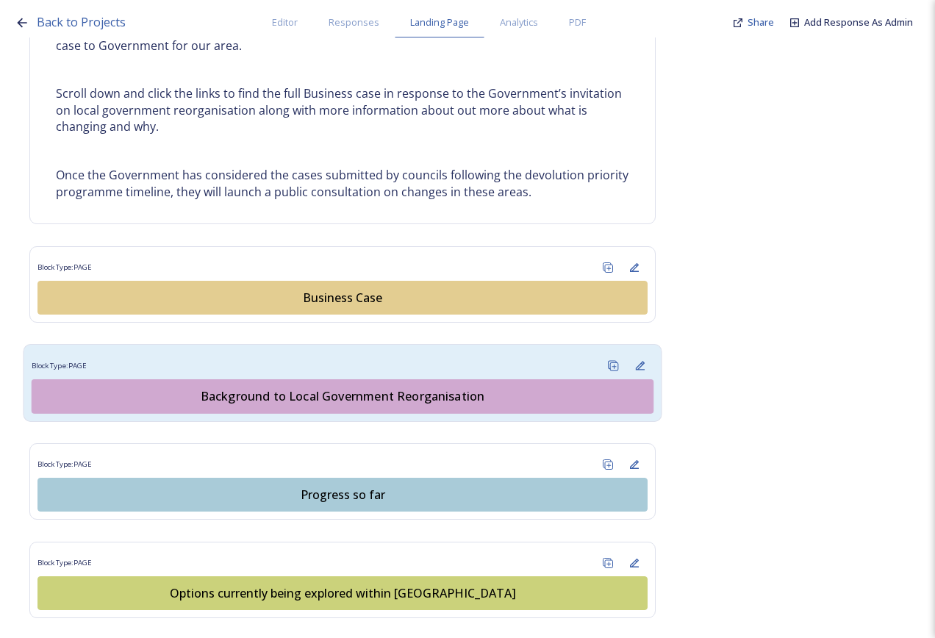
scroll to position [882, 0]
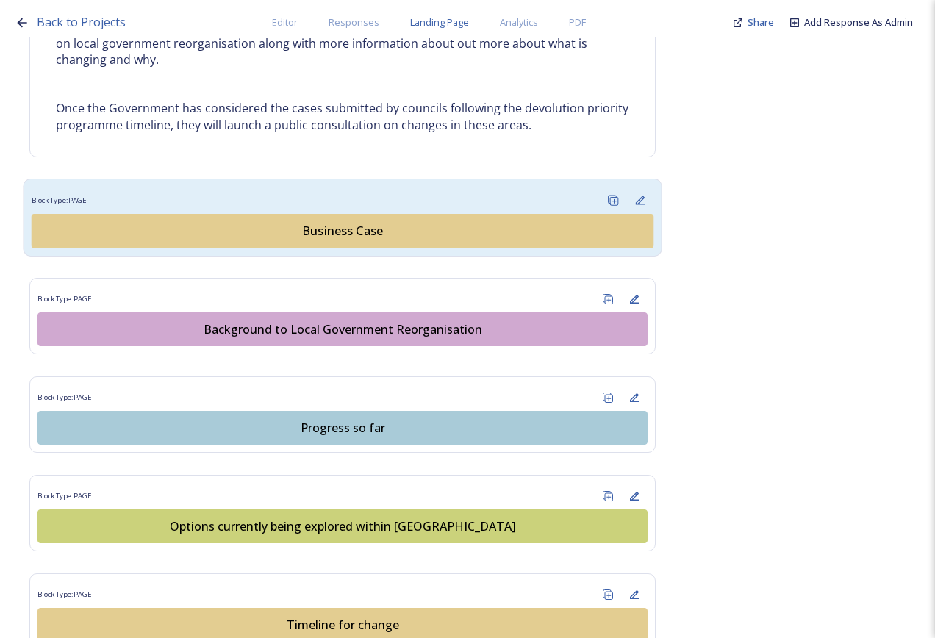
click at [340, 229] on div "Business Case" at bounding box center [343, 231] width 606 height 18
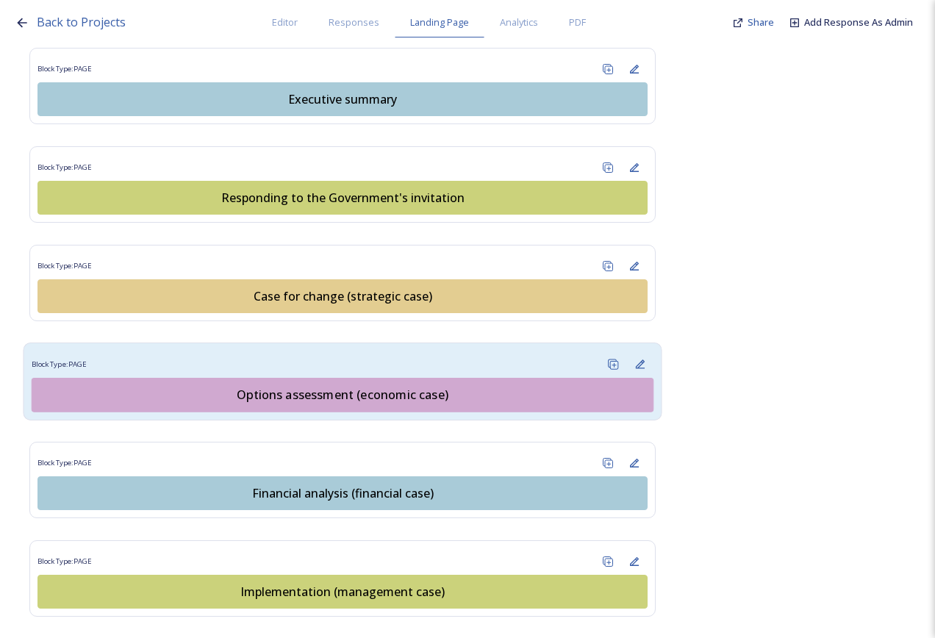
scroll to position [1544, 0]
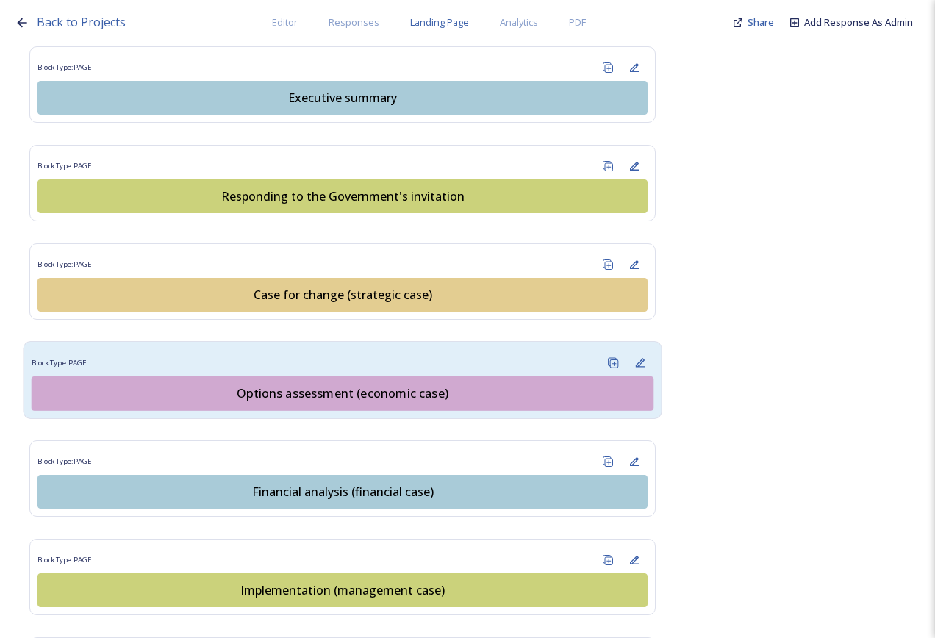
click at [370, 376] on button "Options assessment (economic case)" at bounding box center [343, 393] width 623 height 35
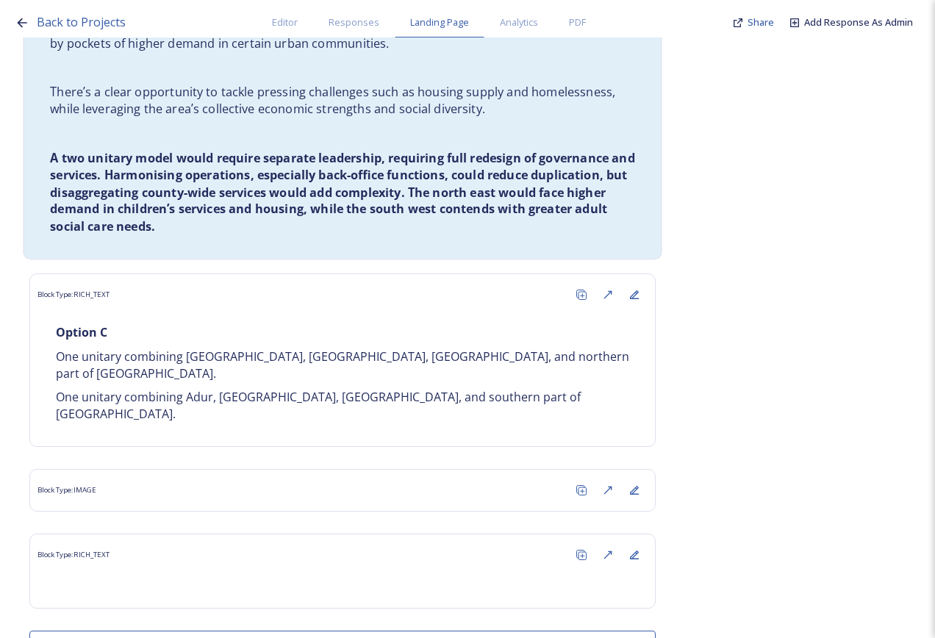
scroll to position [5239, 0]
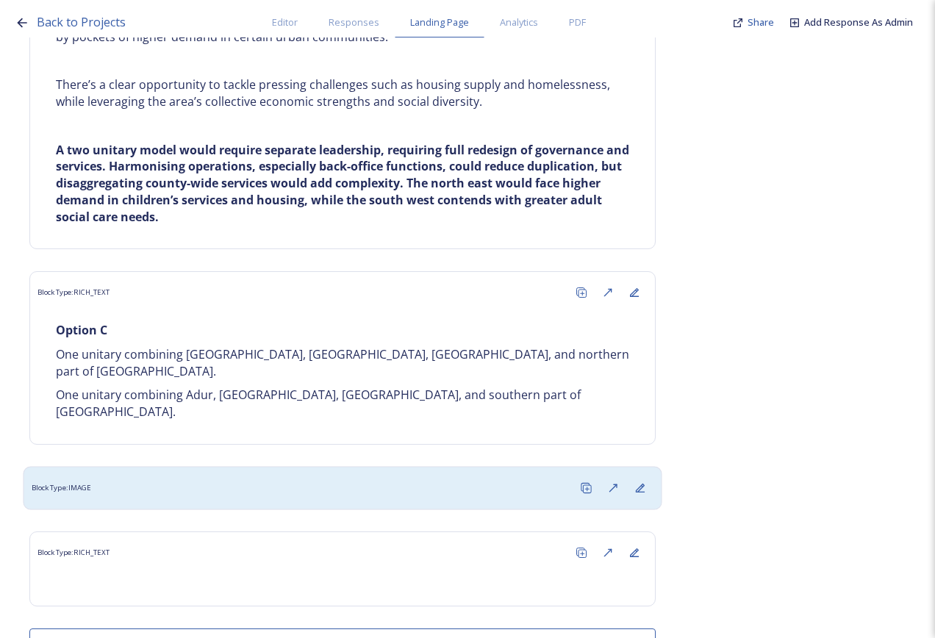
click at [211, 474] on div "Block Type: IMAGE" at bounding box center [343, 487] width 623 height 27
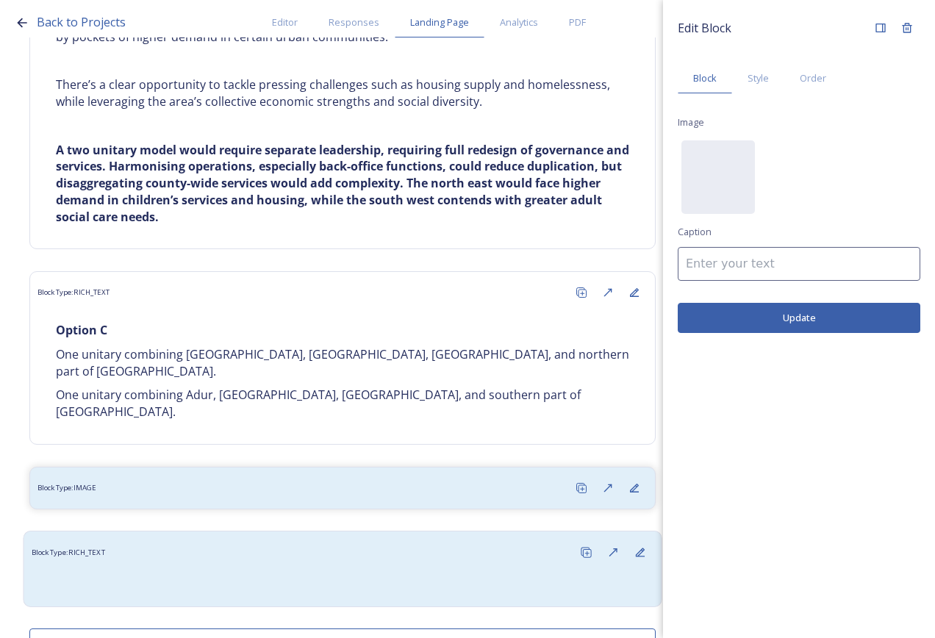
click at [221, 539] on div "Block Type: RICH_TEXT" at bounding box center [343, 552] width 623 height 27
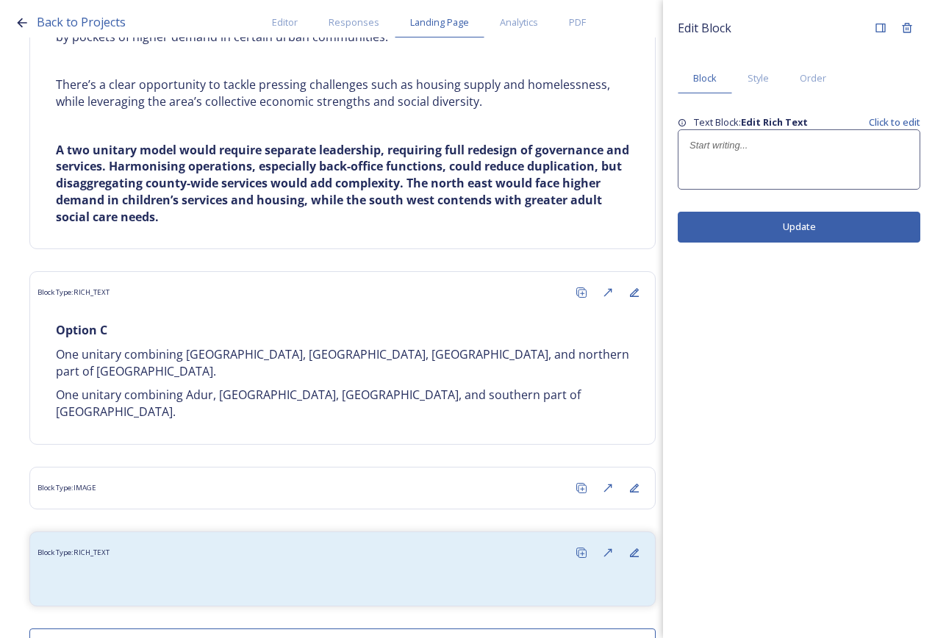
click at [750, 174] on div at bounding box center [799, 159] width 241 height 59
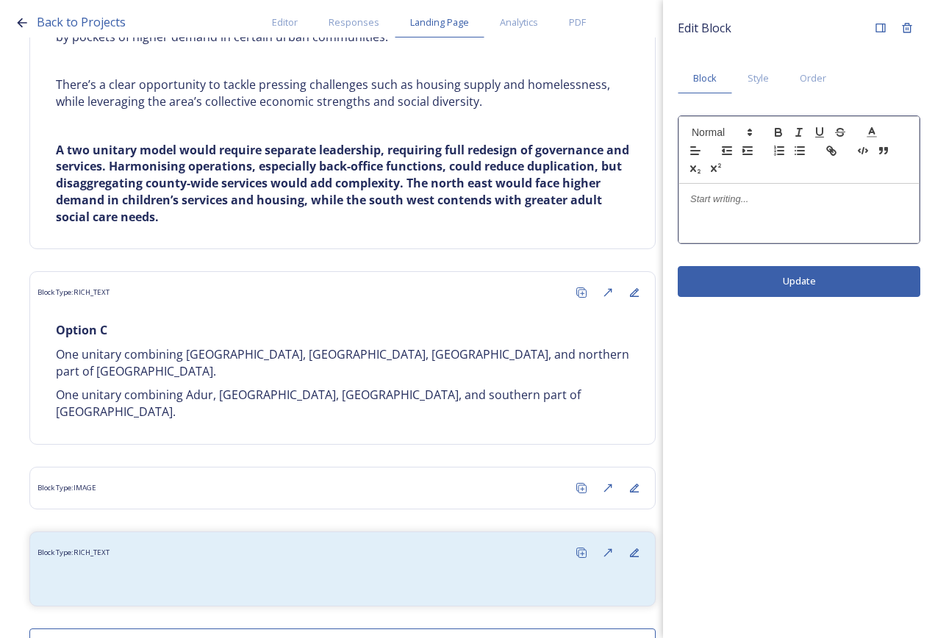
click at [733, 200] on p at bounding box center [799, 199] width 218 height 13
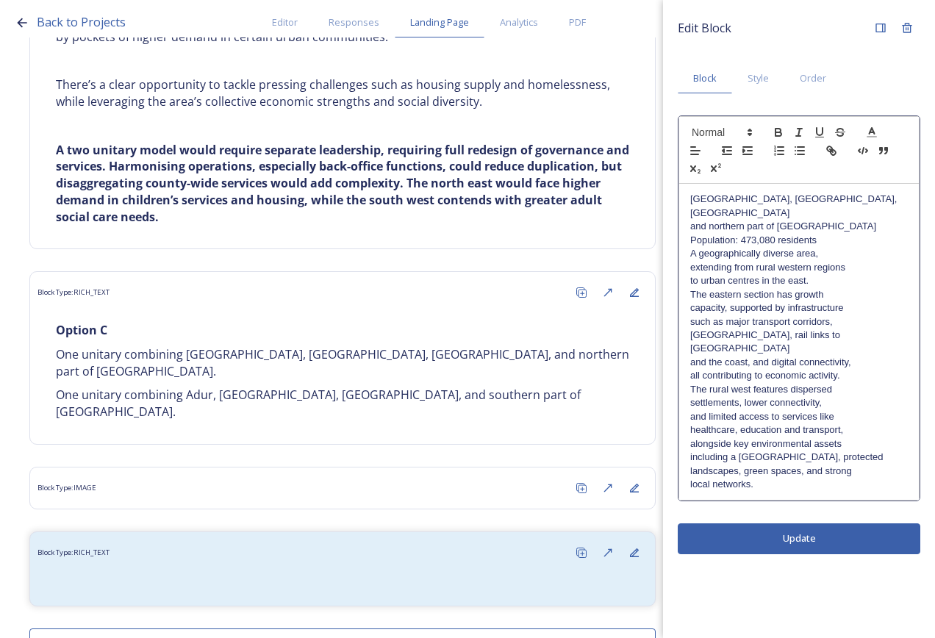
scroll to position [0, 0]
click at [850, 203] on p "[GEOGRAPHIC_DATA], [GEOGRAPHIC_DATA], [GEOGRAPHIC_DATA]" at bounding box center [799, 206] width 218 height 27
click at [863, 234] on p "Population: 473,080 residents" at bounding box center [799, 240] width 218 height 13
click at [856, 208] on p "[GEOGRAPHIC_DATA], [GEOGRAPHIC_DATA], [GEOGRAPHIC_DATA] and northern part of [G…" at bounding box center [799, 213] width 218 height 40
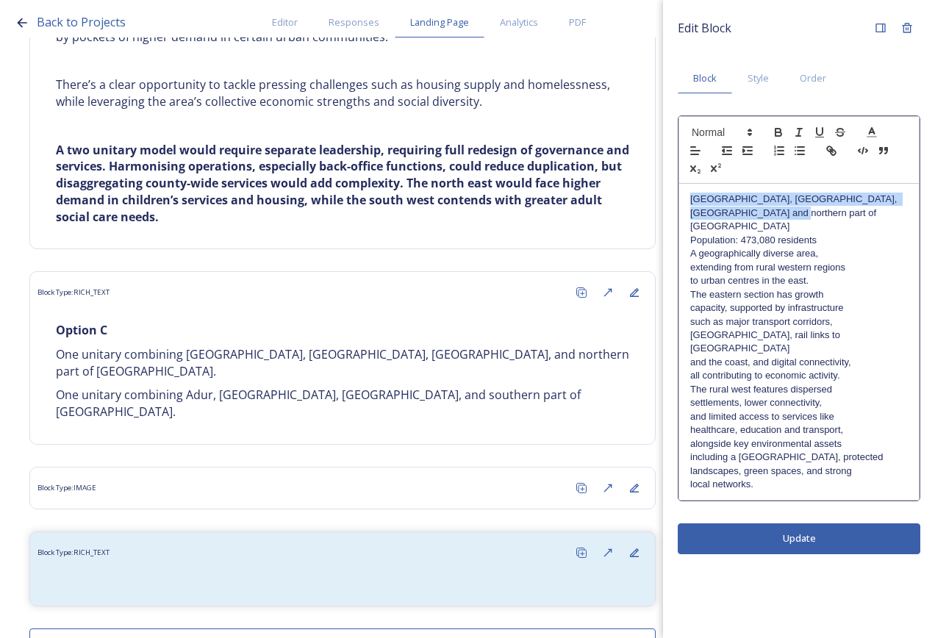
drag, startPoint x: 785, startPoint y: 216, endPoint x: 677, endPoint y: 196, distance: 110.6
click at [677, 196] on div "Edit Block Block Style Order [GEOGRAPHIC_DATA], [GEOGRAPHIC_DATA], [GEOGRAPHIC_…" at bounding box center [799, 284] width 272 height 569
click at [788, 132] on button "button" at bounding box center [778, 133] width 21 height 18
click at [818, 234] on p "Population: 473,080 residents" at bounding box center [799, 240] width 218 height 13
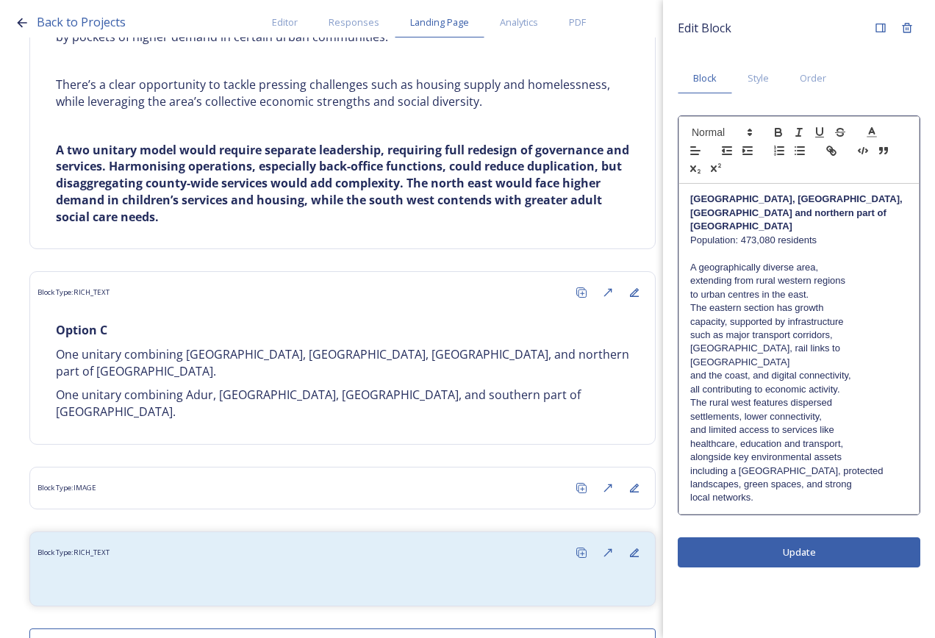
click at [835, 261] on p "A geographically diverse area," at bounding box center [799, 267] width 218 height 13
click at [852, 263] on p "A geographically diverse area, extending from rural western regions" at bounding box center [799, 274] width 218 height 27
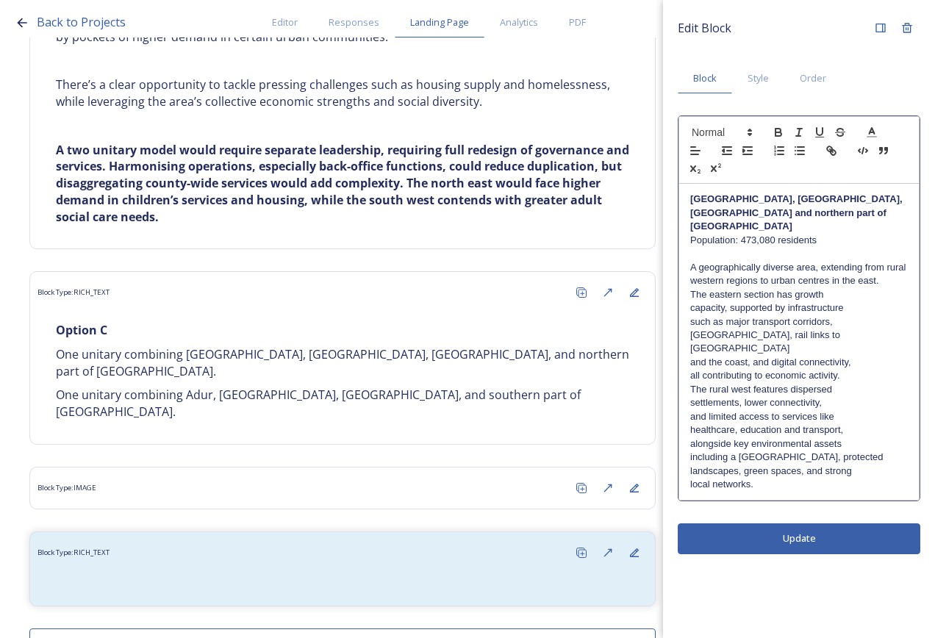
click at [902, 266] on p "A geographically diverse area, extending from rural western regions to urban ce…" at bounding box center [799, 274] width 218 height 27
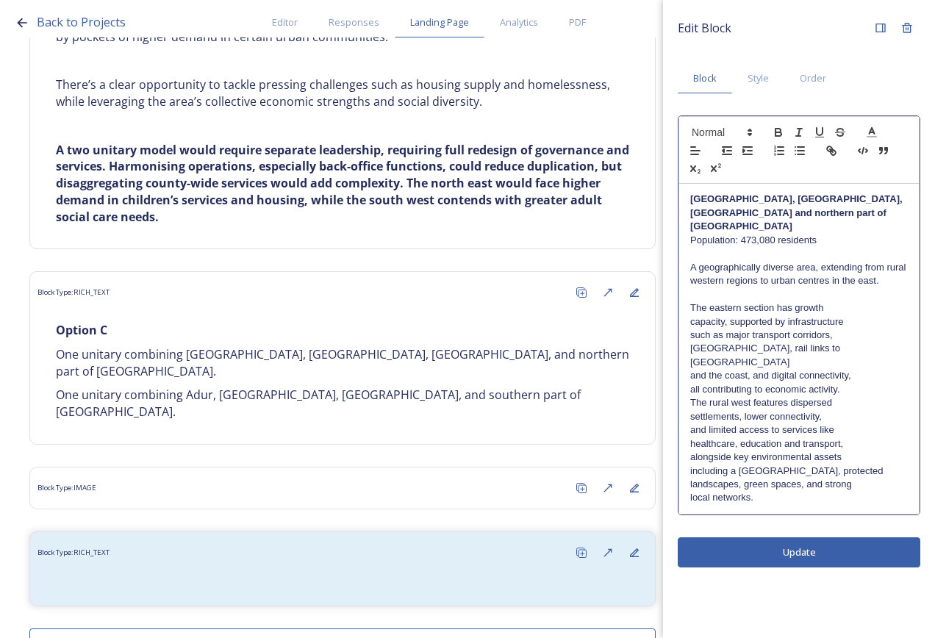
click at [892, 288] on p at bounding box center [799, 294] width 218 height 13
click at [891, 301] on p "The eastern section has growth" at bounding box center [799, 307] width 218 height 13
click at [891, 304] on p "The eastern section has growth capacity, supported by infrastructure" at bounding box center [799, 314] width 218 height 27
click at [887, 321] on p "The eastern section has growth capacity, supported by infrastructure such as ma…" at bounding box center [799, 321] width 218 height 40
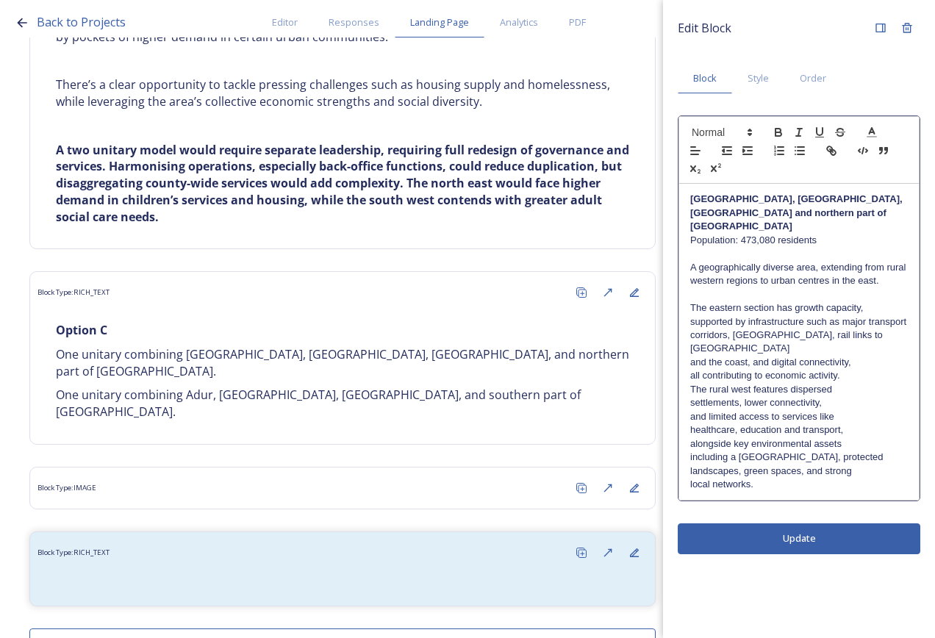
click at [886, 326] on p "The eastern section has growth capacity, supported by infrastructure such as ma…" at bounding box center [799, 328] width 218 height 54
click at [874, 336] on p "The eastern section has growth capacity, supported by infrastructure such as ma…" at bounding box center [799, 335] width 218 height 68
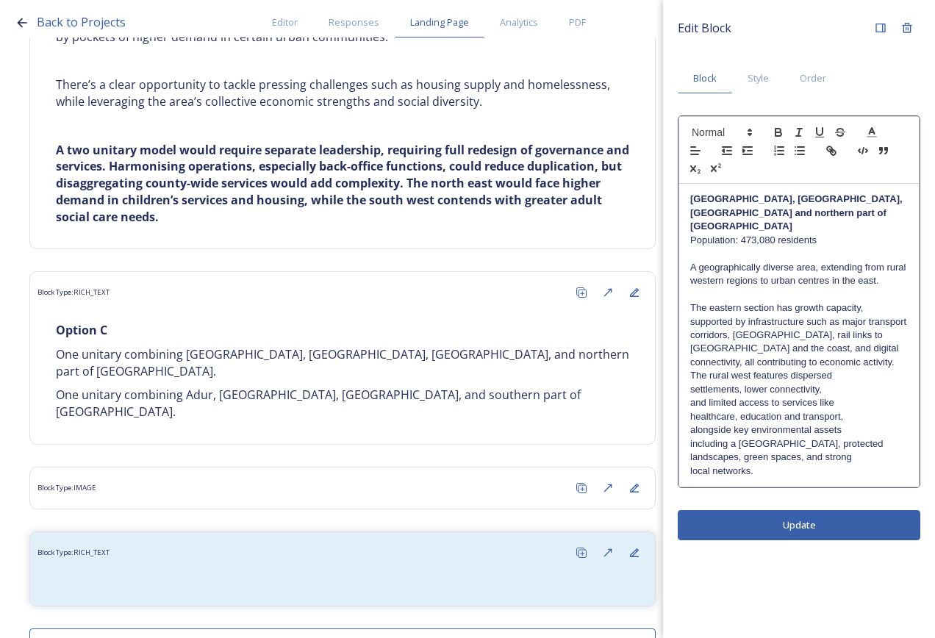
click at [874, 346] on p "The eastern section has growth capacity, supported by infrastructure such as ma…" at bounding box center [799, 335] width 218 height 68
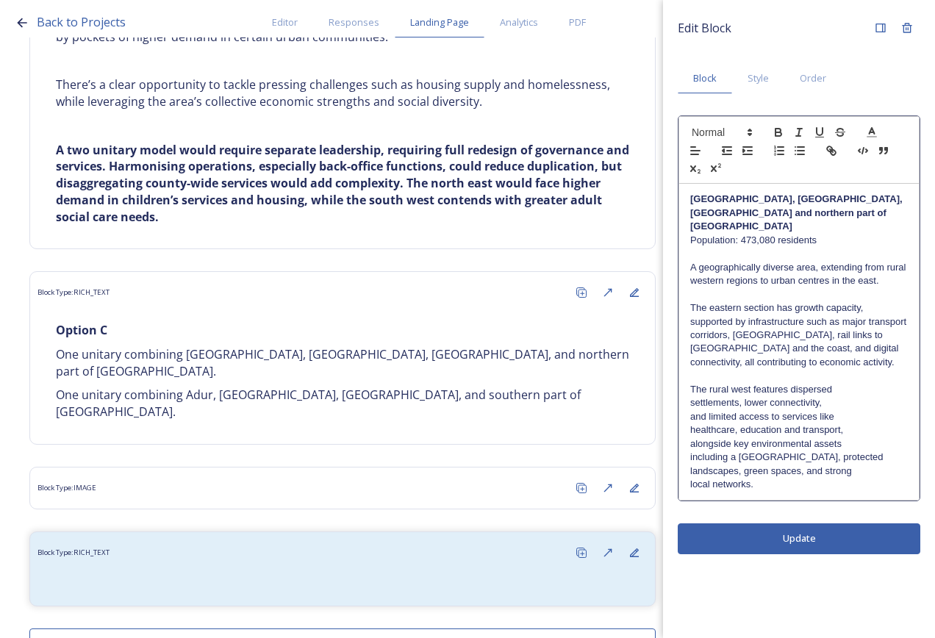
click at [869, 383] on p "The rural west features dispersed" at bounding box center [799, 389] width 218 height 13
click at [865, 386] on p "The rural west features dispersed settlements, lower connectivity," at bounding box center [799, 396] width 218 height 27
click at [868, 402] on p "The rural west features dispersed settlements, lower connectivity, and limited …" at bounding box center [799, 403] width 218 height 40
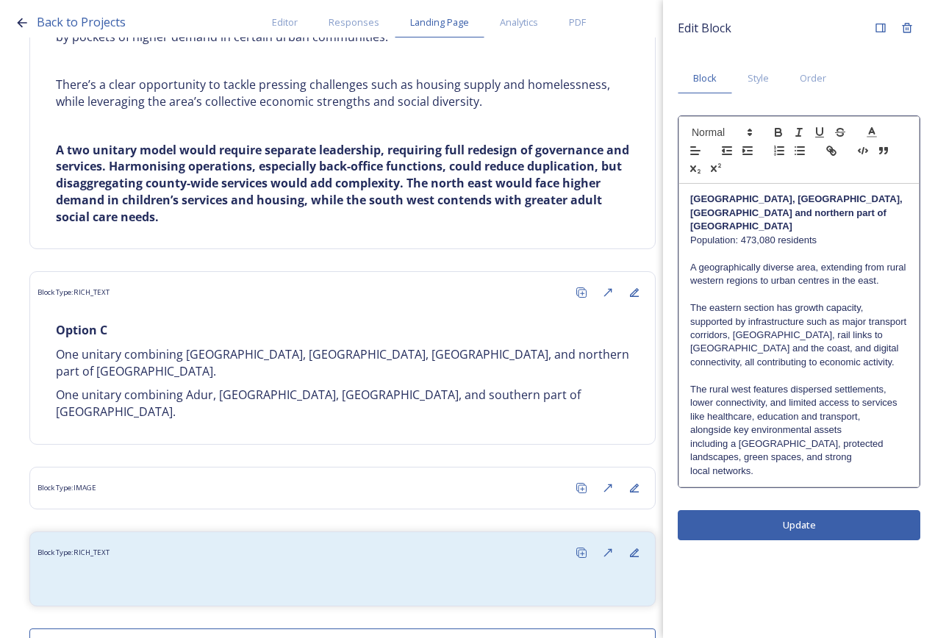
click at [869, 404] on p "The rural west features dispersed settlements, lower connectivity, and limited …" at bounding box center [799, 403] width 218 height 40
click at [872, 416] on p "The rural west features dispersed settlements, lower connectivity, and limited …" at bounding box center [799, 410] width 218 height 54
click at [871, 424] on p "The rural west features dispersed settlements, lower connectivity, and limited …" at bounding box center [799, 417] width 218 height 68
click at [861, 444] on p "The rural west features dispersed settlements, lower connectivity, and limited …" at bounding box center [799, 424] width 218 height 82
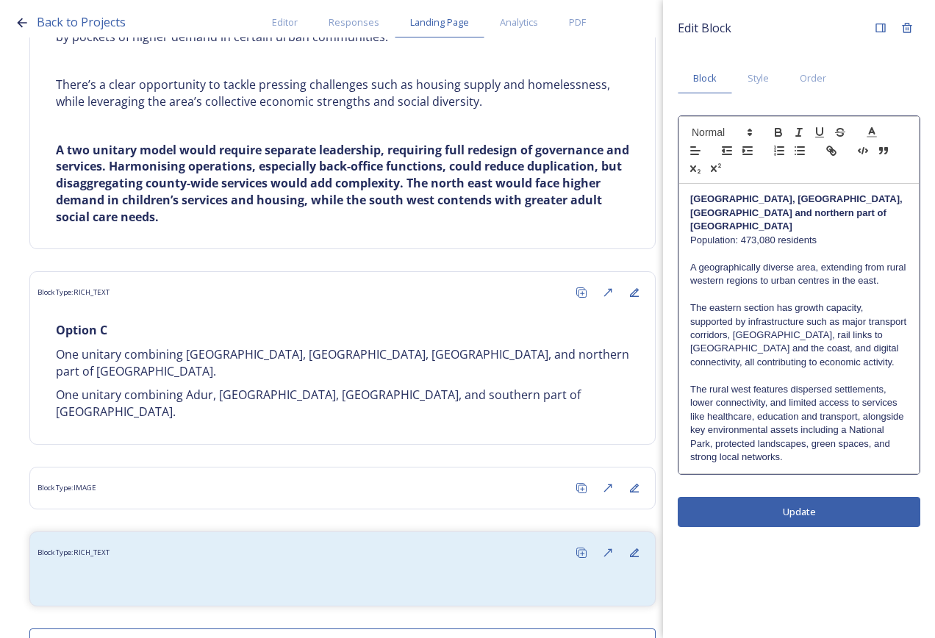
click at [849, 494] on div "Edit Block Block Style Order [GEOGRAPHIC_DATA], [GEOGRAPHIC_DATA], [GEOGRAPHIC_…" at bounding box center [799, 319] width 272 height 638
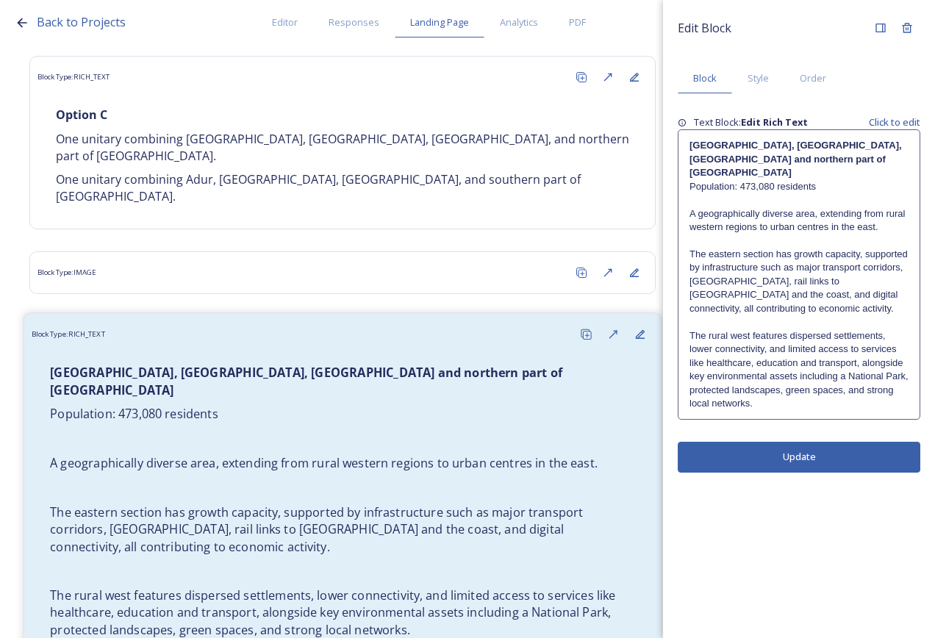
scroll to position [5490, 0]
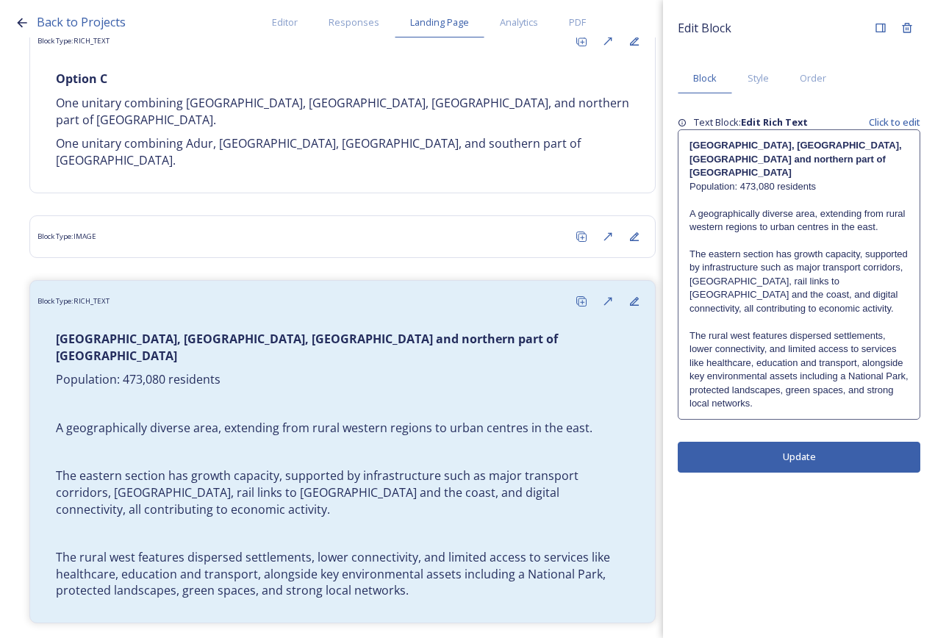
click at [749, 396] on p "The rural west features dispersed settlements, lower connectivity, and limited …" at bounding box center [799, 370] width 219 height 82
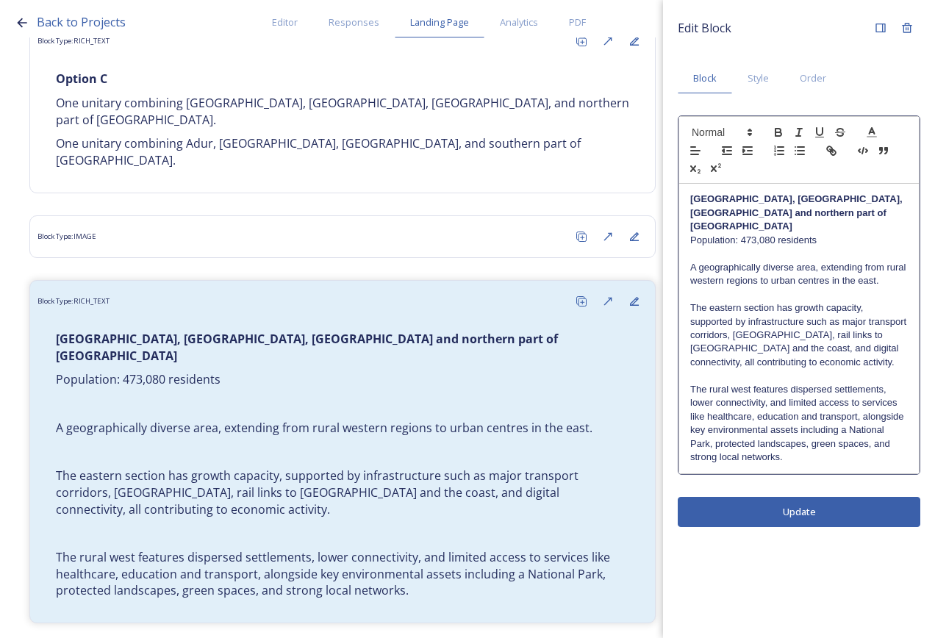
click at [793, 448] on p "The rural west features dispersed settlements, lower connectivity, and limited …" at bounding box center [799, 424] width 218 height 82
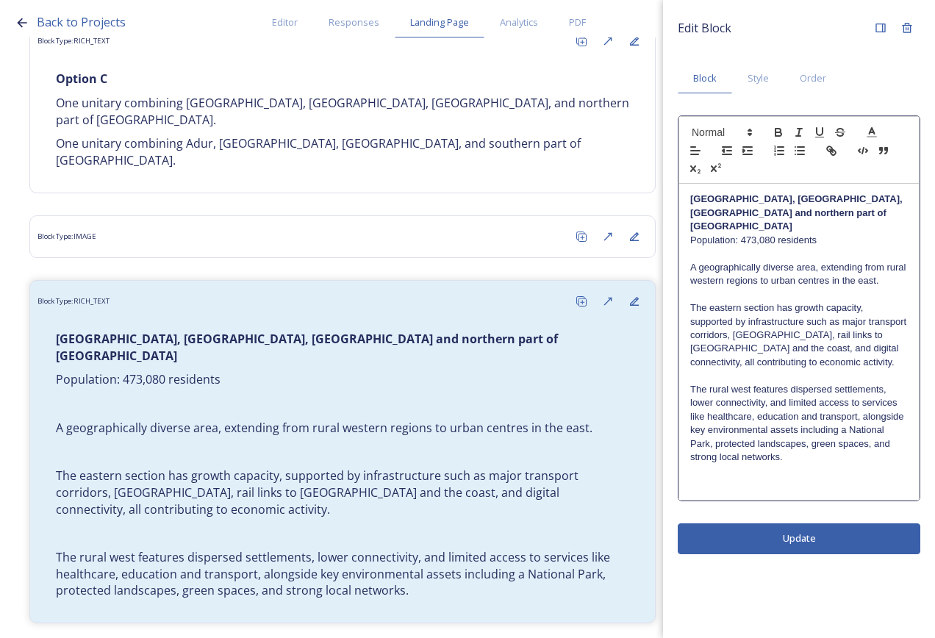
paste div
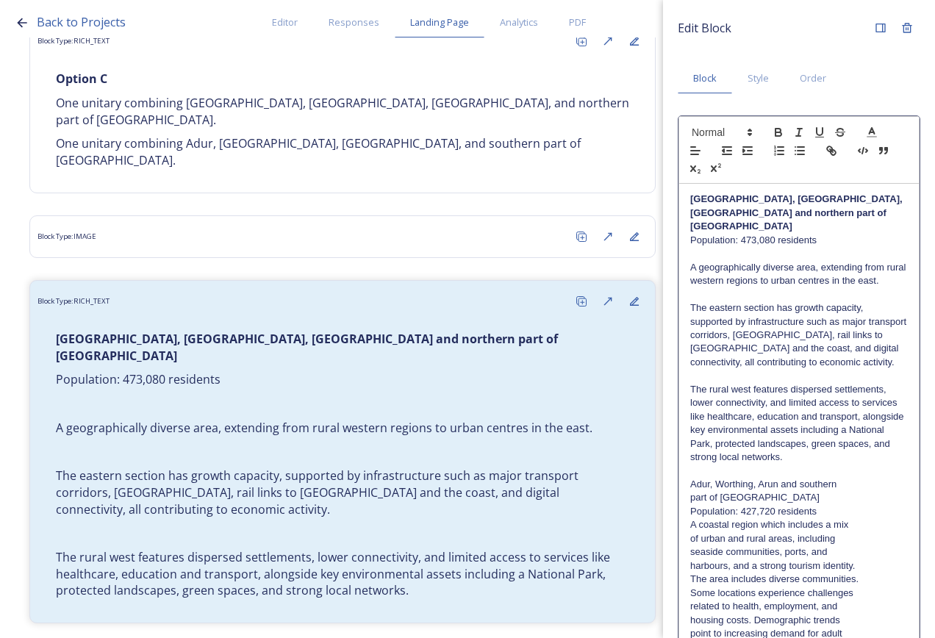
scroll to position [135, 0]
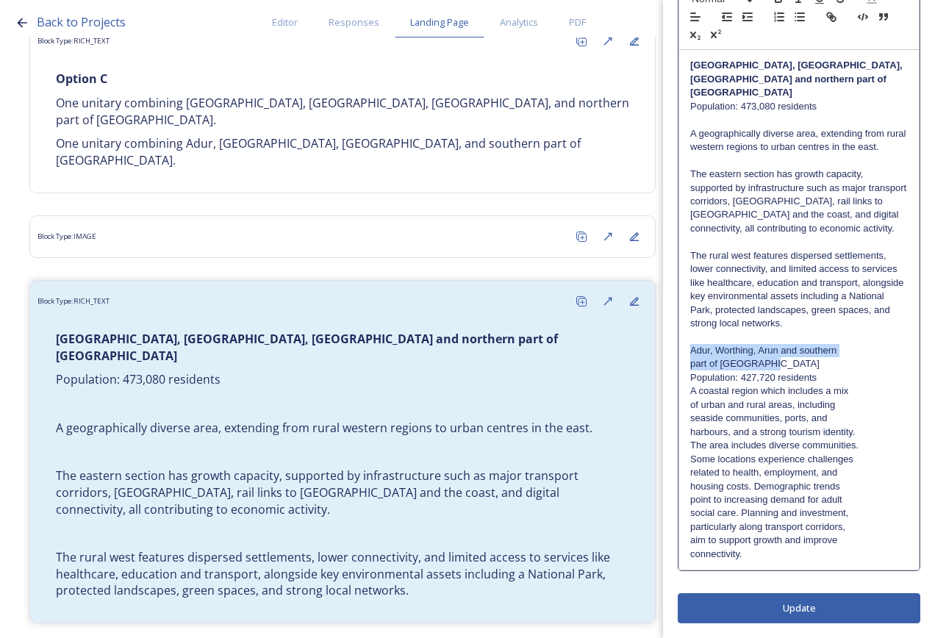
drag, startPoint x: 802, startPoint y: 363, endPoint x: 689, endPoint y: 353, distance: 113.7
click at [689, 351] on div "[GEOGRAPHIC_DATA], [GEOGRAPHIC_DATA], [GEOGRAPHIC_DATA] and northern part of [G…" at bounding box center [799, 310] width 240 height 520
click at [814, 376] on p "Population: 427,720 residents" at bounding box center [799, 377] width 218 height 13
click at [819, 375] on p "Population: 427,720 residents" at bounding box center [799, 377] width 218 height 13
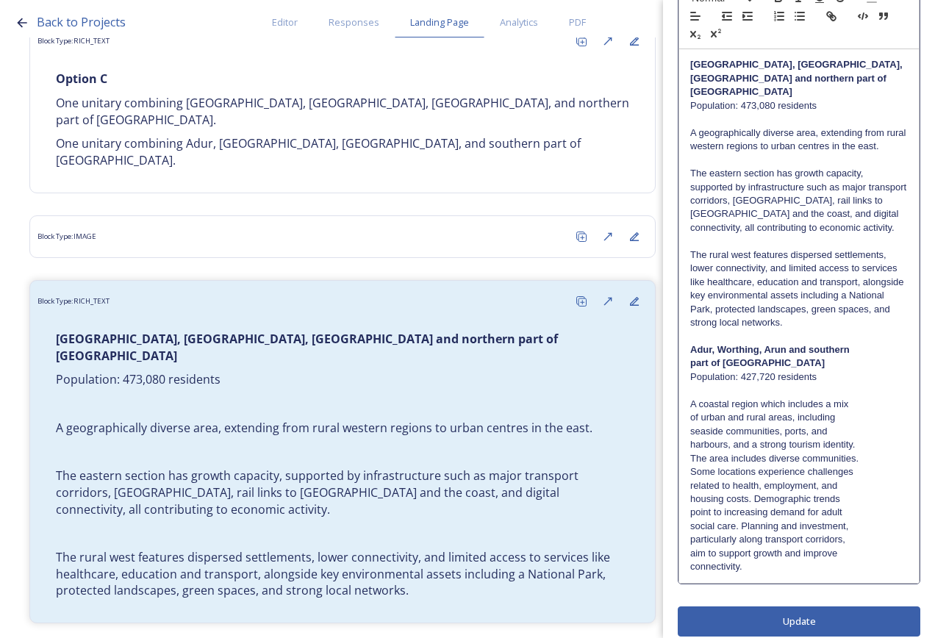
click at [849, 408] on p "A coastal region which includes a mix" at bounding box center [799, 404] width 218 height 13
click at [837, 413] on p "A coastal region which includes a mix of urban and rural areas, including" at bounding box center [799, 411] width 218 height 27
click at [837, 415] on p "A coastal region which includes a mix of urban and rural areas, including" at bounding box center [799, 411] width 218 height 27
click at [821, 415] on p "A coastal region which includes a mix of urban and rural areas, including" at bounding box center [799, 411] width 218 height 27
click at [822, 422] on p "A coastal region which includes a mix of urban and rural areas, including" at bounding box center [799, 411] width 218 height 27
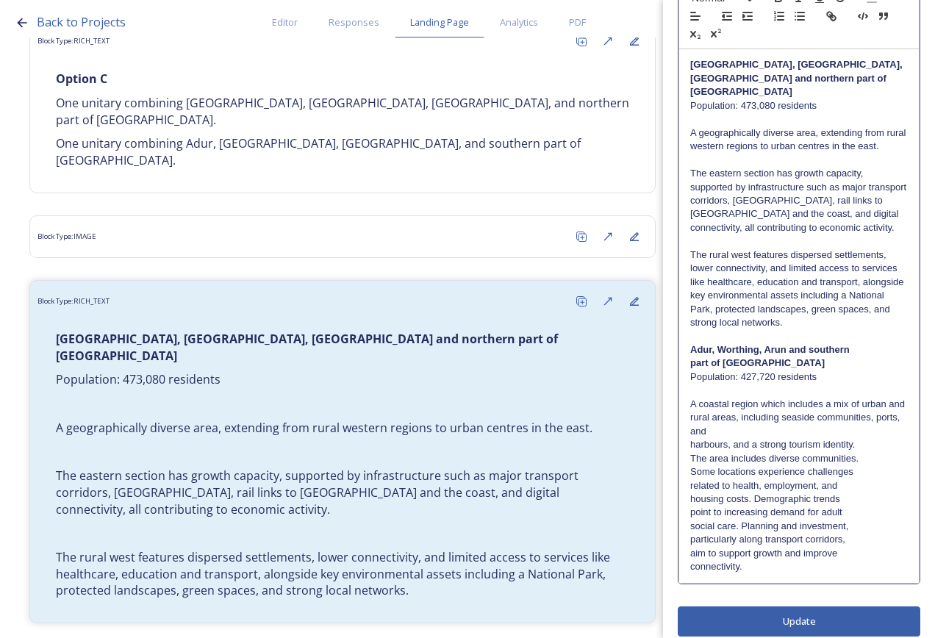
click at [837, 432] on p "A coastal region which includes a mix of urban and rural areas, including seasi…" at bounding box center [799, 418] width 218 height 40
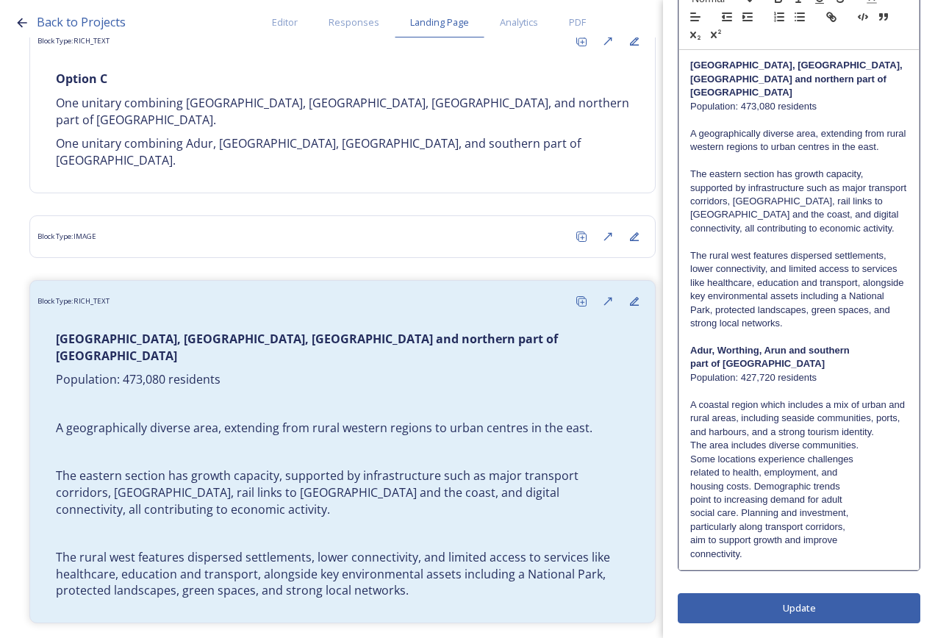
click at [852, 439] on p "A coastal region which includes a mix of urban and rural areas, including seasi…" at bounding box center [799, 419] width 218 height 40
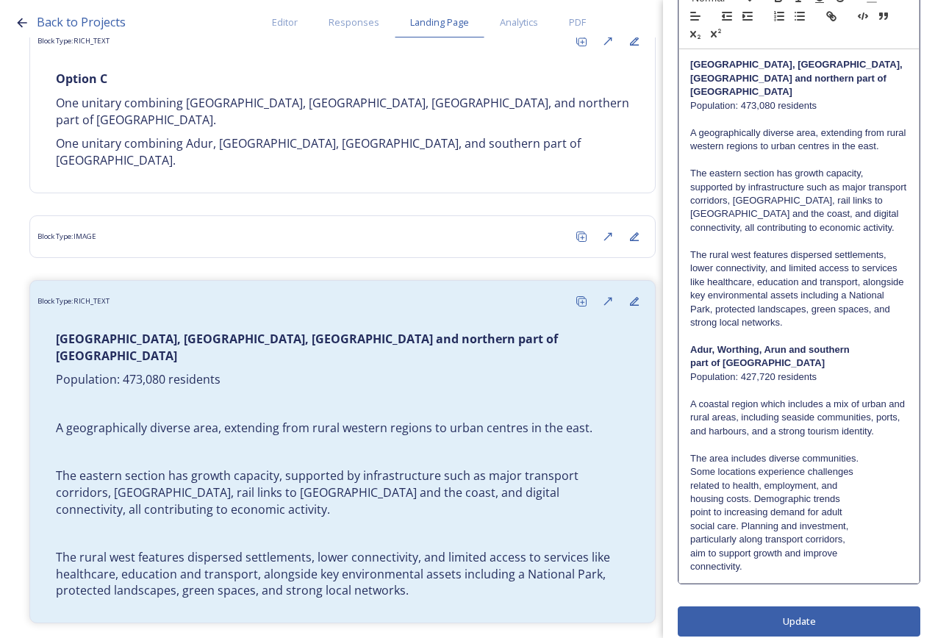
click at [860, 465] on p "The area includes diverse communities." at bounding box center [799, 458] width 218 height 13
click at [871, 479] on p "The area includes diverse communities. Some locations experience challenges" at bounding box center [799, 465] width 218 height 27
click at [873, 493] on p "The area includes diverse communities. Some locations experience challenges rel…" at bounding box center [799, 472] width 218 height 40
click at [868, 507] on p "The area includes diverse communities. Some locations experience challenges rel…" at bounding box center [799, 479] width 218 height 54
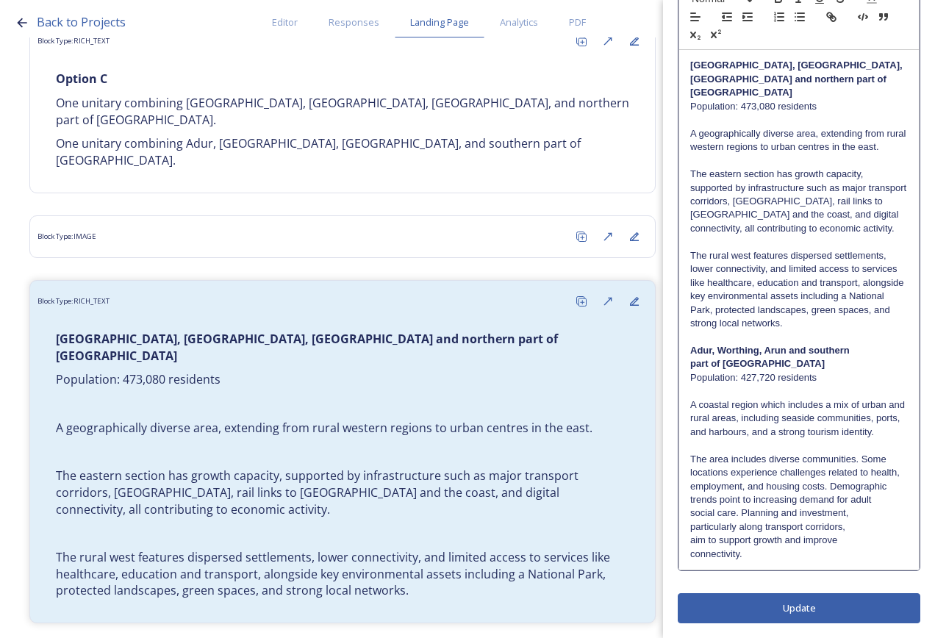
click at [868, 507] on p "The area includes diverse communities. Some locations experience challenges rel…" at bounding box center [799, 480] width 218 height 54
click at [885, 521] on p "The area includes diverse communities. Some locations experience challenges rel…" at bounding box center [799, 487] width 218 height 68
click at [881, 535] on p "The area includes diverse communities. Some locations experience challenges rel…" at bounding box center [799, 494] width 218 height 82
click at [867, 548] on p "The area includes diverse communities. Some locations experience challenges rel…" at bounding box center [799, 500] width 218 height 95
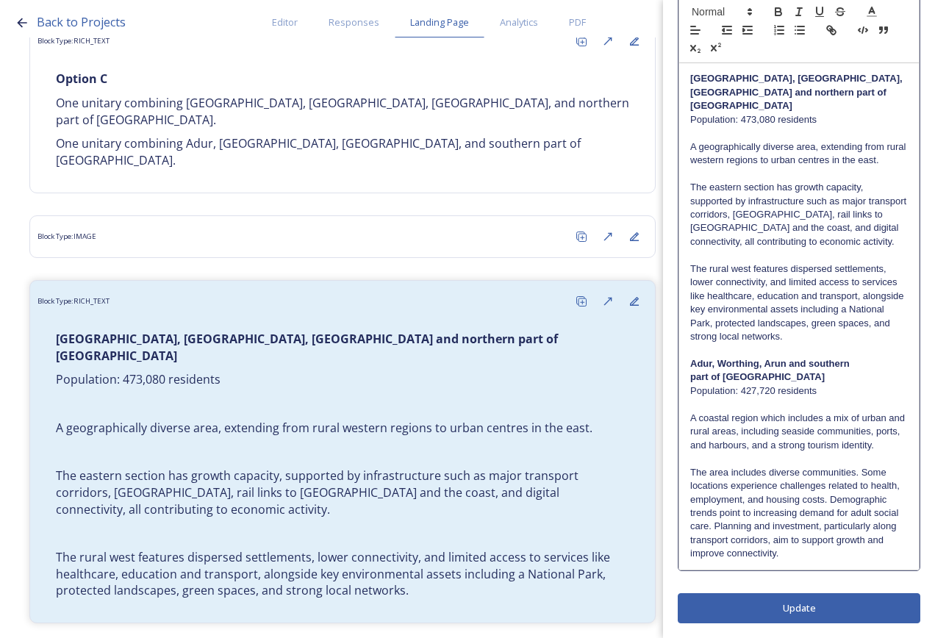
click at [861, 599] on div "Edit Block Block Style Order [GEOGRAPHIC_DATA], [GEOGRAPHIC_DATA], [GEOGRAPHIC_…" at bounding box center [799, 258] width 243 height 729
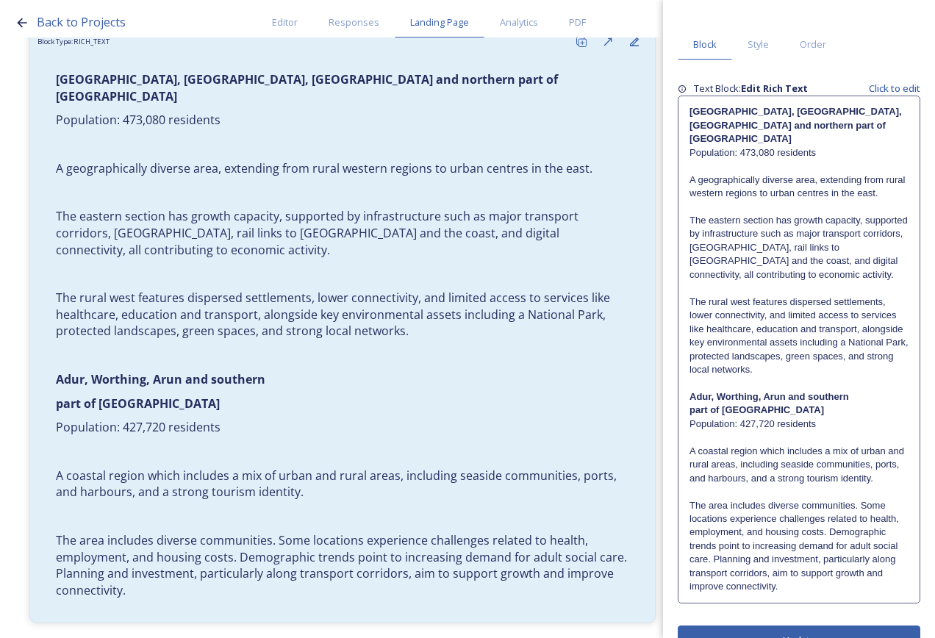
scroll to position [79, 0]
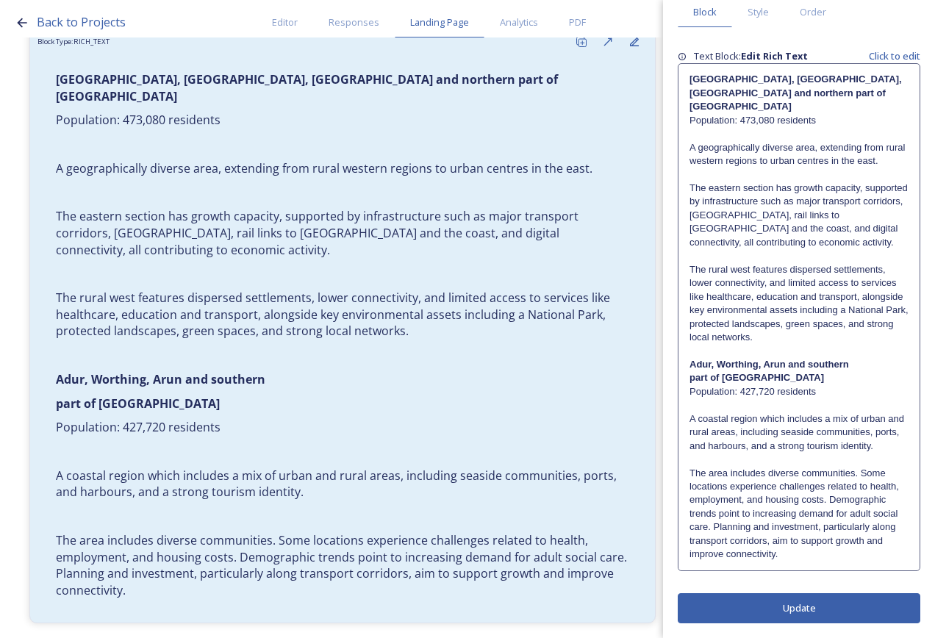
click at [888, 538] on p "The area includes diverse communities. Some locations experience challenges rel…" at bounding box center [799, 514] width 219 height 95
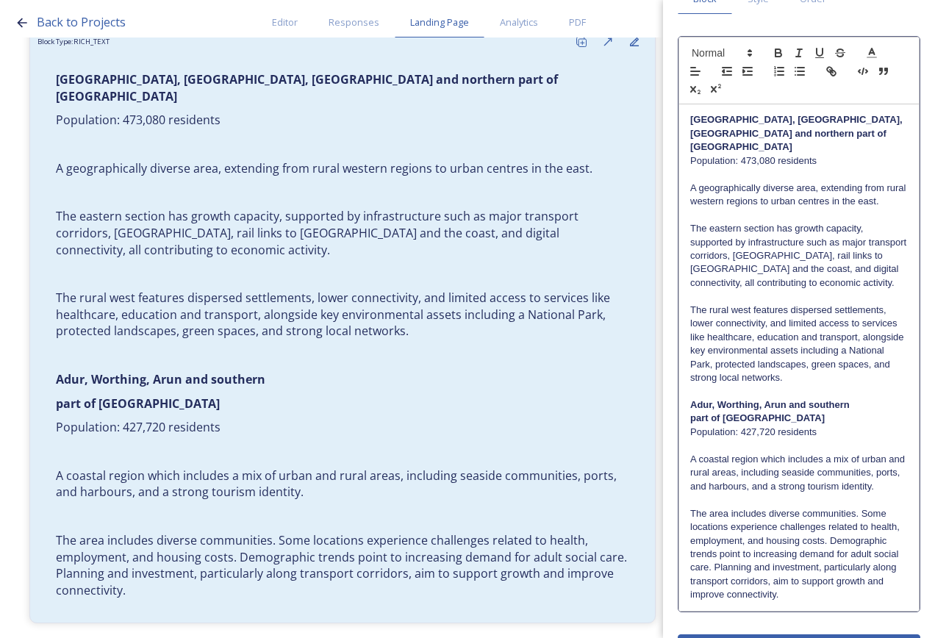
click at [871, 602] on p "The area includes diverse communities. Some locations experience challenges rel…" at bounding box center [799, 554] width 218 height 95
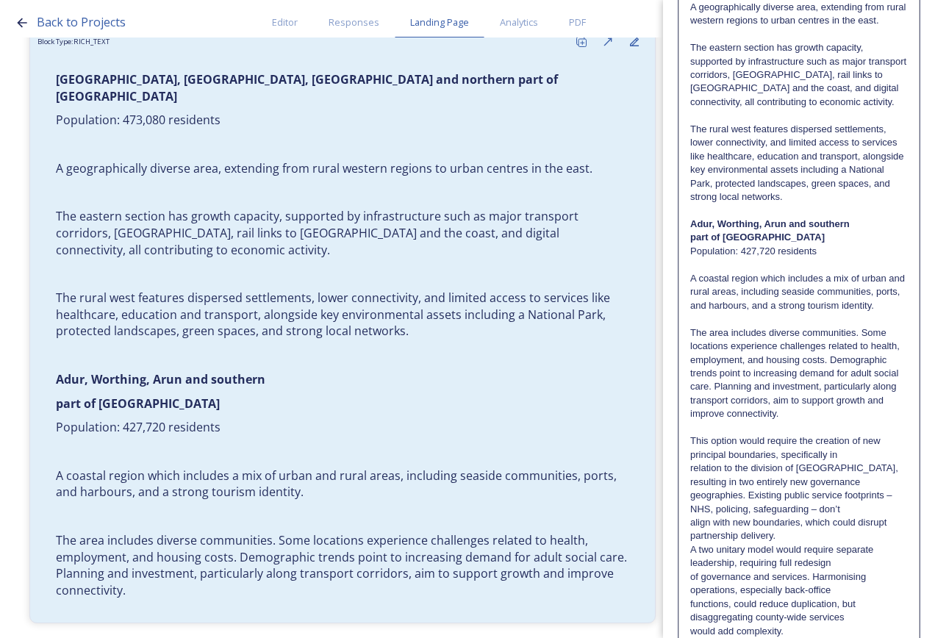
scroll to position [351, 0]
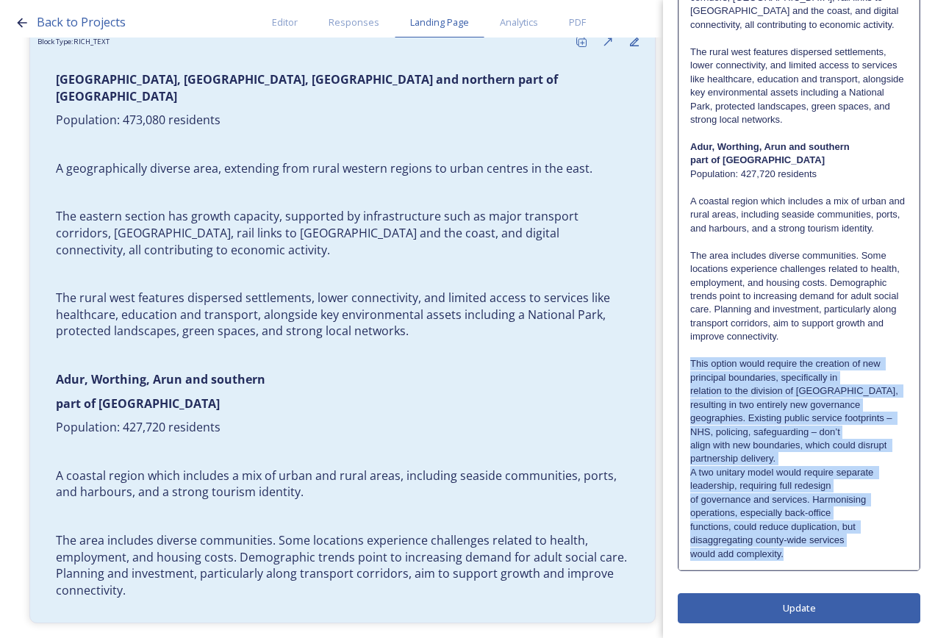
drag, startPoint x: 692, startPoint y: 363, endPoint x: 785, endPoint y: 558, distance: 216.1
click at [785, 558] on div "[GEOGRAPHIC_DATA], [GEOGRAPHIC_DATA], [GEOGRAPHIC_DATA] and northern part of [G…" at bounding box center [799, 208] width 240 height 724
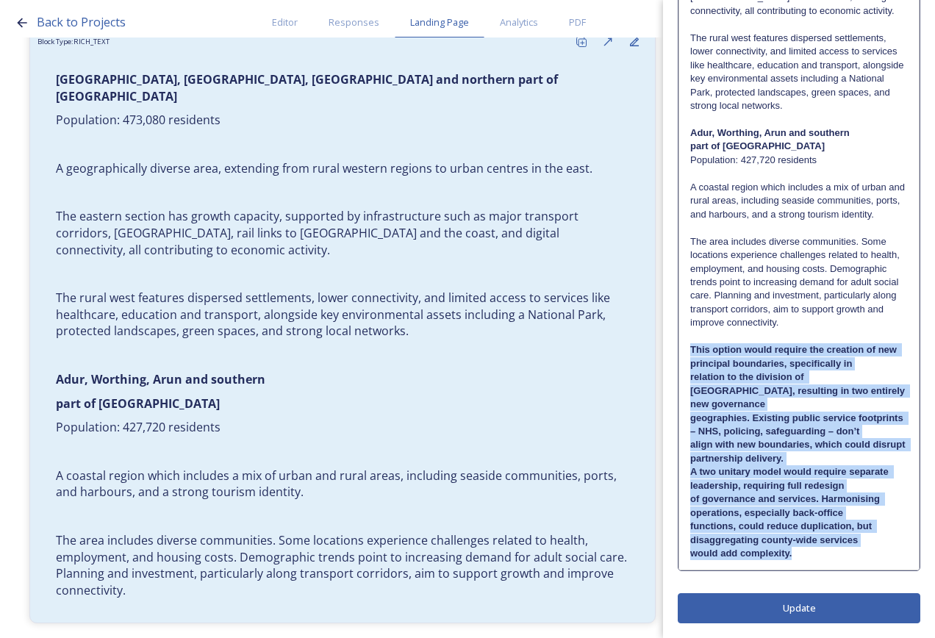
click at [838, 456] on strong "align with new boundaries, which could disrupt partnership delivery." at bounding box center [799, 451] width 218 height 24
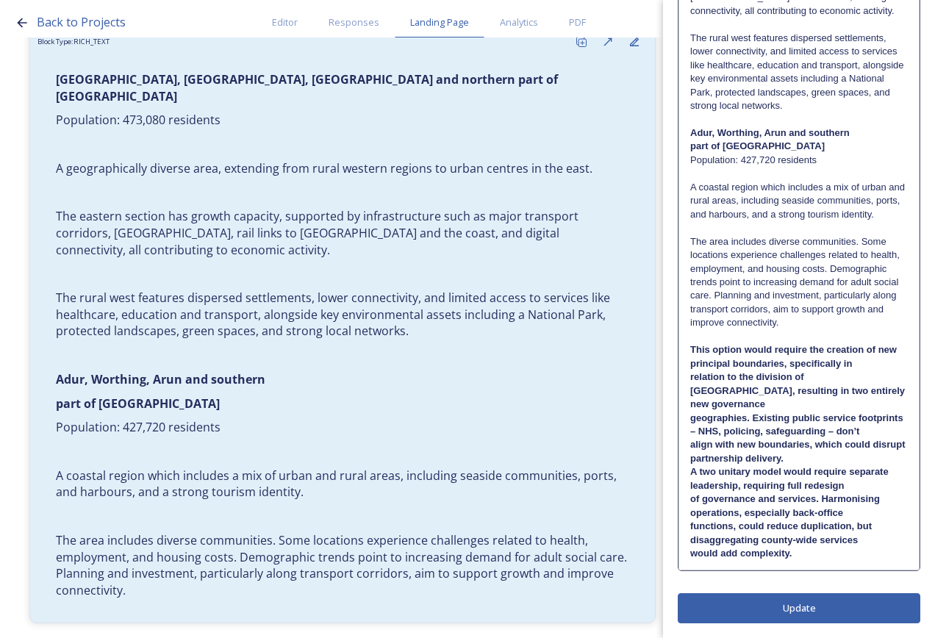
click at [864, 371] on p "This option would require the creation of new principal boundaries, specificall…" at bounding box center [799, 356] width 218 height 27
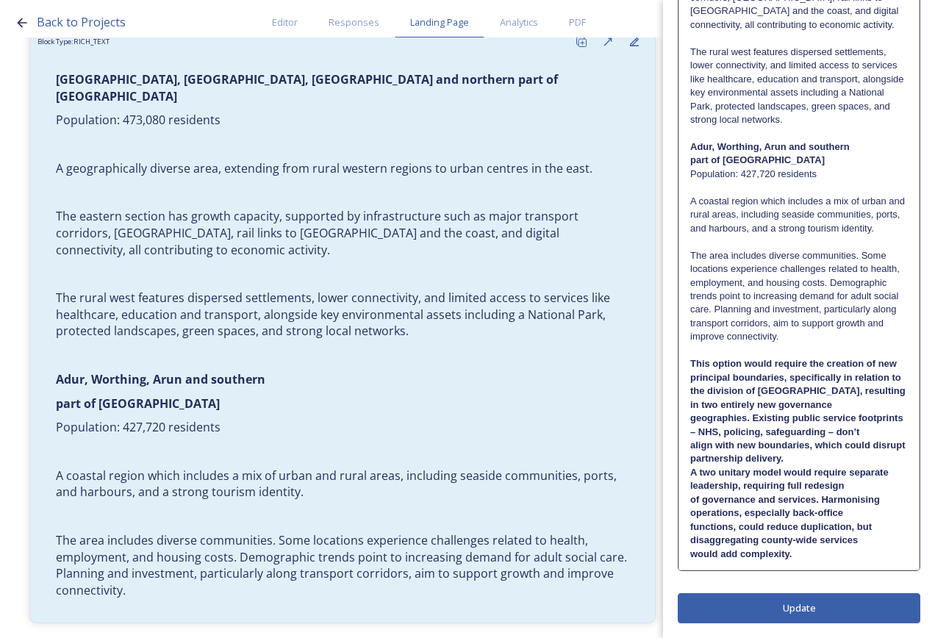
click at [888, 383] on p "This option would require the creation of new principal boundaries, specificall…" at bounding box center [799, 384] width 218 height 54
click at [860, 388] on p "This option would require the creation of new principal boundaries, specificall…" at bounding box center [799, 384] width 218 height 54
click at [865, 415] on p "geographies. Existing public service footprints – NHS, policing, safeguarding –…" at bounding box center [799, 425] width 218 height 27
click at [855, 418] on strong "geographies. Existing public service footprints – NHS, policing, safeguarding –…" at bounding box center [797, 425] width 215 height 24
click at [865, 439] on p "geographies. Existing public service footprints – NHS, policing, safeguarding –…" at bounding box center [799, 425] width 218 height 27
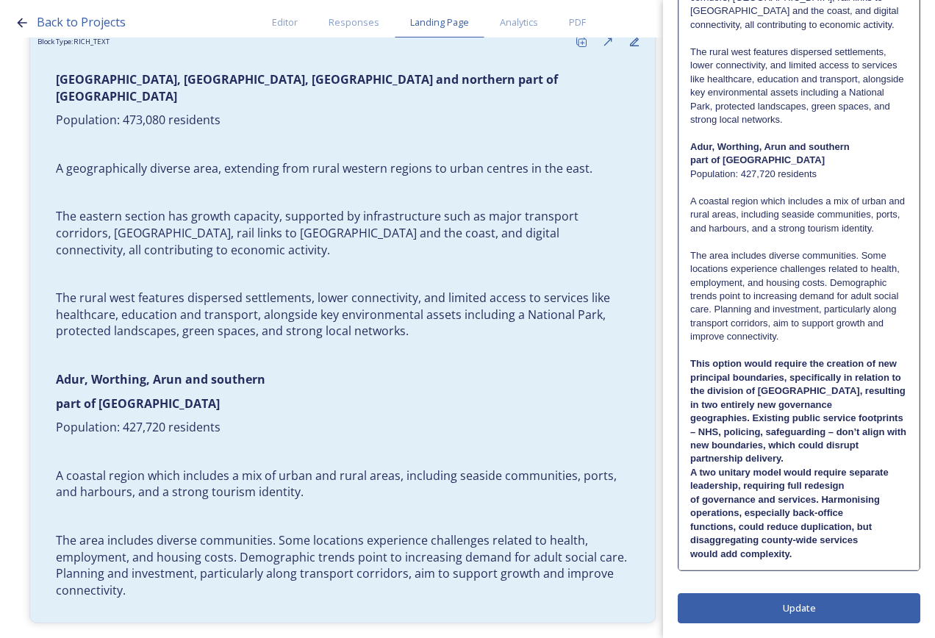
click at [863, 458] on p "geographies. Existing public service footprints – NHS, policing, safeguarding –…" at bounding box center [799, 439] width 218 height 54
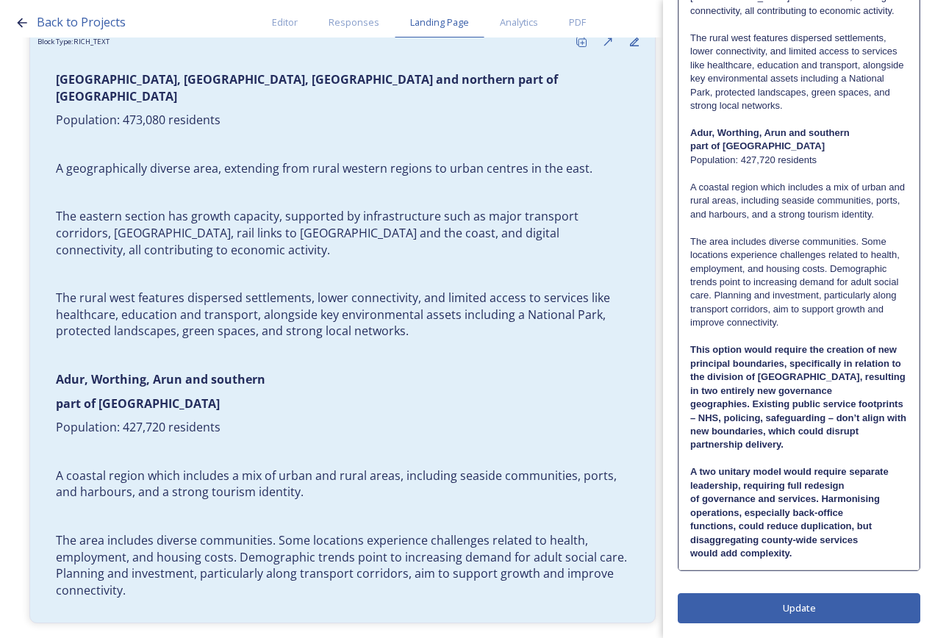
click at [845, 493] on p "A two unitary model would require separate leadership, requiring full redesign" at bounding box center [799, 478] width 218 height 27
drag, startPoint x: 871, startPoint y: 515, endPoint x: 865, endPoint y: 523, distance: 9.6
click at [870, 516] on strong "A two unitary model would require separate leadership, requiring full redesign …" at bounding box center [790, 491] width 201 height 51
click at [865, 520] on p "A two unitary model would require separate leadership, requiring full redesign …" at bounding box center [799, 492] width 218 height 54
click at [868, 547] on p "A two unitary model would require separate leadership, requiring full redesign …" at bounding box center [799, 506] width 218 height 82
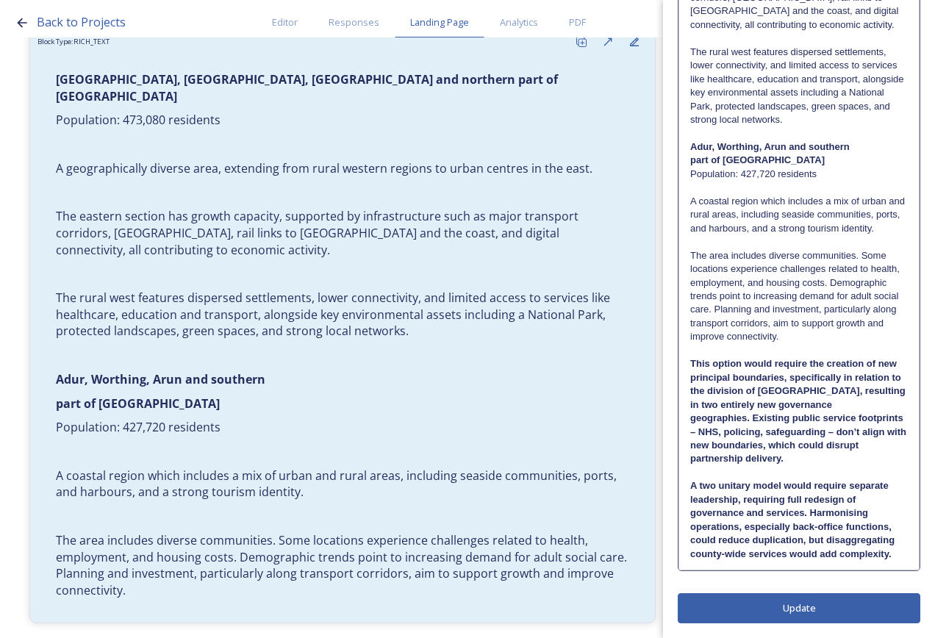
click at [837, 605] on div "Edit Block Block Style Order [GEOGRAPHIC_DATA], [GEOGRAPHIC_DATA], [GEOGRAPHIC_…" at bounding box center [799, 150] width 243 height 946
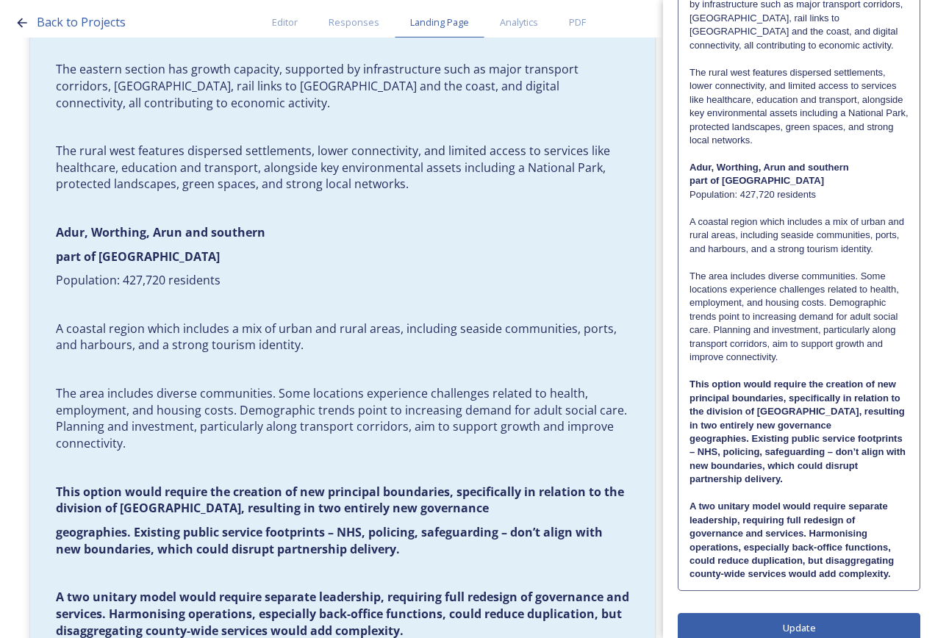
scroll to position [297, 0]
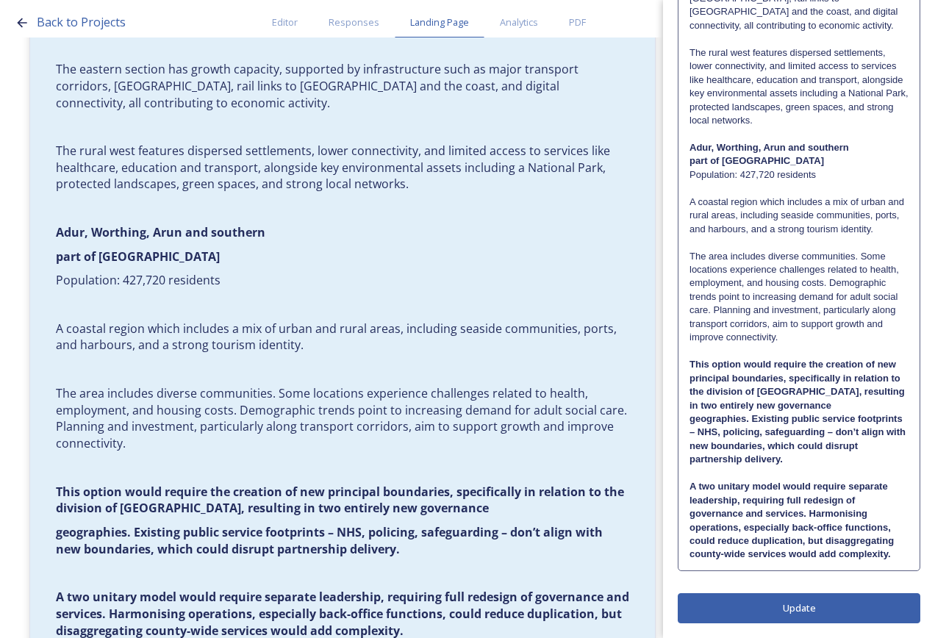
click at [868, 404] on strong "This option would require the creation of new principal boundaries, specificall…" at bounding box center [799, 384] width 218 height 51
click at [875, 408] on strong "This option would require the creation of new principal boundaries, specificall…" at bounding box center [799, 383] width 218 height 51
click at [845, 618] on div "Edit Block Block Style Order [GEOGRAPHIC_DATA], [GEOGRAPHIC_DATA], [GEOGRAPHIC_…" at bounding box center [799, 150] width 243 height 946
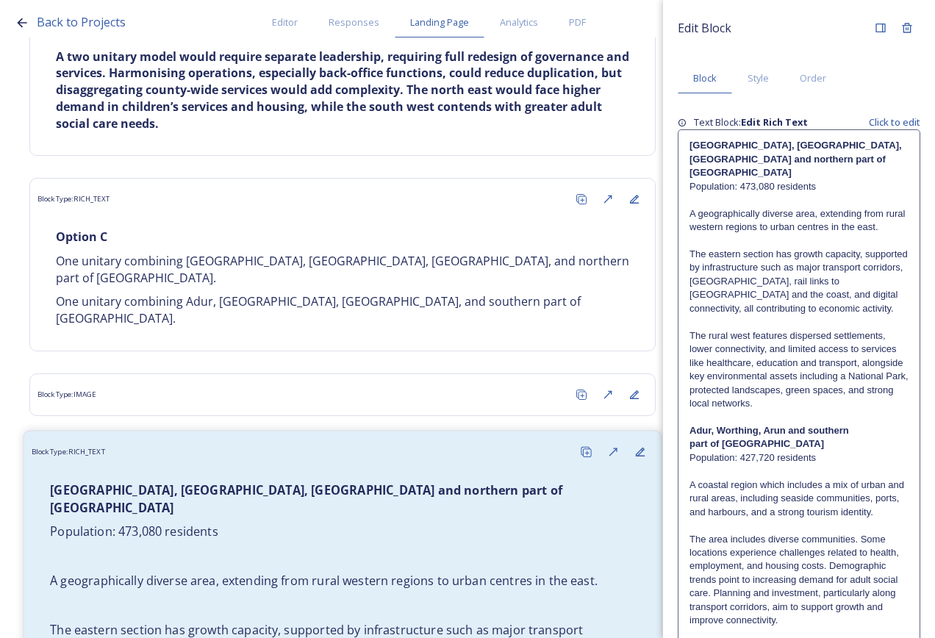
scroll to position [5308, 0]
